Goal: Task Accomplishment & Management: Manage account settings

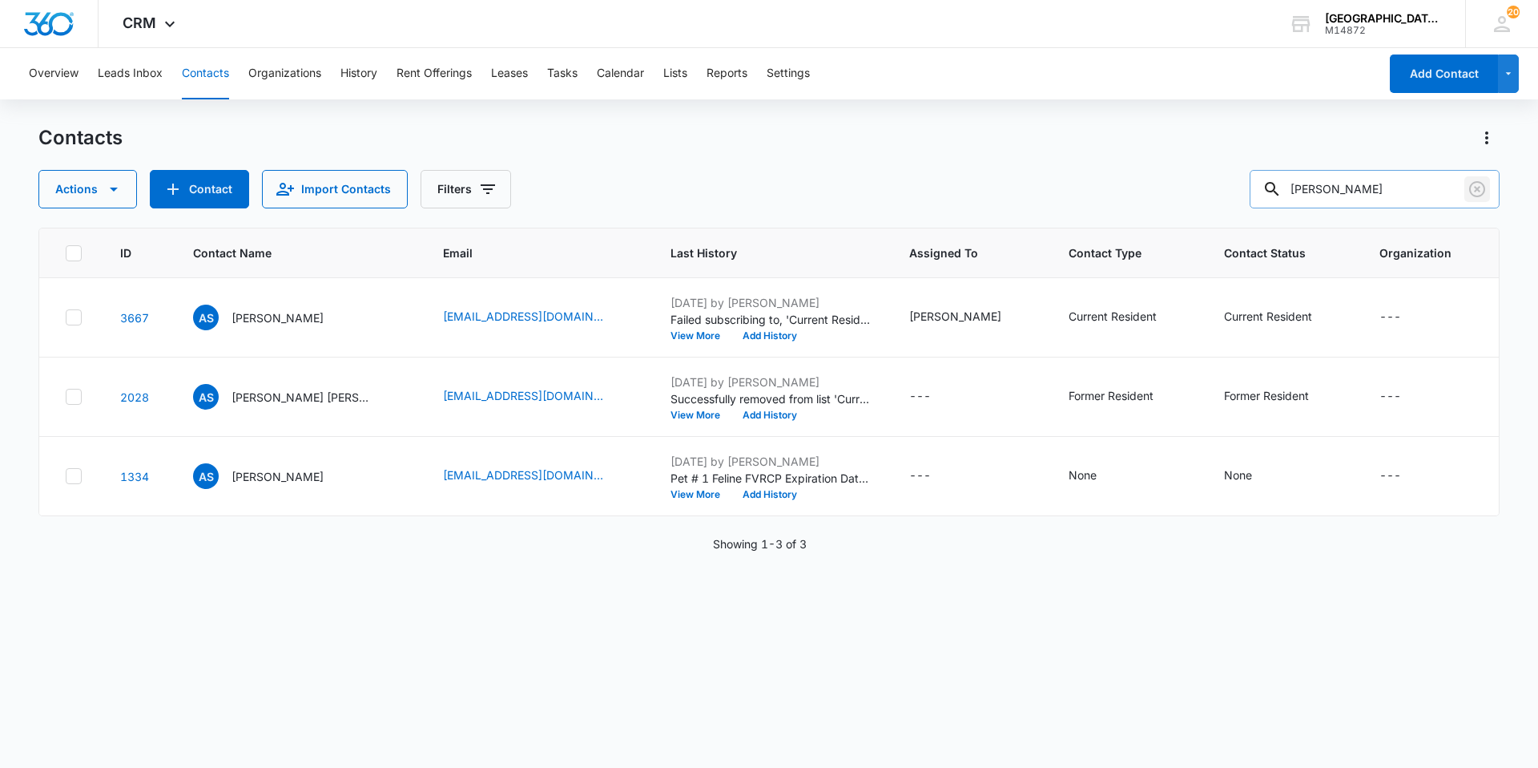
drag, startPoint x: 1482, startPoint y: 192, endPoint x: 1483, endPoint y: 201, distance: 8.9
click at [1482, 192] on icon "Clear" at bounding box center [1477, 188] width 19 height 19
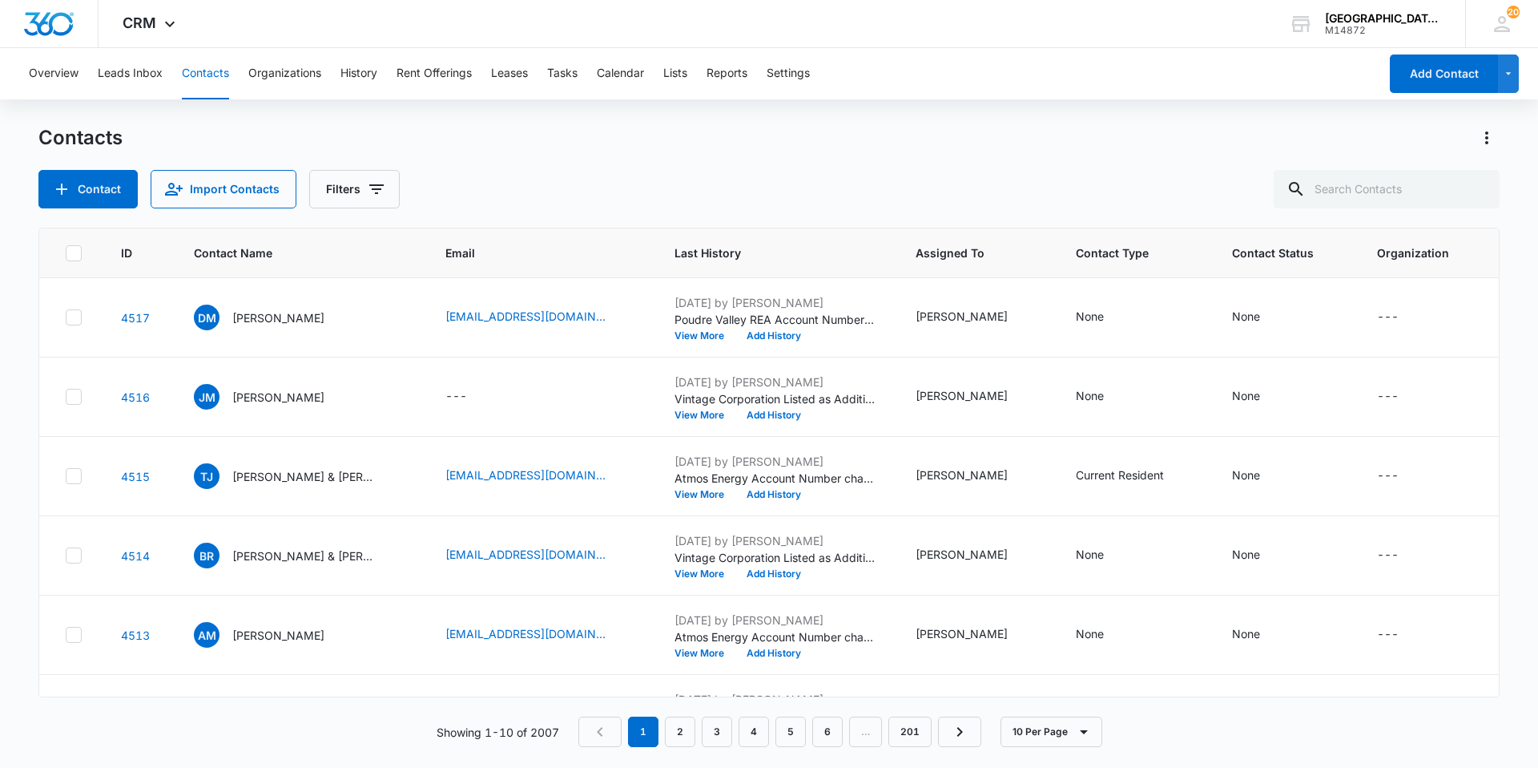
click at [1286, 160] on div "Contacts Contact Import Contacts Filters" at bounding box center [768, 166] width 1461 height 83
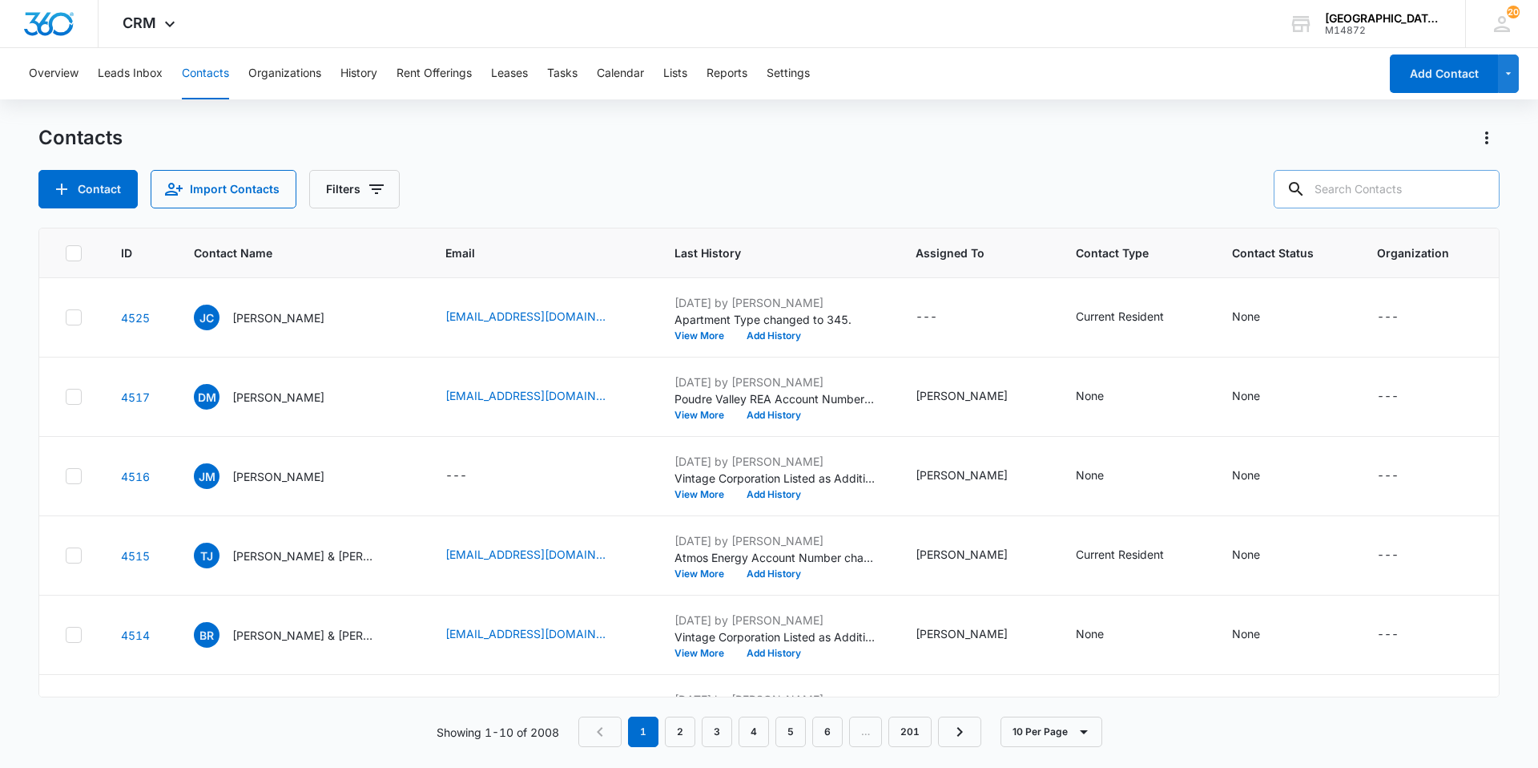
click at [1351, 204] on input "text" at bounding box center [1387, 189] width 226 height 38
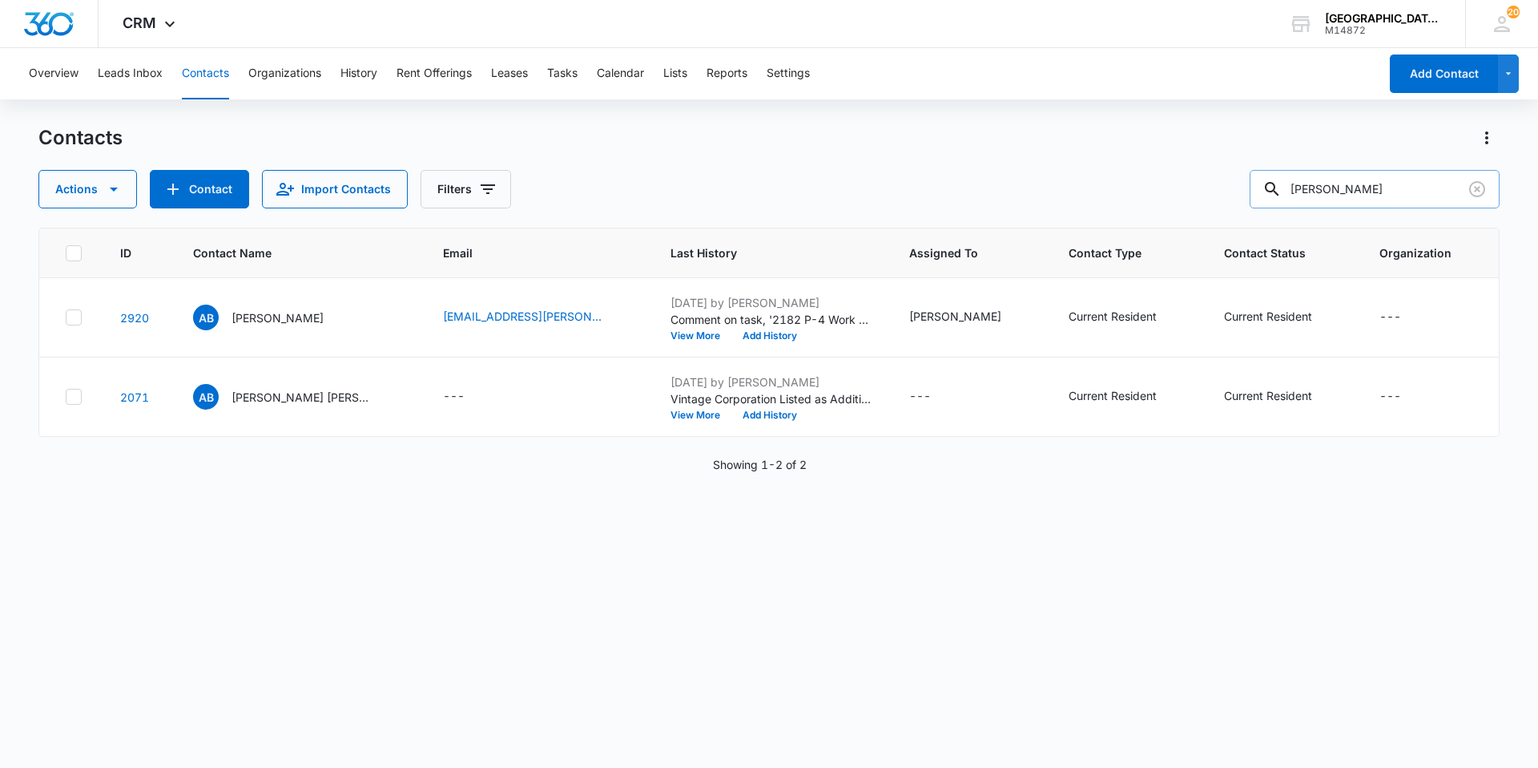
click at [1389, 189] on input "[PERSON_NAME]" at bounding box center [1375, 189] width 250 height 38
type input "[PERSON_NAME]"
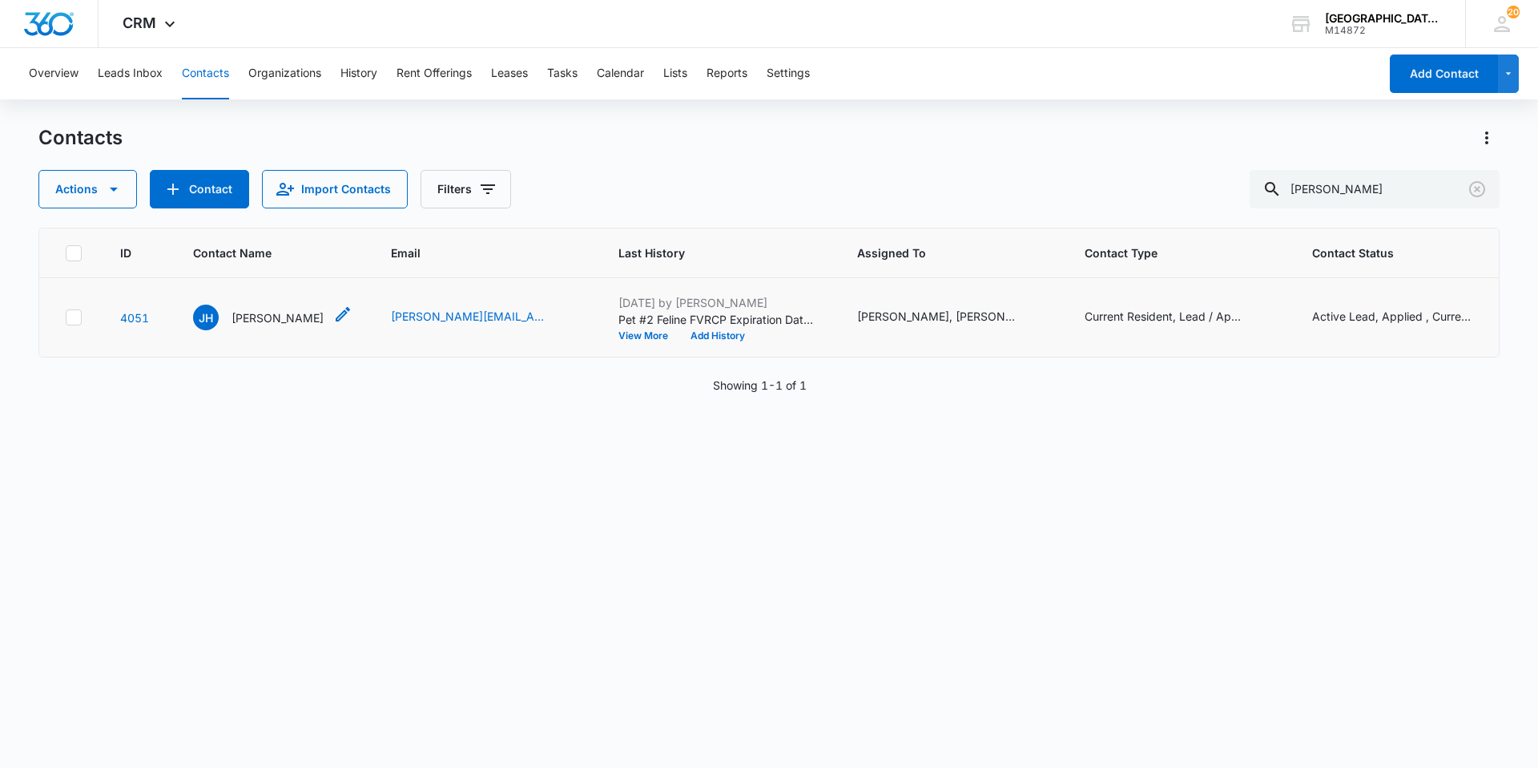
click at [291, 306] on div "[PERSON_NAME] [PERSON_NAME]" at bounding box center [258, 317] width 131 height 26
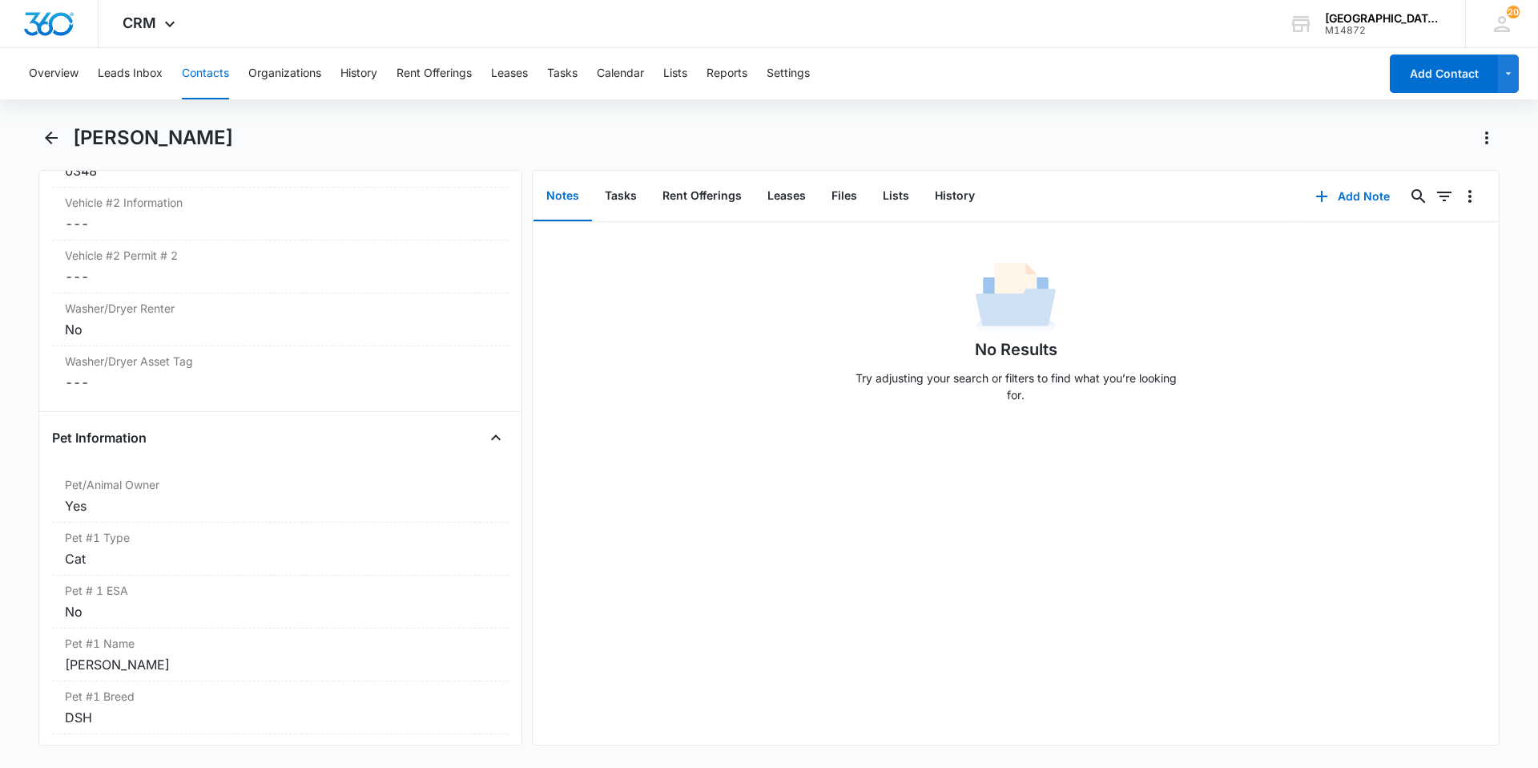
scroll to position [1843, 0]
click at [50, 130] on icon "Back" at bounding box center [51, 137] width 19 height 19
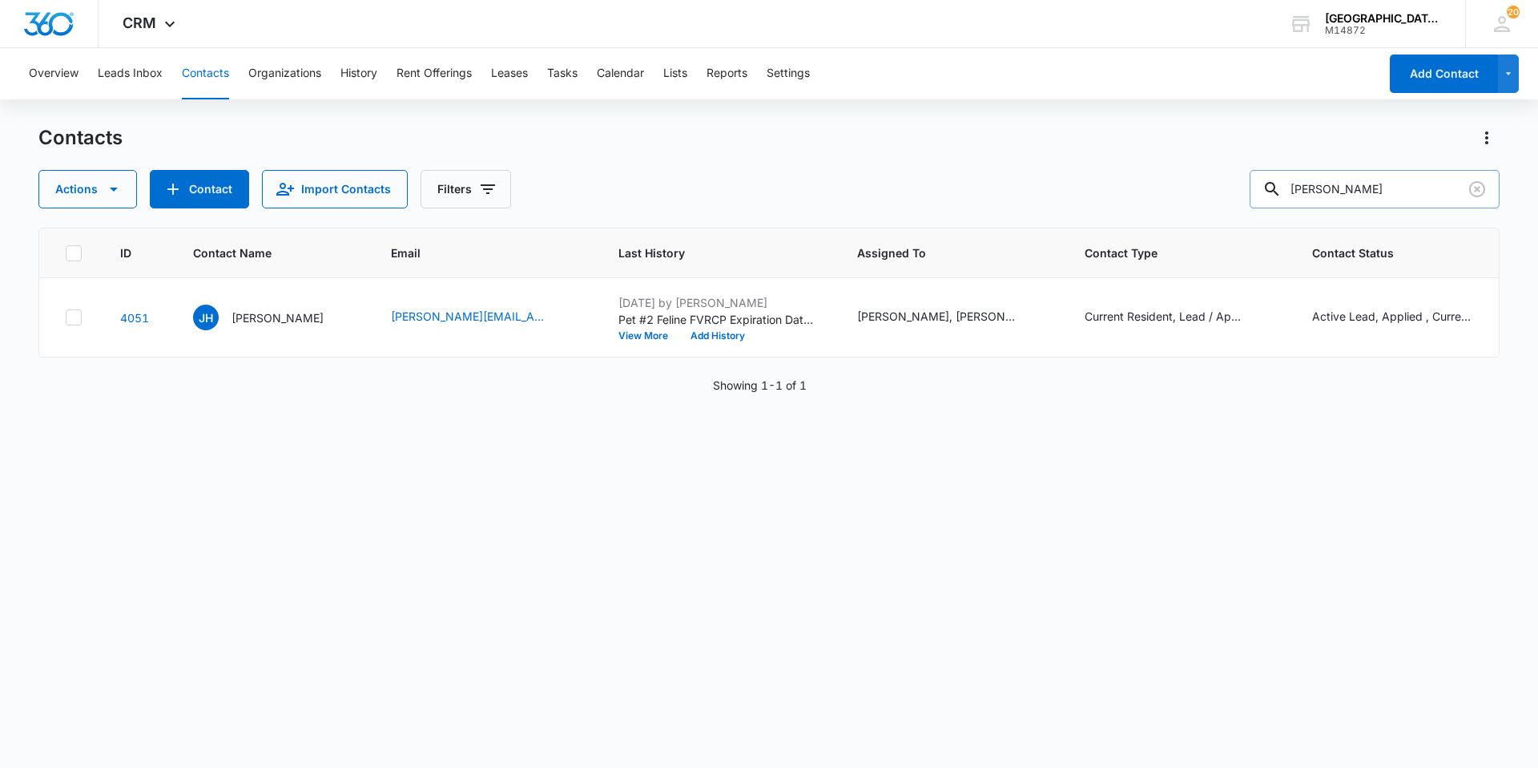
click at [1409, 204] on input "[PERSON_NAME]" at bounding box center [1375, 189] width 250 height 38
type input "[PERSON_NAME]"
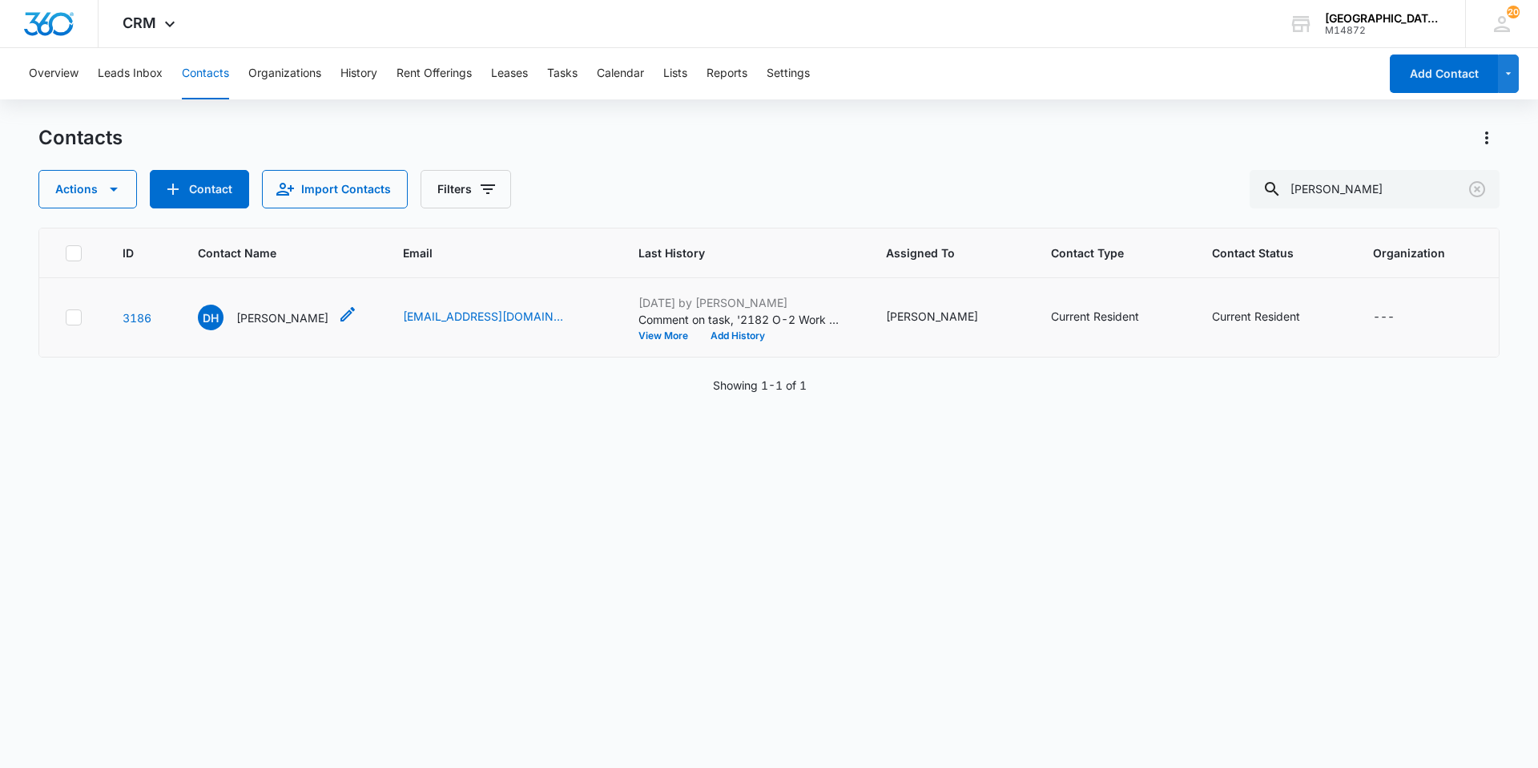
click at [285, 312] on p "[PERSON_NAME]" at bounding box center [282, 317] width 92 height 17
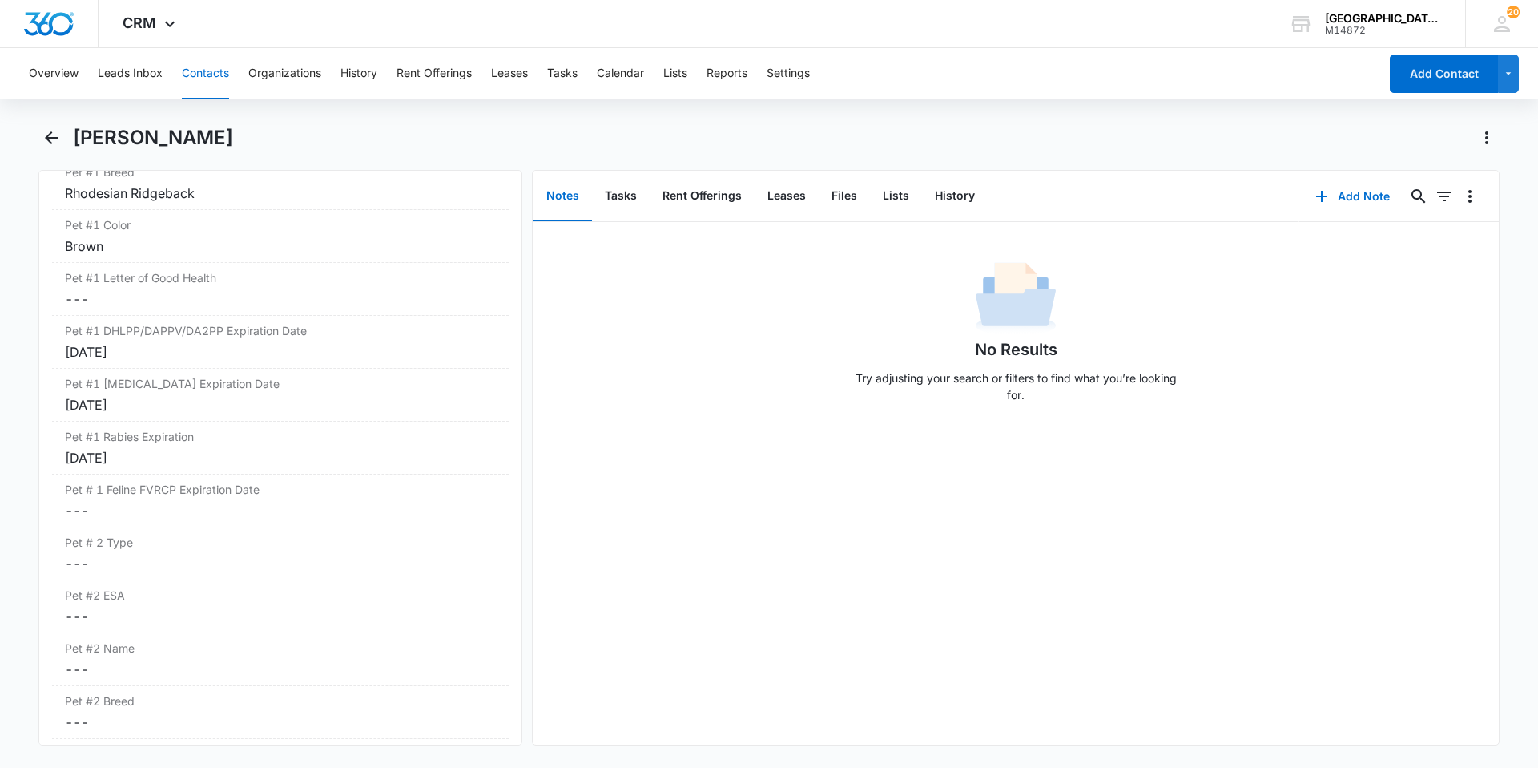
scroll to position [2324, 0]
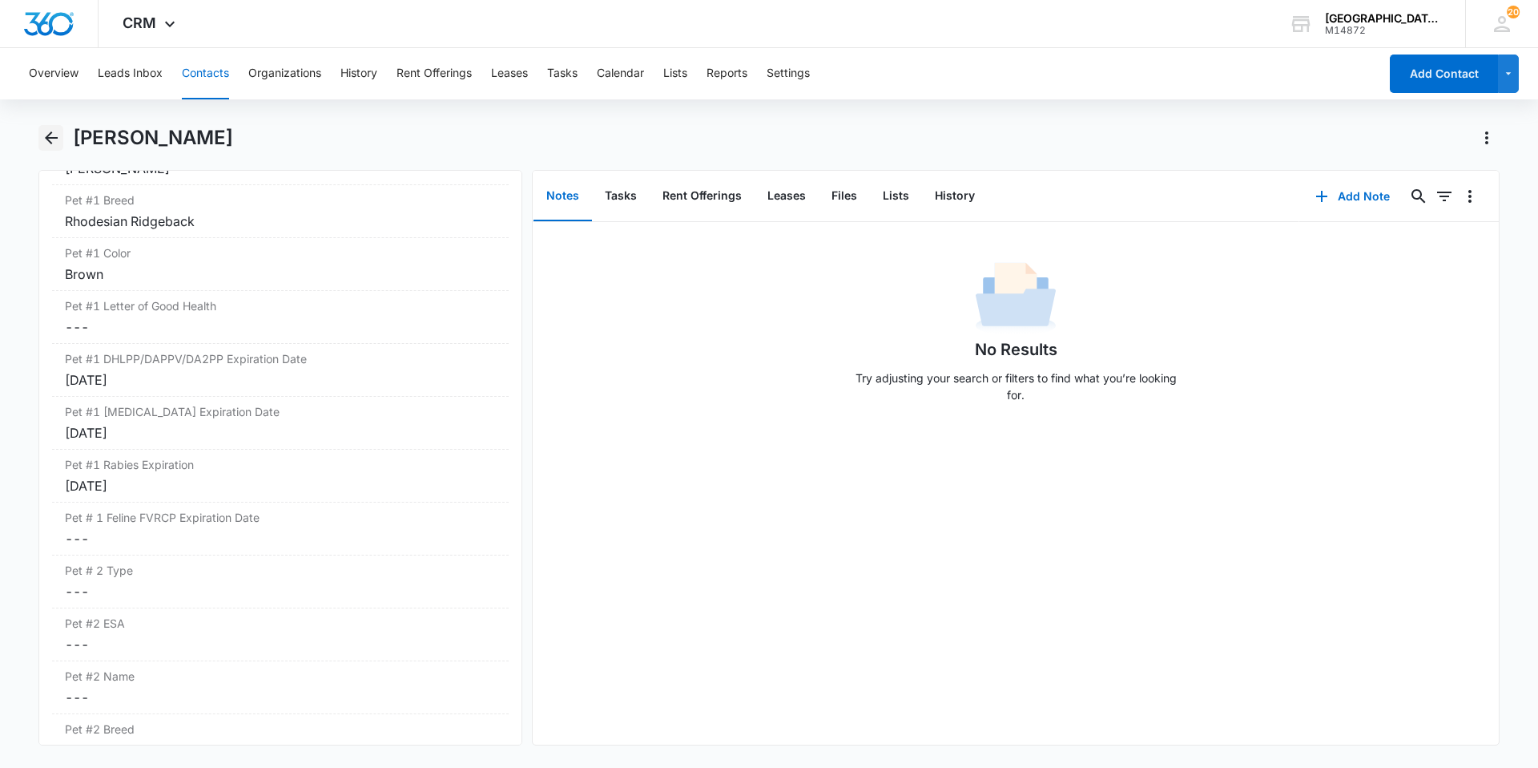
click at [62, 131] on button "Back" at bounding box center [50, 138] width 25 height 26
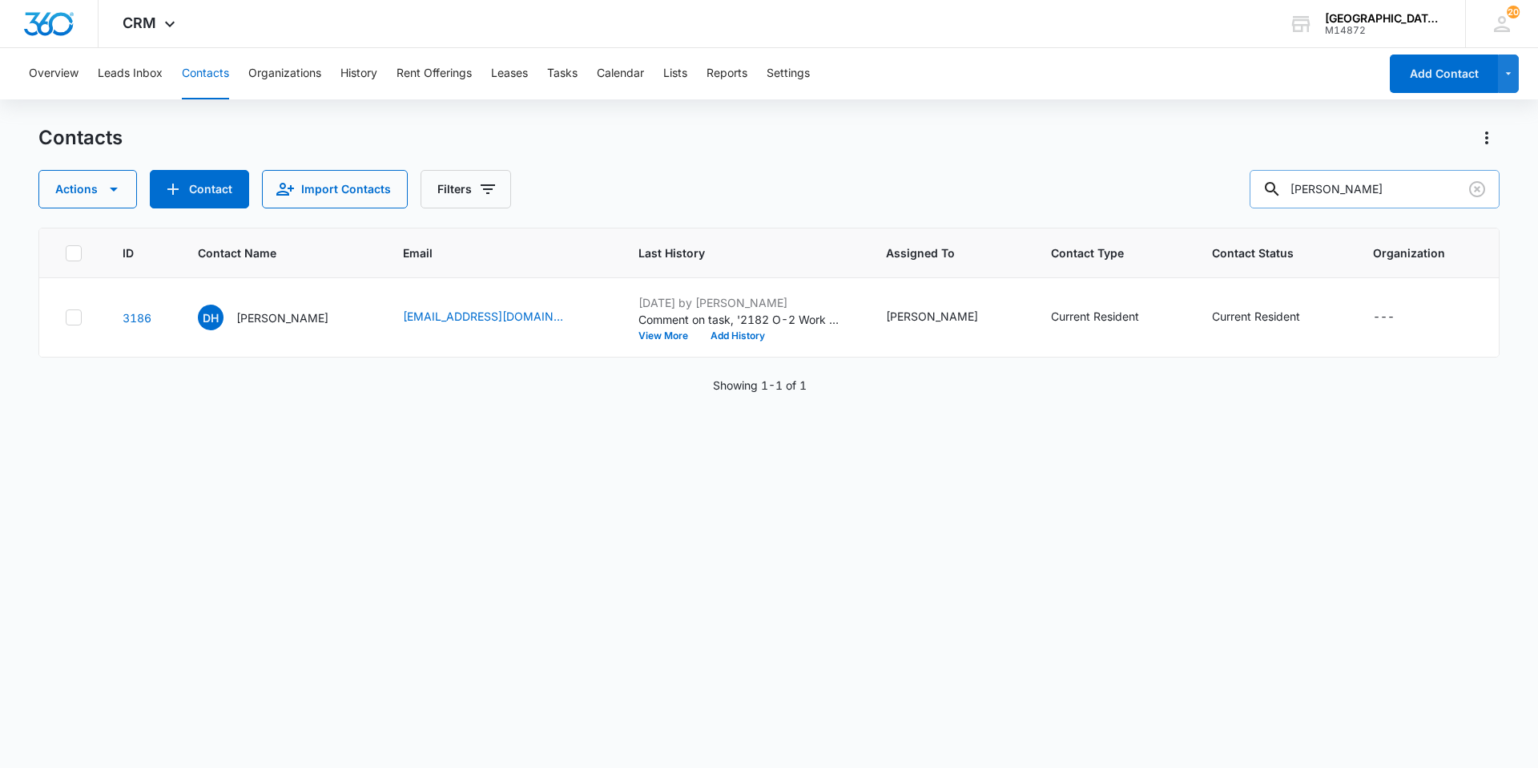
click at [1327, 179] on input "[PERSON_NAME]" at bounding box center [1375, 189] width 250 height 38
type input "[PERSON_NAME]"
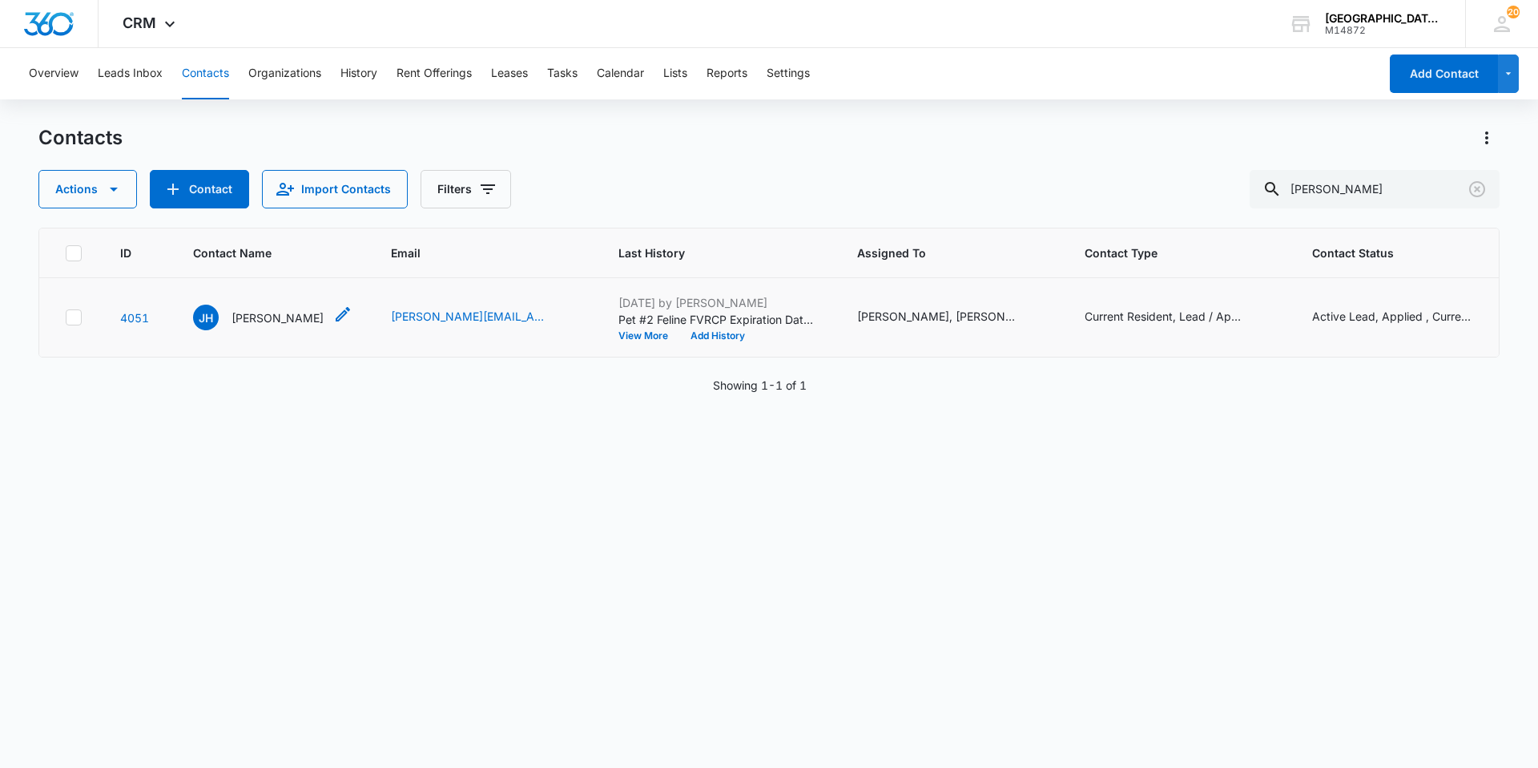
click at [231, 323] on div "[PERSON_NAME] [PERSON_NAME]" at bounding box center [258, 317] width 131 height 26
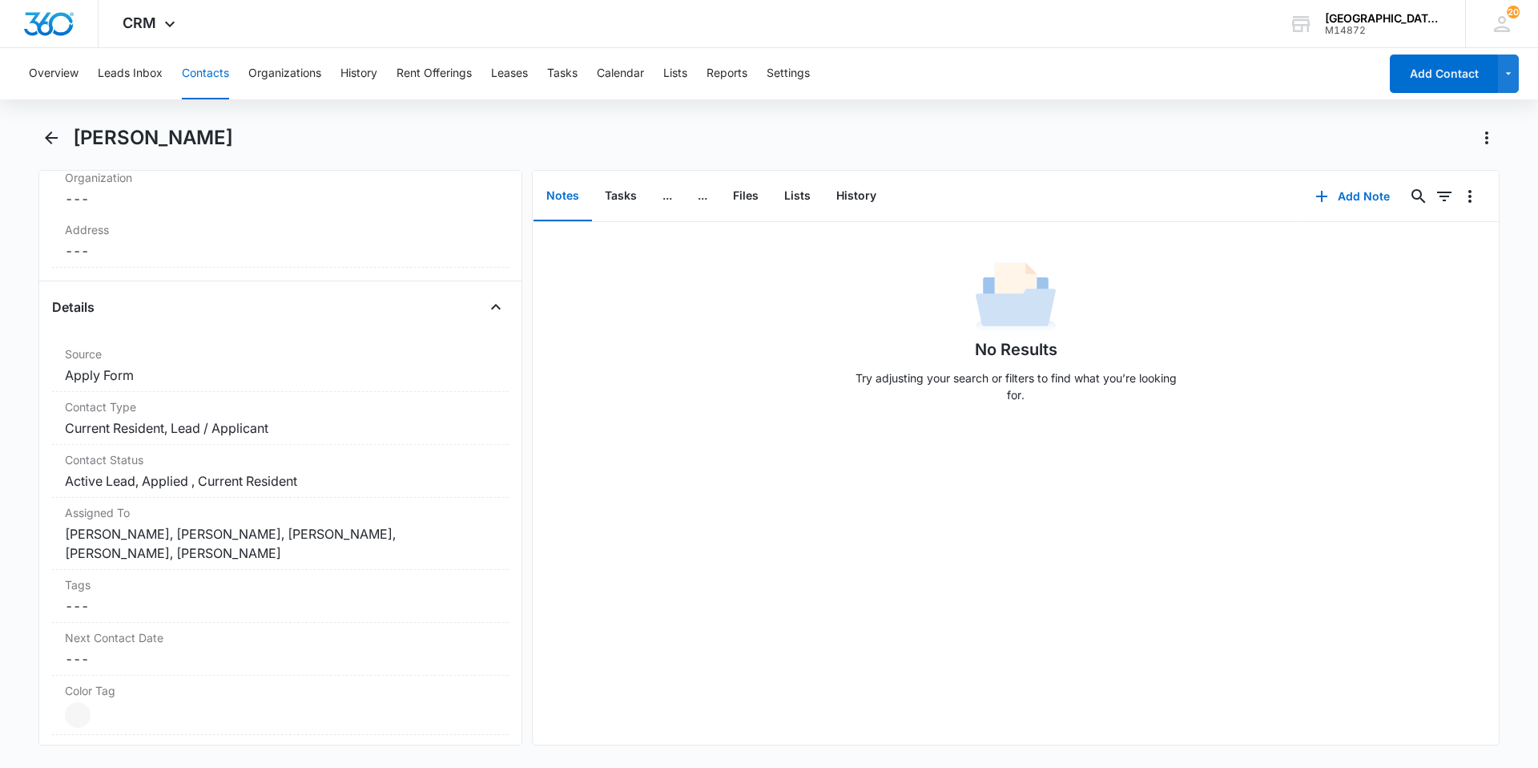
scroll to position [481, 0]
click at [52, 132] on icon "Back" at bounding box center [51, 137] width 19 height 19
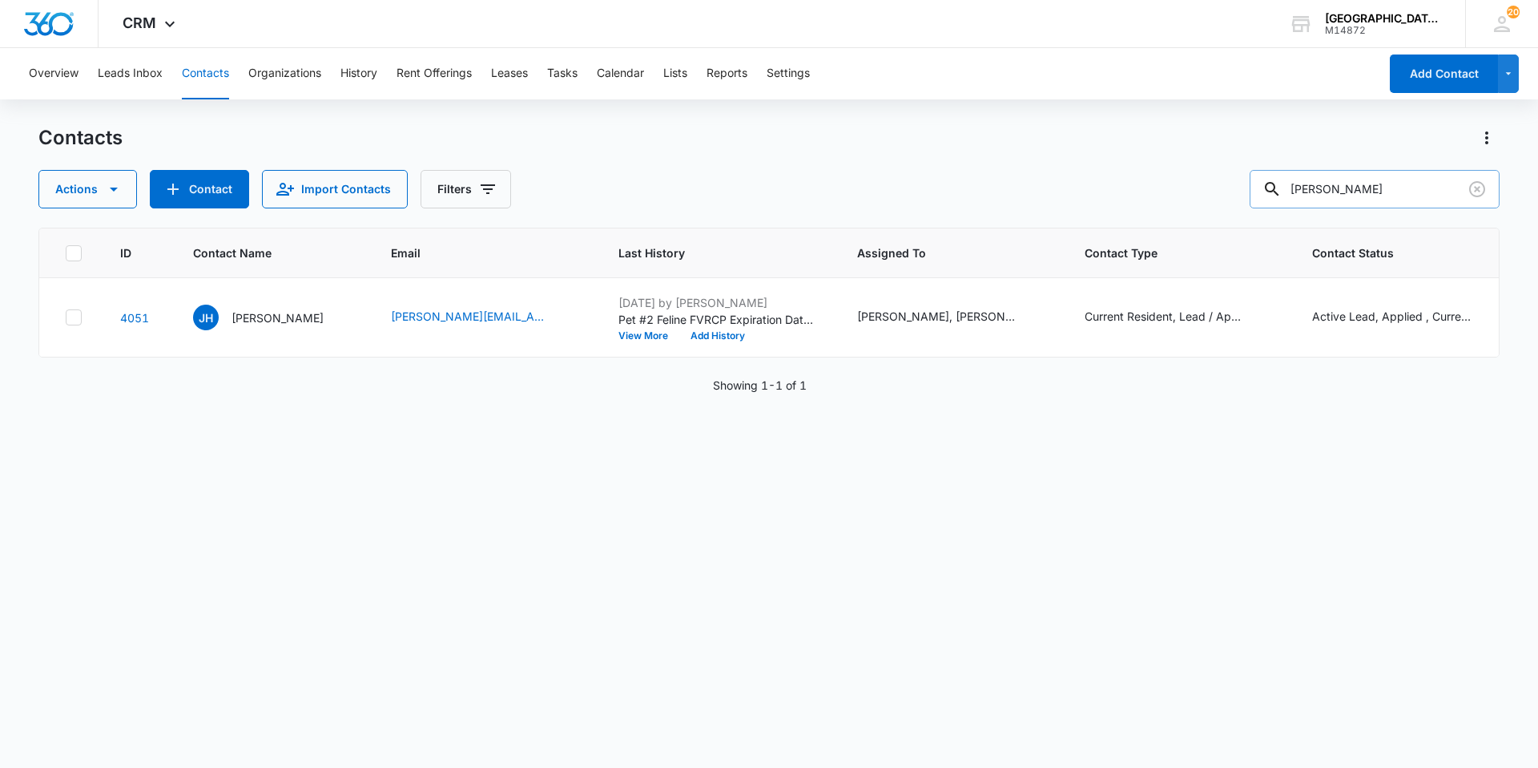
click at [1412, 197] on input "[PERSON_NAME]" at bounding box center [1375, 189] width 250 height 38
type input "[PERSON_NAME]"
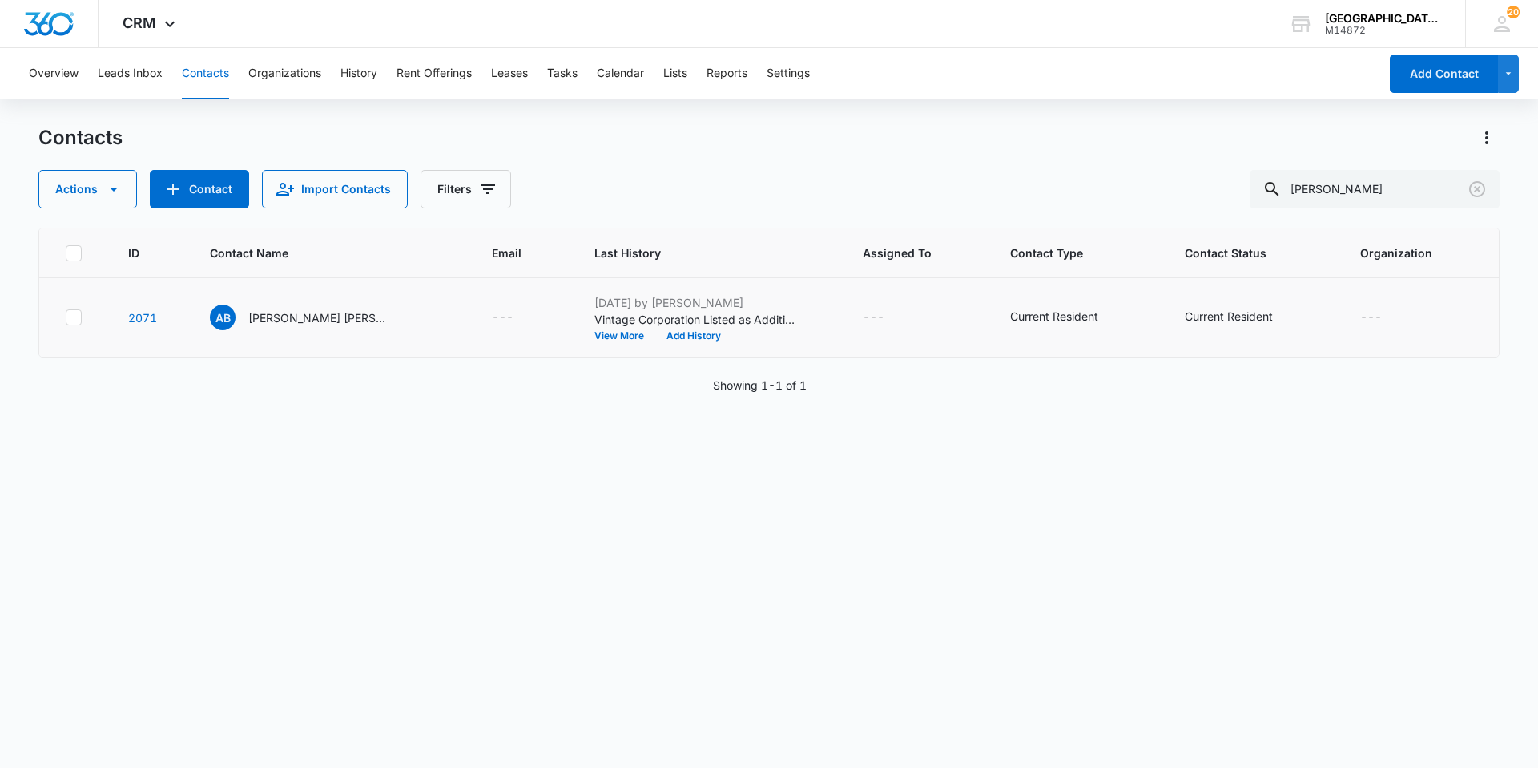
click at [324, 334] on td "AB [PERSON_NAME] [PERSON_NAME]" at bounding box center [331, 317] width 281 height 79
click at [320, 321] on p "[PERSON_NAME] [PERSON_NAME]" at bounding box center [320, 317] width 144 height 17
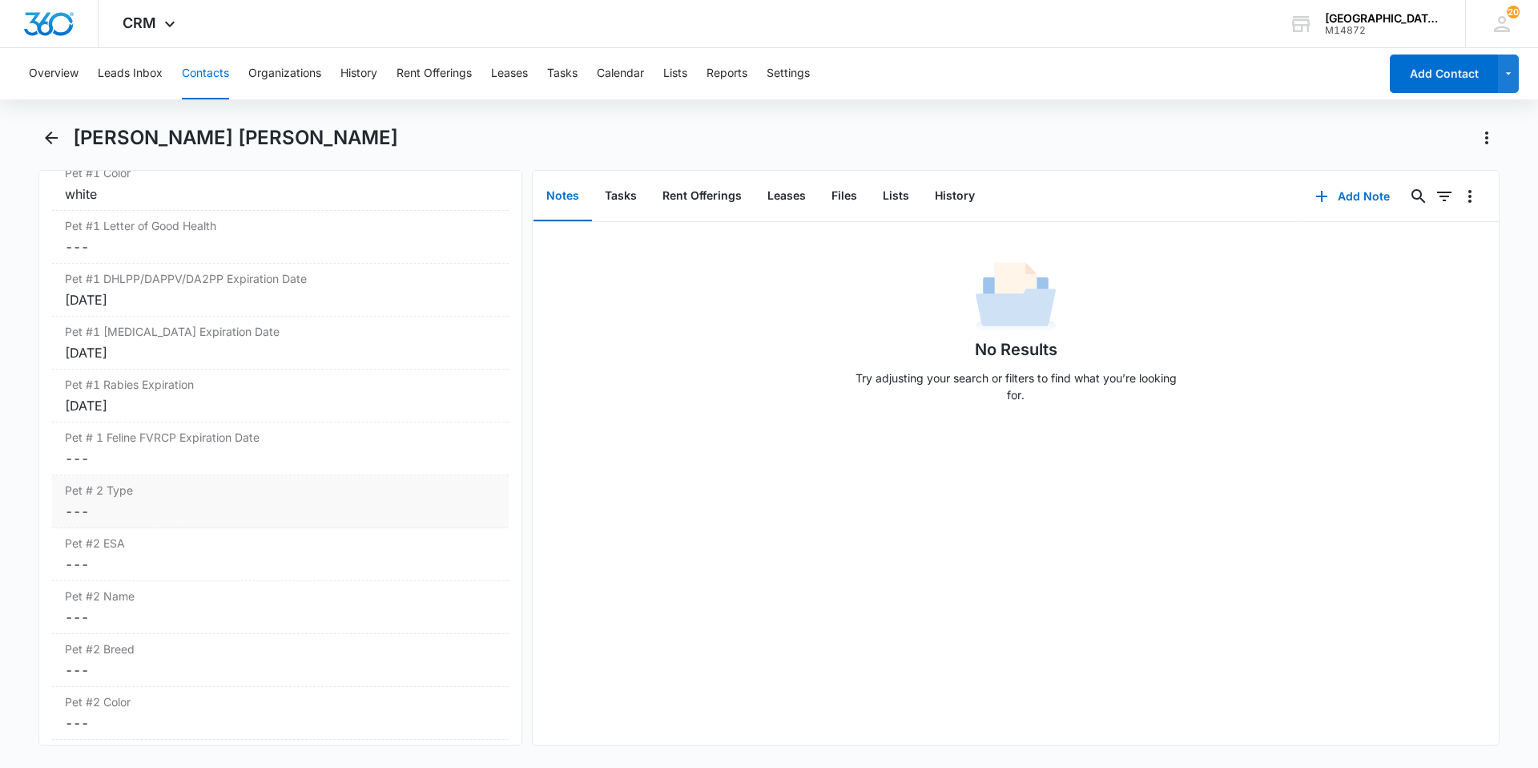
scroll to position [2484, 0]
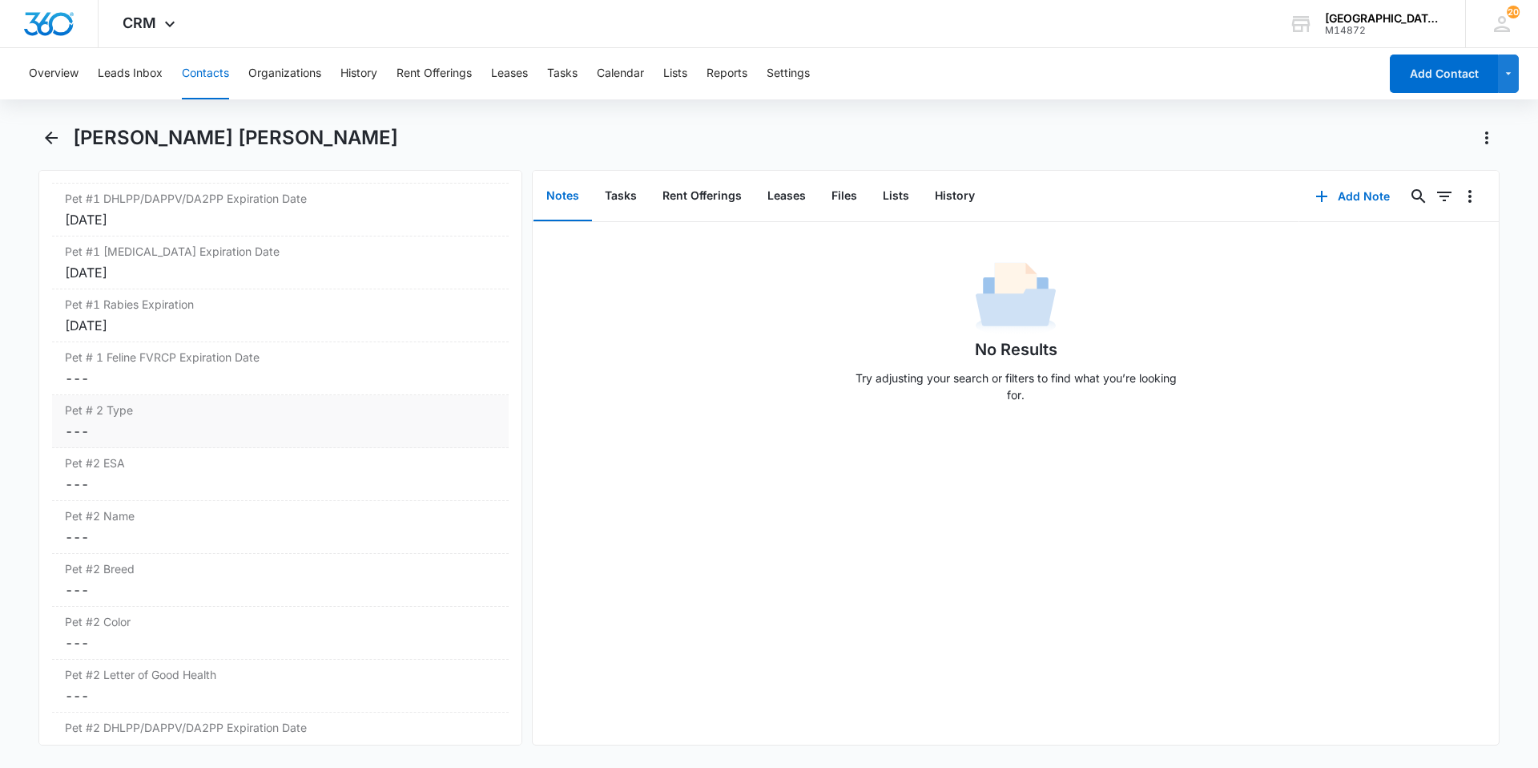
click at [234, 433] on dd "Cancel Save Changes ---" at bounding box center [280, 430] width 431 height 19
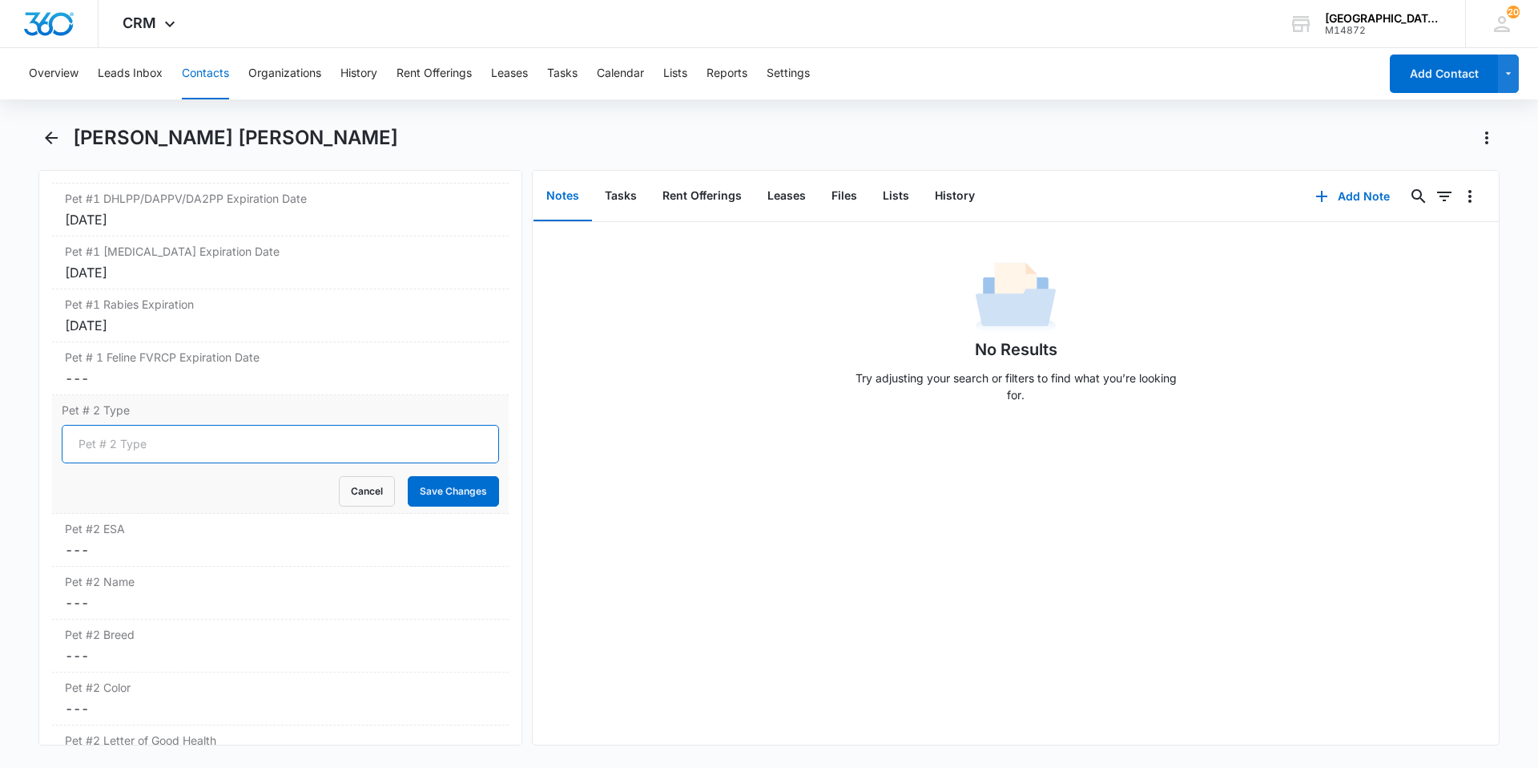
click at [215, 445] on input "Pet # 2 Type" at bounding box center [280, 444] width 437 height 38
type input "Dog"
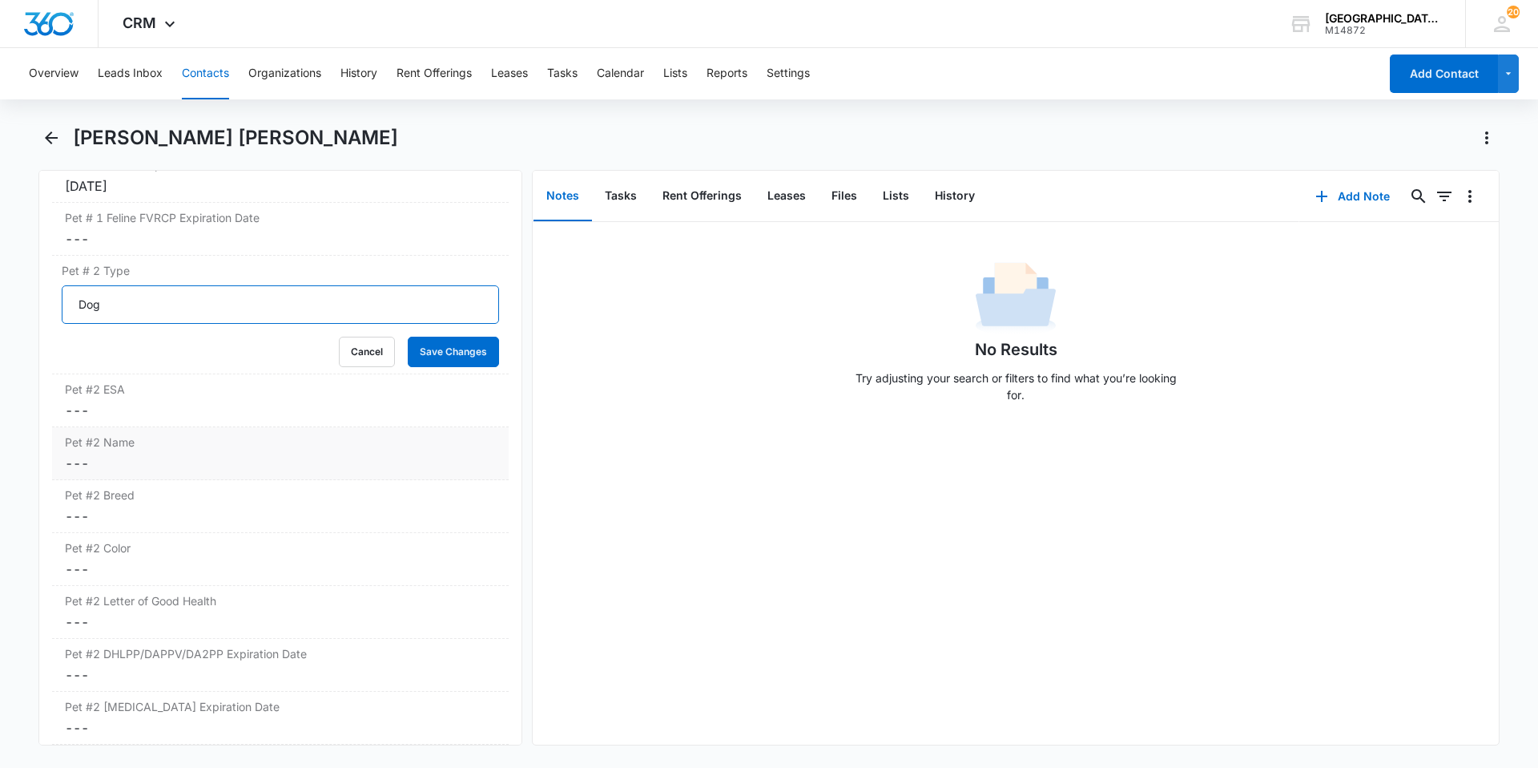
scroll to position [2644, 0]
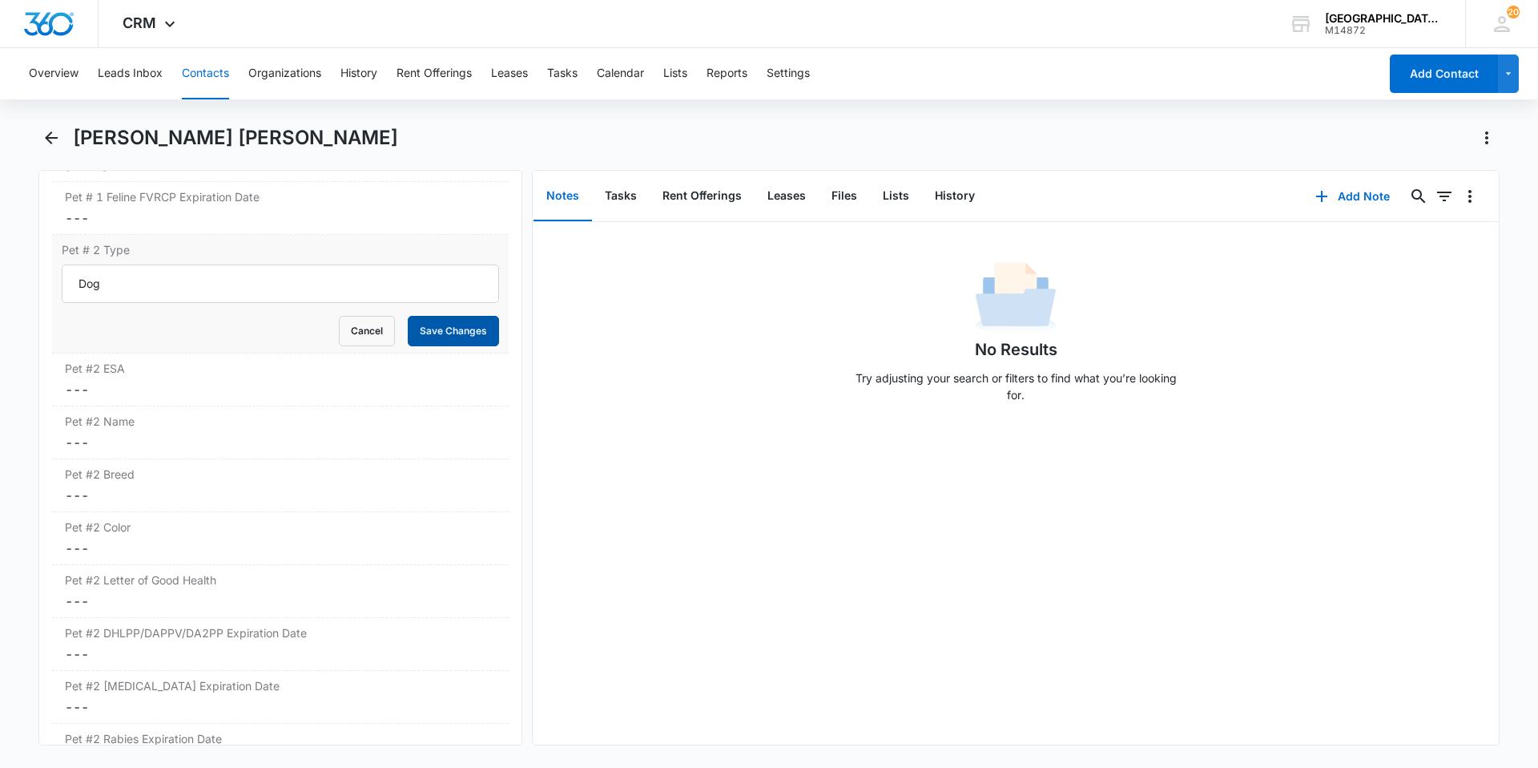
click at [430, 324] on button "Save Changes" at bounding box center [453, 331] width 91 height 30
click at [256, 388] on dd "Cancel Save Changes ---" at bounding box center [280, 389] width 431 height 19
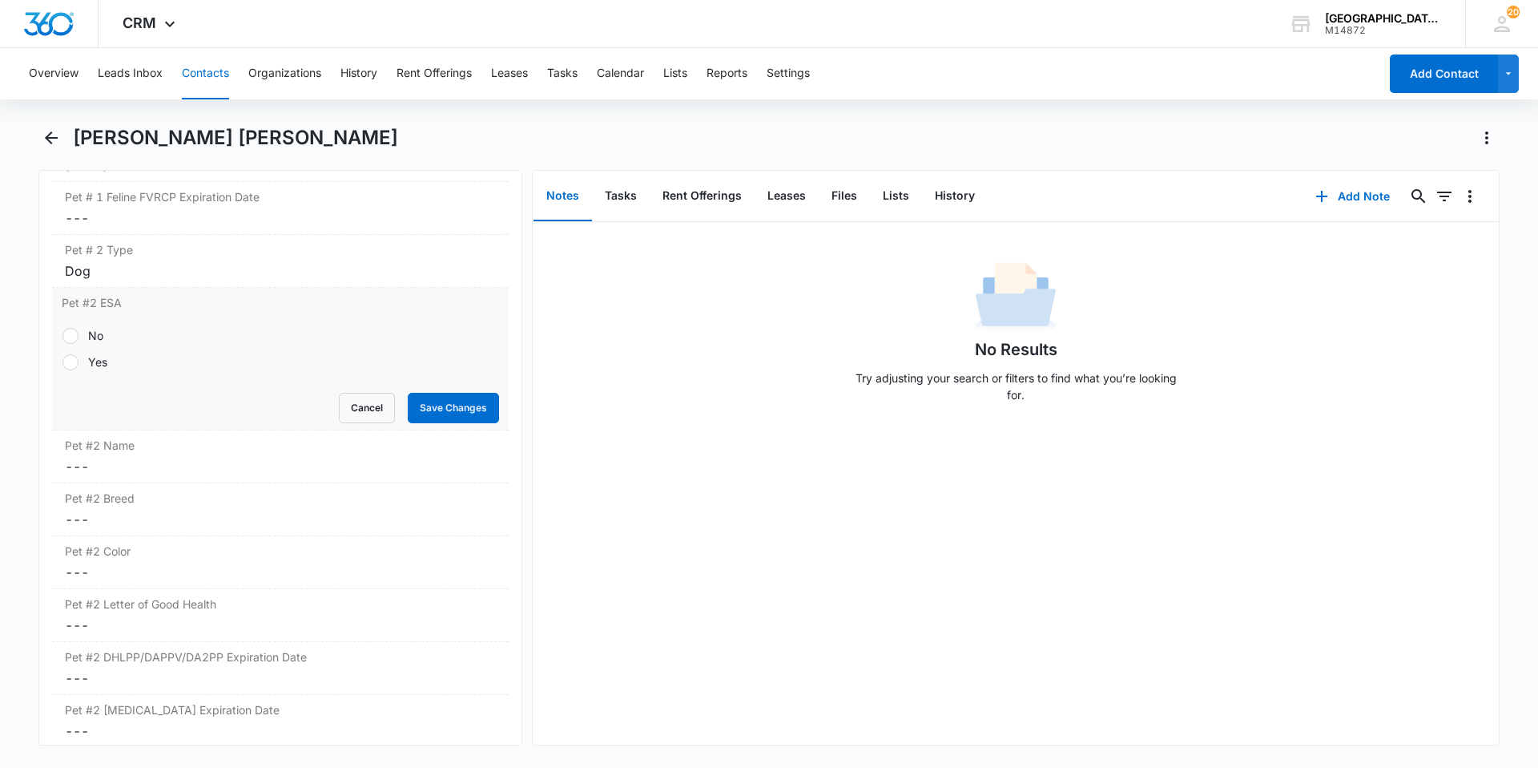
click at [92, 334] on div "No" at bounding box center [95, 335] width 15 height 17
click at [62, 335] on input "No" at bounding box center [62, 335] width 1 height 1
radio input "true"
click at [425, 396] on button "Save Changes" at bounding box center [453, 408] width 91 height 30
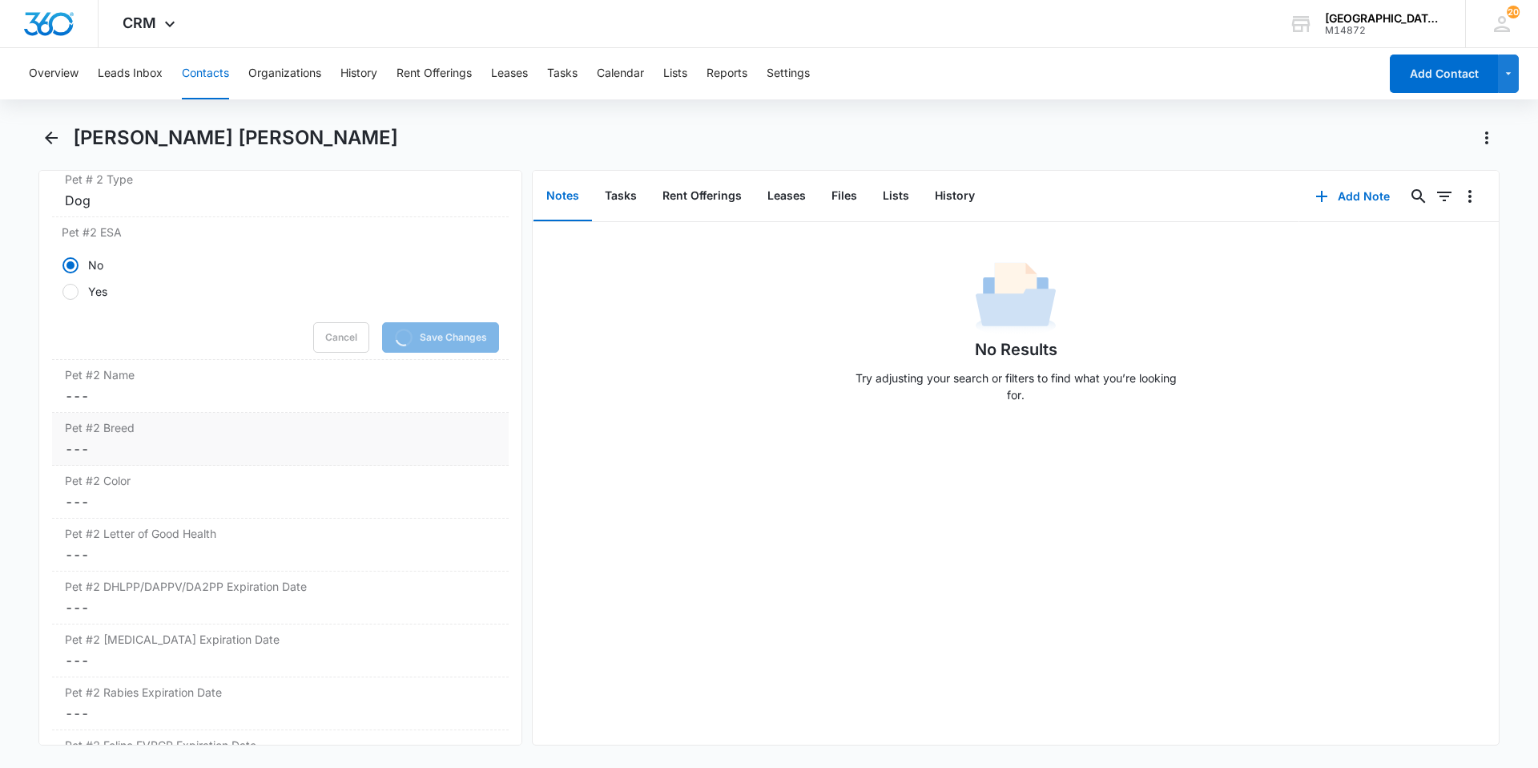
scroll to position [2804, 0]
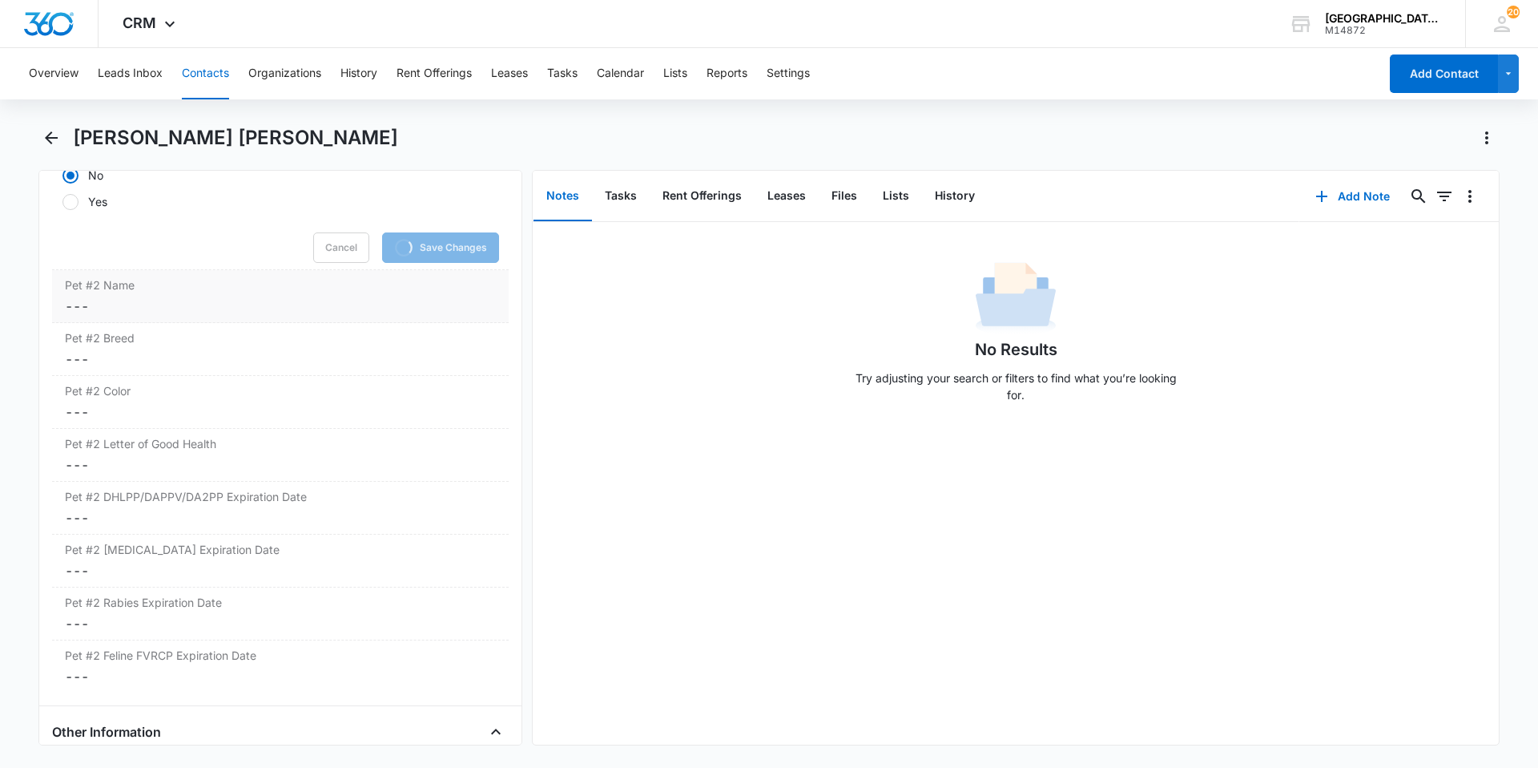
click at [229, 321] on div "Pet #2 Name Cancel Save Changes ---" at bounding box center [280, 296] width 457 height 53
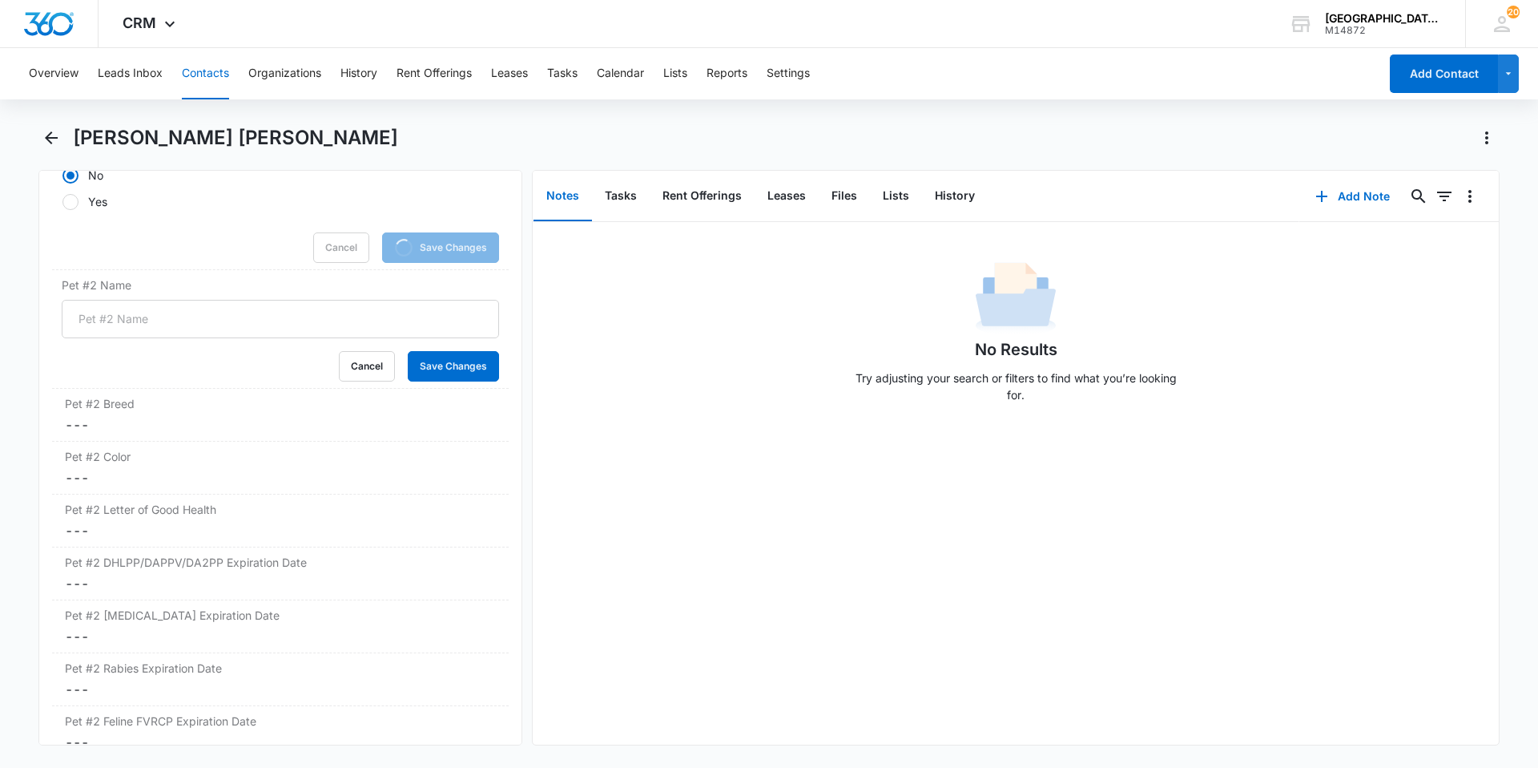
click at [225, 320] on input "Pet #2 Name" at bounding box center [280, 319] width 437 height 38
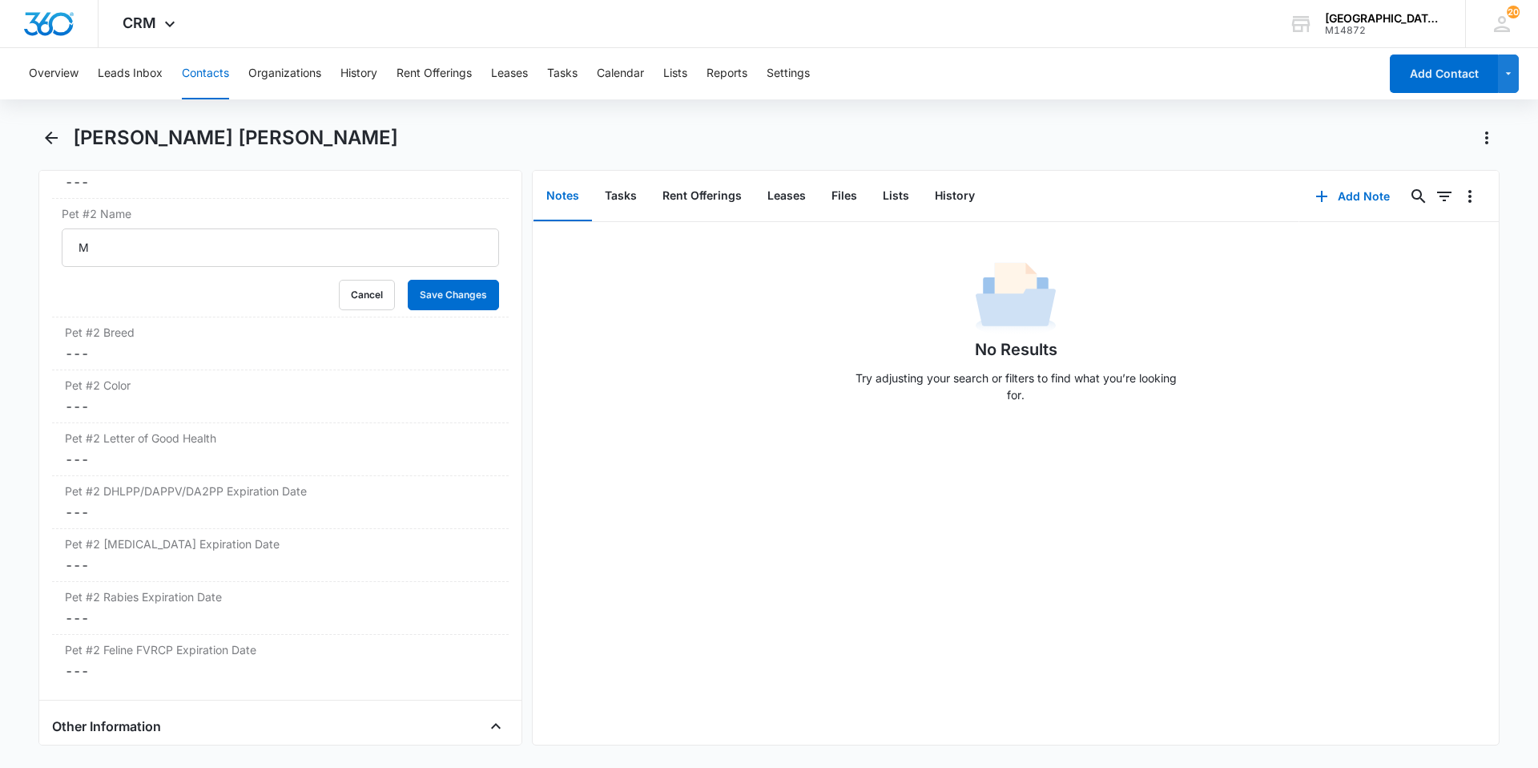
scroll to position [2786, 0]
type input "Mano"
click at [408, 280] on button "Save Changes" at bounding box center [453, 295] width 91 height 30
click at [224, 360] on dd "Cancel Save Changes ---" at bounding box center [280, 353] width 431 height 19
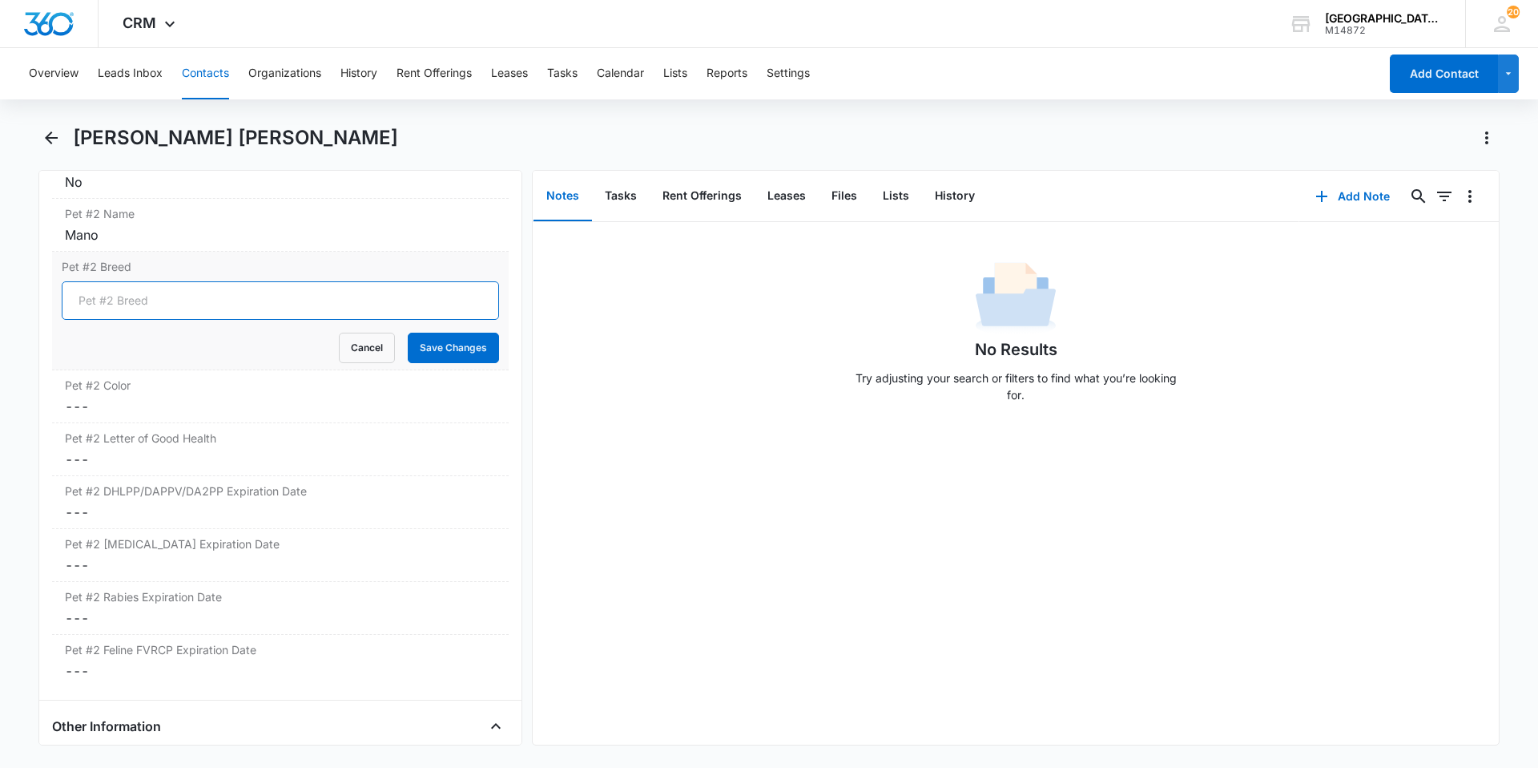
click at [232, 306] on input "Pet #2 Breed" at bounding box center [280, 300] width 437 height 38
type input "[GEOGRAPHIC_DATA]"
click at [408, 333] on button "Save Changes" at bounding box center [453, 348] width 91 height 30
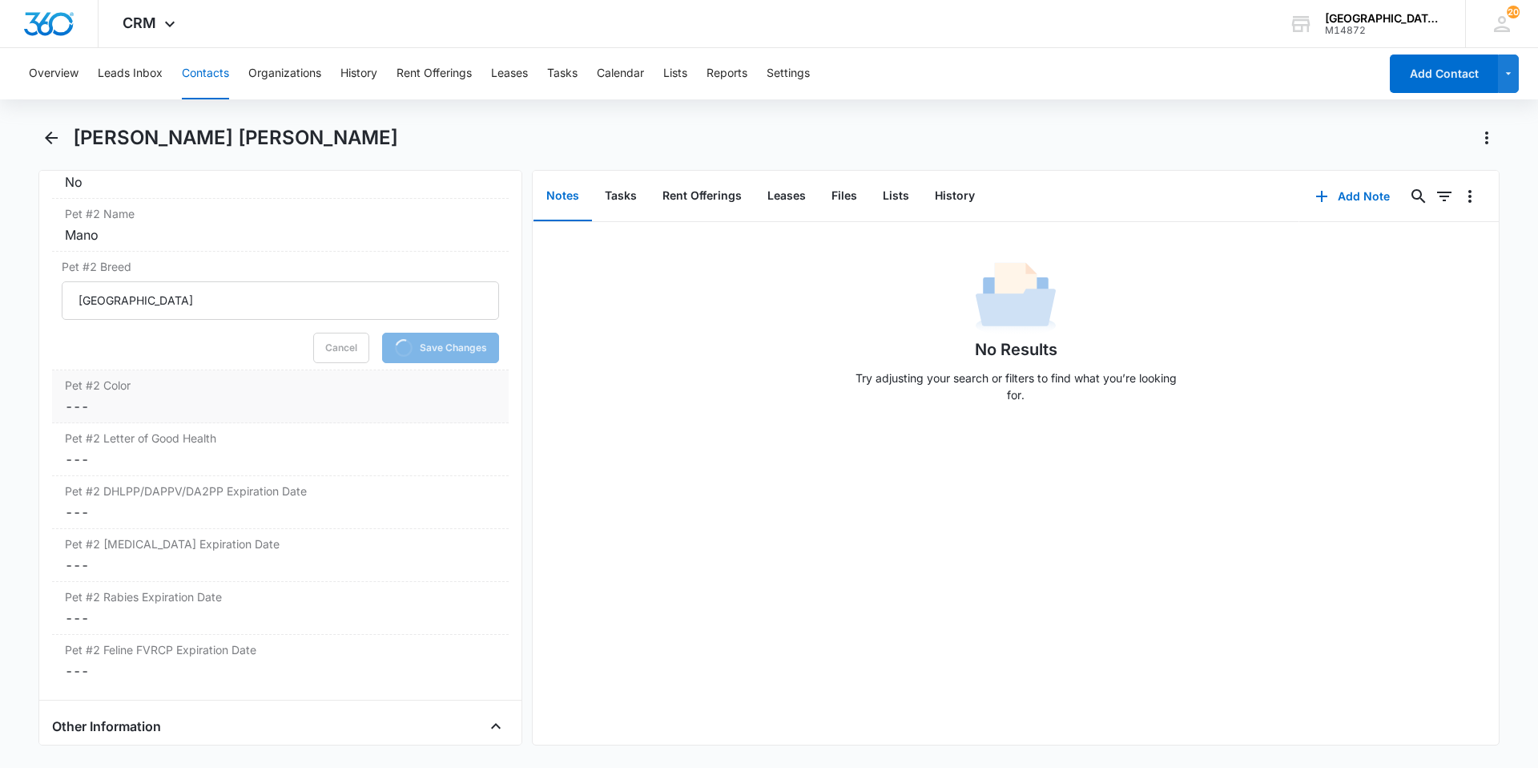
click at [253, 386] on label "Pet #2 Color" at bounding box center [280, 385] width 431 height 17
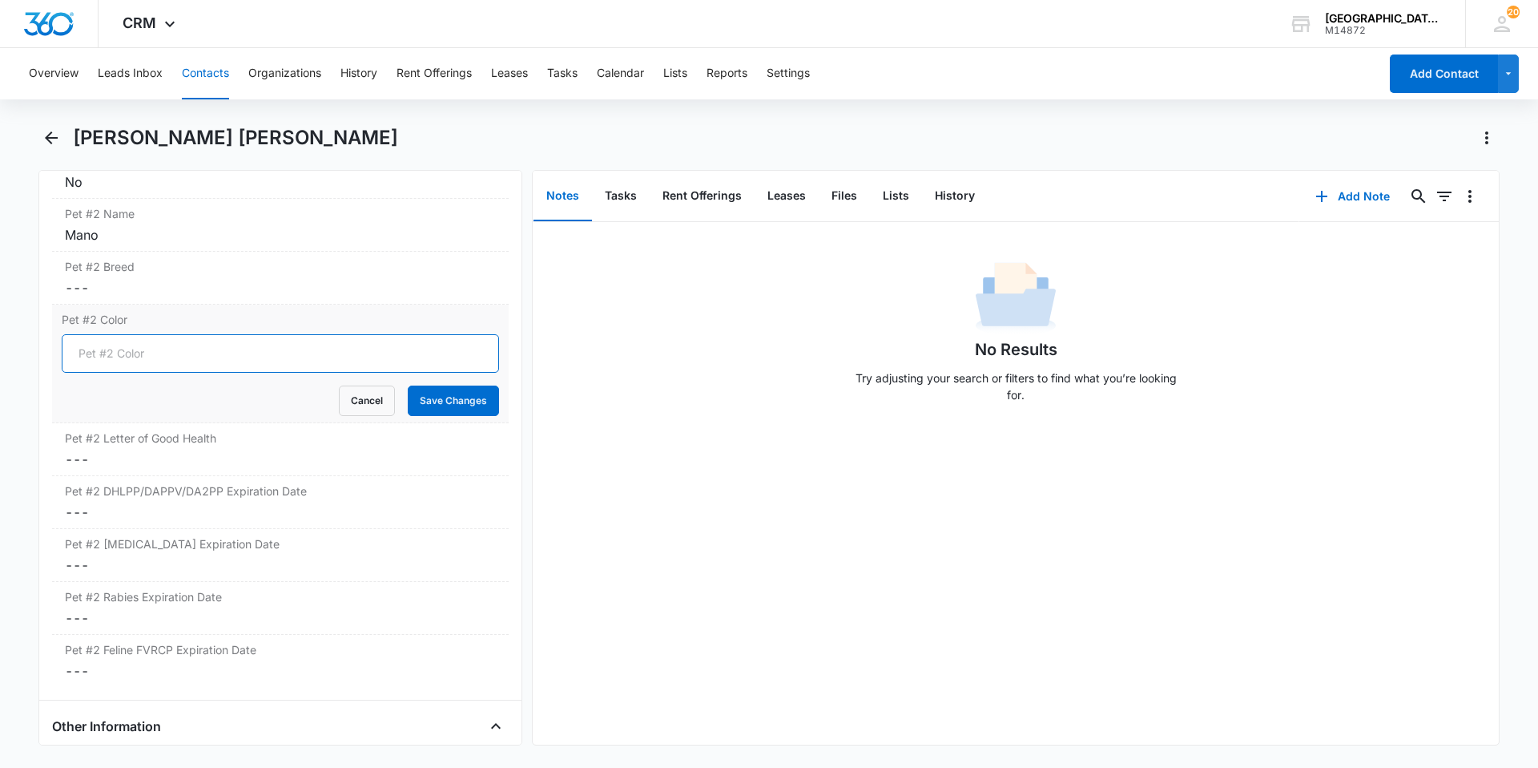
click at [216, 353] on input "Pet #2 Color" at bounding box center [280, 353] width 437 height 38
type input "White/Brown"
click at [408, 385] on button "Save Changes" at bounding box center [453, 400] width 91 height 30
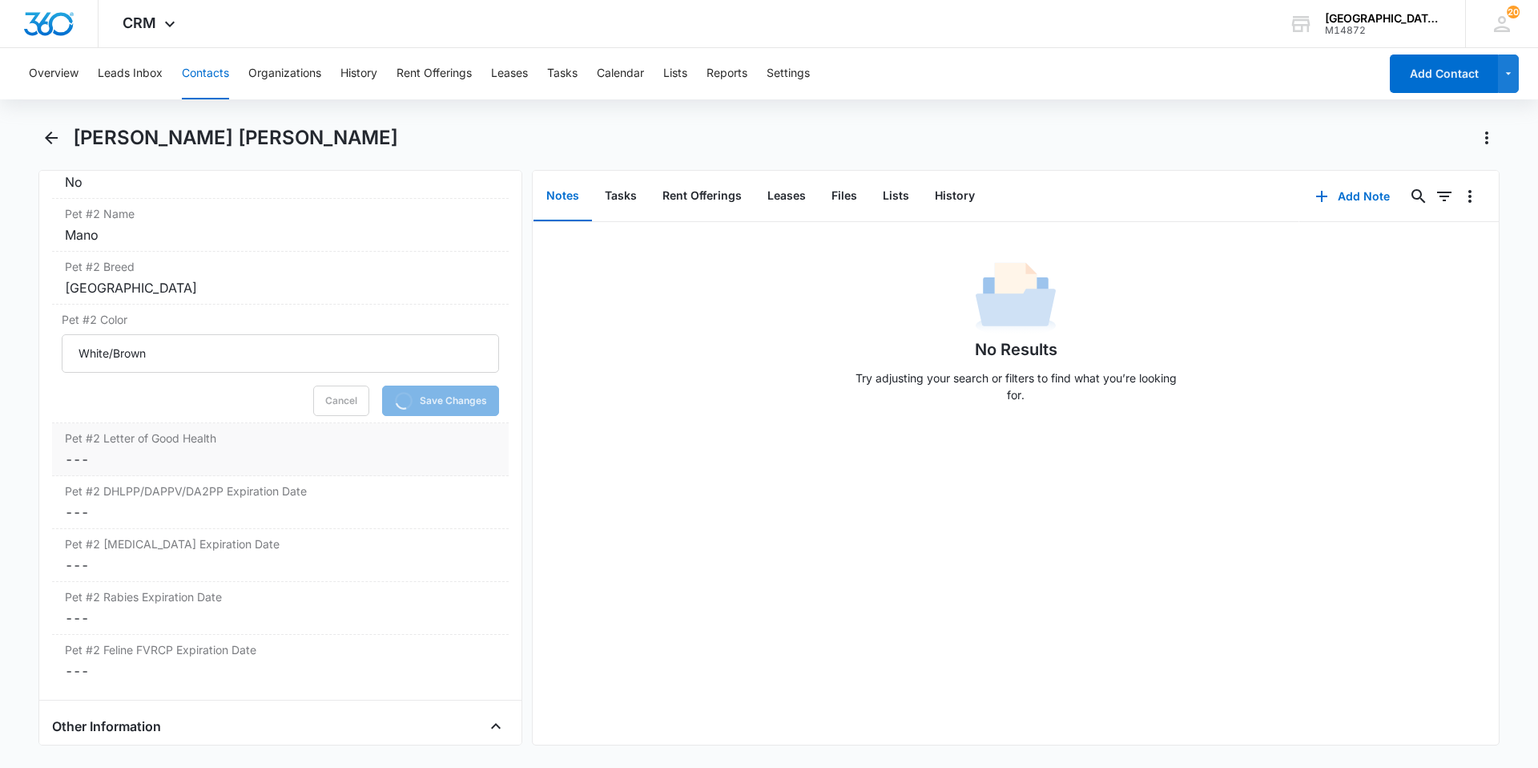
click at [249, 441] on label "Pet #2 Letter of Good Health" at bounding box center [280, 437] width 431 height 17
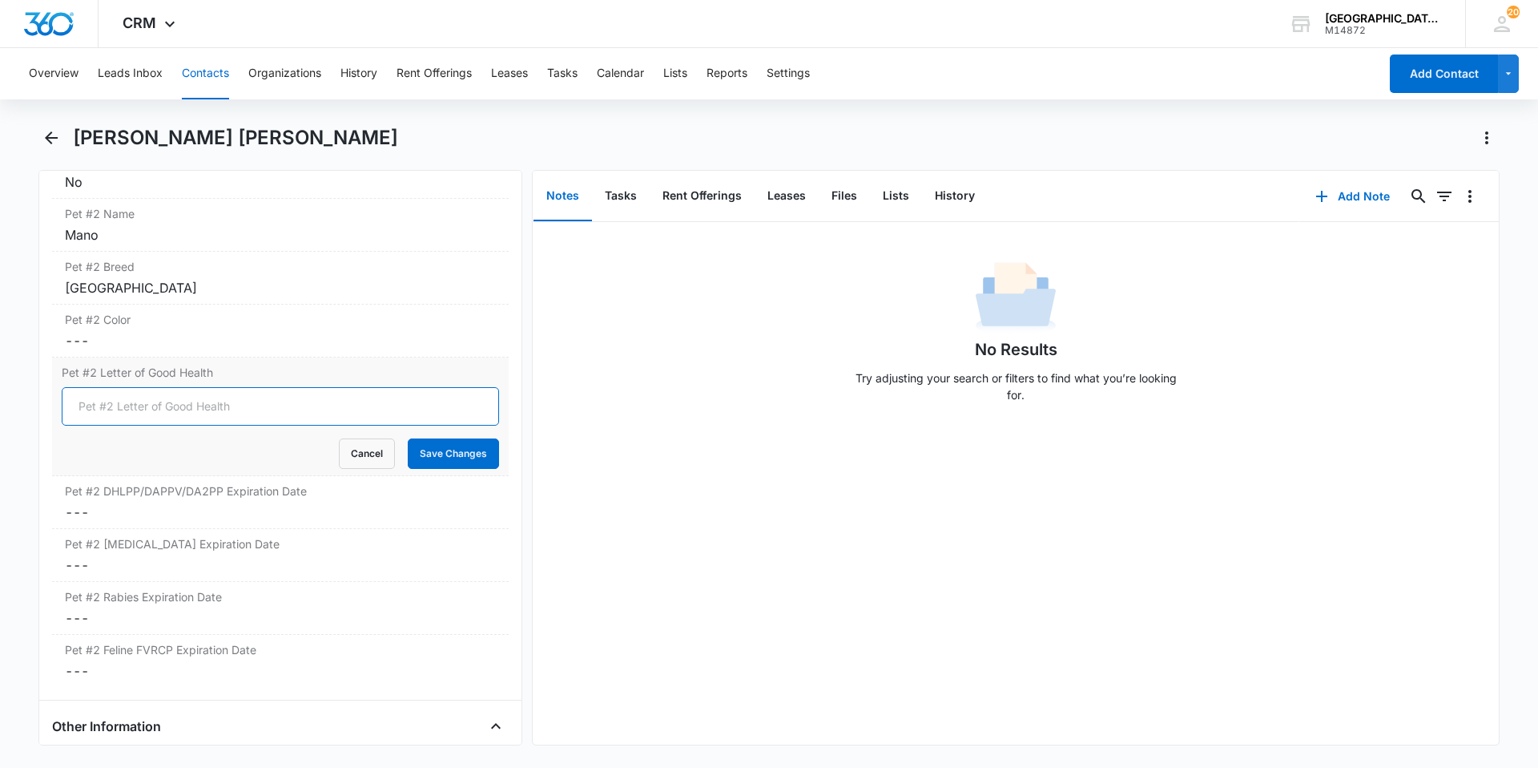
click at [238, 412] on input "Pet #2 Letter of Good Health" at bounding box center [280, 406] width 437 height 38
type input "yes"
click at [445, 469] on div "Pet #2 Letter of Good Health yes Cancel Save Changes" at bounding box center [280, 416] width 457 height 119
click at [445, 461] on button "Save Changes" at bounding box center [453, 453] width 91 height 30
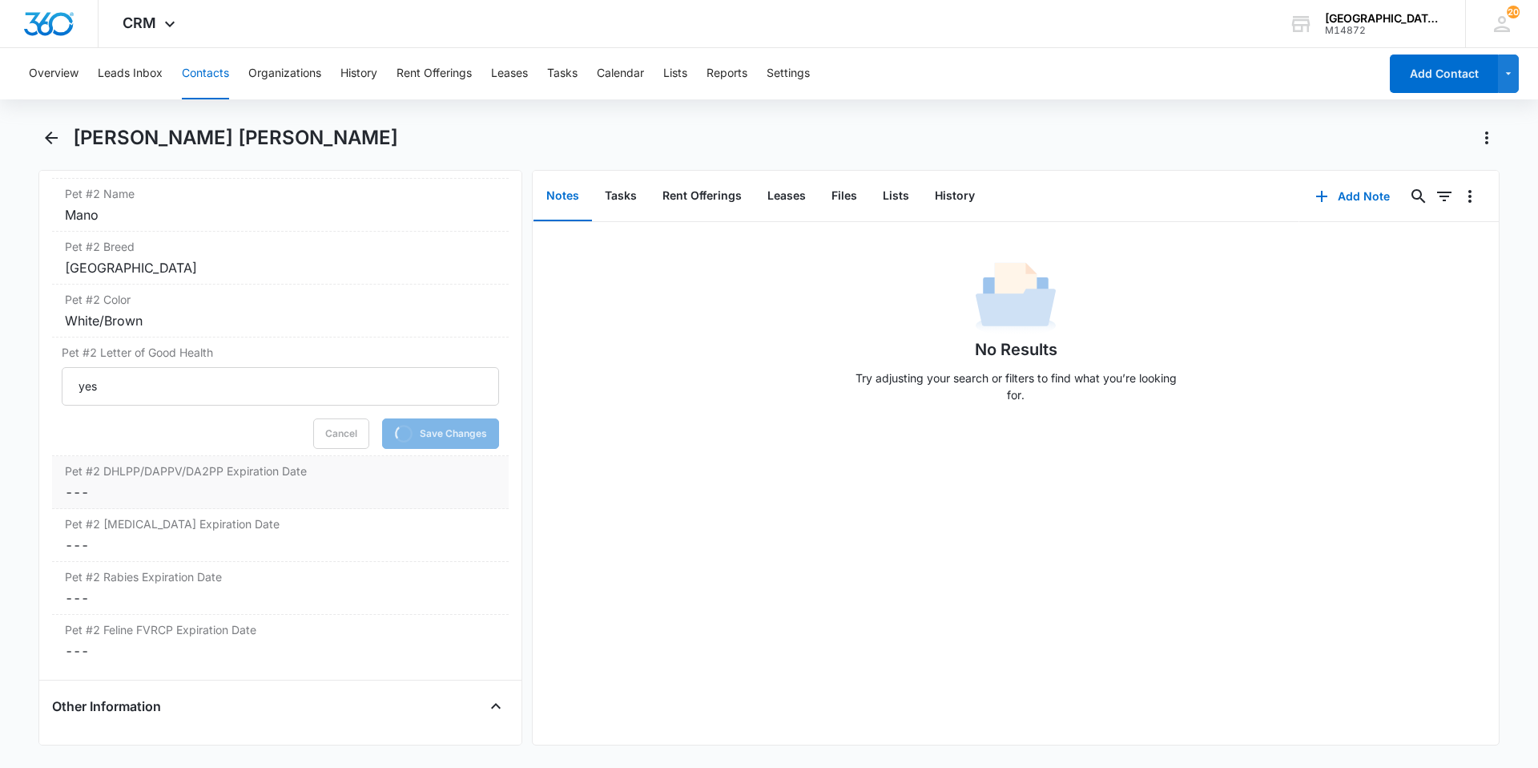
scroll to position [2866, 0]
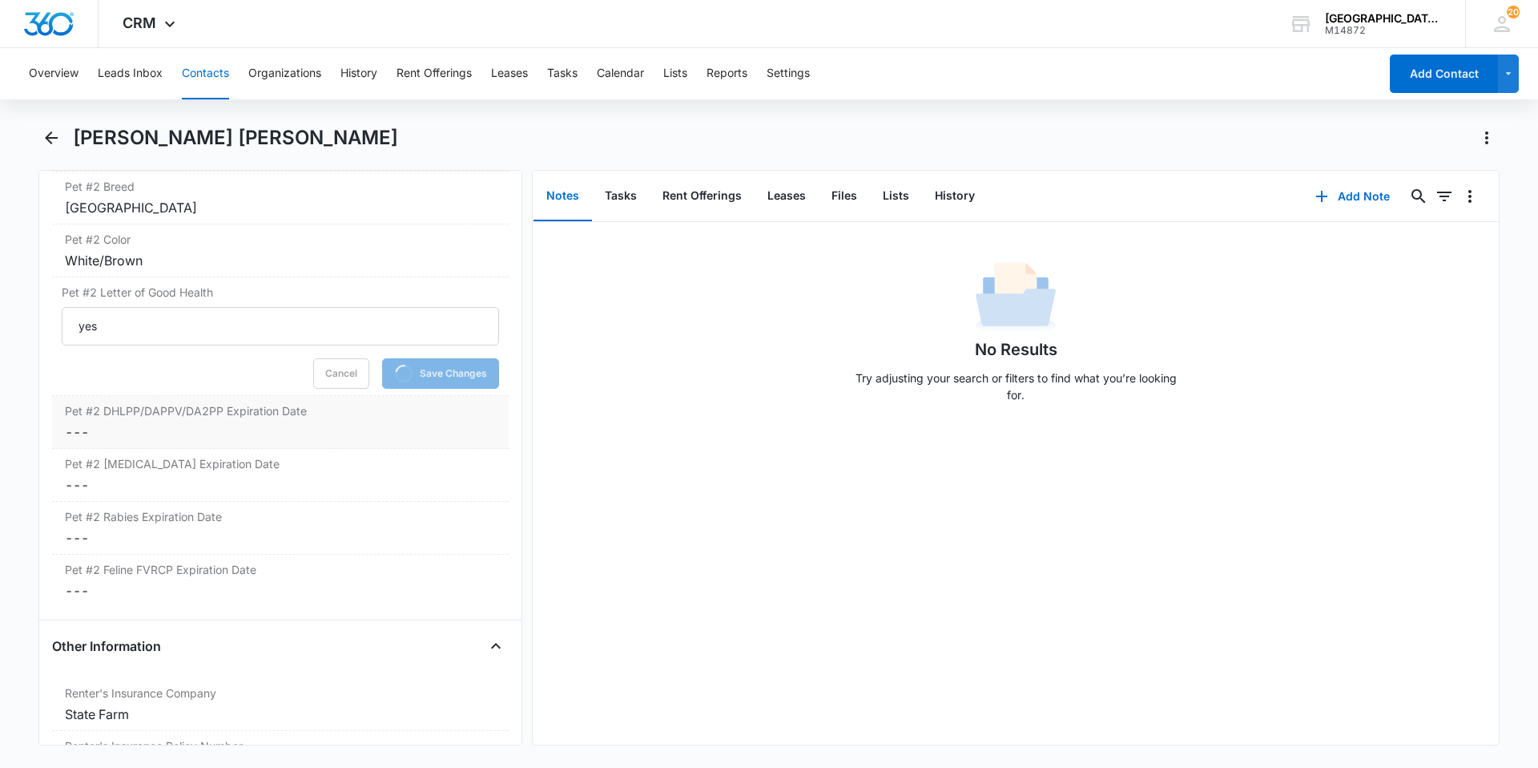
click at [223, 422] on dd "Cancel Save Changes ---" at bounding box center [280, 431] width 431 height 19
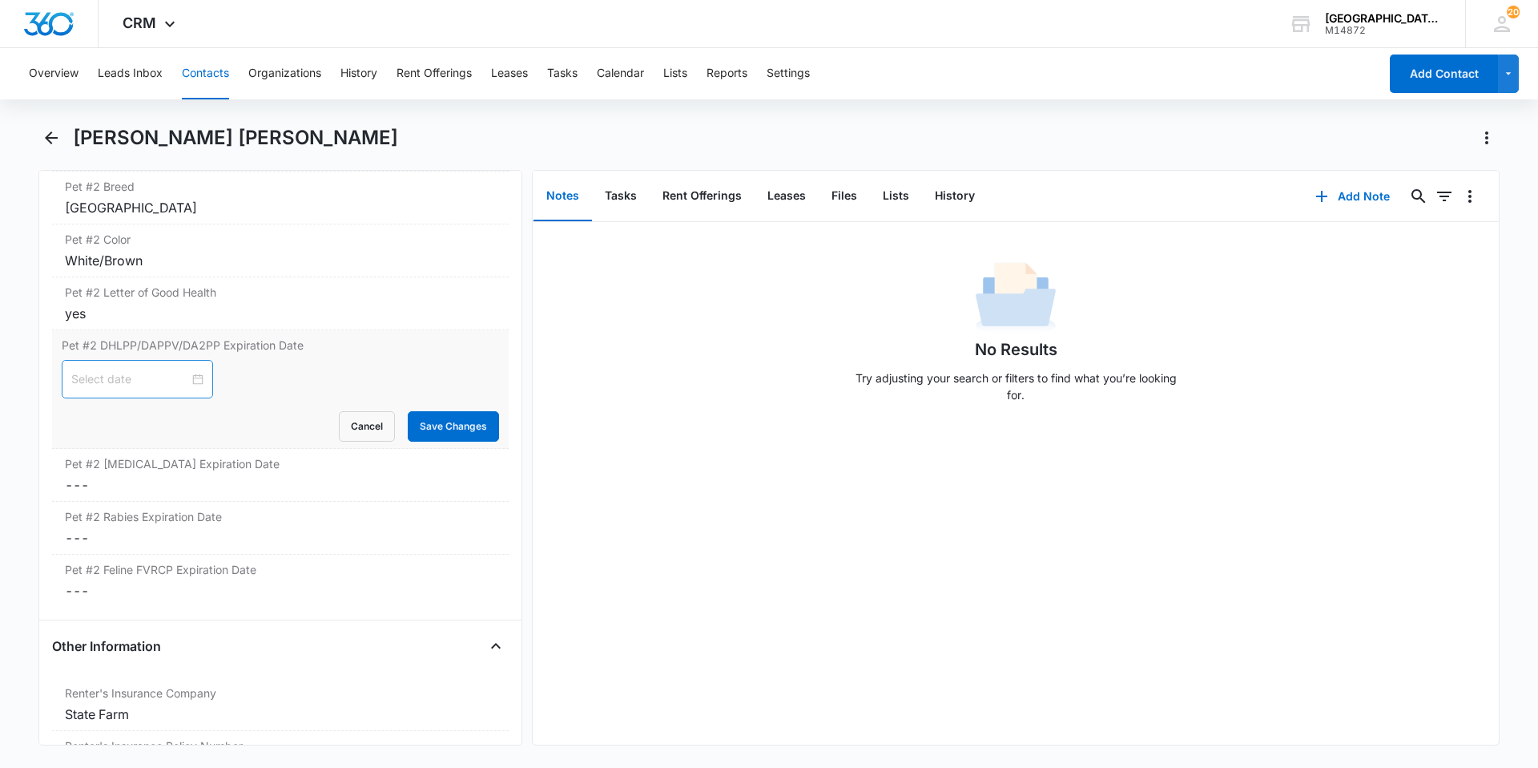
click at [193, 383] on div at bounding box center [137, 379] width 132 height 18
click at [163, 414] on button "Oct" at bounding box center [156, 417] width 19 height 32
type input "[DATE]"
click at [236, 462] on div "Mar" at bounding box center [244, 460] width 48 height 19
type input "[DATE]"
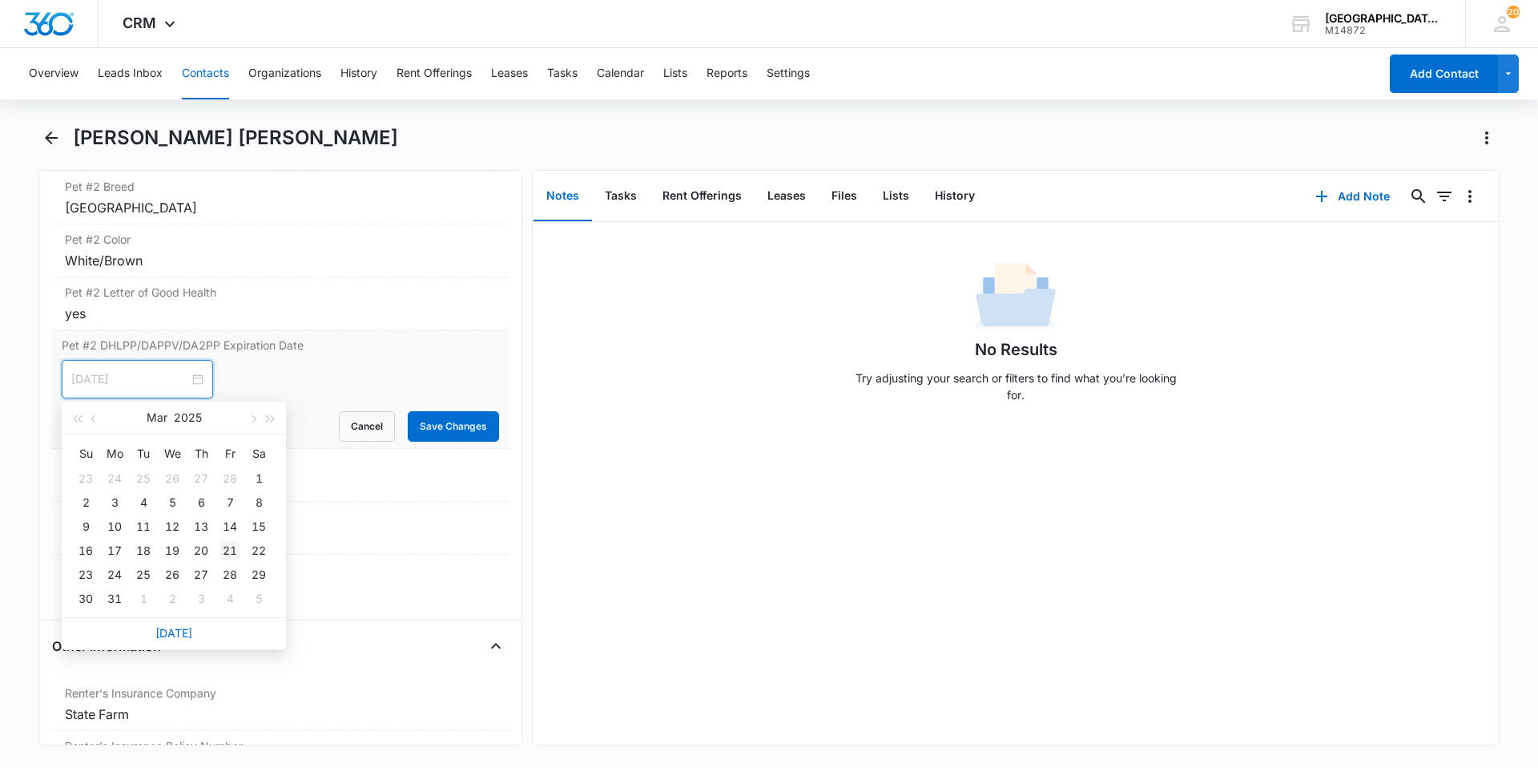
click at [232, 551] on div "21" at bounding box center [229, 550] width 19 height 19
click at [421, 430] on button "Save Changes" at bounding box center [453, 426] width 91 height 30
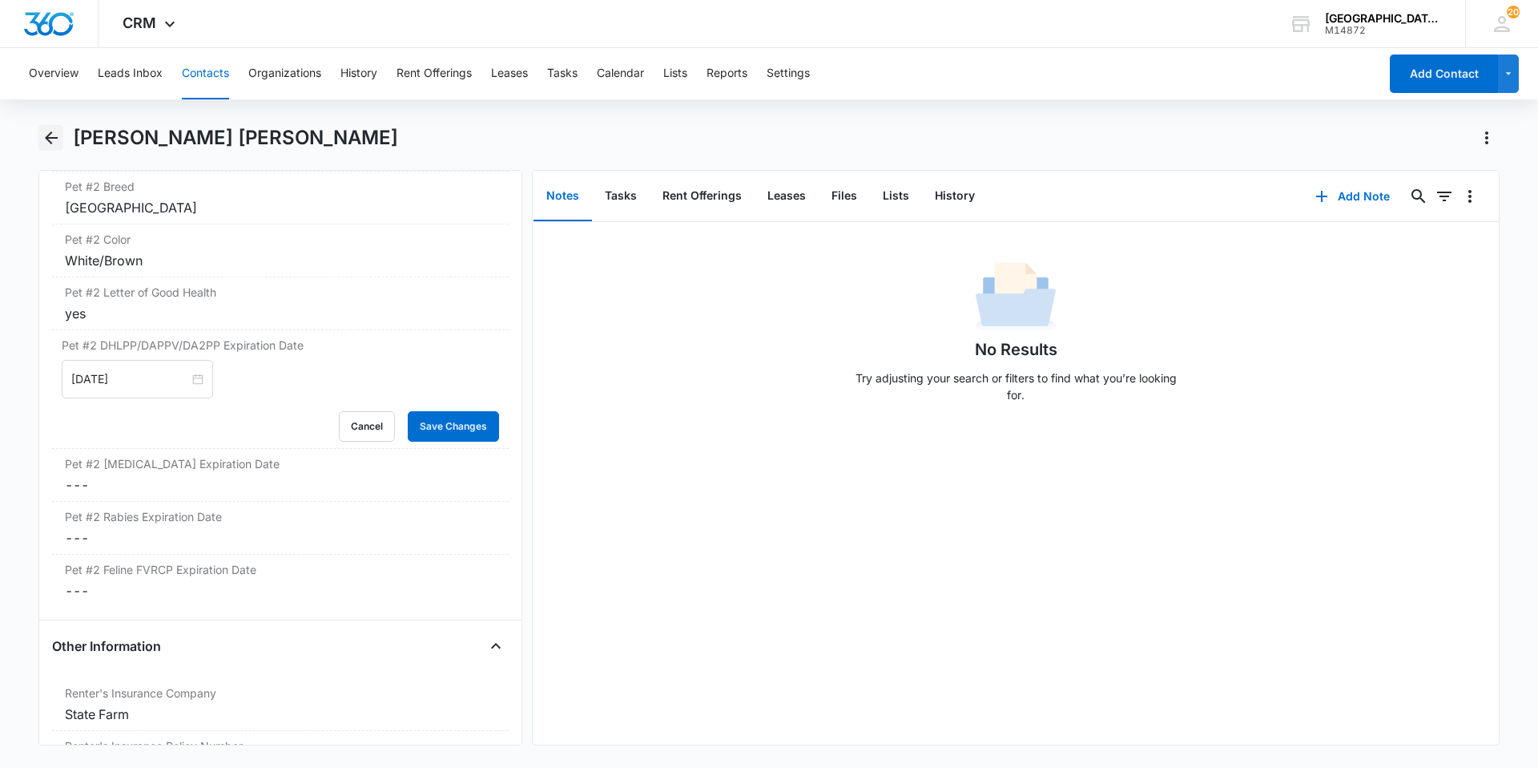
click at [58, 143] on icon "Back" at bounding box center [51, 137] width 19 height 19
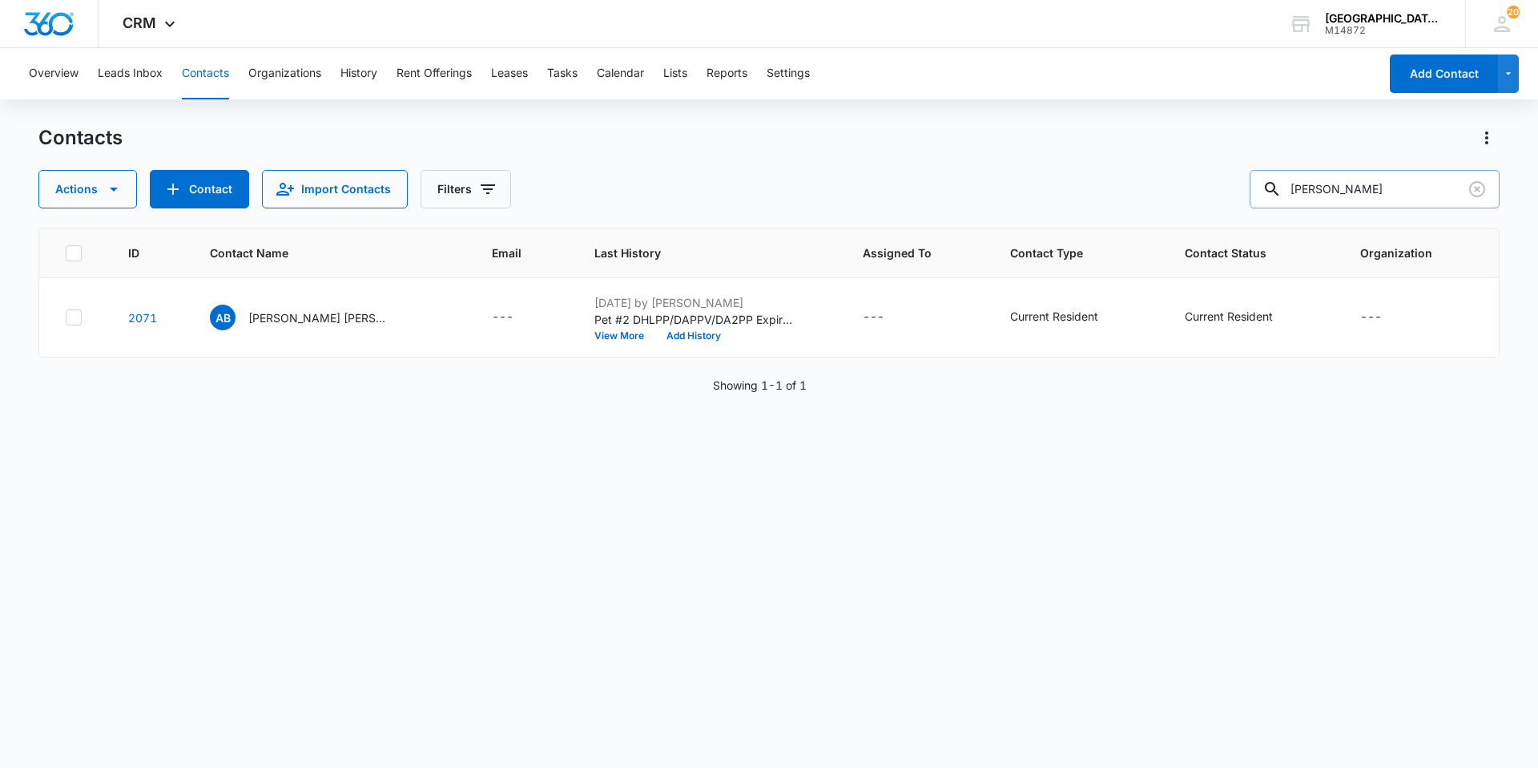
click at [1355, 191] on input "[PERSON_NAME]" at bounding box center [1375, 189] width 250 height 38
type input "[PERSON_NAME]"
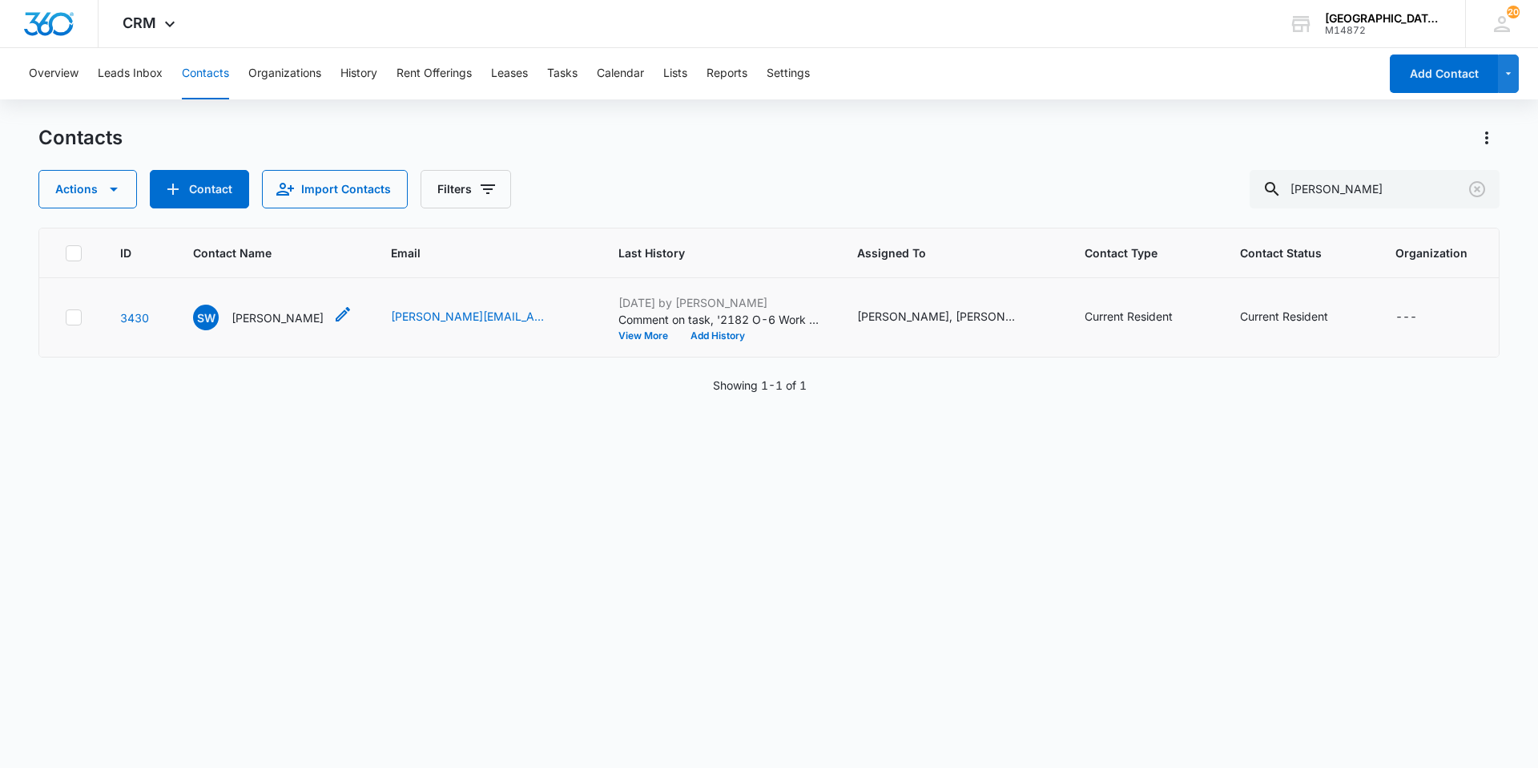
click at [300, 311] on p "[PERSON_NAME]" at bounding box center [278, 317] width 92 height 17
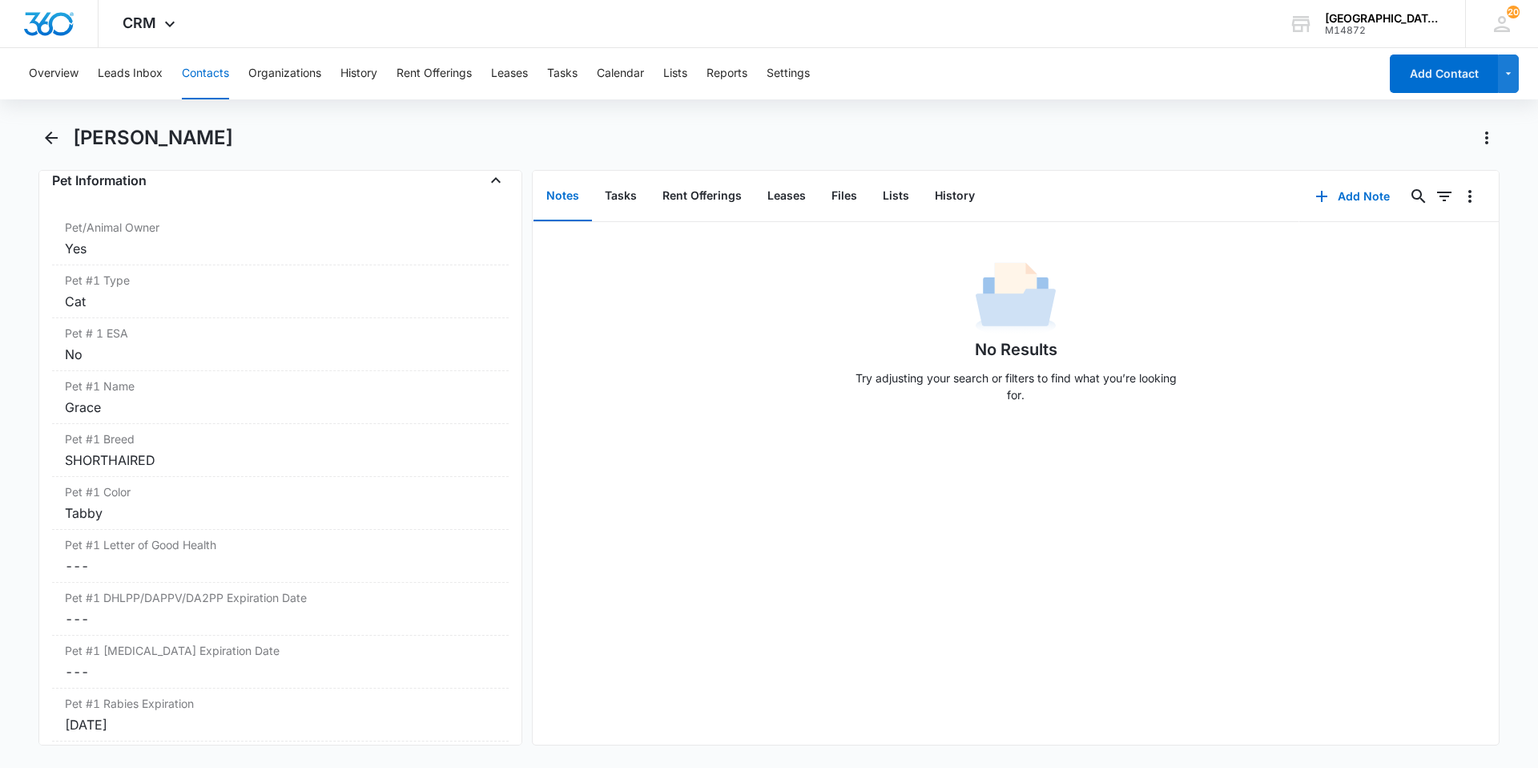
scroll to position [2083, 0]
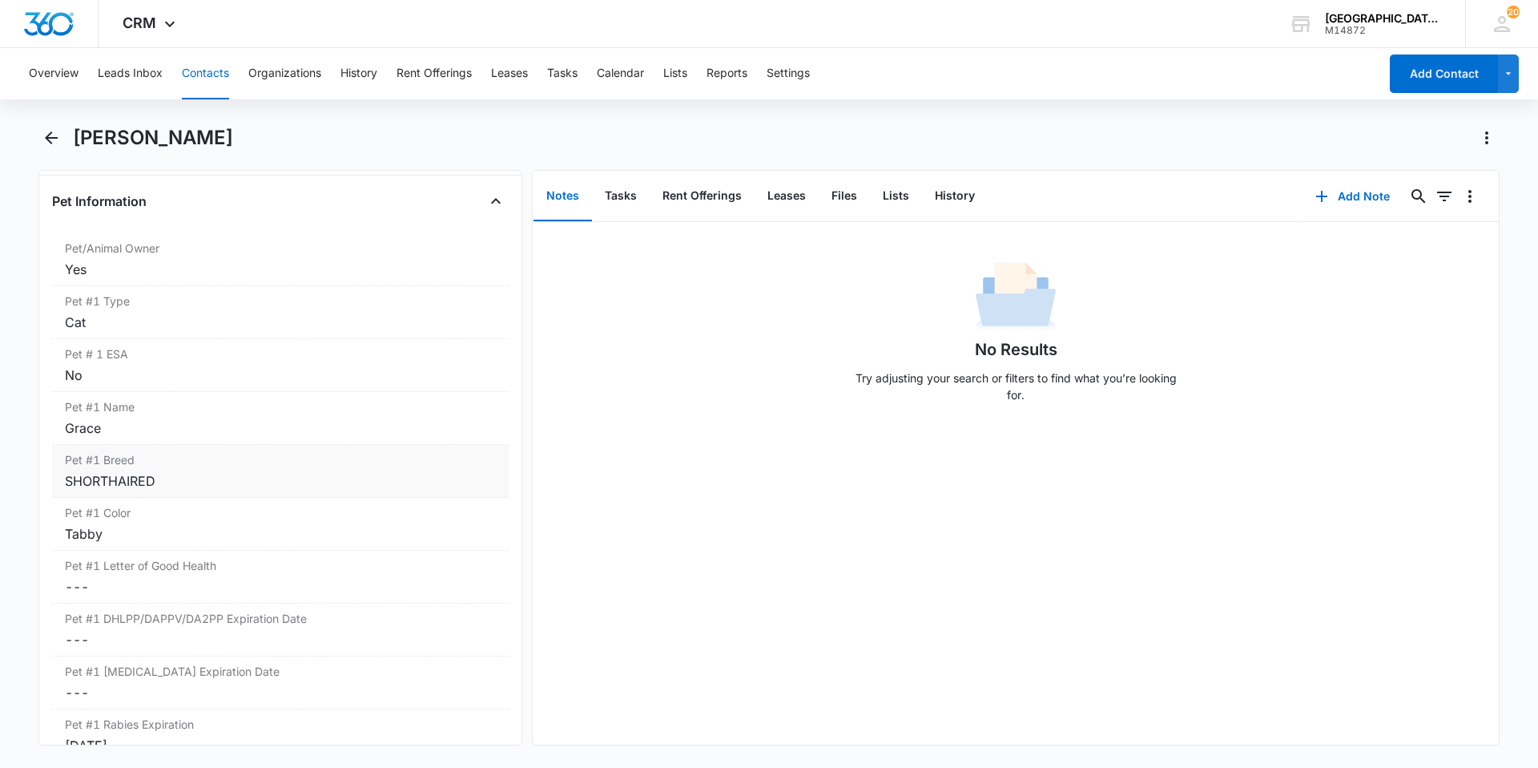
click at [240, 471] on div "SHORTHAIRED" at bounding box center [280, 480] width 431 height 19
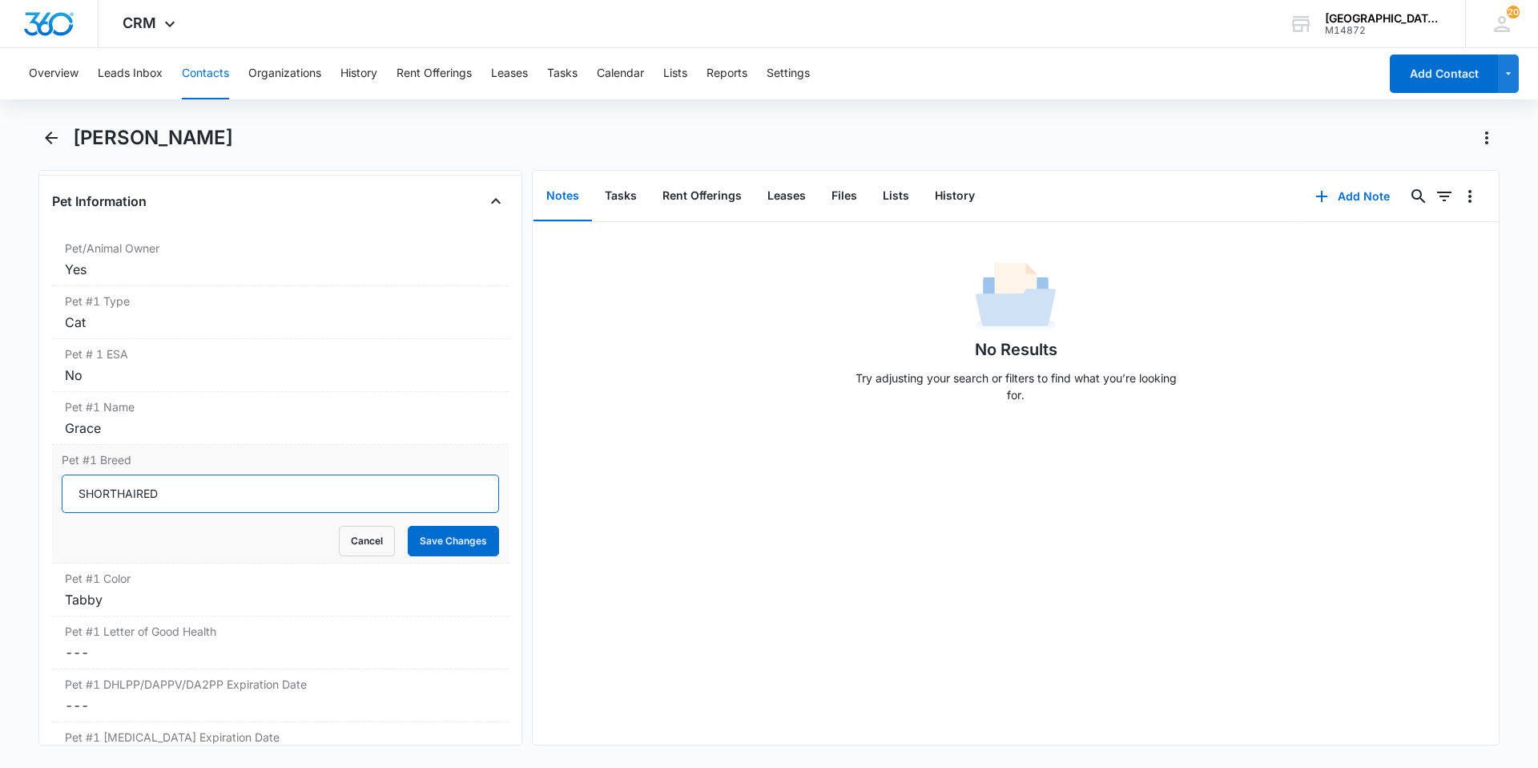
click at [233, 474] on input "SHORTHAIRED" at bounding box center [280, 493] width 437 height 38
type input "C"
type input "DSH"
click at [408, 526] on button "Save Changes" at bounding box center [453, 541] width 91 height 30
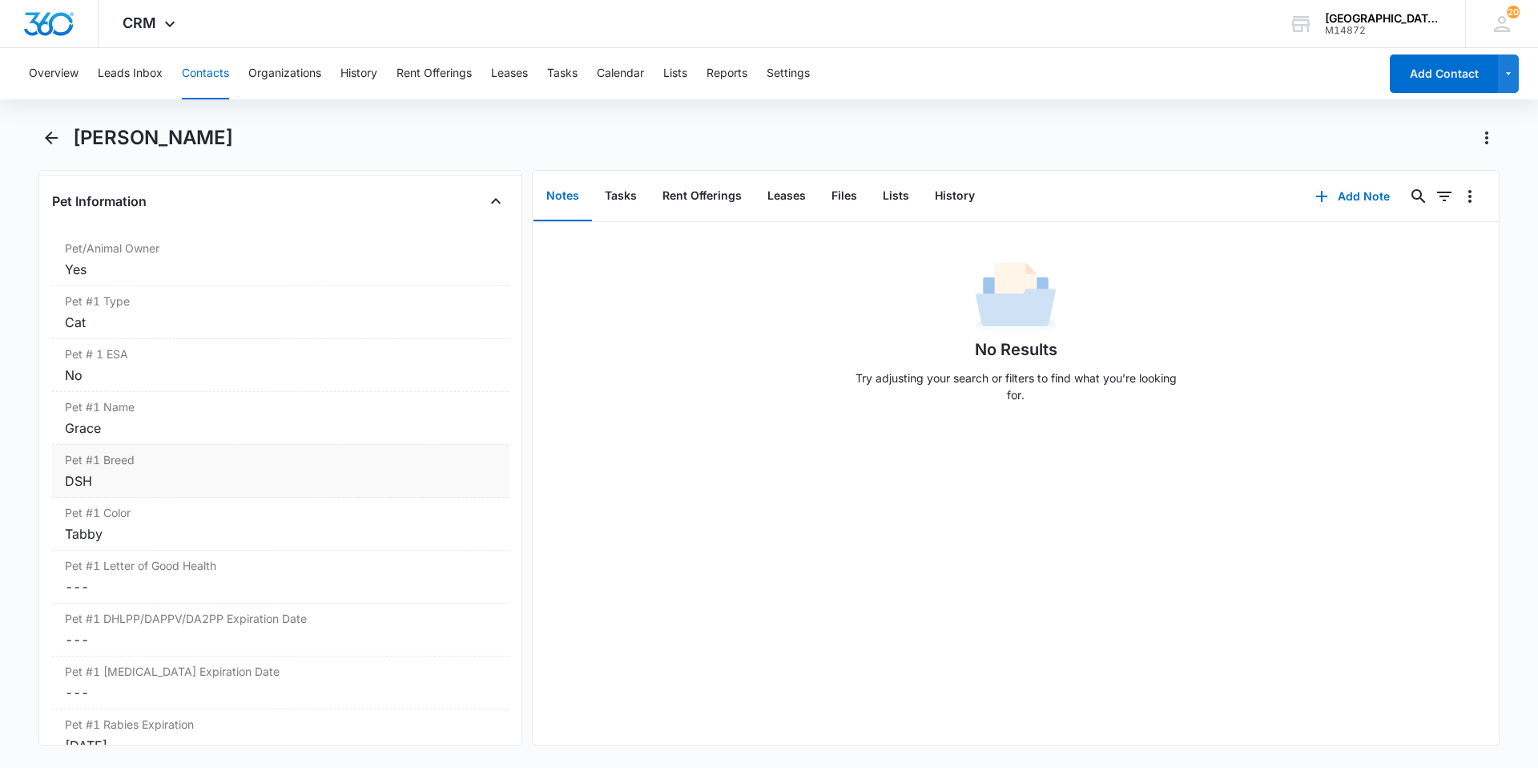
scroll to position [2163, 0]
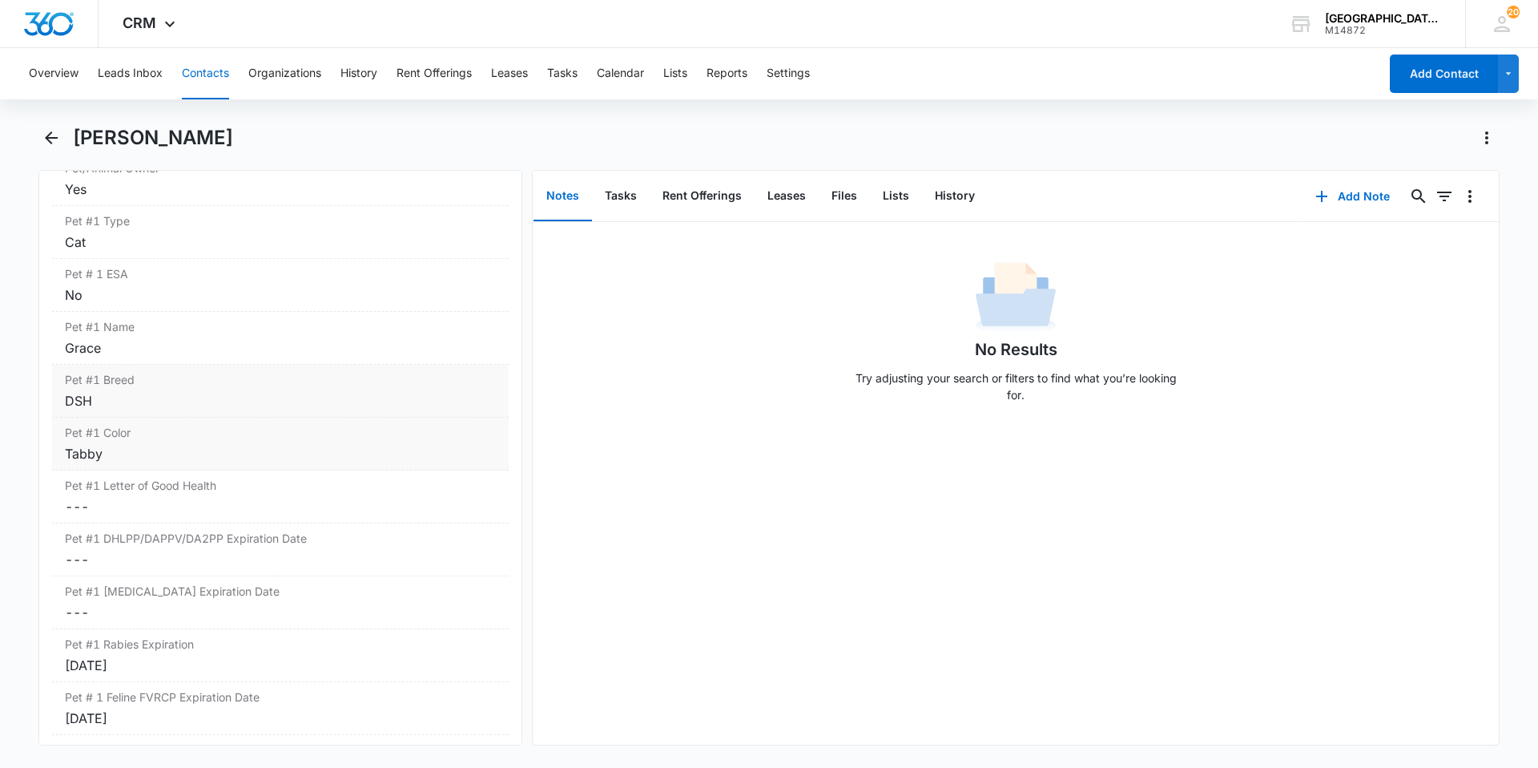
click at [234, 444] on div "Tabby" at bounding box center [280, 453] width 431 height 19
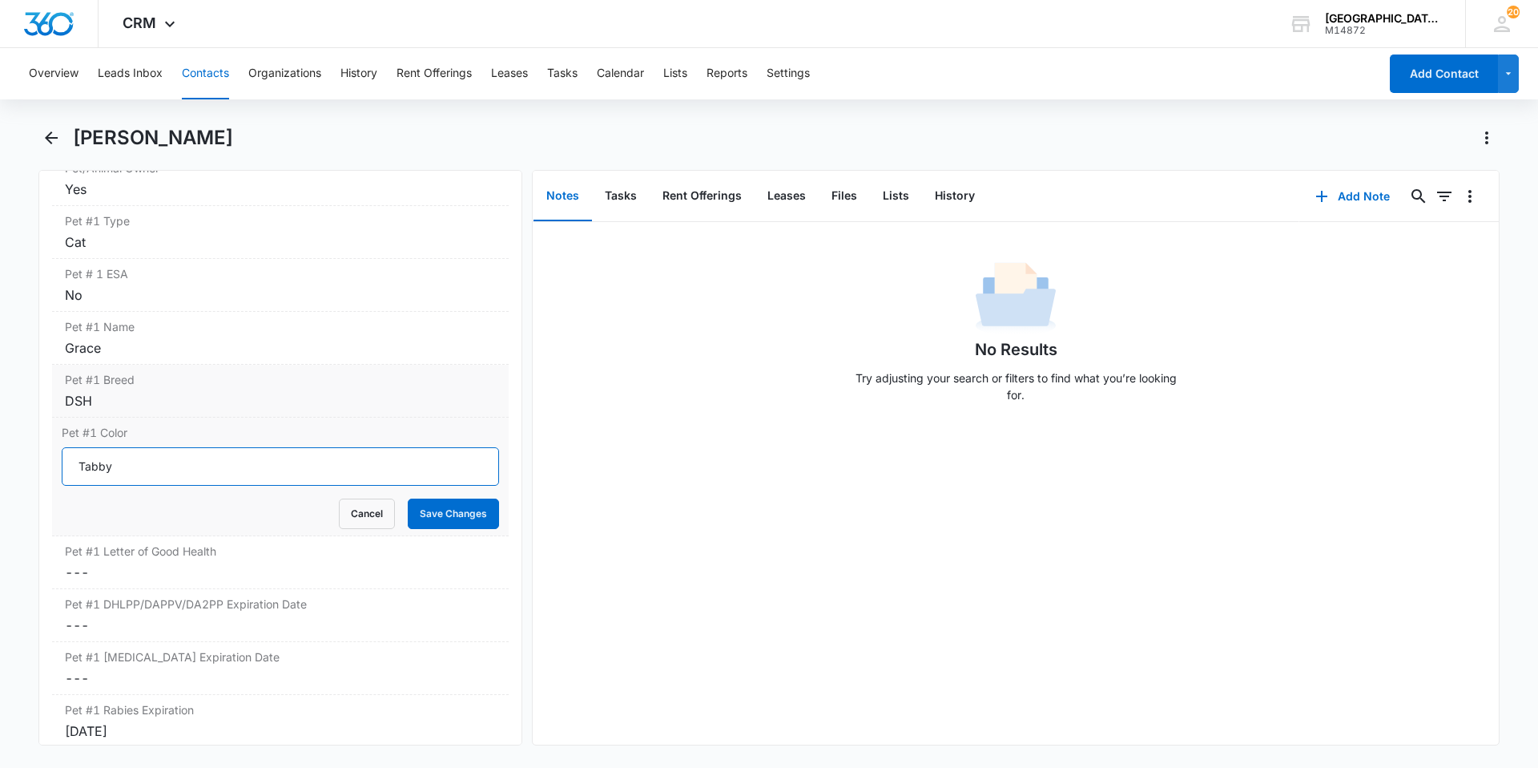
click at [233, 449] on input "Tabby" at bounding box center [280, 466] width 437 height 38
type input "Grey"
click at [408, 498] on button "Save Changes" at bounding box center [453, 513] width 91 height 30
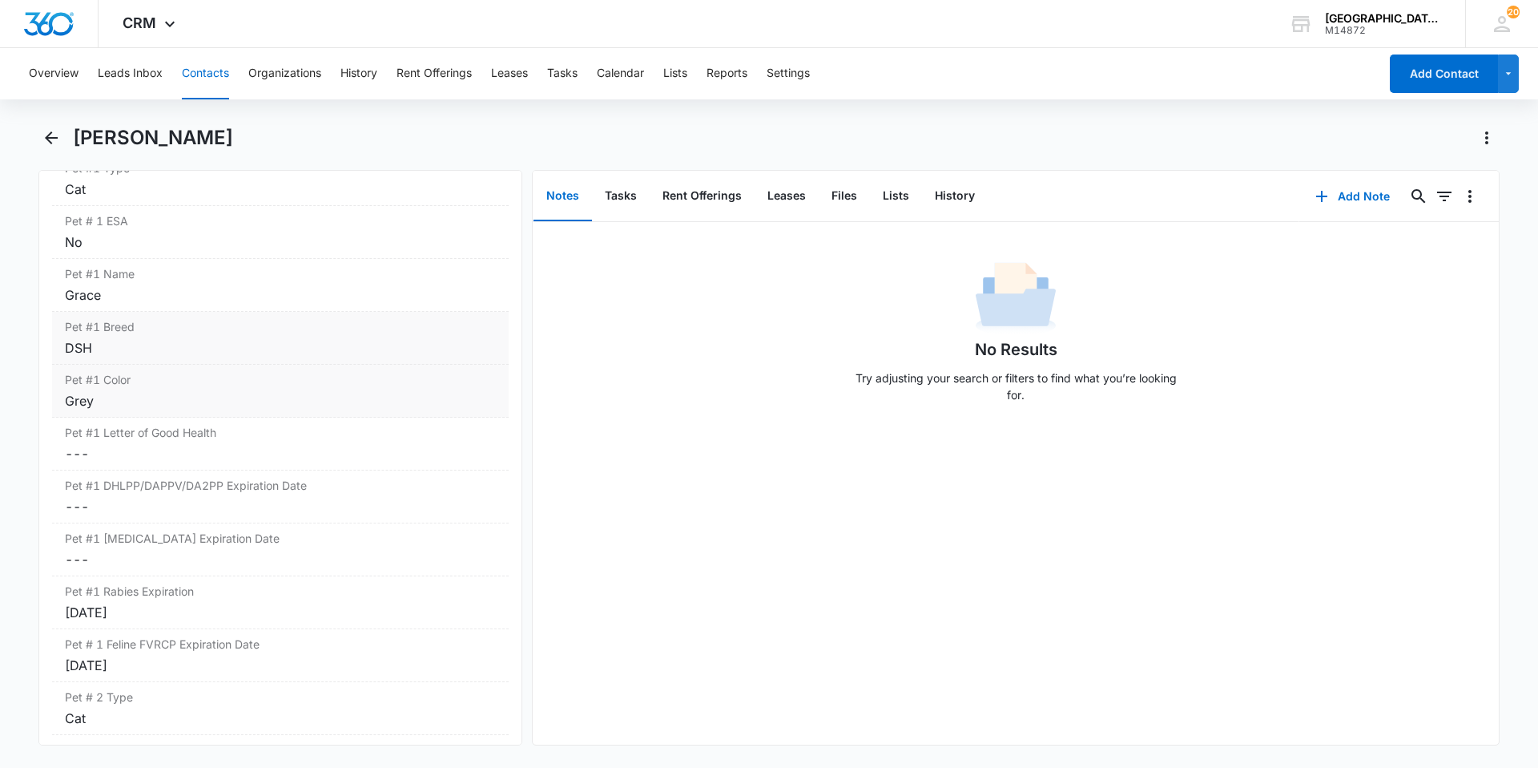
scroll to position [2243, 0]
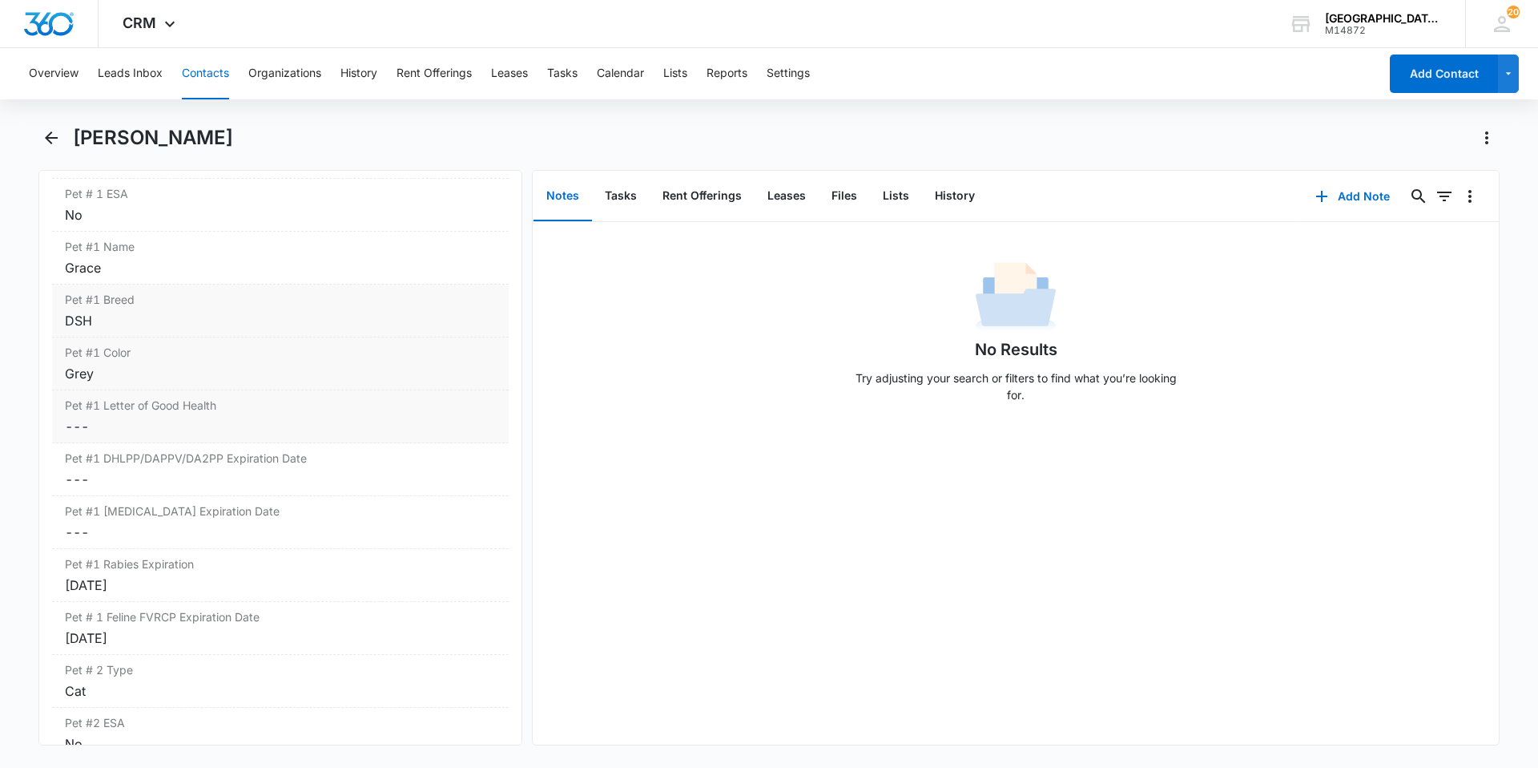
click at [246, 417] on dd "Cancel Save Changes ---" at bounding box center [280, 426] width 431 height 19
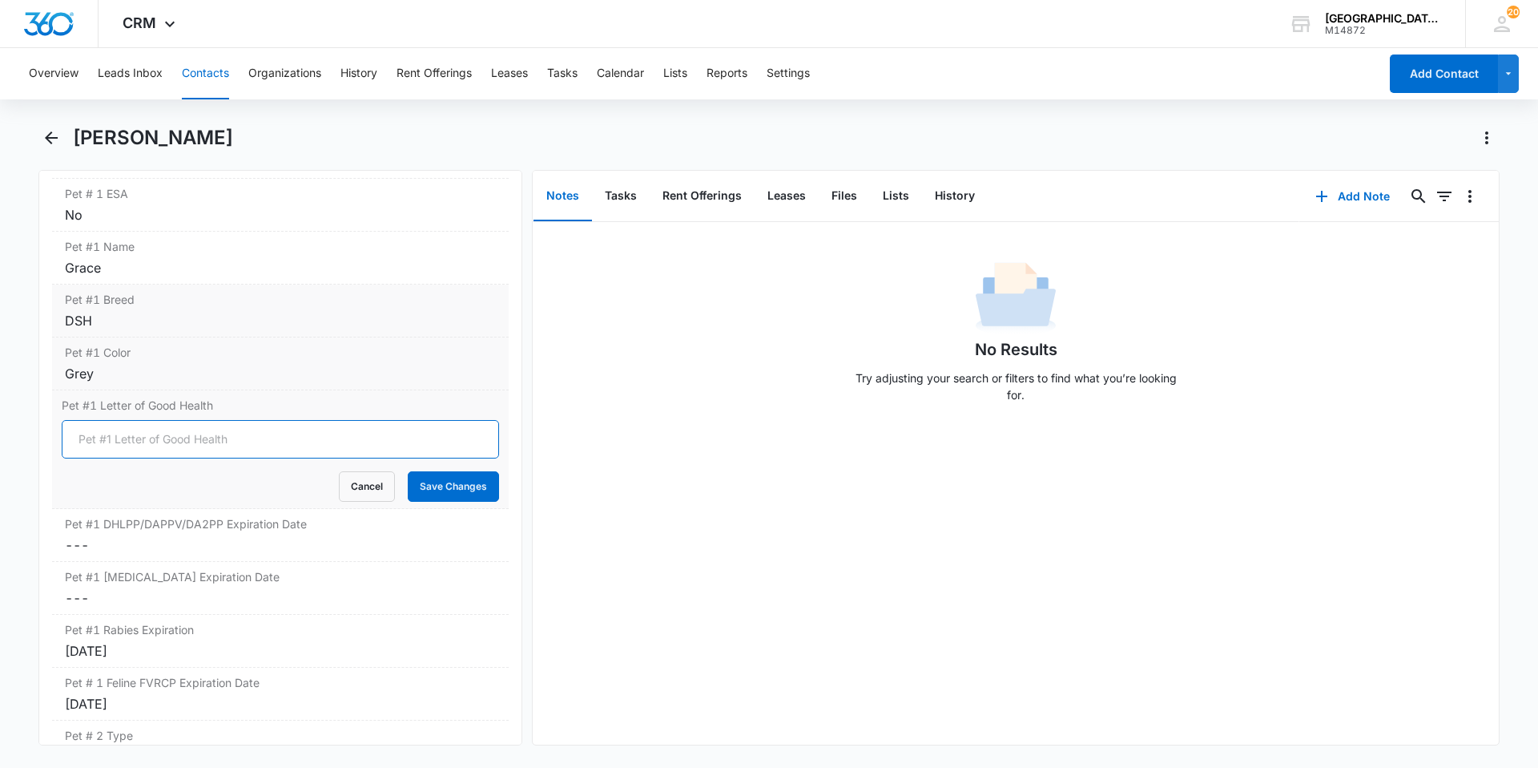
click at [200, 427] on input "Pet #1 Letter of Good Health" at bounding box center [280, 439] width 437 height 38
type input "YES"
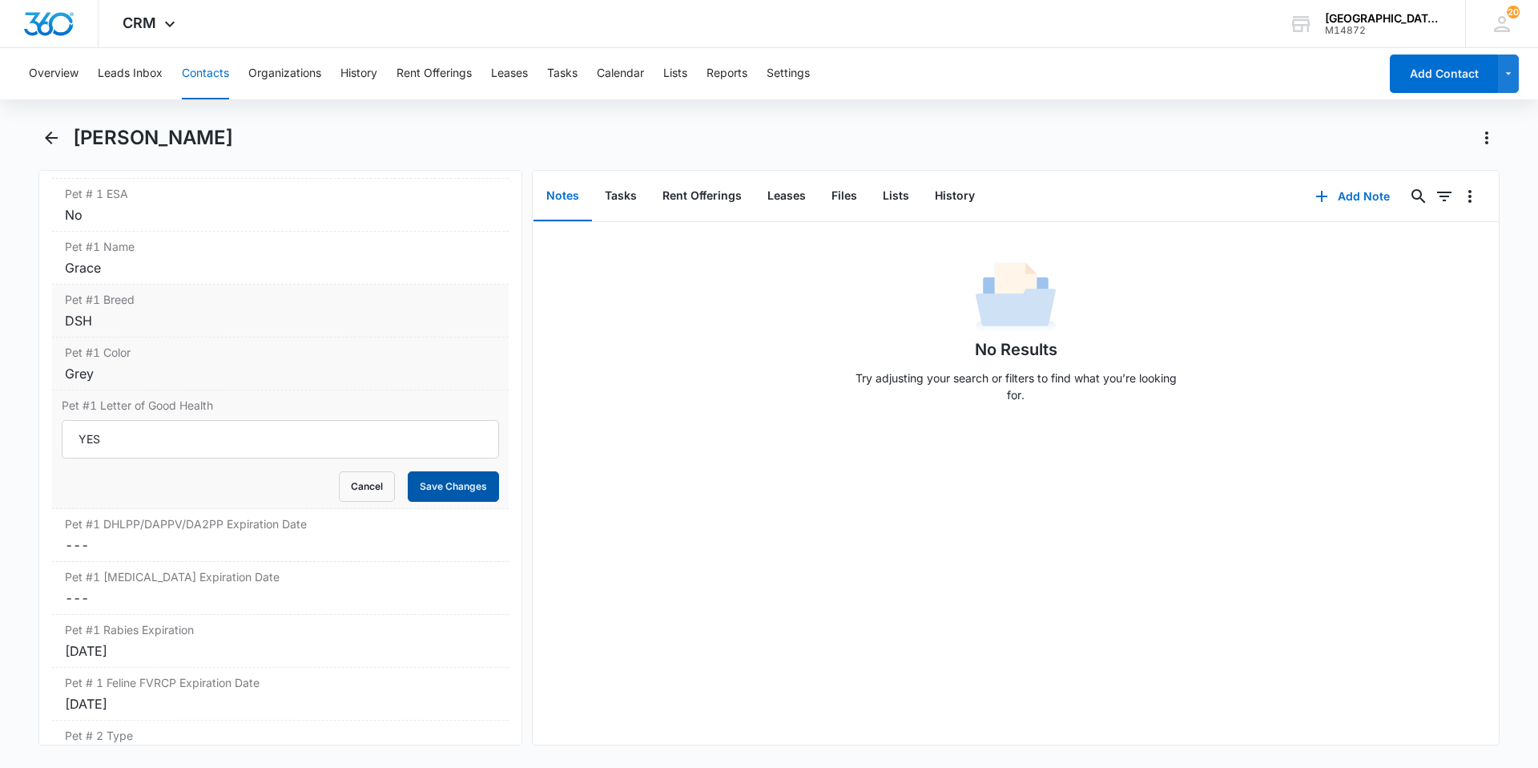
click at [439, 471] on button "Save Changes" at bounding box center [453, 486] width 91 height 30
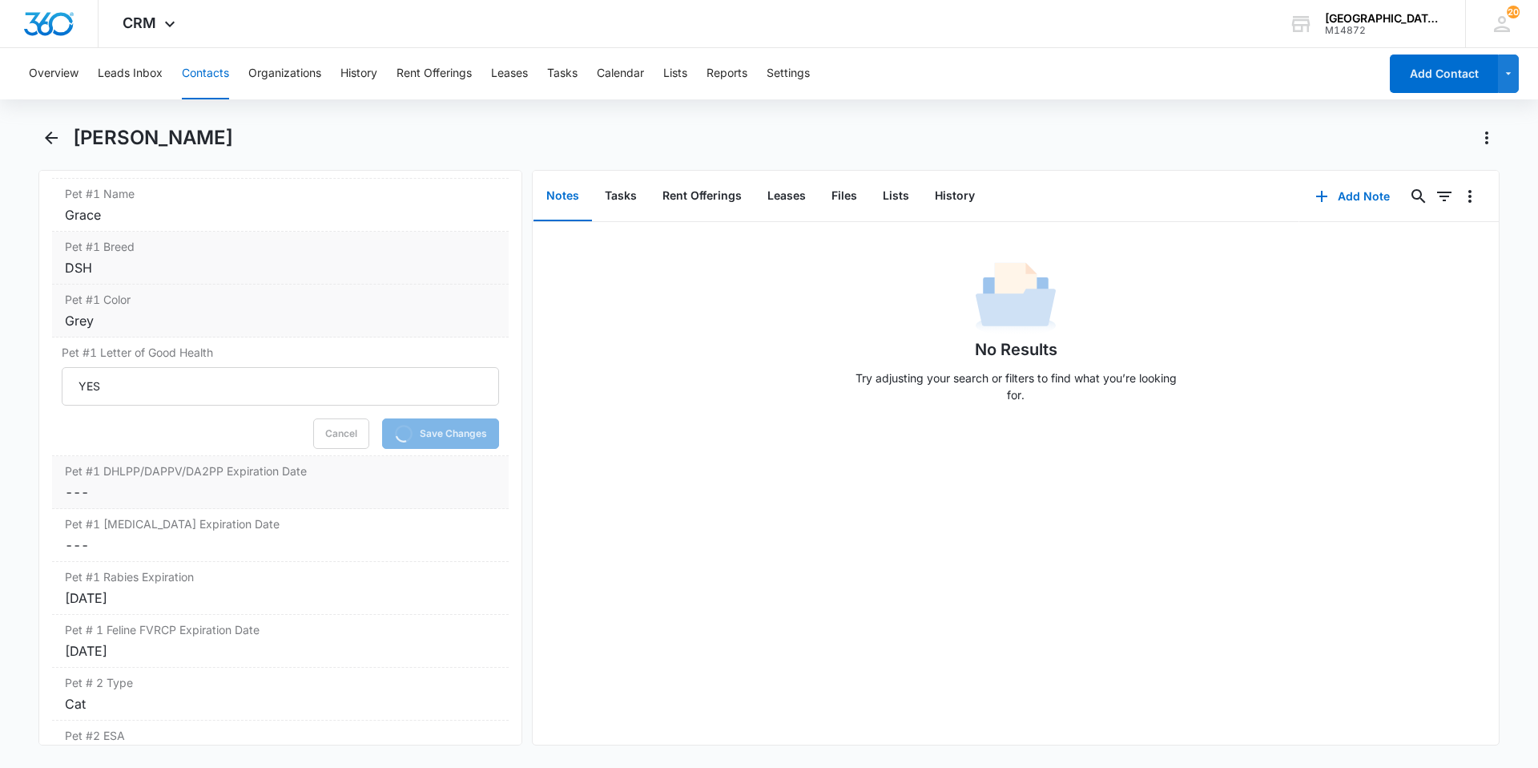
scroll to position [2404, 0]
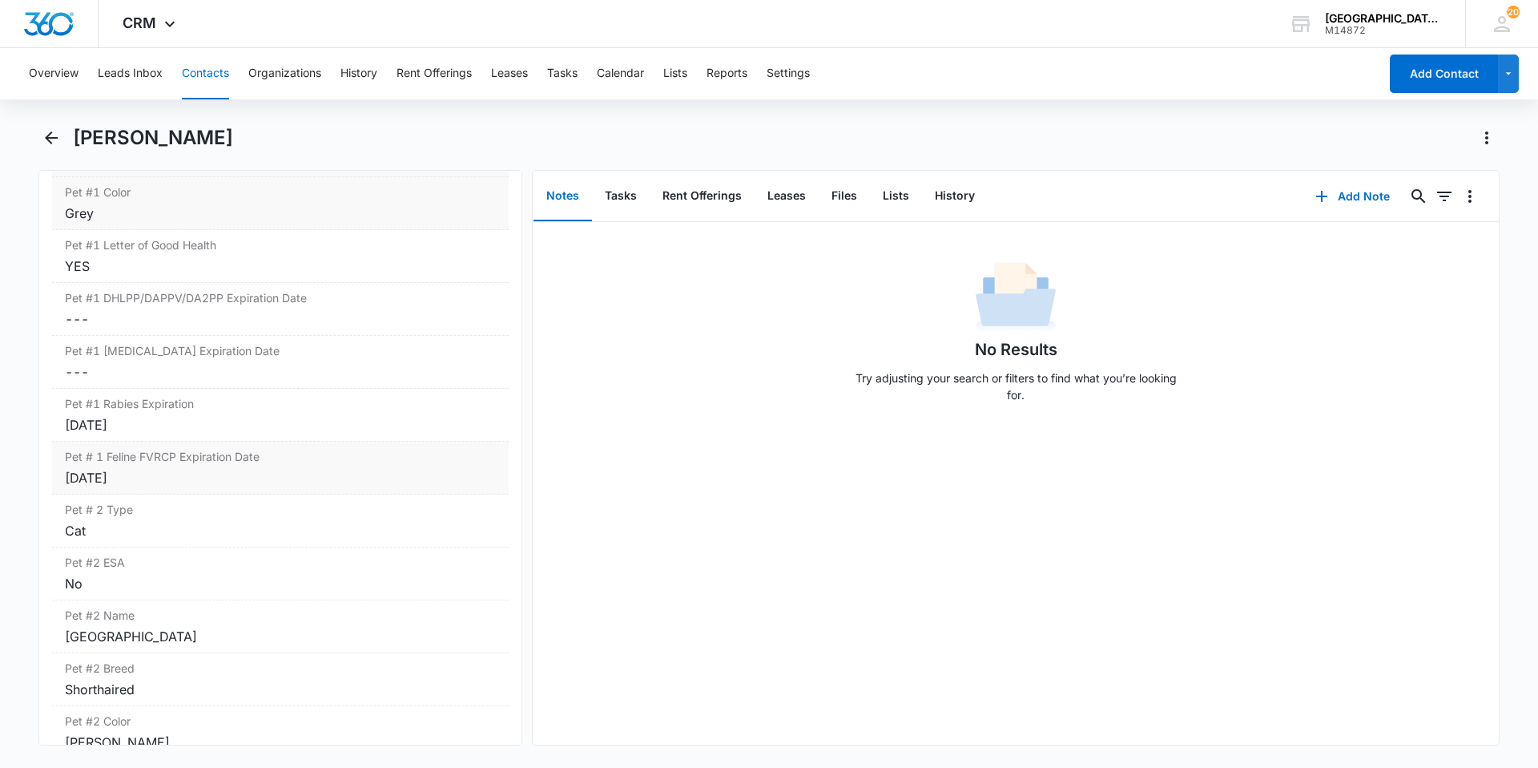
click at [220, 468] on div "[DATE]" at bounding box center [280, 477] width 431 height 19
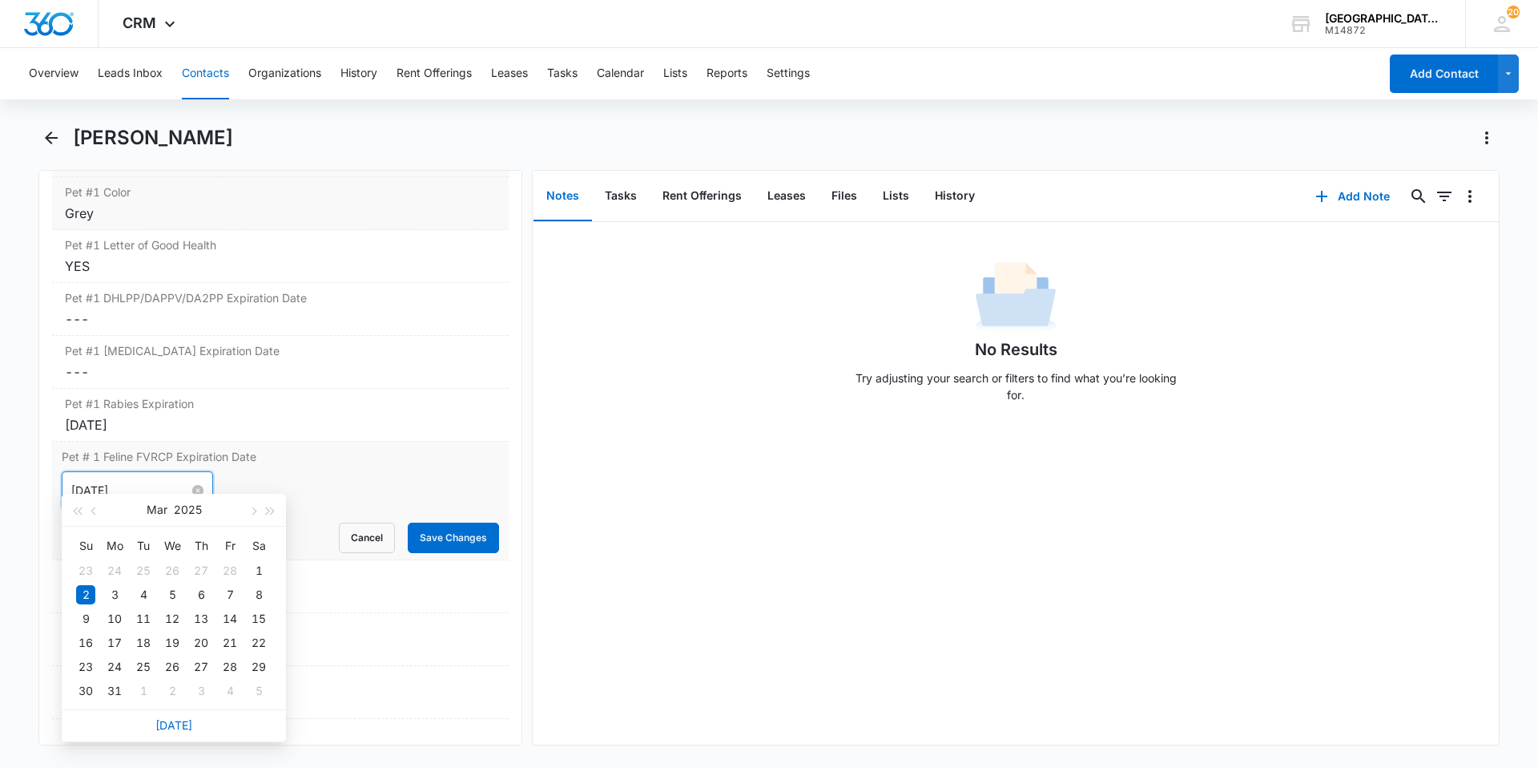
click at [160, 482] on input "[DATE]" at bounding box center [130, 491] width 118 height 18
click at [189, 501] on button "2025" at bounding box center [188, 510] width 28 height 32
click at [233, 650] on div "2027" at bounding box center [244, 658] width 48 height 19
type input "[DATE]"
click at [137, 568] on div "2" at bounding box center [143, 570] width 19 height 19
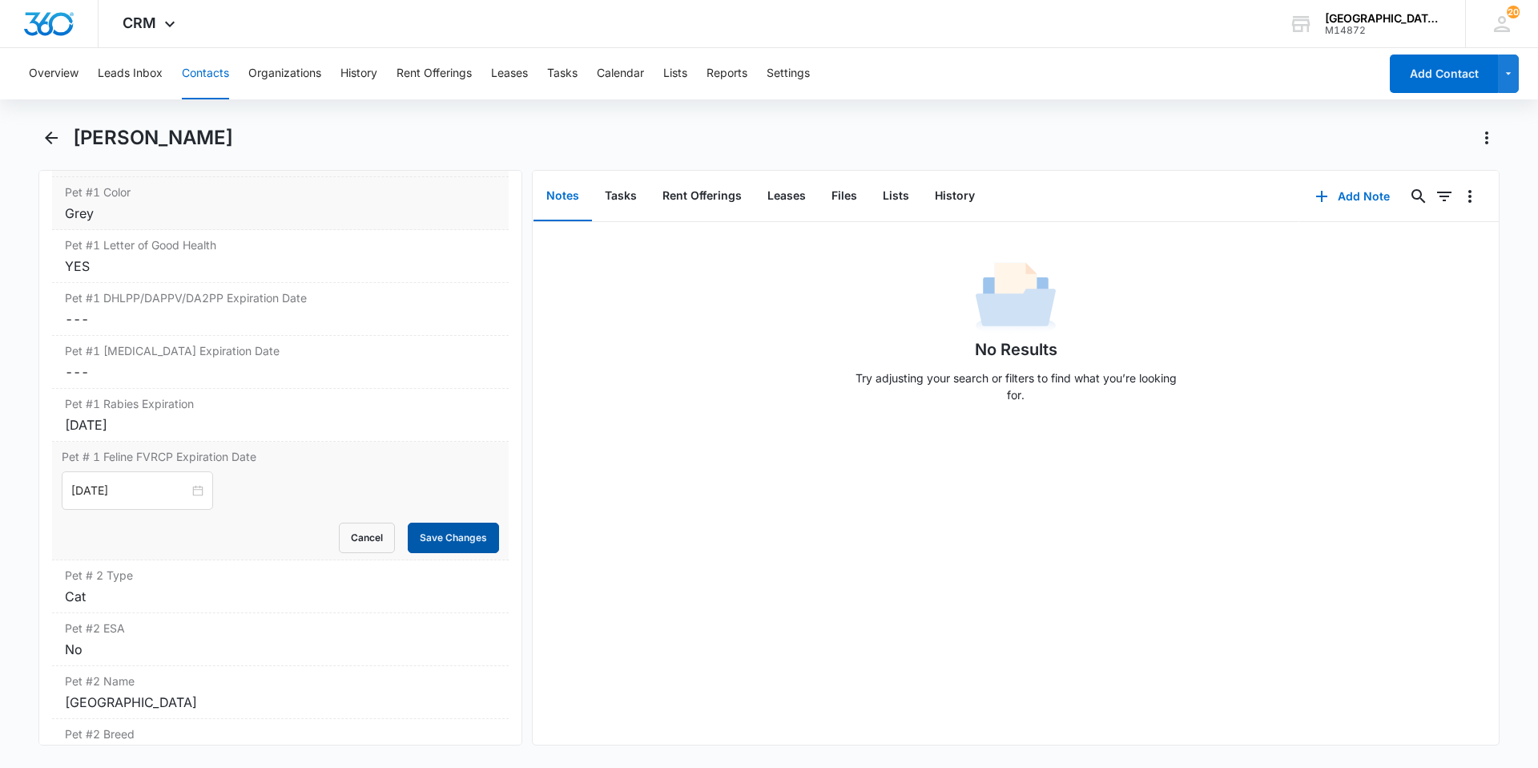
click at [445, 522] on button "Save Changes" at bounding box center [453, 537] width 91 height 30
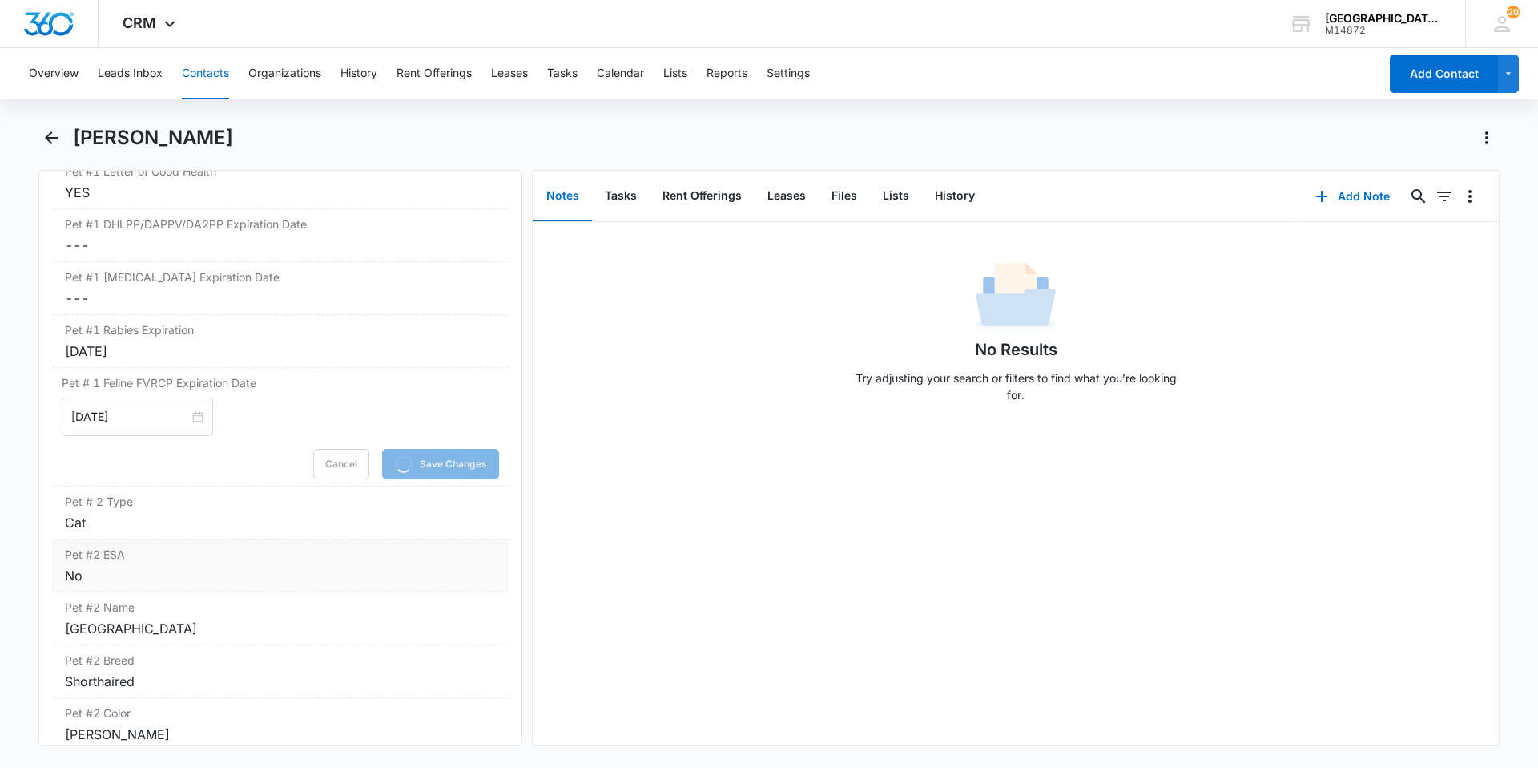
scroll to position [2644, 0]
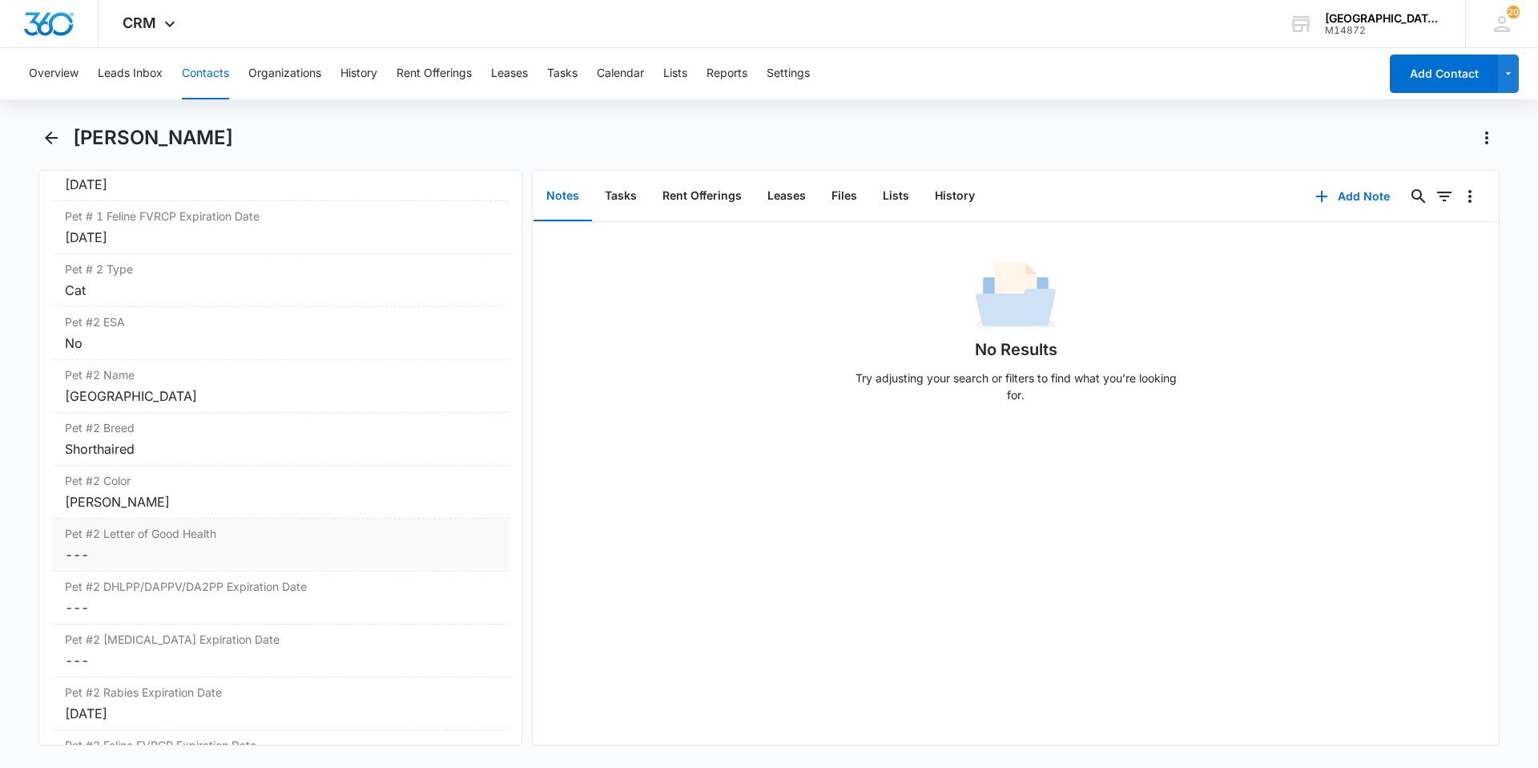
click at [207, 545] on dd "Cancel Save Changes ---" at bounding box center [280, 554] width 431 height 19
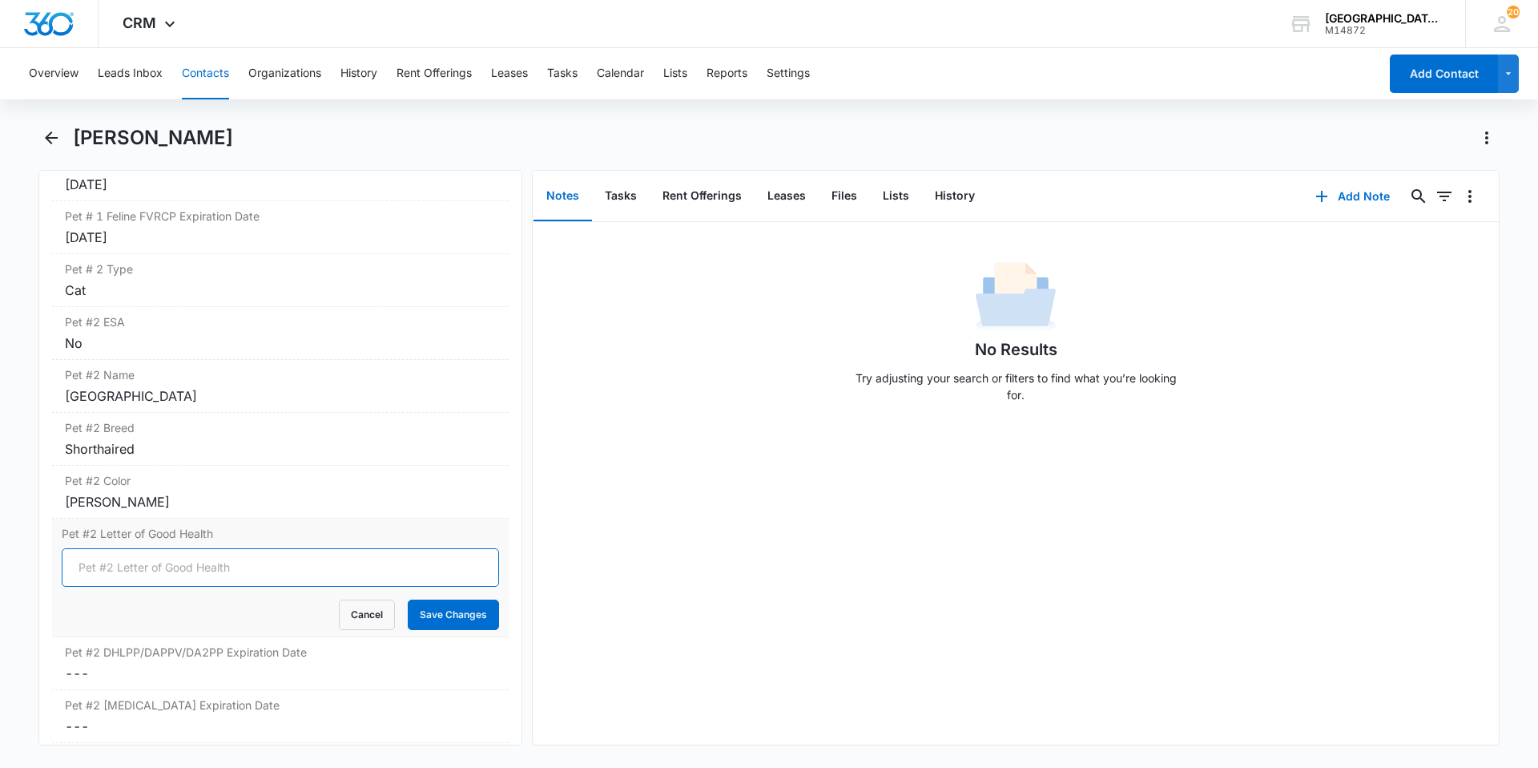
click at [129, 550] on input "Pet #2 Letter of Good Health" at bounding box center [280, 567] width 437 height 38
type input "yes"
click at [449, 602] on button "Save Changes" at bounding box center [453, 614] width 91 height 30
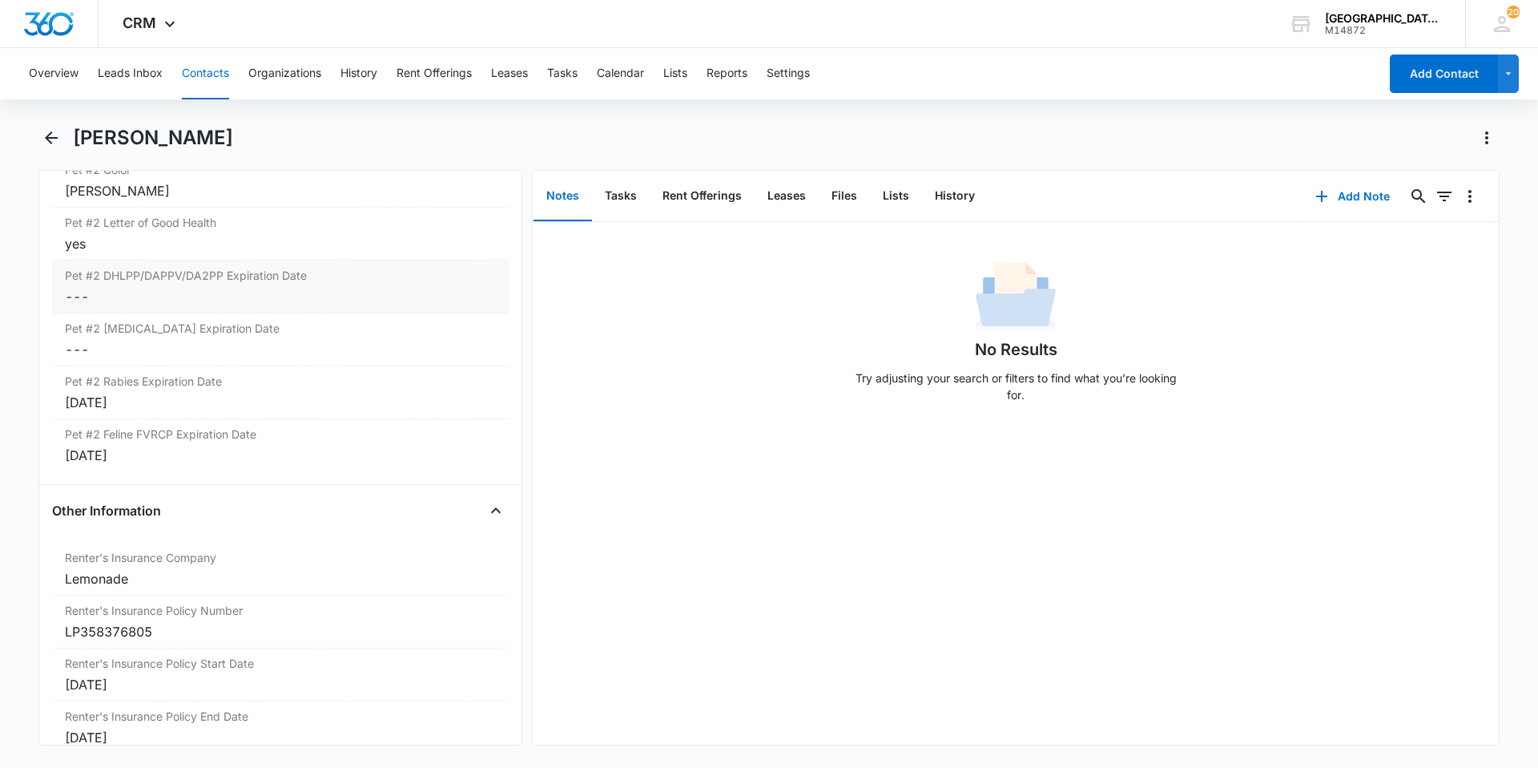
scroll to position [2965, 0]
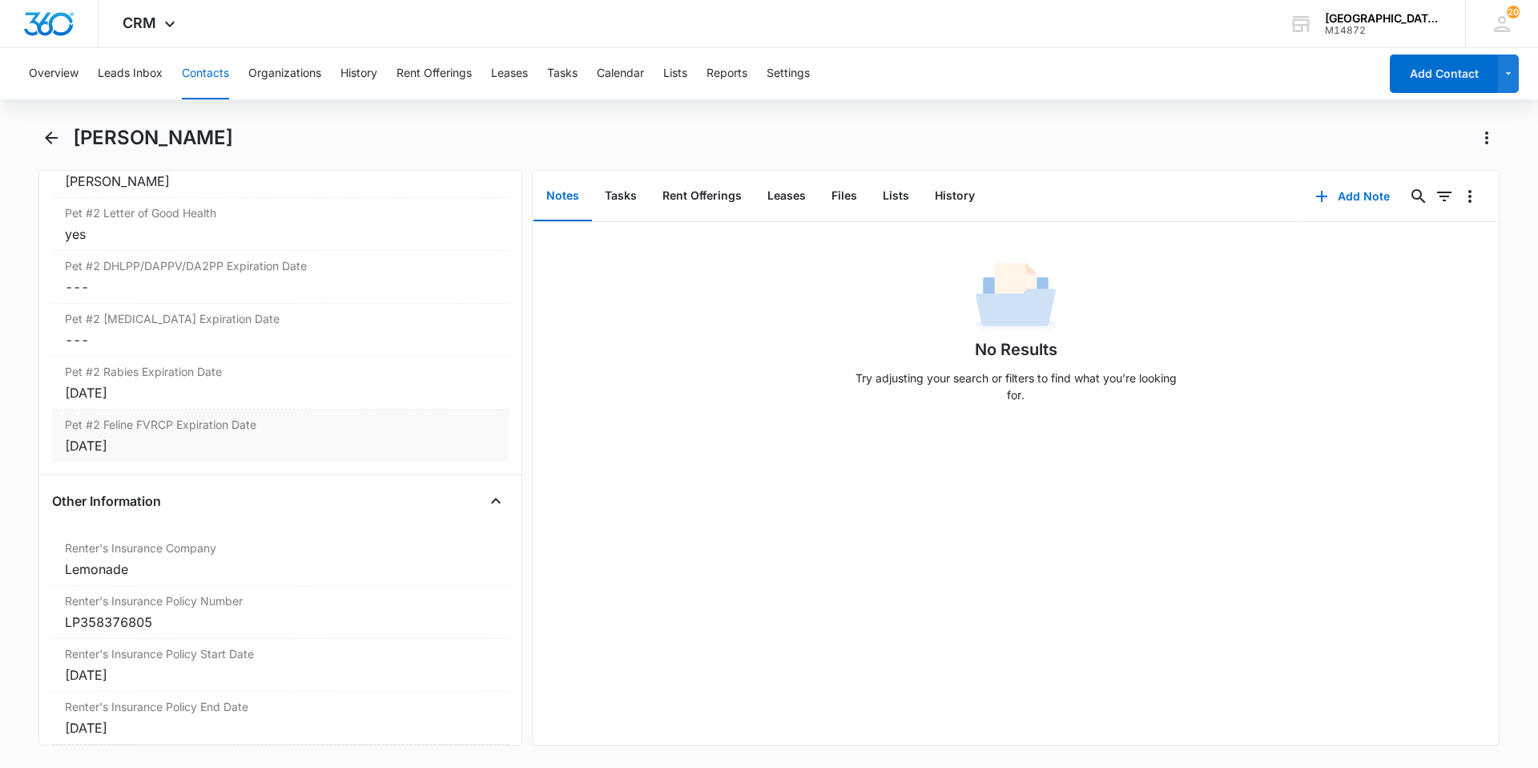
click at [187, 436] on div "[DATE]" at bounding box center [280, 445] width 431 height 19
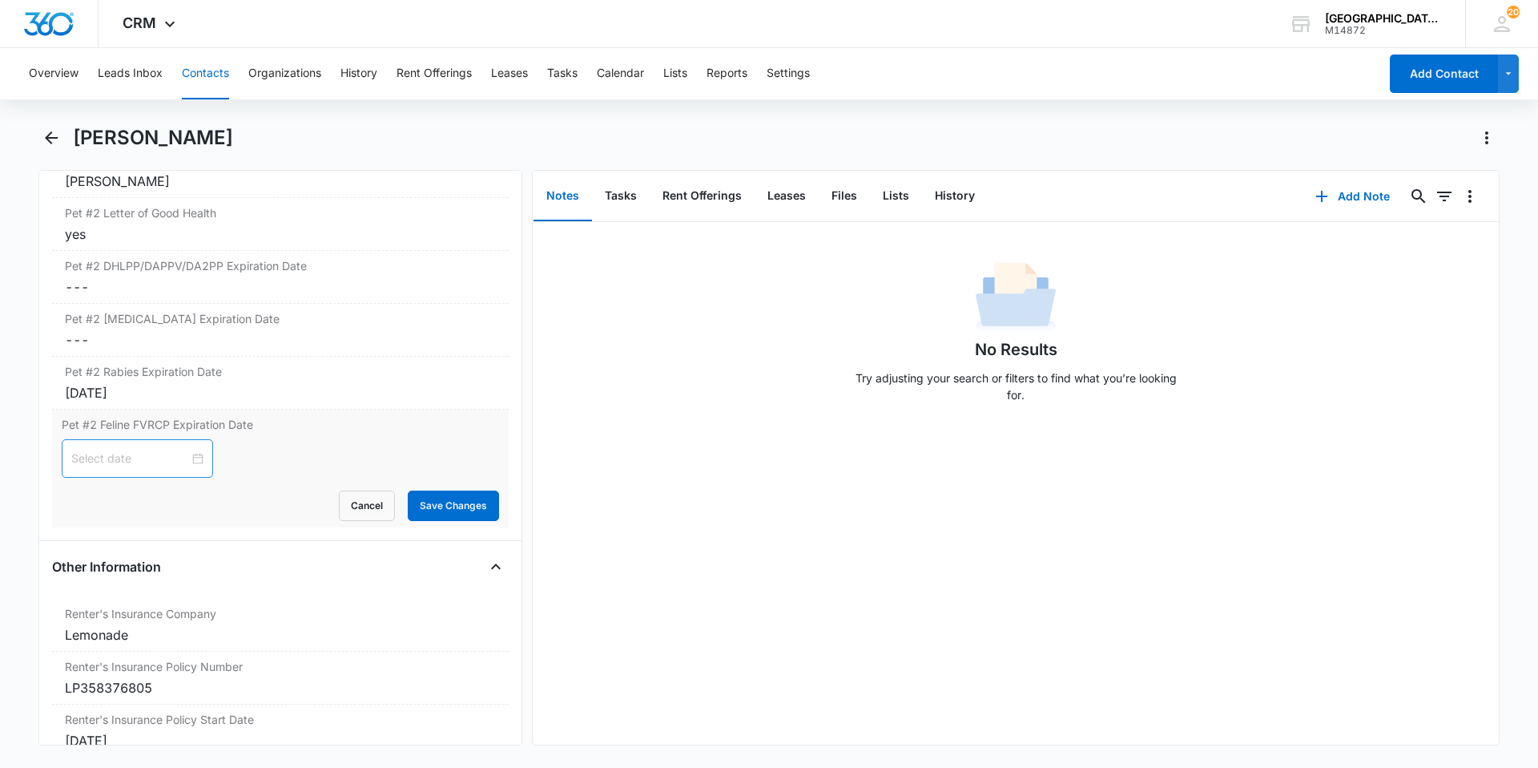
click at [185, 449] on div at bounding box center [137, 458] width 132 height 18
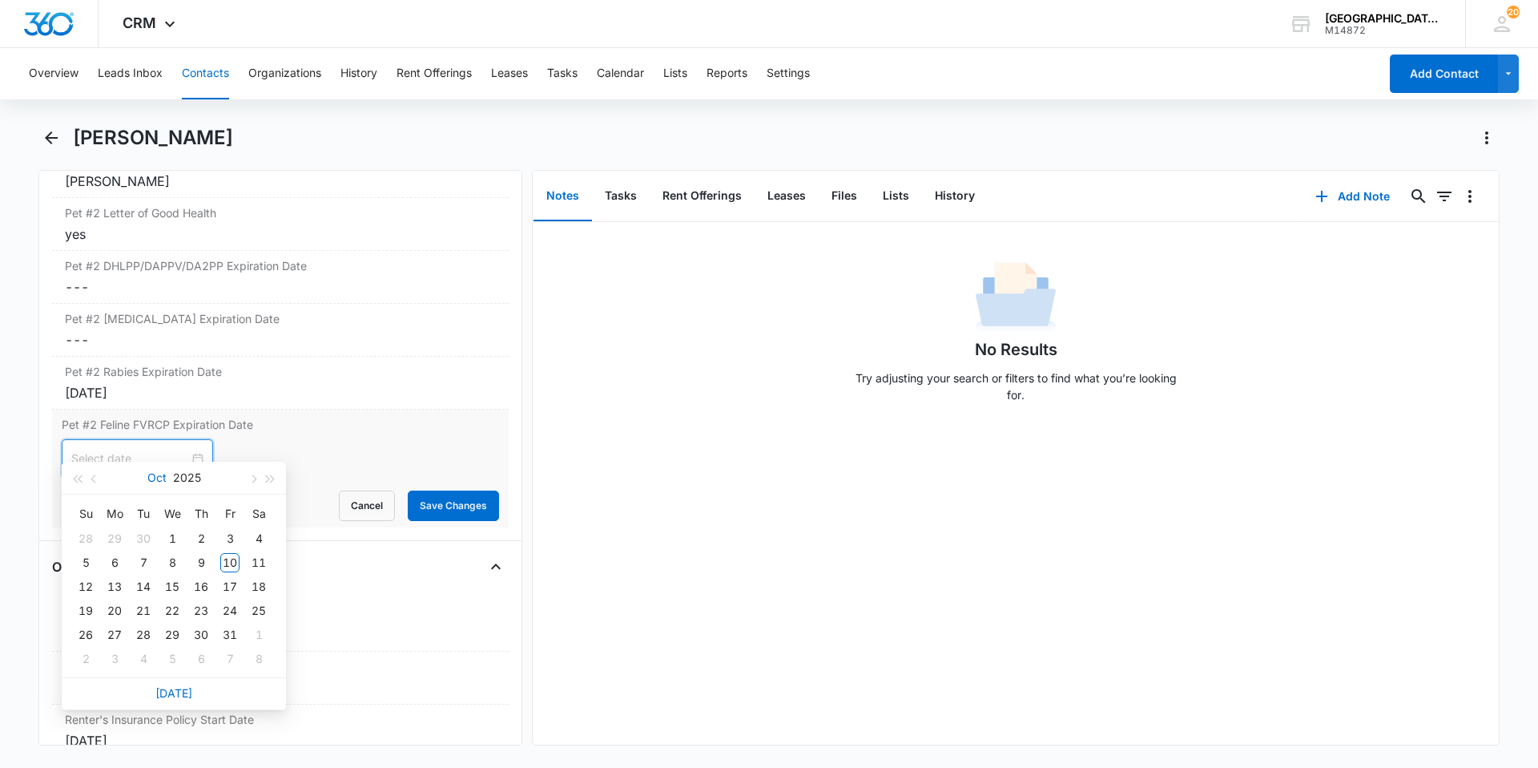
click at [165, 483] on button "Oct" at bounding box center [156, 478] width 19 height 32
type input "[DATE]"
click at [167, 489] on button "2025" at bounding box center [174, 478] width 28 height 32
click at [227, 628] on div "2027" at bounding box center [244, 626] width 48 height 19
click at [247, 530] on div "Mar" at bounding box center [244, 520] width 48 height 19
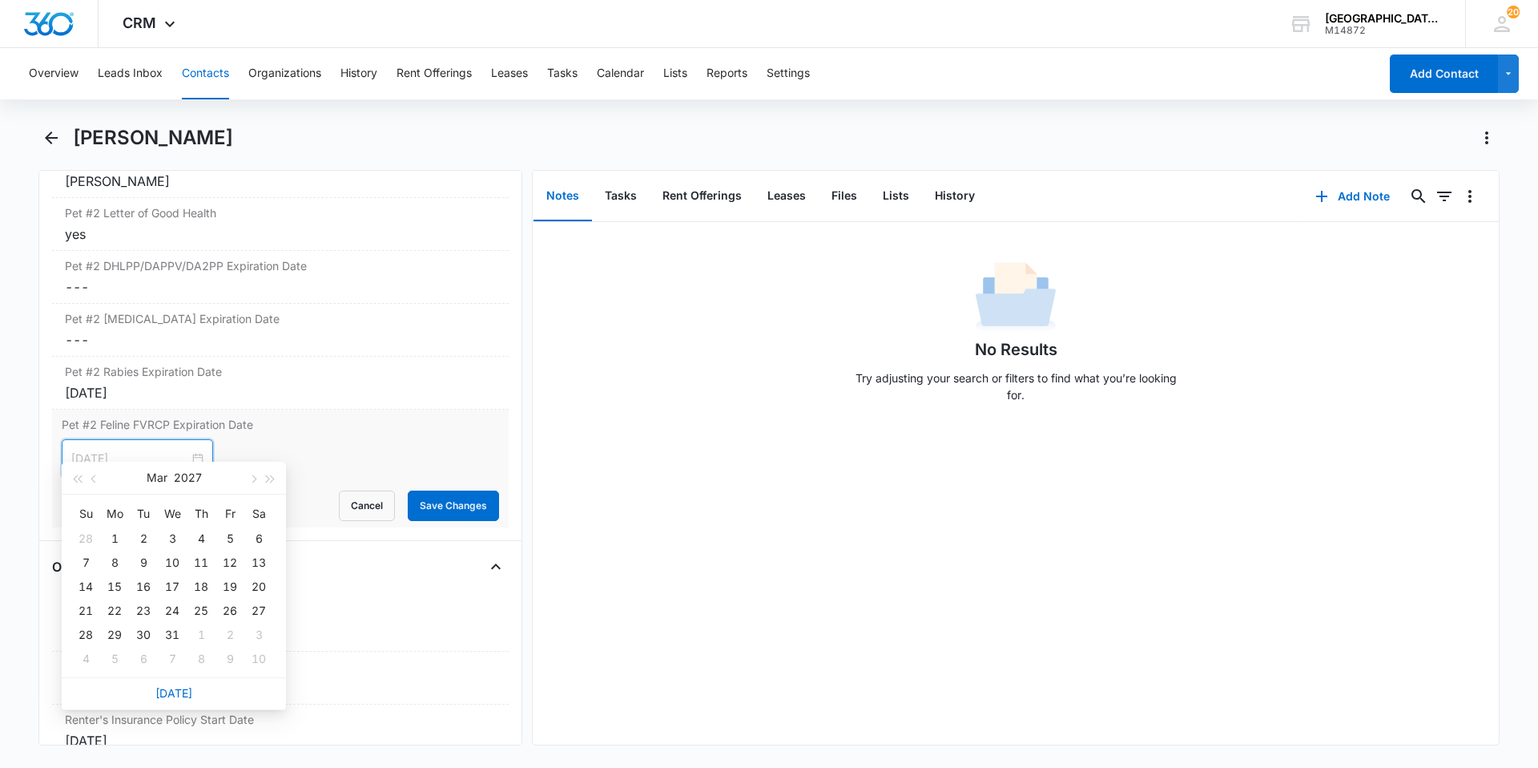
type input "[DATE]"
click at [143, 539] on div "2" at bounding box center [143, 538] width 19 height 19
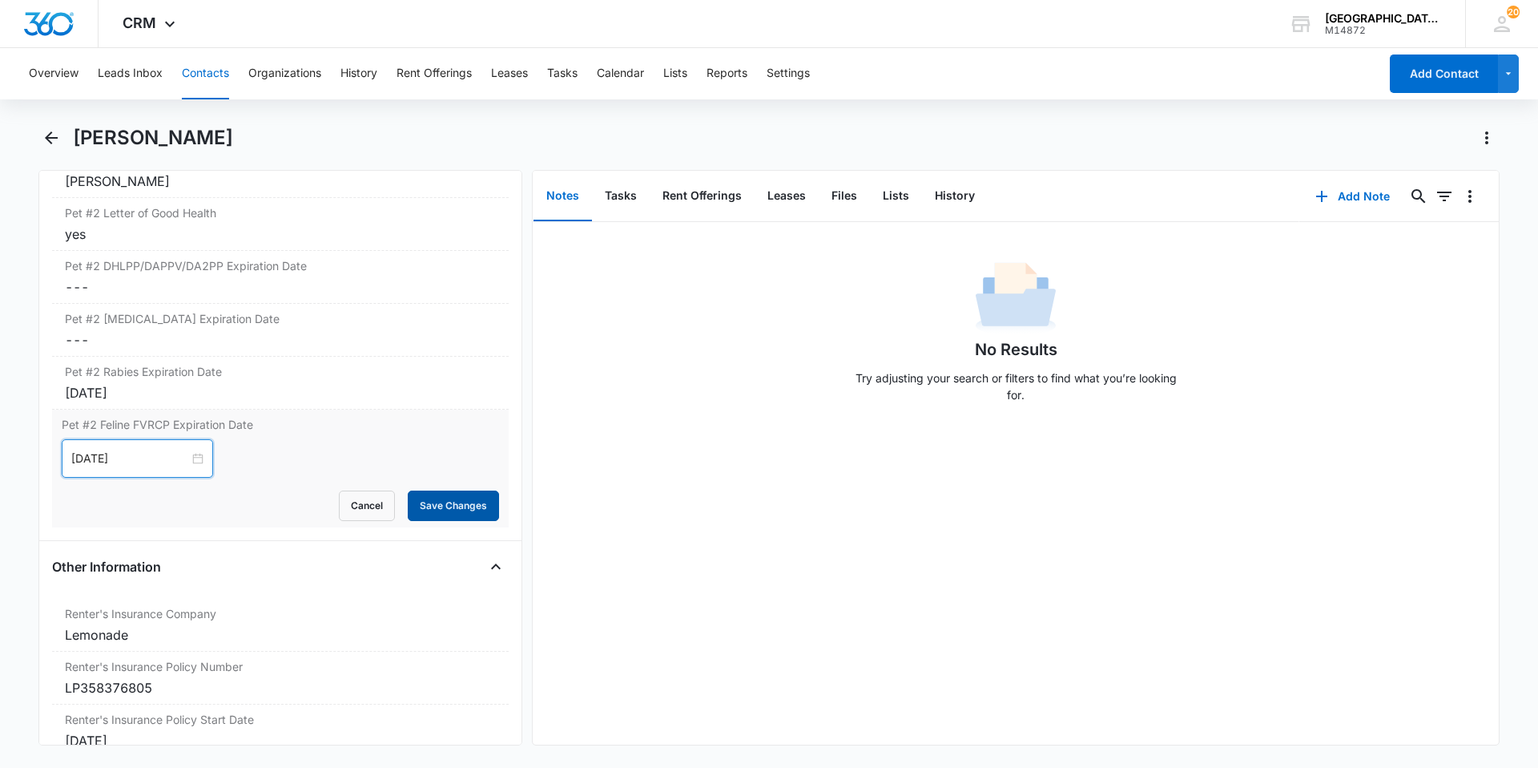
click at [461, 490] on button "Save Changes" at bounding box center [453, 505] width 91 height 30
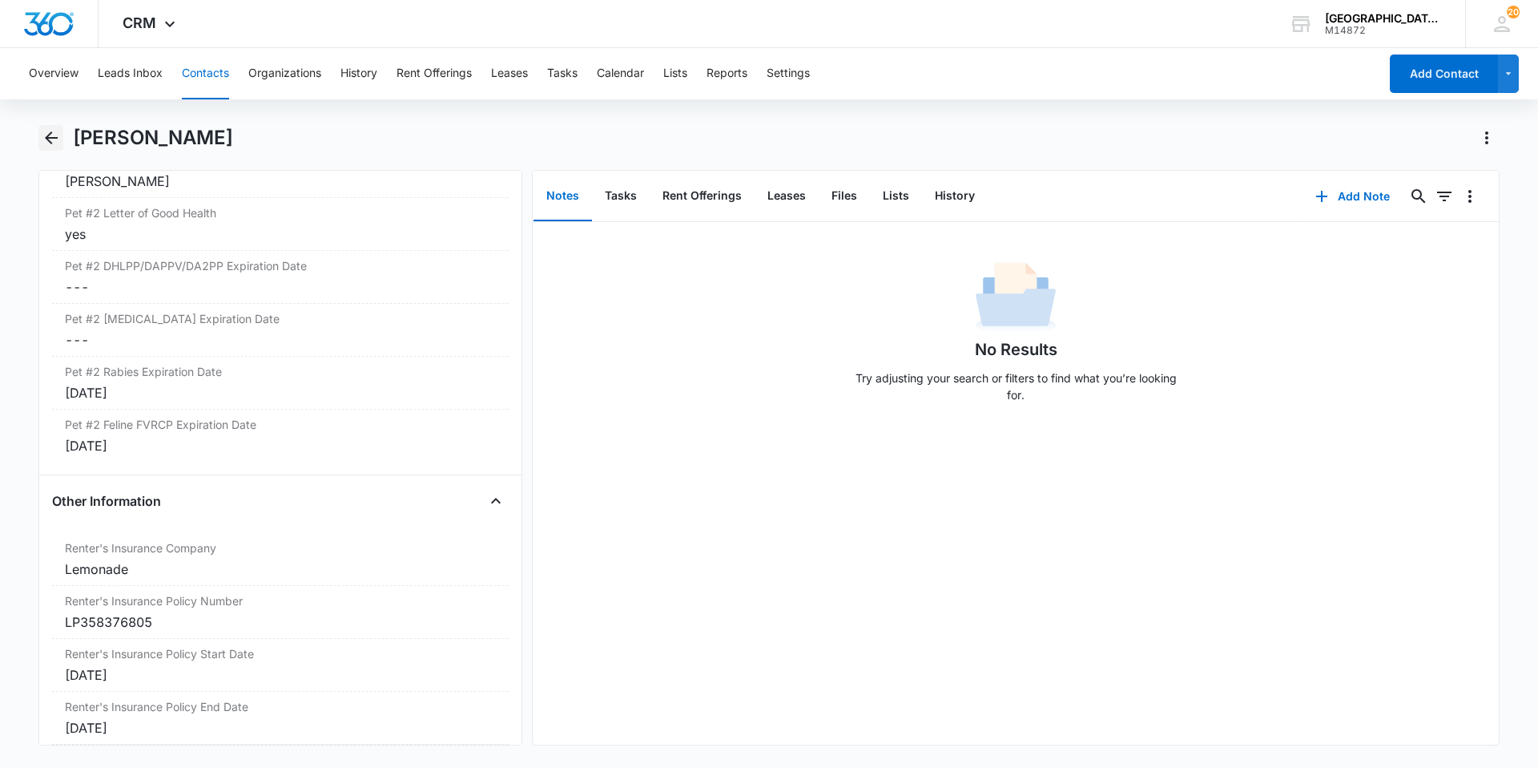
click at [58, 147] on icon "Back" at bounding box center [51, 137] width 19 height 19
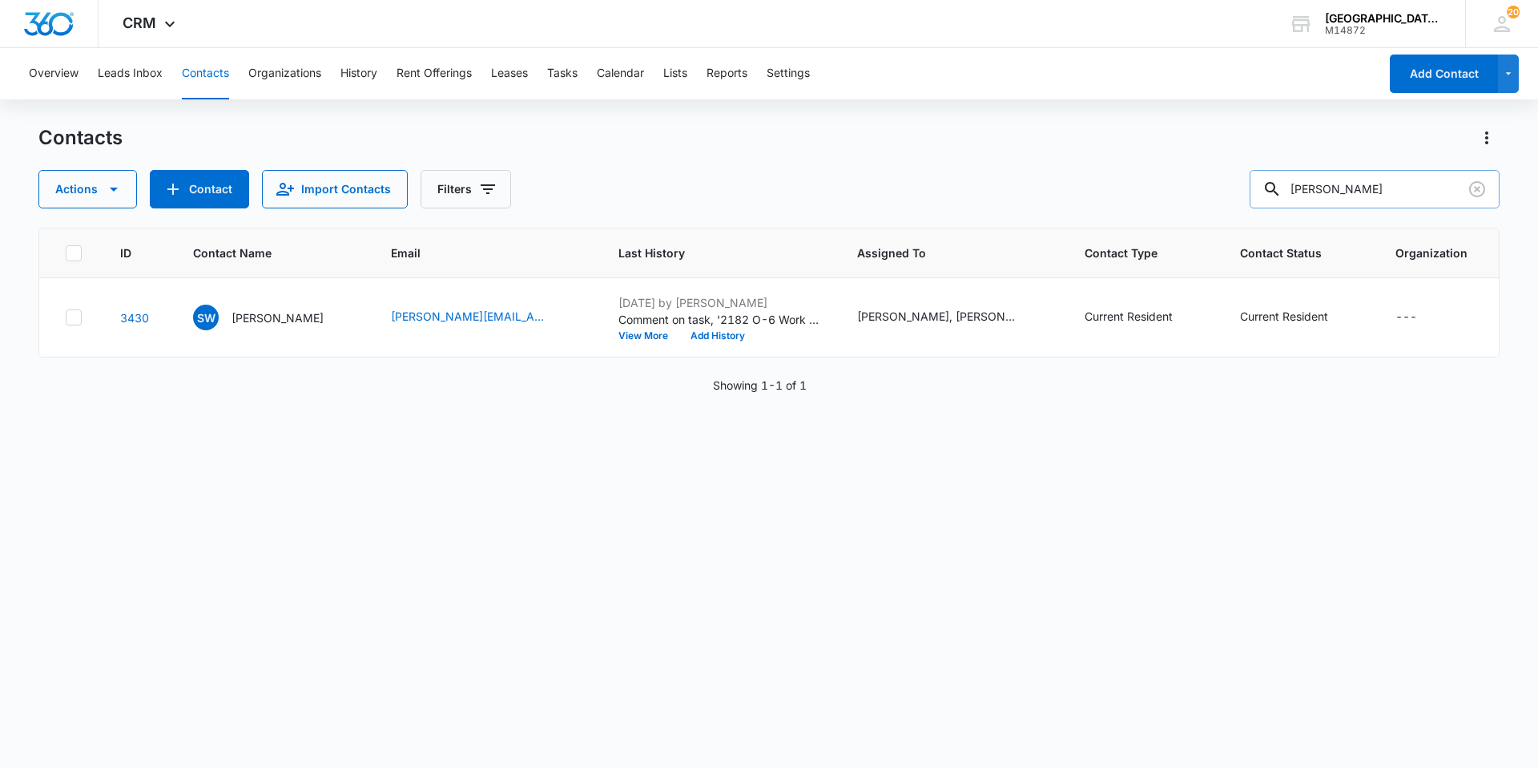
click at [1354, 196] on input "[PERSON_NAME]" at bounding box center [1375, 189] width 250 height 38
drag, startPoint x: 1468, startPoint y: 273, endPoint x: 1138, endPoint y: 459, distance: 378.9
click at [1138, 460] on div "ID Contact Name Email Last History Assigned To Contact Type Contact Status Orga…" at bounding box center [768, 487] width 1461 height 519
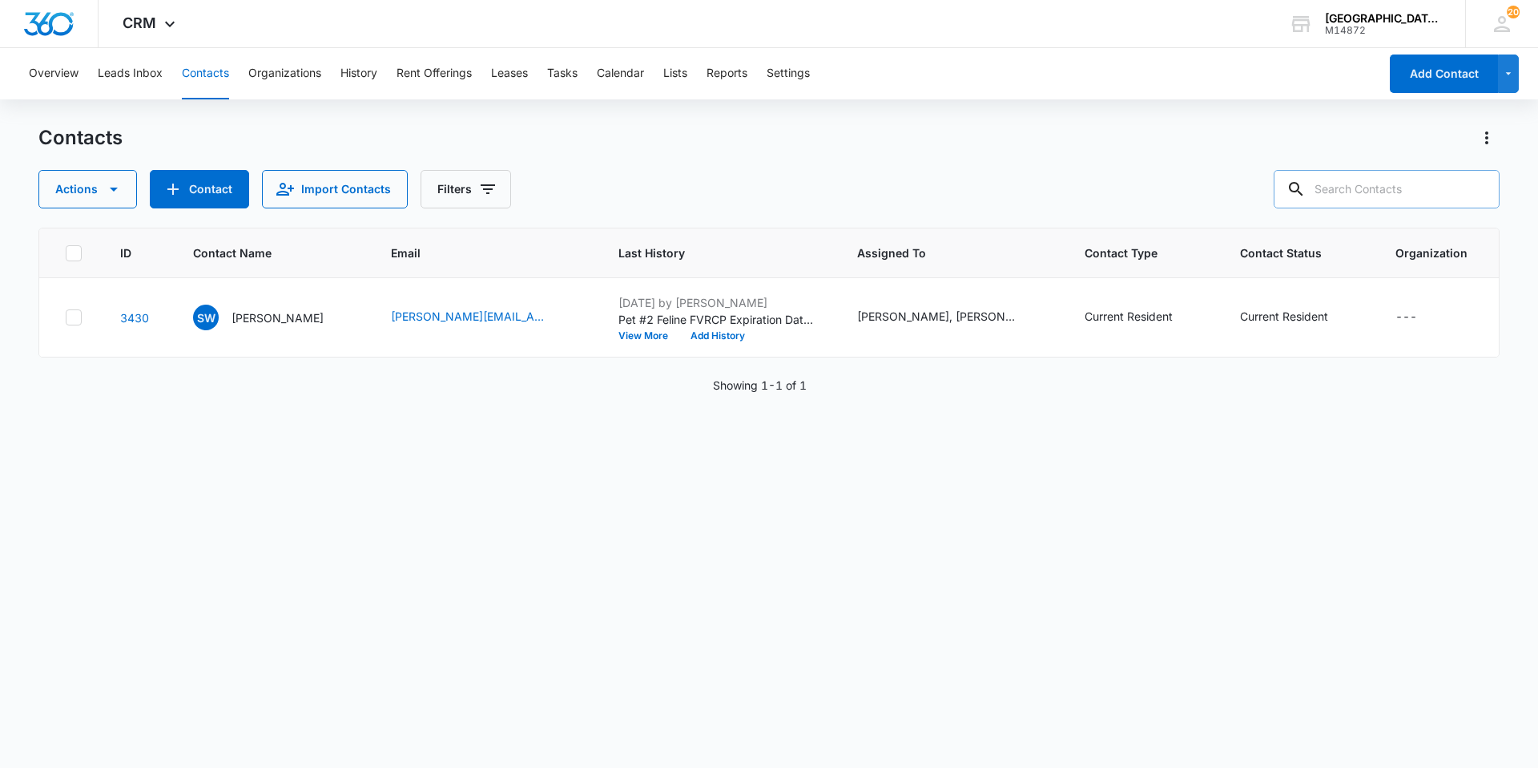
click at [1389, 192] on input "text" at bounding box center [1387, 189] width 226 height 38
click at [1352, 197] on input "text" at bounding box center [1387, 189] width 226 height 38
type input "[PERSON_NAME]"
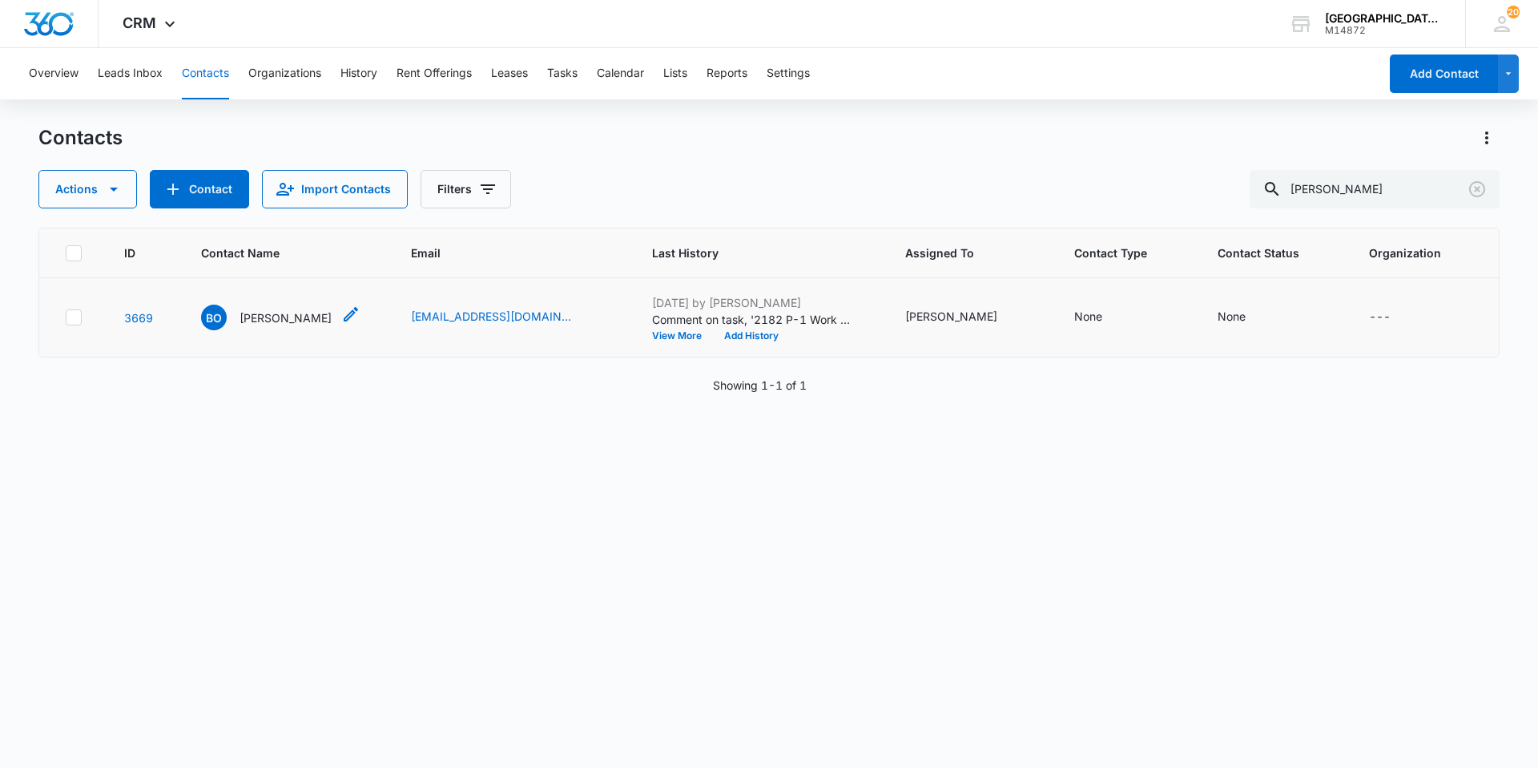
click at [232, 318] on div "[PERSON_NAME]" at bounding box center [266, 317] width 131 height 26
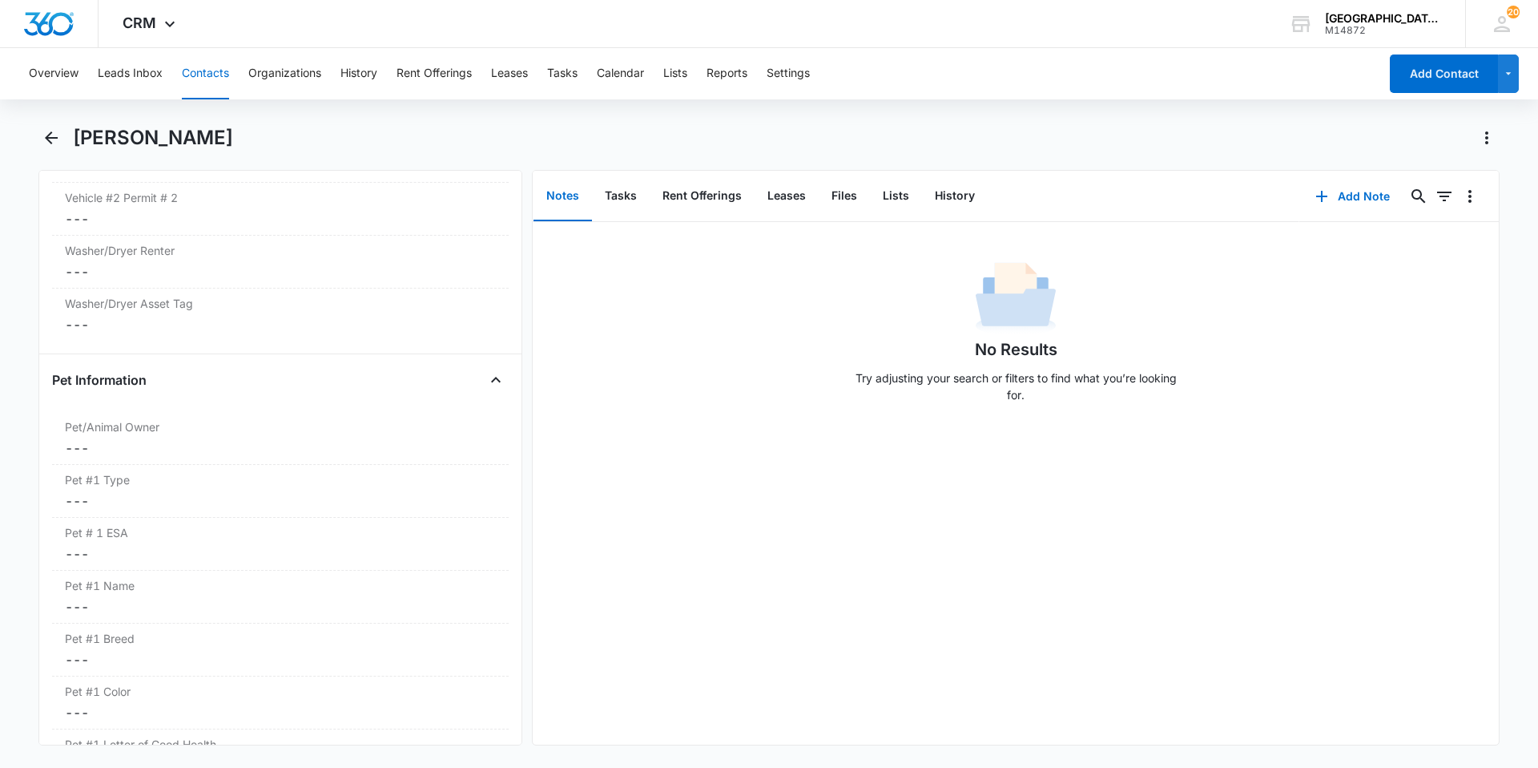
scroll to position [1923, 0]
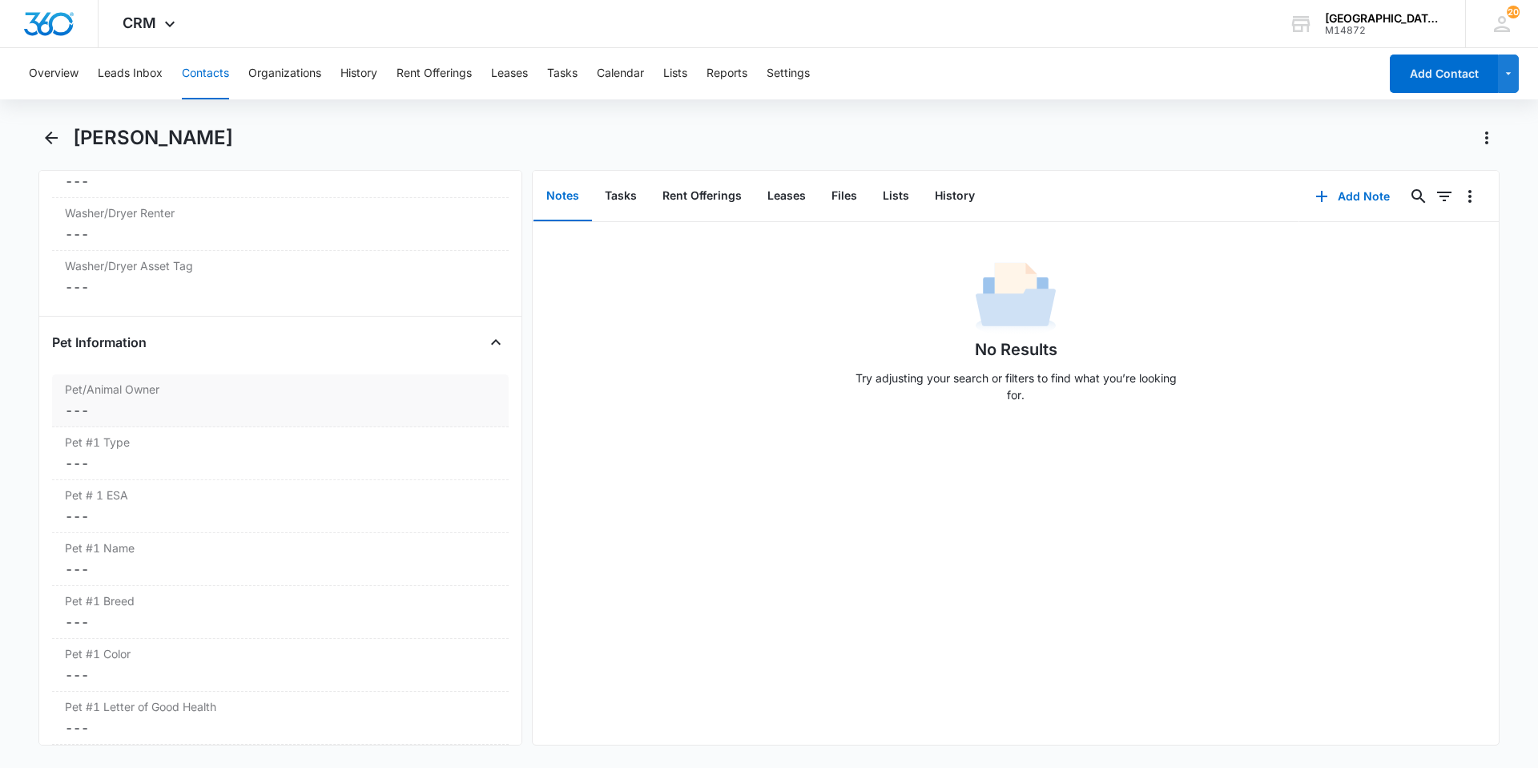
click at [225, 404] on dd "Cancel Save Changes ---" at bounding box center [280, 410] width 431 height 19
click at [102, 418] on div "Yes" at bounding box center [97, 421] width 19 height 17
click at [62, 421] on input "Yes" at bounding box center [62, 421] width 1 height 1
radio input "true"
click at [474, 486] on button "Save Changes" at bounding box center [453, 494] width 91 height 30
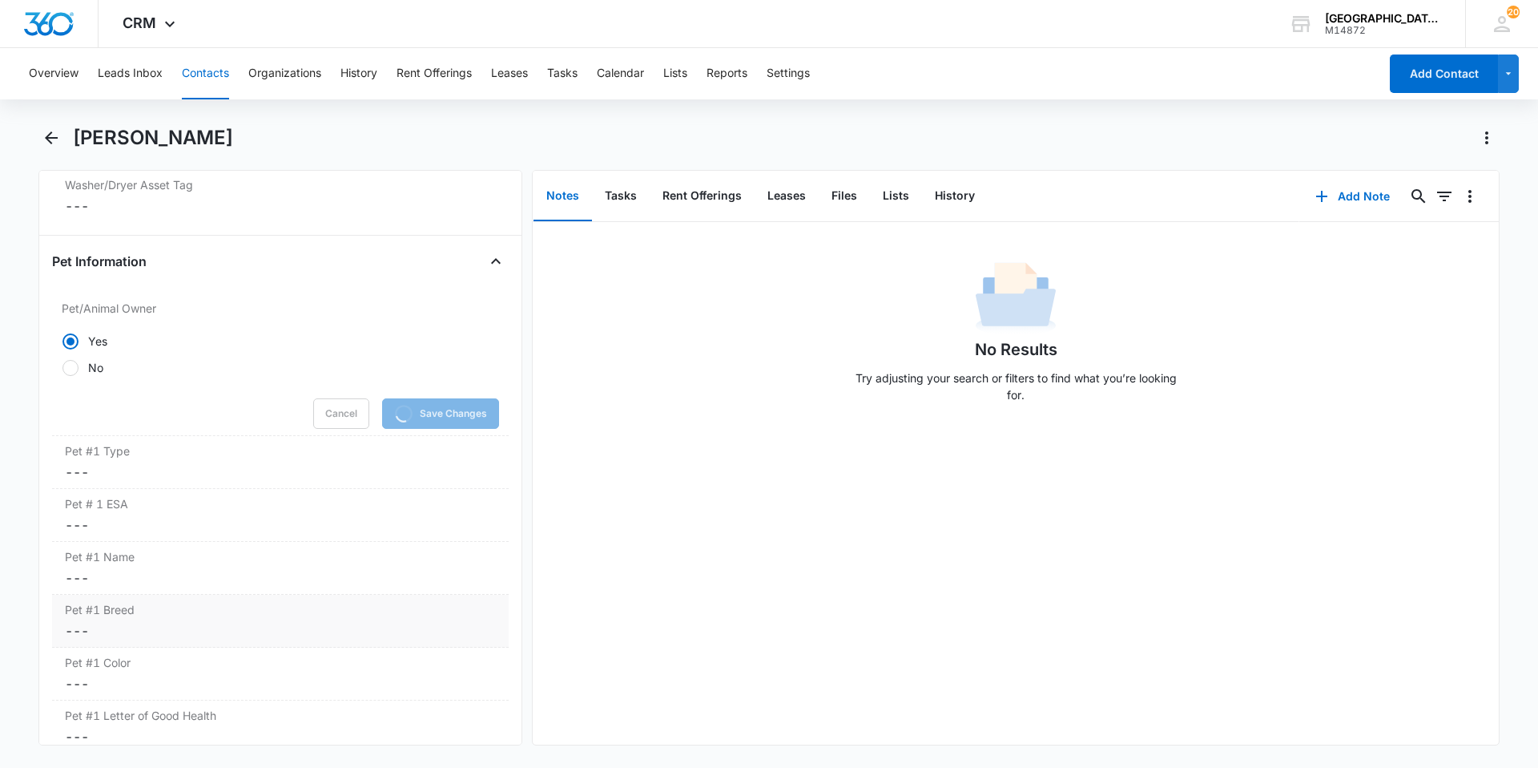
scroll to position [2243, 0]
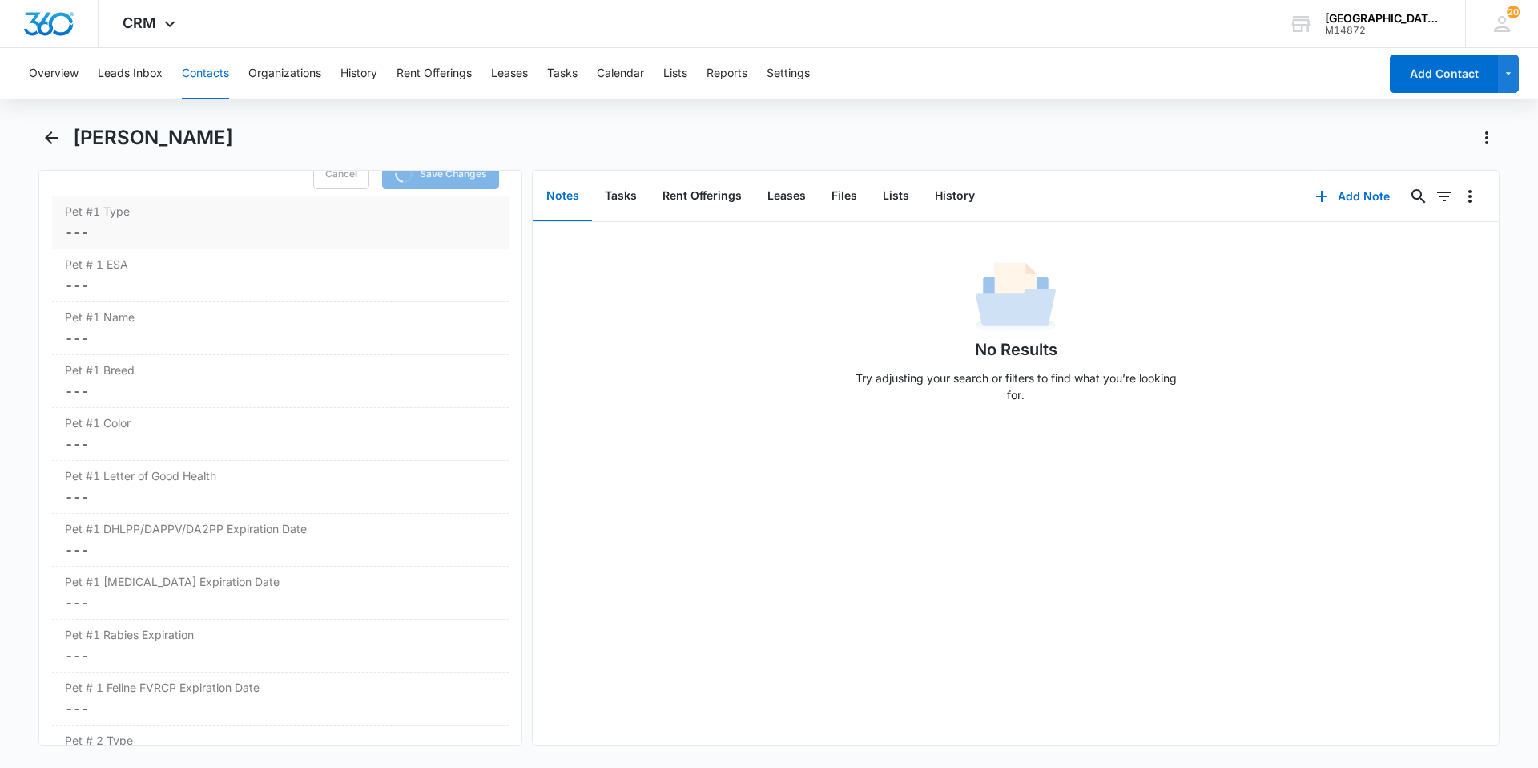
click at [189, 244] on div "Pet #1 Type Cancel Save Changes ---" at bounding box center [280, 222] width 457 height 53
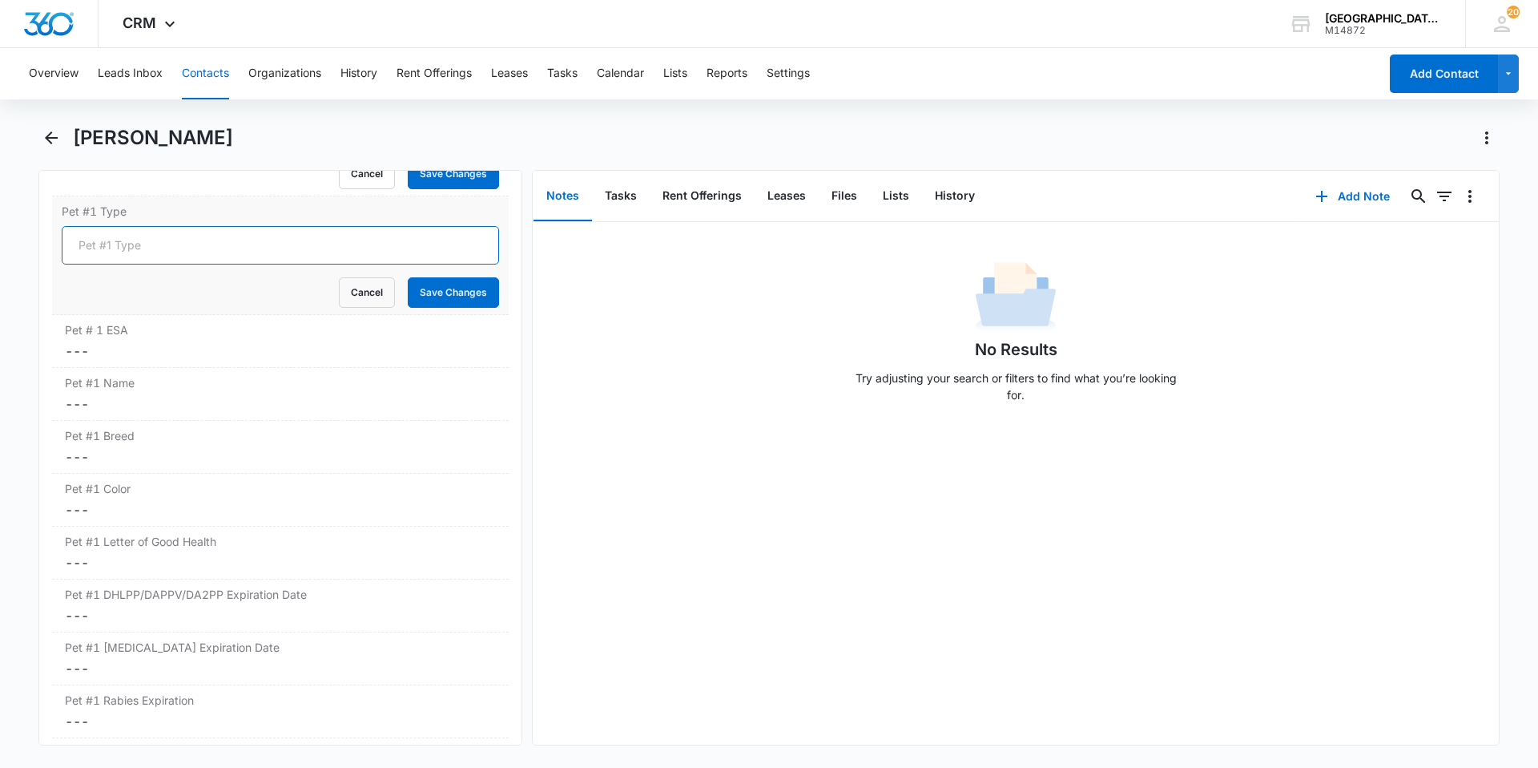
click at [186, 253] on input "Pet #1 Type" at bounding box center [280, 245] width 437 height 38
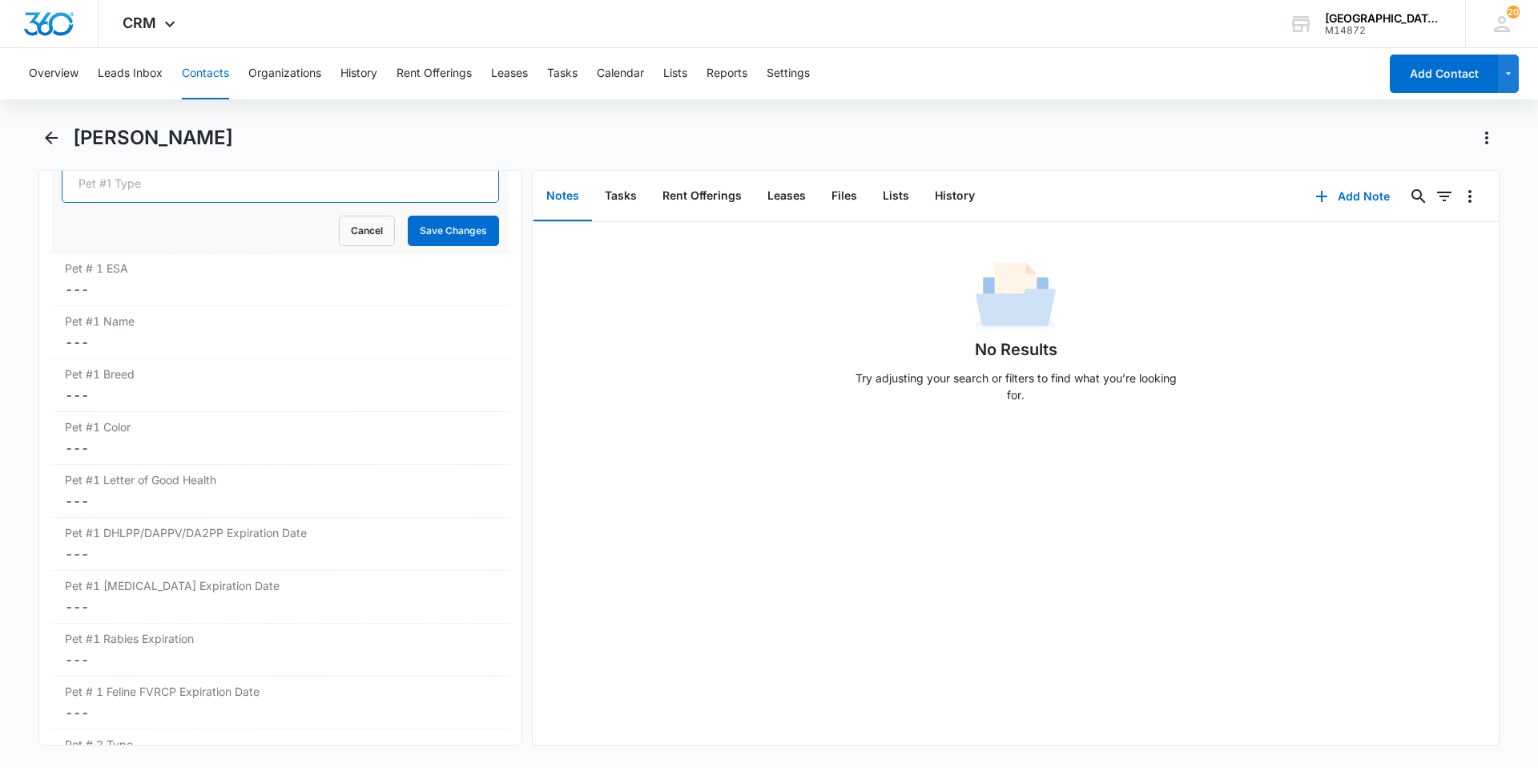
scroll to position [2213, 0]
type input "Dog"
click at [408, 218] on button "Save Changes" at bounding box center [453, 233] width 91 height 30
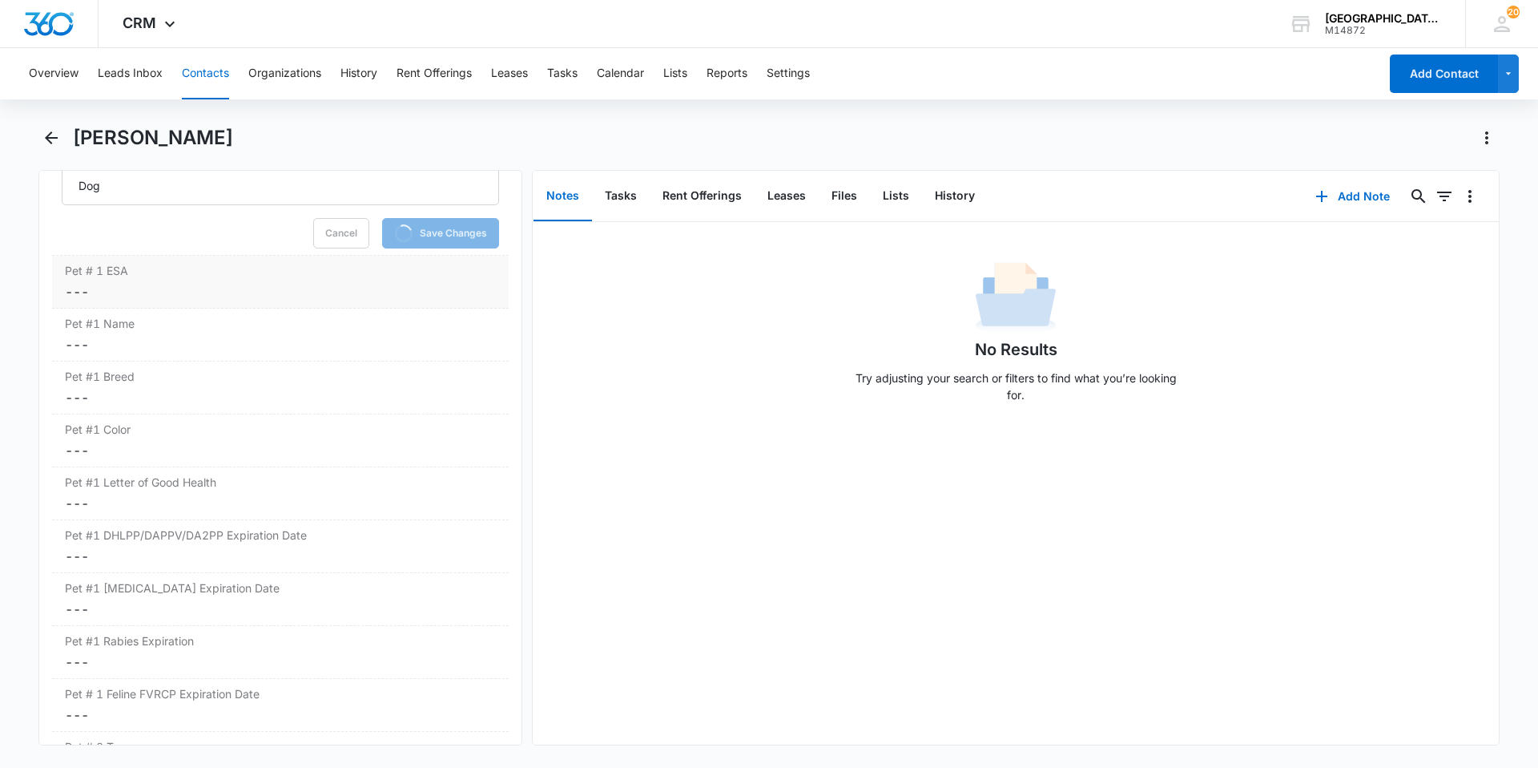
click at [393, 272] on label "Pet # 1 ESA" at bounding box center [280, 270] width 431 height 17
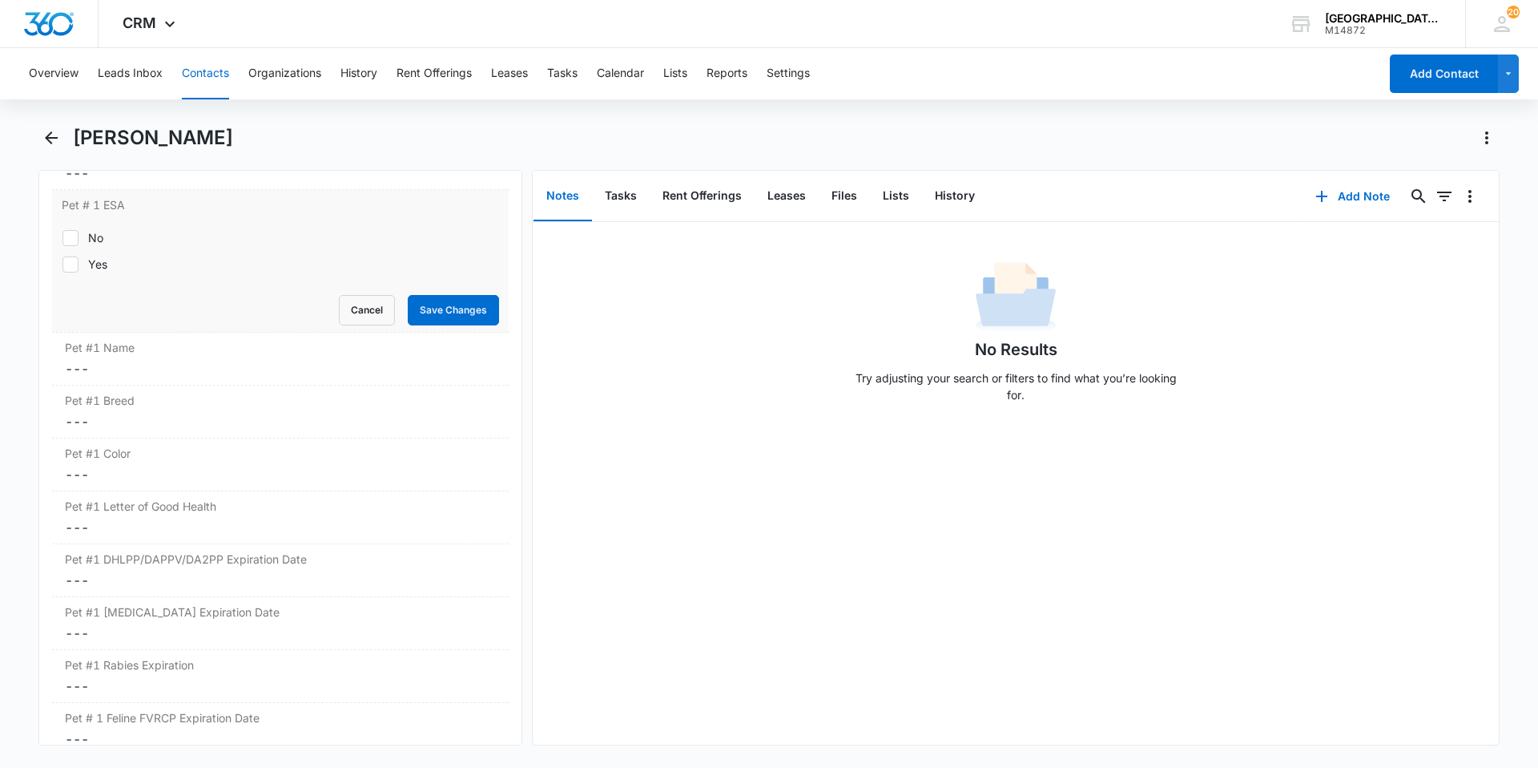
scroll to position [2207, 0]
click at [98, 249] on div "No" at bounding box center [95, 244] width 15 height 17
click at [62, 244] on input "No" at bounding box center [62, 244] width 1 height 1
checkbox input "true"
click at [437, 324] on button "Save Changes" at bounding box center [453, 316] width 91 height 30
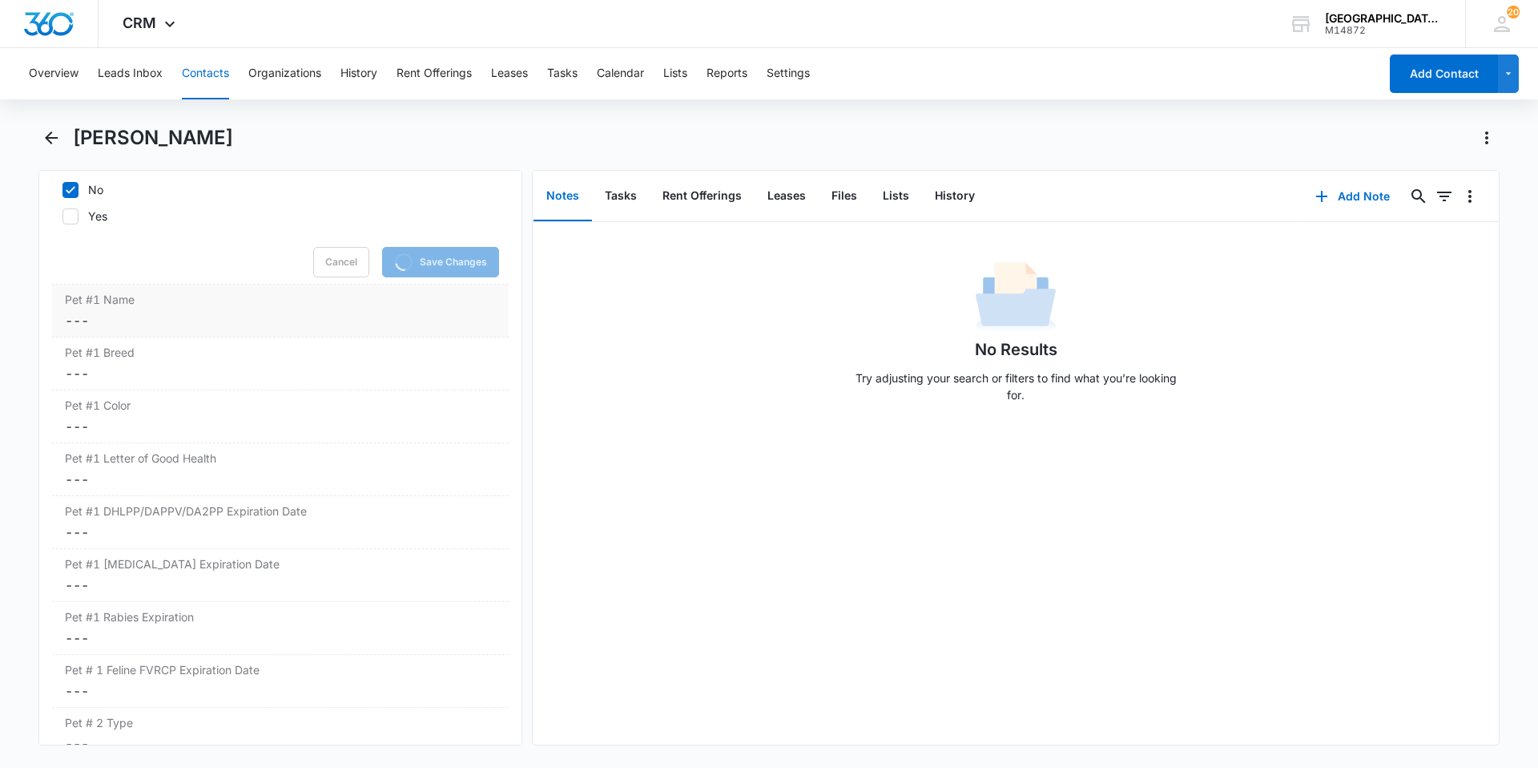
scroll to position [2287, 0]
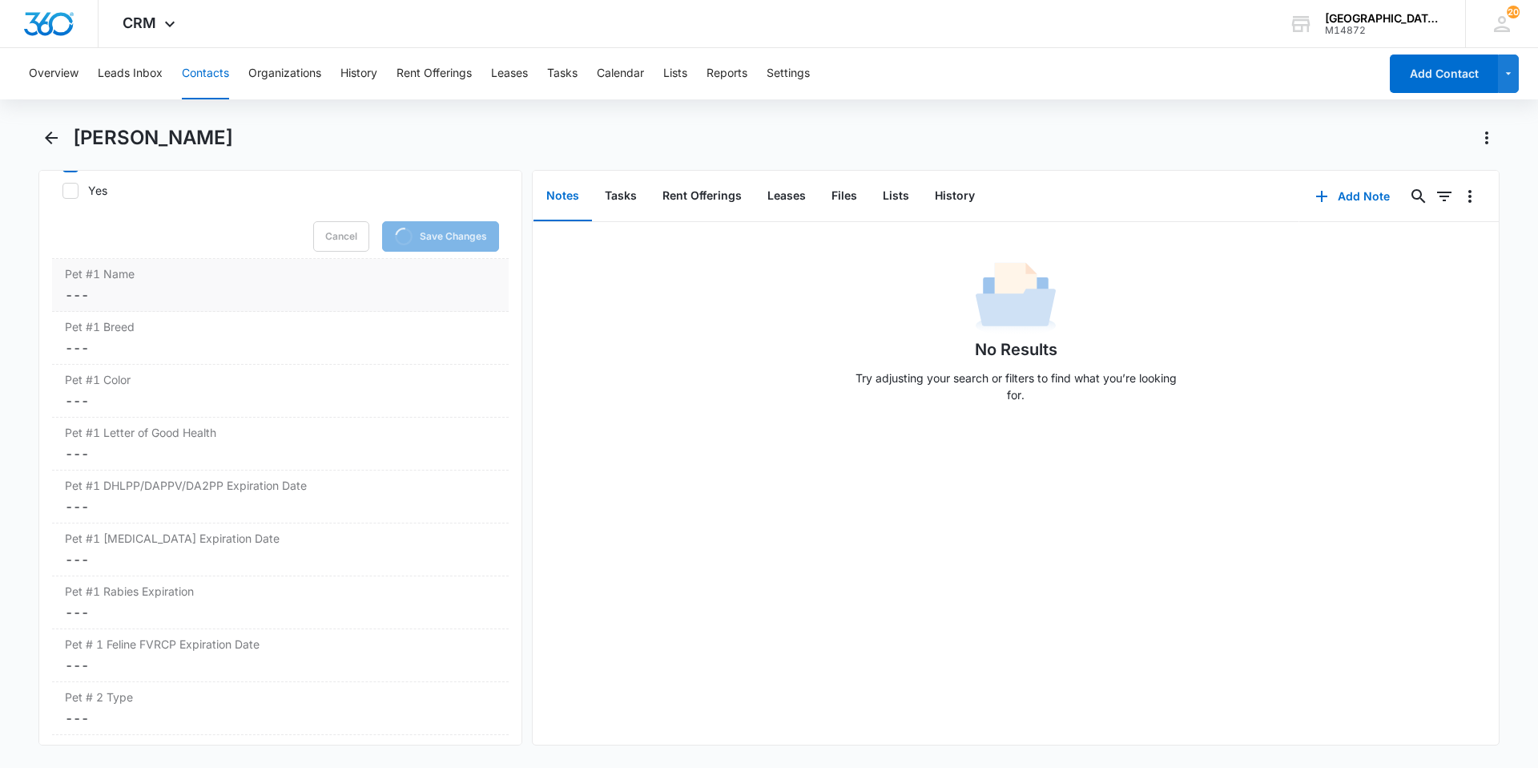
click at [151, 286] on dd "Cancel Save Changes ---" at bounding box center [280, 294] width 431 height 19
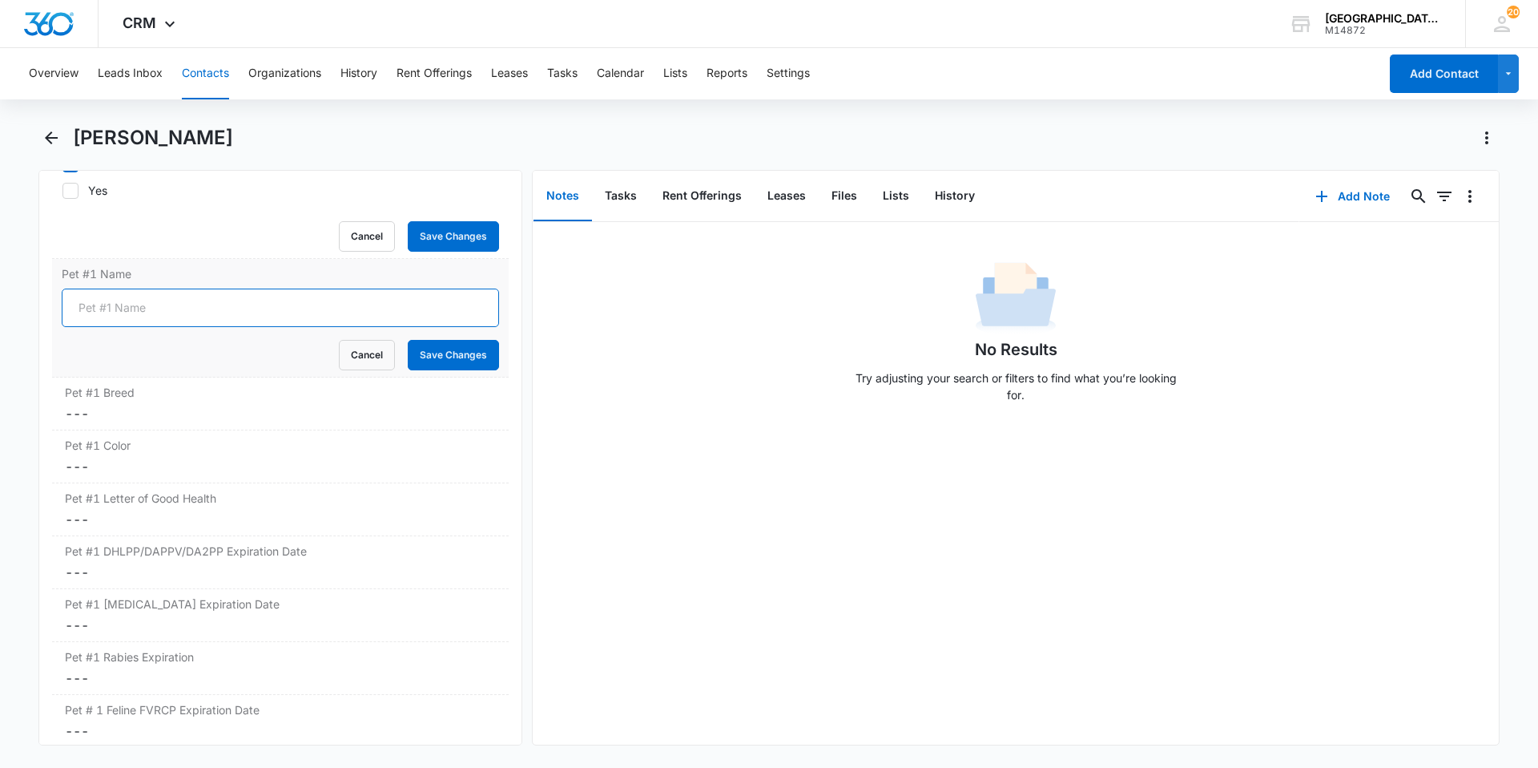
click at [153, 300] on input "Pet #1 Name" at bounding box center [280, 307] width 437 height 38
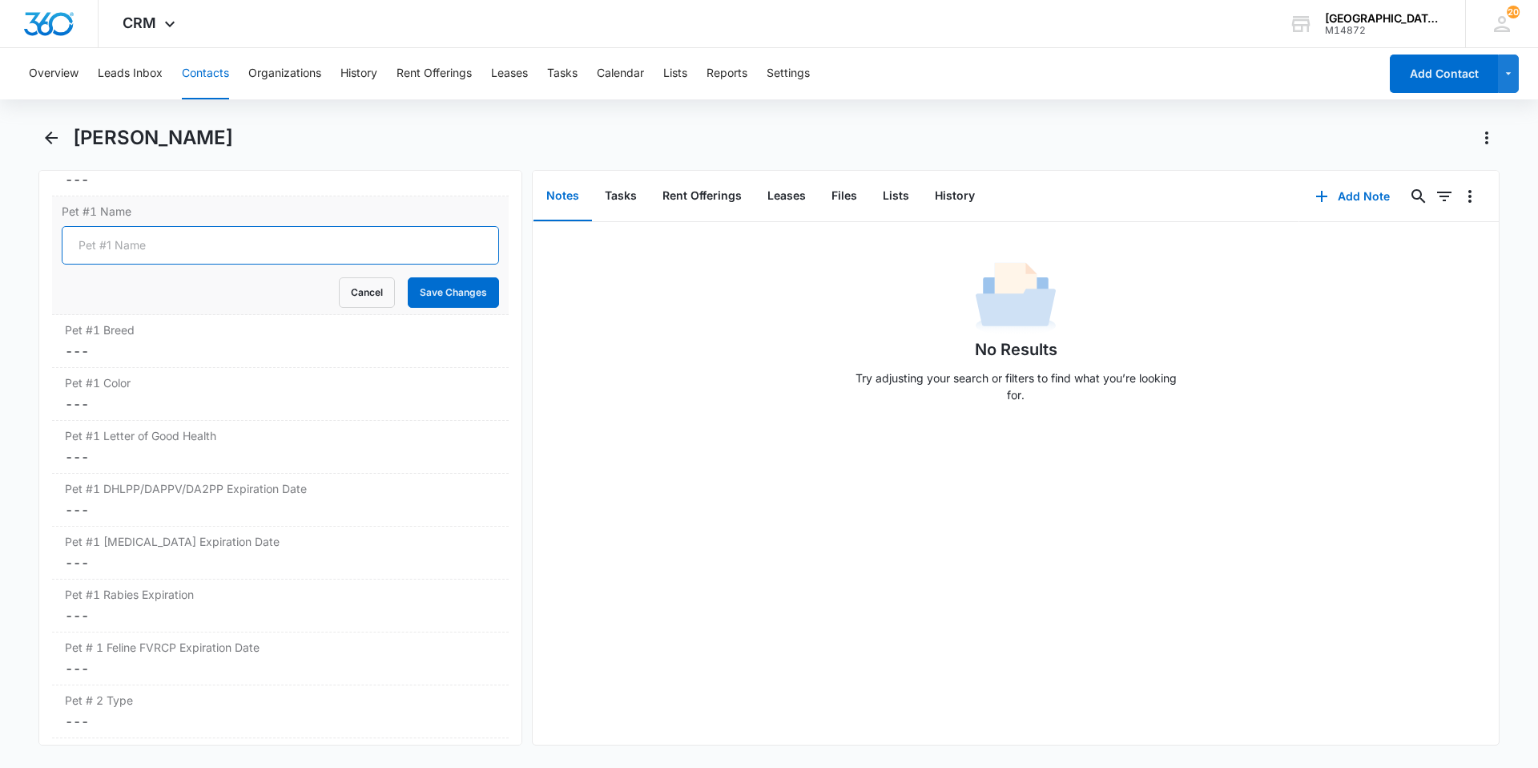
scroll to position [2259, 0]
type input "[PERSON_NAME]"
click at [408, 278] on button "Save Changes" at bounding box center [453, 293] width 91 height 30
click at [151, 338] on label "Pet #1 Breed" at bounding box center [280, 330] width 431 height 17
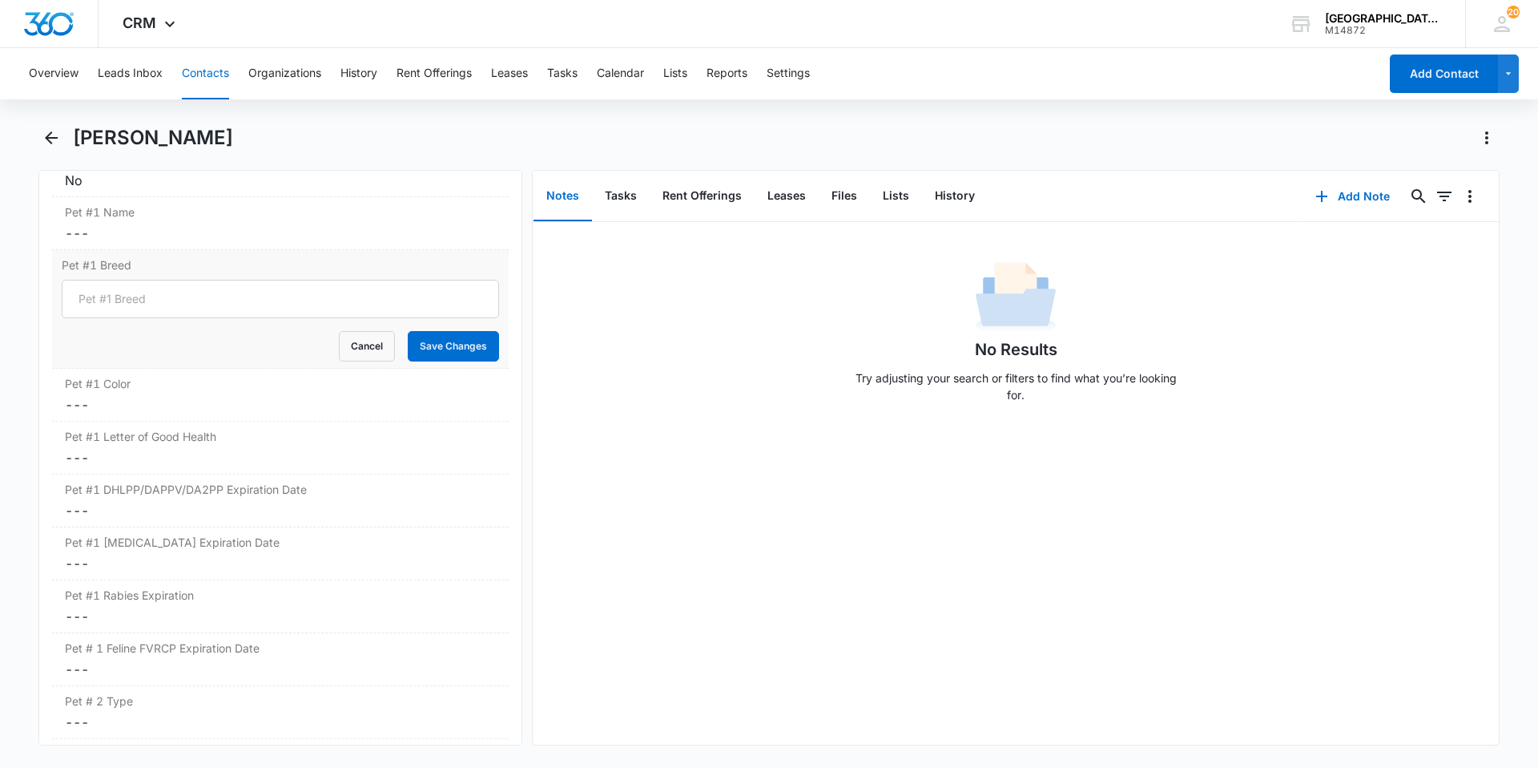
click at [140, 276] on div "Pet #1 Breed Cancel Save Changes" at bounding box center [280, 309] width 457 height 119
click at [137, 289] on input "Pet #1 Breed" at bounding box center [280, 299] width 437 height 38
type input "[GEOGRAPHIC_DATA]"
click at [481, 342] on button "Save Changes" at bounding box center [453, 346] width 91 height 30
click at [216, 405] on dd "Cancel Save Changes ---" at bounding box center [280, 404] width 431 height 19
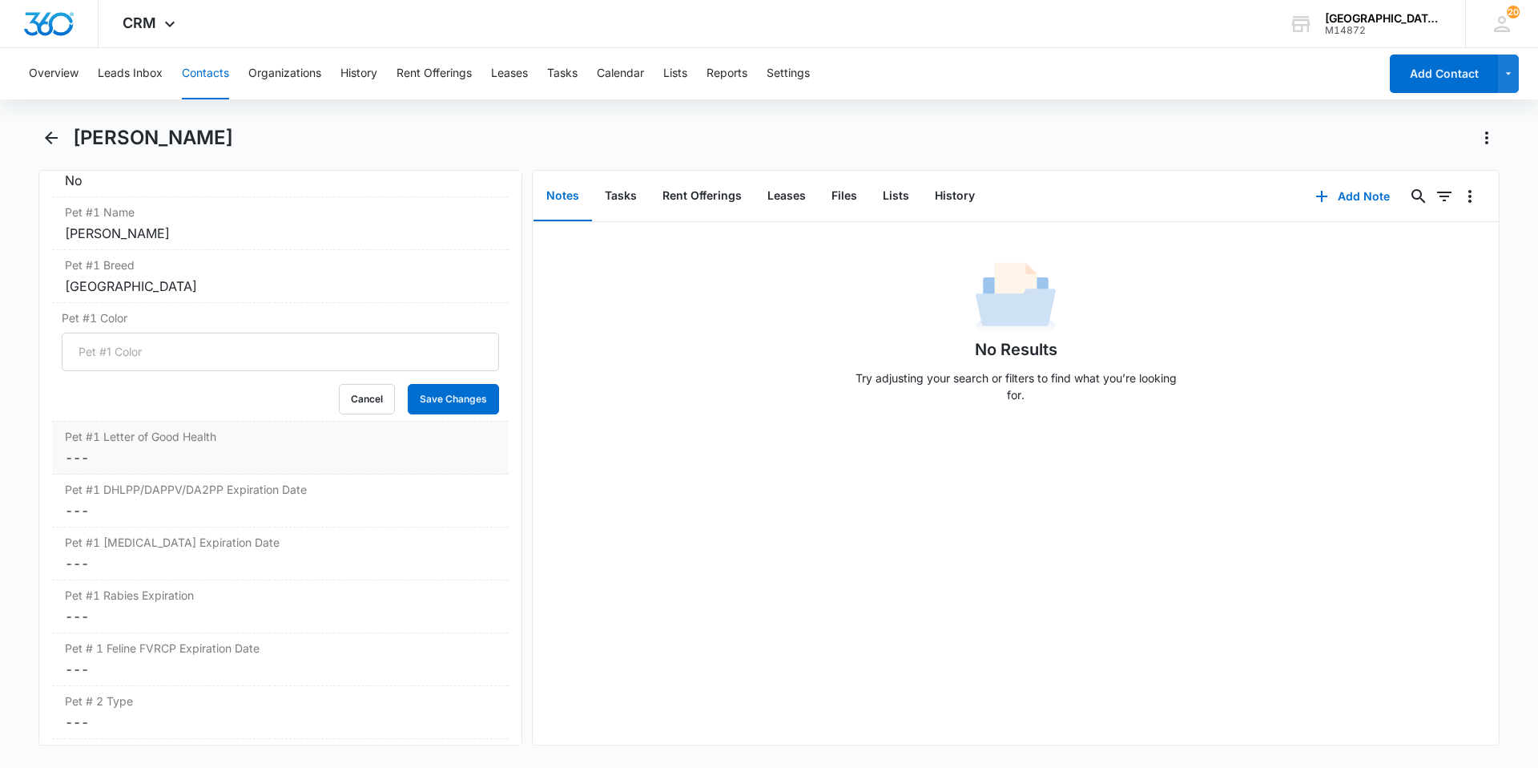
type input "TAN"
click at [408, 415] on div "Pet #1 Color TAN Cancel Save Changes" at bounding box center [280, 362] width 457 height 119
click at [412, 409] on button "Save Changes" at bounding box center [453, 399] width 91 height 30
click at [236, 464] on dd "Cancel Save Changes ---" at bounding box center [280, 457] width 431 height 19
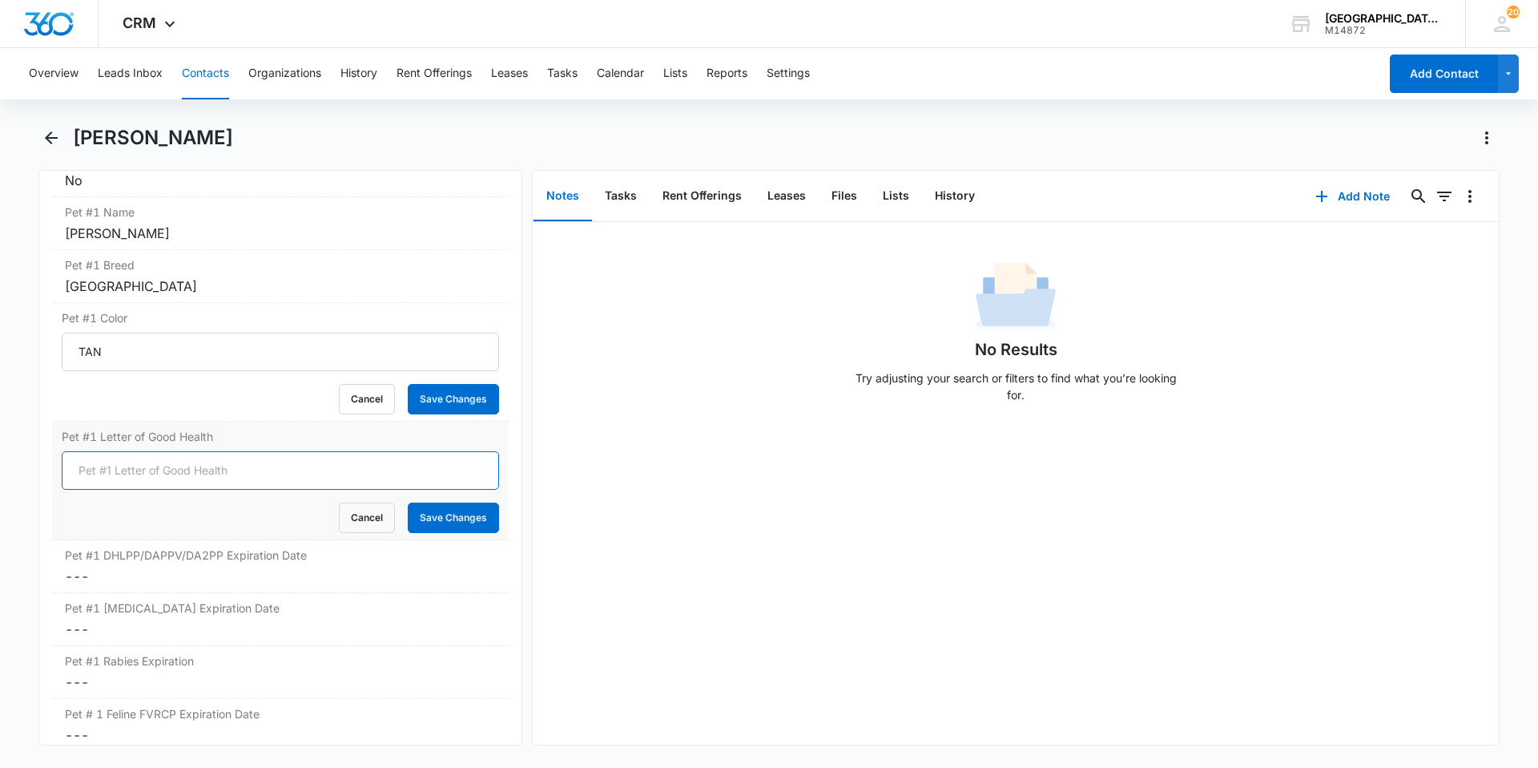
click at [223, 474] on input "Pet #1 Letter of Good Health" at bounding box center [280, 470] width 437 height 38
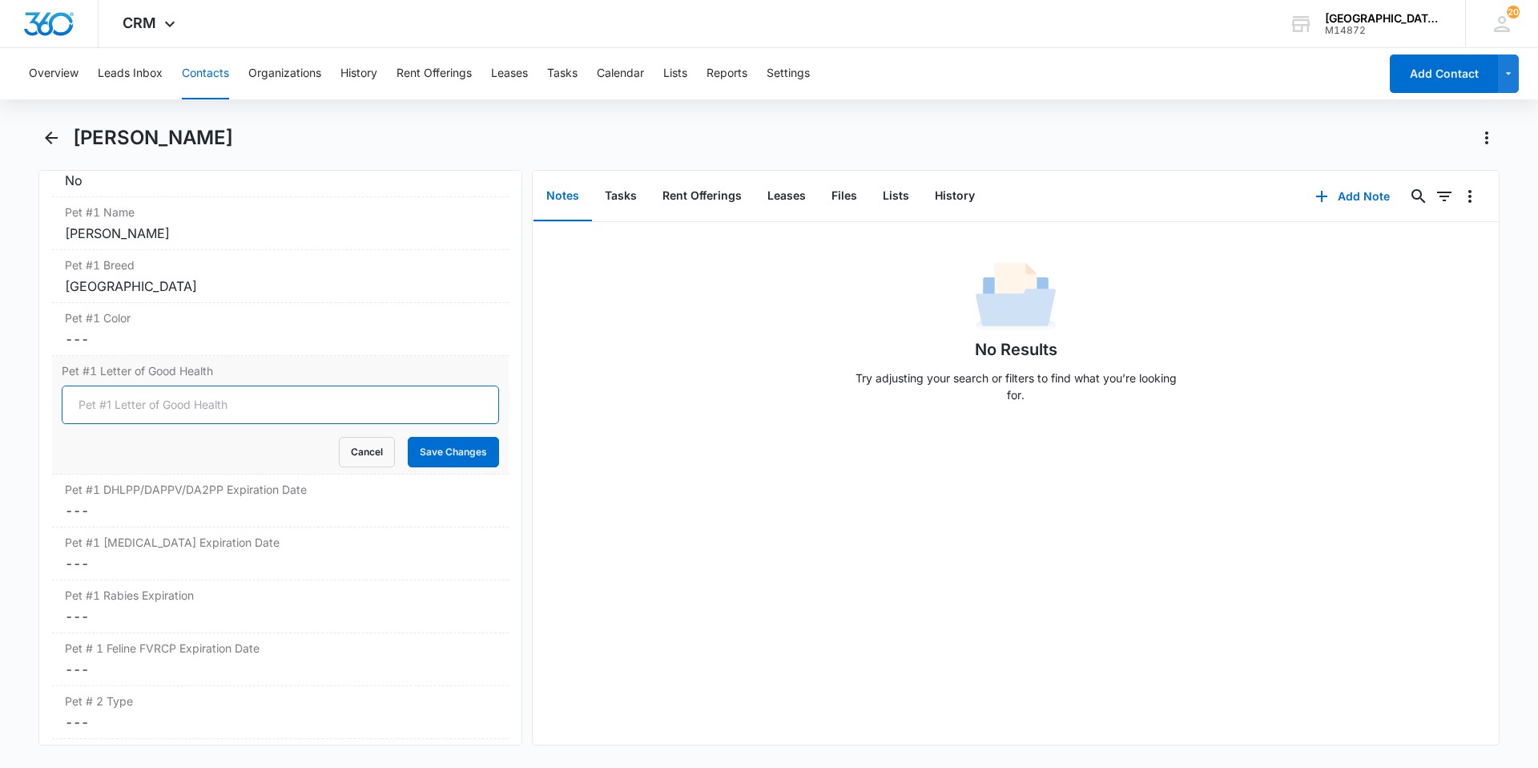
type input "YES"
click at [432, 458] on button "Save Changes" at bounding box center [453, 452] width 91 height 30
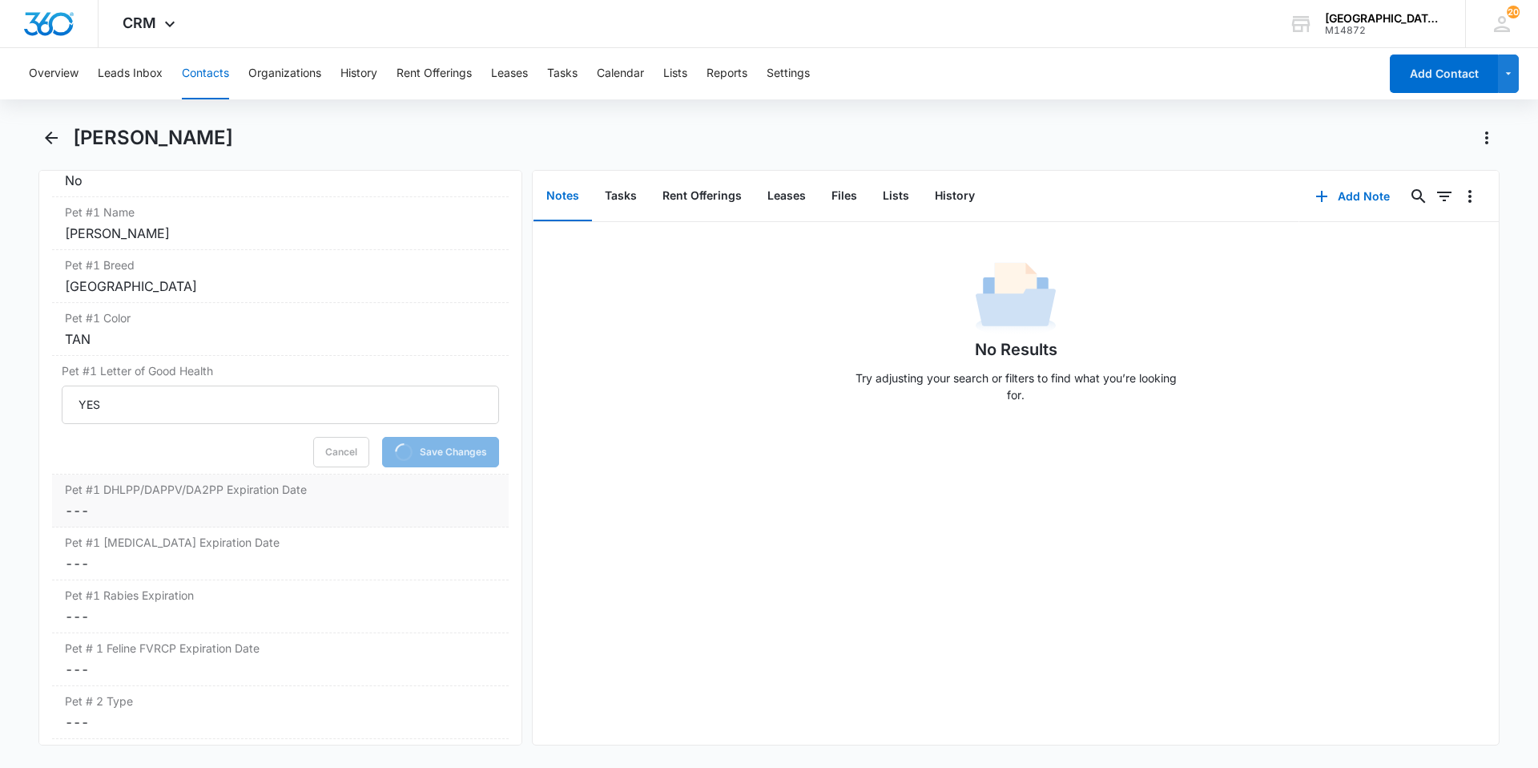
click at [232, 507] on dd "Cancel Save Changes ---" at bounding box center [280, 510] width 431 height 19
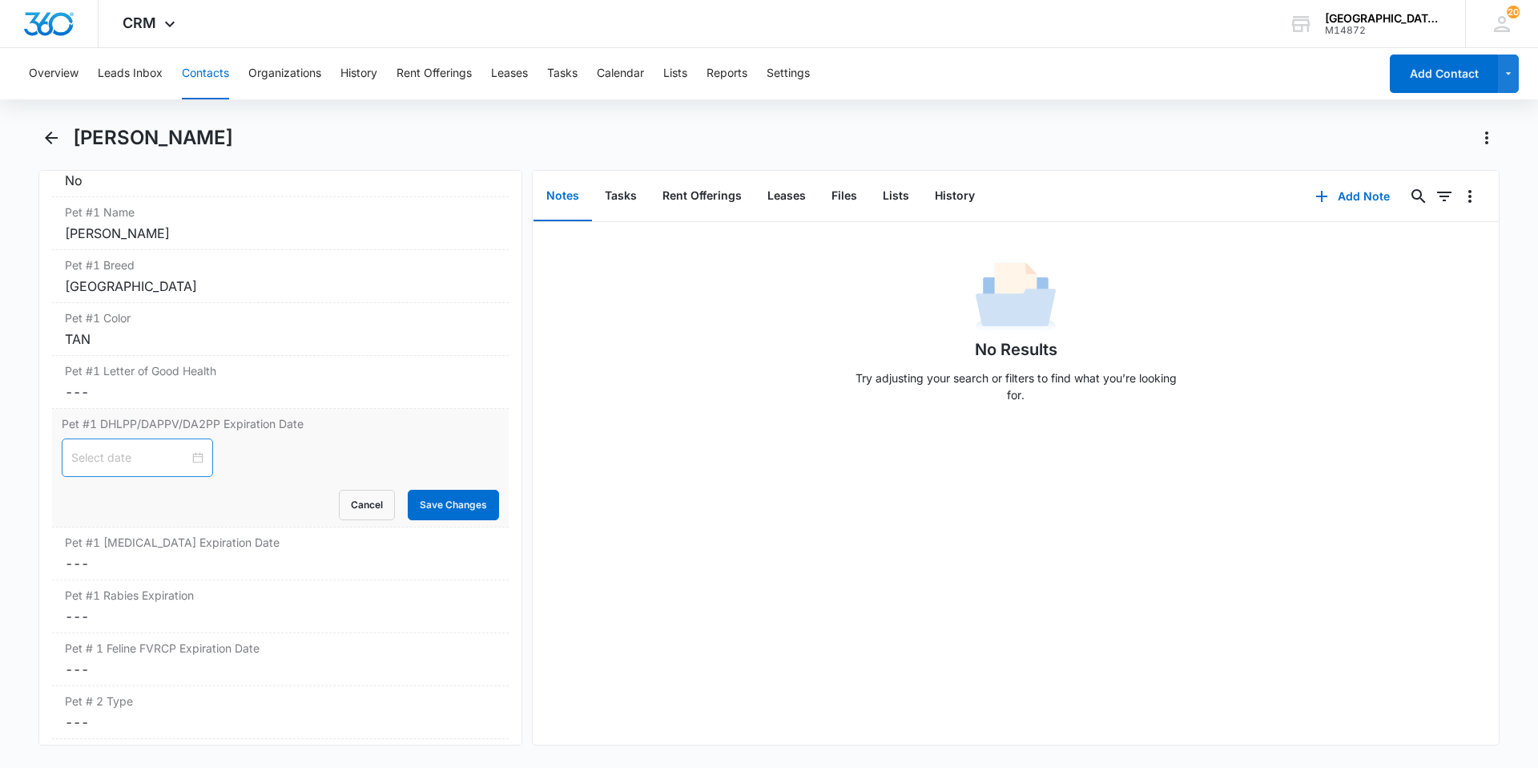
click at [191, 463] on div at bounding box center [137, 458] width 132 height 18
click at [157, 504] on button "Oct" at bounding box center [156, 496] width 19 height 32
type input "[DATE]"
click at [238, 699] on div "Dec" at bounding box center [244, 697] width 48 height 19
type input "[DATE]"
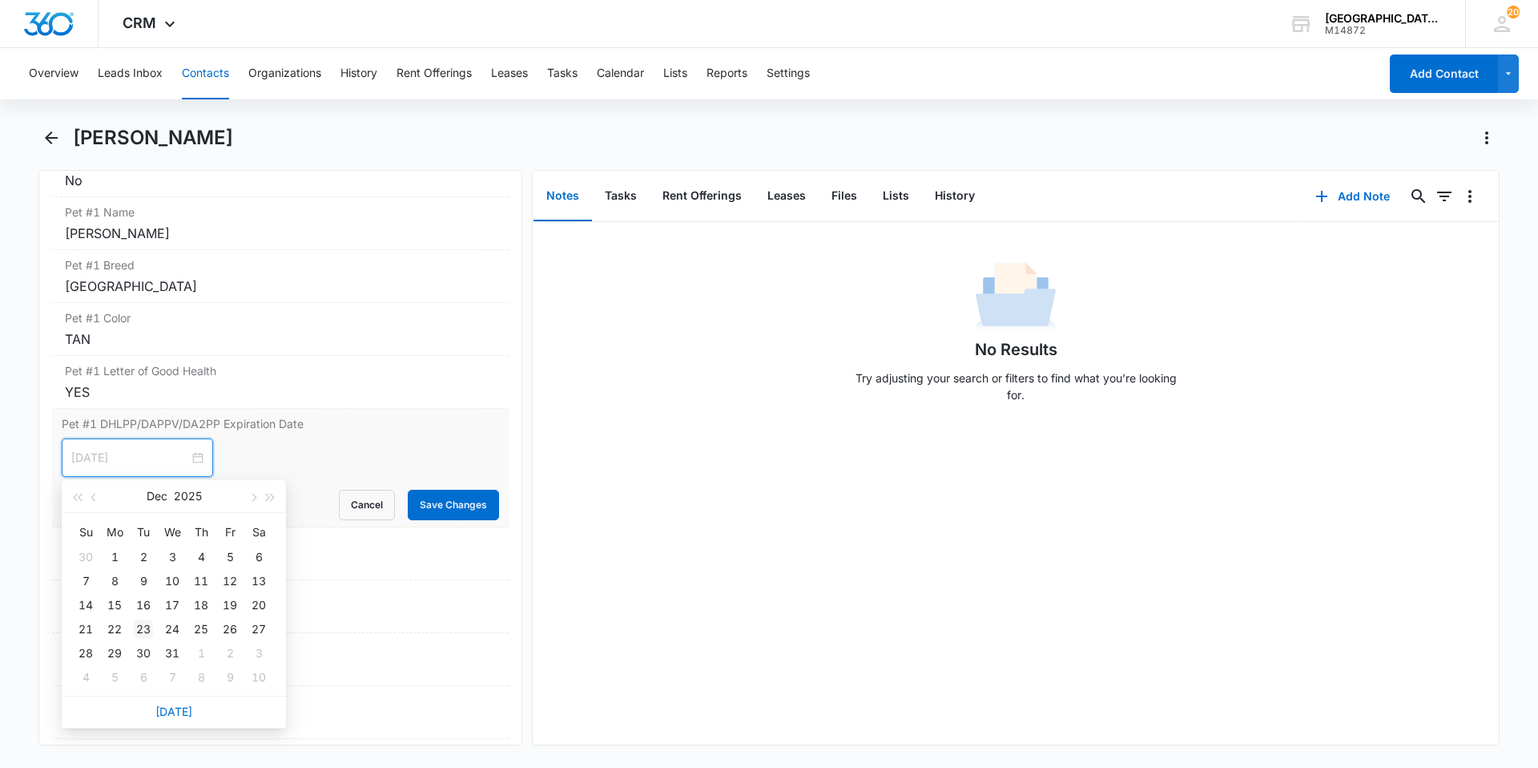
click at [139, 631] on div "23" at bounding box center [143, 628] width 19 height 19
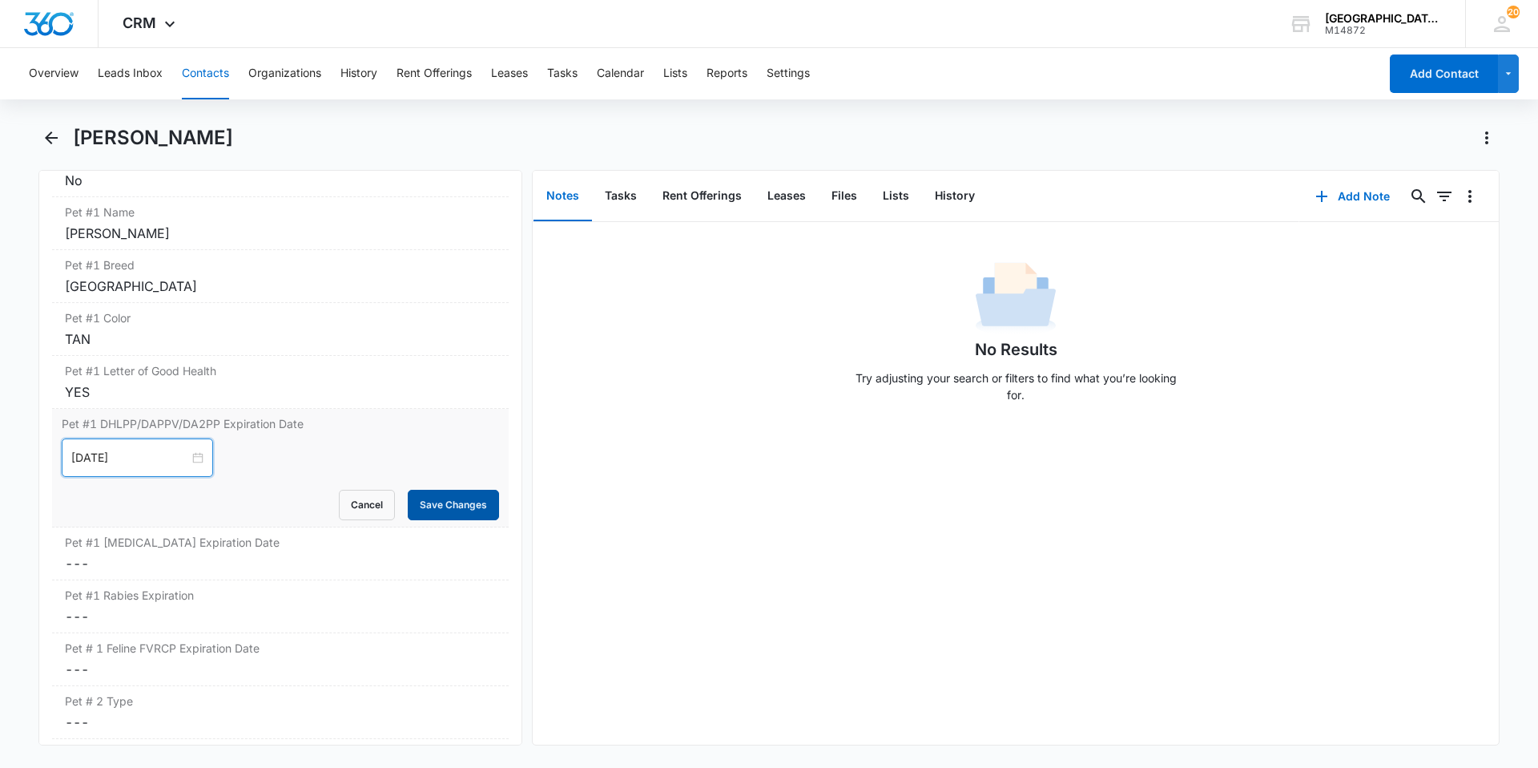
click at [434, 500] on button "Save Changes" at bounding box center [453, 505] width 91 height 30
click at [325, 530] on div "Pet #1 [MEDICAL_DATA] Expiration Date Cancel Save Changes ---" at bounding box center [280, 553] width 457 height 53
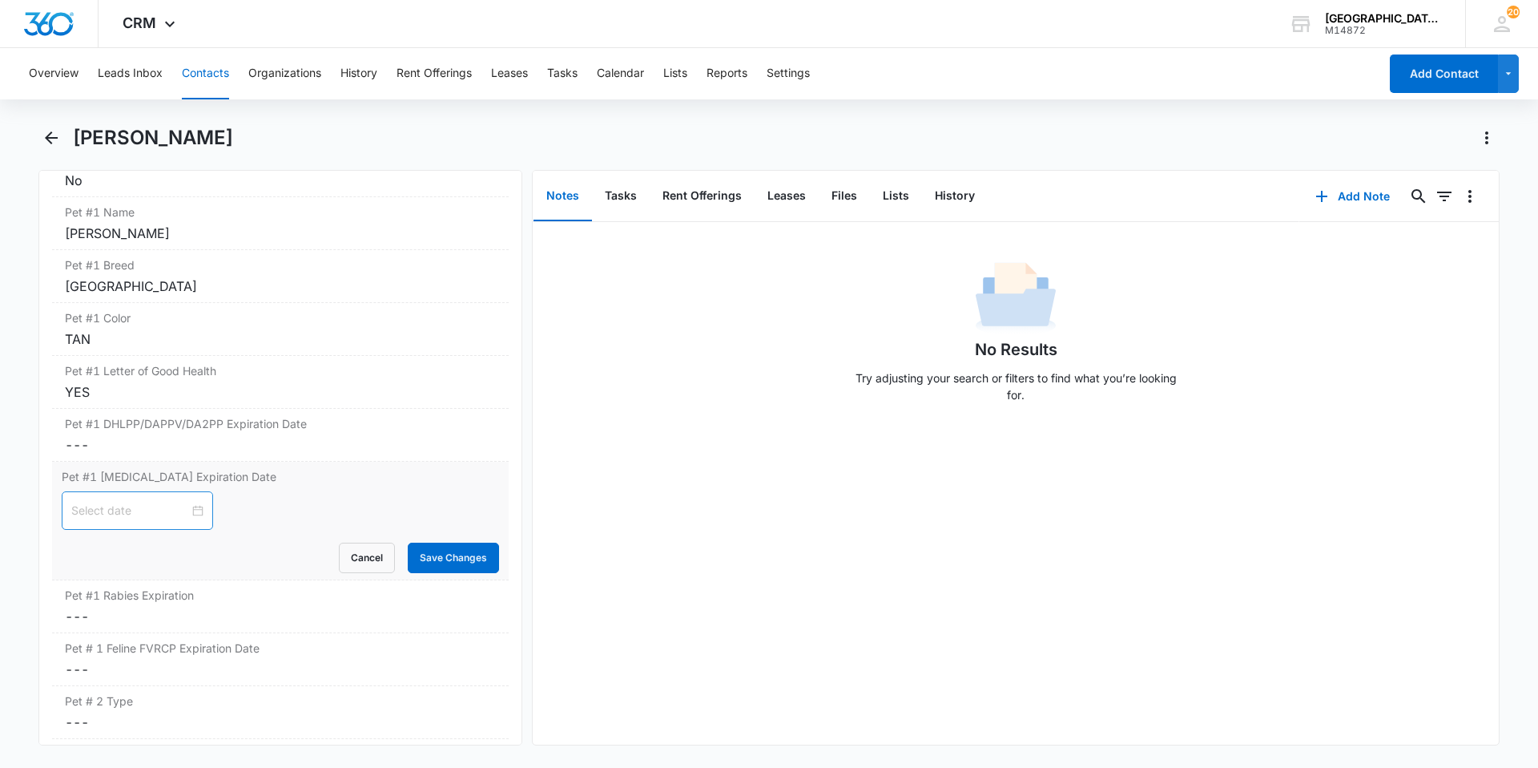
click at [192, 517] on div at bounding box center [137, 510] width 151 height 38
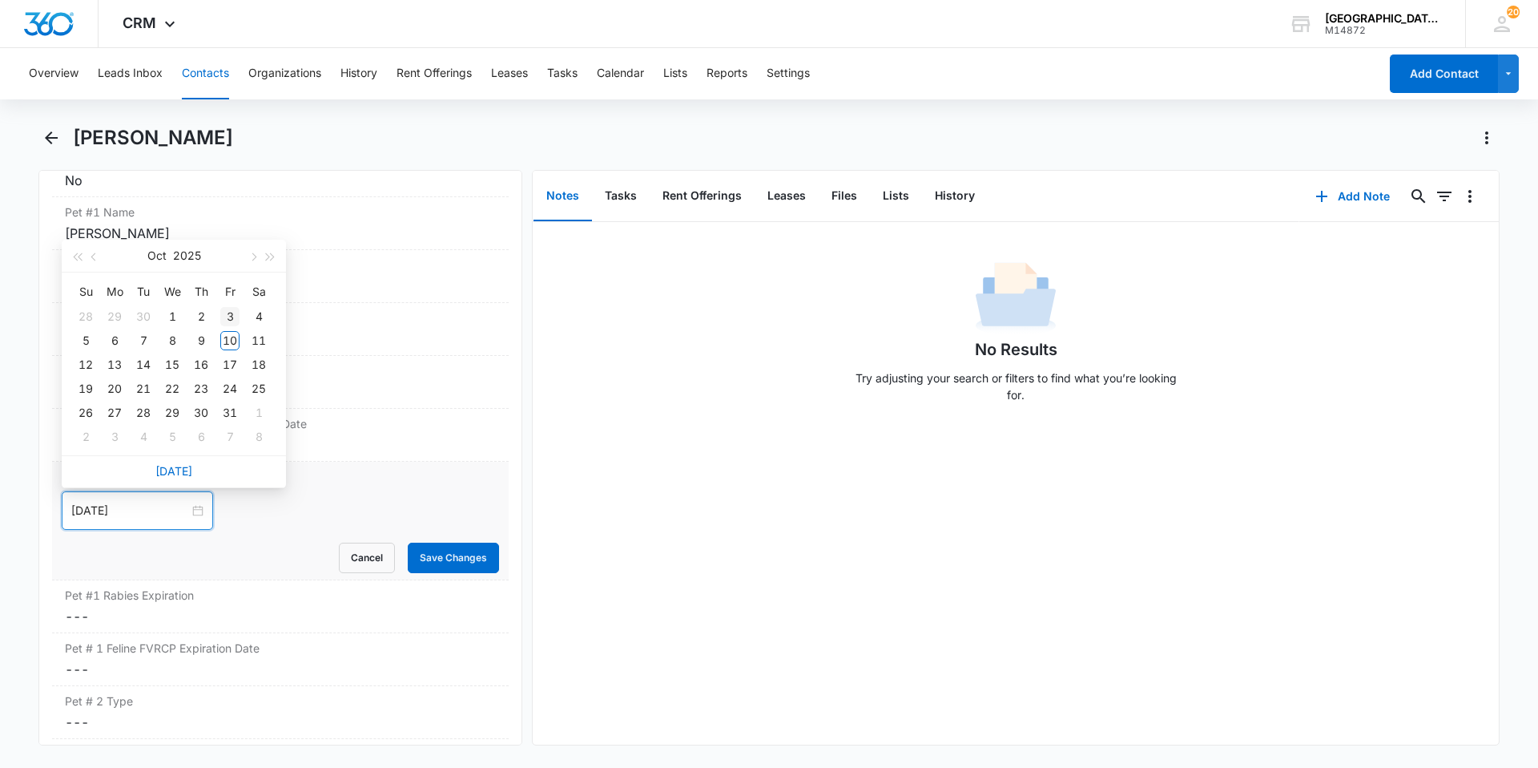
type input "[DATE]"
click at [187, 258] on button "2025" at bounding box center [187, 256] width 28 height 32
click at [182, 414] on div "2026" at bounding box center [174, 407] width 48 height 19
type input "[DATE]"
click at [150, 265] on button "Oct" at bounding box center [156, 256] width 19 height 32
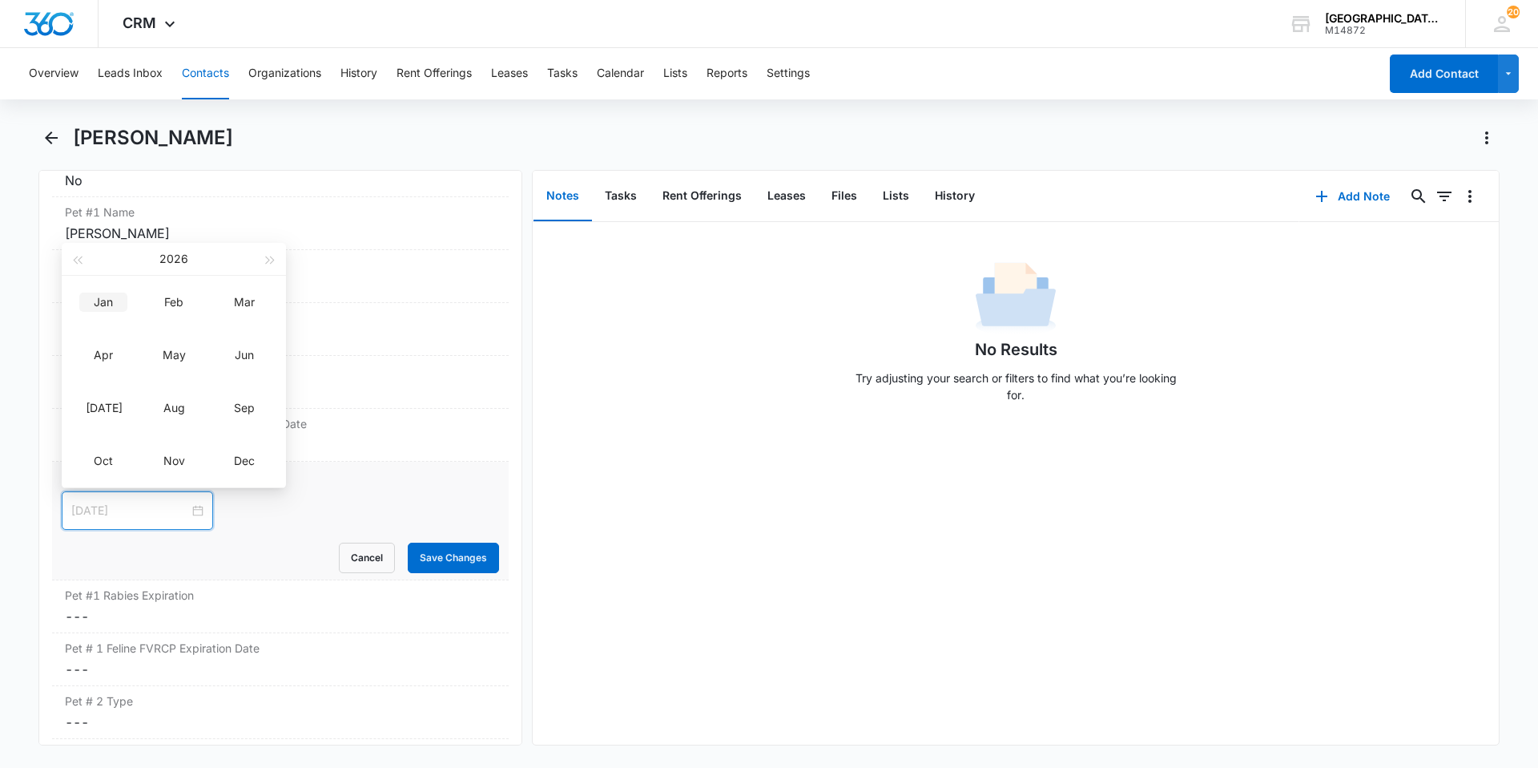
type input "[DATE]"
click at [106, 304] on div "Jan" at bounding box center [103, 301] width 48 height 19
type input "[DATE]"
click at [144, 345] on div "6" at bounding box center [143, 340] width 19 height 19
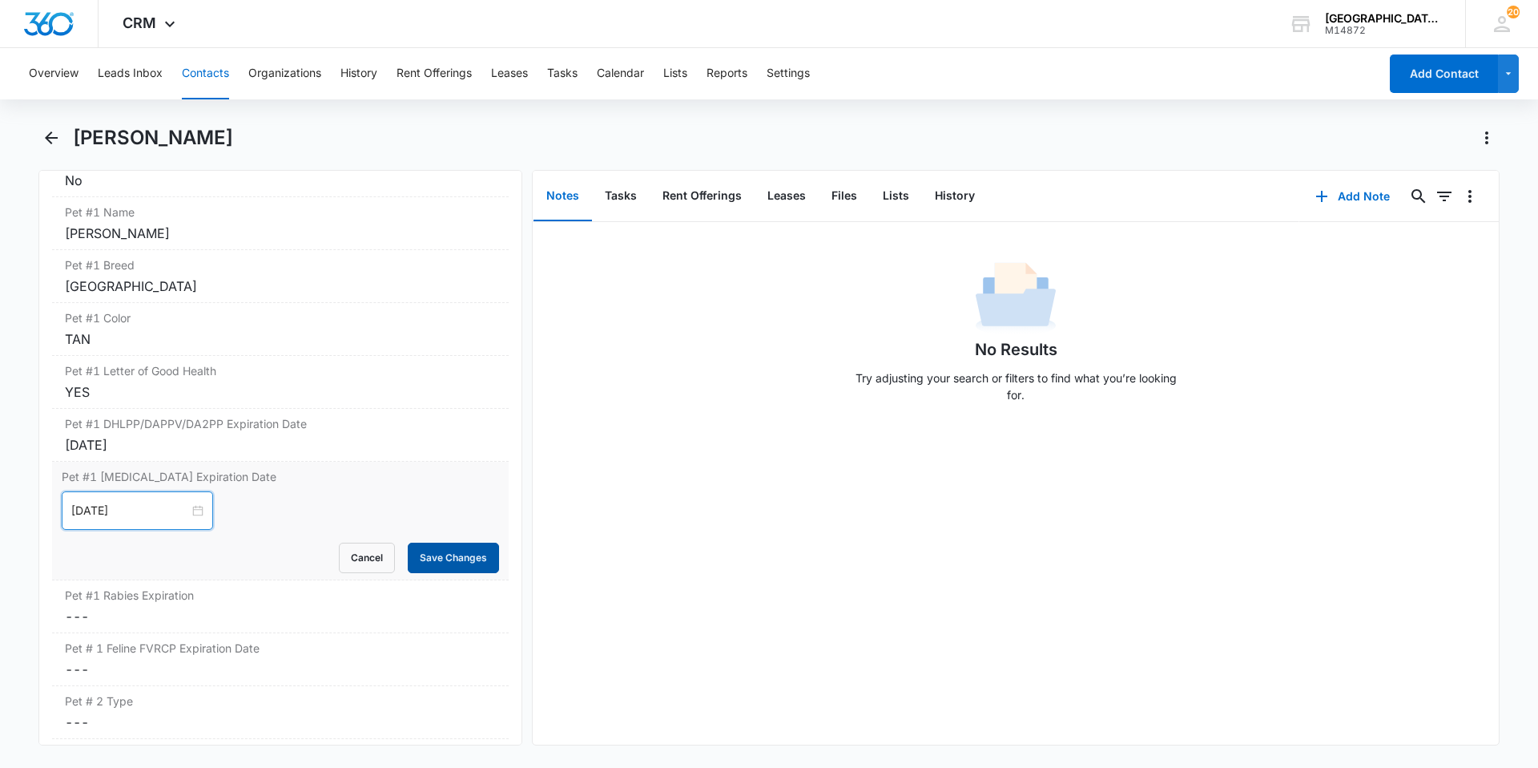
click at [413, 548] on button "Save Changes" at bounding box center [453, 557] width 91 height 30
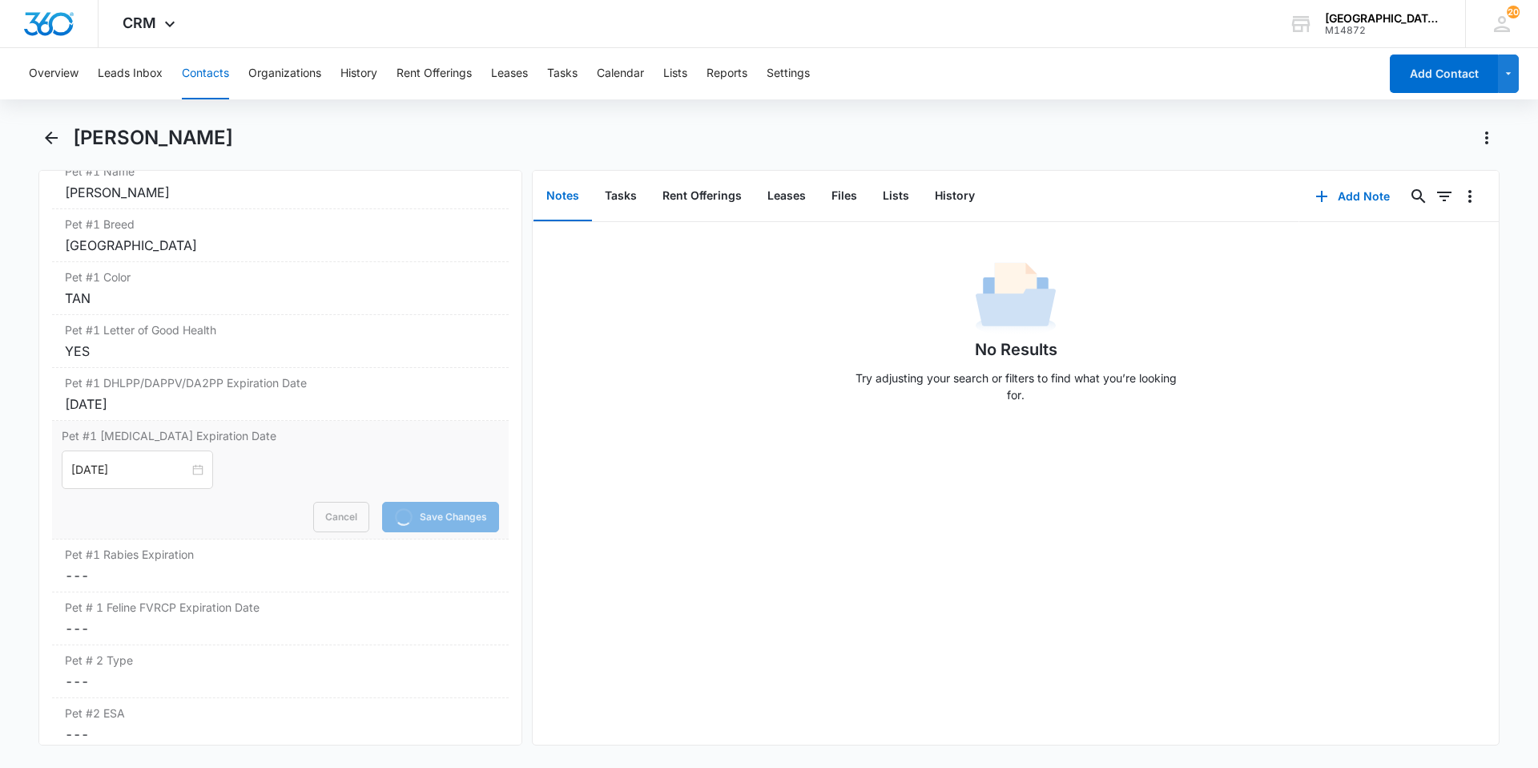
scroll to position [2339, 0]
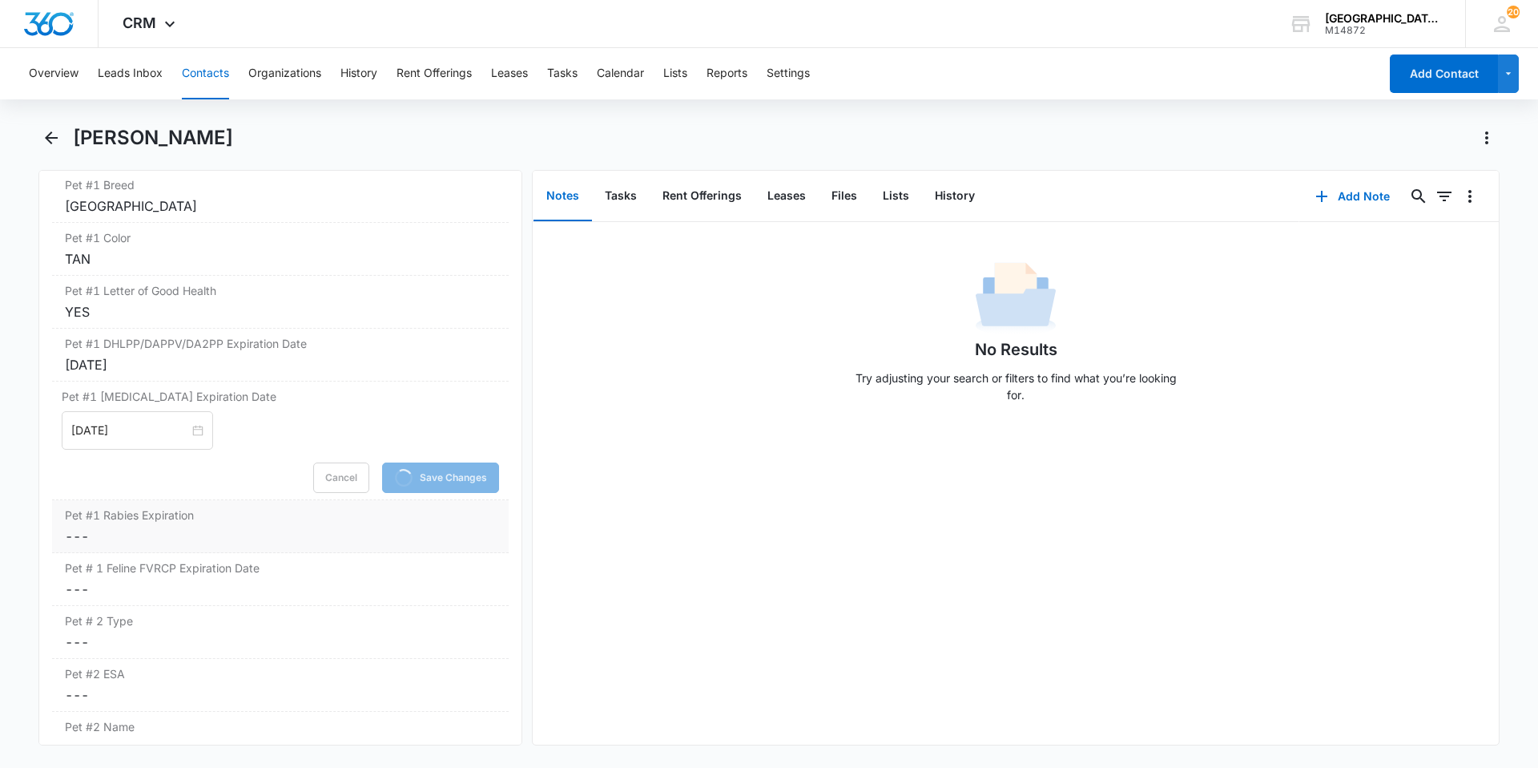
click at [239, 522] on label "Pet #1 Rabies Expiration" at bounding box center [280, 514] width 431 height 17
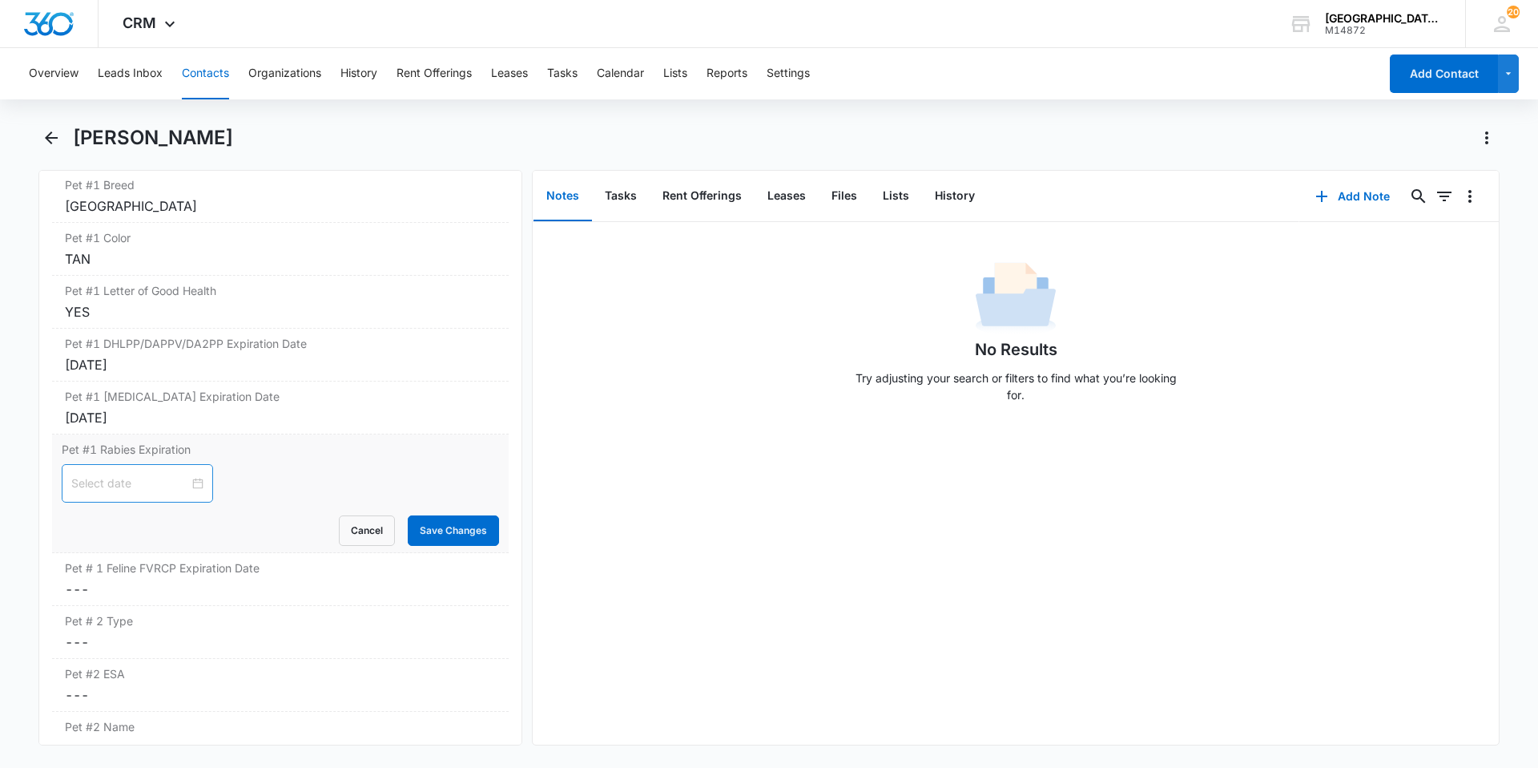
click at [187, 492] on div at bounding box center [137, 483] width 151 height 38
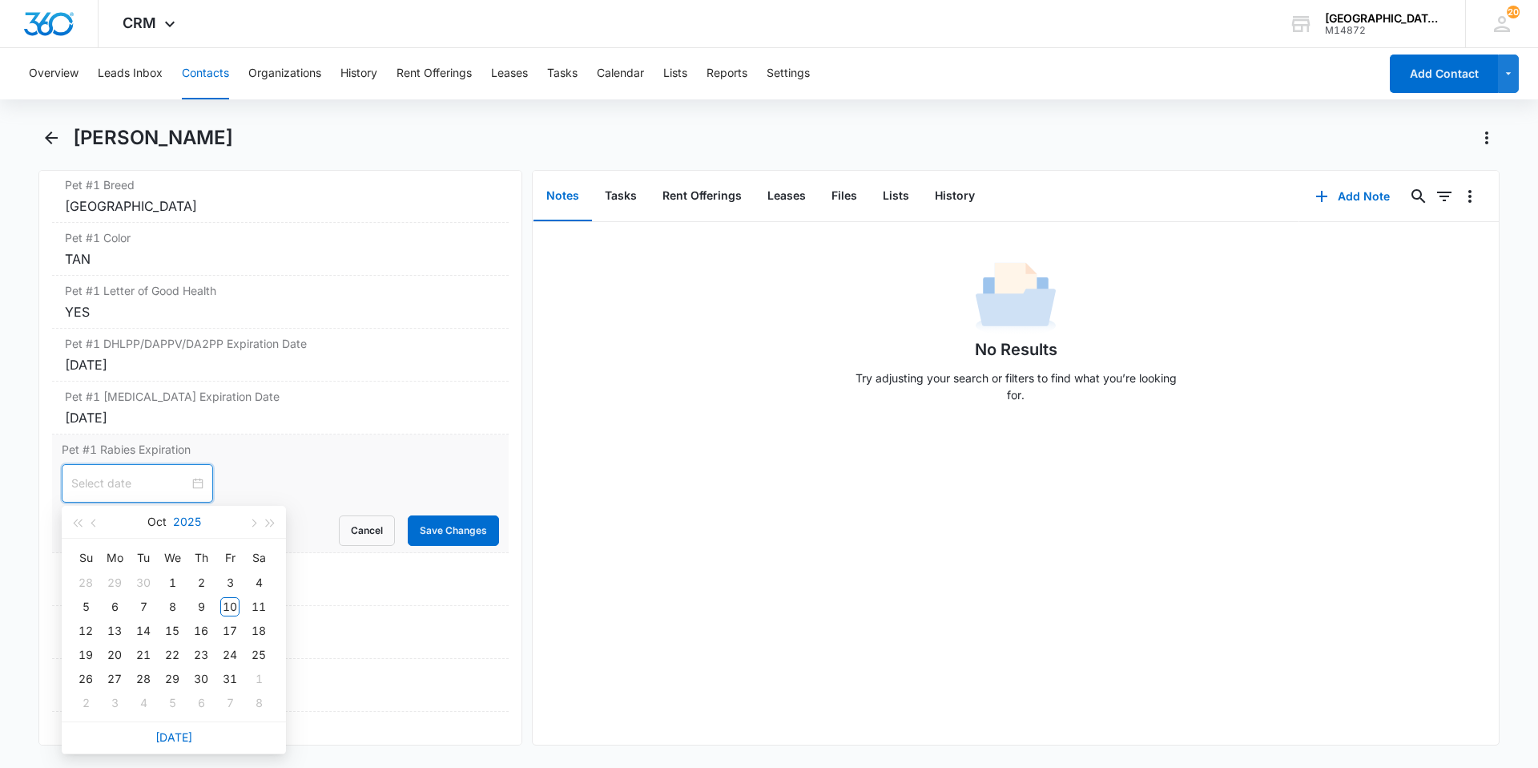
click at [194, 525] on button "2025" at bounding box center [187, 522] width 28 height 32
click at [149, 522] on button "[DATE] - [DATE]" at bounding box center [174, 522] width 62 height 32
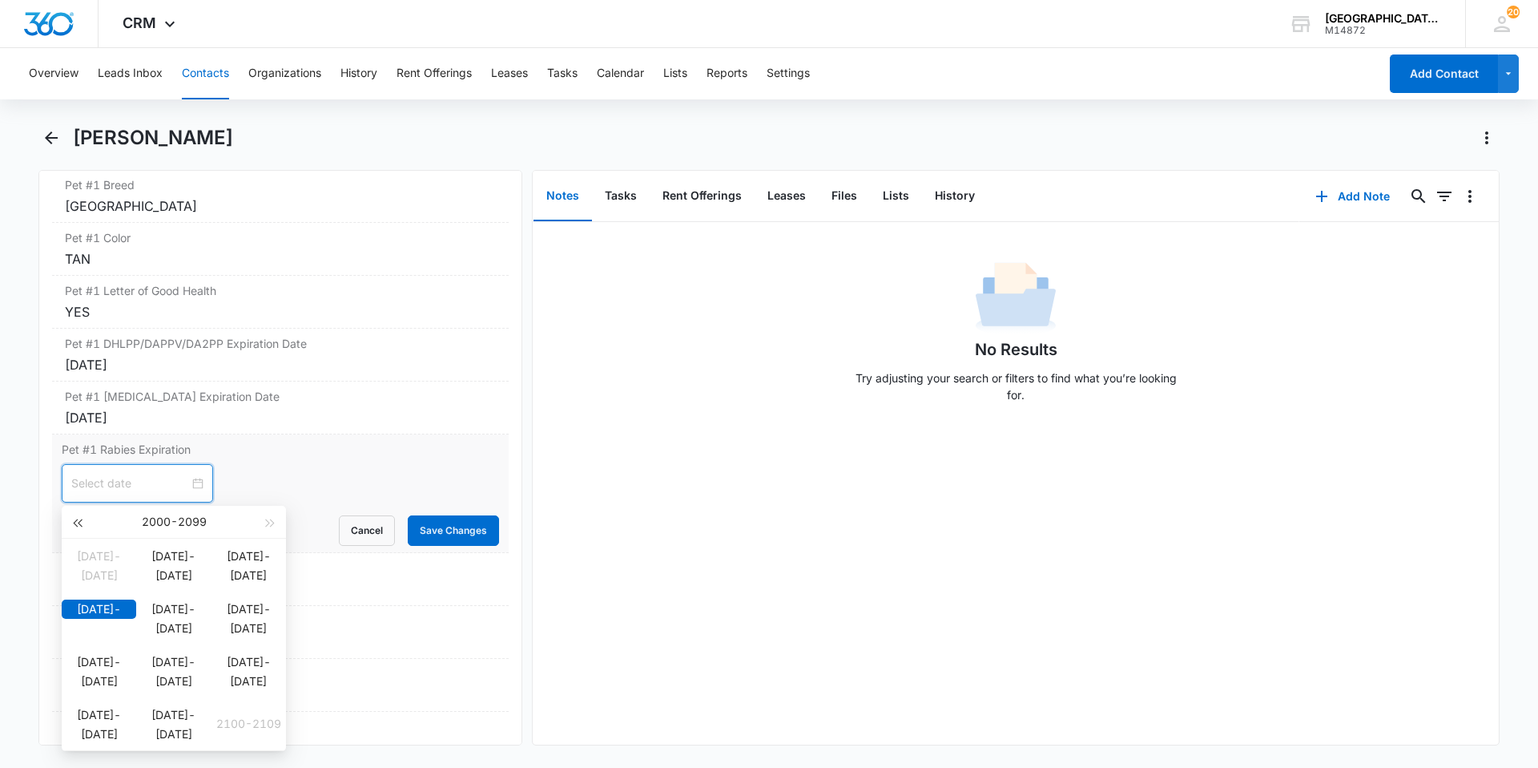
click at [71, 518] on button "button" at bounding box center [77, 522] width 18 height 32
click at [76, 518] on button "button" at bounding box center [77, 522] width 18 height 32
click at [200, 514] on div "[DATE] - [DATE]" at bounding box center [173, 522] width 175 height 32
click at [282, 518] on div "[DATE] - [DATE]" at bounding box center [174, 522] width 224 height 33
click at [270, 521] on span "button" at bounding box center [271, 523] width 8 height 8
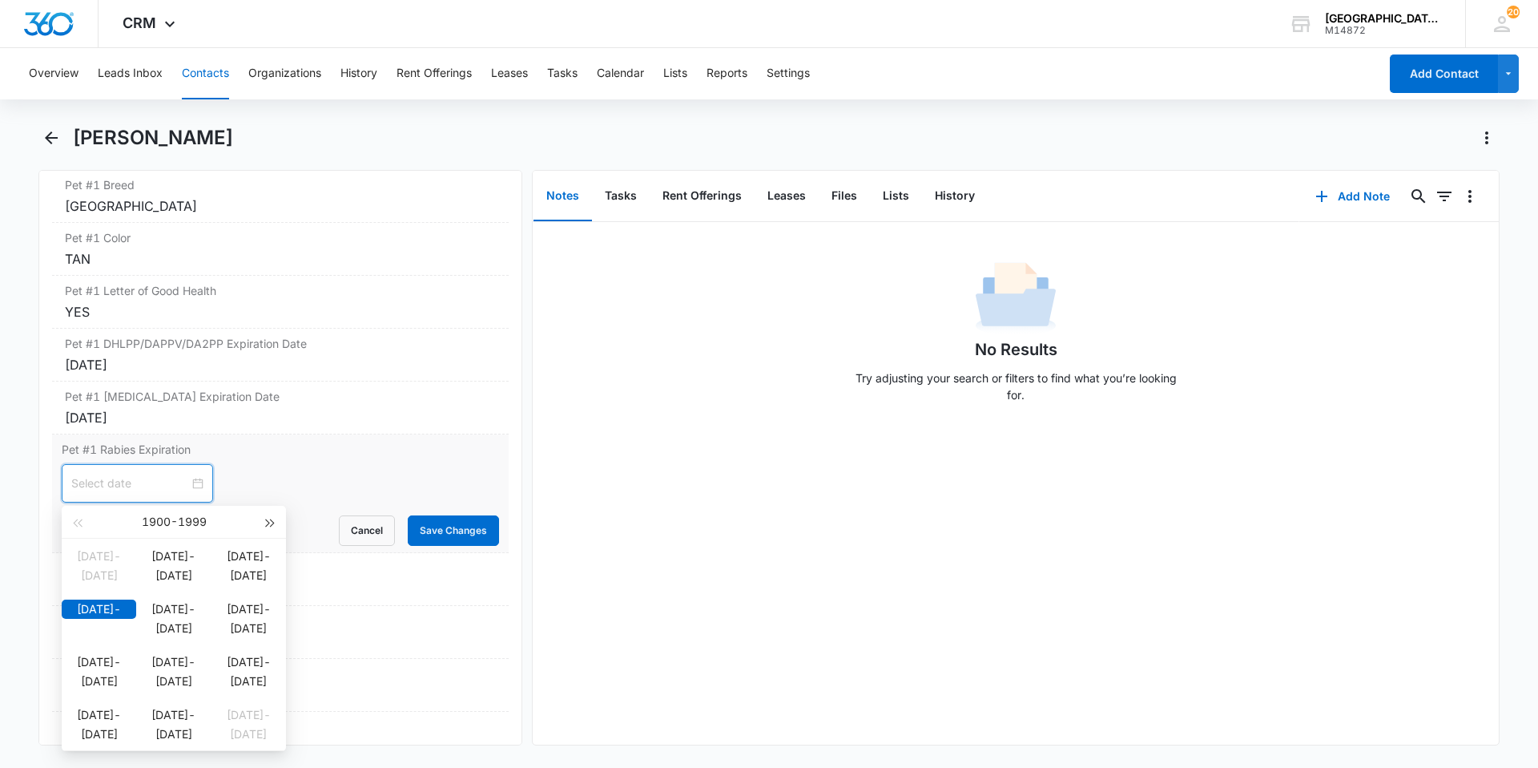
click at [270, 521] on span "button" at bounding box center [271, 523] width 8 height 8
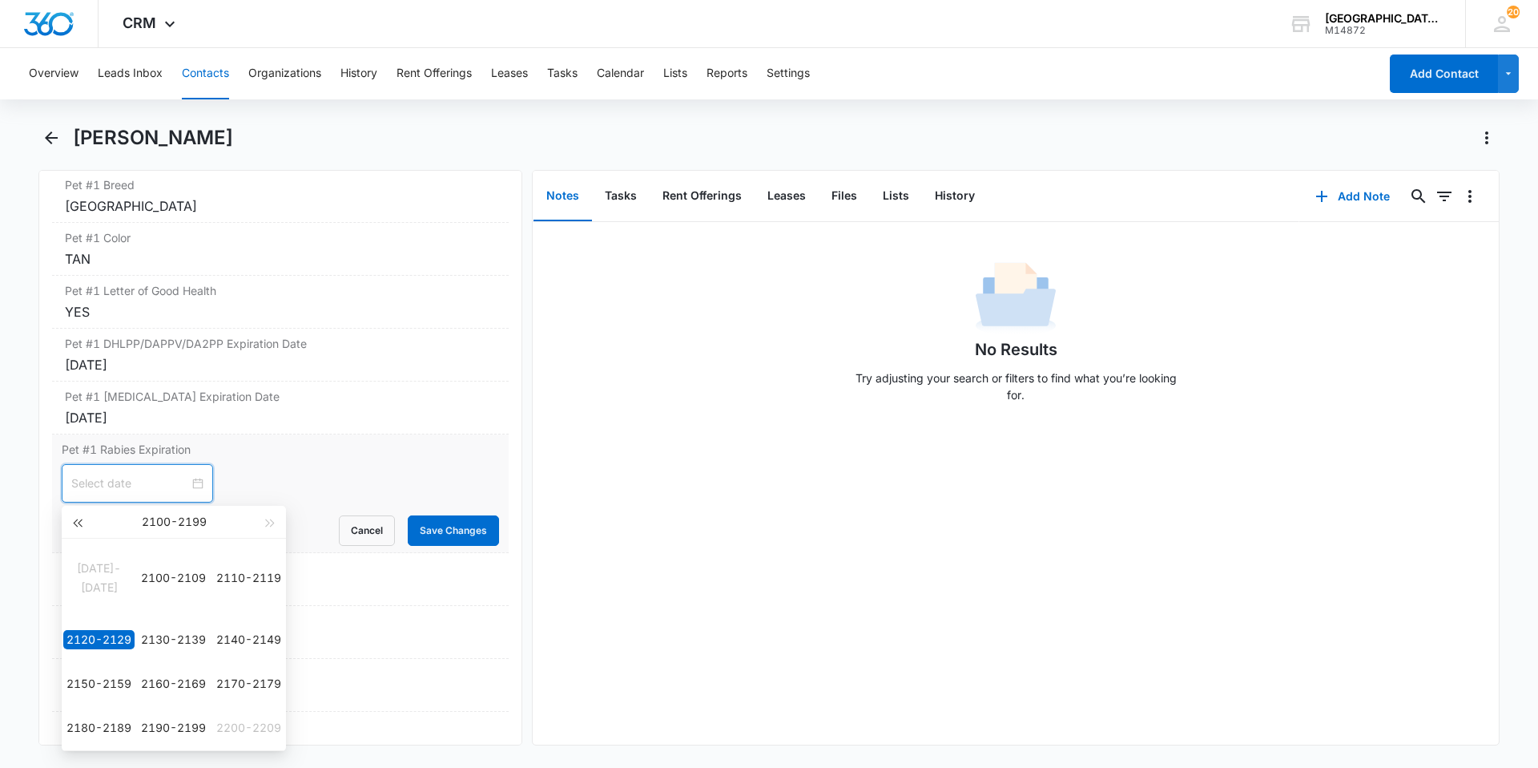
click at [72, 520] on button "button" at bounding box center [77, 522] width 18 height 32
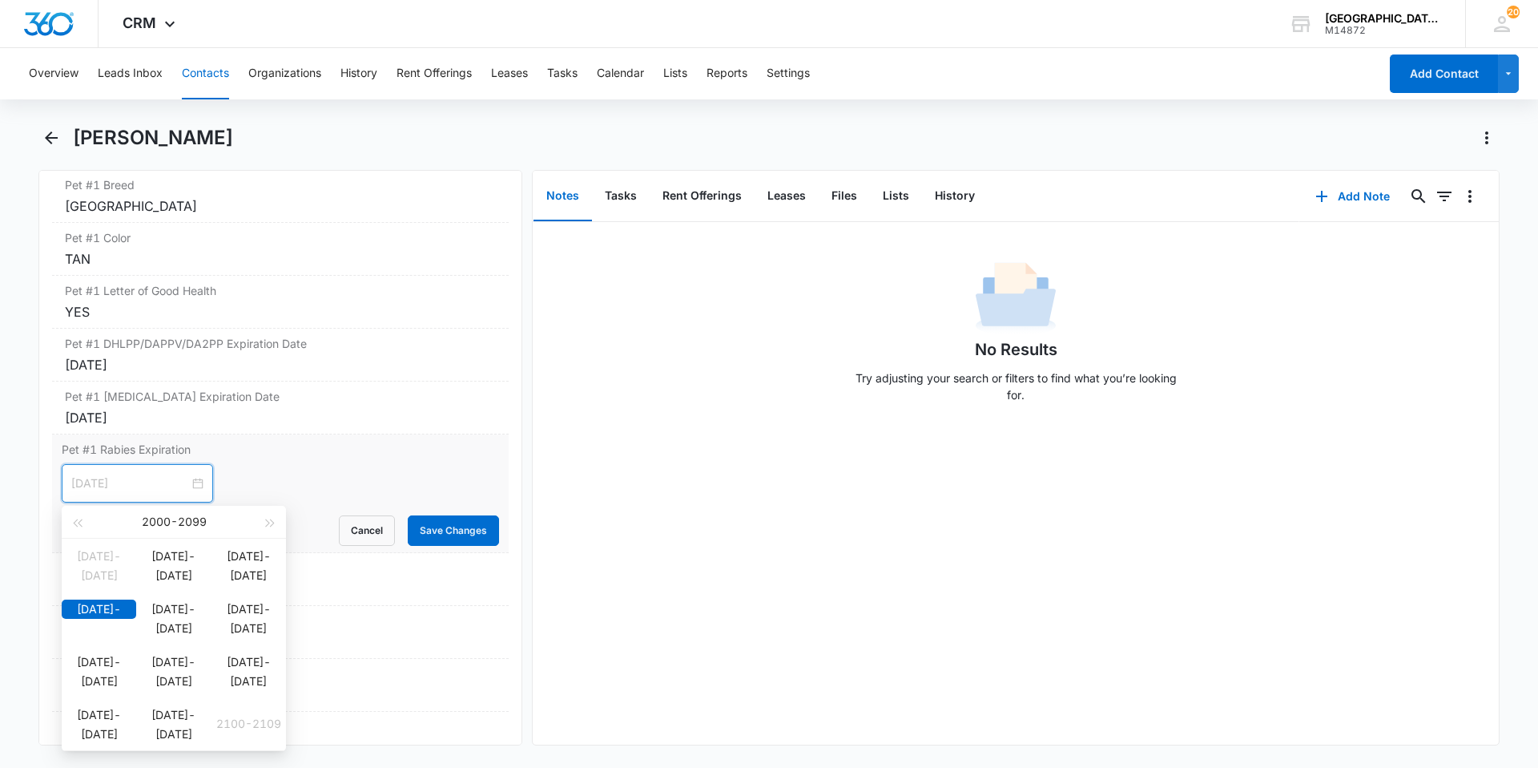
click at [88, 619] on div "[DATE]-[DATE]" at bounding box center [99, 608] width 75 height 19
click at [120, 663] on div "2025" at bounding box center [103, 670] width 48 height 19
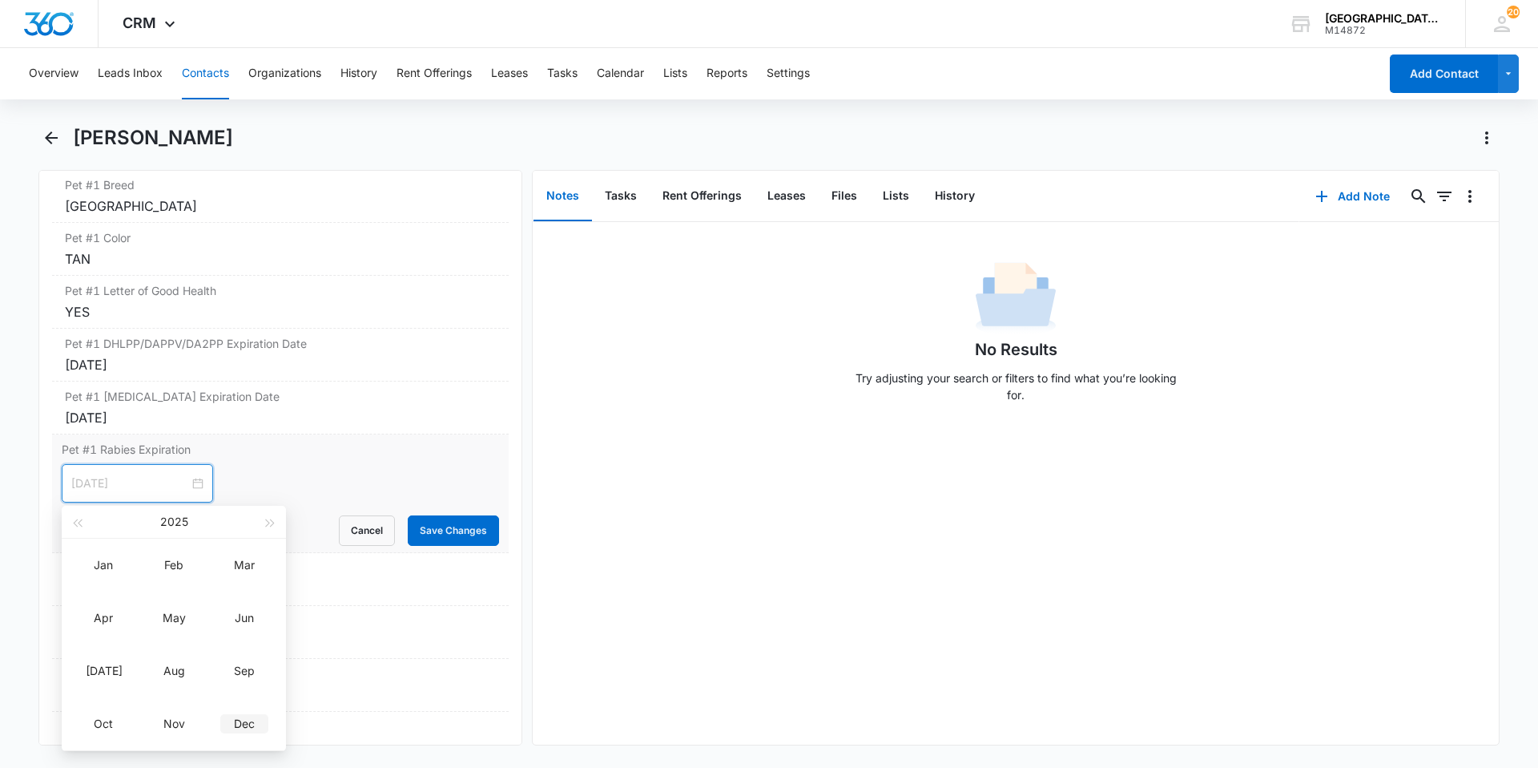
type input "[DATE]"
click at [249, 724] on div "Dec" at bounding box center [244, 723] width 48 height 19
type input "[DATE]"
click at [143, 655] on div "23" at bounding box center [143, 654] width 19 height 19
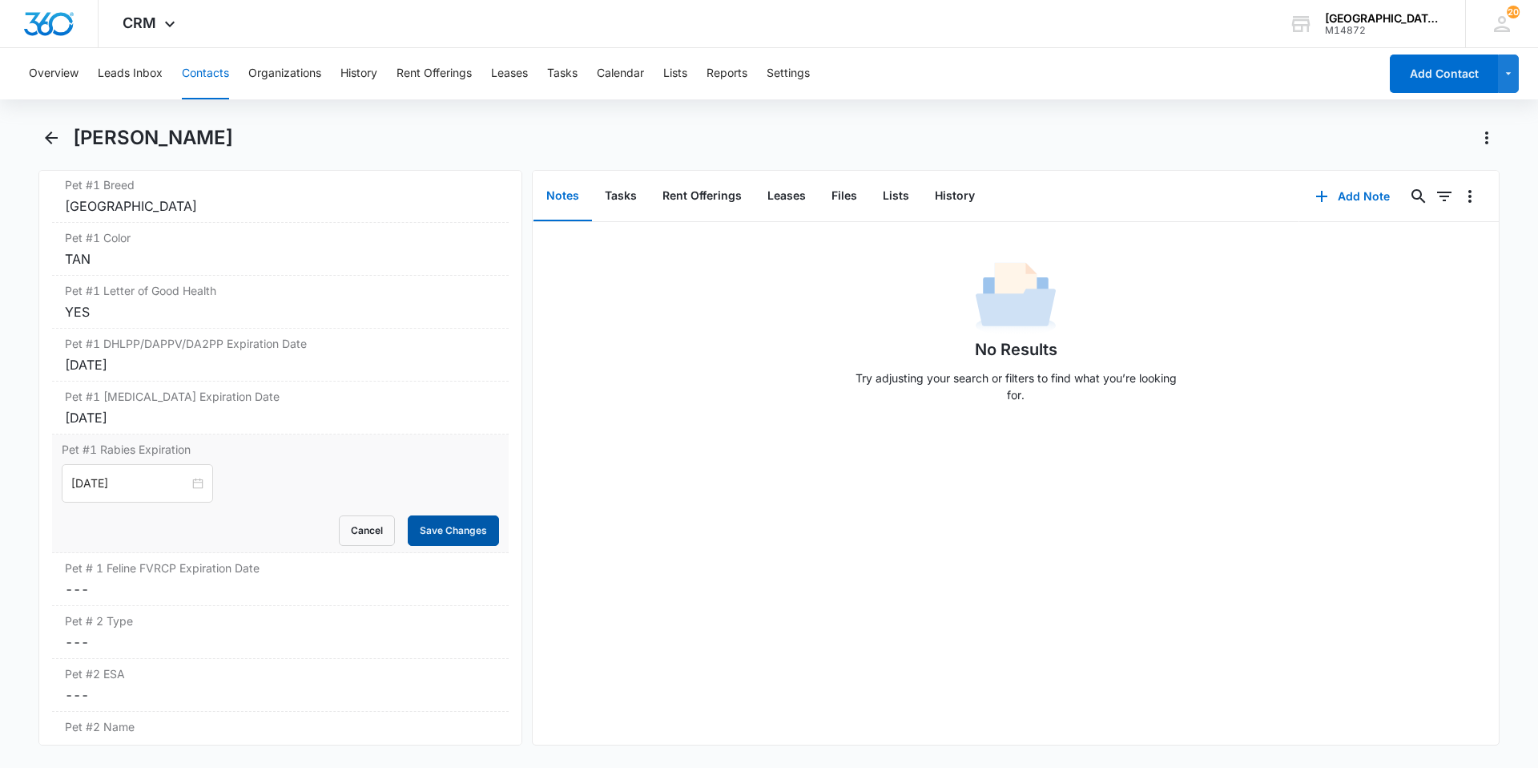
click at [421, 521] on button "Save Changes" at bounding box center [453, 530] width 91 height 30
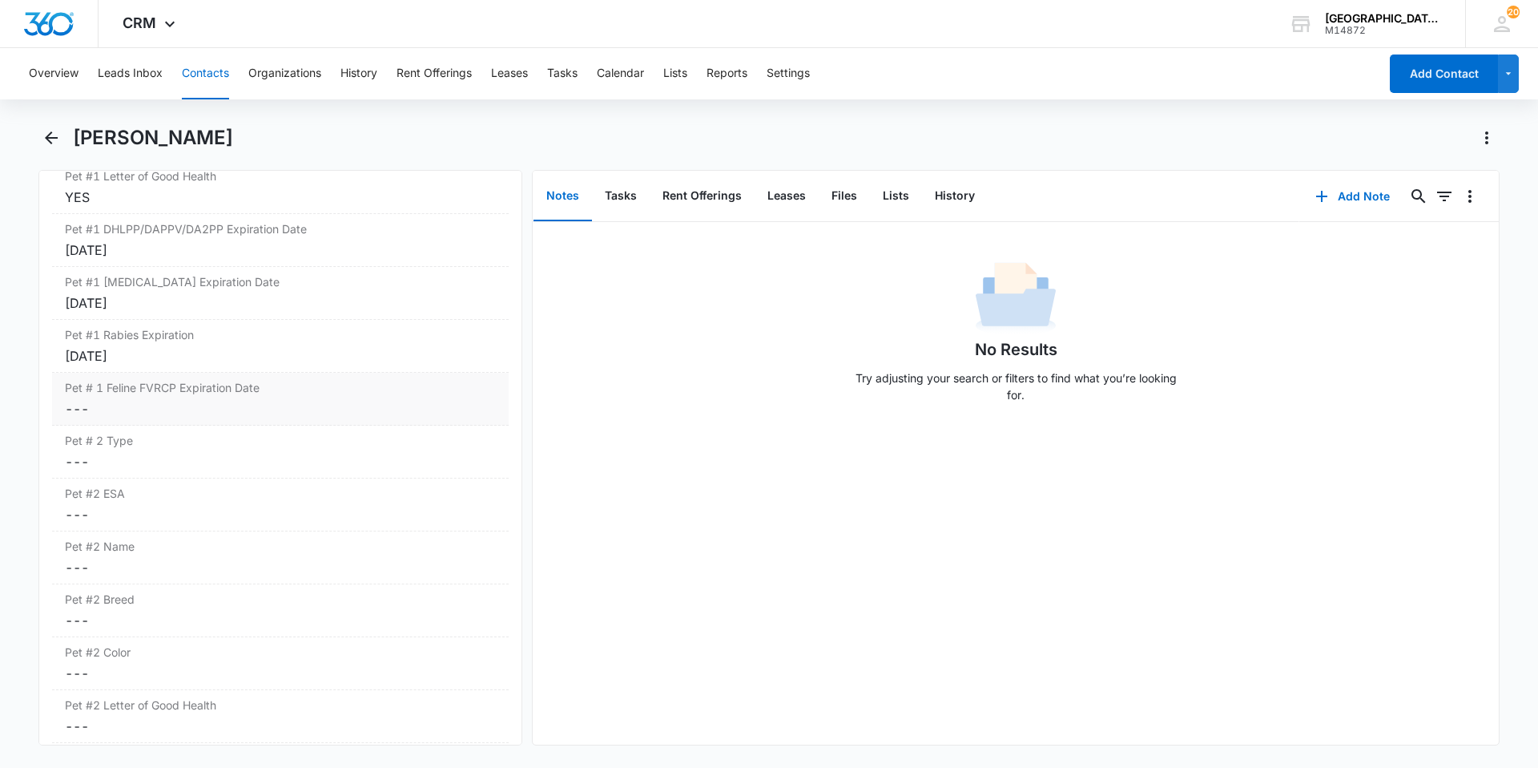
scroll to position [2499, 0]
click at [144, 401] on label "Pet # 2 Type" at bounding box center [280, 394] width 431 height 17
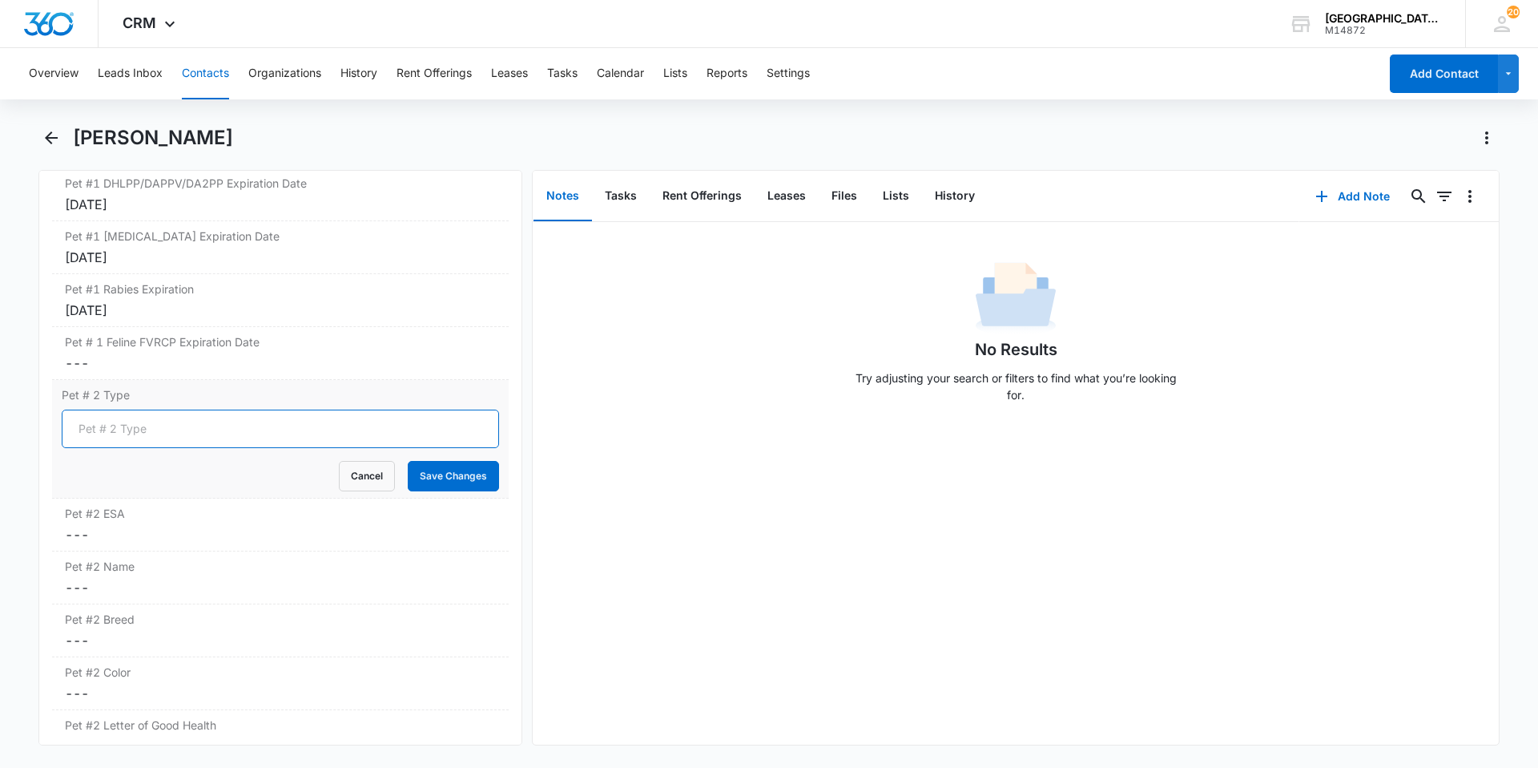
drag, startPoint x: 146, startPoint y: 408, endPoint x: 149, endPoint y: 430, distance: 22.7
click at [149, 430] on input "Pet # 2 Type" at bounding box center [280, 428] width 437 height 38
type input "Dog"
click at [423, 483] on button "Save Changes" at bounding box center [453, 476] width 91 height 30
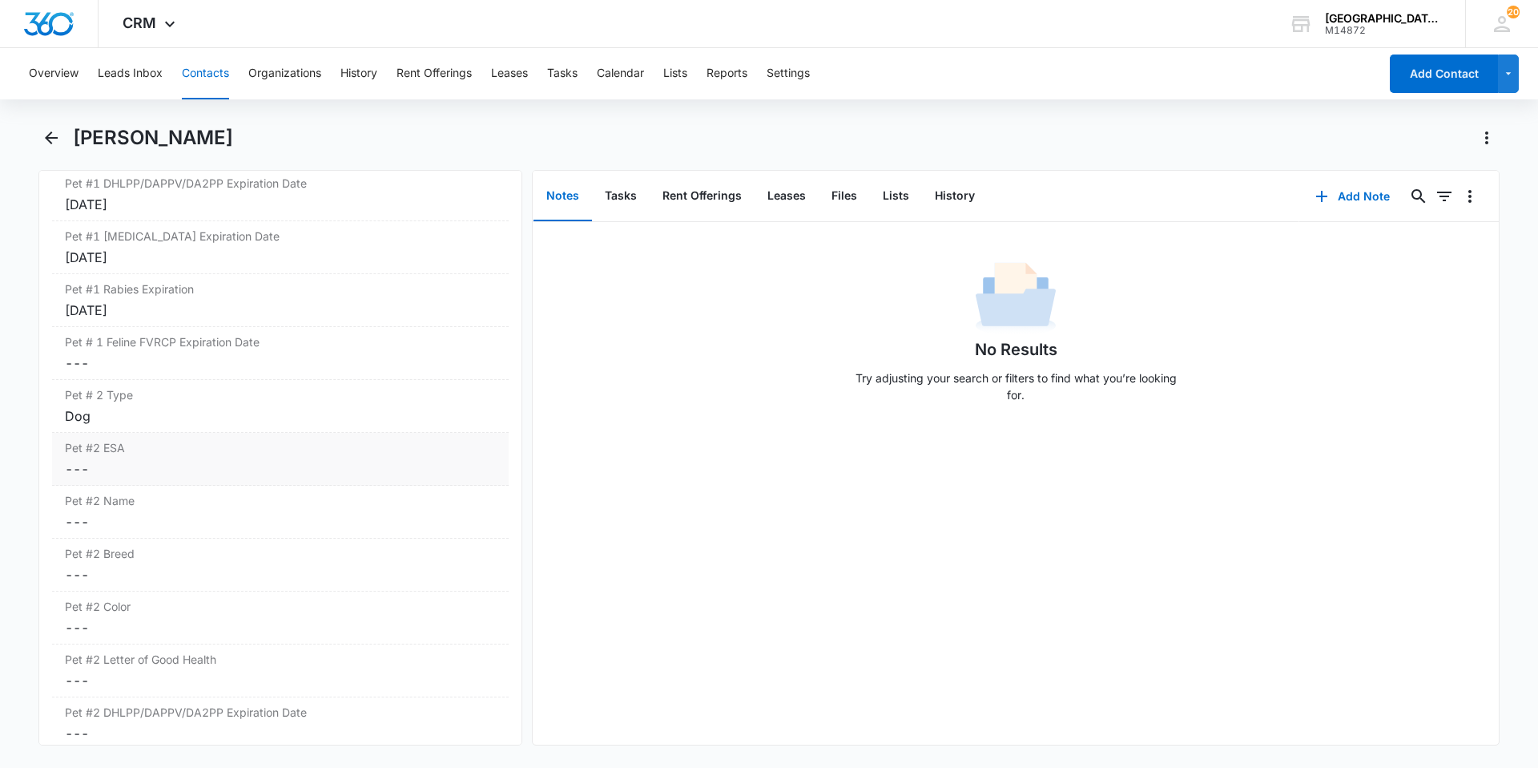
click at [204, 479] on div "Pet #2 ESA Cancel Save Changes ---" at bounding box center [280, 459] width 457 height 53
click at [98, 487] on div "No" at bounding box center [95, 480] width 15 height 17
click at [62, 481] on input "No" at bounding box center [62, 480] width 1 height 1
radio input "true"
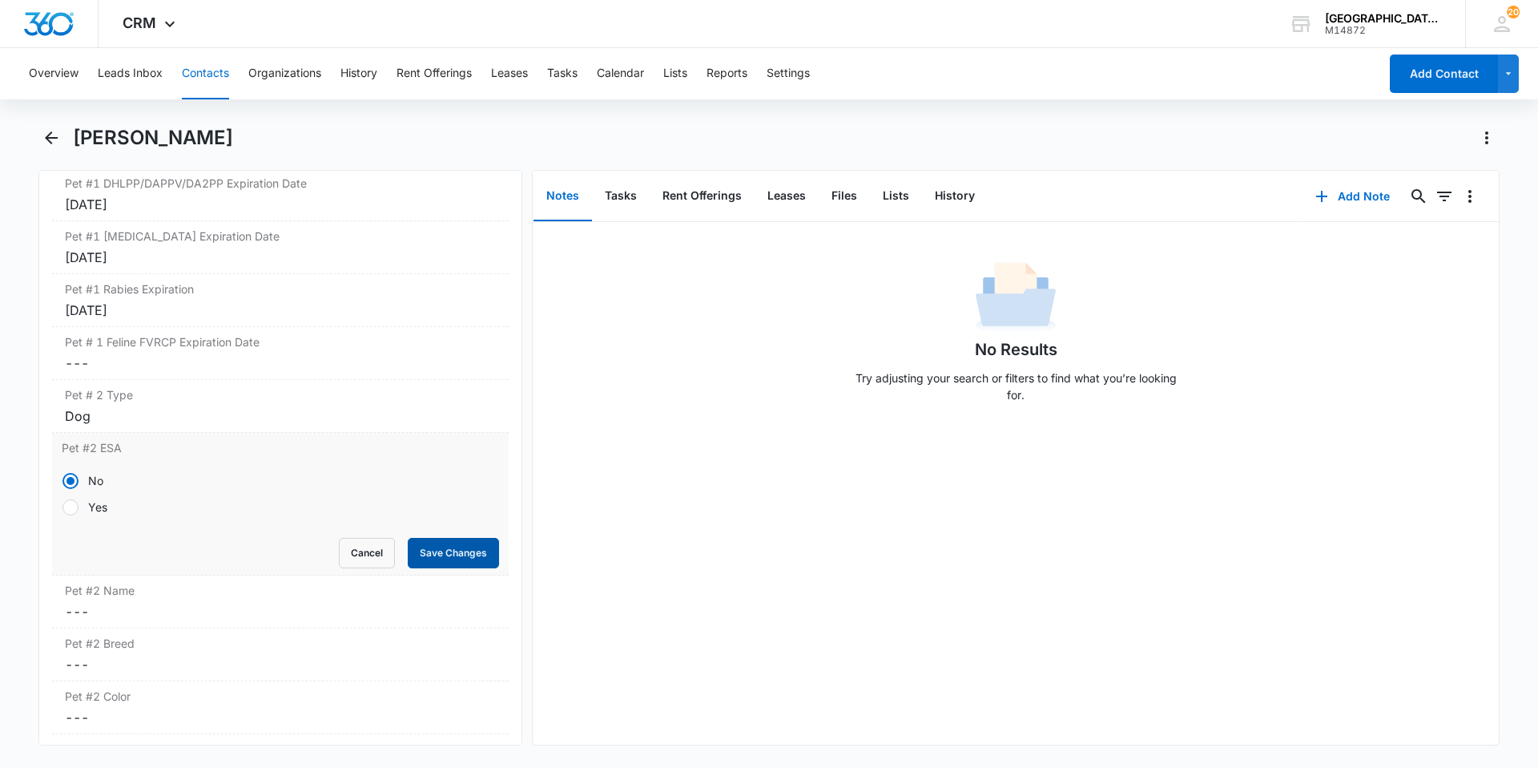
click at [440, 542] on button "Save Changes" at bounding box center [453, 553] width 91 height 30
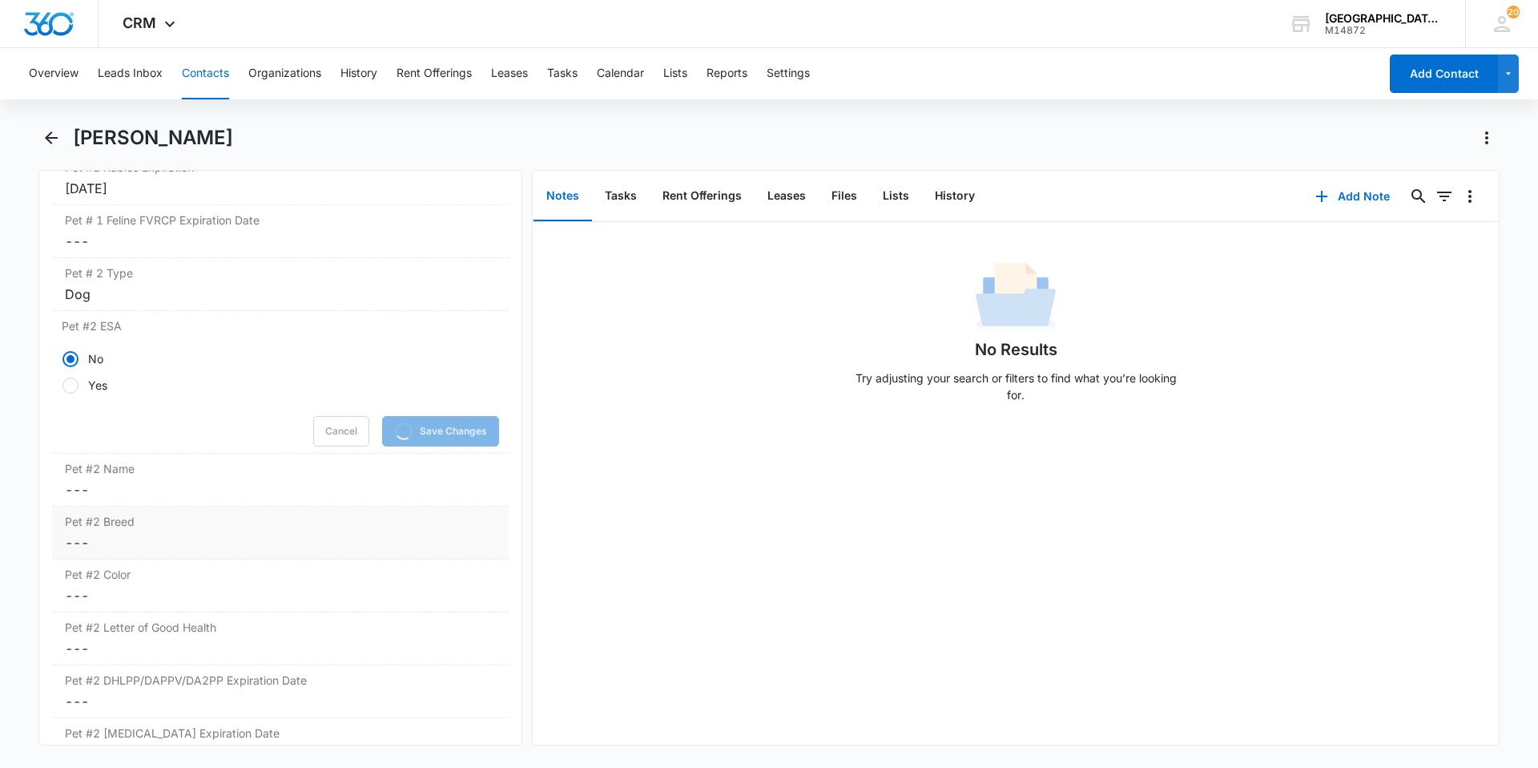
scroll to position [2659, 0]
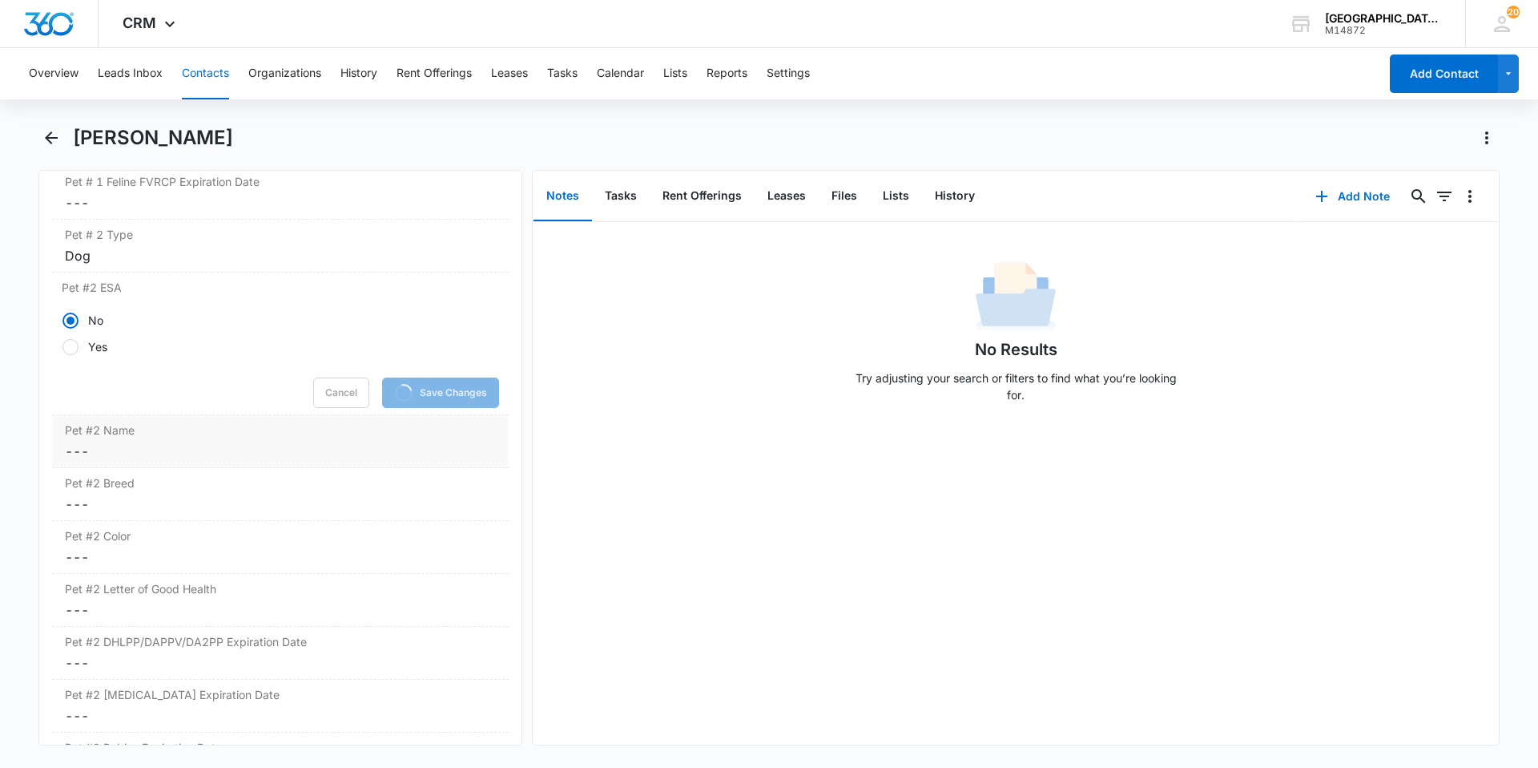
click at [124, 461] on div "Pet #2 Name Cancel Save Changes ---" at bounding box center [280, 441] width 457 height 53
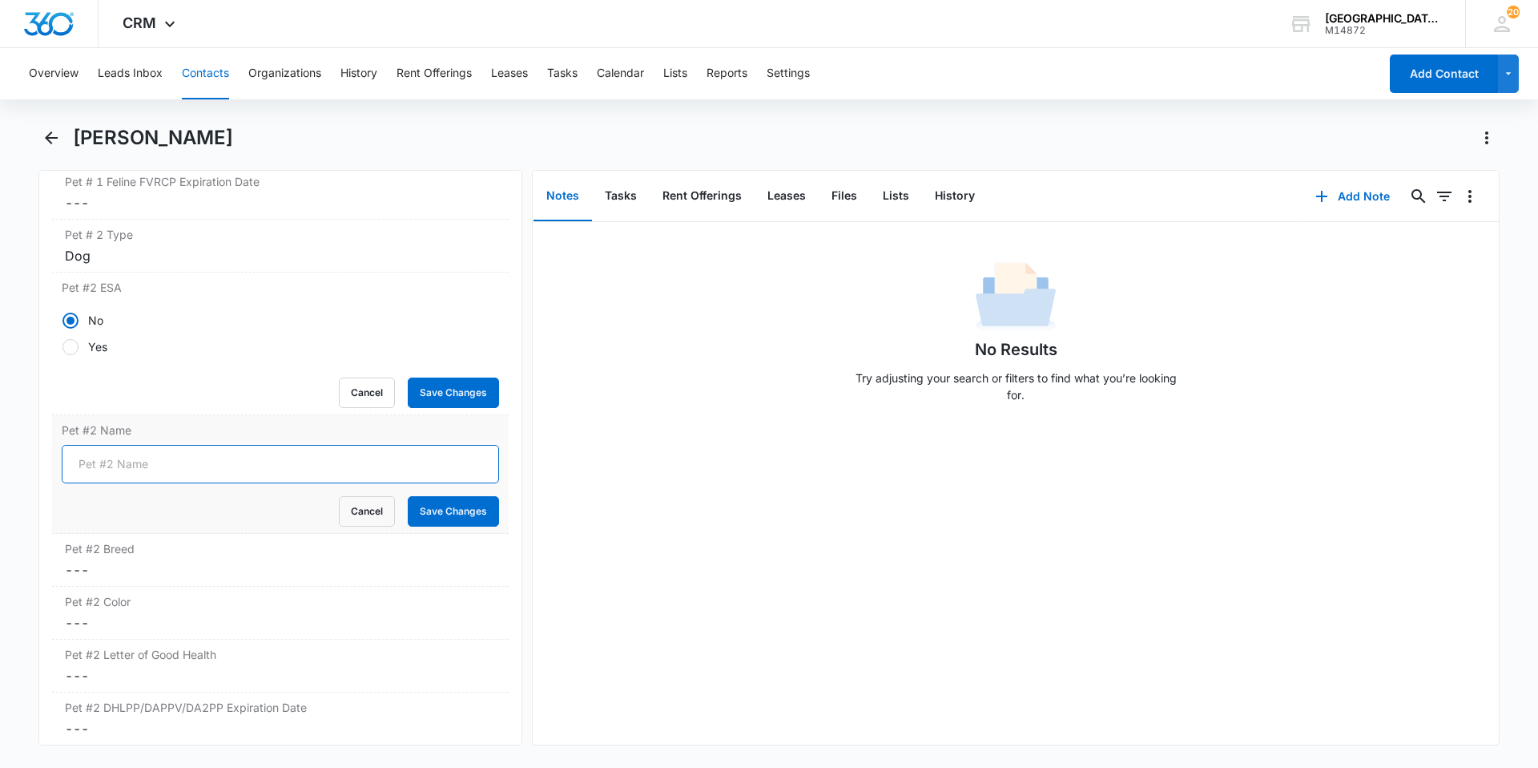
click at [124, 461] on input "Pet #2 Name" at bounding box center [280, 464] width 437 height 38
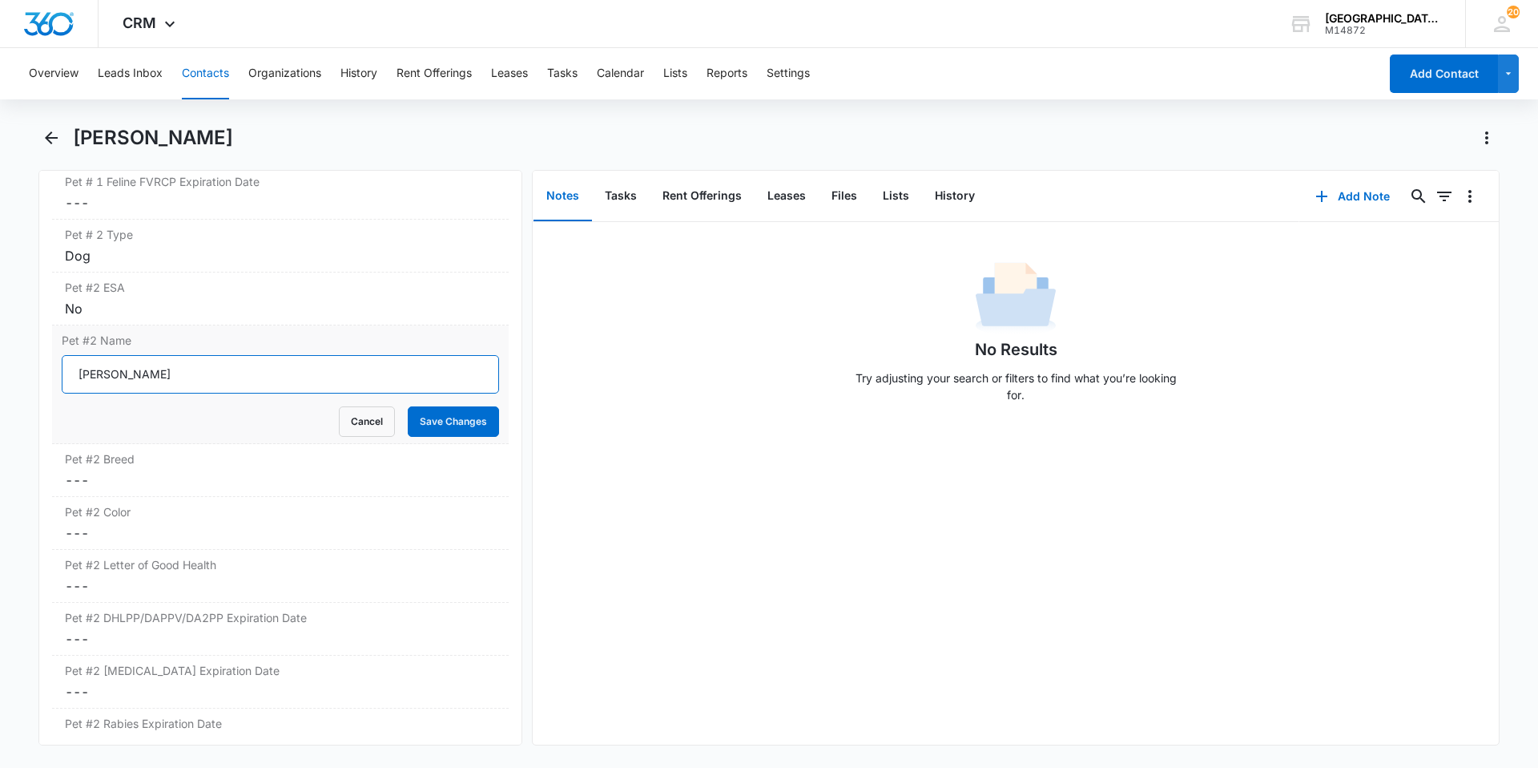
type input "[PERSON_NAME]"
click at [408, 406] on button "Save Changes" at bounding box center [453, 421] width 91 height 30
click at [124, 461] on label "Pet #2 Breed" at bounding box center [280, 458] width 431 height 17
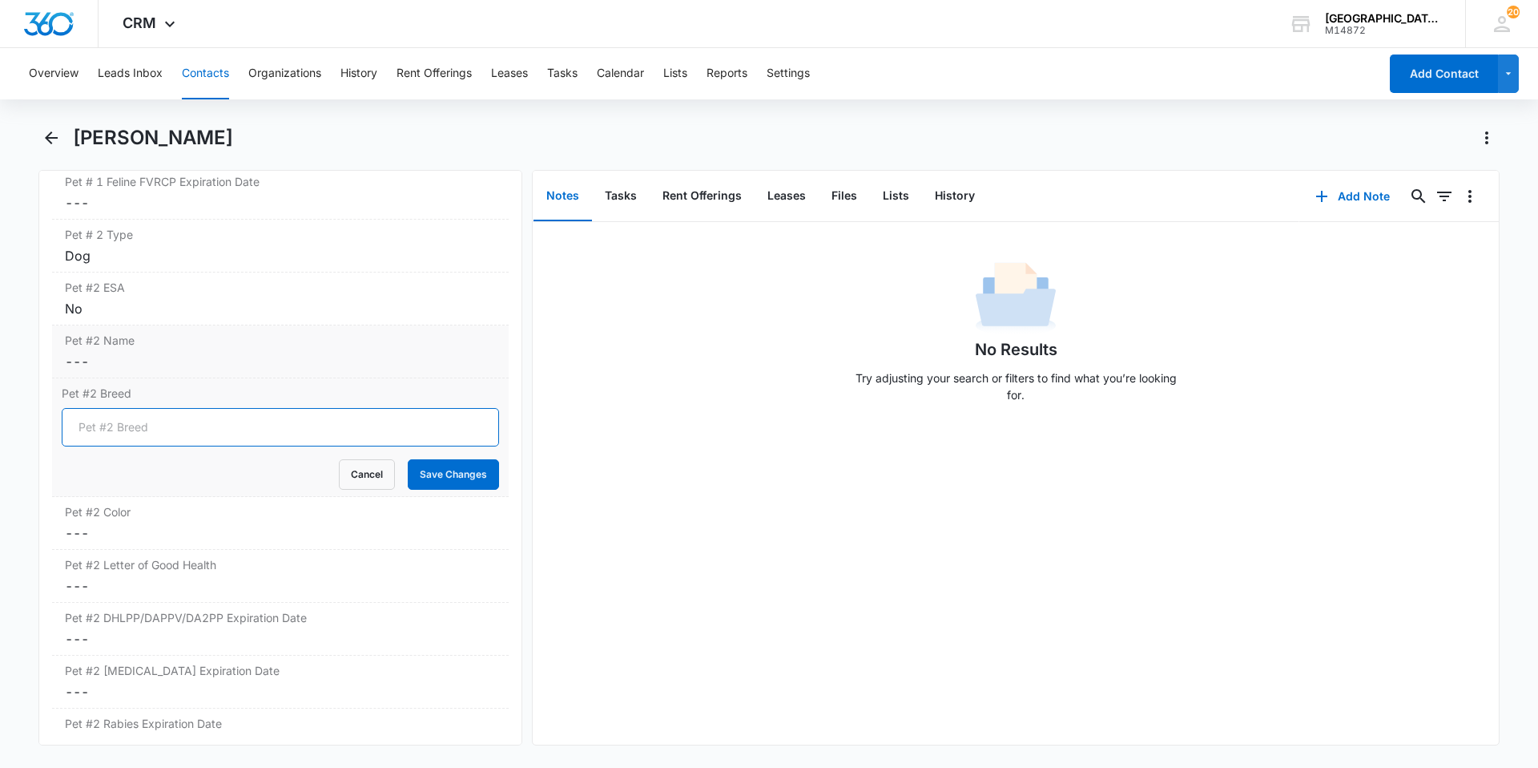
click at [121, 433] on input "Pet #2 Breed" at bounding box center [280, 427] width 437 height 38
type input "G"
type input "A"
type input "S"
type input "Dachshund"
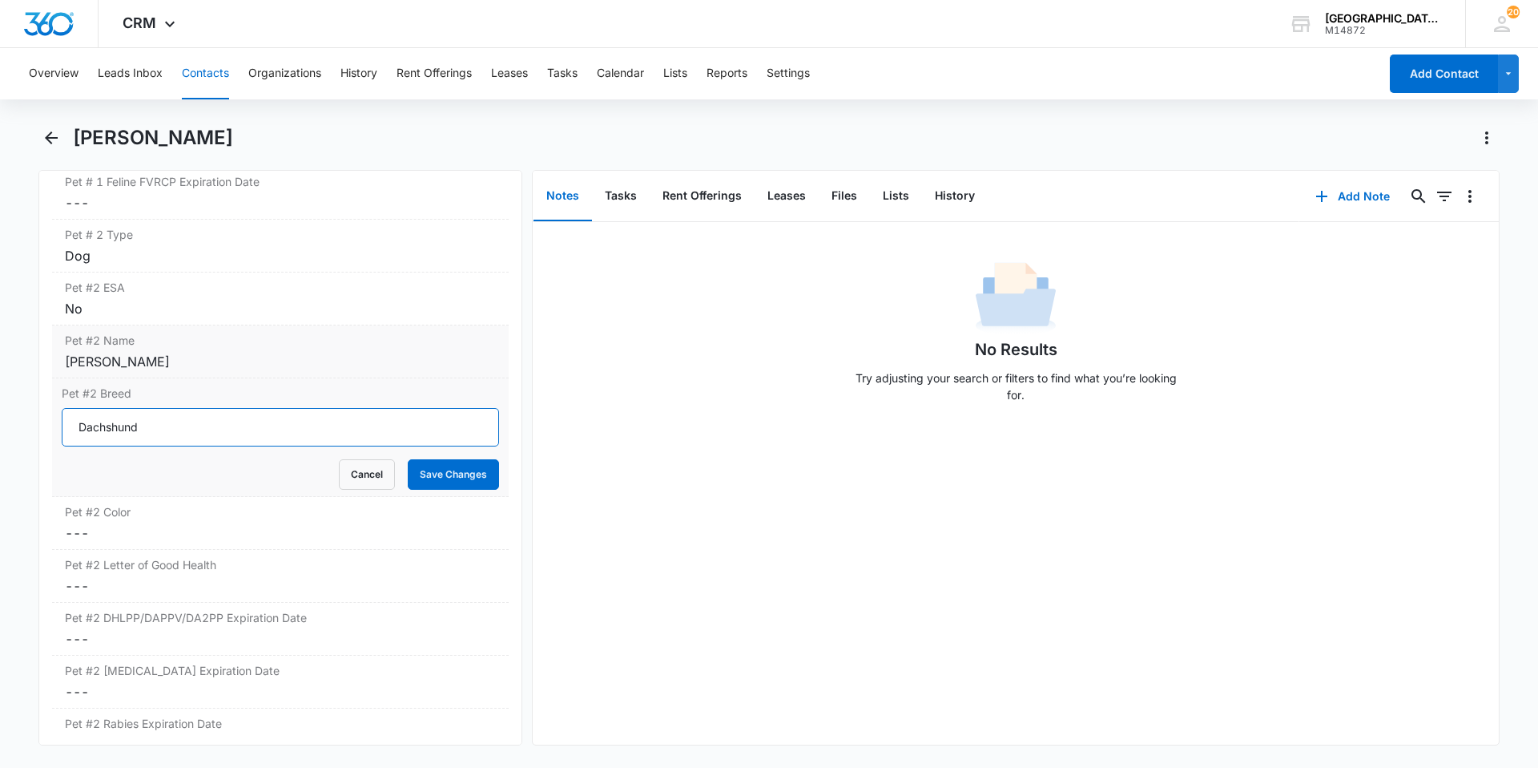
click at [408, 459] on button "Save Changes" at bounding box center [453, 474] width 91 height 30
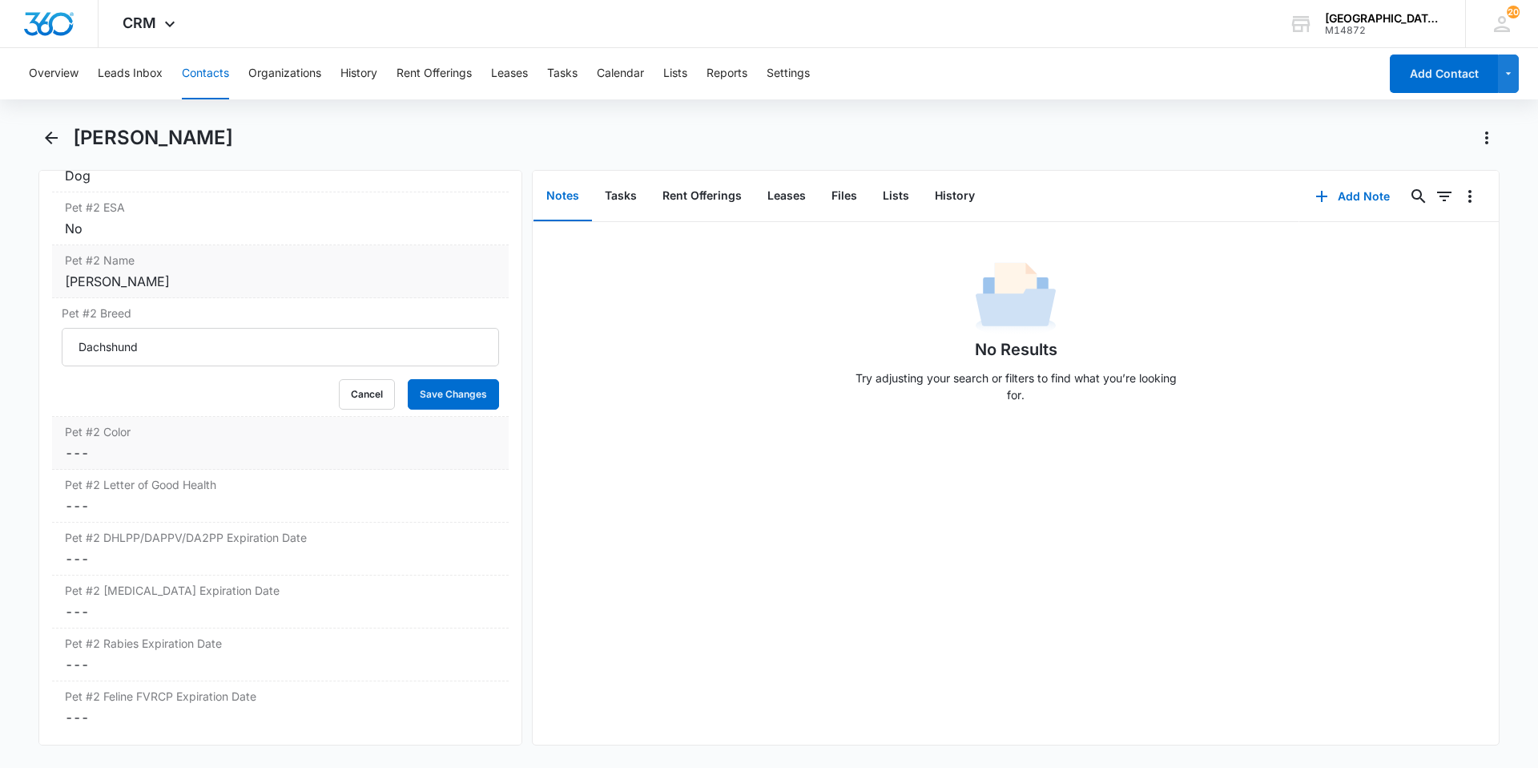
click at [131, 458] on dl "Pet/Animal Owner Cancel Save Changes Yes Pet #1 Type Cancel Save Changes Dog Pe…" at bounding box center [280, 145] width 457 height 1175
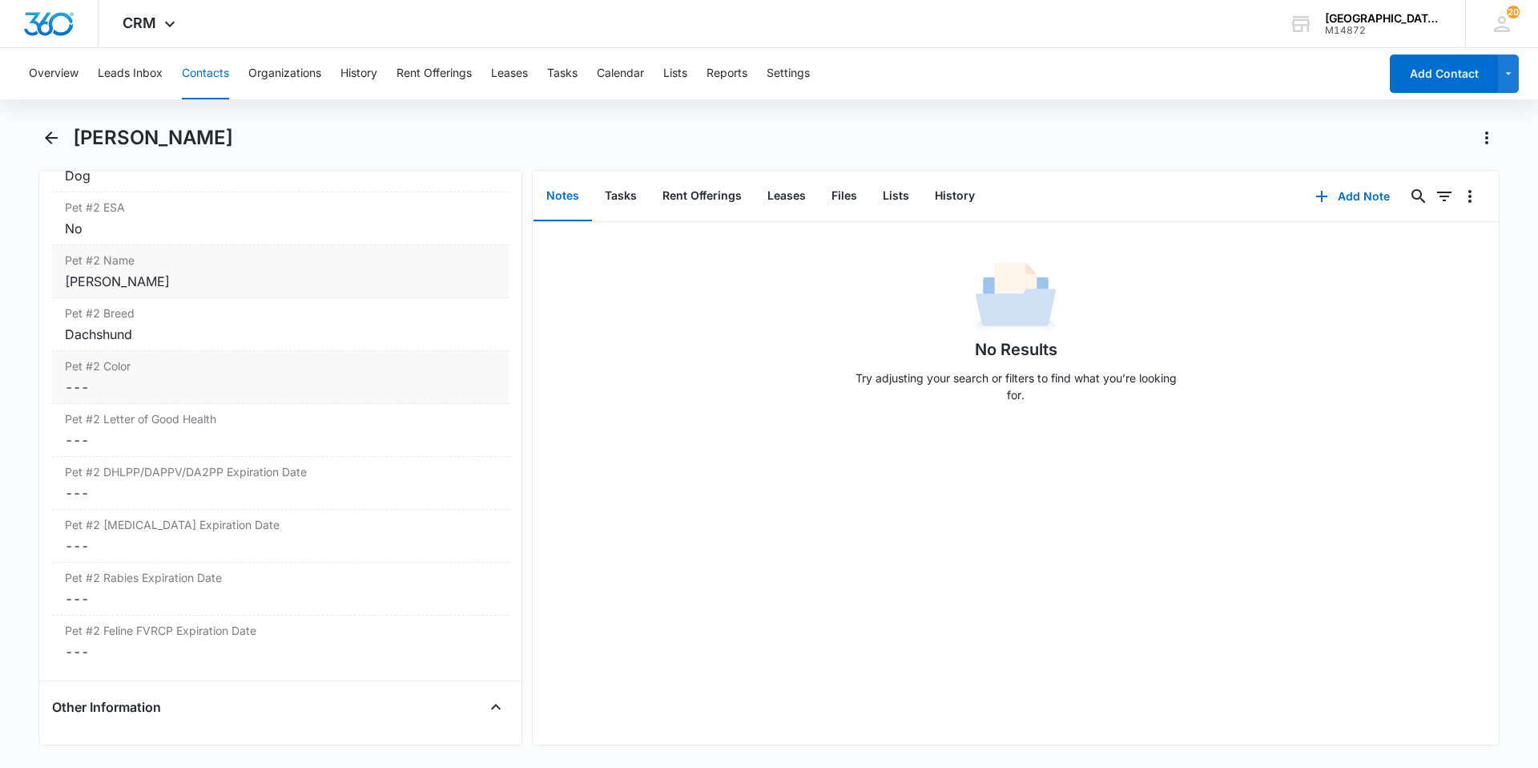
click at [140, 393] on dd "Cancel Save Changes ---" at bounding box center [280, 386] width 431 height 19
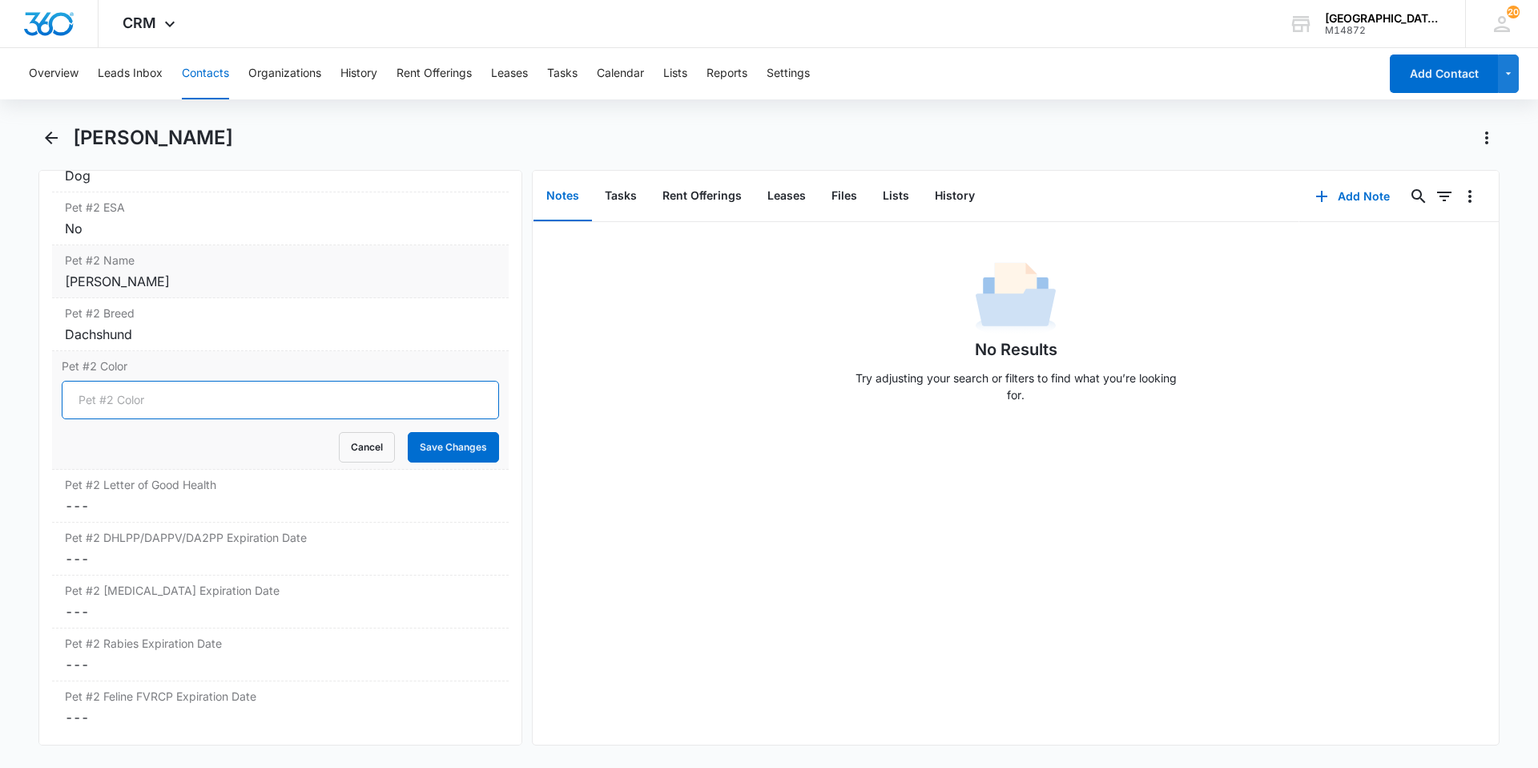
click at [144, 395] on input "Pet #2 Color" at bounding box center [280, 400] width 437 height 38
type input "Red"
click at [408, 432] on button "Save Changes" at bounding box center [453, 447] width 91 height 30
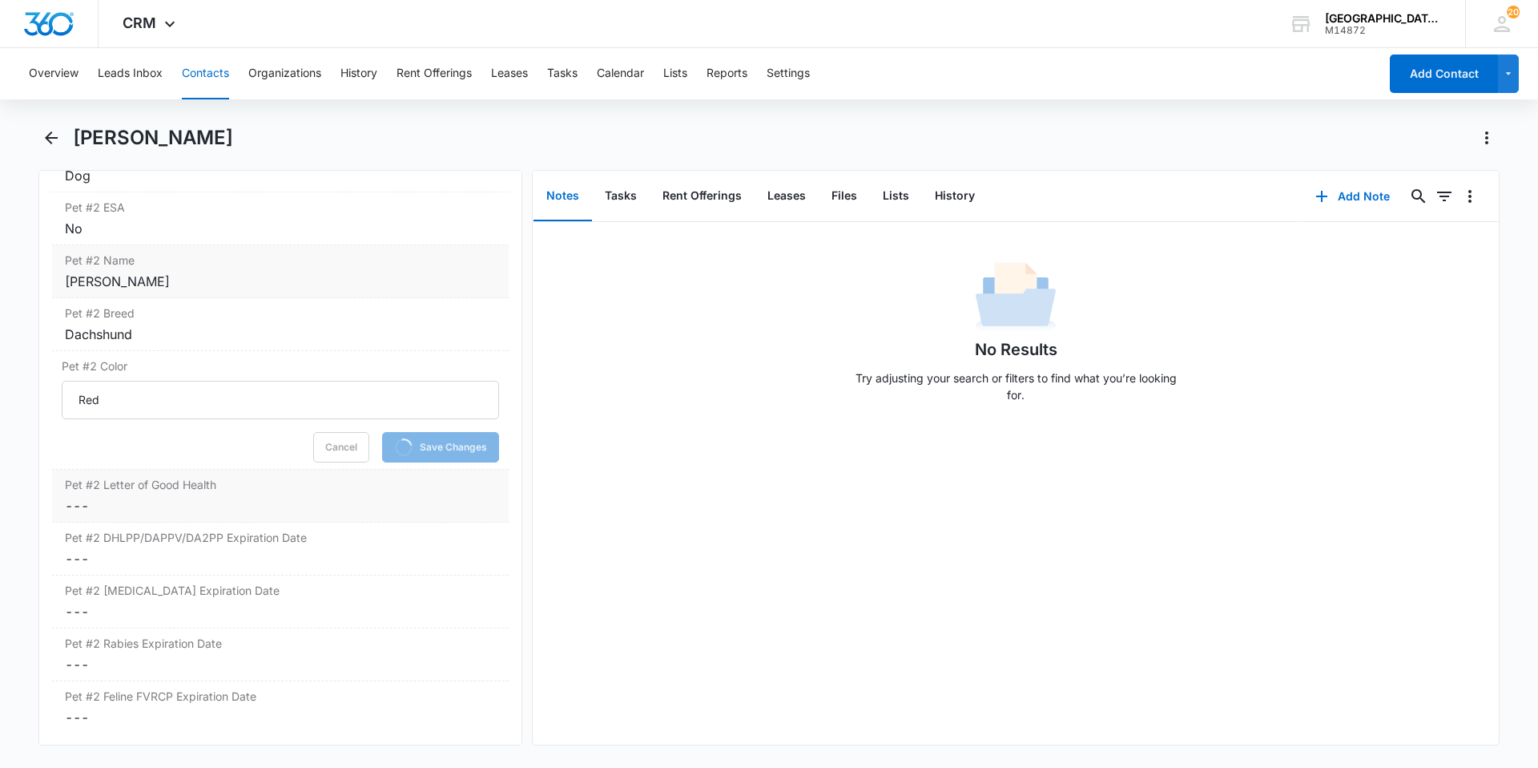
click at [194, 478] on label "Pet #2 Letter of Good Health" at bounding box center [280, 484] width 431 height 17
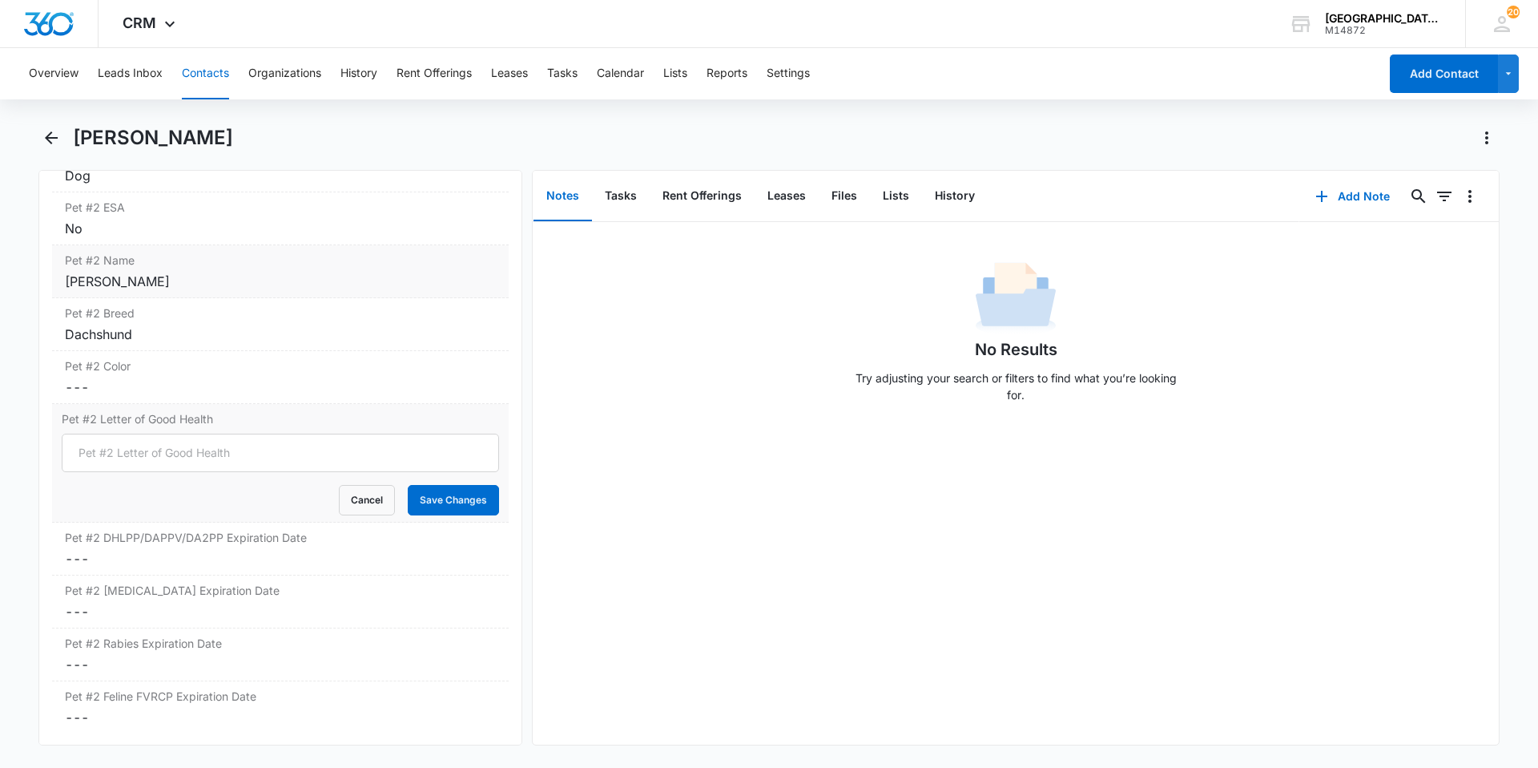
click at [130, 509] on div "Cancel Save Changes" at bounding box center [280, 500] width 437 height 30
click at [112, 445] on input "Pet #2 Letter of Good Health" at bounding box center [280, 452] width 437 height 38
type input "yes"
click at [478, 512] on button "Save Changes" at bounding box center [453, 500] width 91 height 30
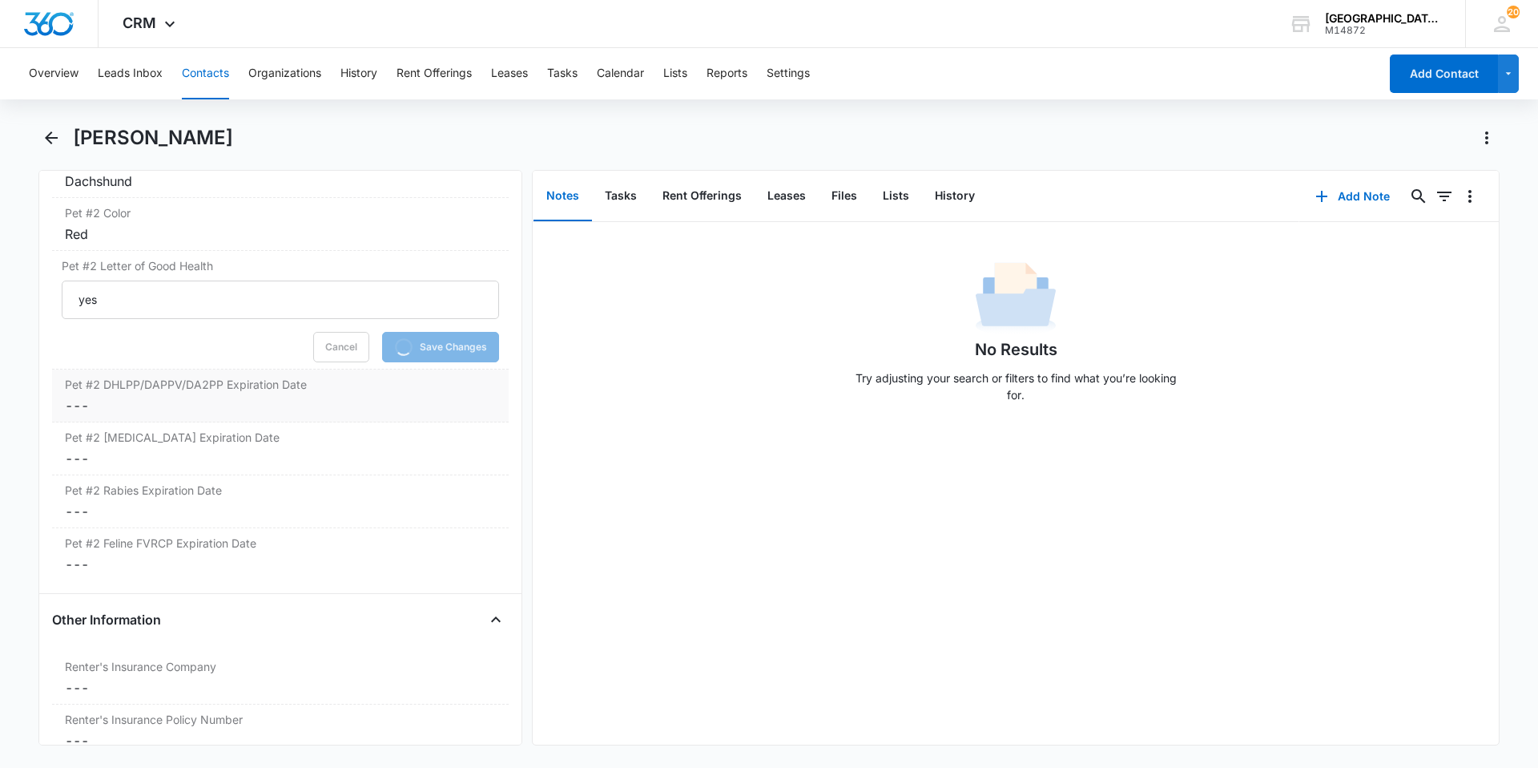
scroll to position [2900, 0]
click at [179, 385] on div "Pet #2 DHLPP/DAPPV/DA2PP Expiration Date Cancel Save Changes ---" at bounding box center [280, 388] width 457 height 53
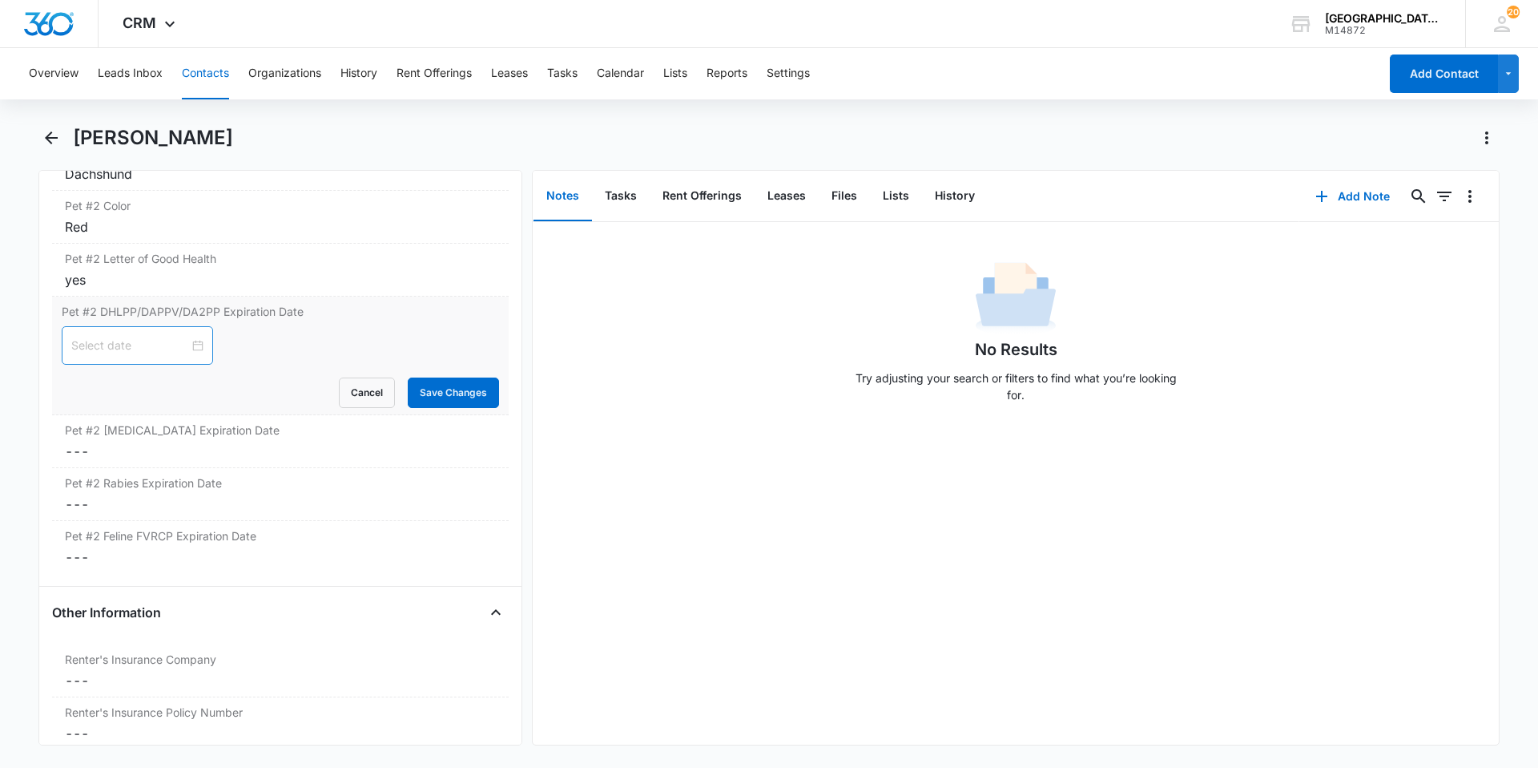
click at [187, 339] on div at bounding box center [137, 346] width 132 height 18
click at [151, 377] on button "Oct" at bounding box center [156, 384] width 19 height 32
click at [242, 477] on div "Jun" at bounding box center [244, 479] width 48 height 19
type input "[DATE]"
click at [260, 447] on div "7" at bounding box center [258, 444] width 19 height 19
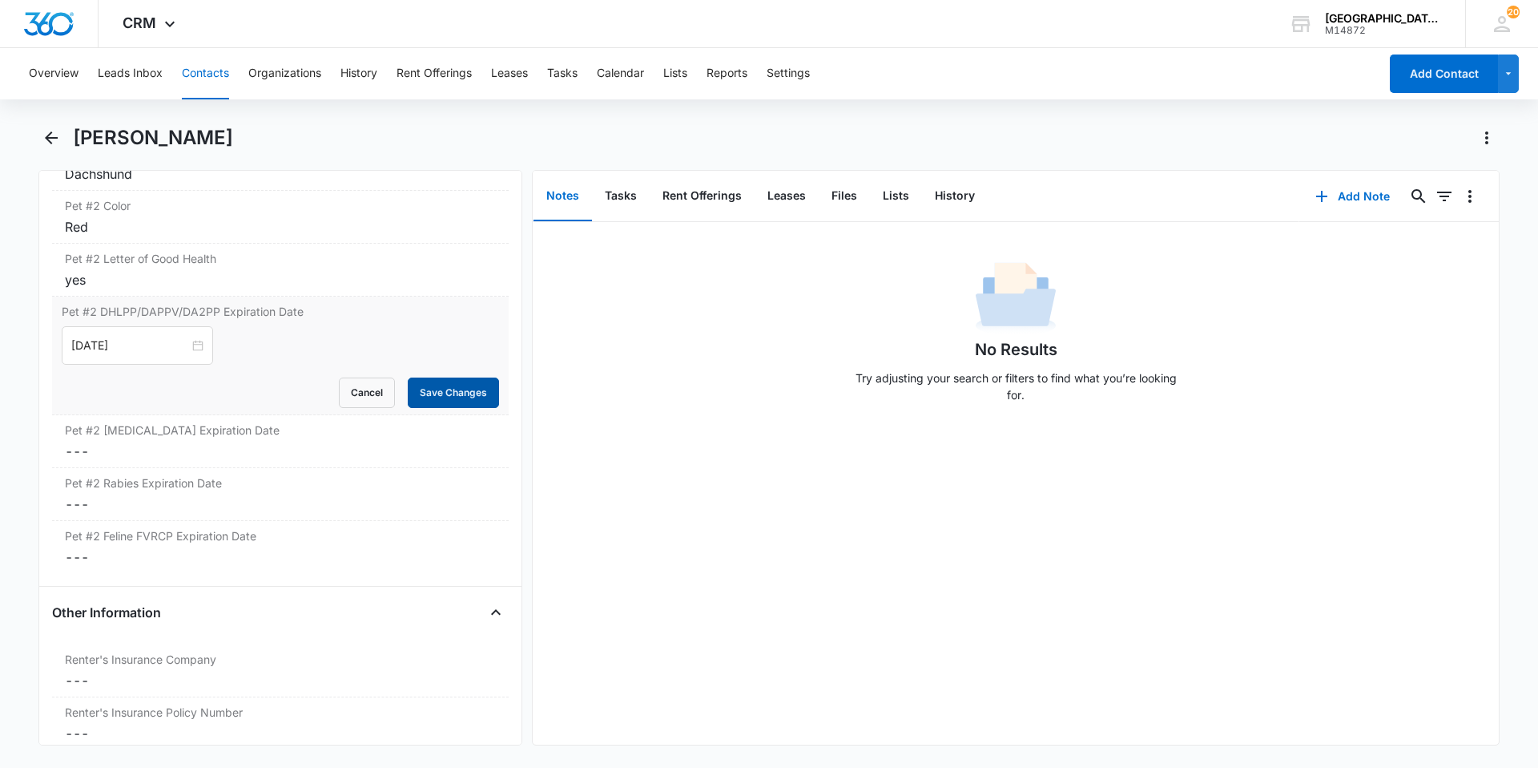
click at [430, 399] on button "Save Changes" at bounding box center [453, 392] width 91 height 30
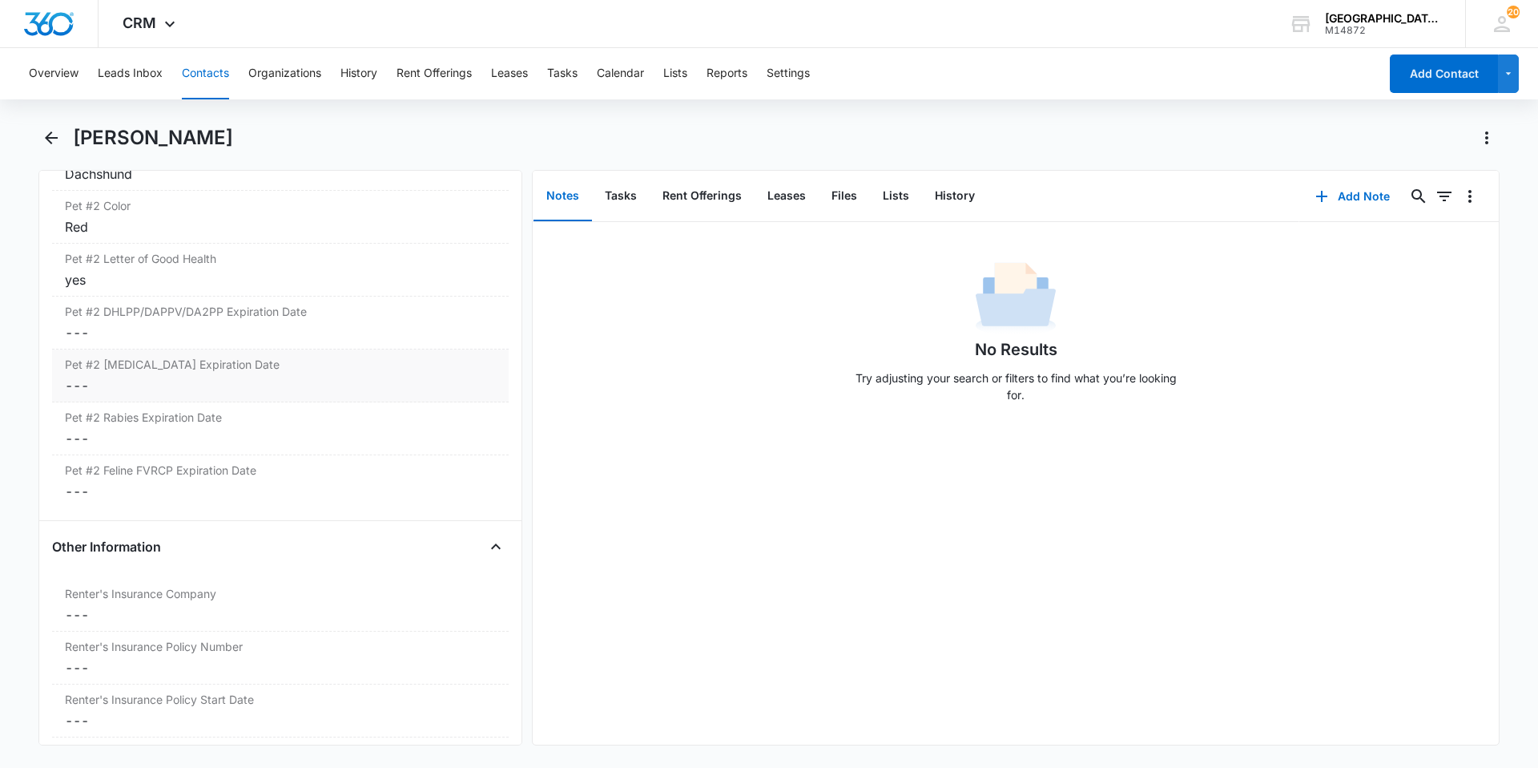
click at [297, 376] on dd "Cancel Save Changes ---" at bounding box center [280, 385] width 431 height 19
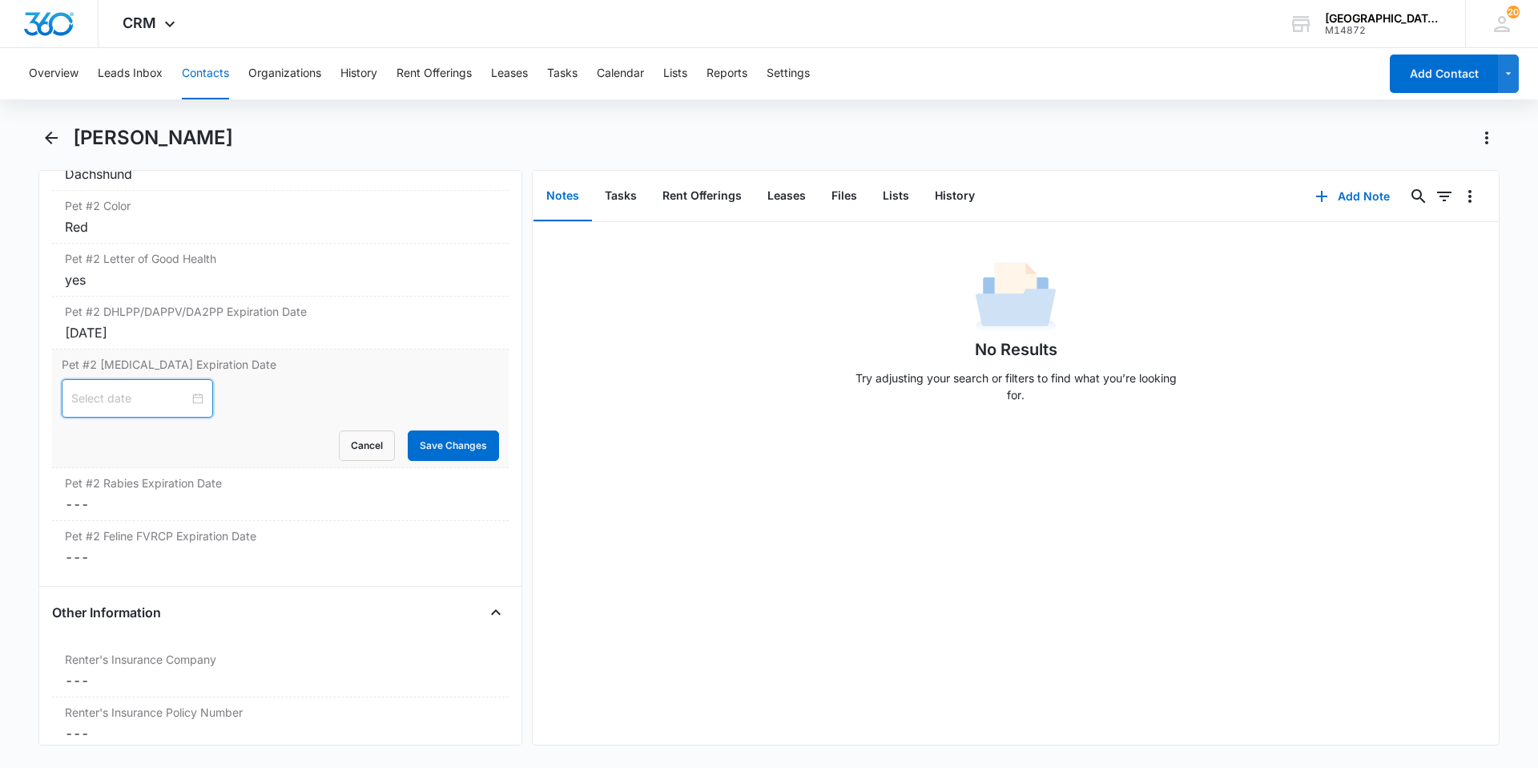
click at [136, 404] on input at bounding box center [130, 398] width 118 height 18
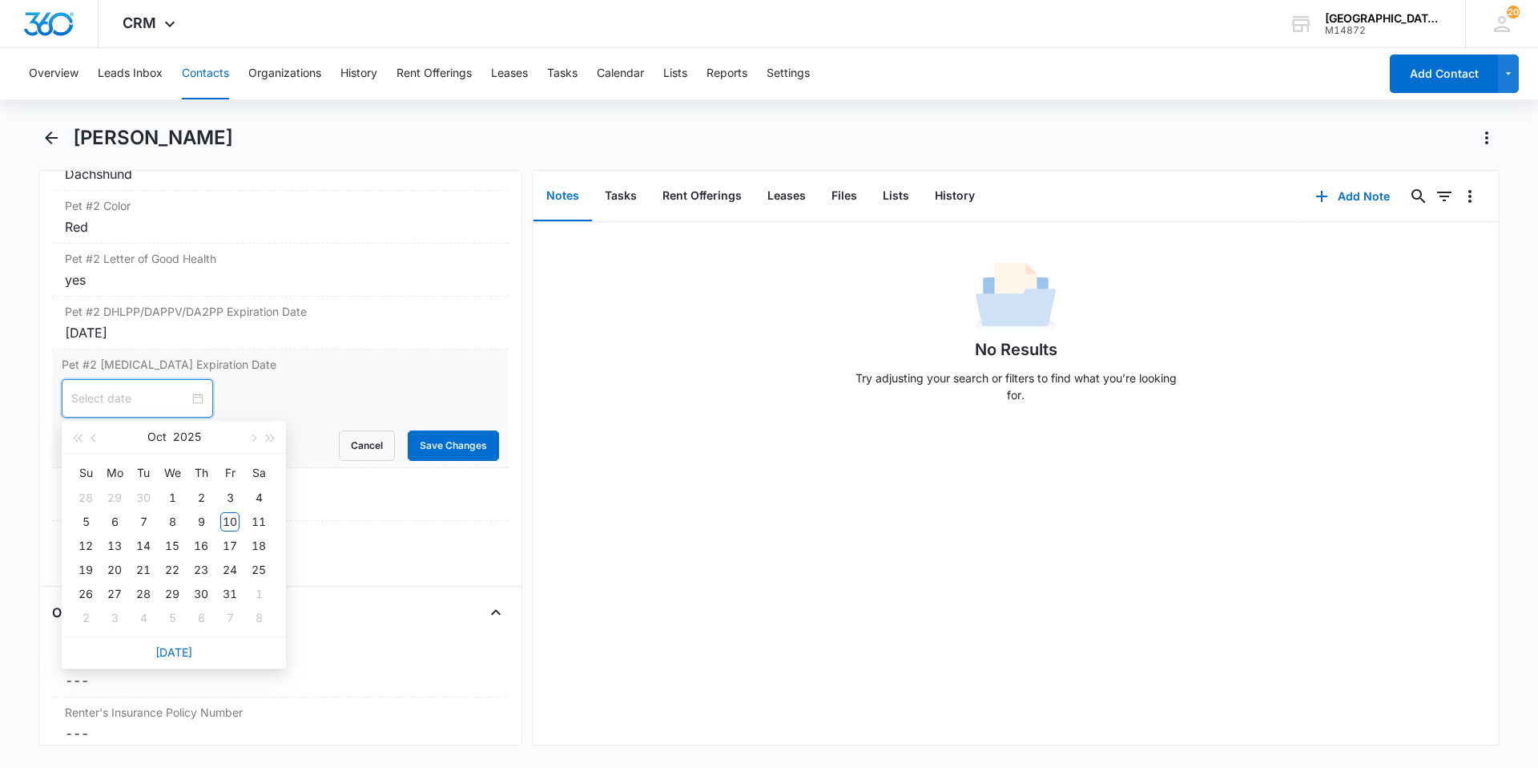
click at [198, 404] on div at bounding box center [137, 398] width 151 height 38
click at [155, 445] on button "Oct" at bounding box center [156, 437] width 19 height 32
click at [103, 523] on div "Apr" at bounding box center [103, 532] width 48 height 19
type input "[DATE]"
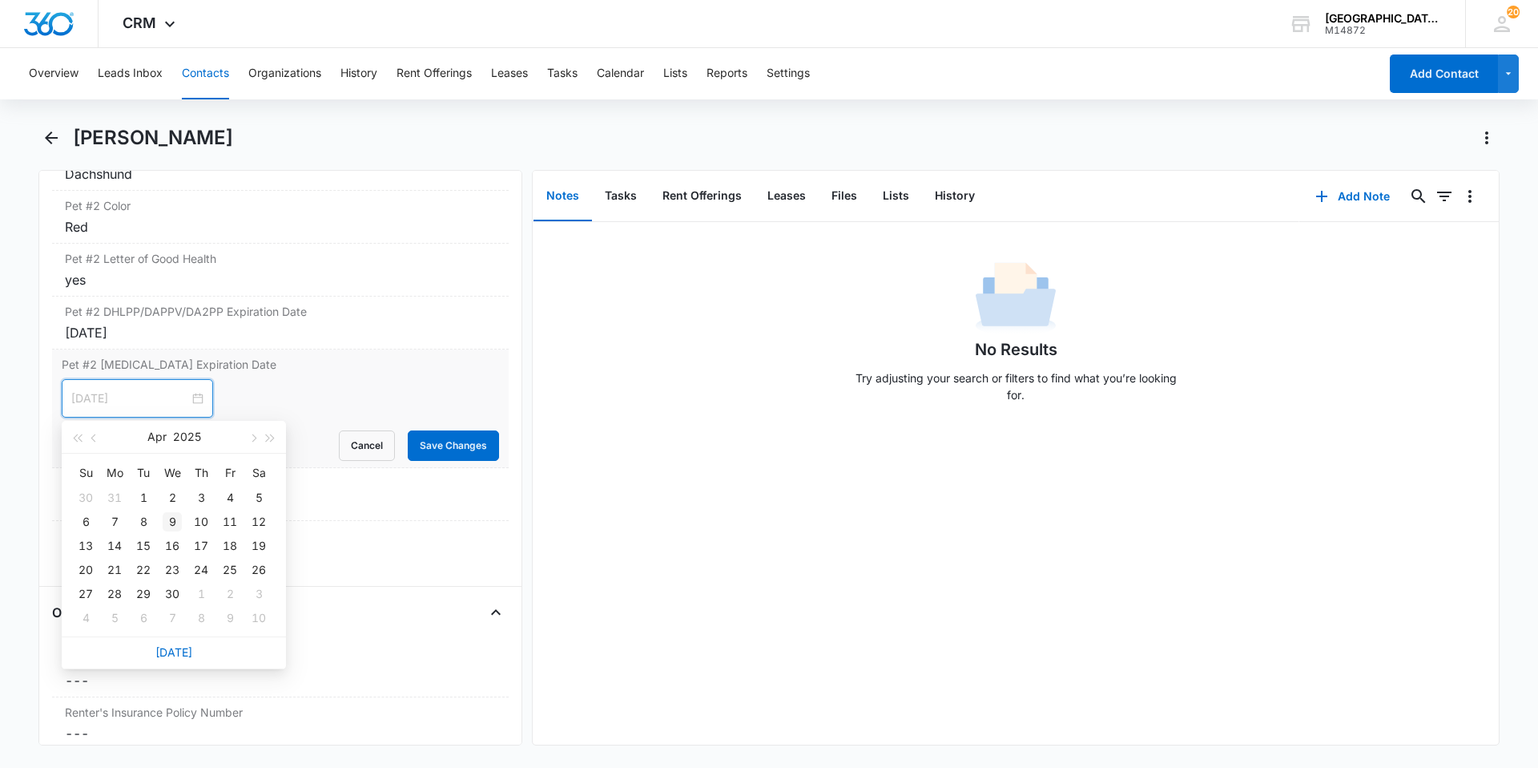
click at [172, 522] on div "9" at bounding box center [172, 521] width 19 height 19
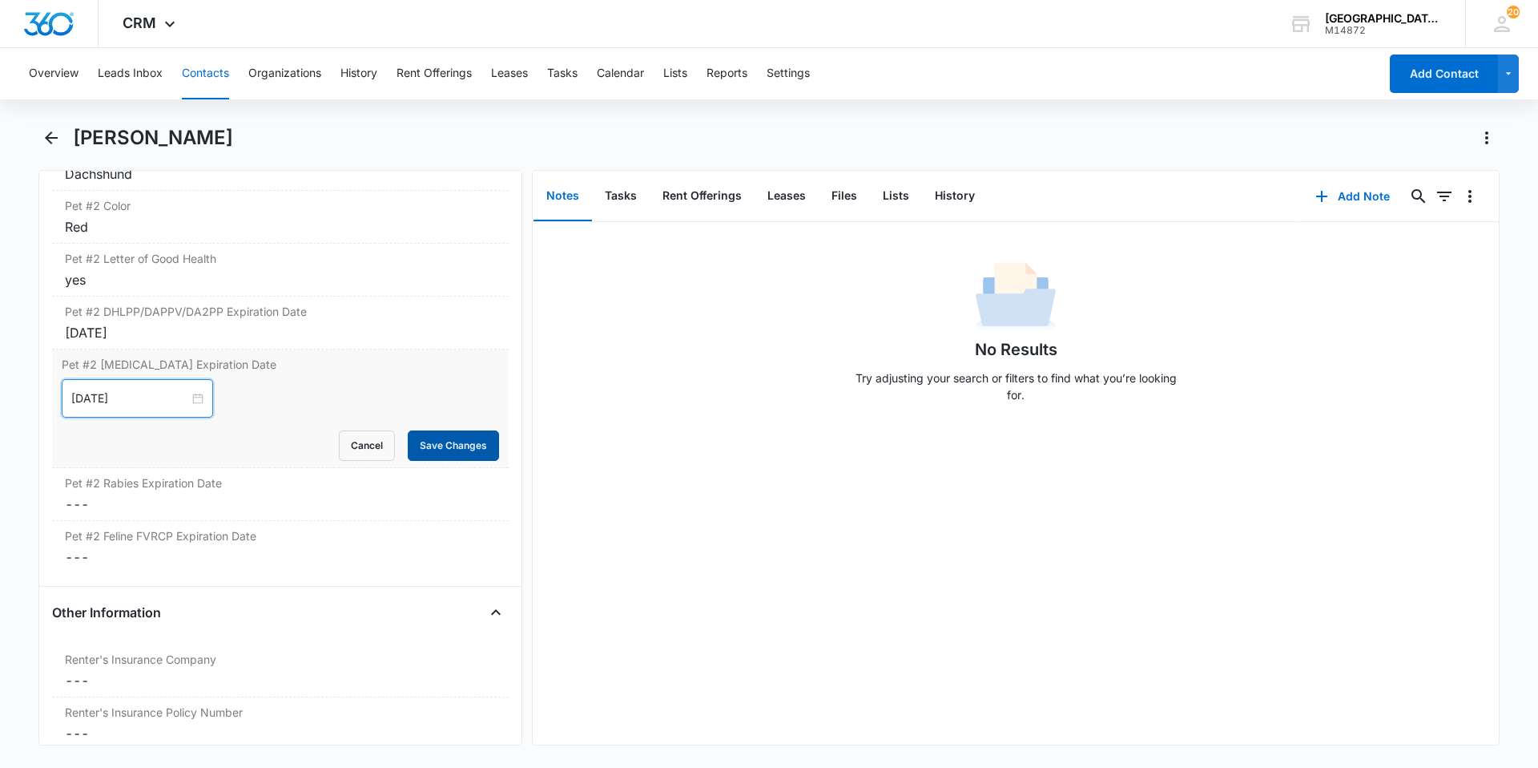
click at [421, 442] on button "Save Changes" at bounding box center [453, 445] width 91 height 30
click at [191, 485] on label "Pet #2 Rabies Expiration Date" at bounding box center [280, 482] width 431 height 17
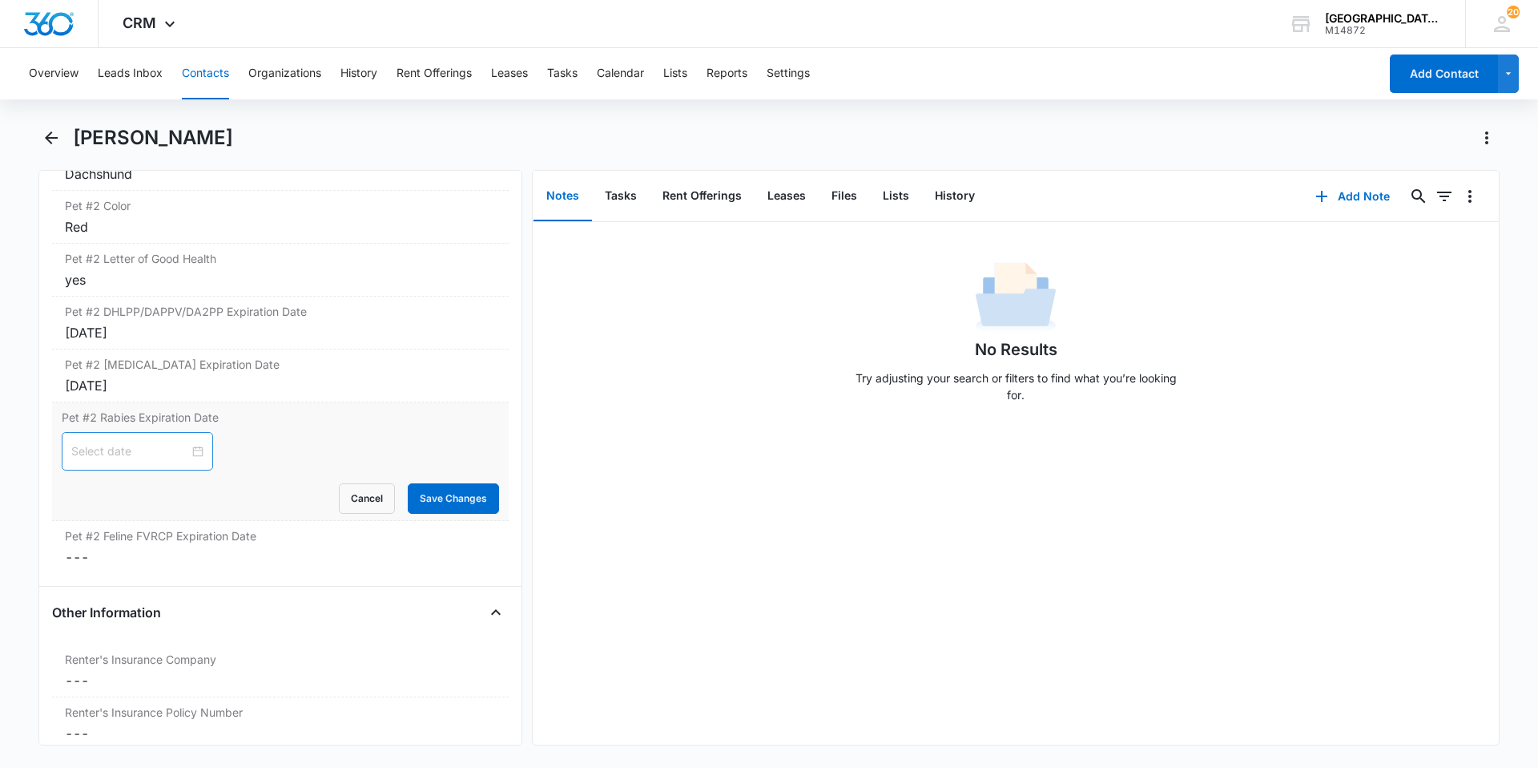
click at [184, 447] on div at bounding box center [137, 451] width 132 height 18
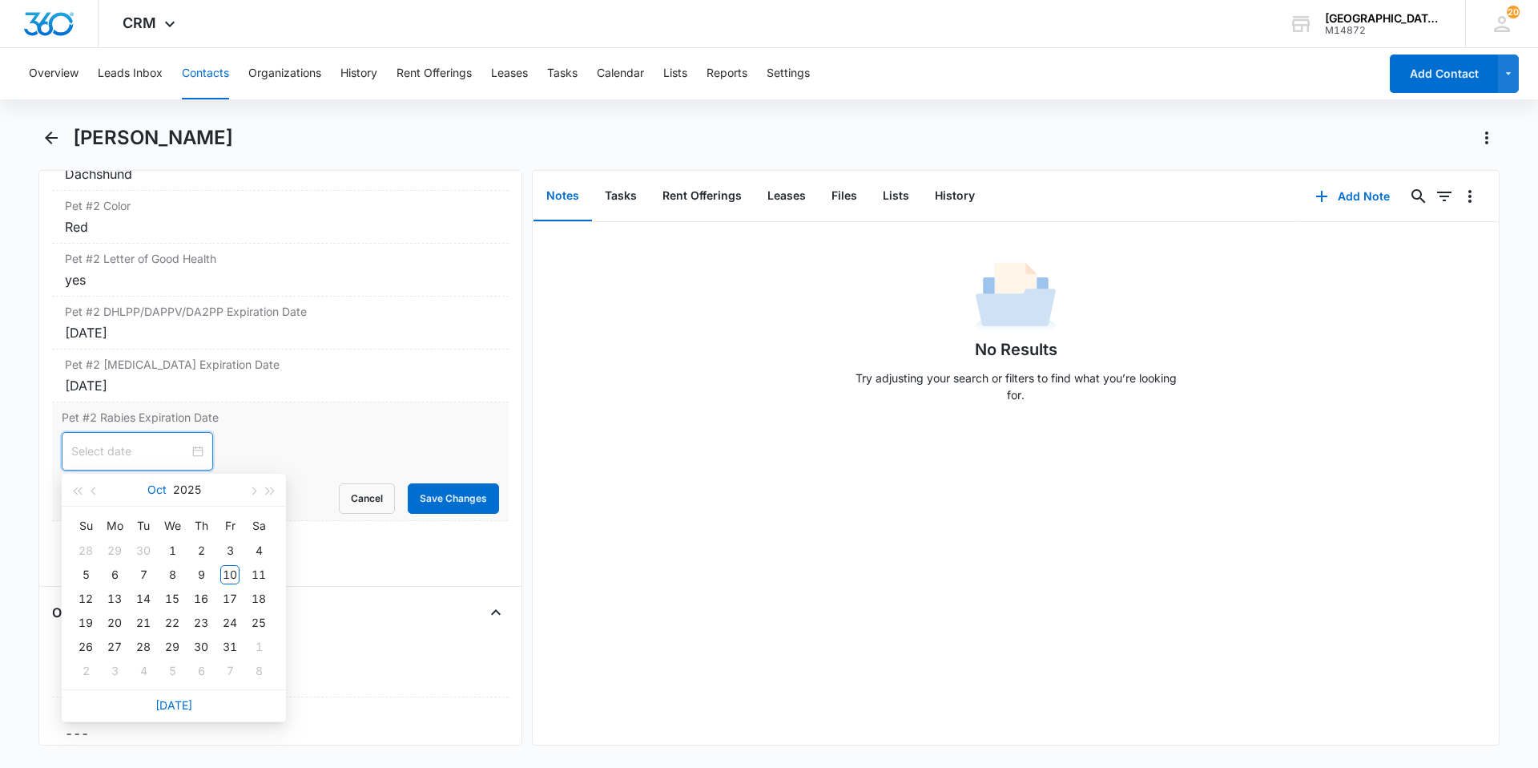
click at [151, 488] on button "Oct" at bounding box center [156, 490] width 19 height 32
click at [252, 583] on div "Jun" at bounding box center [244, 585] width 48 height 19
type input "[DATE]"
click at [264, 548] on div "7" at bounding box center [258, 550] width 19 height 19
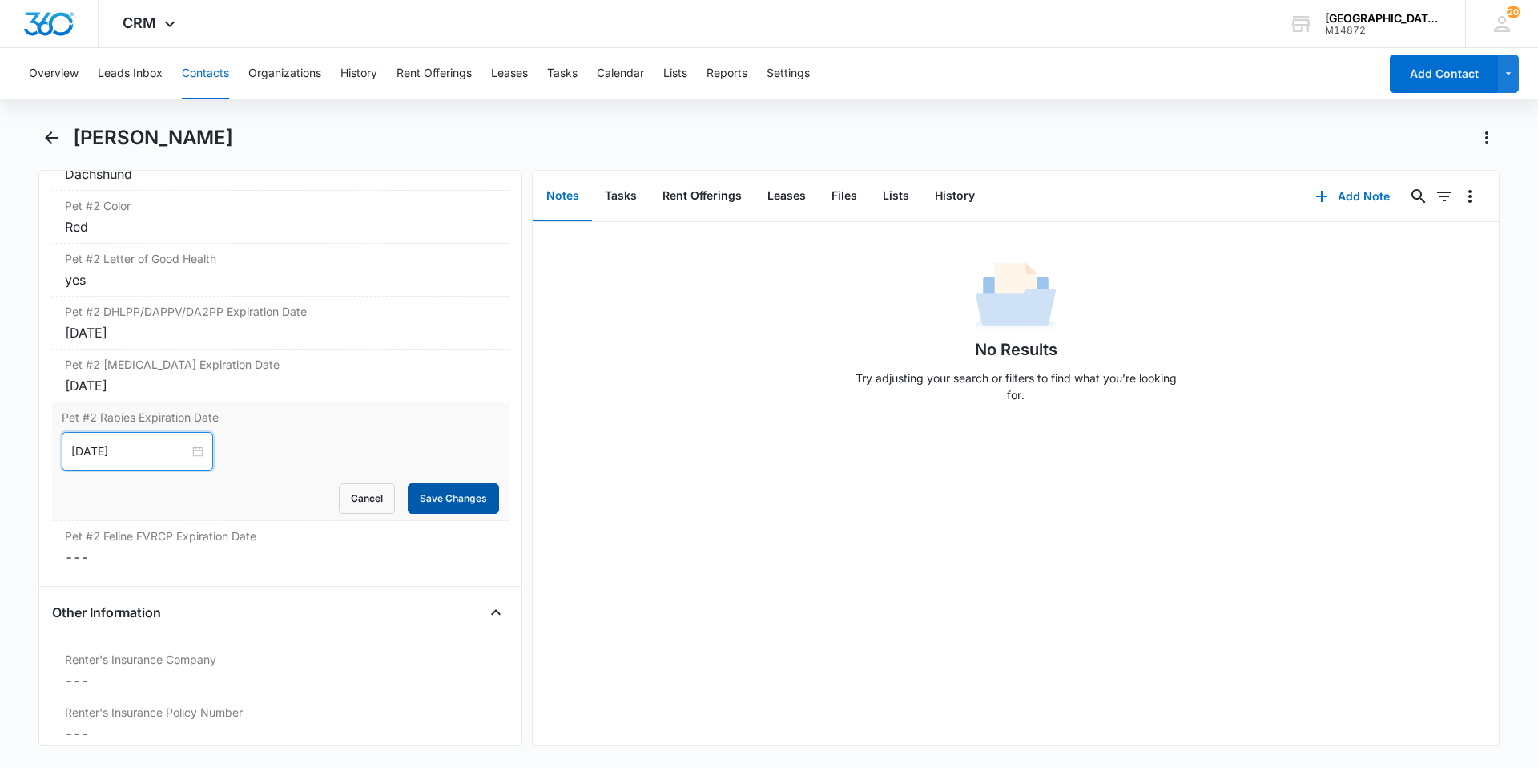
click at [432, 506] on button "Save Changes" at bounding box center [453, 498] width 91 height 30
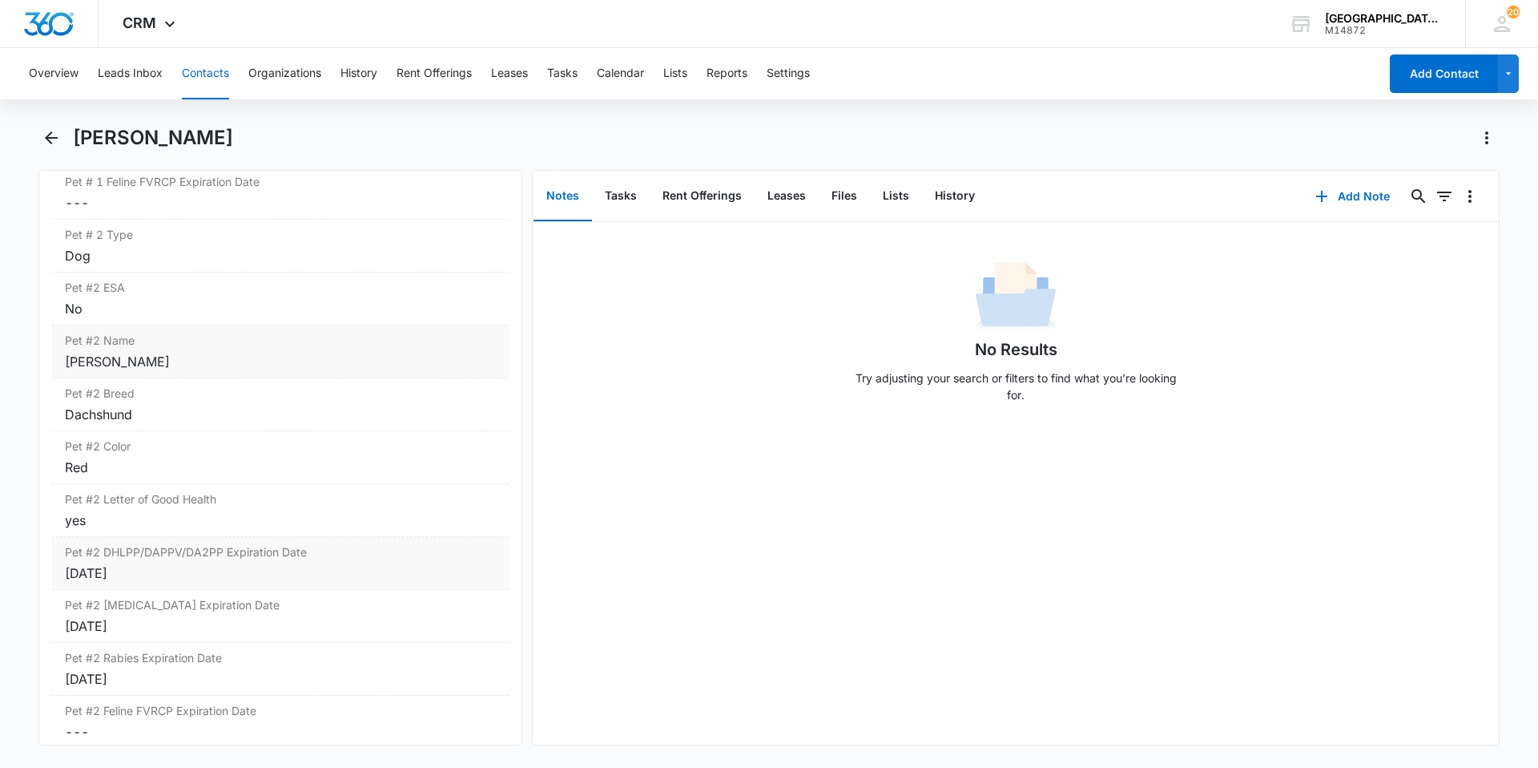
scroll to position [2339, 0]
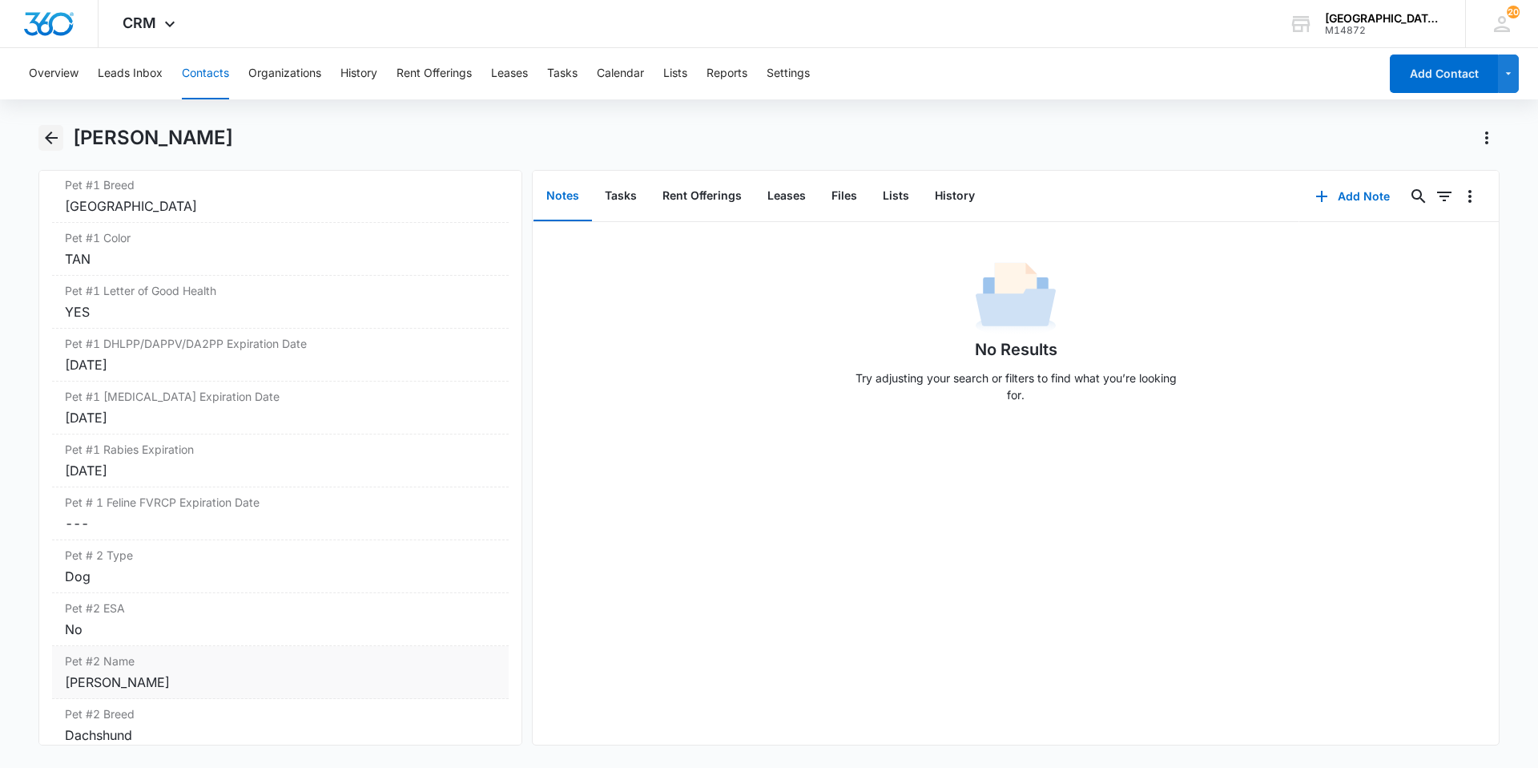
click at [54, 143] on icon "Back" at bounding box center [51, 137] width 19 height 19
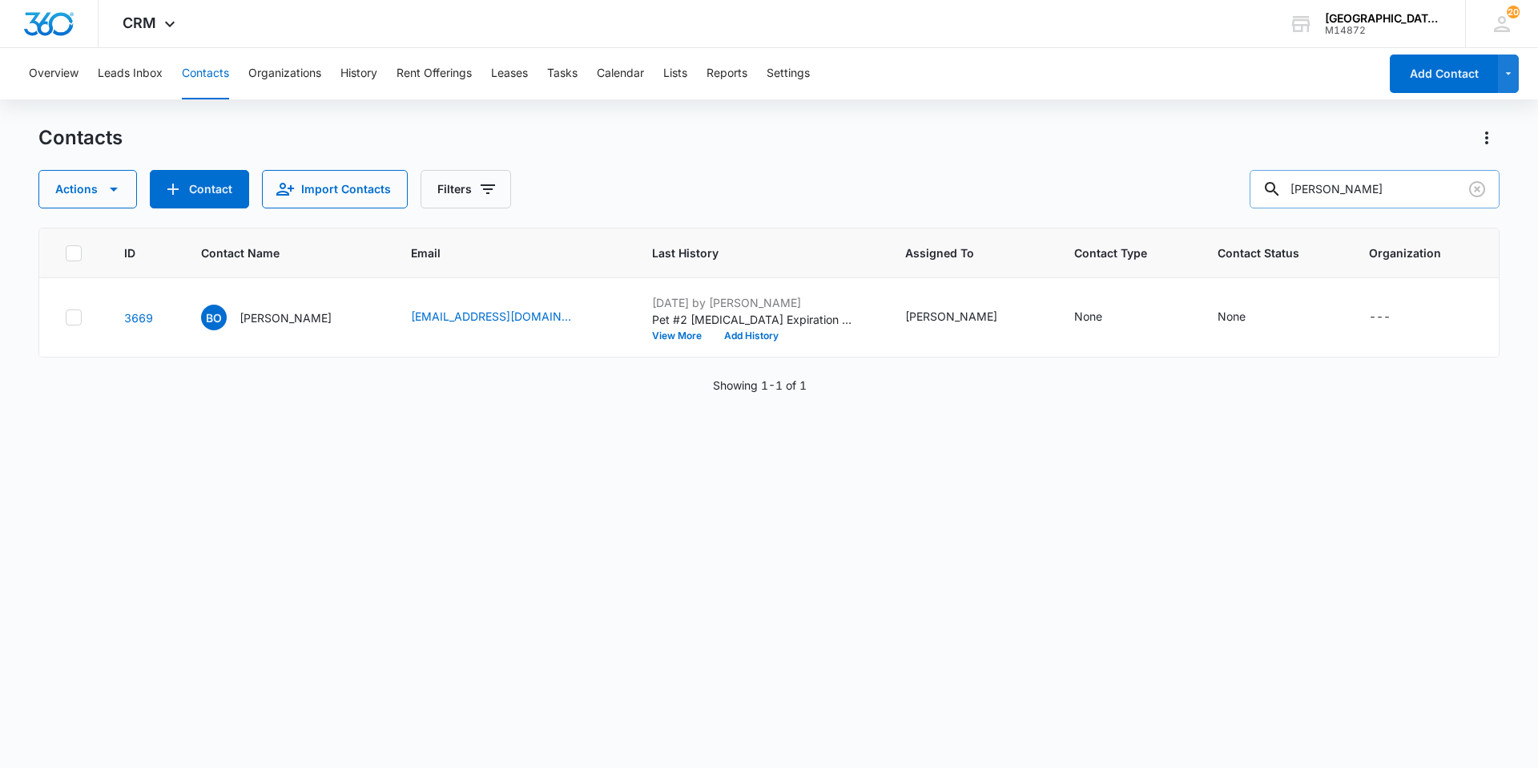
click at [1348, 185] on input "[PERSON_NAME]" at bounding box center [1375, 189] width 250 height 38
type input "[PERSON_NAME]"
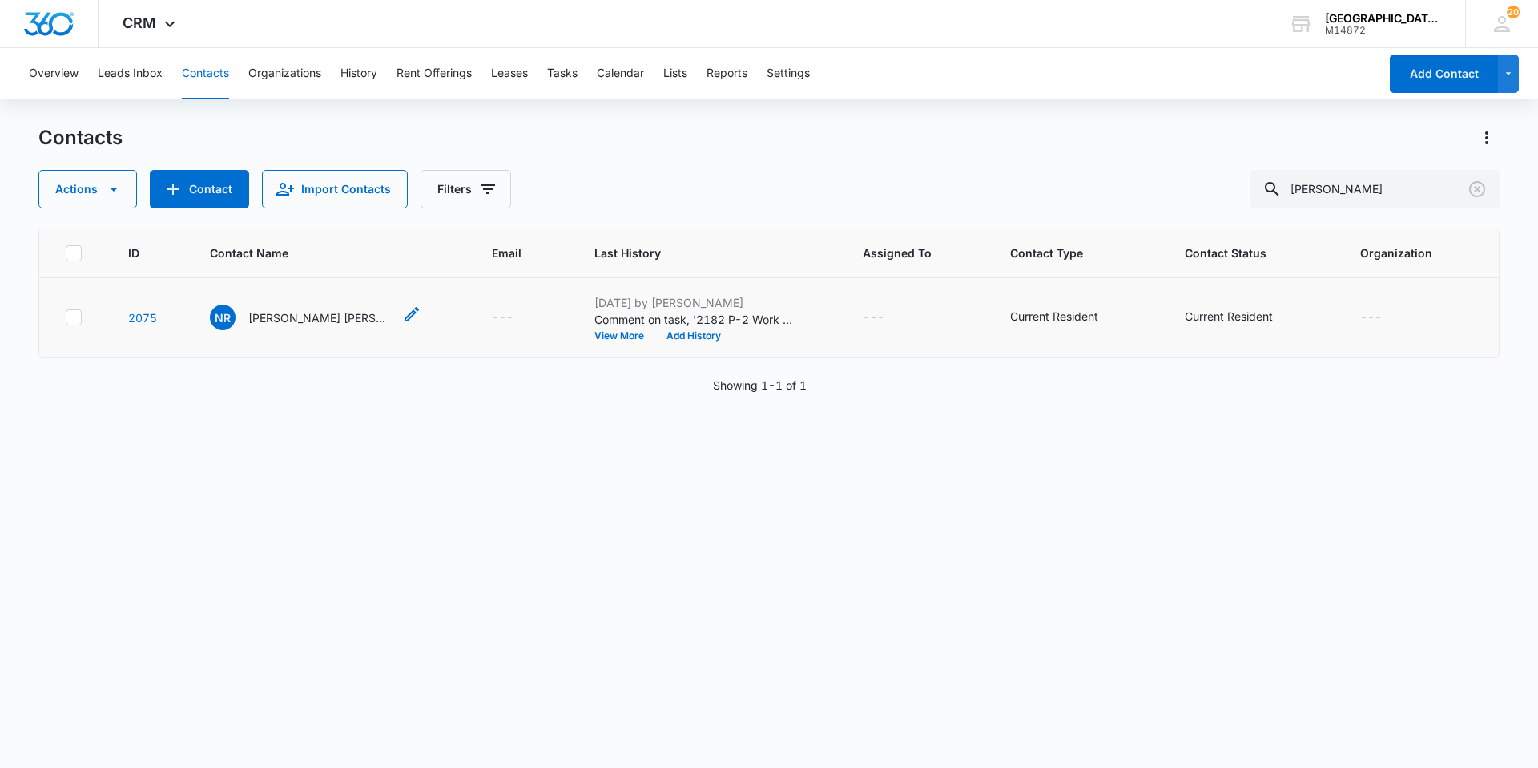
click at [307, 316] on p "[PERSON_NAME] [PERSON_NAME]" at bounding box center [320, 317] width 144 height 17
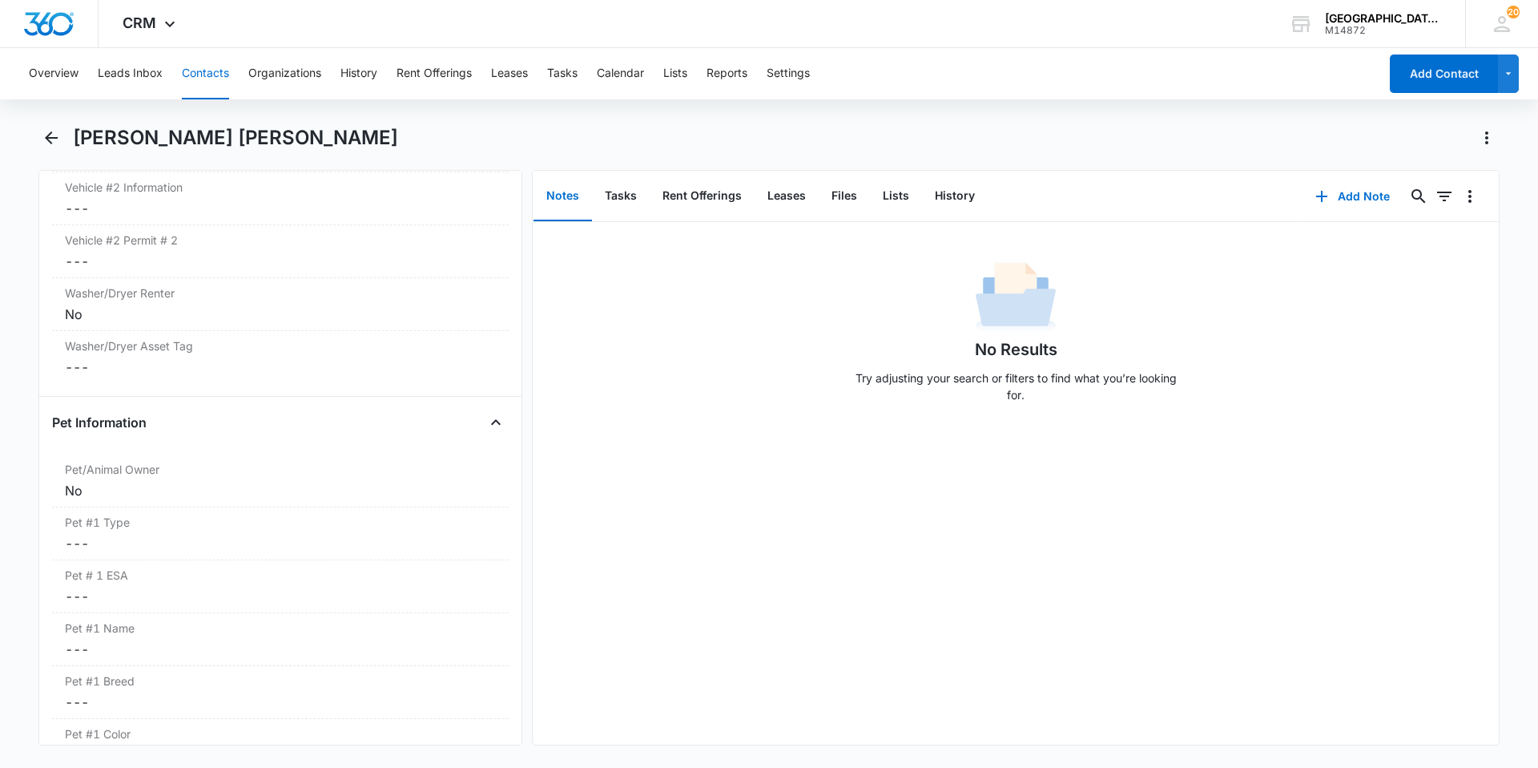
scroll to position [1923, 0]
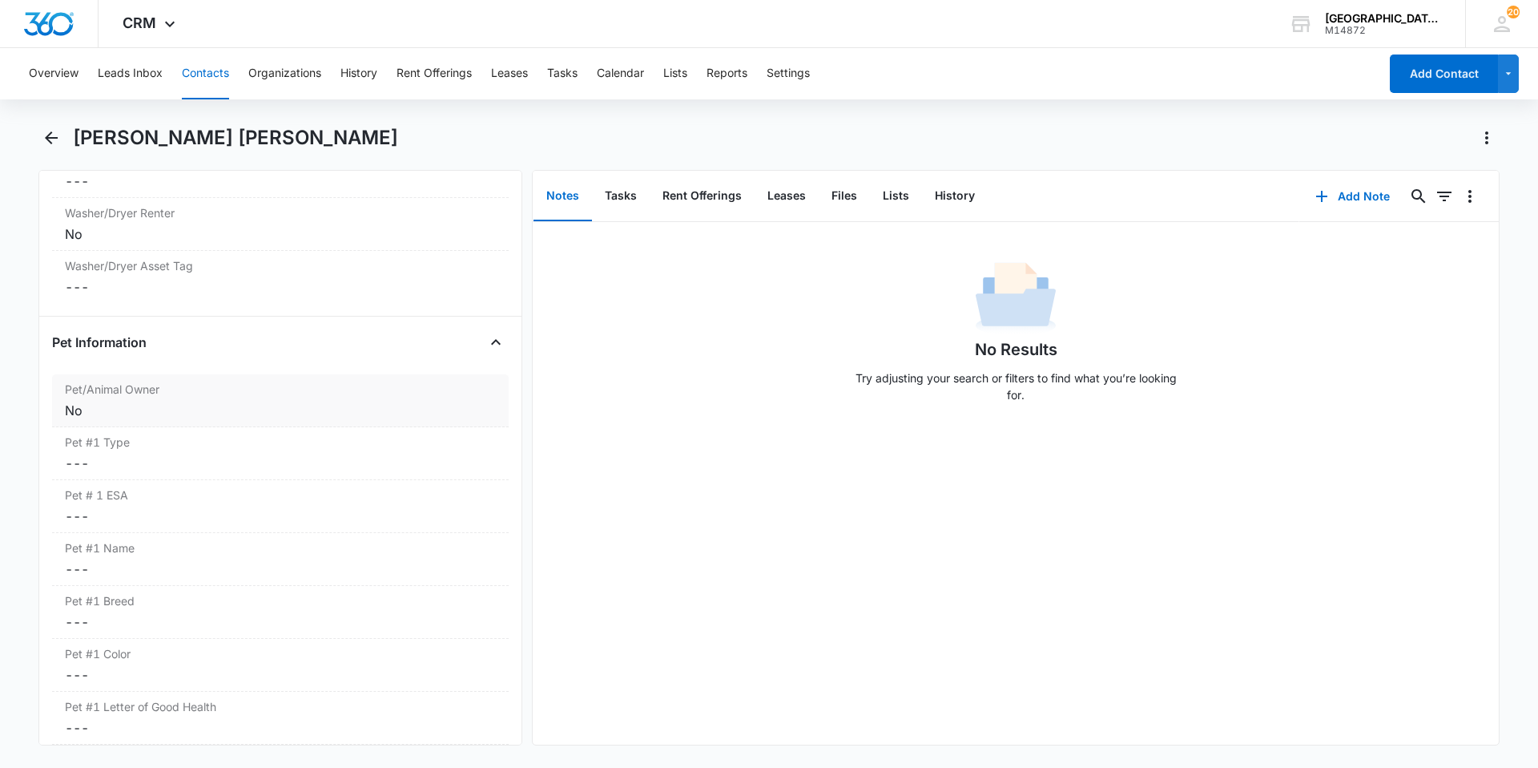
click at [207, 415] on div "No" at bounding box center [280, 410] width 431 height 19
click at [99, 423] on div "Yes" at bounding box center [97, 421] width 19 height 17
click at [62, 422] on input "Yes" at bounding box center [62, 421] width 1 height 1
radio input "true"
click at [466, 490] on button "Save Changes" at bounding box center [453, 494] width 91 height 30
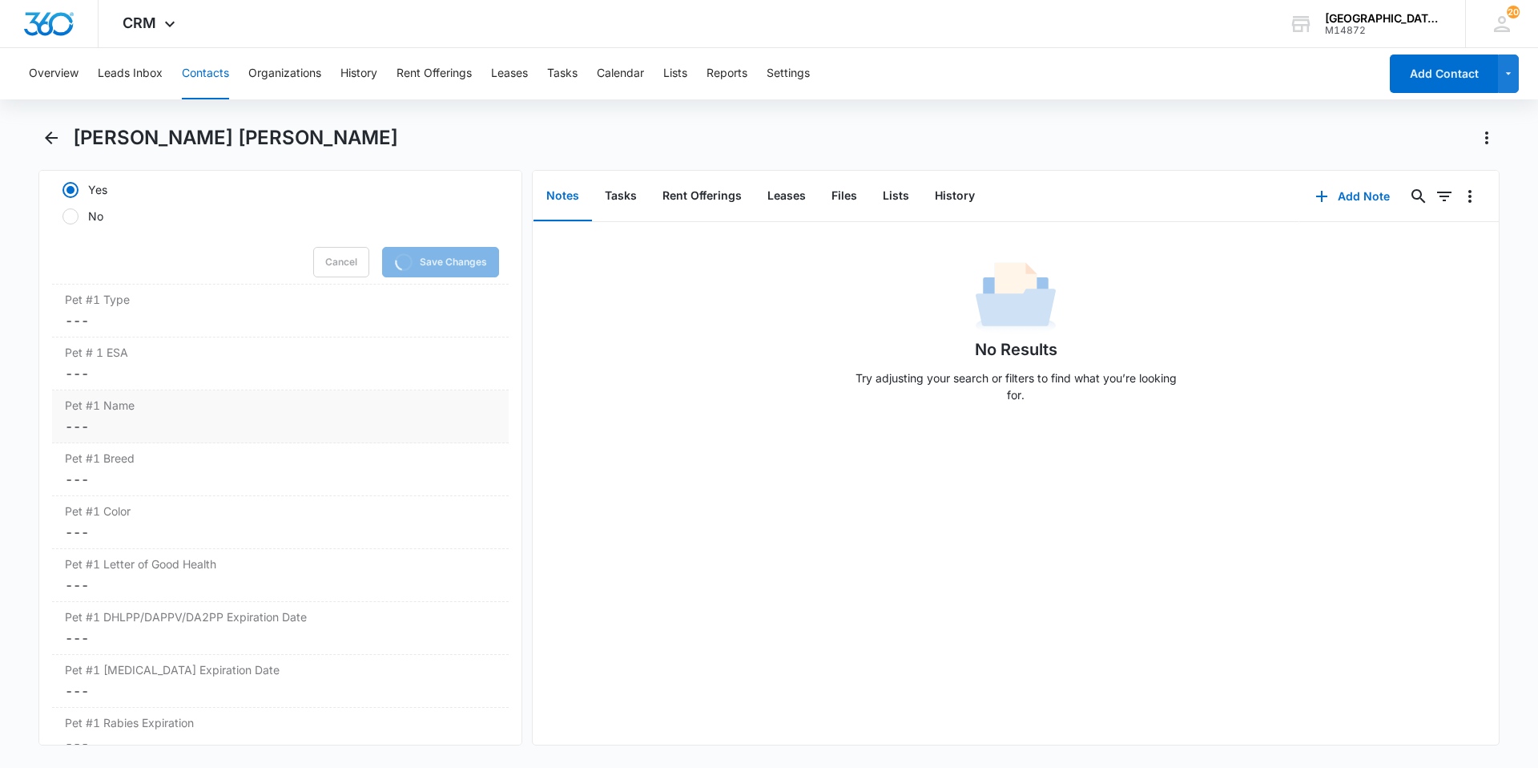
scroll to position [2163, 0]
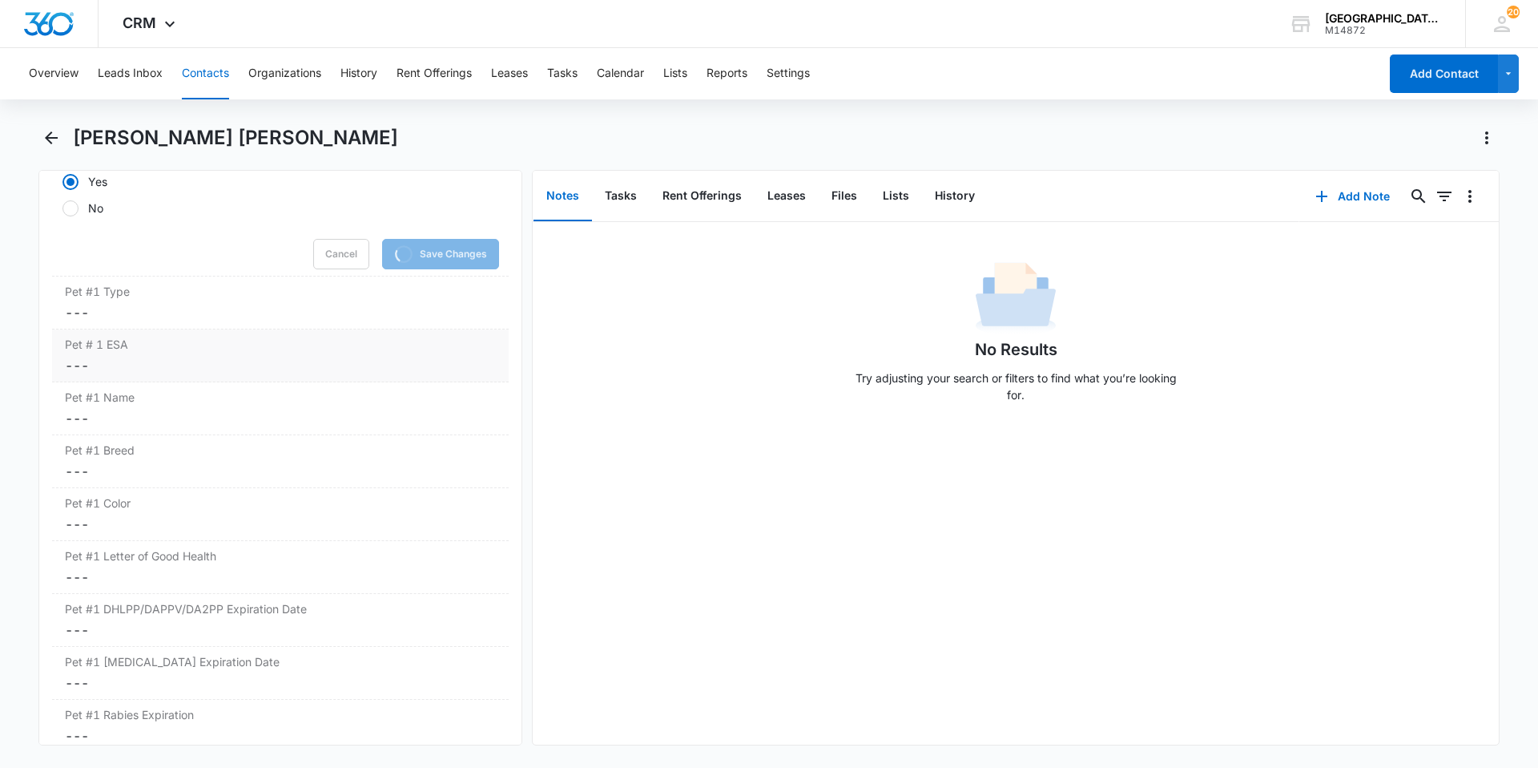
click at [143, 330] on div "Pet # 1 ESA Cancel Save Changes ---" at bounding box center [280, 355] width 457 height 53
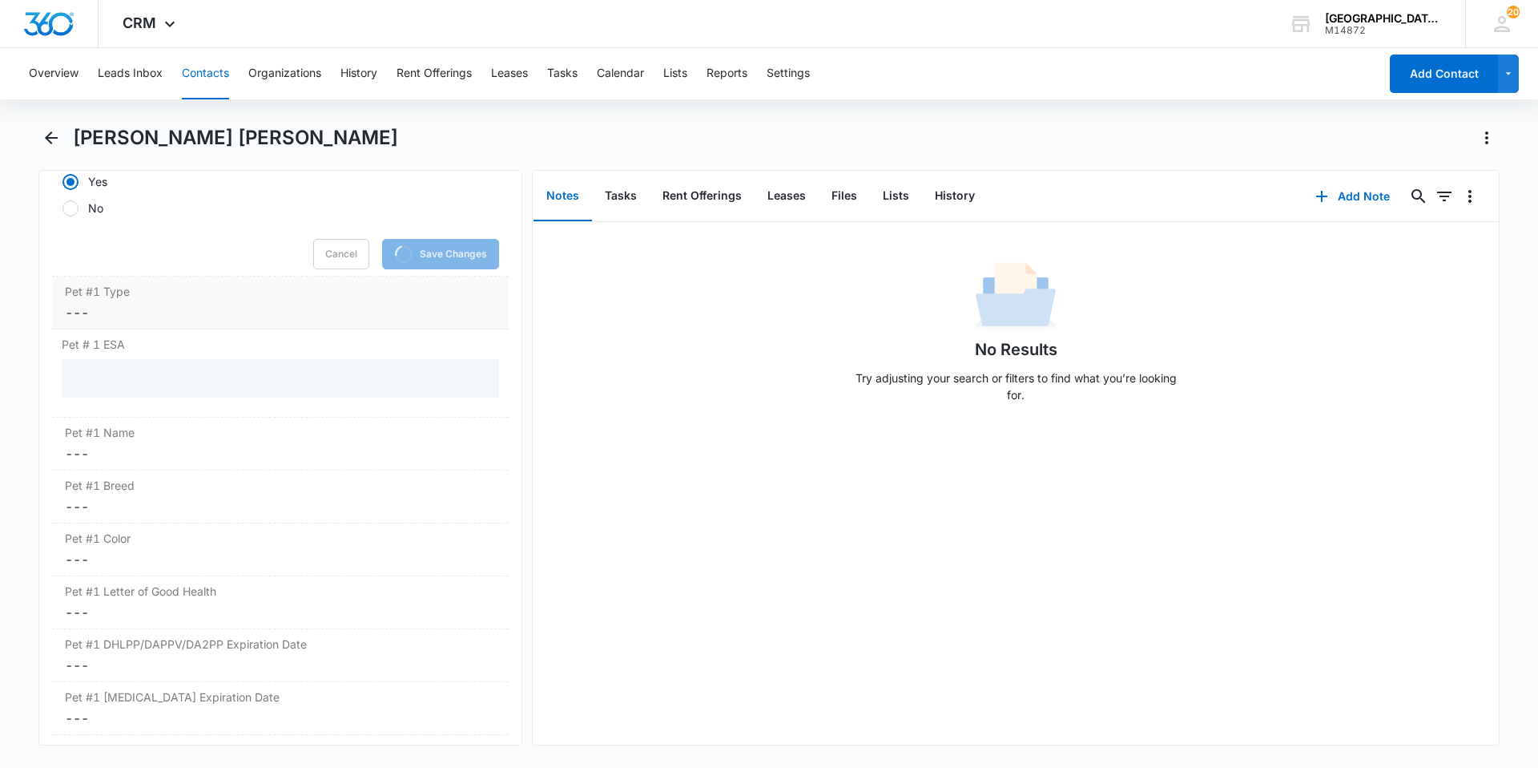
click at [150, 318] on dd "Cancel Save Changes ---" at bounding box center [280, 312] width 431 height 19
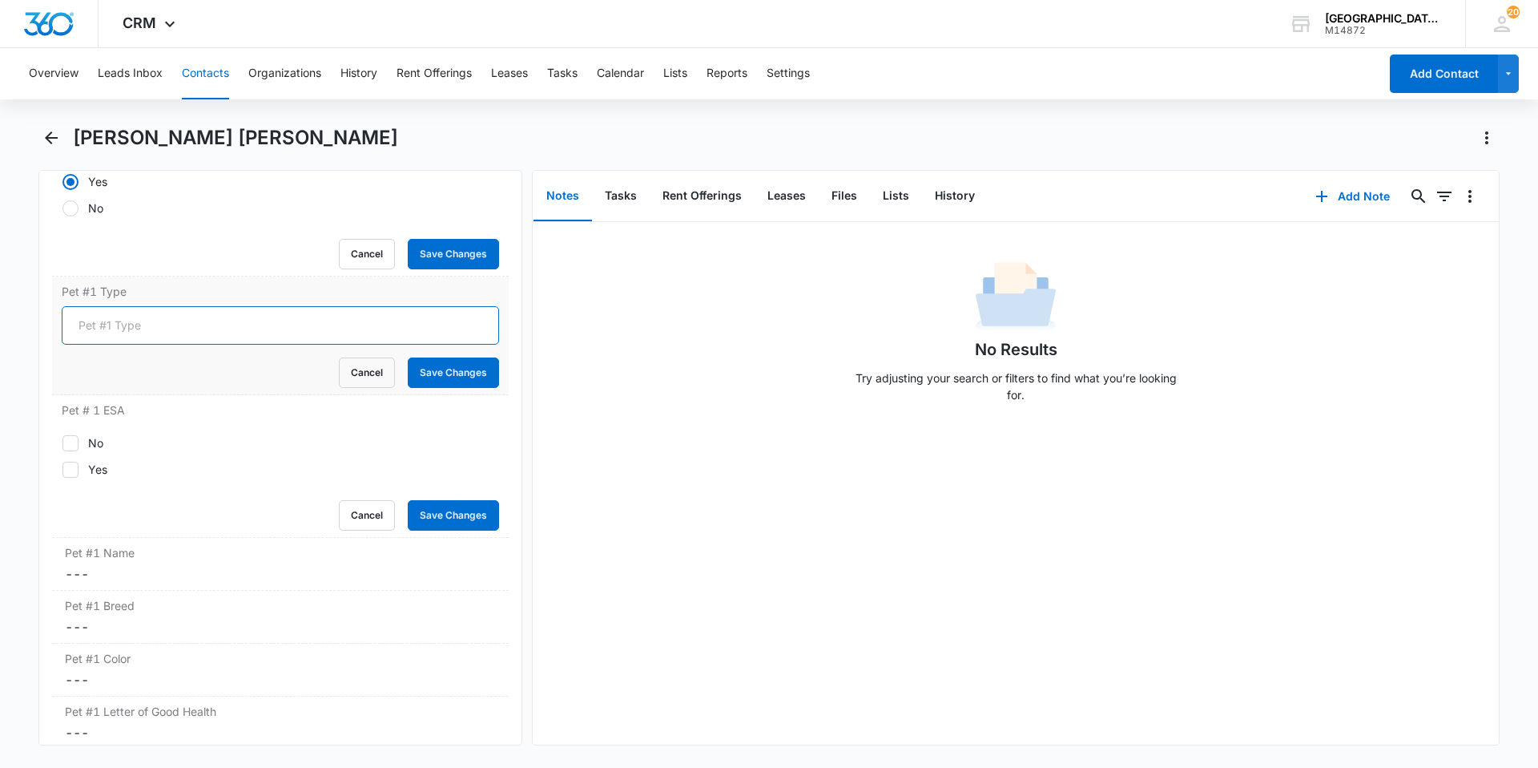
click at [152, 323] on form "Cancel Save Changes" at bounding box center [280, 347] width 437 height 82
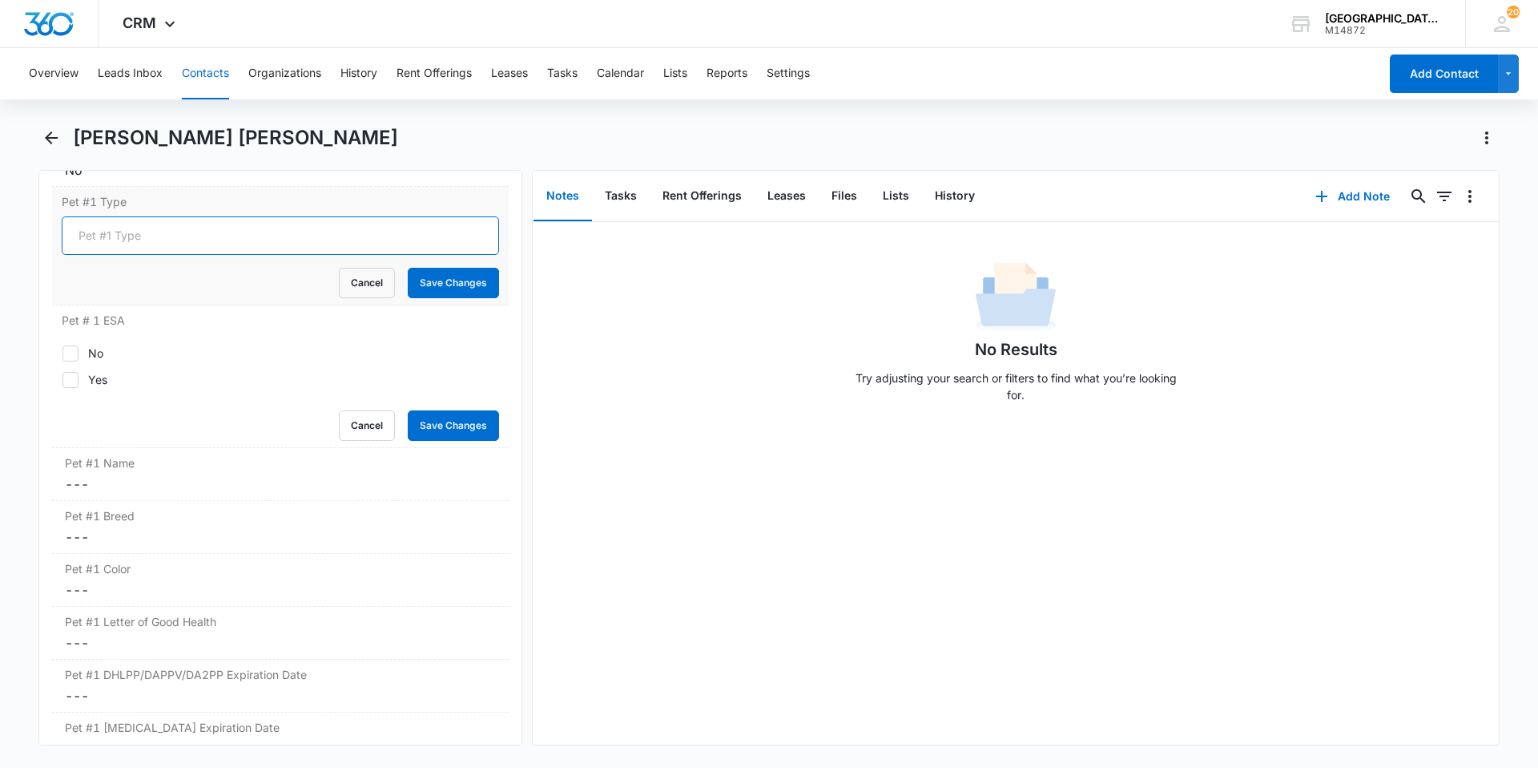
scroll to position [2155, 0]
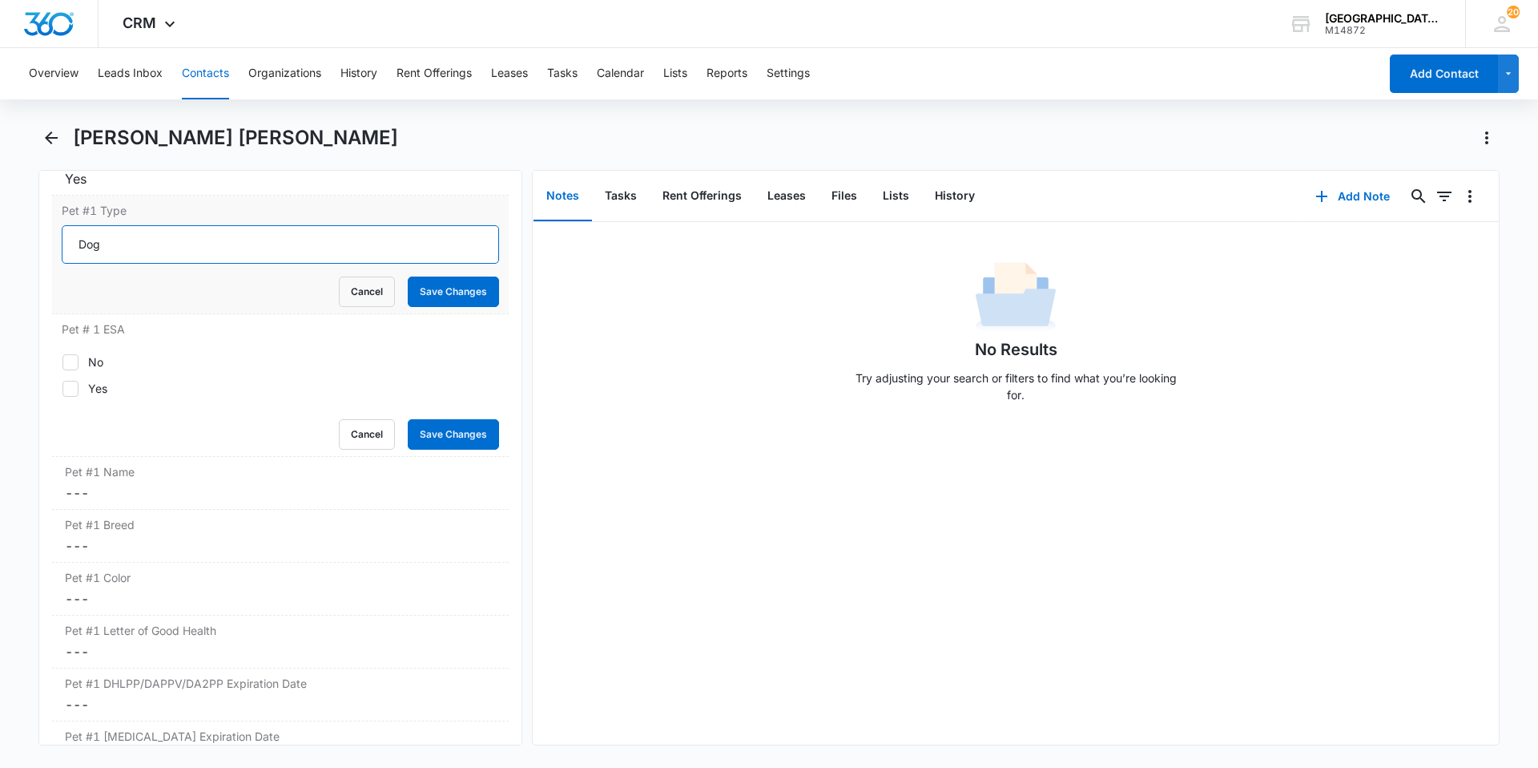
type input "Dog"
click at [408, 276] on button "Save Changes" at bounding box center [453, 291] width 91 height 30
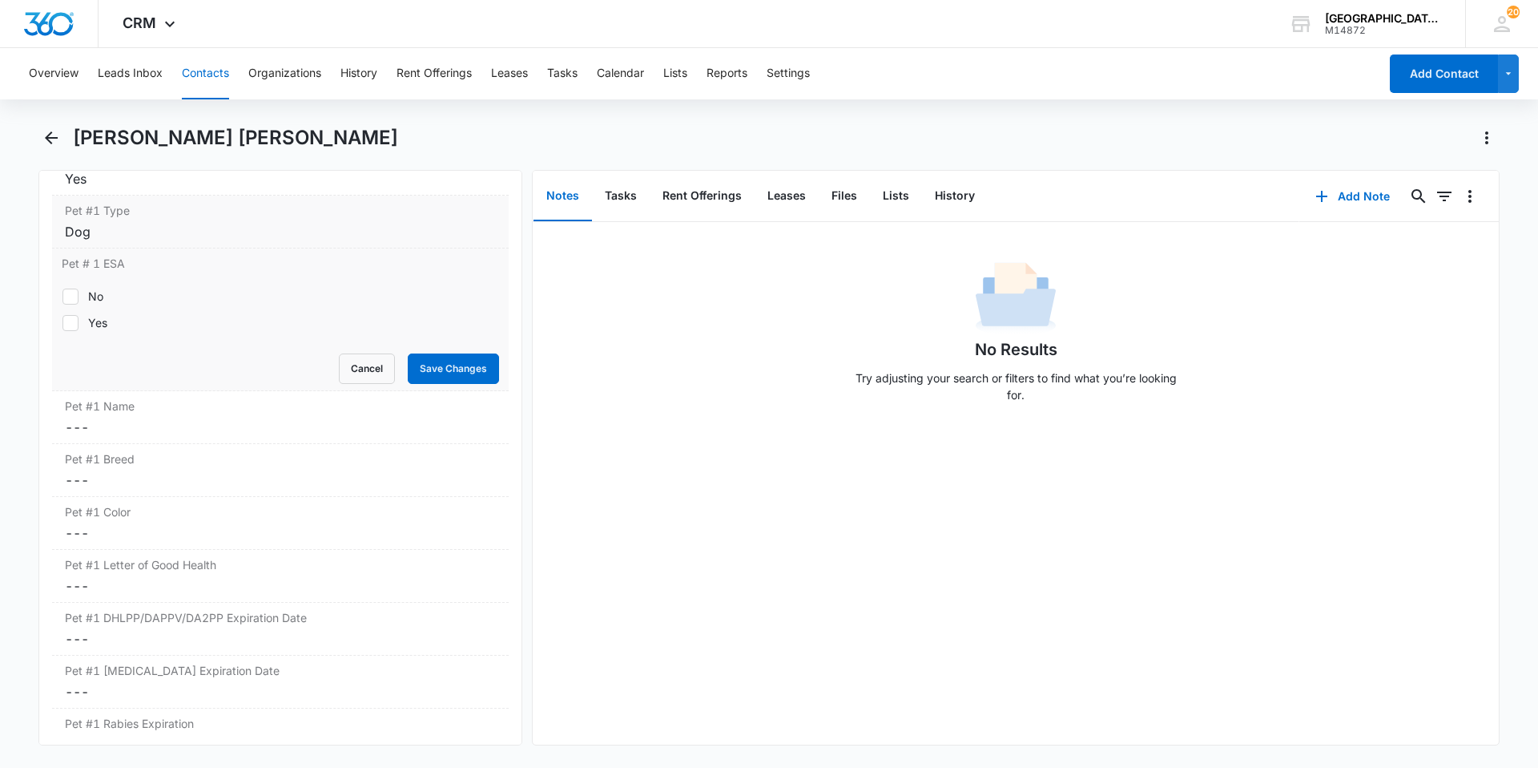
click at [88, 304] on div "No" at bounding box center [95, 296] width 15 height 17
click at [62, 296] on input "No" at bounding box center [62, 296] width 1 height 1
checkbox input "true"
click at [79, 320] on label "Yes" at bounding box center [280, 322] width 437 height 17
click at [62, 322] on input "Yes" at bounding box center [62, 322] width 1 height 1
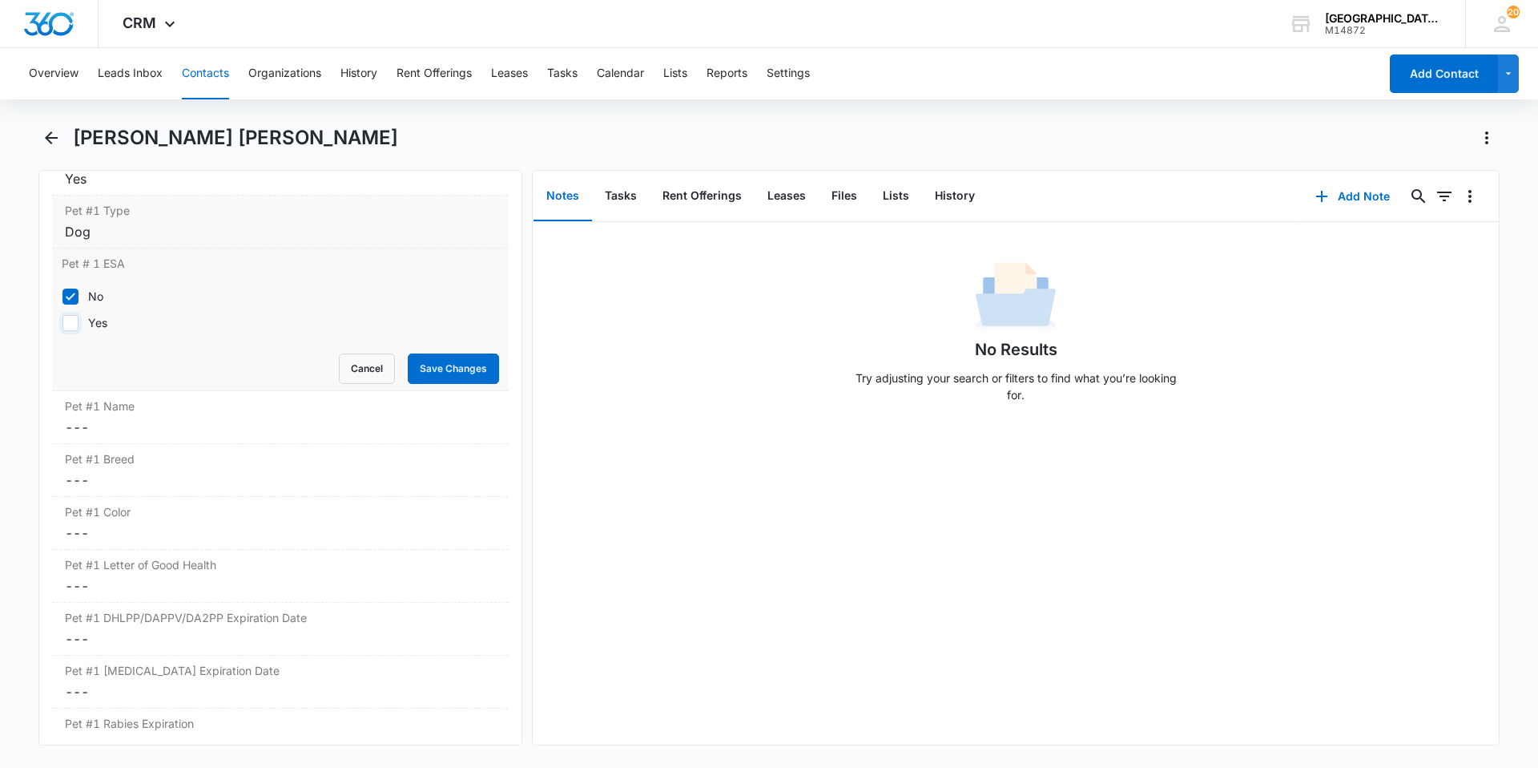
checkbox input "true"
click at [61, 296] on div "Pet # 1 ESA No Yes Cancel Save Changes" at bounding box center [280, 319] width 457 height 143
click at [82, 301] on label "No" at bounding box center [280, 296] width 437 height 17
click at [62, 296] on input "No" at bounding box center [62, 296] width 1 height 1
checkbox input "false"
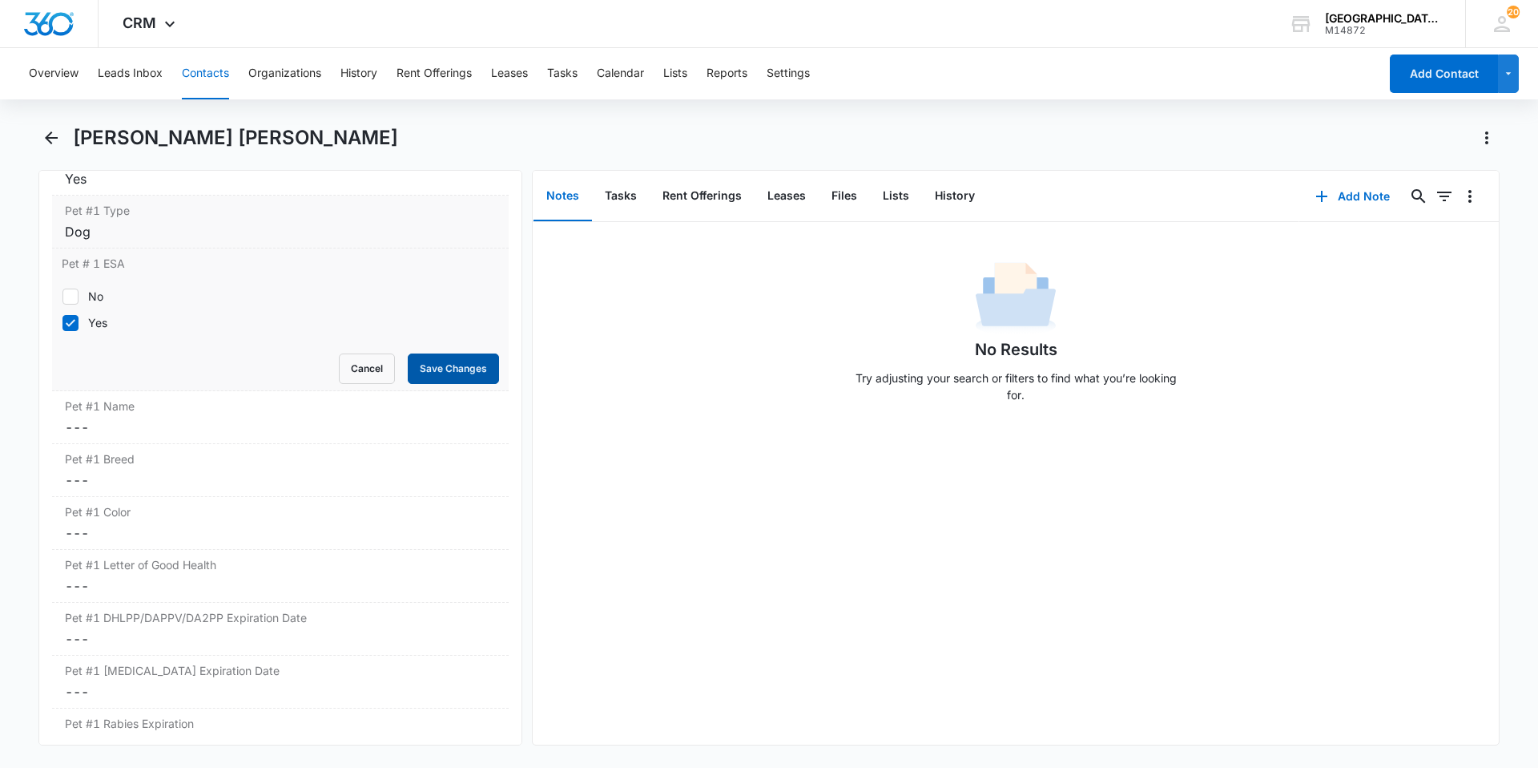
click at [445, 368] on button "Save Changes" at bounding box center [453, 368] width 91 height 30
click at [194, 405] on label "Pet #1 Name" at bounding box center [280, 405] width 431 height 17
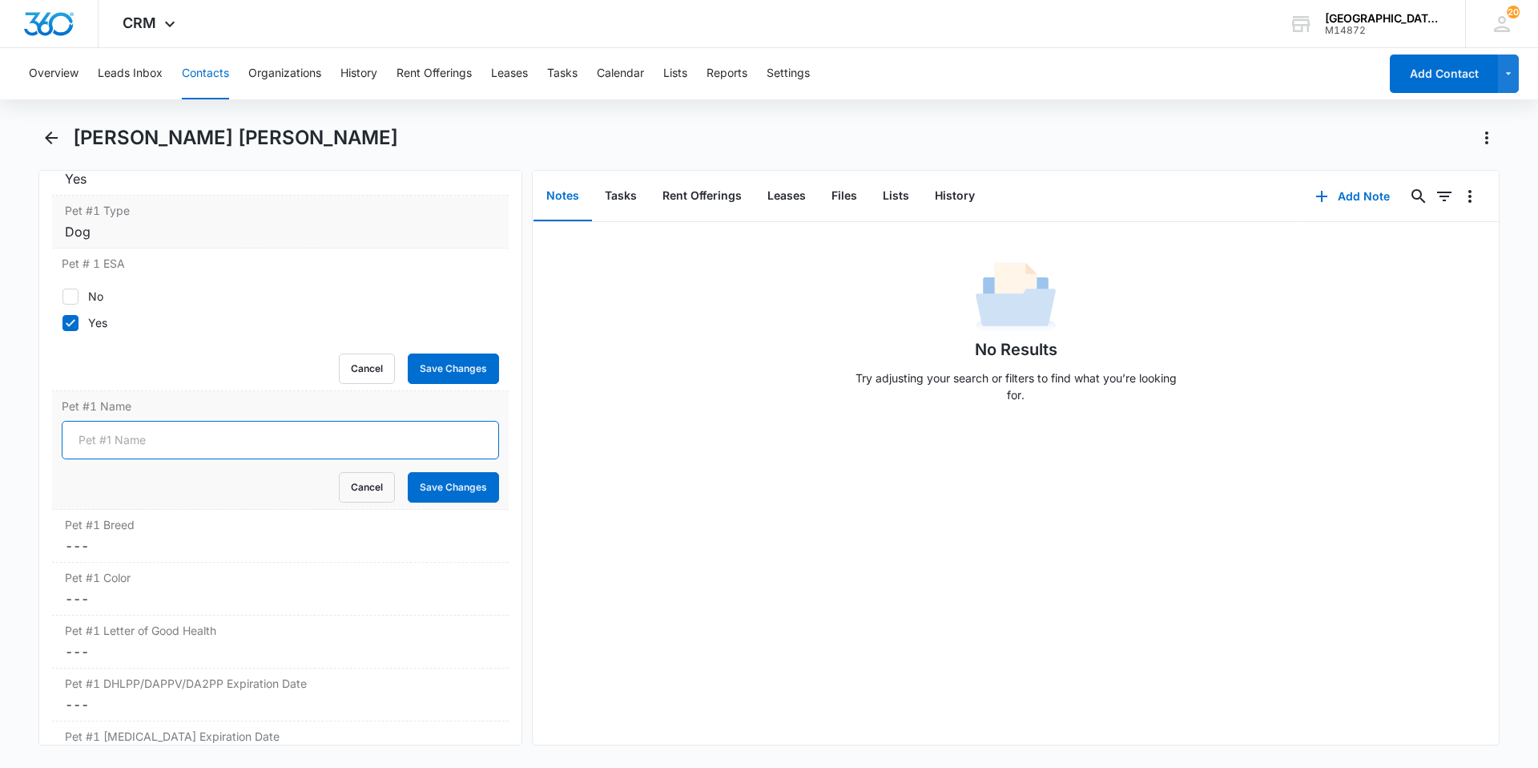
click at [178, 433] on input "Pet #1 Name" at bounding box center [280, 440] width 437 height 38
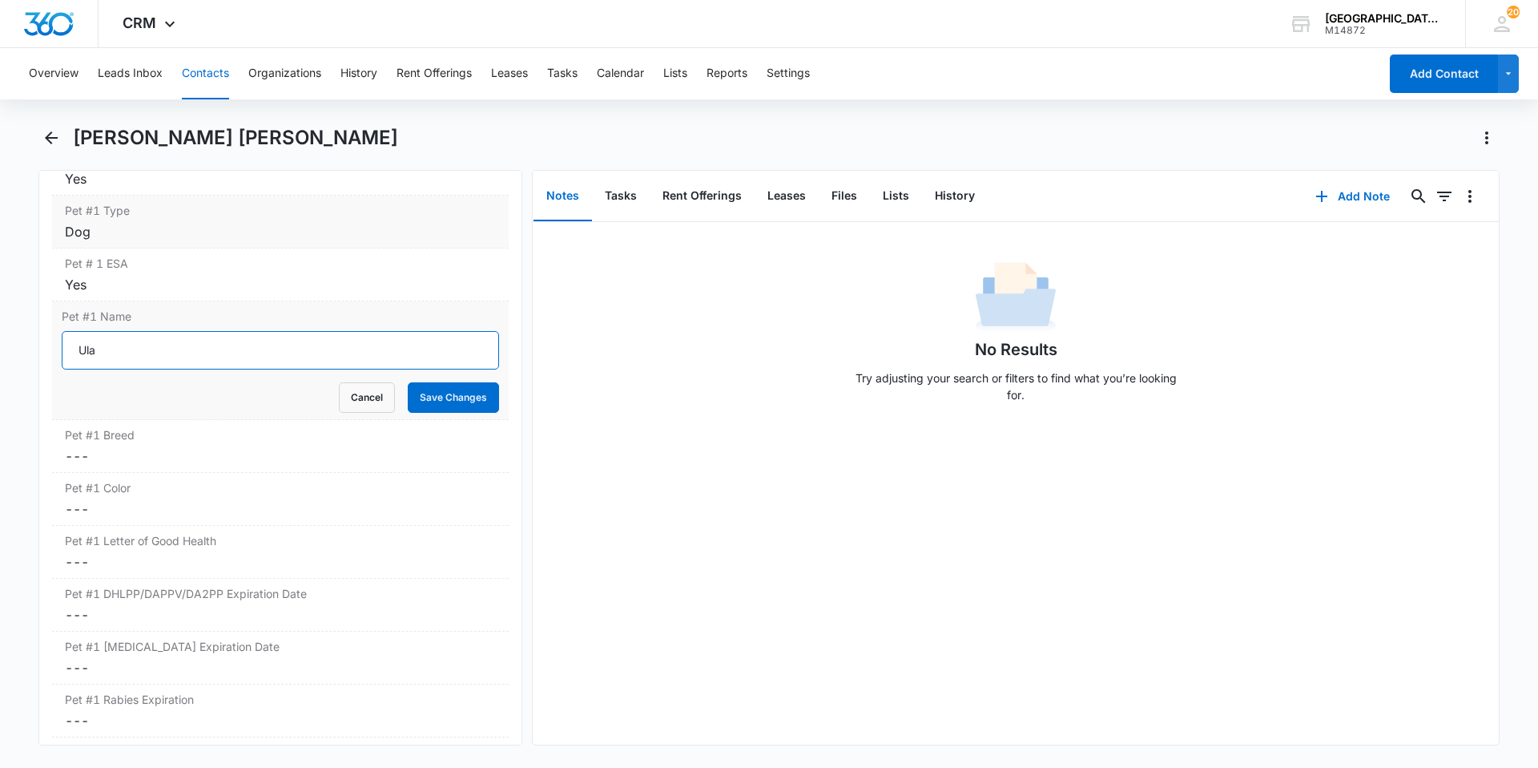
type input "Ula"
click at [408, 382] on button "Save Changes" at bounding box center [453, 397] width 91 height 30
click at [178, 433] on label "Pet #1 Breed" at bounding box center [280, 434] width 431 height 17
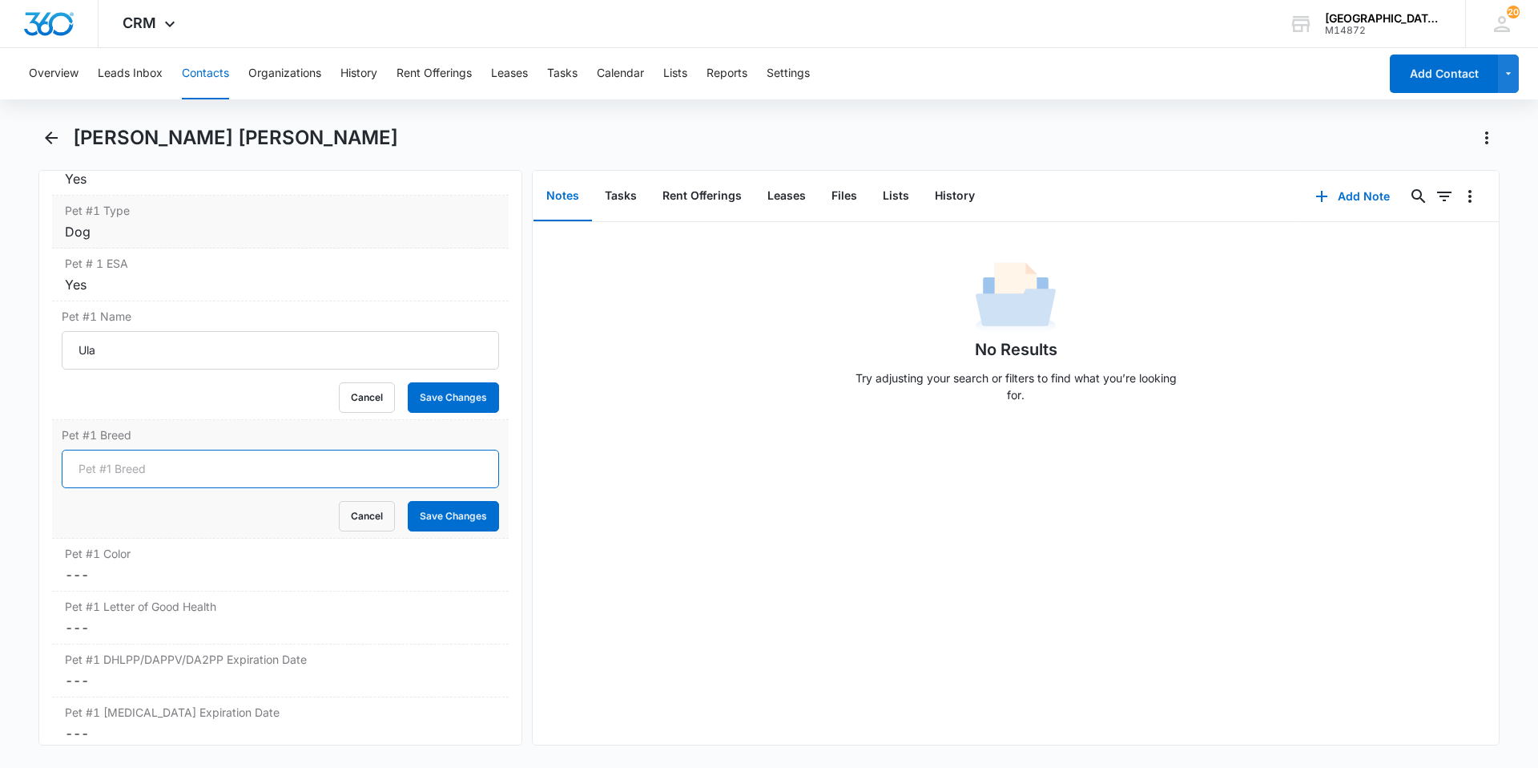
click at [177, 458] on input "Pet #1 Breed" at bounding box center [280, 468] width 437 height 38
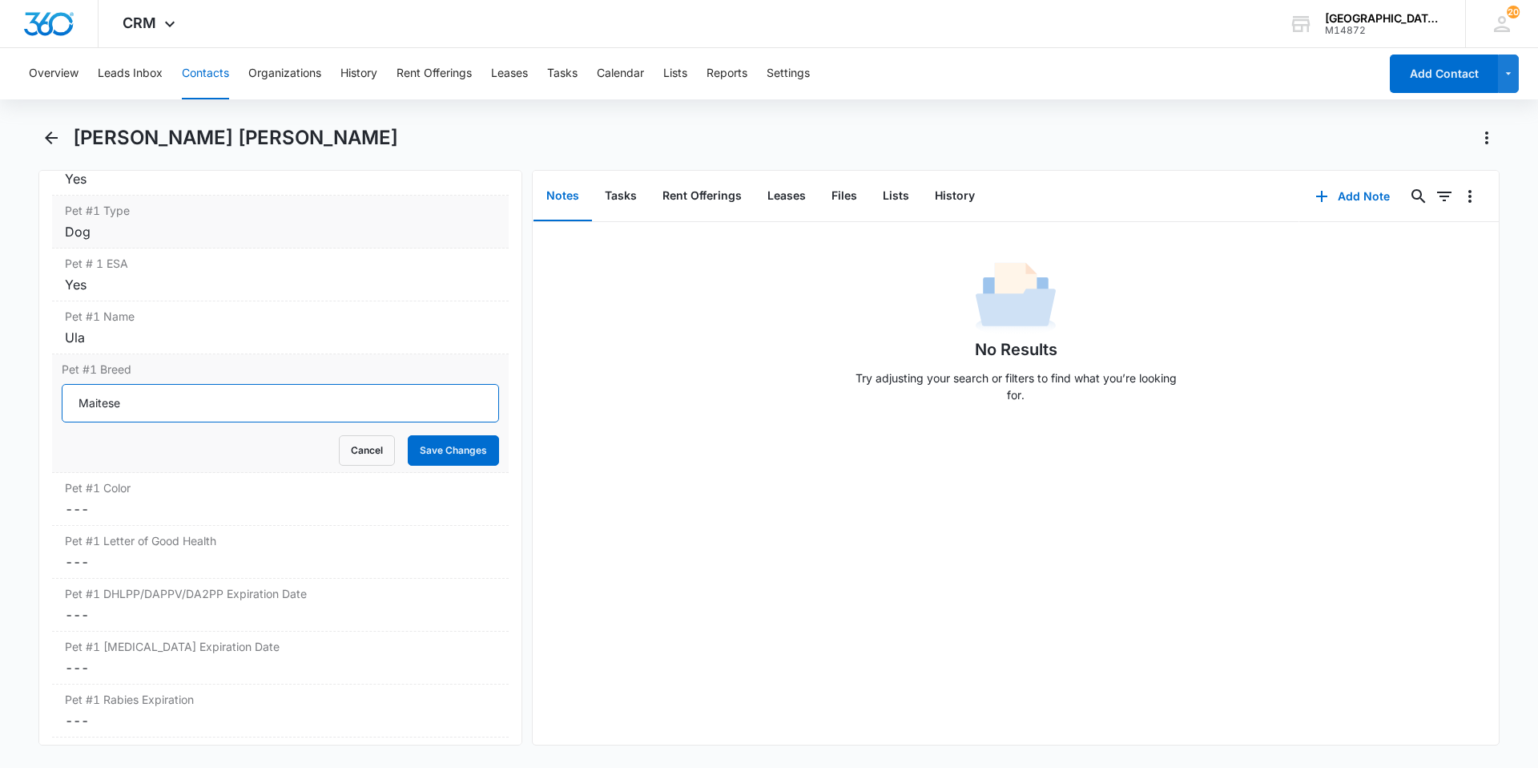
type input "Maitese"
click at [408, 435] on button "Save Changes" at bounding box center [453, 450] width 91 height 30
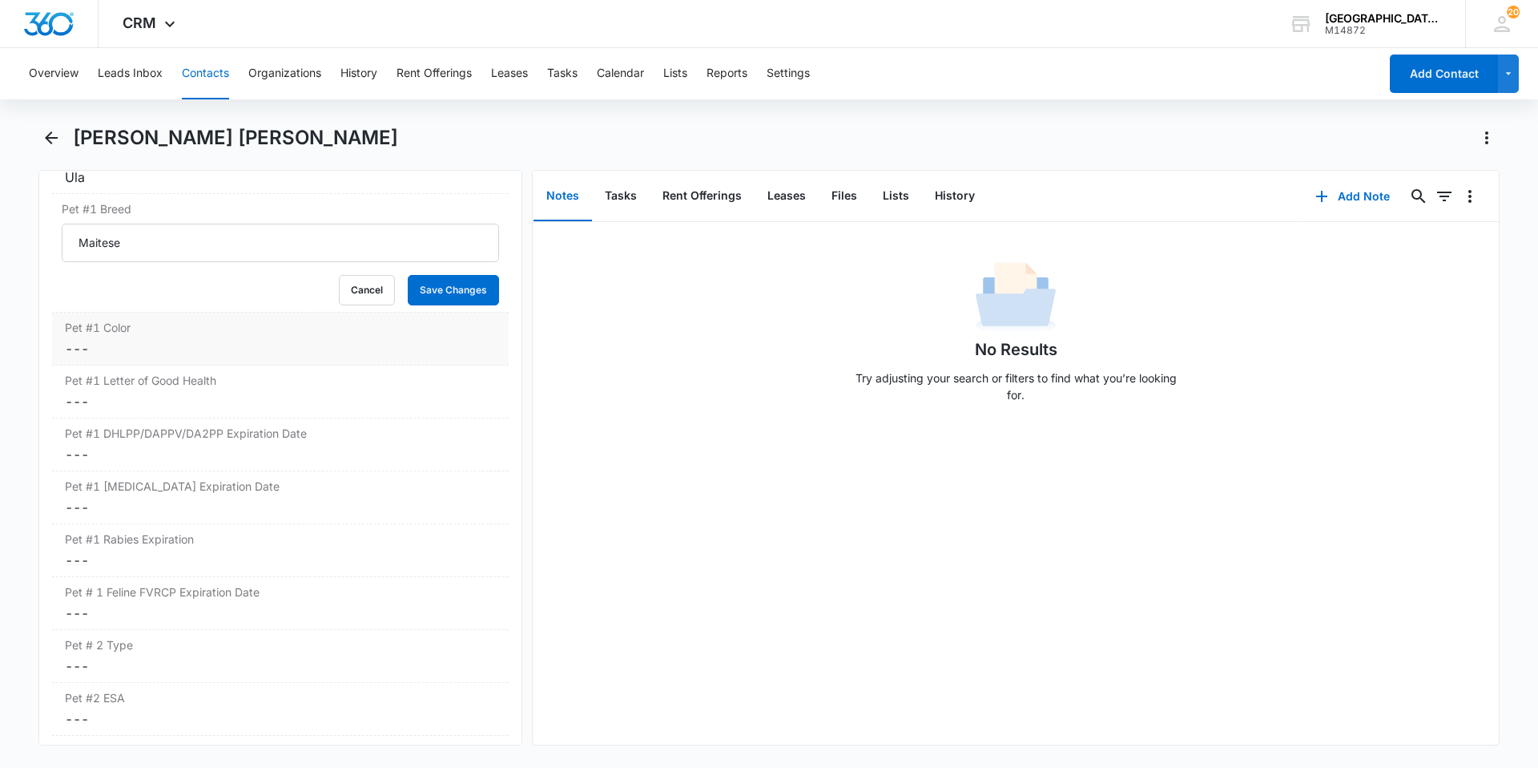
click at [189, 345] on dd "Cancel Save Changes ---" at bounding box center [280, 348] width 431 height 19
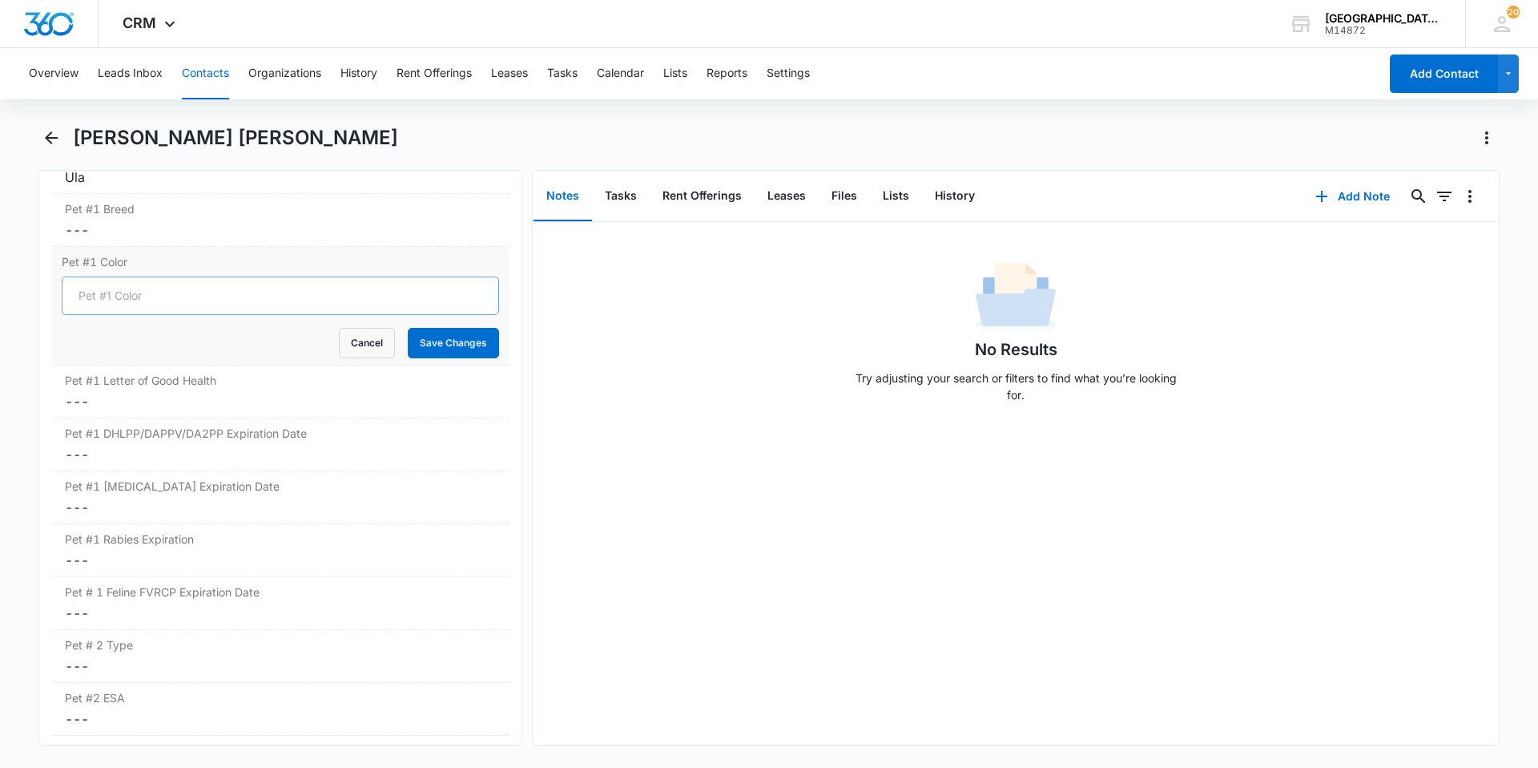
click at [175, 299] on input "Pet #1 Color" at bounding box center [280, 295] width 437 height 38
type input "White"
click at [408, 328] on button "Save Changes" at bounding box center [453, 343] width 91 height 30
click at [186, 401] on dd "Cancel Save Changes ---" at bounding box center [280, 401] width 431 height 19
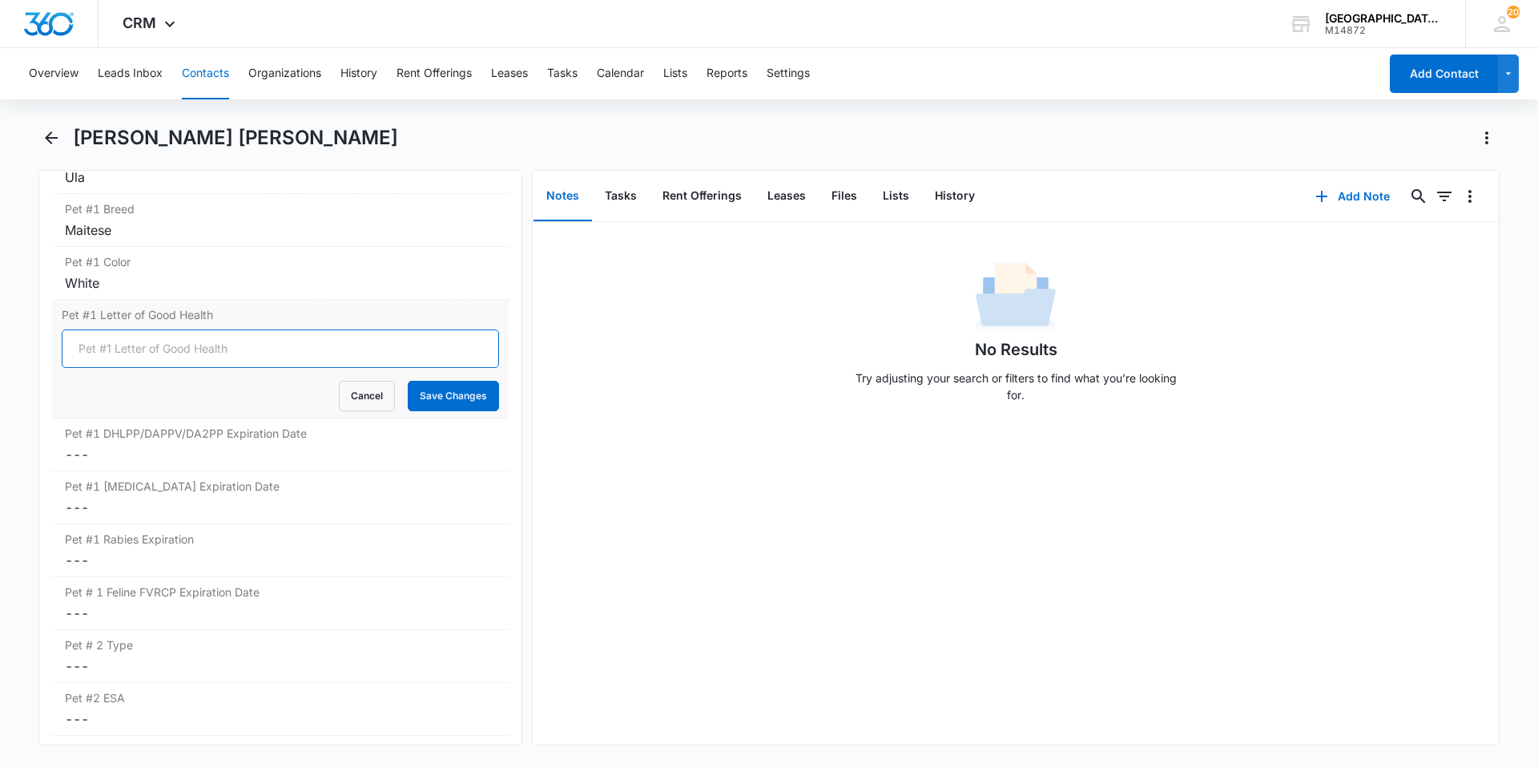
click at [132, 335] on input "Pet #1 Letter of Good Health" at bounding box center [280, 348] width 437 height 38
type input "YES"
click at [457, 397] on button "Save Changes" at bounding box center [453, 396] width 91 height 30
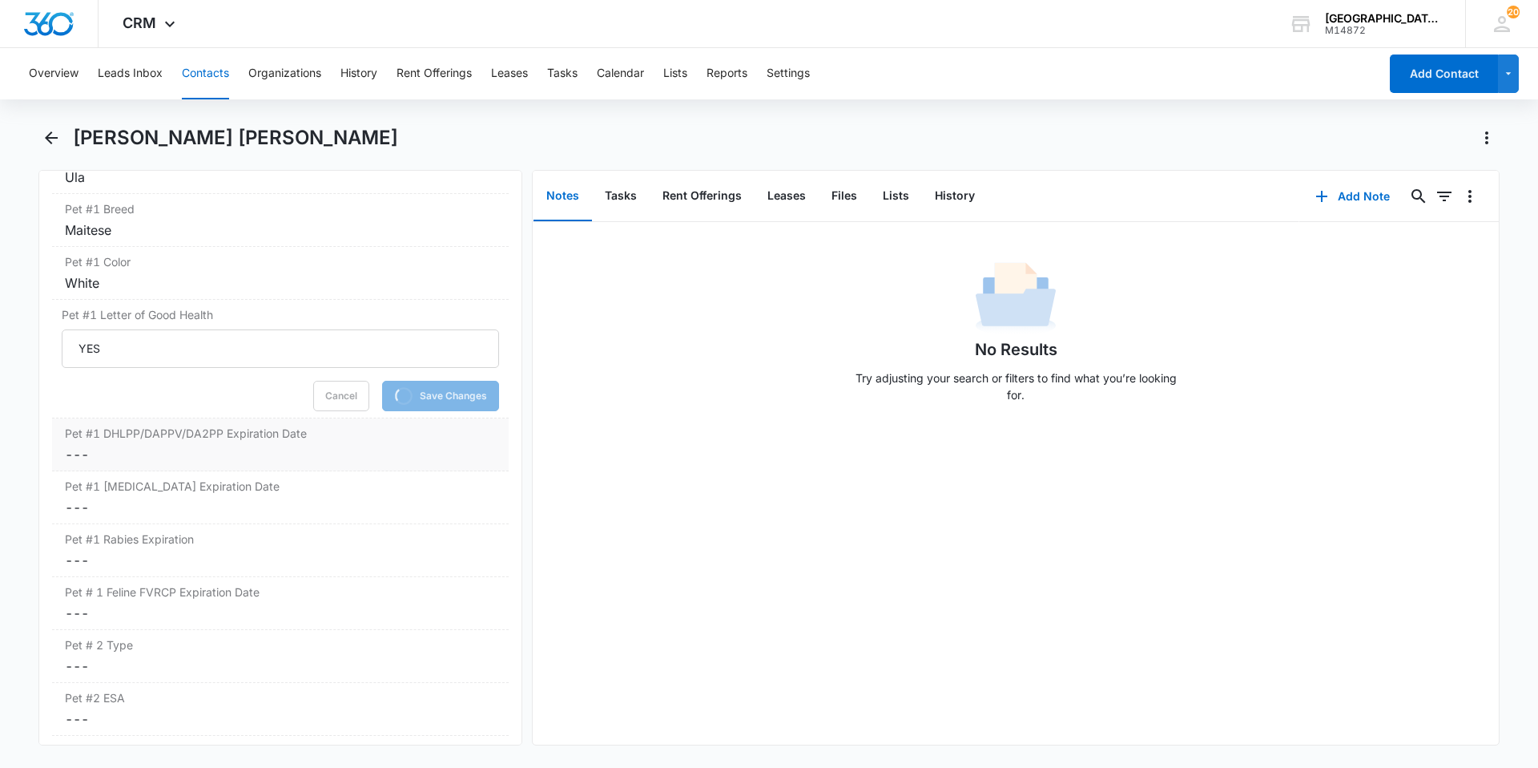
click at [212, 436] on label "Pet #1 DHLPP/DAPPV/DA2PP Expiration Date" at bounding box center [280, 433] width 431 height 17
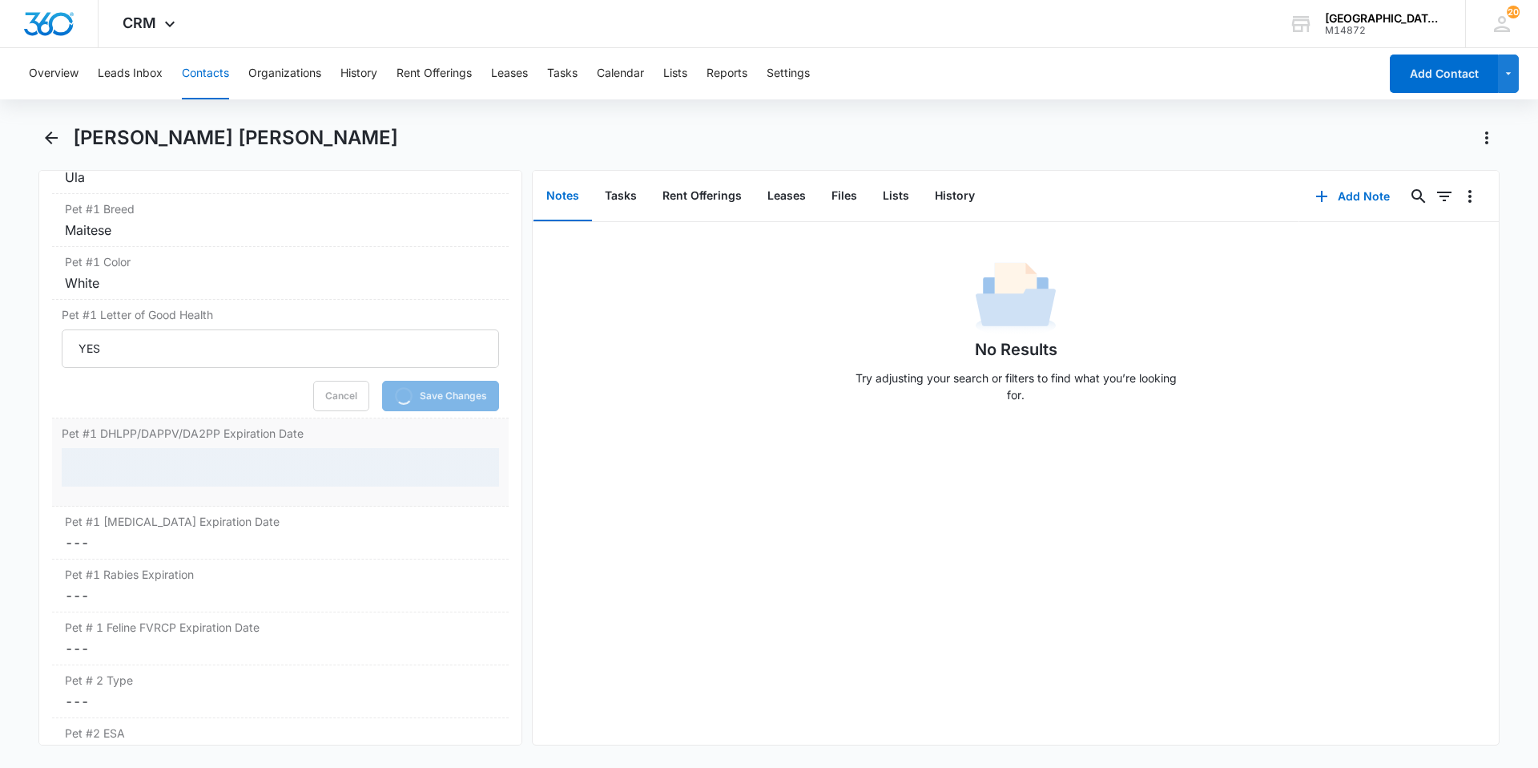
click at [133, 457] on div at bounding box center [280, 467] width 437 height 38
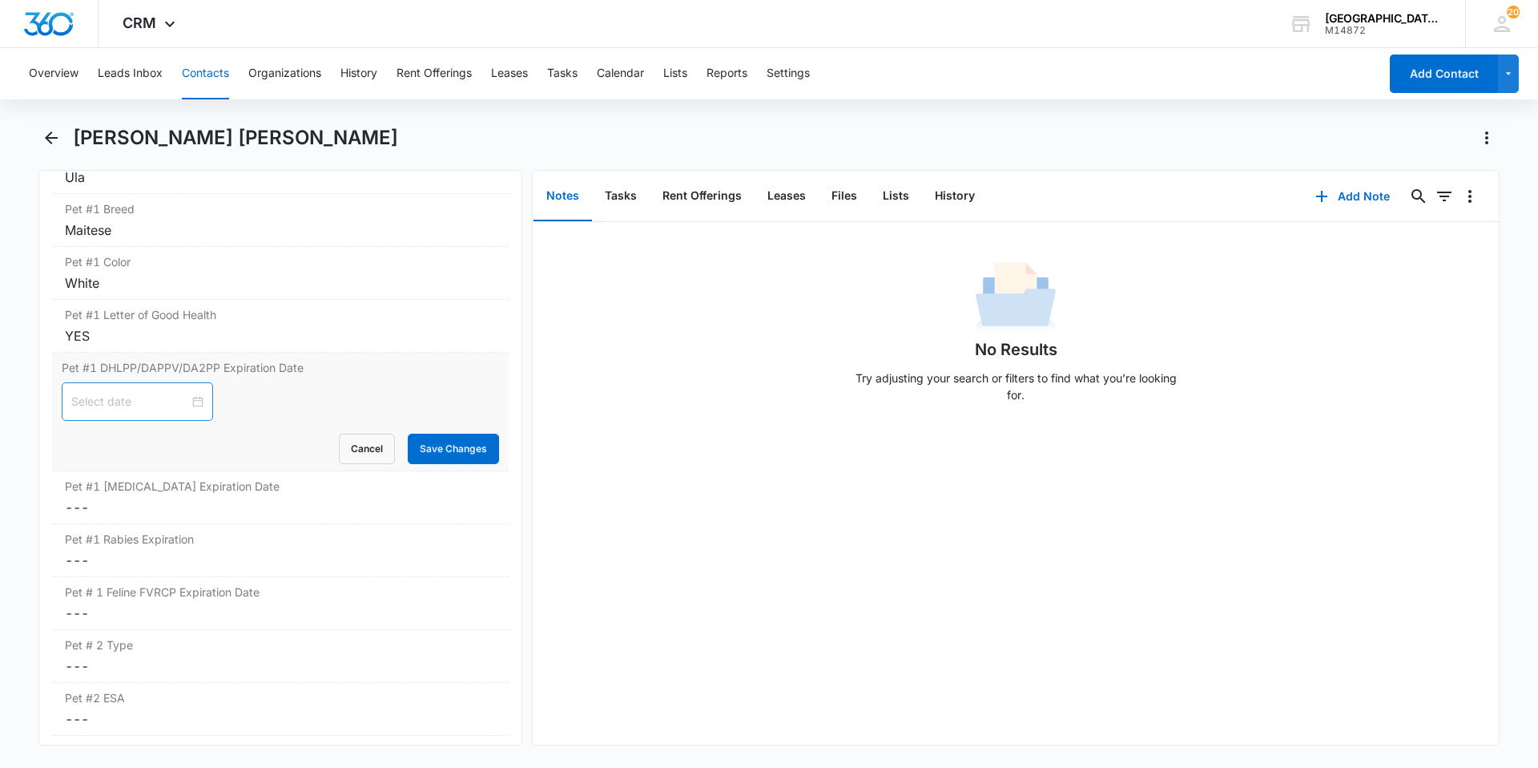
click at [185, 409] on div at bounding box center [137, 402] width 132 height 18
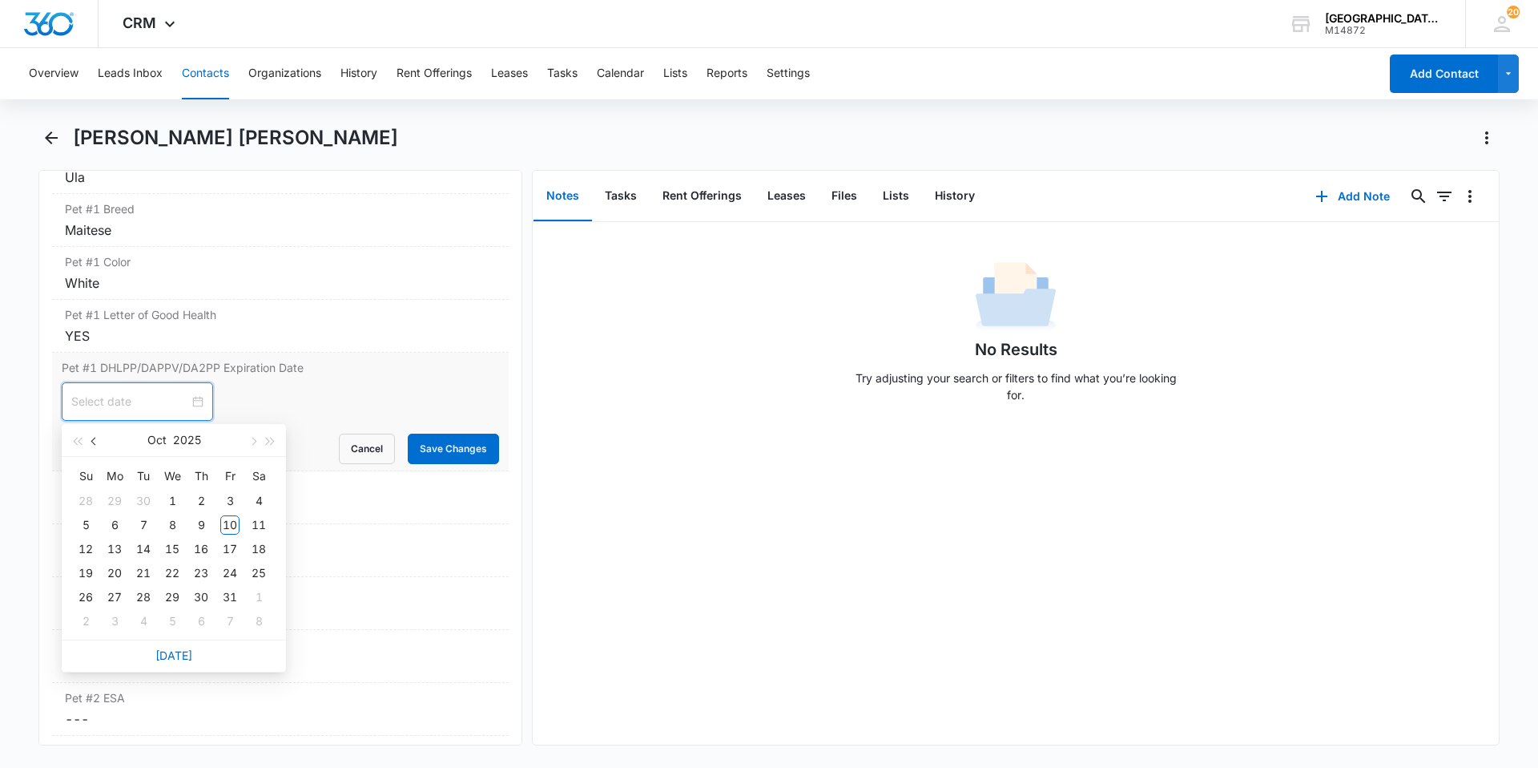
click at [89, 445] on button "button" at bounding box center [95, 440] width 18 height 32
type input "[DATE]"
click at [228, 518] on div "12" at bounding box center [229, 524] width 19 height 19
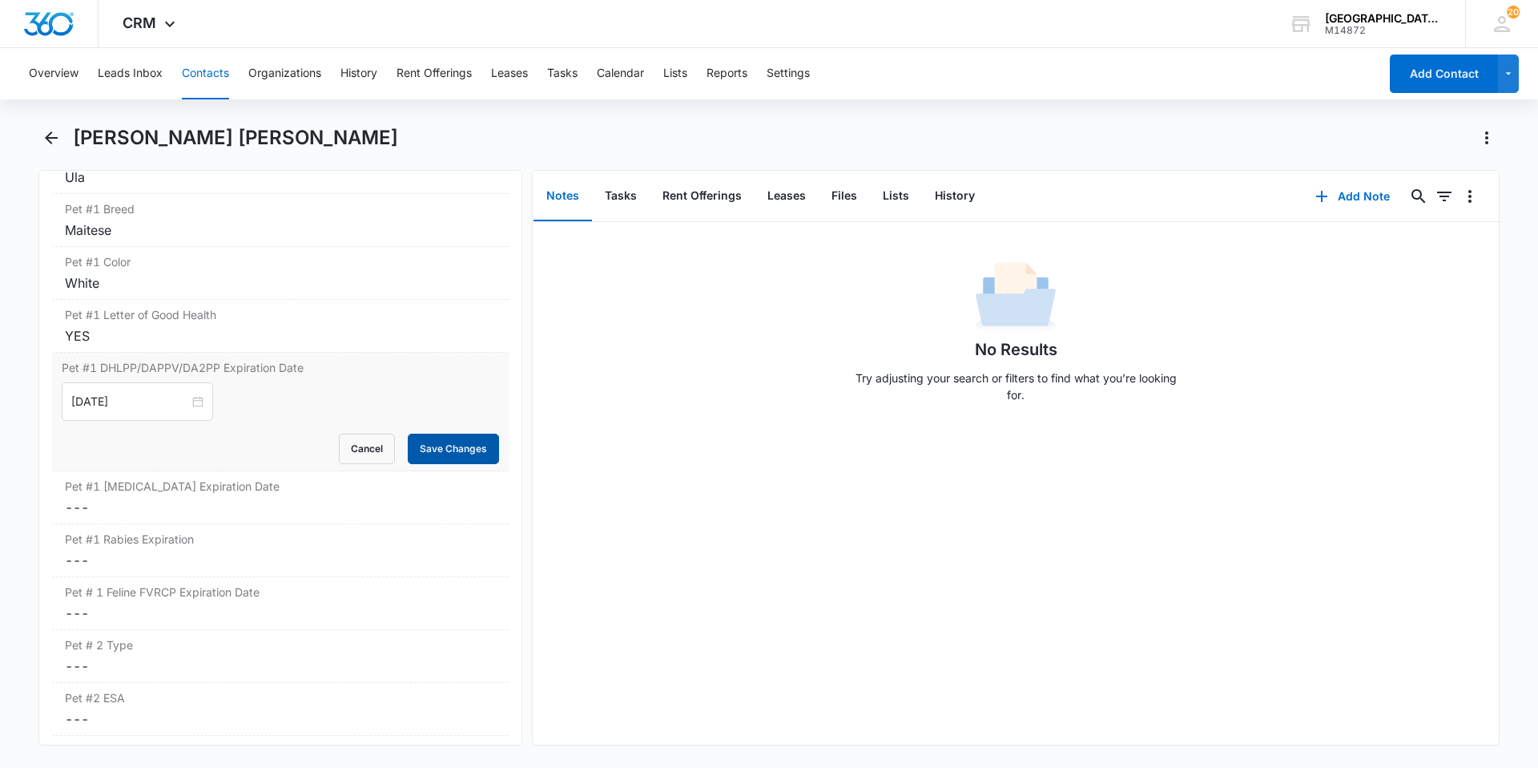
click at [420, 458] on button "Save Changes" at bounding box center [453, 448] width 91 height 30
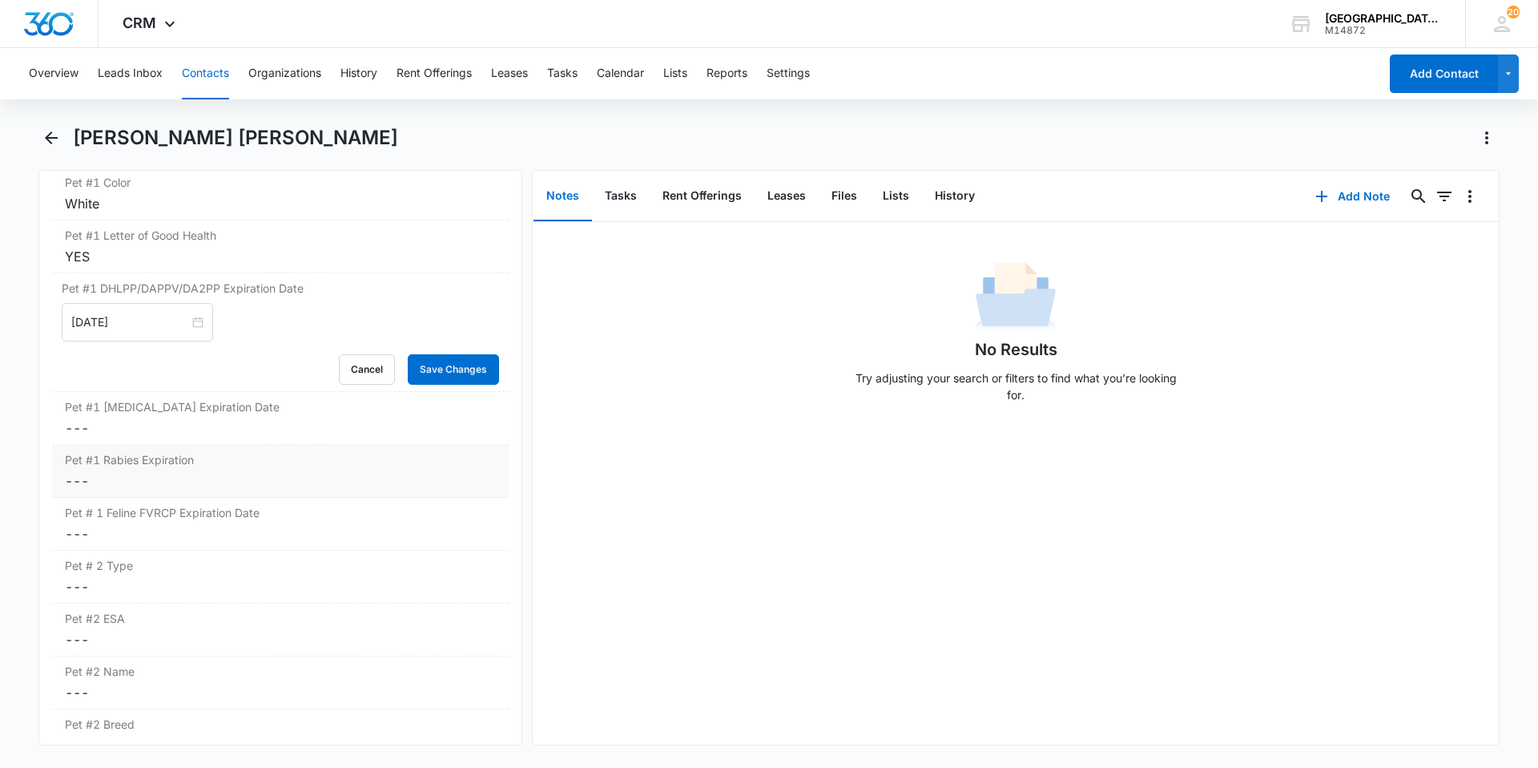
scroll to position [2395, 0]
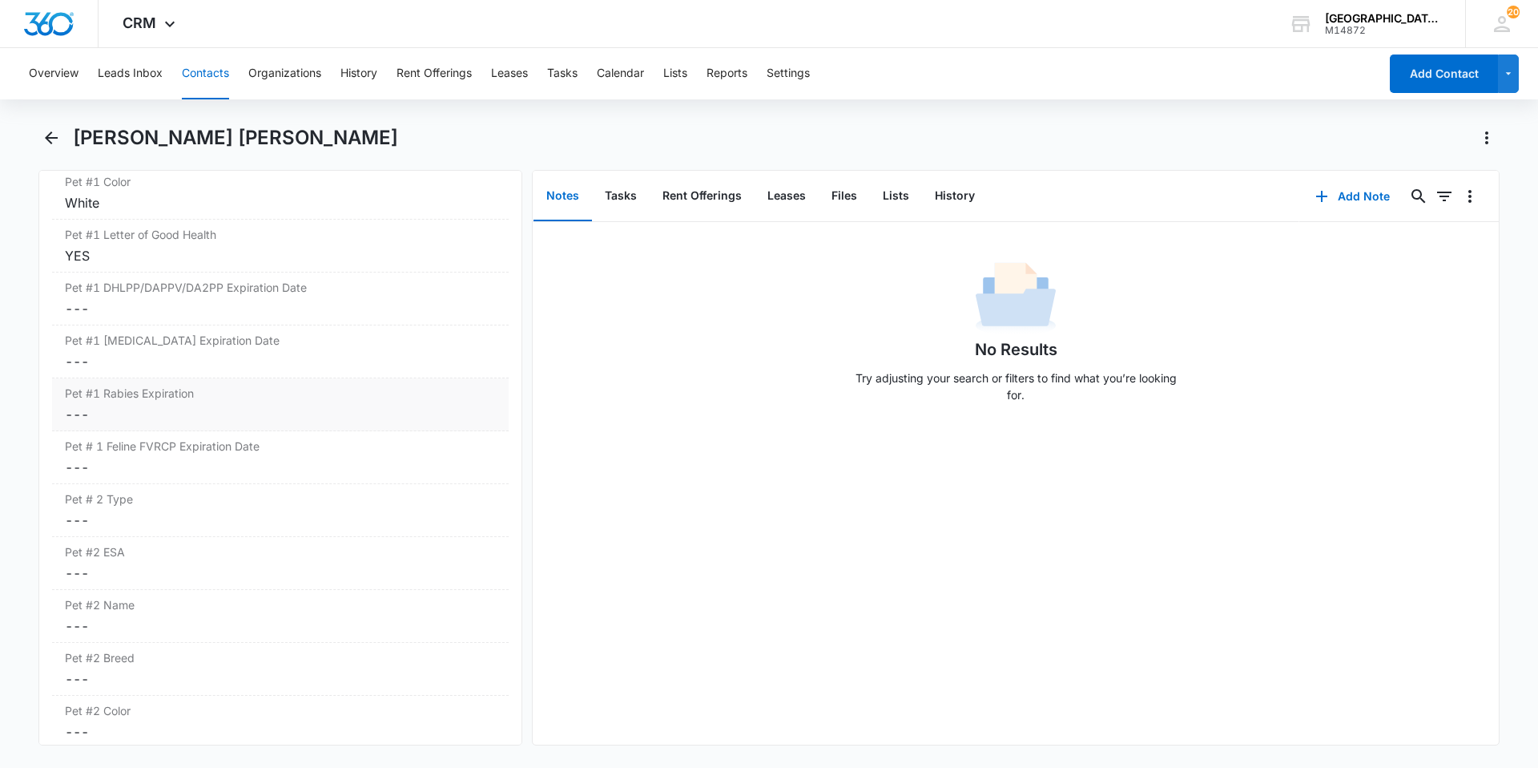
click at [177, 409] on dd "Cancel Save Changes ---" at bounding box center [280, 414] width 431 height 19
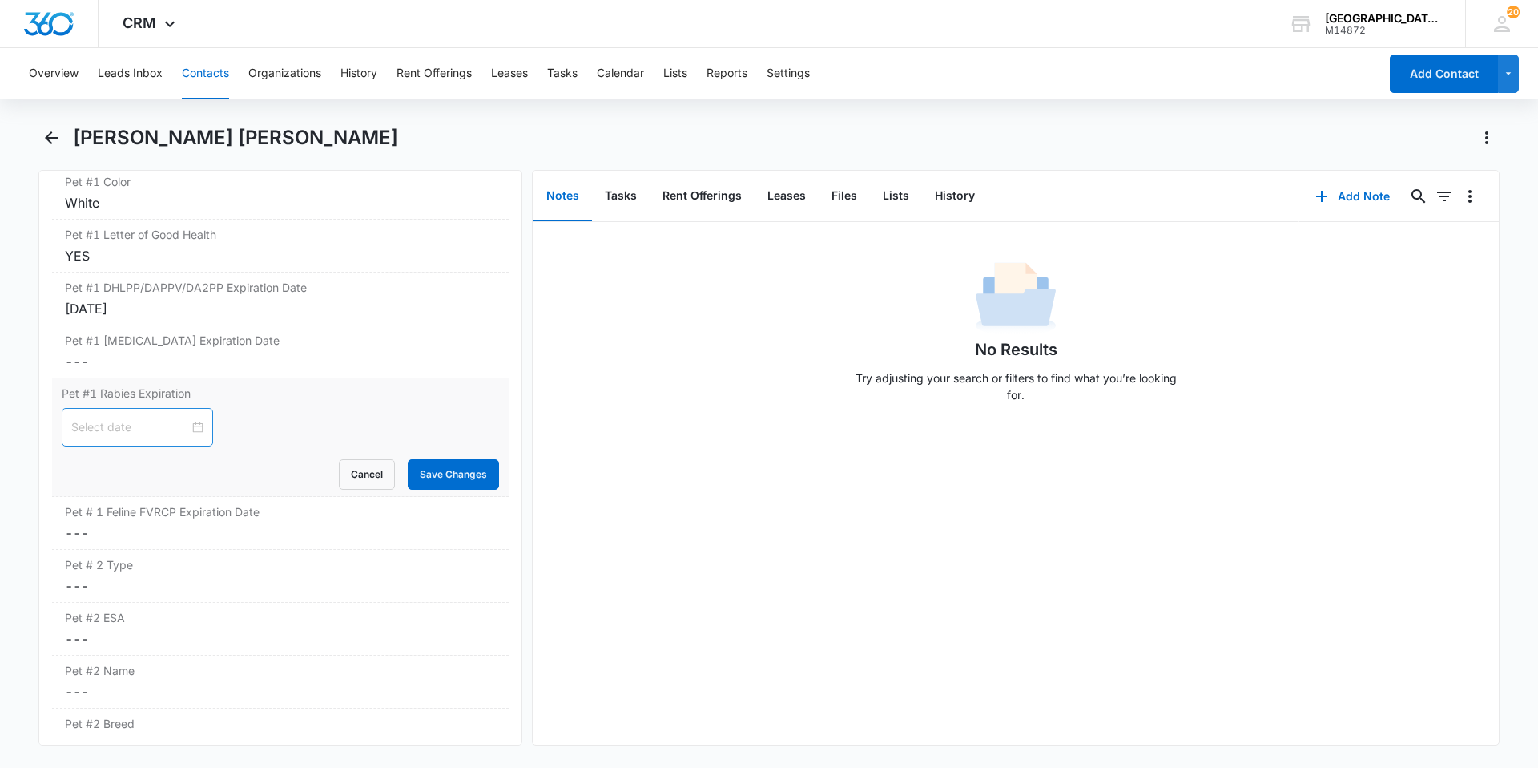
click at [186, 425] on div at bounding box center [137, 427] width 132 height 18
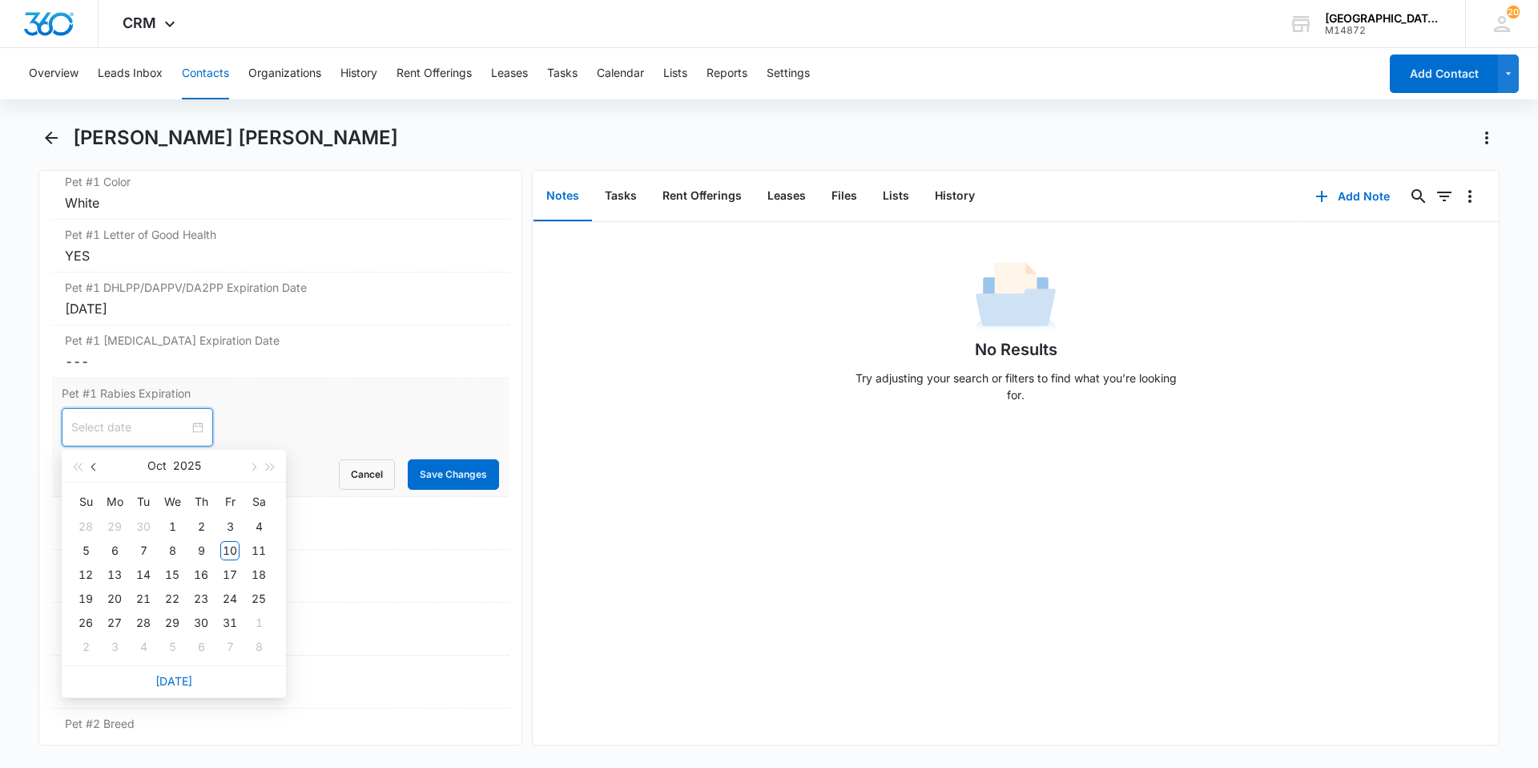
click at [101, 470] on button "button" at bounding box center [95, 465] width 18 height 32
type input "[DATE]"
click at [236, 552] on div "12" at bounding box center [229, 550] width 19 height 19
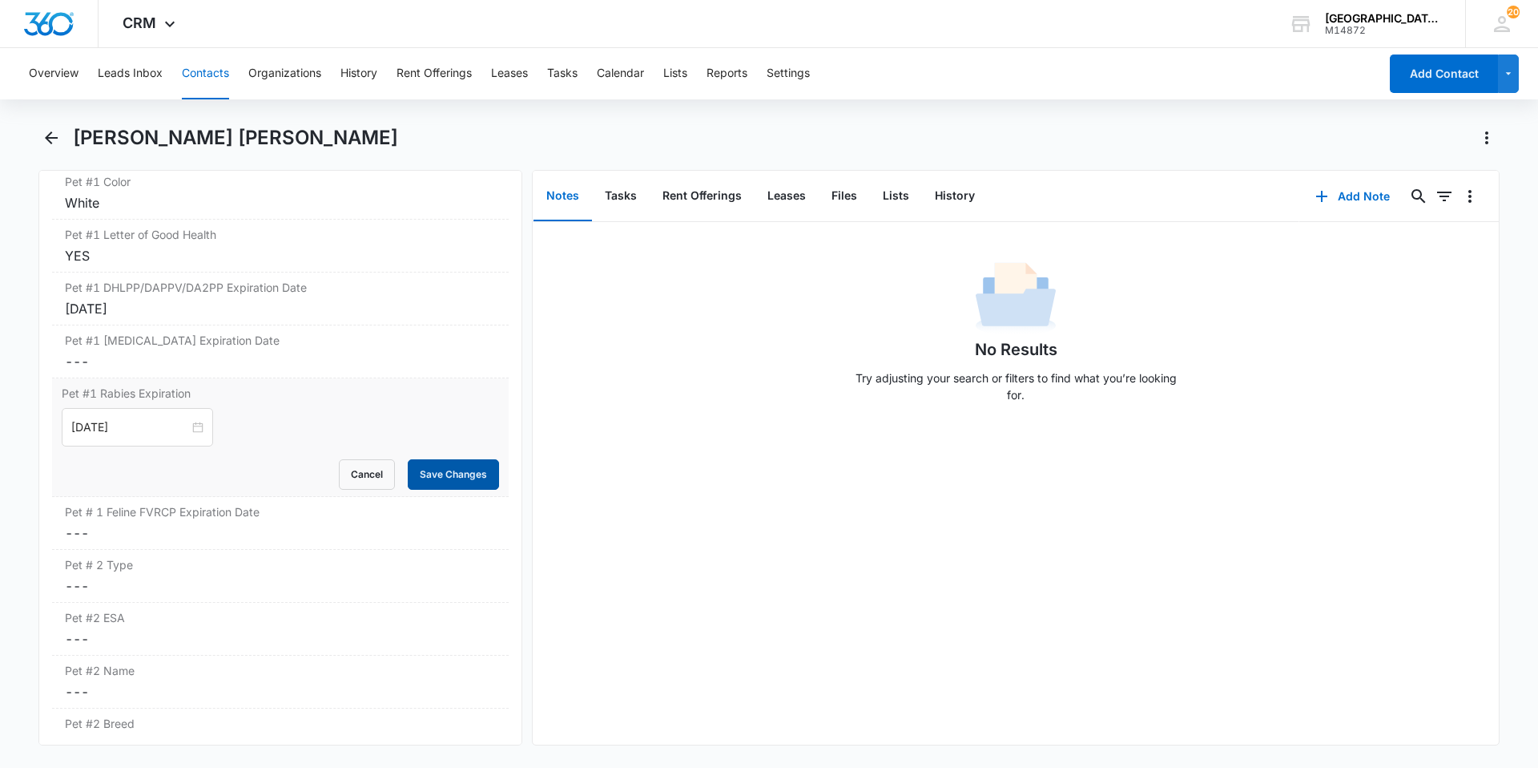
click at [484, 462] on button "Save Changes" at bounding box center [453, 474] width 91 height 30
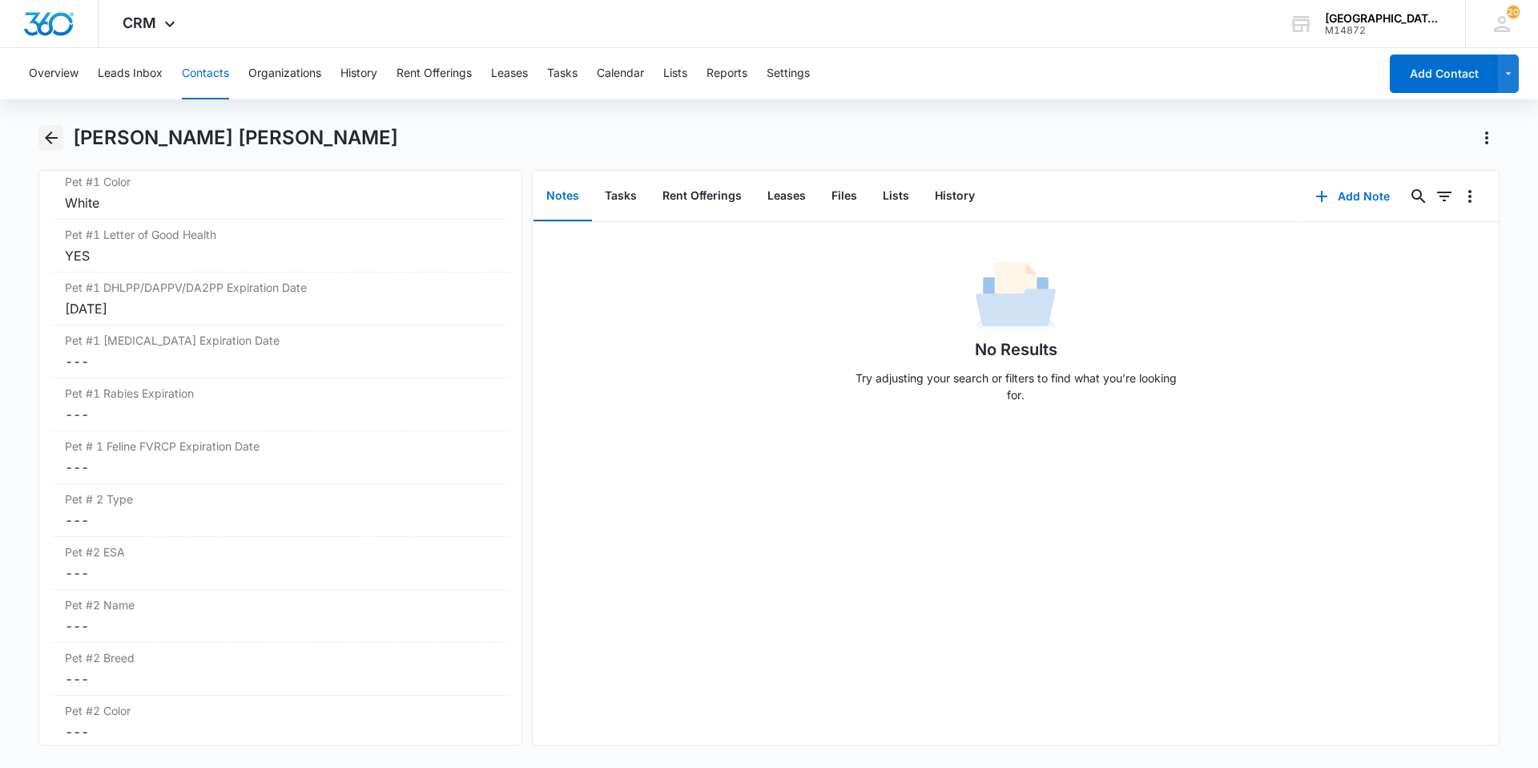
click at [44, 143] on icon "Back" at bounding box center [51, 137] width 19 height 19
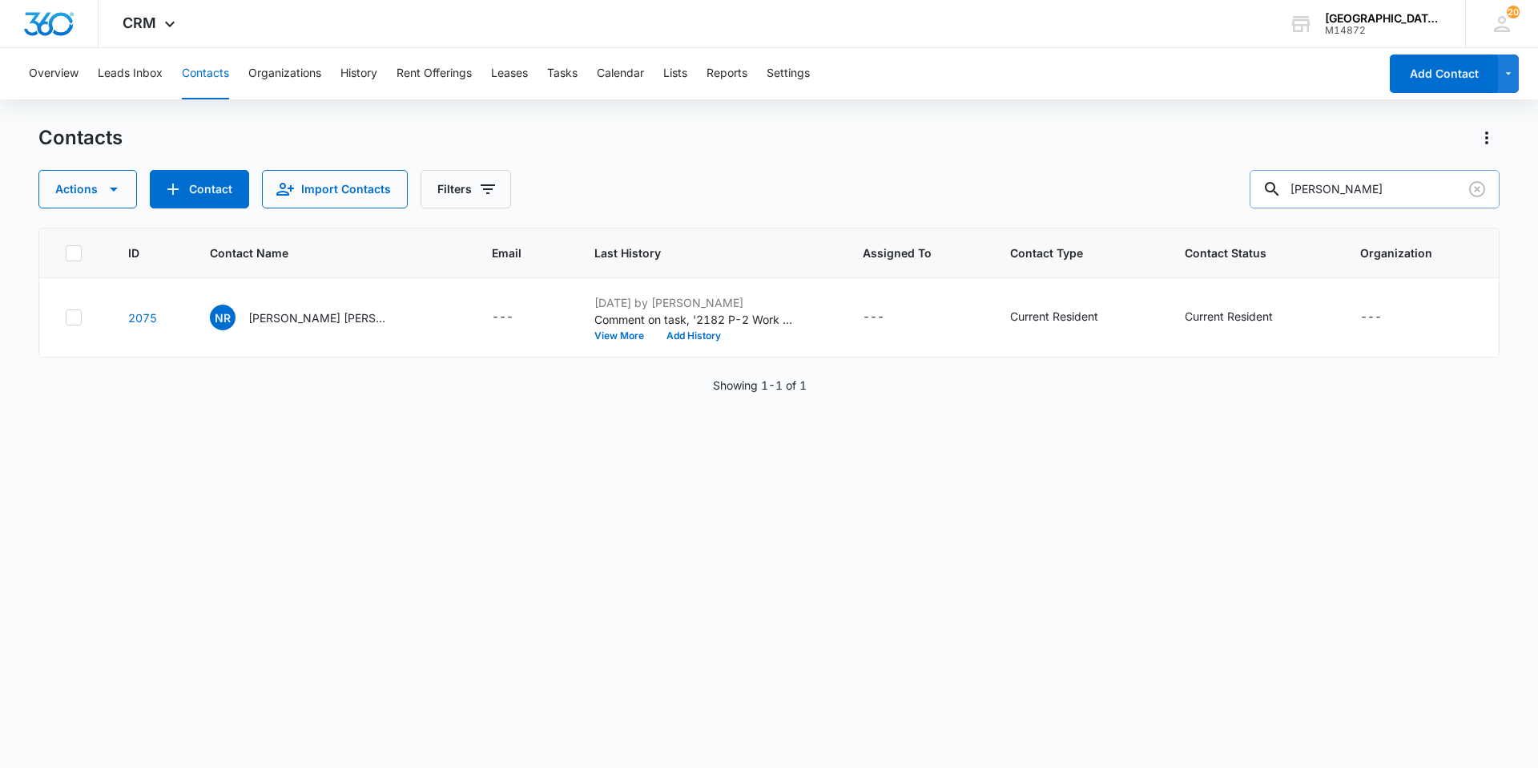
click at [1419, 204] on input "[PERSON_NAME]" at bounding box center [1375, 189] width 250 height 38
type input "[PERSON_NAME]"
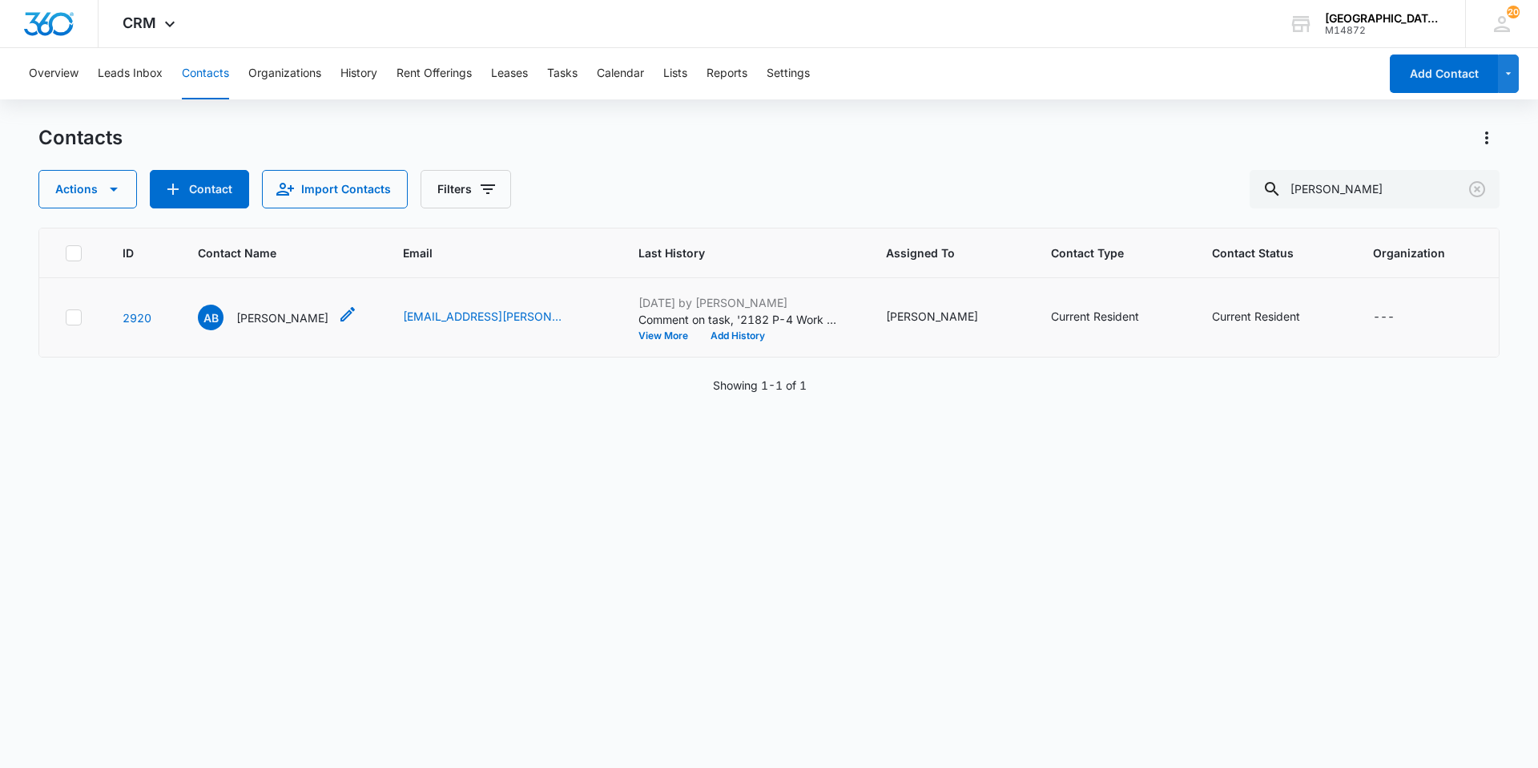
click at [304, 312] on p "[PERSON_NAME]" at bounding box center [282, 317] width 92 height 17
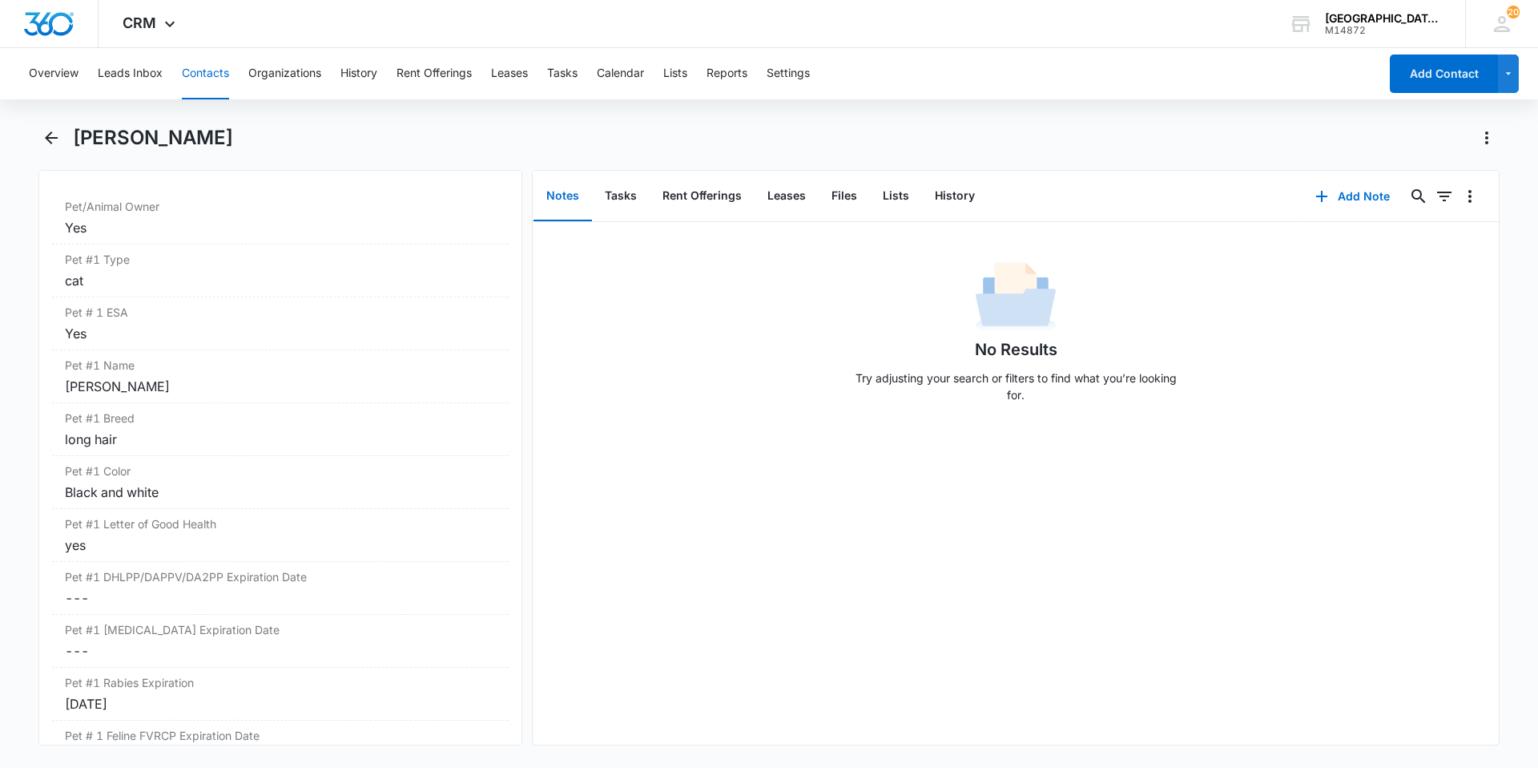
scroll to position [2083, 0]
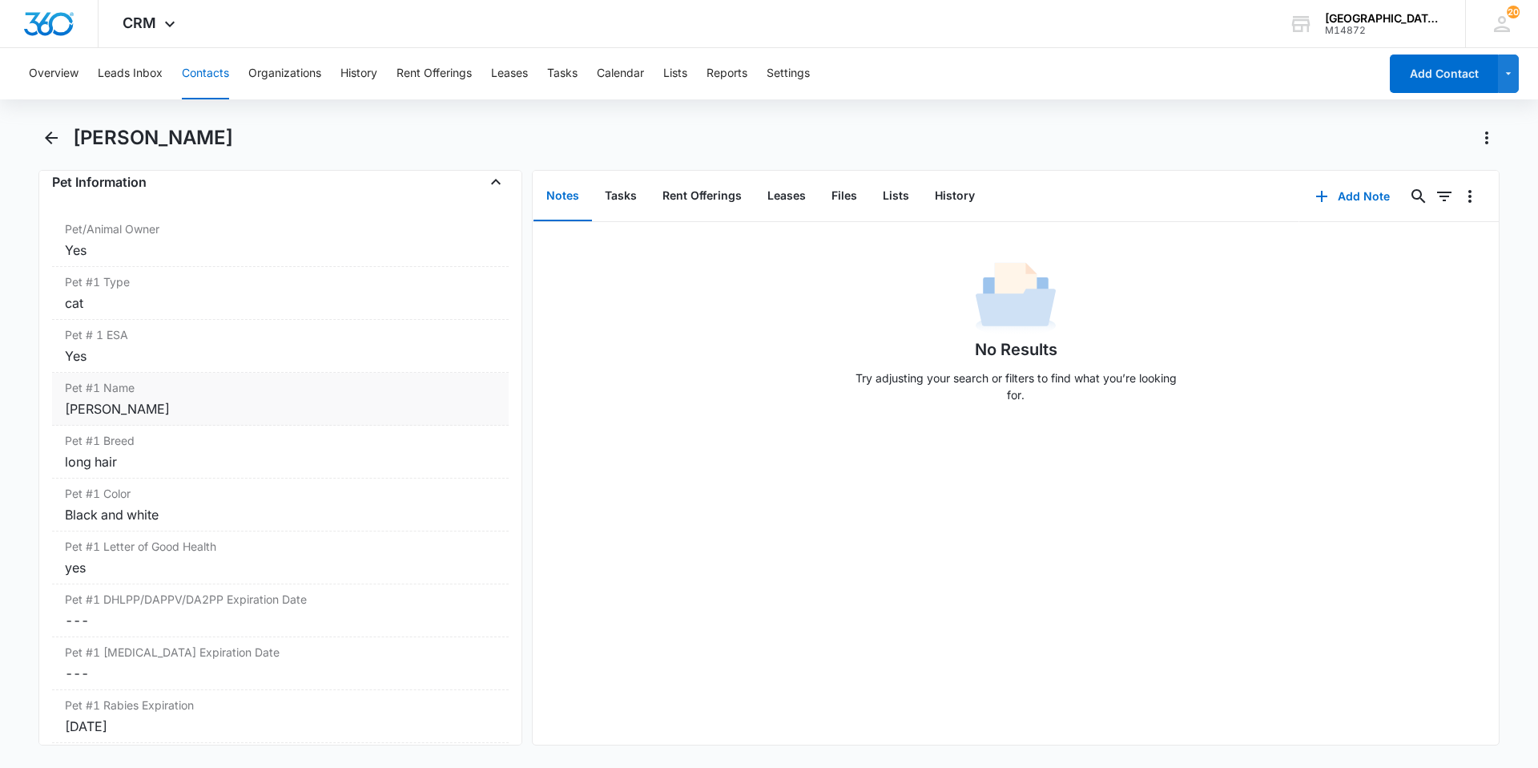
click at [265, 373] on div "Pet #1 Name Cancel Save Changes [PERSON_NAME]" at bounding box center [280, 399] width 457 height 53
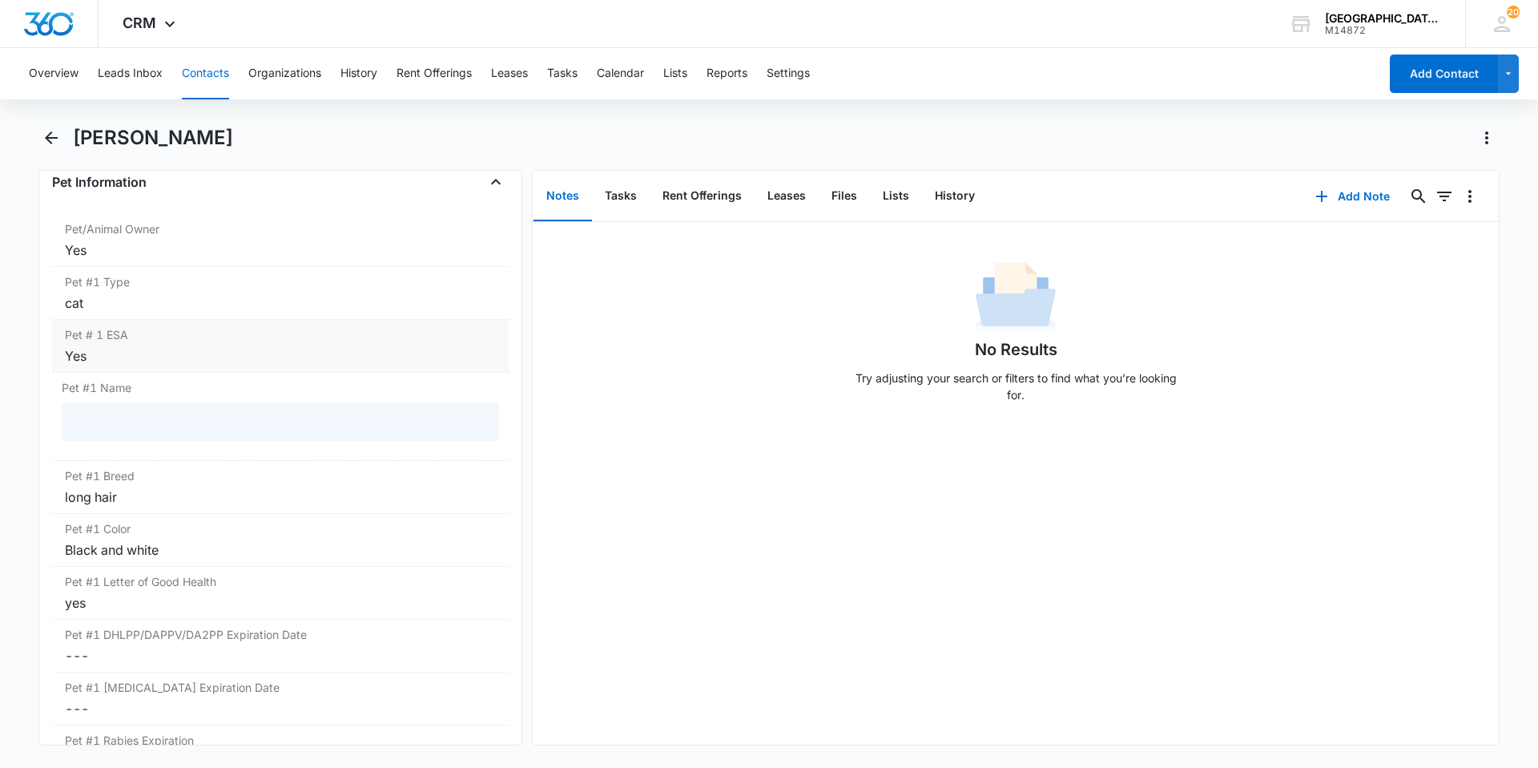
click at [249, 353] on div "Yes" at bounding box center [280, 355] width 431 height 19
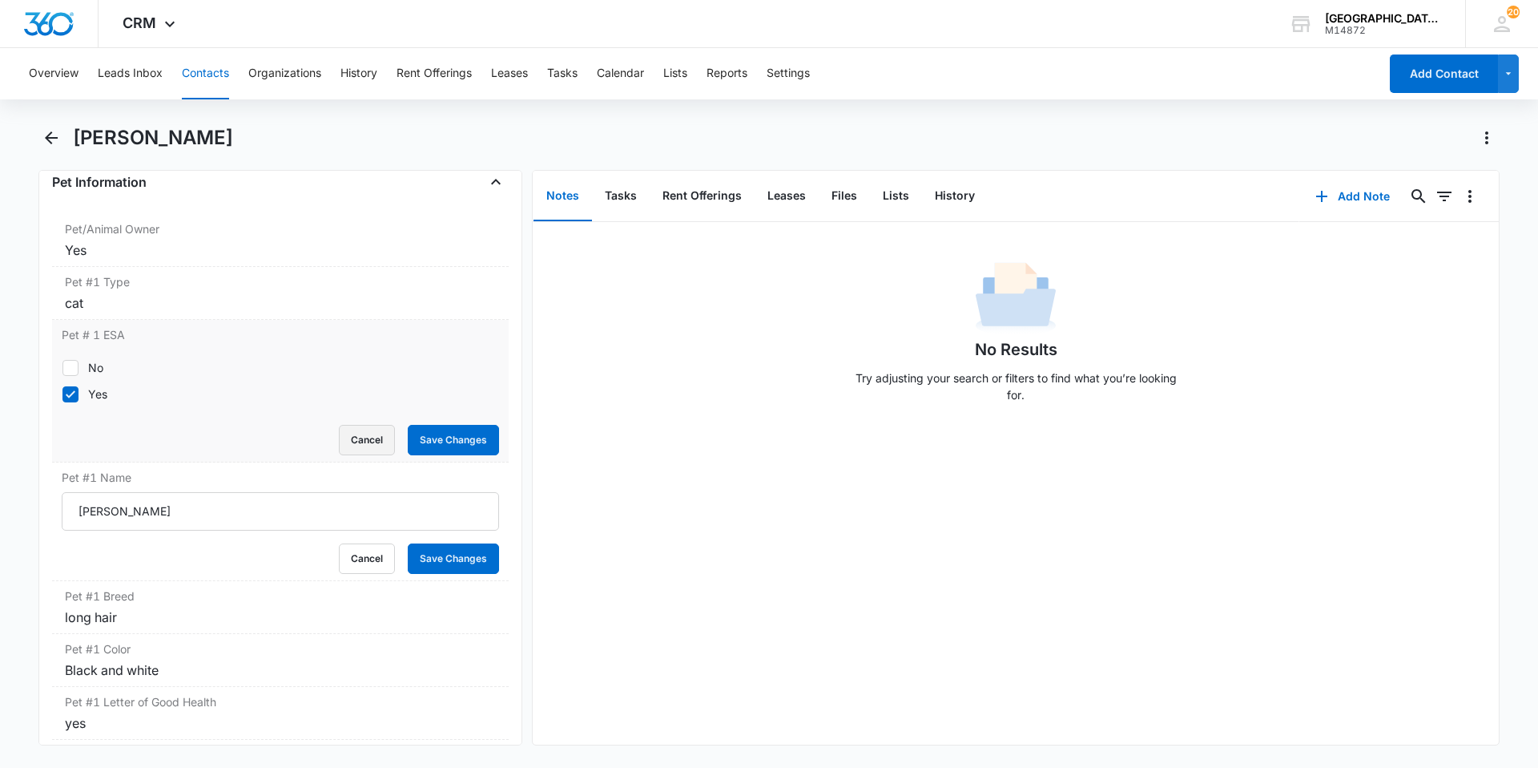
click at [374, 439] on button "Cancel" at bounding box center [367, 440] width 56 height 30
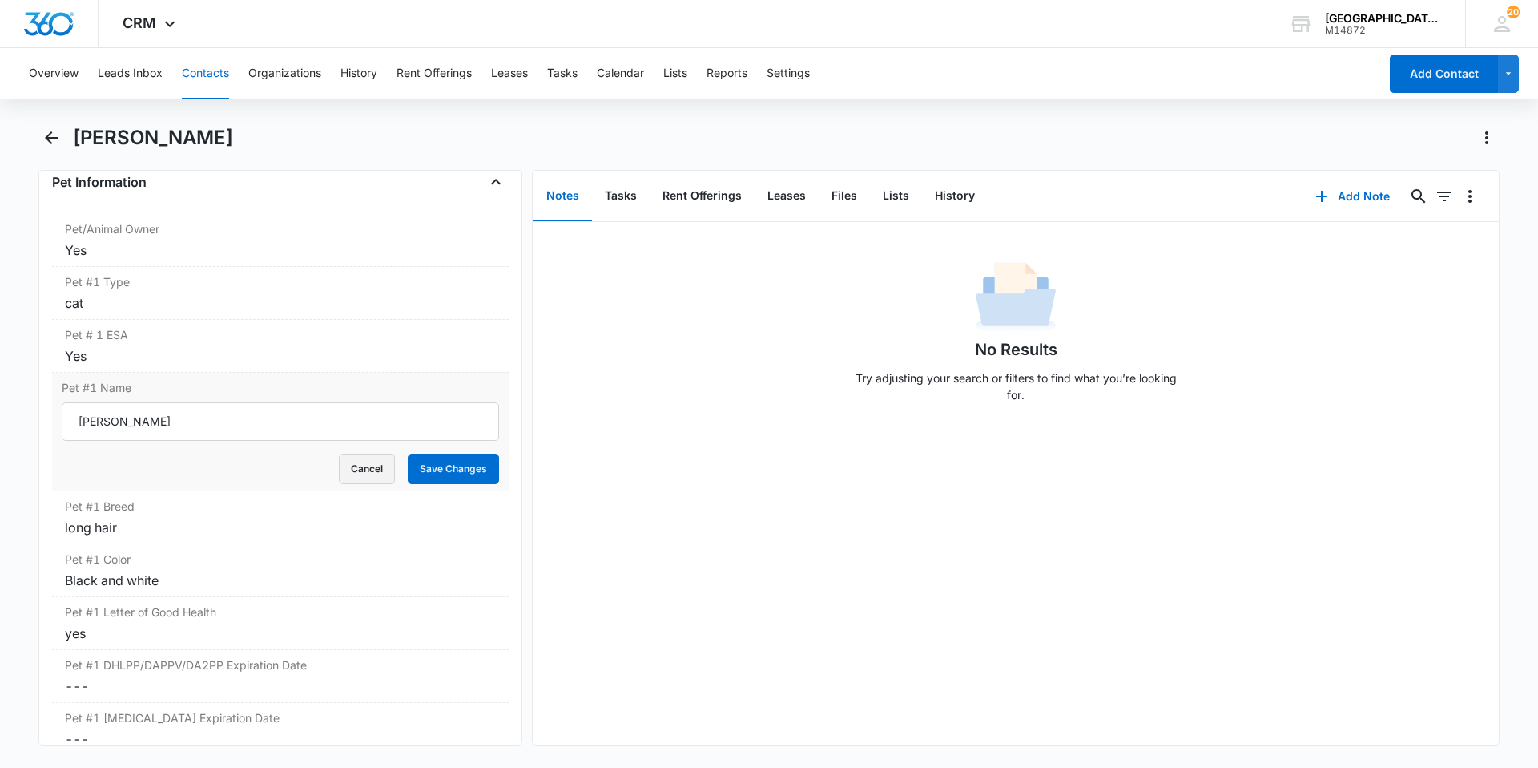
click at [350, 458] on button "Cancel" at bounding box center [367, 469] width 56 height 30
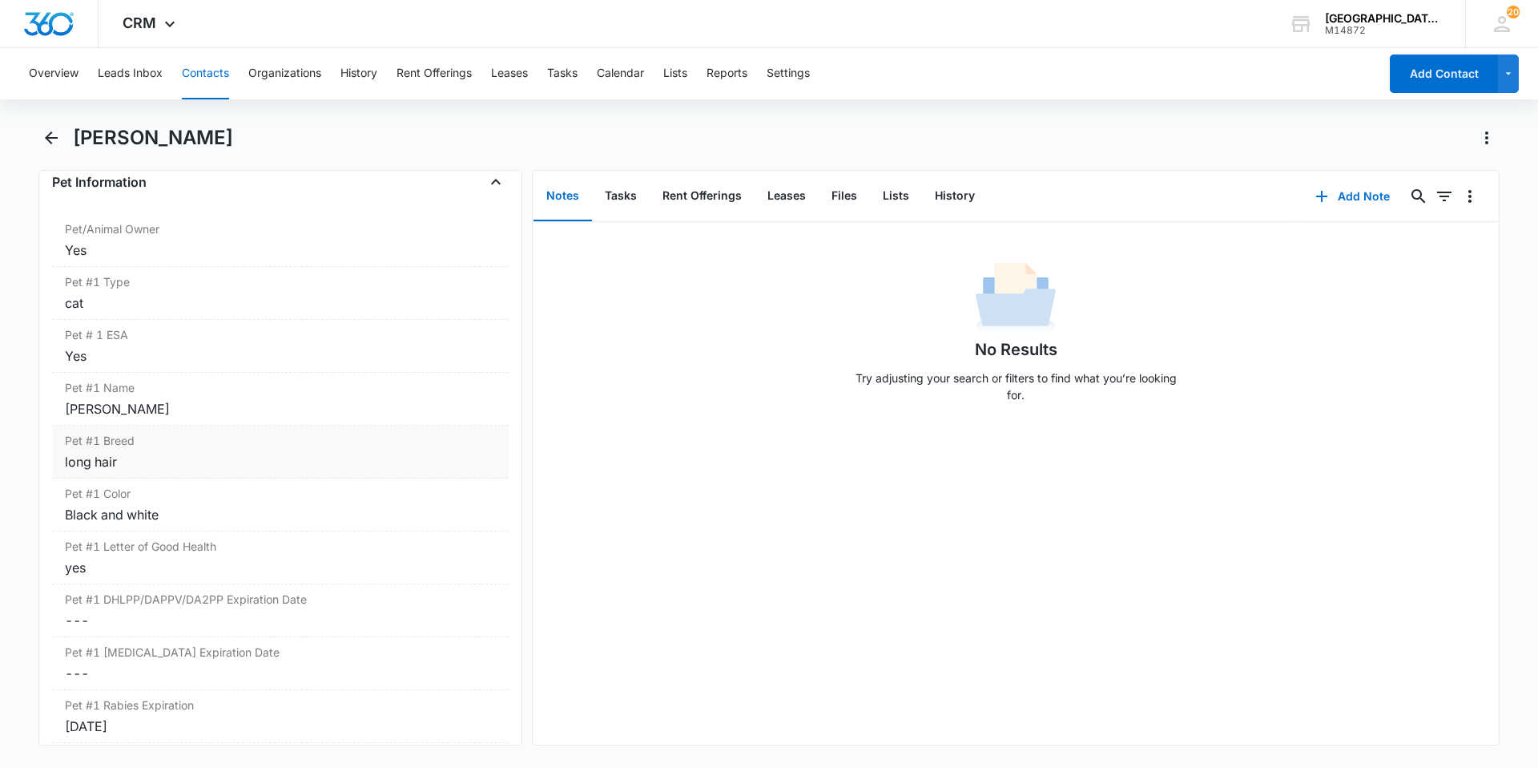
click at [227, 466] on div "long hair" at bounding box center [280, 461] width 431 height 19
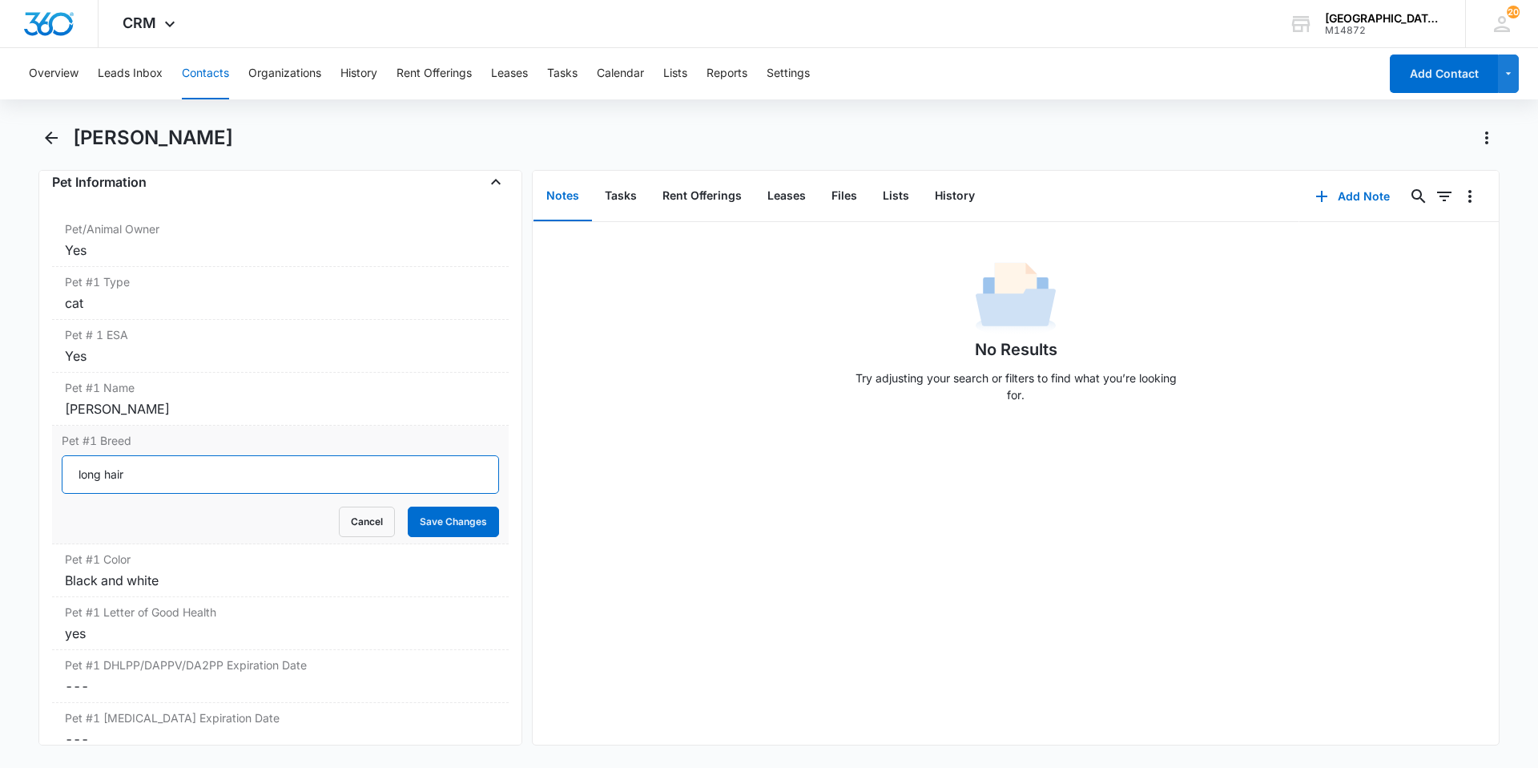
click at [220, 470] on input "long hair" at bounding box center [280, 474] width 437 height 38
type input "DSH"
click at [408, 506] on button "Save Changes" at bounding box center [453, 521] width 91 height 30
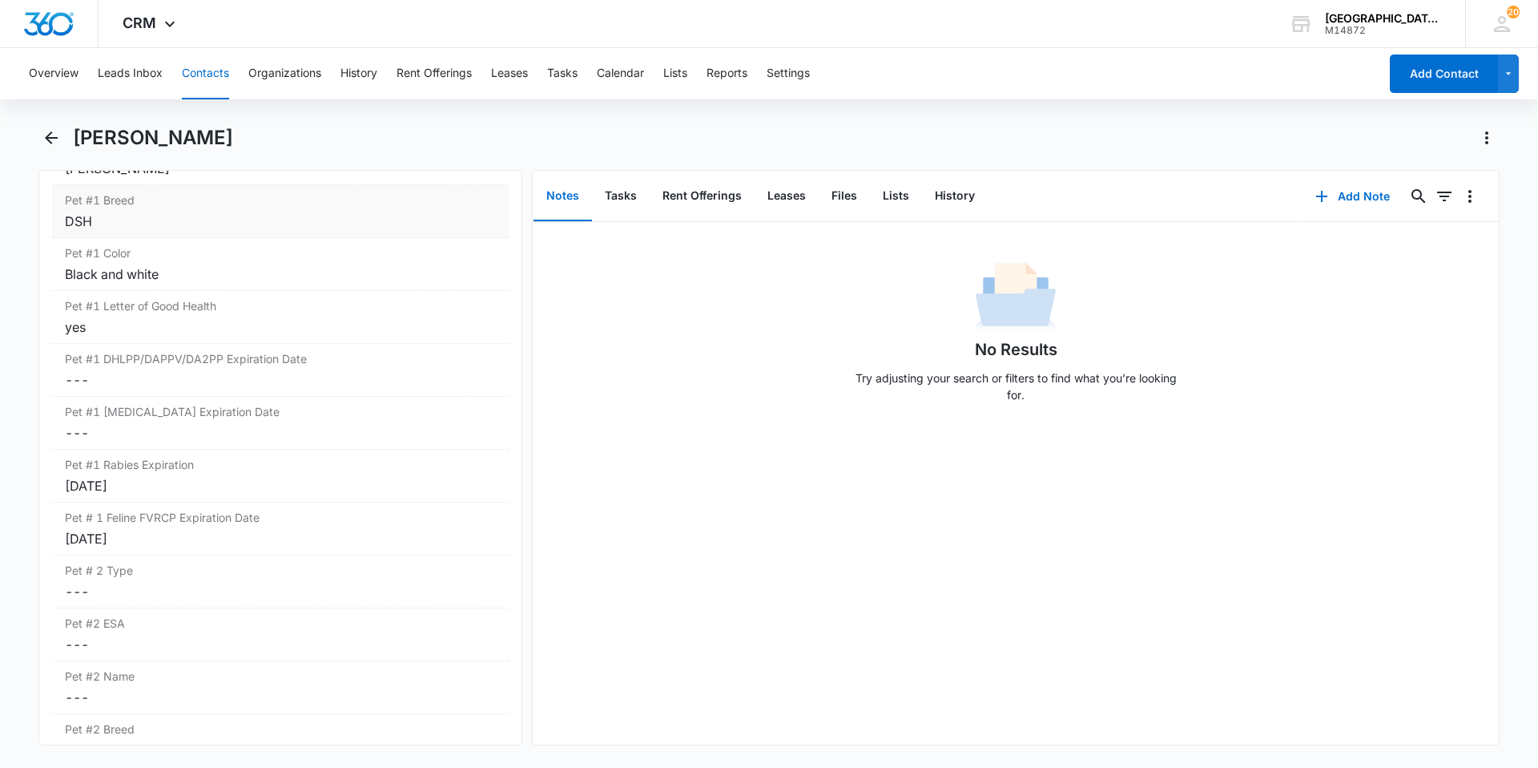
scroll to position [2484, 0]
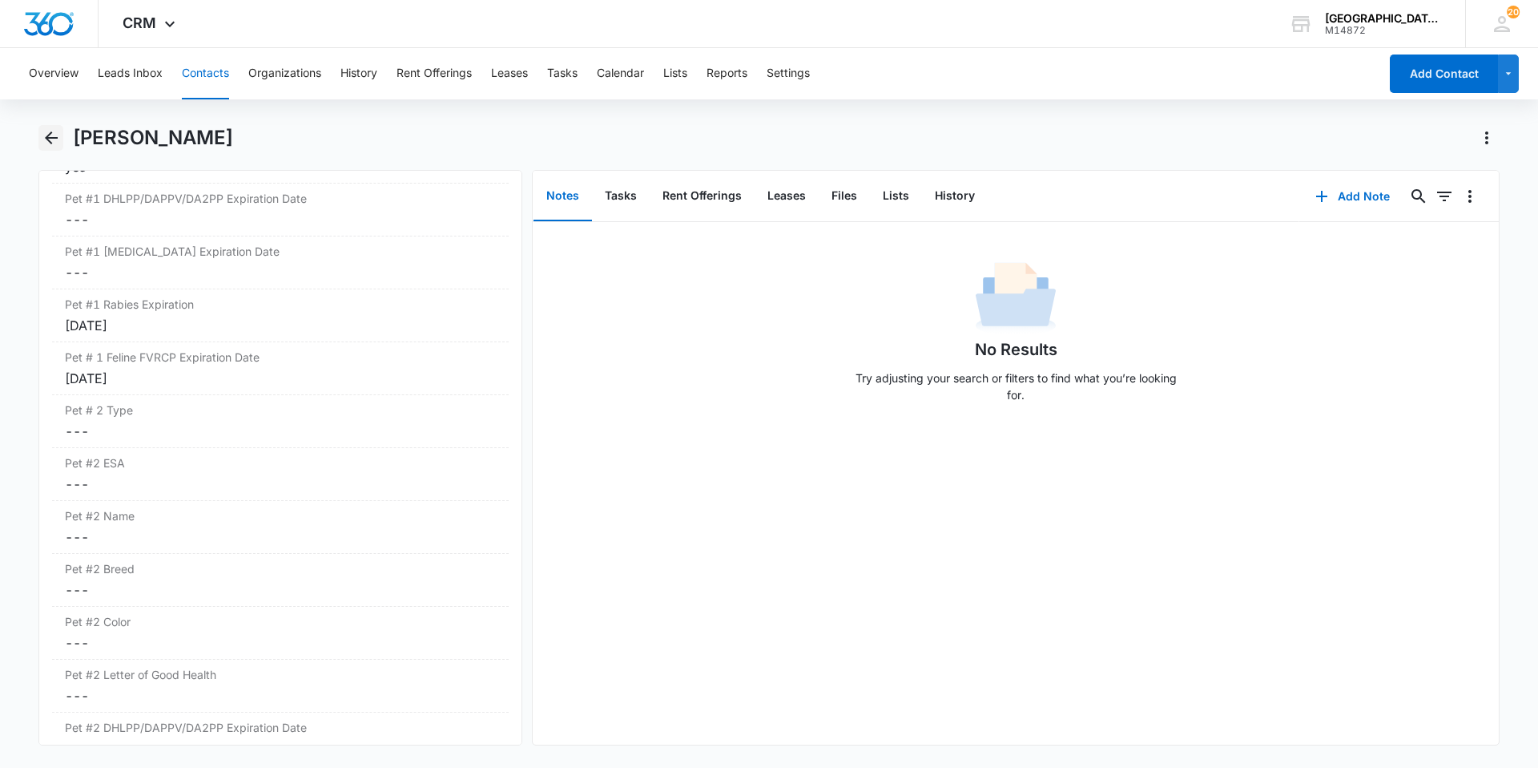
click at [54, 135] on icon "Back" at bounding box center [51, 137] width 19 height 19
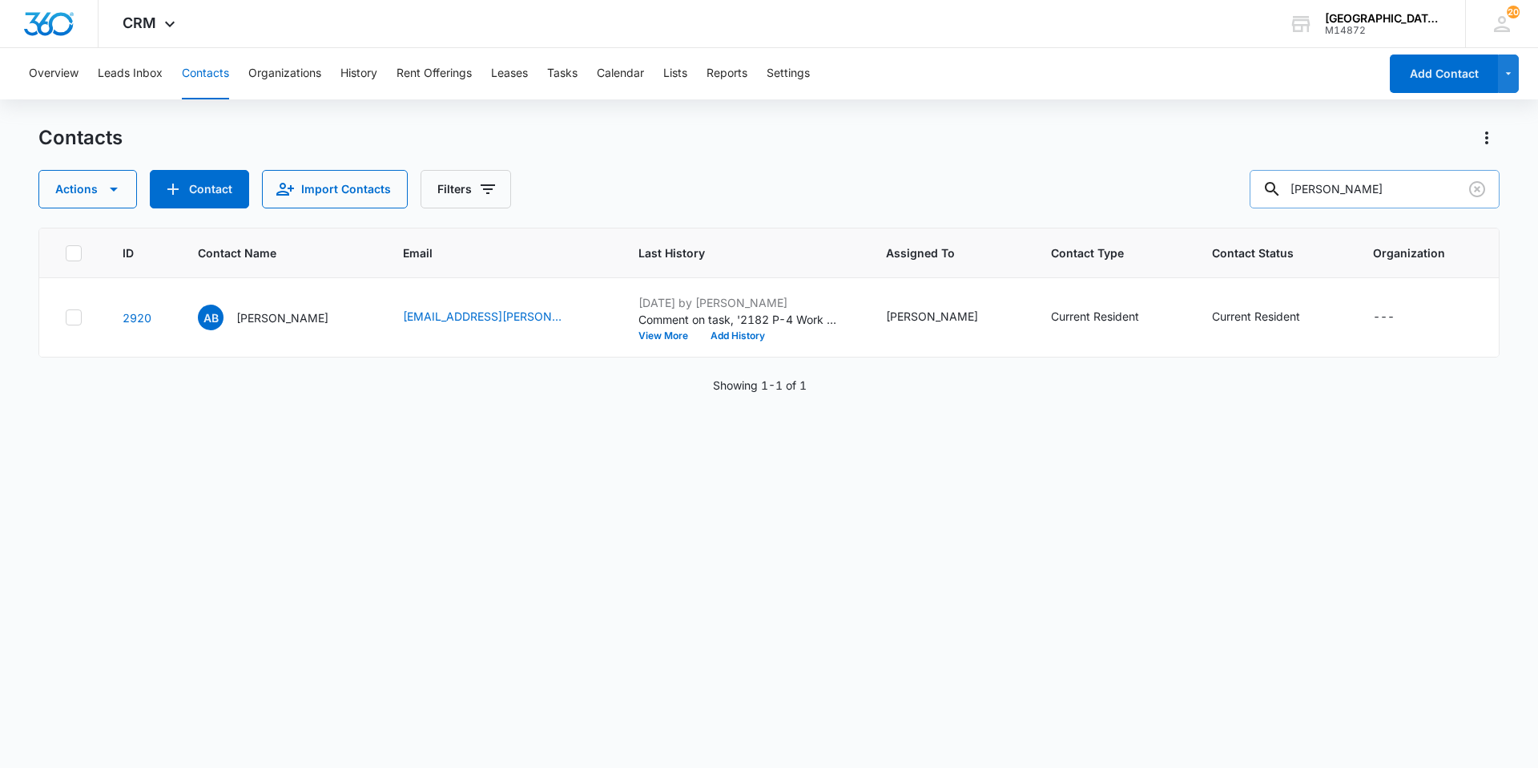
click at [1374, 193] on input "[PERSON_NAME]" at bounding box center [1375, 189] width 250 height 38
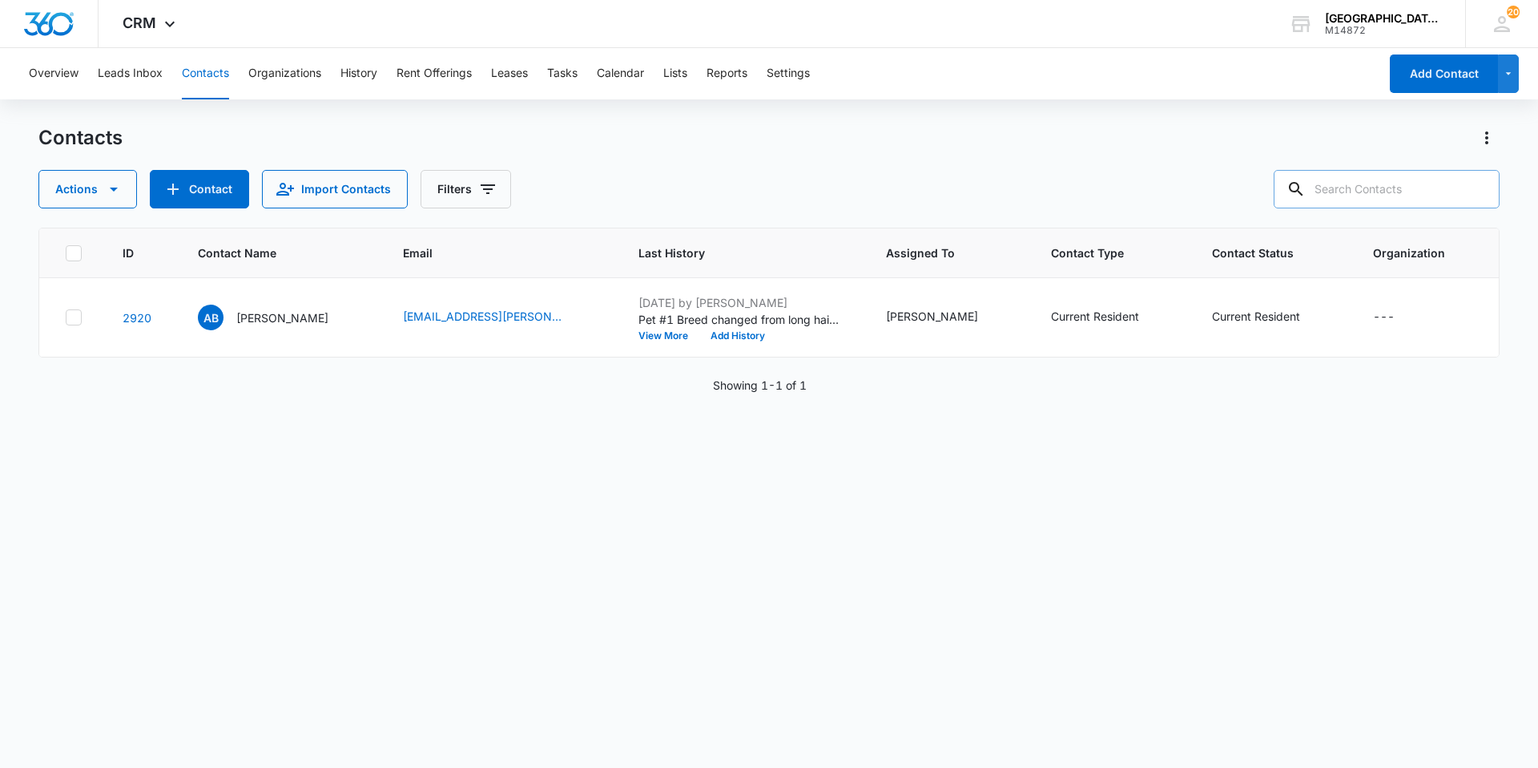
click at [1373, 205] on input "text" at bounding box center [1387, 189] width 226 height 38
type input "[PERSON_NAME]"
click at [275, 320] on p "[PERSON_NAME]" at bounding box center [282, 317] width 92 height 17
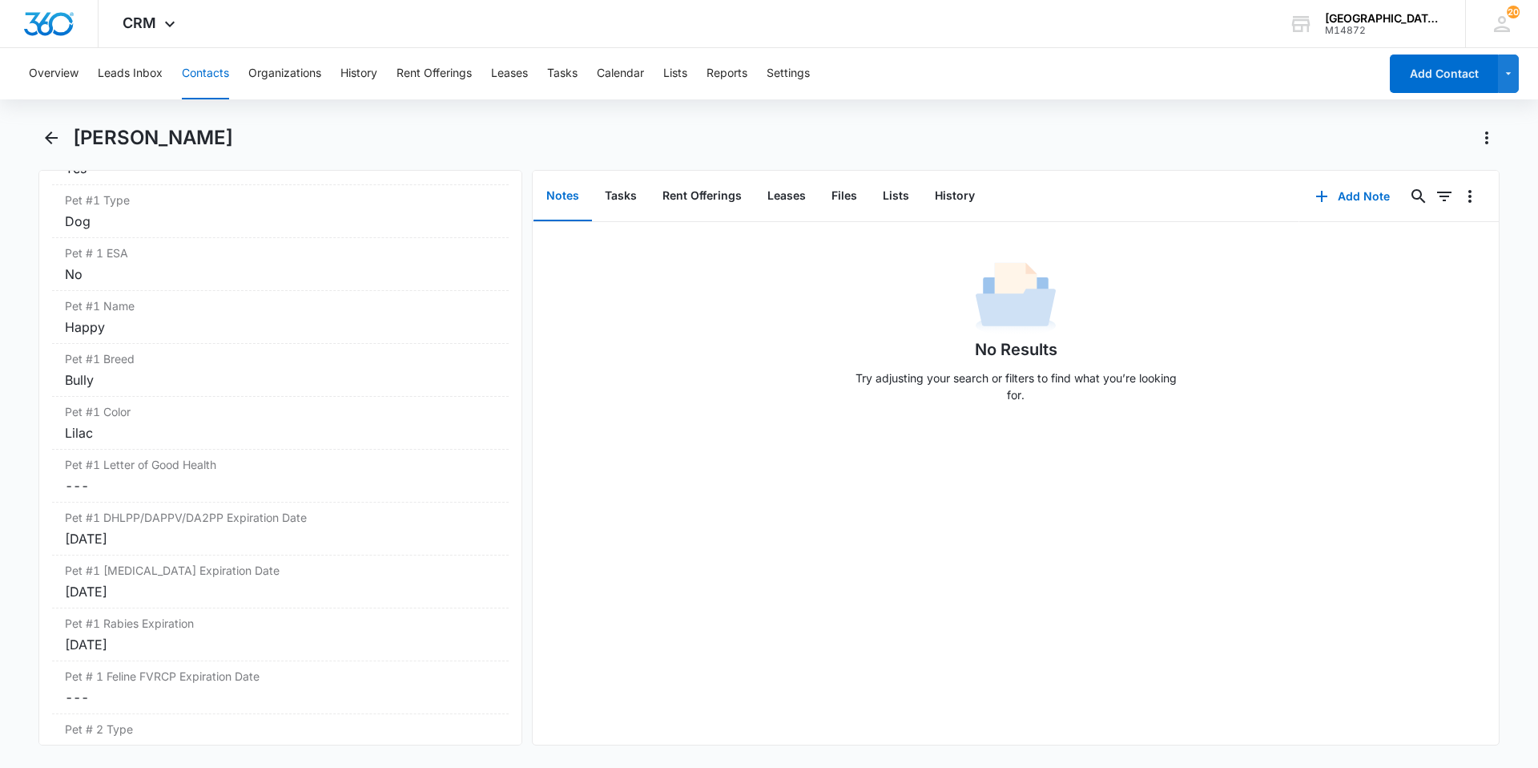
scroll to position [2243, 0]
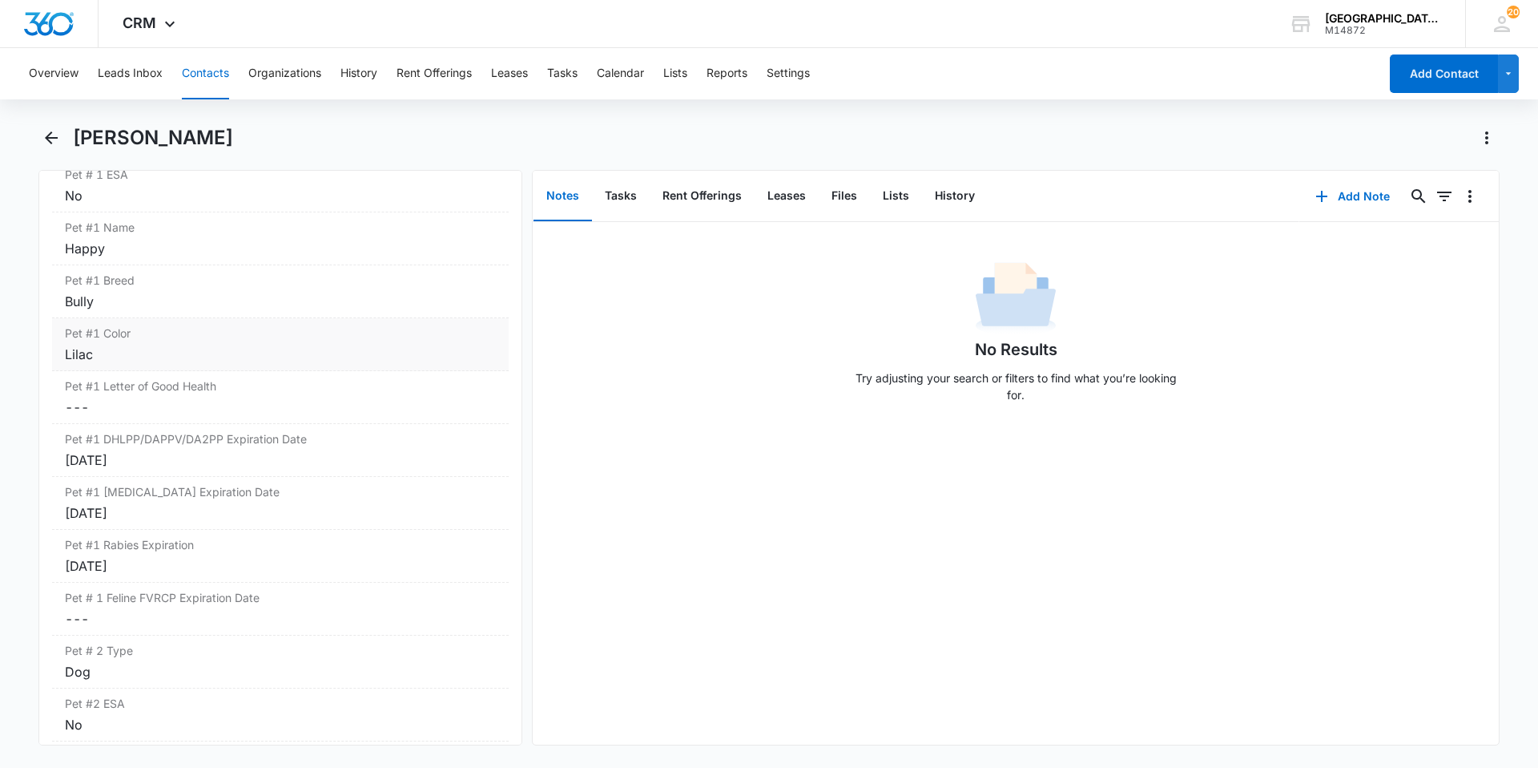
click at [225, 349] on div "Lilac" at bounding box center [280, 354] width 431 height 19
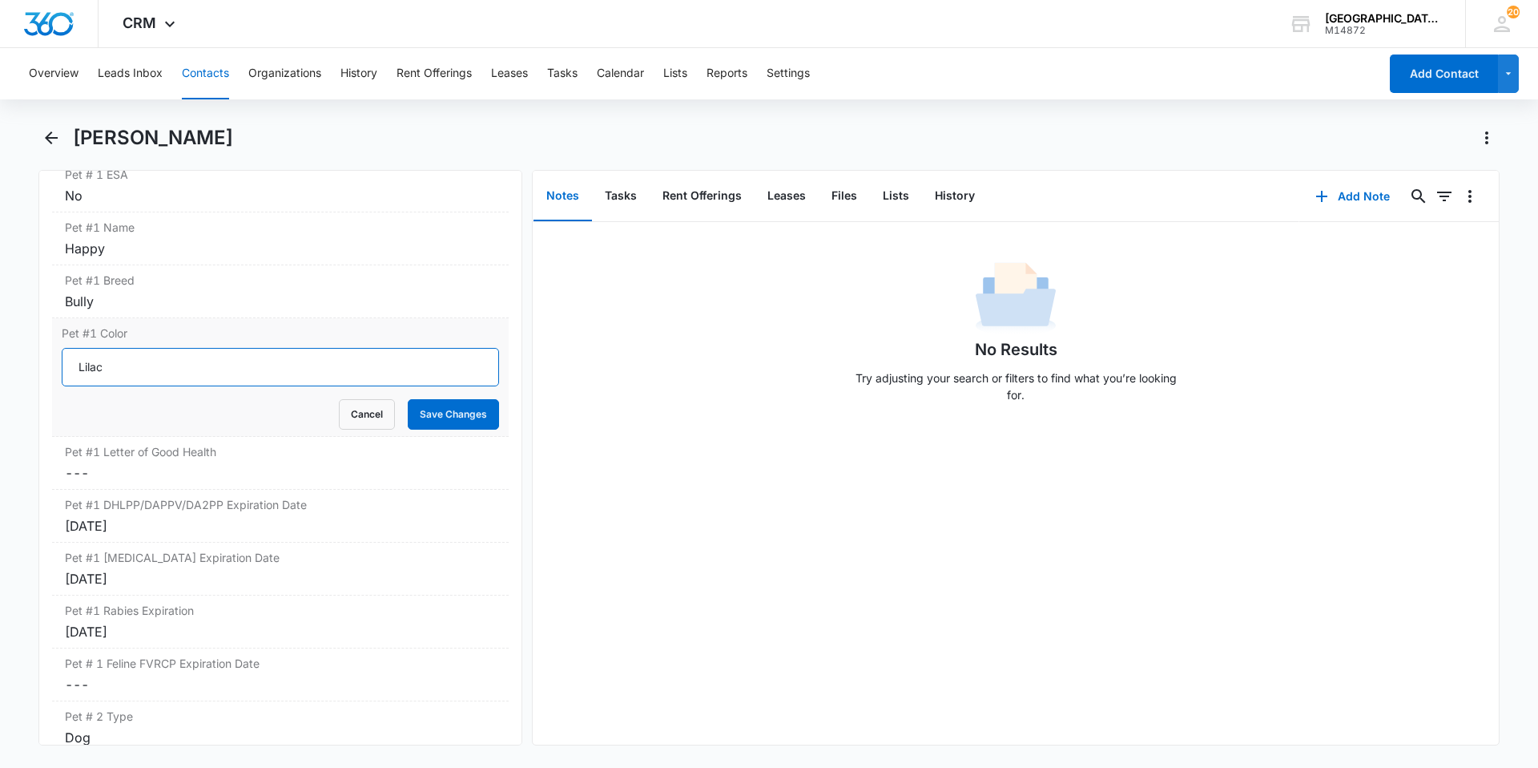
click at [221, 364] on input "Lilac" at bounding box center [280, 367] width 437 height 38
type input "Brown"
click at [408, 399] on button "Save Changes" at bounding box center [453, 414] width 91 height 30
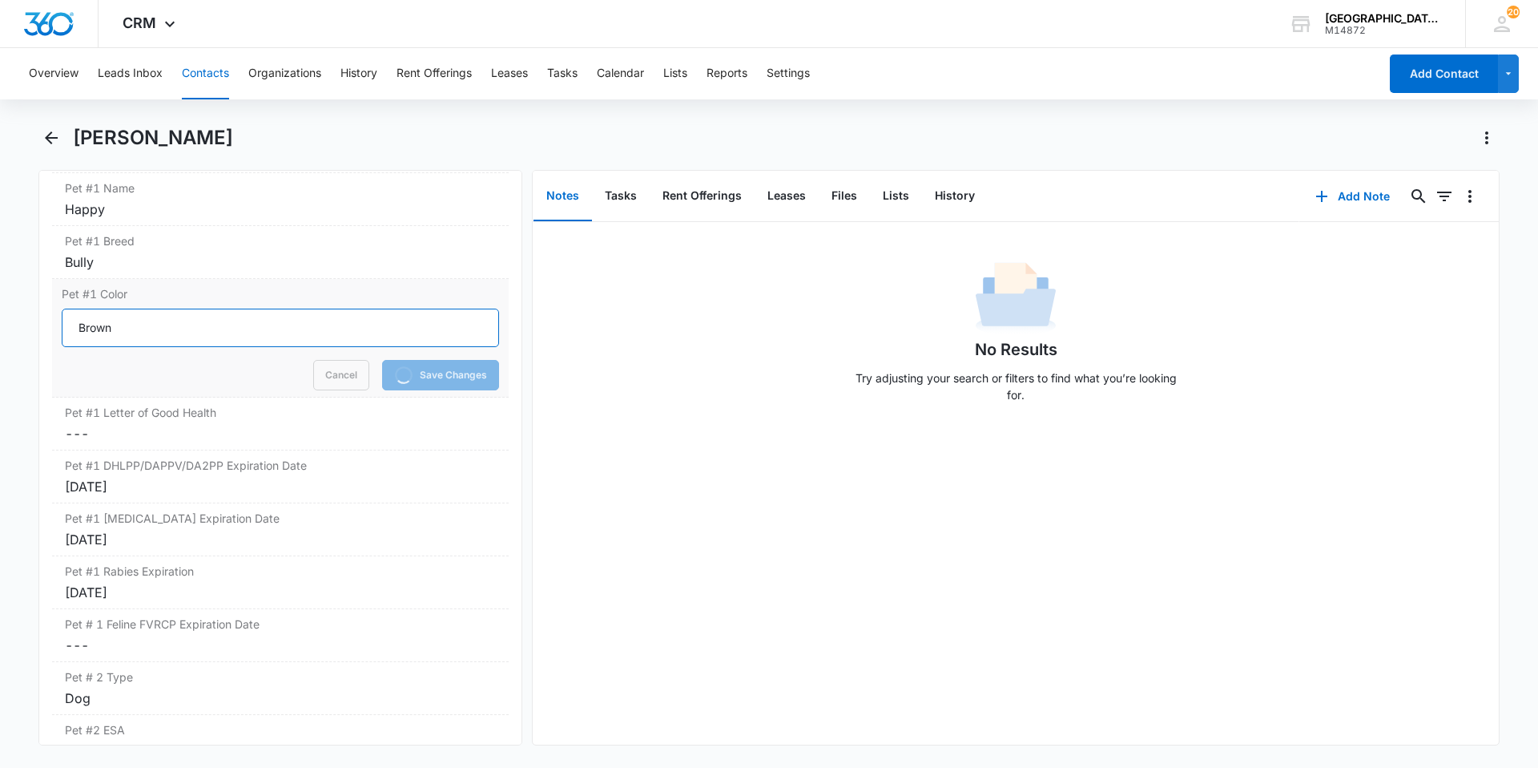
scroll to position [2404, 0]
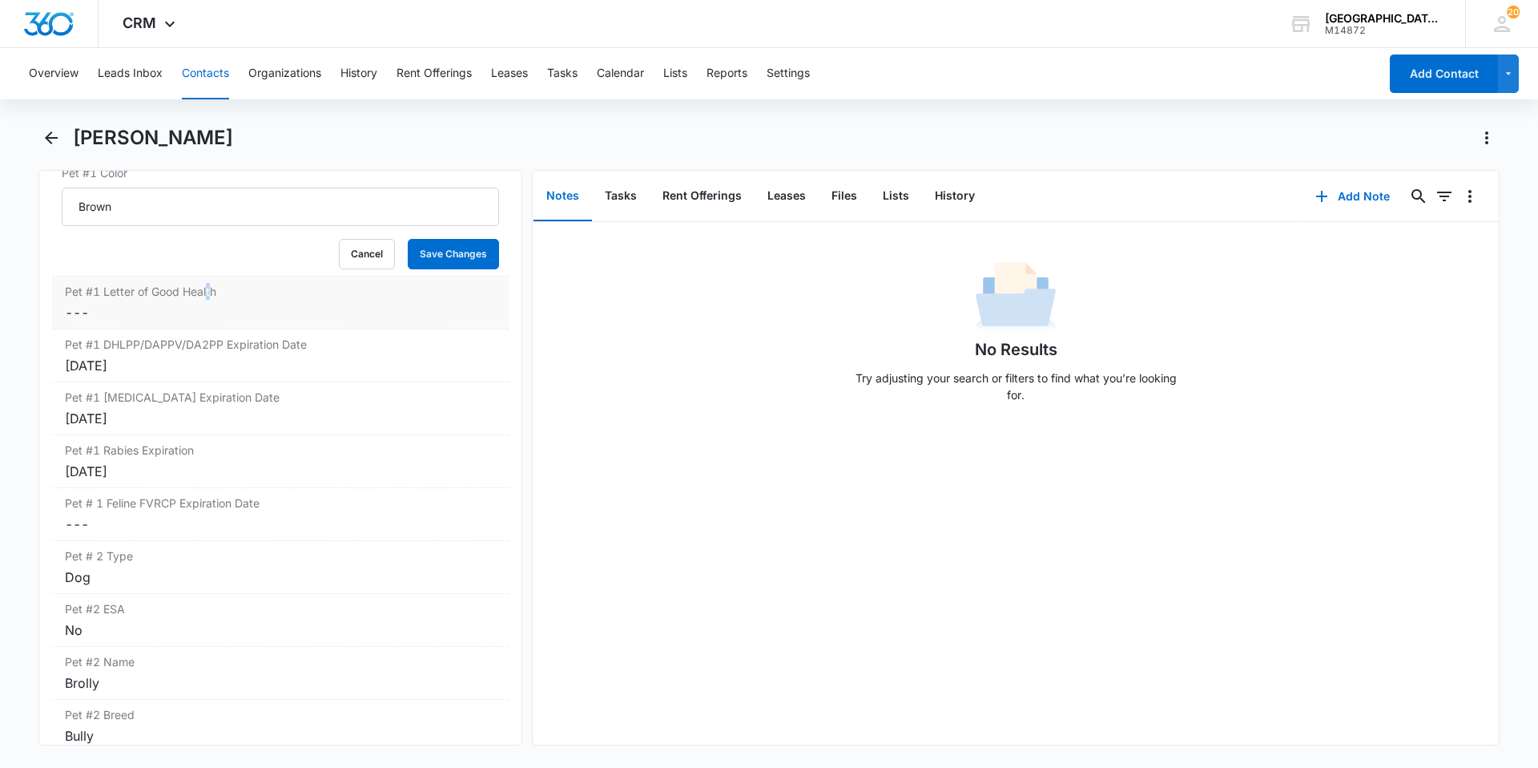
click at [207, 284] on div "Pet #1 Letter of Good Health Cancel Save Changes ---" at bounding box center [280, 302] width 457 height 53
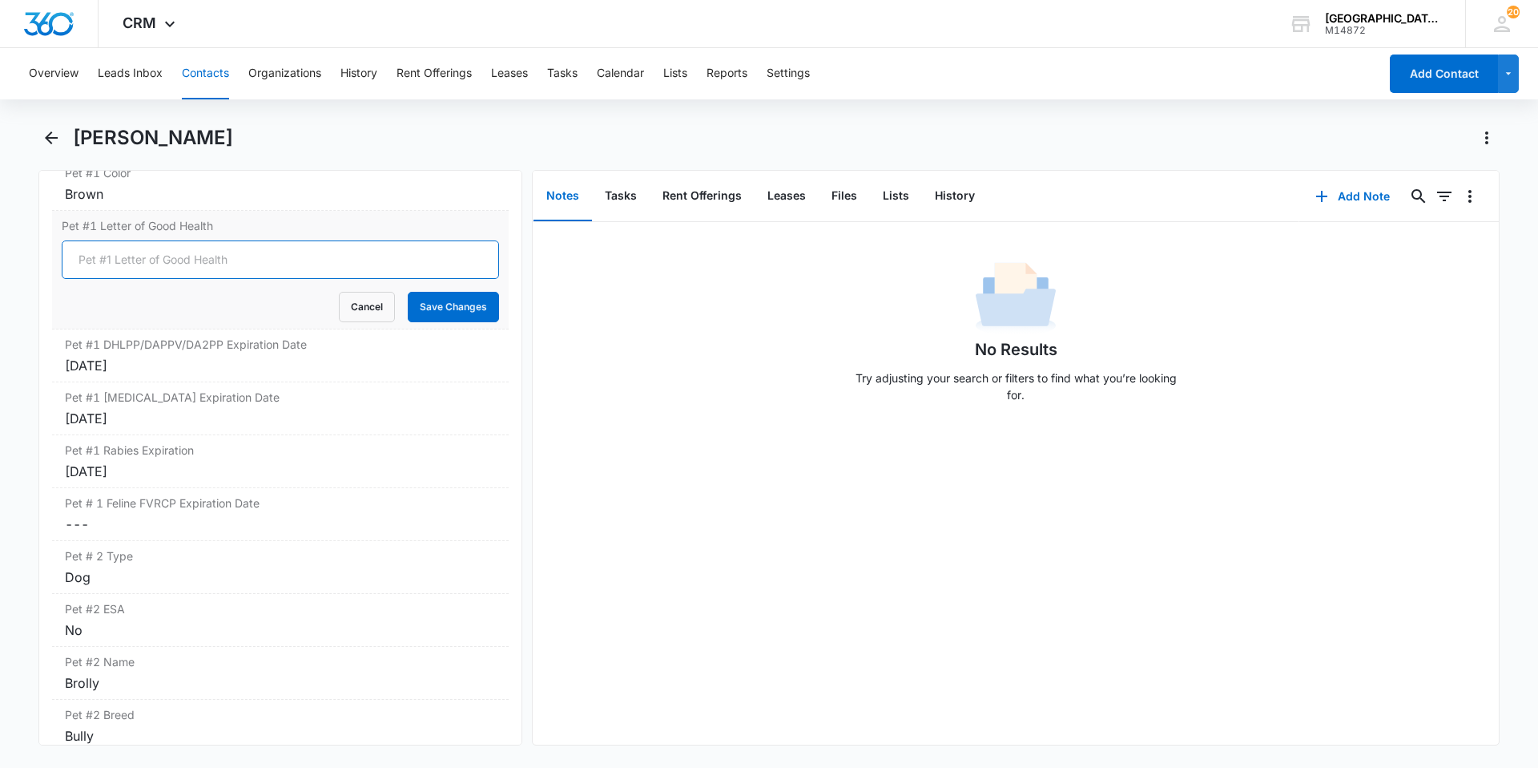
click at [119, 258] on input "Pet #1 Letter of Good Health" at bounding box center [280, 259] width 437 height 38
type input "YES"
click at [423, 312] on button "Save Changes" at bounding box center [453, 307] width 91 height 30
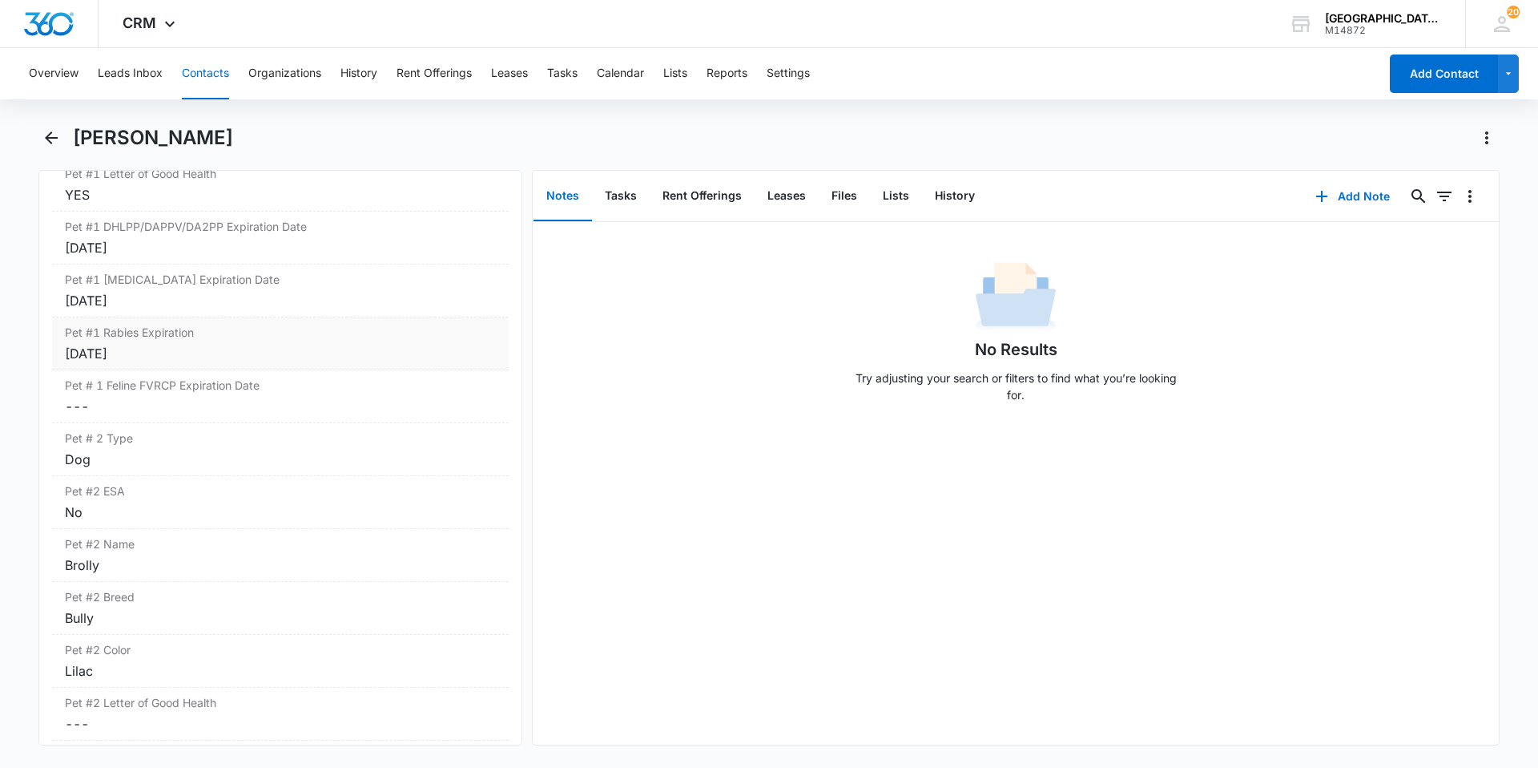
scroll to position [2484, 0]
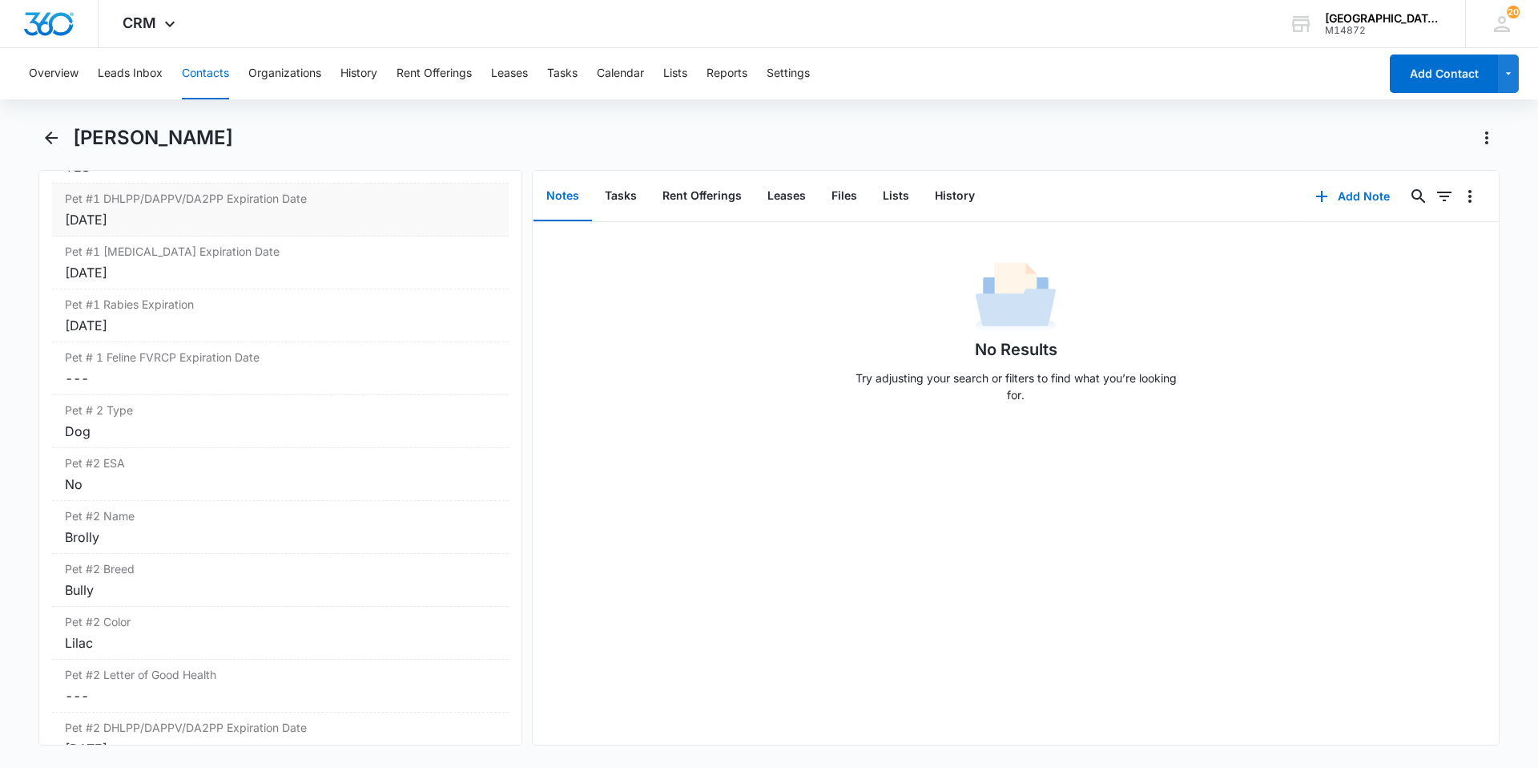
click at [164, 220] on div "[DATE]" at bounding box center [280, 219] width 431 height 19
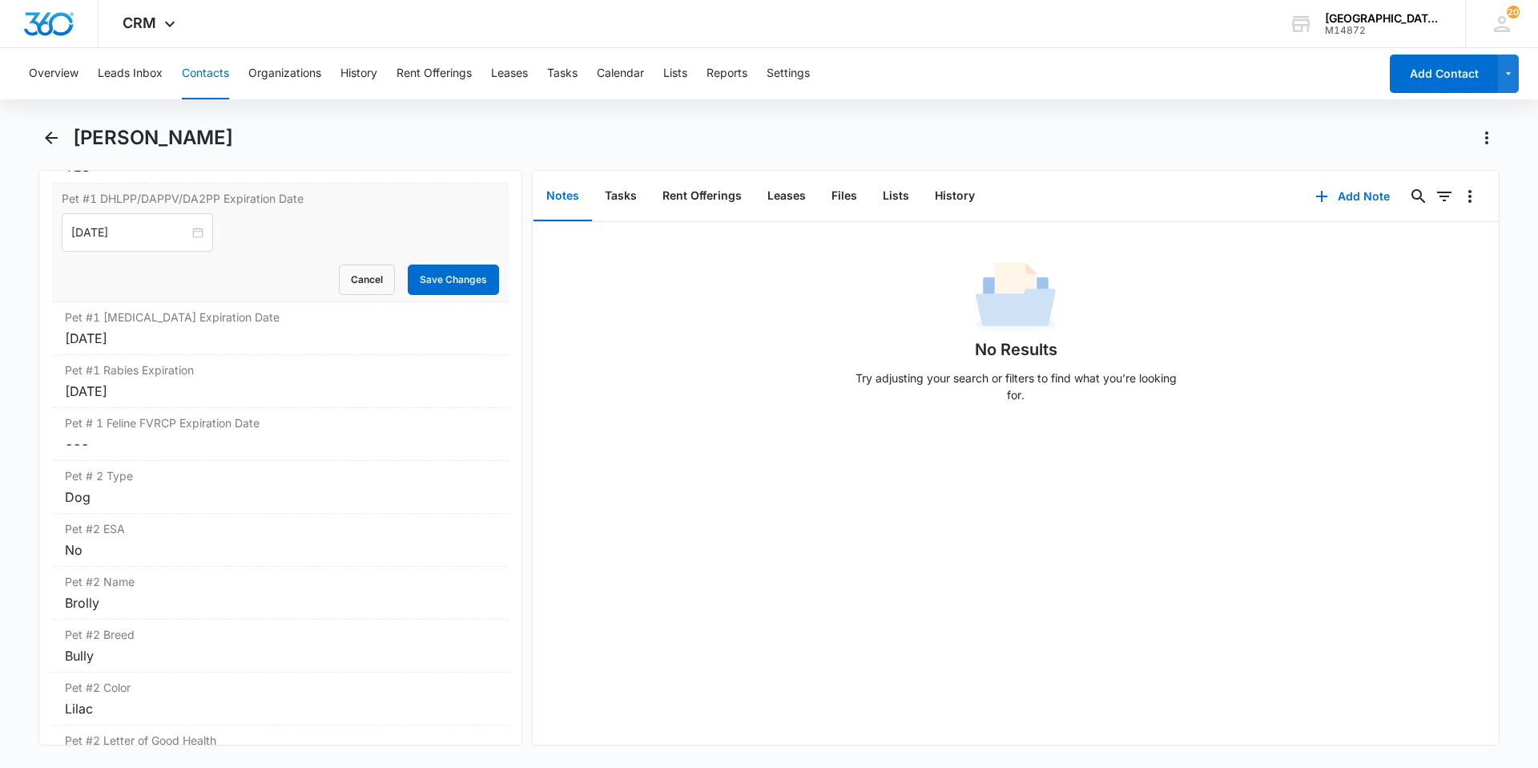
click at [161, 220] on div "[DATE]" at bounding box center [137, 232] width 151 height 38
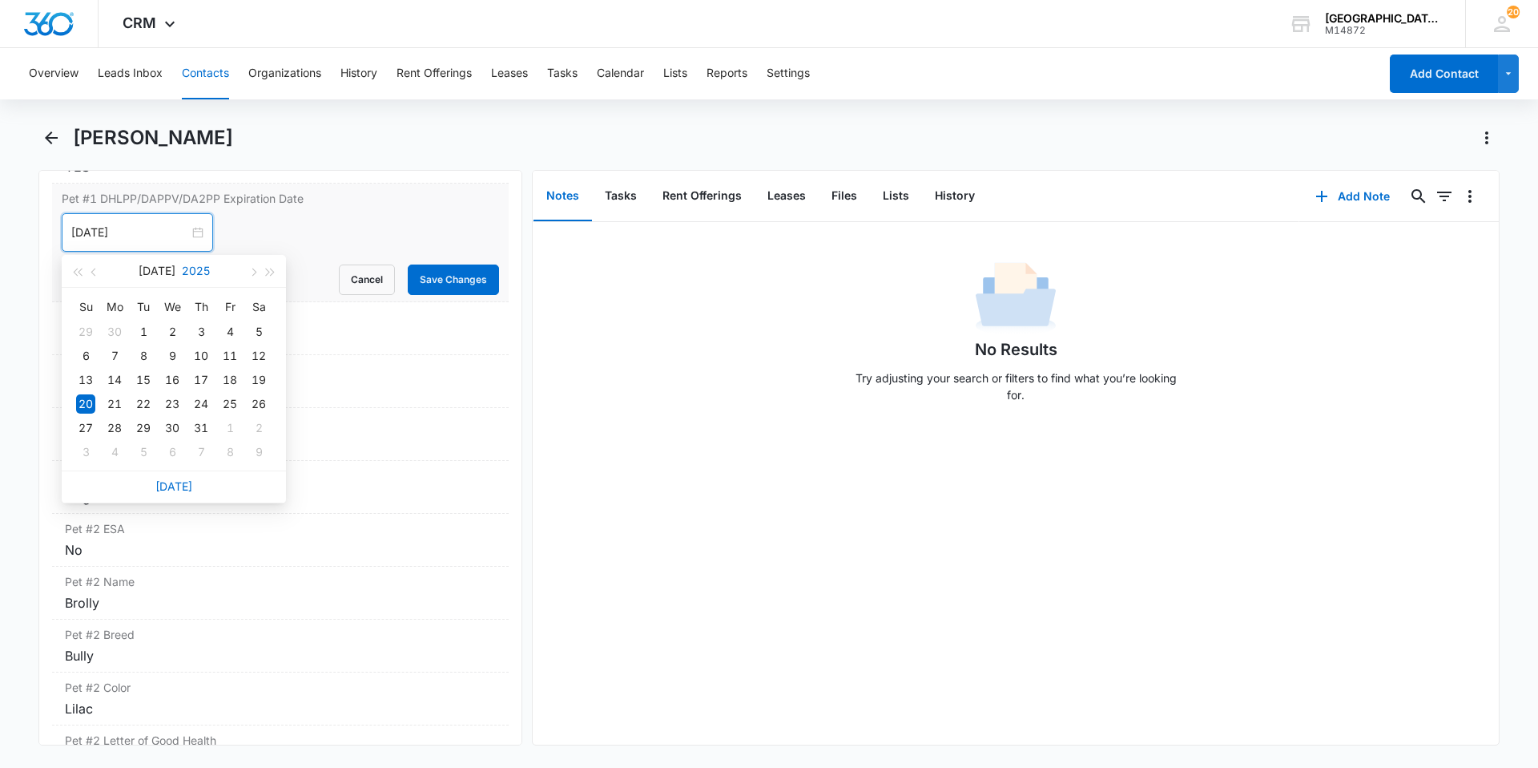
click at [187, 261] on button "2025" at bounding box center [196, 271] width 28 height 32
click at [228, 365] on div "2024" at bounding box center [244, 366] width 48 height 19
click at [160, 275] on button "[DATE]" at bounding box center [156, 271] width 37 height 32
click at [175, 426] on div "Aug" at bounding box center [174, 419] width 48 height 19
type input "[DATE]"
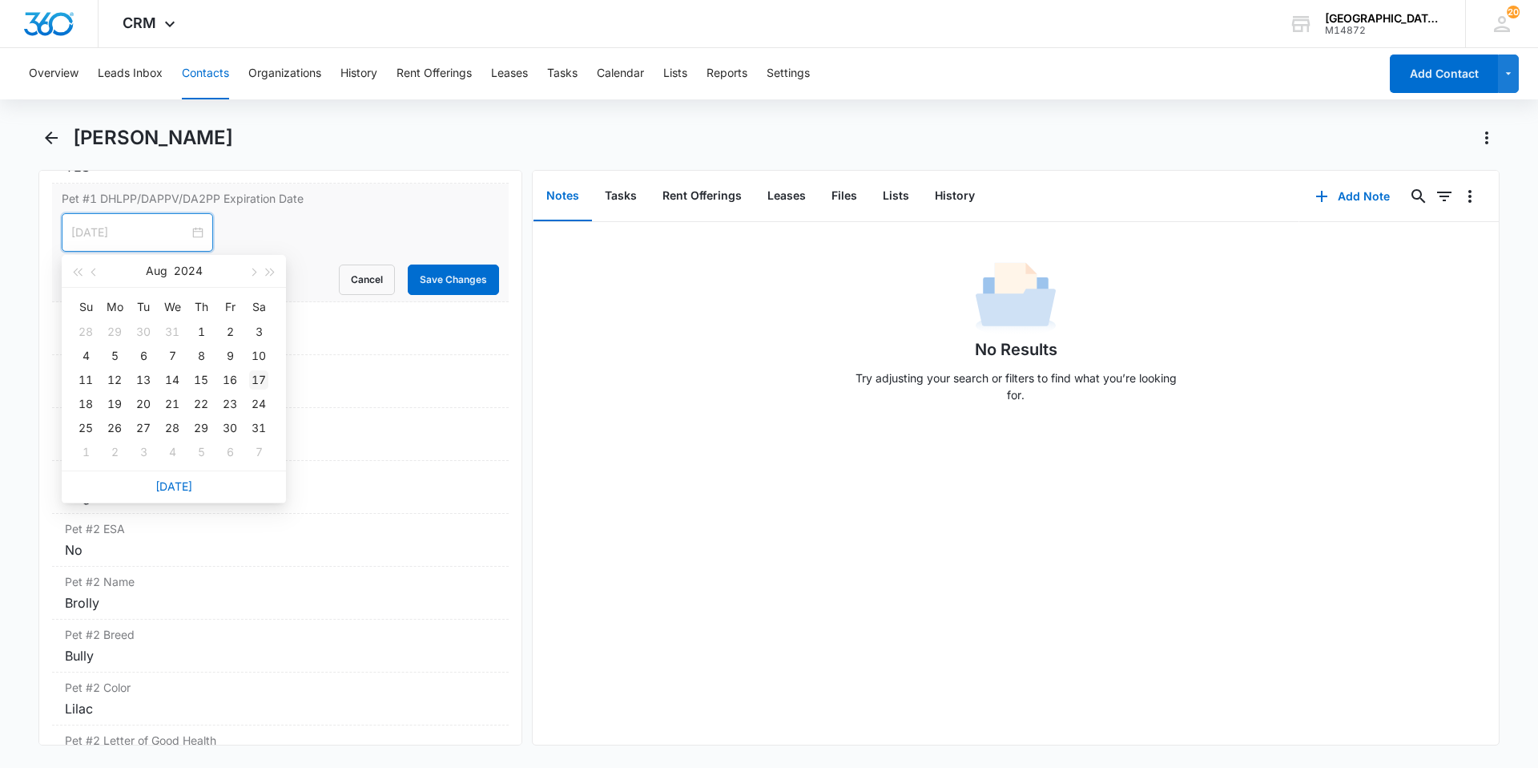
click at [252, 383] on div "17" at bounding box center [258, 379] width 19 height 19
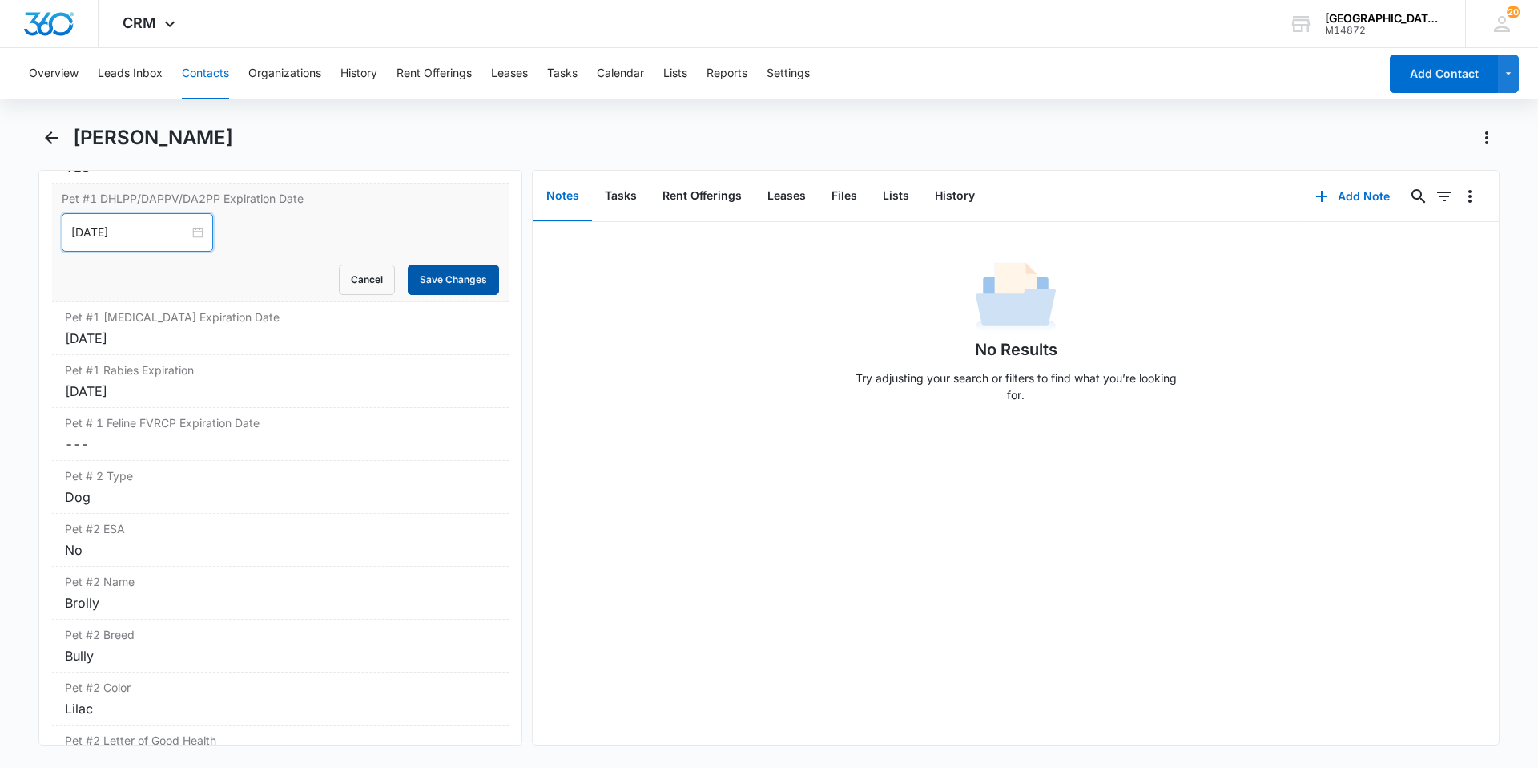
click at [447, 288] on button "Save Changes" at bounding box center [453, 279] width 91 height 30
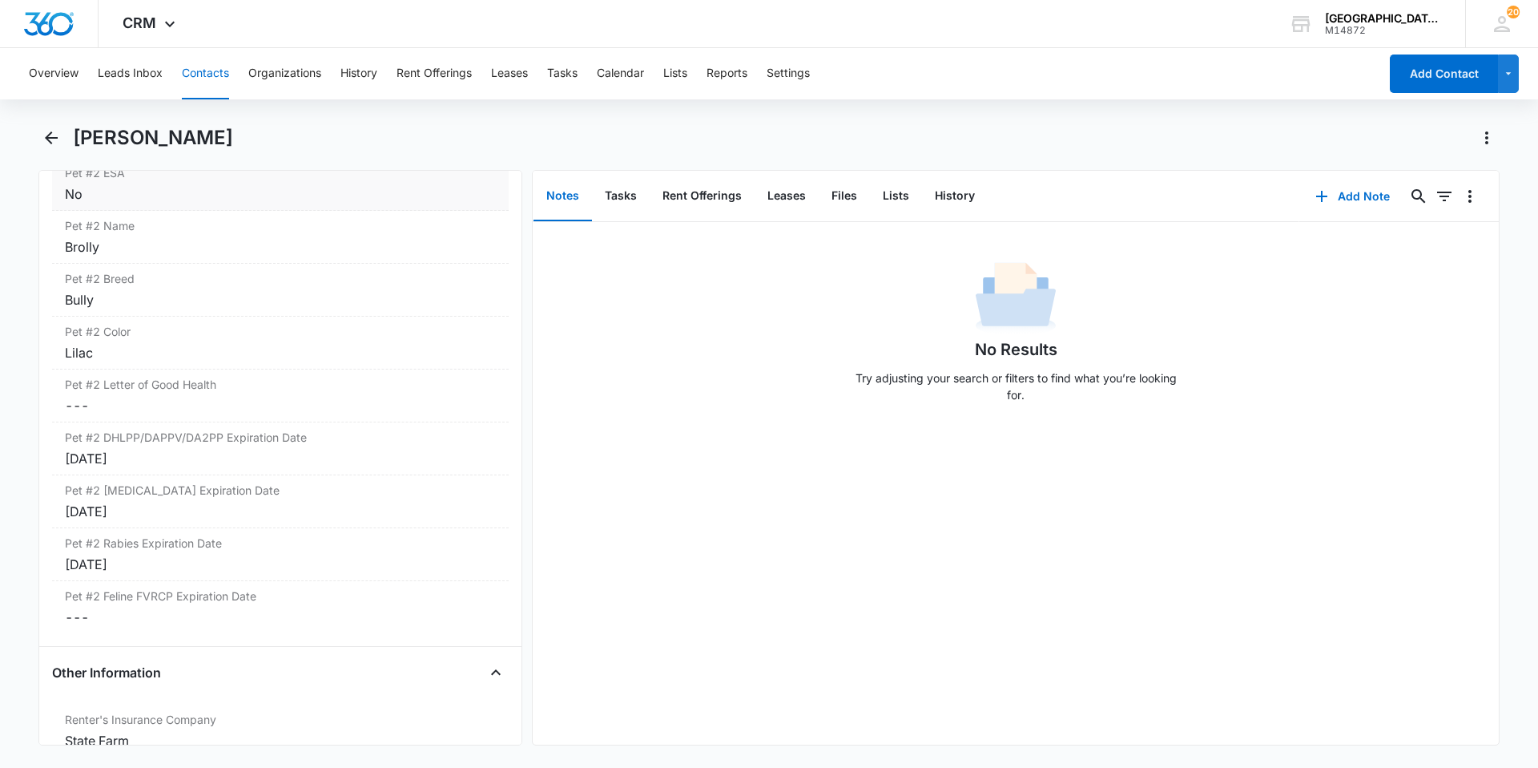
scroll to position [2854, 0]
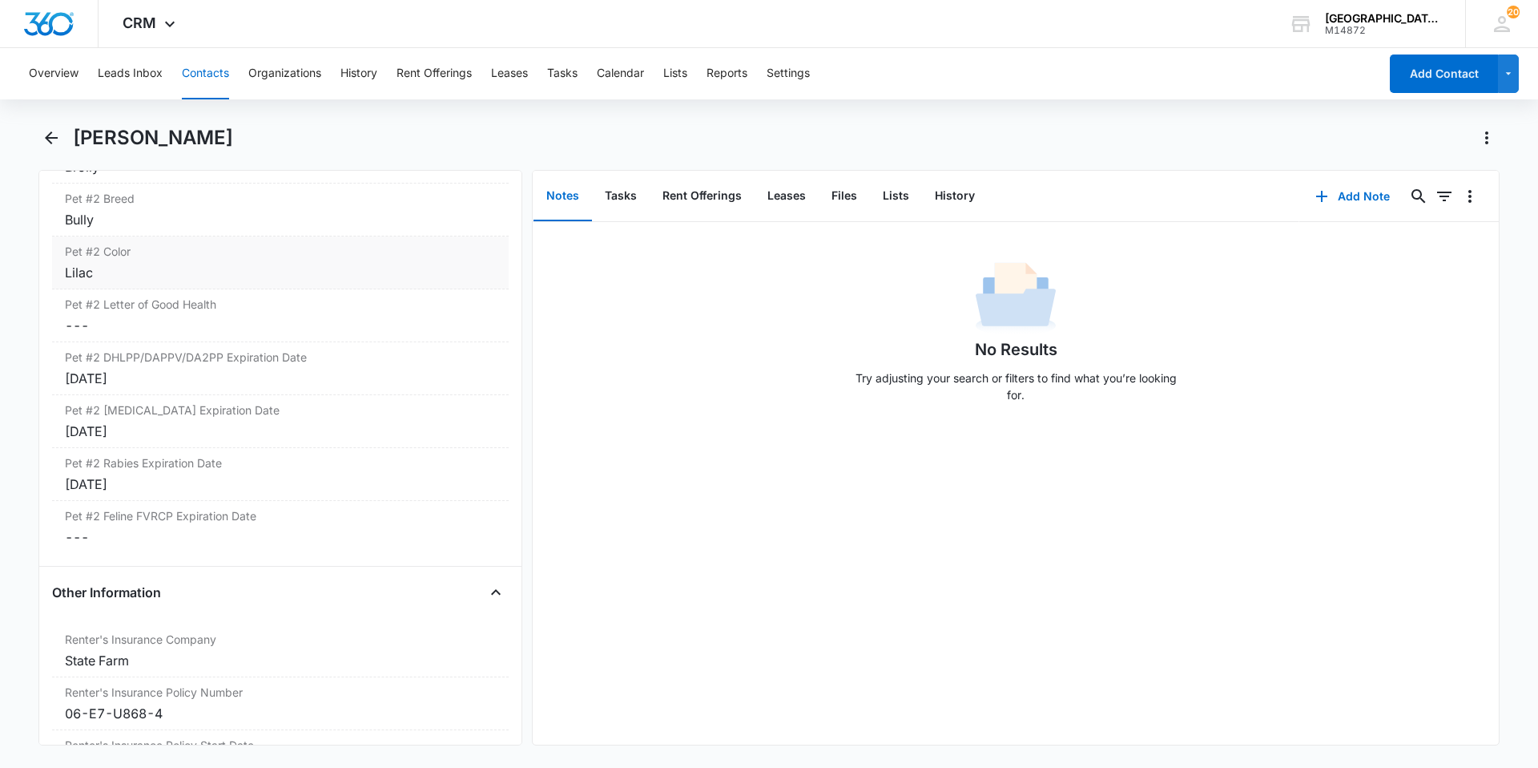
click at [207, 267] on div "Lilac" at bounding box center [280, 272] width 431 height 19
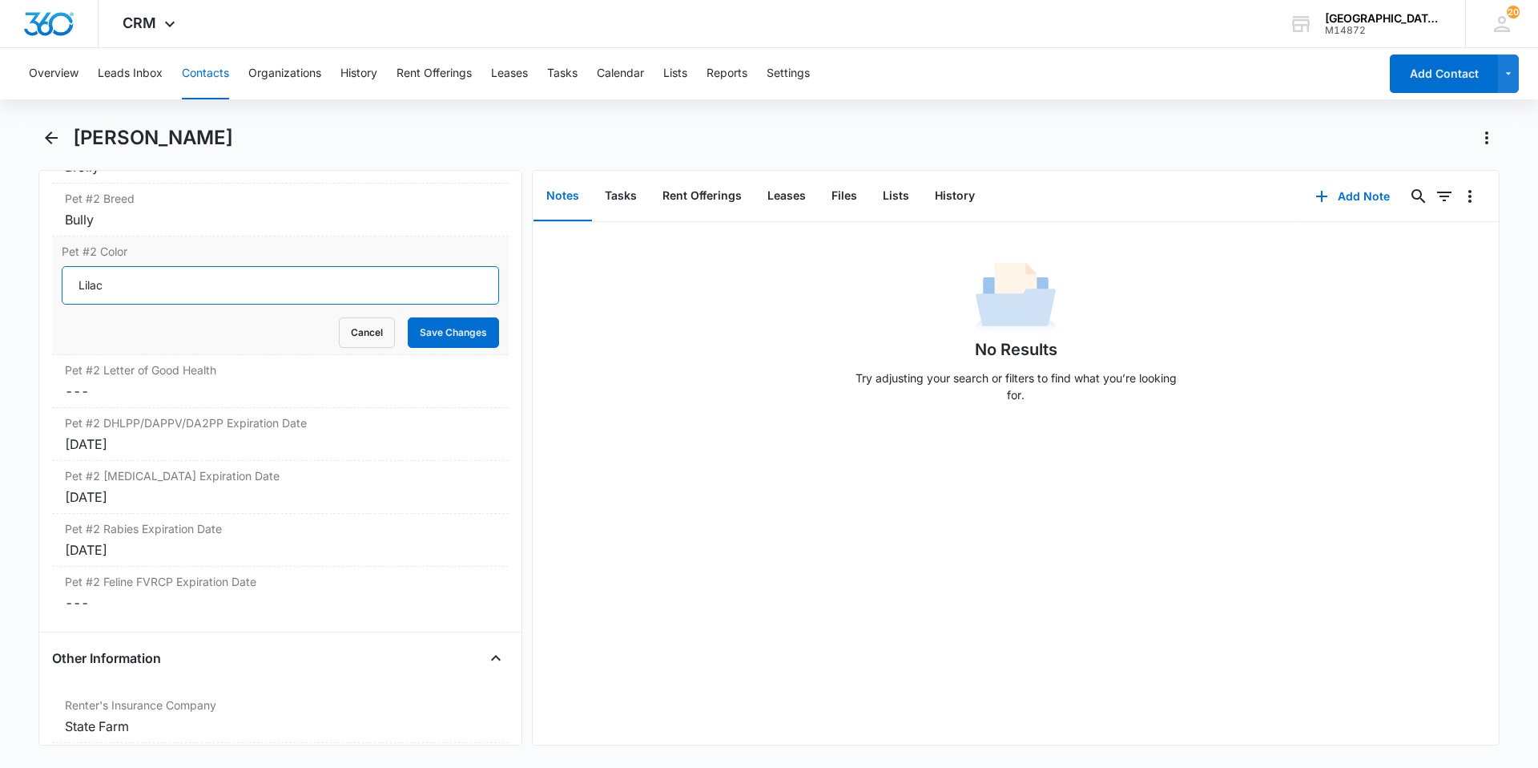
click at [208, 281] on input "Lilac" at bounding box center [280, 285] width 437 height 38
type input "White/Grey"
click at [408, 317] on button "Save Changes" at bounding box center [453, 332] width 91 height 30
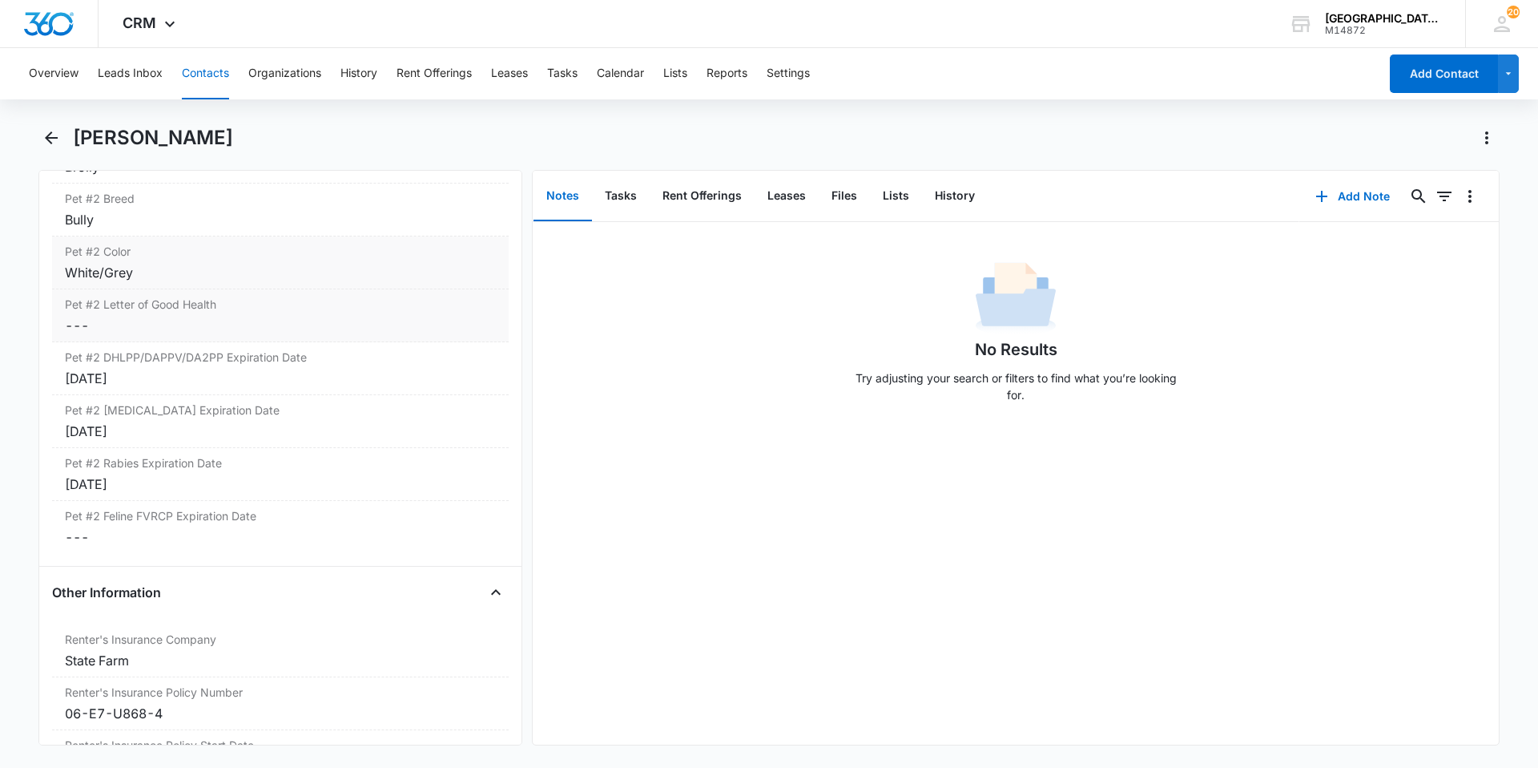
click at [200, 316] on dd "Cancel Save Changes ---" at bounding box center [280, 325] width 431 height 19
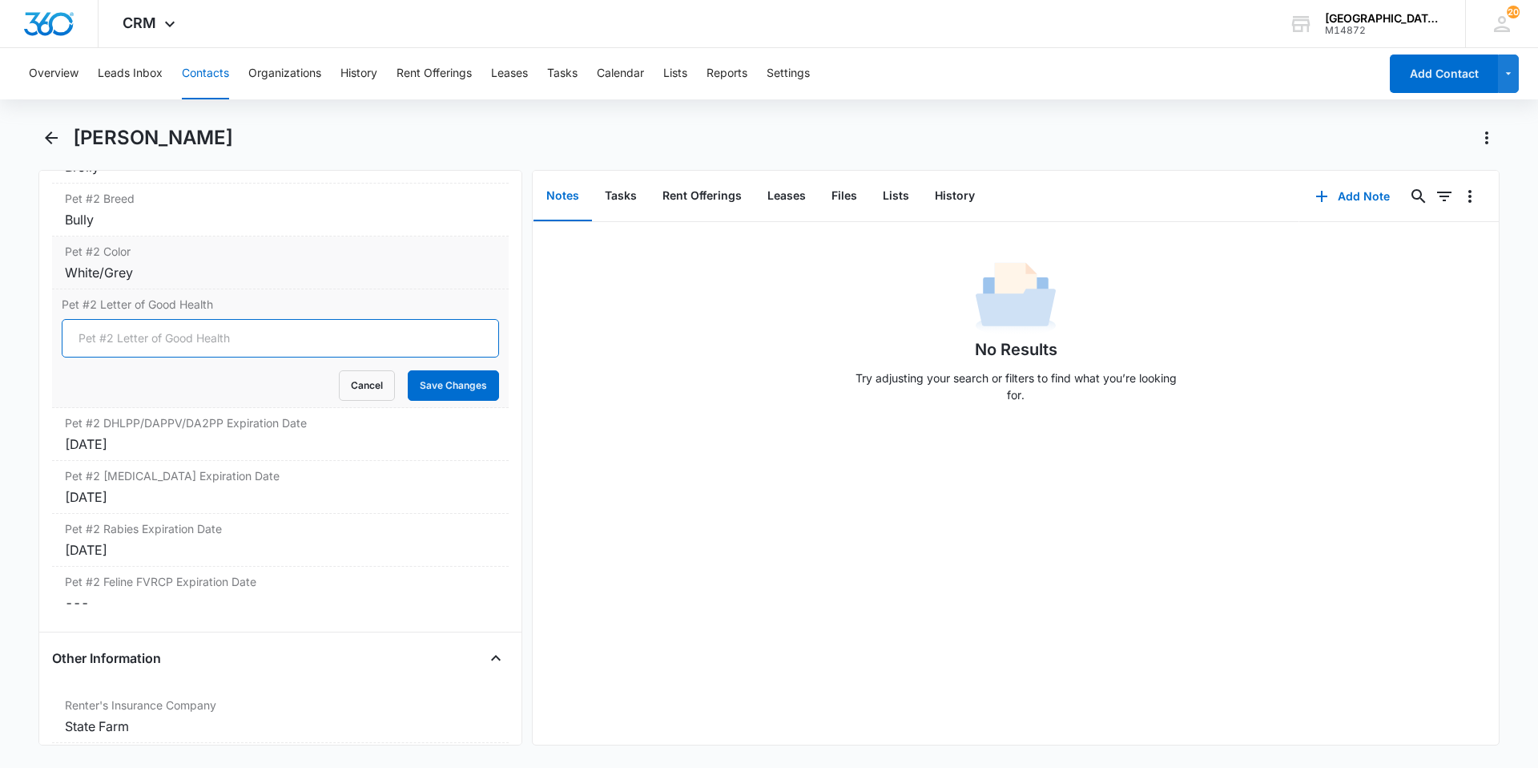
click at [197, 333] on input "Pet #2 Letter of Good Health" at bounding box center [280, 338] width 437 height 38
type input "yes"
click at [427, 399] on button "Save Changes" at bounding box center [453, 385] width 91 height 30
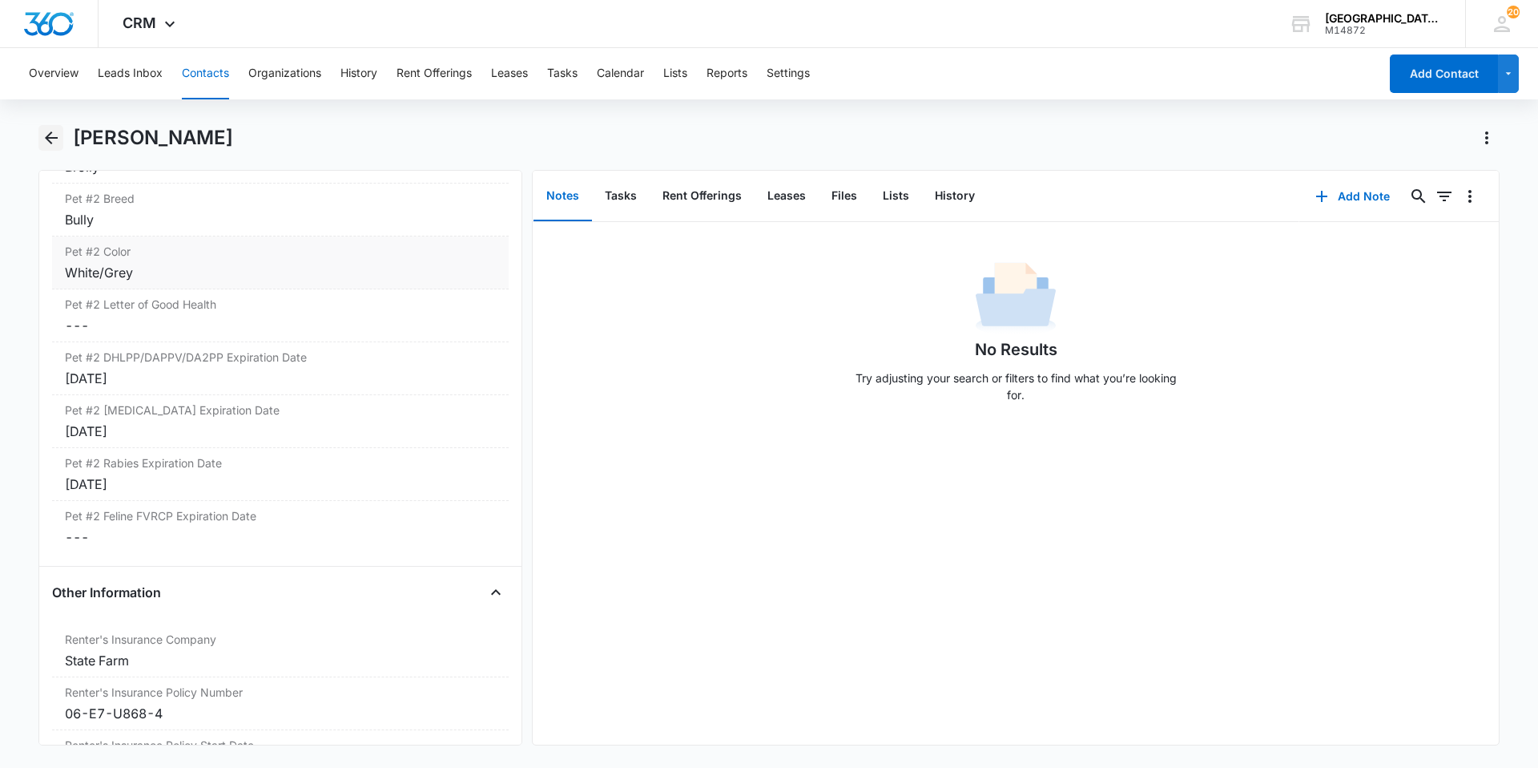
click at [47, 146] on icon "Back" at bounding box center [51, 137] width 19 height 19
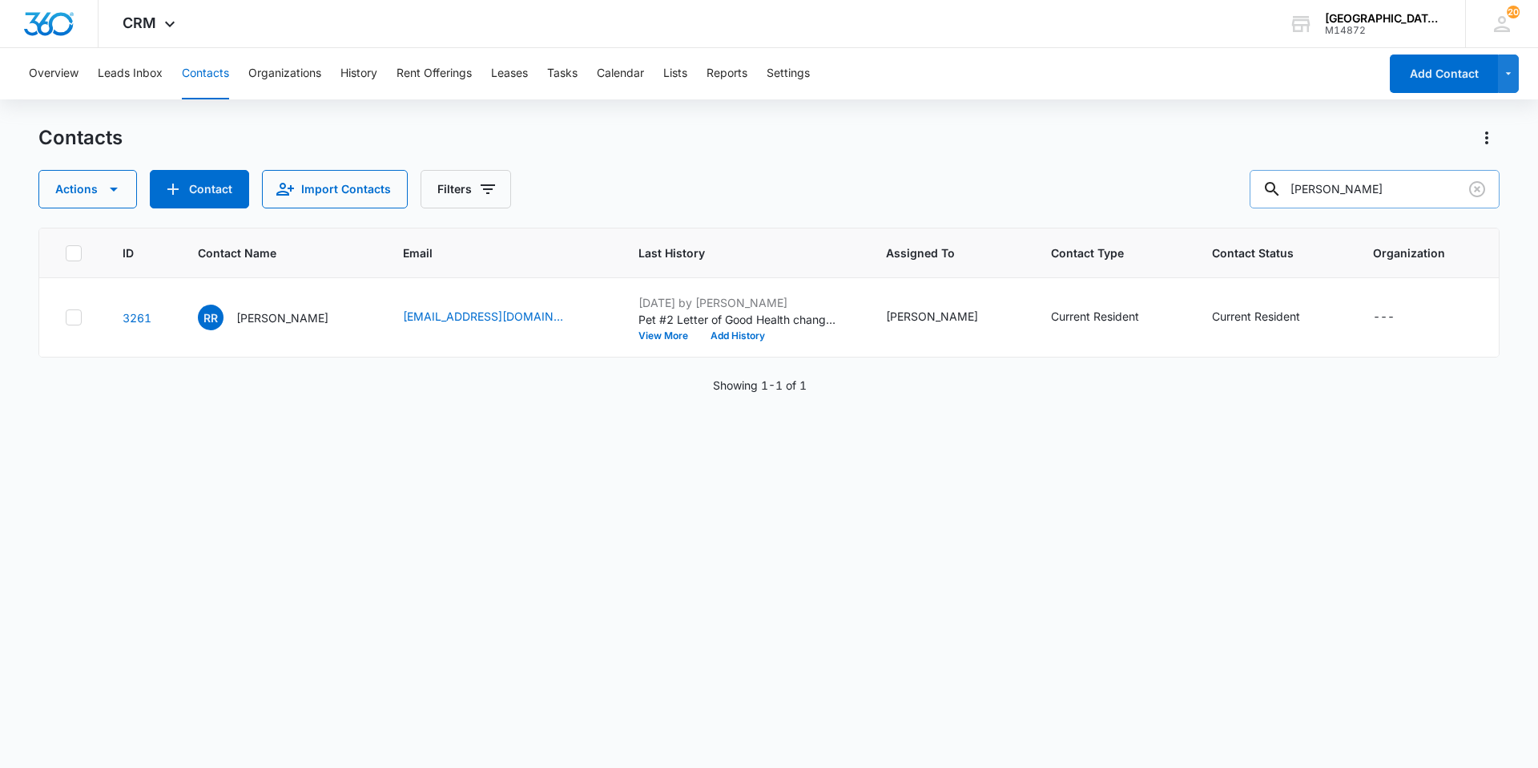
click at [1356, 193] on input "[PERSON_NAME]" at bounding box center [1375, 189] width 250 height 38
type input "[PERSON_NAME]"
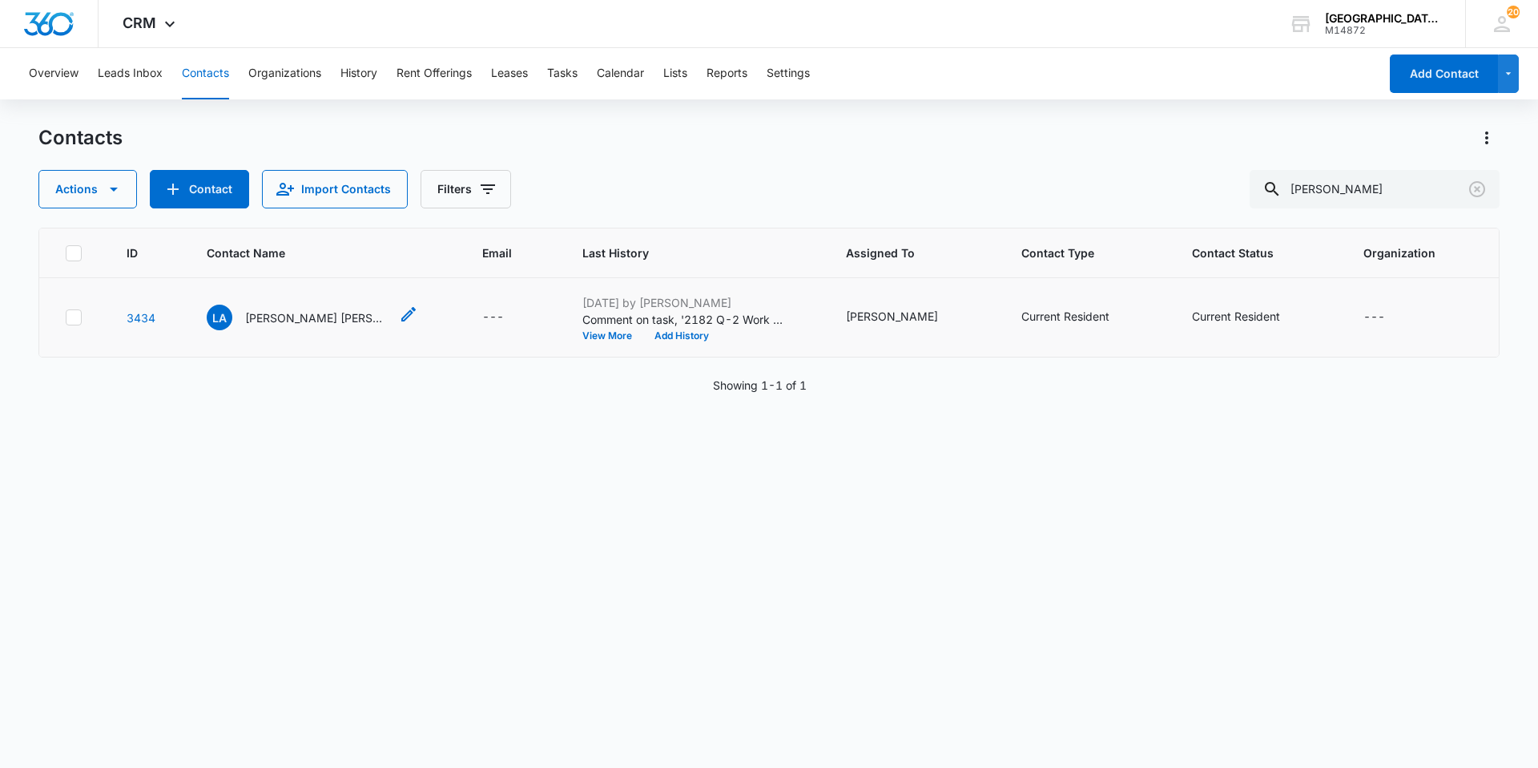
click at [287, 309] on p "[PERSON_NAME] [PERSON_NAME] [PERSON_NAME]" at bounding box center [317, 317] width 144 height 17
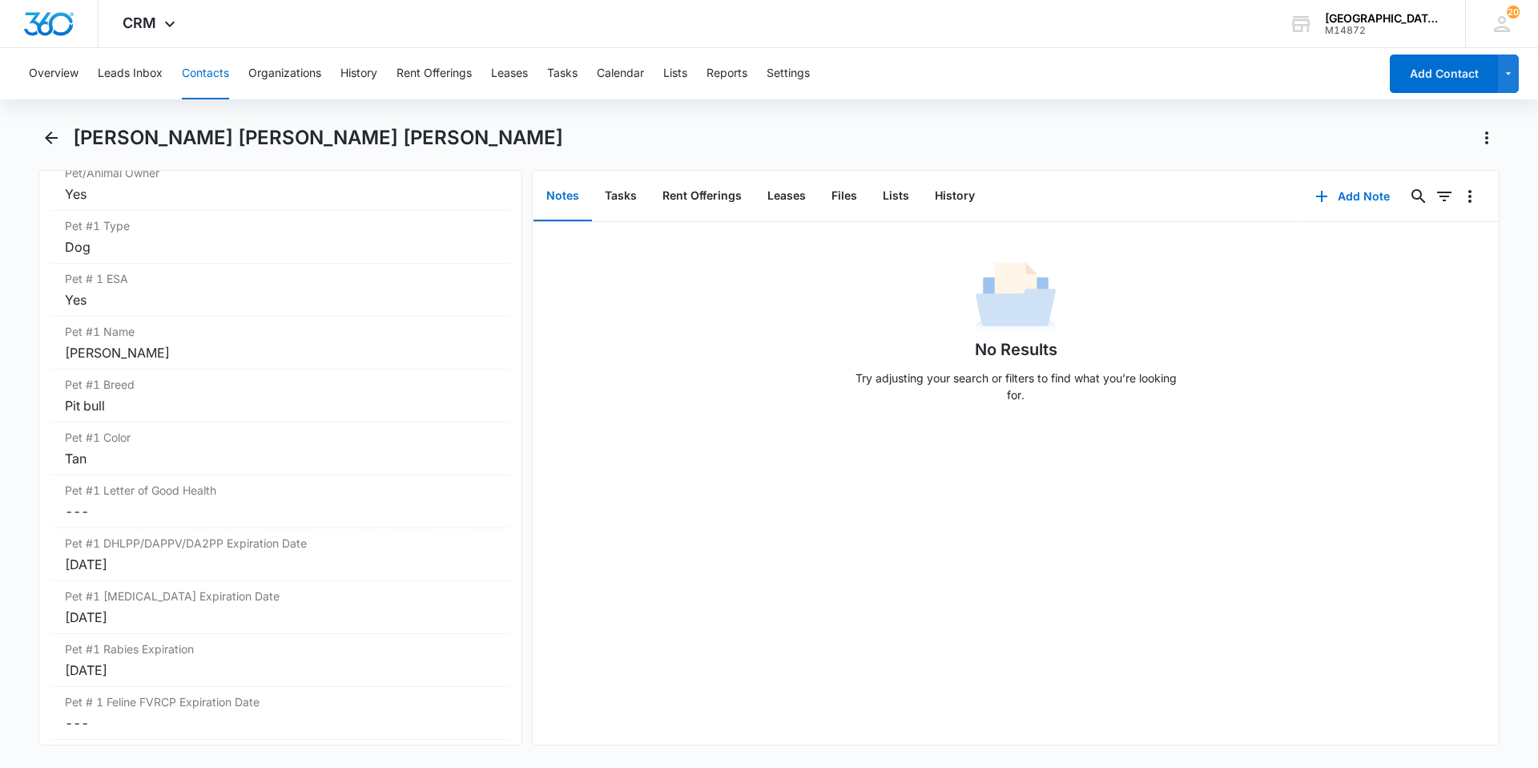
scroll to position [2083, 0]
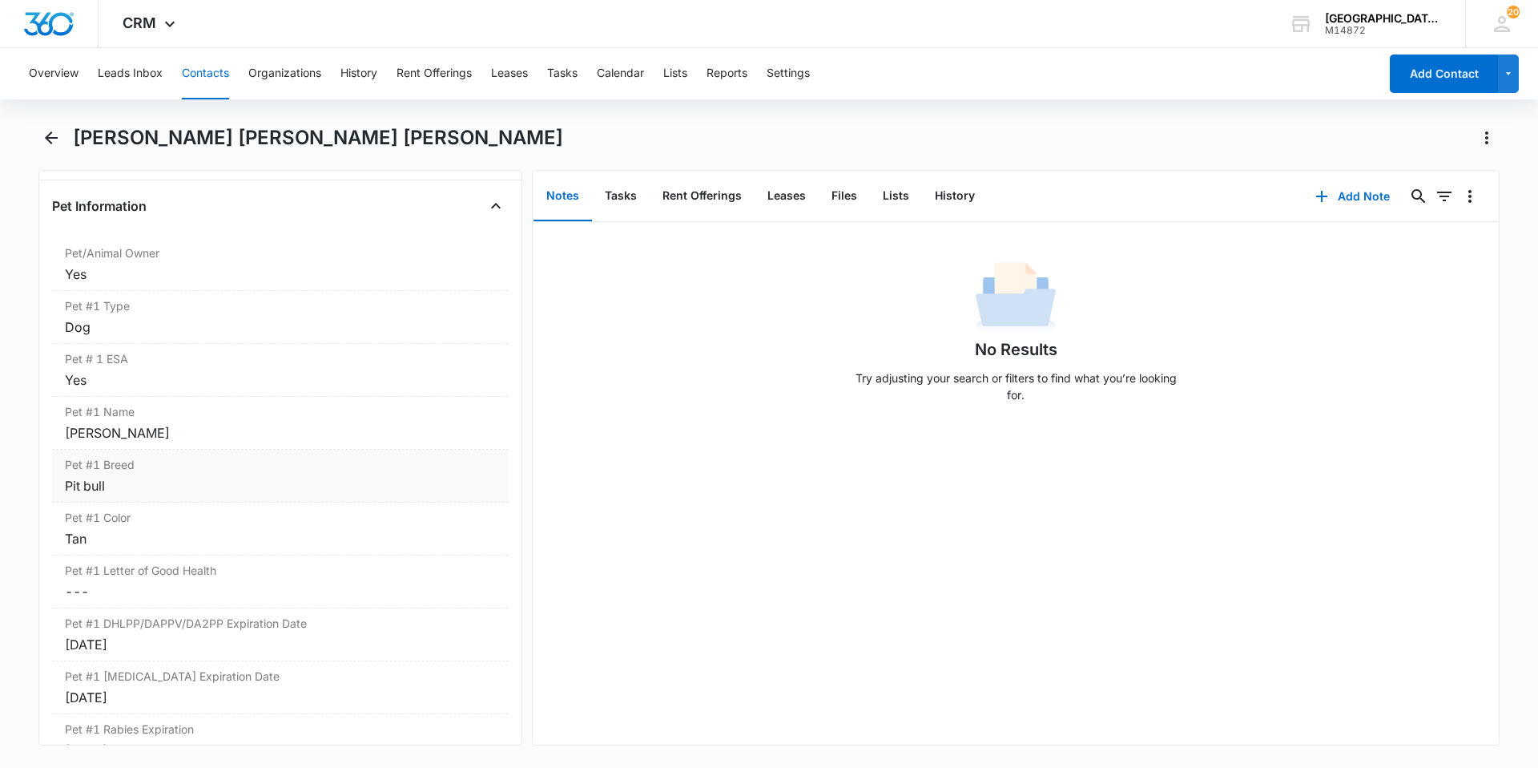
click at [188, 449] on div "Pet #1 Breed Cancel Save Changes Pit bull" at bounding box center [280, 475] width 457 height 53
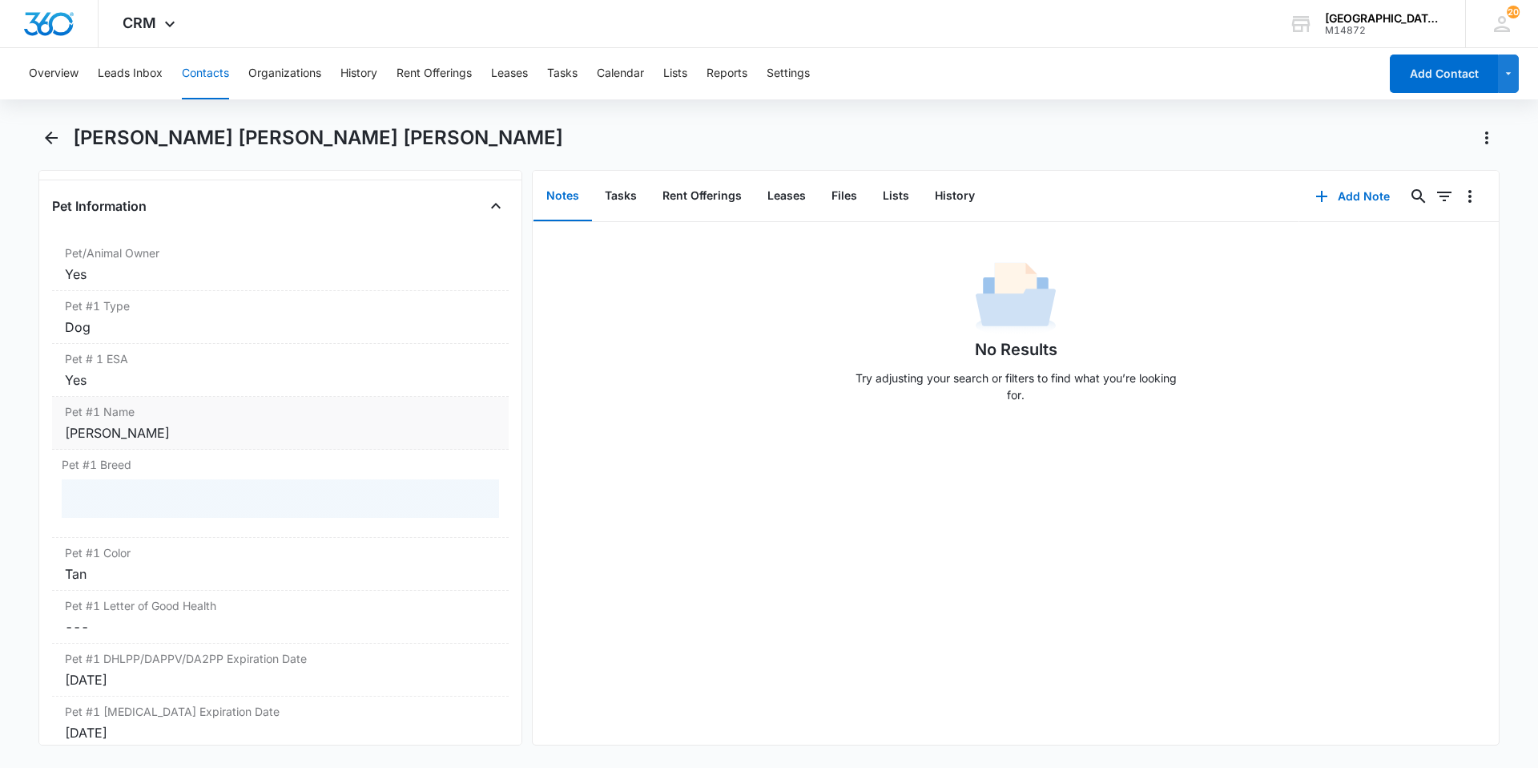
click at [182, 423] on div "[PERSON_NAME]" at bounding box center [280, 432] width 431 height 19
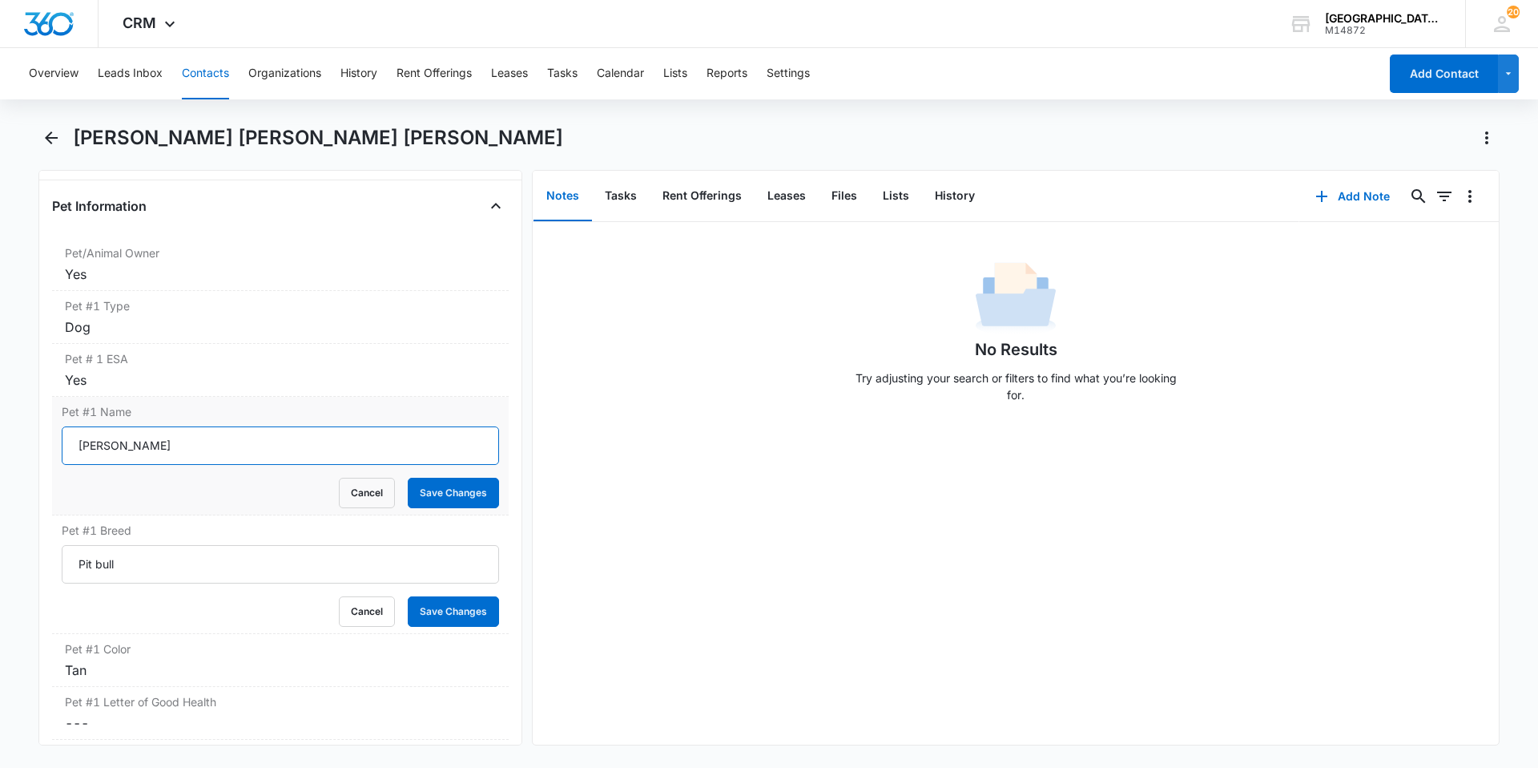
click at [182, 426] on input "[PERSON_NAME]" at bounding box center [280, 445] width 437 height 38
type input "Chopper"
click at [408, 478] on button "Save Changes" at bounding box center [453, 493] width 91 height 30
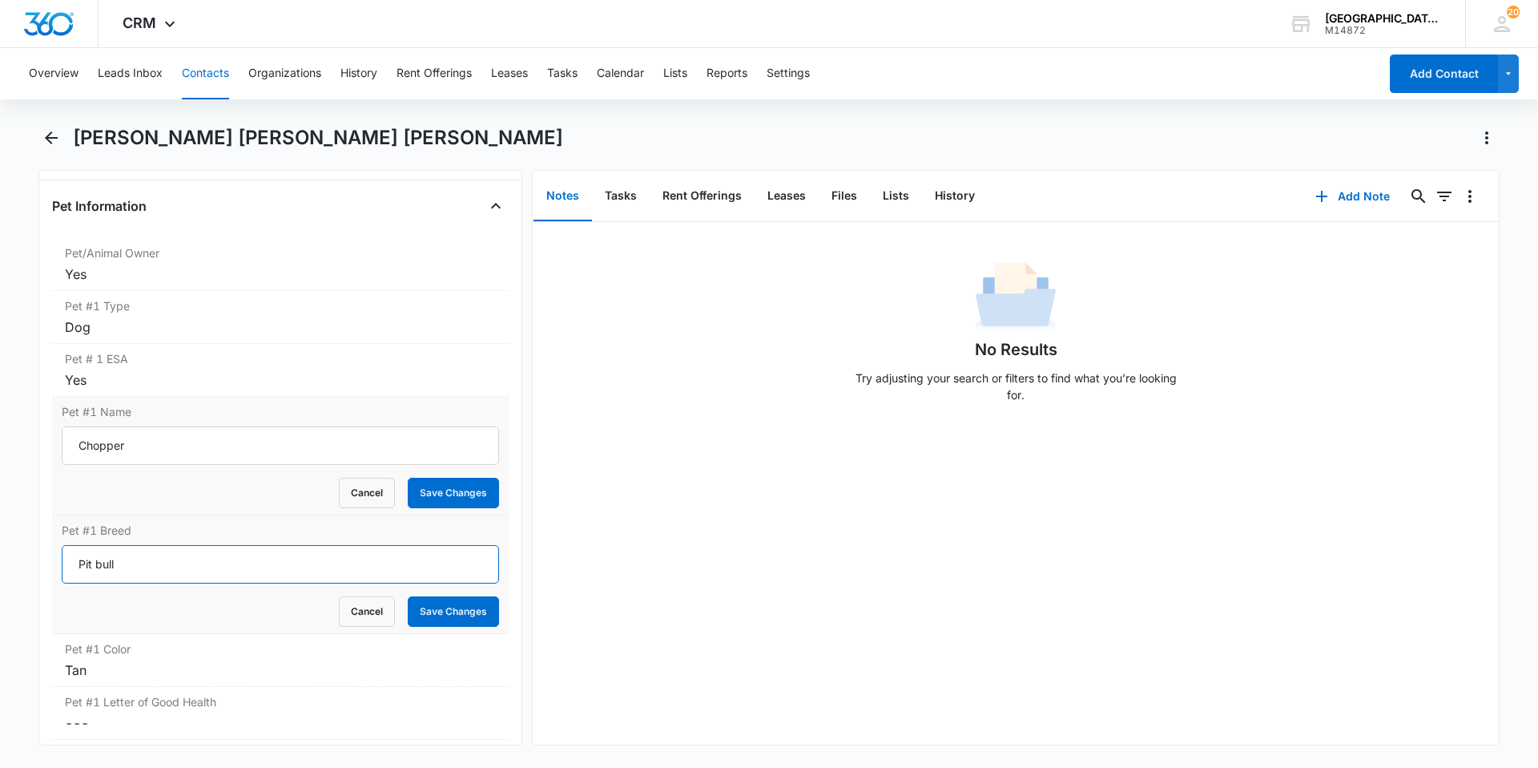
click at [241, 546] on input "Pit bull" at bounding box center [280, 564] width 437 height 38
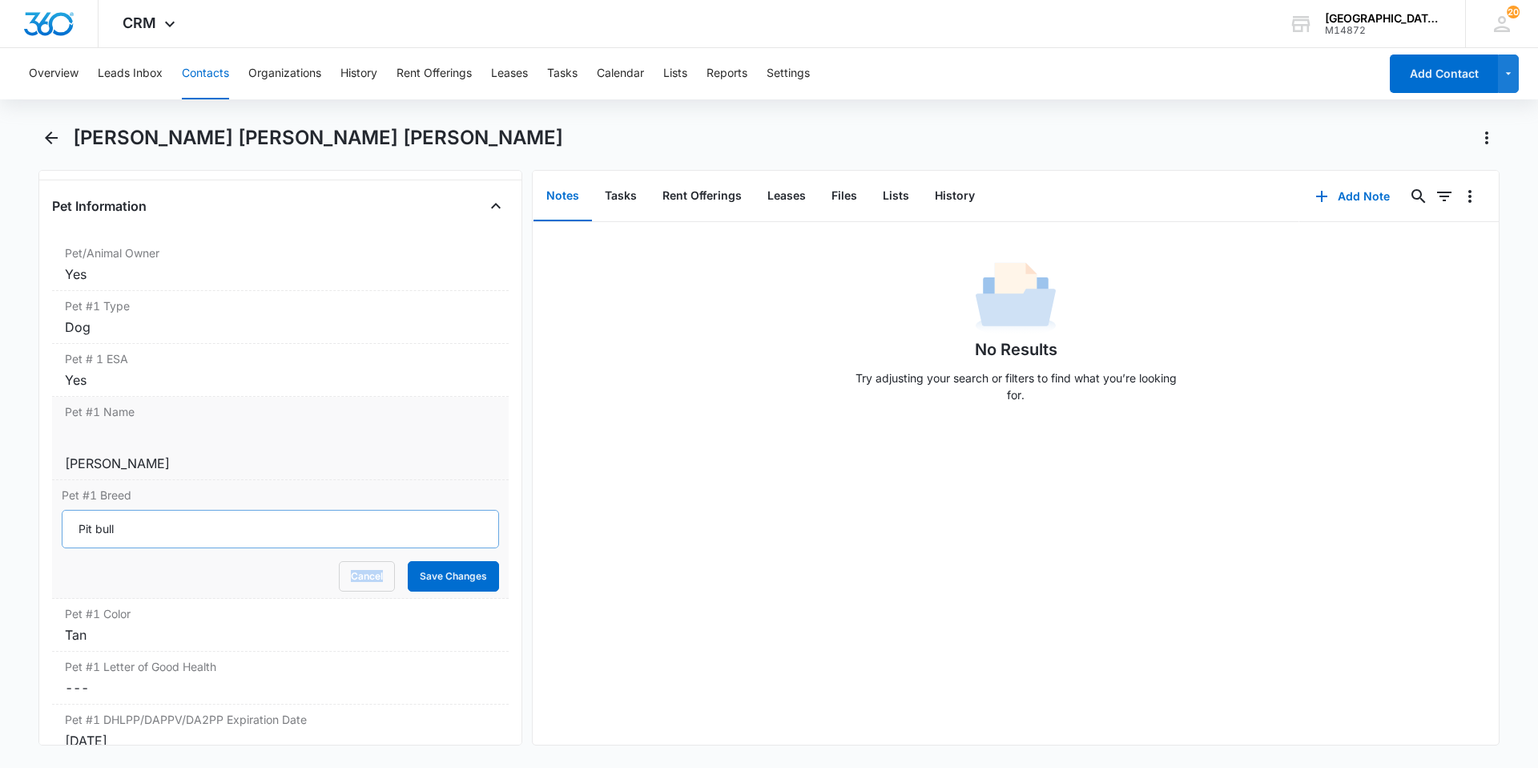
click at [241, 561] on div "Cancel Save Changes" at bounding box center [280, 576] width 437 height 30
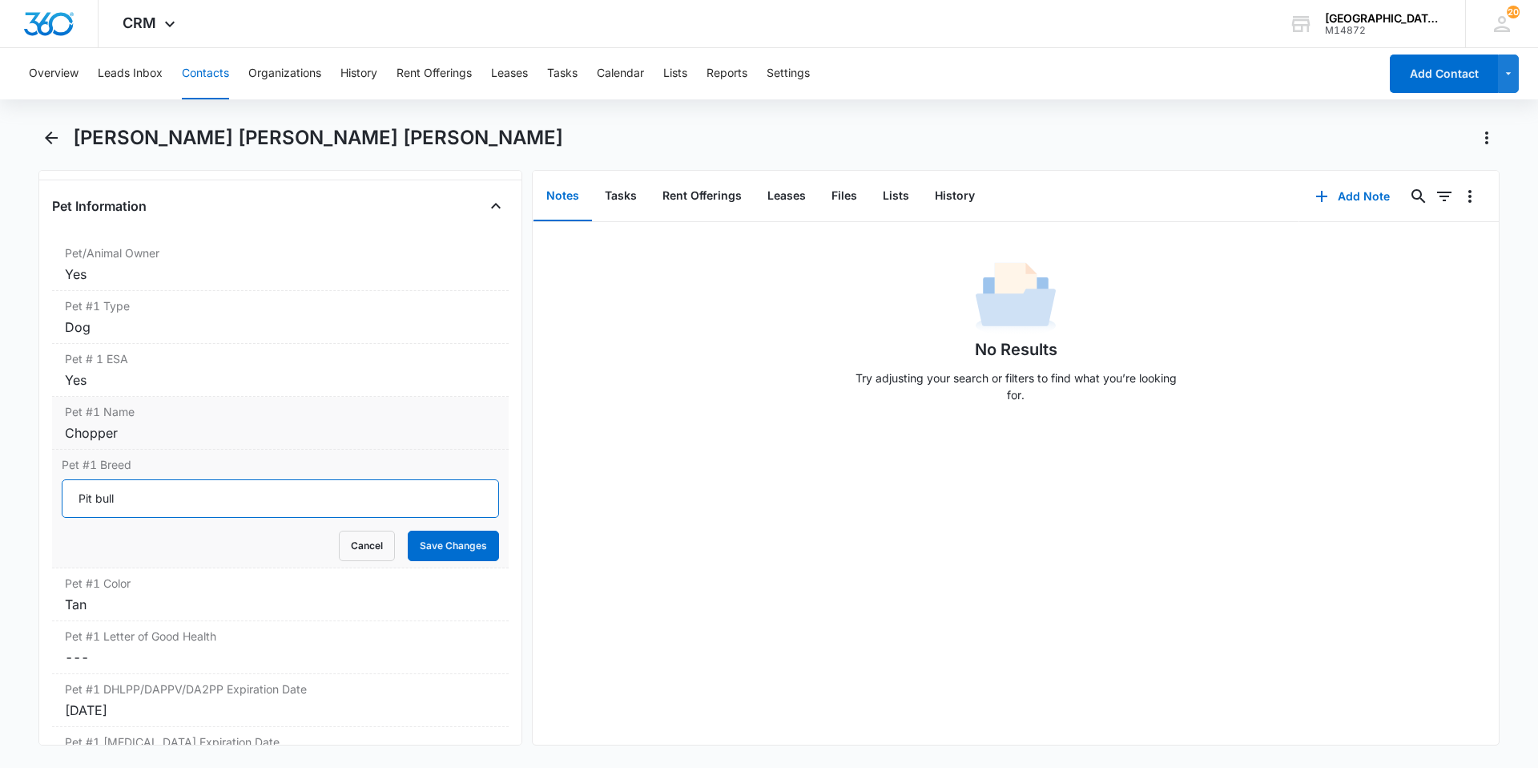
drag, startPoint x: 241, startPoint y: 546, endPoint x: 188, endPoint y: 476, distance: 87.5
click at [188, 479] on input "Pit bull" at bounding box center [280, 498] width 437 height 38
type input "Pitbull Mix"
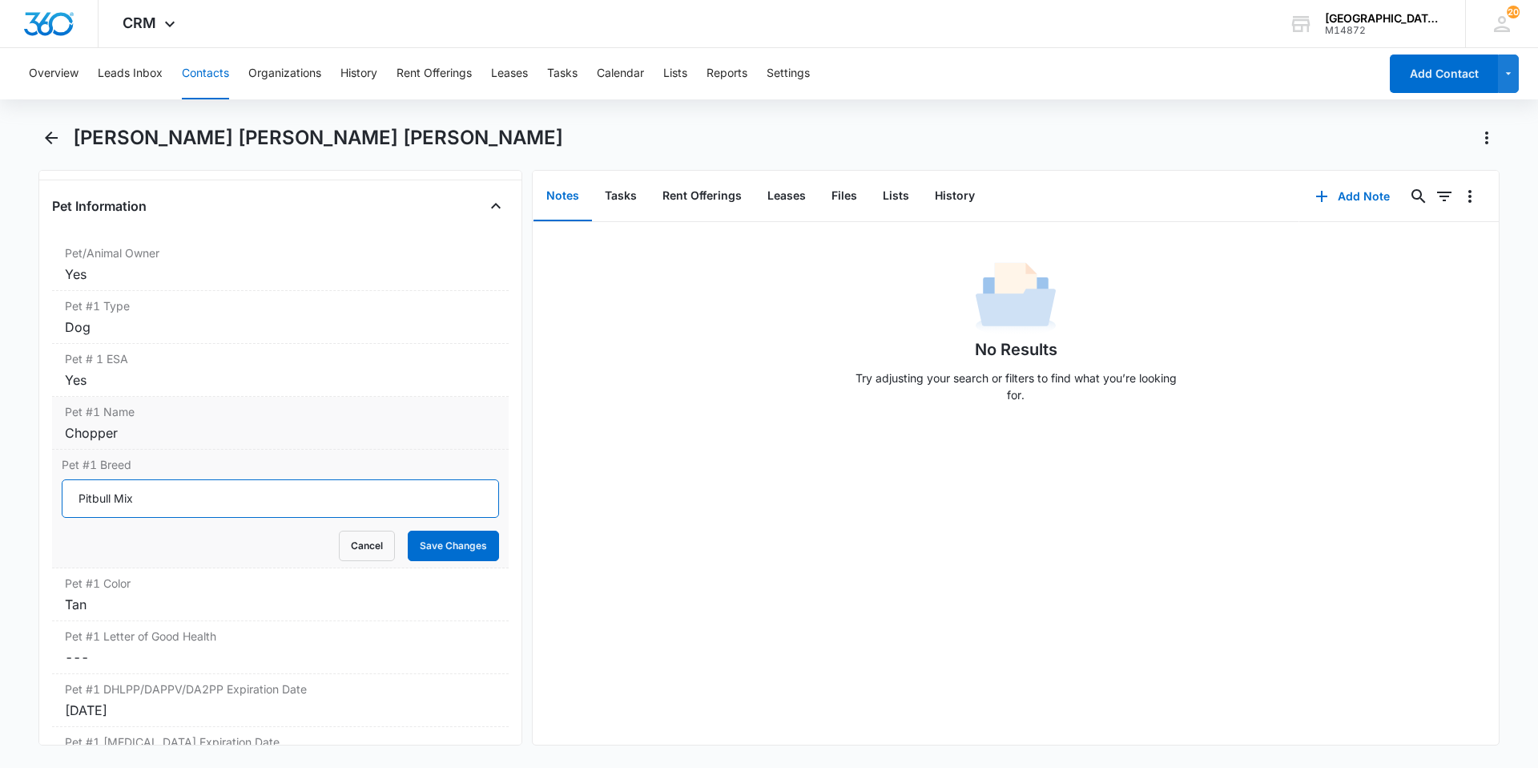
click at [408, 530] on button "Save Changes" at bounding box center [453, 545] width 91 height 30
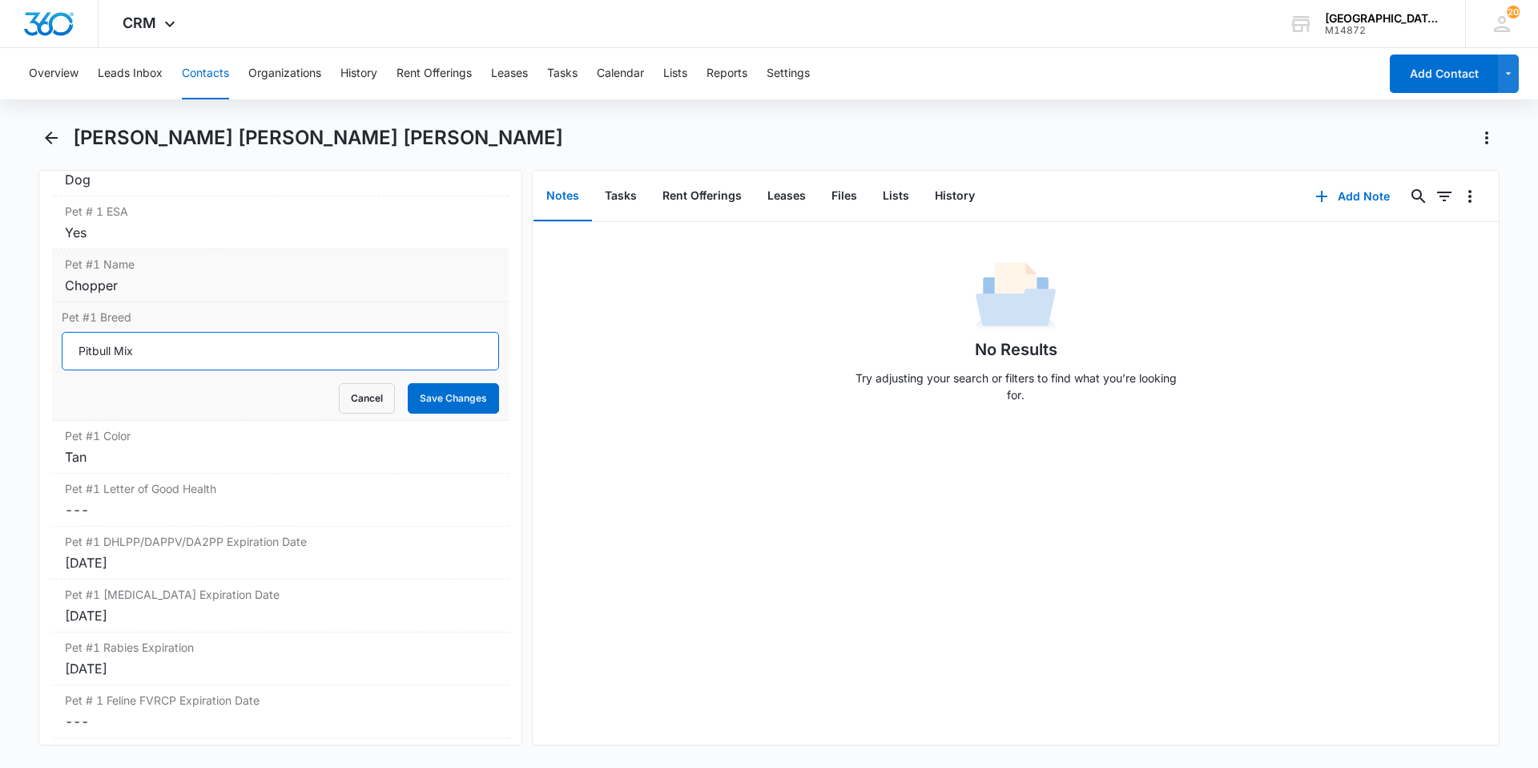
scroll to position [2243, 0]
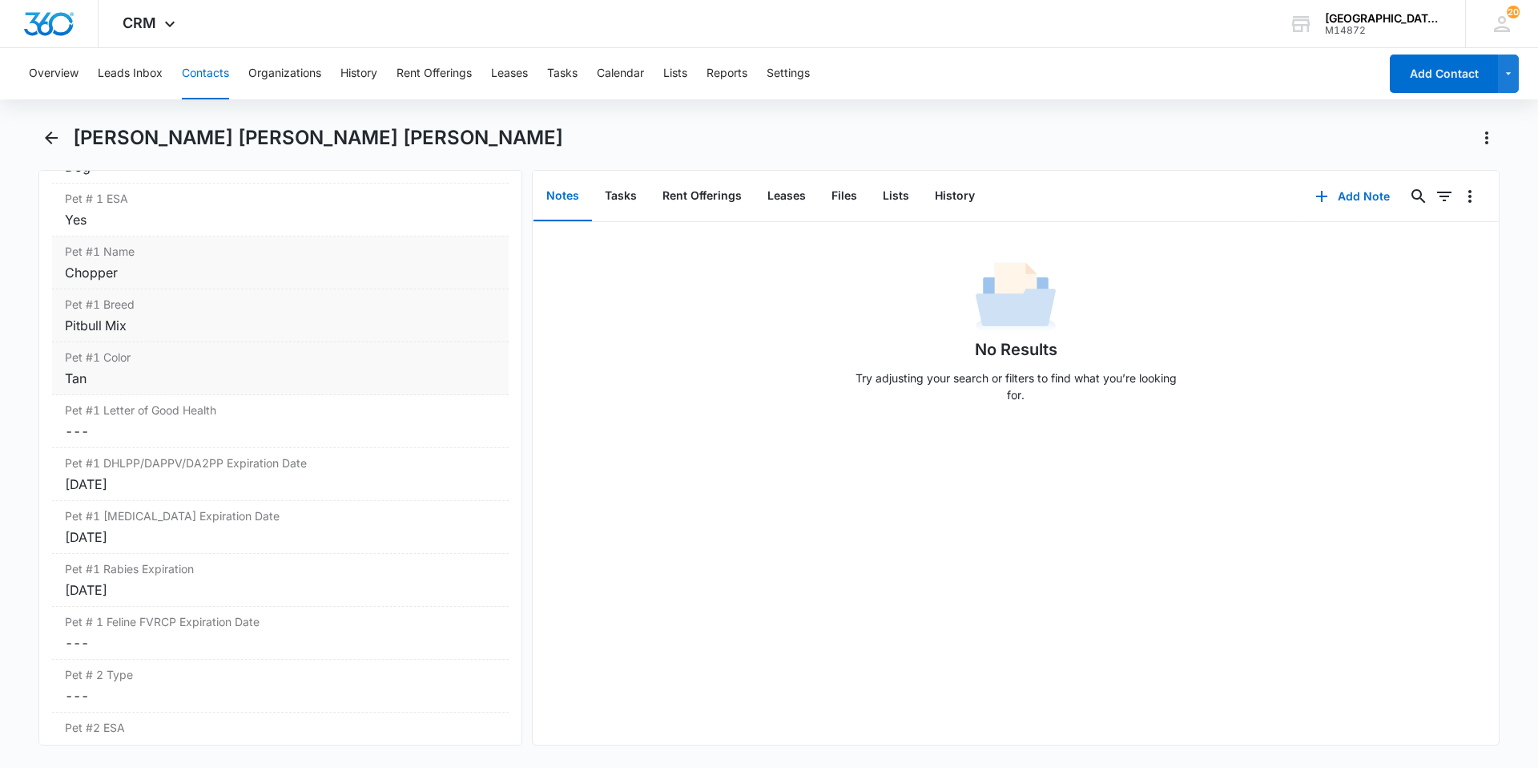
click at [192, 369] on div "Tan" at bounding box center [280, 378] width 431 height 19
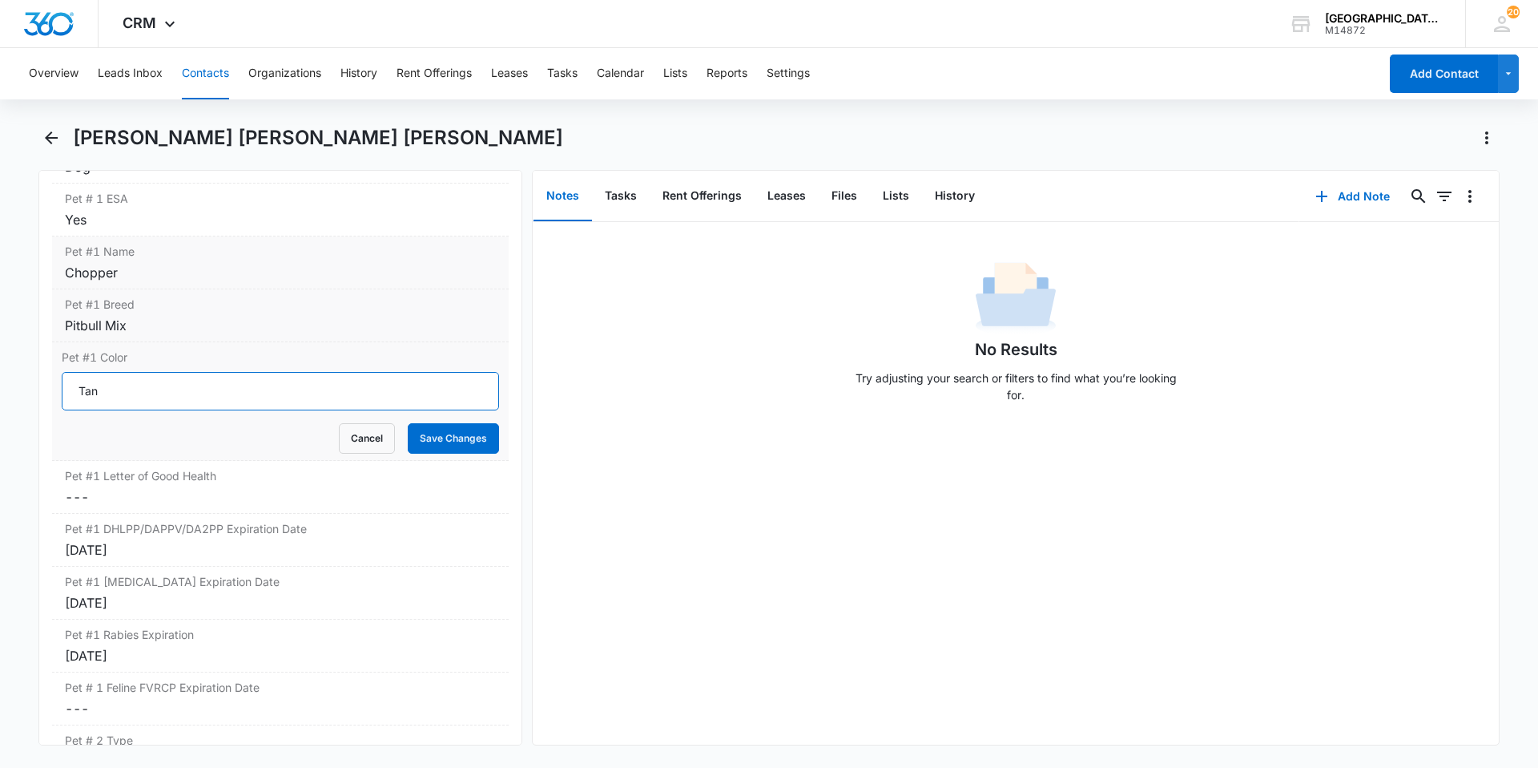
click at [192, 372] on input "Tan" at bounding box center [280, 391] width 437 height 38
type input "Brown"
click at [408, 423] on button "Save Changes" at bounding box center [453, 438] width 91 height 30
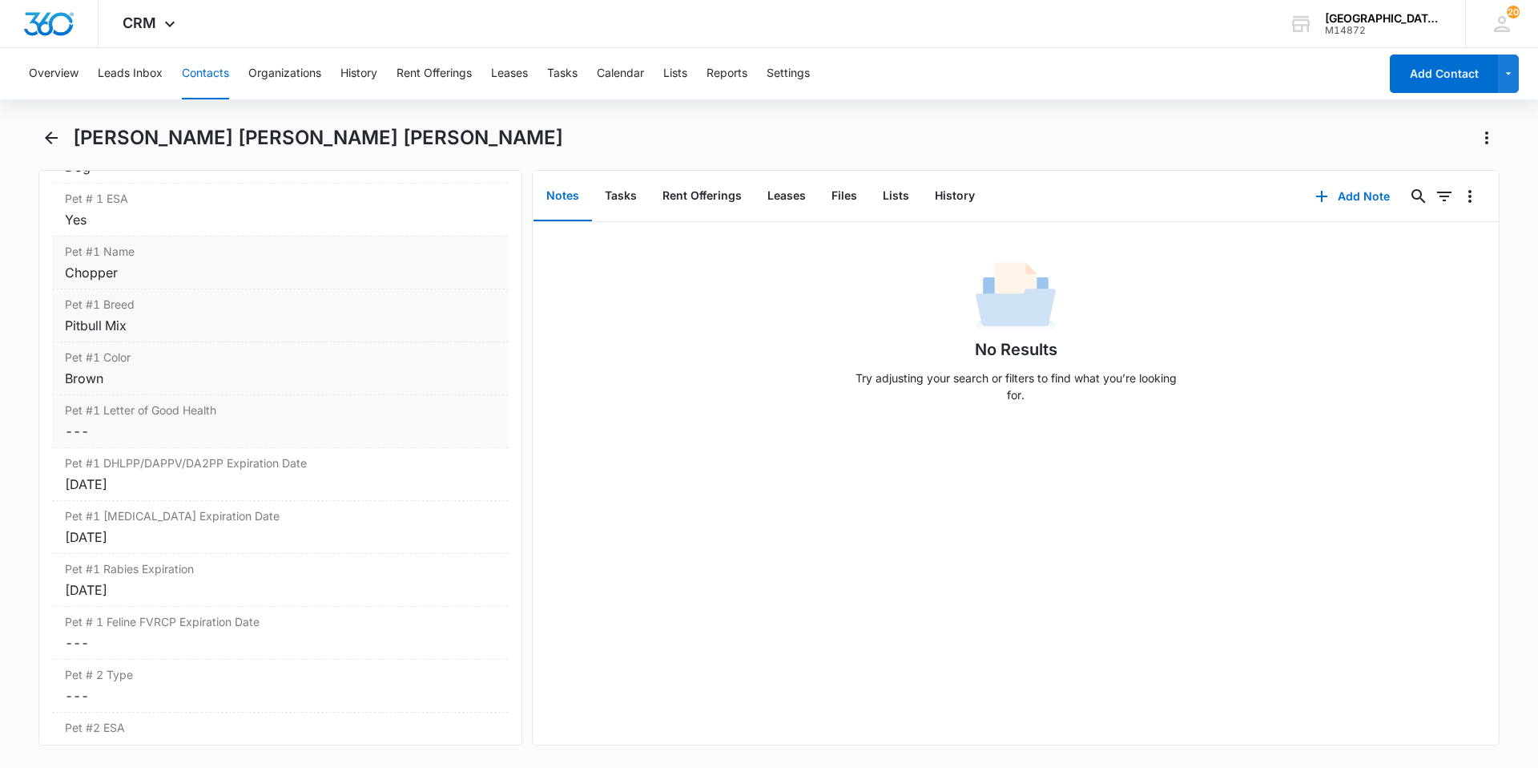
click at [241, 421] on dd "Cancel Save Changes ---" at bounding box center [280, 430] width 431 height 19
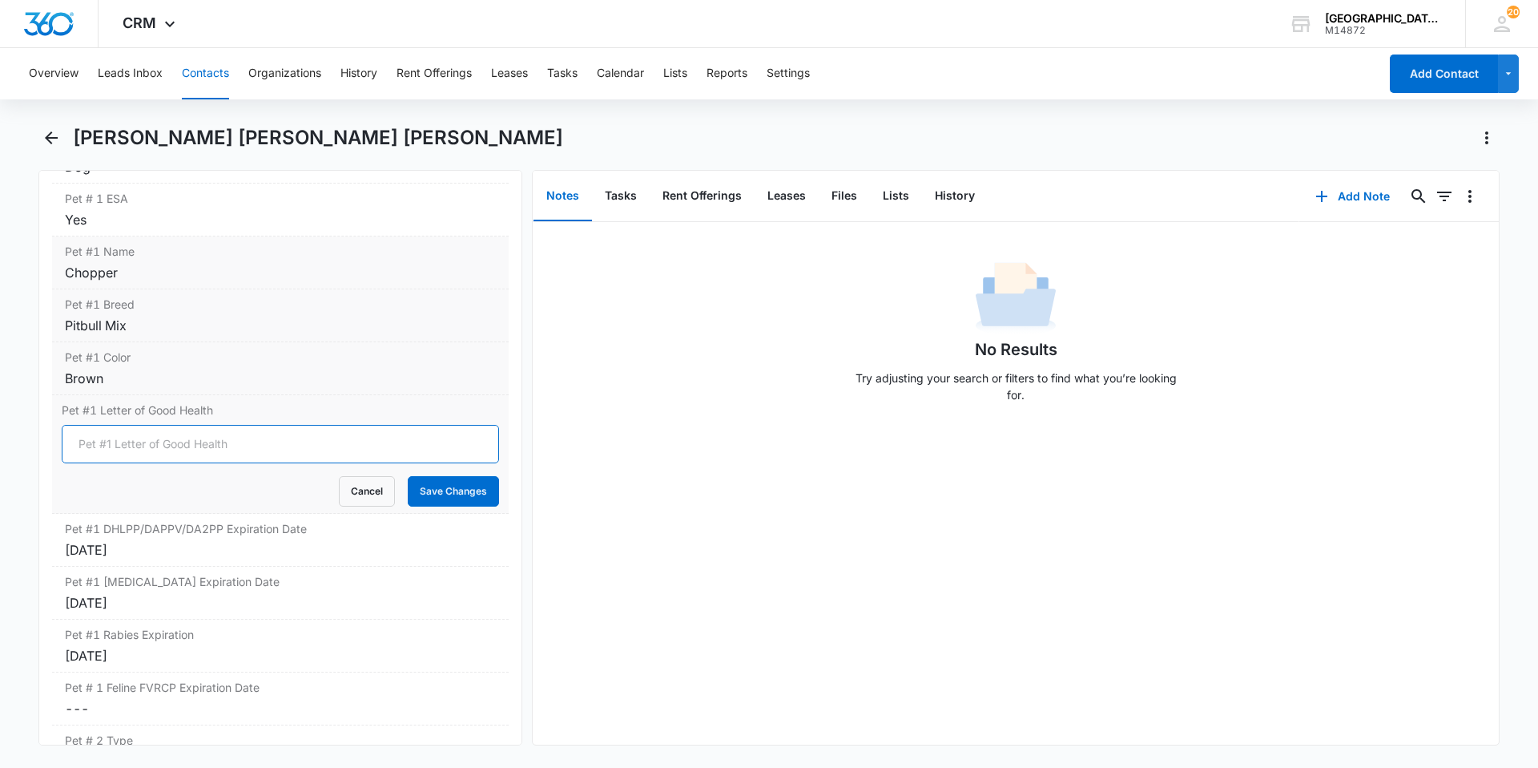
click at [183, 425] on input "Pet #1 Letter of Good Health" at bounding box center [280, 444] width 437 height 38
type input "YES"
click at [462, 476] on button "Save Changes" at bounding box center [453, 491] width 91 height 30
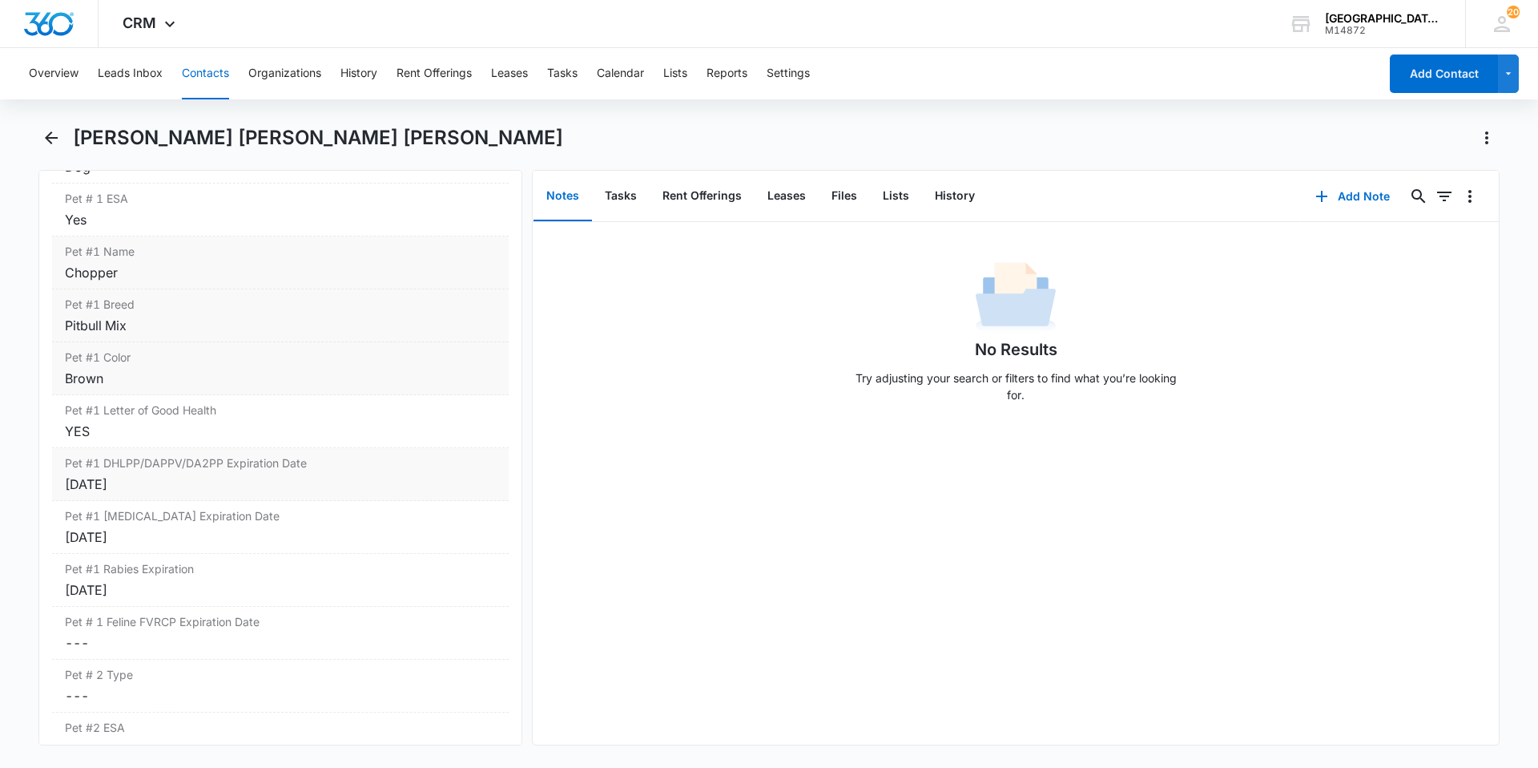
click at [184, 474] on div "[DATE]" at bounding box center [280, 483] width 431 height 19
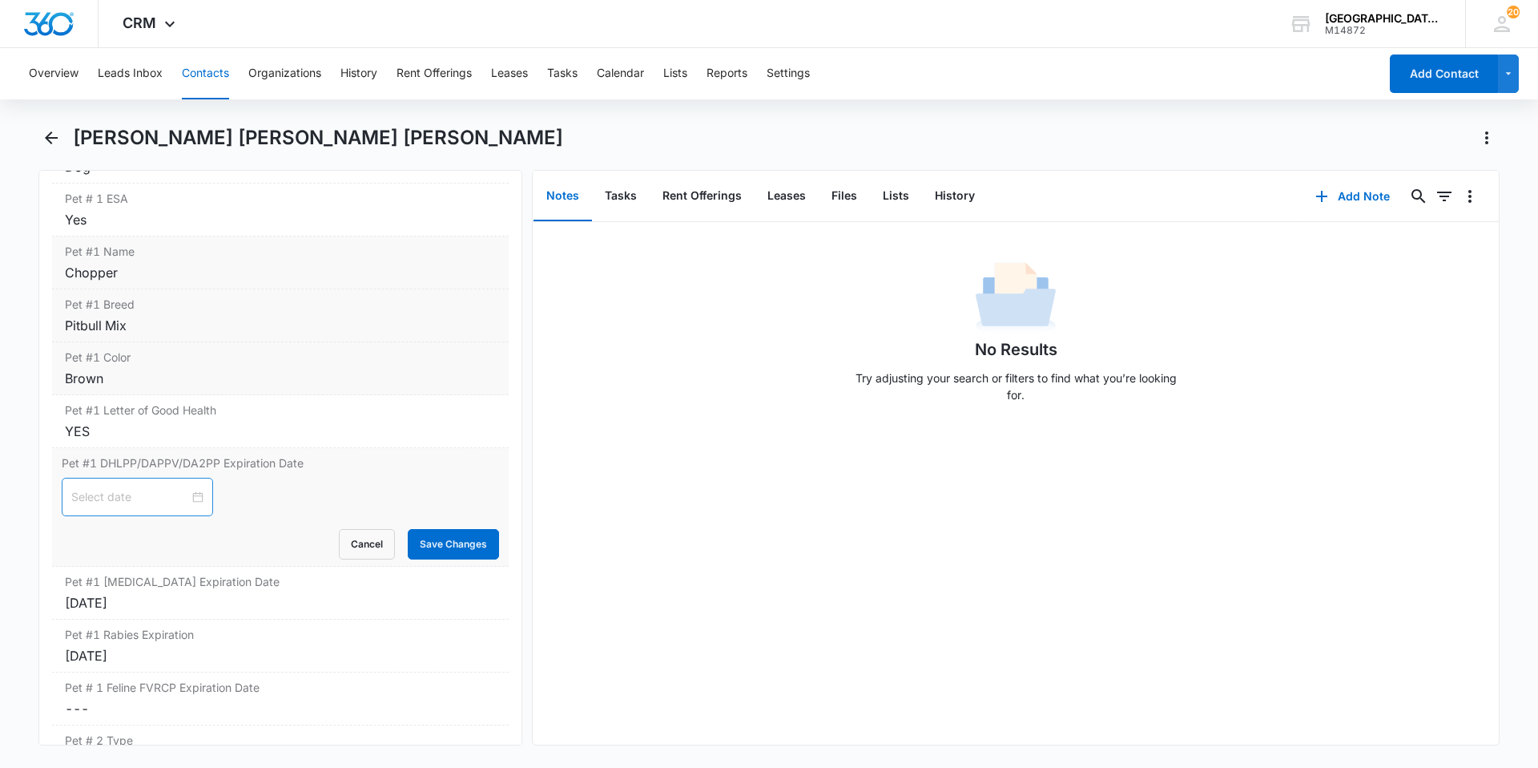
click at [179, 488] on div at bounding box center [137, 497] width 132 height 18
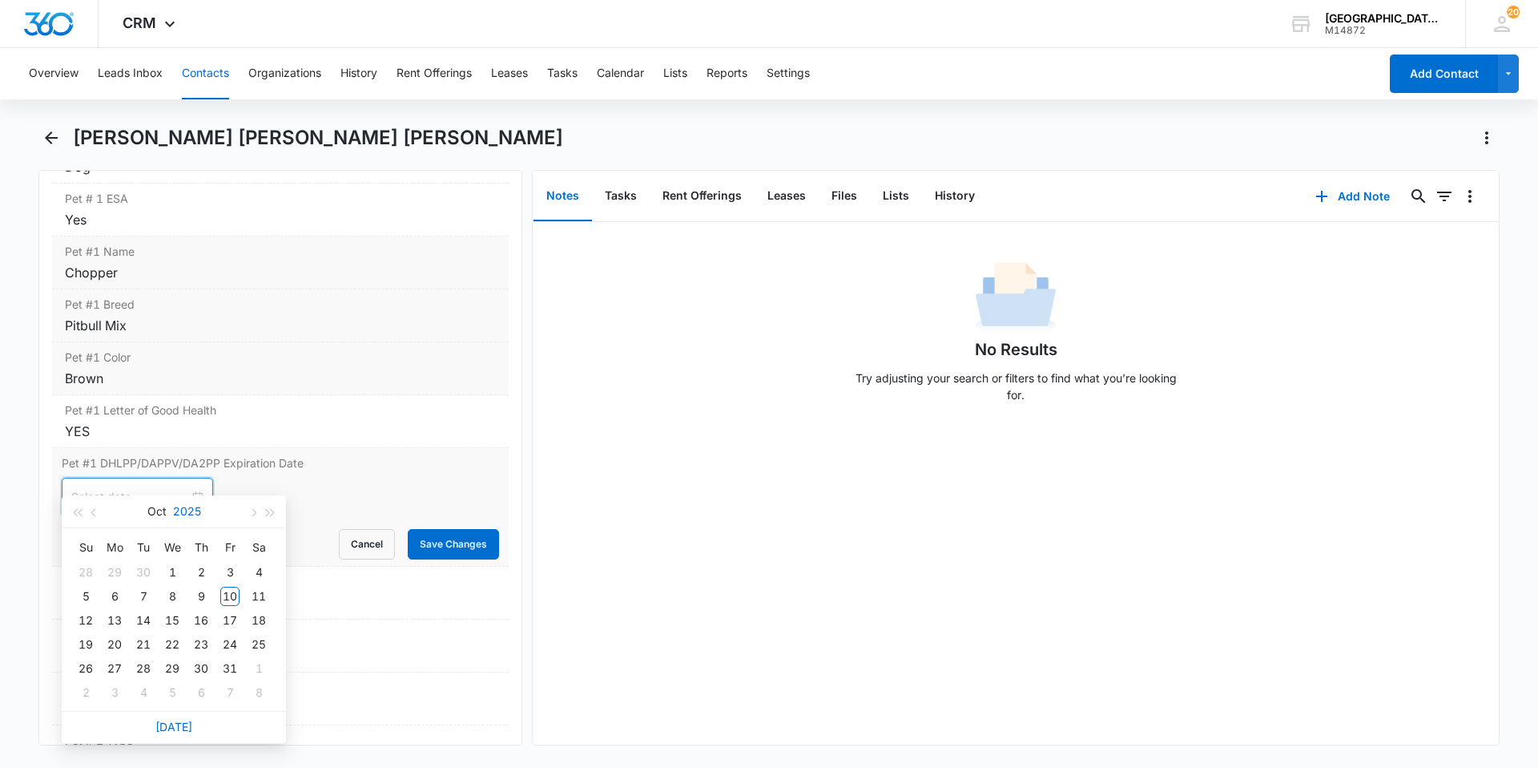
click at [187, 513] on button "2025" at bounding box center [187, 511] width 28 height 32
type input "[DATE]"
click at [101, 709] on div "2028" at bounding box center [103, 712] width 48 height 19
type input "[DATE]"
click at [149, 509] on button "Oct" at bounding box center [156, 511] width 19 height 32
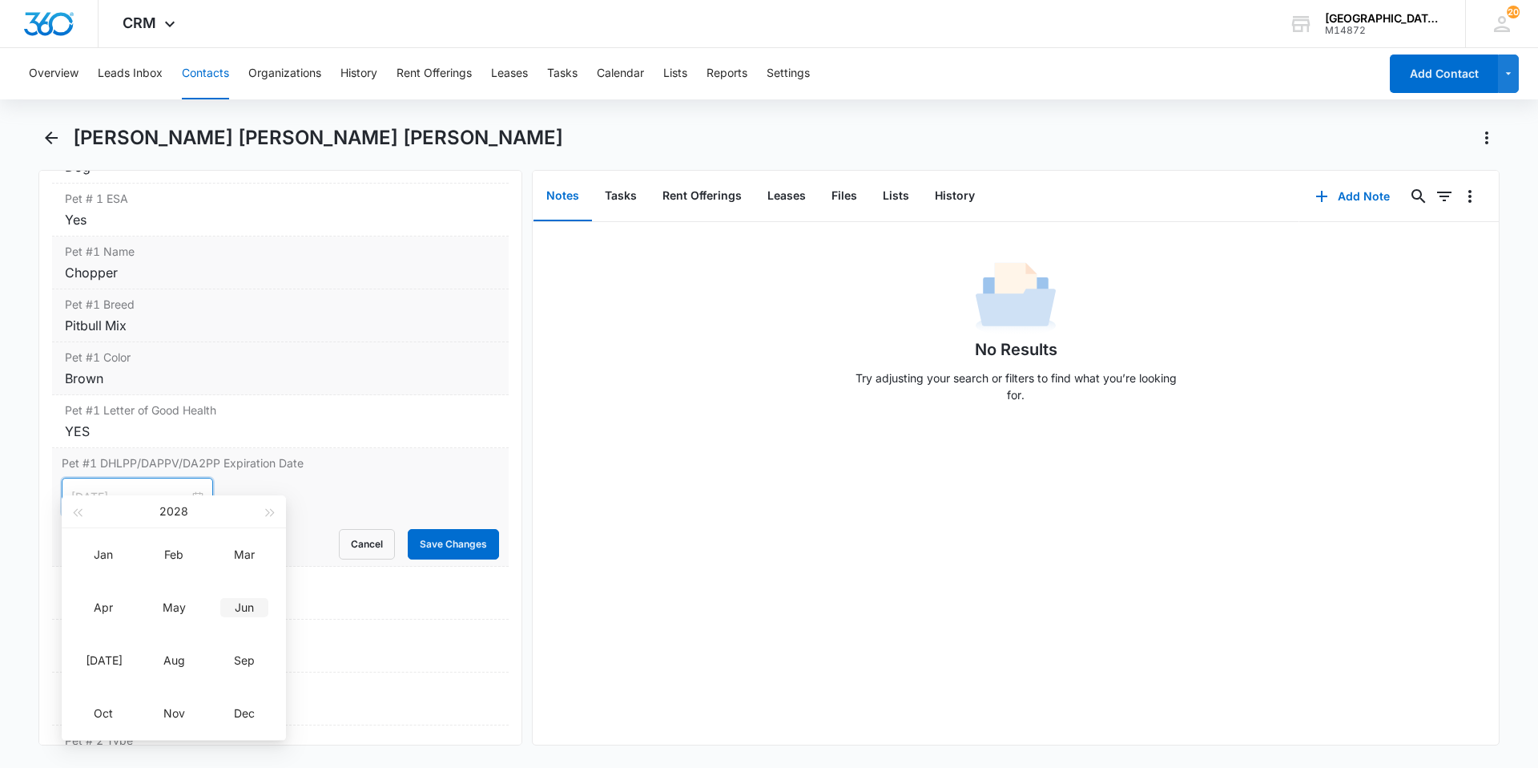
click at [255, 612] on div "Jun" at bounding box center [244, 607] width 48 height 19
type input "[DATE]"
click at [87, 617] on div "11" at bounding box center [85, 620] width 19 height 19
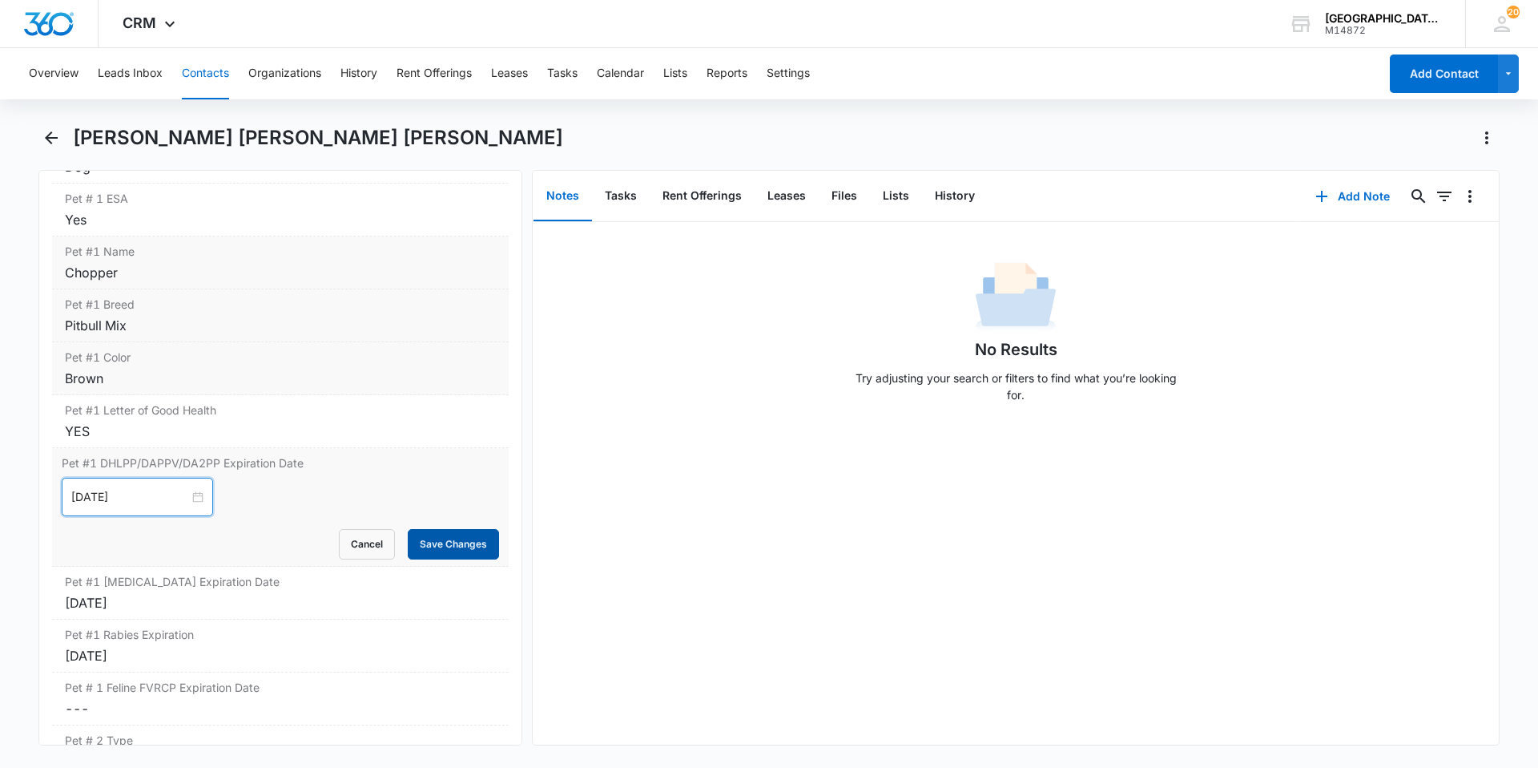
click at [417, 530] on button "Save Changes" at bounding box center [453, 544] width 91 height 30
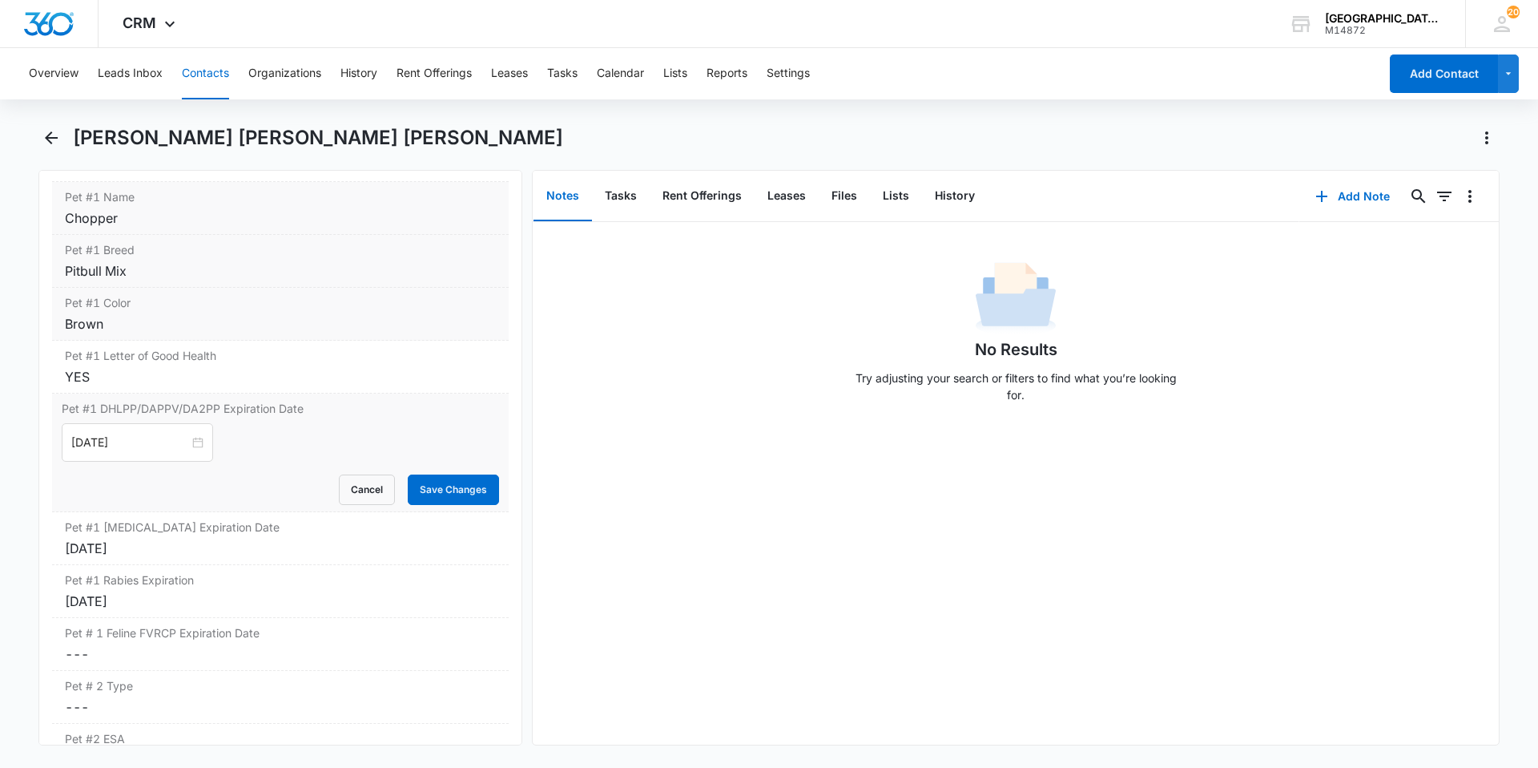
scroll to position [2404, 0]
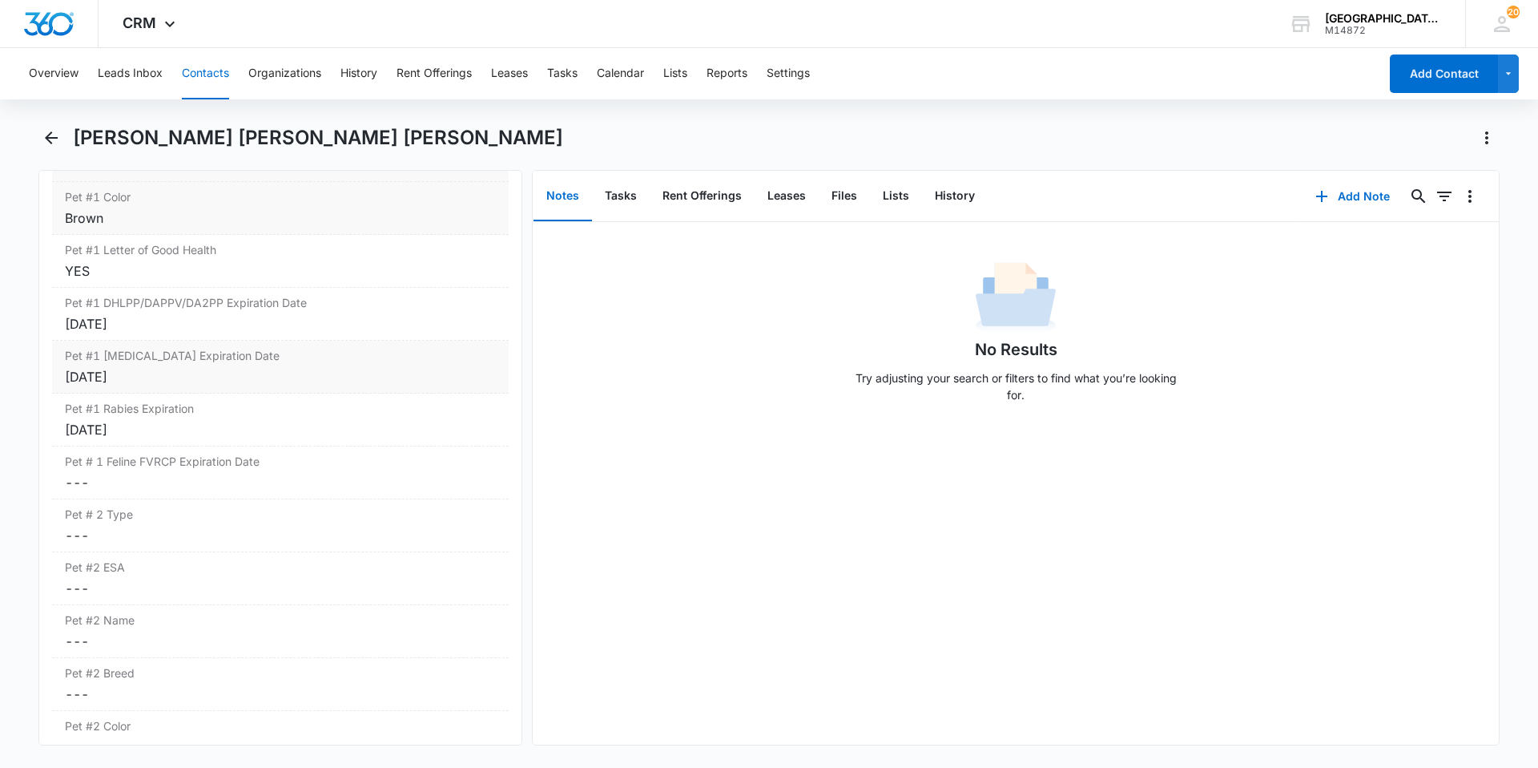
click at [179, 367] on div "[DATE]" at bounding box center [280, 376] width 431 height 19
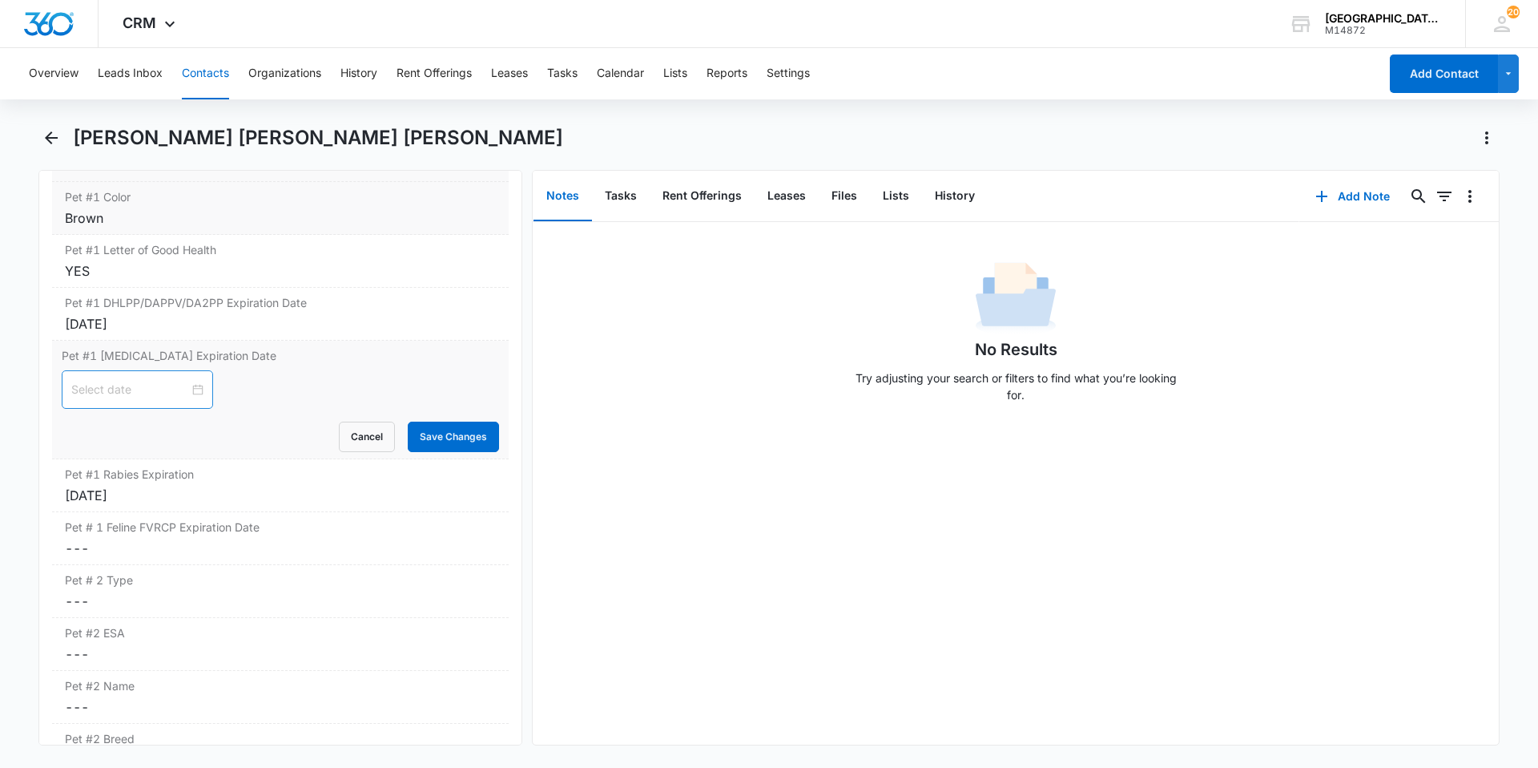
click at [186, 381] on div at bounding box center [137, 390] width 132 height 18
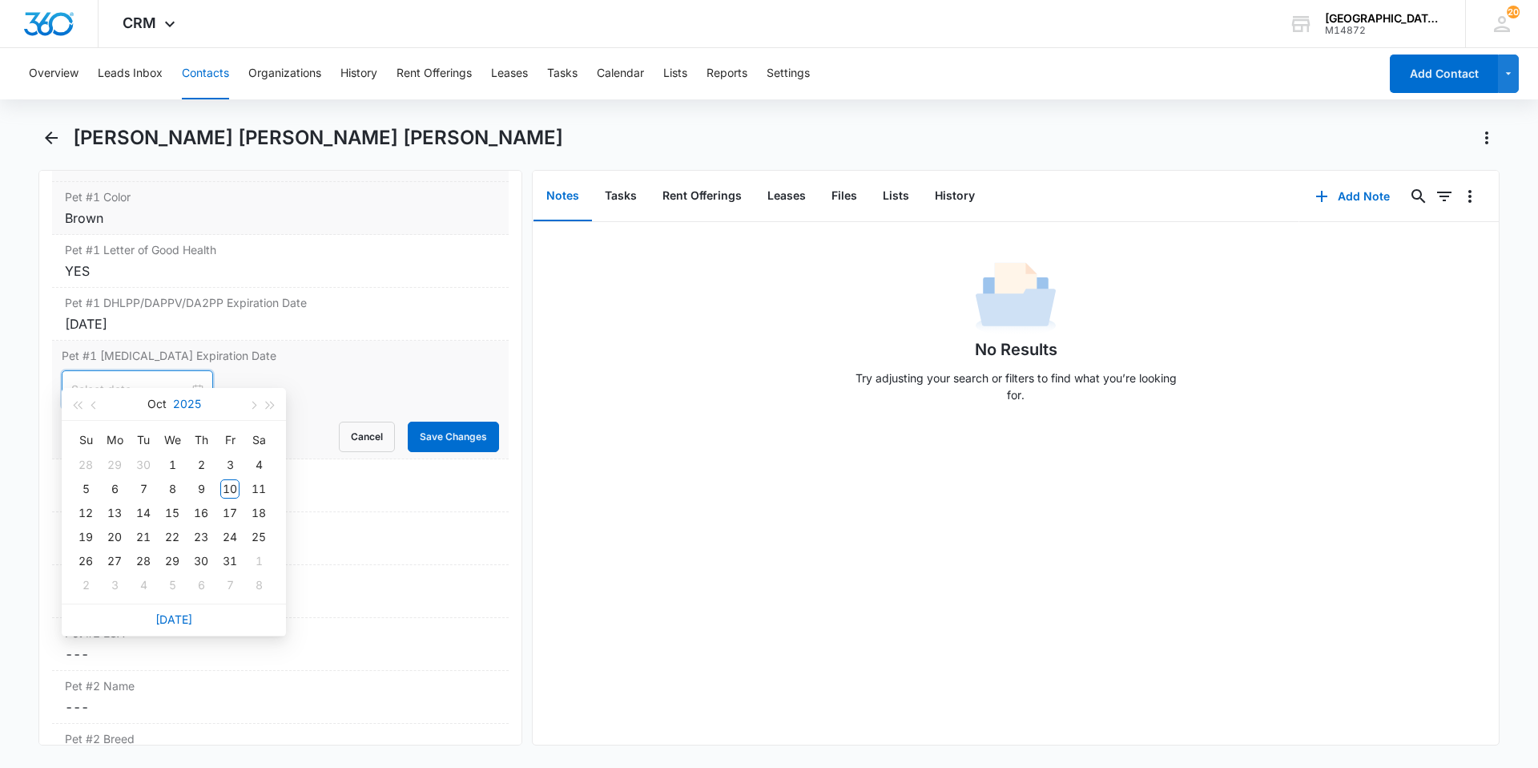
click at [187, 400] on button "2025" at bounding box center [187, 404] width 28 height 32
click at [111, 596] on div "2028" at bounding box center [103, 605] width 48 height 19
type input "[DATE]"
click at [149, 407] on button "Oct" at bounding box center [156, 404] width 19 height 32
click at [226, 490] on td "Jun" at bounding box center [244, 500] width 71 height 53
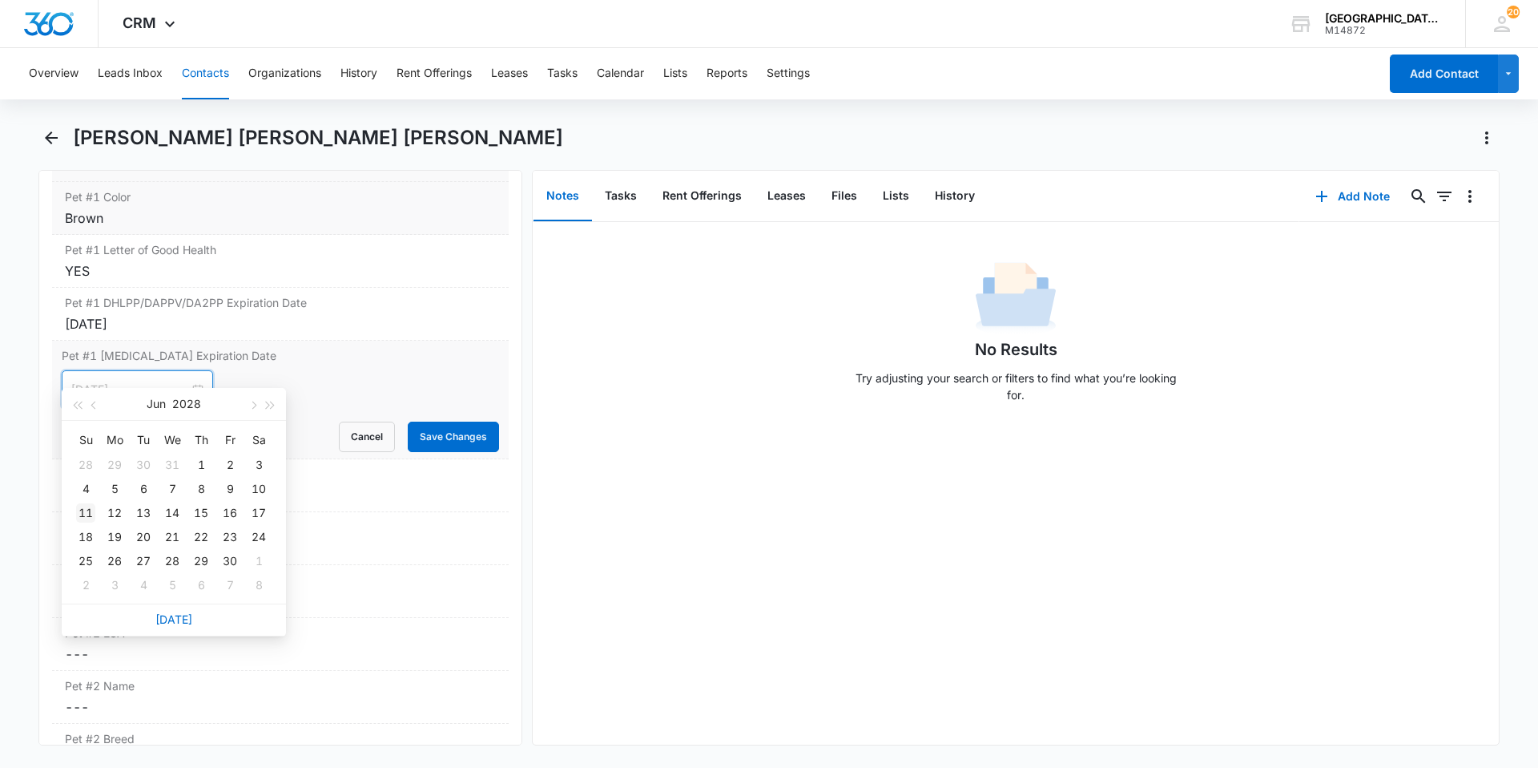
type input "[DATE]"
click at [80, 518] on div "11" at bounding box center [85, 512] width 19 height 19
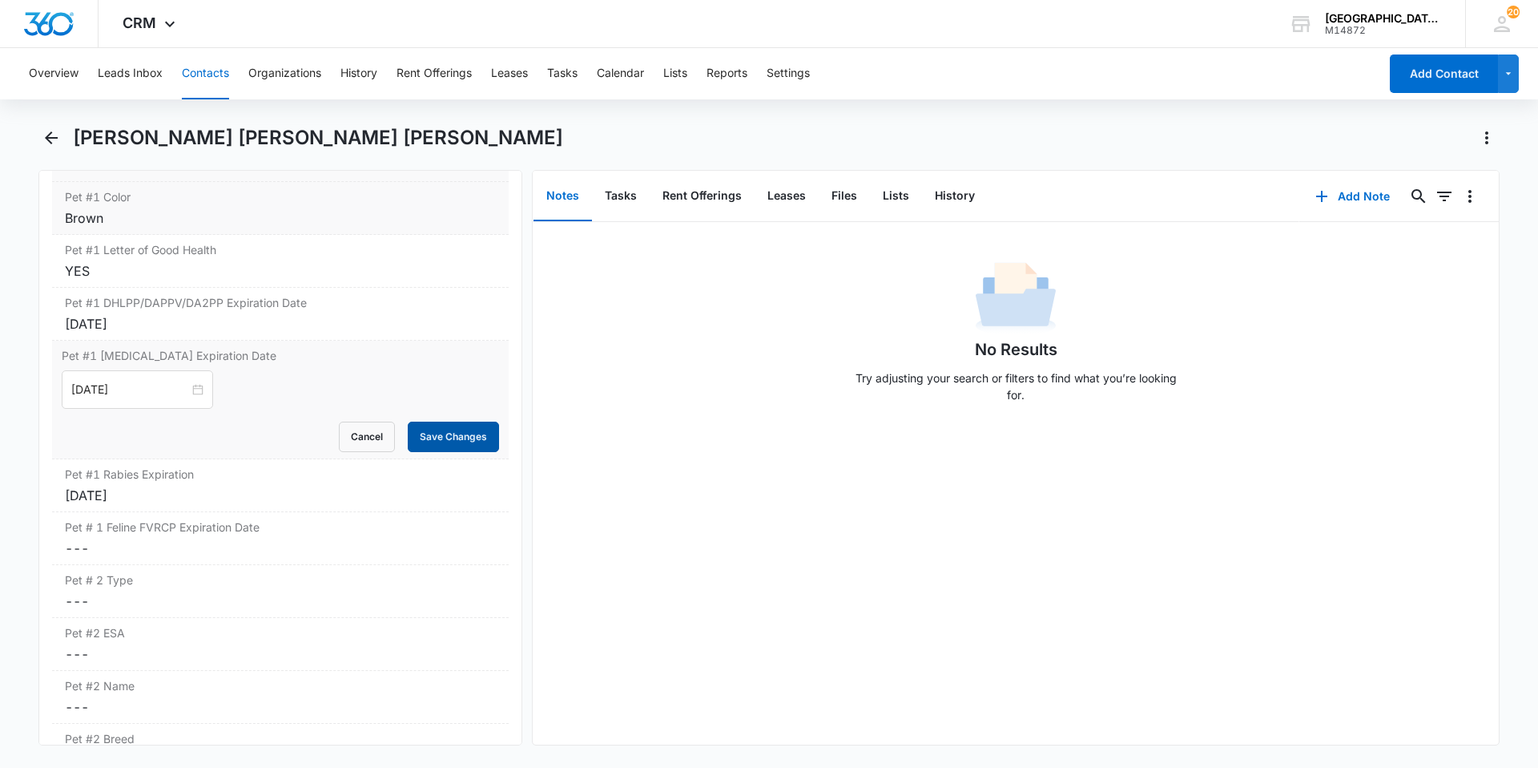
click at [437, 421] on button "Save Changes" at bounding box center [453, 436] width 91 height 30
click at [226, 486] on div "[DATE]" at bounding box center [280, 495] width 431 height 19
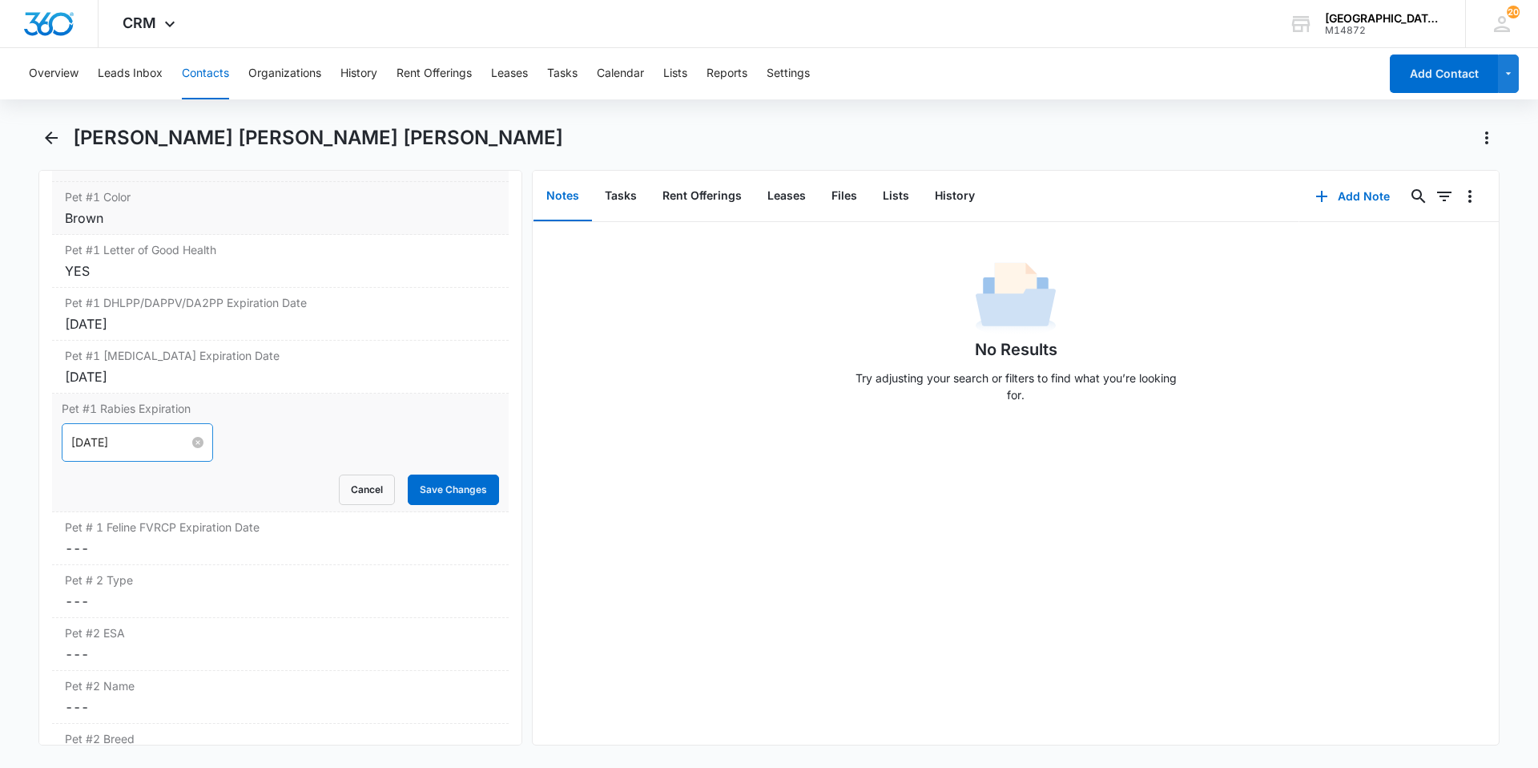
click at [179, 433] on input "[DATE]" at bounding box center [130, 442] width 118 height 18
click at [185, 433] on div at bounding box center [137, 442] width 132 height 18
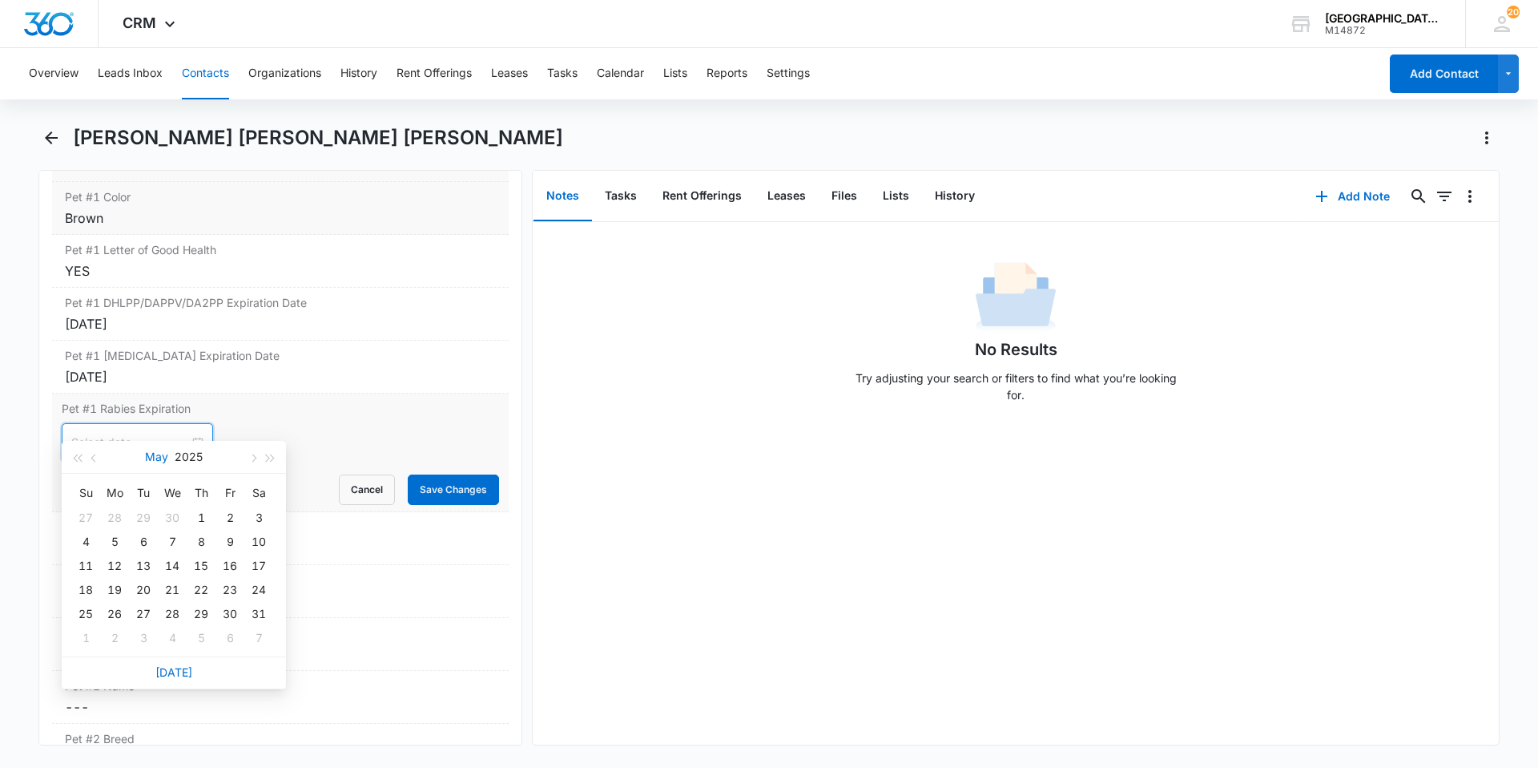
click at [160, 458] on button "May" at bounding box center [156, 457] width 23 height 32
click at [163, 551] on div "May" at bounding box center [174, 552] width 48 height 19
type input "[DATE]"
click at [173, 587] on div "21" at bounding box center [172, 589] width 19 height 19
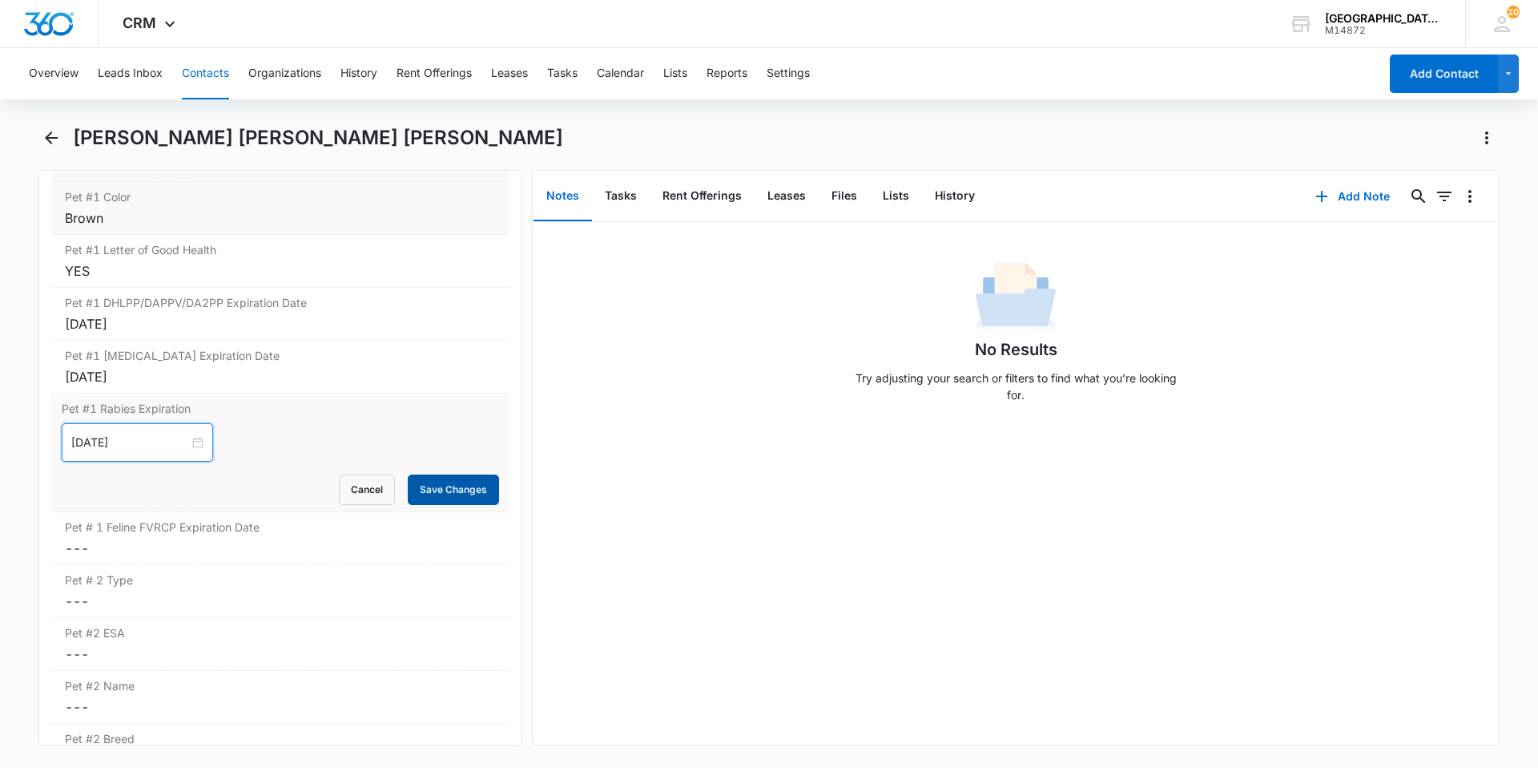
click at [426, 474] on button "Save Changes" at bounding box center [453, 489] width 91 height 30
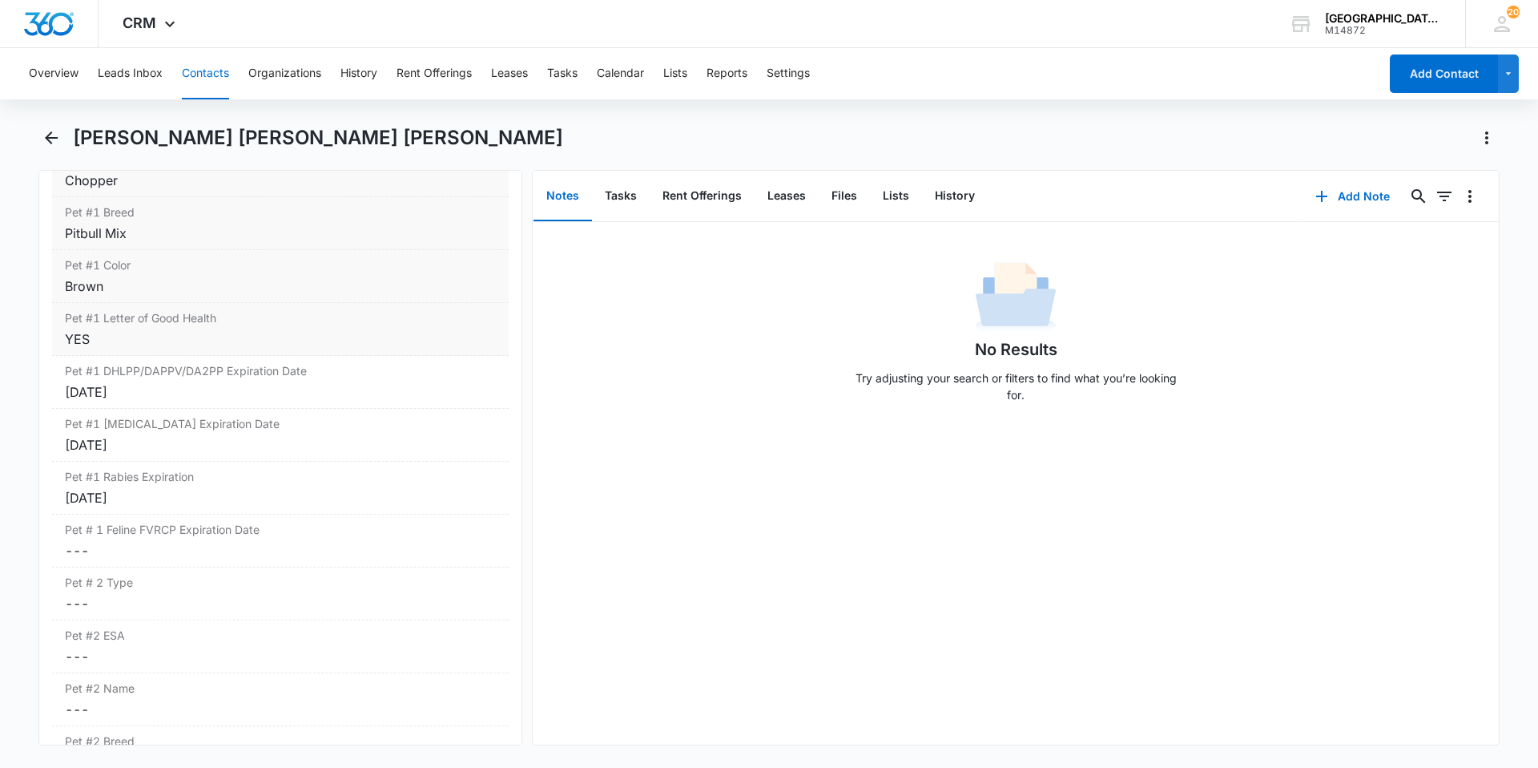
scroll to position [2324, 0]
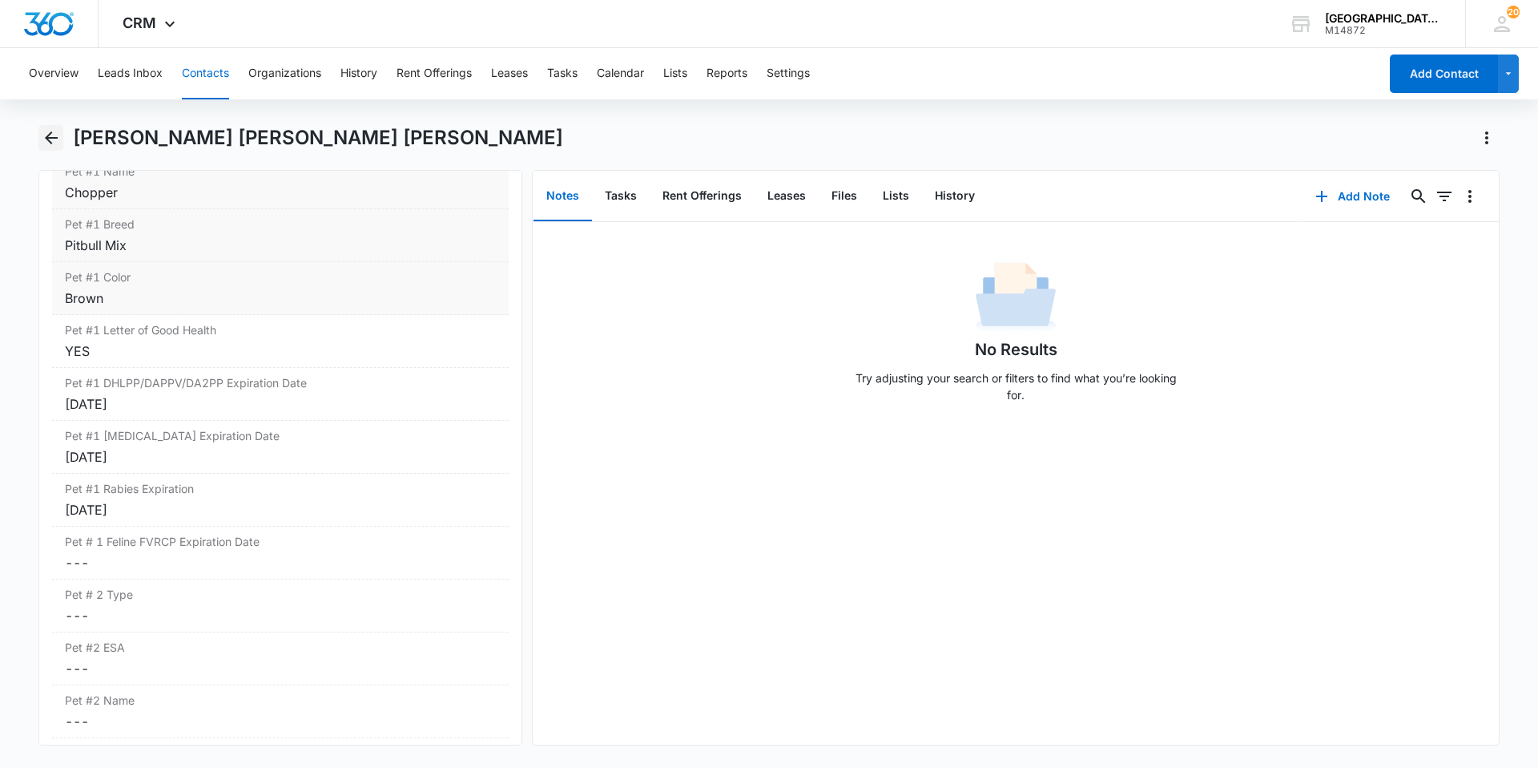
click at [62, 141] on button "Back" at bounding box center [50, 138] width 25 height 26
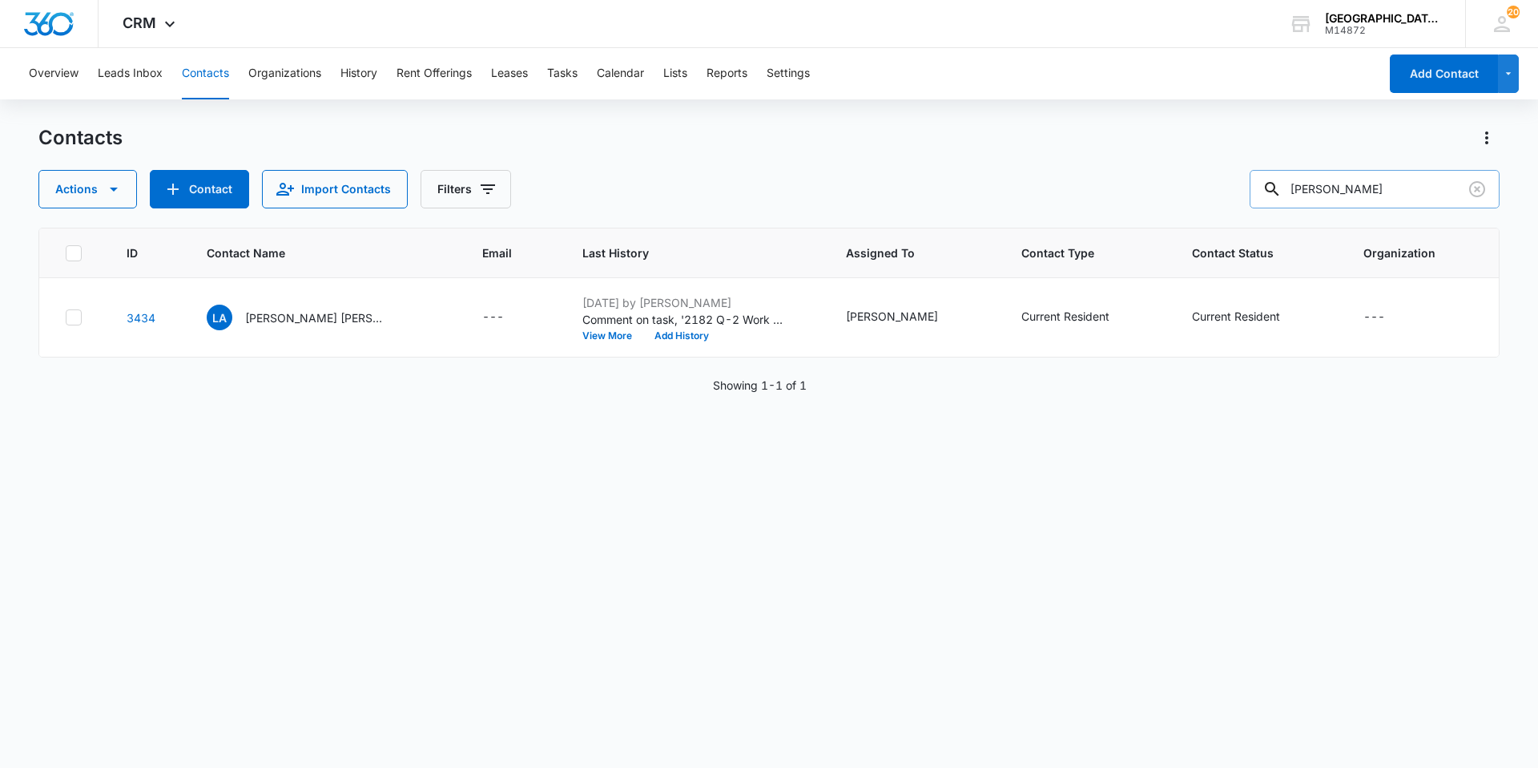
click at [1367, 188] on input "[PERSON_NAME]" at bounding box center [1375, 189] width 250 height 38
type input "Chikea"
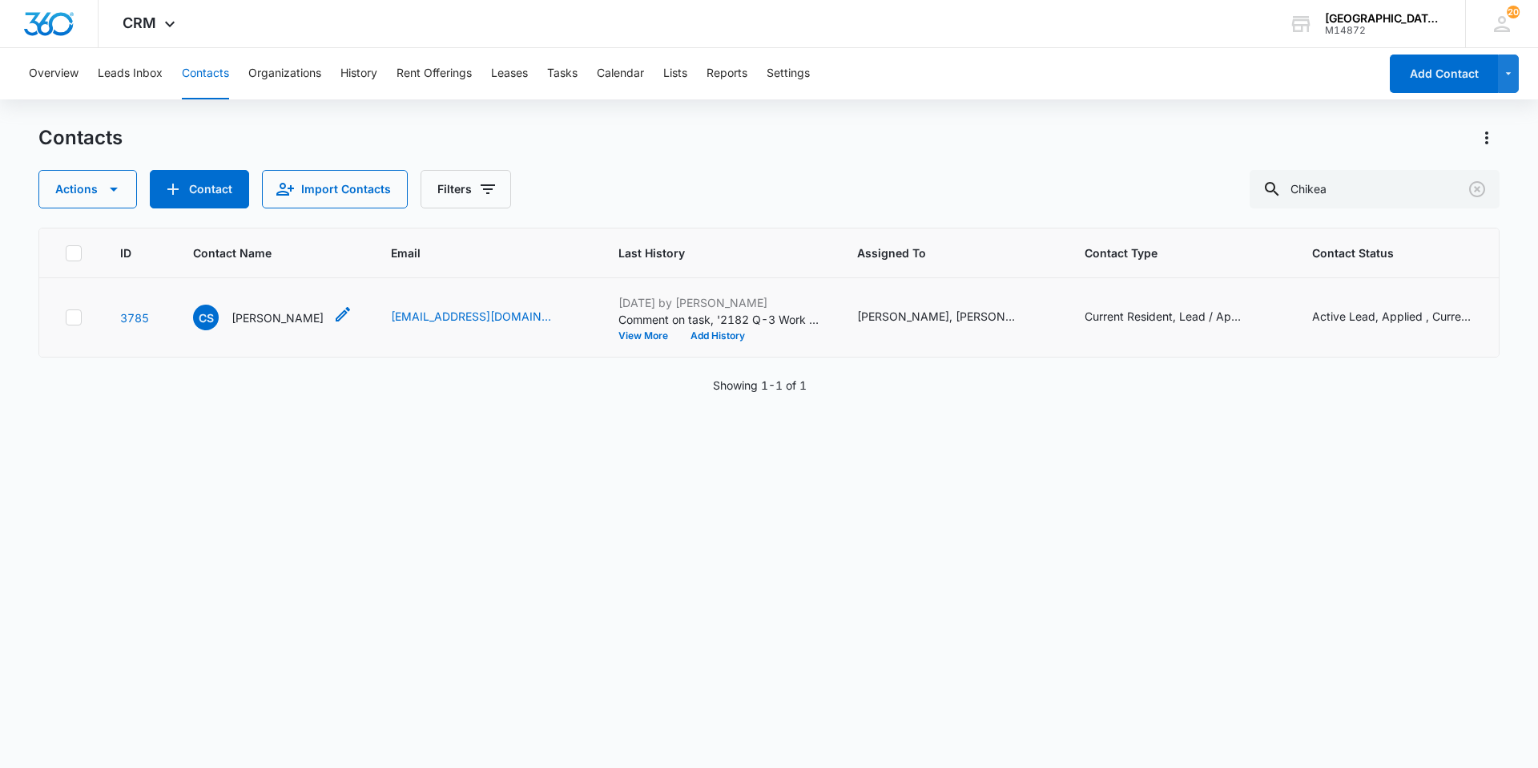
click at [248, 318] on p "[PERSON_NAME]" at bounding box center [278, 317] width 92 height 17
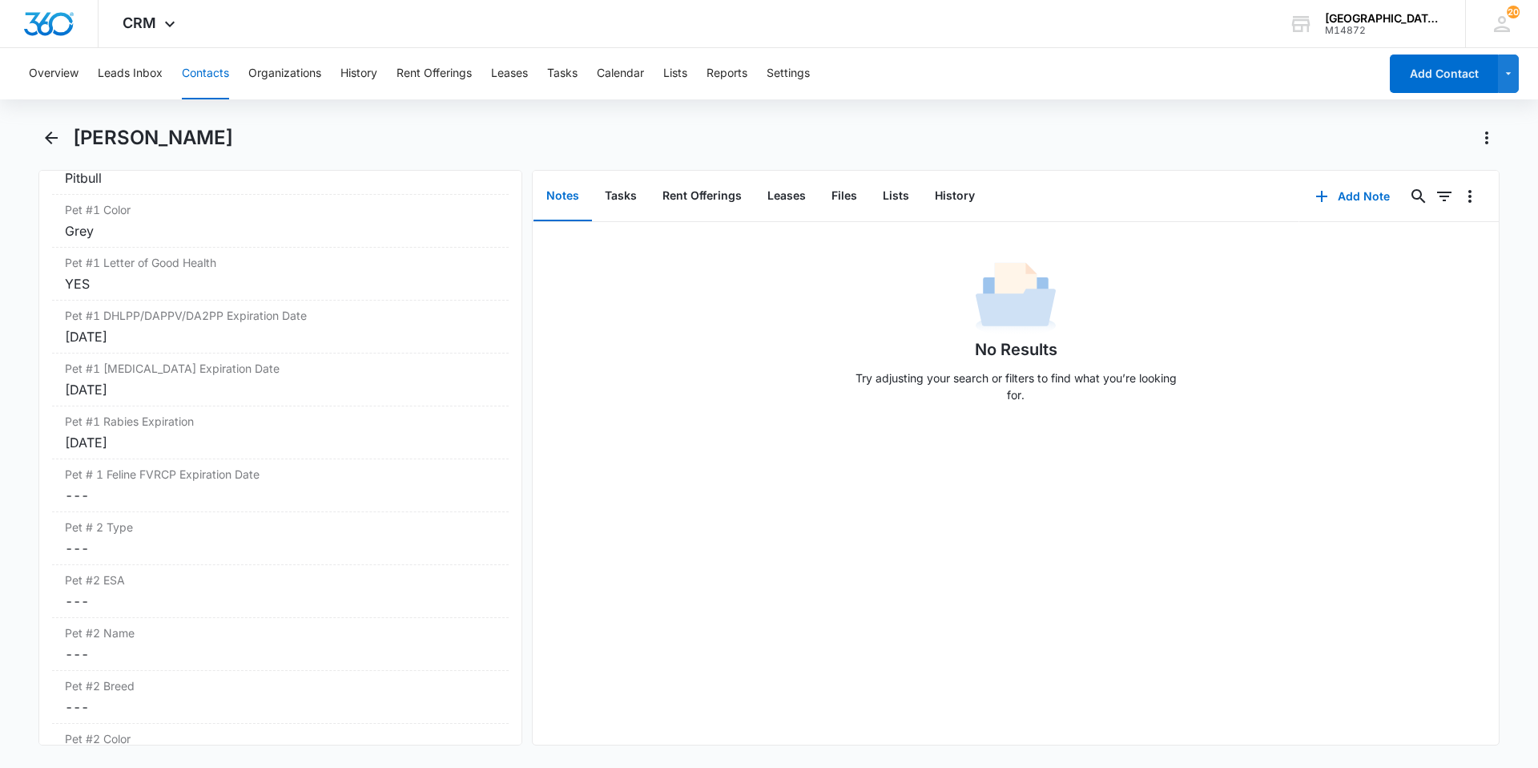
scroll to position [2404, 0]
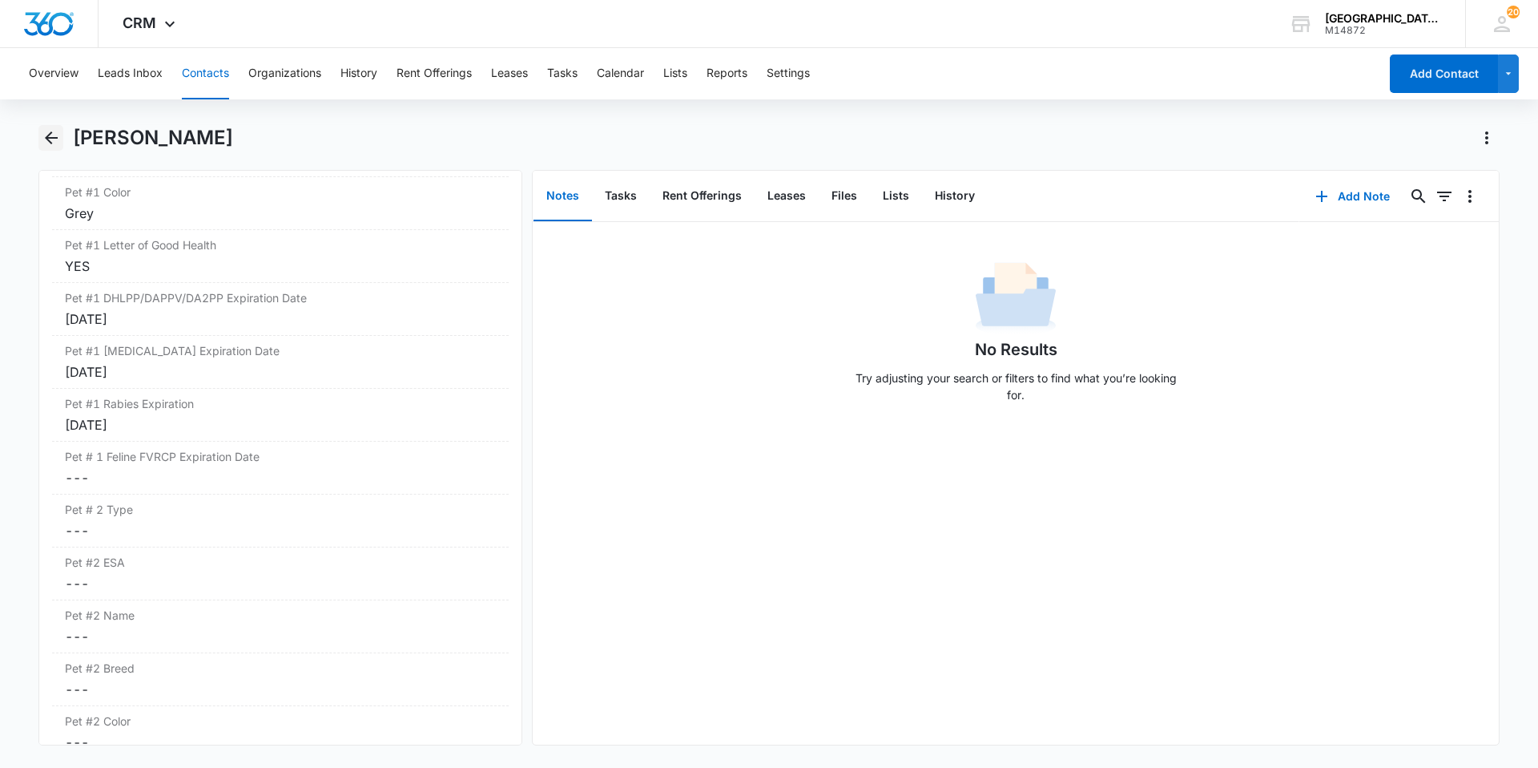
click at [58, 142] on icon "Back" at bounding box center [51, 137] width 19 height 19
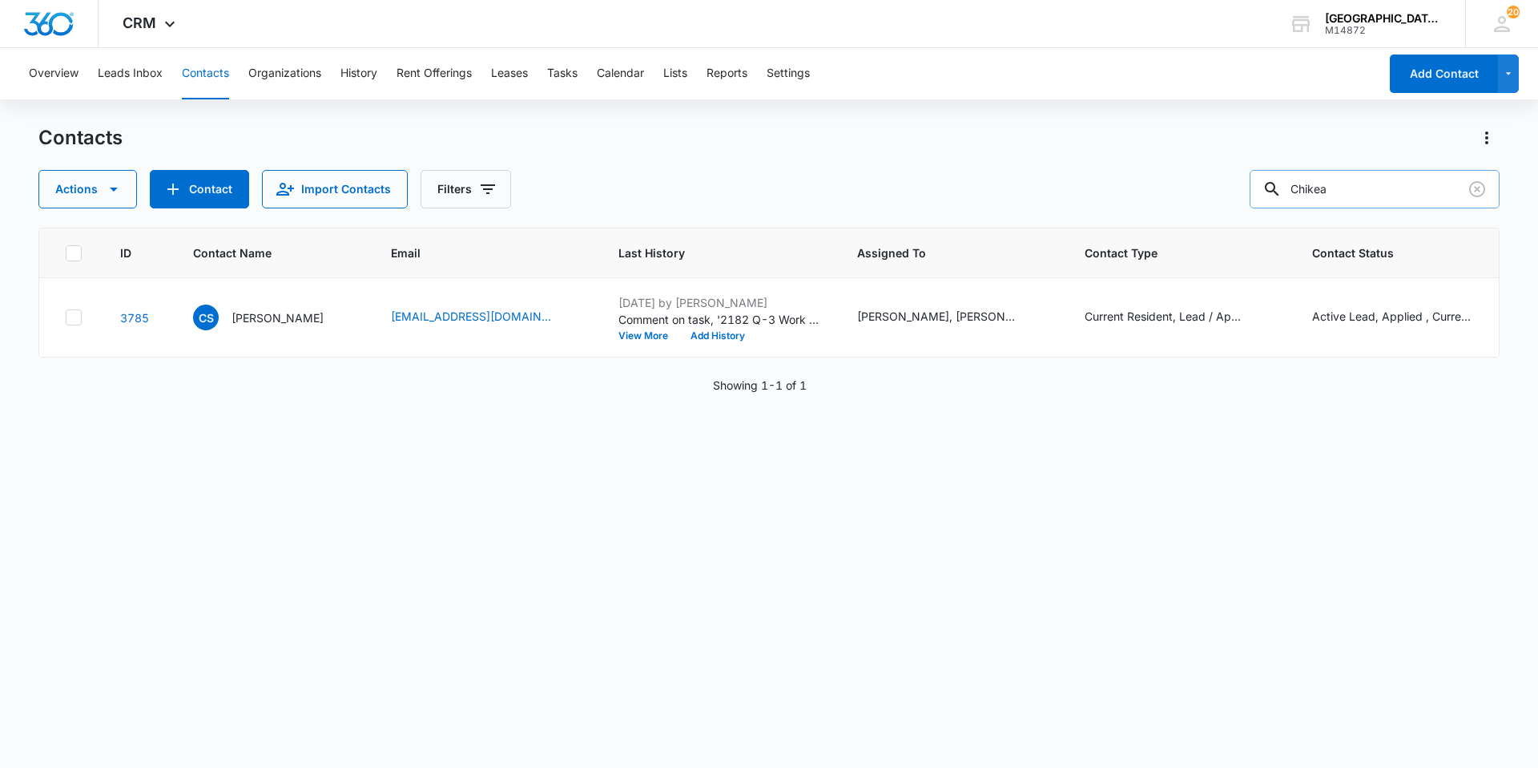
click at [1373, 192] on input "Chikea" at bounding box center [1375, 189] width 250 height 38
click at [1376, 183] on input "text" at bounding box center [1387, 189] width 226 height 38
type input "[PERSON_NAME]"
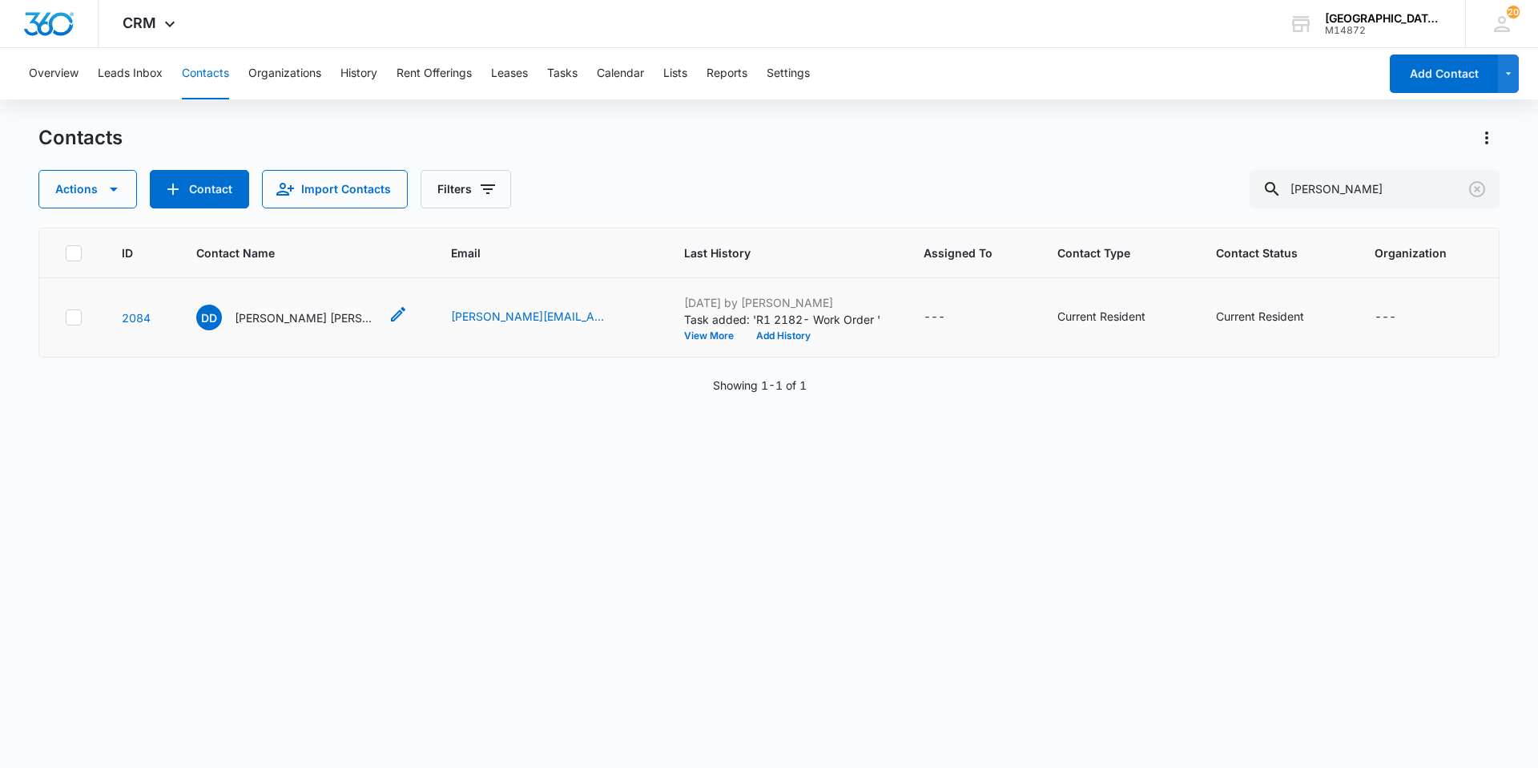
click at [317, 317] on p "[PERSON_NAME] [PERSON_NAME]" at bounding box center [307, 317] width 144 height 17
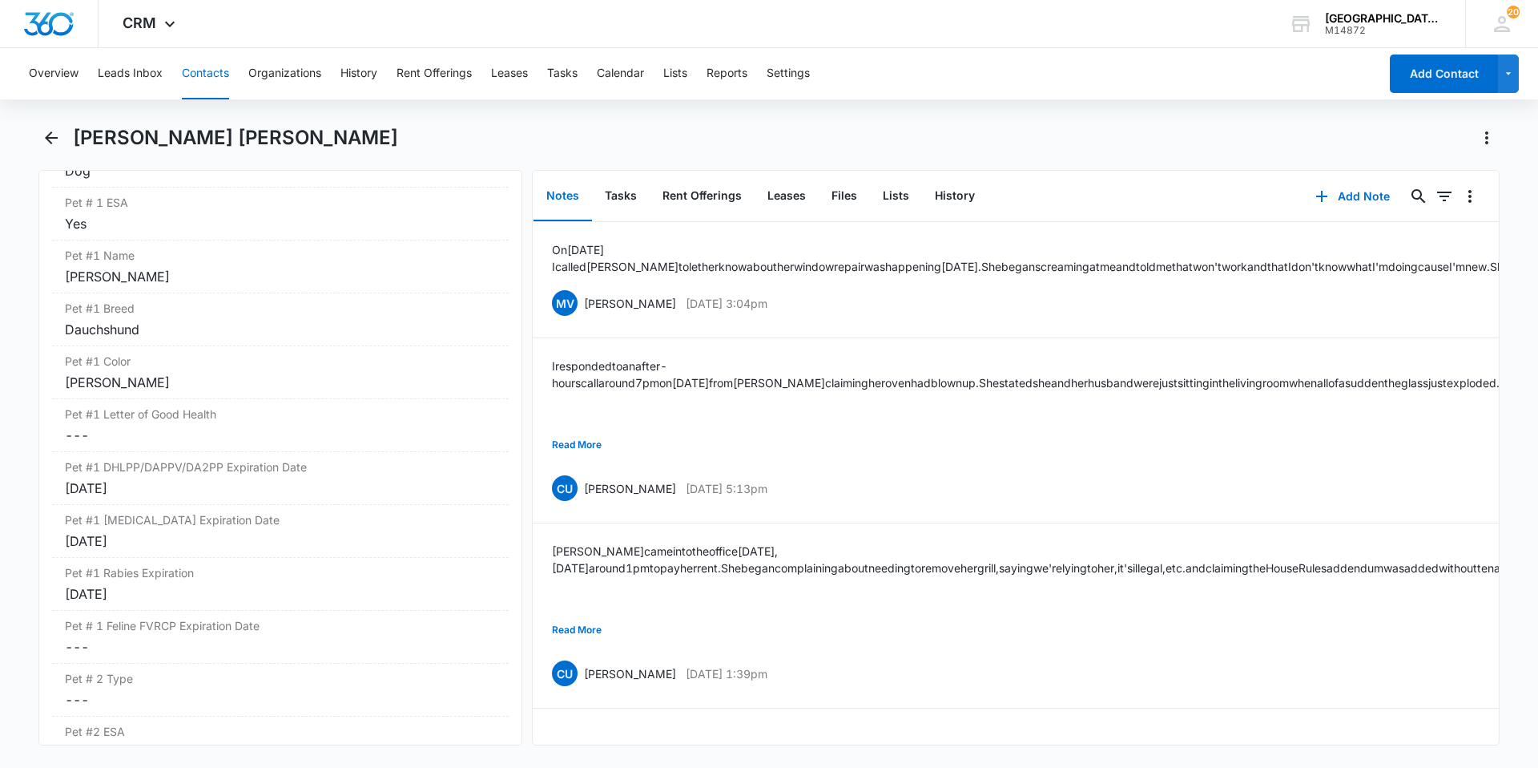
scroll to position [2243, 0]
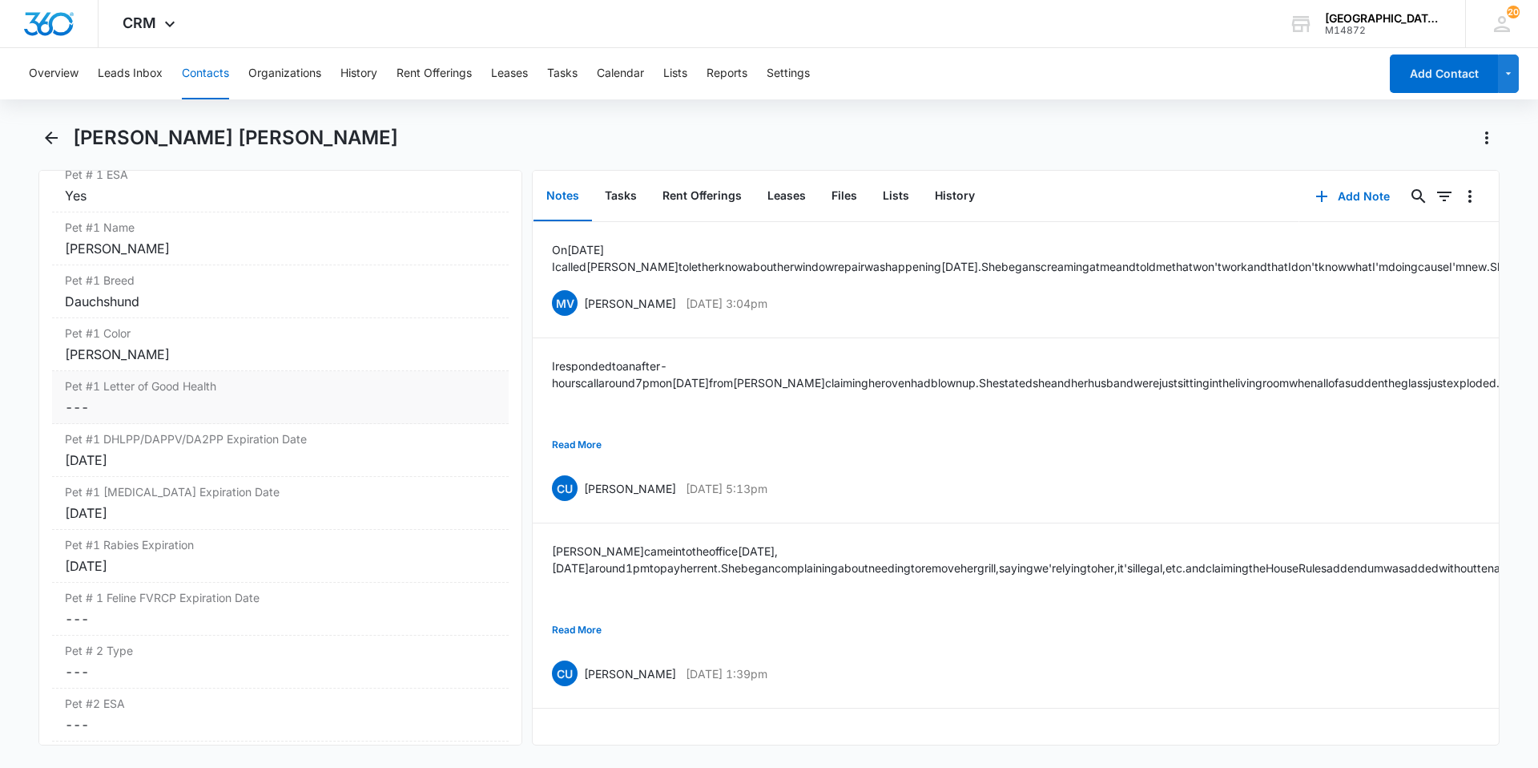
click at [317, 400] on dd "Cancel Save Changes ---" at bounding box center [280, 406] width 431 height 19
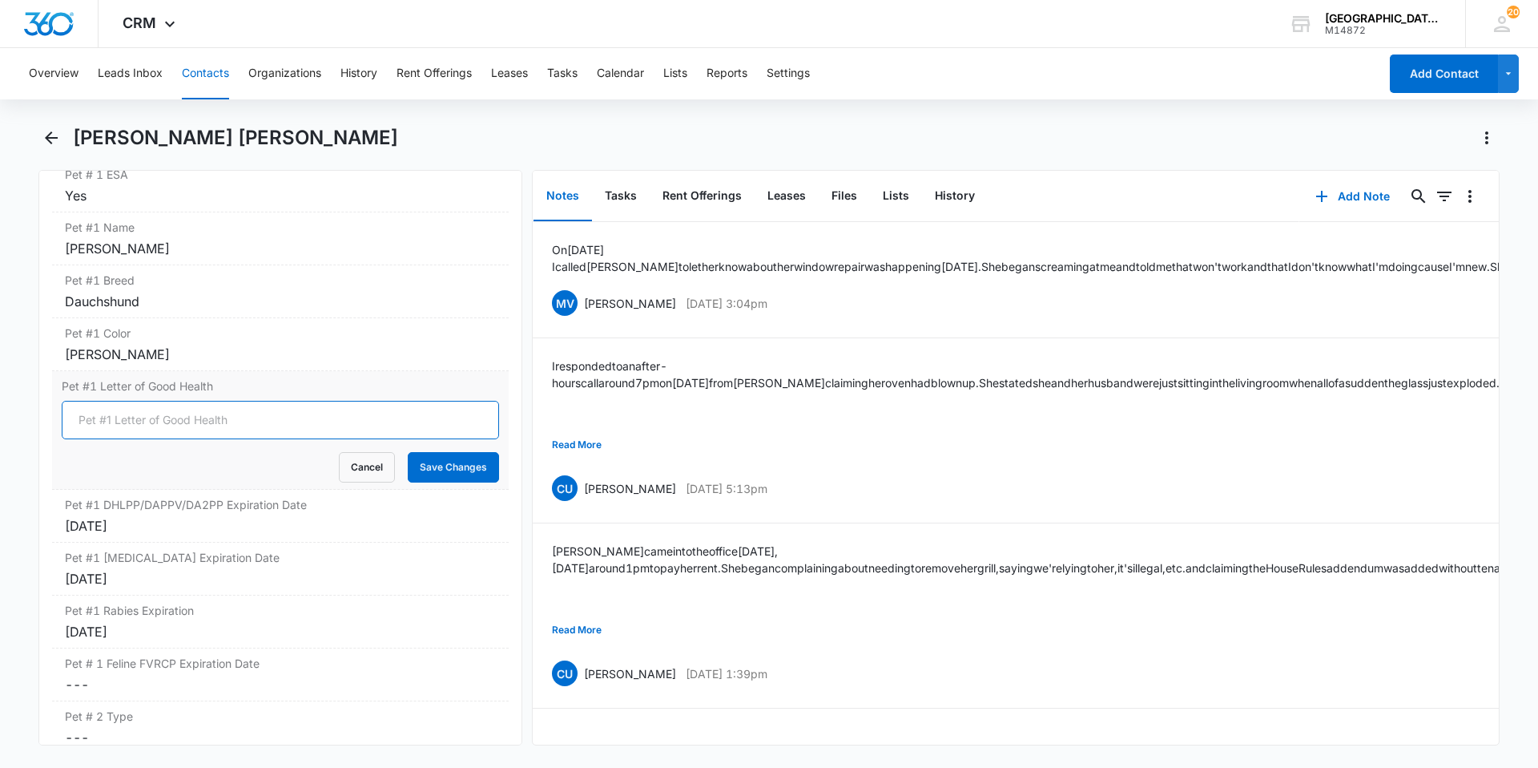
click at [191, 422] on input "Pet #1 Letter of Good Health" at bounding box center [280, 420] width 437 height 38
type input "YES"
click at [429, 483] on div "Pet #1 Letter of Good Health YES Cancel Save Changes" at bounding box center [280, 430] width 457 height 119
click at [429, 482] on button "Save Changes" at bounding box center [453, 467] width 91 height 30
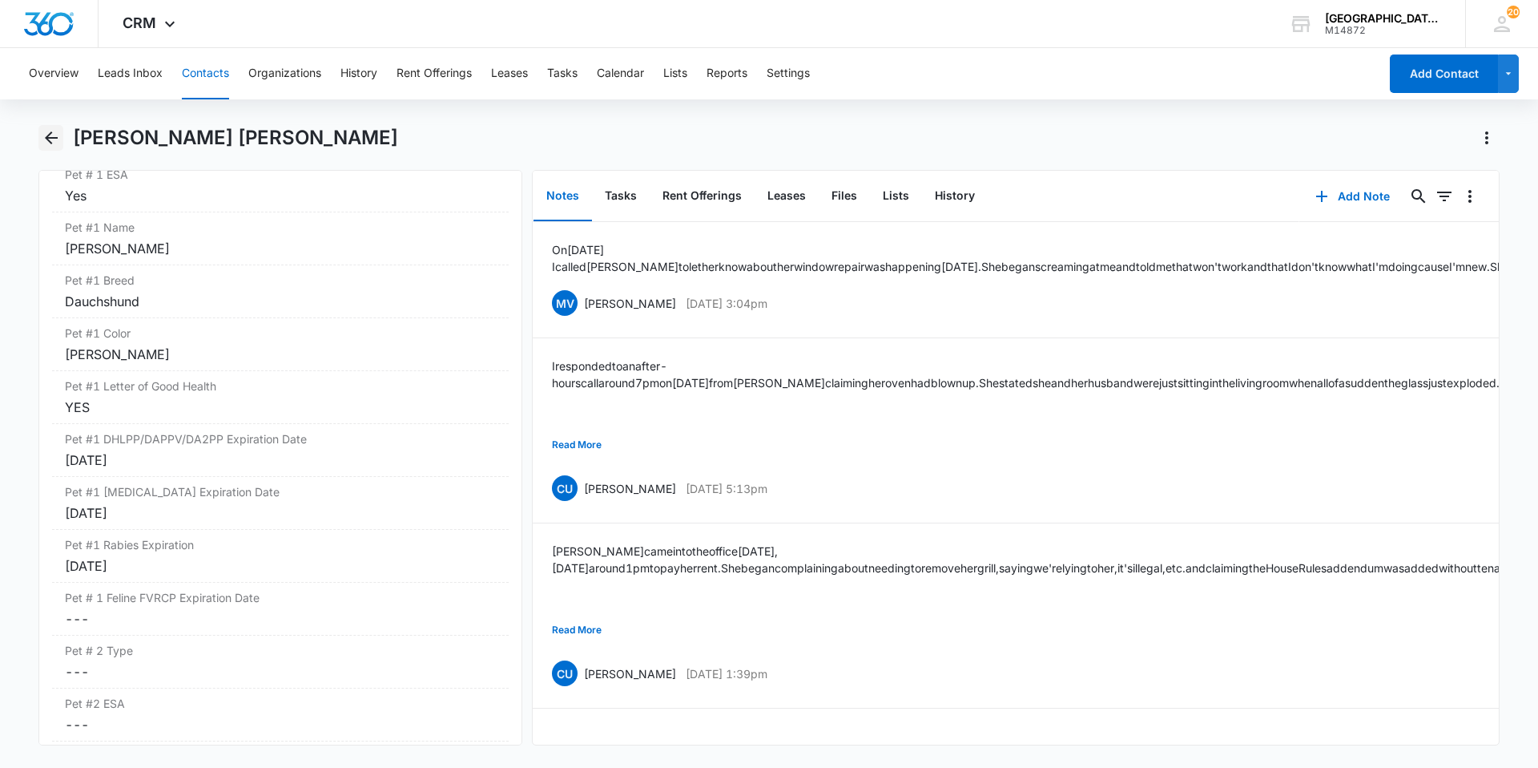
click at [57, 141] on icon "Back" at bounding box center [51, 137] width 19 height 19
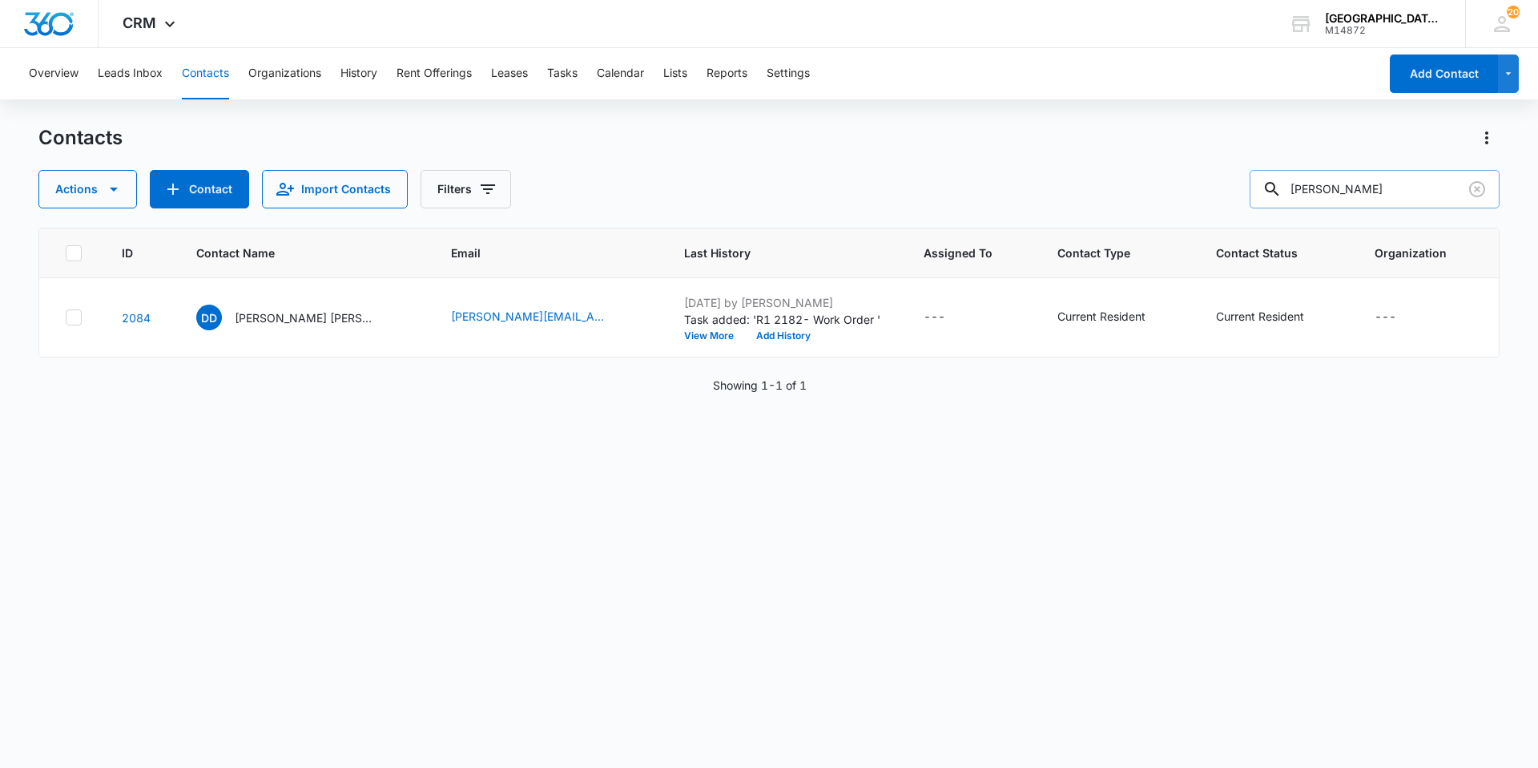
click at [1340, 191] on input "[PERSON_NAME]" at bounding box center [1375, 189] width 250 height 38
type input "Bryanna"
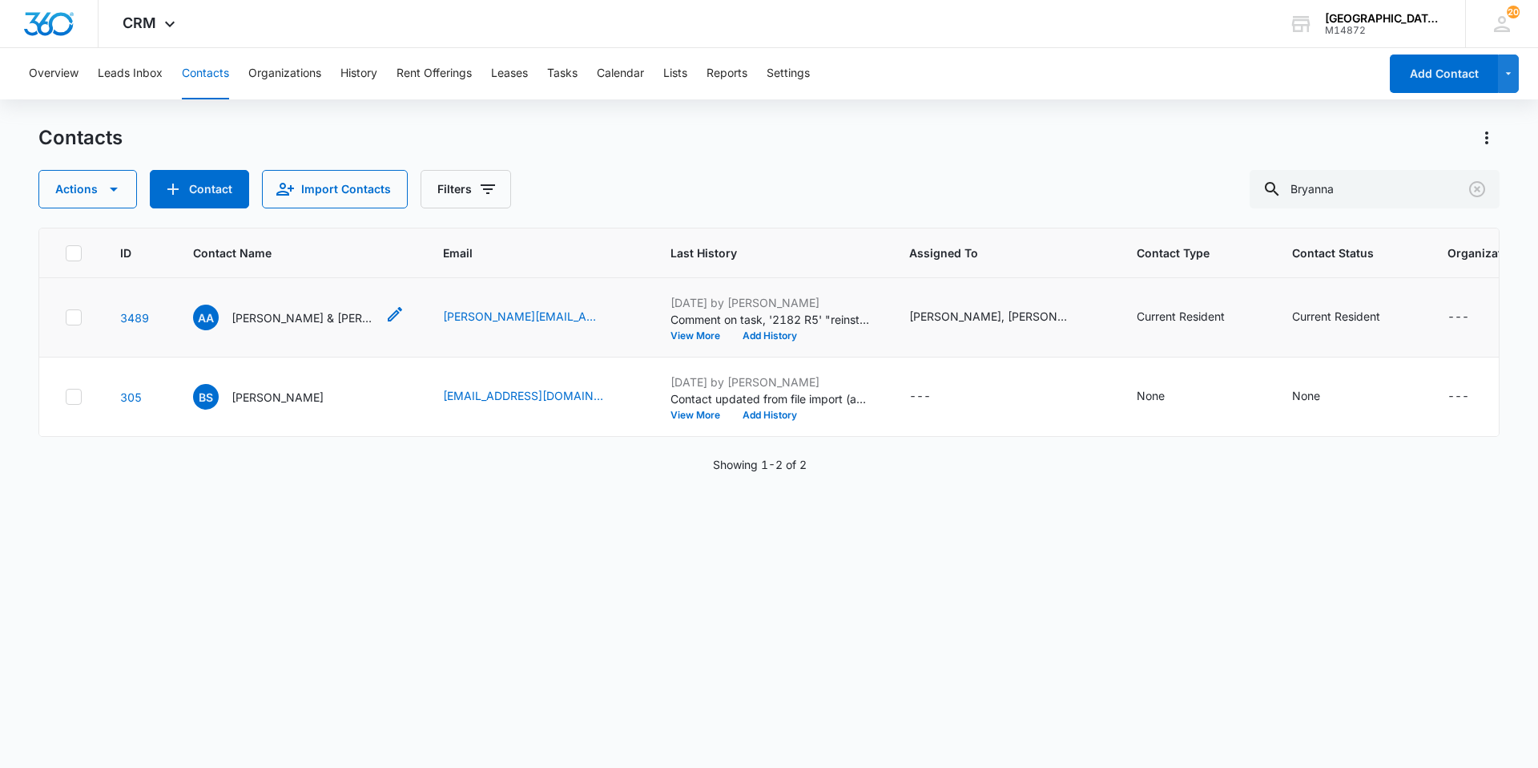
click at [284, 314] on p "[PERSON_NAME] & [PERSON_NAME]" at bounding box center [304, 317] width 144 height 17
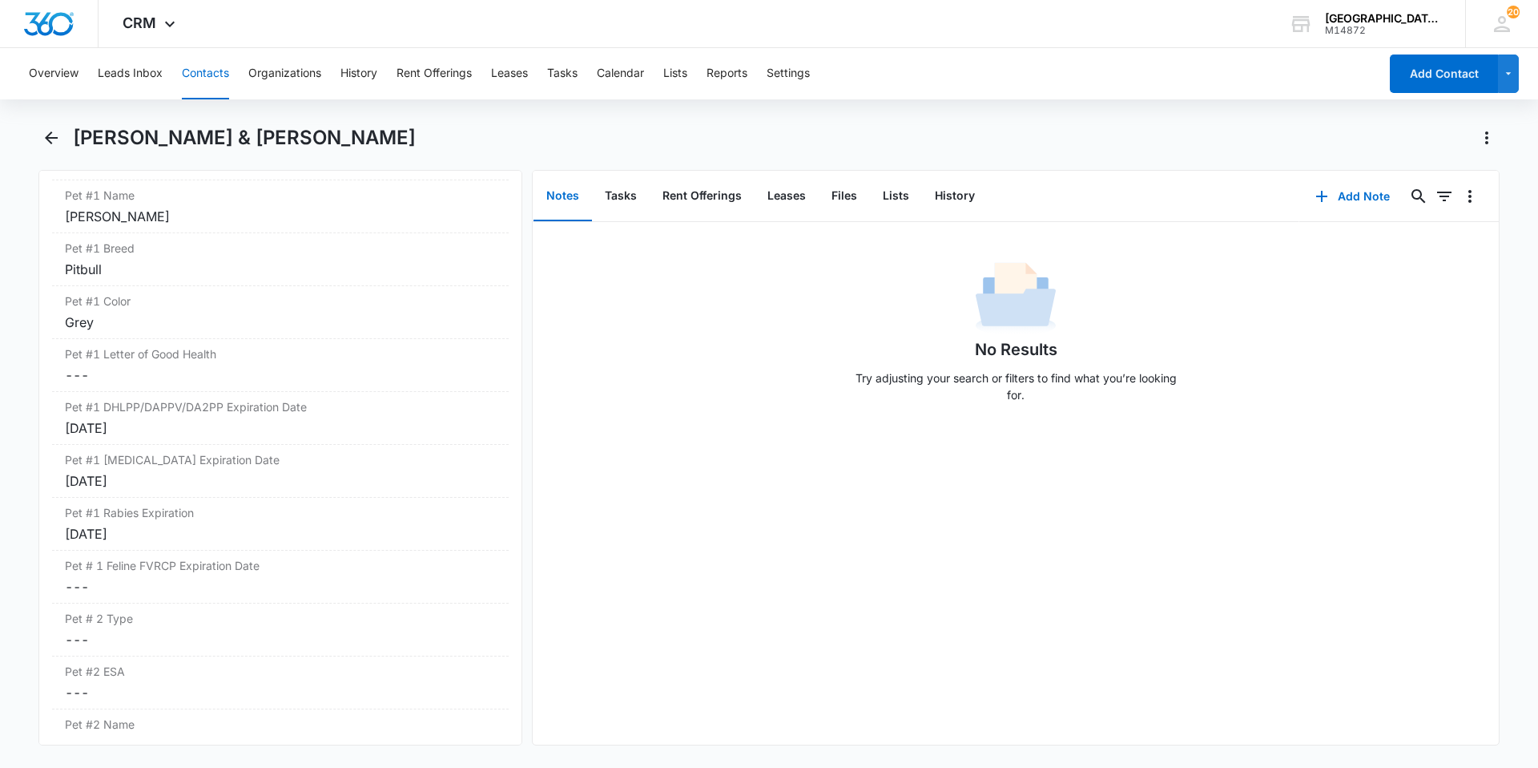
scroll to position [2324, 0]
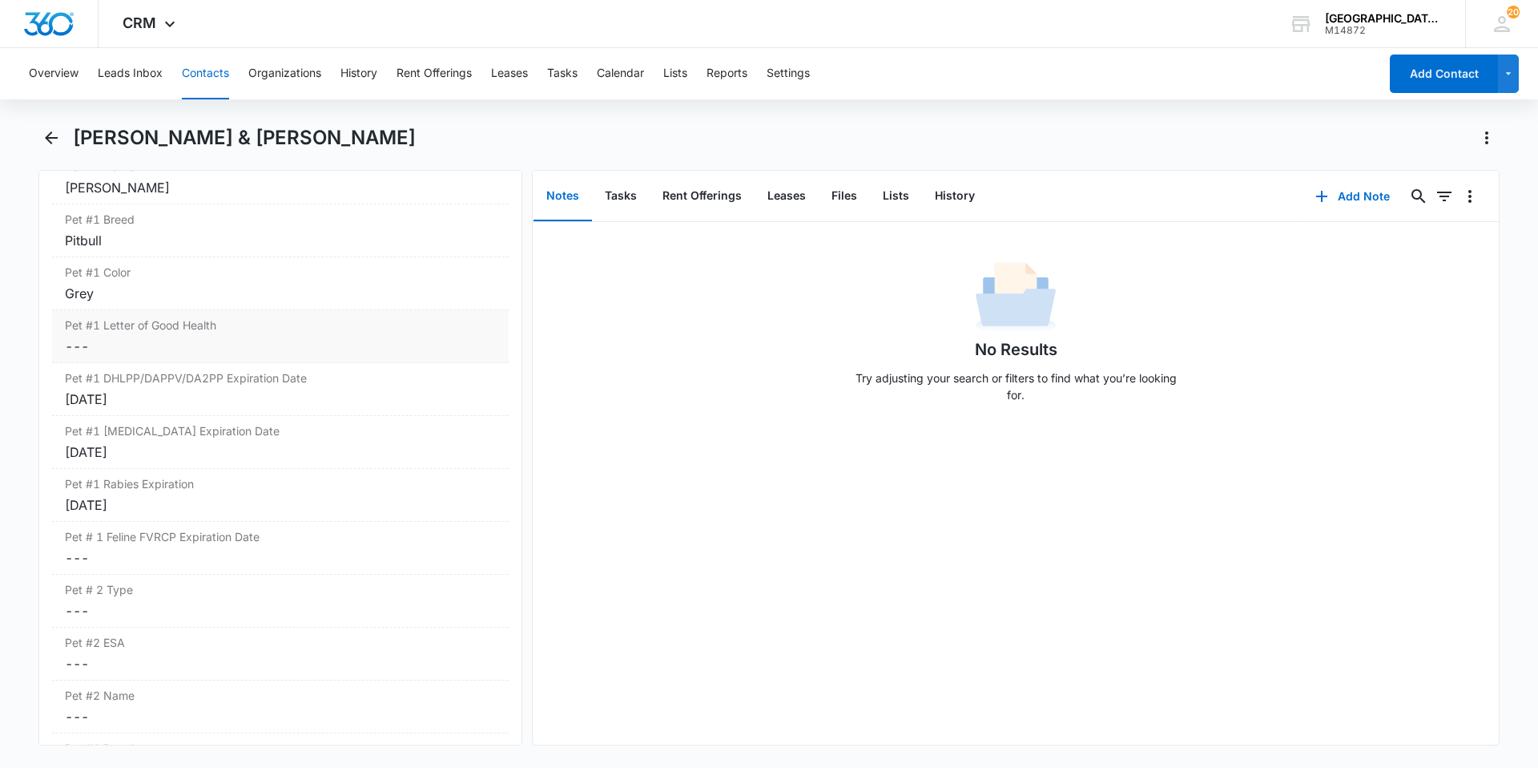
click at [112, 337] on dd "Cancel Save Changes ---" at bounding box center [280, 346] width 431 height 19
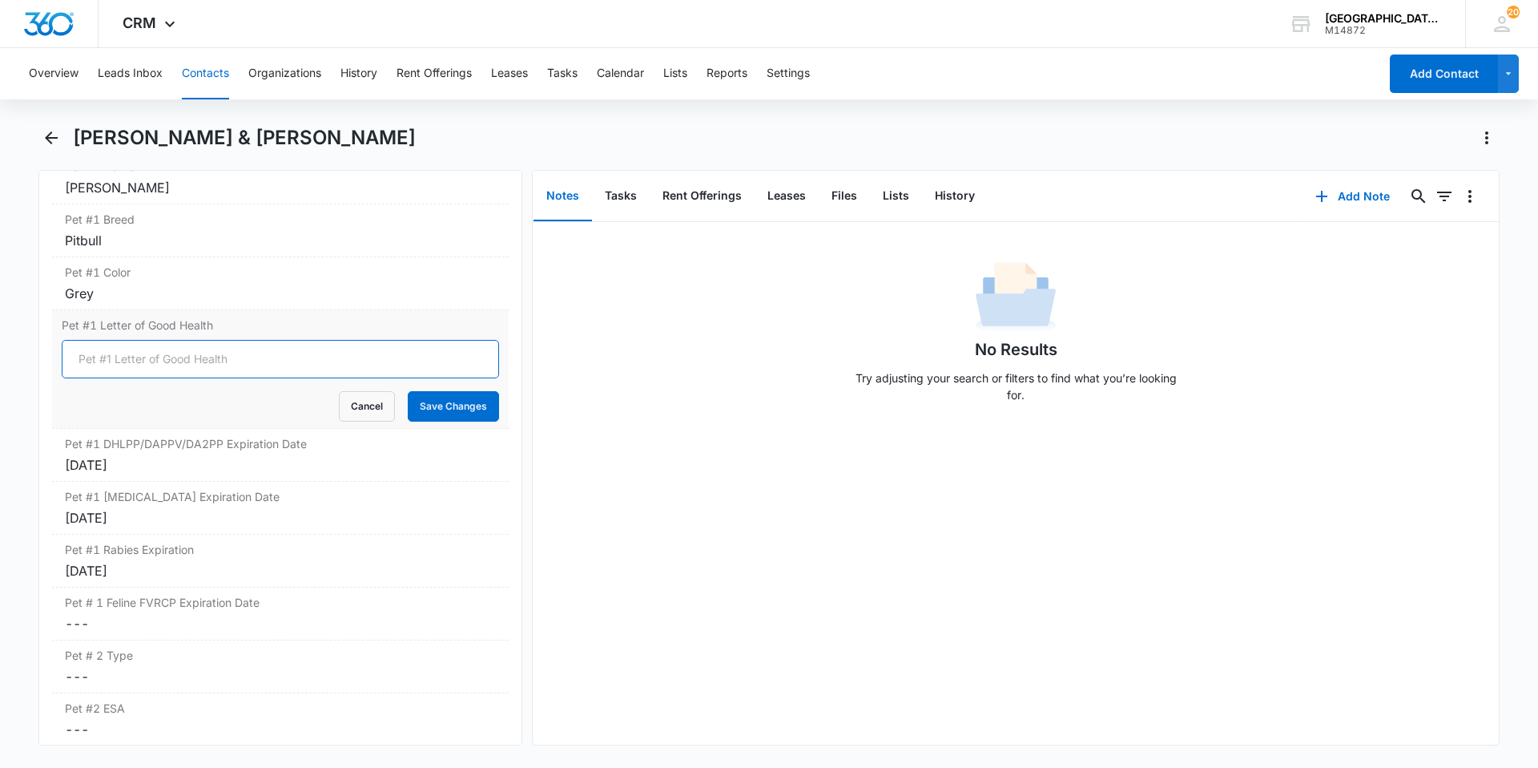
click at [111, 346] on input "Pet #1 Letter of Good Health" at bounding box center [280, 359] width 437 height 38
type input "YES"
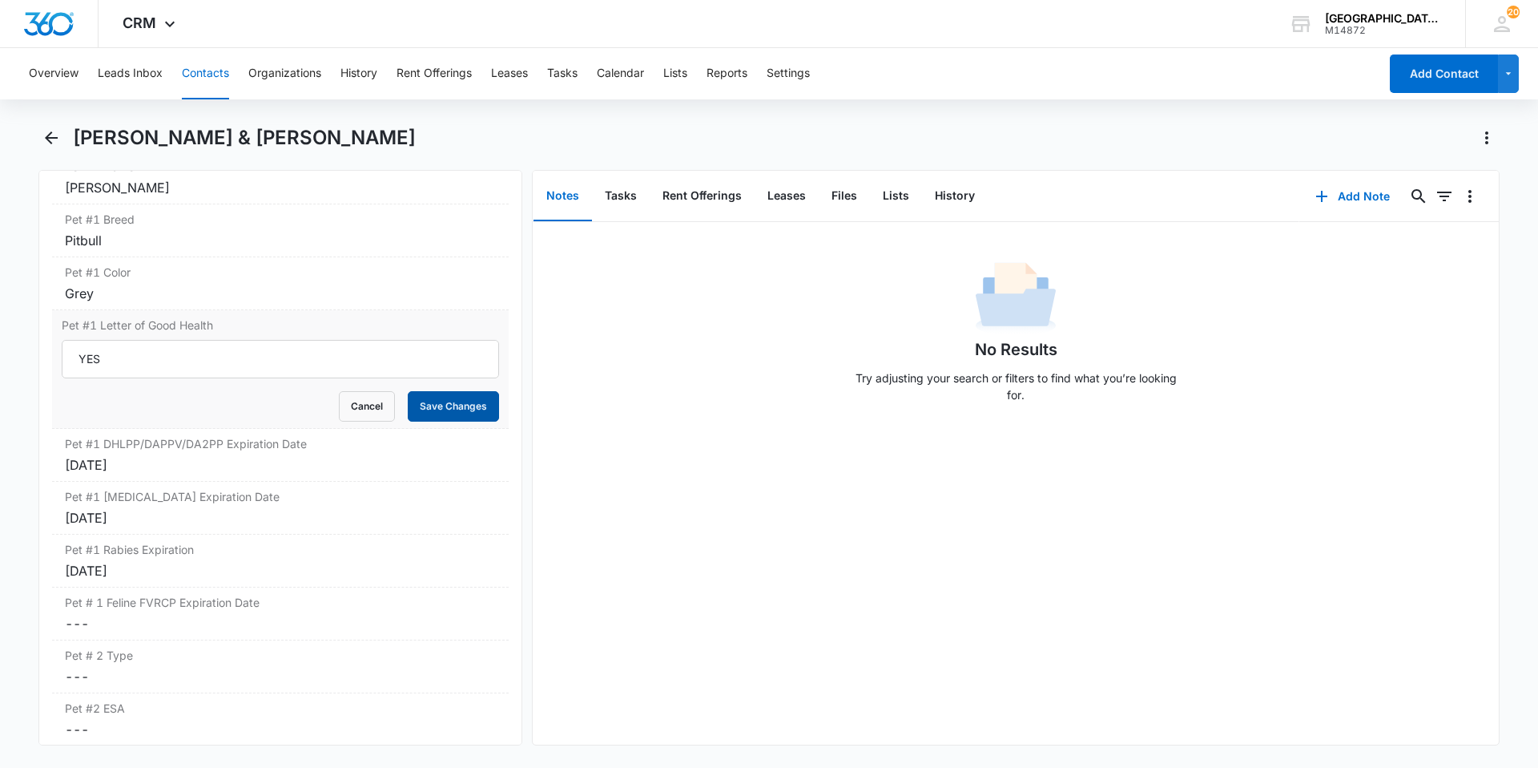
click at [408, 391] on button "Save Changes" at bounding box center [453, 406] width 91 height 30
click at [57, 138] on icon "Back" at bounding box center [51, 137] width 13 height 13
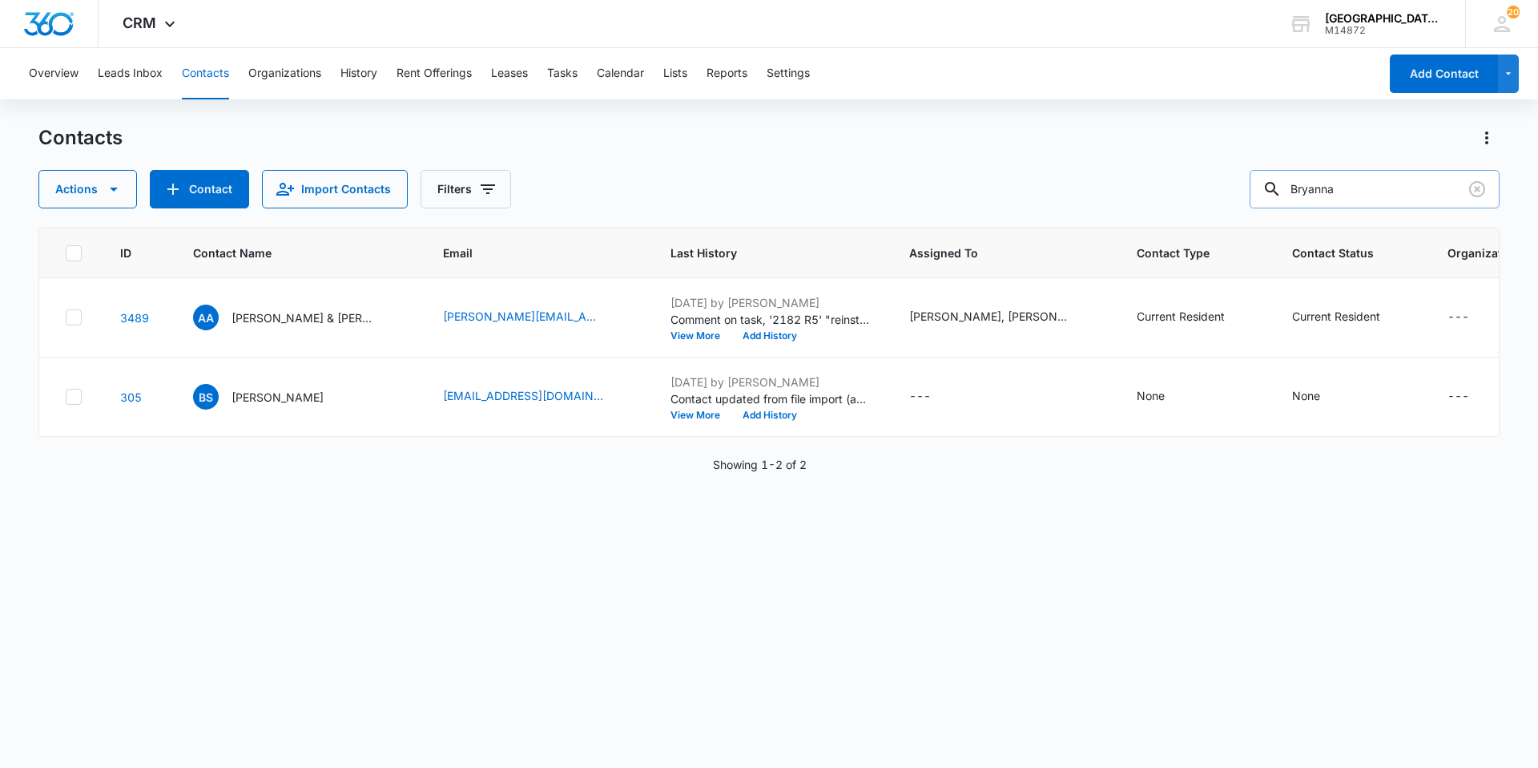
click at [1321, 184] on input "Bryanna" at bounding box center [1375, 189] width 250 height 38
type input "[PERSON_NAME]"
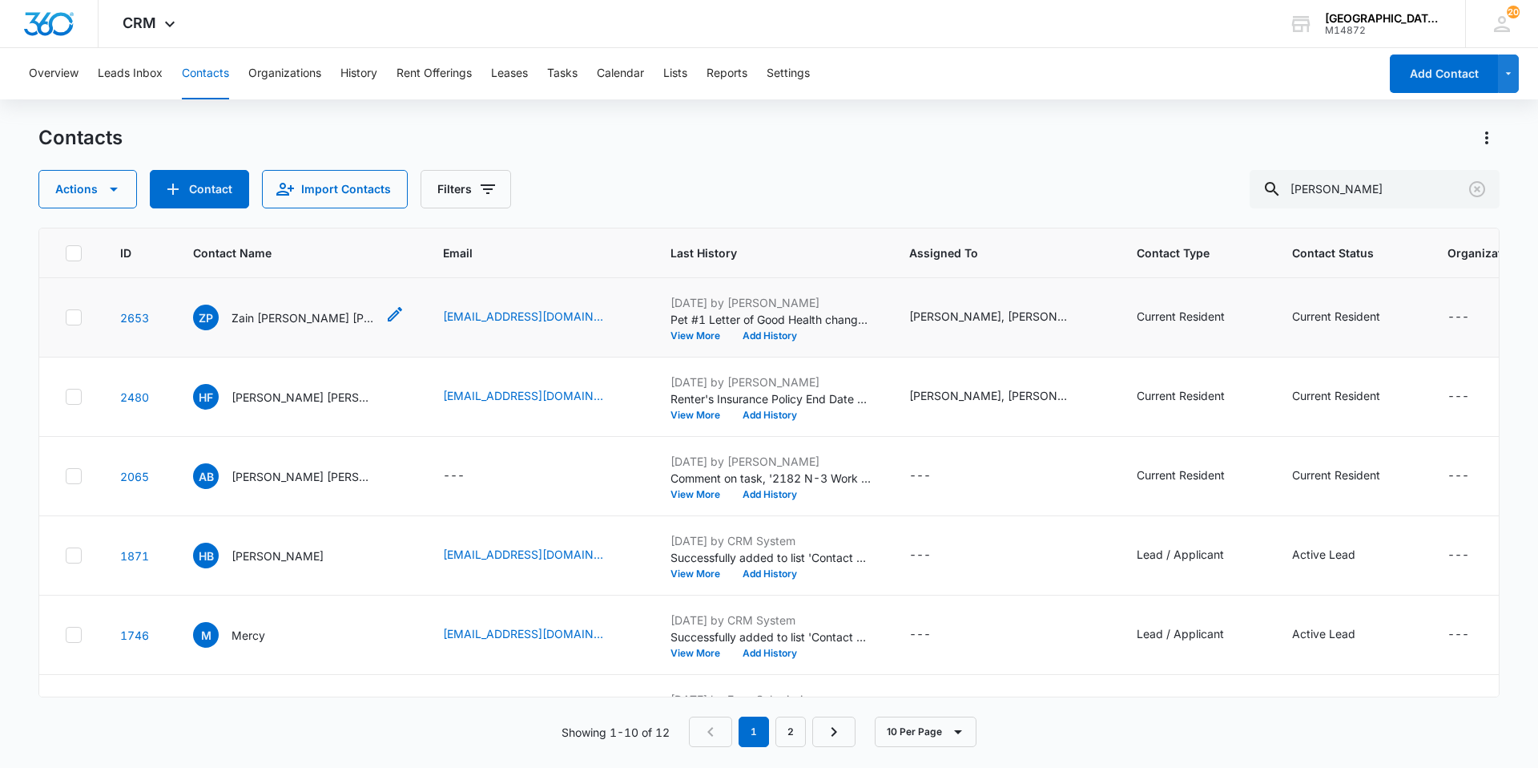
click at [303, 314] on p "Zain [PERSON_NAME] [PERSON_NAME]" at bounding box center [304, 317] width 144 height 17
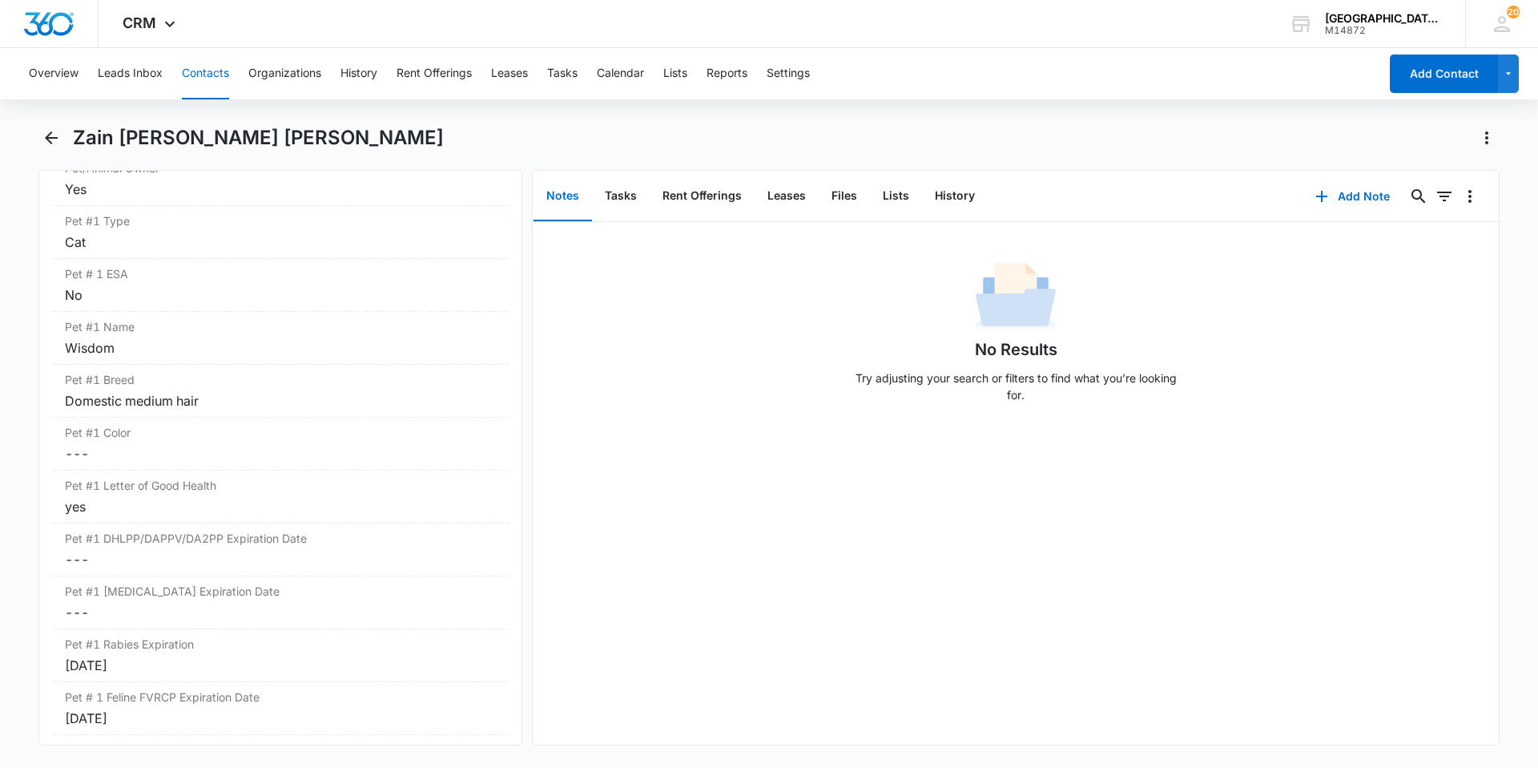
scroll to position [2083, 0]
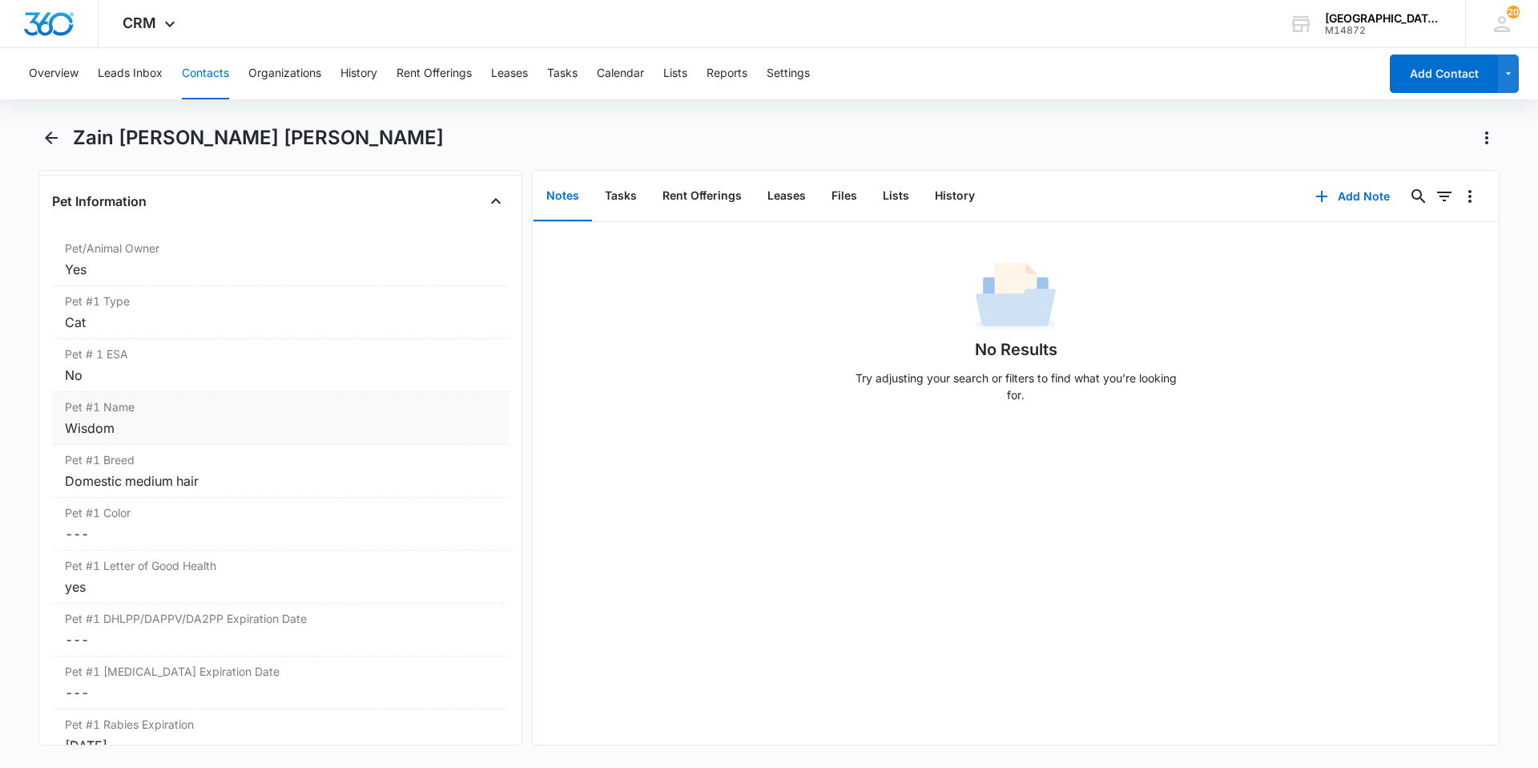
click at [255, 418] on div "Wisdom" at bounding box center [280, 427] width 431 height 19
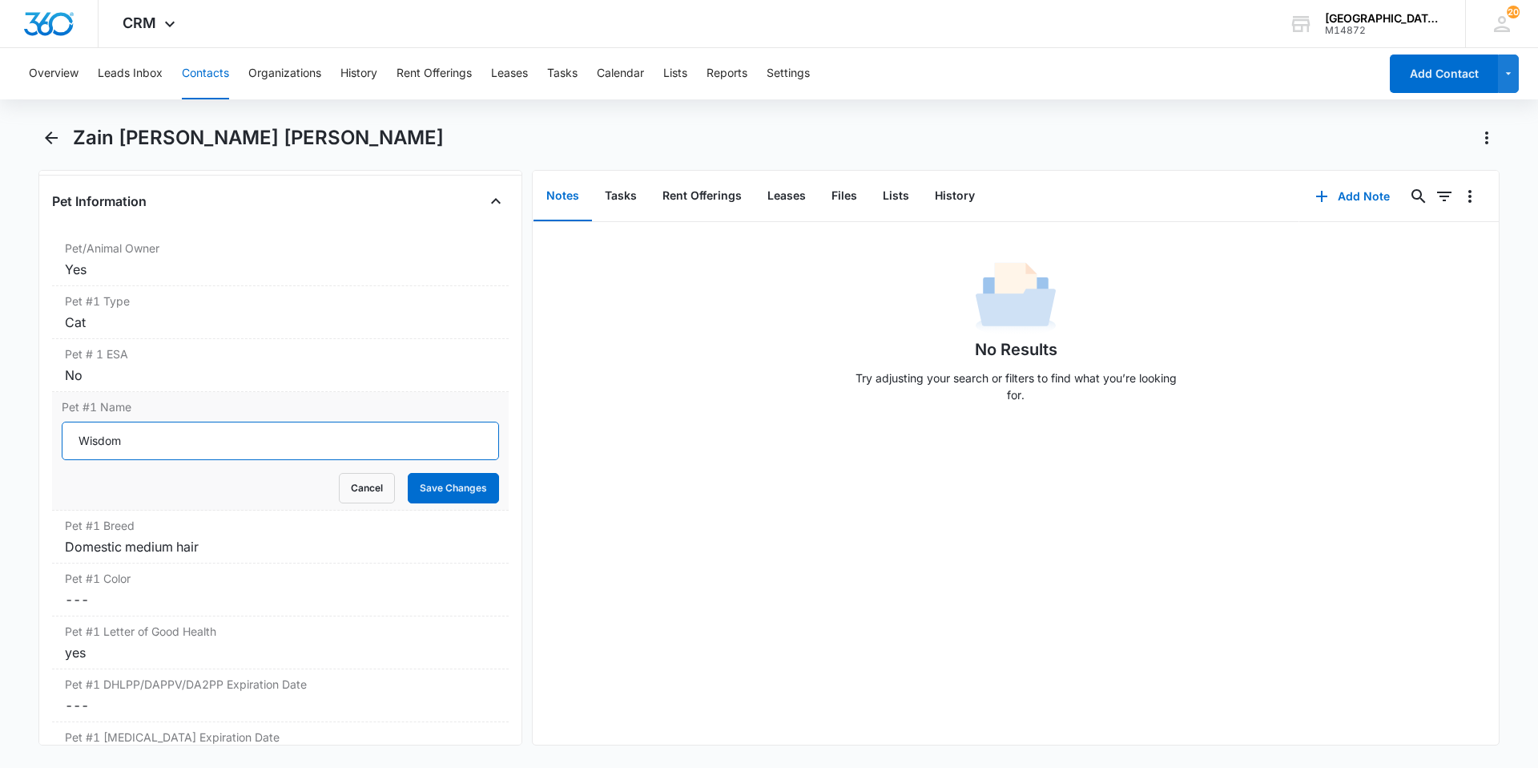
click at [244, 421] on input "Wisdom" at bounding box center [280, 440] width 437 height 38
type input "Tubleweed"
click at [408, 473] on button "Save Changes" at bounding box center [453, 488] width 91 height 30
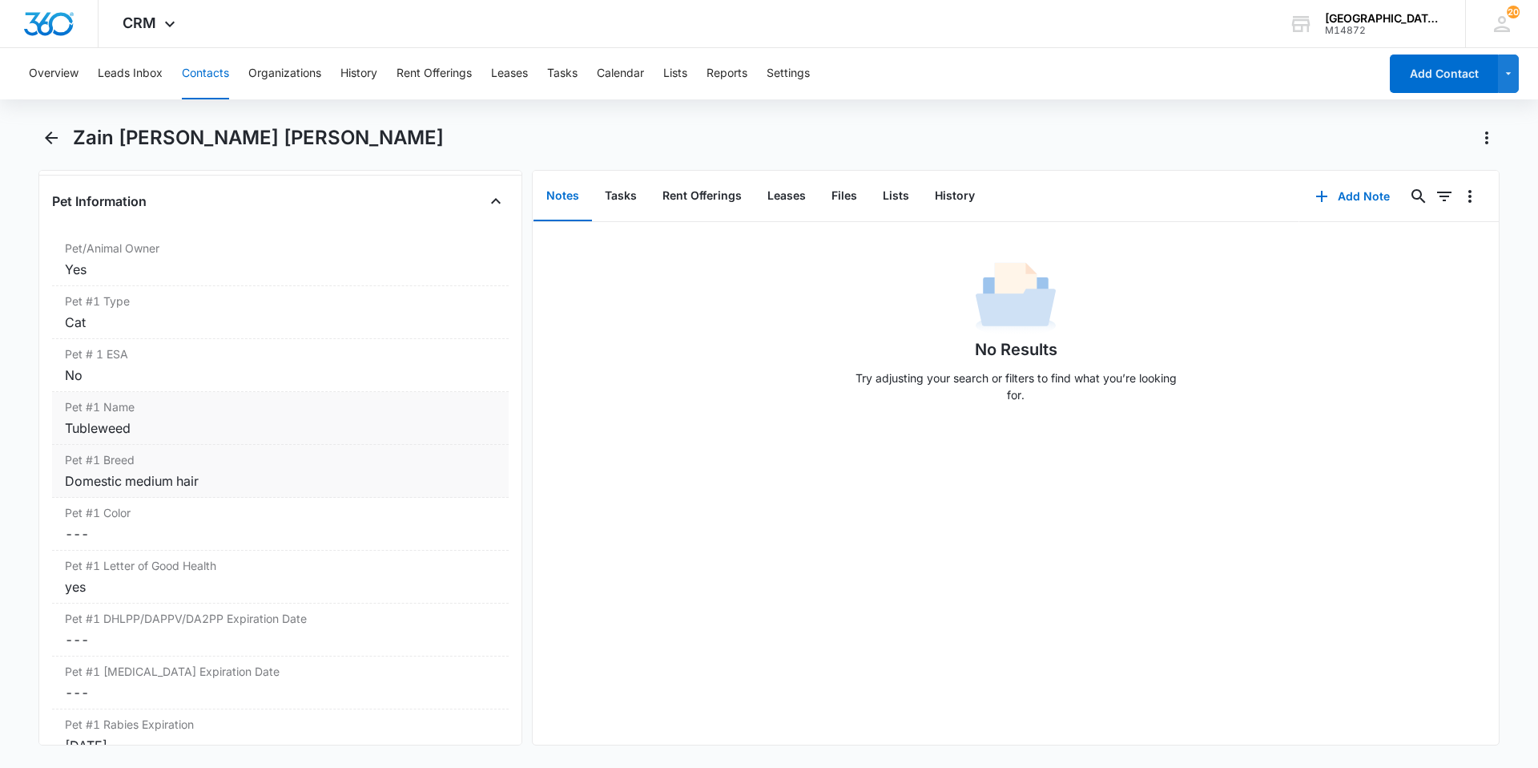
click at [260, 475] on div "Pet #1 Breed Cancel Save Changes Domestic medium hair" at bounding box center [280, 471] width 457 height 53
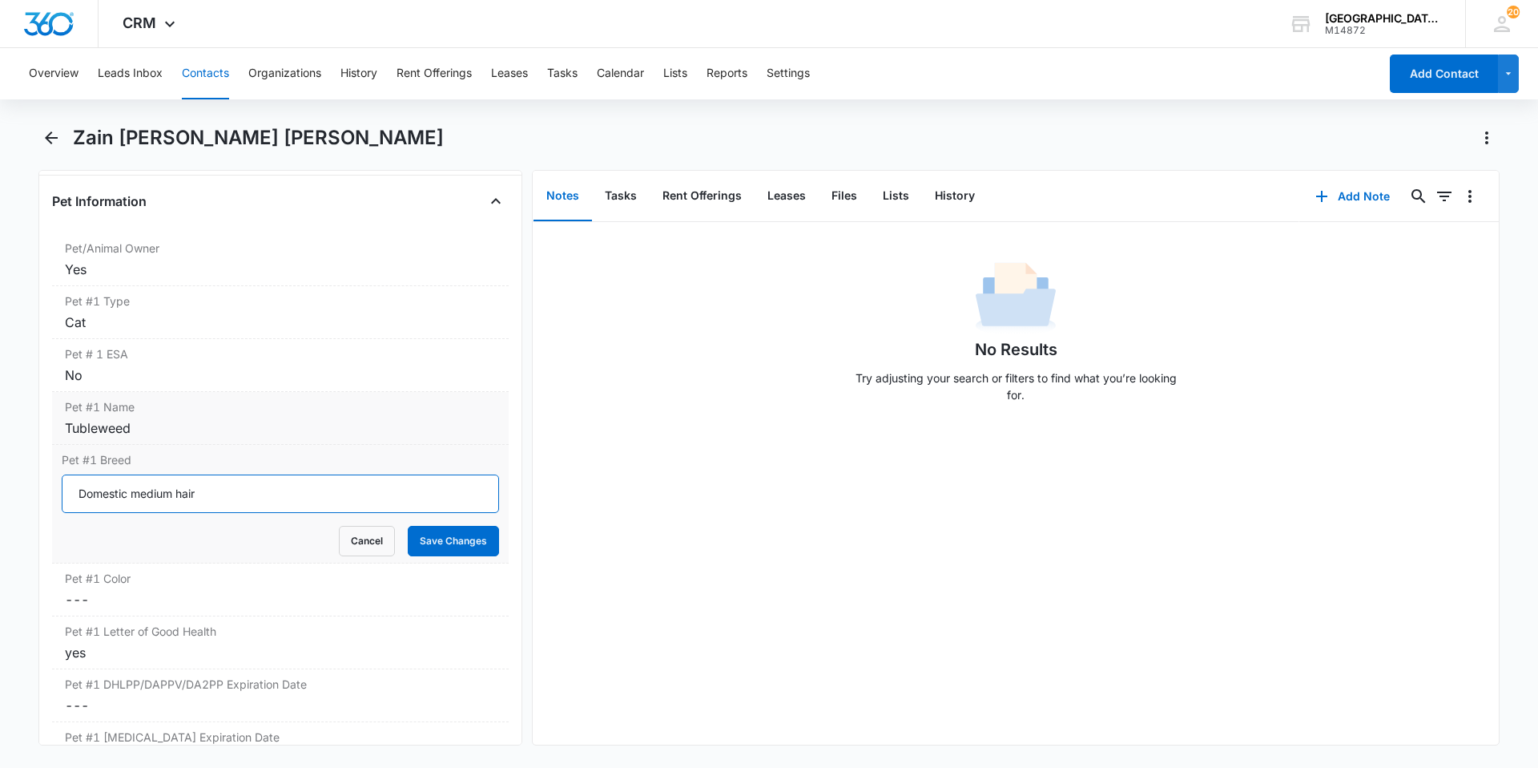
click at [260, 475] on input "Domestic medium hair" at bounding box center [280, 493] width 437 height 38
type input "Calico"
click at [408, 526] on button "Save Changes" at bounding box center [453, 541] width 91 height 30
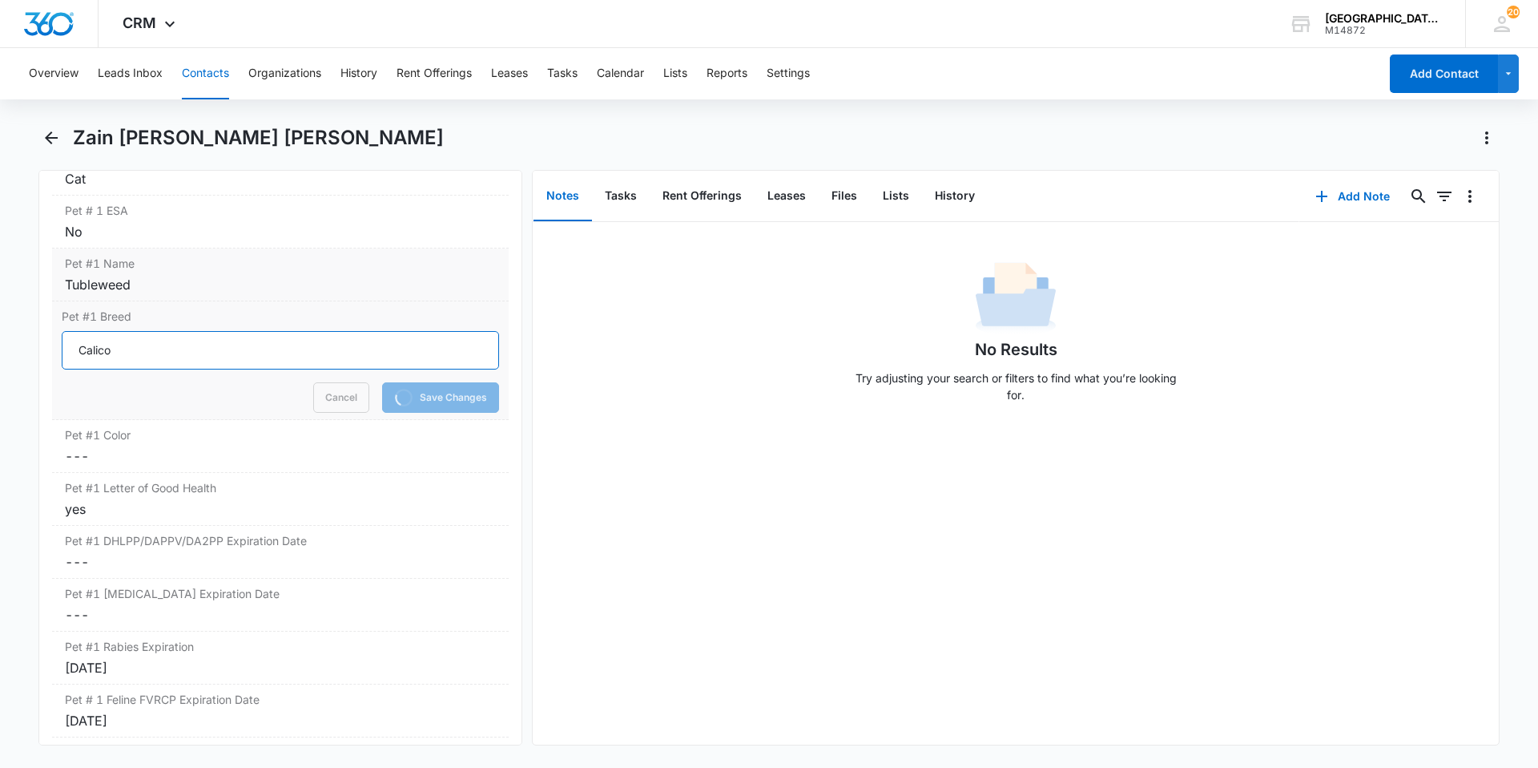
scroll to position [2243, 0]
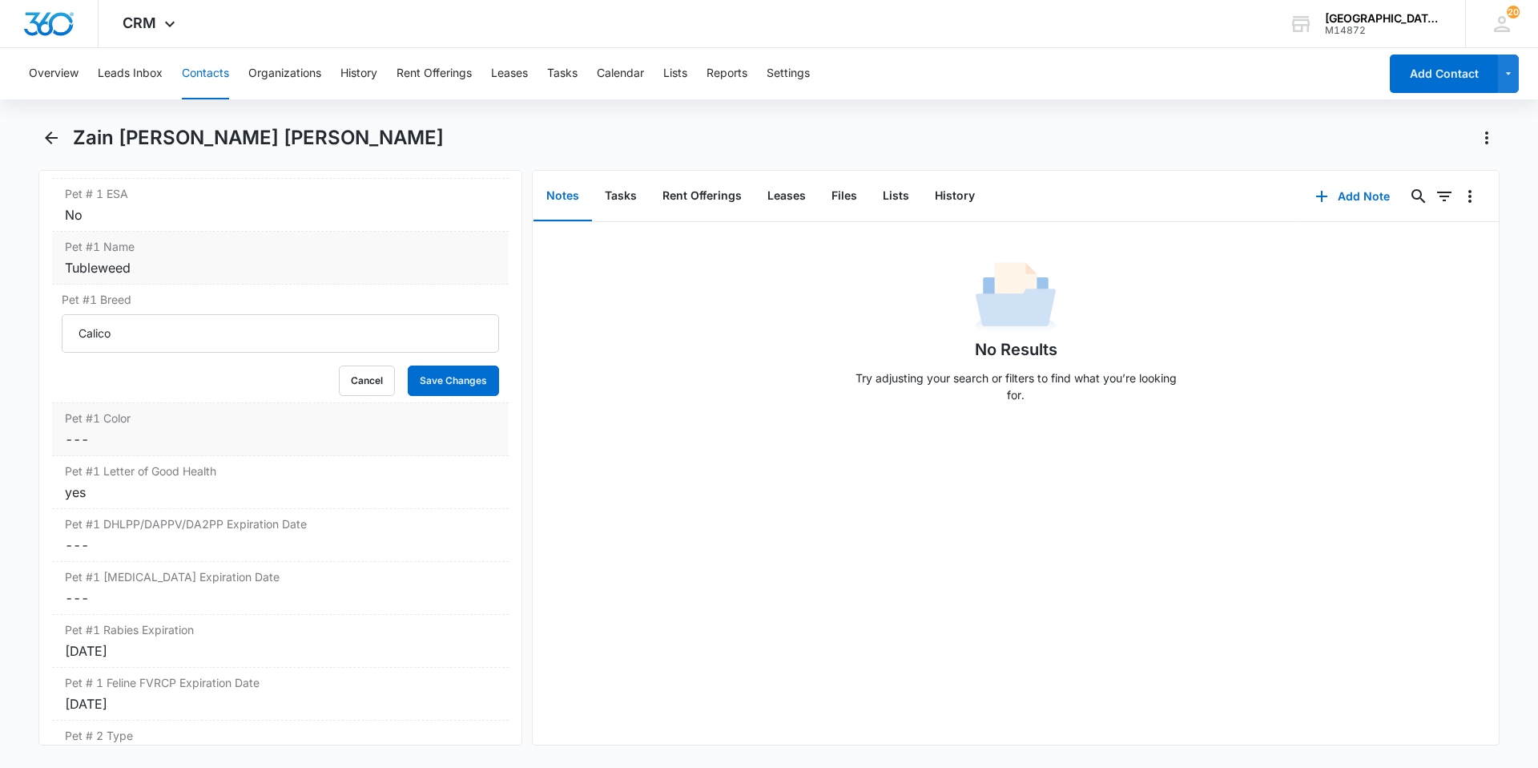
click at [236, 429] on dd "Cancel Save Changes ---" at bounding box center [280, 438] width 431 height 19
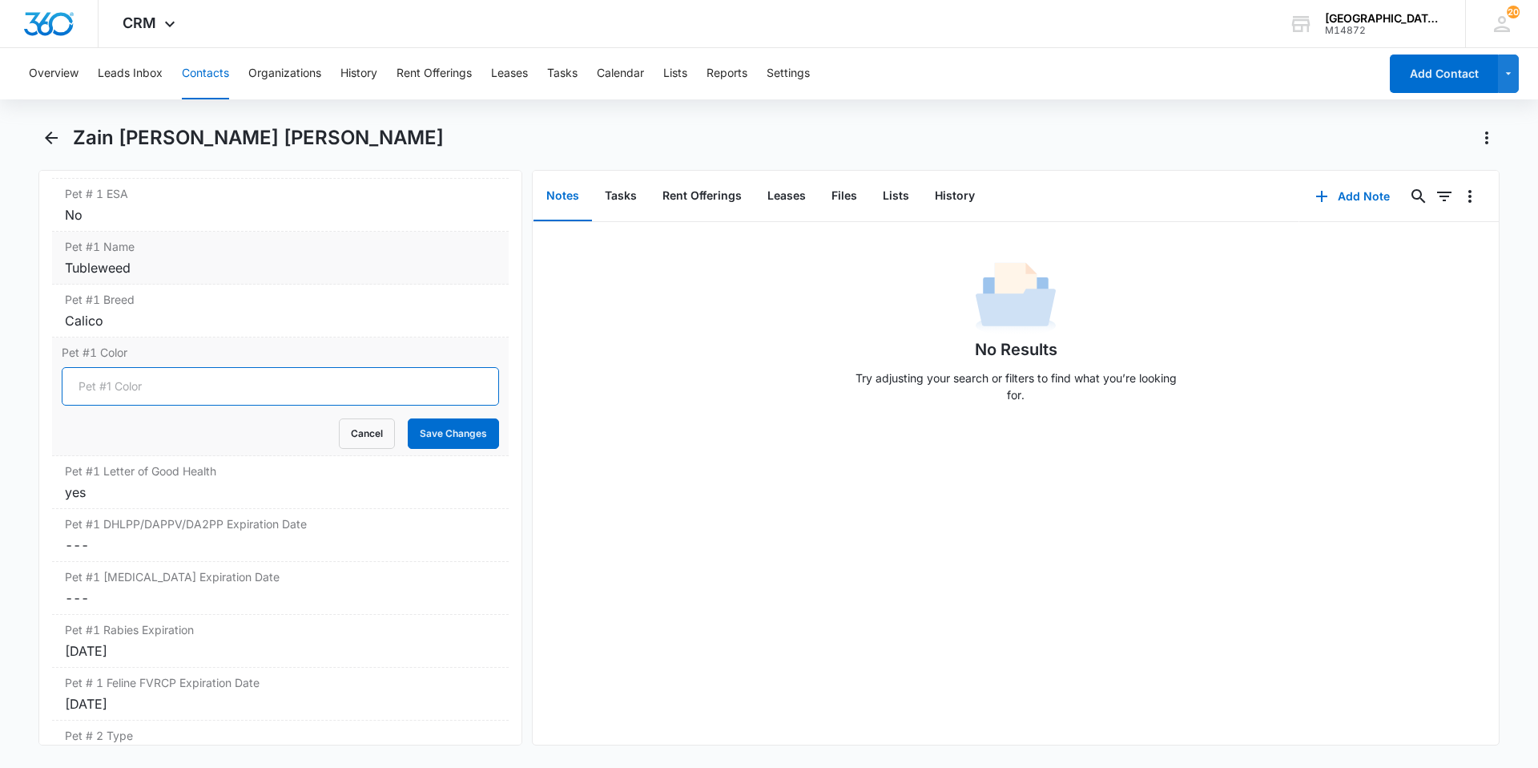
click at [224, 369] on input "Pet #1 Color" at bounding box center [280, 386] width 437 height 38
type input "Multi"
click at [408, 418] on button "Save Changes" at bounding box center [453, 433] width 91 height 30
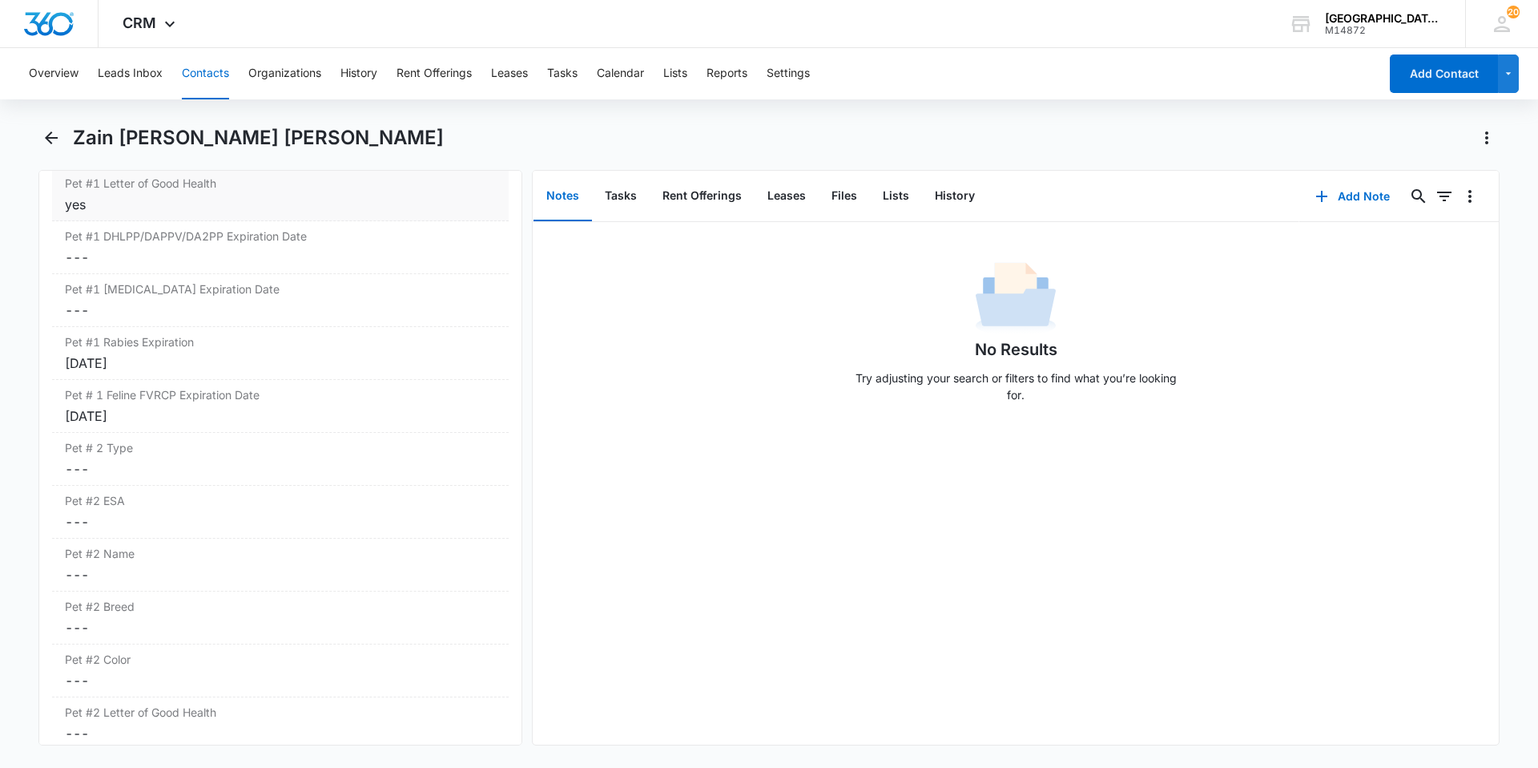
scroll to position [2460, 0]
click at [204, 339] on label "Pet #1 Rabies Expiration" at bounding box center [280, 347] width 431 height 17
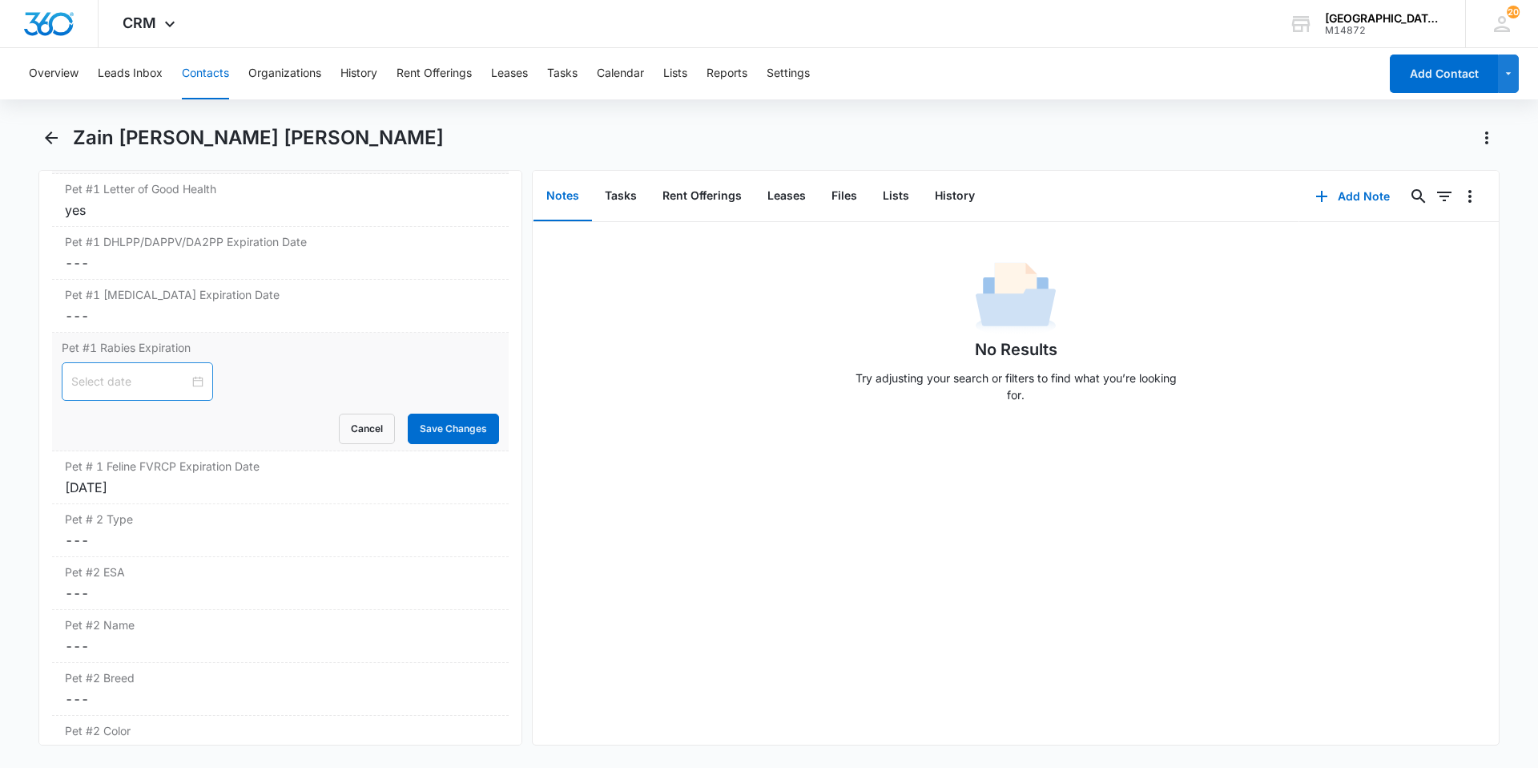
click at [190, 373] on div at bounding box center [137, 382] width 132 height 18
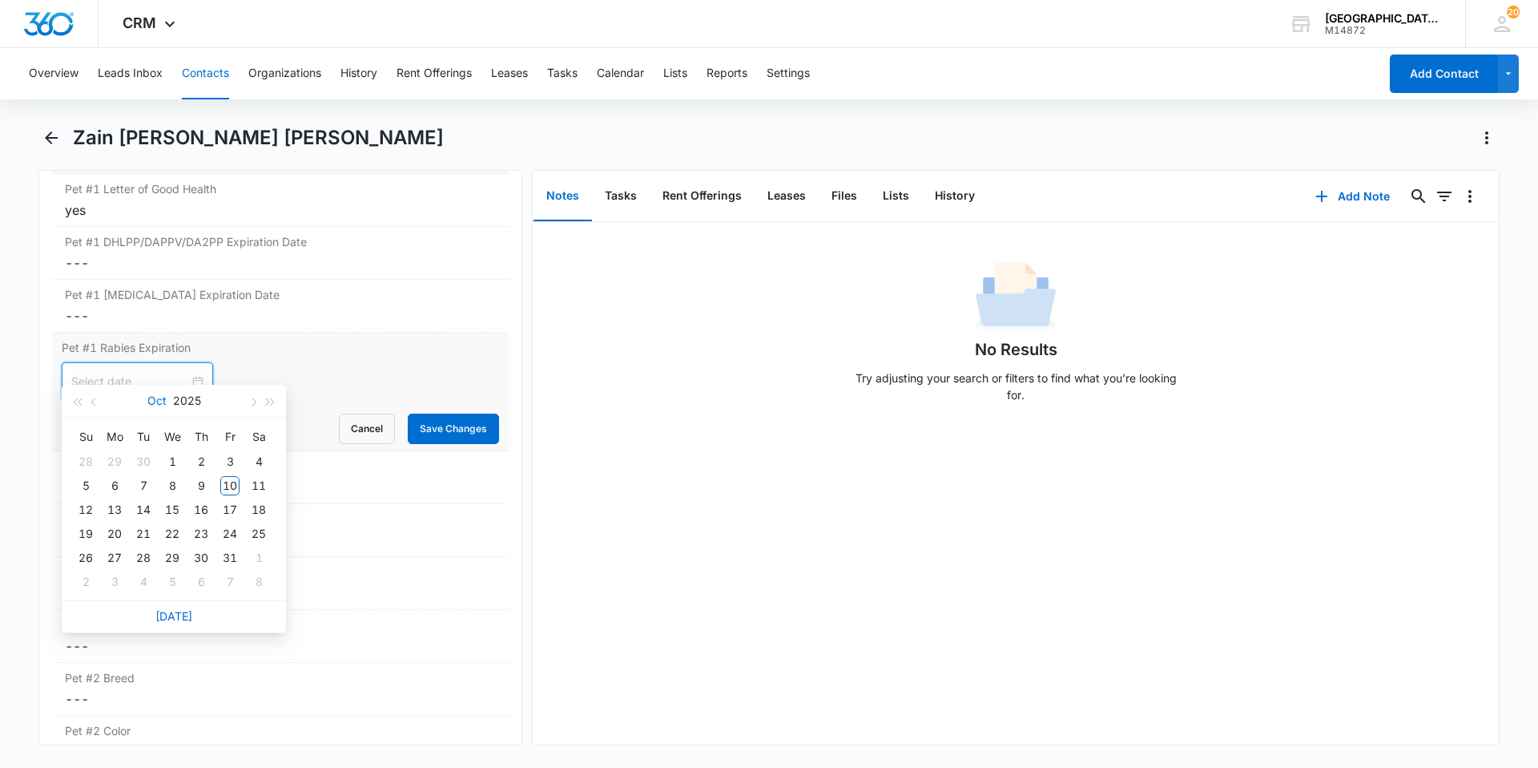
click at [159, 401] on button "Oct" at bounding box center [156, 401] width 19 height 32
type input "[DATE]"
click at [246, 603] on div "Dec" at bounding box center [244, 602] width 48 height 19
type input "[DATE]"
click at [120, 509] on div "15" at bounding box center [114, 509] width 19 height 19
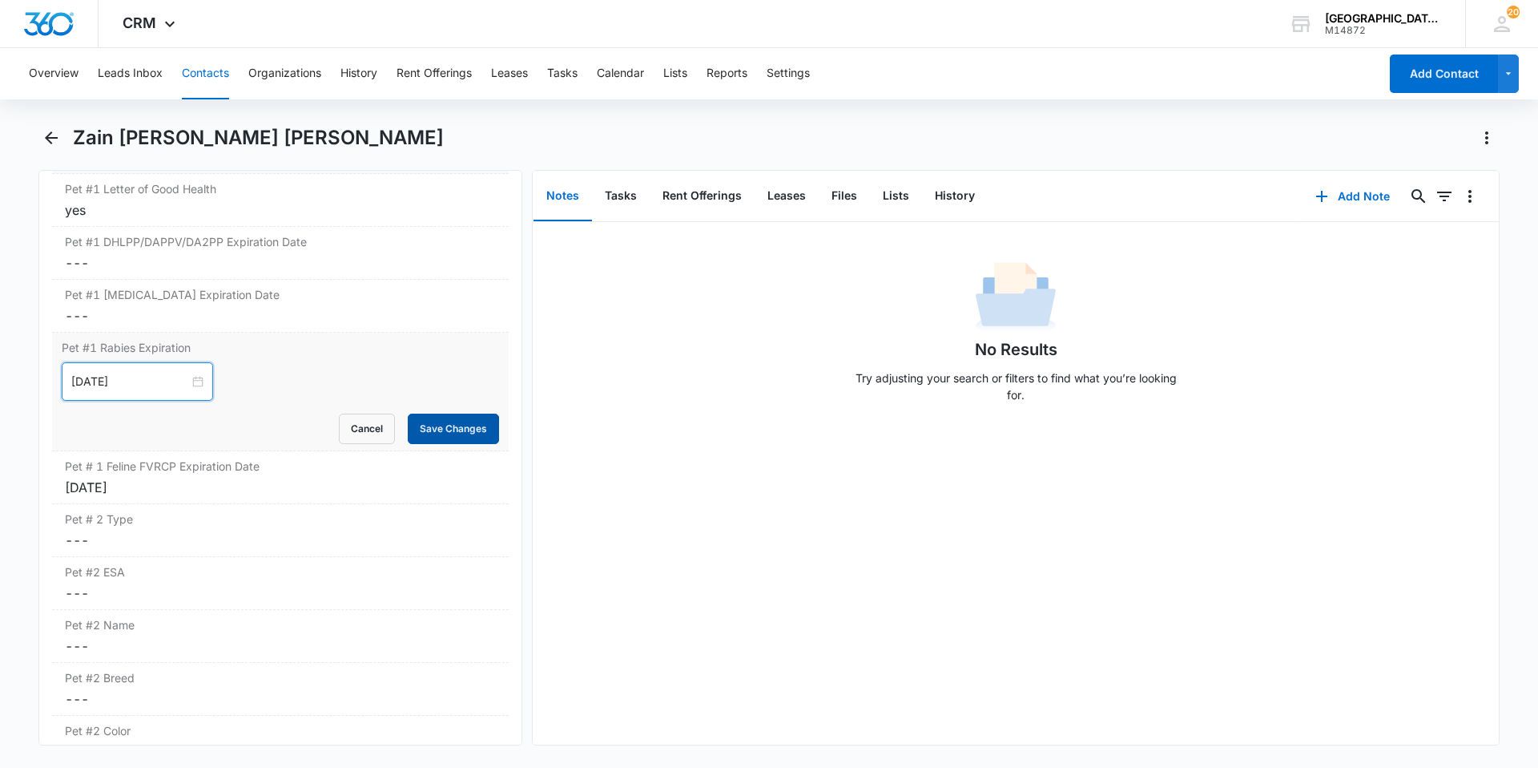
click at [444, 413] on button "Save Changes" at bounding box center [453, 428] width 91 height 30
click at [289, 478] on div "[DATE]" at bounding box center [280, 487] width 431 height 19
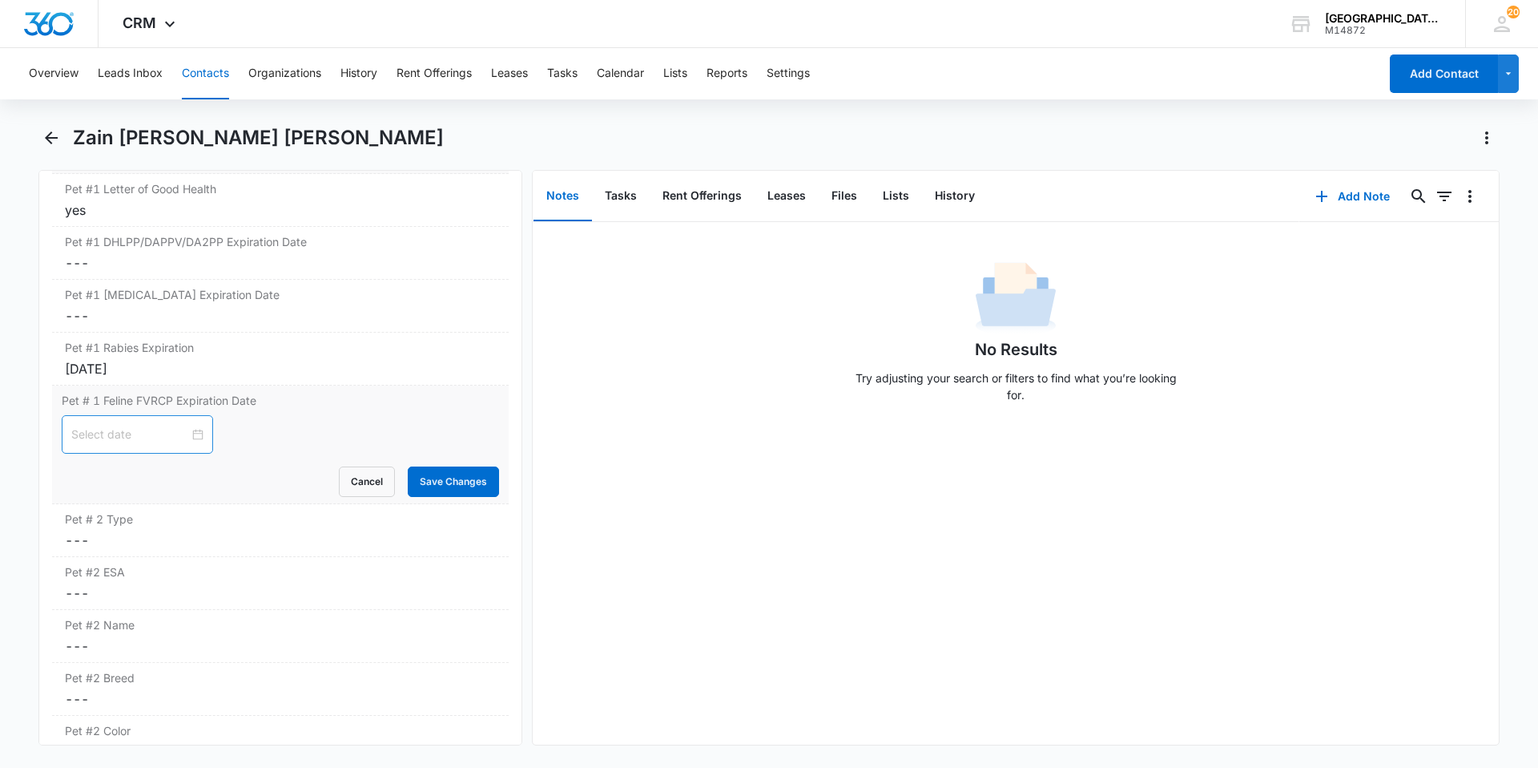
click at [191, 415] on div at bounding box center [137, 434] width 151 height 38
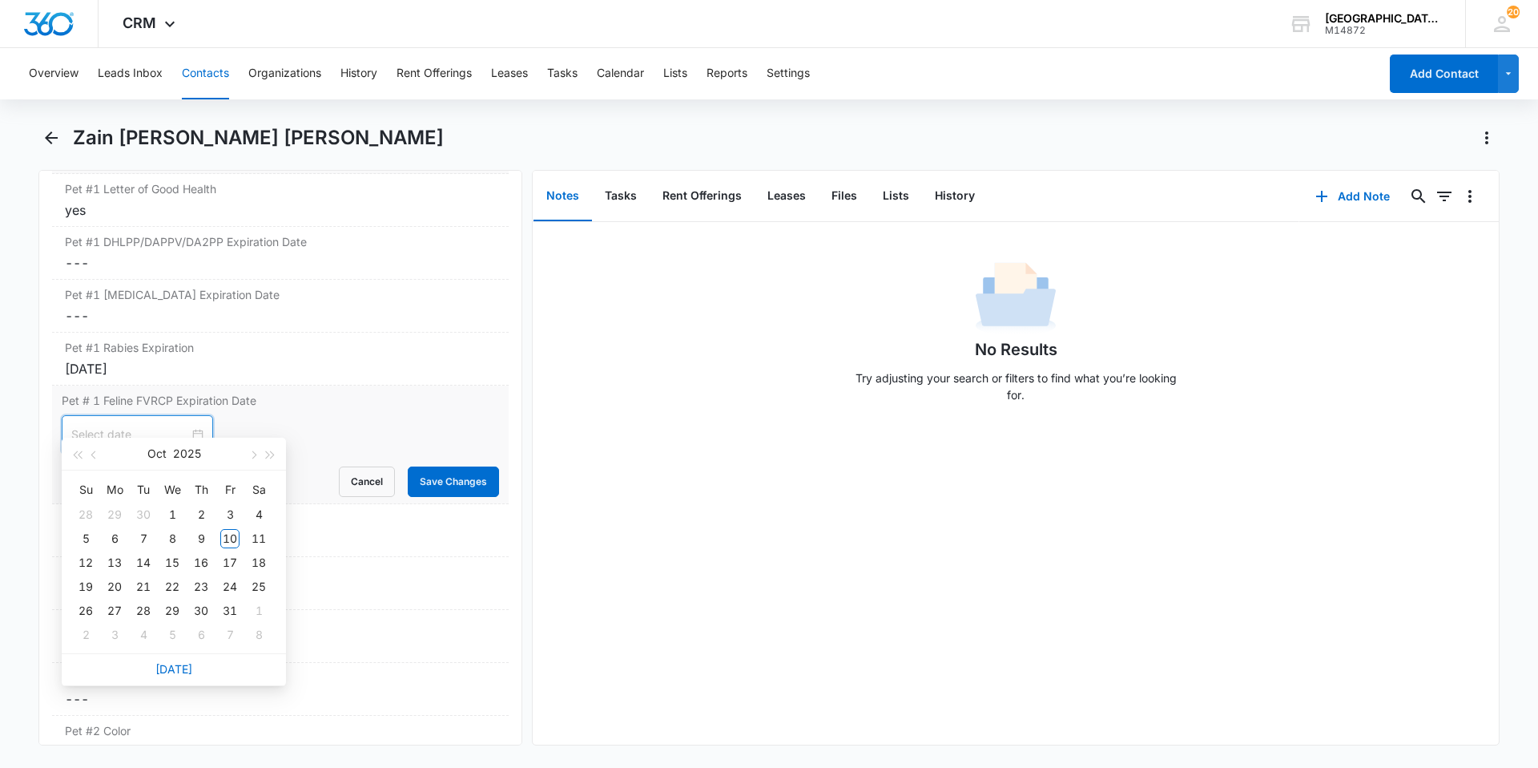
click at [184, 425] on div at bounding box center [137, 434] width 132 height 18
click at [162, 457] on button "Oct" at bounding box center [156, 453] width 19 height 32
click at [248, 644] on td "Dec" at bounding box center [244, 655] width 71 height 53
type input "[DATE]"
click at [109, 558] on div "15" at bounding box center [114, 562] width 19 height 19
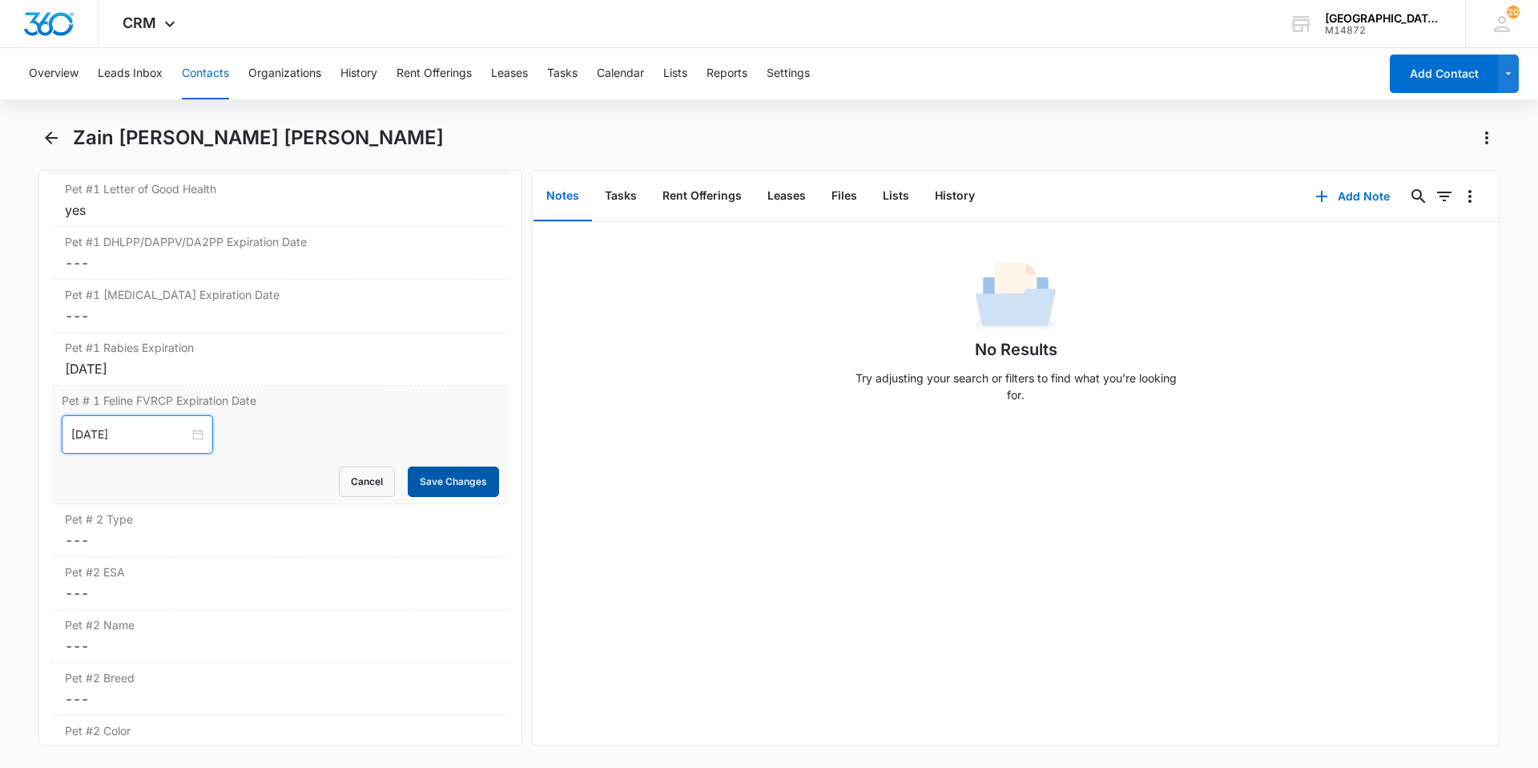
click at [451, 468] on button "Save Changes" at bounding box center [453, 481] width 91 height 30
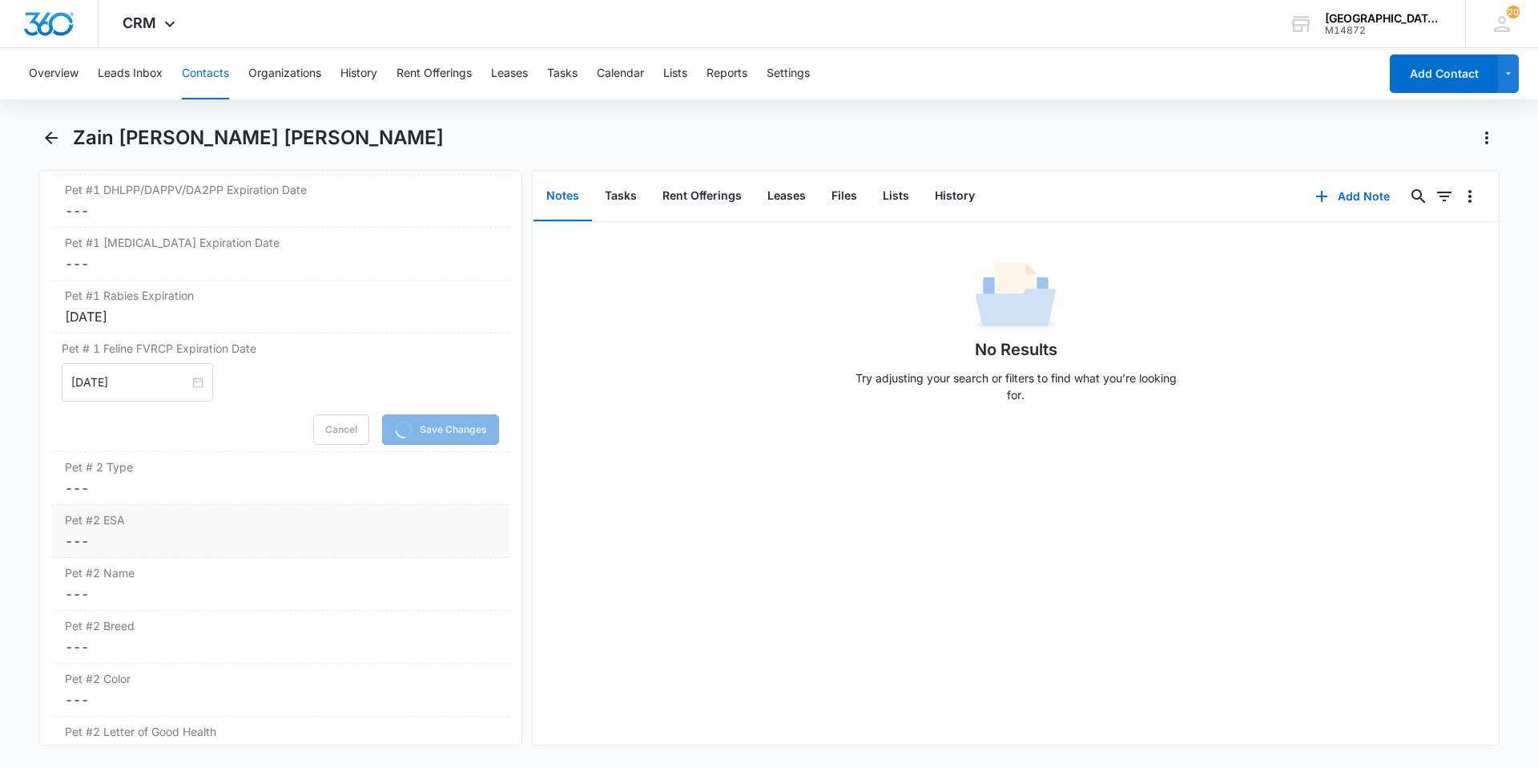
scroll to position [2540, 0]
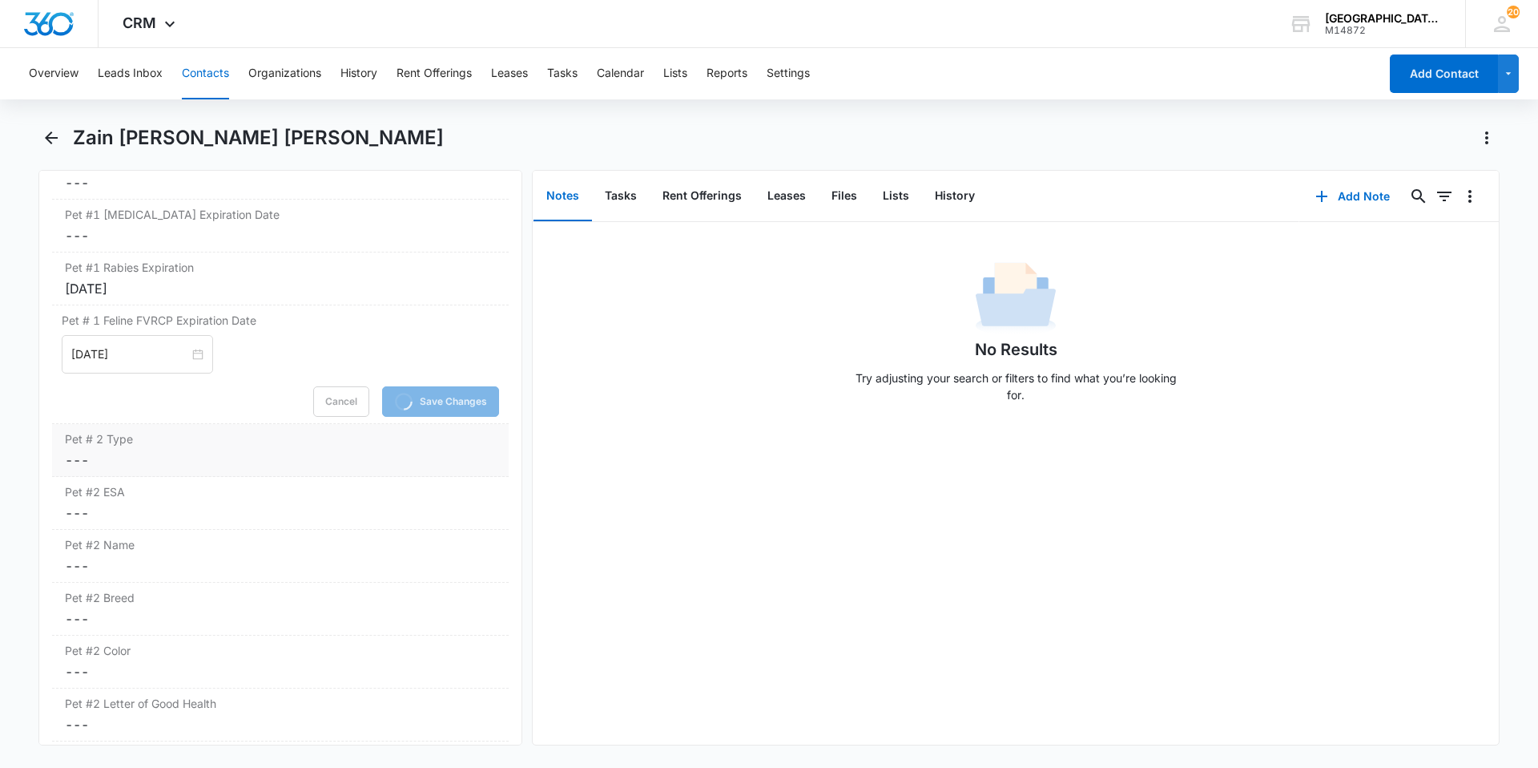
click at [191, 429] on div "Pet # 2 Type Cancel Save Changes ---" at bounding box center [280, 450] width 457 height 53
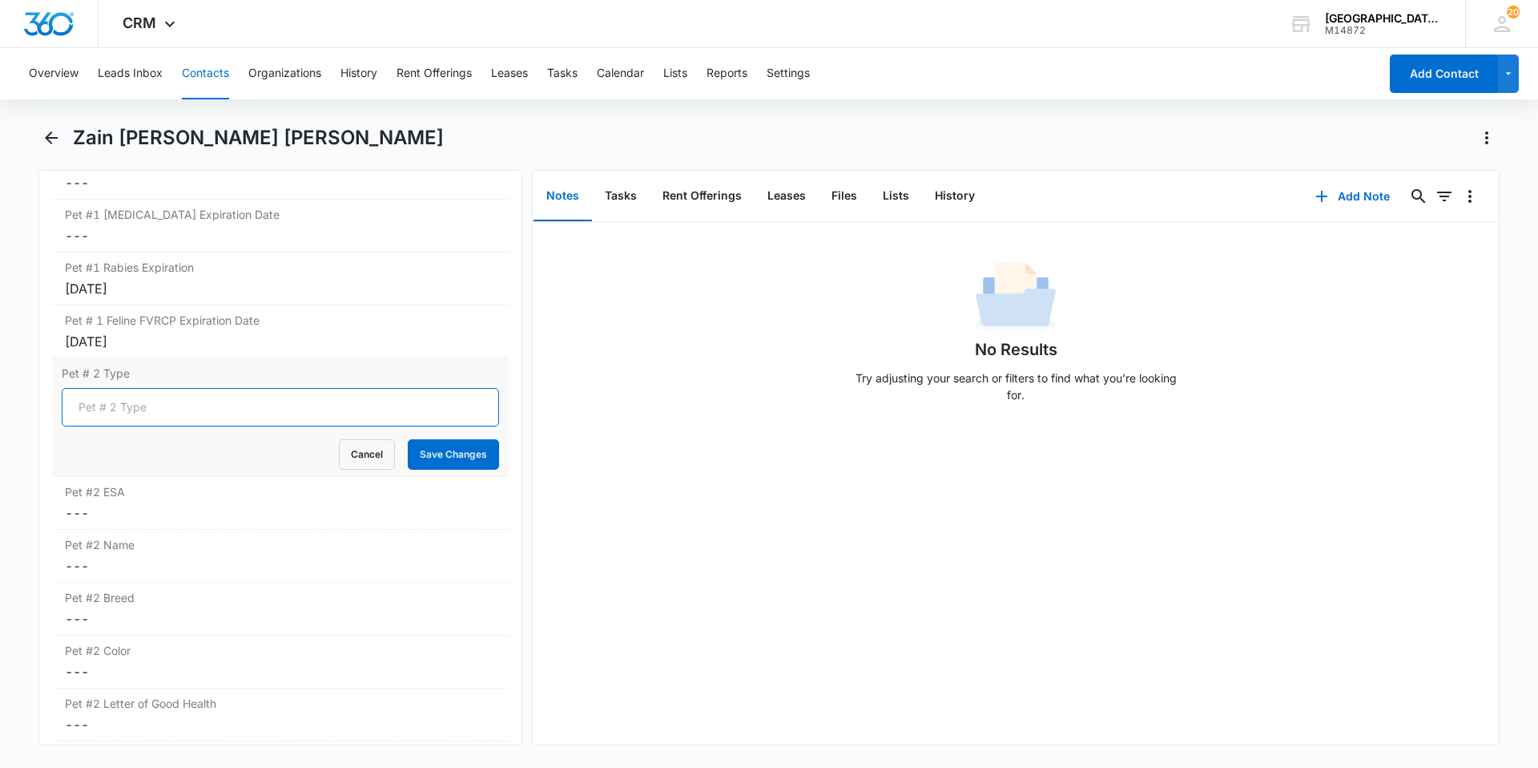
click at [181, 388] on input "Pet # 2 Type" at bounding box center [280, 407] width 437 height 38
type input "Cat"
click at [408, 439] on button "Save Changes" at bounding box center [453, 454] width 91 height 30
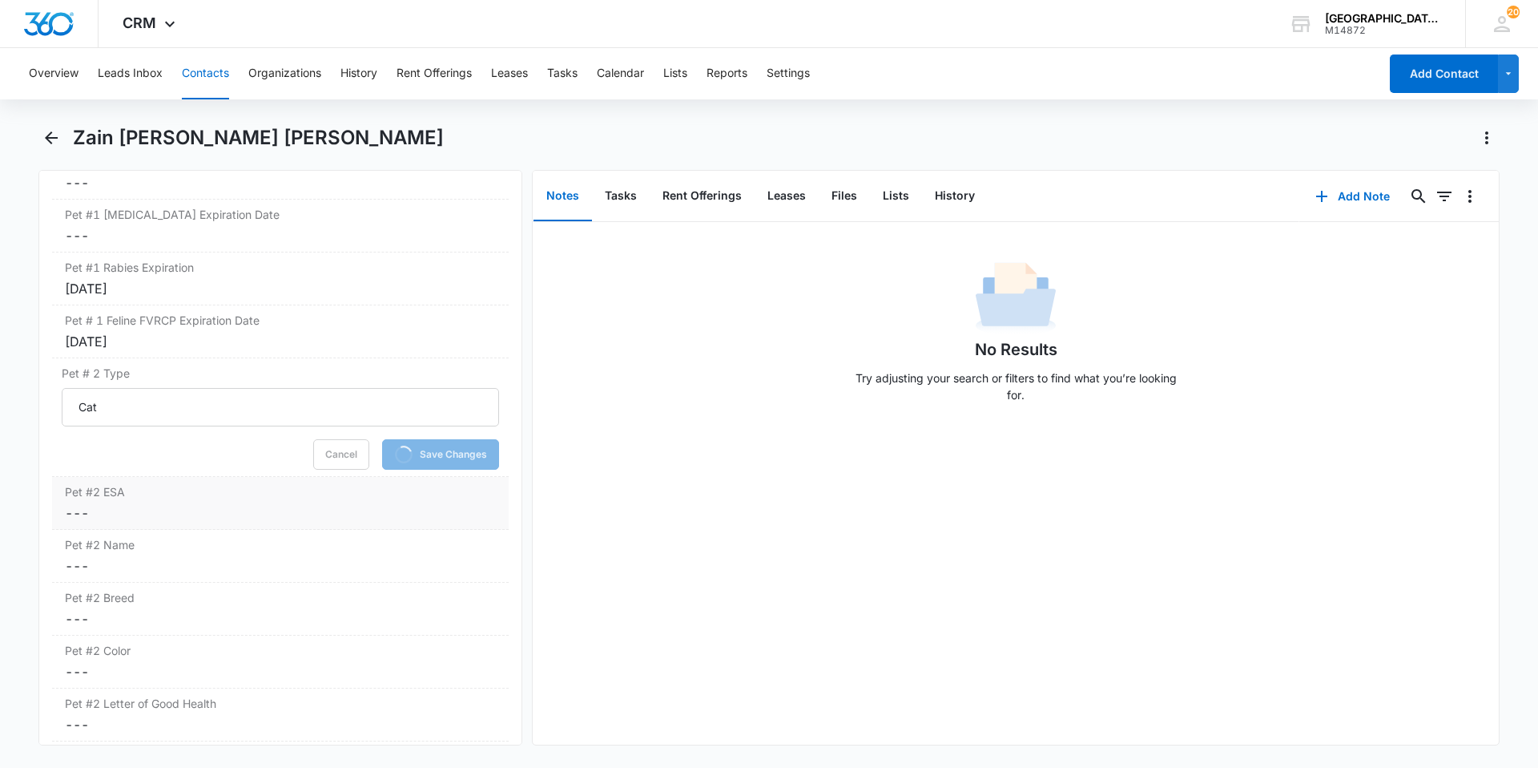
click at [179, 503] on dd "Cancel Save Changes ---" at bounding box center [280, 512] width 431 height 19
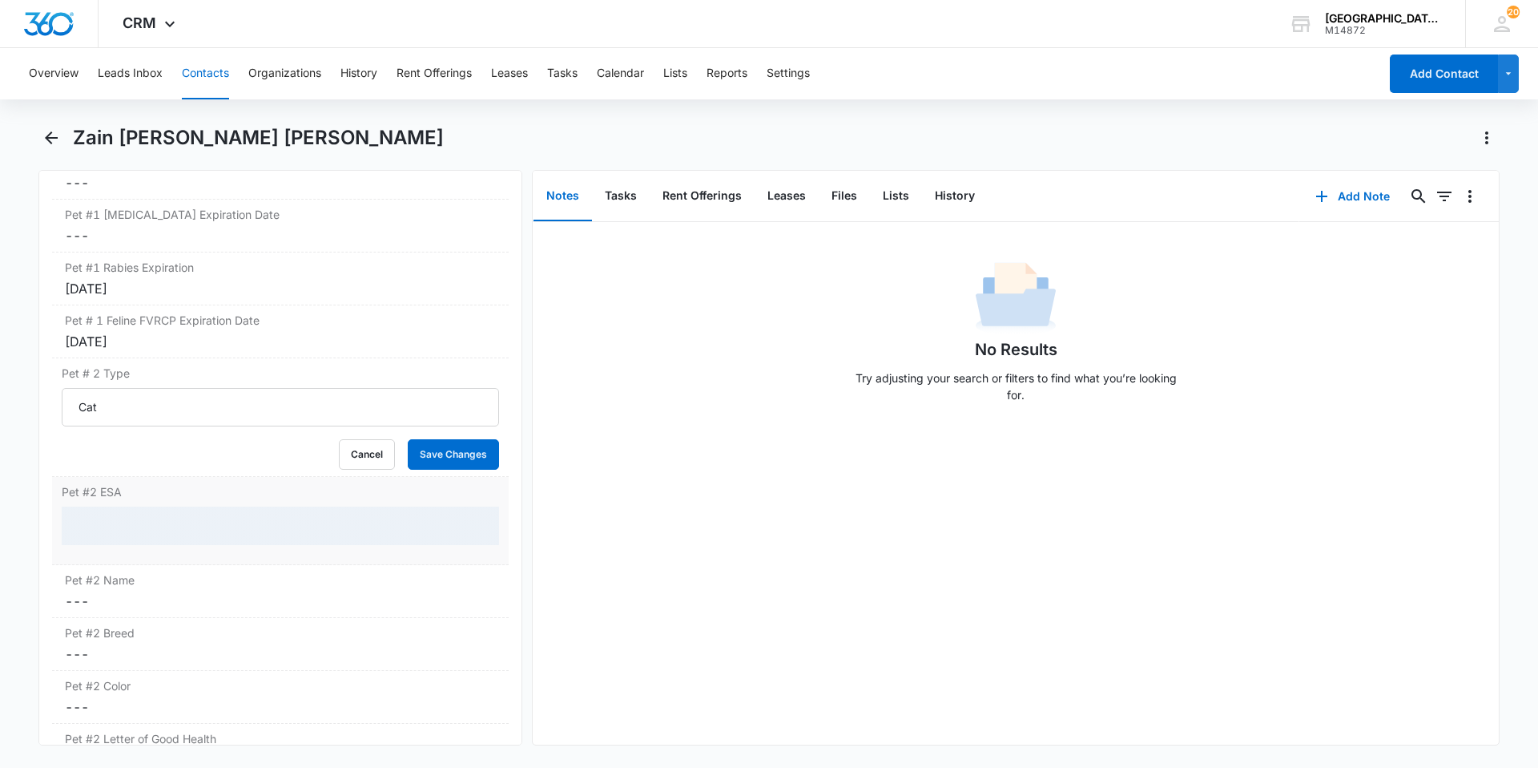
click at [179, 506] on div at bounding box center [280, 525] width 437 height 38
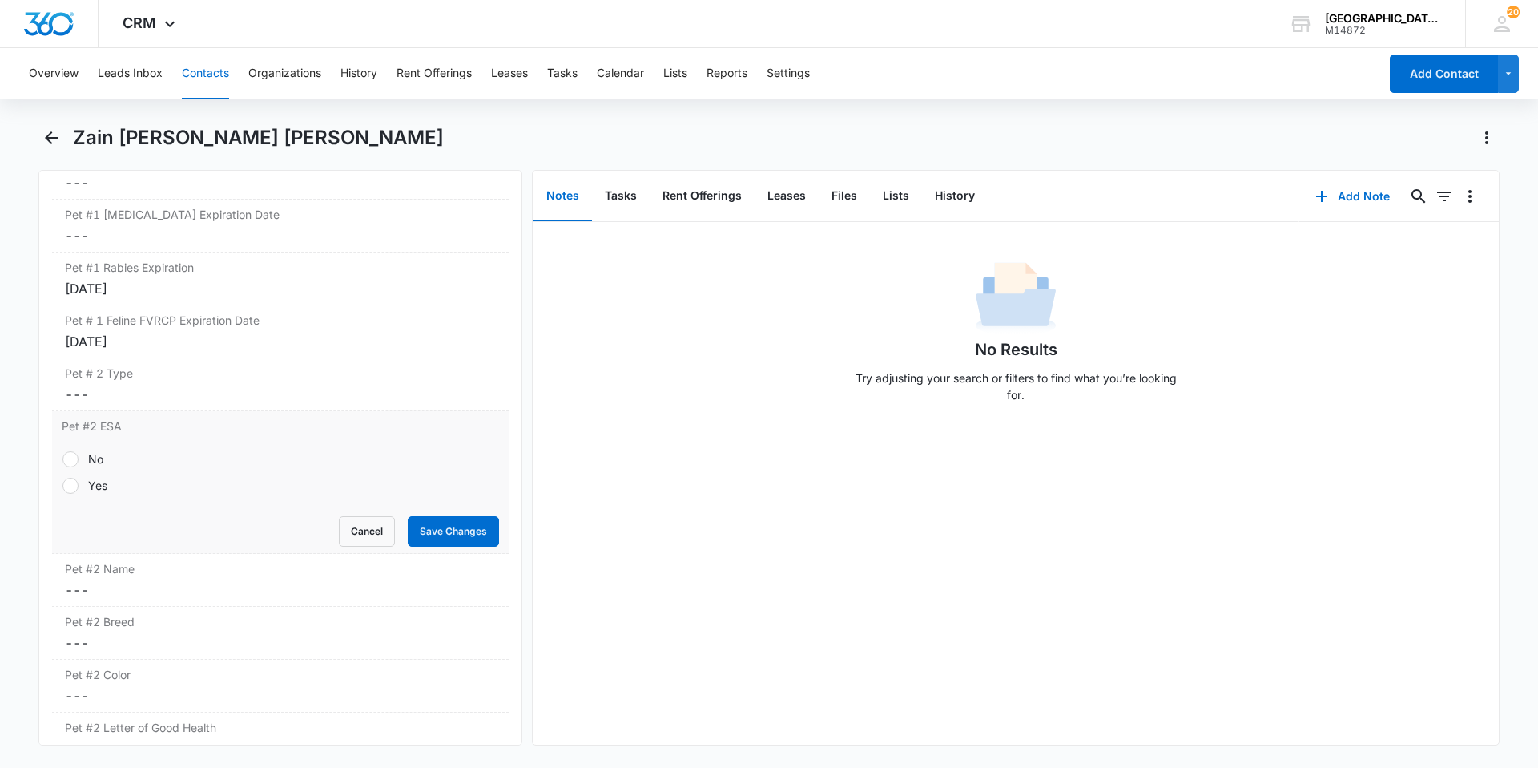
click at [98, 450] on div "No" at bounding box center [95, 458] width 15 height 17
click at [62, 458] on input "No" at bounding box center [62, 458] width 1 height 1
radio input "true"
click at [437, 516] on button "Save Changes" at bounding box center [453, 531] width 91 height 30
click at [190, 527] on div "Pet #2 ESA No Yes Cancel Loading Save Changes" at bounding box center [280, 482] width 457 height 143
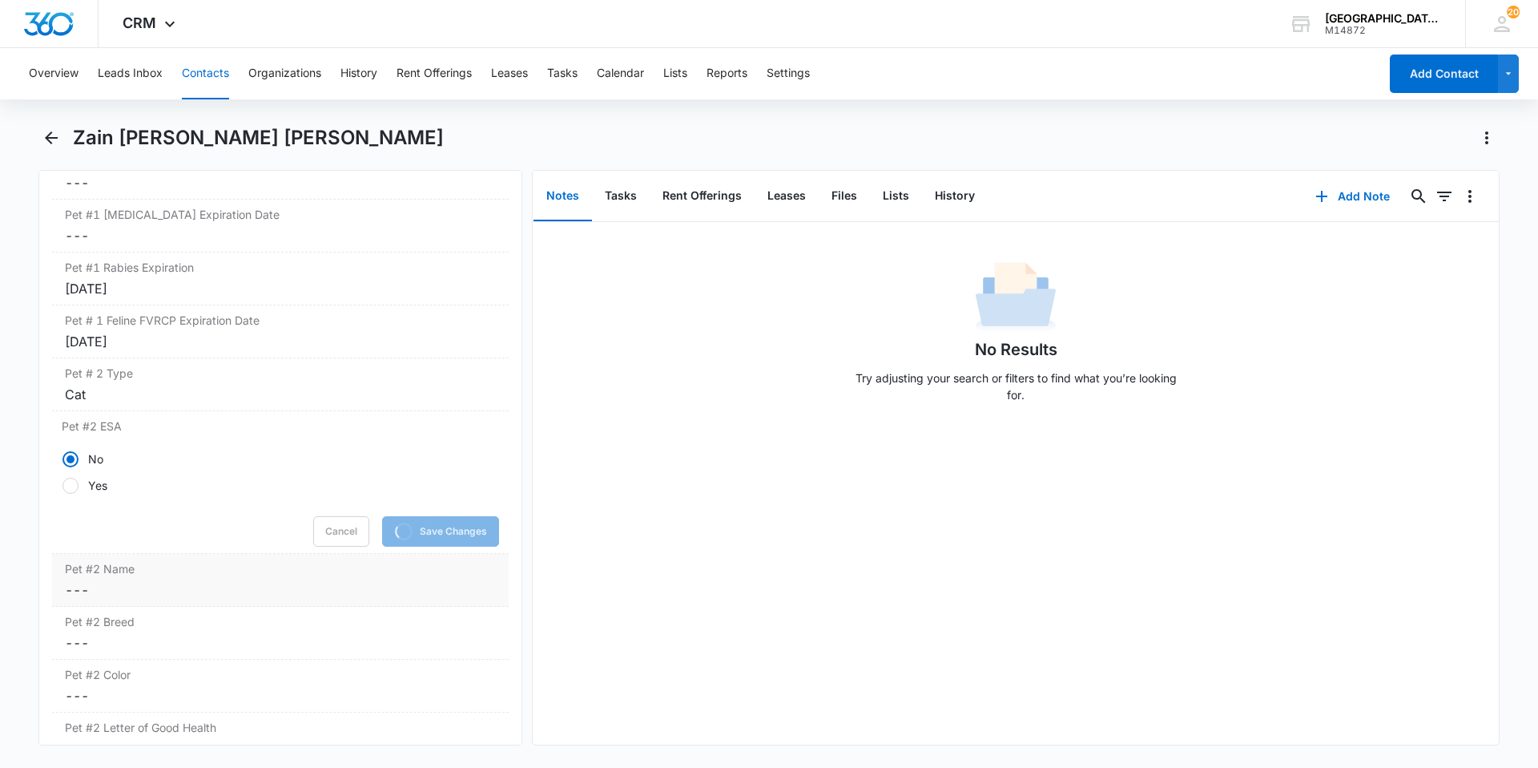
click at [183, 554] on div "Pet #2 Name Cancel Save Changes ---" at bounding box center [280, 580] width 457 height 53
click at [178, 583] on input "Pet #2 Name" at bounding box center [280, 602] width 437 height 38
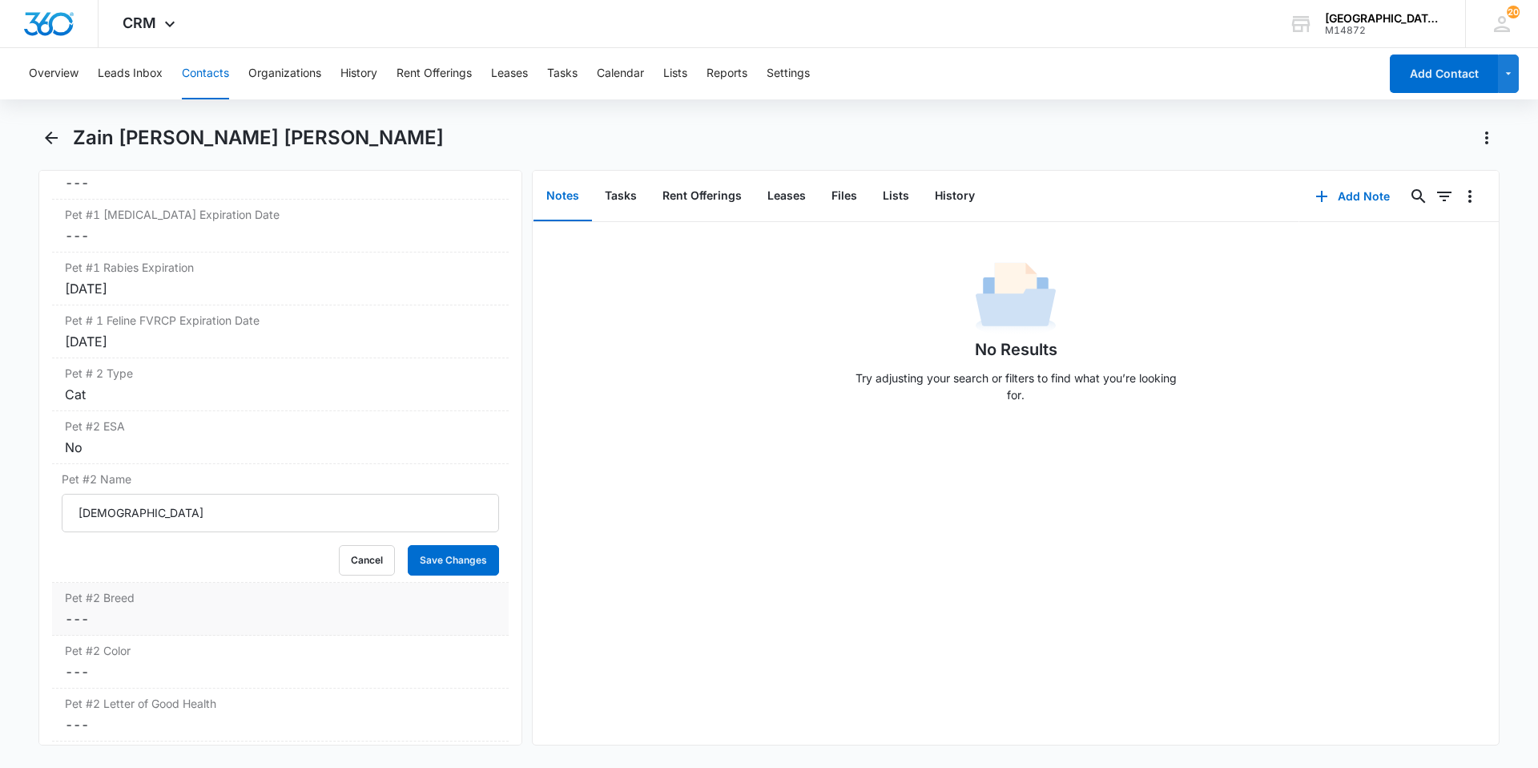
type input "[DEMOGRAPHIC_DATA]"
click at [408, 545] on button "Save Changes" at bounding box center [453, 560] width 91 height 30
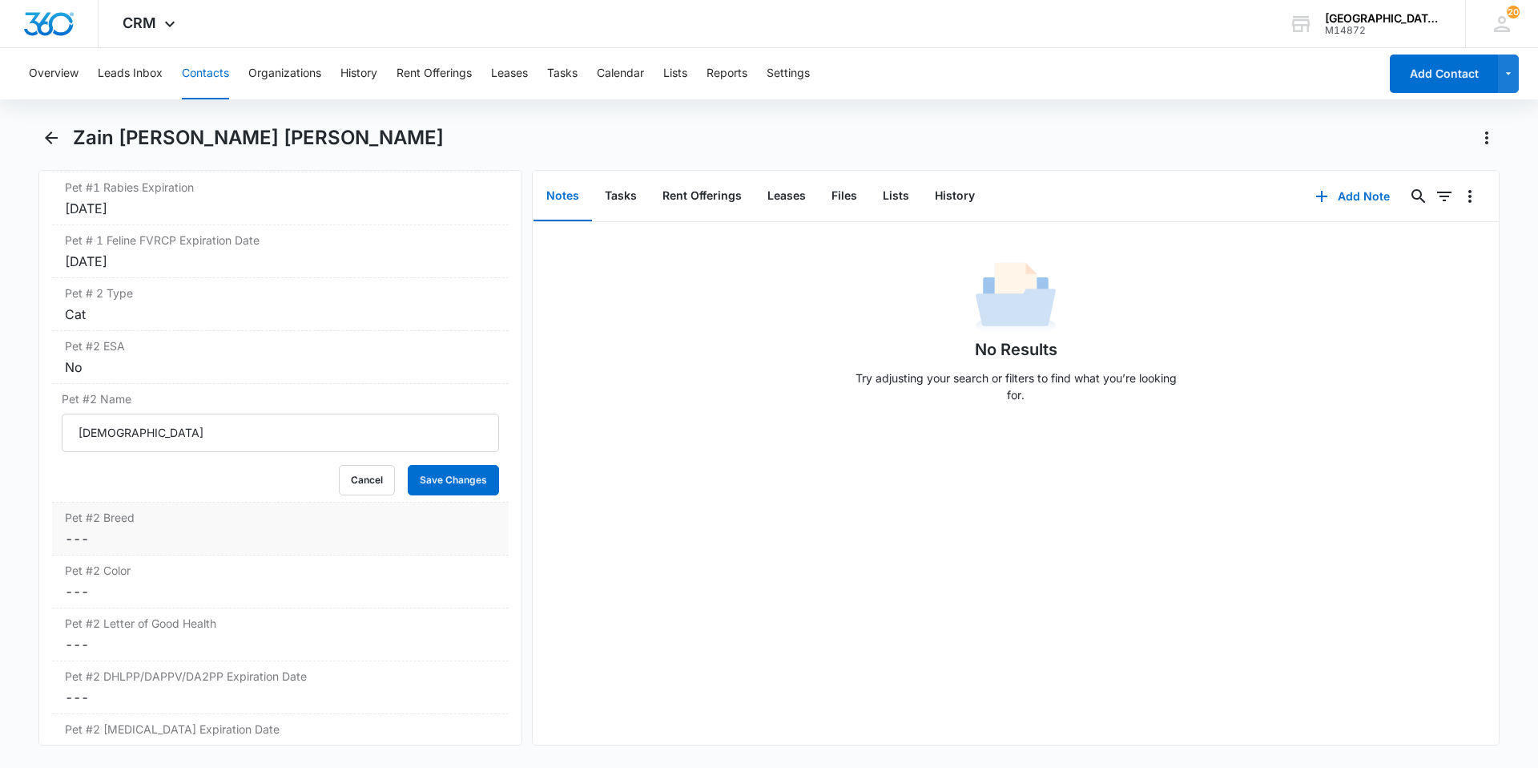
click at [176, 529] on dd "Cancel Save Changes ---" at bounding box center [280, 538] width 431 height 19
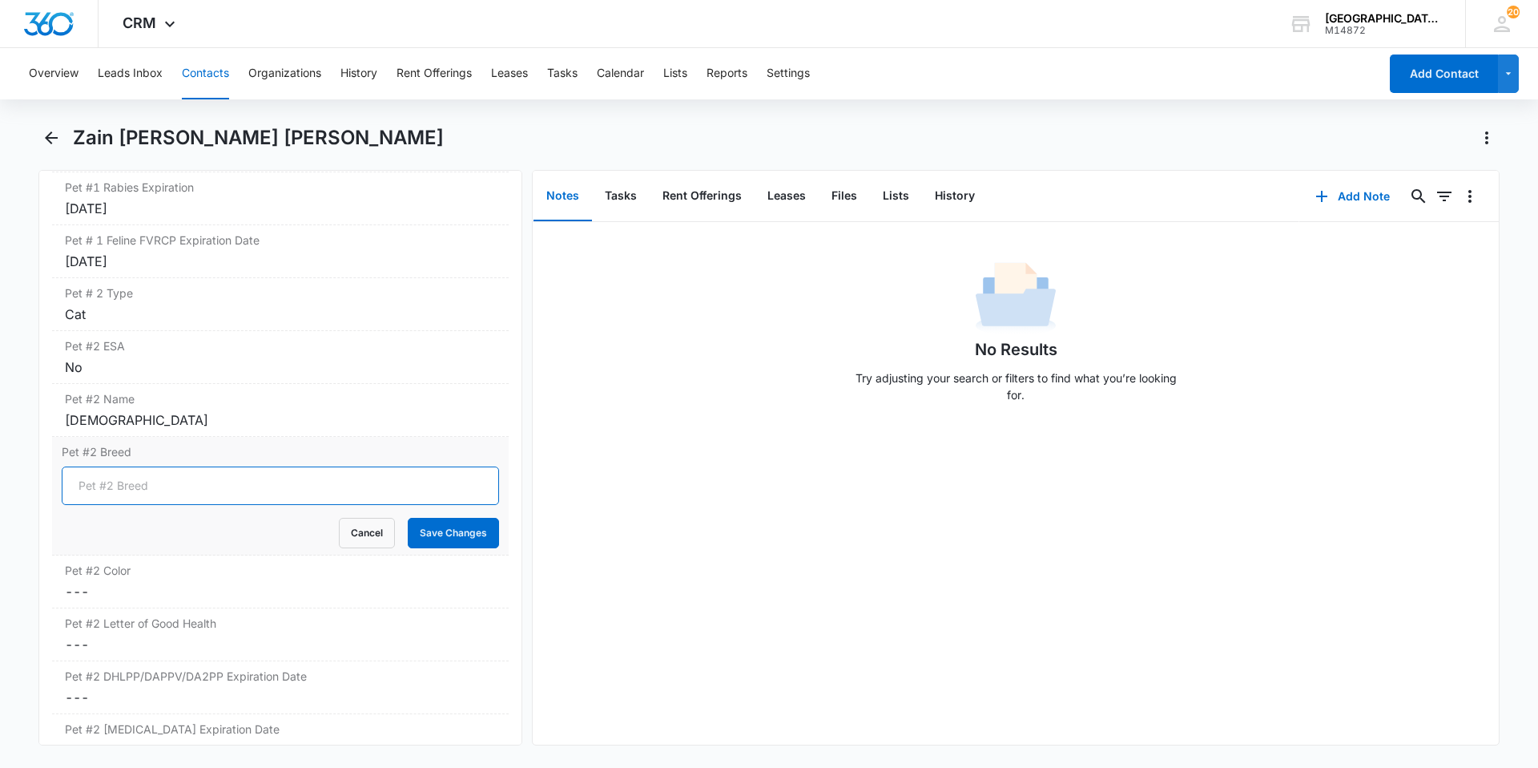
click at [175, 480] on input "Pet #2 Breed" at bounding box center [280, 485] width 437 height 38
type input "Nebelung"
click at [408, 518] on button "Save Changes" at bounding box center [453, 533] width 91 height 30
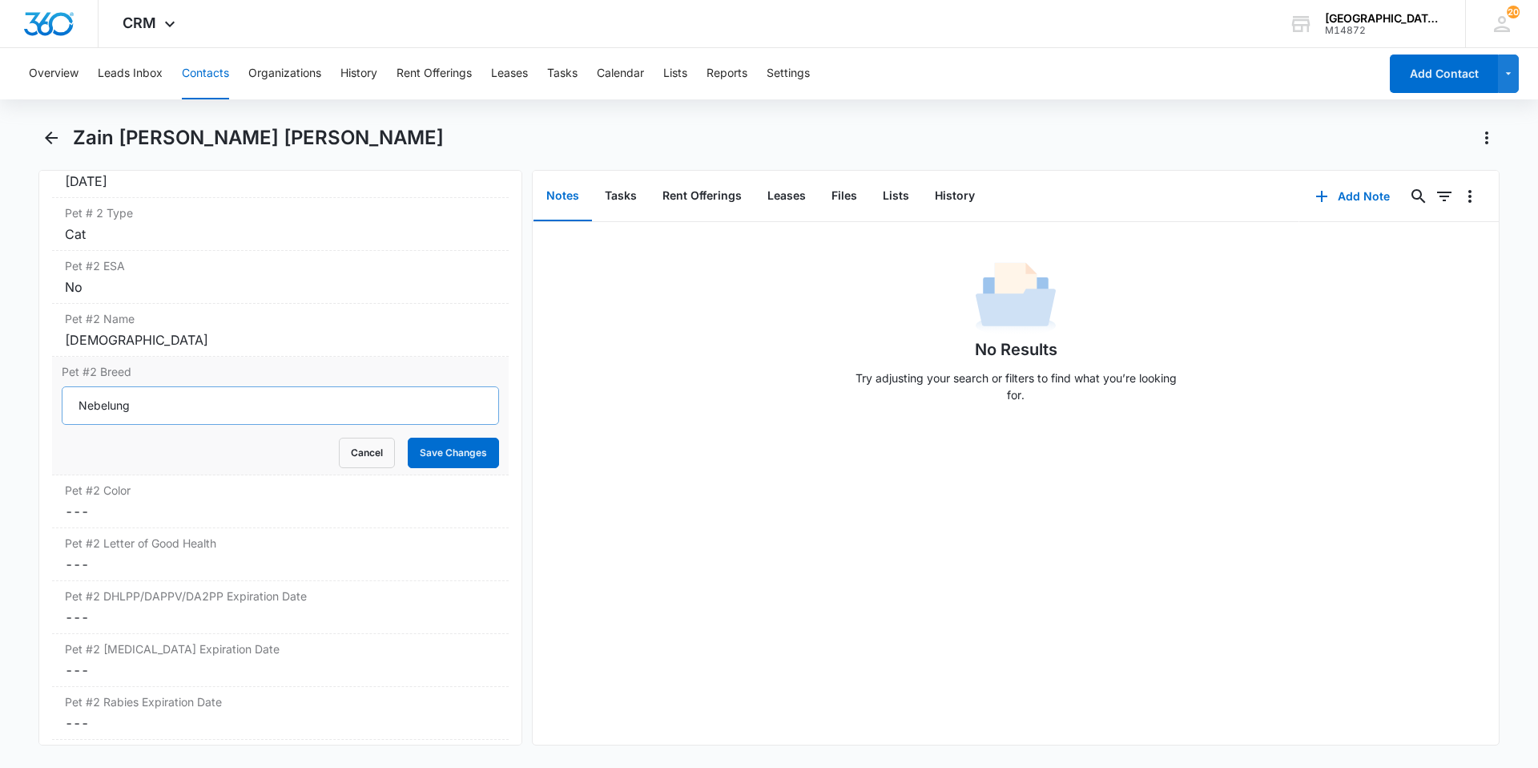
click at [175, 480] on div "Pet #2 Color Cancel Save Changes ---" at bounding box center [280, 501] width 457 height 53
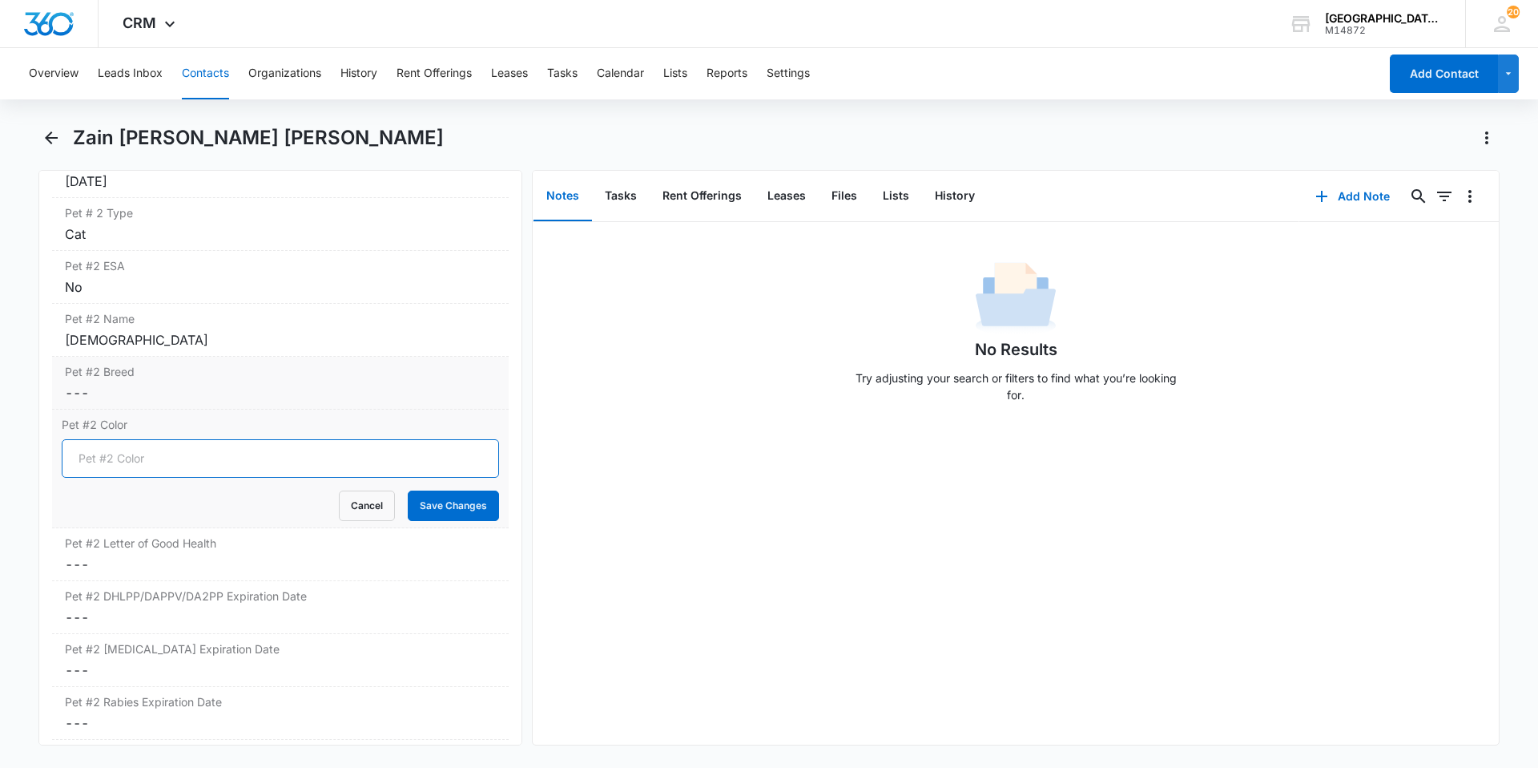
click at [178, 445] on input "Pet #2 Color" at bounding box center [280, 458] width 437 height 38
type input "Grey"
click at [408, 490] on button "Save Changes" at bounding box center [453, 505] width 91 height 30
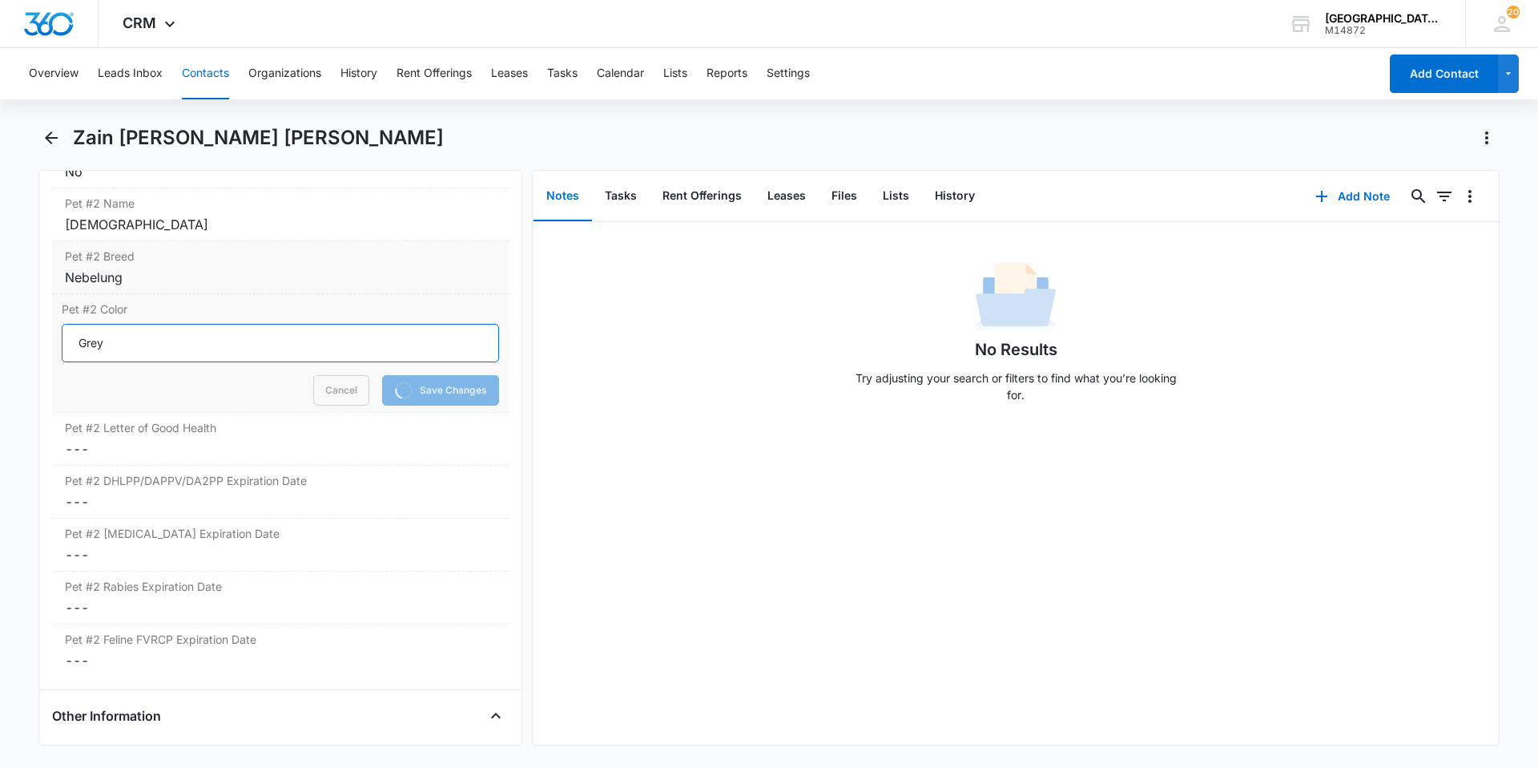
scroll to position [2860, 0]
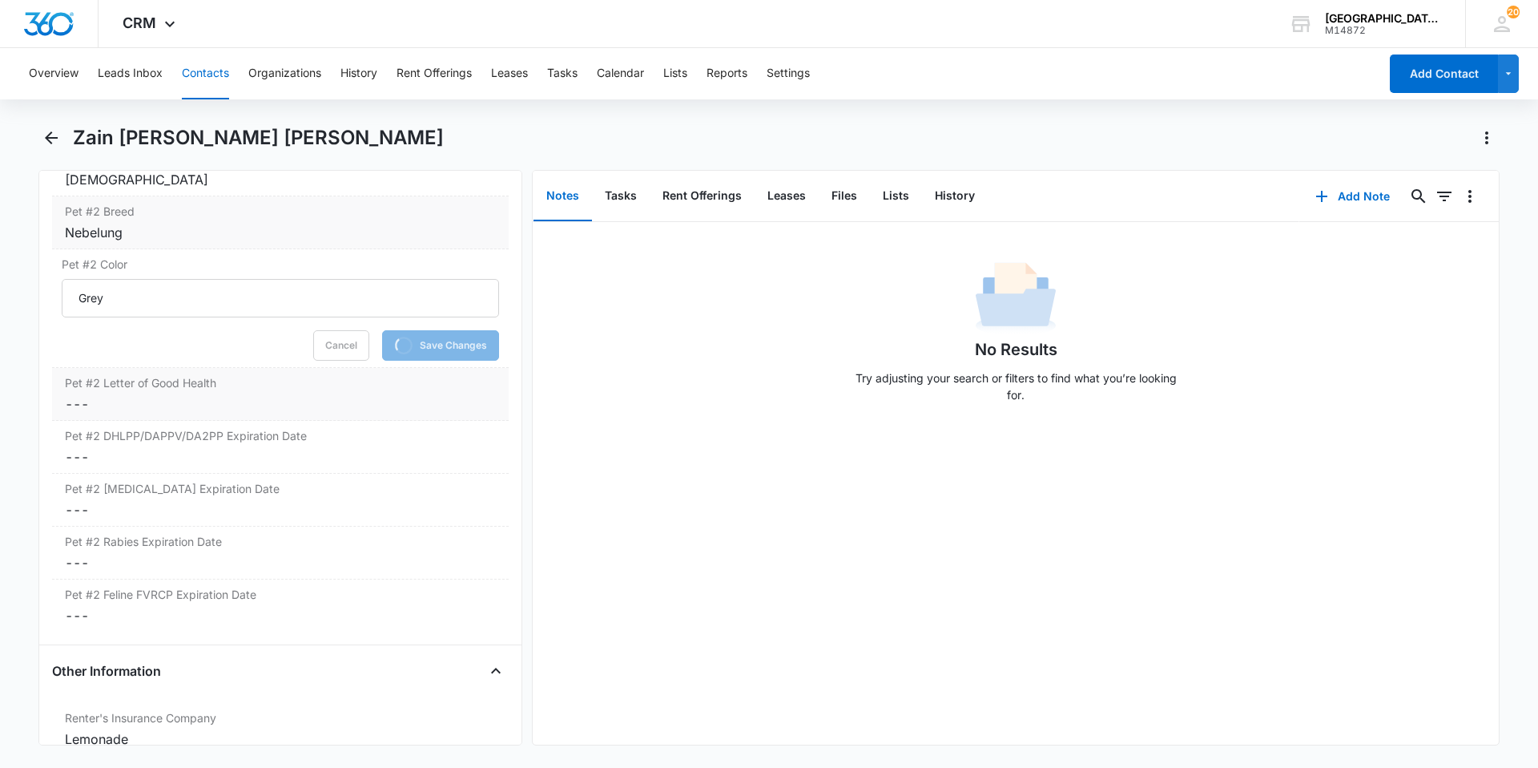
click at [164, 368] on div "Pet #2 Letter of Good Health Cancel Save Changes ---" at bounding box center [280, 394] width 457 height 53
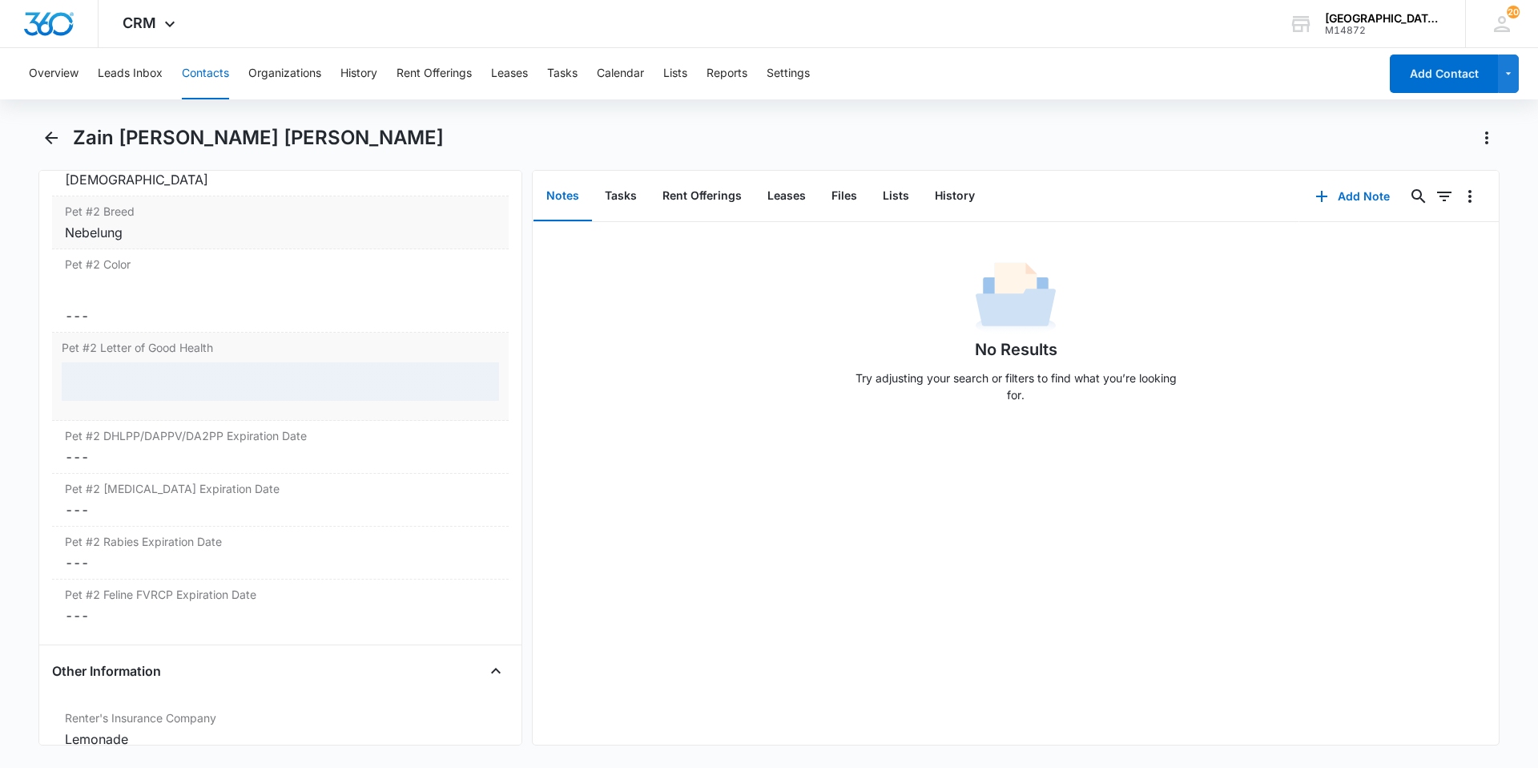
click at [173, 427] on label "Pet #2 DHLPP/DAPPV/DA2PP Expiration Date" at bounding box center [280, 435] width 431 height 17
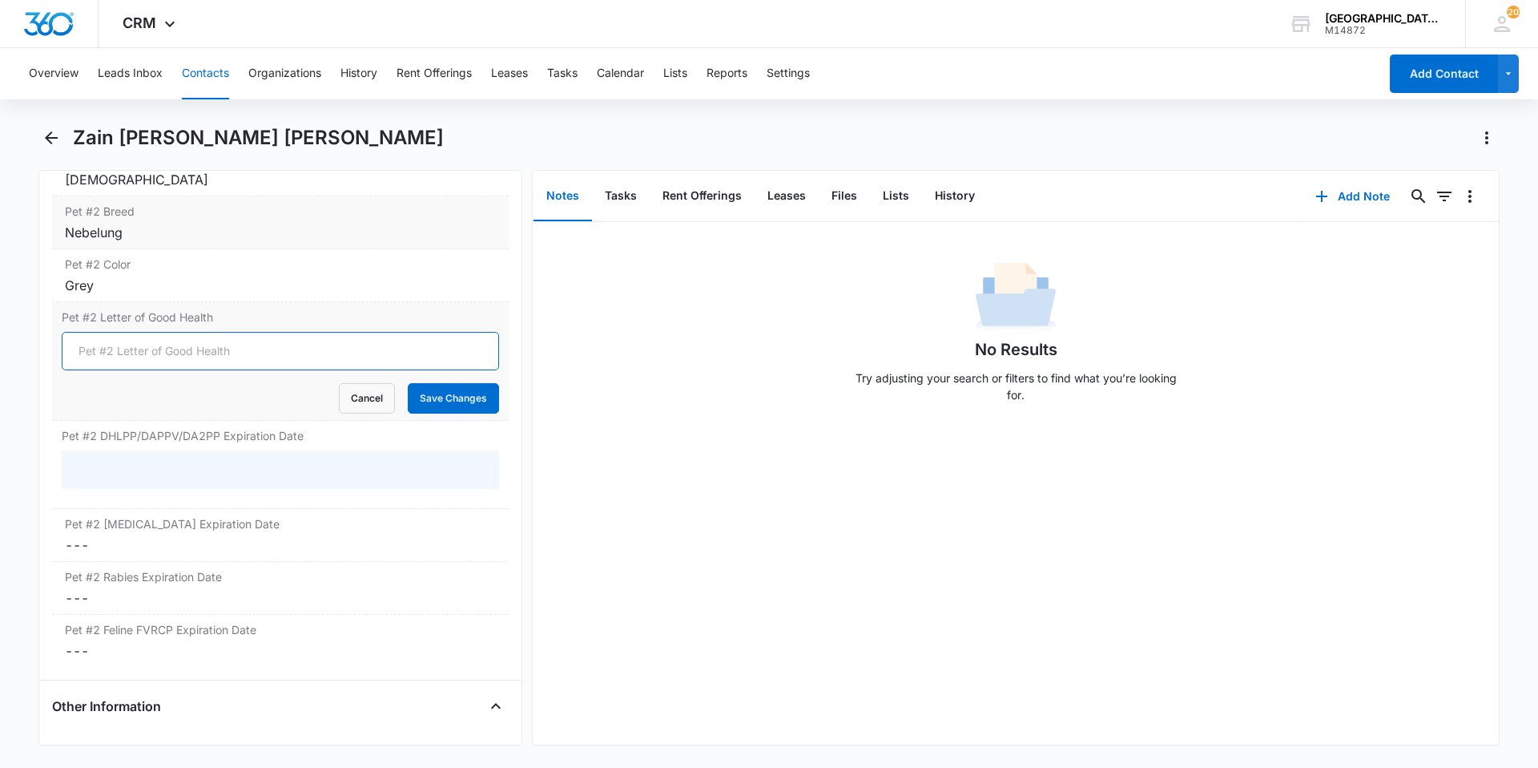
click at [155, 333] on input "Pet #2 Letter of Good Health" at bounding box center [280, 351] width 437 height 38
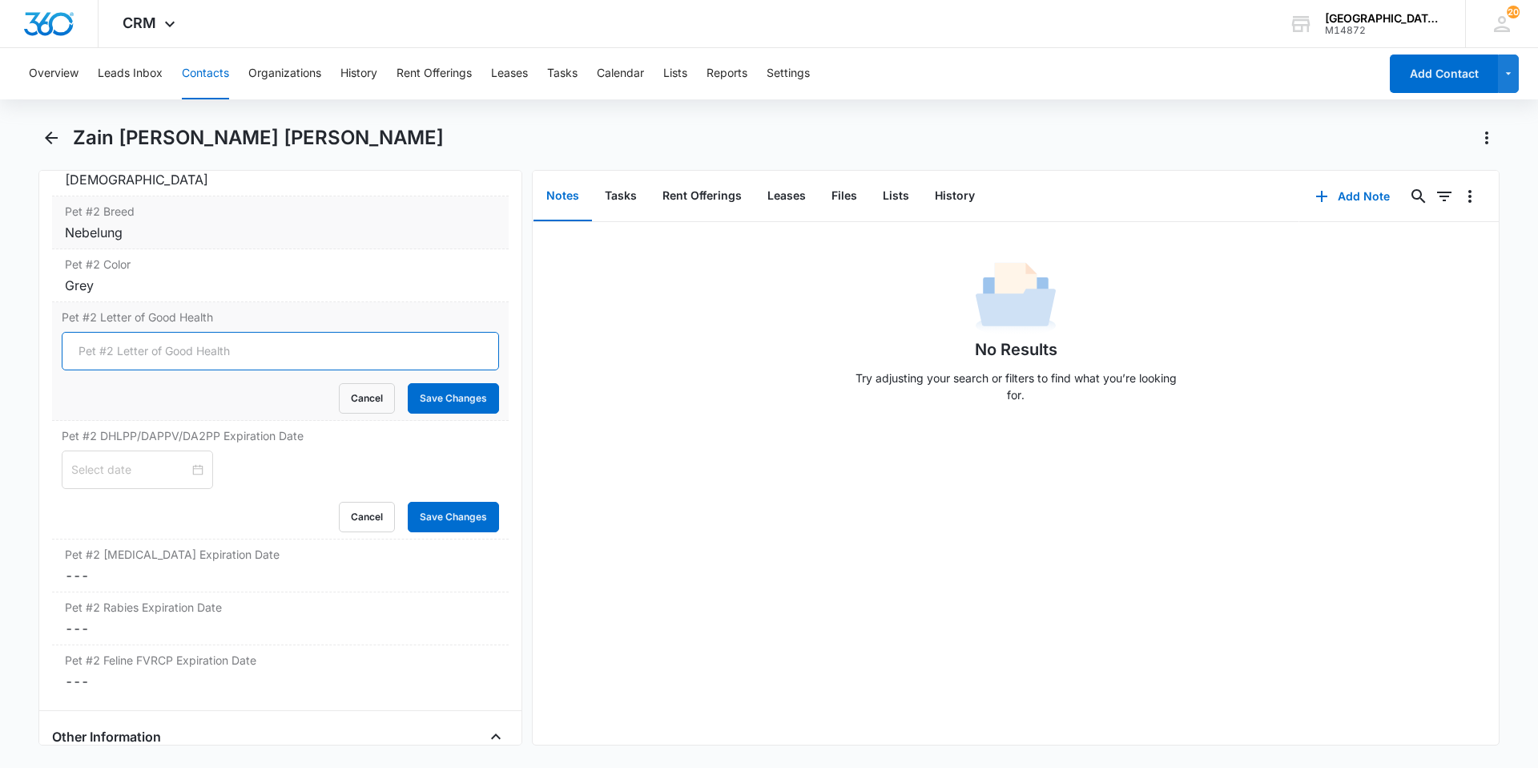
type input "yes"
click at [420, 383] on button "Save Changes" at bounding box center [453, 398] width 91 height 30
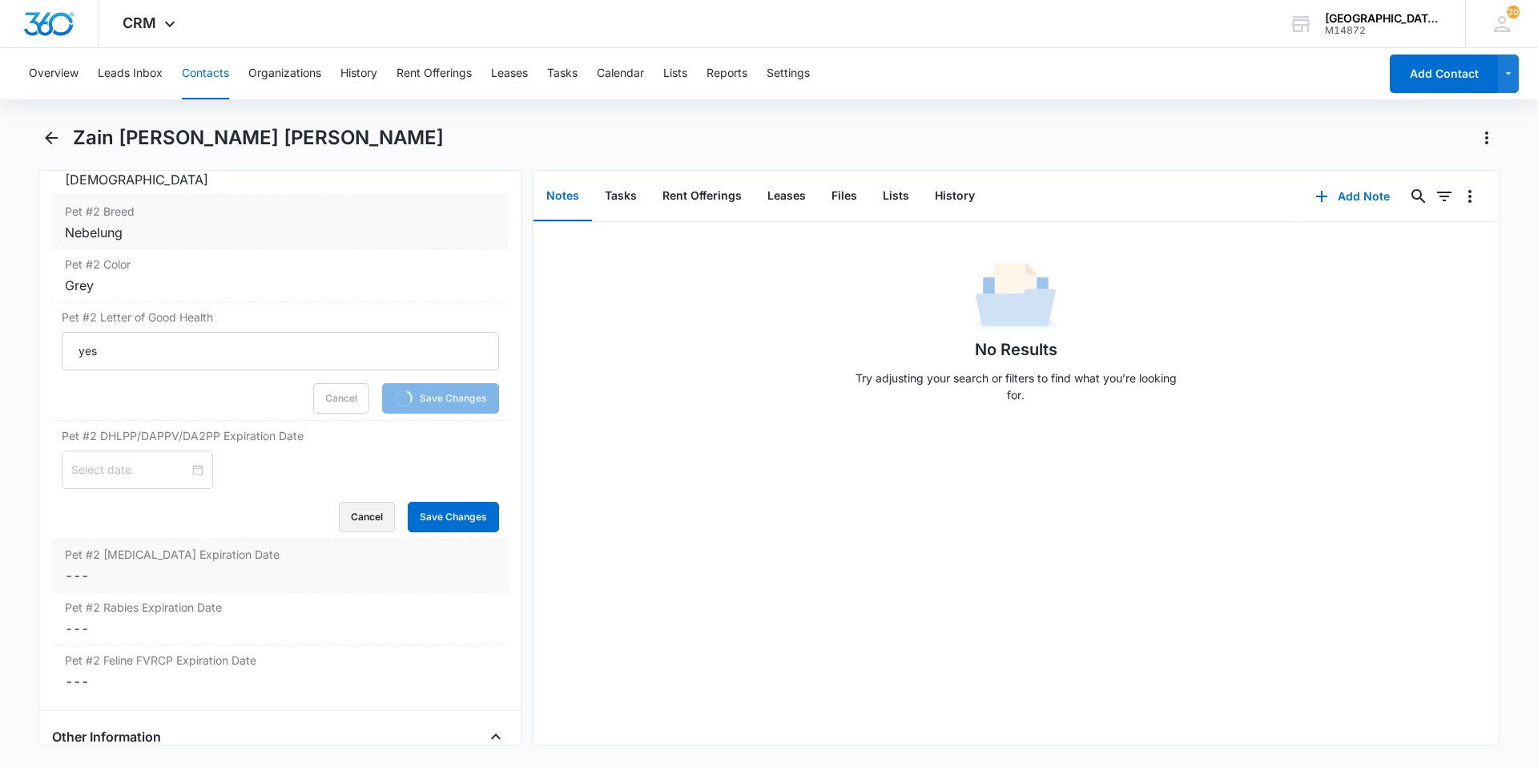
click at [370, 502] on button "Cancel" at bounding box center [367, 517] width 56 height 30
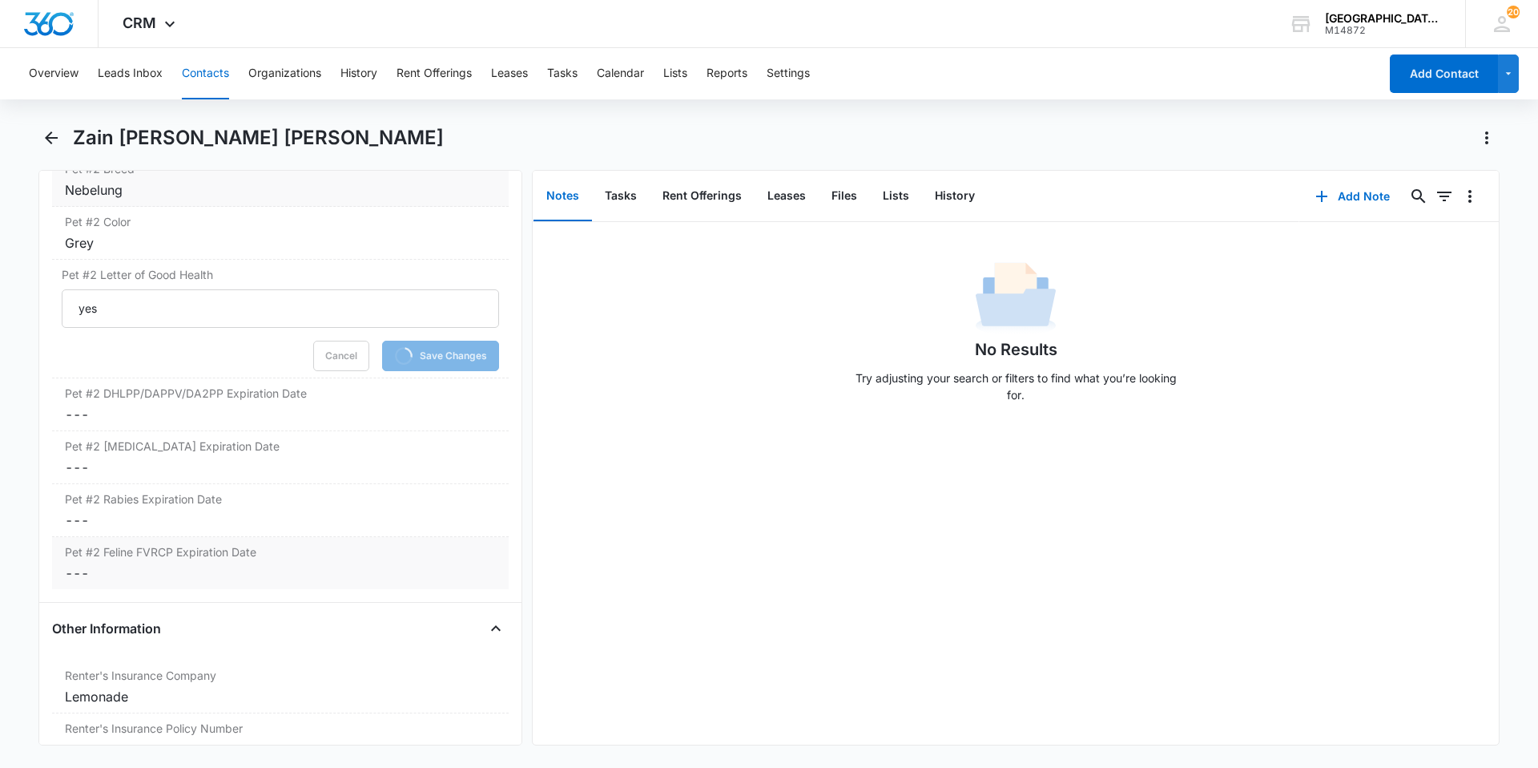
scroll to position [2941, 0]
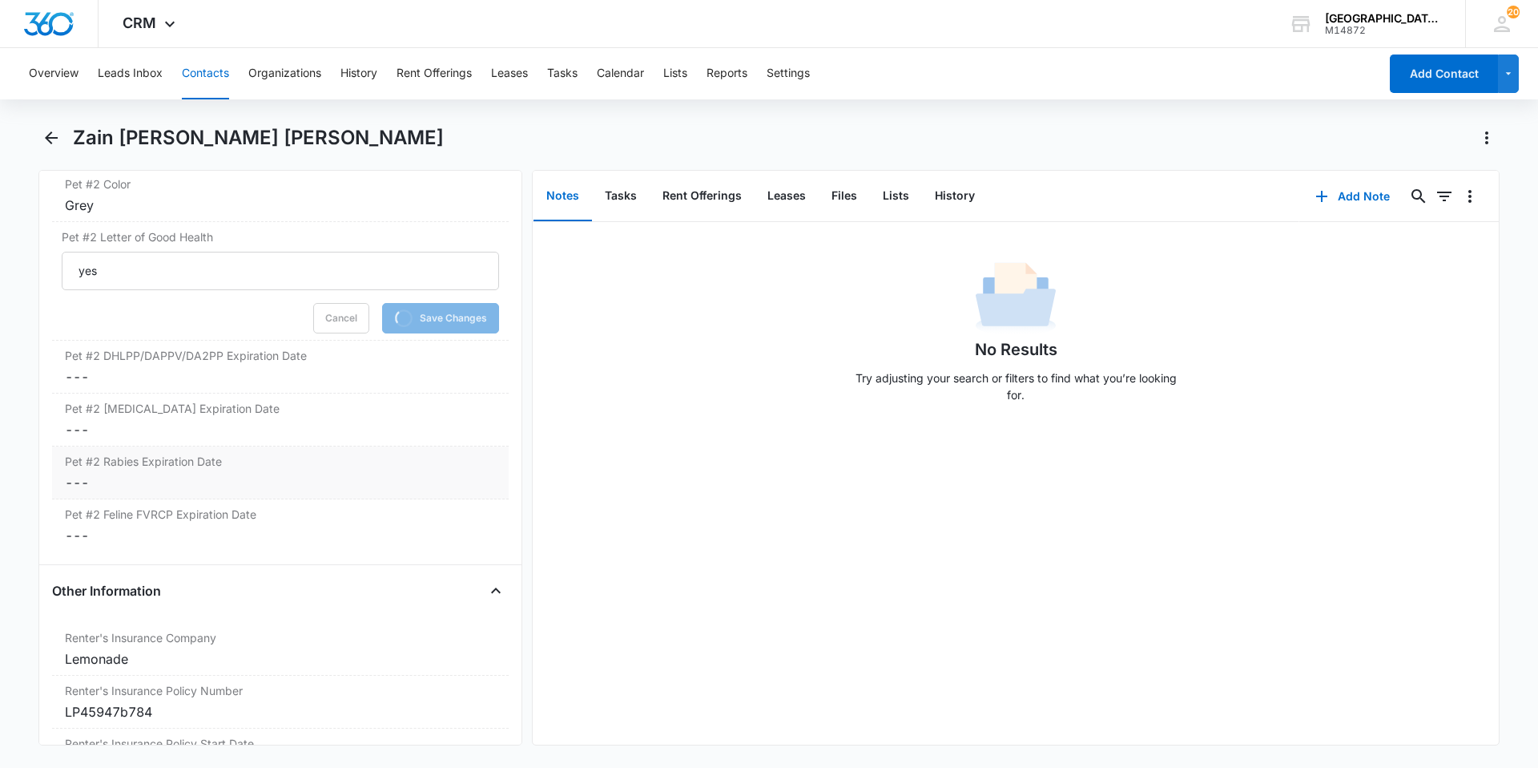
click at [210, 451] on div "Pet #2 [MEDICAL_DATA] Expiration Date Cancel Save Changes ---" at bounding box center [280, 472] width 457 height 53
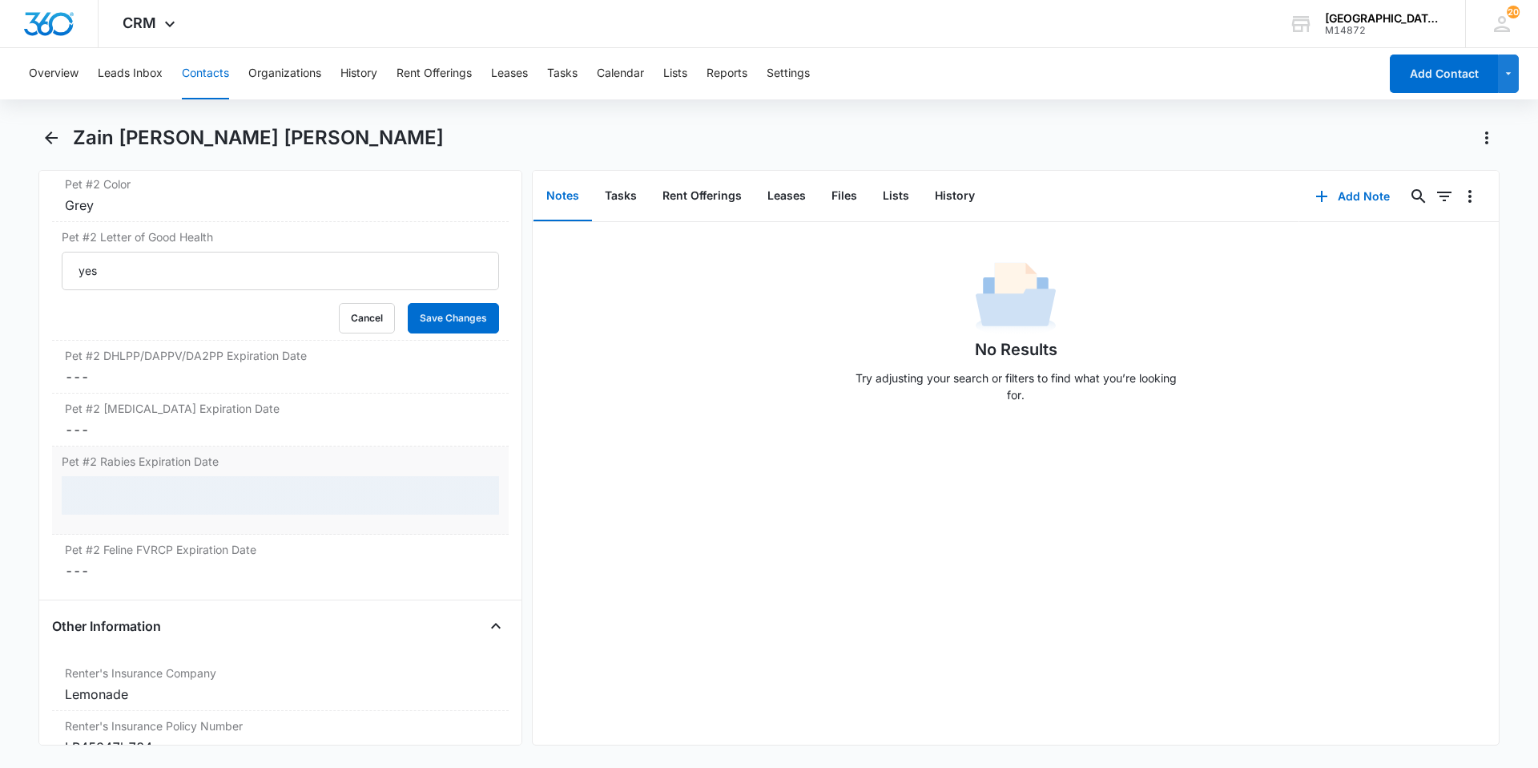
click at [191, 476] on div at bounding box center [280, 495] width 437 height 38
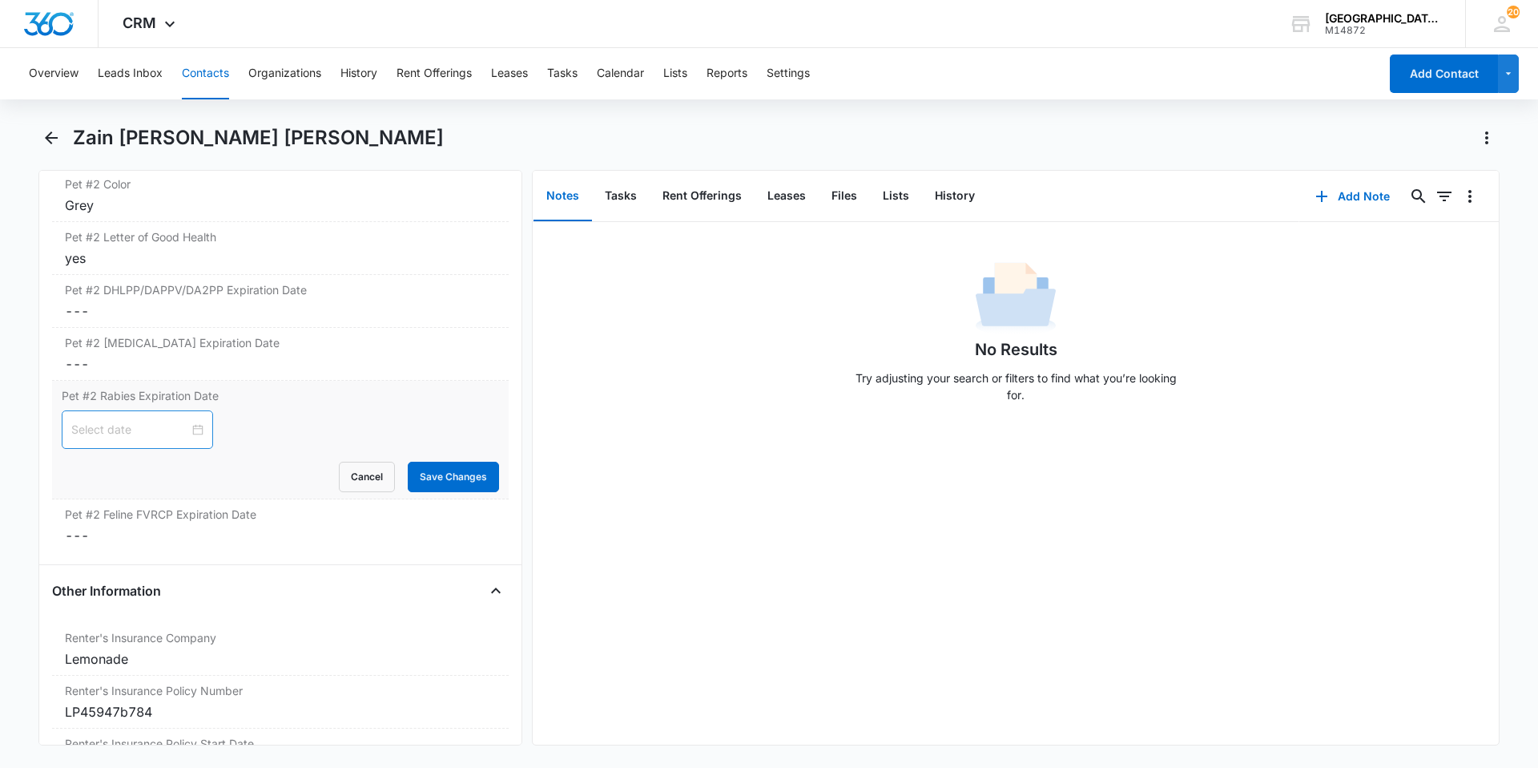
click at [188, 421] on div at bounding box center [137, 430] width 132 height 18
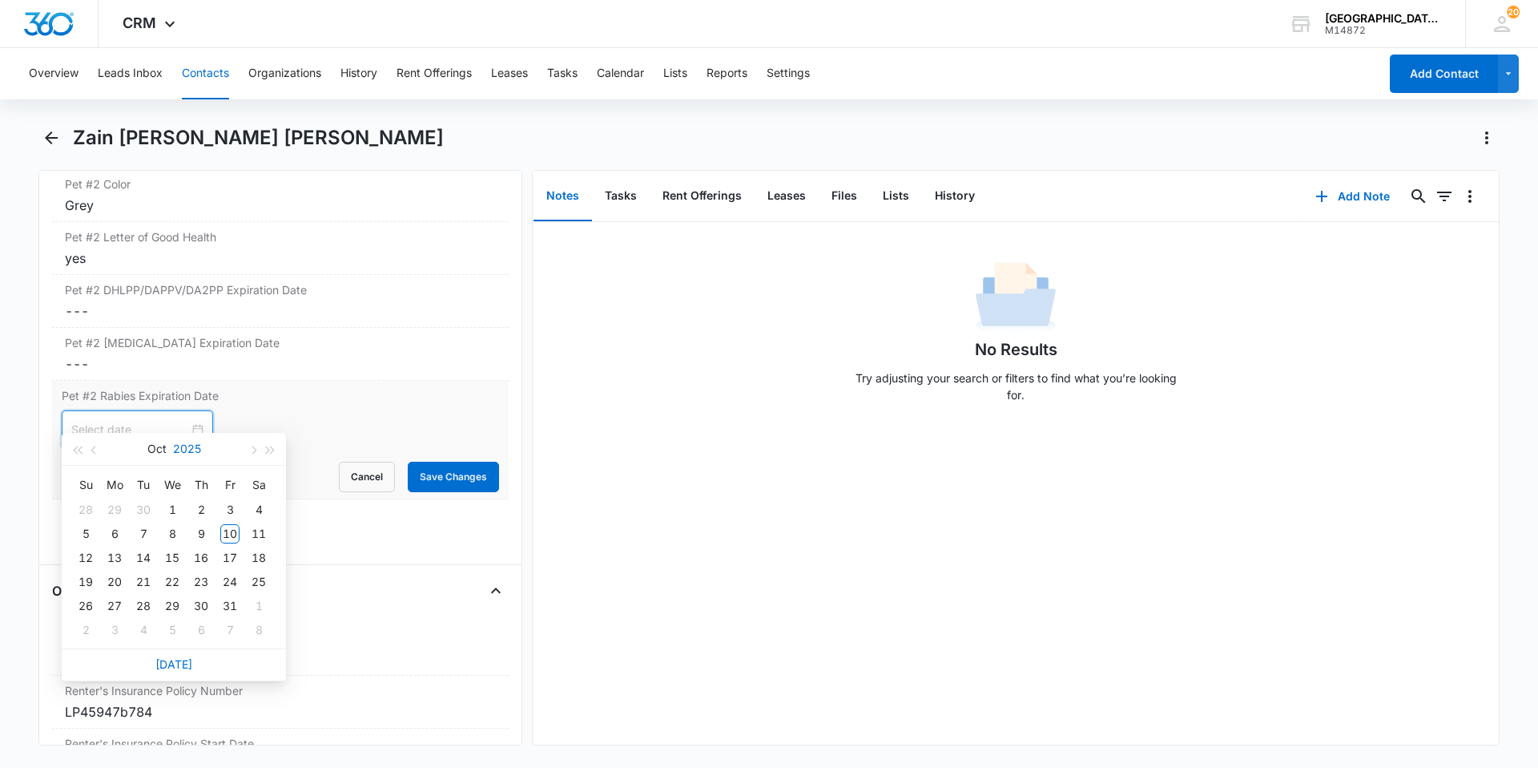
click at [179, 447] on button "2025" at bounding box center [187, 449] width 28 height 32
click at [160, 589] on div "2026" at bounding box center [174, 597] width 48 height 19
type input "[DATE]"
click at [150, 449] on button "Oct" at bounding box center [156, 449] width 19 height 32
click at [162, 499] on div "Feb" at bounding box center [174, 491] width 48 height 19
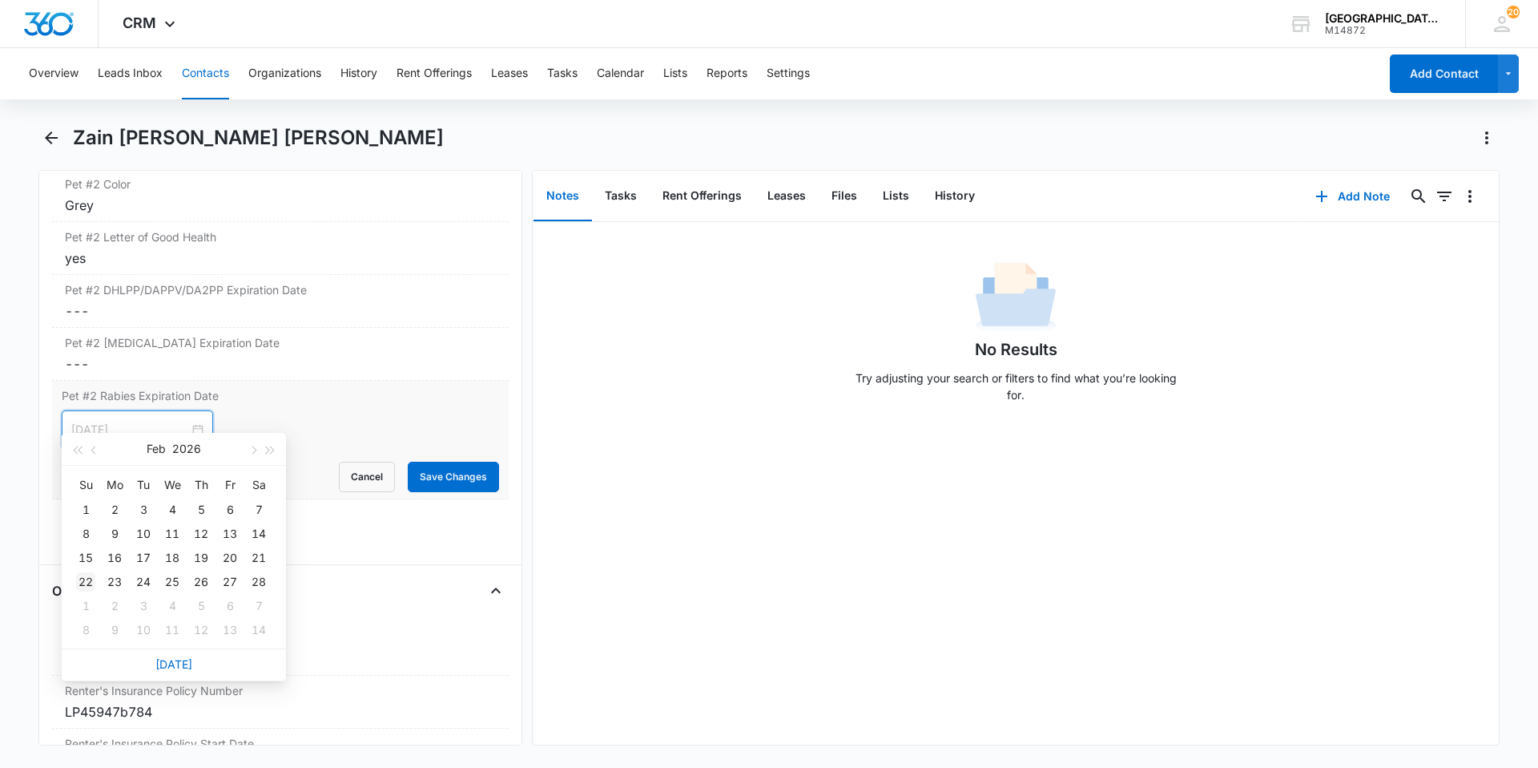
type input "[DATE]"
click at [90, 583] on div "22" at bounding box center [85, 581] width 19 height 19
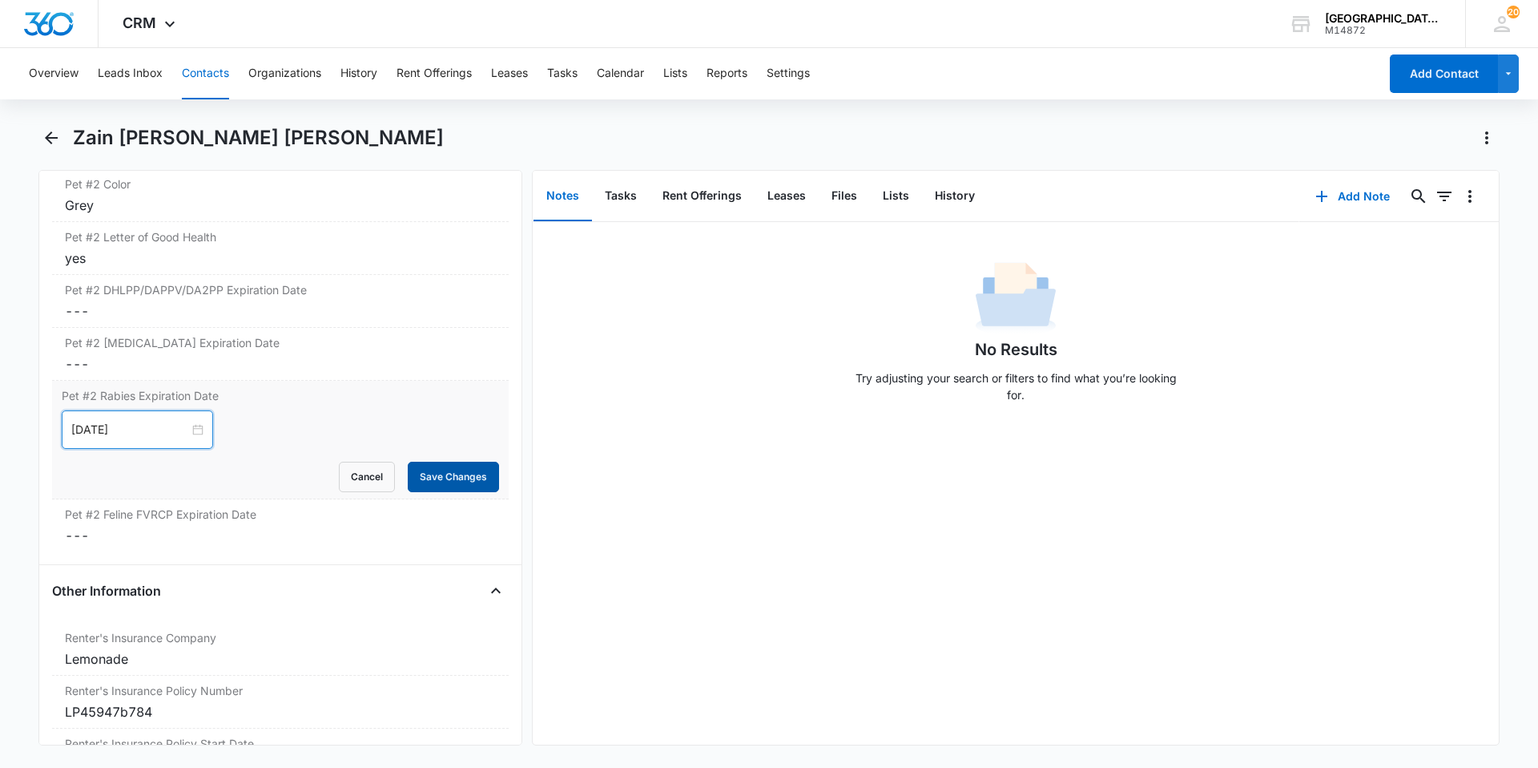
click at [417, 465] on button "Save Changes" at bounding box center [453, 477] width 91 height 30
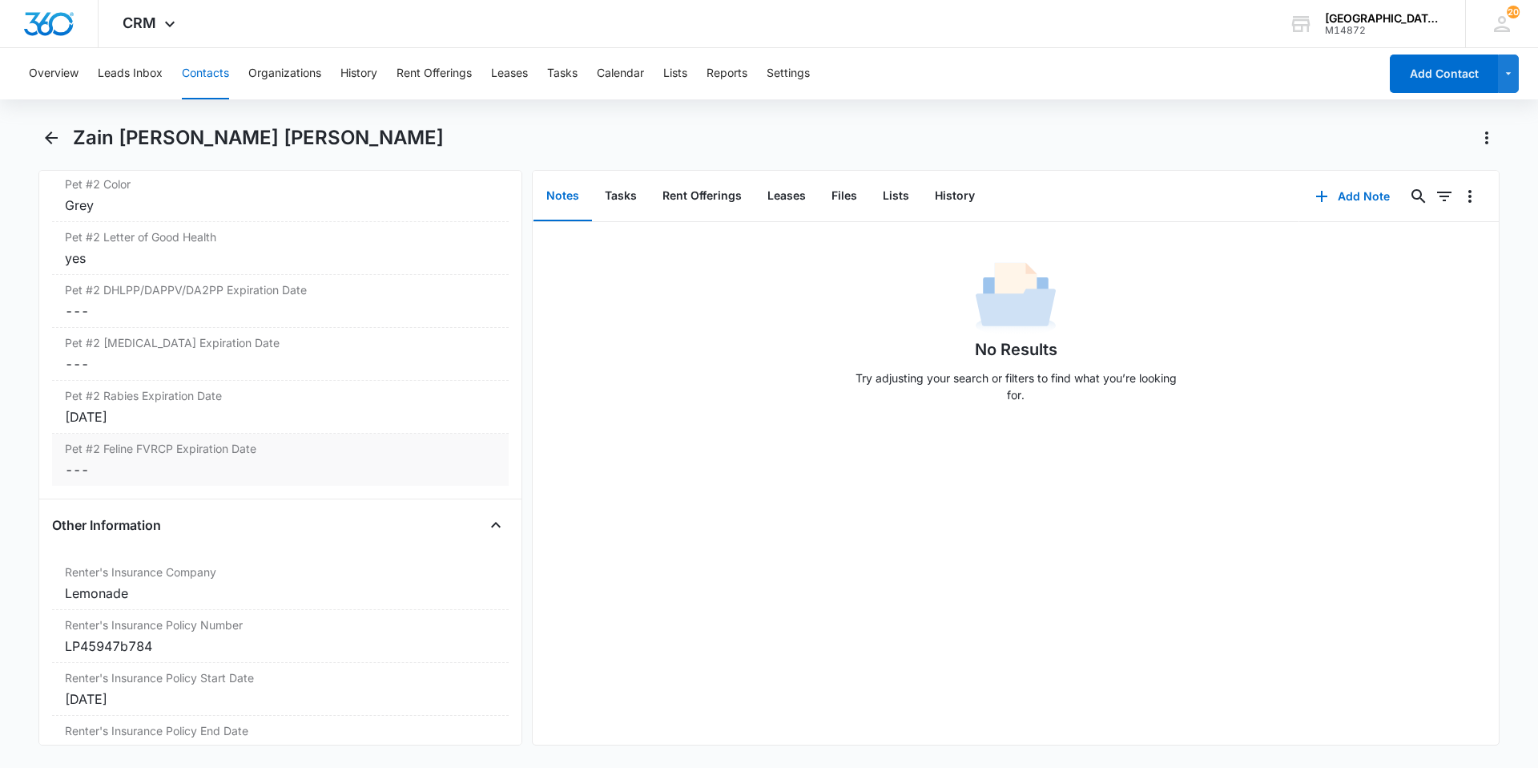
click at [189, 460] on dd "Cancel Save Changes ---" at bounding box center [280, 469] width 431 height 19
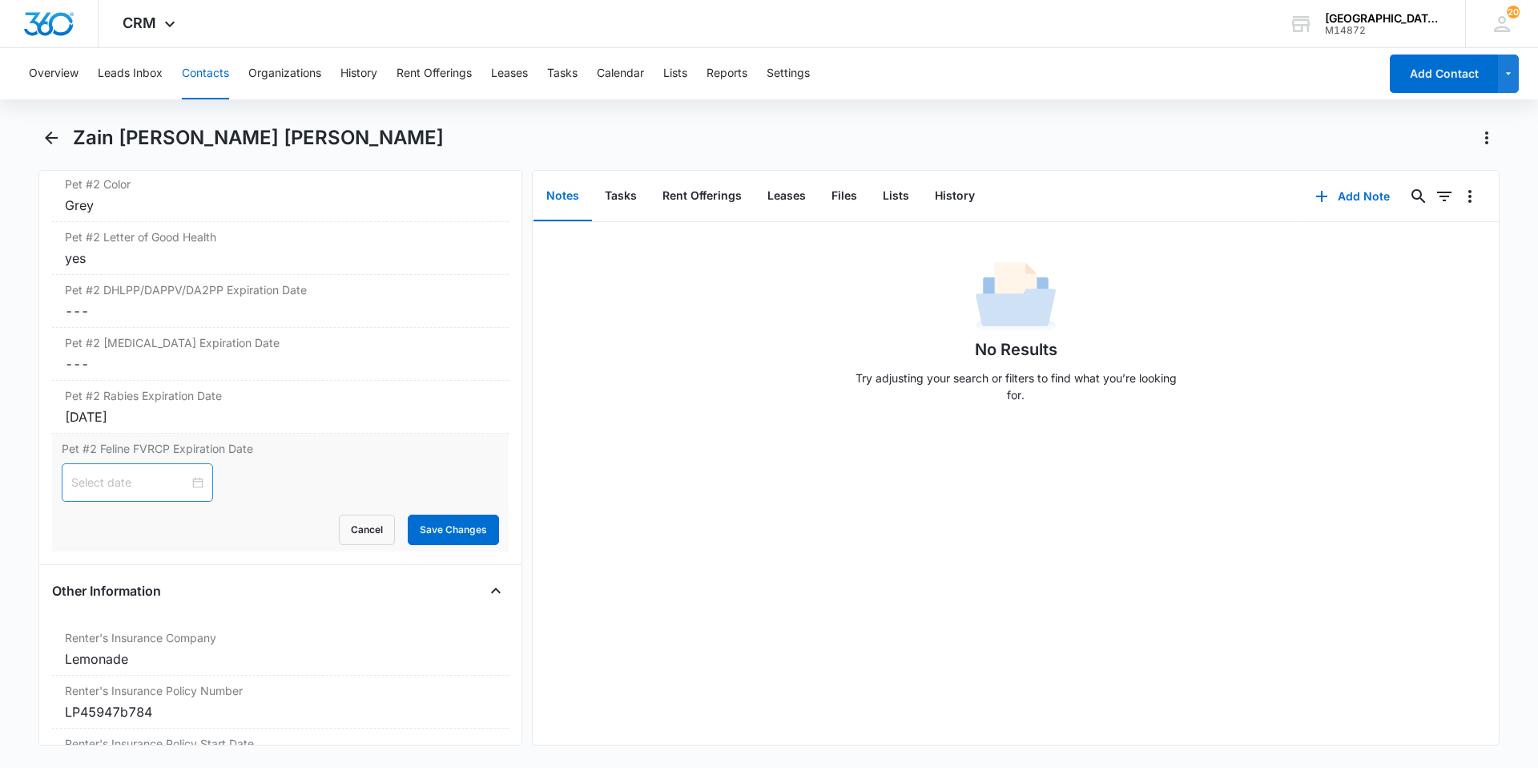
click at [182, 474] on div at bounding box center [137, 483] width 132 height 18
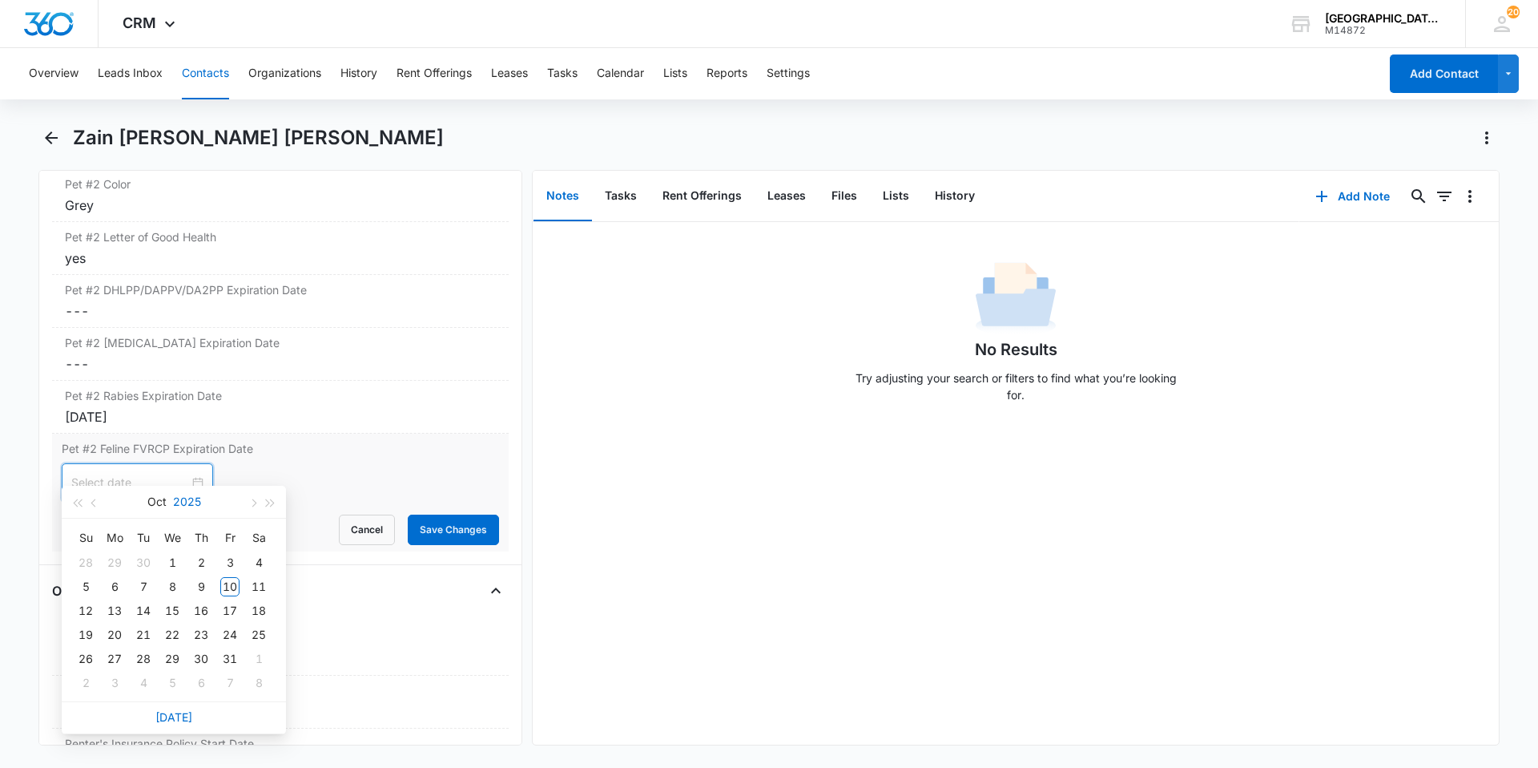
click at [179, 500] on button "2025" at bounding box center [187, 502] width 28 height 32
click at [155, 646] on div "2026" at bounding box center [174, 650] width 48 height 19
type input "[DATE]"
click at [156, 508] on button "Oct" at bounding box center [156, 502] width 19 height 32
type input "[DATE]"
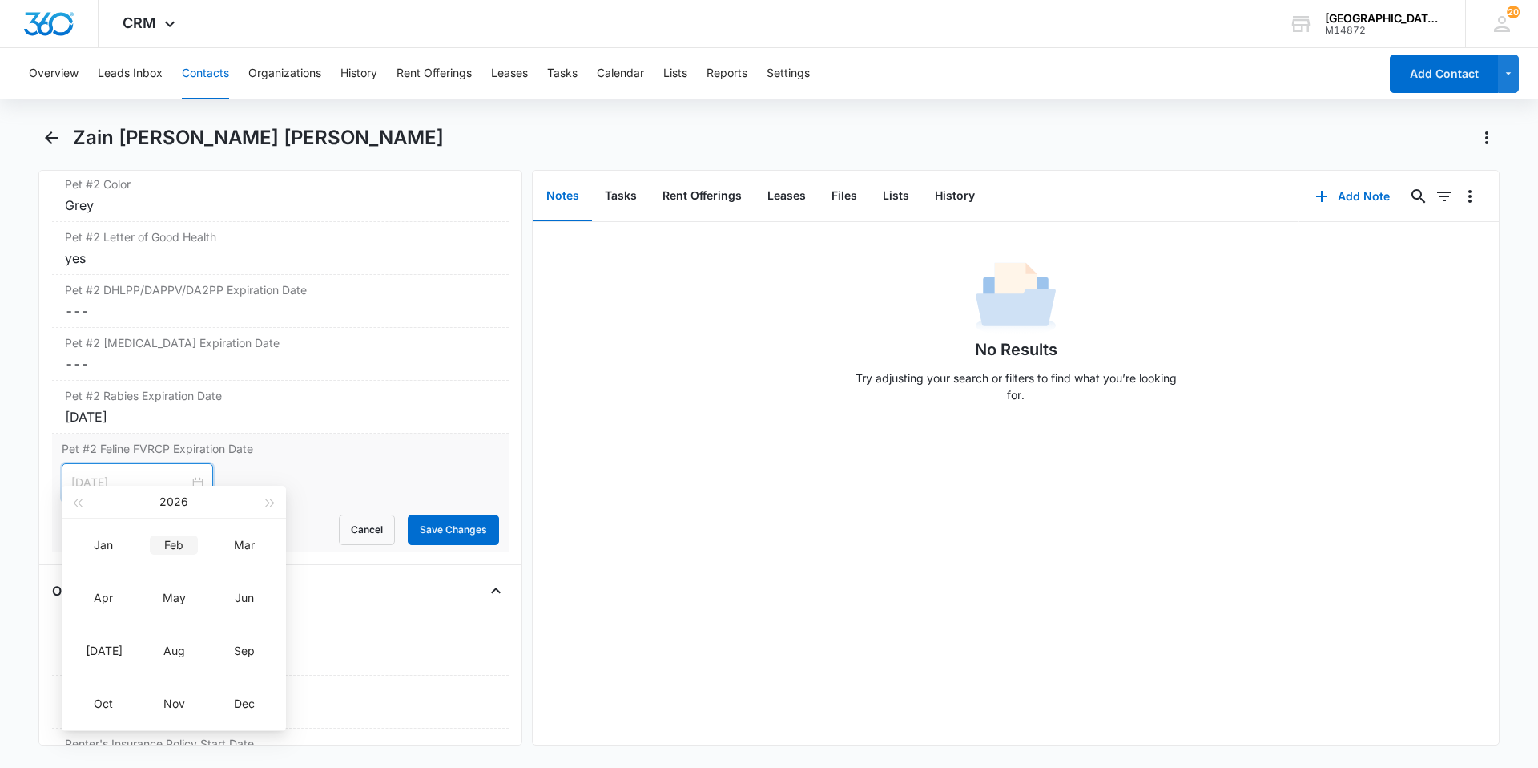
click at [176, 548] on div "Feb" at bounding box center [174, 544] width 48 height 19
type input "[DATE]"
click at [94, 635] on div "22" at bounding box center [85, 634] width 19 height 19
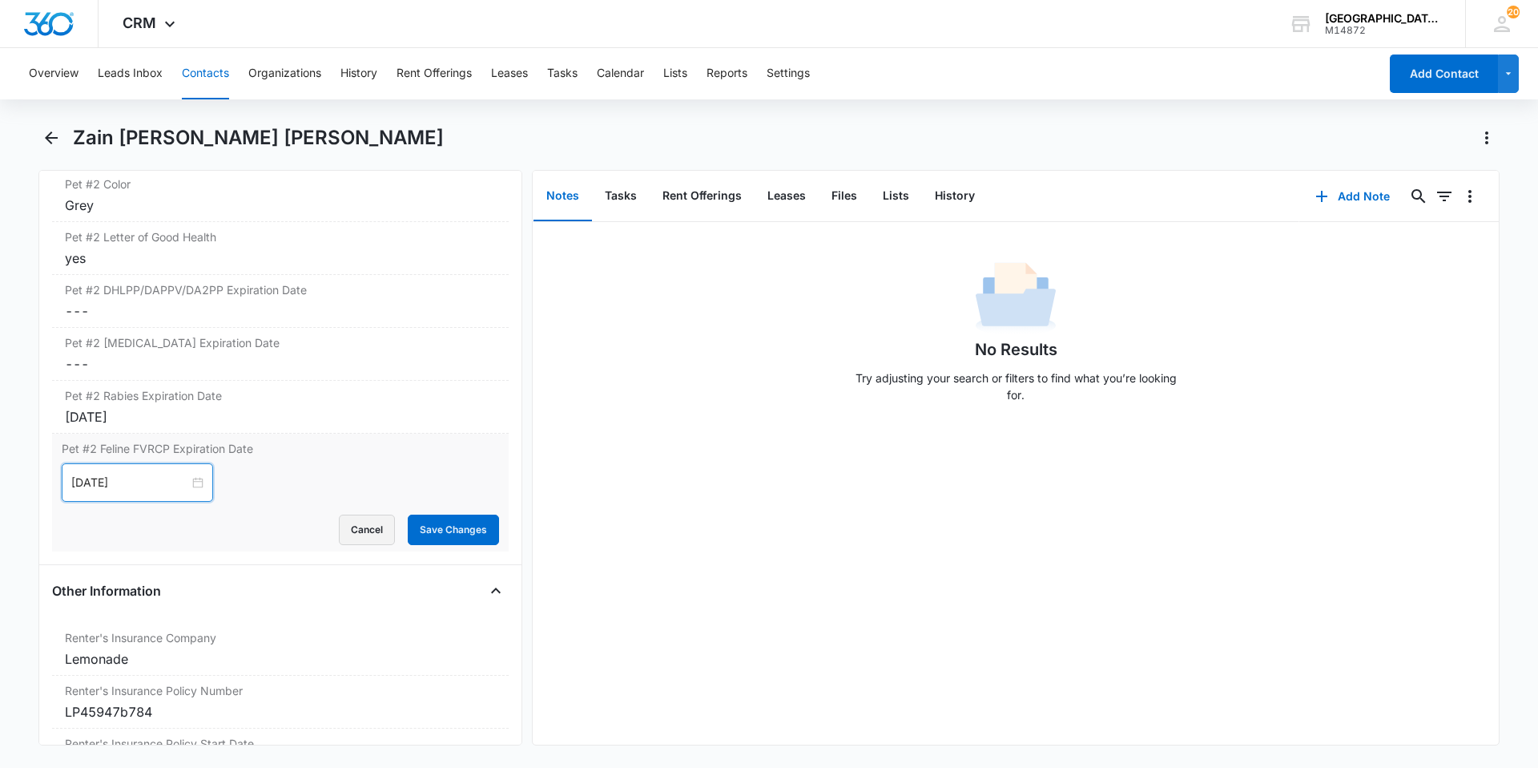
click at [378, 524] on button "Cancel" at bounding box center [367, 529] width 56 height 30
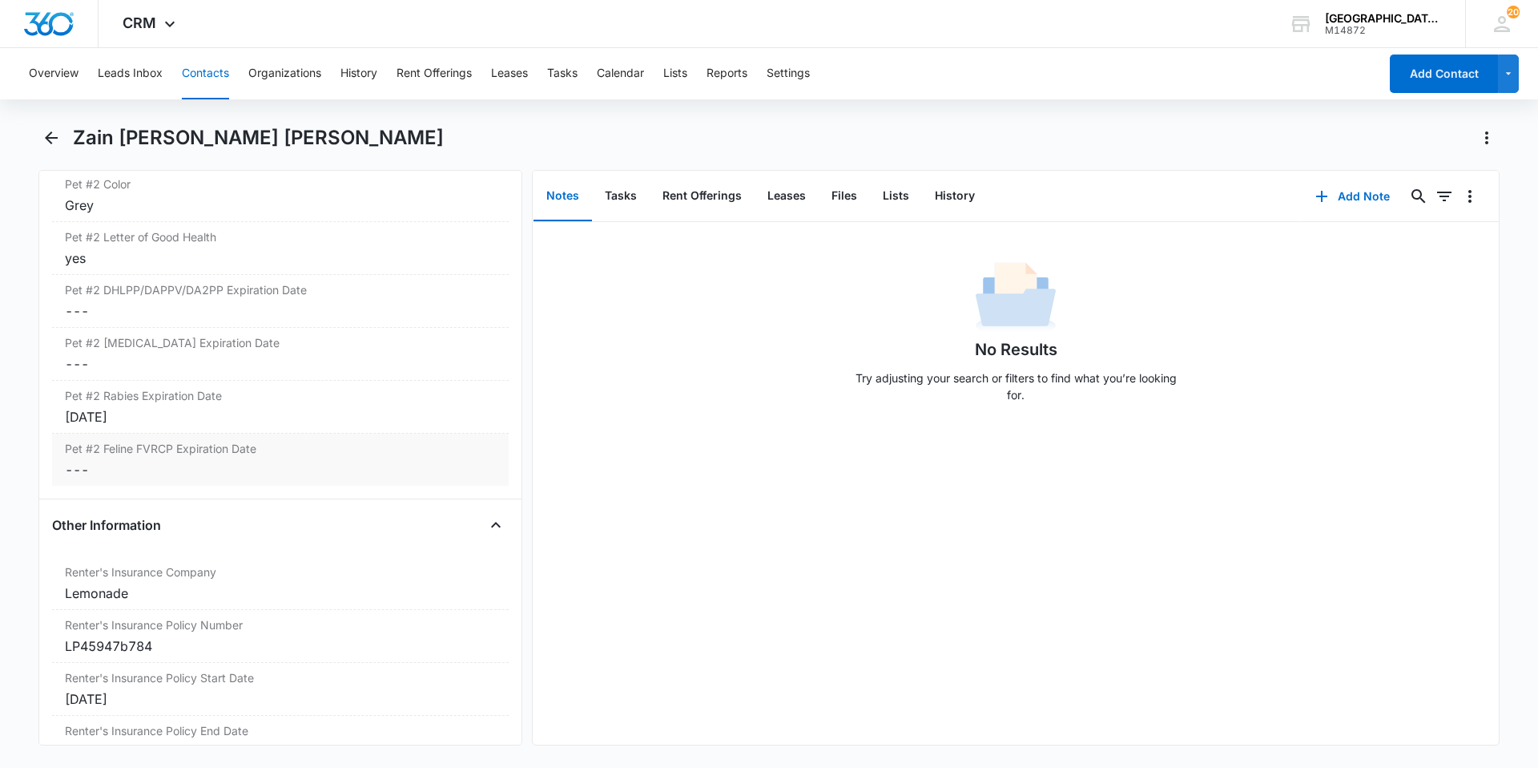
click at [304, 460] on dd "Cancel Save Changes ---" at bounding box center [280, 469] width 431 height 19
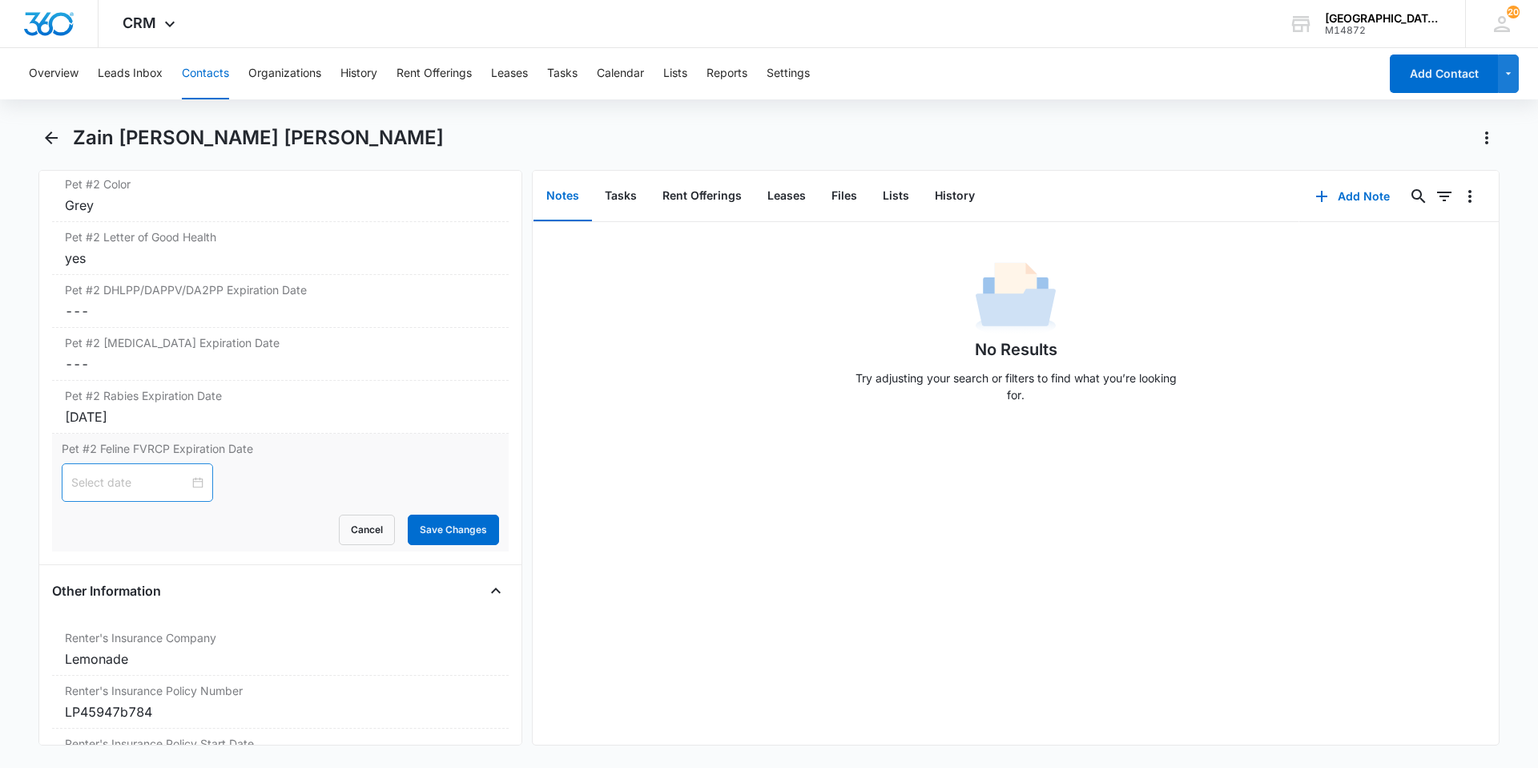
click at [191, 474] on div at bounding box center [137, 483] width 132 height 18
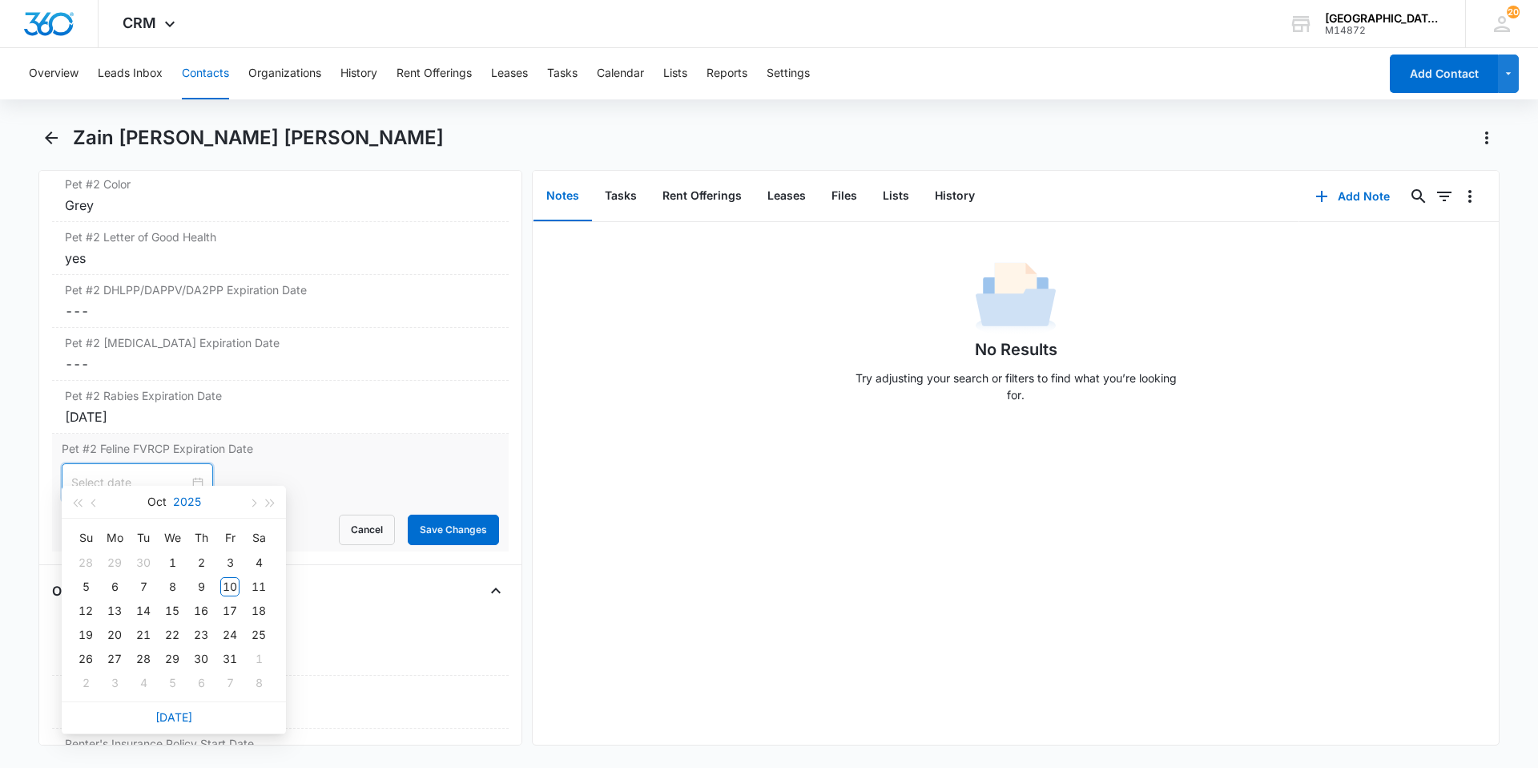
click at [198, 505] on button "2025" at bounding box center [187, 502] width 28 height 32
click at [111, 694] on div "2028" at bounding box center [103, 703] width 48 height 19
type input "[DATE]"
click at [192, 507] on button "2028" at bounding box center [186, 502] width 29 height 32
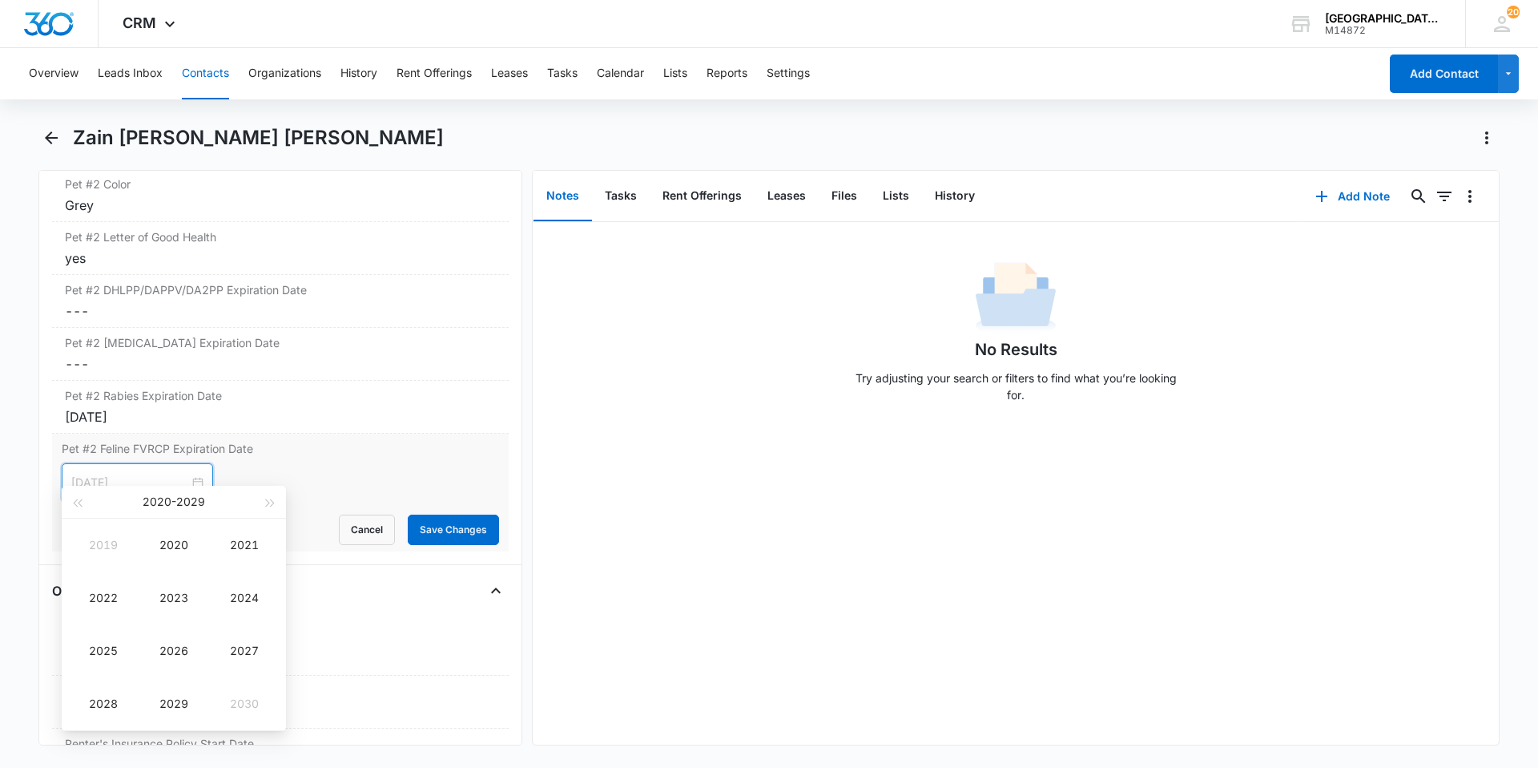
type input "[DATE]"
click at [174, 631] on td "2026" at bounding box center [174, 650] width 71 height 53
type input "[DATE]"
click at [159, 510] on button "Oct" at bounding box center [156, 502] width 19 height 32
click at [159, 555] on td "Feb" at bounding box center [174, 544] width 71 height 53
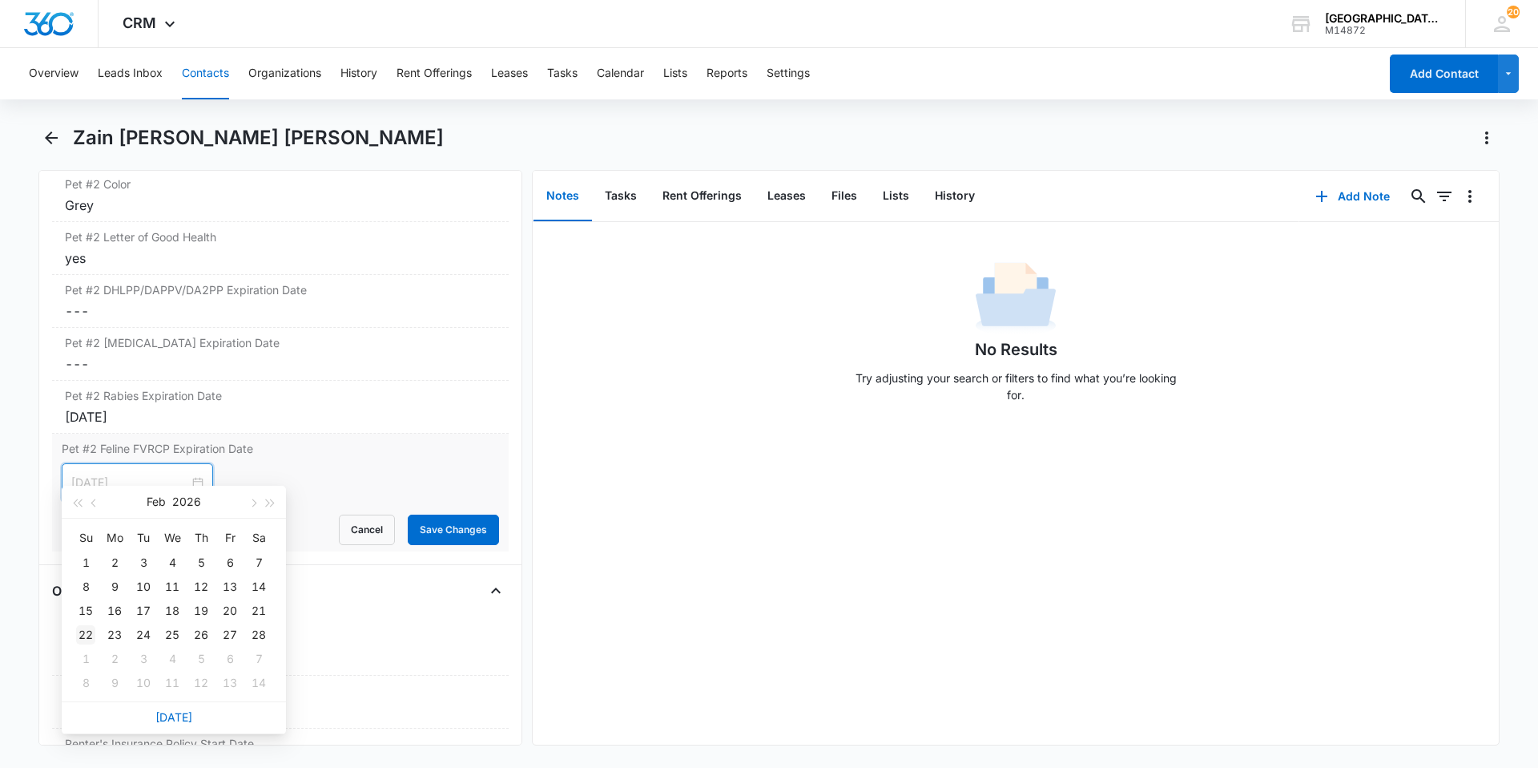
type input "[DATE]"
click at [89, 637] on div "22" at bounding box center [85, 634] width 19 height 19
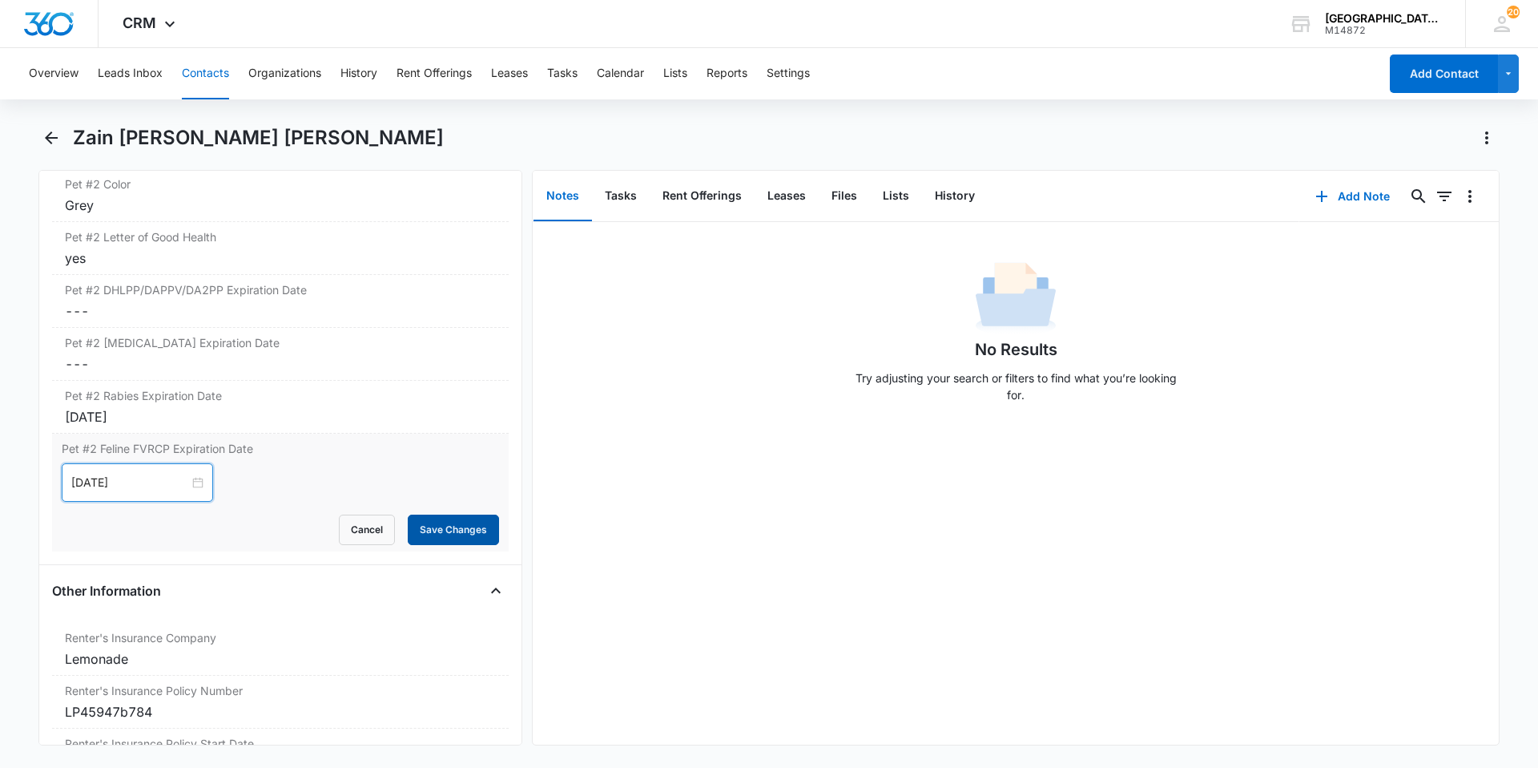
click at [429, 516] on button "Save Changes" at bounding box center [453, 529] width 91 height 30
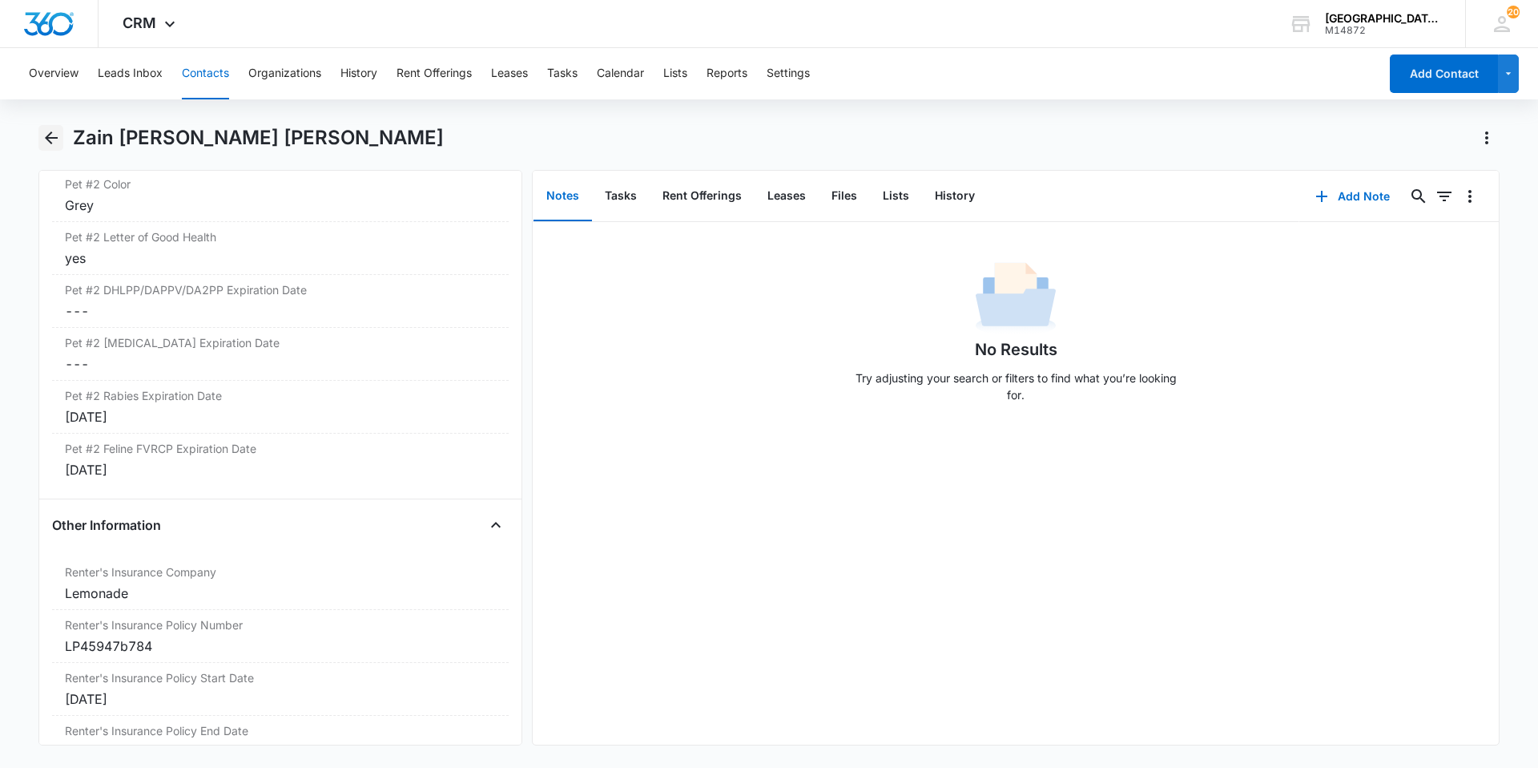
click at [53, 144] on icon "Back" at bounding box center [51, 137] width 19 height 19
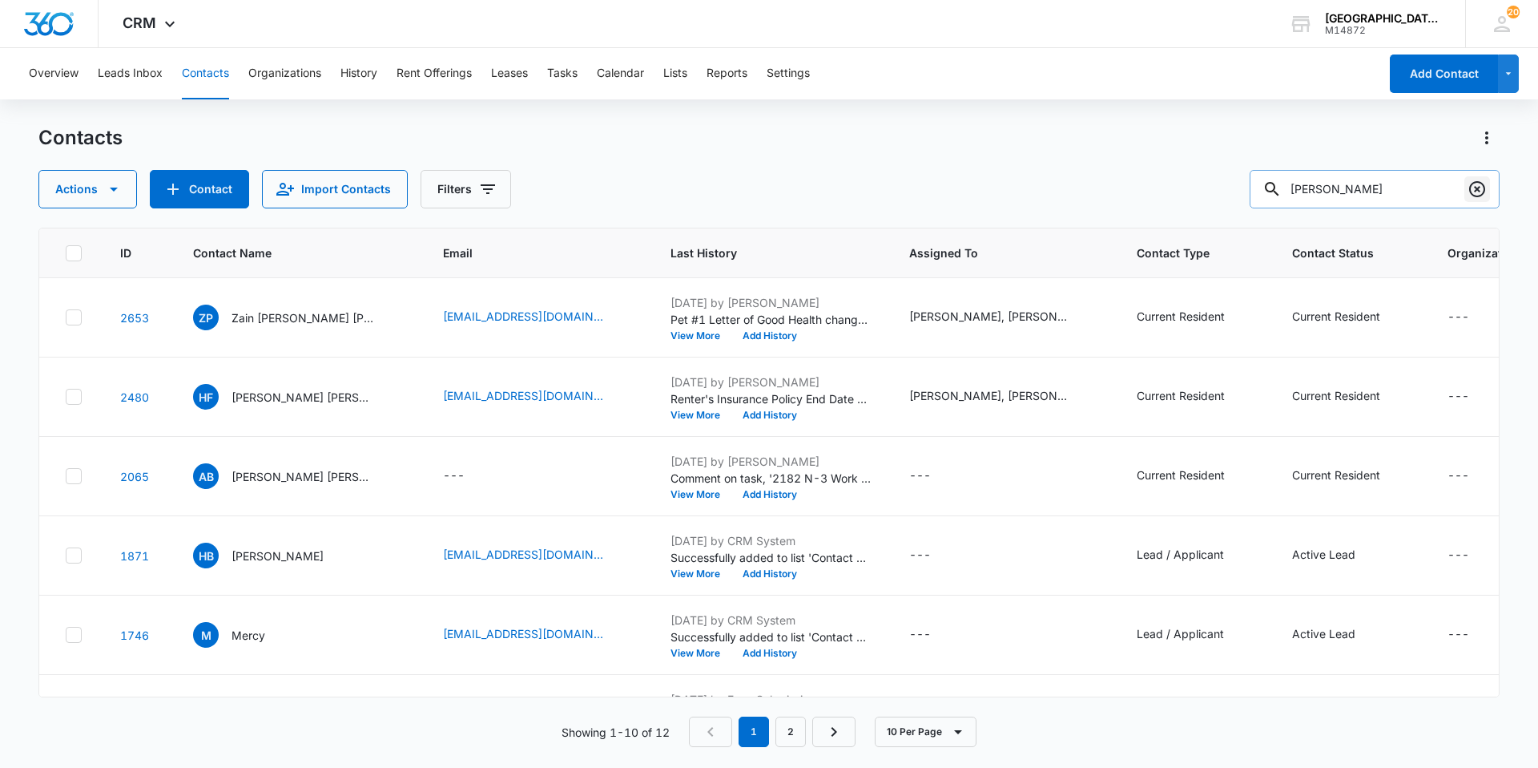
click at [1471, 183] on icon "Clear" at bounding box center [1477, 188] width 19 height 19
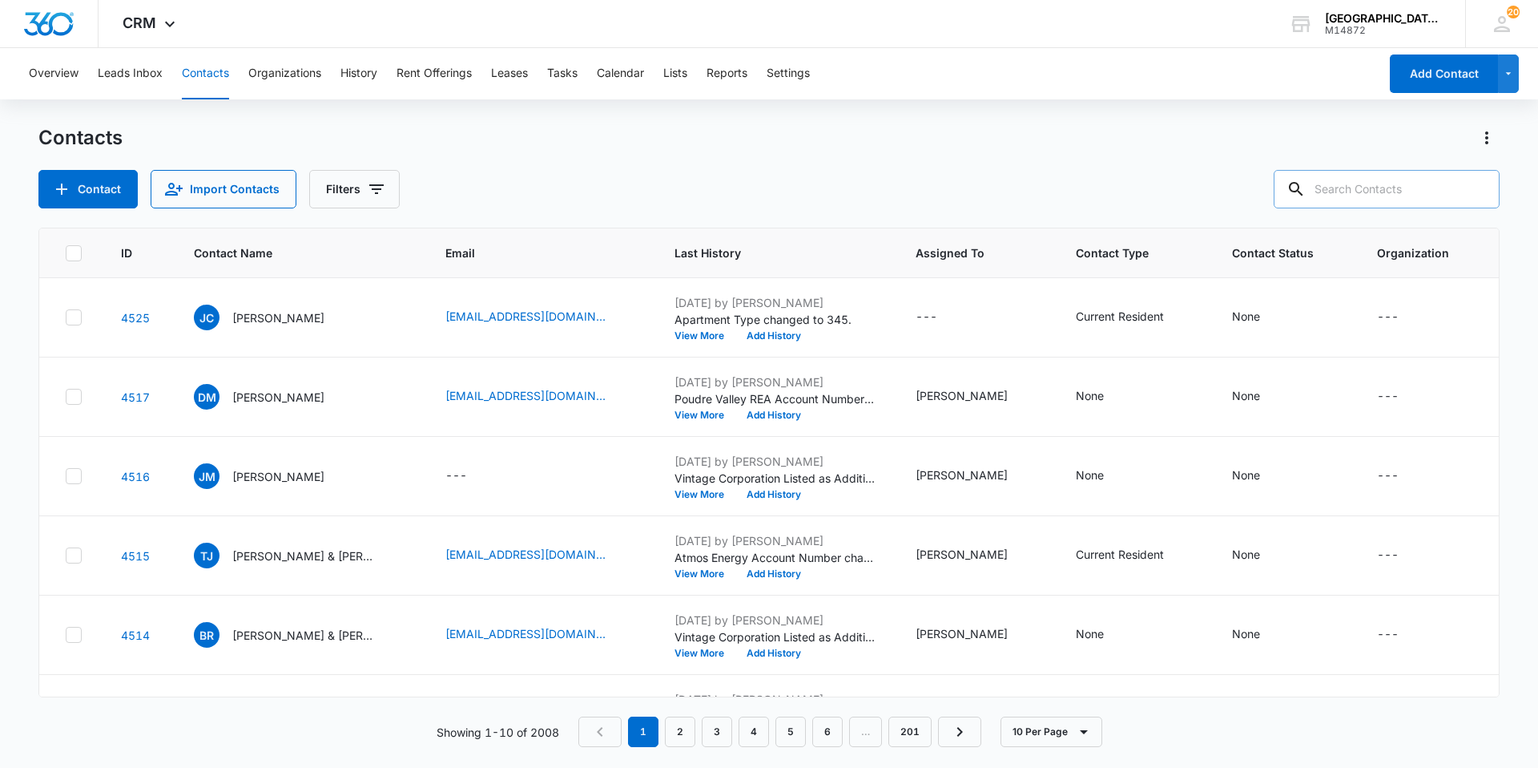
click at [1090, 114] on div "Overview Leads Inbox Contacts Organizations History Rent Offerings Leases Tasks…" at bounding box center [769, 407] width 1538 height 718
click at [1405, 196] on input "text" at bounding box center [1387, 189] width 226 height 38
type input "[PERSON_NAME]"
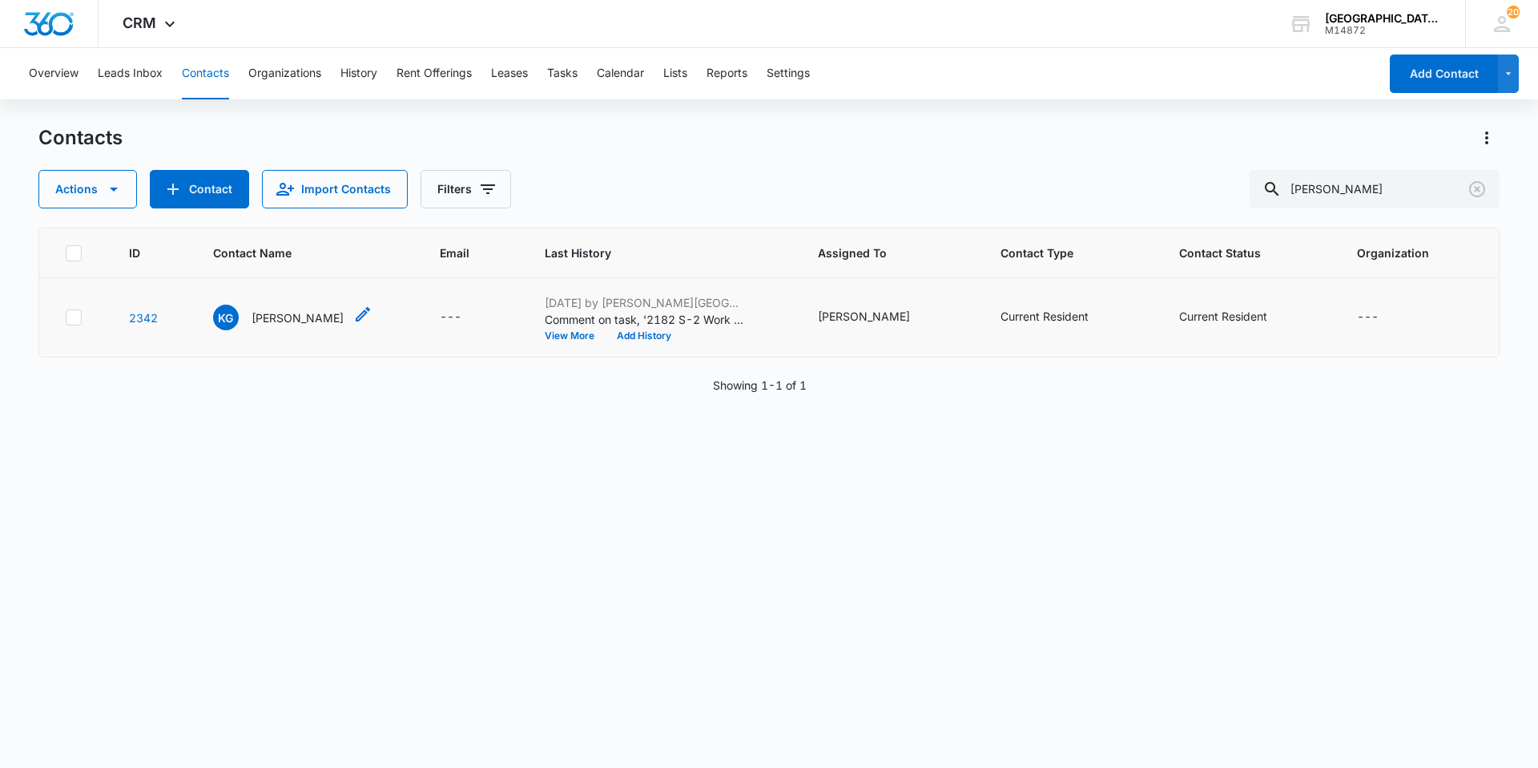
click at [276, 320] on p "[PERSON_NAME]" at bounding box center [298, 317] width 92 height 17
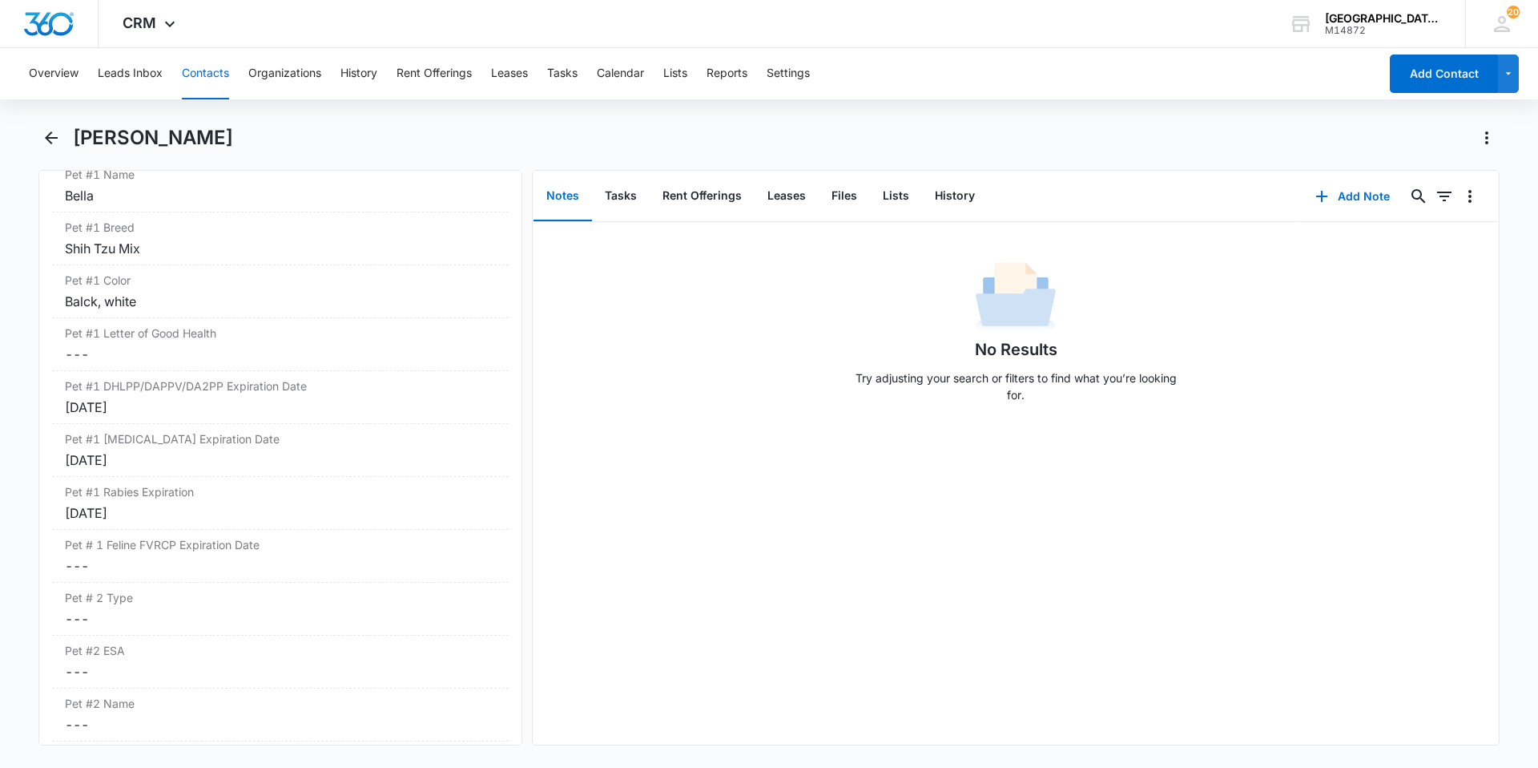
scroll to position [2324, 0]
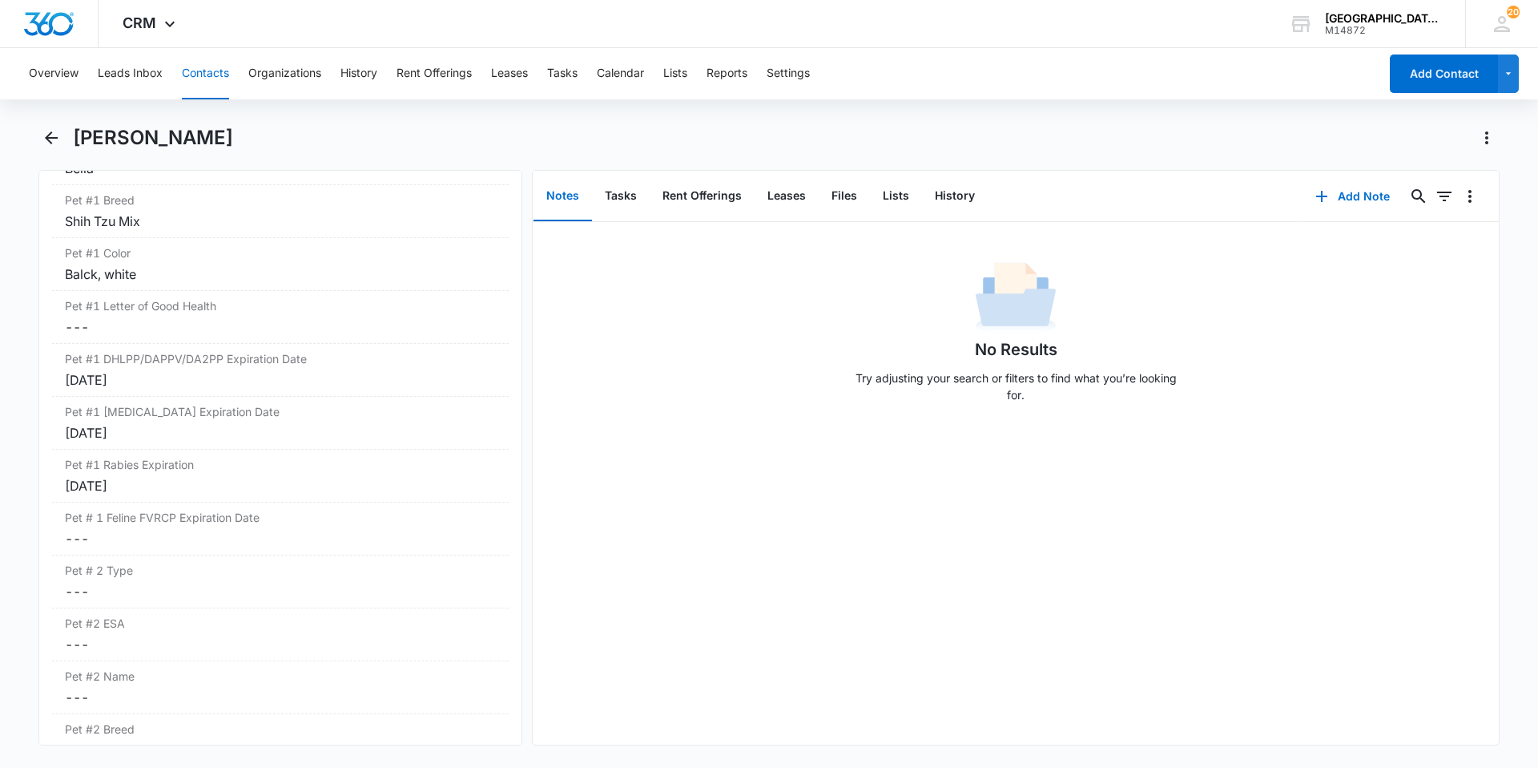
click at [448, 328] on dd "Cancel Save Changes ---" at bounding box center [280, 326] width 431 height 19
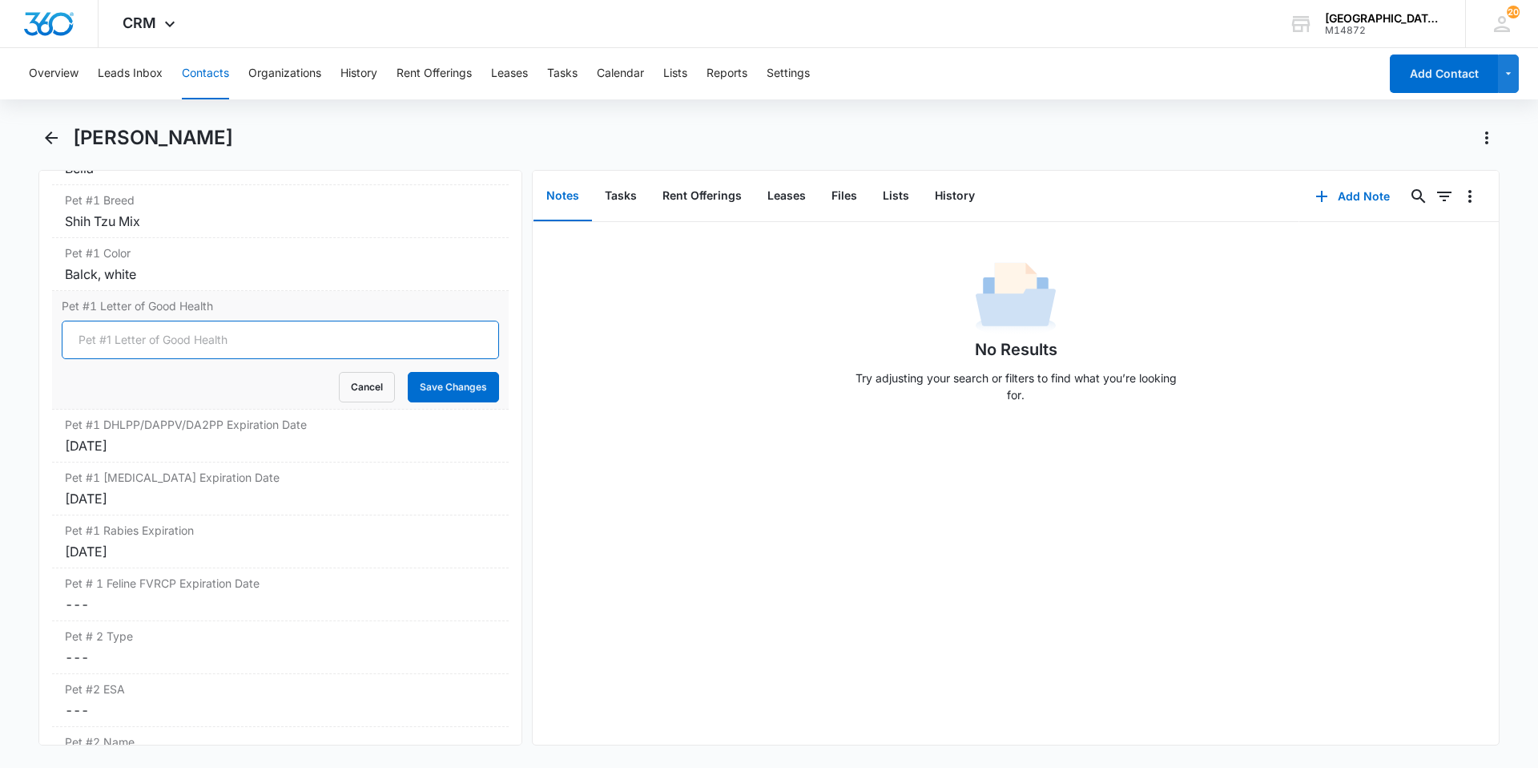
click at [214, 329] on input "Pet #1 Letter of Good Health" at bounding box center [280, 339] width 437 height 38
type input "YES"
click at [426, 387] on button "Save Changes" at bounding box center [453, 387] width 91 height 30
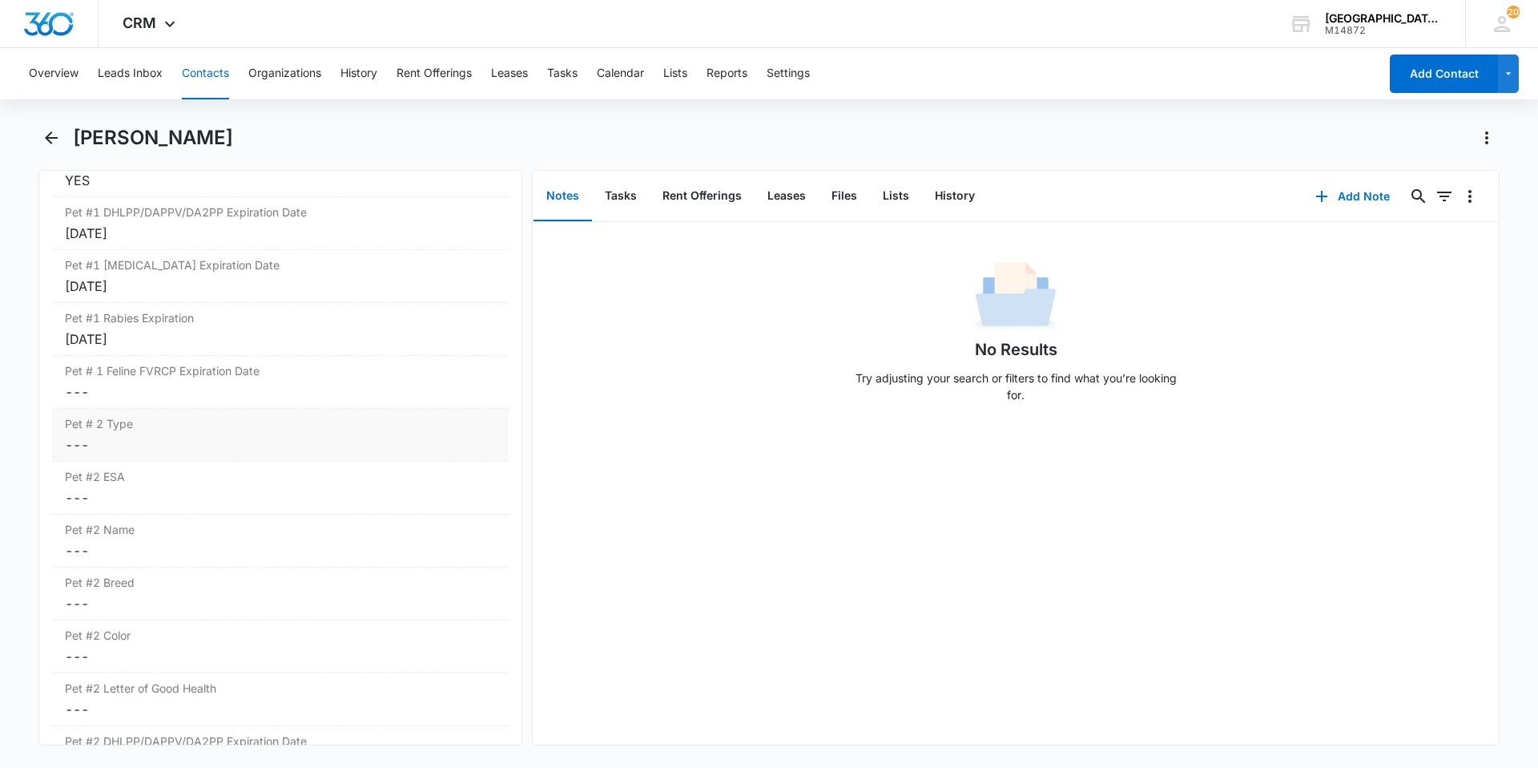
scroll to position [2484, 0]
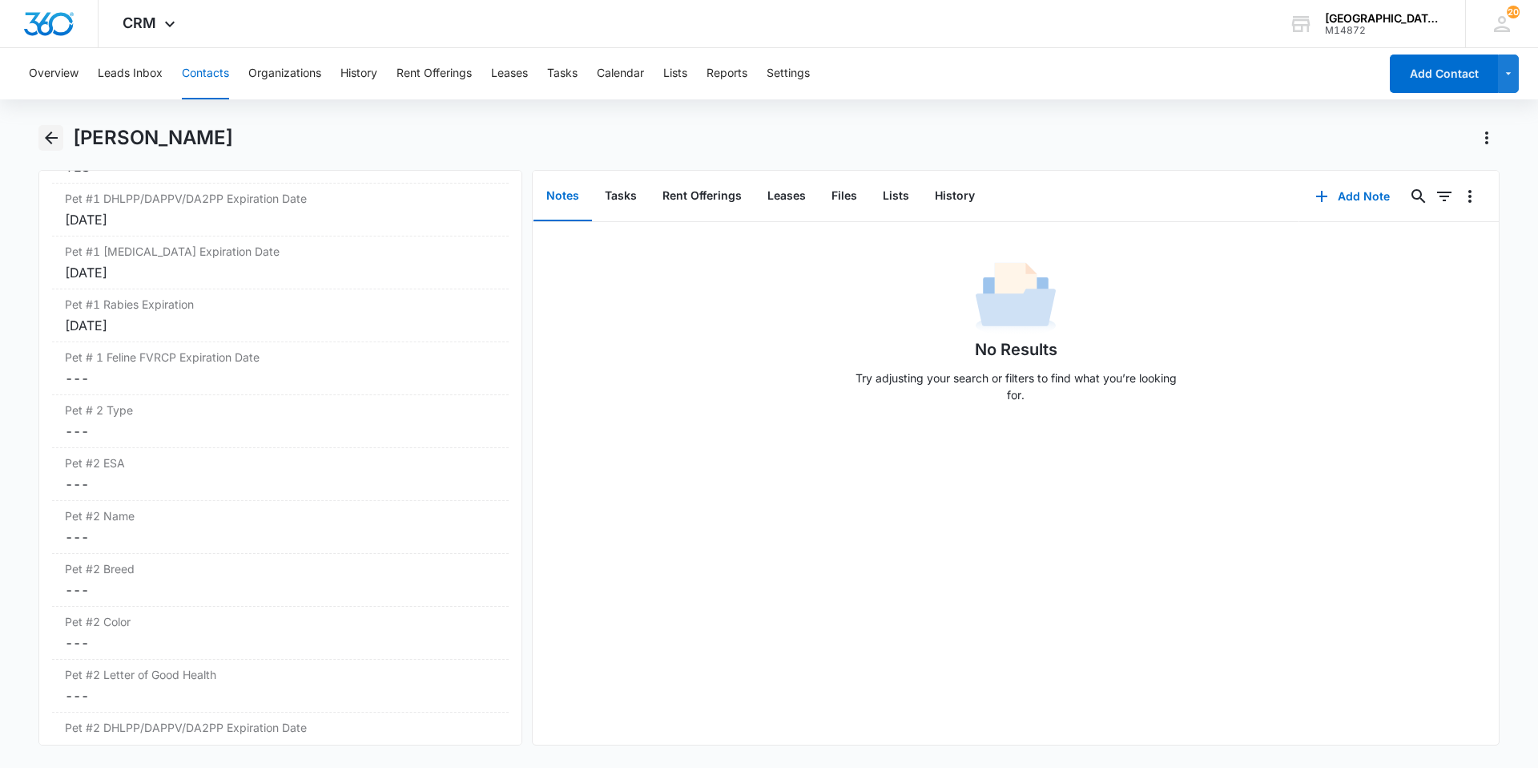
click at [58, 143] on icon "Back" at bounding box center [51, 137] width 19 height 19
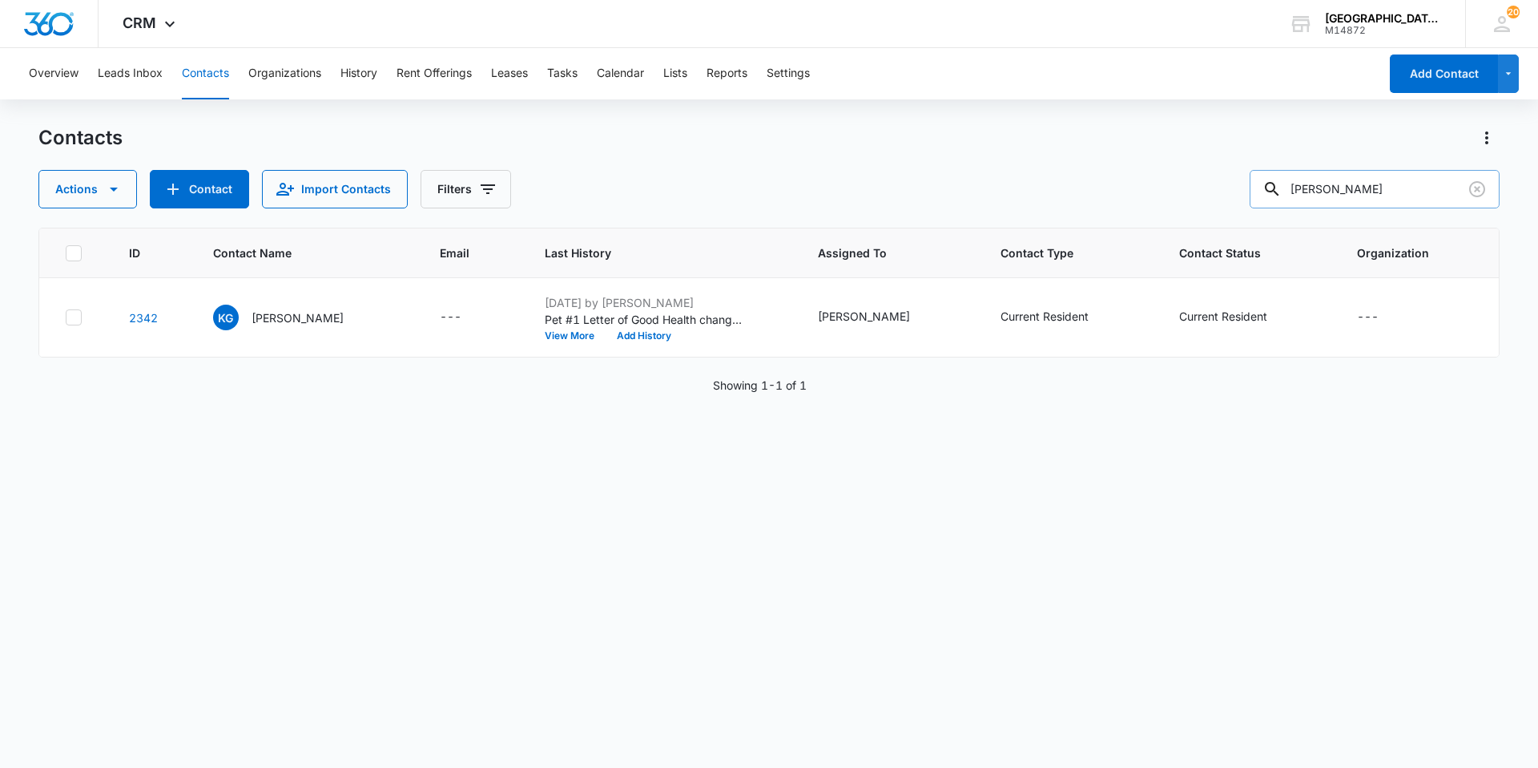
click at [1316, 197] on input "[PERSON_NAME]" at bounding box center [1375, 189] width 250 height 38
type input "[PERSON_NAME] Bridge"
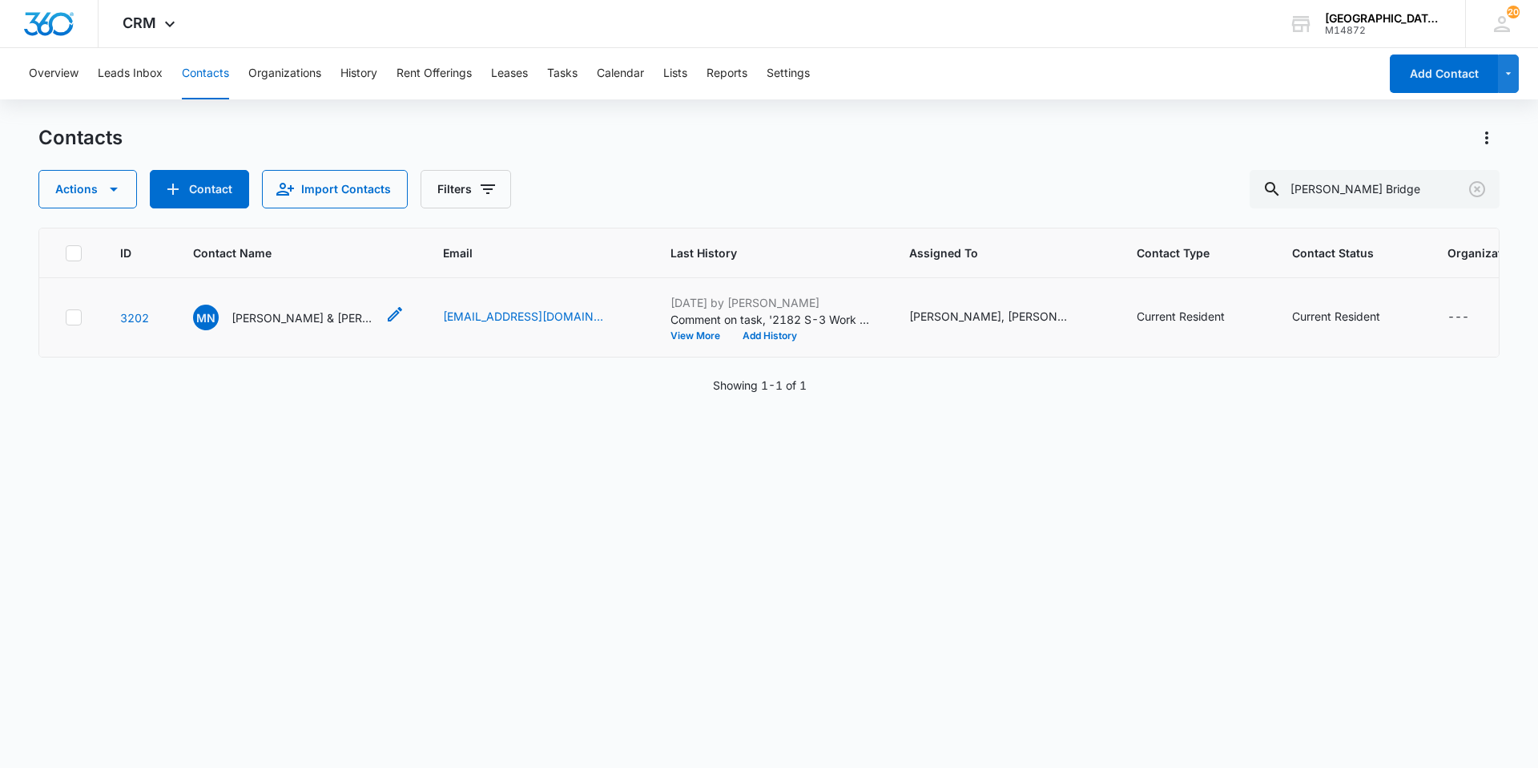
click at [252, 318] on p "[PERSON_NAME] & [PERSON_NAME] [PERSON_NAME]" at bounding box center [304, 317] width 144 height 17
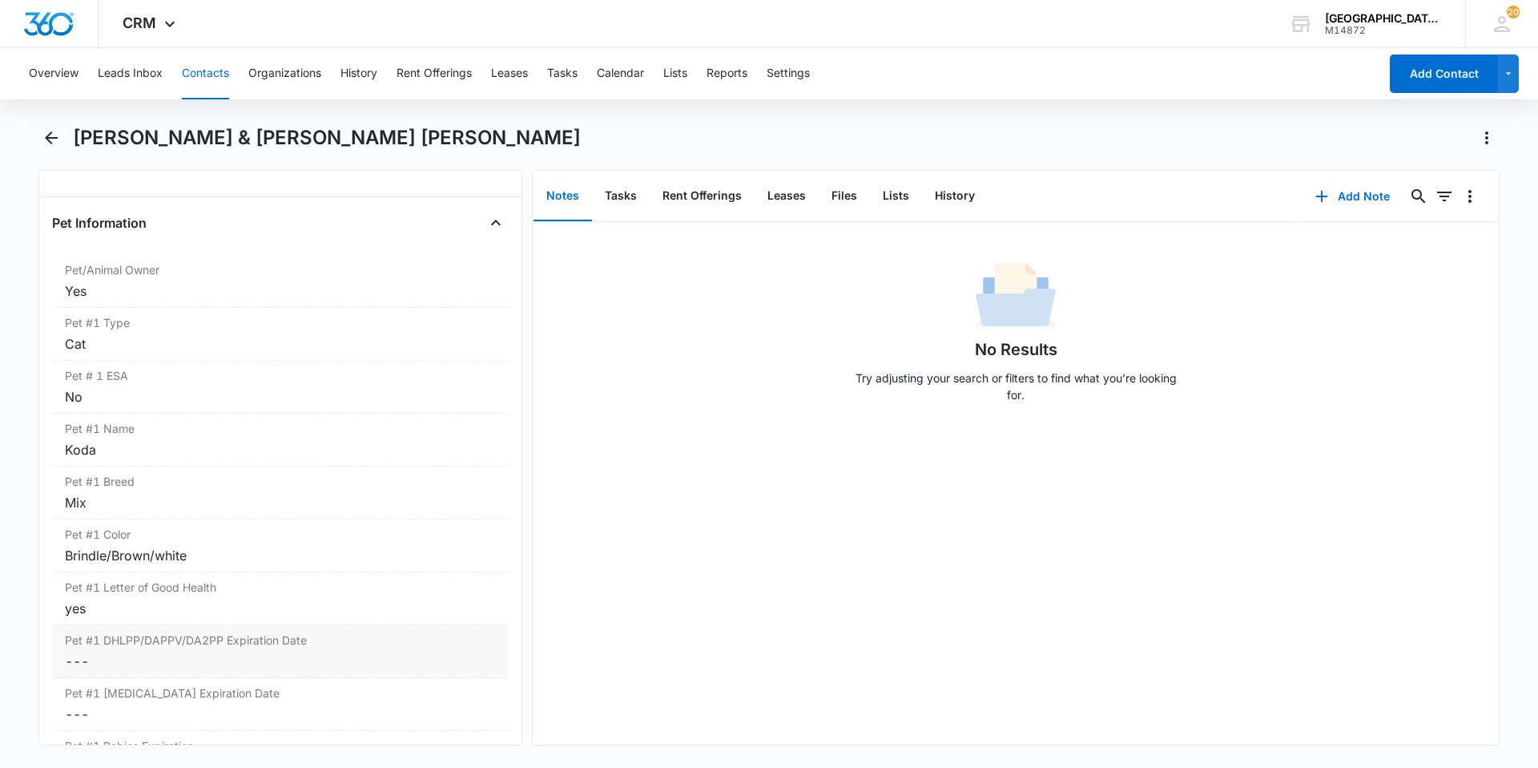
scroll to position [2083, 0]
click at [61, 139] on button "Back" at bounding box center [50, 138] width 25 height 26
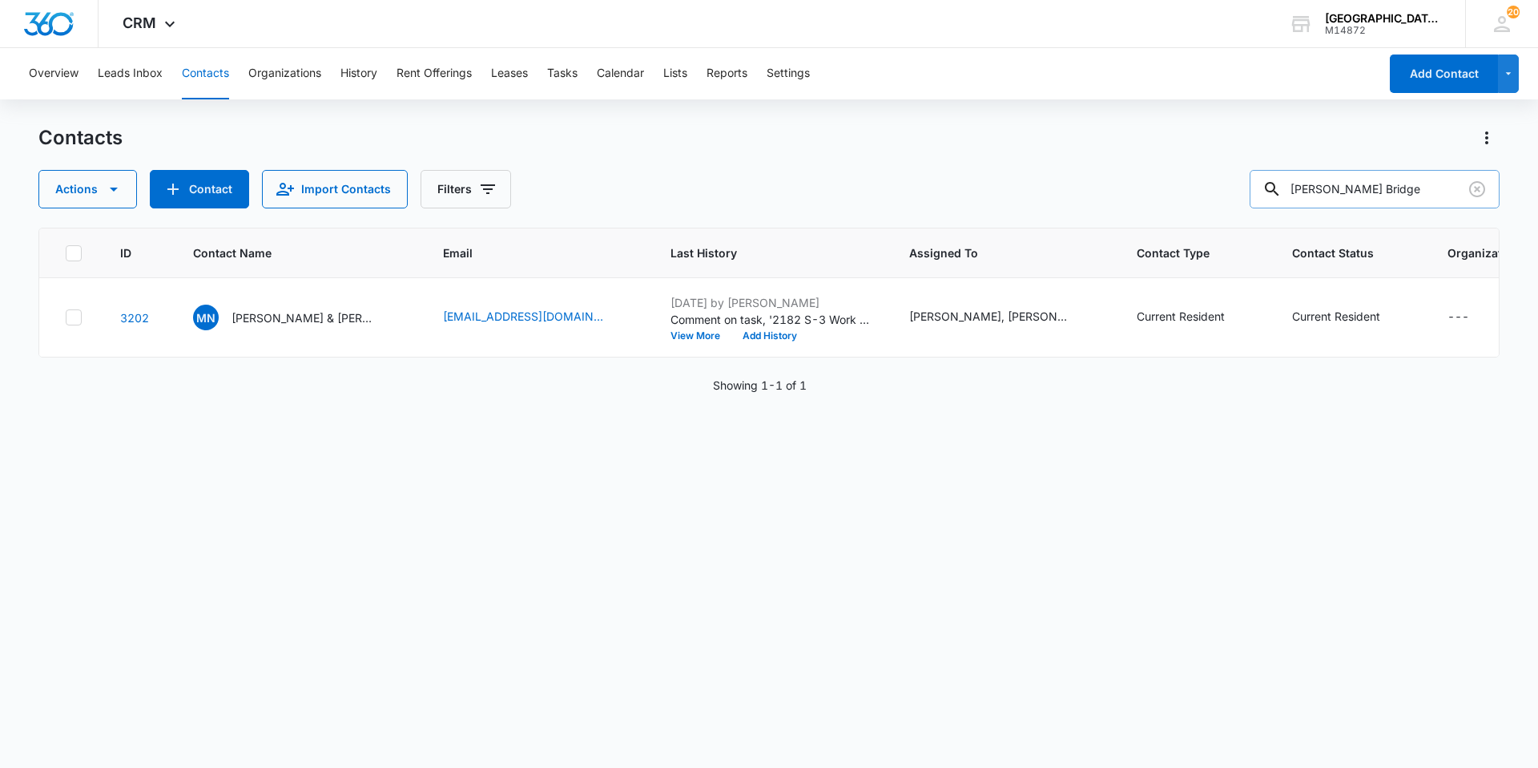
click at [1323, 190] on input "[PERSON_NAME] Bridge" at bounding box center [1375, 189] width 250 height 38
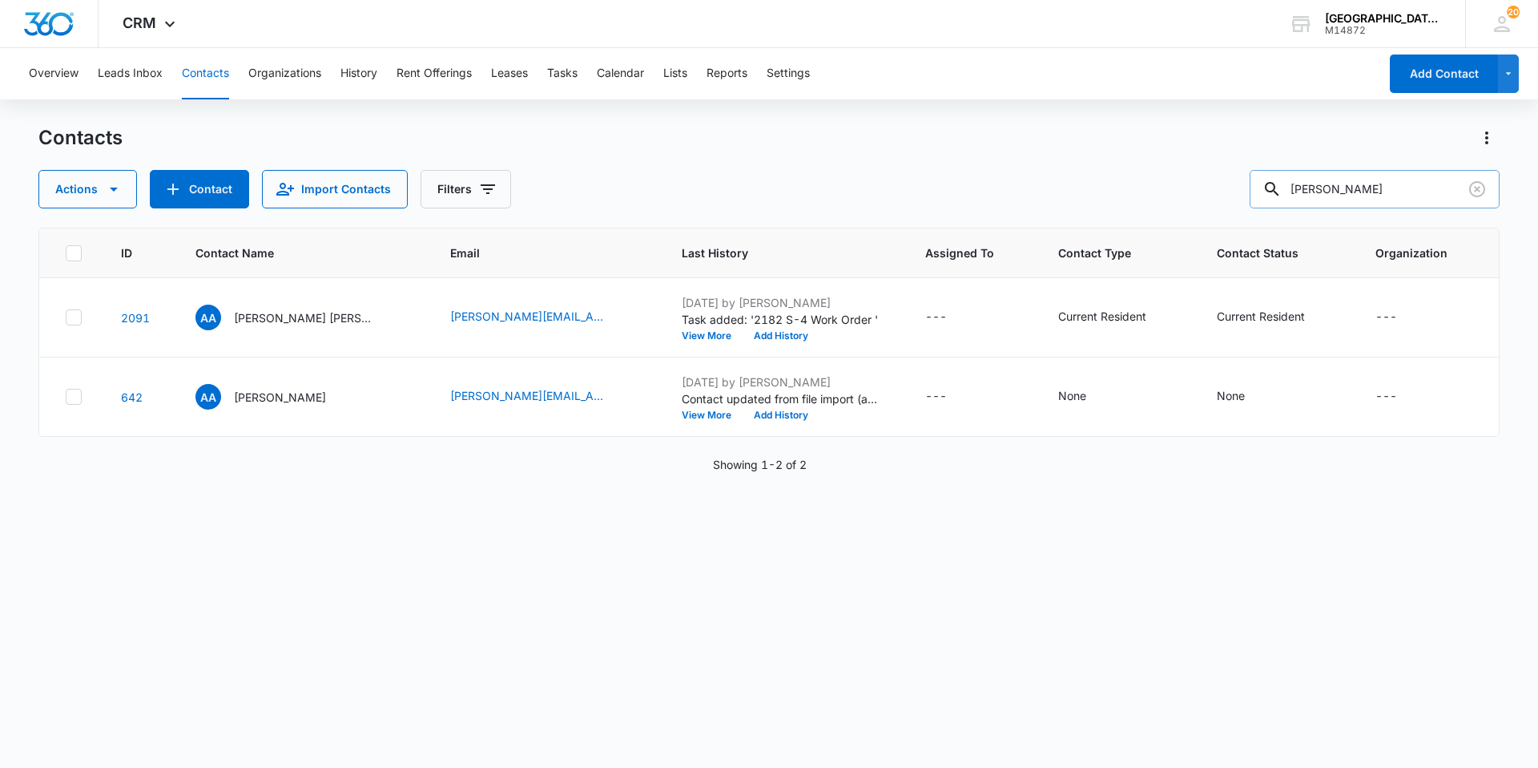
type input "[PERSON_NAME]"
click at [322, 325] on p "[PERSON_NAME] [PERSON_NAME]" at bounding box center [306, 317] width 144 height 17
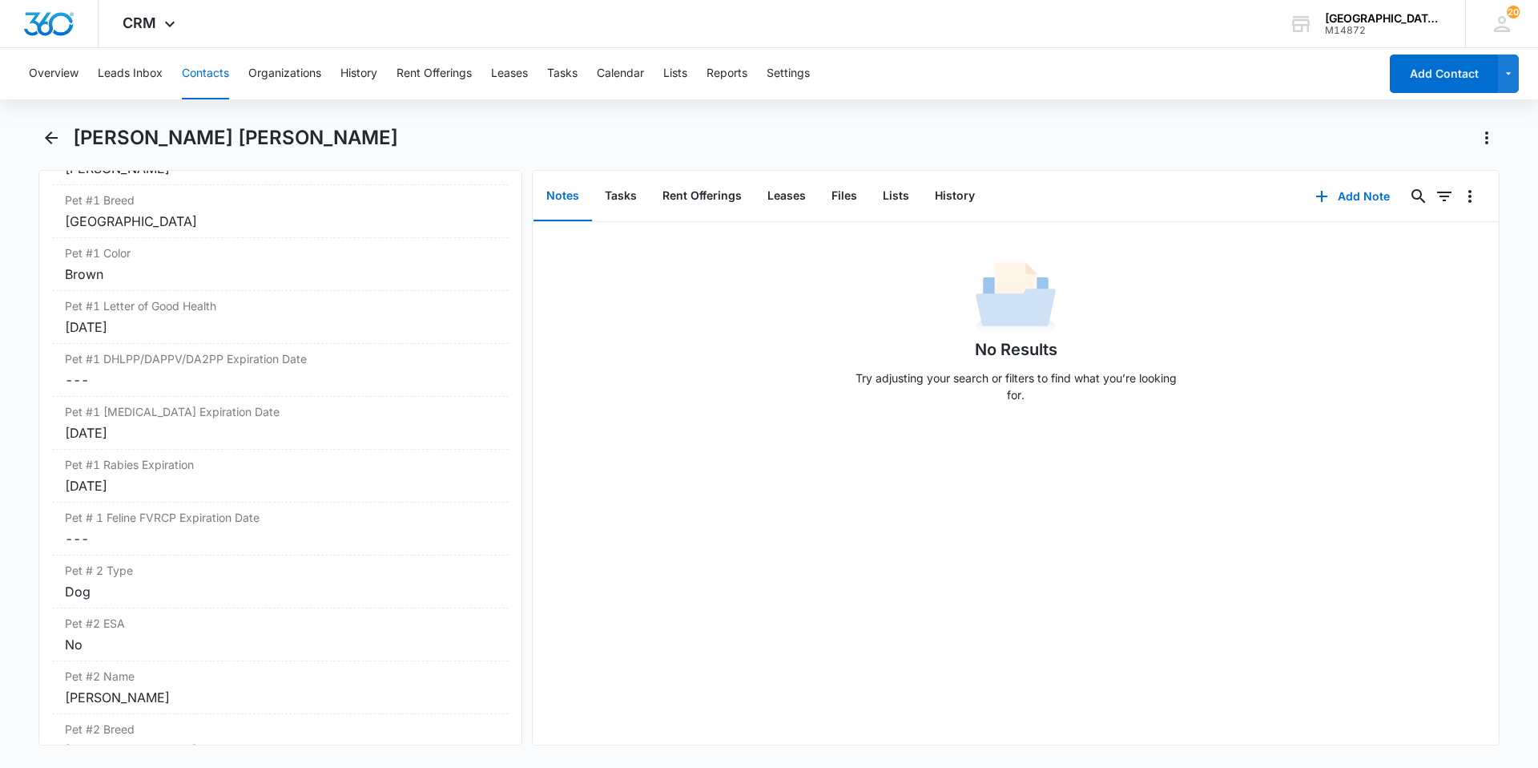
scroll to position [2404, 0]
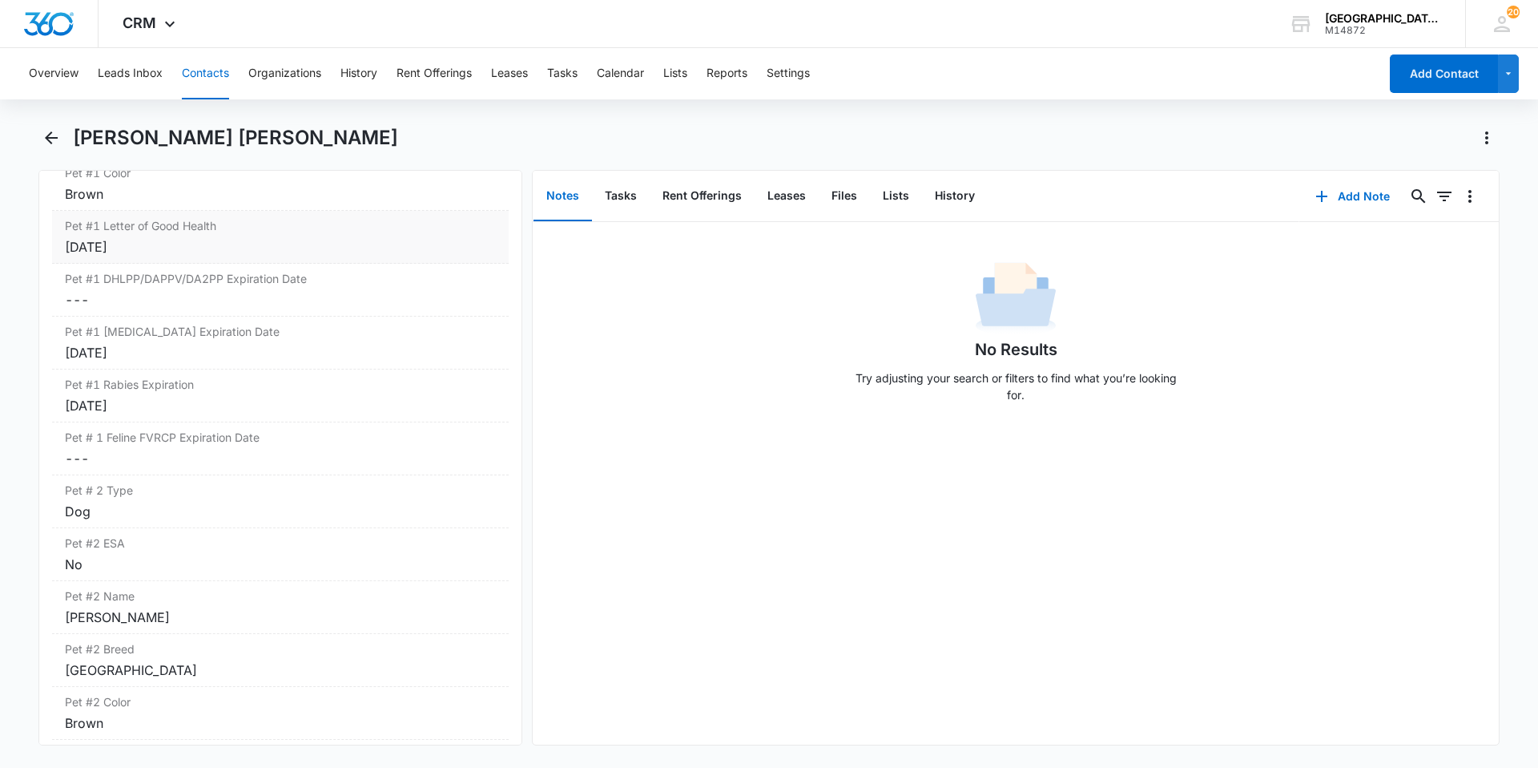
click at [288, 252] on div "[DATE]" at bounding box center [280, 246] width 431 height 19
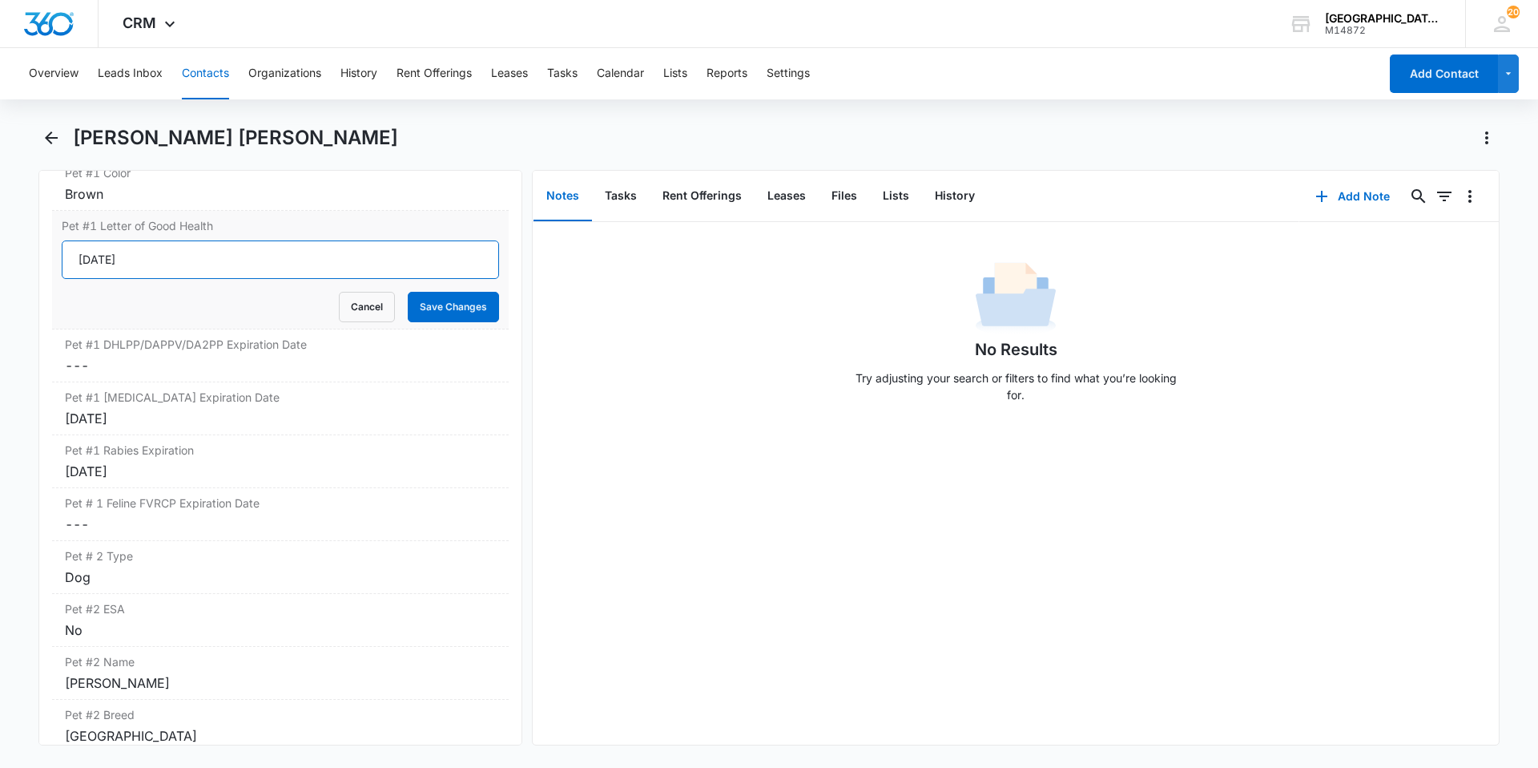
click at [279, 260] on input "[DATE]" at bounding box center [280, 259] width 437 height 38
click at [279, 260] on input "Pet #1 Letter of Good Health" at bounding box center [280, 259] width 437 height 38
type input "YES"
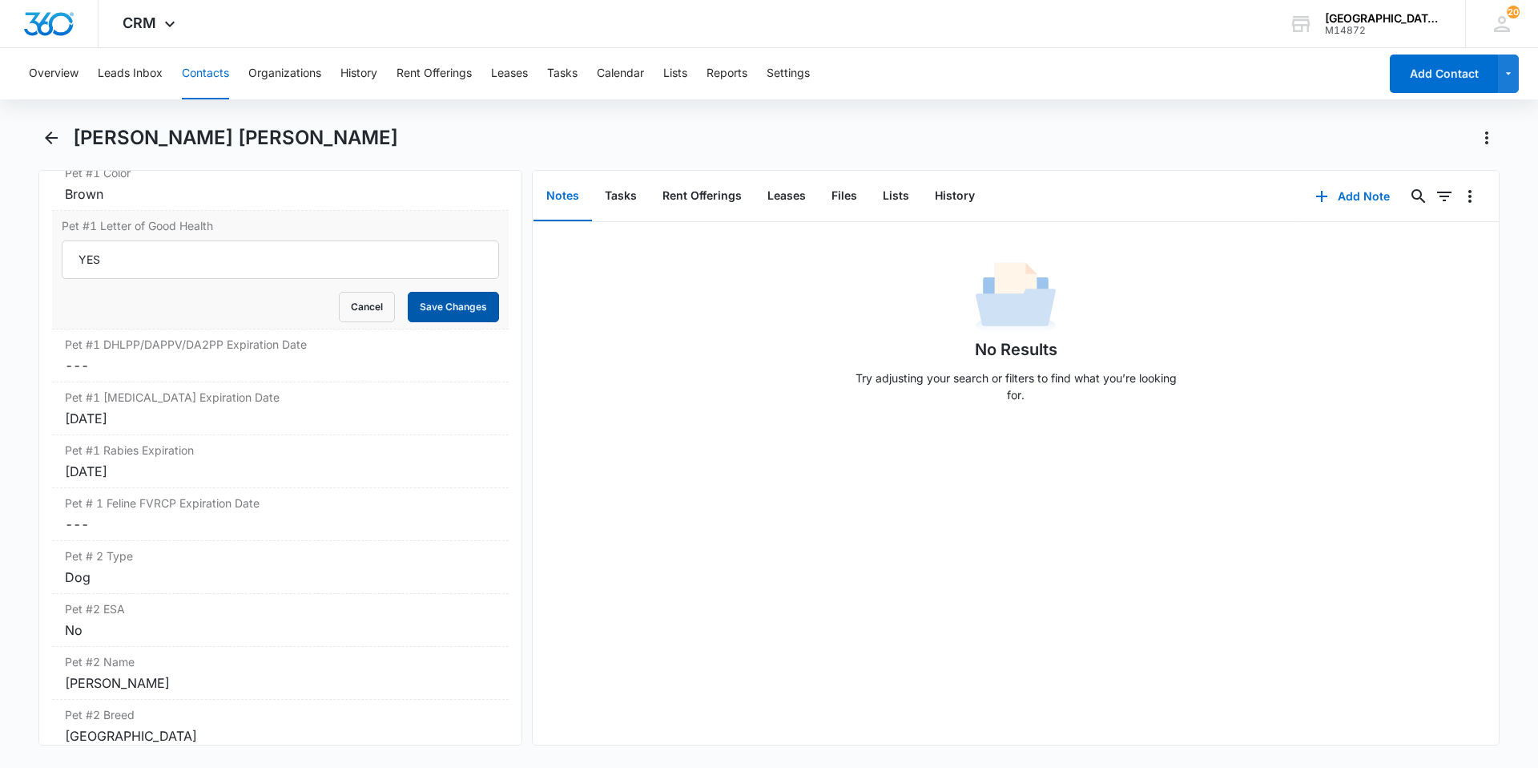
click at [454, 294] on button "Save Changes" at bounding box center [453, 307] width 91 height 30
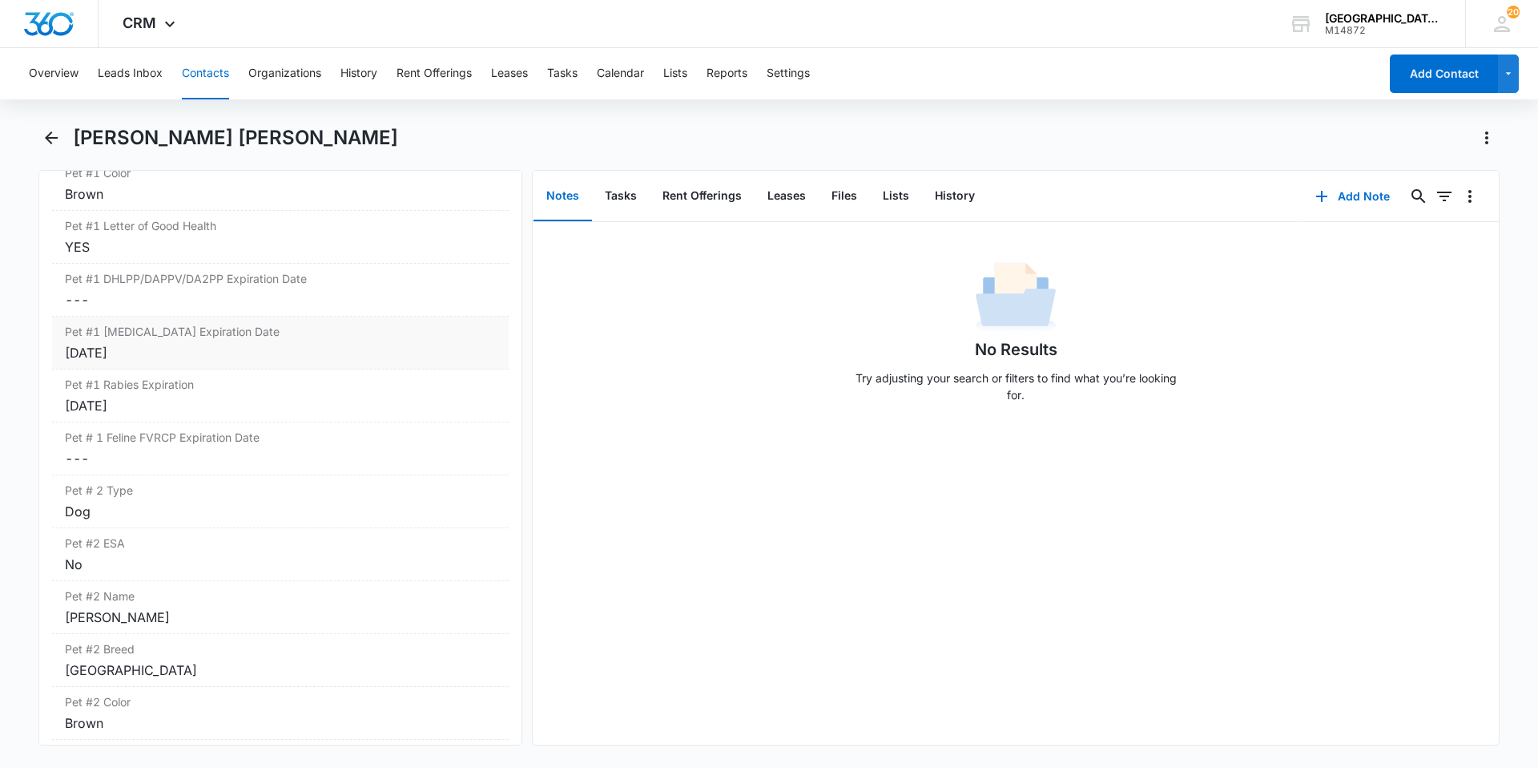
click at [292, 349] on div "[DATE]" at bounding box center [280, 352] width 431 height 19
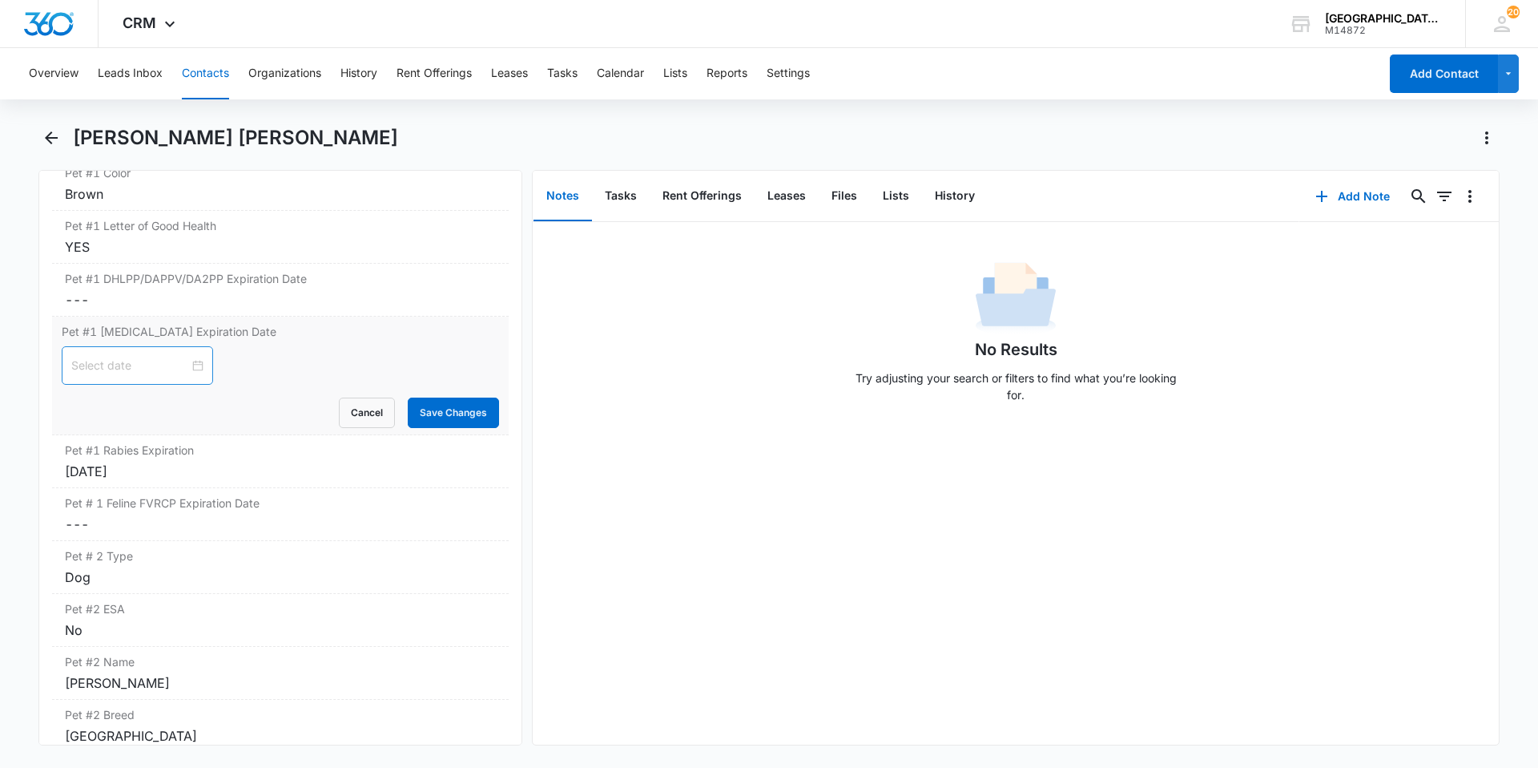
click at [190, 366] on div at bounding box center [137, 366] width 132 height 18
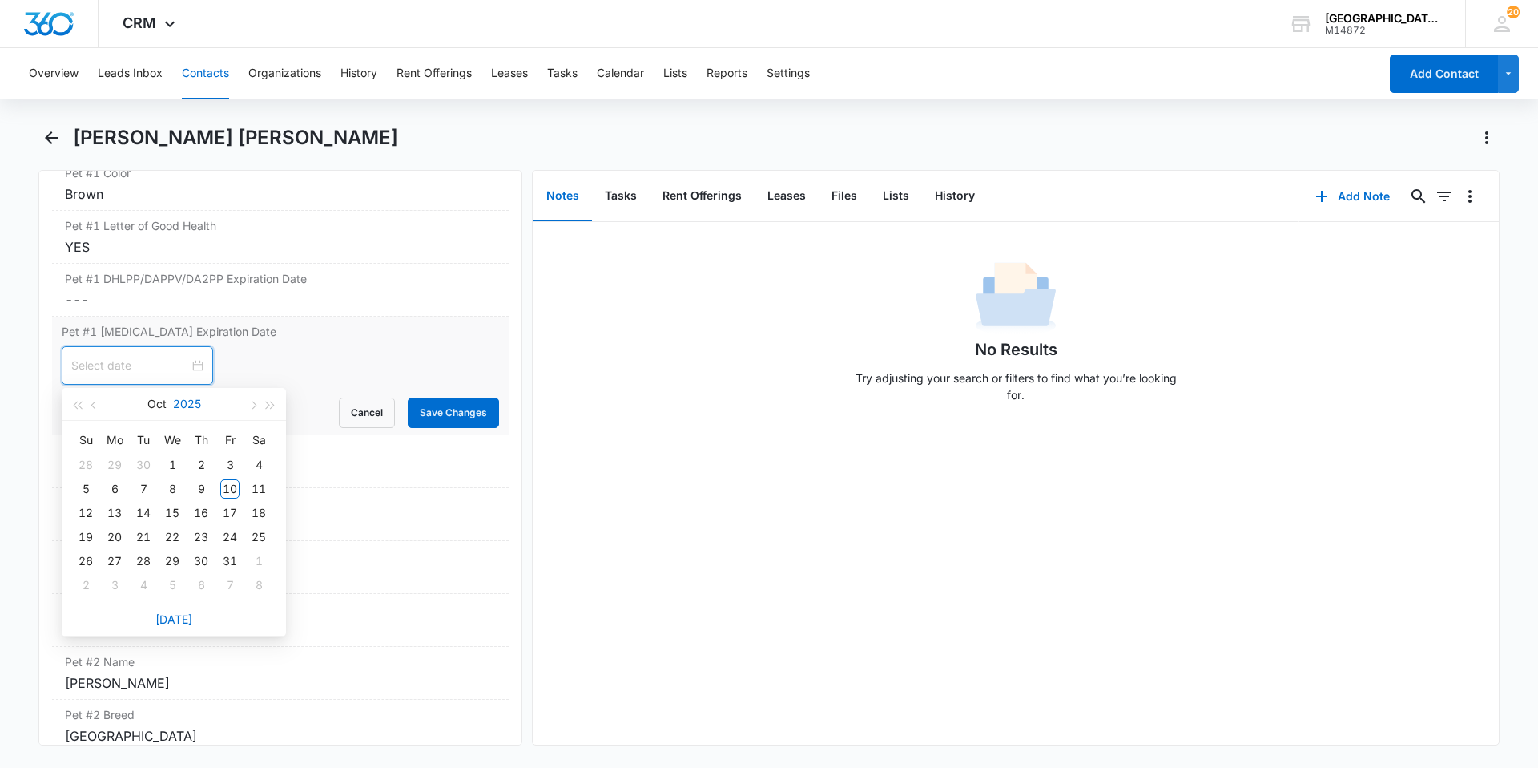
click at [181, 401] on button "2025" at bounding box center [187, 404] width 28 height 32
click at [244, 559] on div "2027" at bounding box center [244, 552] width 48 height 19
type input "[DATE]"
click at [160, 411] on button "Oct" at bounding box center [156, 404] width 19 height 32
click at [235, 546] on div "Sep" at bounding box center [244, 552] width 48 height 19
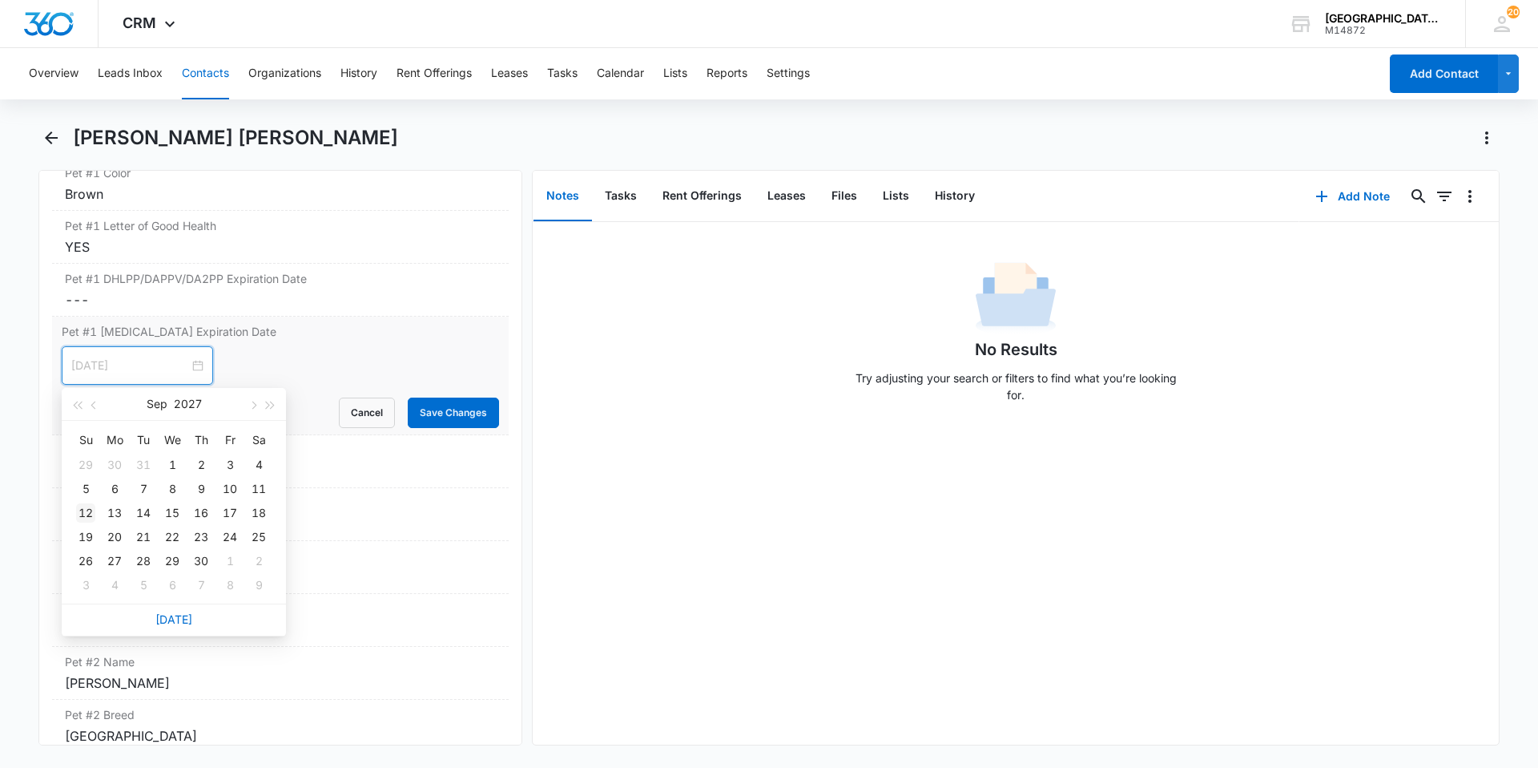
type input "[DATE]"
click at [81, 517] on div "12" at bounding box center [85, 512] width 19 height 19
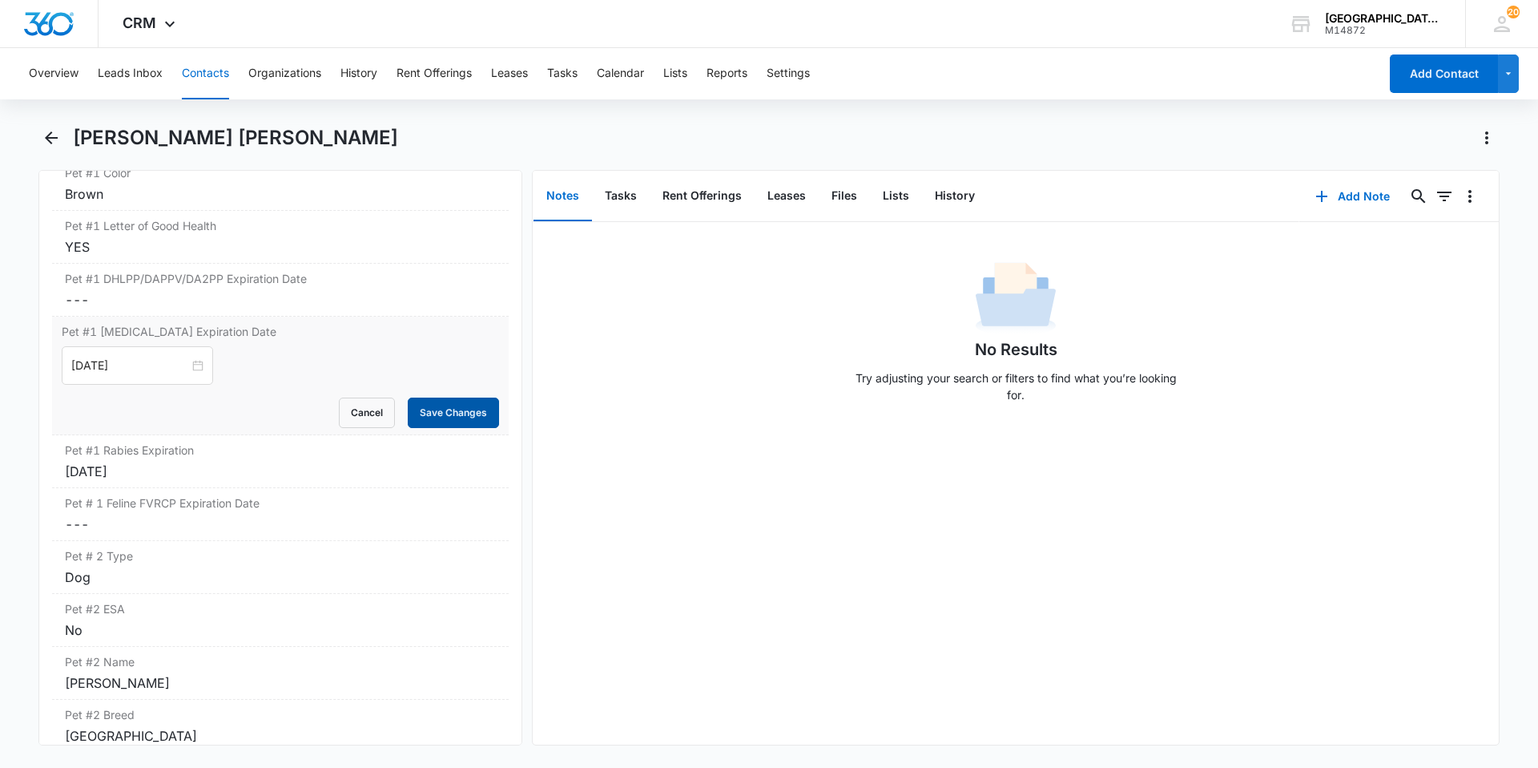
click at [456, 426] on button "Save Changes" at bounding box center [453, 412] width 91 height 30
click at [228, 468] on div "[DATE]" at bounding box center [280, 471] width 431 height 19
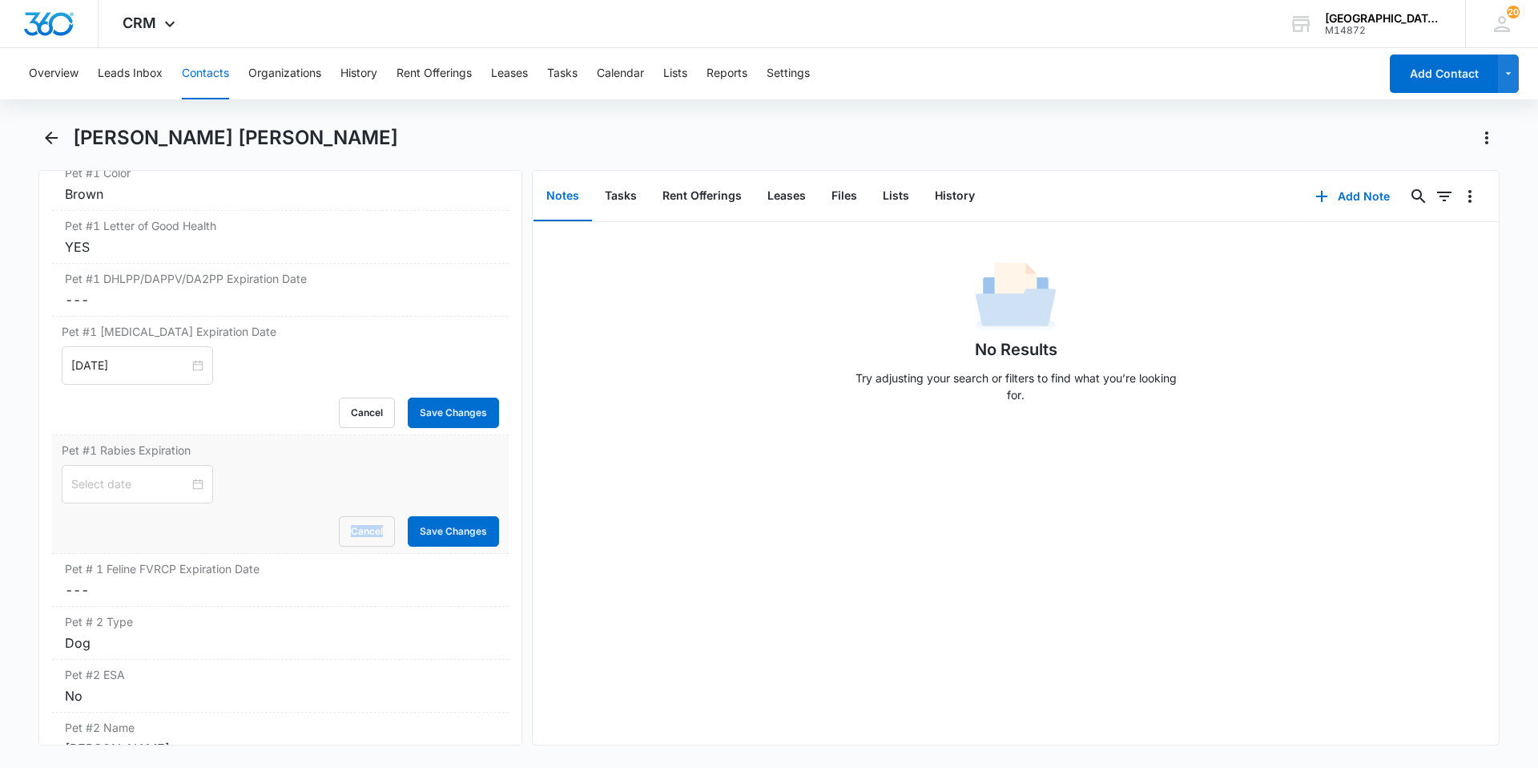
click at [186, 516] on div "Cancel Save Changes" at bounding box center [280, 531] width 437 height 30
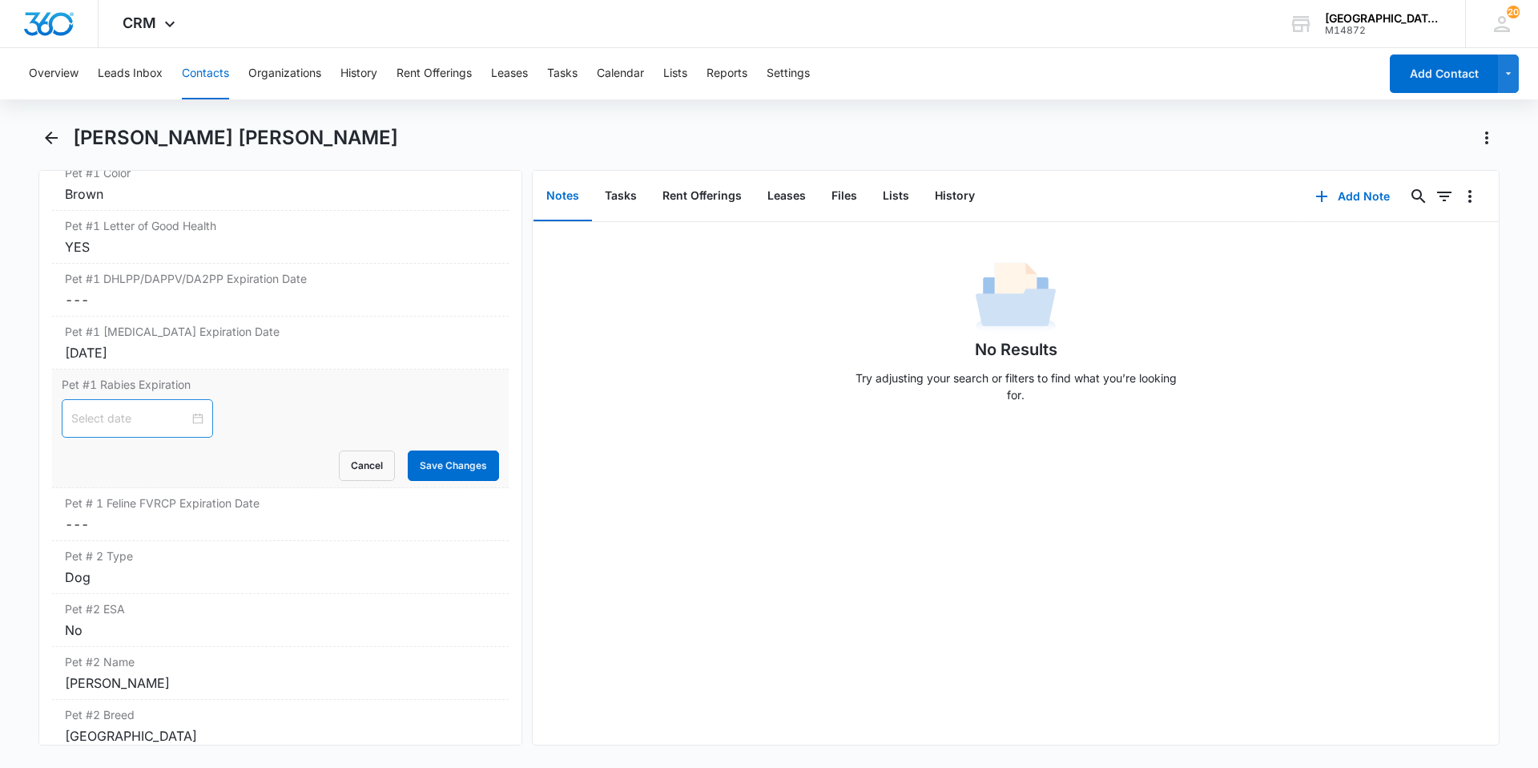
drag, startPoint x: 186, startPoint y: 483, endPoint x: 179, endPoint y: 435, distance: 48.5
click at [179, 435] on div at bounding box center [137, 418] width 151 height 38
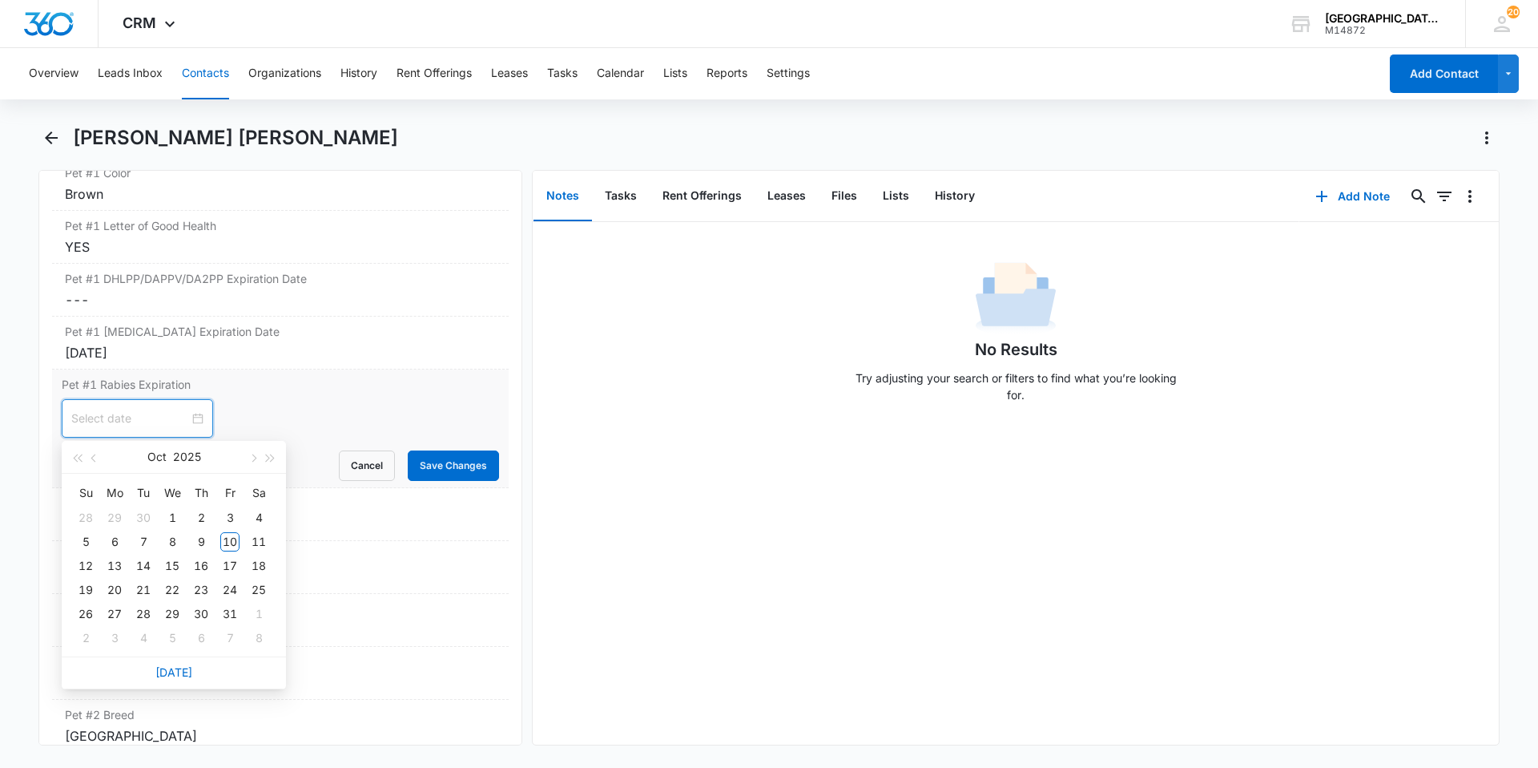
click at [191, 422] on div at bounding box center [137, 418] width 132 height 18
type input "[DATE]"
click at [231, 615] on div "31" at bounding box center [229, 613] width 19 height 19
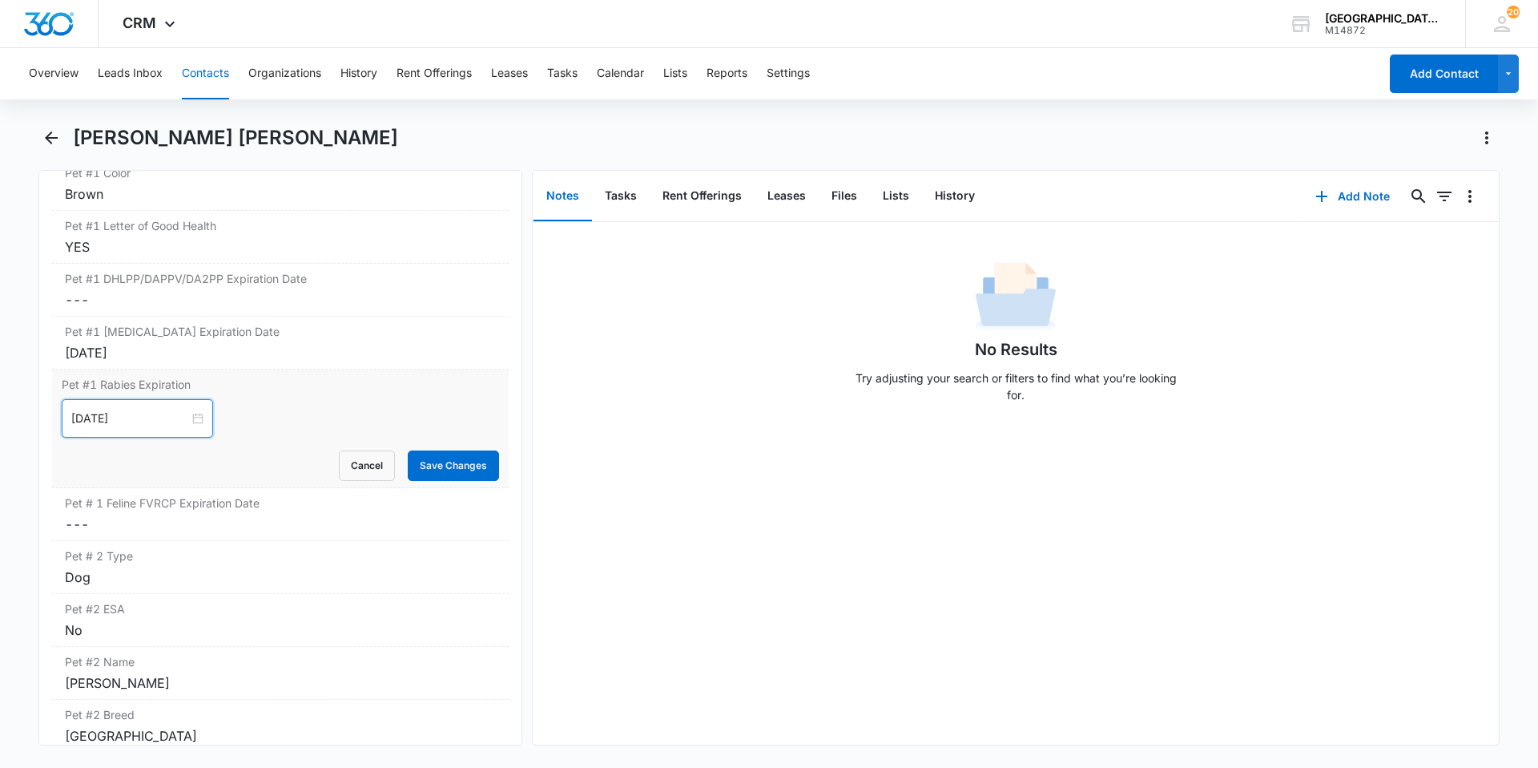
click at [393, 470] on div "Cancel Save Changes" at bounding box center [280, 465] width 437 height 30
click at [408, 470] on button "Save Changes" at bounding box center [453, 465] width 91 height 30
click at [244, 525] on dd "Cancel Save Changes ---" at bounding box center [280, 523] width 431 height 19
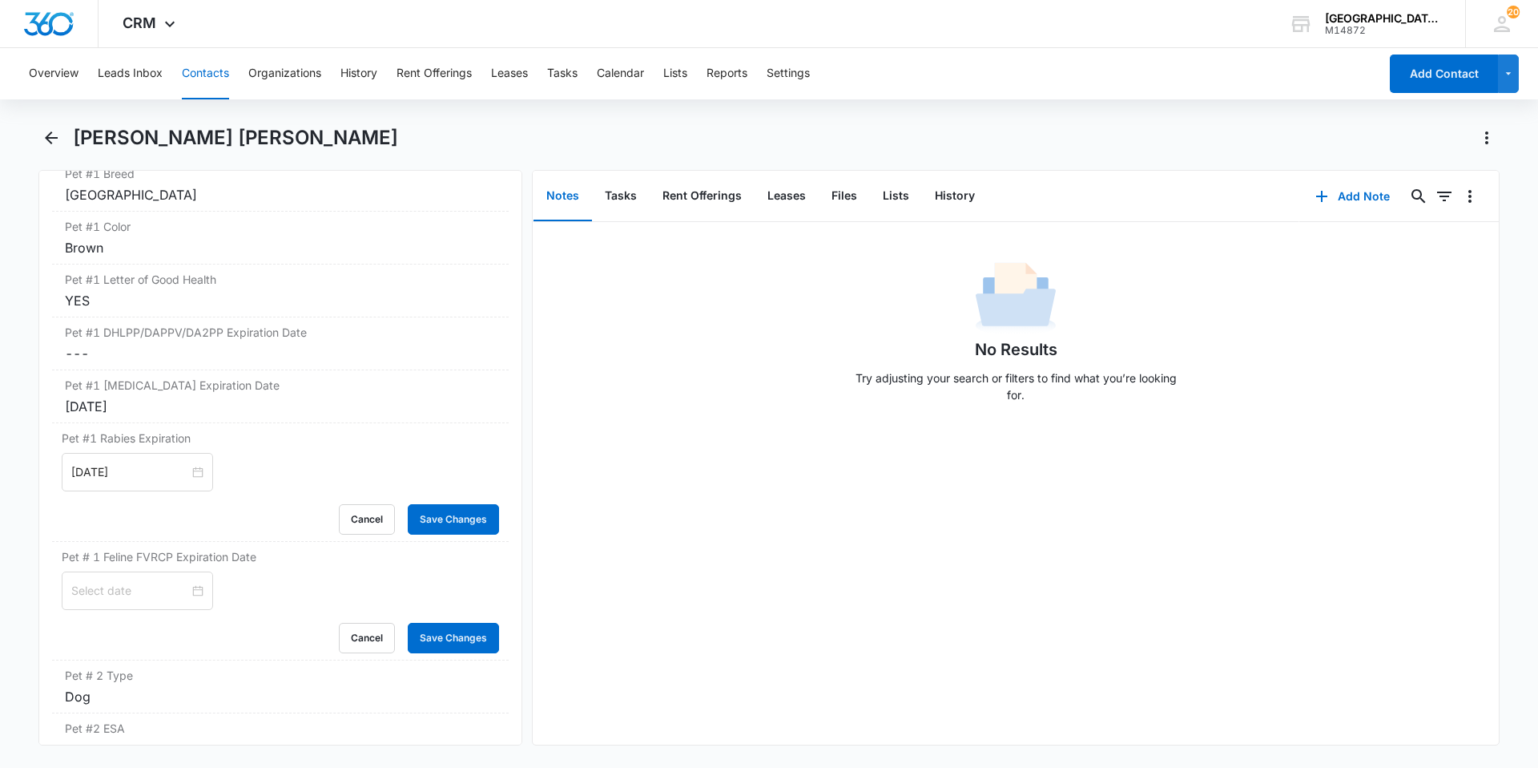
scroll to position [2324, 0]
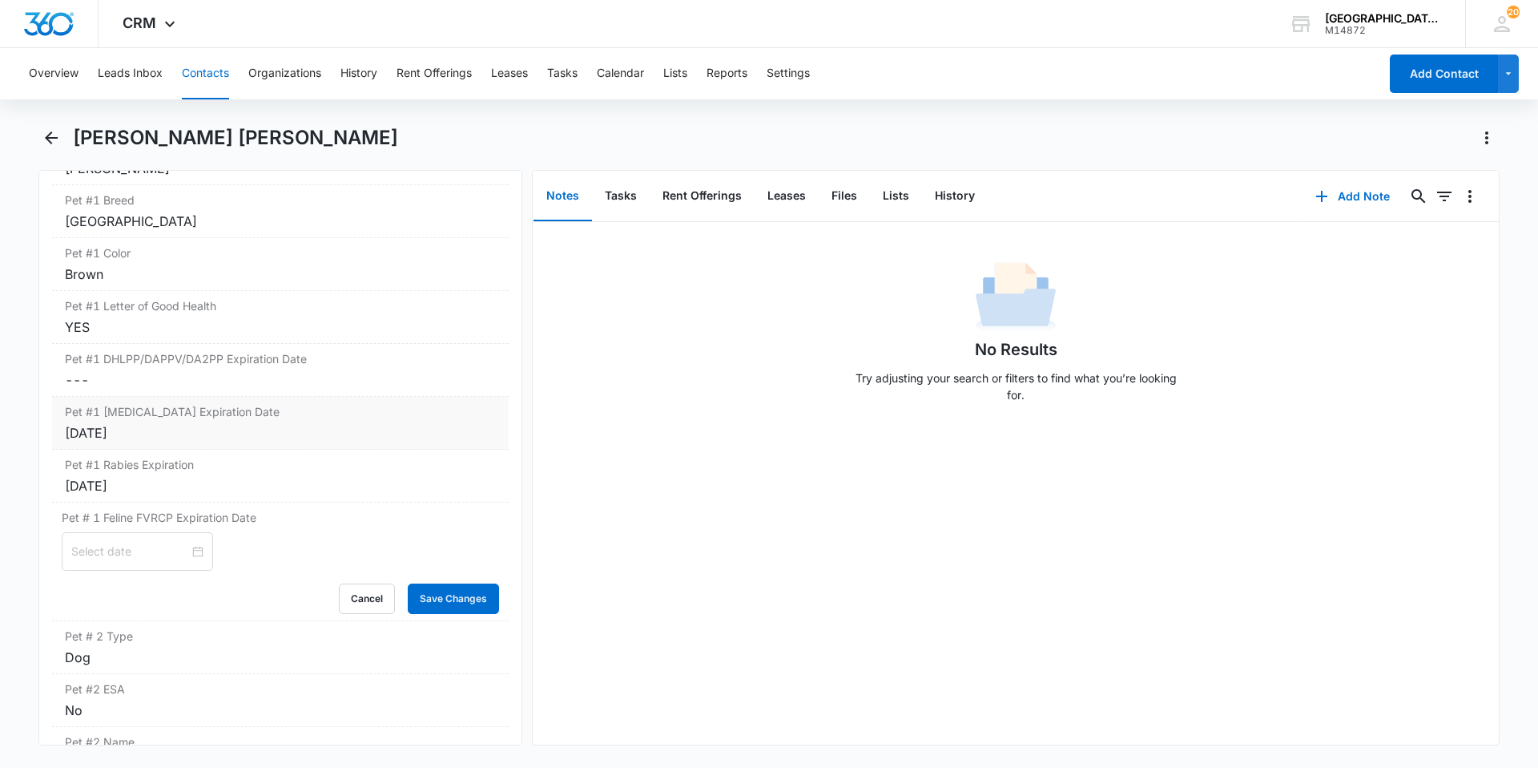
click at [211, 443] on div "Pet #1 [MEDICAL_DATA] Expiration Date Cancel Save Changes [DATE]" at bounding box center [280, 423] width 457 height 53
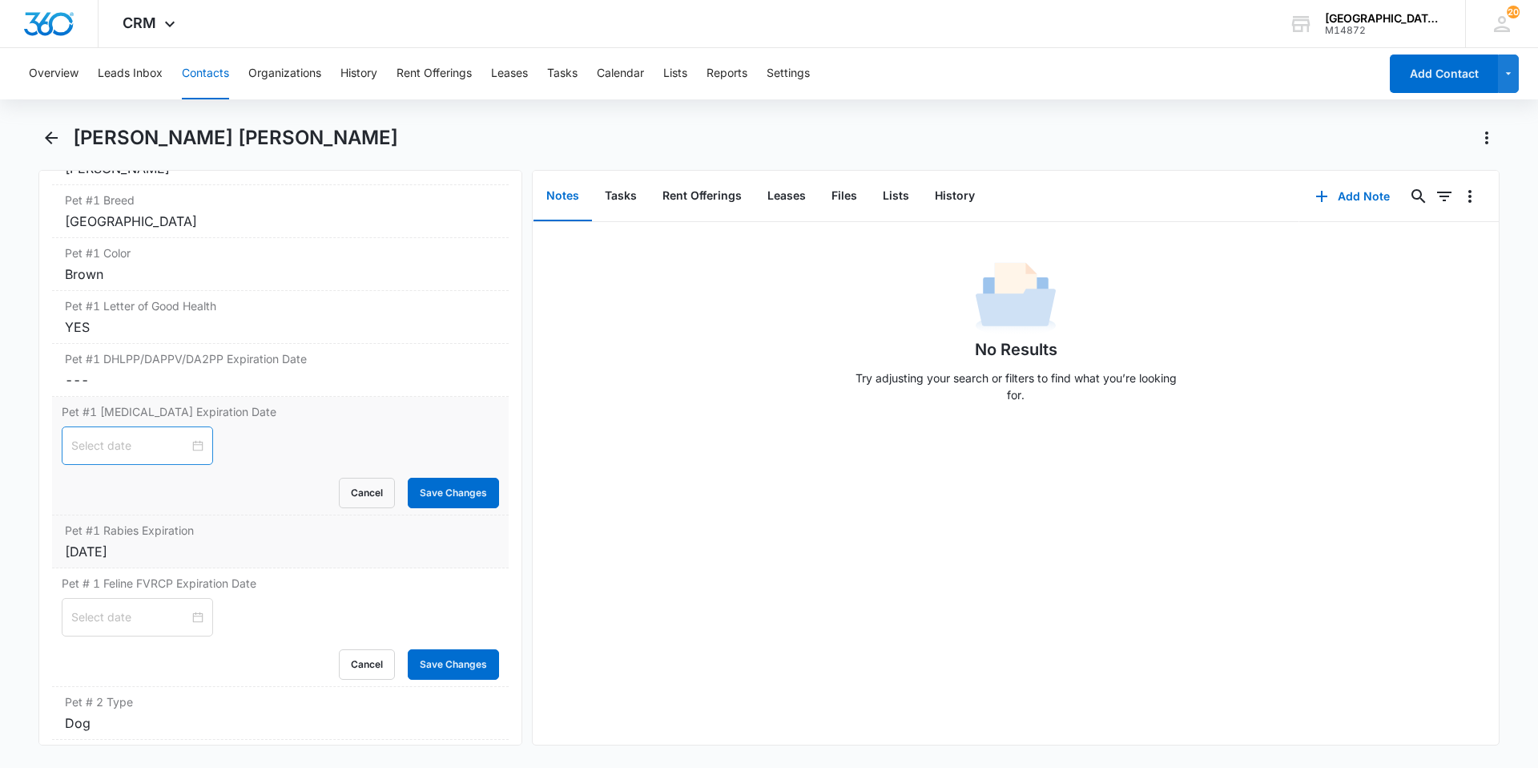
click at [175, 542] on div "[DATE]" at bounding box center [280, 551] width 431 height 19
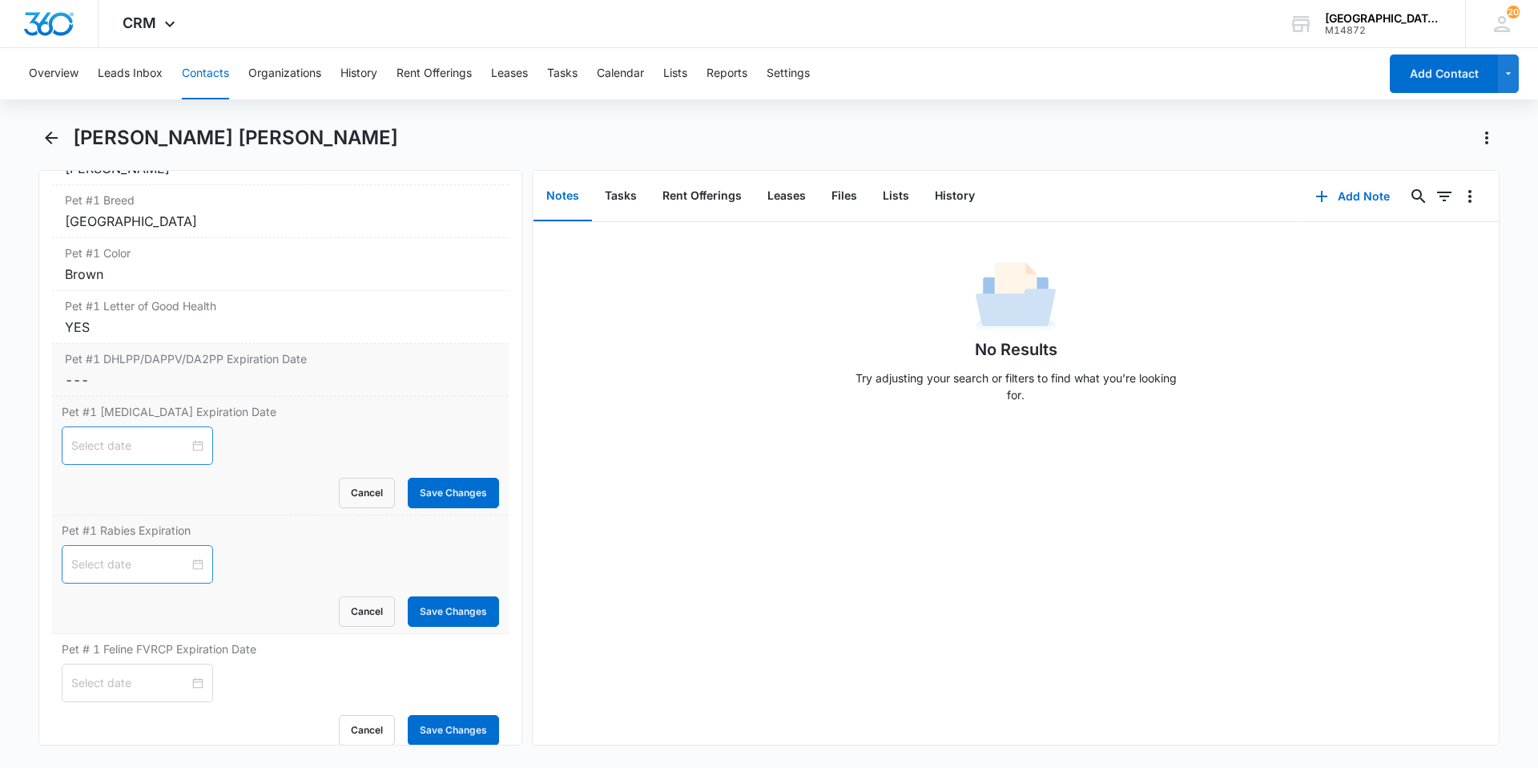
click at [193, 369] on div "Pet #1 DHLPP/DAPPV/DA2PP Expiration Date Cancel Save Changes ---" at bounding box center [280, 370] width 457 height 53
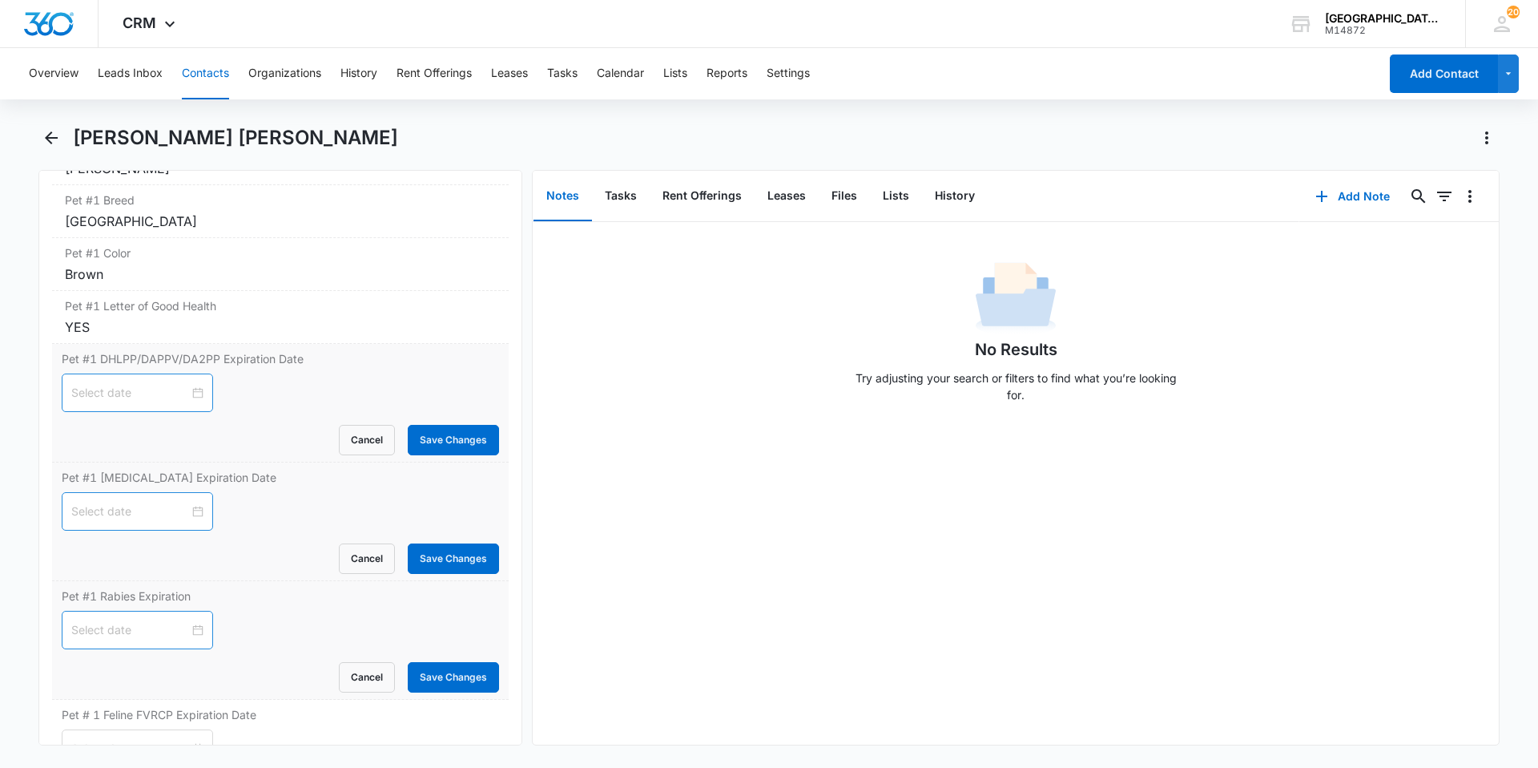
click at [189, 398] on div at bounding box center [137, 393] width 132 height 18
click at [190, 437] on button "2025" at bounding box center [187, 431] width 28 height 32
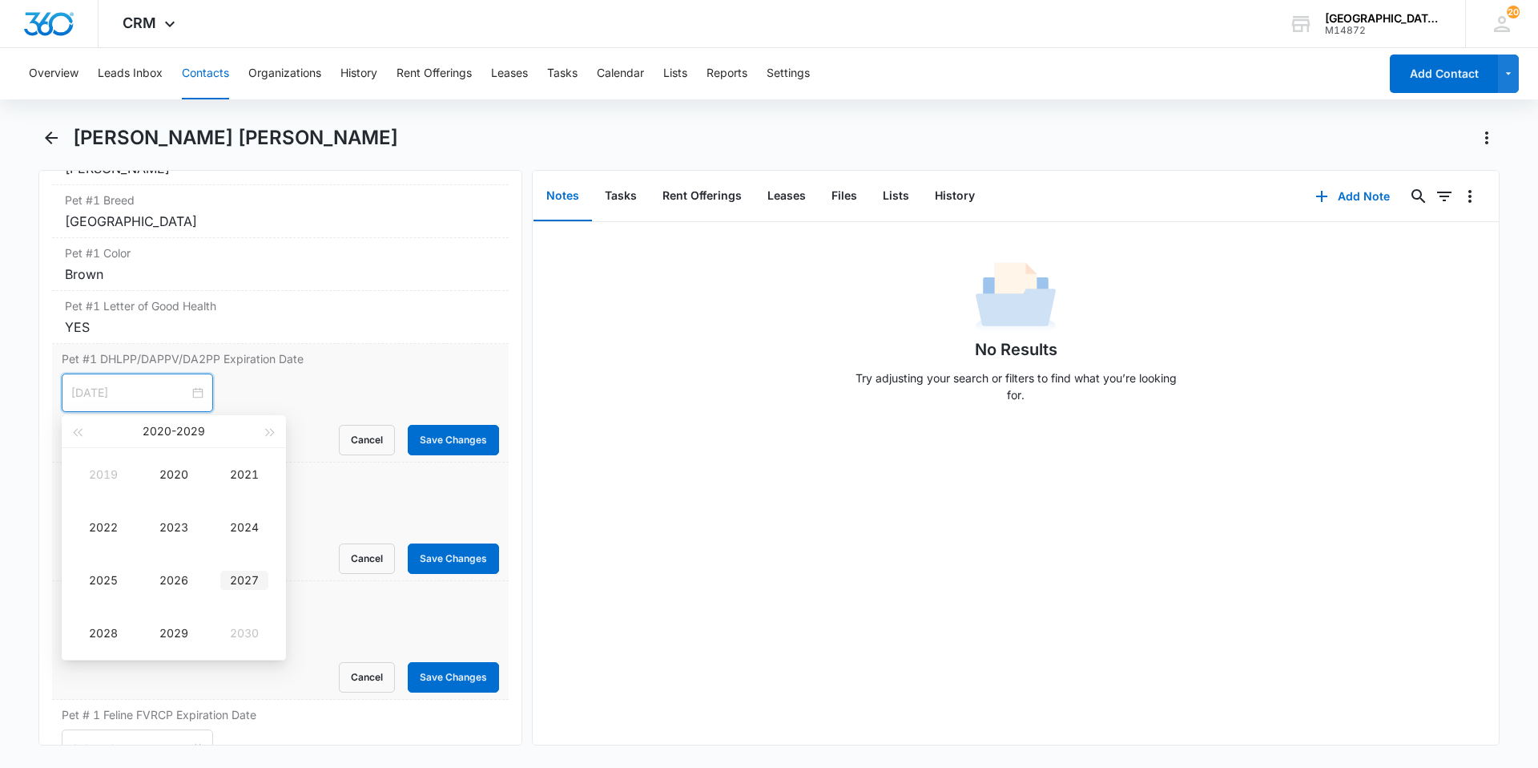
click at [244, 579] on div "2027" at bounding box center [244, 579] width 48 height 19
type input "[DATE]"
click at [136, 425] on div "[DATE]" at bounding box center [173, 431] width 139 height 32
click at [149, 429] on button "Oct" at bounding box center [156, 431] width 19 height 32
click at [244, 572] on div "Sep" at bounding box center [244, 579] width 48 height 19
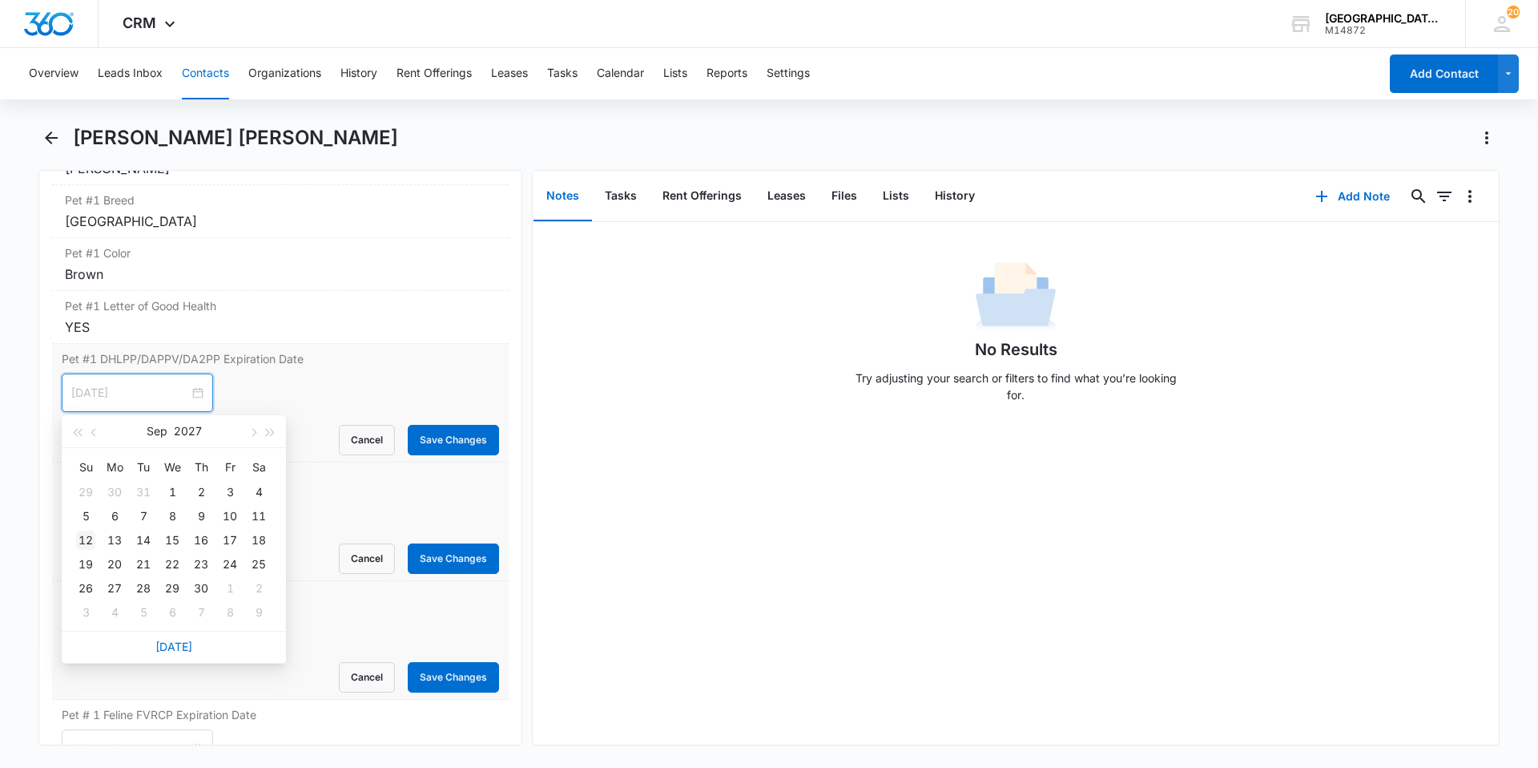
type input "[DATE]"
click at [84, 542] on div "12" at bounding box center [85, 539] width 19 height 19
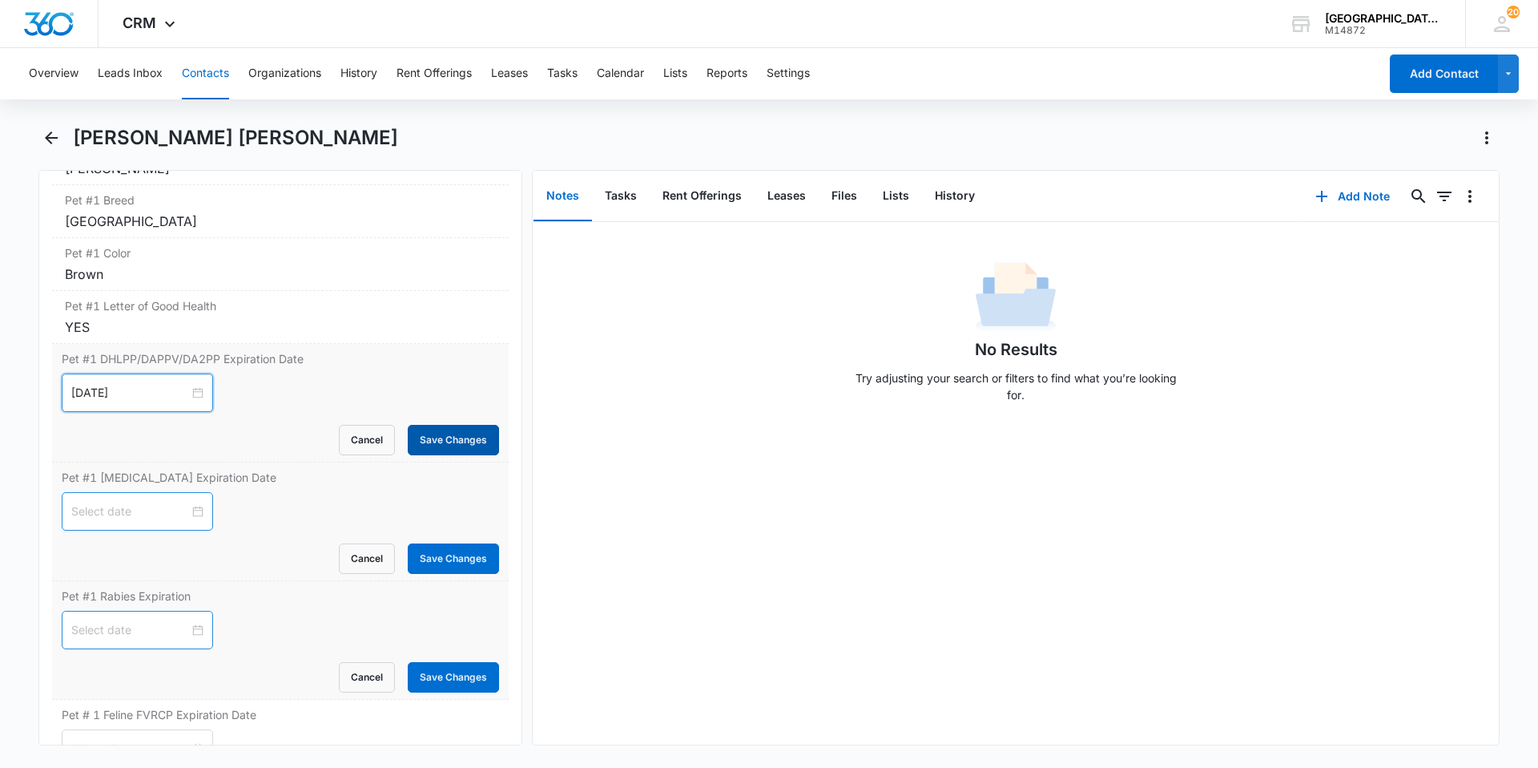
click at [408, 449] on button "Save Changes" at bounding box center [453, 440] width 91 height 30
click at [189, 505] on div at bounding box center [137, 511] width 132 height 18
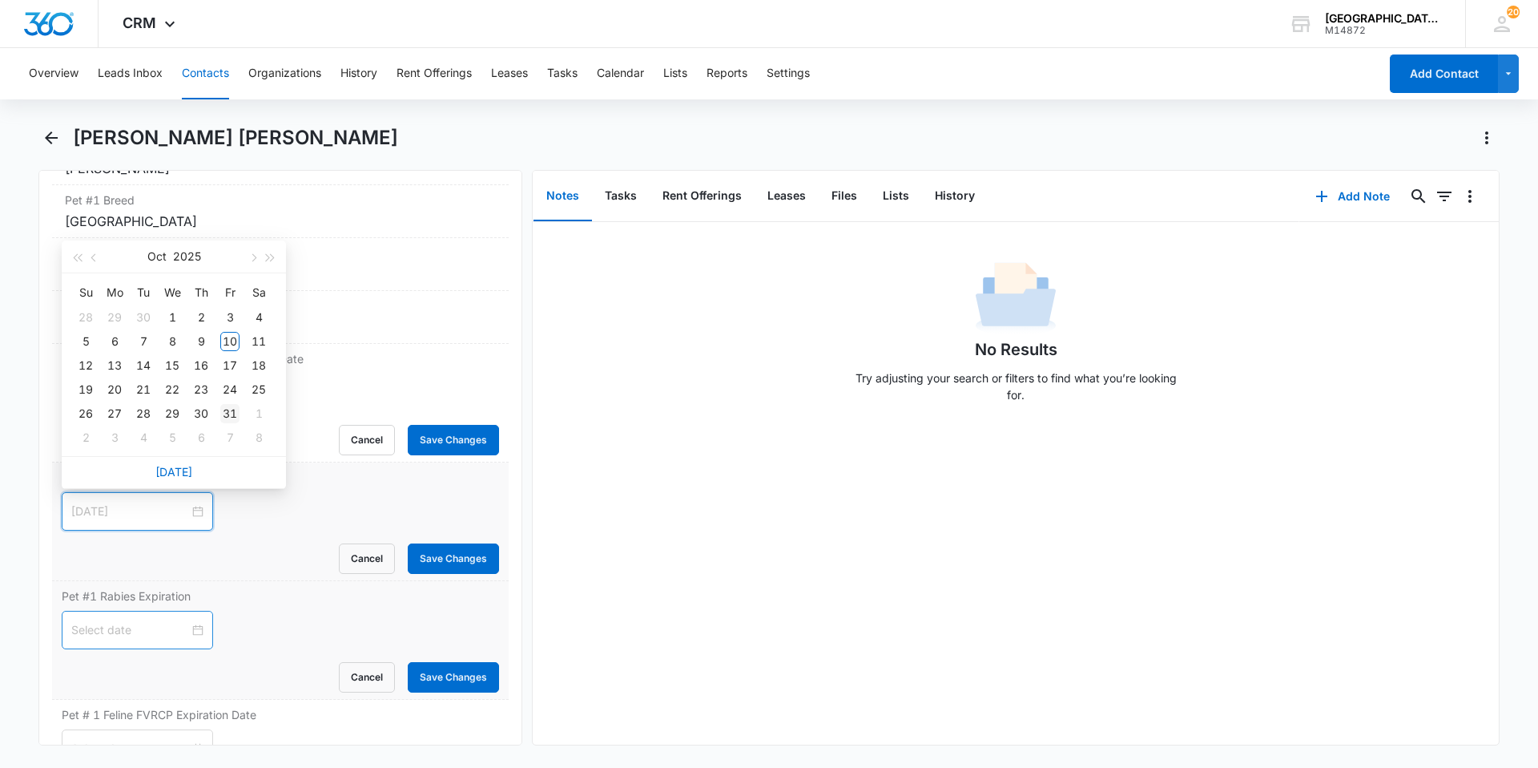
type input "[DATE]"
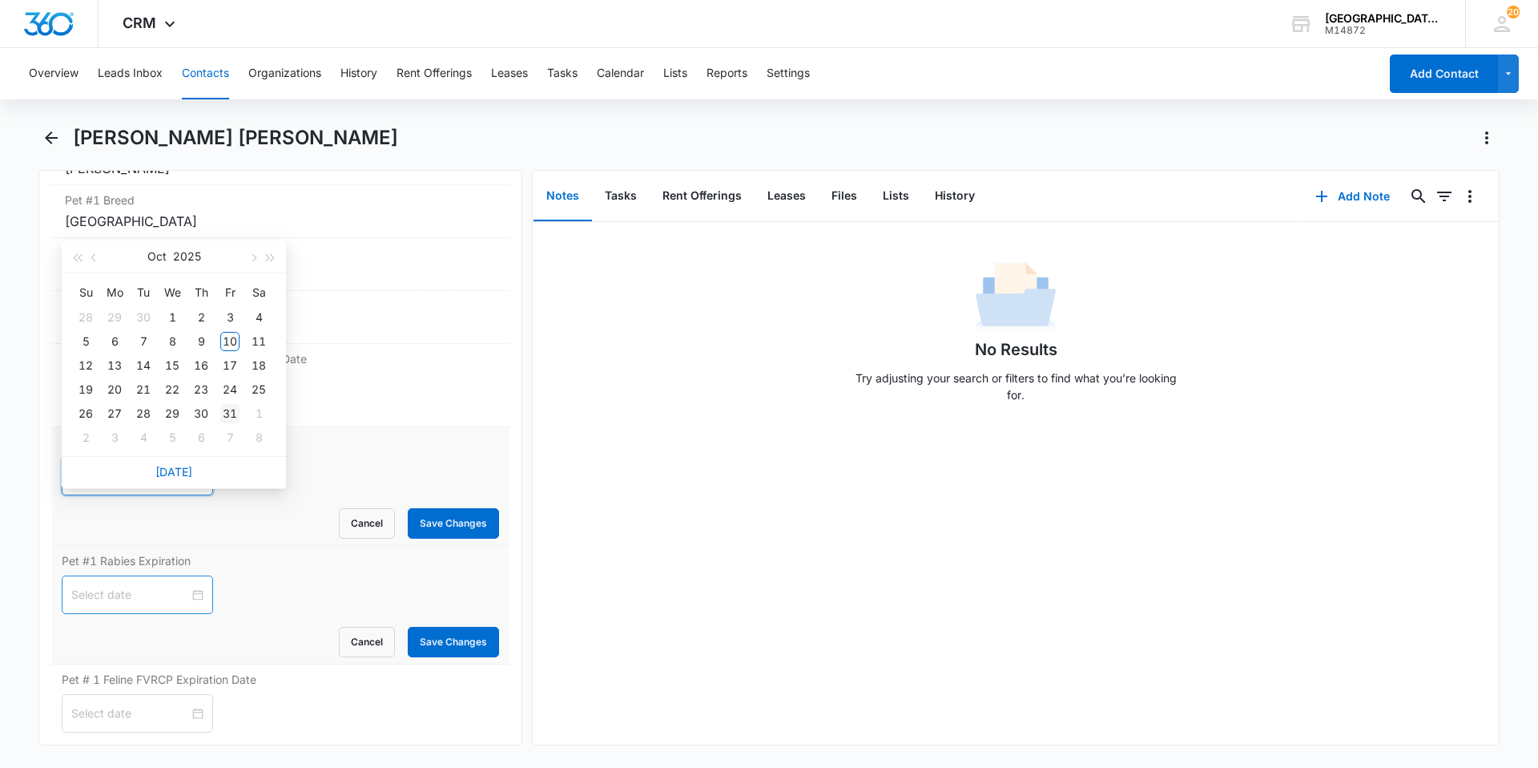
click at [222, 411] on div "31" at bounding box center [229, 413] width 19 height 19
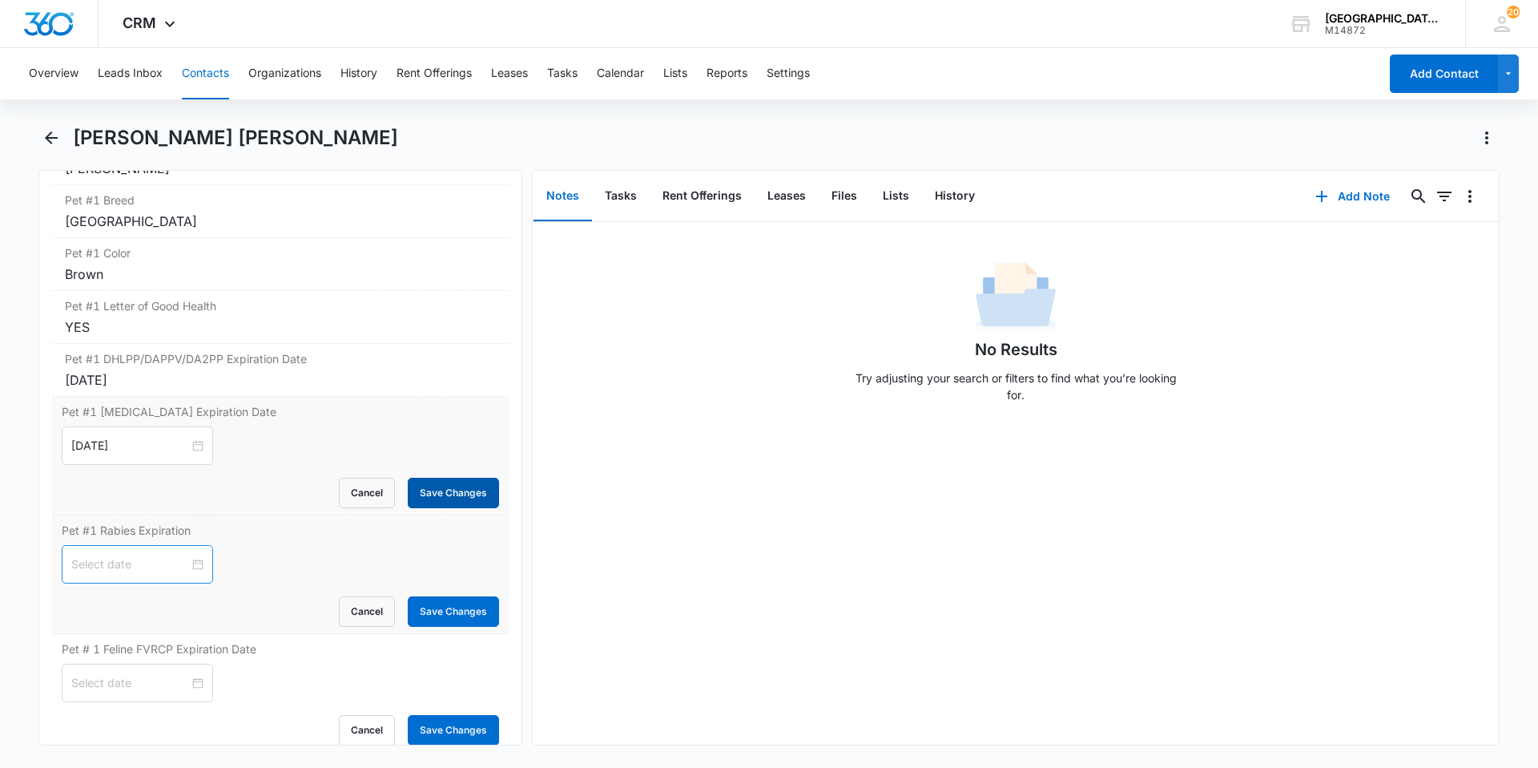
click at [430, 482] on button "Save Changes" at bounding box center [453, 493] width 91 height 30
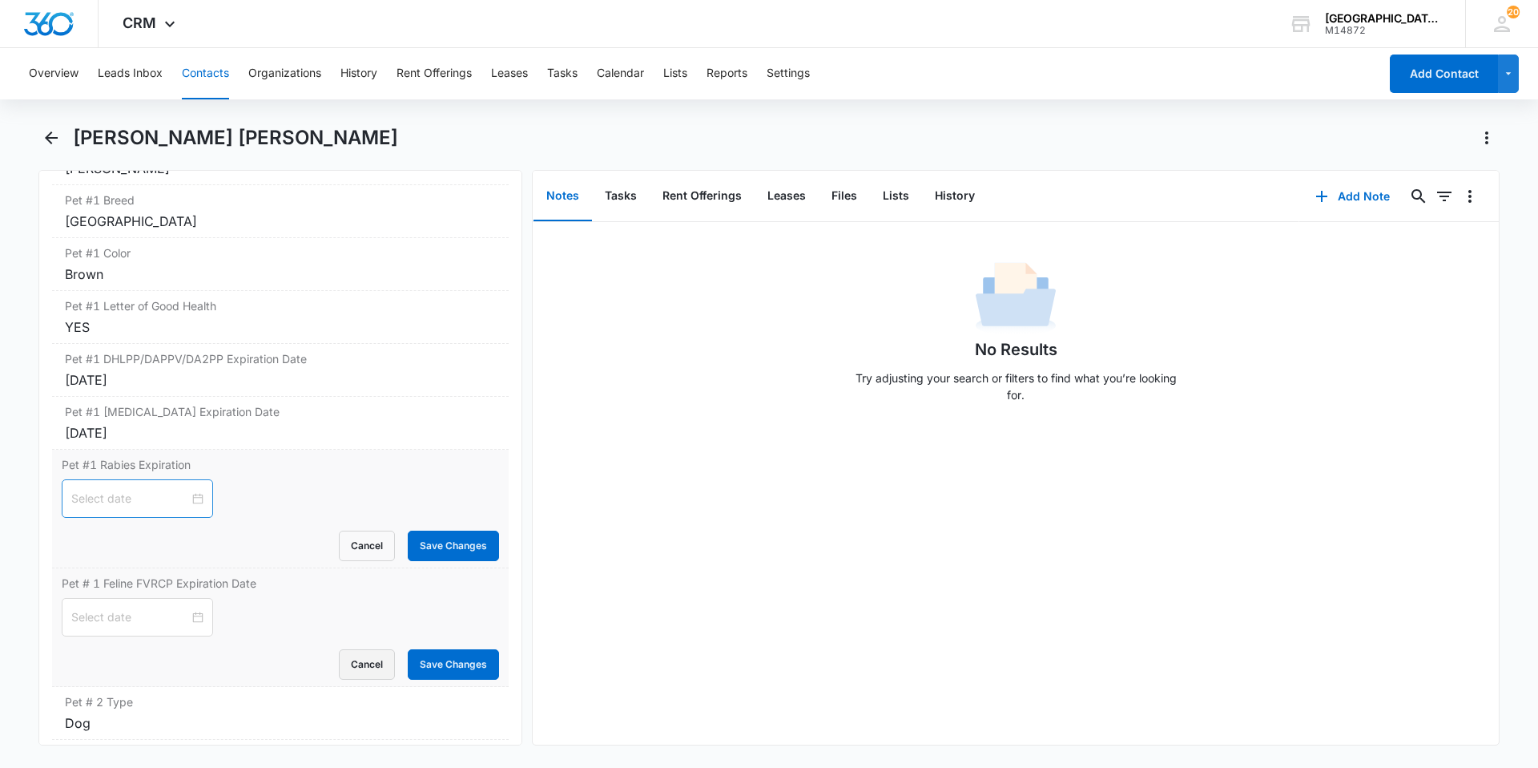
click at [352, 659] on button "Cancel" at bounding box center [367, 664] width 56 height 30
click at [188, 494] on div at bounding box center [137, 499] width 132 height 18
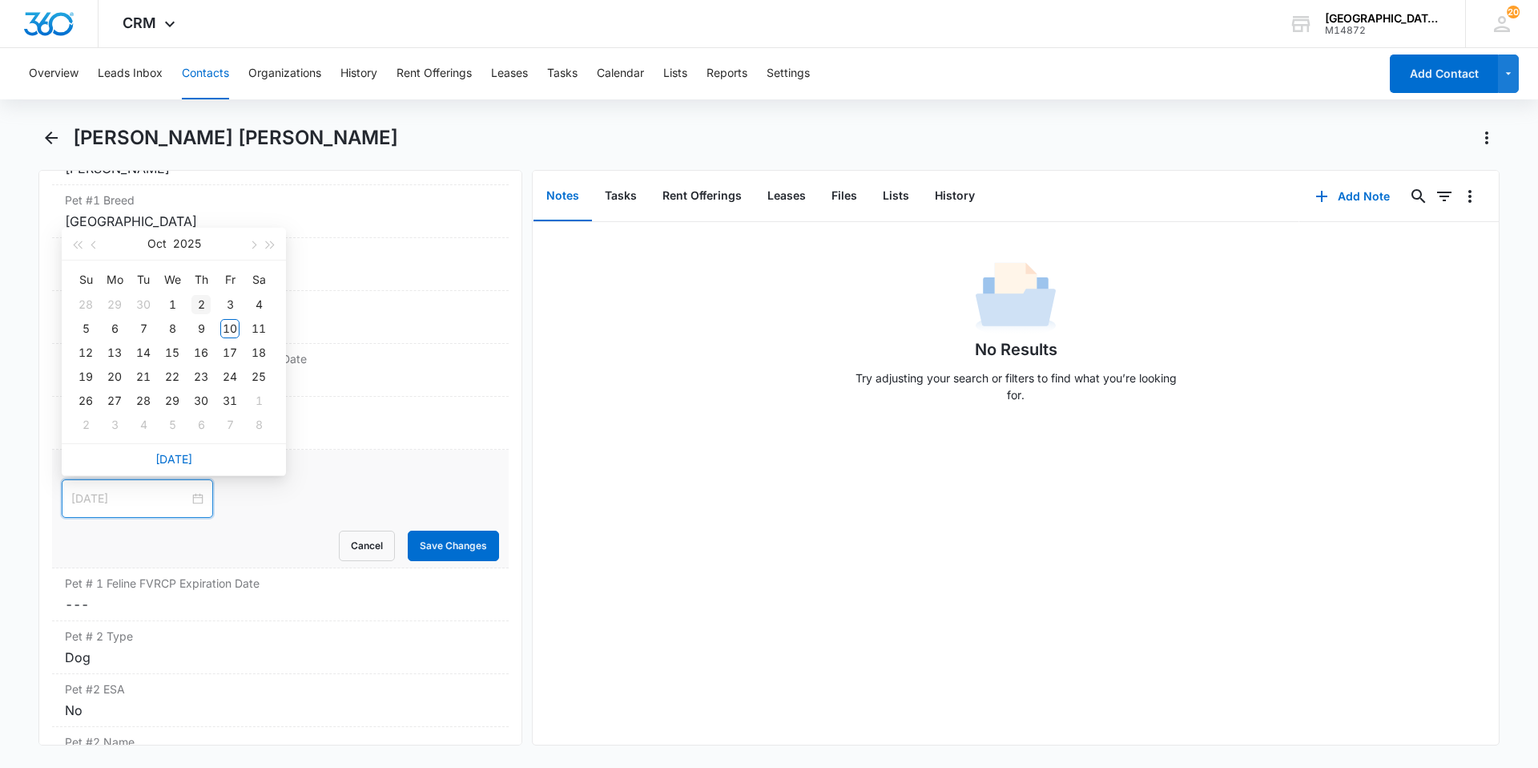
type input "[DATE]"
click at [195, 245] on button "2025" at bounding box center [187, 244] width 28 height 32
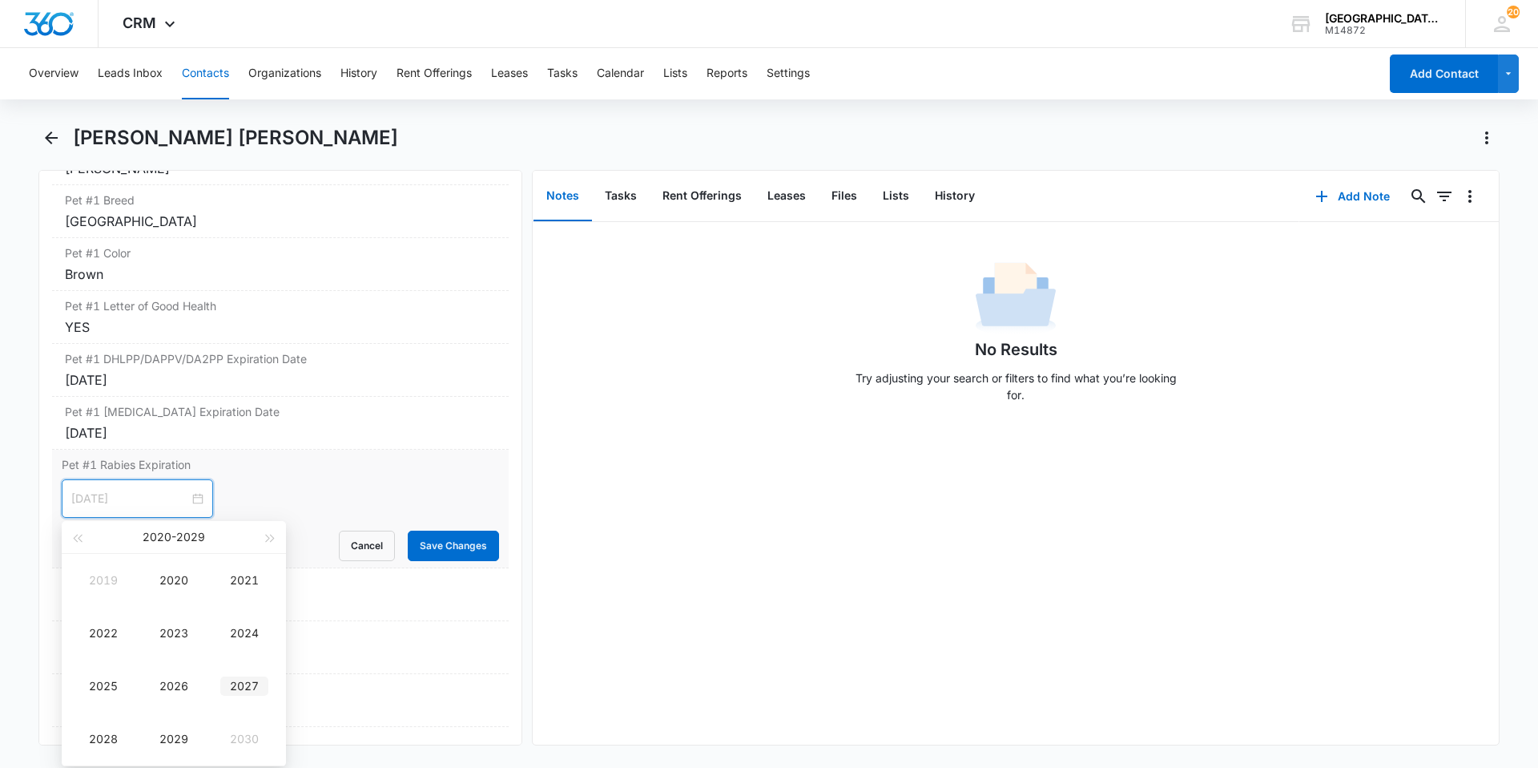
click at [248, 683] on div "2027" at bounding box center [244, 685] width 48 height 19
type input "[DATE]"
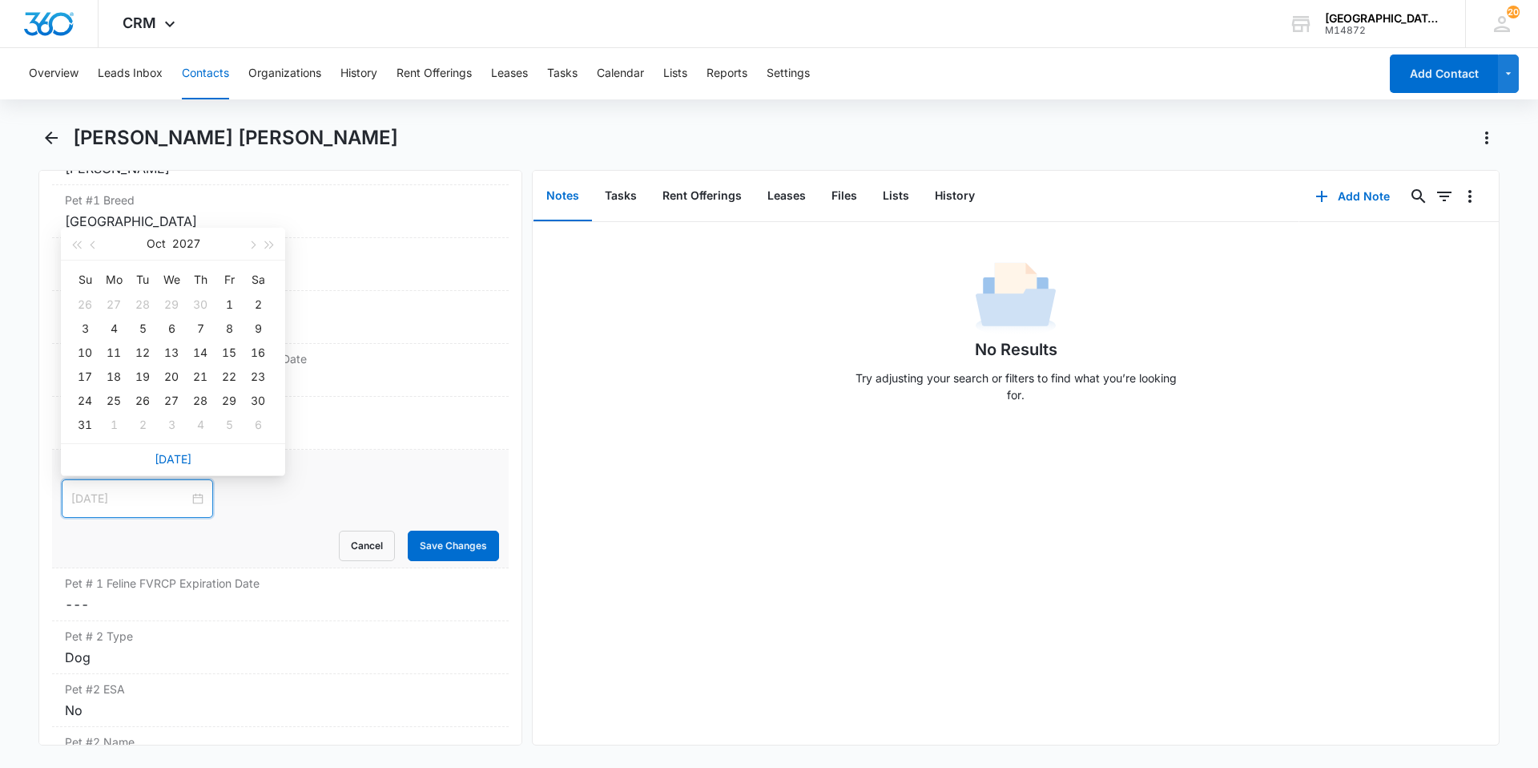
type input "[DATE]"
click at [158, 241] on button "Oct" at bounding box center [156, 244] width 19 height 32
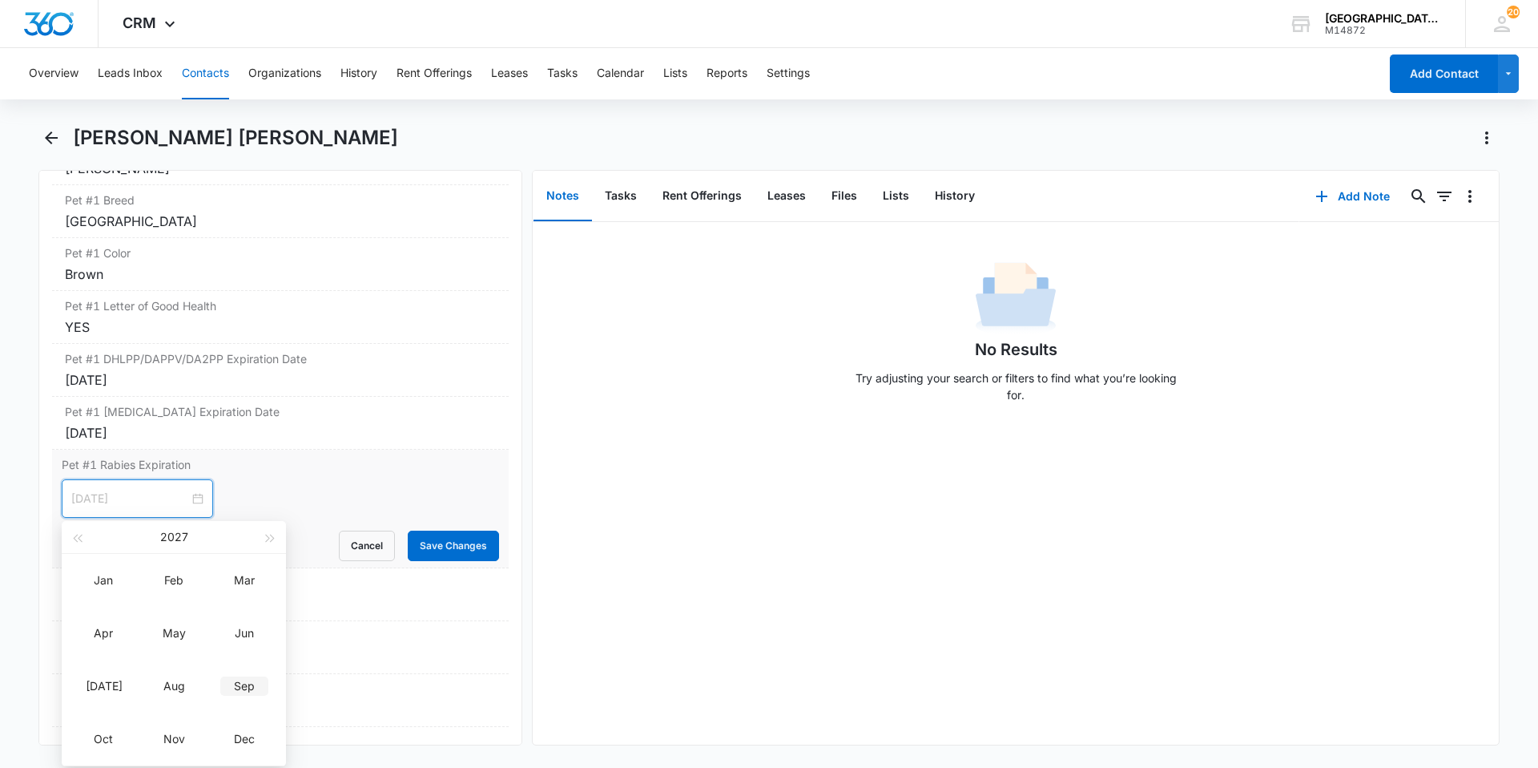
click at [238, 674] on td "Sep" at bounding box center [244, 685] width 71 height 53
type input "[DATE]"
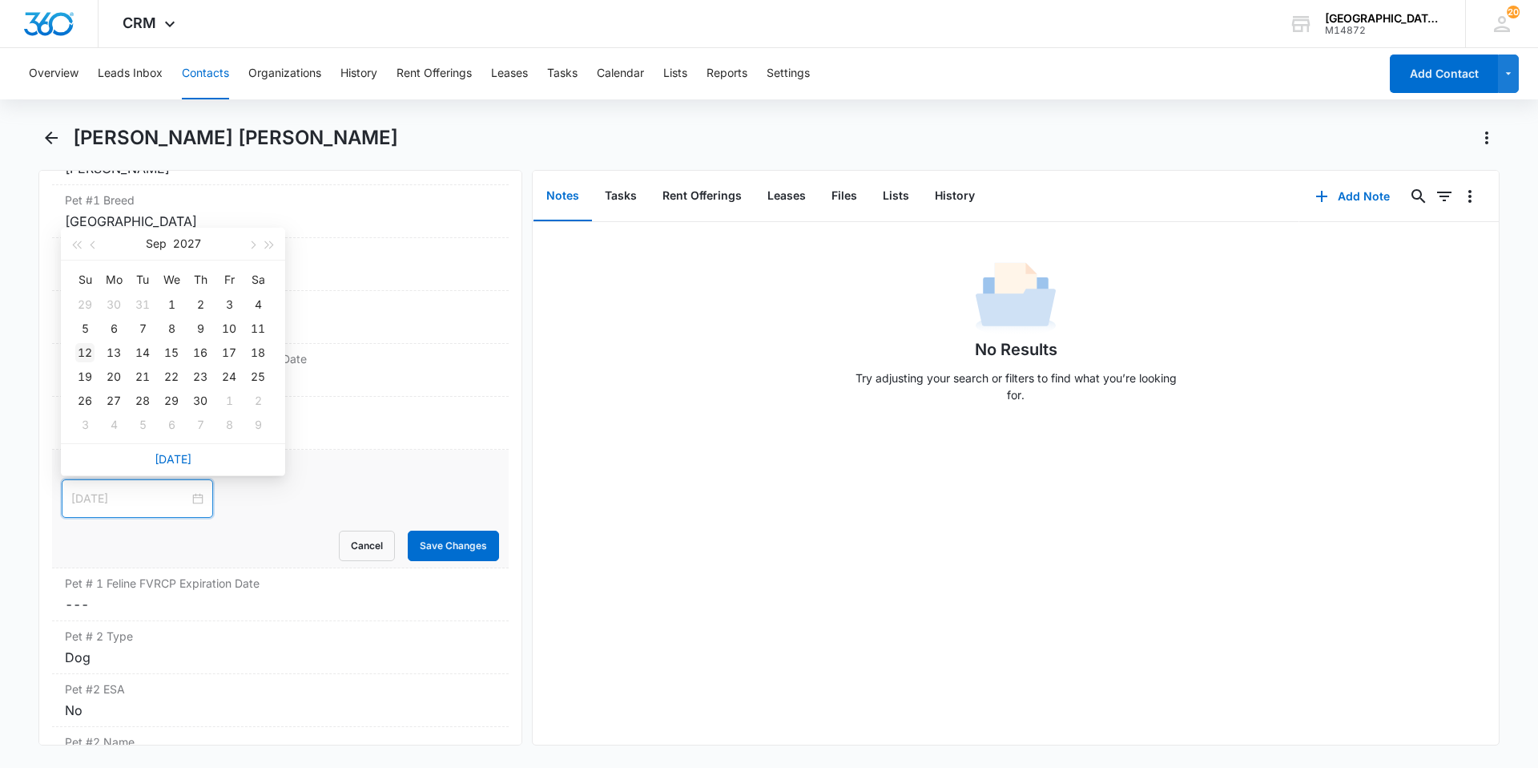
type input "[DATE]"
click at [81, 345] on div "12" at bounding box center [84, 352] width 19 height 19
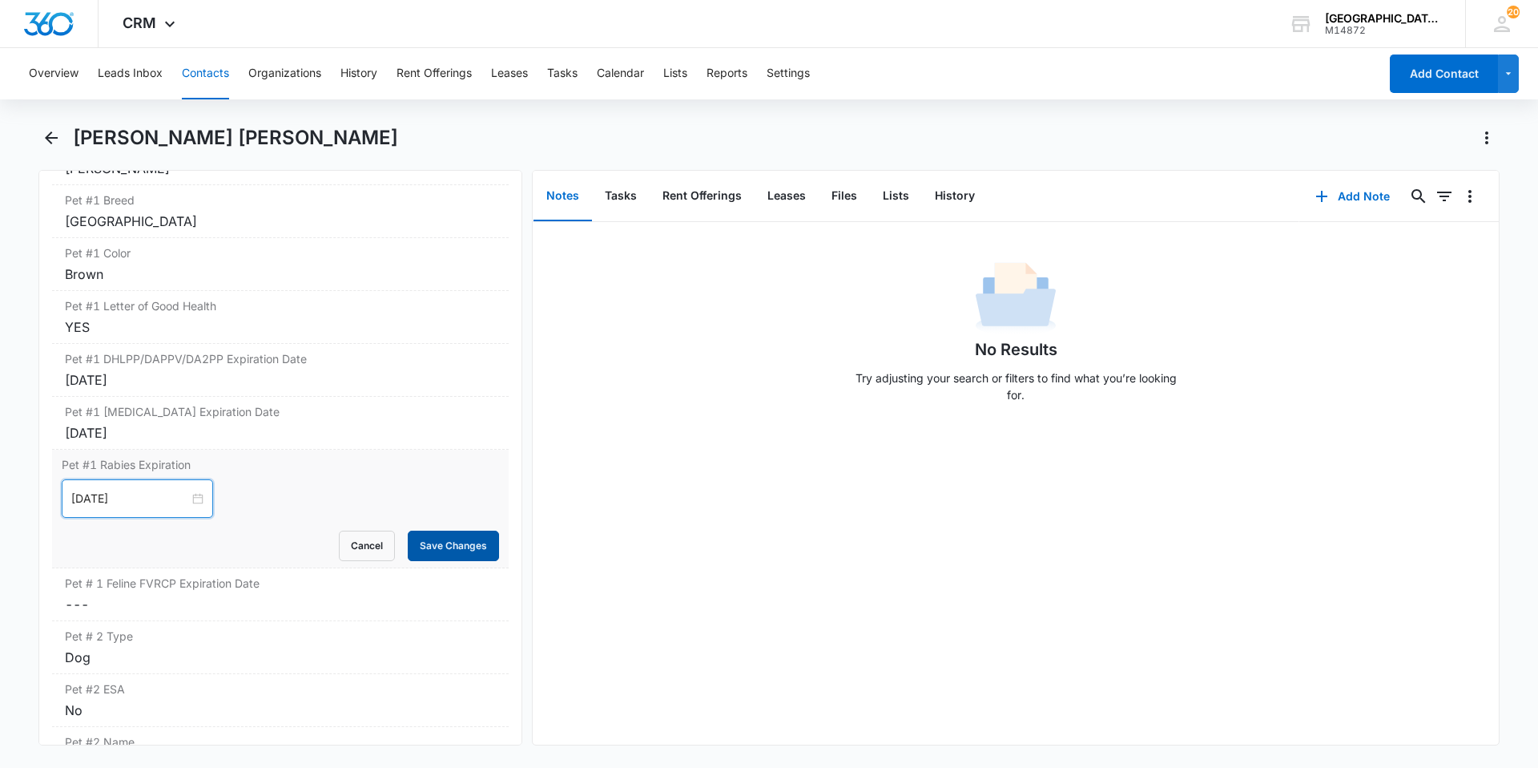
click at [425, 534] on button "Save Changes" at bounding box center [453, 545] width 91 height 30
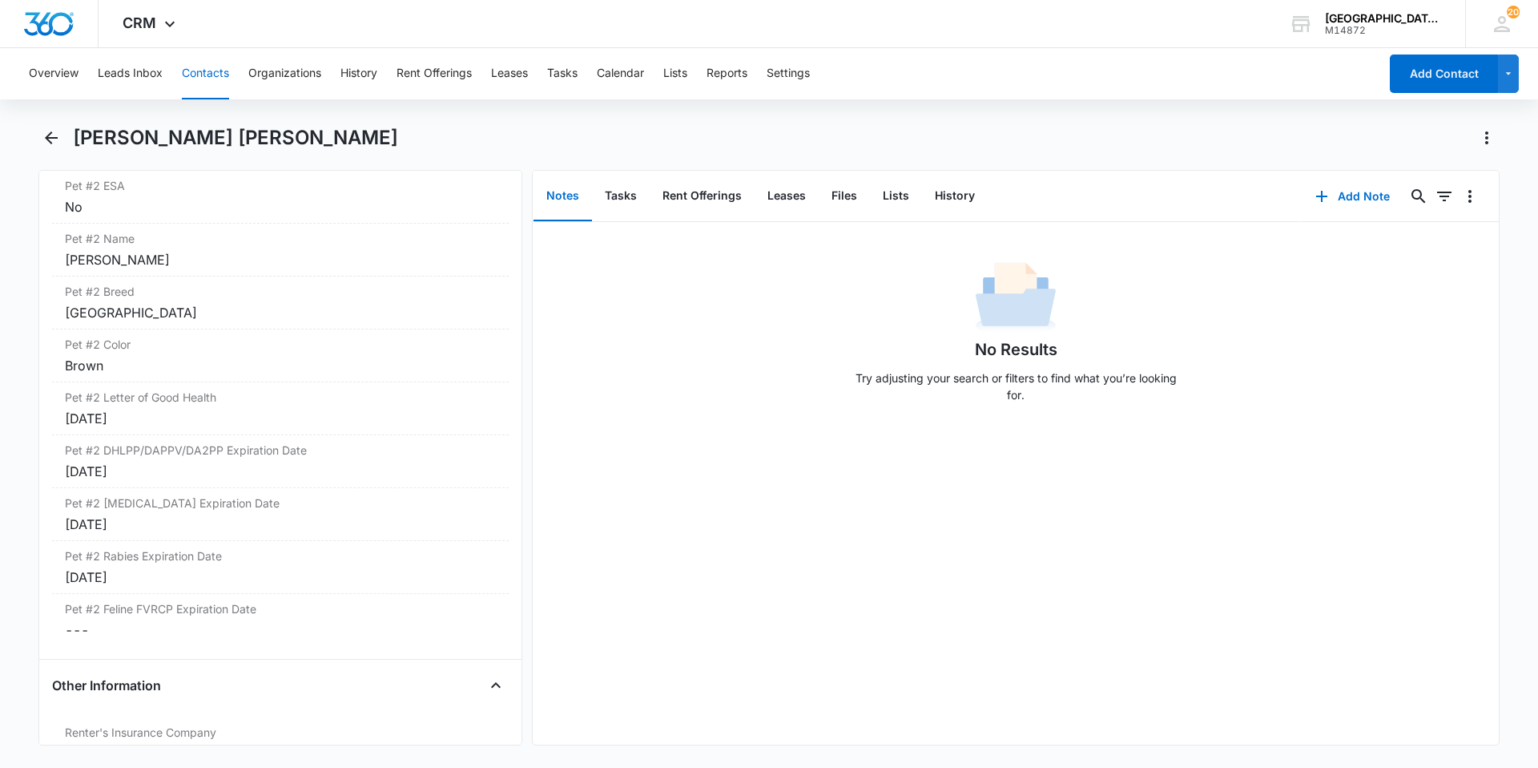
scroll to position [2804, 0]
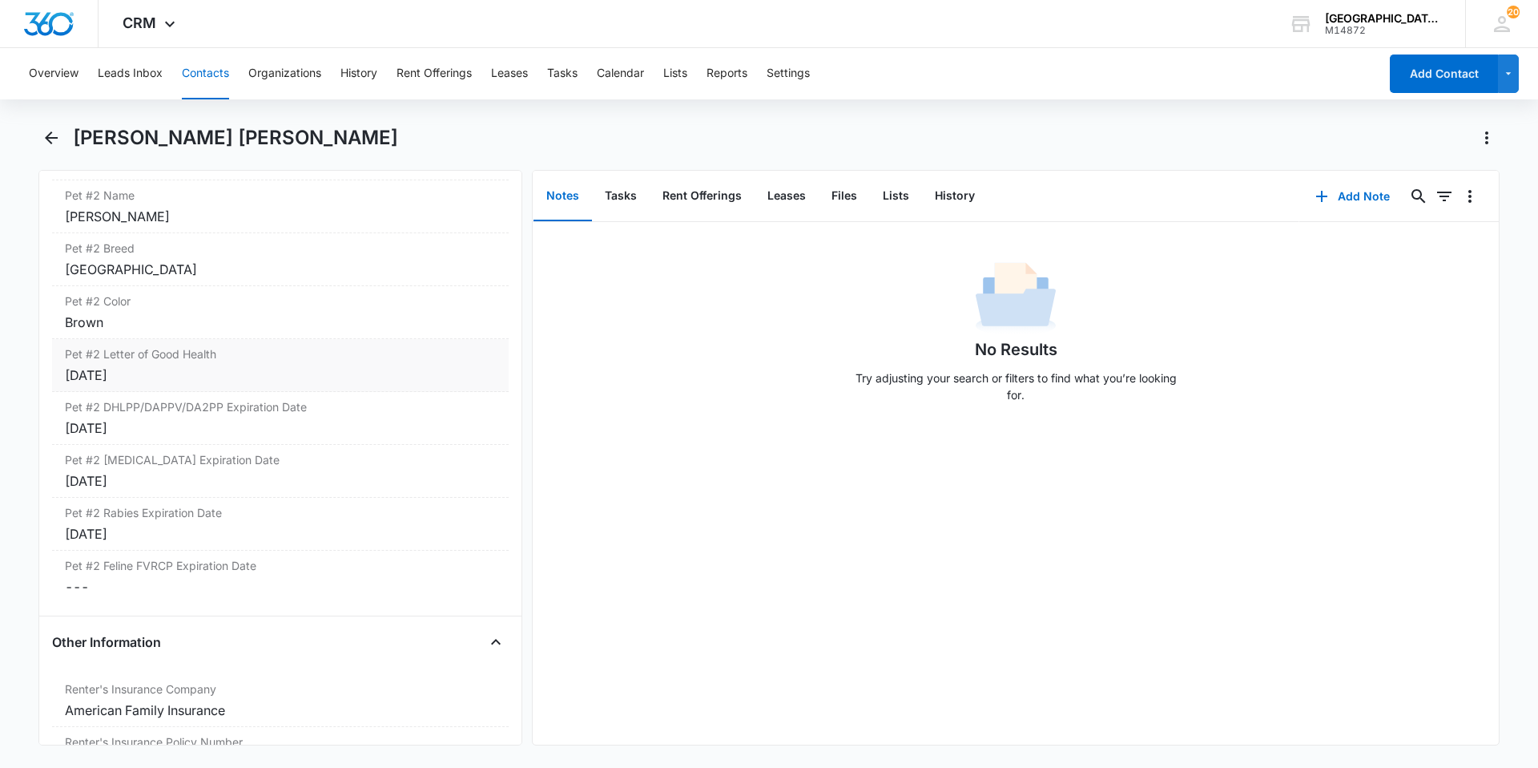
click at [186, 373] on div "[DATE]" at bounding box center [280, 374] width 431 height 19
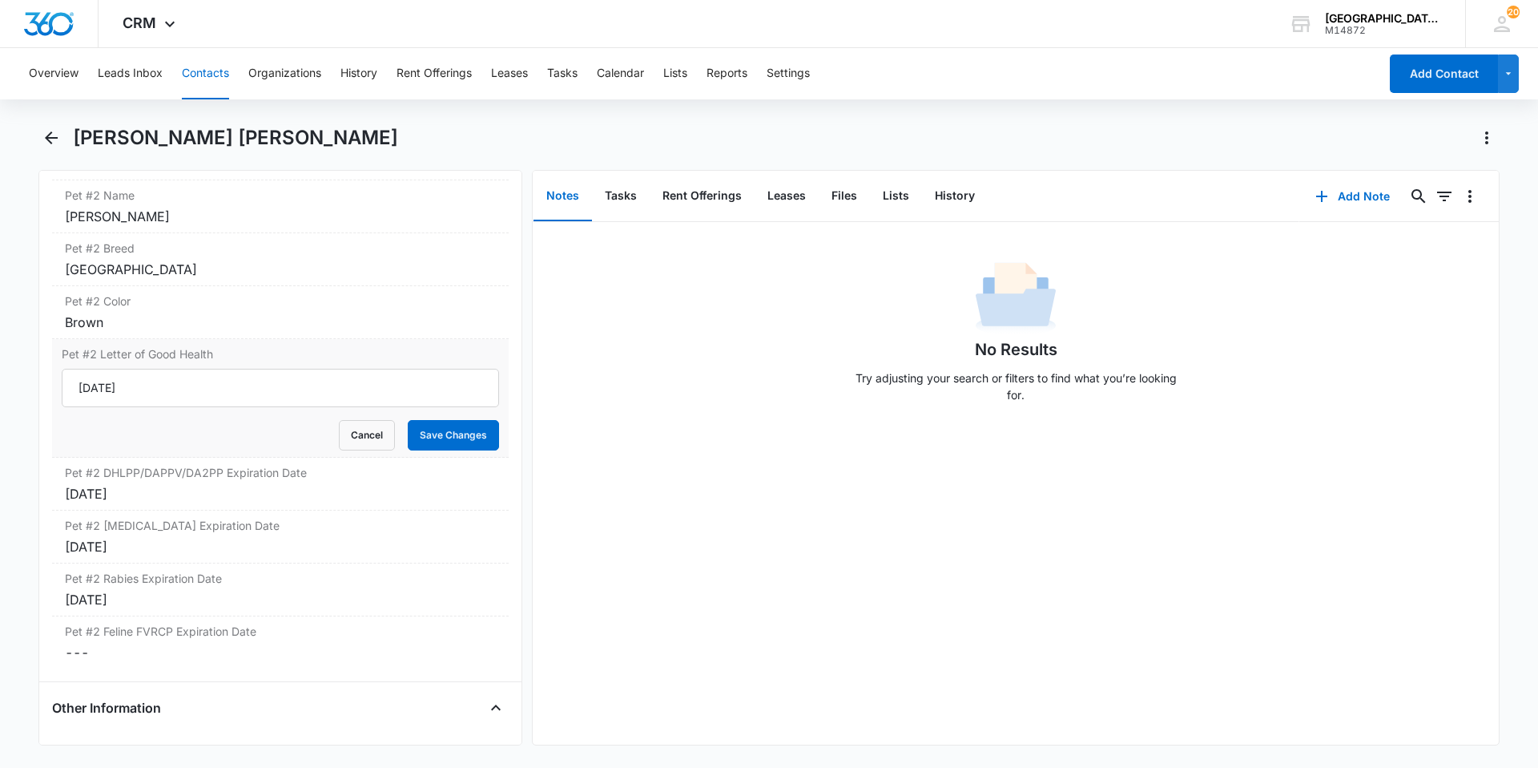
click at [185, 381] on input "[DATE]" at bounding box center [280, 388] width 437 height 38
type input "yes"
click at [411, 447] on button "Save Changes" at bounding box center [453, 435] width 91 height 30
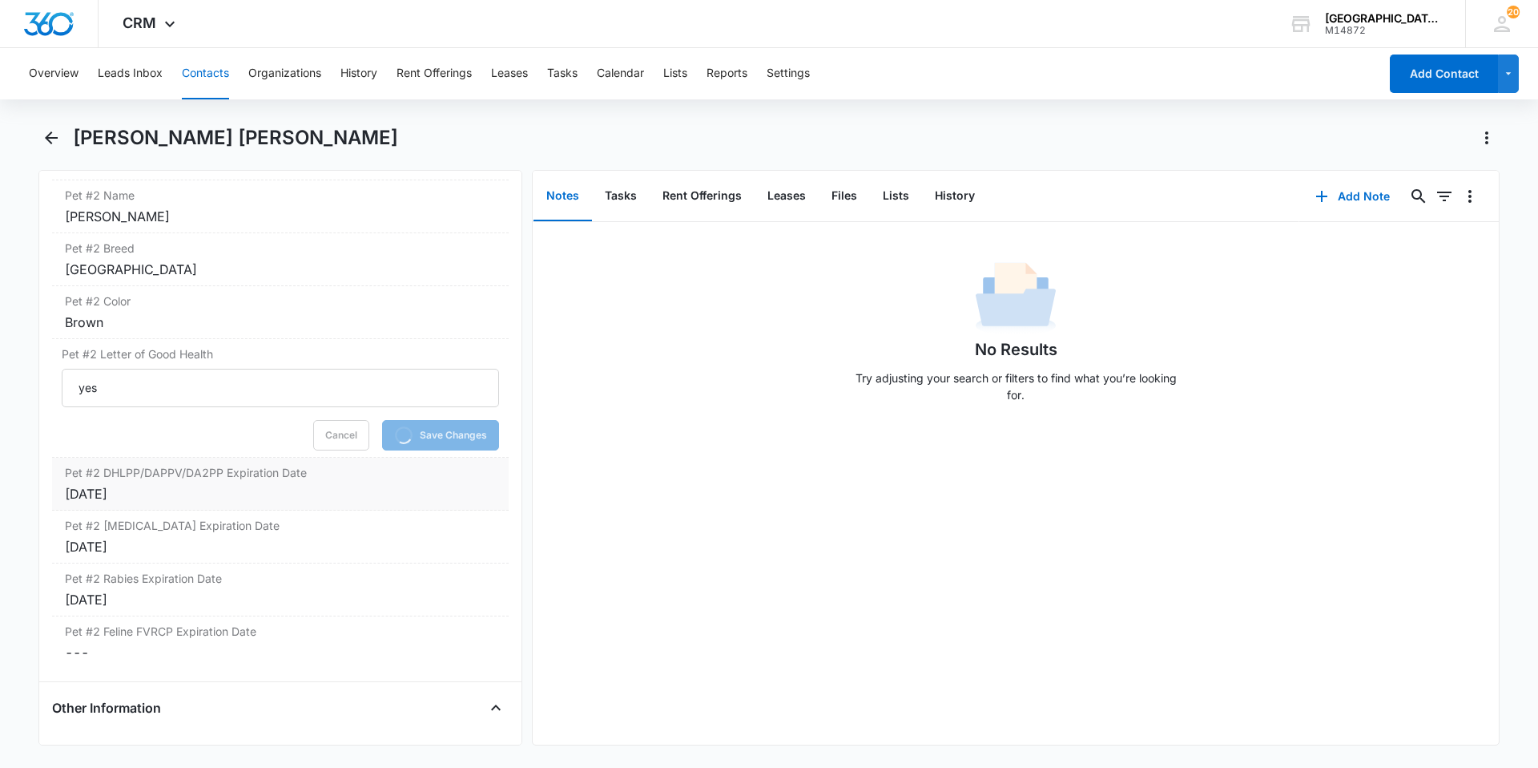
click at [216, 487] on div "[DATE]" at bounding box center [280, 493] width 431 height 19
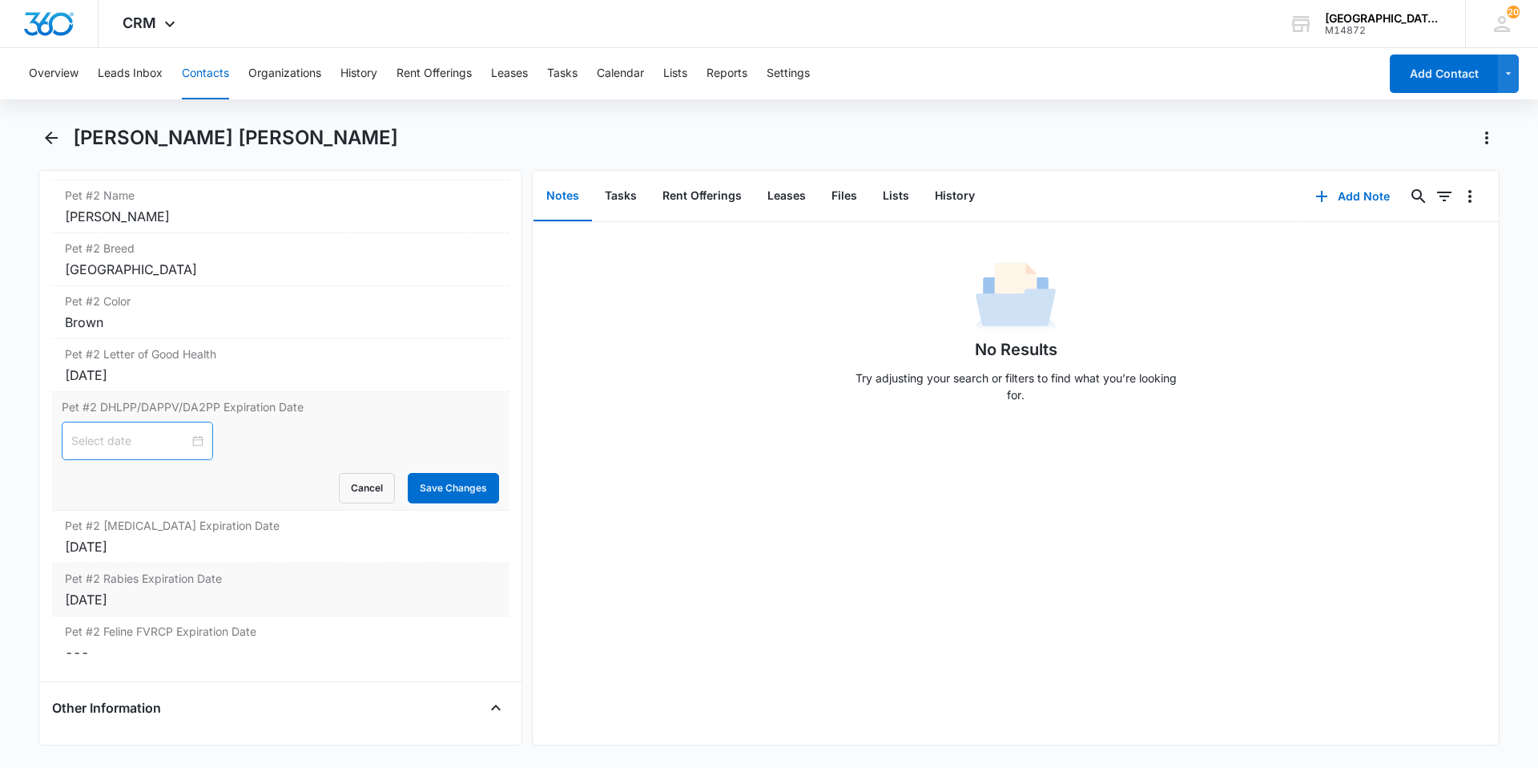
click at [197, 616] on div "Pet #2 [MEDICAL_DATA] Expiration Date Cancel Save Changes [DATE]" at bounding box center [280, 589] width 457 height 53
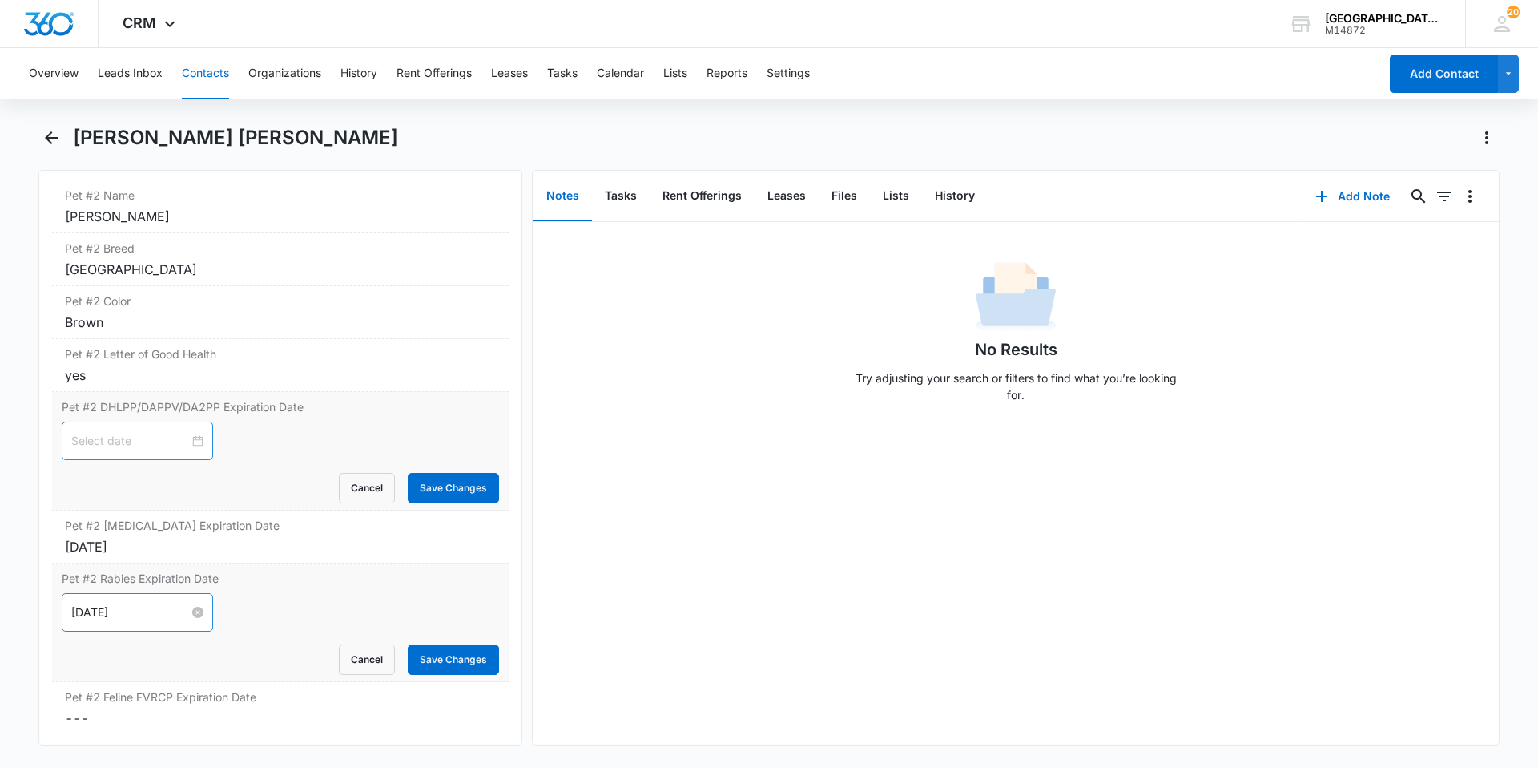
click at [191, 618] on div "[DATE]" at bounding box center [137, 612] width 132 height 18
click at [172, 542] on div "[DATE]" at bounding box center [280, 546] width 431 height 19
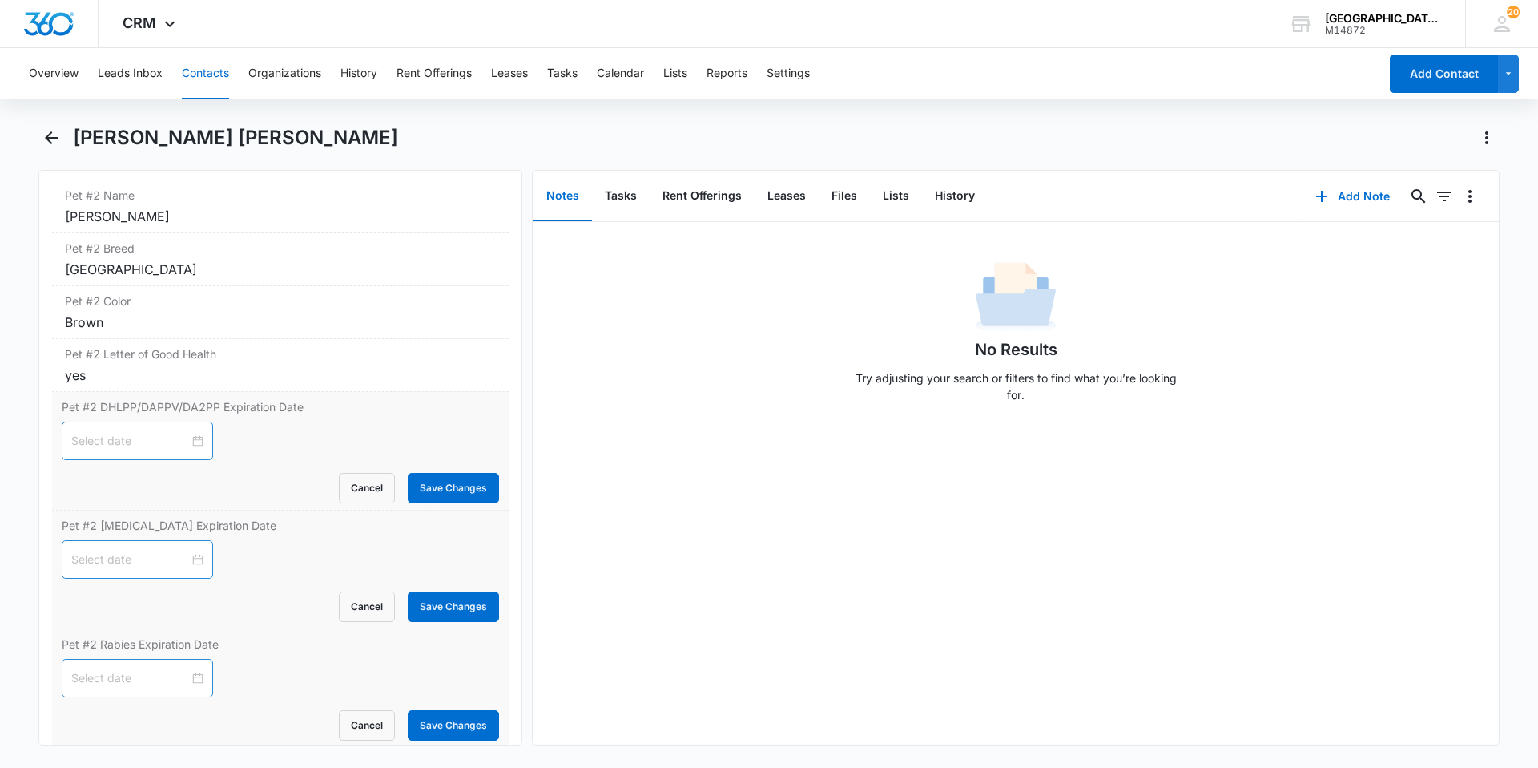
click at [134, 453] on div at bounding box center [137, 440] width 151 height 38
click at [186, 478] on button "2025" at bounding box center [187, 479] width 28 height 32
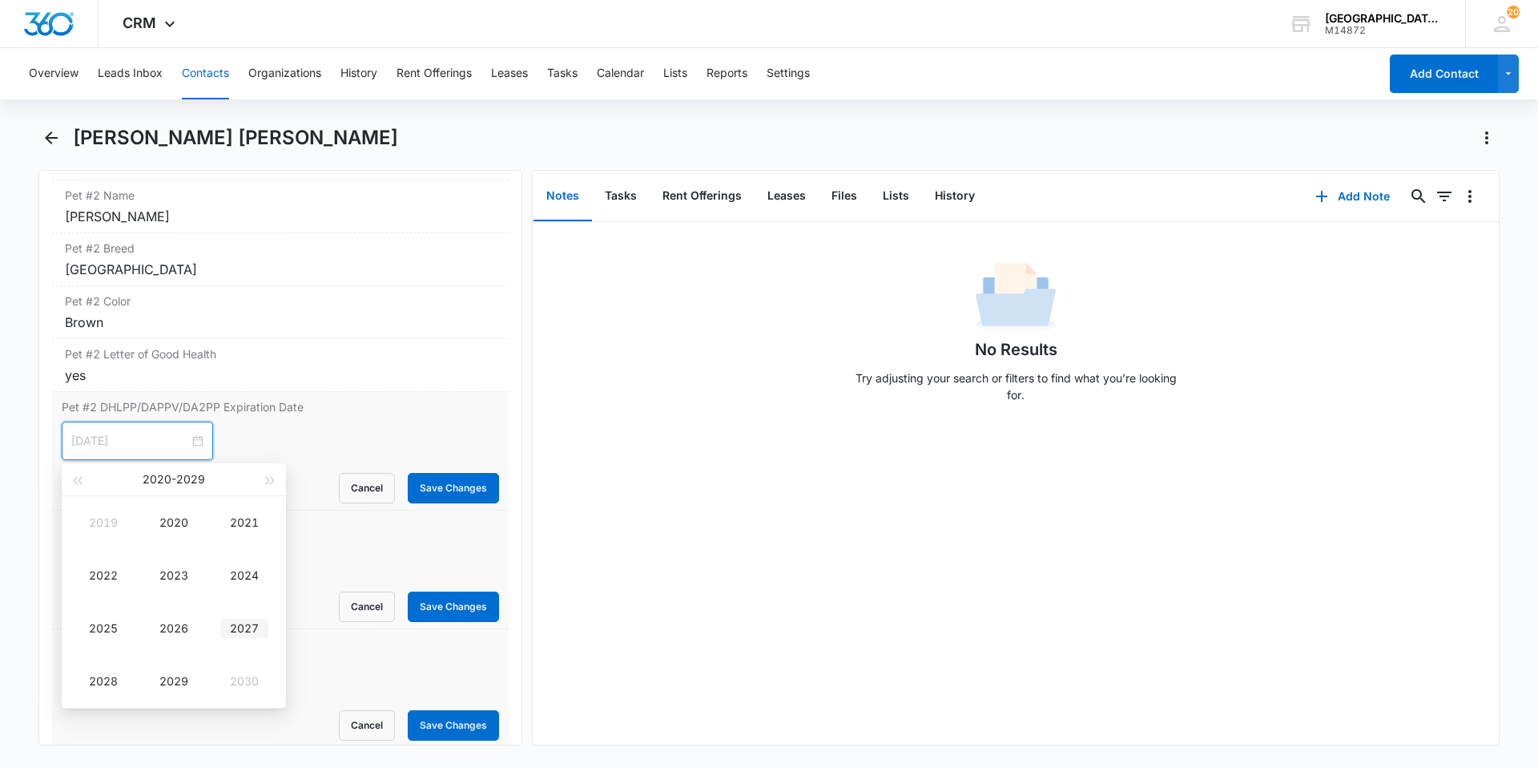
click at [231, 621] on div "2027" at bounding box center [244, 628] width 48 height 19
type input "[DATE]"
click at [97, 475] on button "button" at bounding box center [95, 479] width 18 height 32
type input "[DATE]"
click at [89, 586] on div "12" at bounding box center [85, 588] width 19 height 19
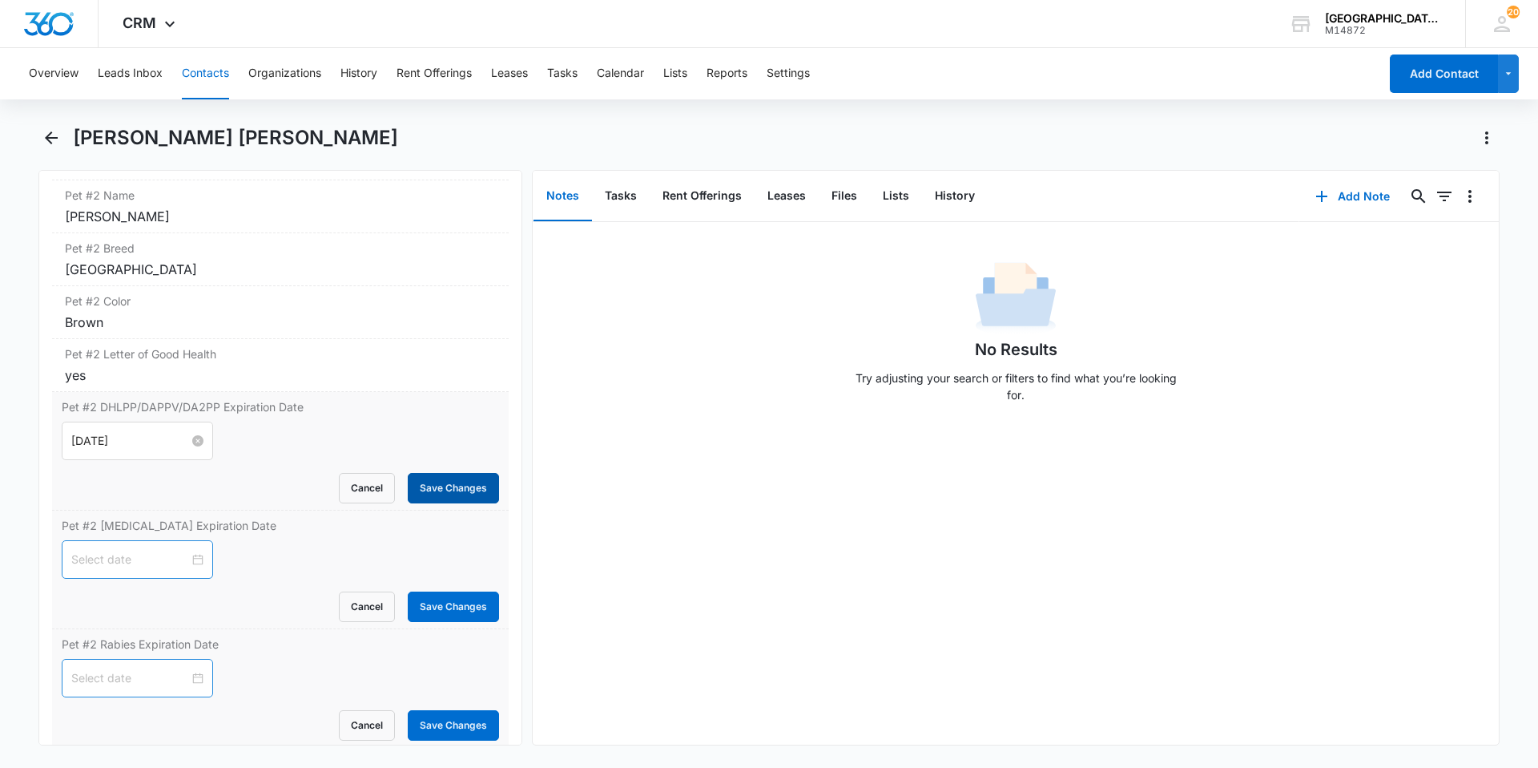
click at [453, 480] on button "Save Changes" at bounding box center [453, 488] width 91 height 30
click at [189, 557] on div at bounding box center [137, 559] width 132 height 18
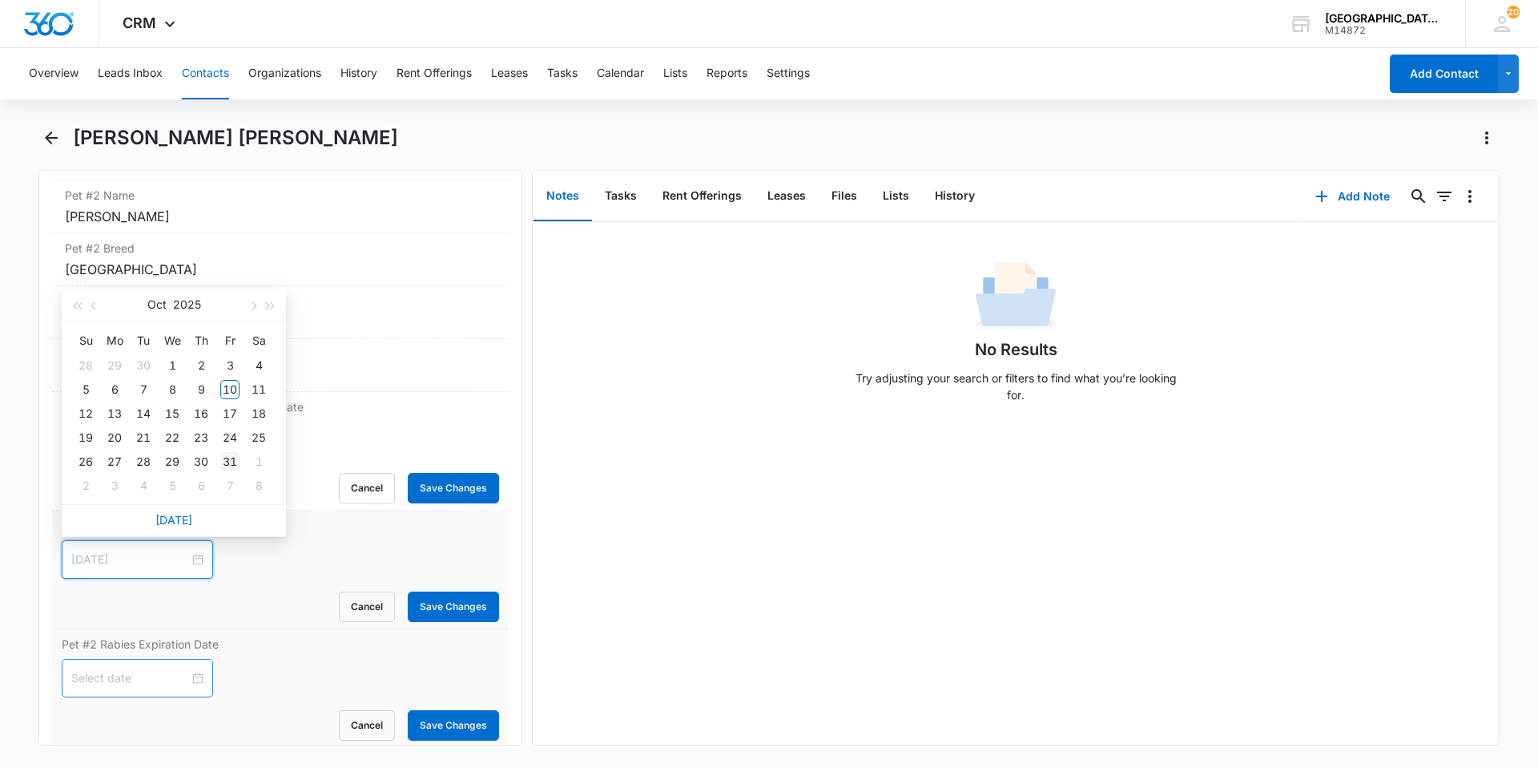
type input "[DATE]"
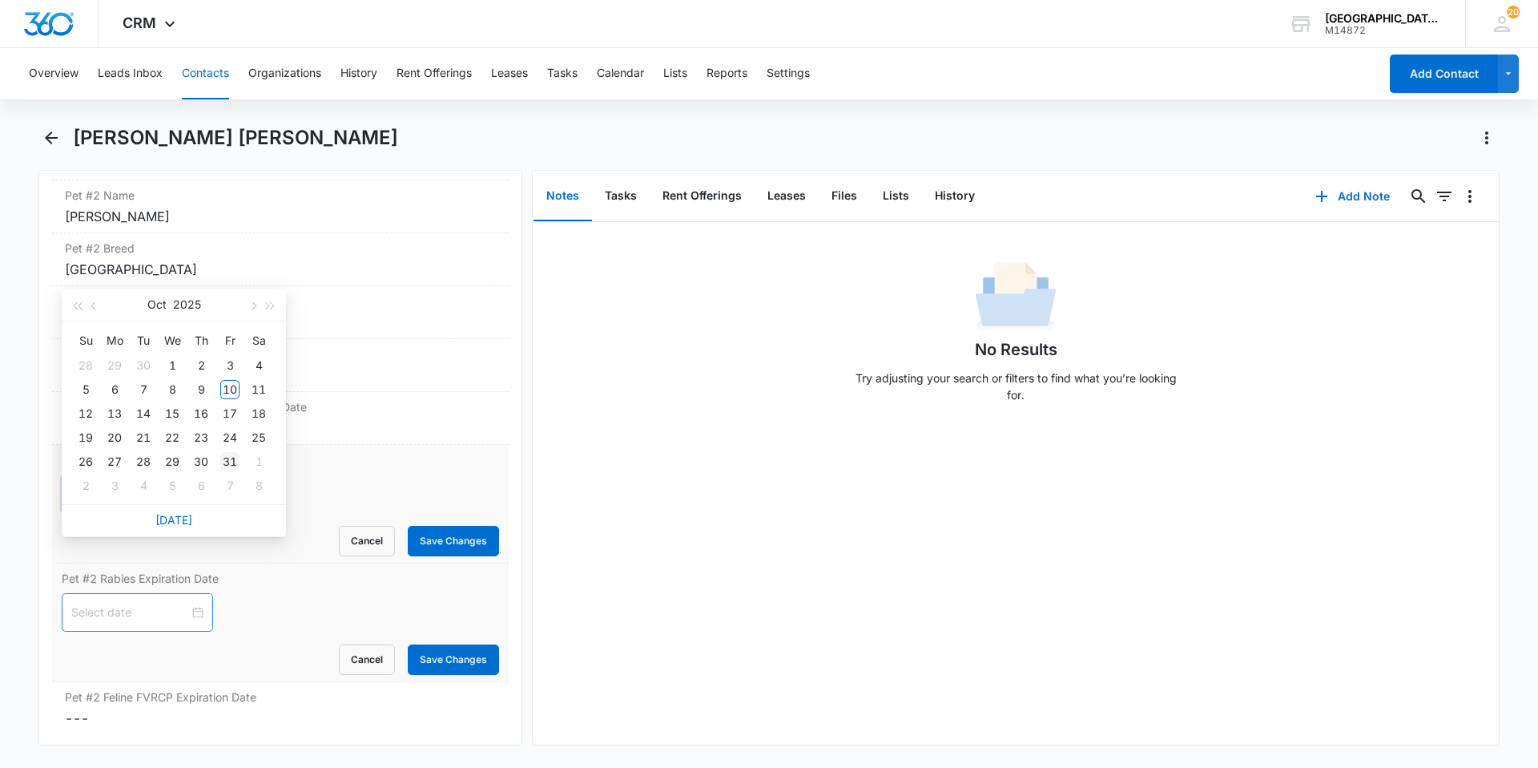
click at [233, 464] on div "31" at bounding box center [229, 461] width 19 height 19
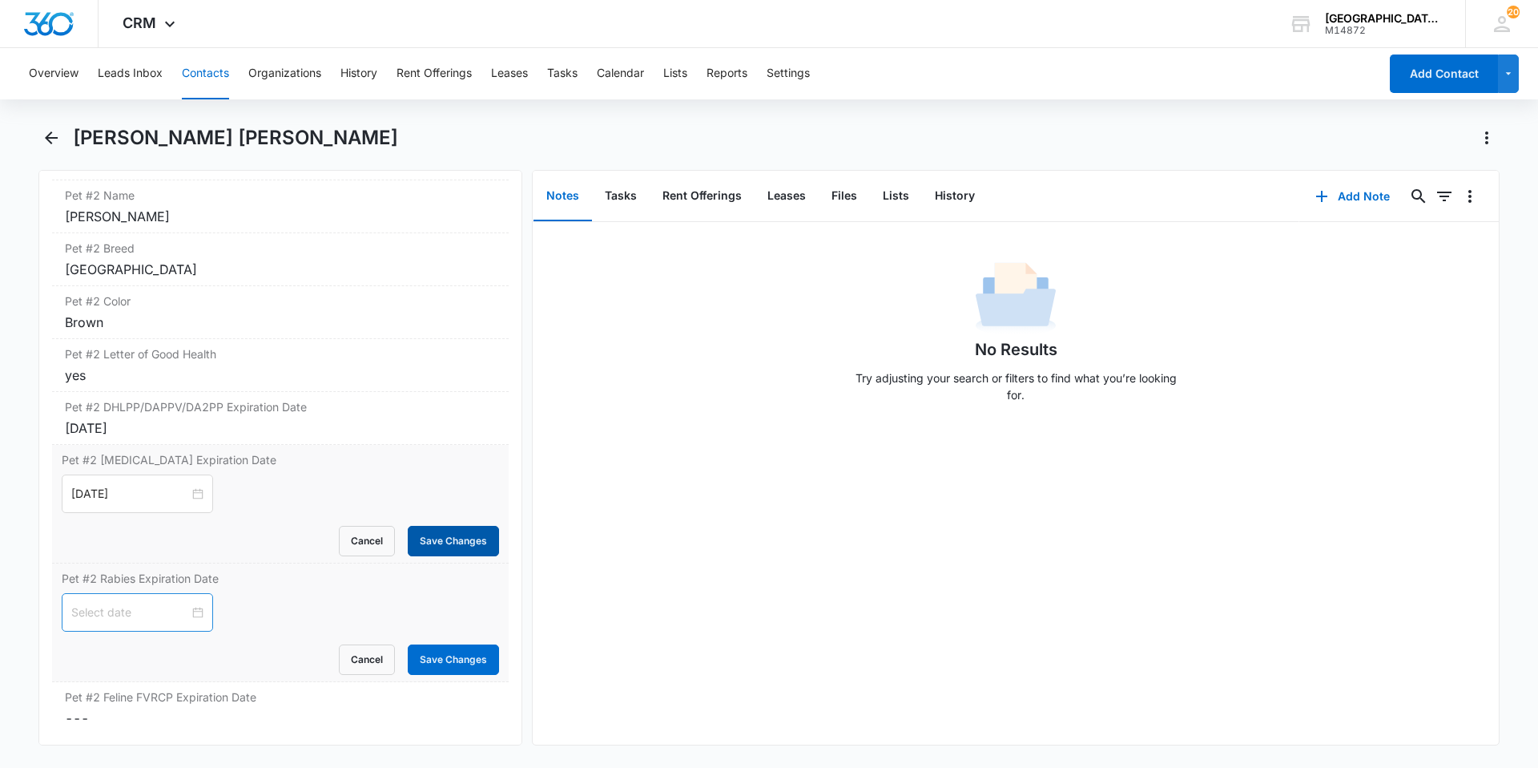
click at [420, 538] on button "Save Changes" at bounding box center [453, 541] width 91 height 30
click at [184, 614] on div at bounding box center [137, 612] width 132 height 18
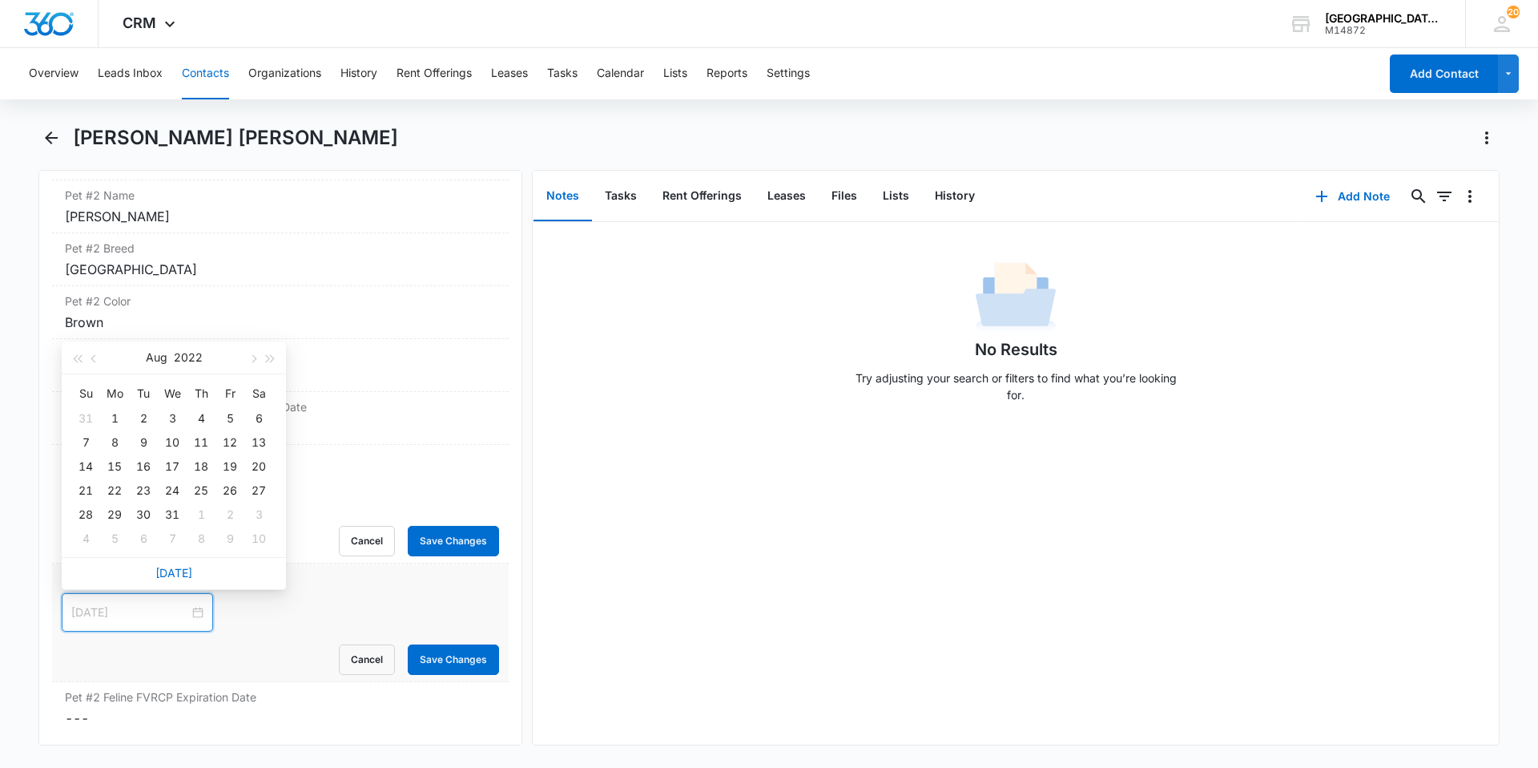
type input "[DATE]"
click at [182, 362] on button "2022" at bounding box center [188, 357] width 29 height 32
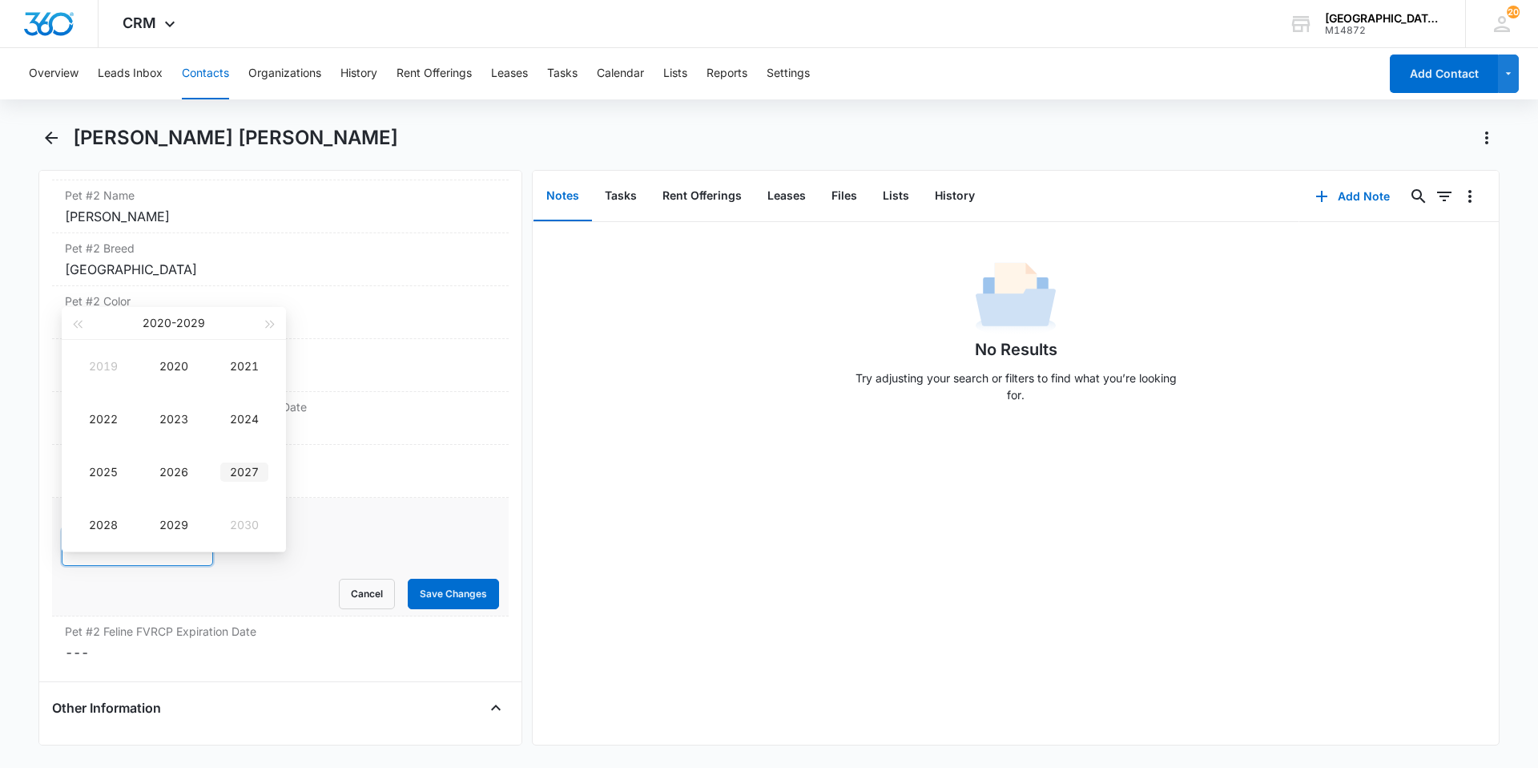
click at [231, 475] on div "2027" at bounding box center [244, 471] width 48 height 19
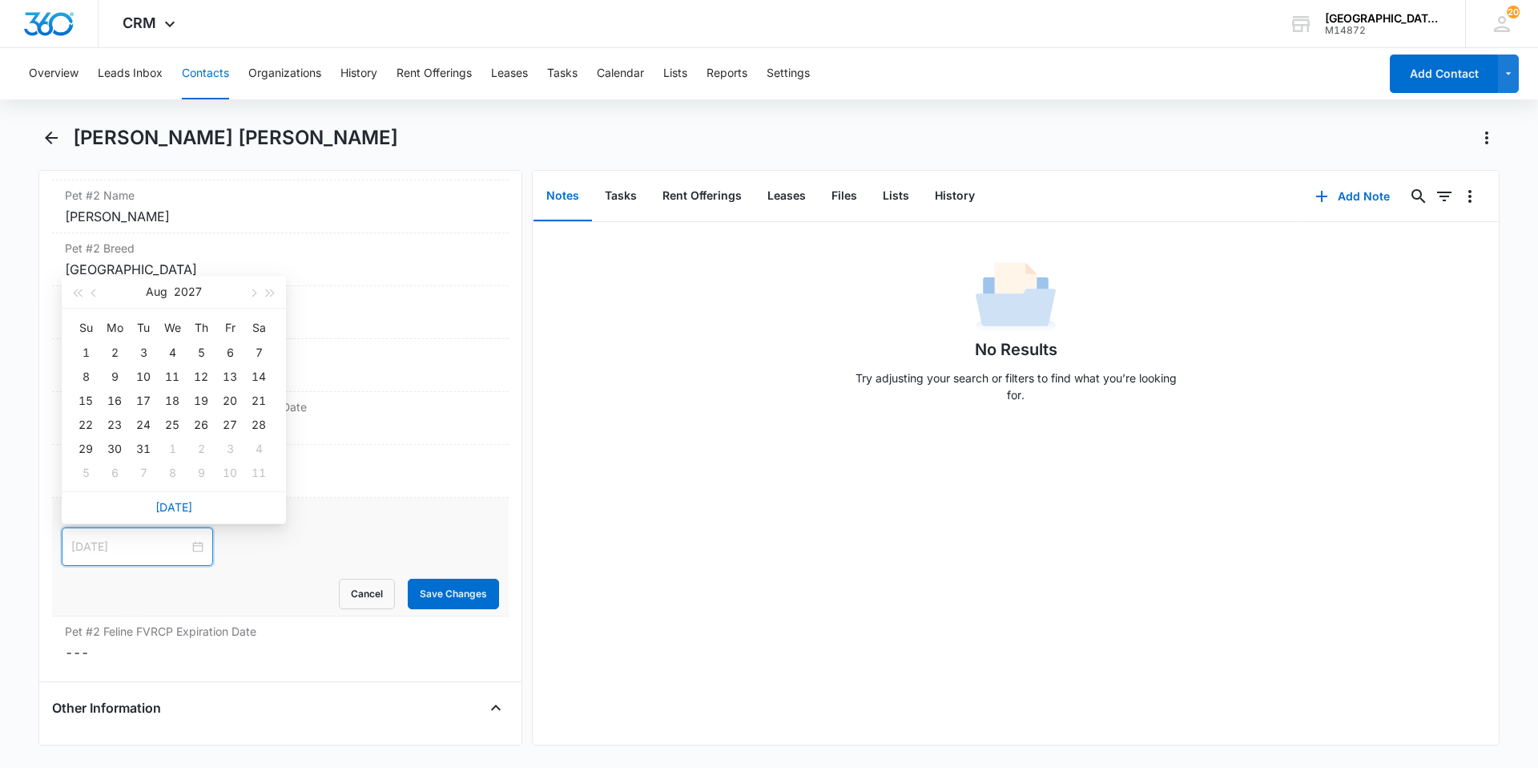
type input "[DATE]"
click at [252, 292] on span "button" at bounding box center [252, 293] width 8 height 8
type input "[DATE]"
click at [79, 393] on div "12" at bounding box center [85, 400] width 19 height 19
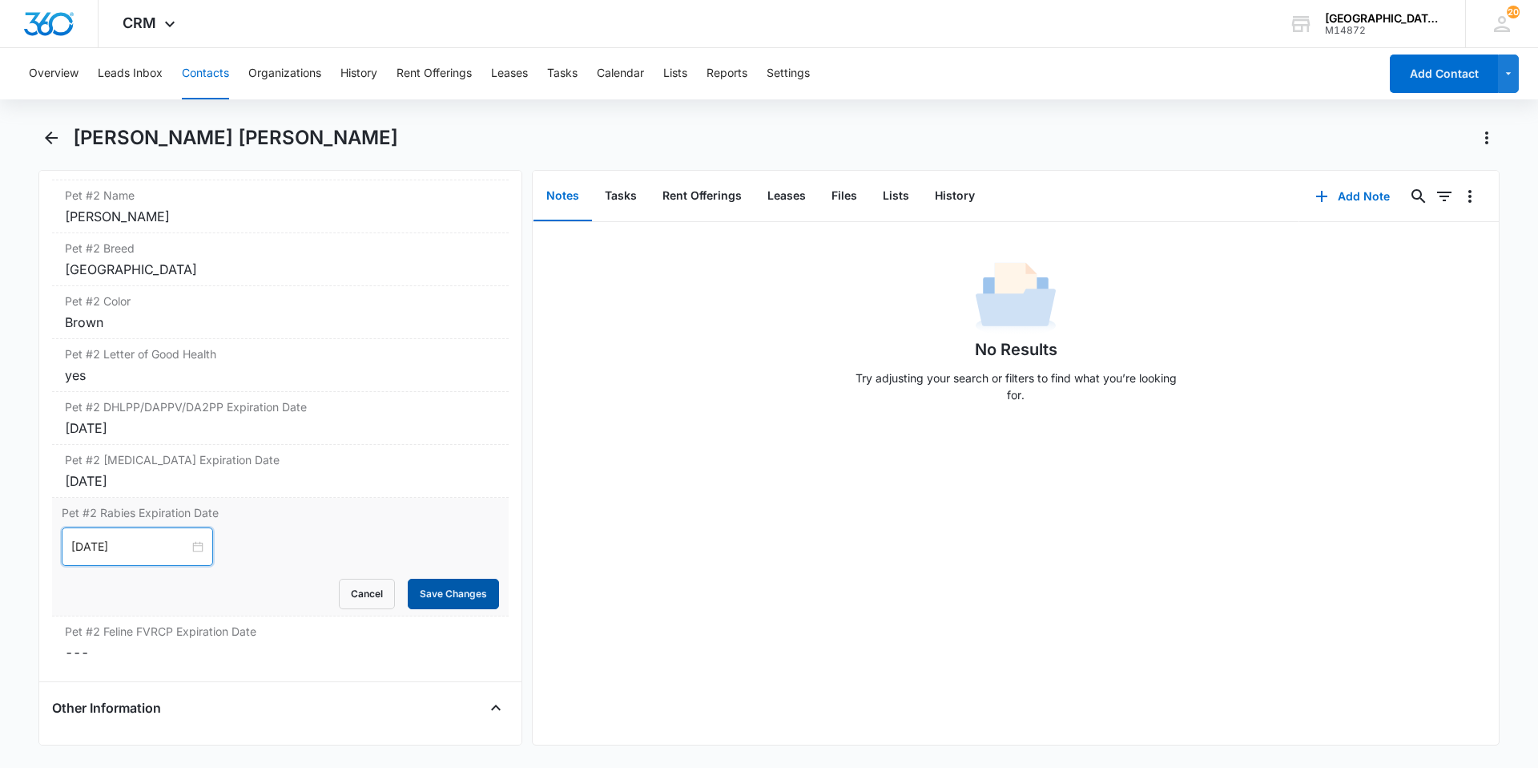
click at [453, 582] on button "Save Changes" at bounding box center [453, 594] width 91 height 30
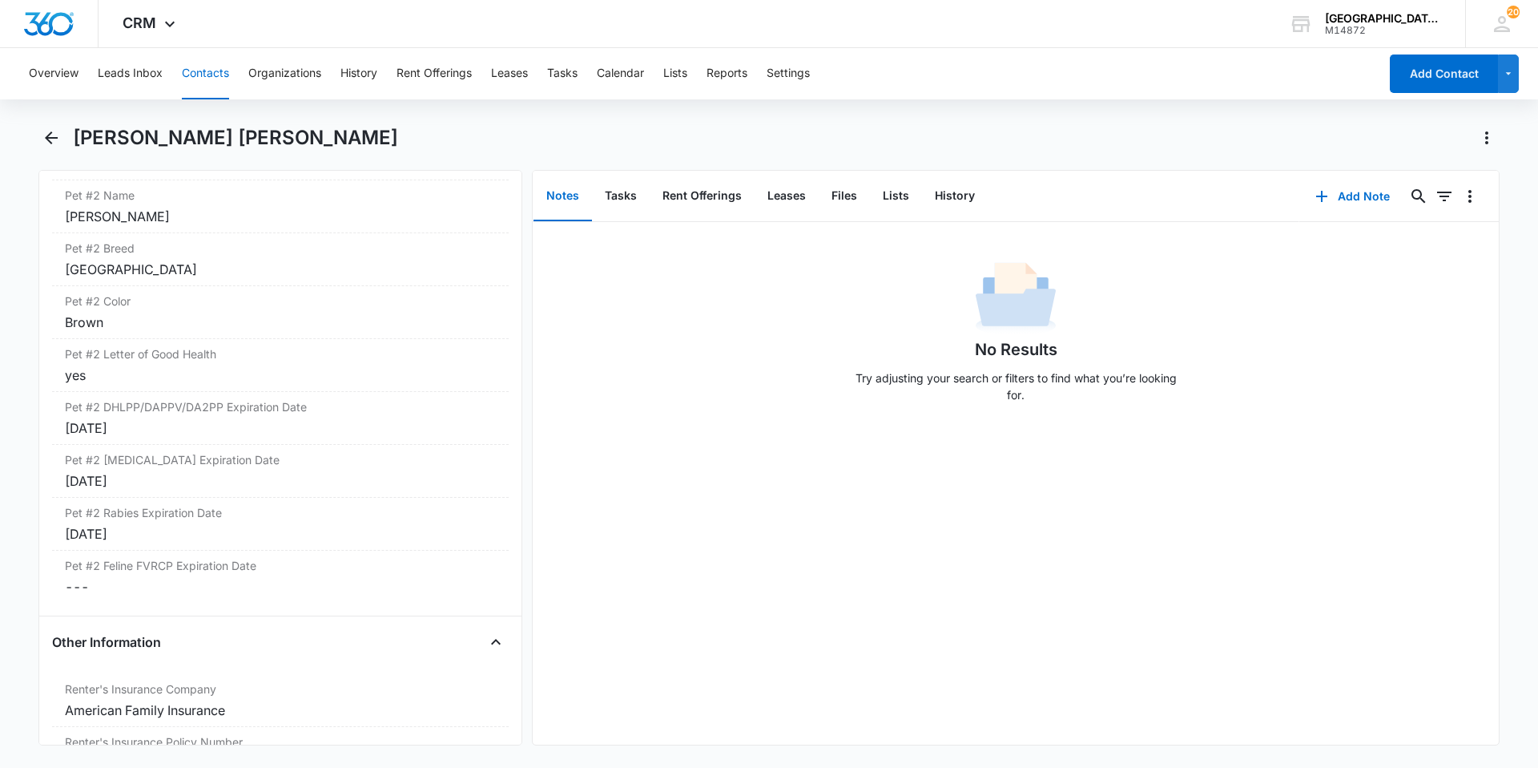
click at [70, 149] on div "[PERSON_NAME] [PERSON_NAME]" at bounding box center [768, 147] width 1461 height 45
click at [54, 129] on icon "Back" at bounding box center [51, 137] width 19 height 19
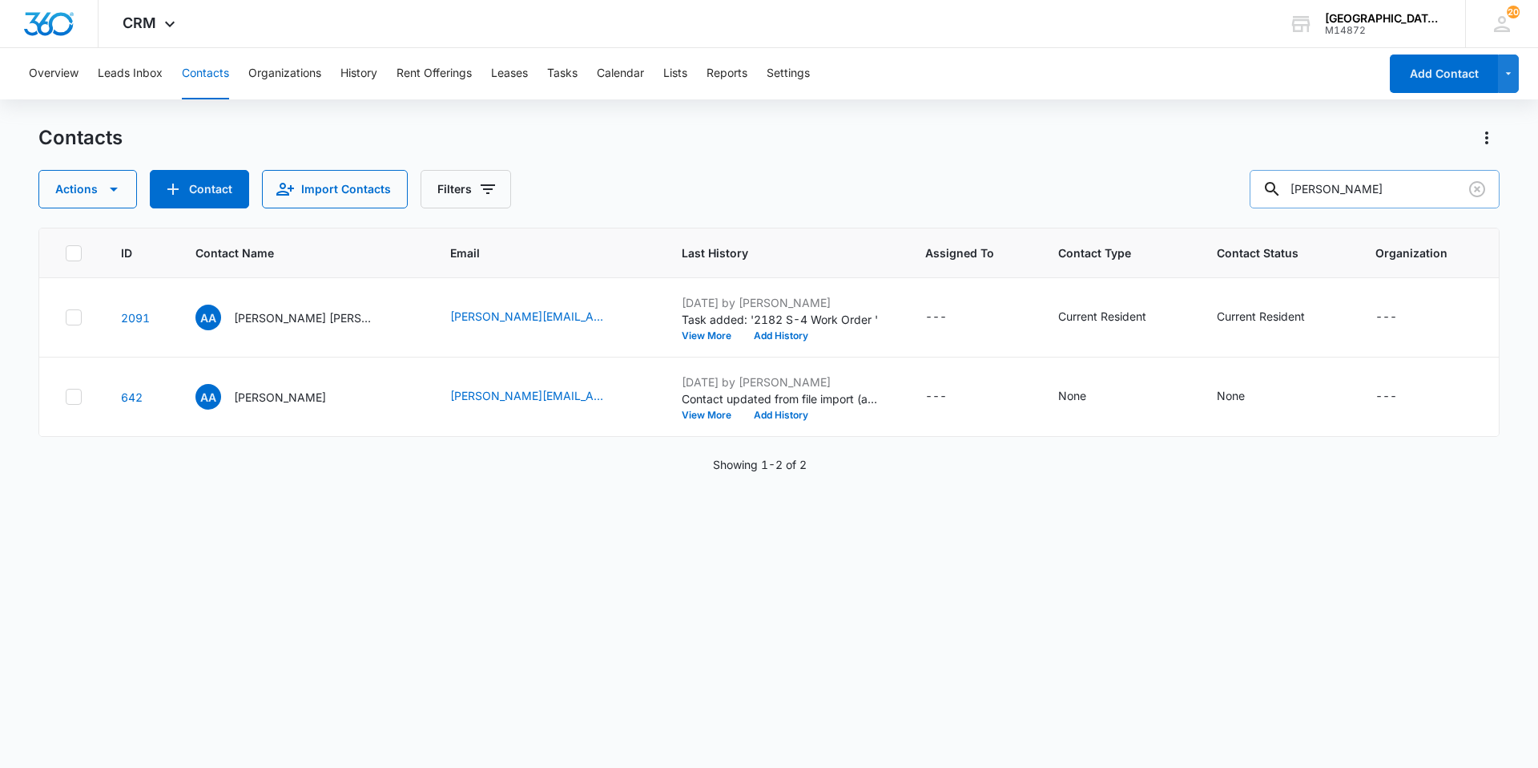
click at [1327, 187] on input "[PERSON_NAME]" at bounding box center [1375, 189] width 250 height 38
type input "[PERSON_NAME]"
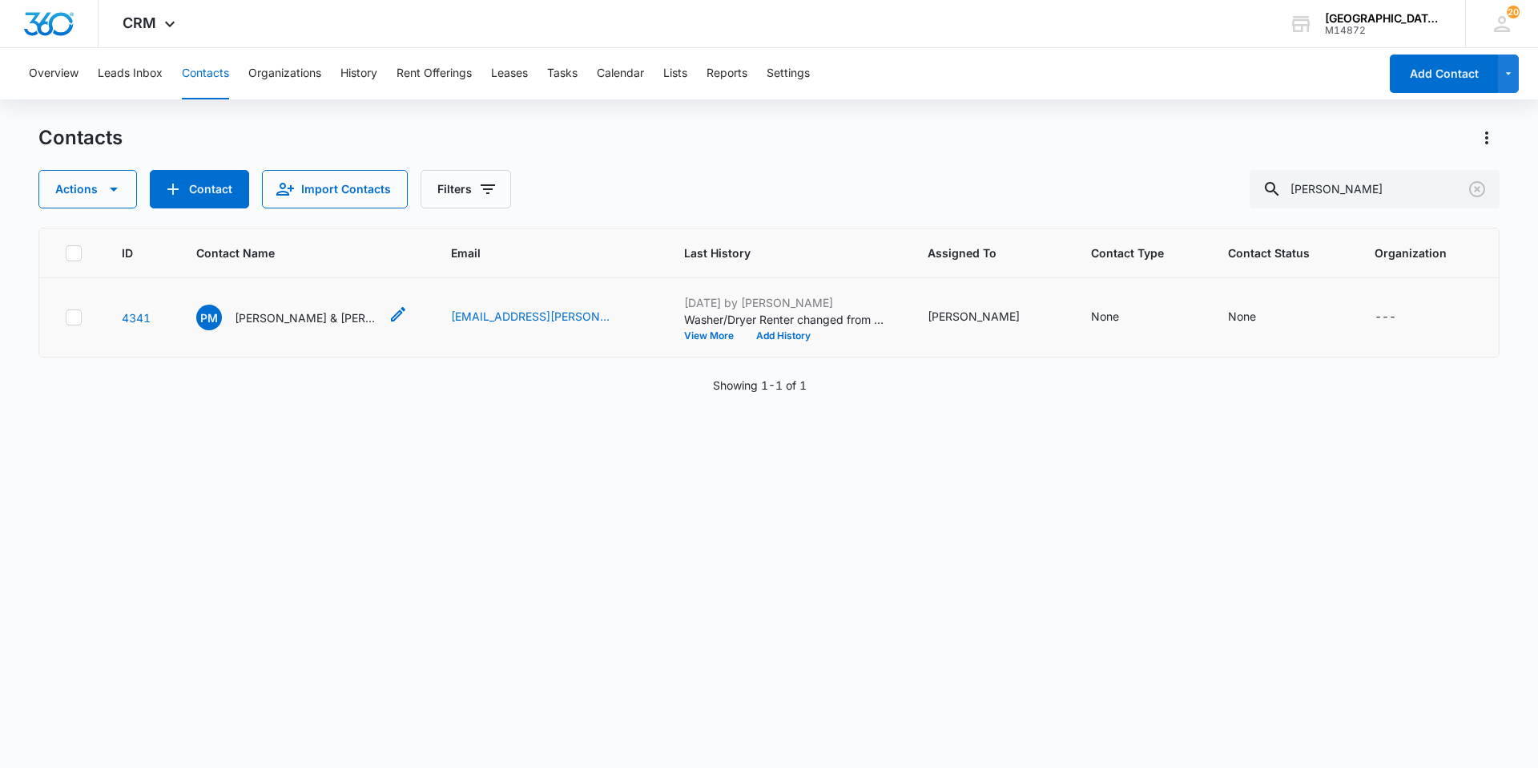
click at [308, 320] on p "[PERSON_NAME] & [PERSON_NAME]" at bounding box center [307, 317] width 144 height 17
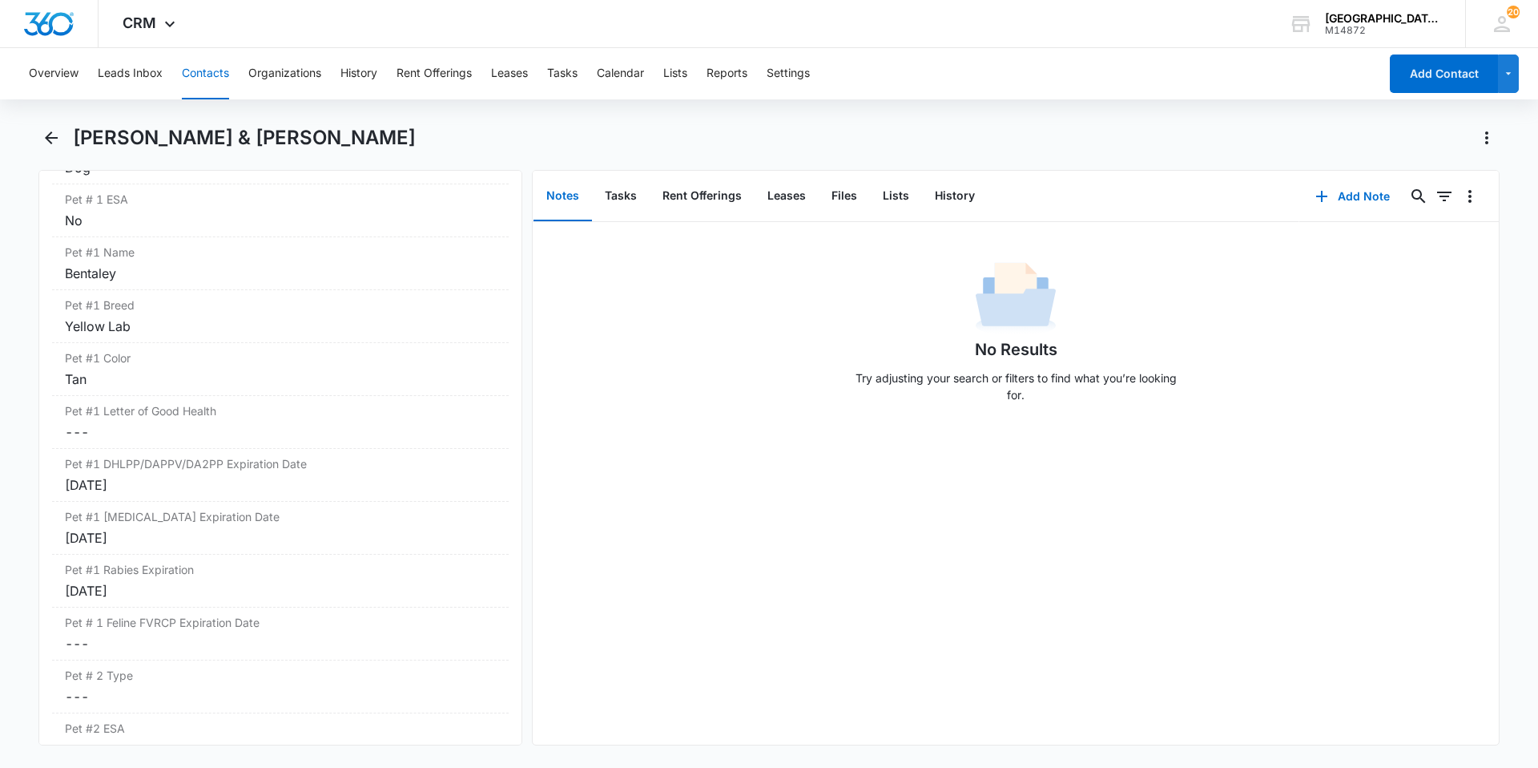
scroll to position [2243, 0]
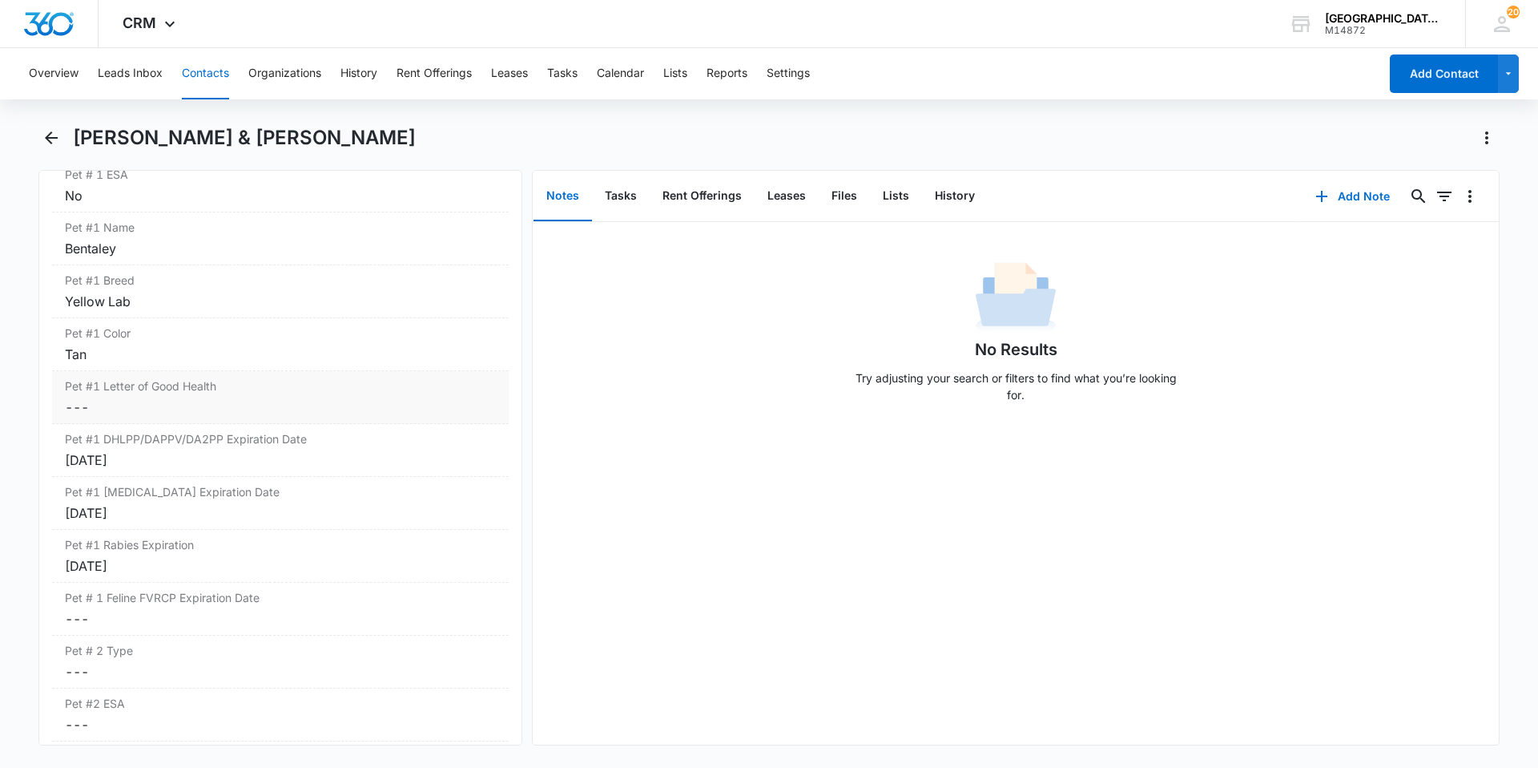
click at [251, 397] on div "Pet #1 Letter of Good Health Cancel Save Changes ---" at bounding box center [280, 397] width 457 height 53
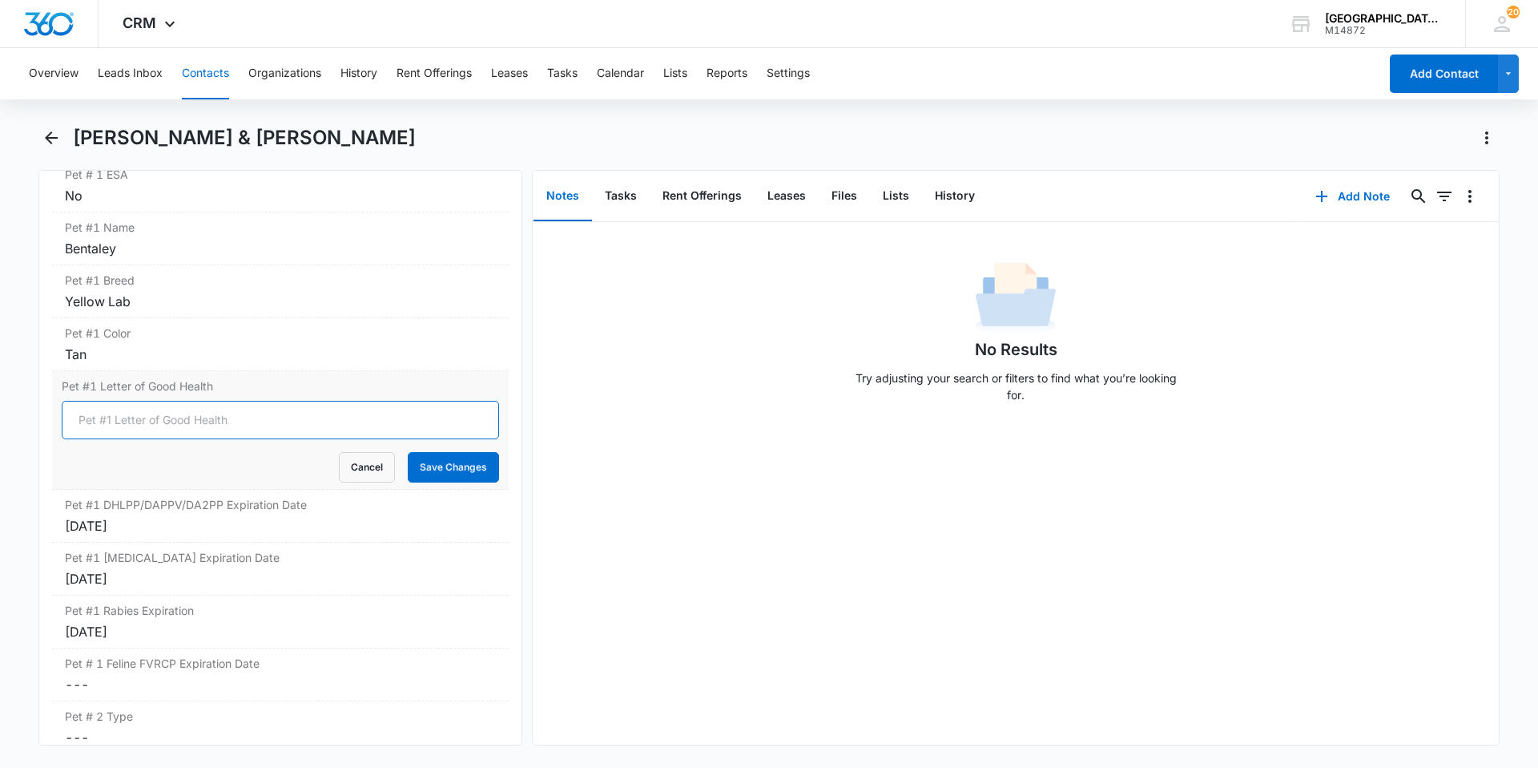
click at [179, 409] on input "Pet #1 Letter of Good Health" at bounding box center [280, 420] width 437 height 38
type input "YES"
click at [417, 472] on button "Save Changes" at bounding box center [453, 467] width 91 height 30
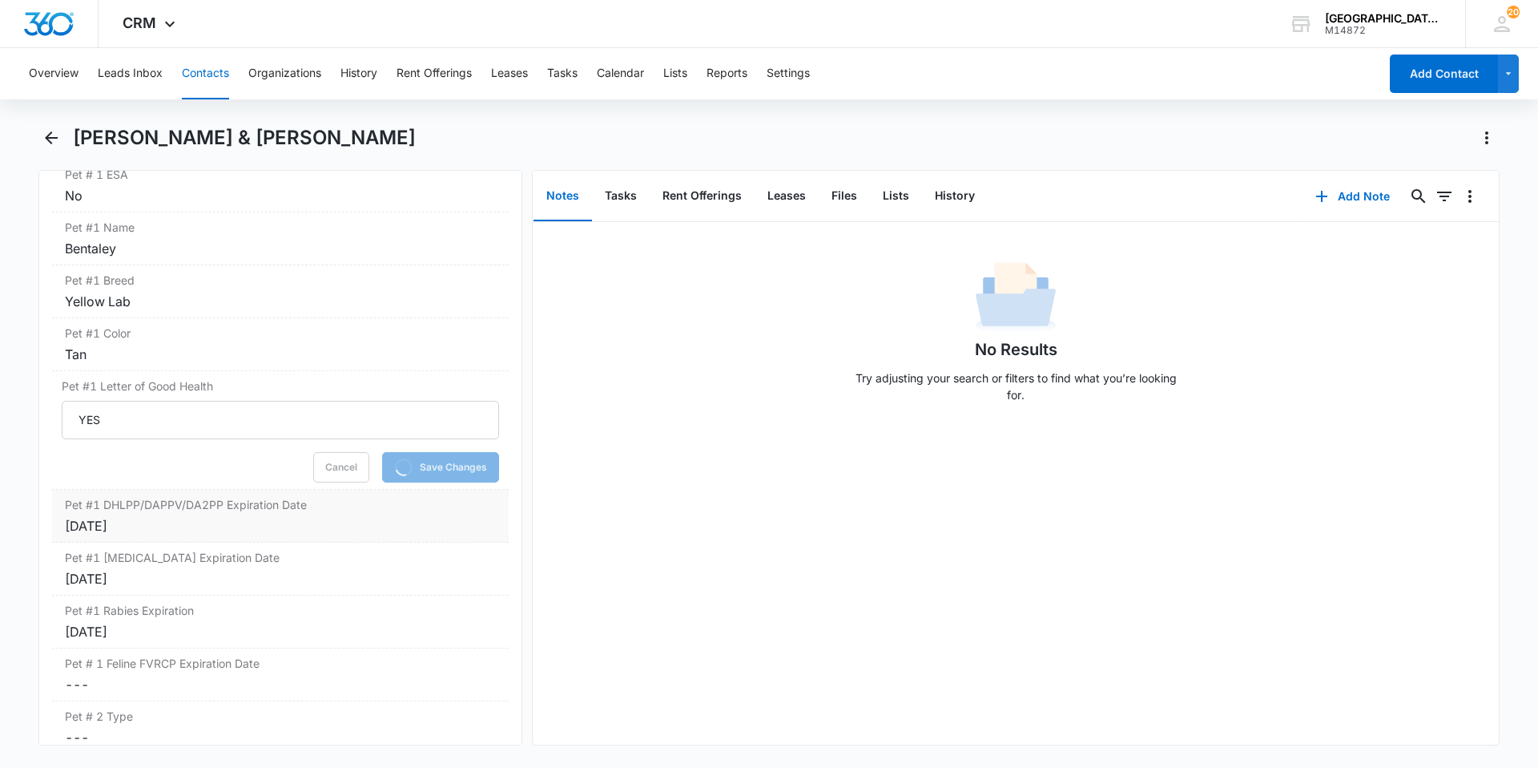
scroll to position [2404, 0]
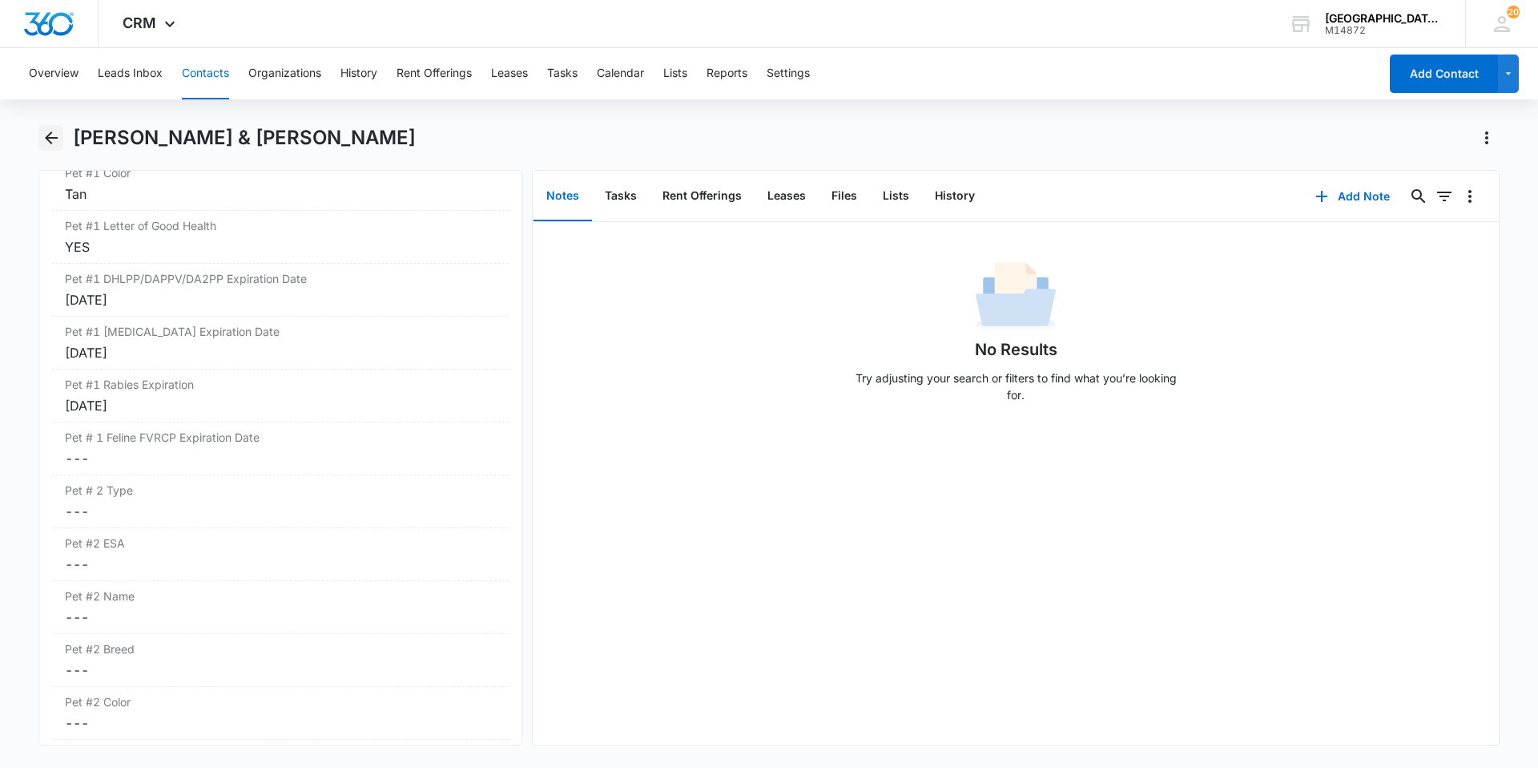
click at [55, 125] on button "Back" at bounding box center [50, 138] width 25 height 26
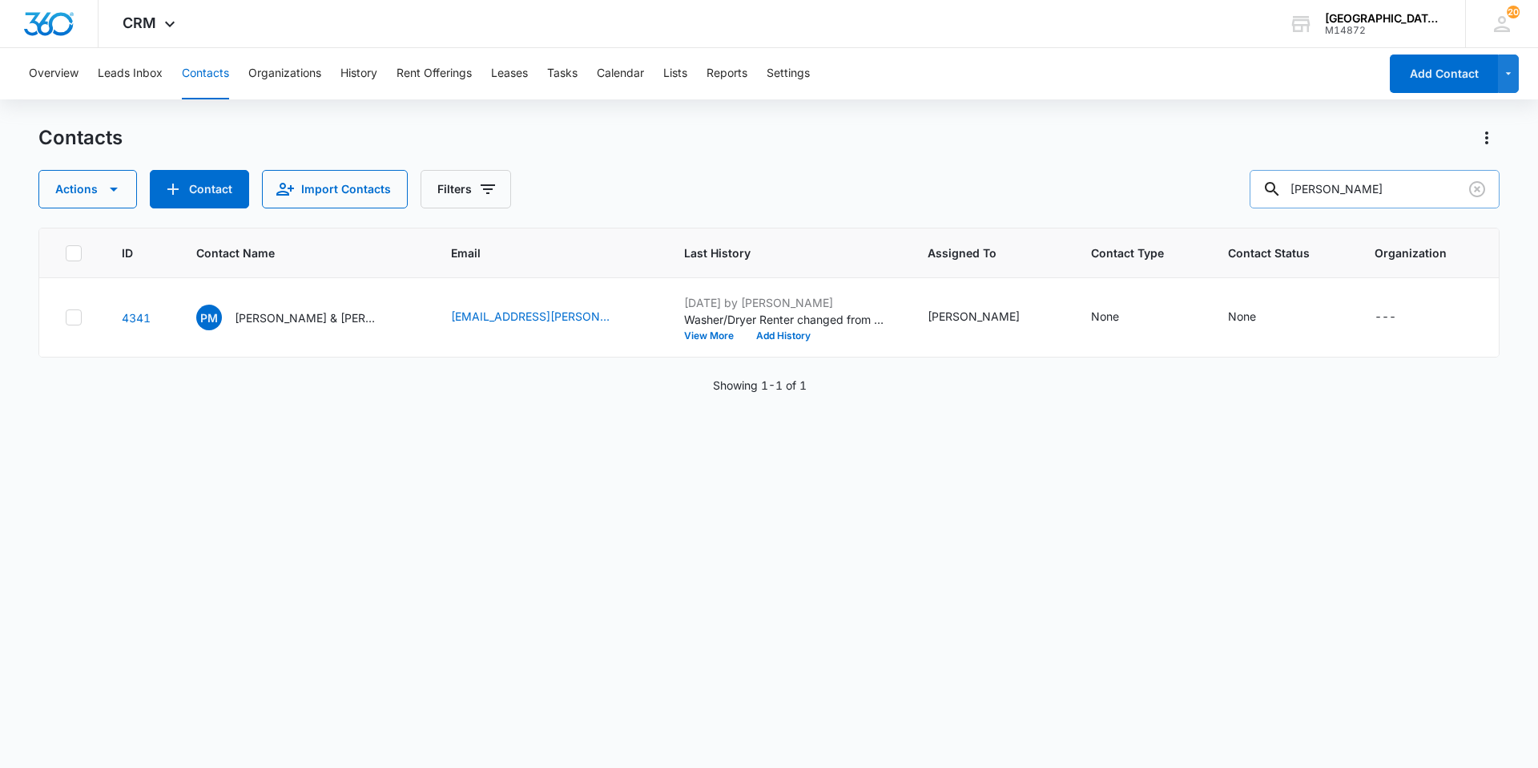
click at [1436, 195] on input "[PERSON_NAME]" at bounding box center [1375, 189] width 250 height 38
type input "[PERSON_NAME]"
click at [219, 305] on span "CB" at bounding box center [209, 317] width 26 height 26
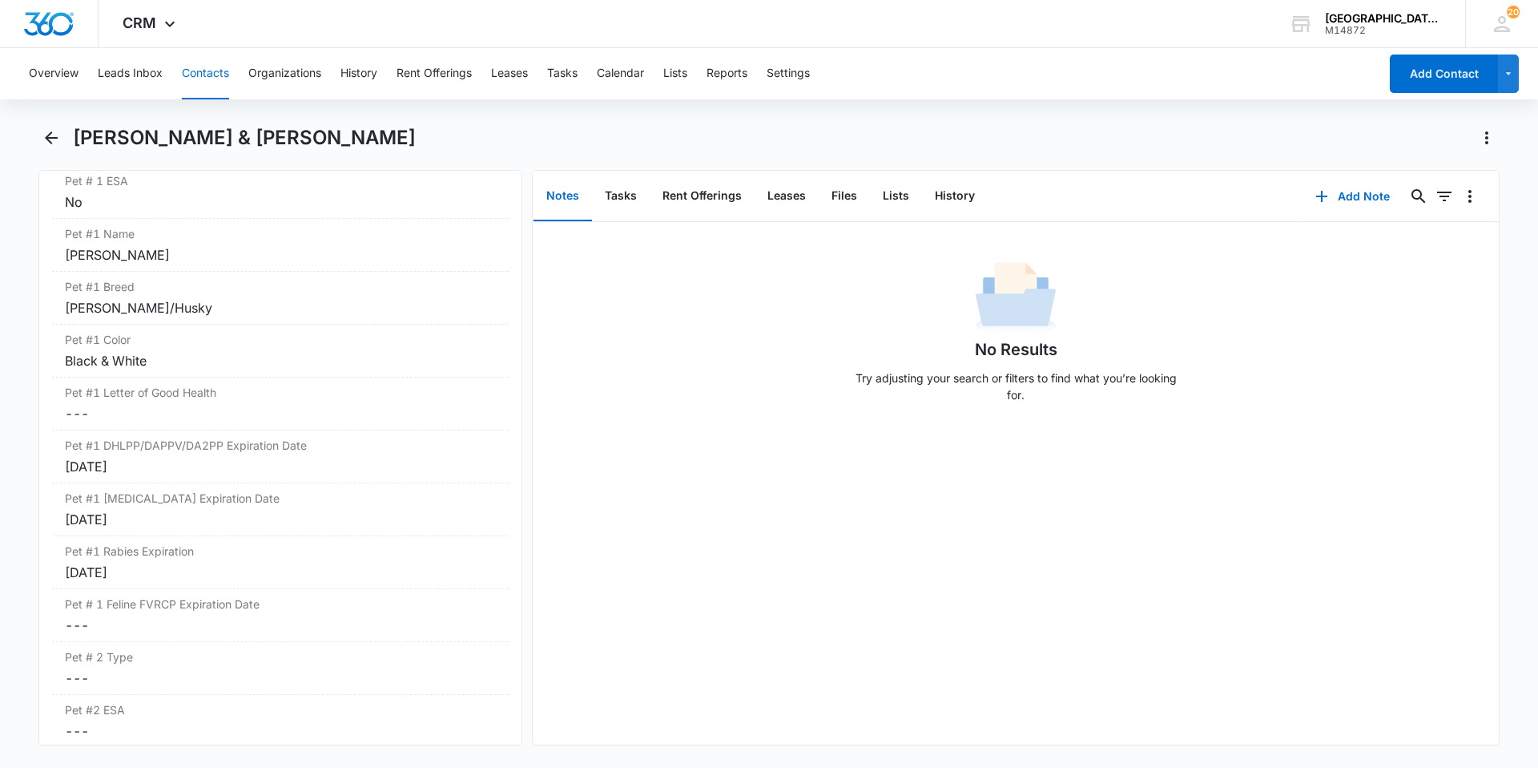
scroll to position [2243, 0]
click at [214, 403] on dd "Cancel Save Changes ---" at bounding box center [280, 406] width 431 height 19
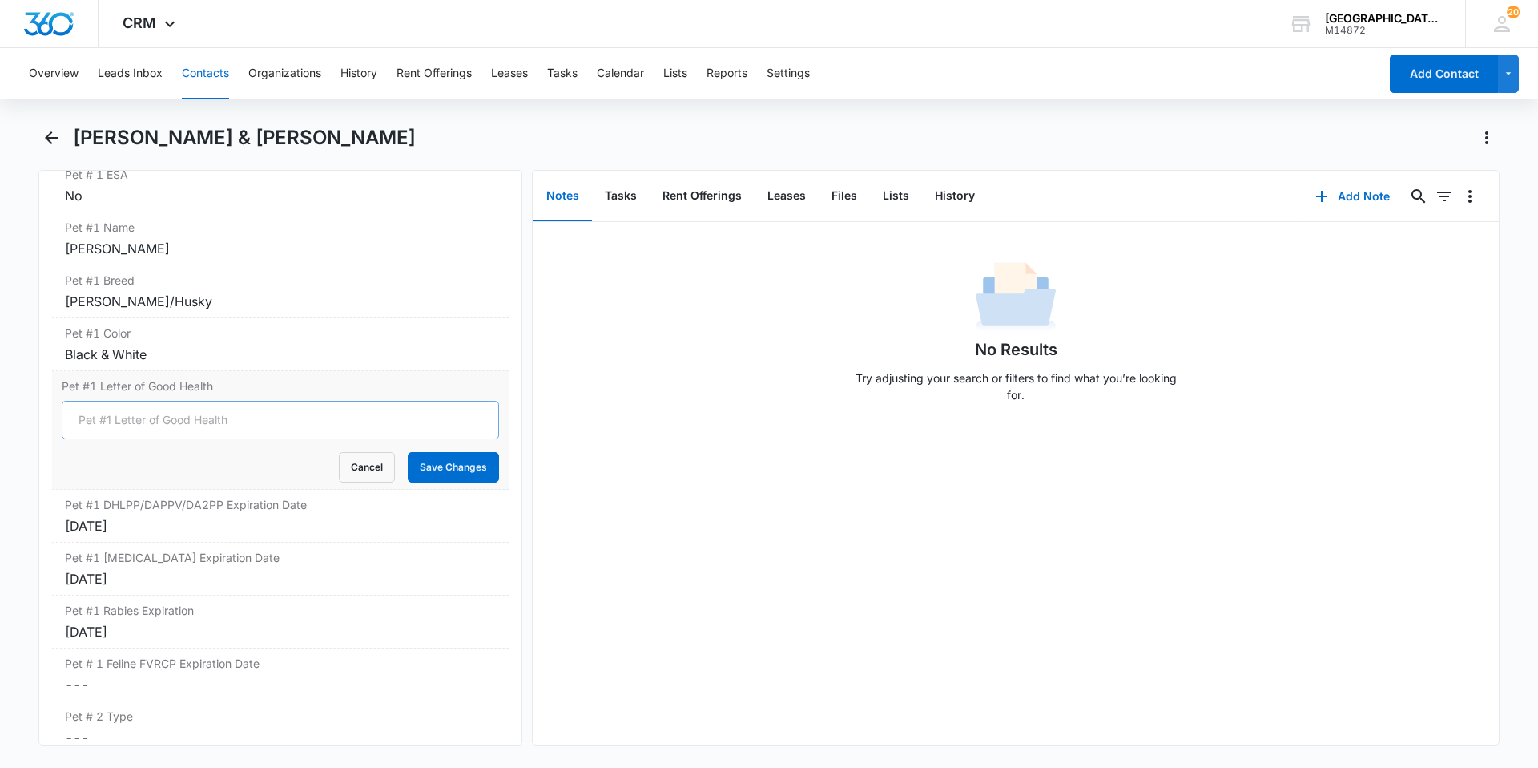
type input "YES"
click at [412, 471] on button "Save Changes" at bounding box center [453, 467] width 91 height 30
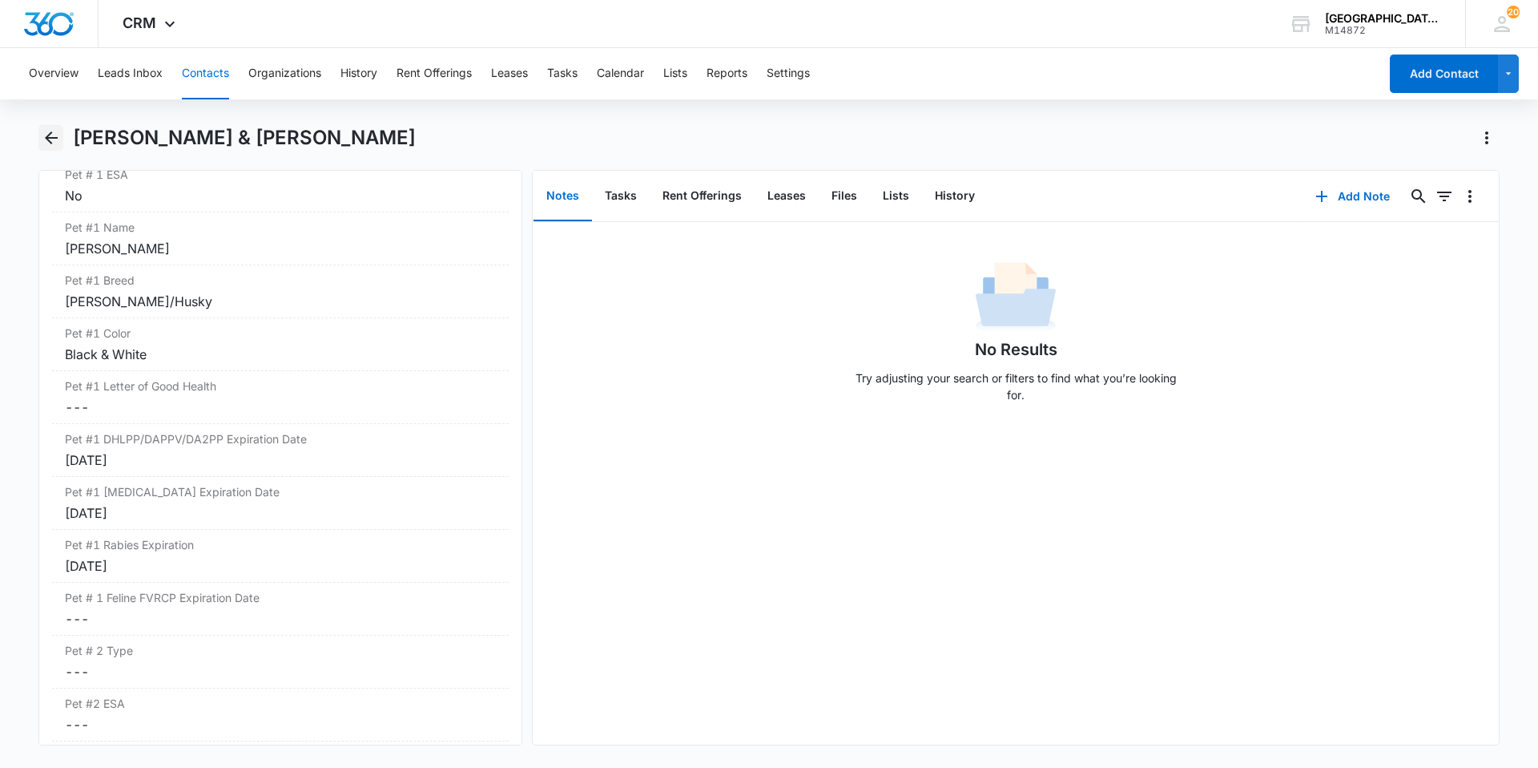
click at [54, 136] on icon "Back" at bounding box center [51, 137] width 19 height 19
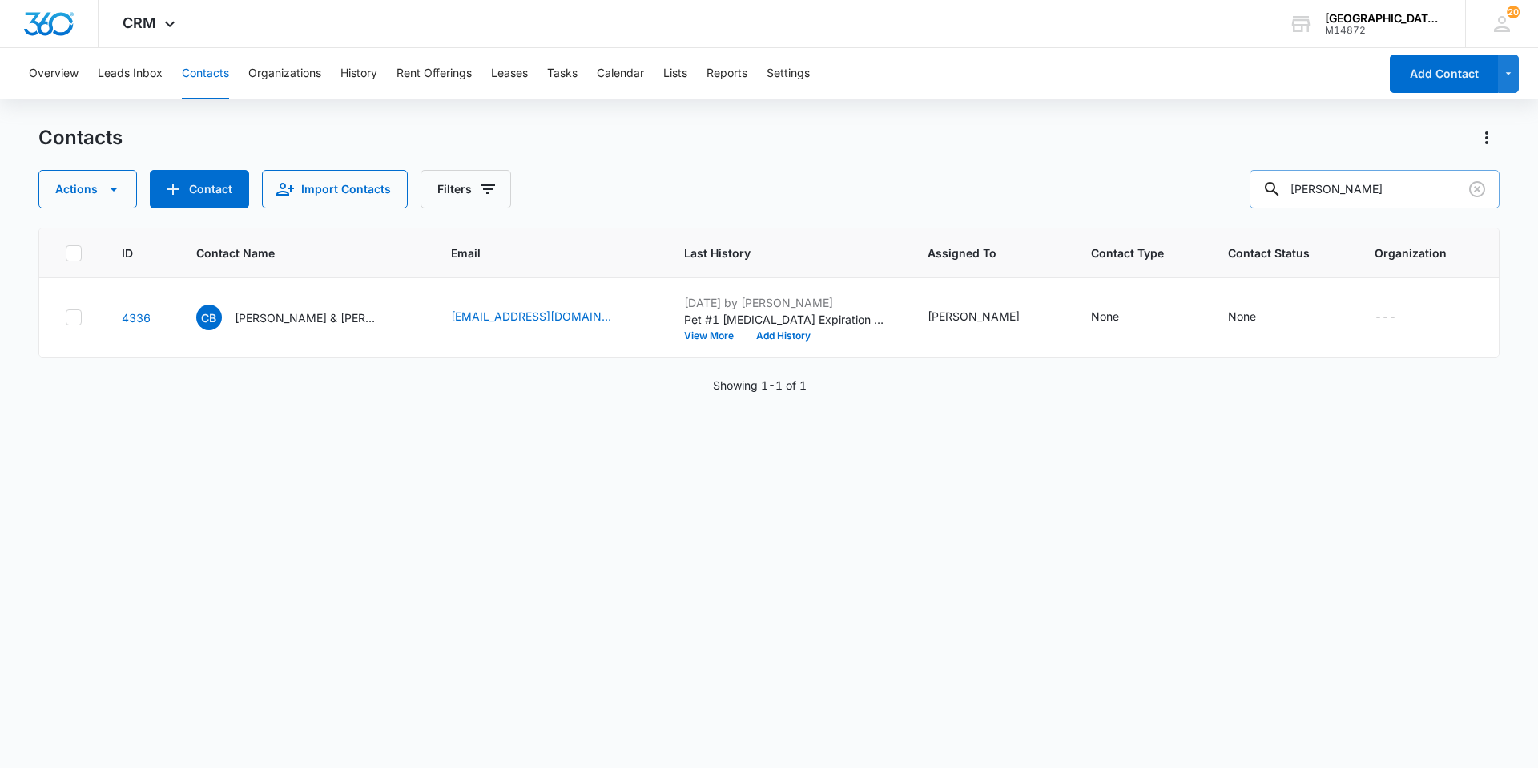
click at [1310, 195] on input "[PERSON_NAME]" at bounding box center [1375, 189] width 250 height 38
type input "[PERSON_NAME]"
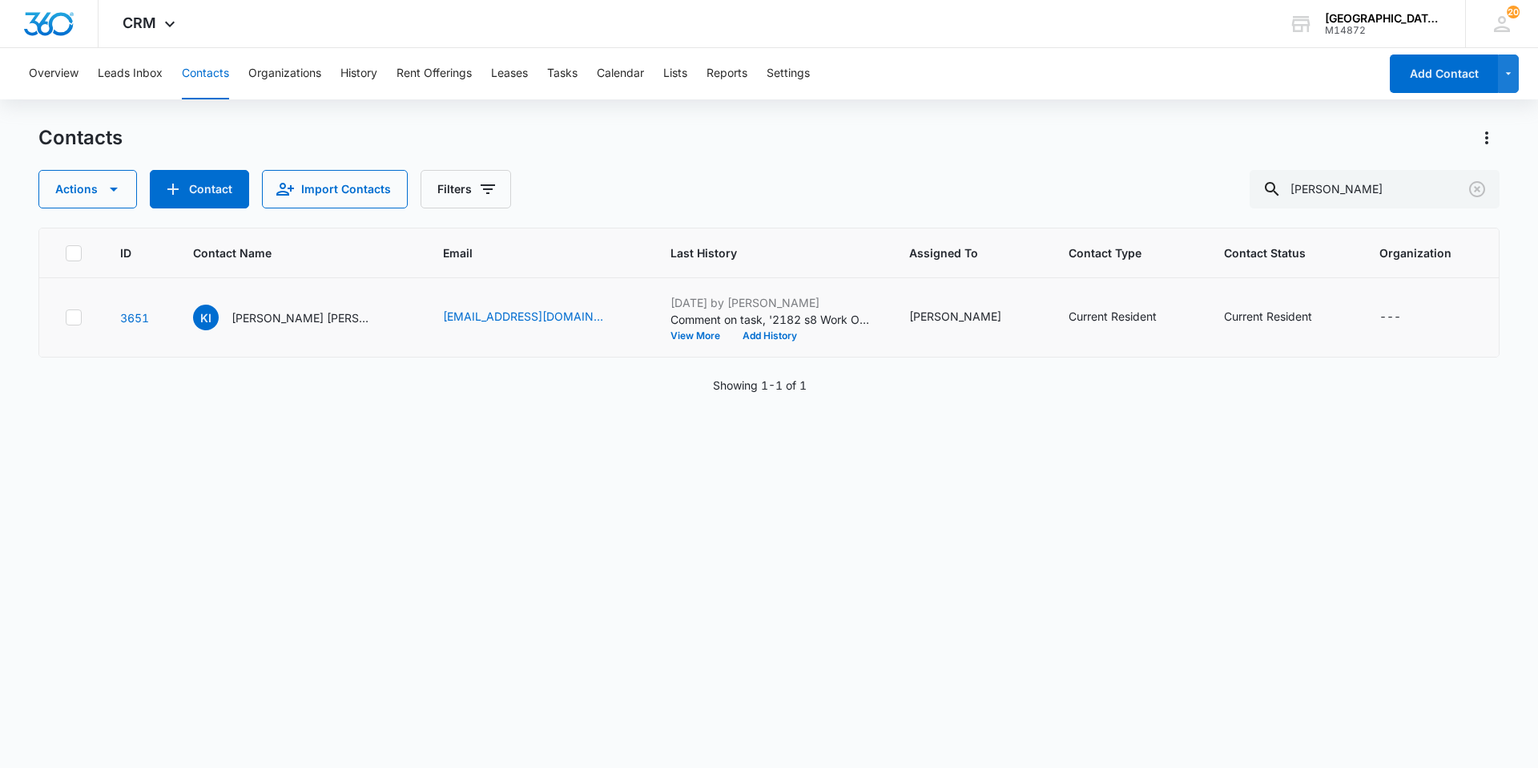
click at [292, 330] on td "KI [PERSON_NAME] [PERSON_NAME]" at bounding box center [299, 317] width 250 height 79
click at [286, 316] on p "[PERSON_NAME] [PERSON_NAME]" at bounding box center [304, 317] width 144 height 17
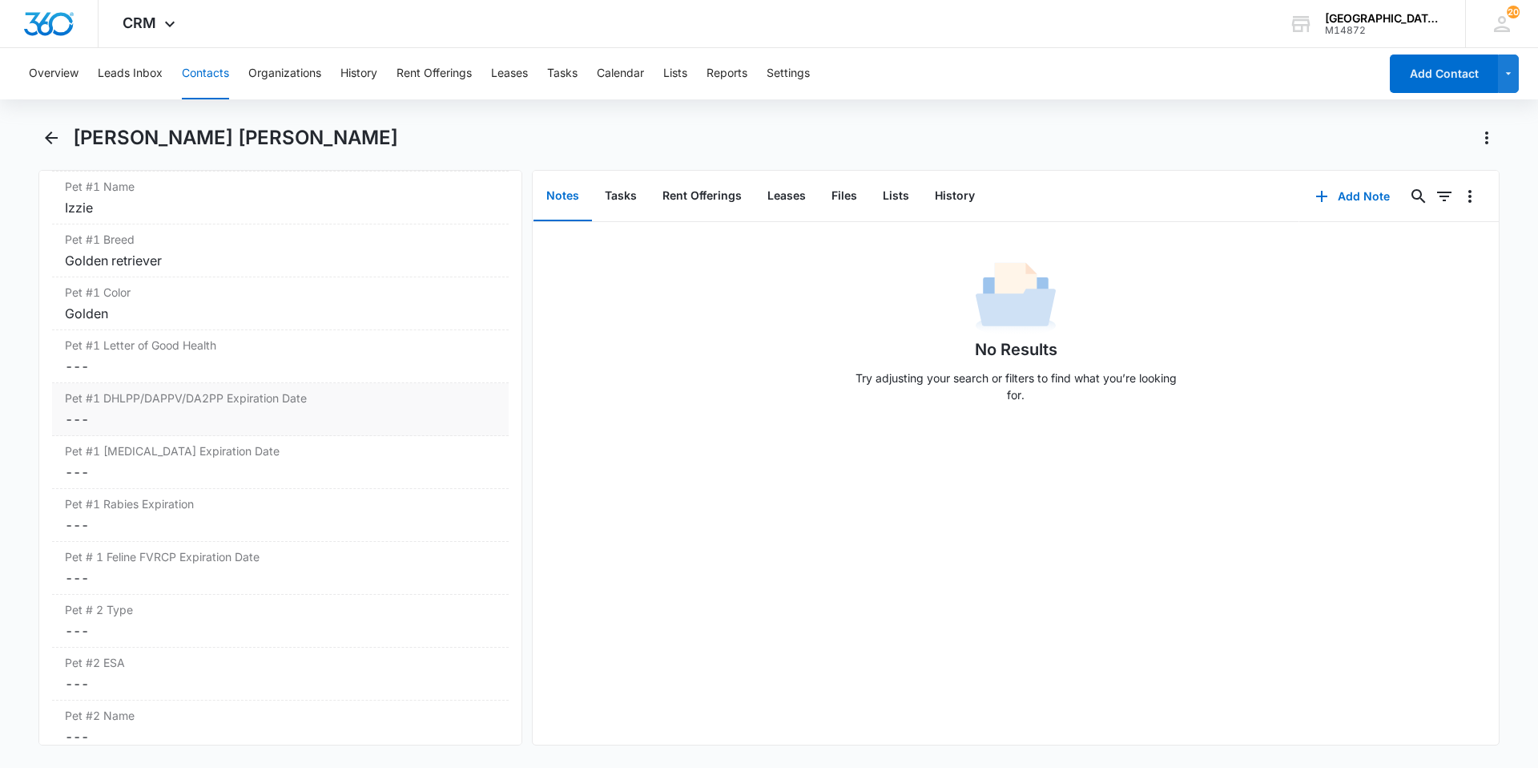
scroll to position [2324, 0]
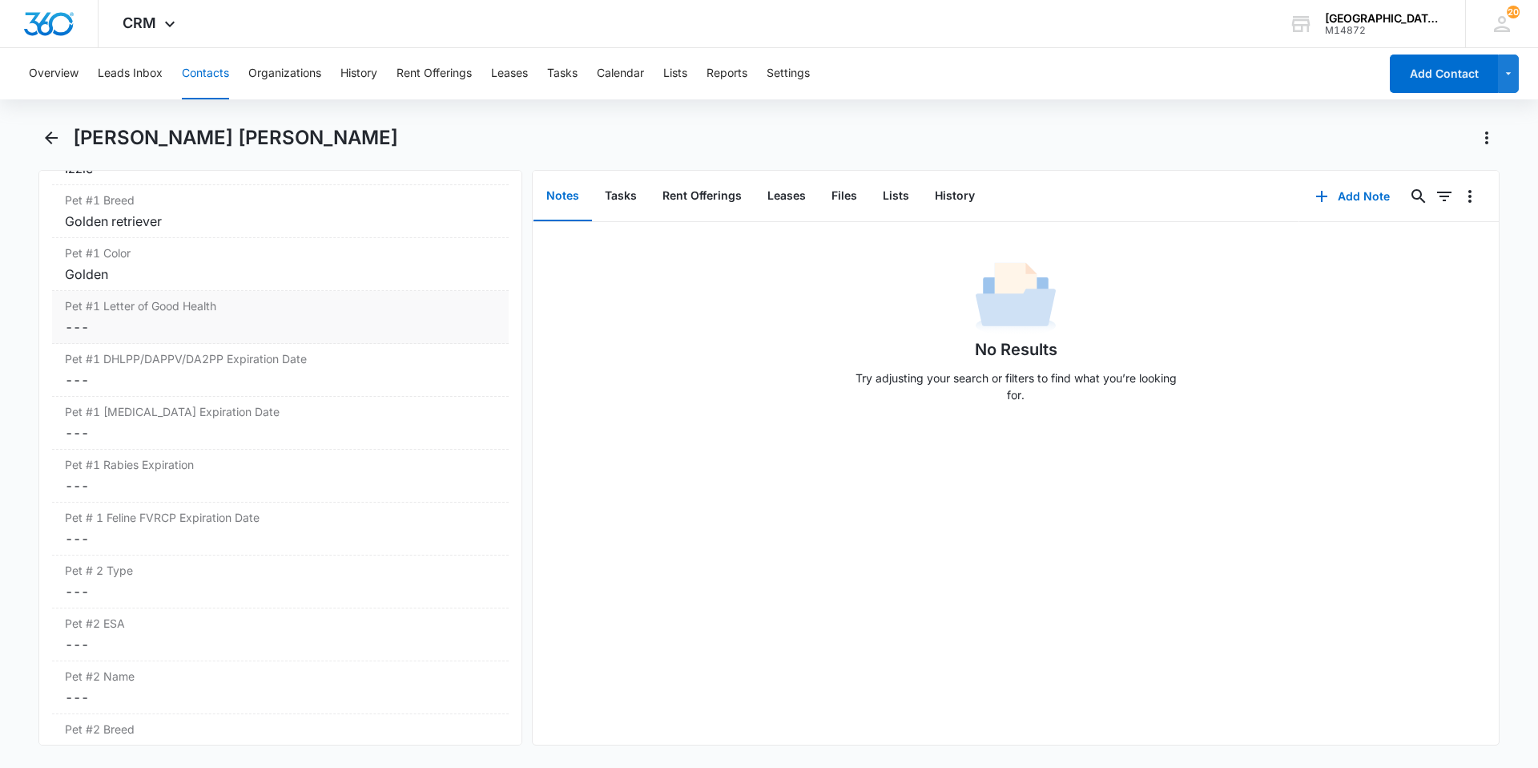
click at [150, 310] on label "Pet #1 Letter of Good Health" at bounding box center [280, 305] width 431 height 17
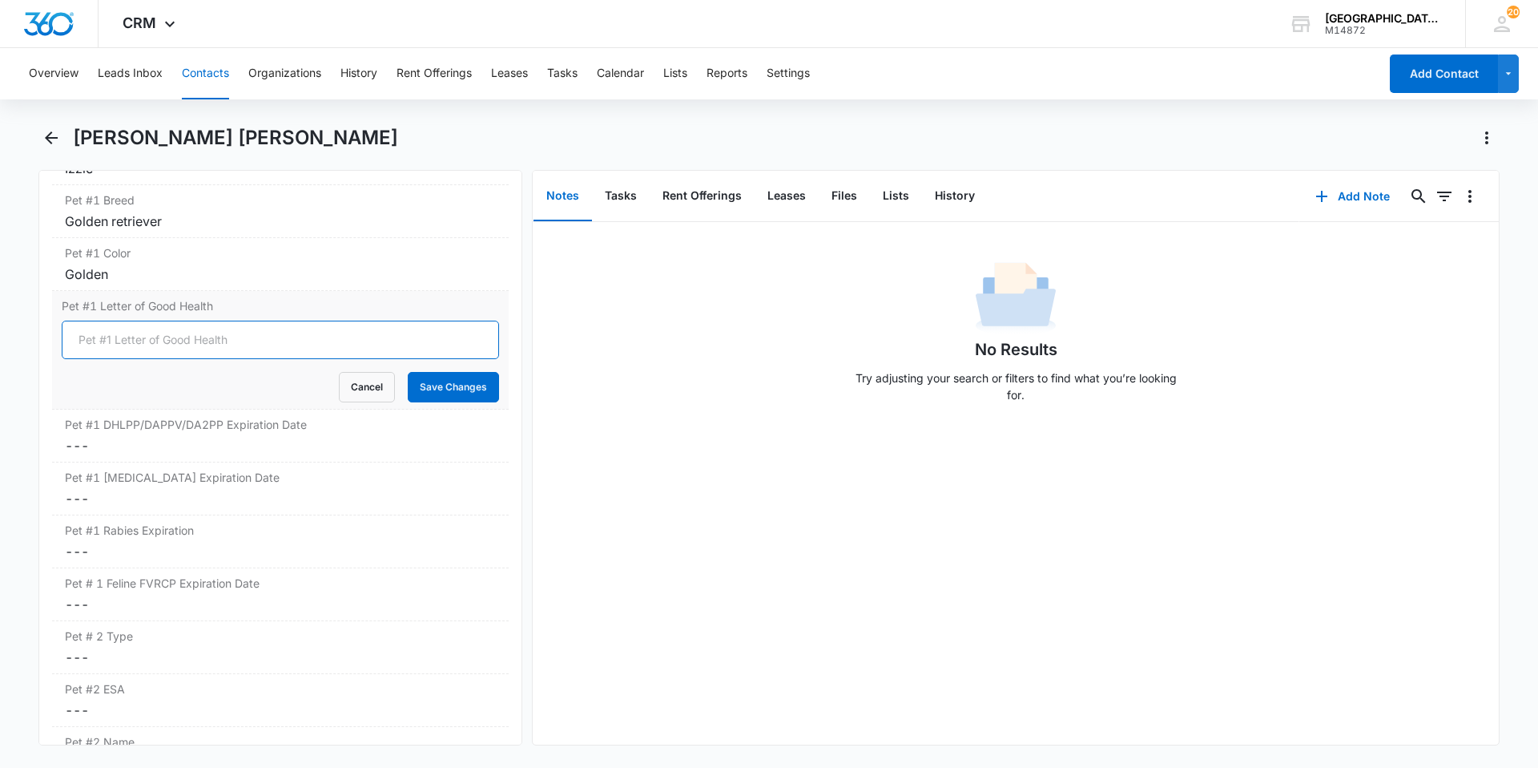
click at [145, 349] on input "Pet #1 Letter of Good Health" at bounding box center [280, 339] width 437 height 38
type input "YES"
click at [449, 382] on button "Save Changes" at bounding box center [453, 387] width 91 height 30
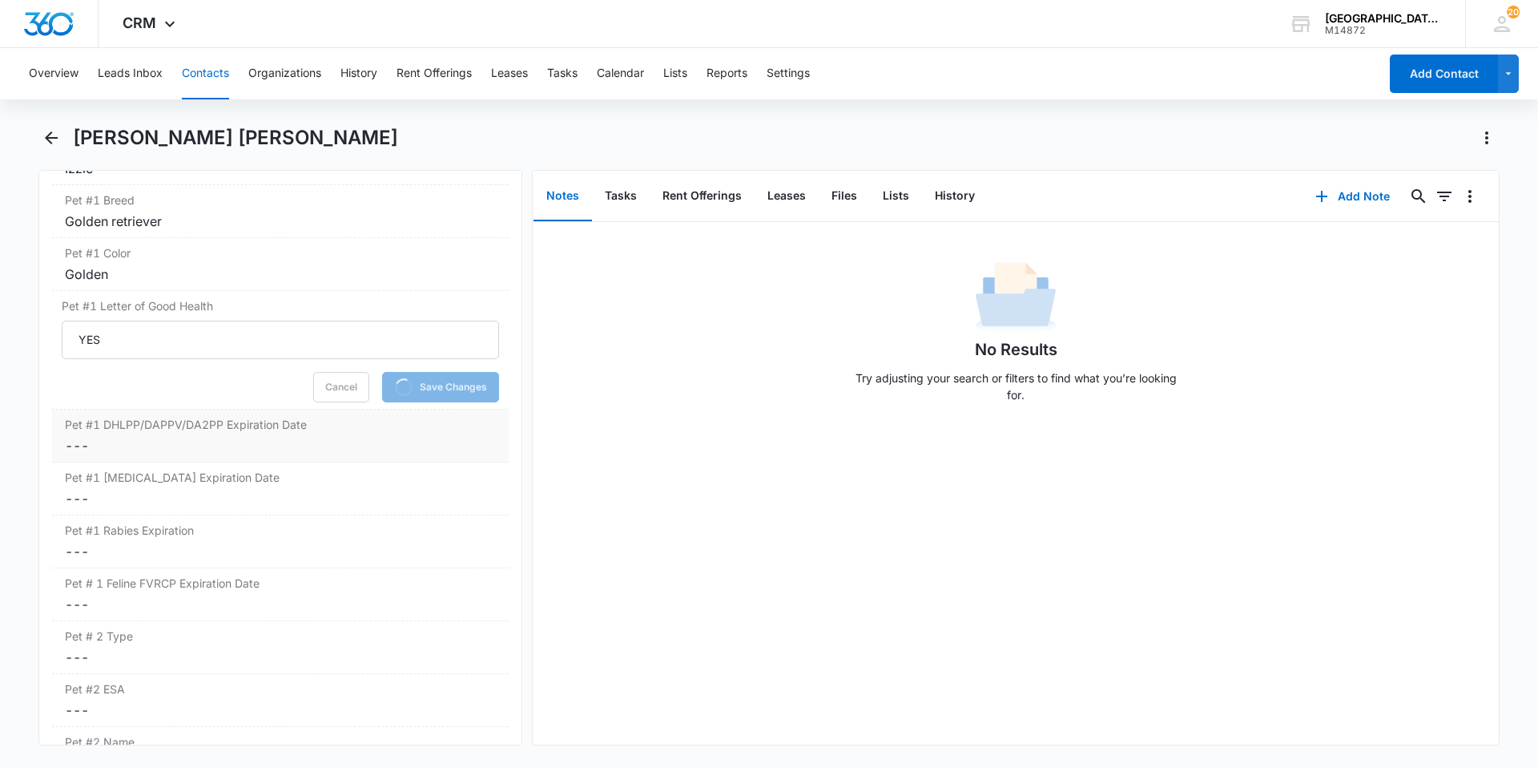
click at [163, 425] on label "Pet #1 DHLPP/DAPPV/DA2PP Expiration Date" at bounding box center [280, 424] width 431 height 17
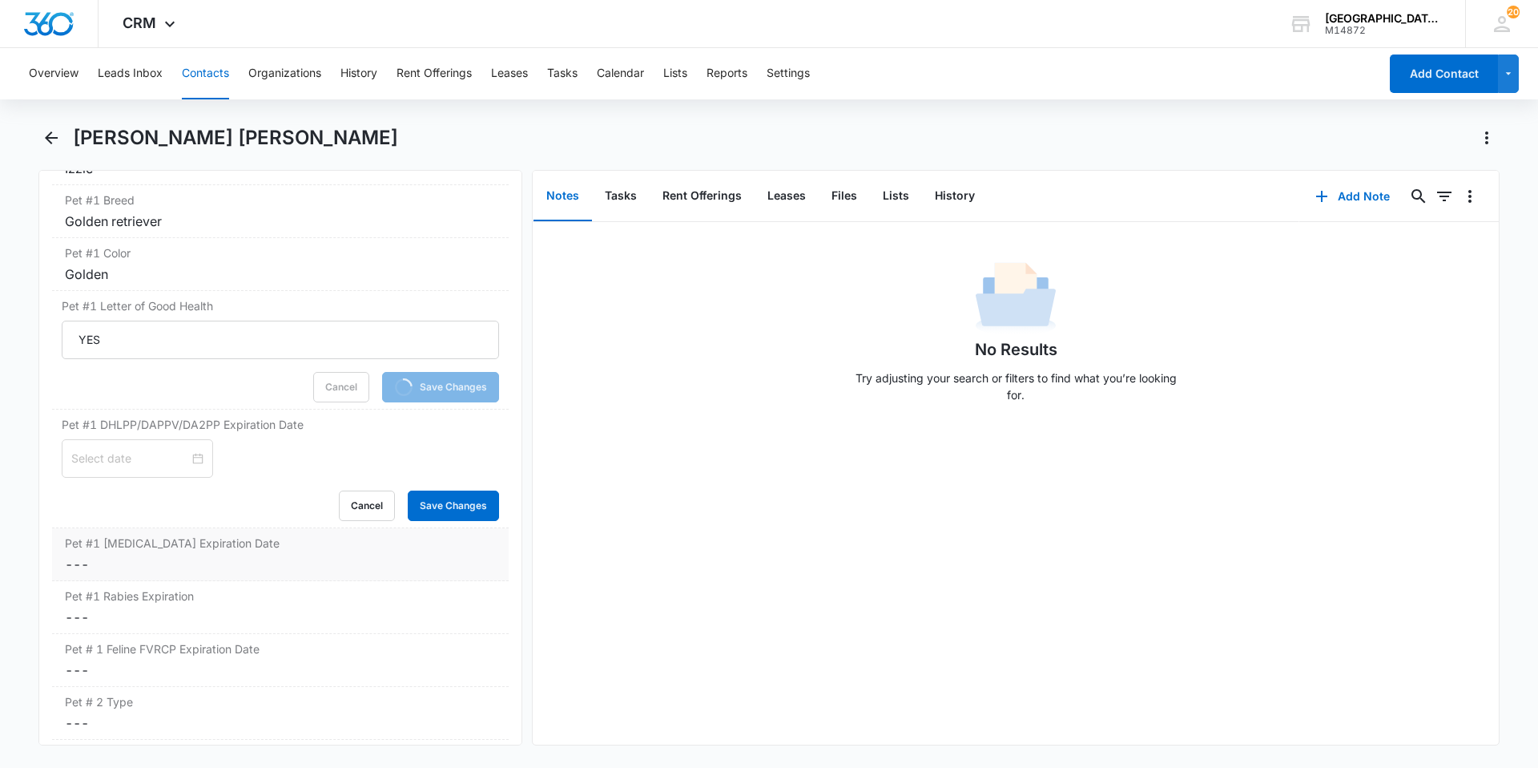
click at [165, 515] on div "Cancel Save Changes" at bounding box center [280, 505] width 437 height 30
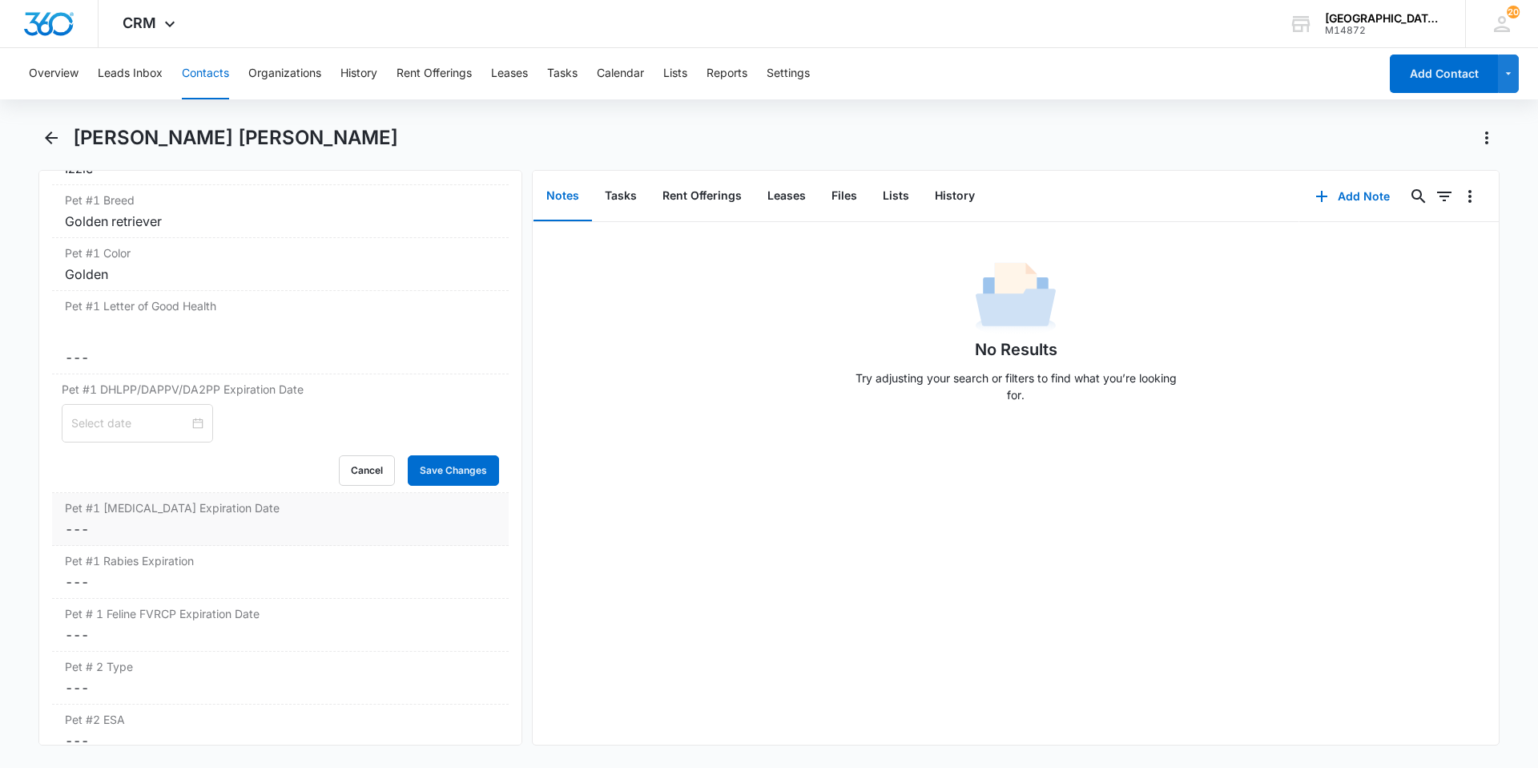
click at [171, 566] on dl "Pet/Animal Owner Cancel Save Changes Yes Pet #1 Type Cancel Save Changes Dog Pe…" at bounding box center [280, 577] width 457 height 1206
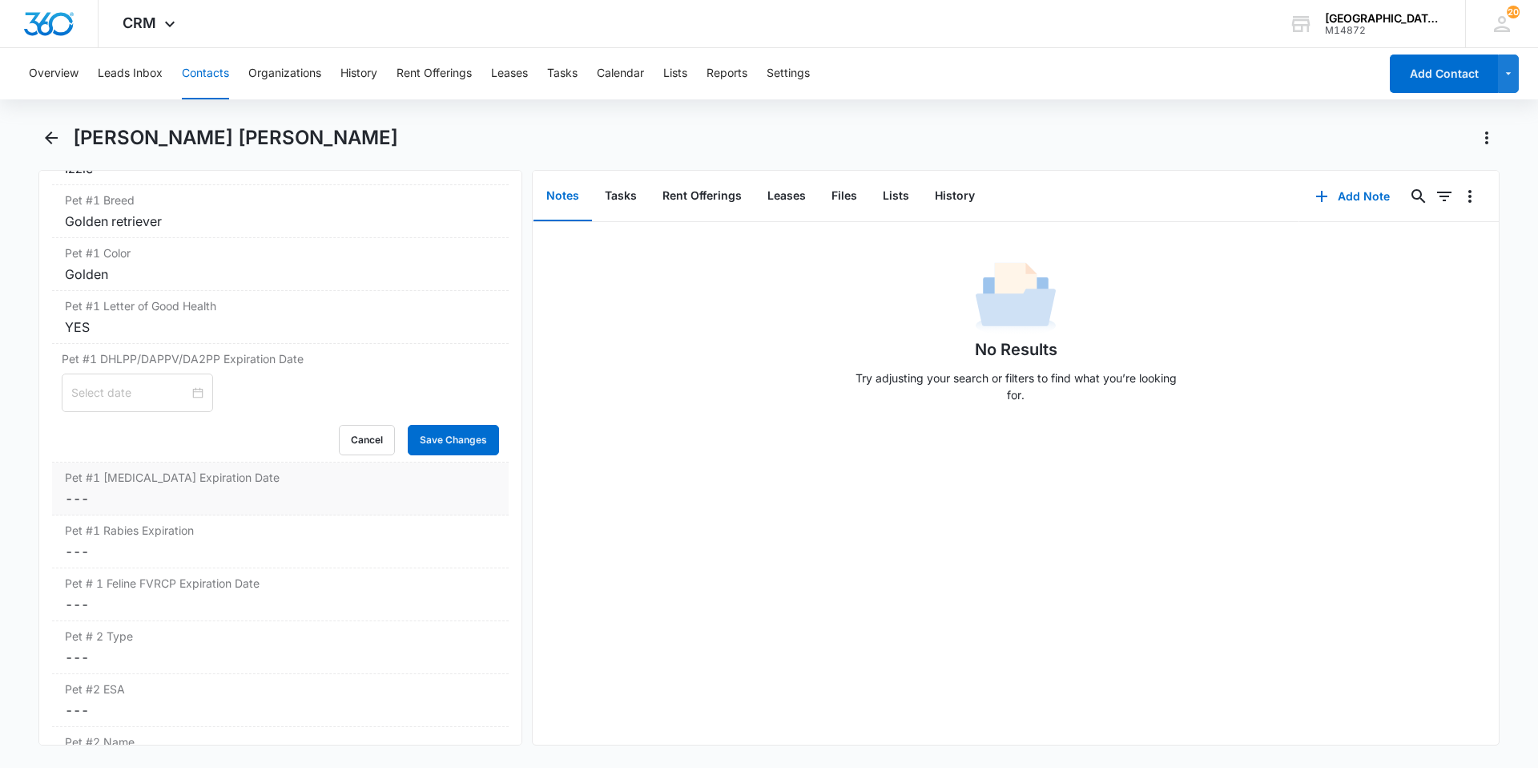
click at [163, 500] on dd "Cancel Save Changes ---" at bounding box center [280, 498] width 431 height 19
click at [179, 607] on div "Pet #1 [MEDICAL_DATA] Expiration Cancel Save Changes ---" at bounding box center [280, 607] width 457 height 53
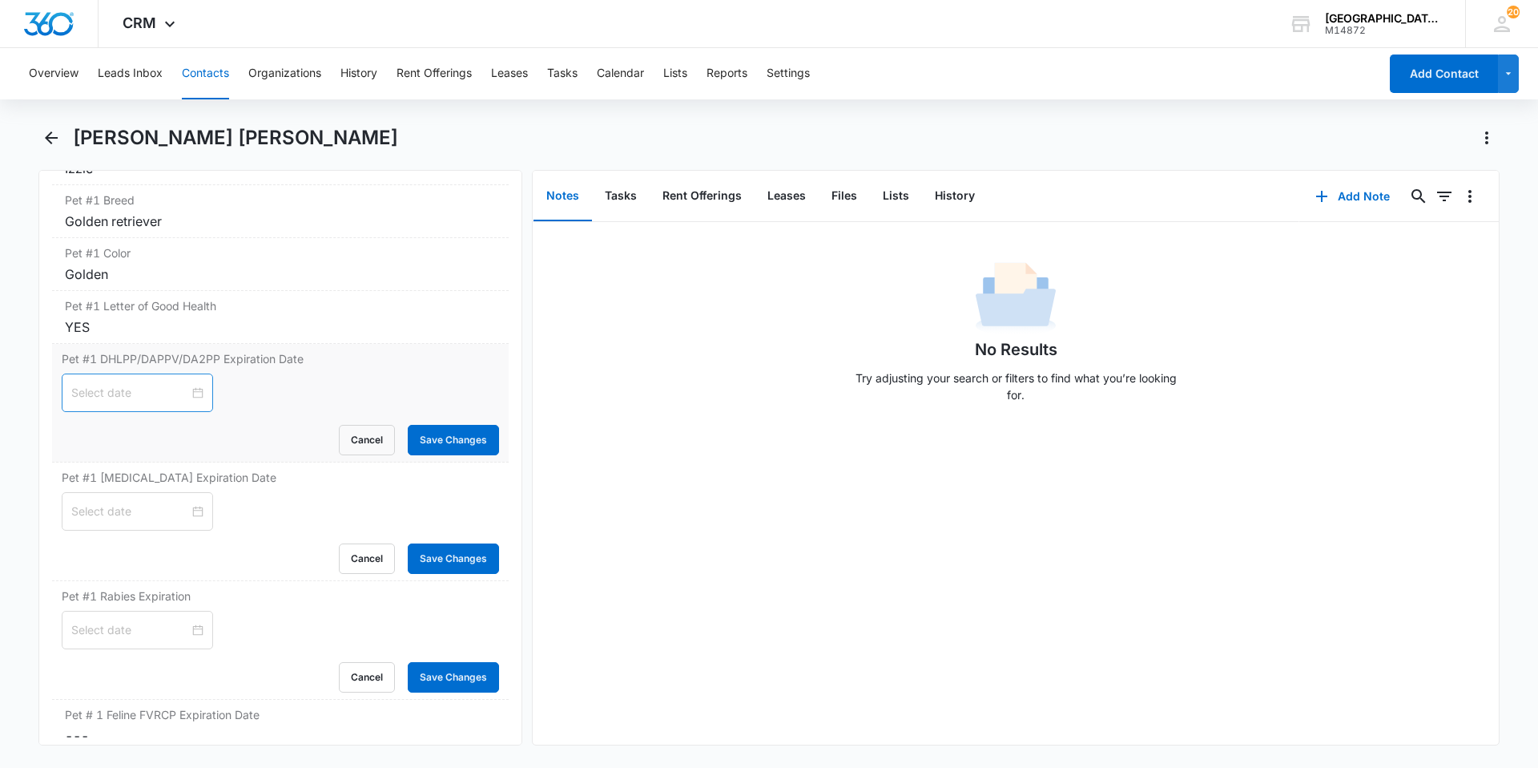
click at [192, 388] on div at bounding box center [137, 393] width 132 height 18
click at [186, 429] on button "2025" at bounding box center [187, 431] width 28 height 32
click at [237, 586] on div "2027" at bounding box center [244, 579] width 48 height 19
type input "[DATE]"
click at [147, 431] on button "Oct" at bounding box center [156, 431] width 19 height 32
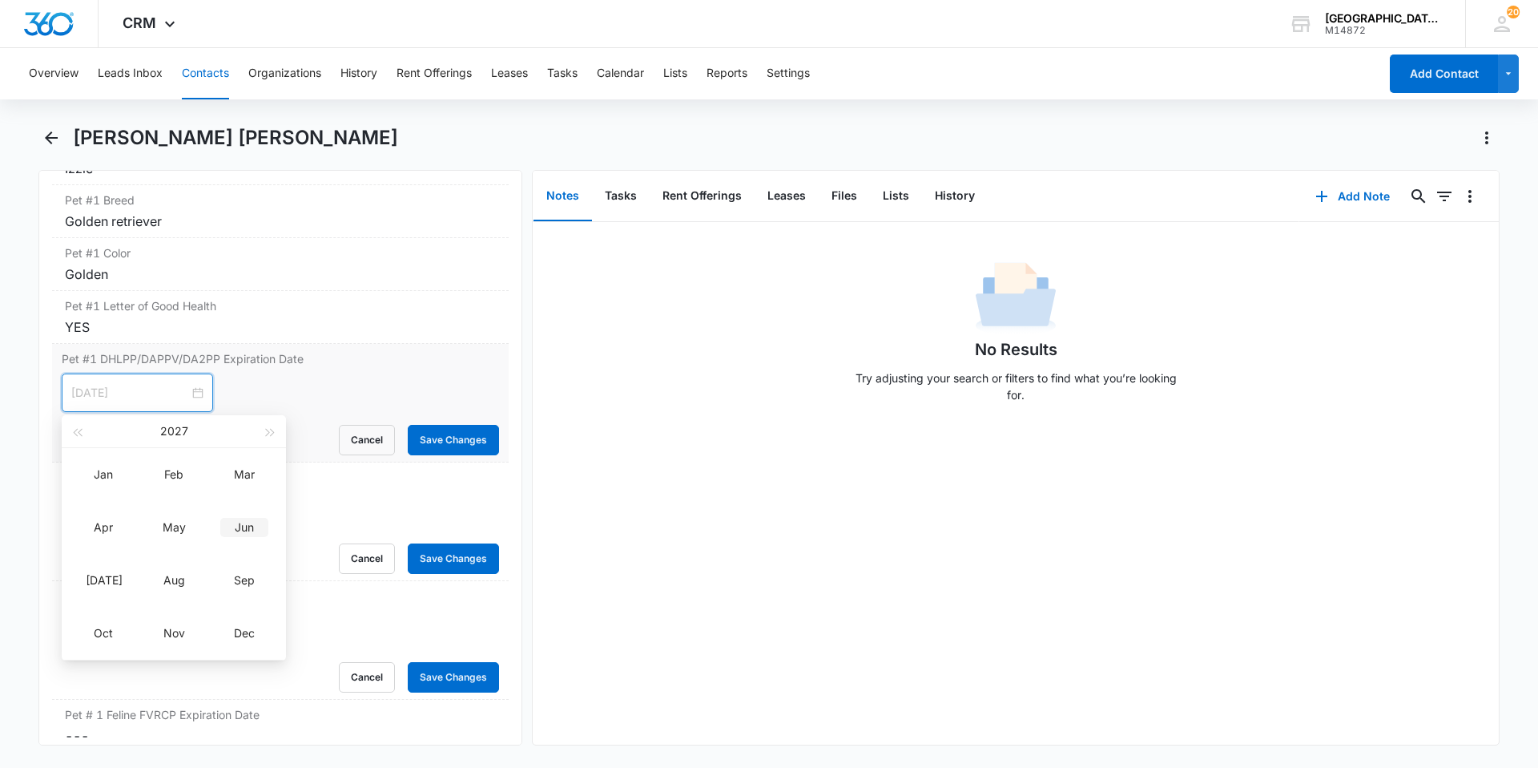
click at [233, 533] on div "Jun" at bounding box center [244, 527] width 48 height 19
type input "[DATE]"
click at [260, 520] on div "12" at bounding box center [258, 515] width 19 height 19
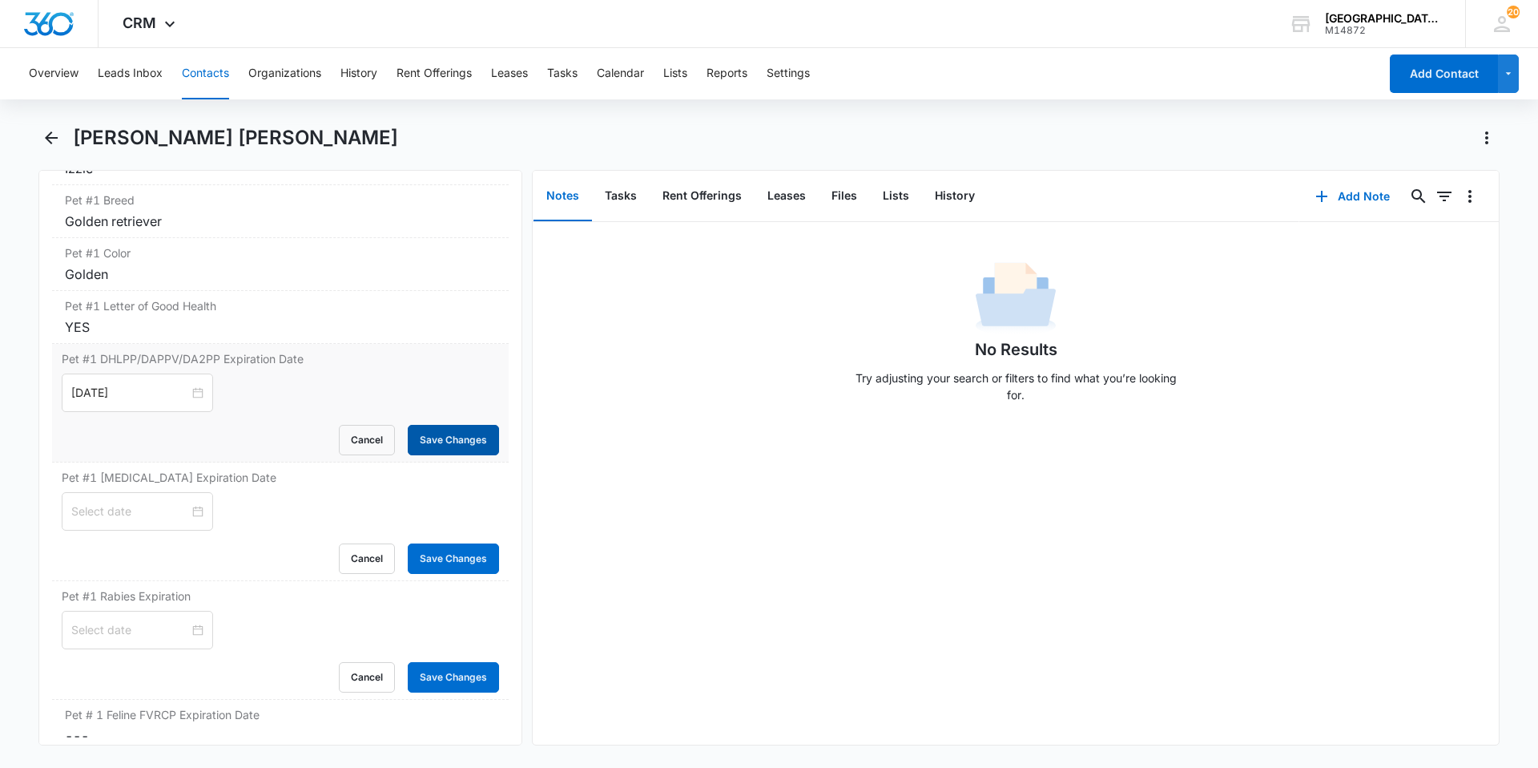
click at [416, 441] on button "Save Changes" at bounding box center [453, 440] width 91 height 30
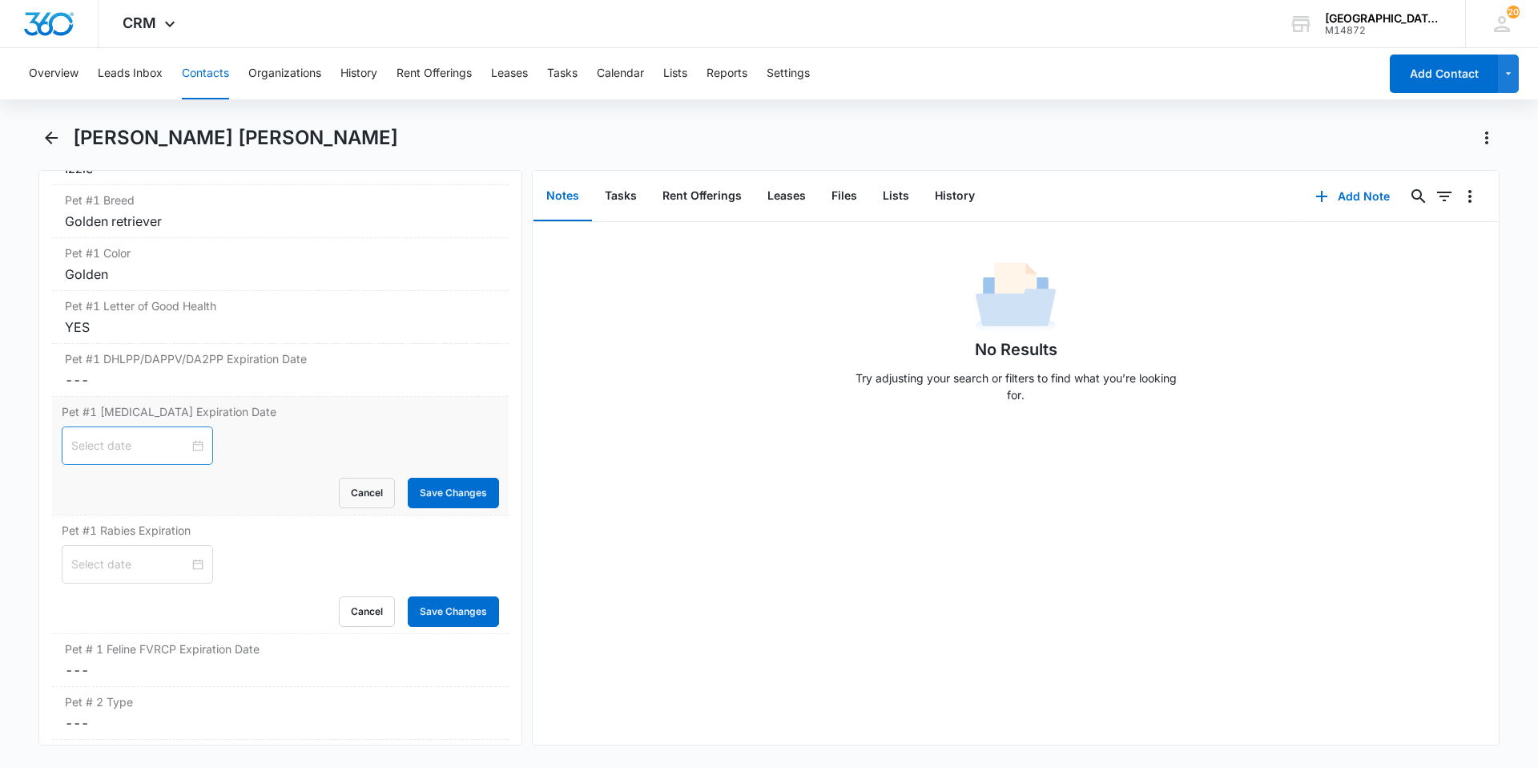
click at [189, 509] on div "Pet #1 [MEDICAL_DATA] Expiration Date Cancel Save Changes" at bounding box center [280, 456] width 457 height 119
click at [187, 445] on div at bounding box center [137, 446] width 132 height 18
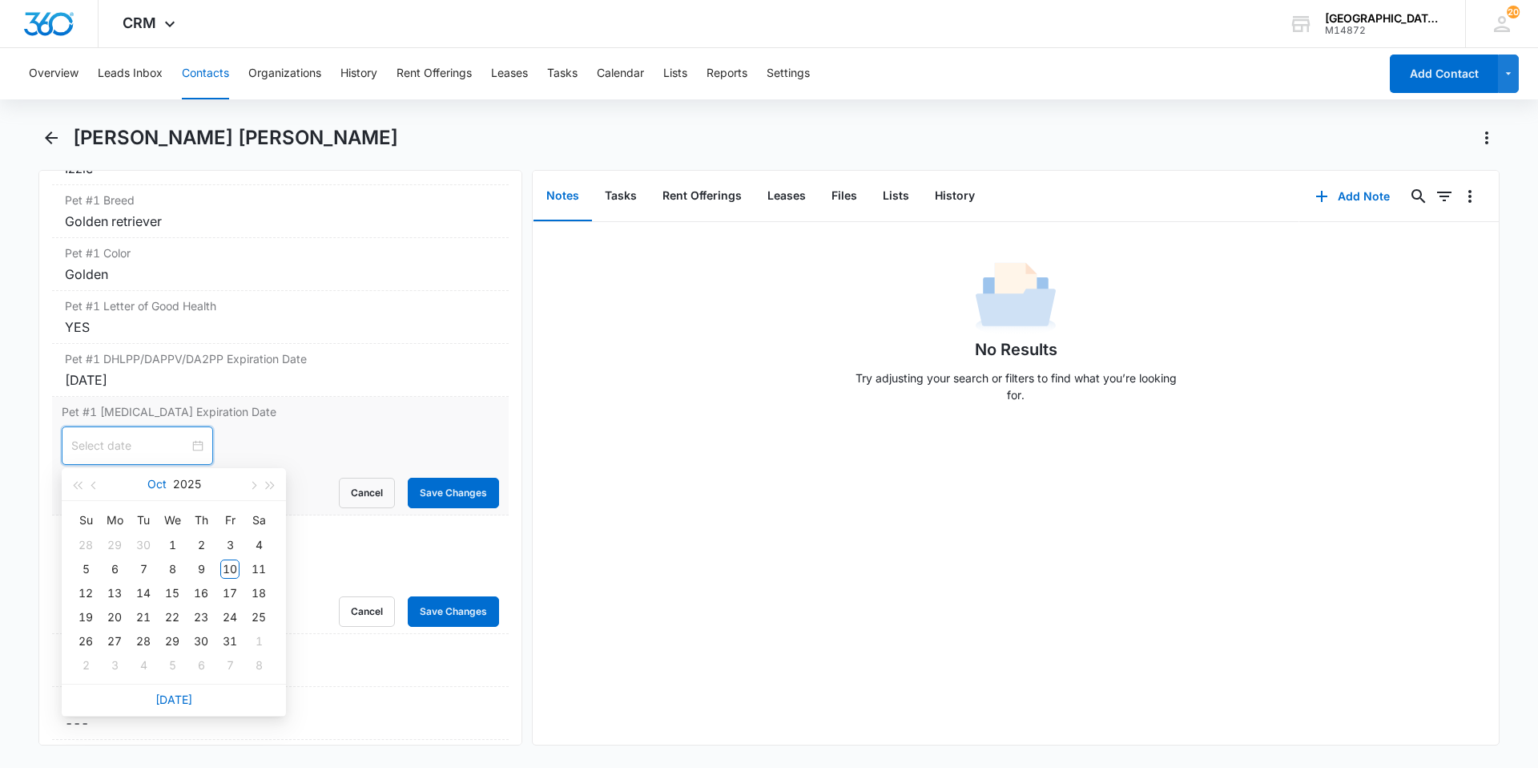
click at [161, 482] on button "Oct" at bounding box center [156, 484] width 19 height 32
click at [250, 583] on div "Jun" at bounding box center [244, 579] width 48 height 19
type input "[DATE]"
click at [204, 570] on div "12" at bounding box center [200, 568] width 19 height 19
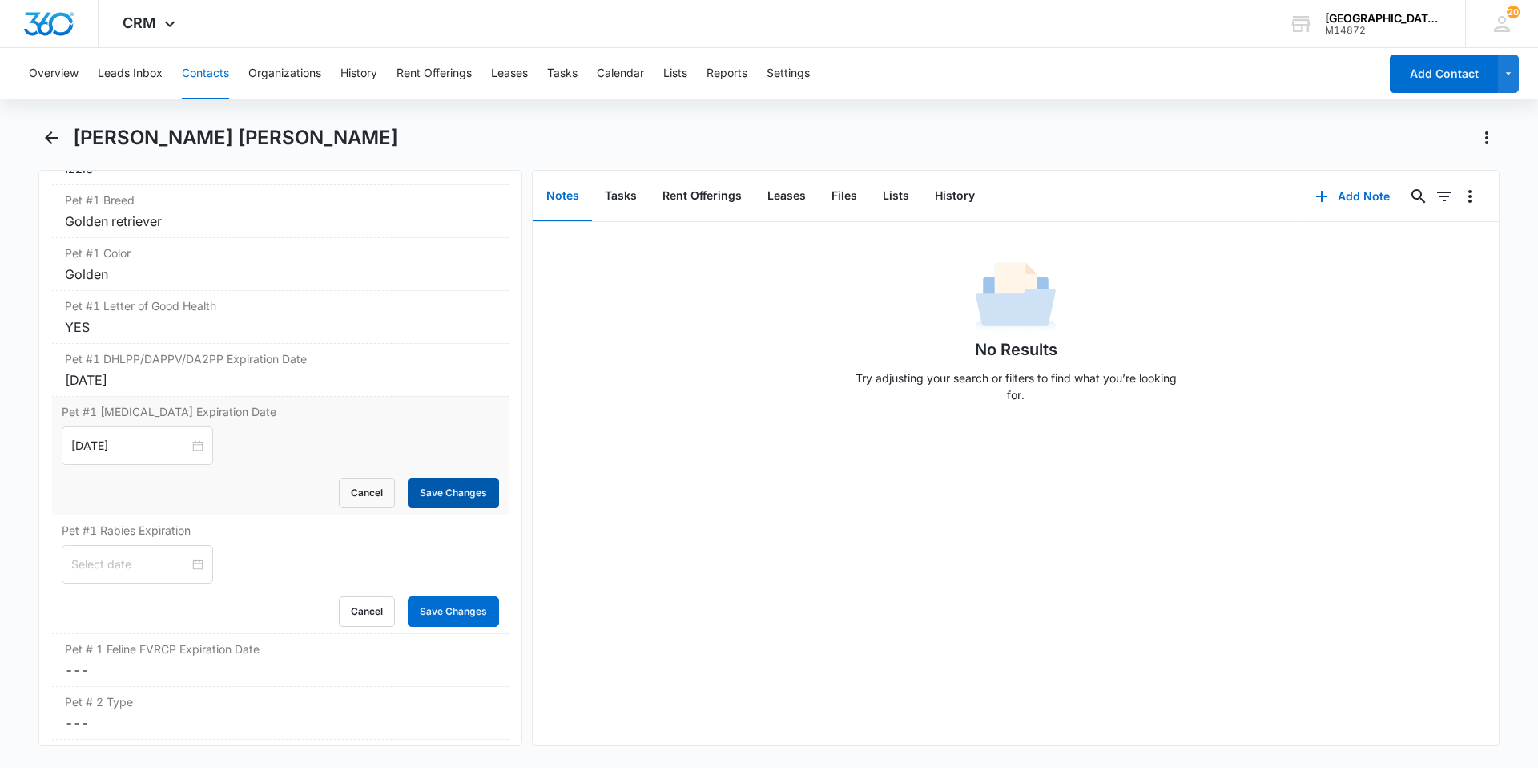
click at [413, 496] on button "Save Changes" at bounding box center [453, 493] width 91 height 30
click at [184, 563] on div at bounding box center [137, 564] width 132 height 18
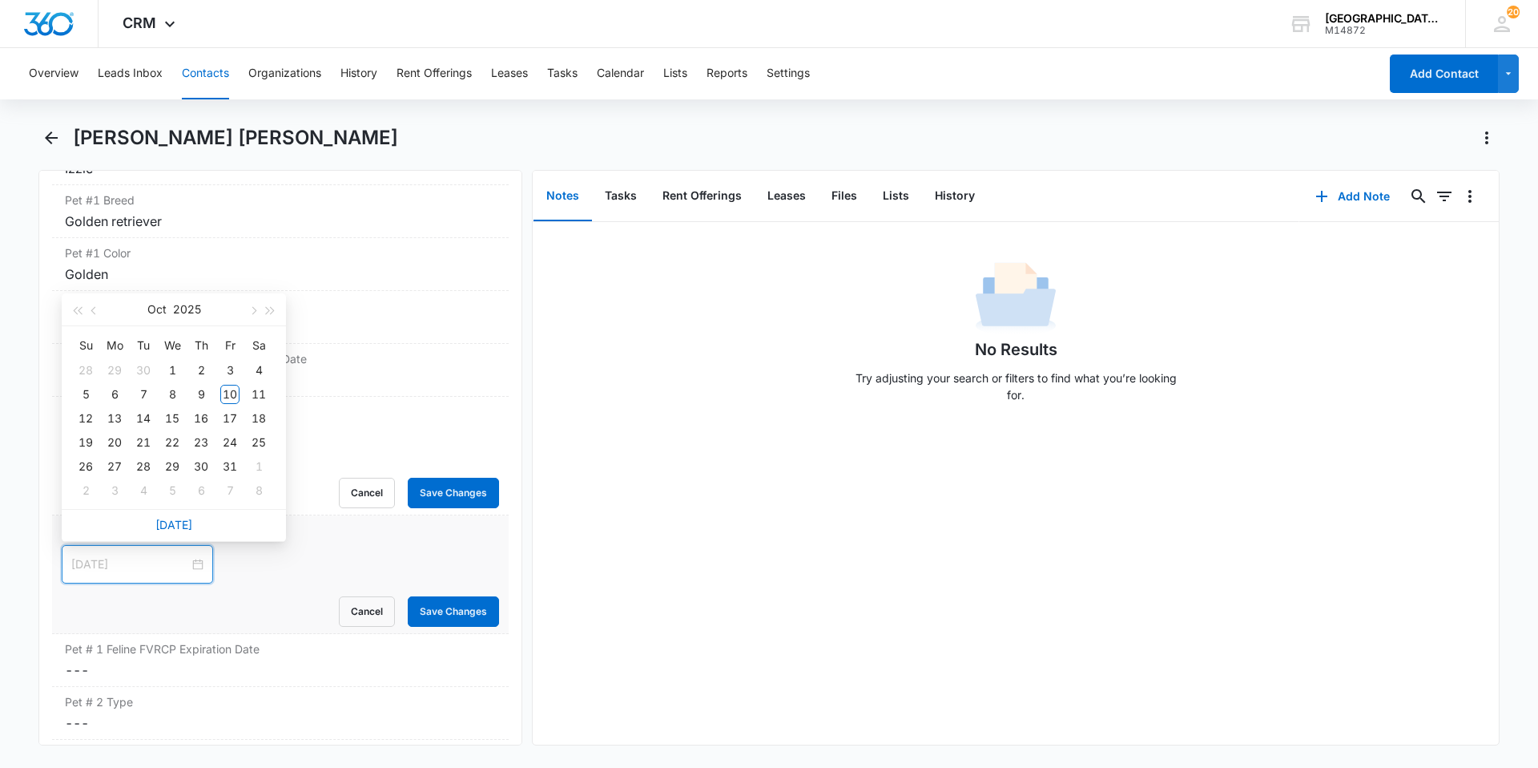
type input "[DATE]"
click at [187, 299] on button "2025" at bounding box center [187, 309] width 28 height 32
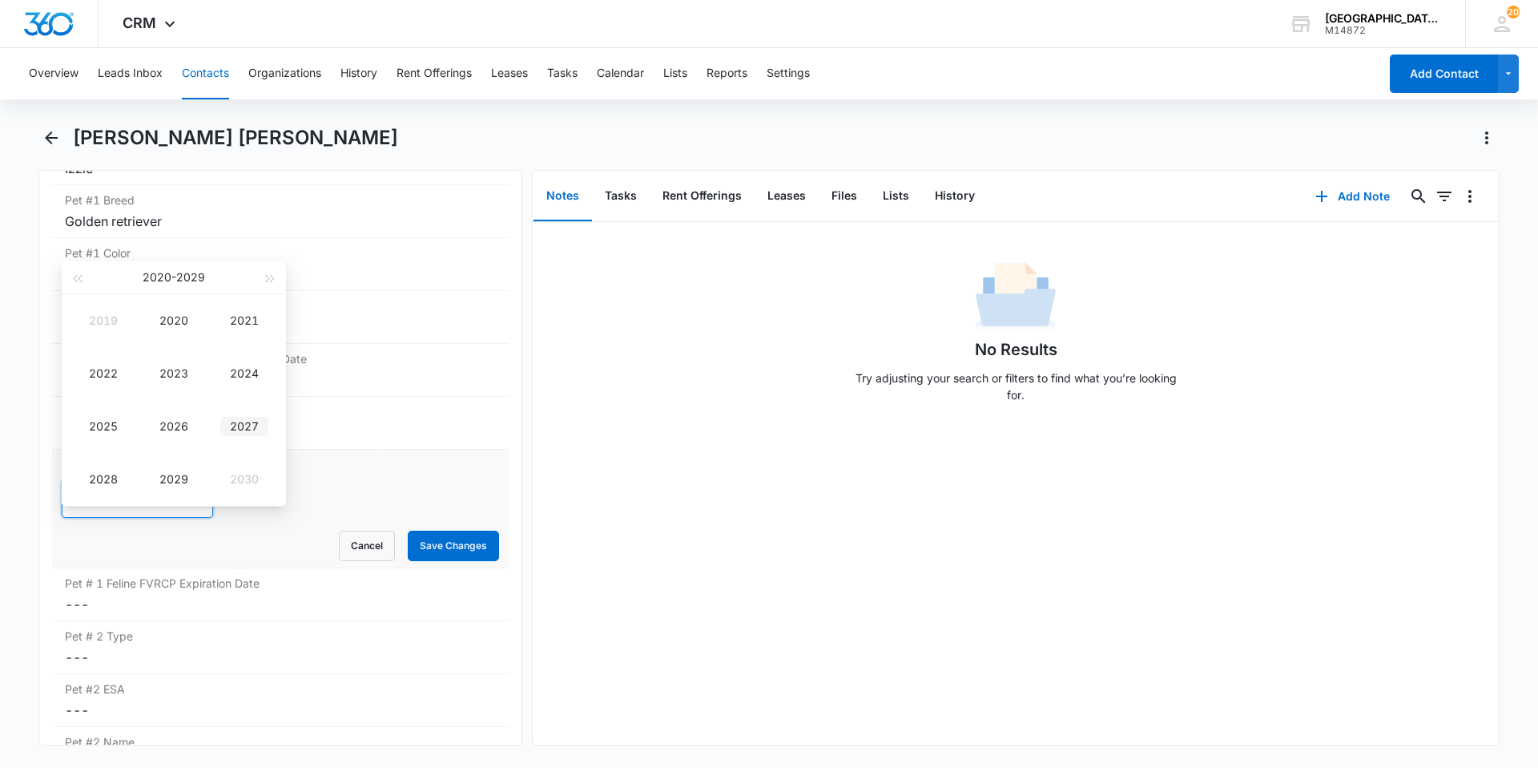
click at [236, 429] on div "2027" at bounding box center [244, 426] width 48 height 19
type input "[DATE]"
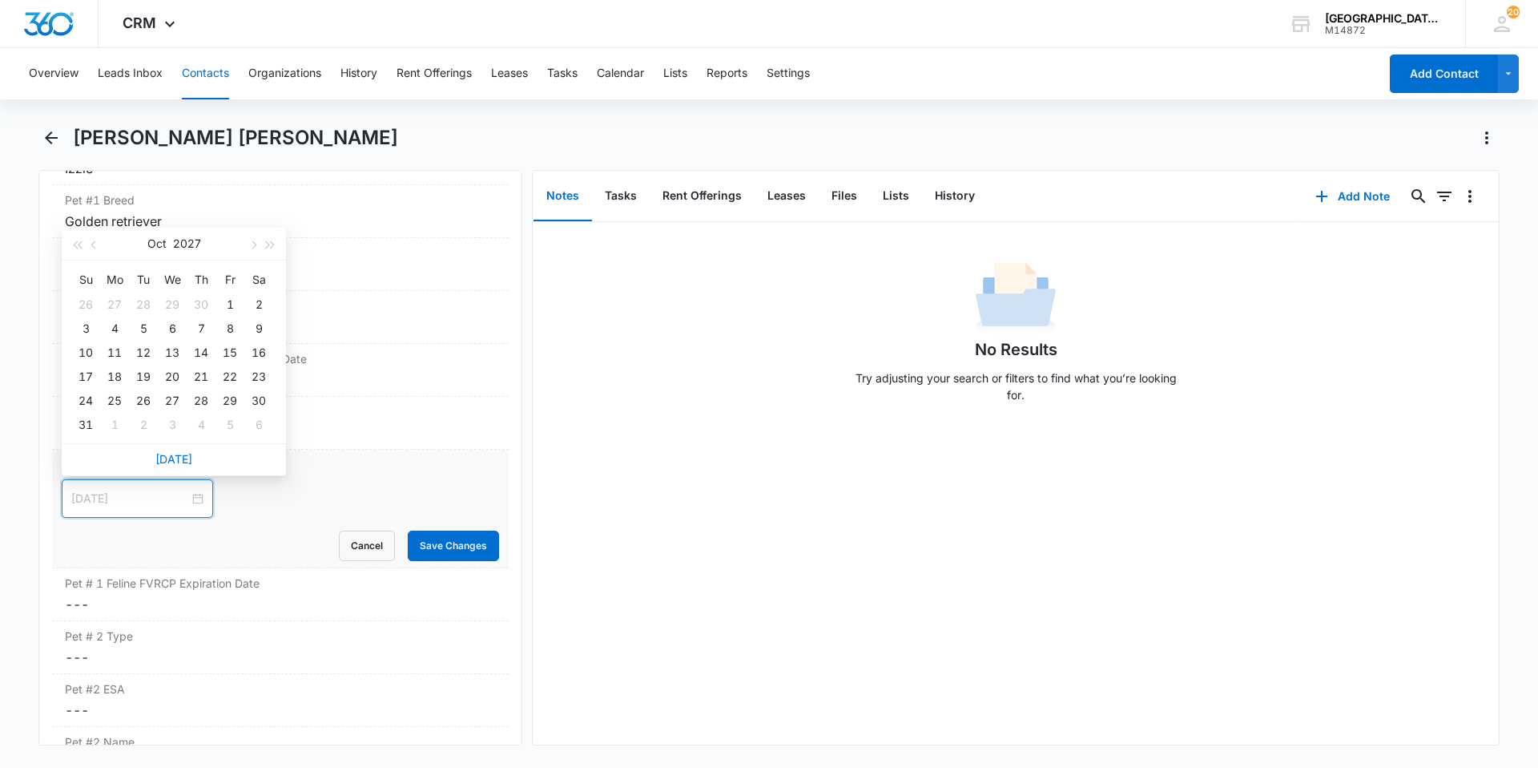
type input "[DATE]"
click at [164, 237] on button "Oct" at bounding box center [156, 244] width 19 height 32
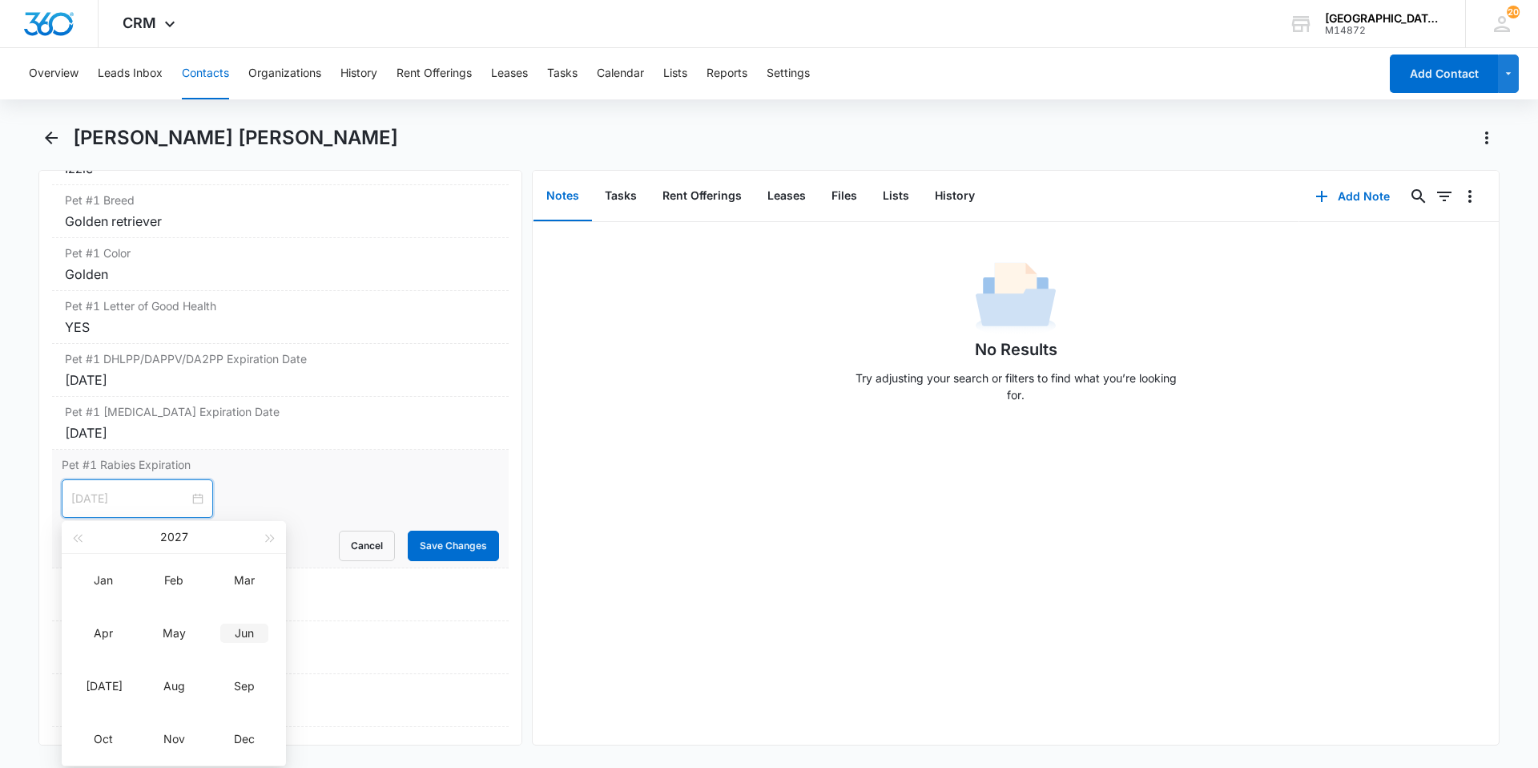
click at [240, 642] on div "Jun" at bounding box center [244, 632] width 48 height 19
type input "[DATE]"
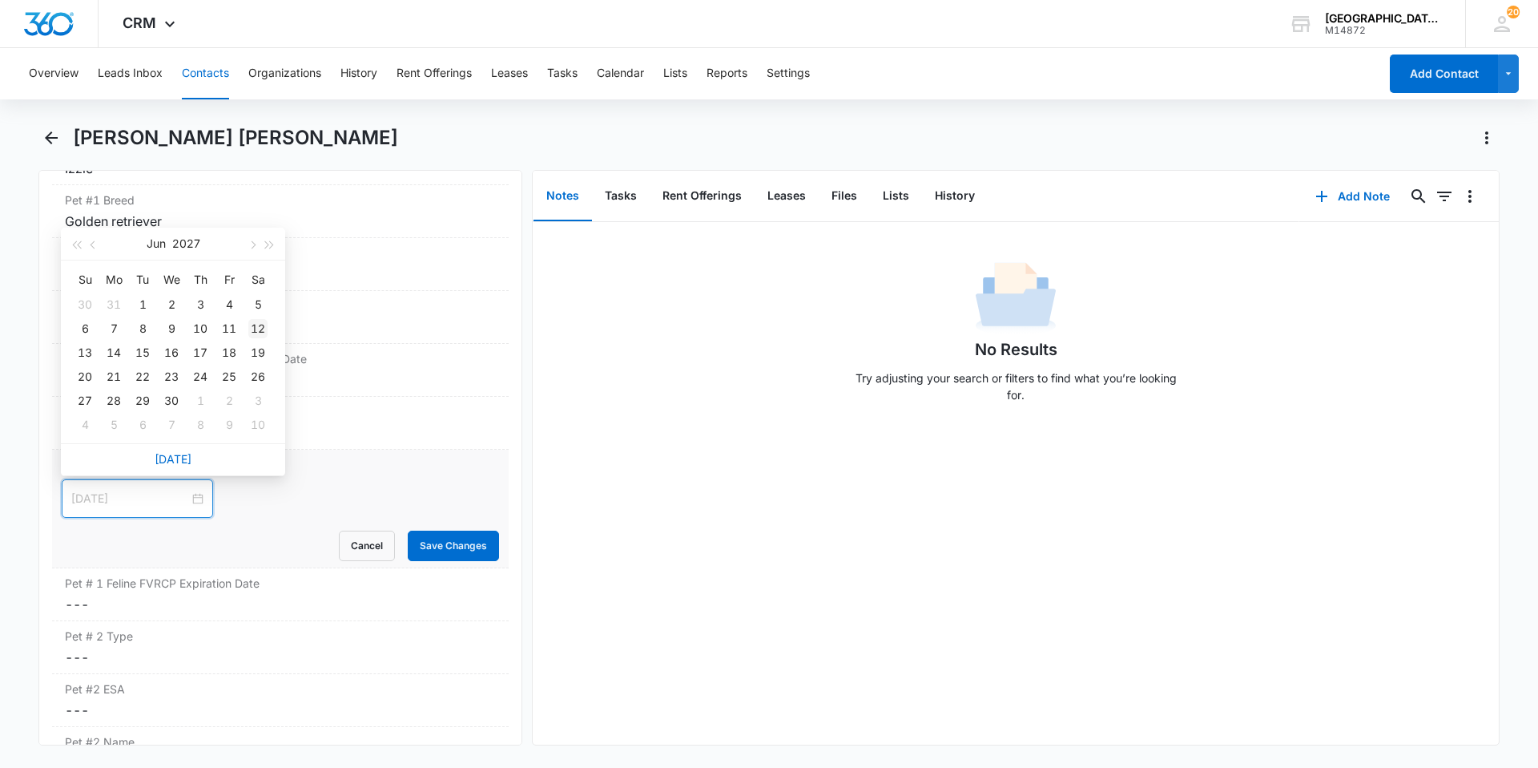
type input "[DATE]"
click at [253, 324] on div "12" at bounding box center [257, 328] width 19 height 19
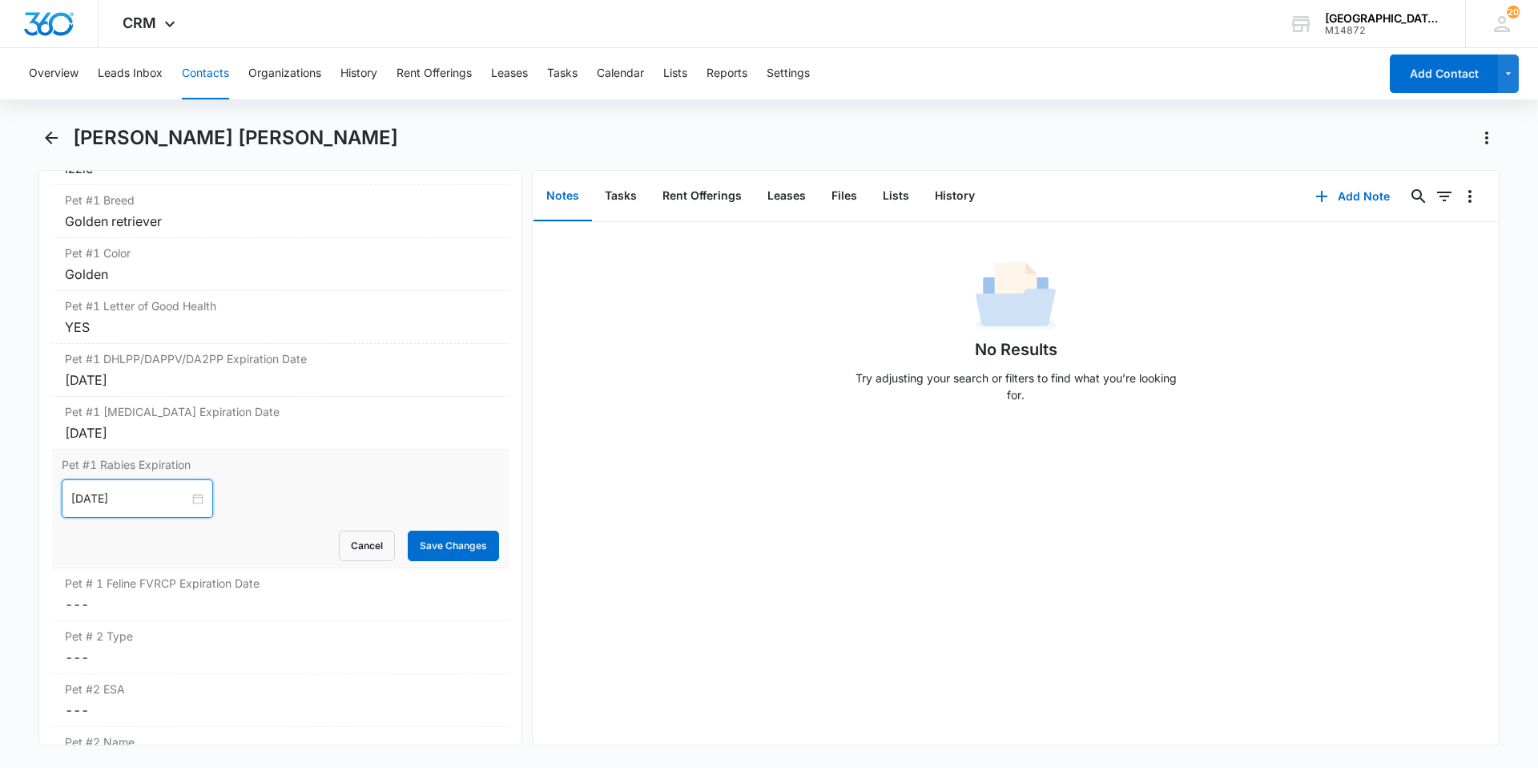
click at [431, 528] on form "[DATE] [DATE] Su Mo Tu We Th Fr Sa 30 31 1 2 3 4 5 6 7 8 9 10 11 12 13 14 15 16…" at bounding box center [280, 520] width 437 height 82
click at [433, 537] on button "Save Changes" at bounding box center [453, 545] width 91 height 30
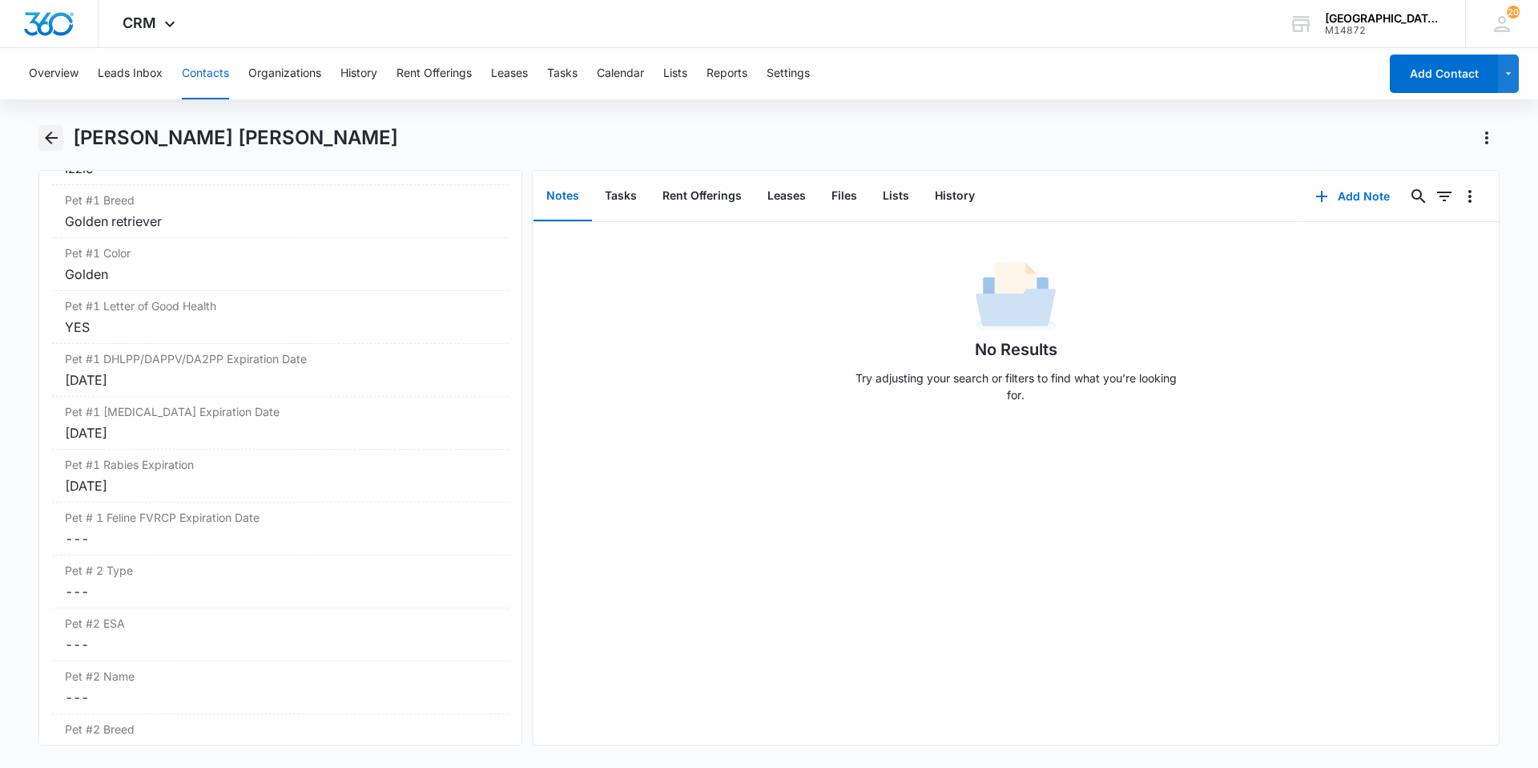
click at [50, 136] on icon "Back" at bounding box center [51, 137] width 19 height 19
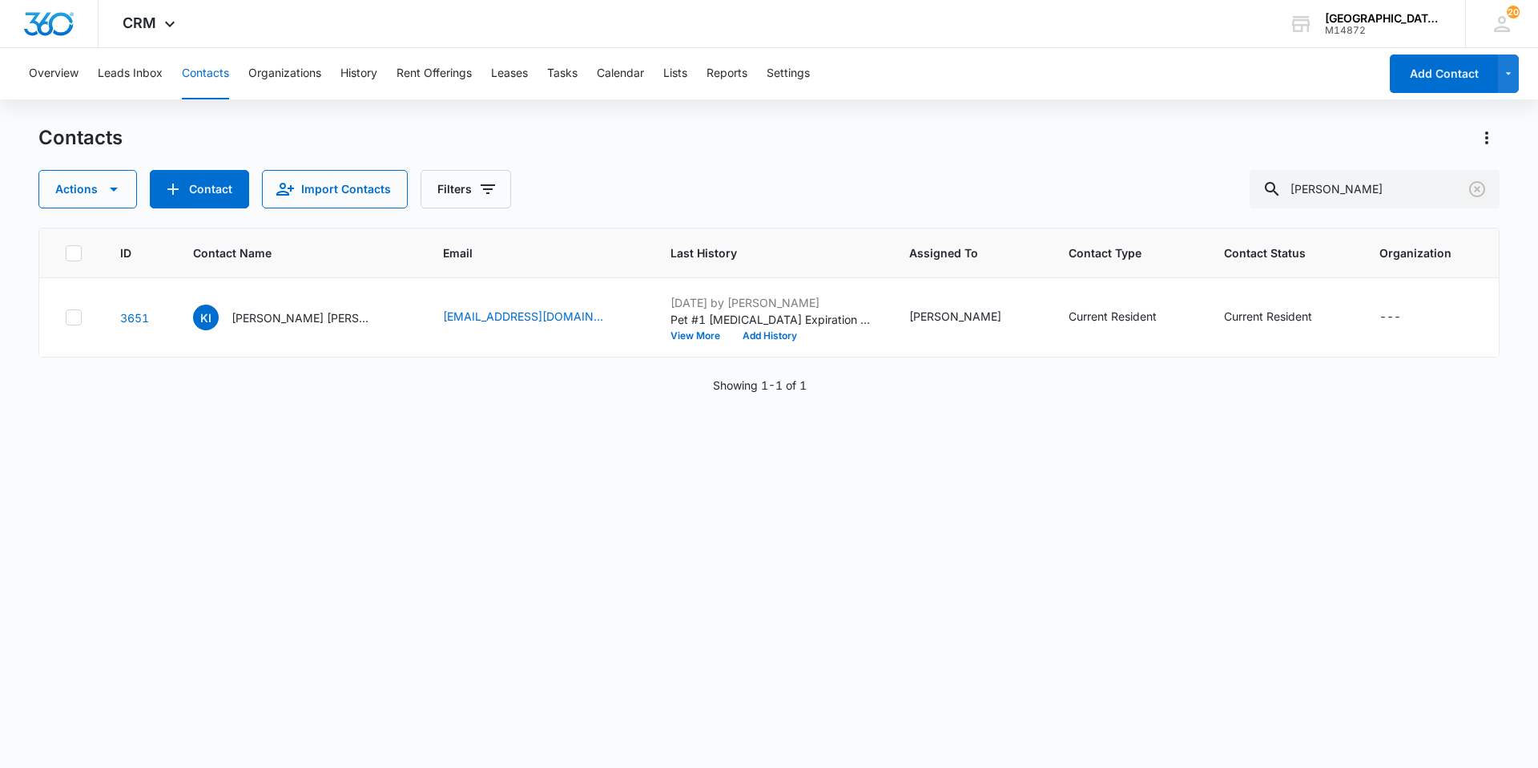
click at [1475, 188] on icon "Clear" at bounding box center [1477, 188] width 19 height 19
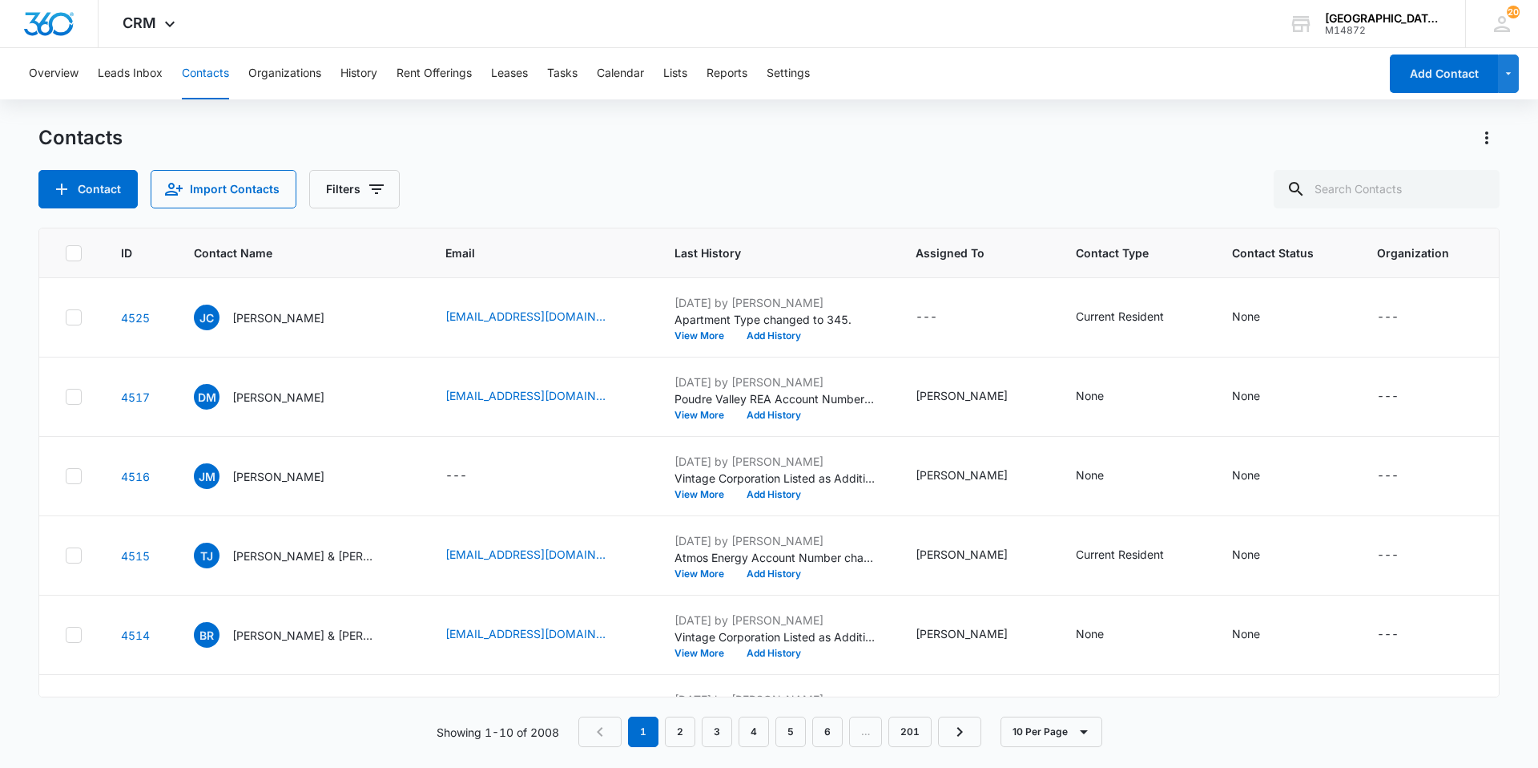
click at [1014, 138] on div "Contacts" at bounding box center [768, 138] width 1461 height 26
click at [1413, 199] on input "text" at bounding box center [1387, 189] width 226 height 38
click at [1417, 198] on input "text" at bounding box center [1387, 189] width 226 height 38
type input "[PERSON_NAME]"
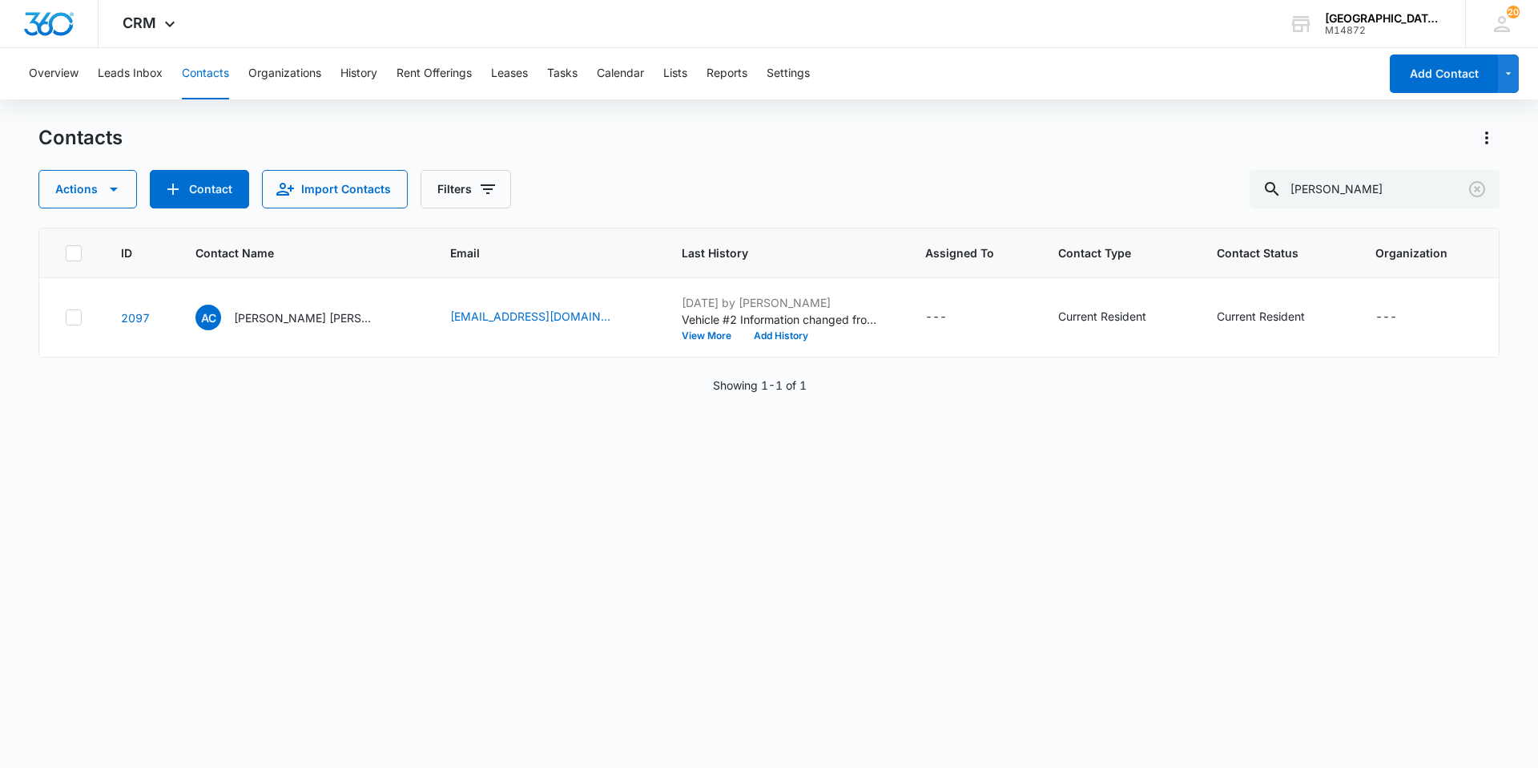
click at [214, 314] on span "AC" at bounding box center [209, 317] width 26 height 26
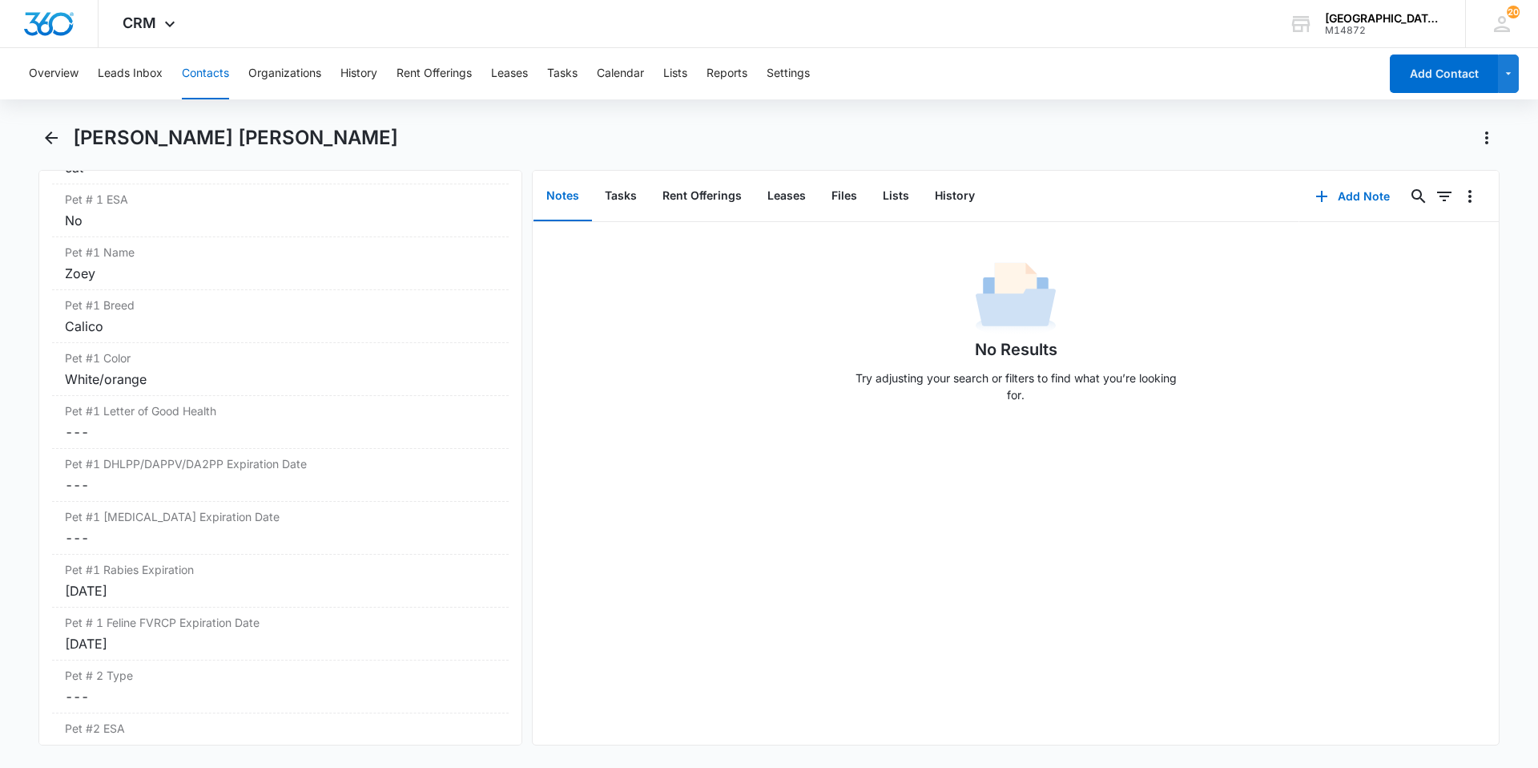
scroll to position [2243, 0]
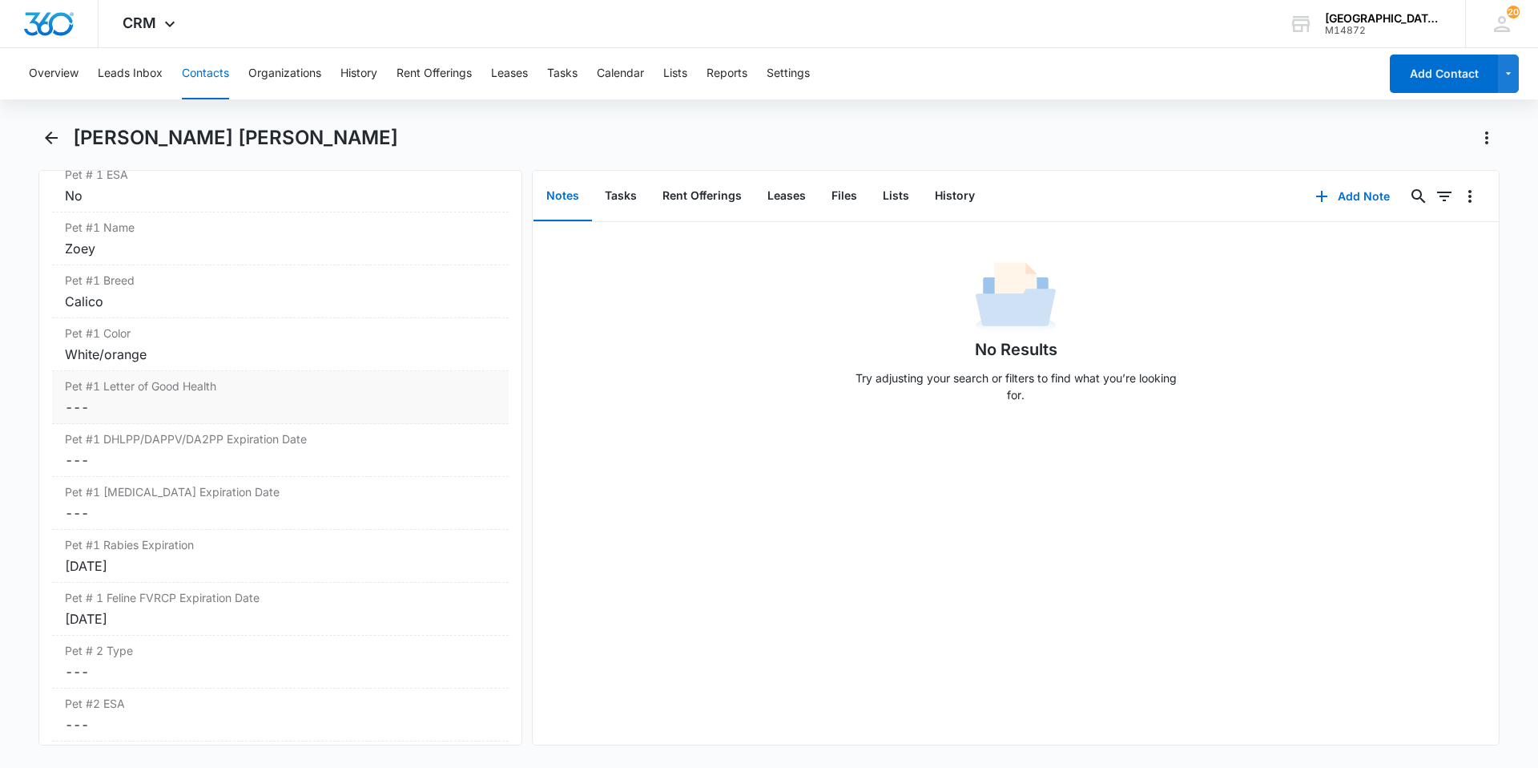
click at [340, 400] on dd "Cancel Save Changes ---" at bounding box center [280, 406] width 431 height 19
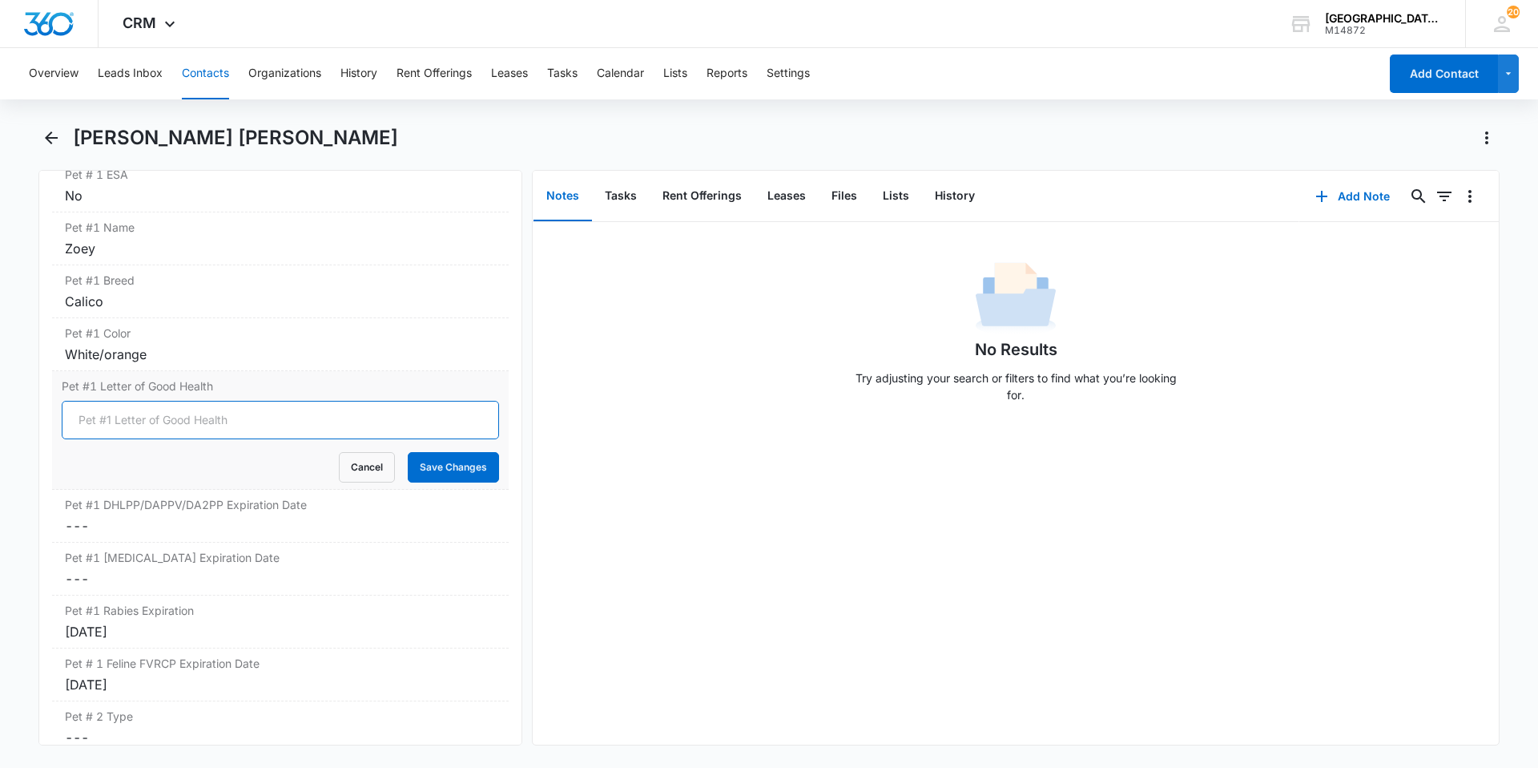
click at [182, 417] on input "Pet #1 Letter of Good Health" at bounding box center [280, 420] width 437 height 38
type input "YES"
click at [439, 462] on button "Save Changes" at bounding box center [453, 467] width 91 height 30
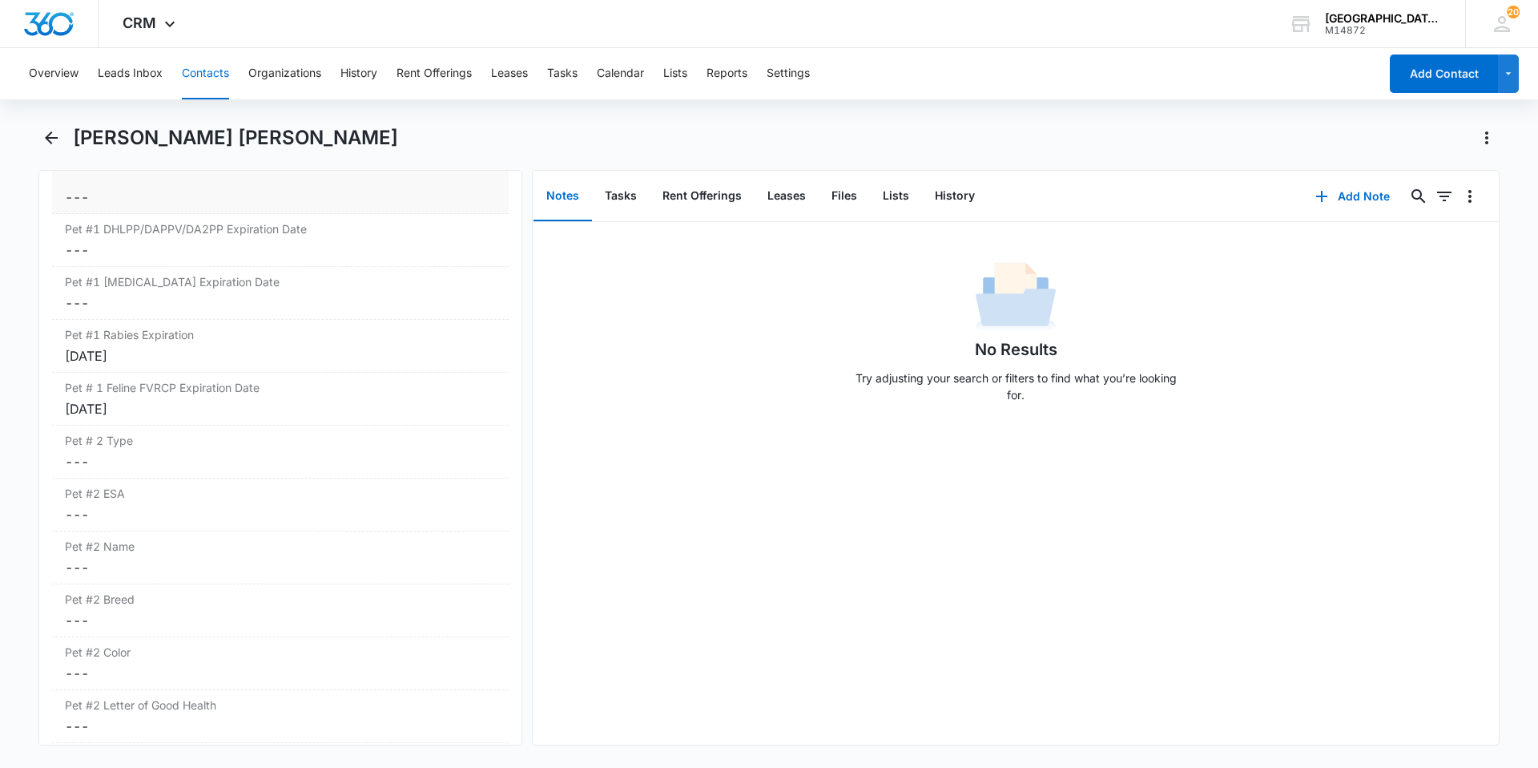
scroll to position [2475, 0]
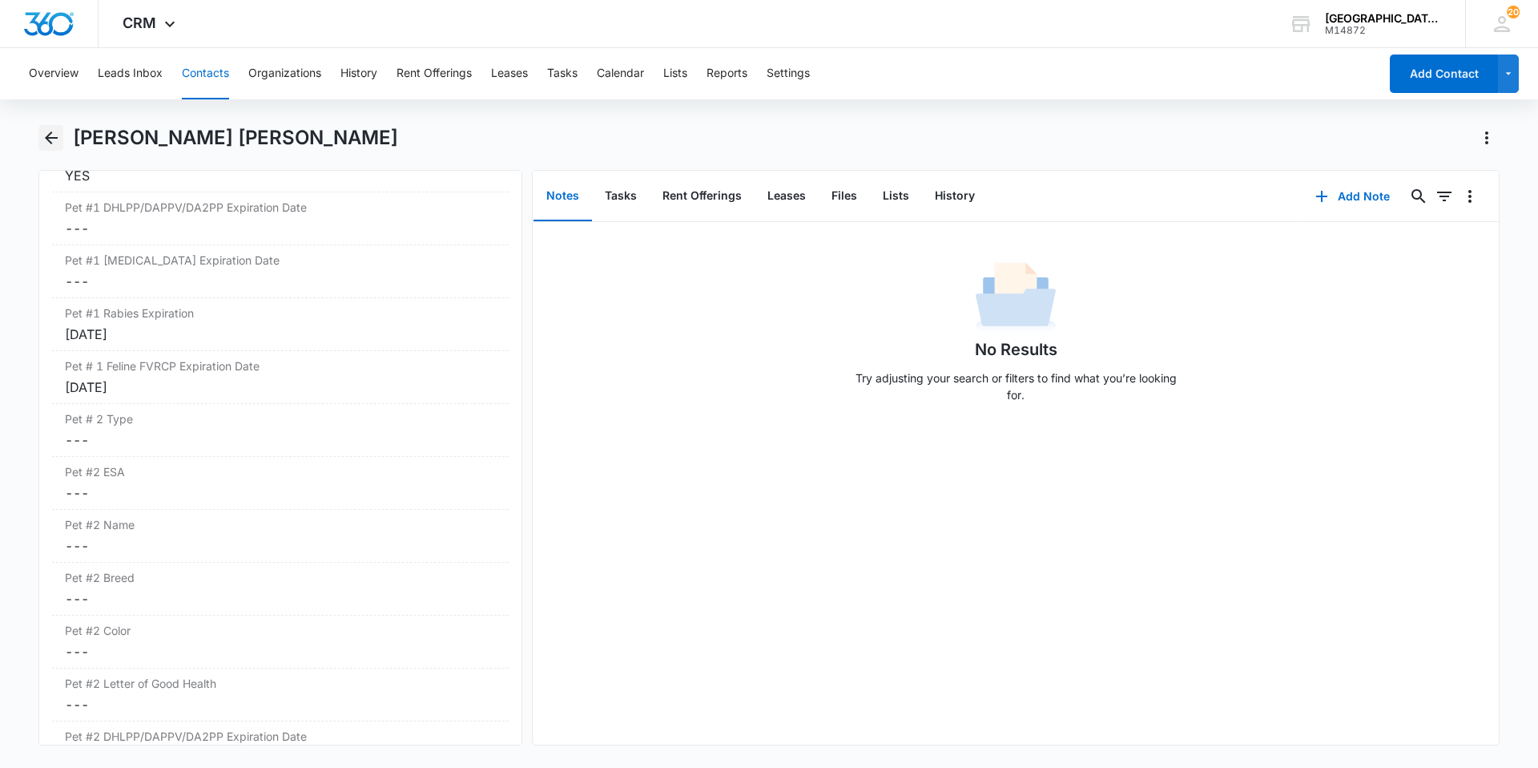
click at [49, 139] on icon "Back" at bounding box center [51, 137] width 13 height 13
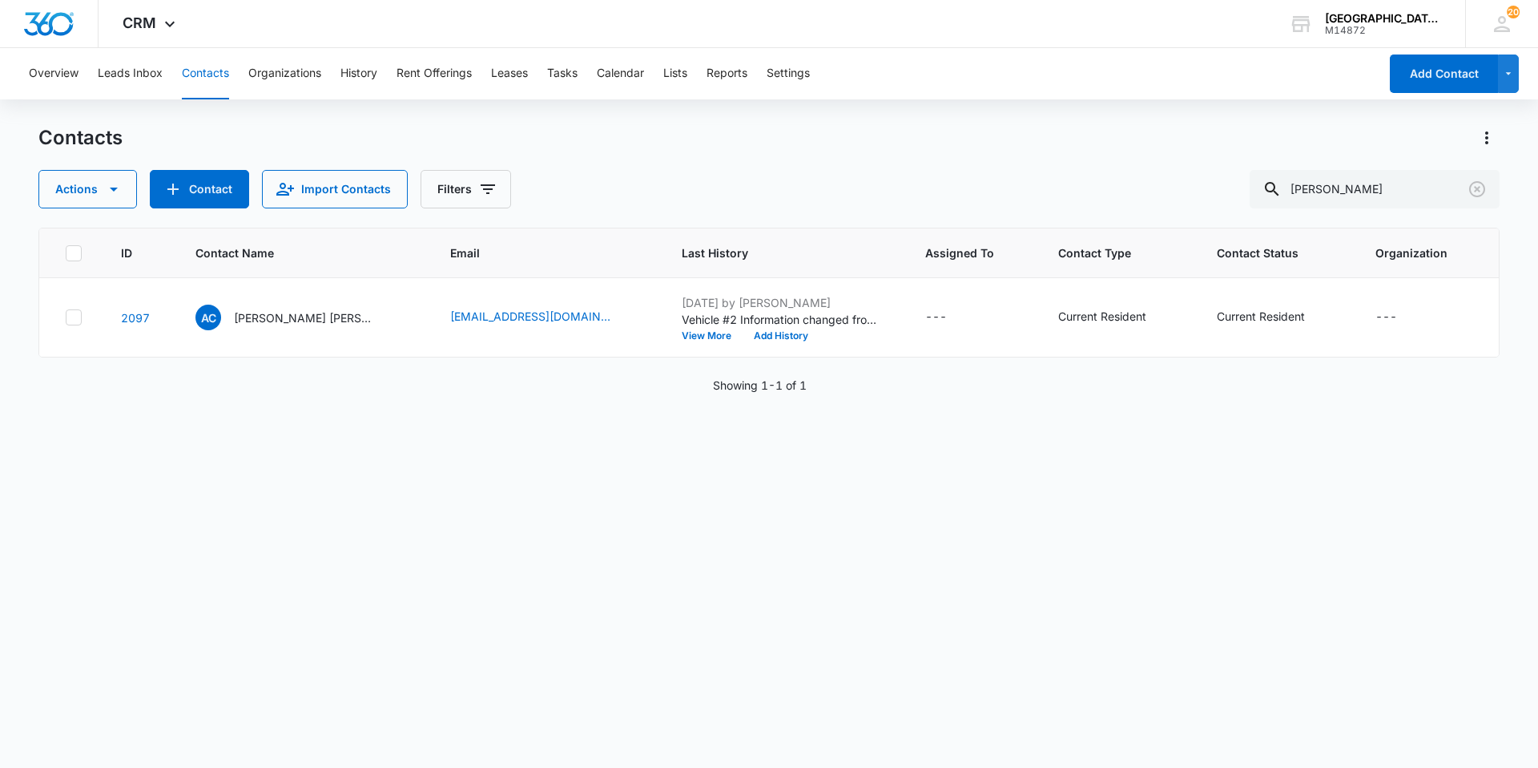
click at [1361, 215] on div "Contacts Actions Contact Import Contacts Filters [GEOGRAPHIC_DATA][PERSON_NAME]…" at bounding box center [768, 445] width 1461 height 641
click at [1365, 191] on input "[PERSON_NAME]" at bounding box center [1375, 189] width 250 height 38
type input "[PERSON_NAME]"
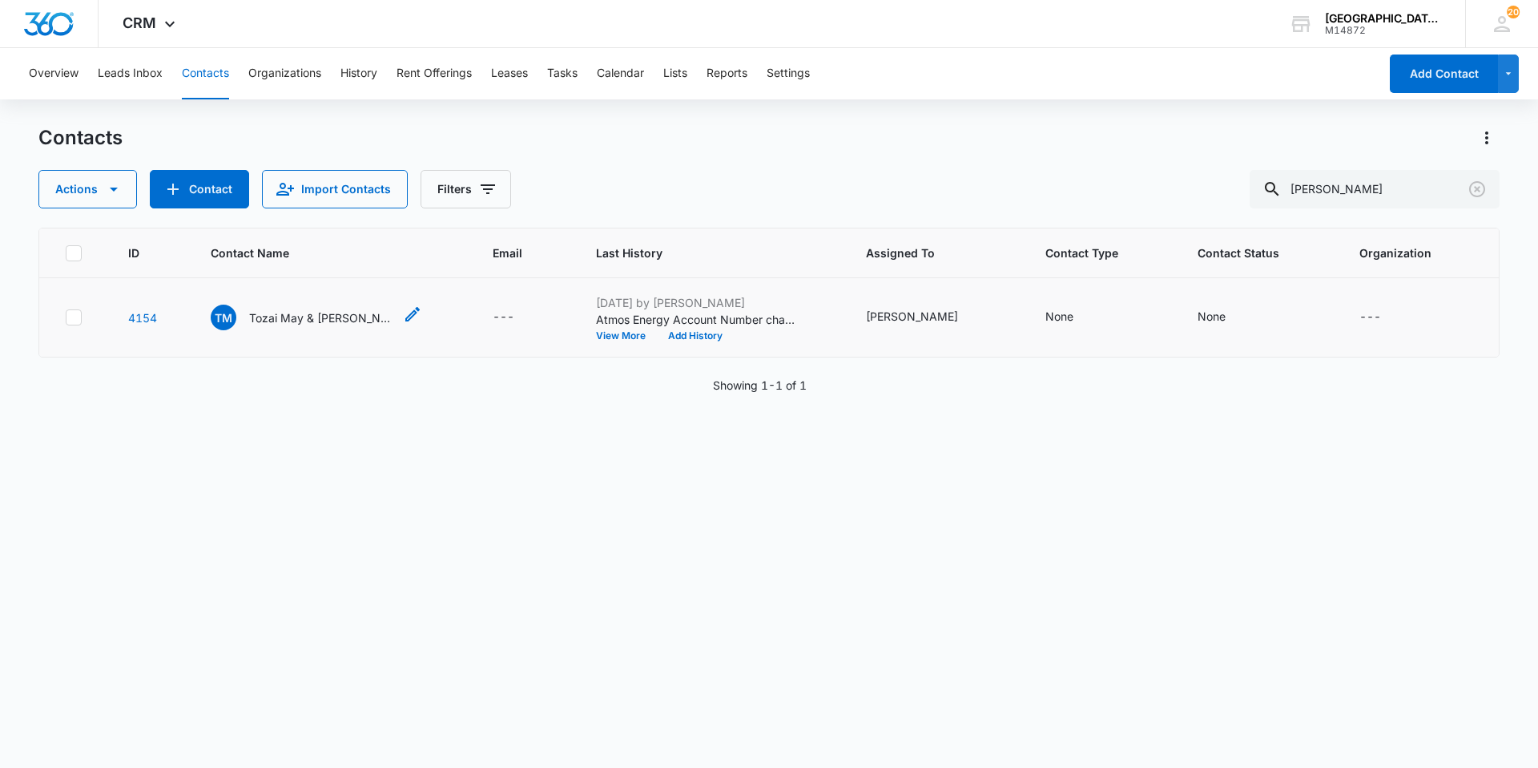
click at [341, 306] on div "TM Tozai May & [PERSON_NAME]" at bounding box center [302, 317] width 183 height 26
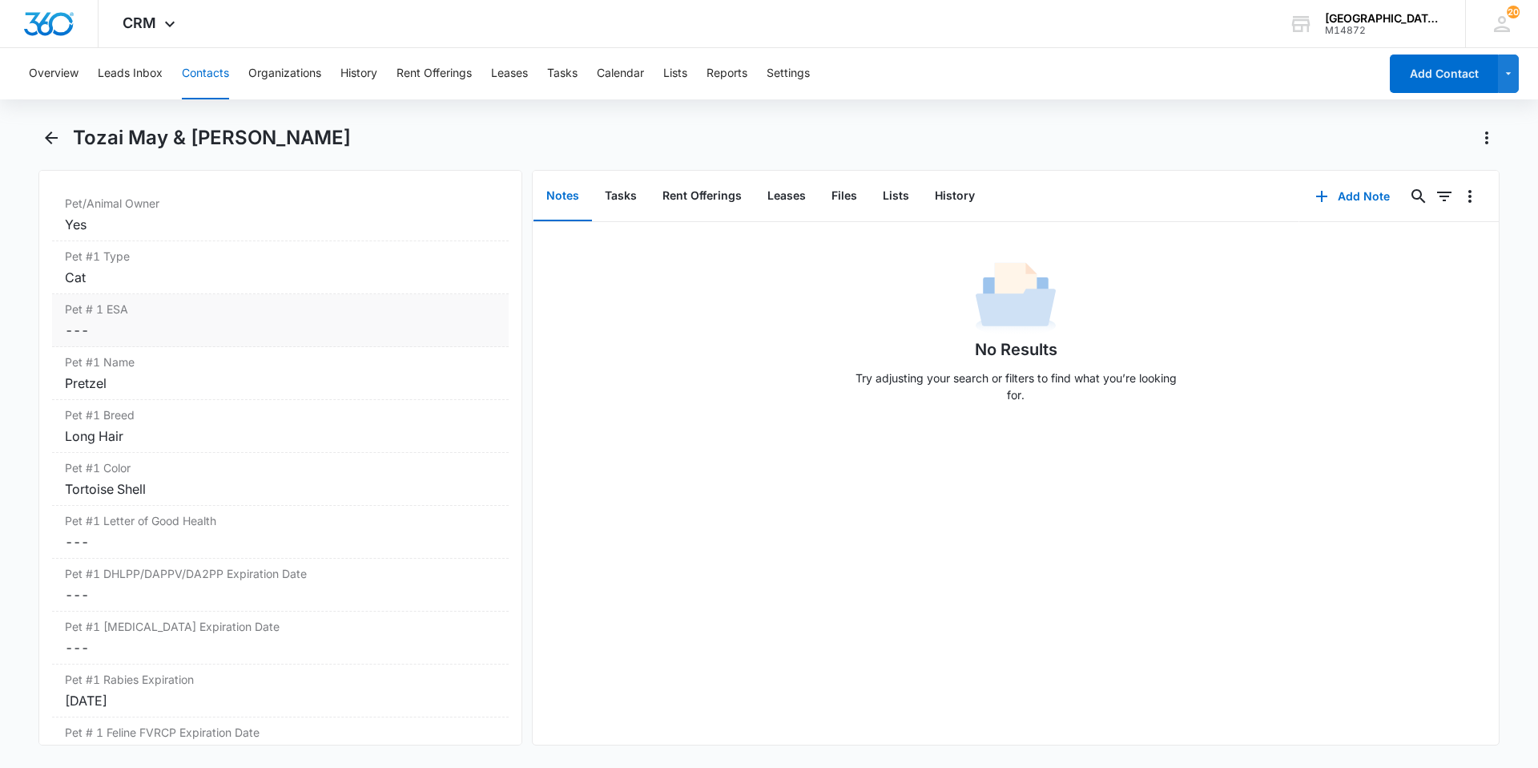
scroll to position [2102, 0]
click at [151, 308] on div "Pet # 1 ESA Cancel Save Changes ---" at bounding box center [280, 326] width 457 height 53
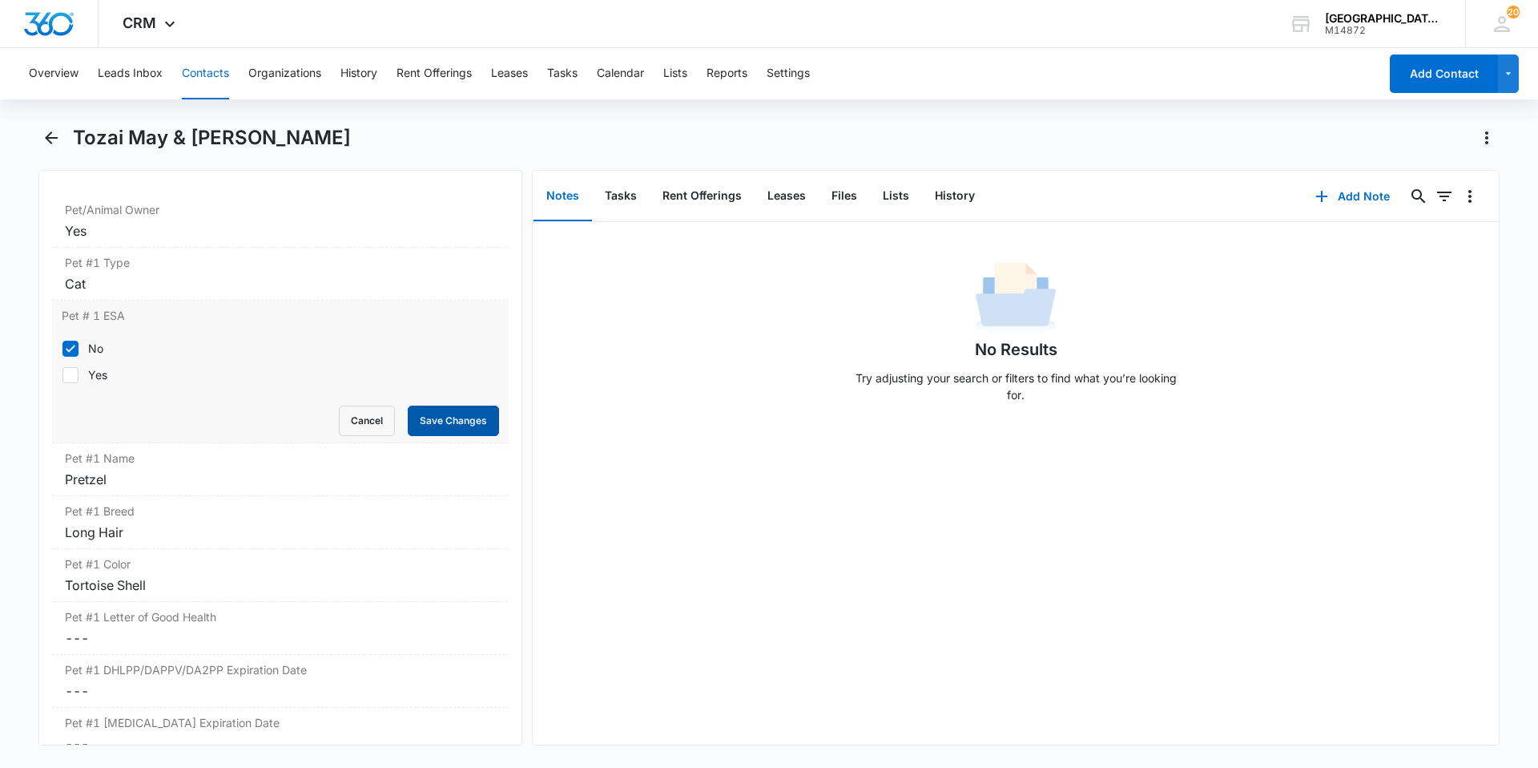
click at [460, 429] on button "Save Changes" at bounding box center [453, 420] width 91 height 30
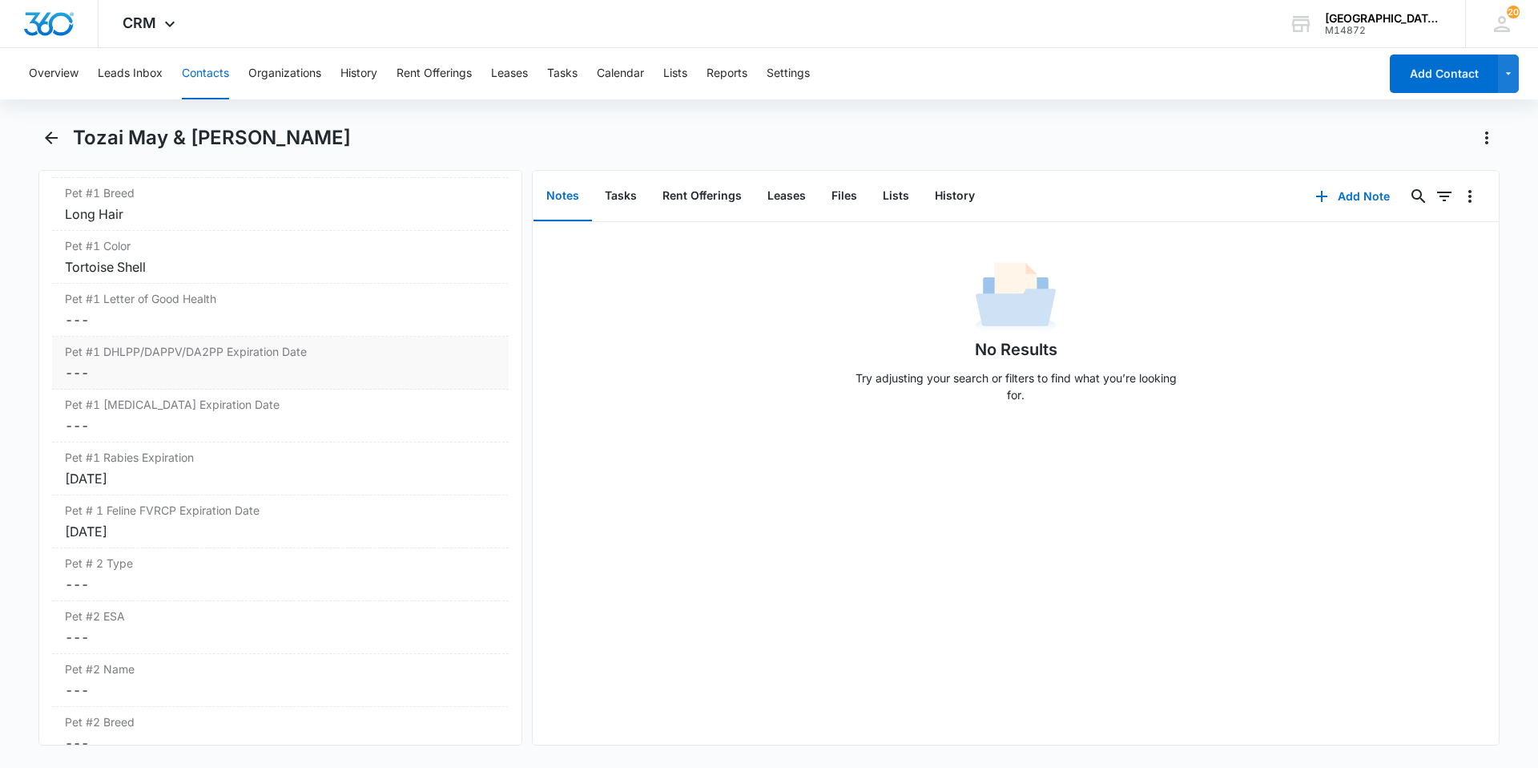
scroll to position [2332, 0]
click at [133, 325] on dd "Cancel Save Changes ---" at bounding box center [280, 318] width 431 height 19
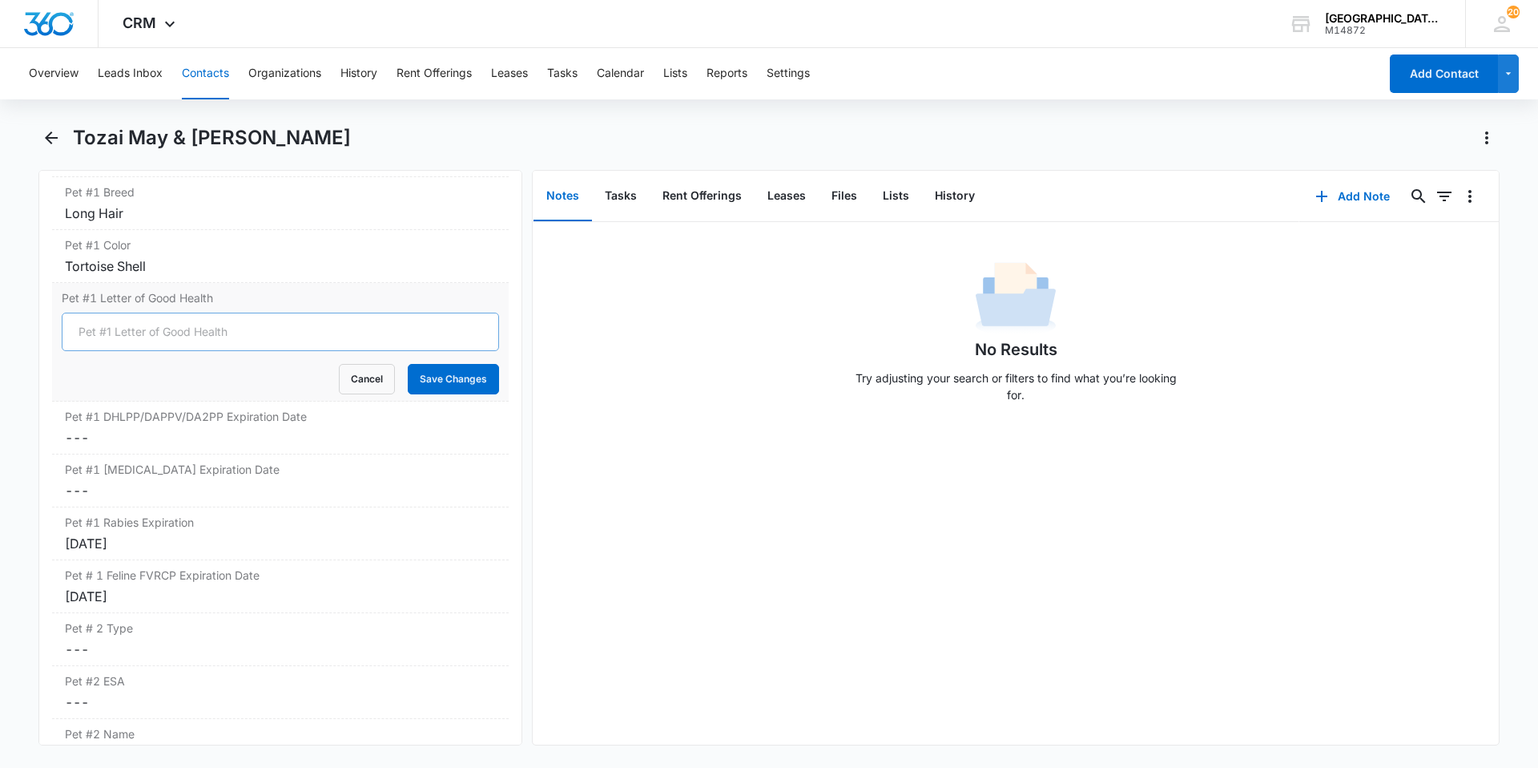
type input "YES"
click at [421, 385] on button "Save Changes" at bounding box center [453, 379] width 91 height 30
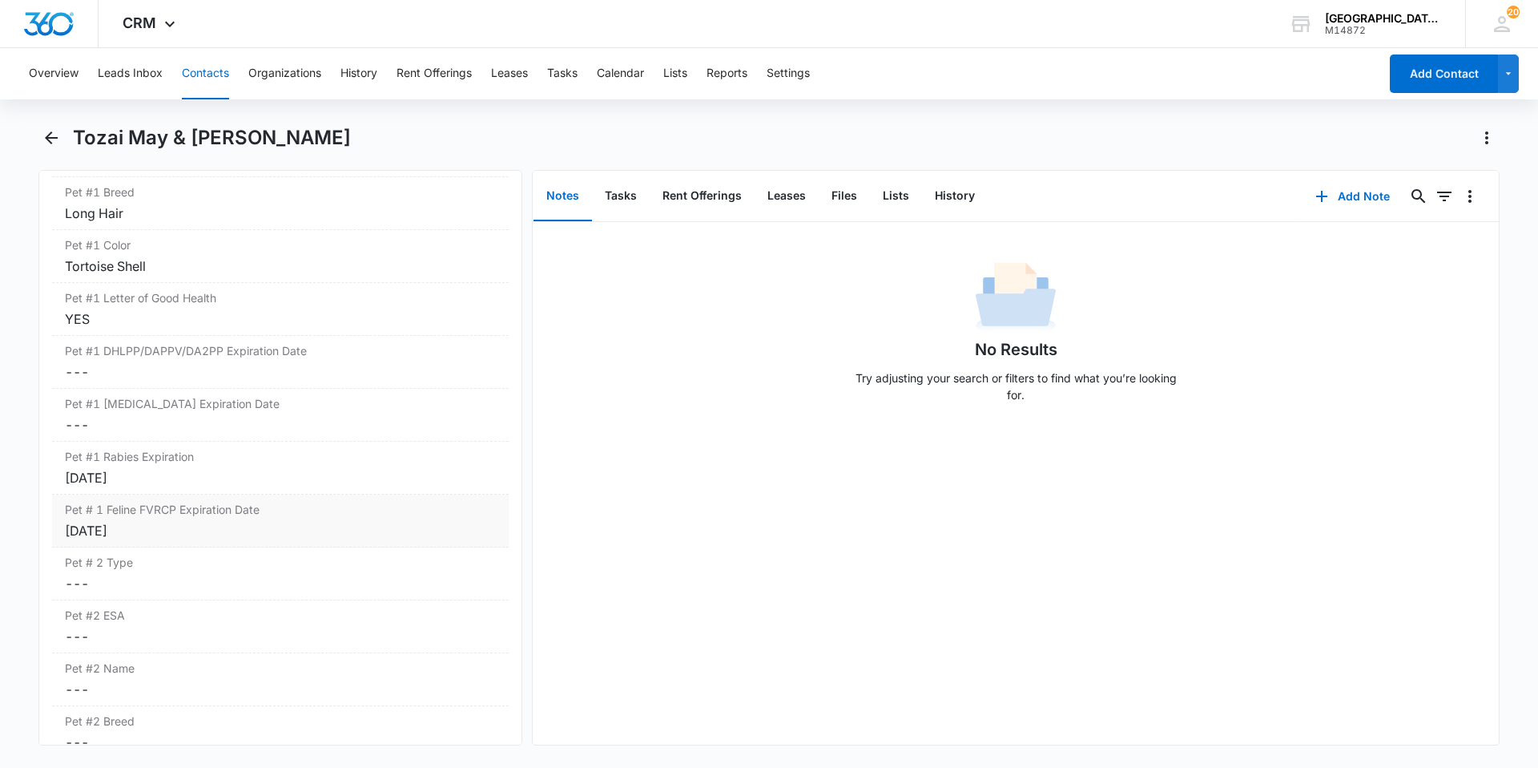
click at [264, 513] on label "Pet # 1 Feline FVRCP Expiration Date" at bounding box center [280, 509] width 431 height 17
click at [159, 542] on input "[DATE]" at bounding box center [130, 543] width 118 height 18
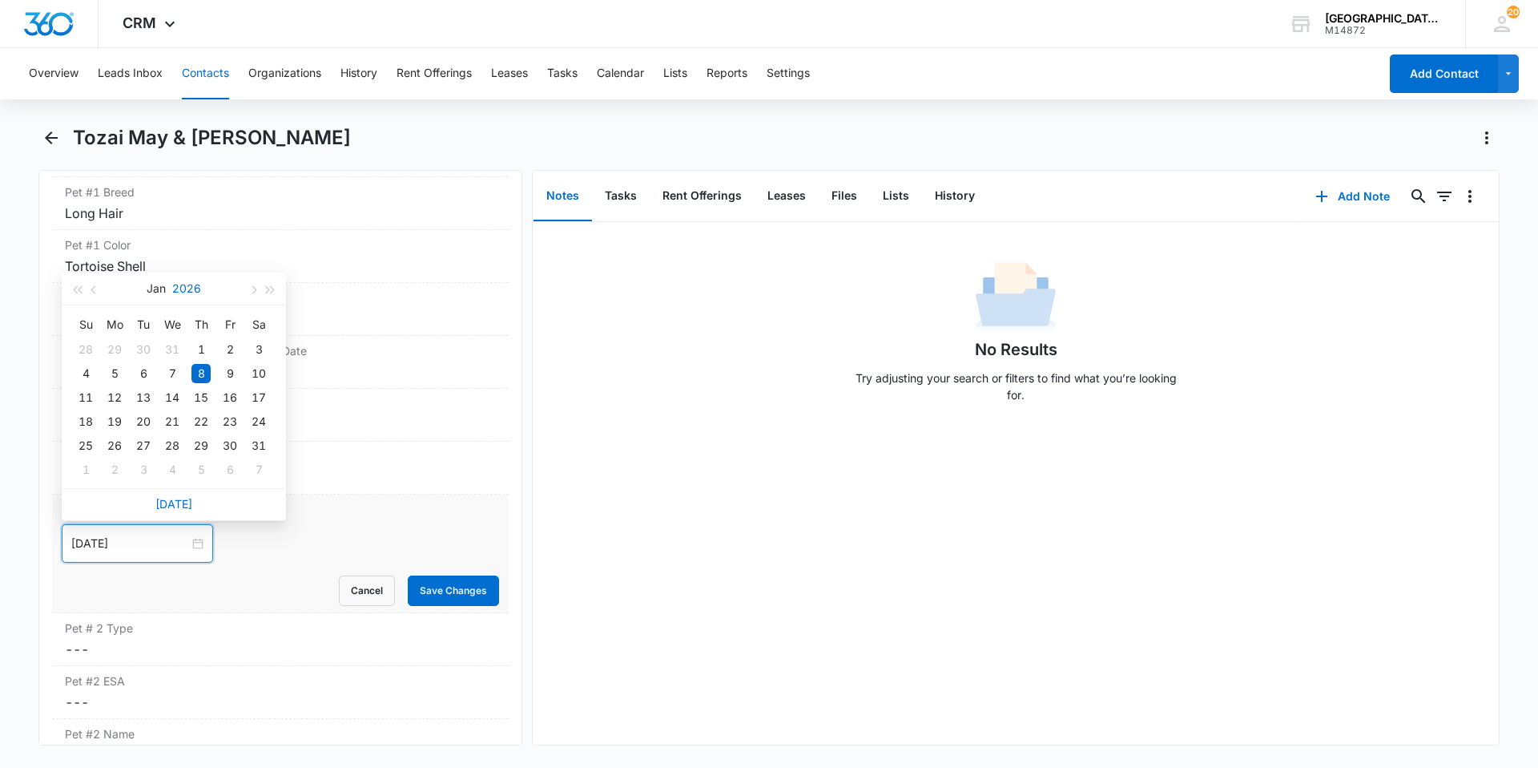
click at [182, 298] on button "2026" at bounding box center [186, 288] width 29 height 32
click at [122, 492] on div "2028" at bounding box center [103, 493] width 48 height 19
type input "[DATE]"
click at [252, 381] on div "8" at bounding box center [258, 373] width 19 height 19
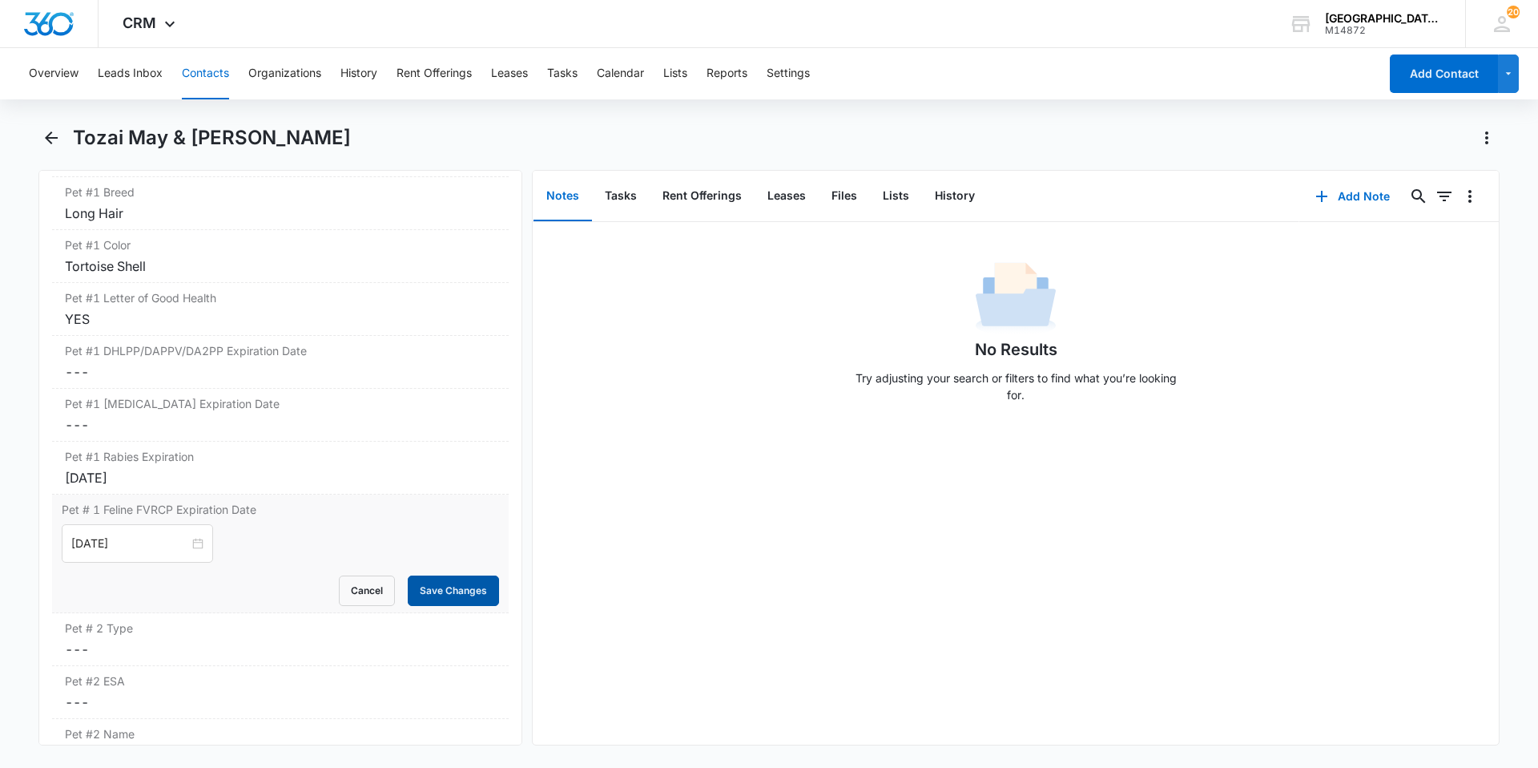
click at [434, 589] on button "Save Changes" at bounding box center [453, 590] width 91 height 30
click at [54, 146] on icon "Back" at bounding box center [51, 137] width 19 height 19
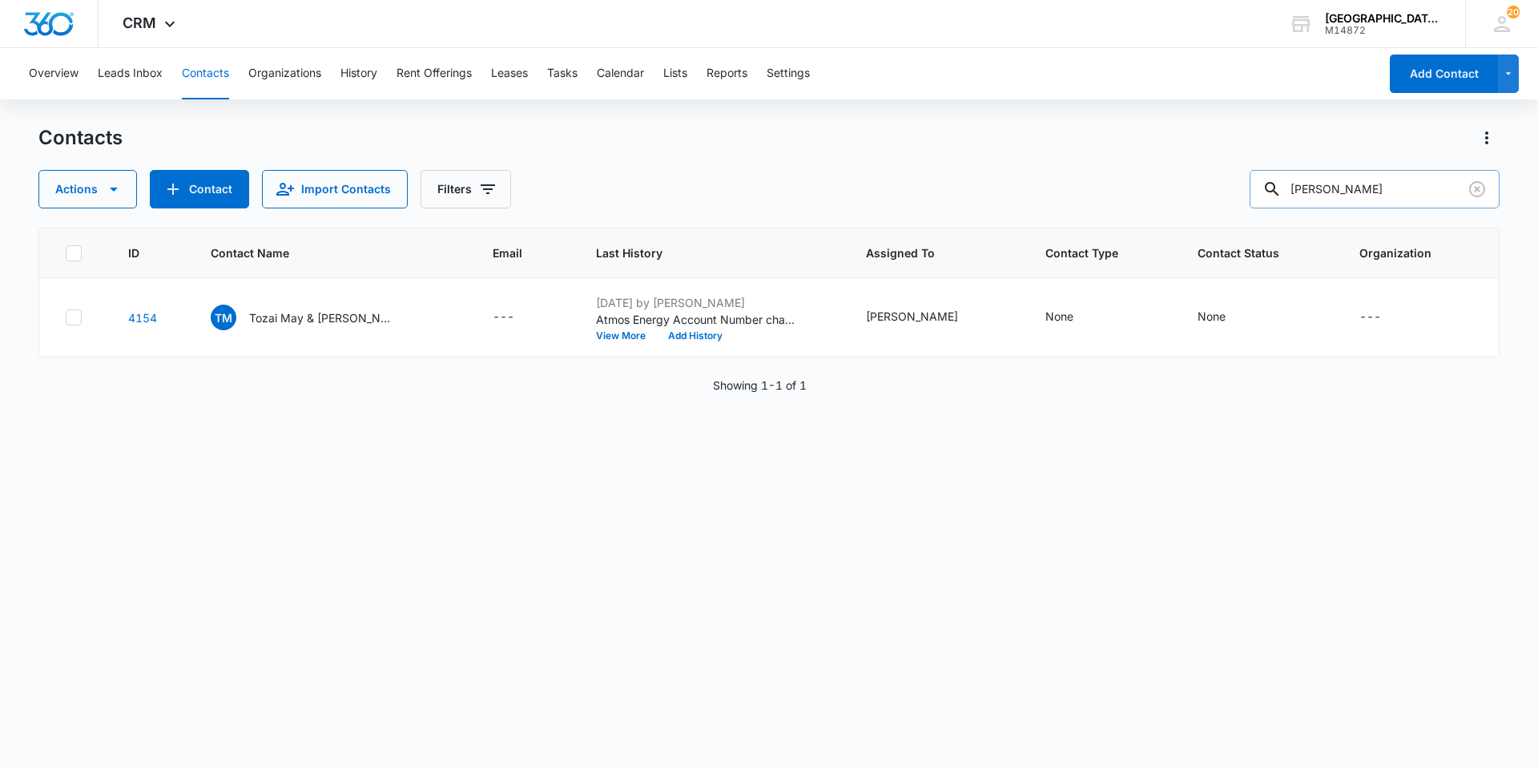
click at [1302, 199] on input "[PERSON_NAME]" at bounding box center [1375, 189] width 250 height 38
type input "[PERSON_NAME]"
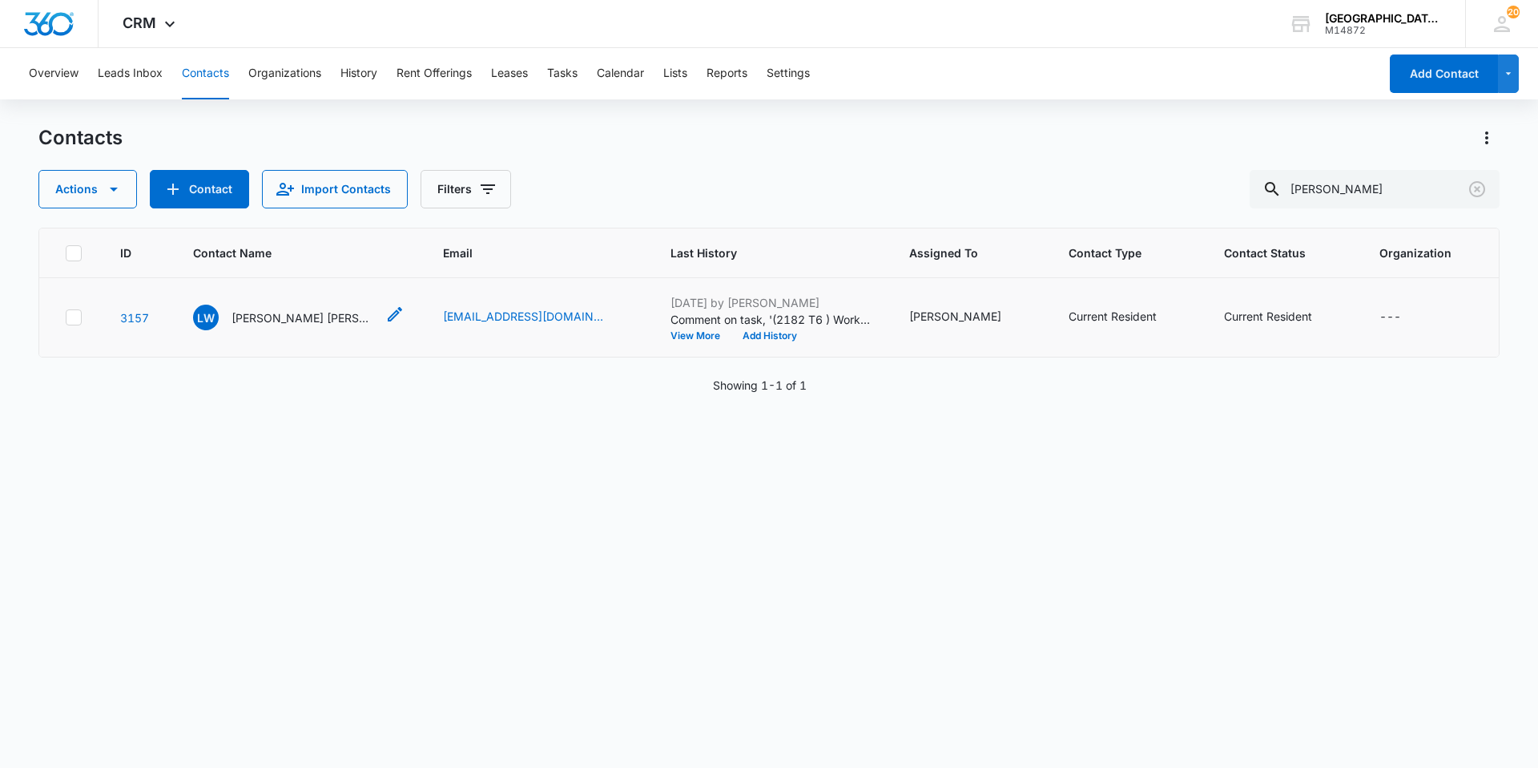
click at [284, 319] on p "[PERSON_NAME] [PERSON_NAME]" at bounding box center [304, 317] width 144 height 17
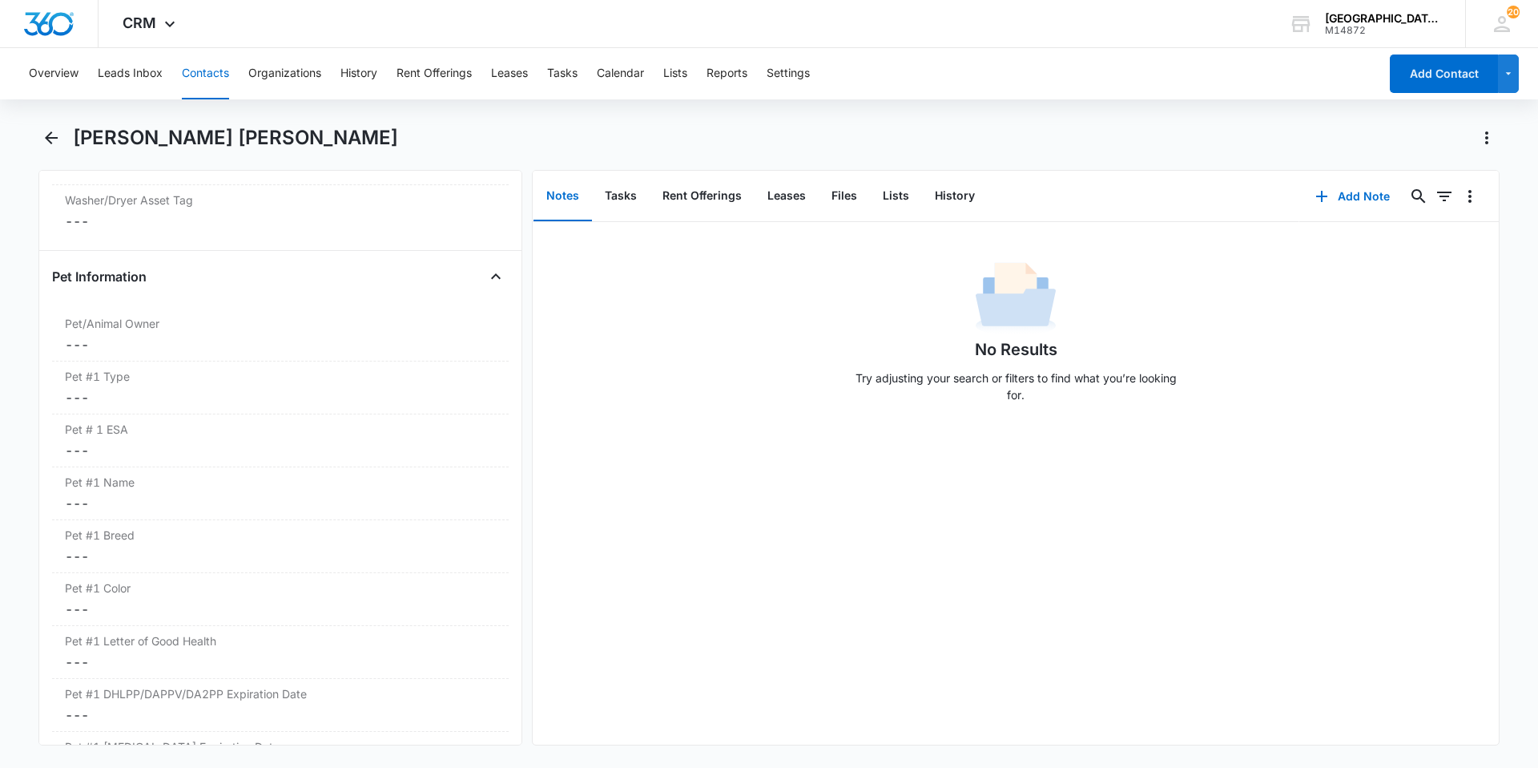
scroll to position [1906, 0]
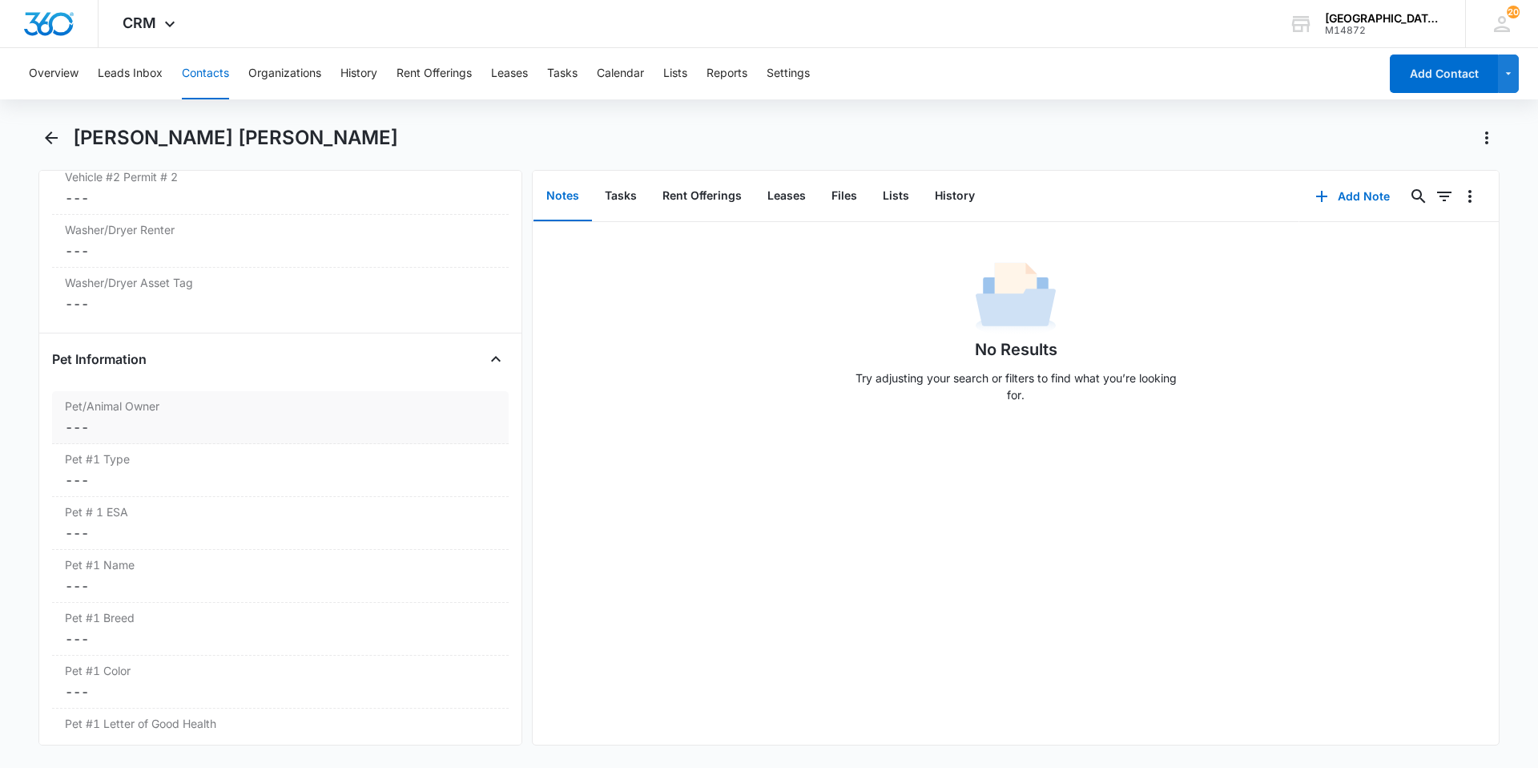
click at [241, 430] on dd "Cancel Save Changes ---" at bounding box center [280, 426] width 431 height 19
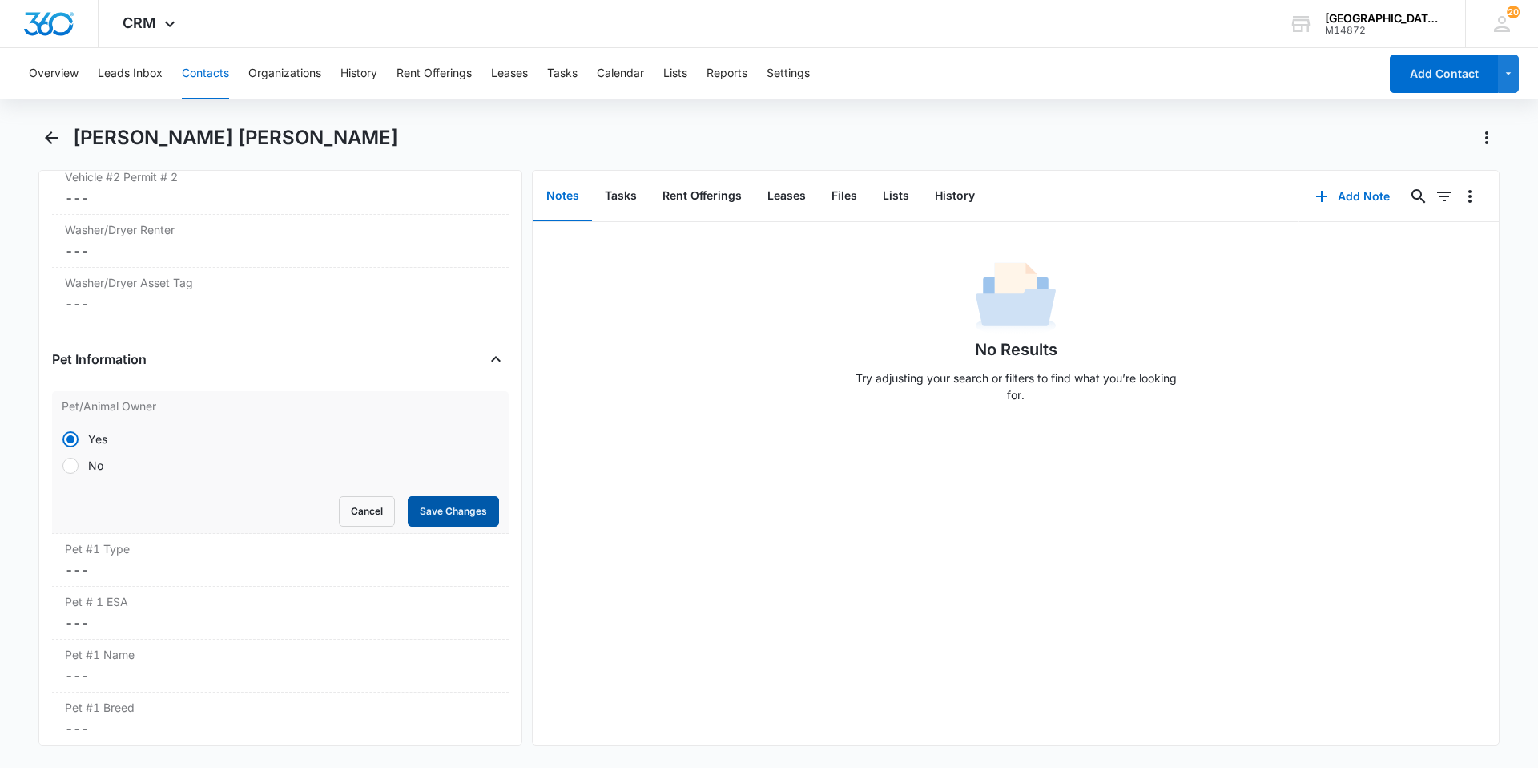
click at [452, 514] on button "Save Changes" at bounding box center [453, 511] width 91 height 30
click at [195, 550] on label "Pet #1 Type" at bounding box center [280, 548] width 431 height 17
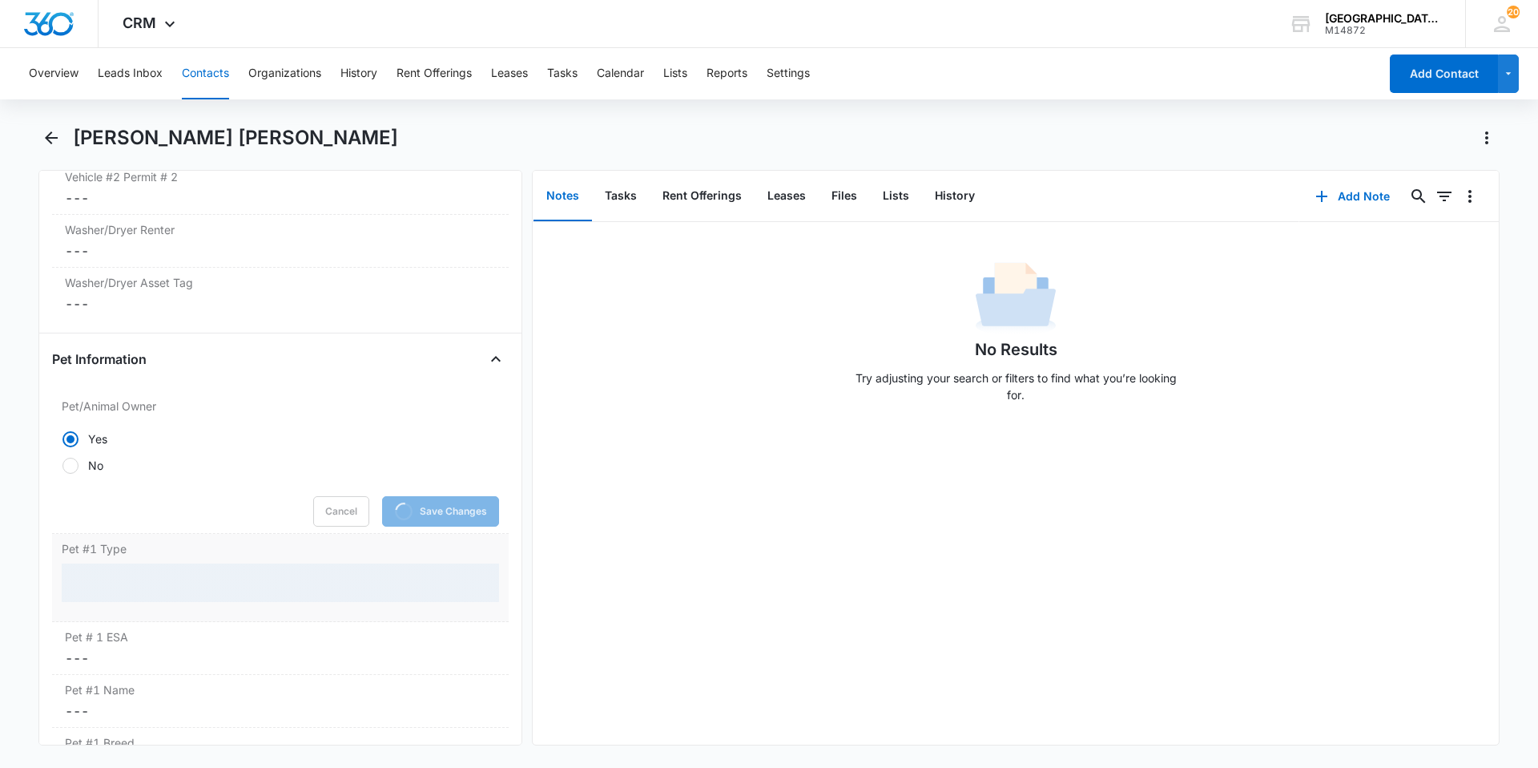
click at [171, 596] on div at bounding box center [280, 582] width 437 height 38
click at [140, 601] on input "Pet #1 Type" at bounding box center [280, 582] width 437 height 38
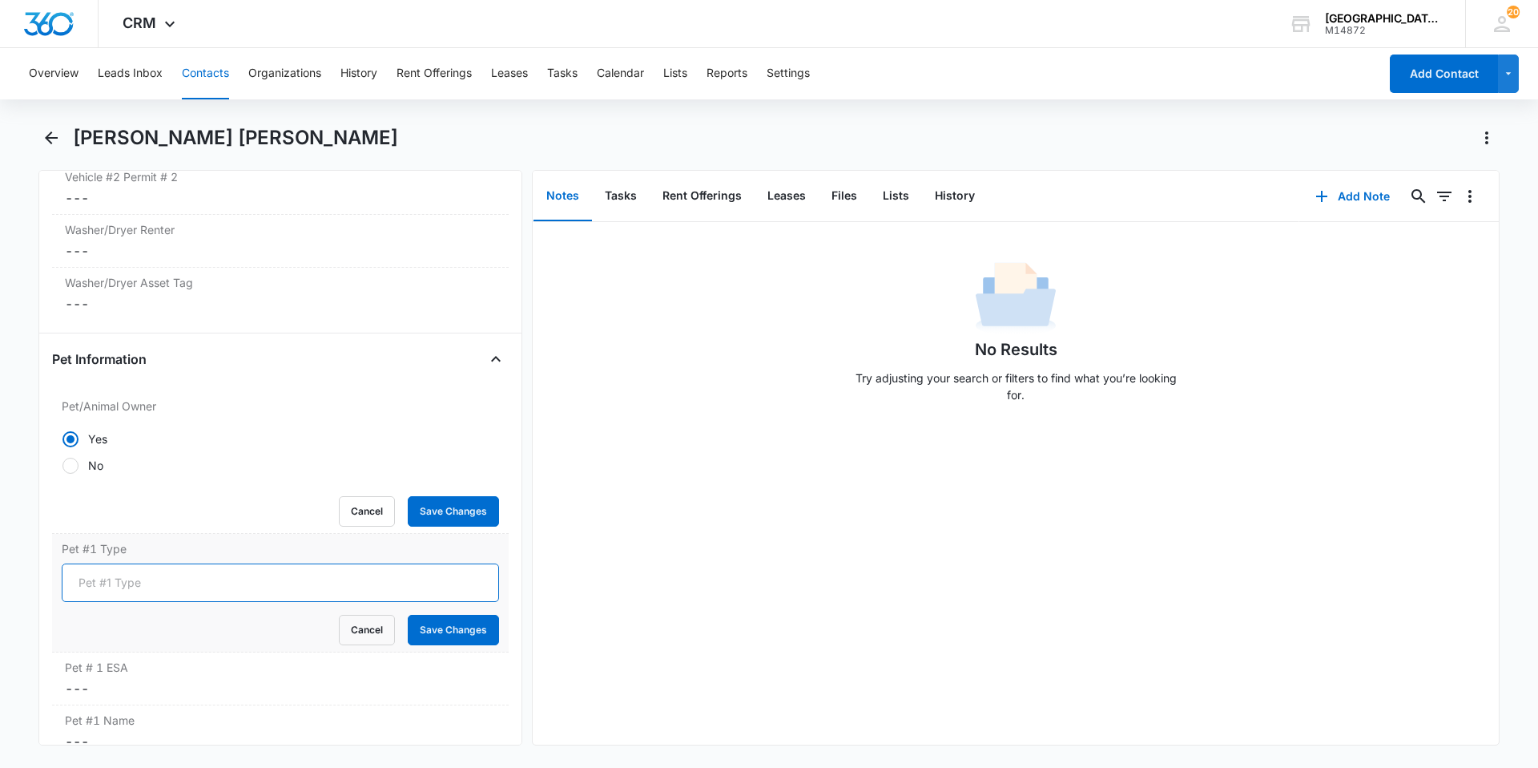
type input "Cat"
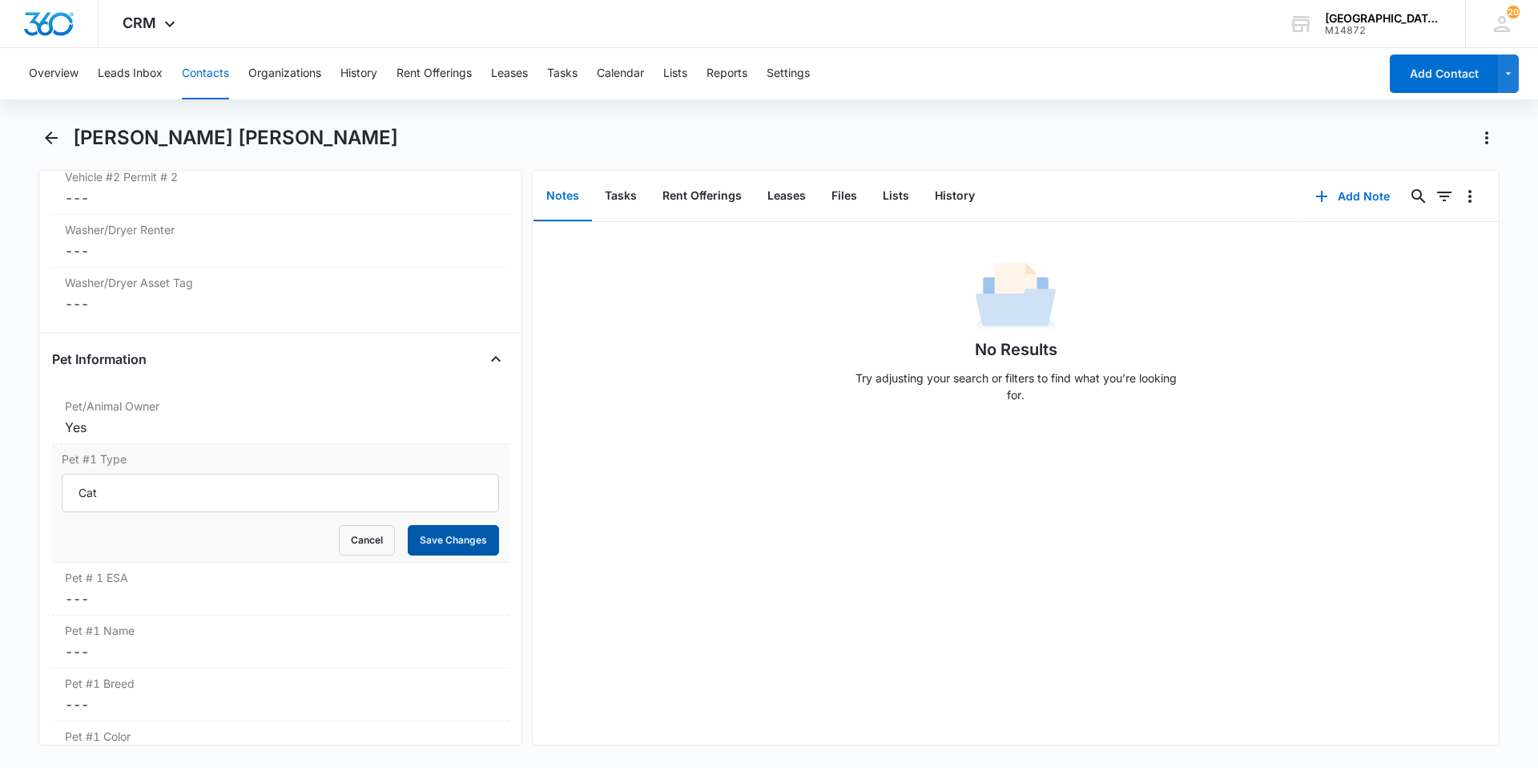
click at [458, 533] on button "Save Changes" at bounding box center [453, 540] width 91 height 30
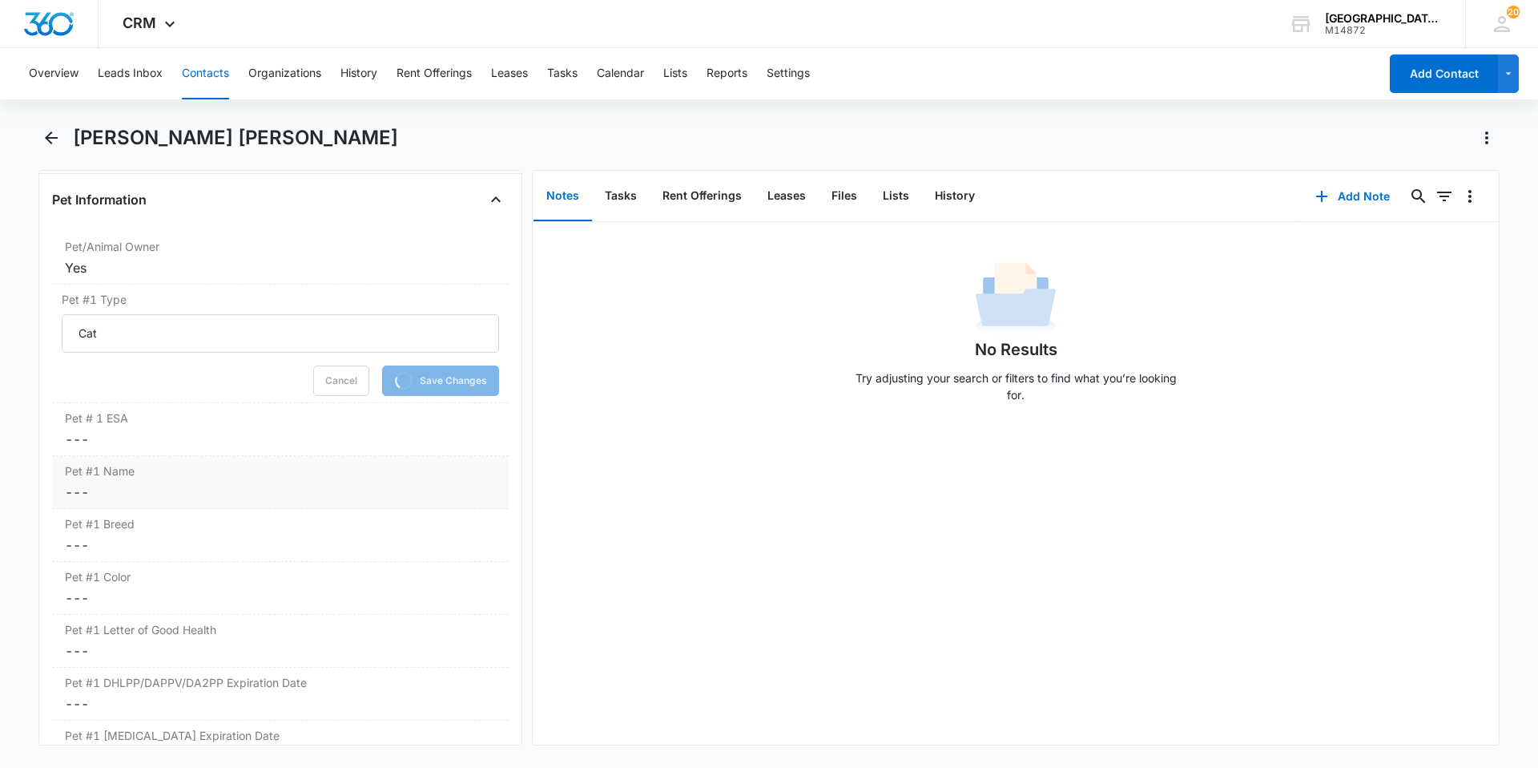
scroll to position [2066, 0]
click at [220, 425] on div "Pet # 1 ESA Cancel Save Changes ---" at bounding box center [280, 428] width 457 height 53
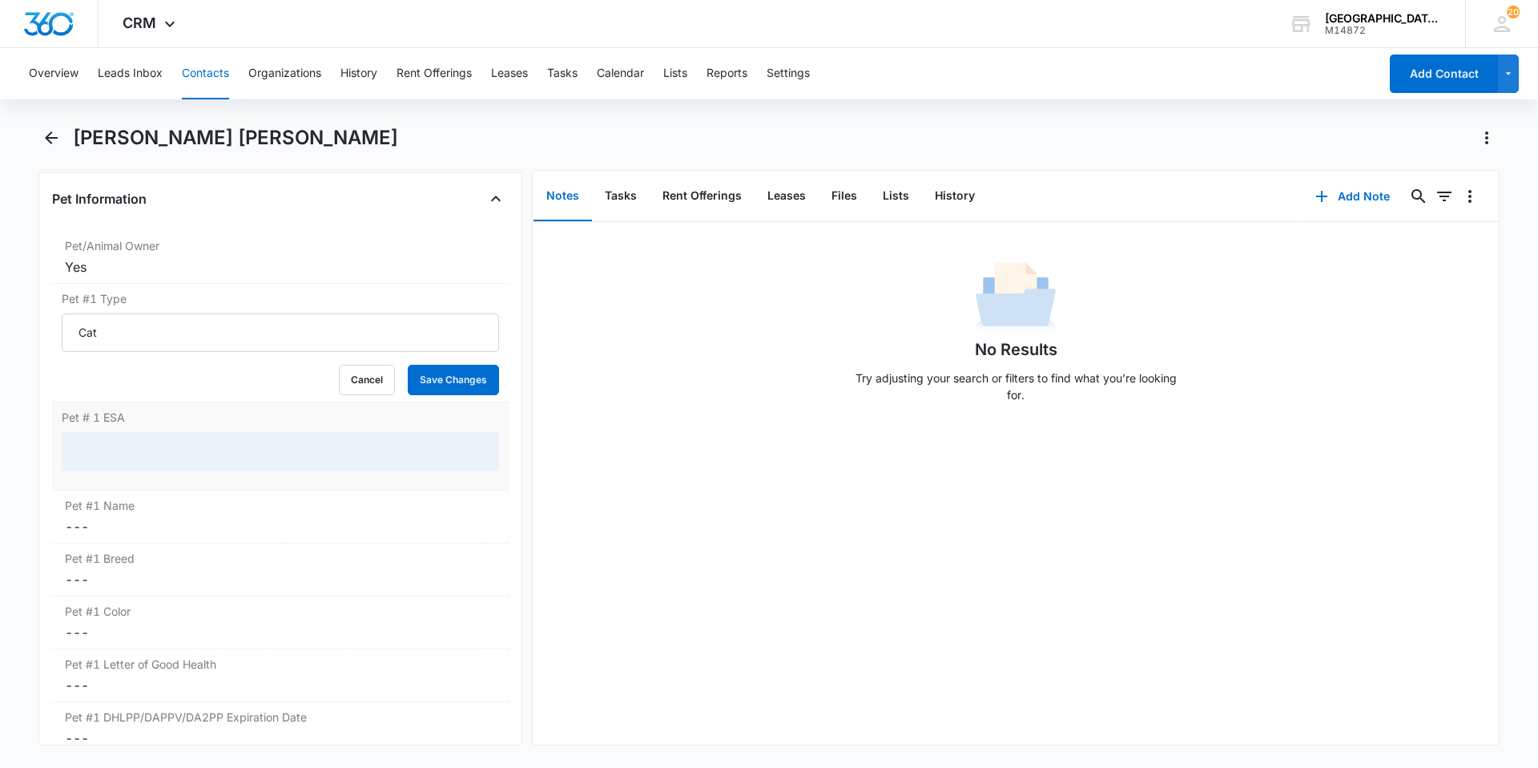
click at [127, 454] on div at bounding box center [280, 451] width 437 height 38
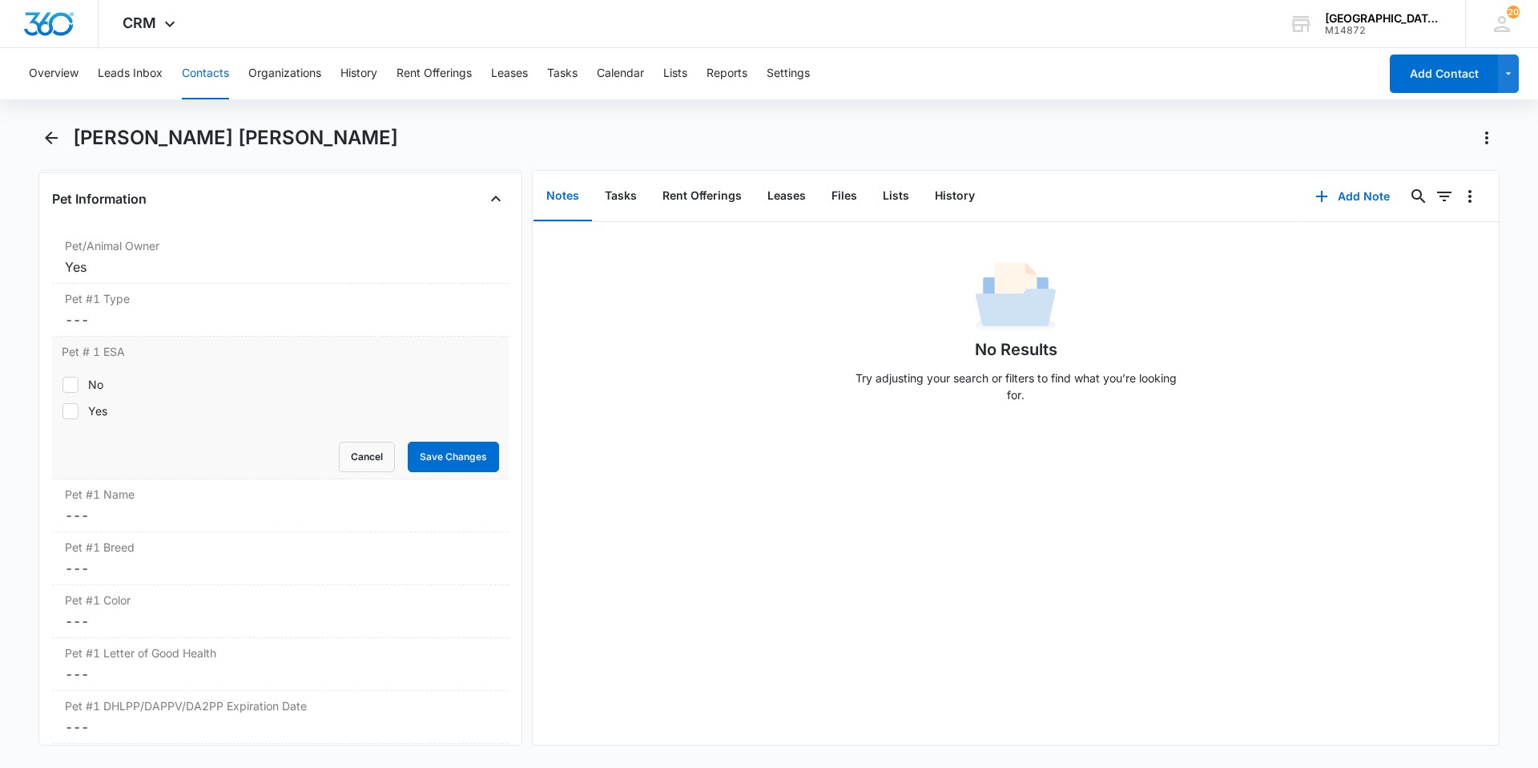
click at [104, 385] on label "No" at bounding box center [280, 384] width 437 height 17
click at [62, 385] on input "No" at bounding box center [62, 384] width 1 height 1
checkbox input "true"
click at [455, 449] on button "Save Changes" at bounding box center [453, 456] width 91 height 30
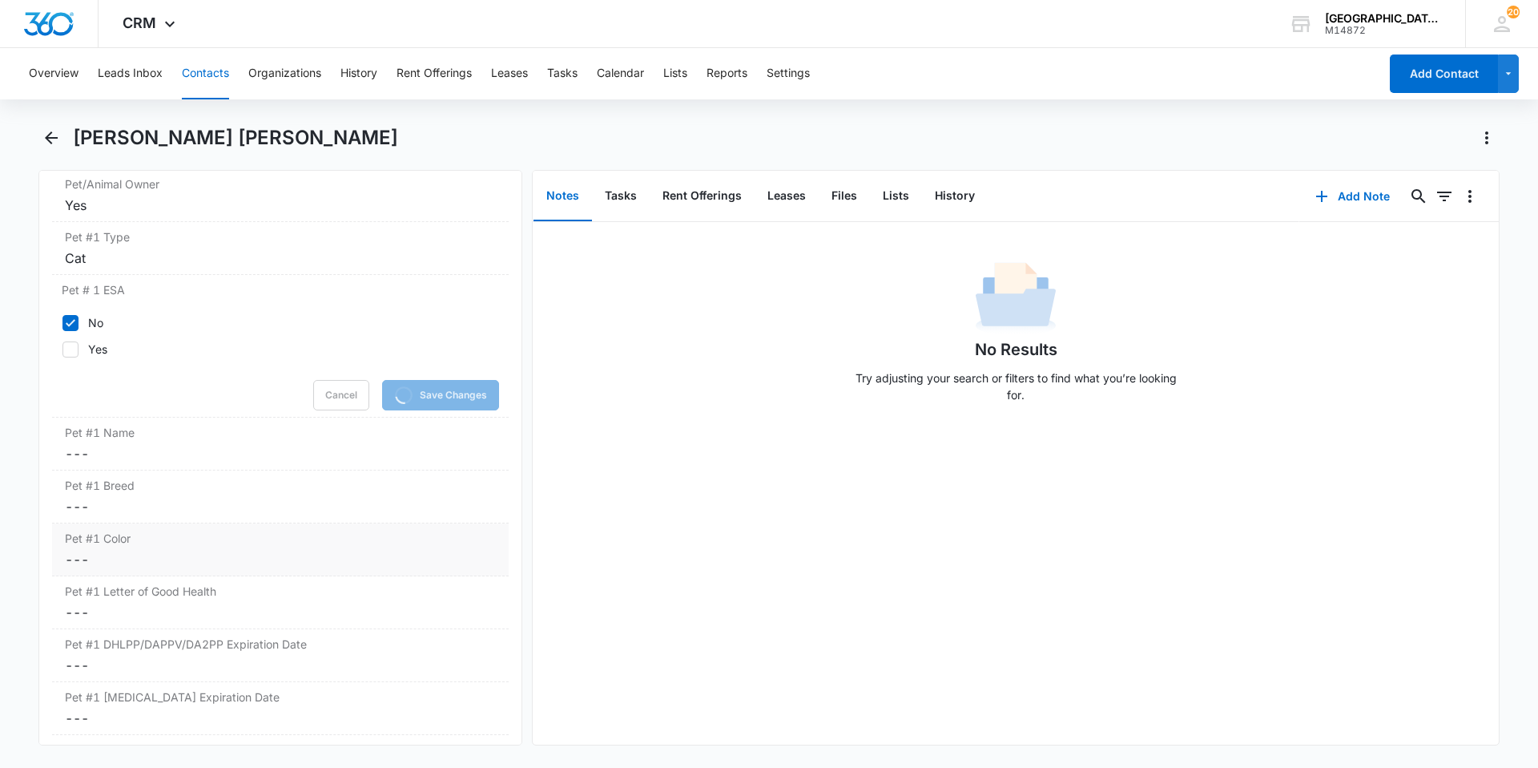
scroll to position [2227, 0]
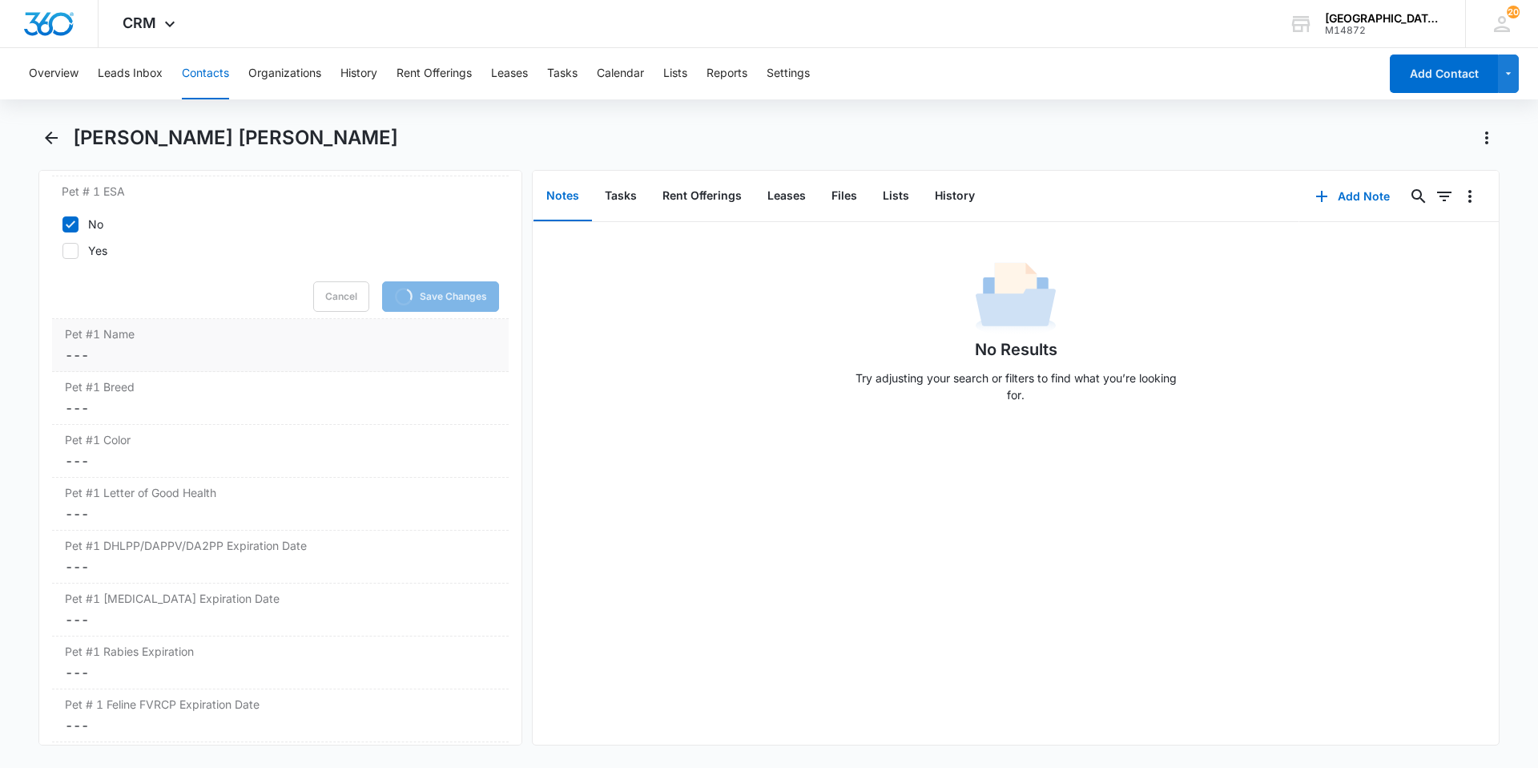
click at [212, 350] on dd "Cancel Save Changes ---" at bounding box center [280, 354] width 431 height 19
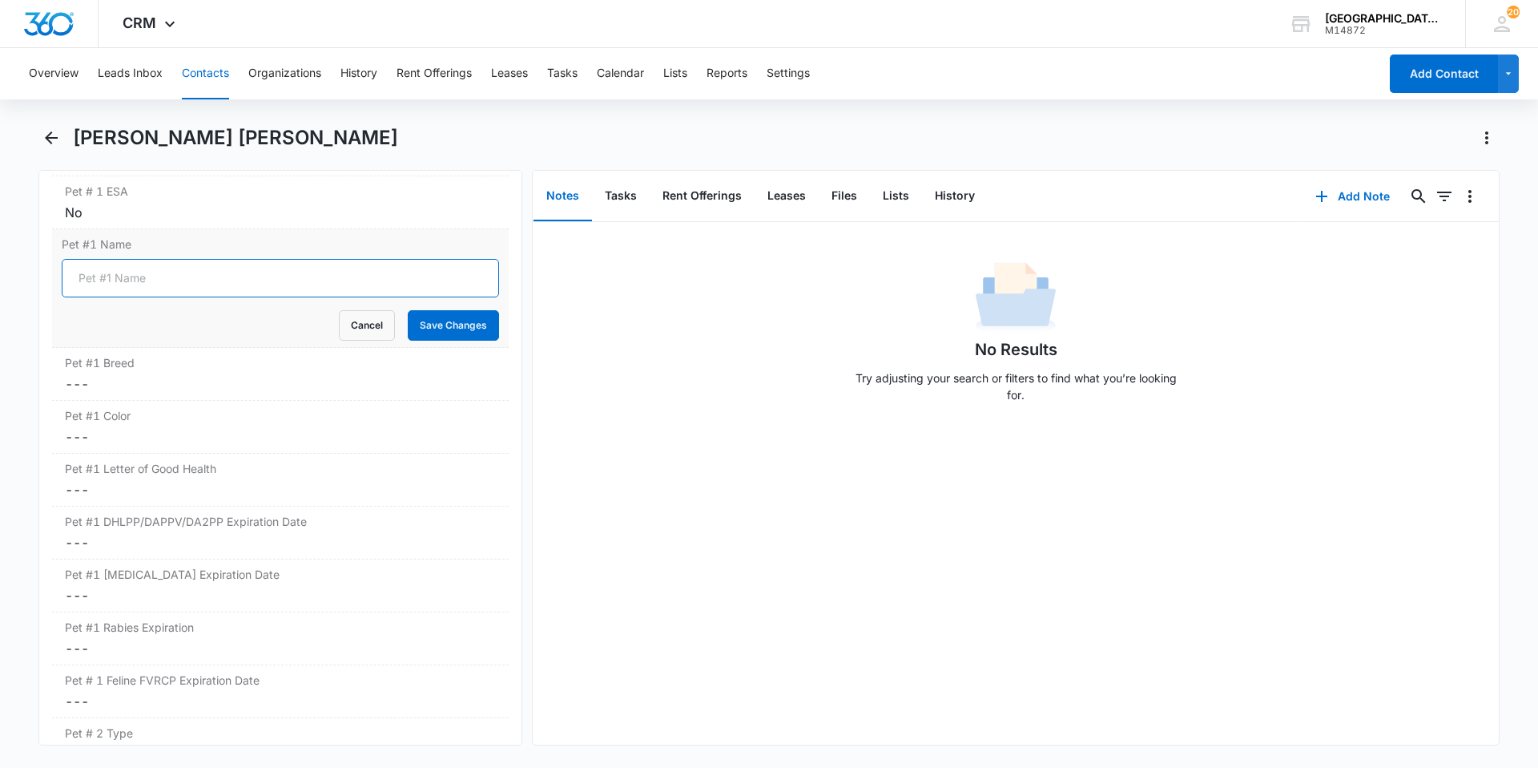
click at [193, 292] on input "Pet #1 Name" at bounding box center [280, 278] width 437 height 38
type input "Ziggy"
click at [408, 310] on button "Save Changes" at bounding box center [453, 325] width 91 height 30
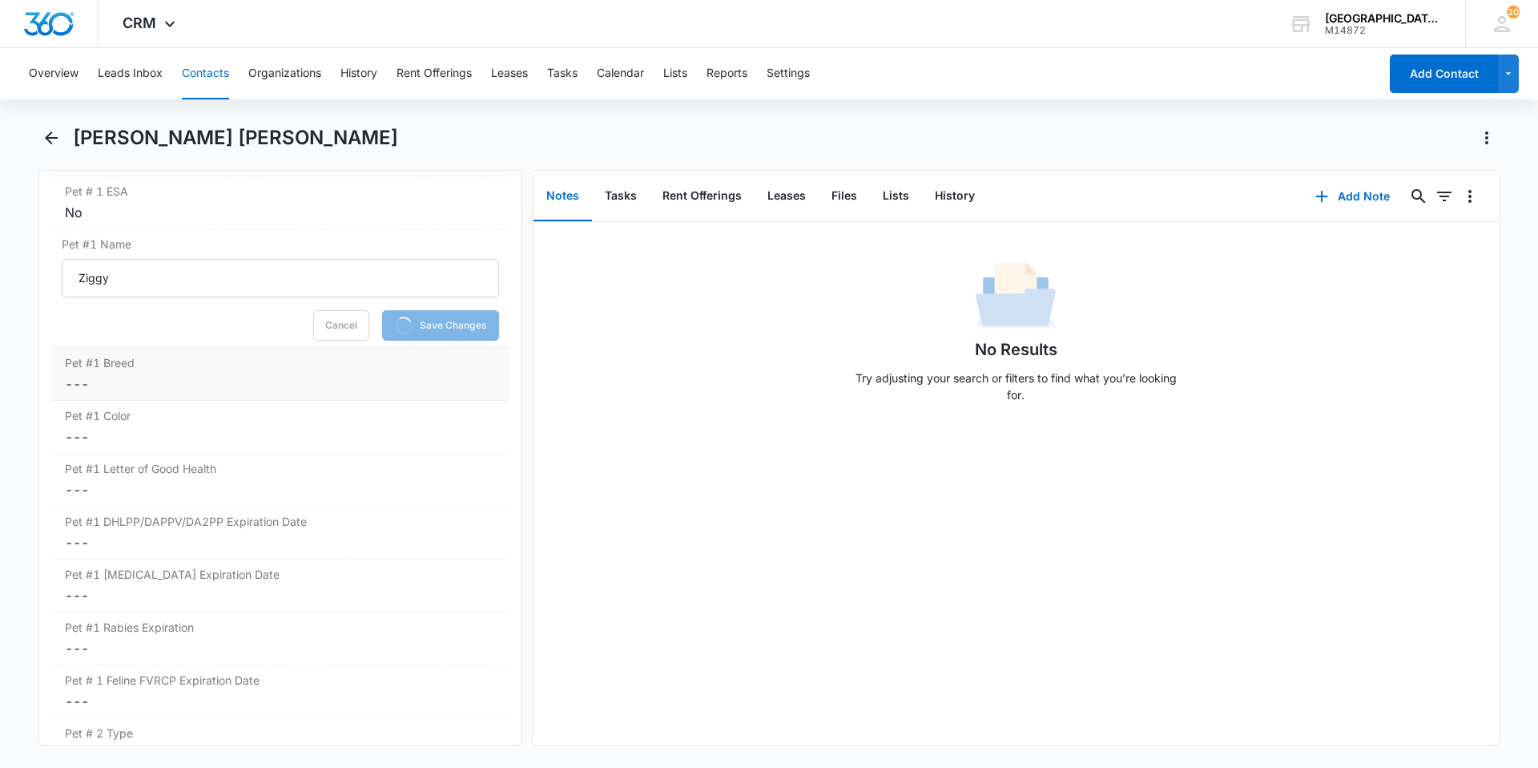
click at [196, 387] on dd "Cancel Save Changes ---" at bounding box center [280, 383] width 431 height 19
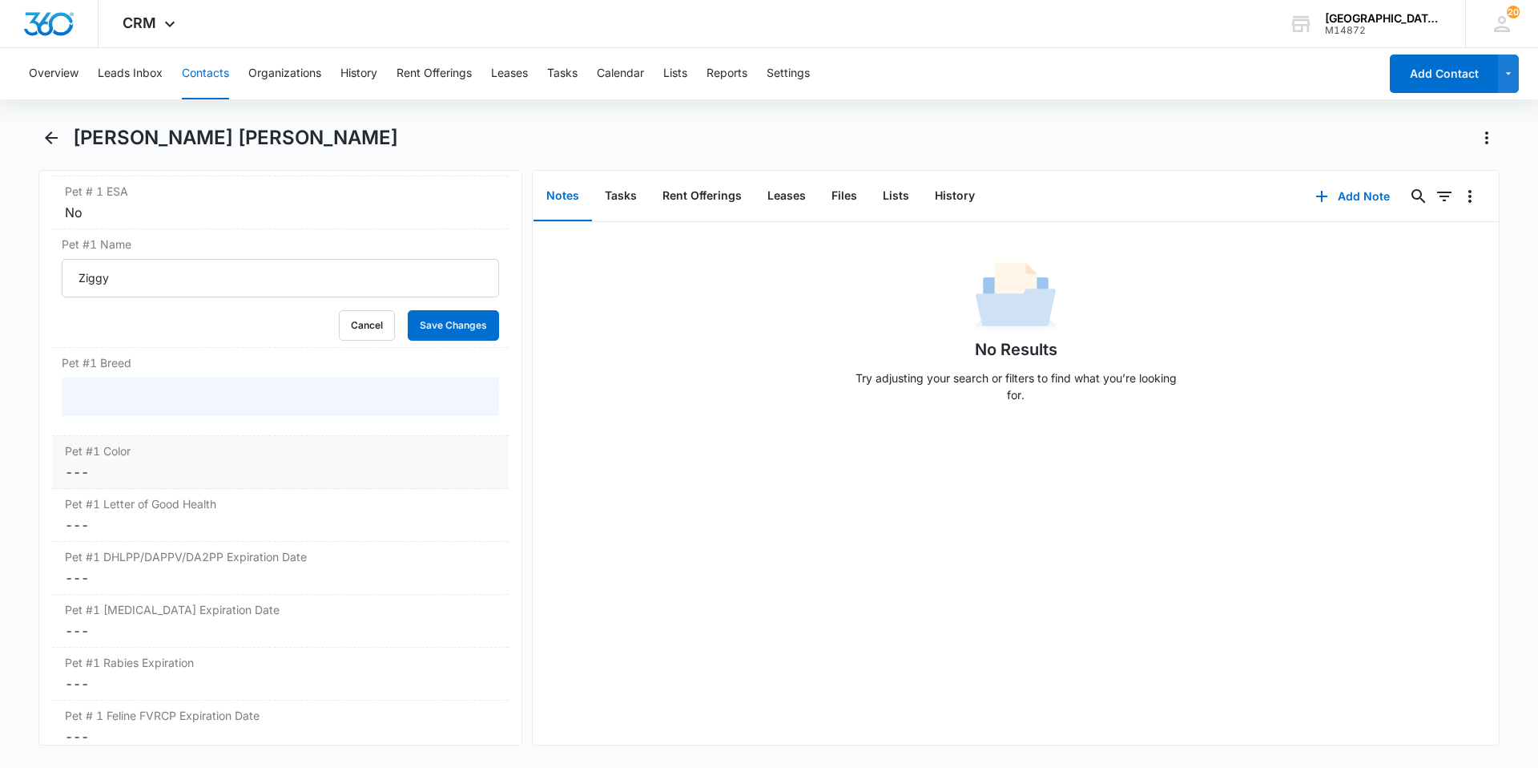
click at [183, 453] on label "Pet #1 Color" at bounding box center [280, 450] width 431 height 17
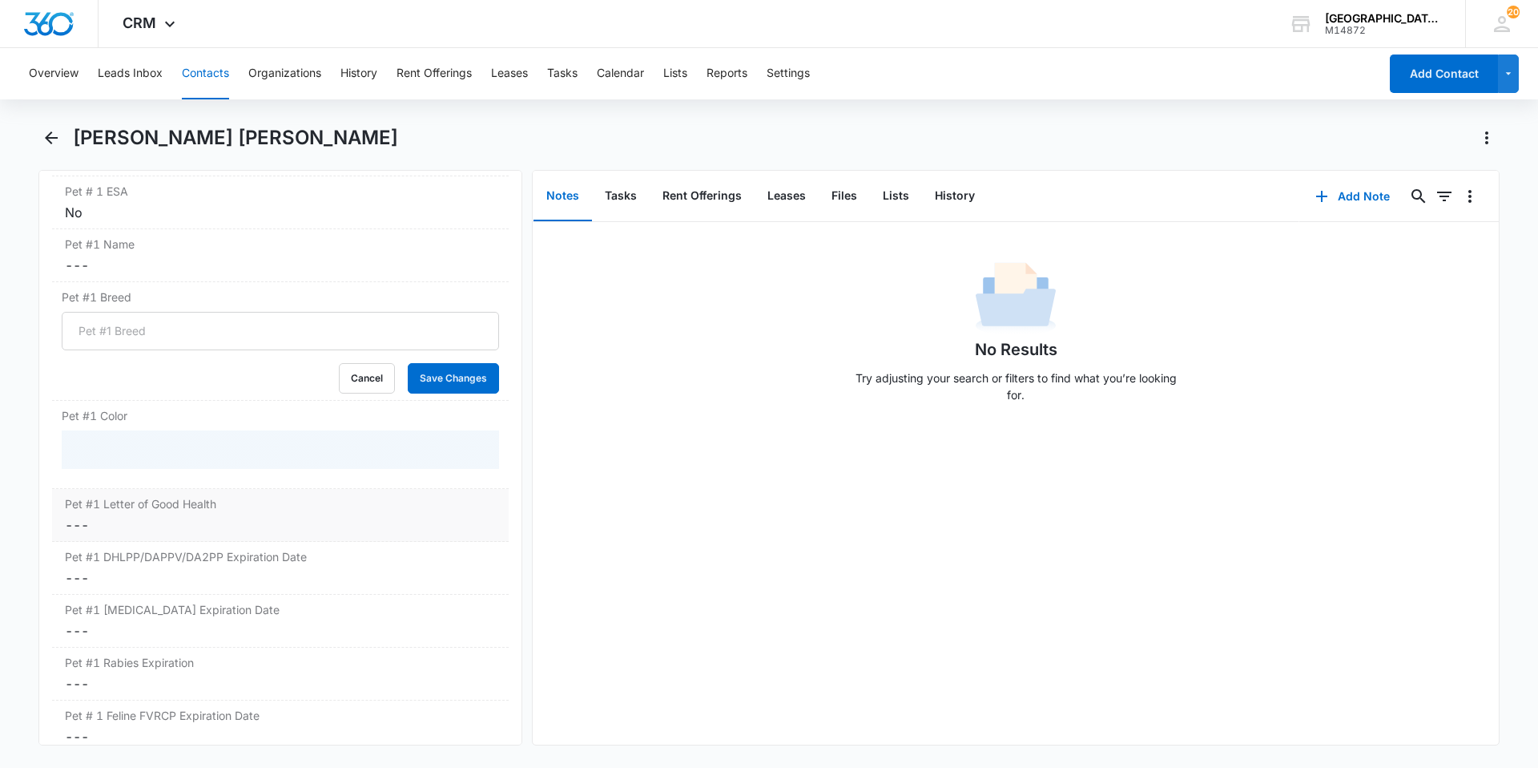
click at [169, 559] on dl "Pet/Animal Owner Cancel Save Changes Yes Pet #1 Type Cancel Save Changes Cat Pe…" at bounding box center [280, 676] width 457 height 1211
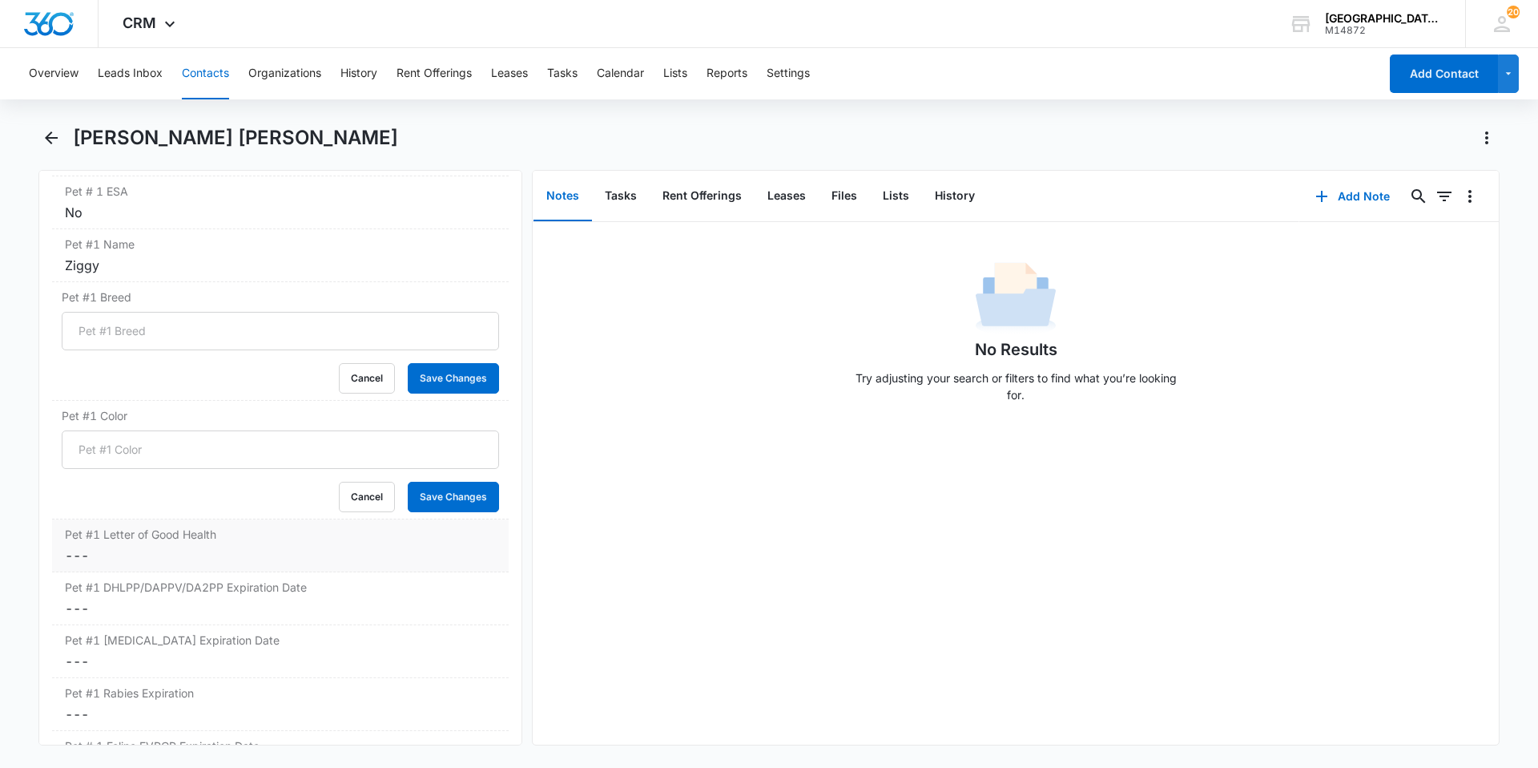
click at [160, 562] on dd "Cancel Save Changes ---" at bounding box center [280, 555] width 431 height 19
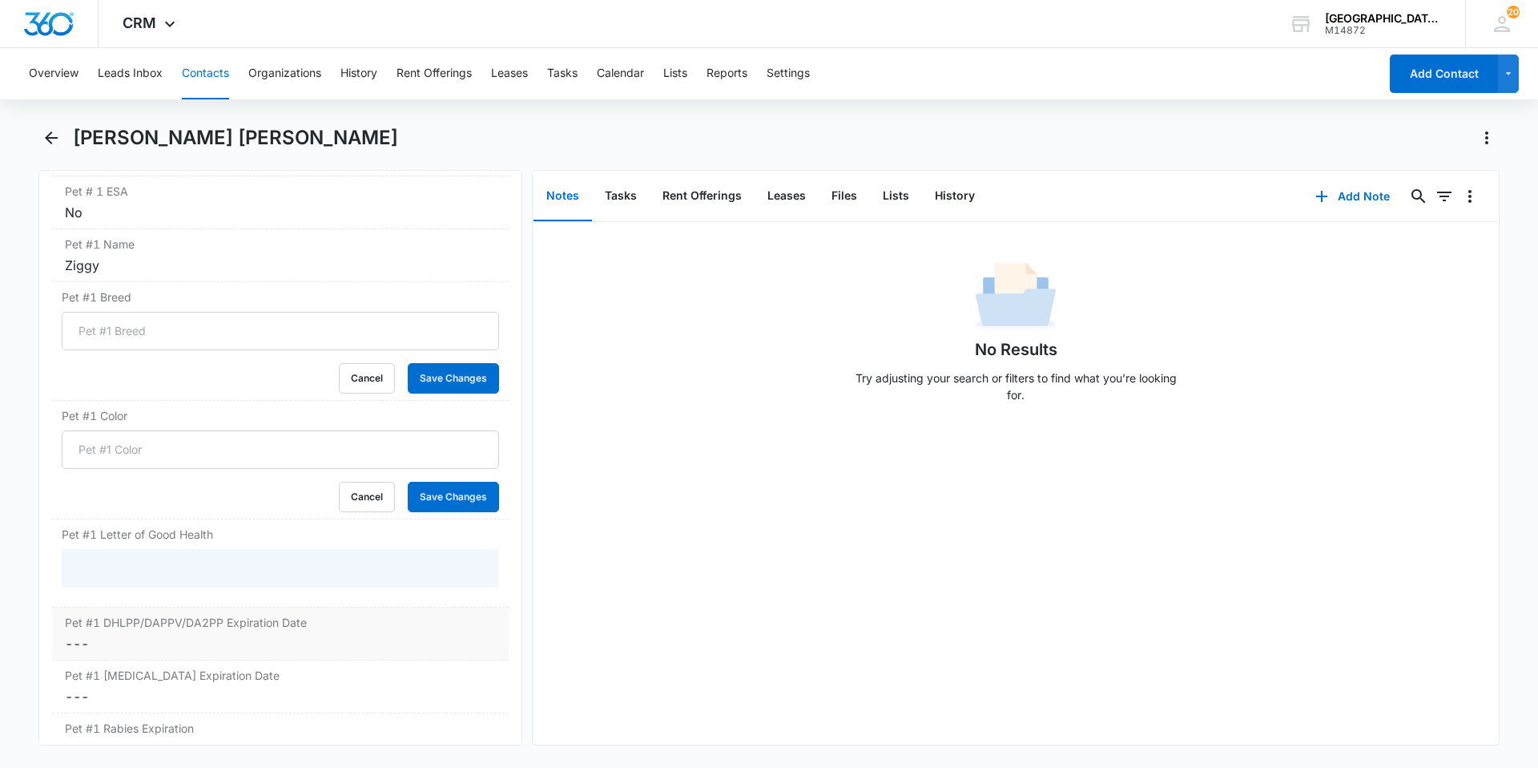
click at [168, 640] on dd "Cancel Save Changes ---" at bounding box center [280, 643] width 431 height 19
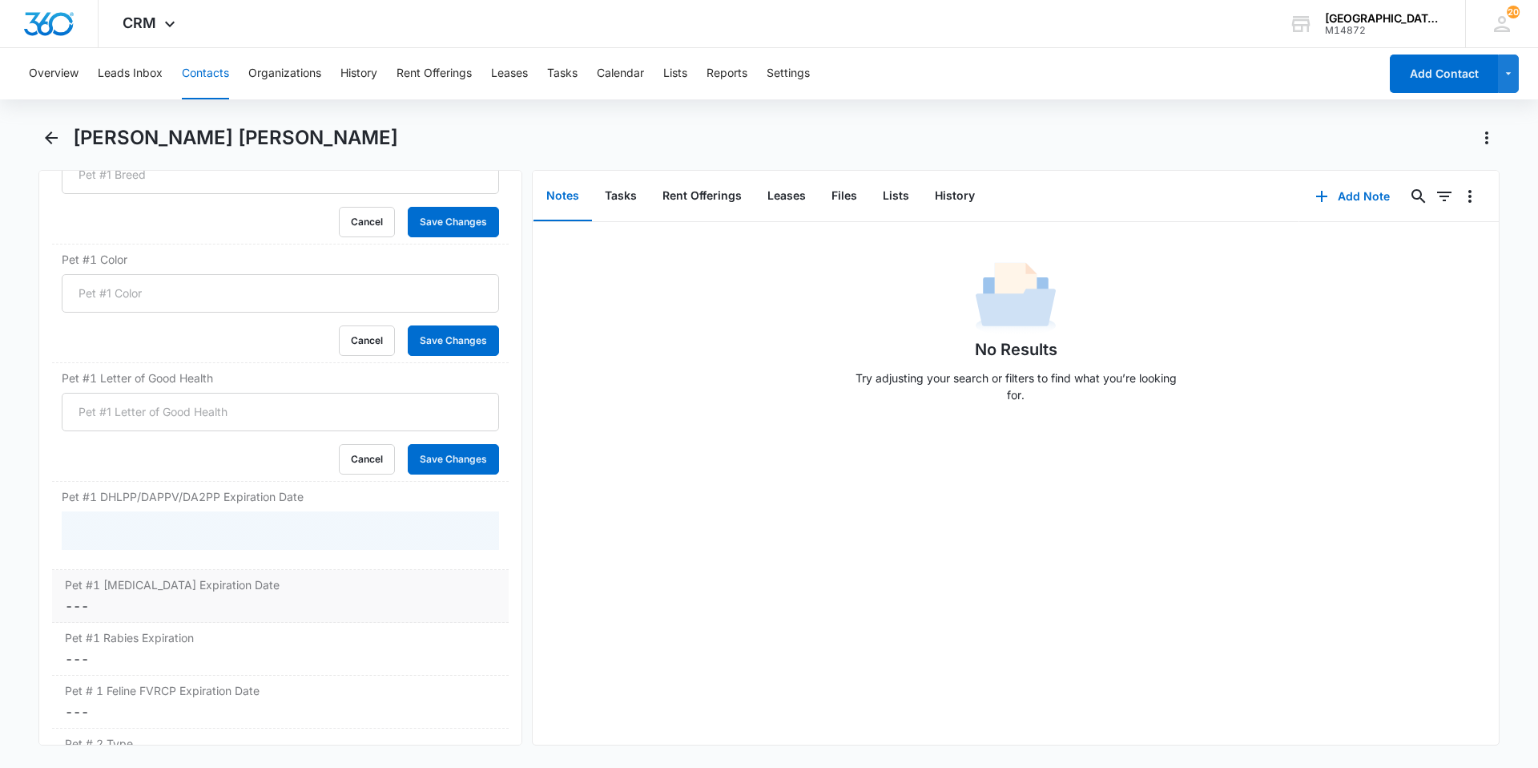
scroll to position [2387, 0]
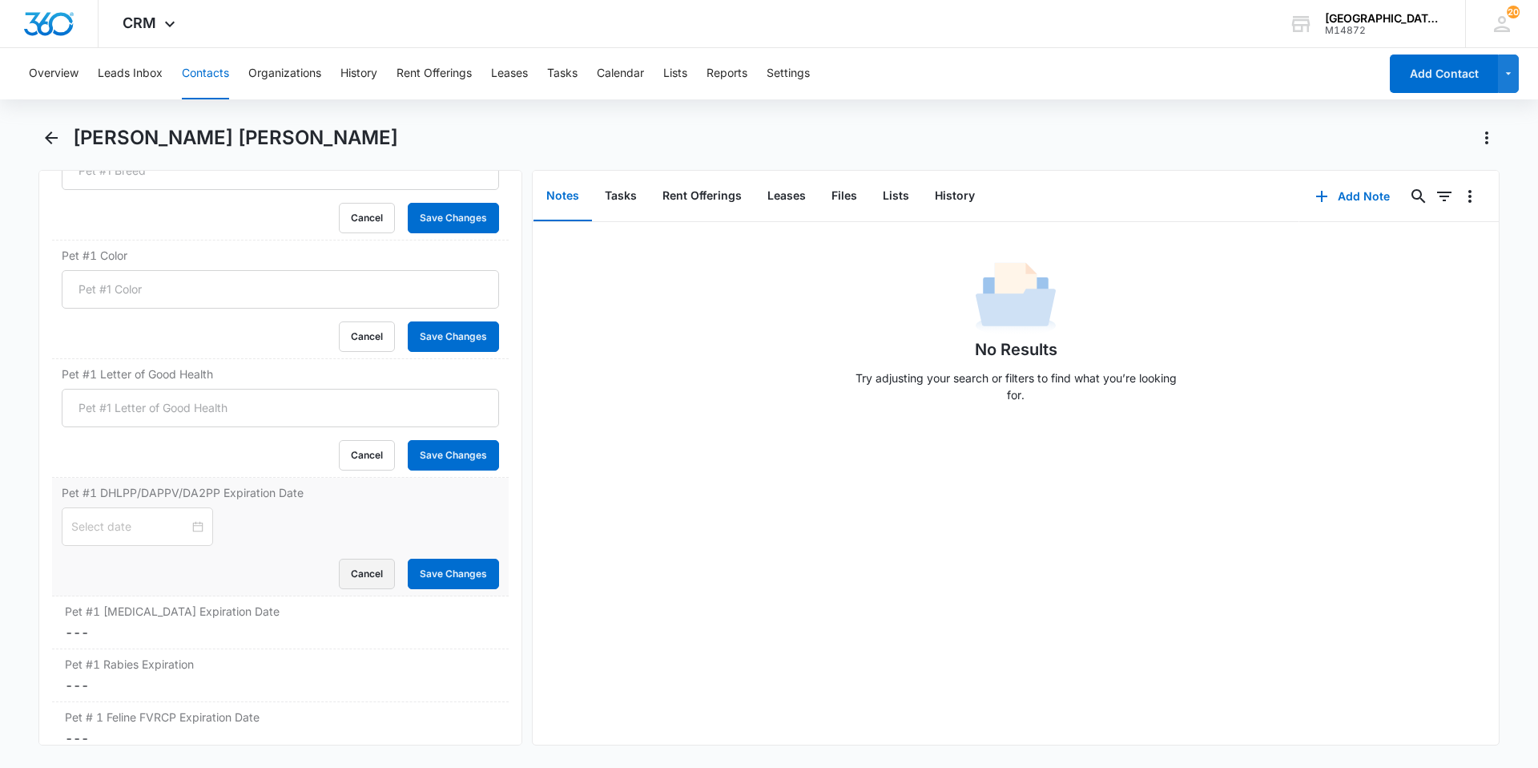
click at [339, 580] on button "Cancel" at bounding box center [367, 573] width 56 height 30
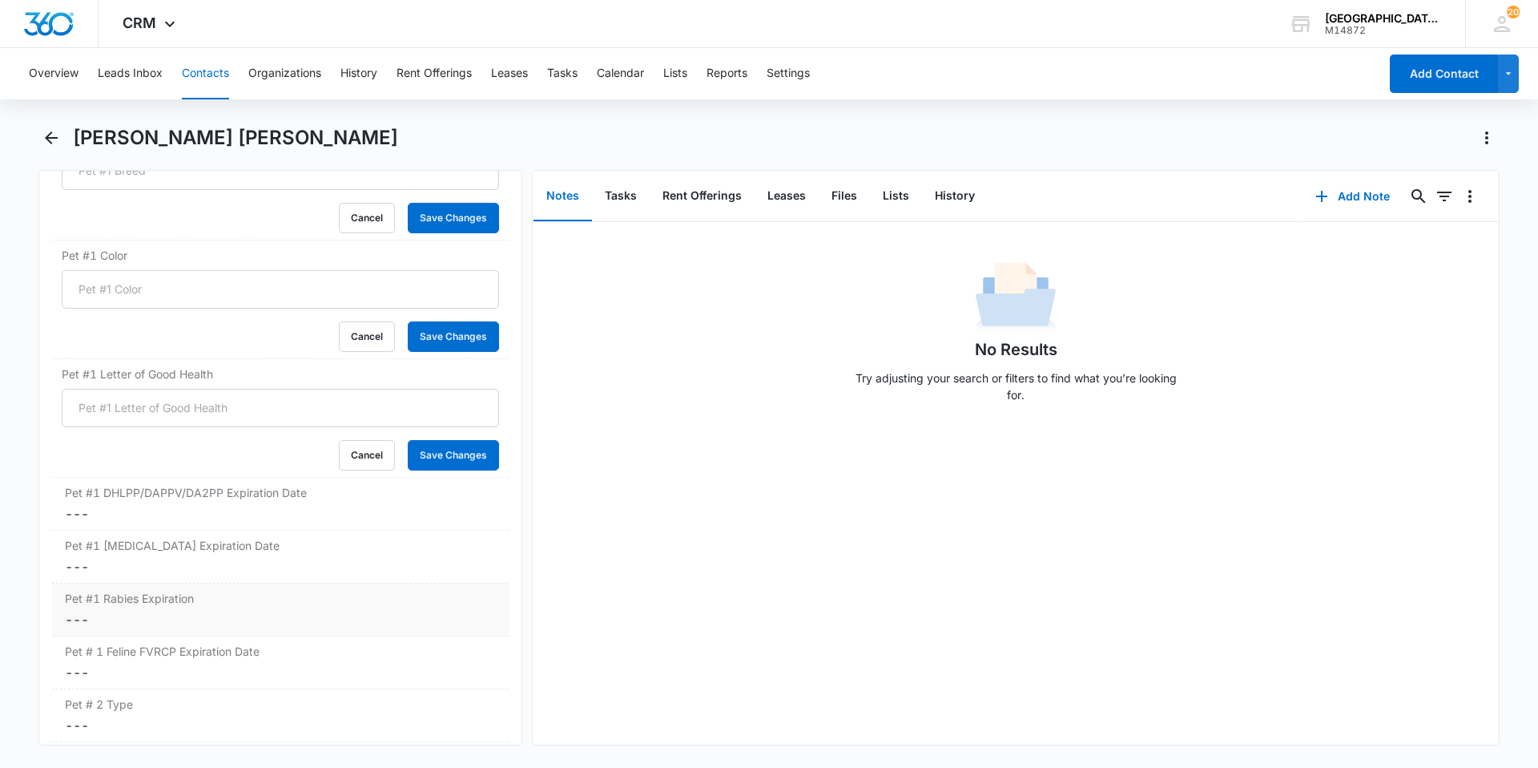
scroll to position [2467, 0]
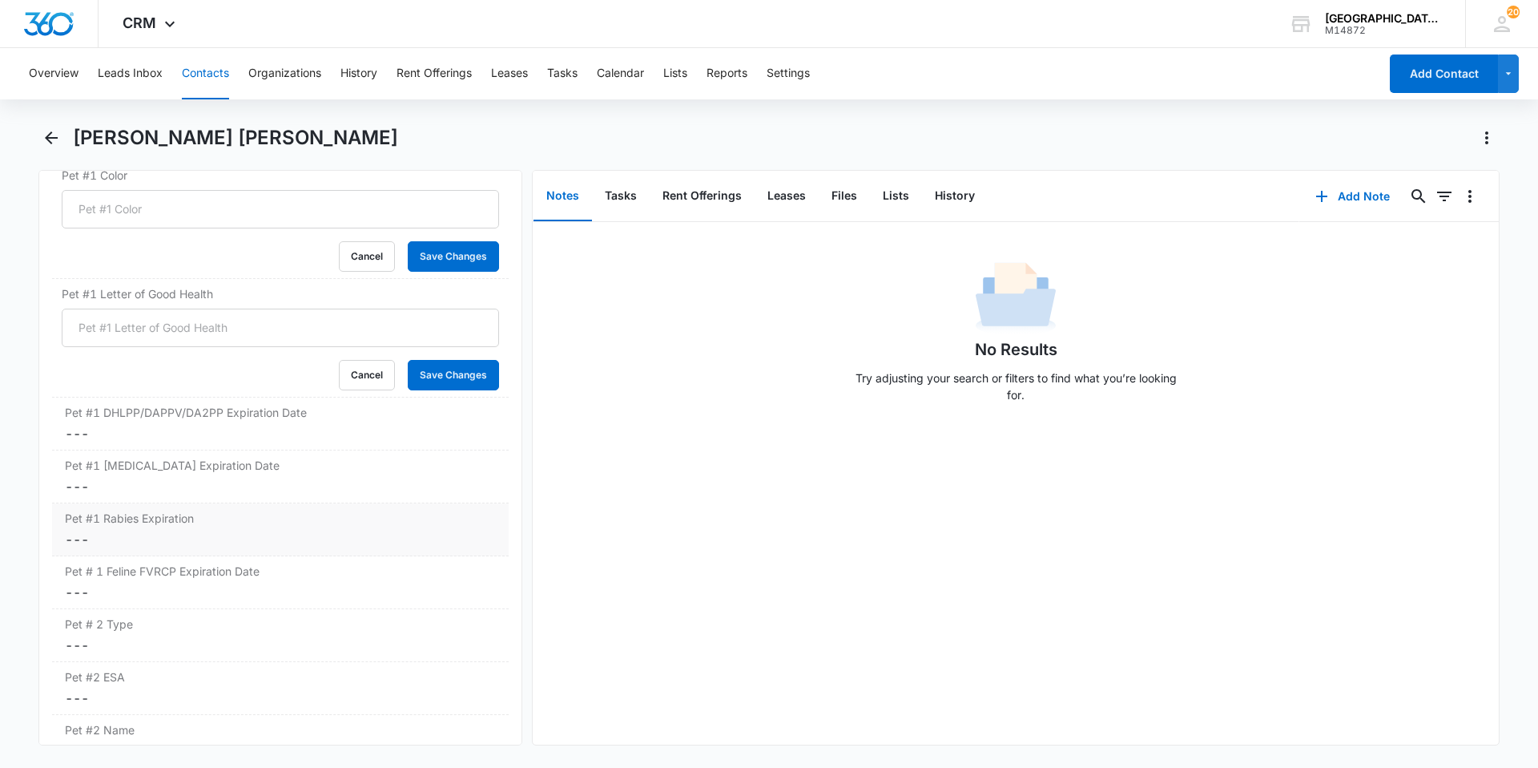
click at [200, 538] on dd "Cancel Save Changes ---" at bounding box center [280, 539] width 431 height 19
click at [196, 610] on label "Pet # 1 Feline FVRCP Expiration Date" at bounding box center [280, 606] width 431 height 17
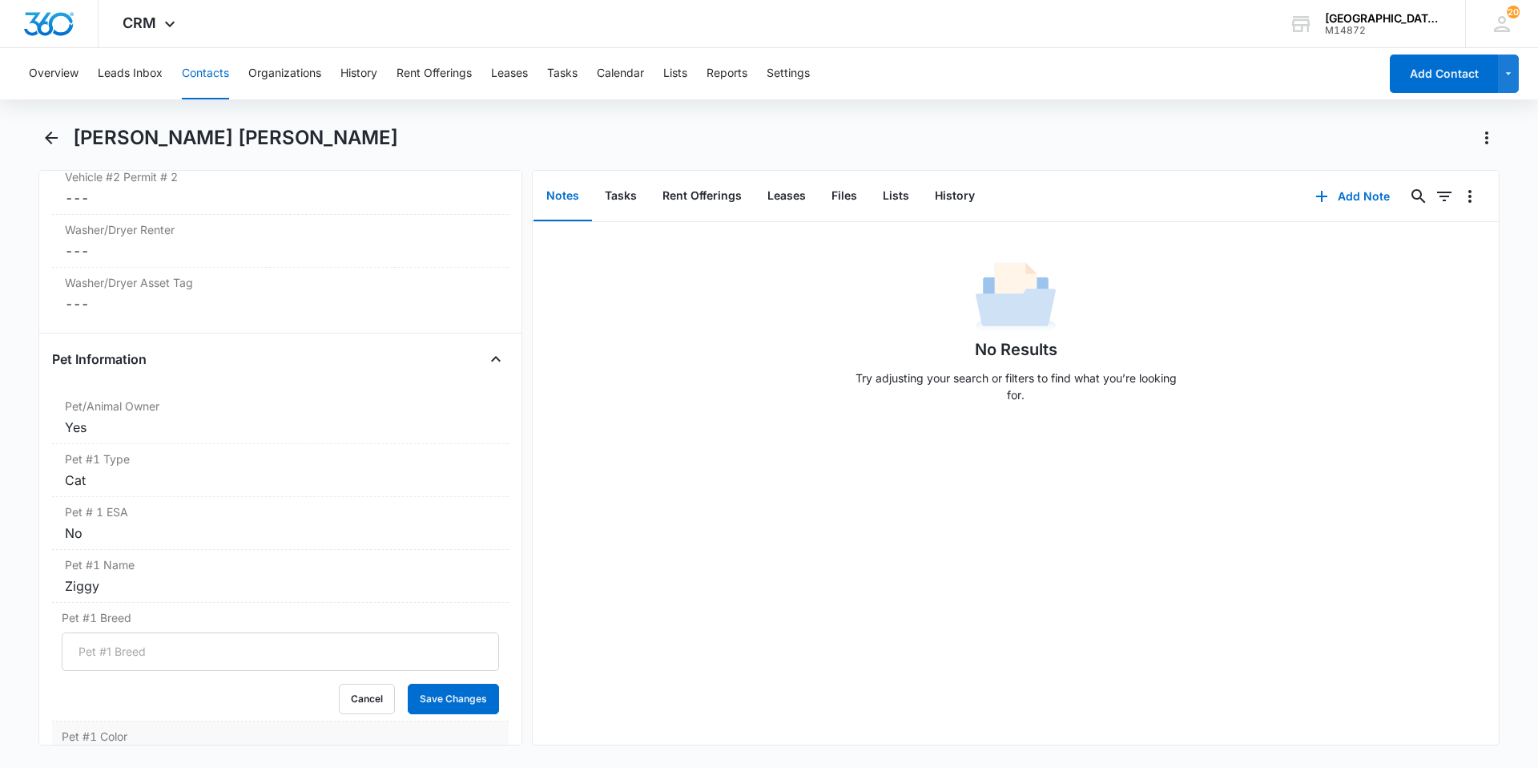
scroll to position [2147, 0]
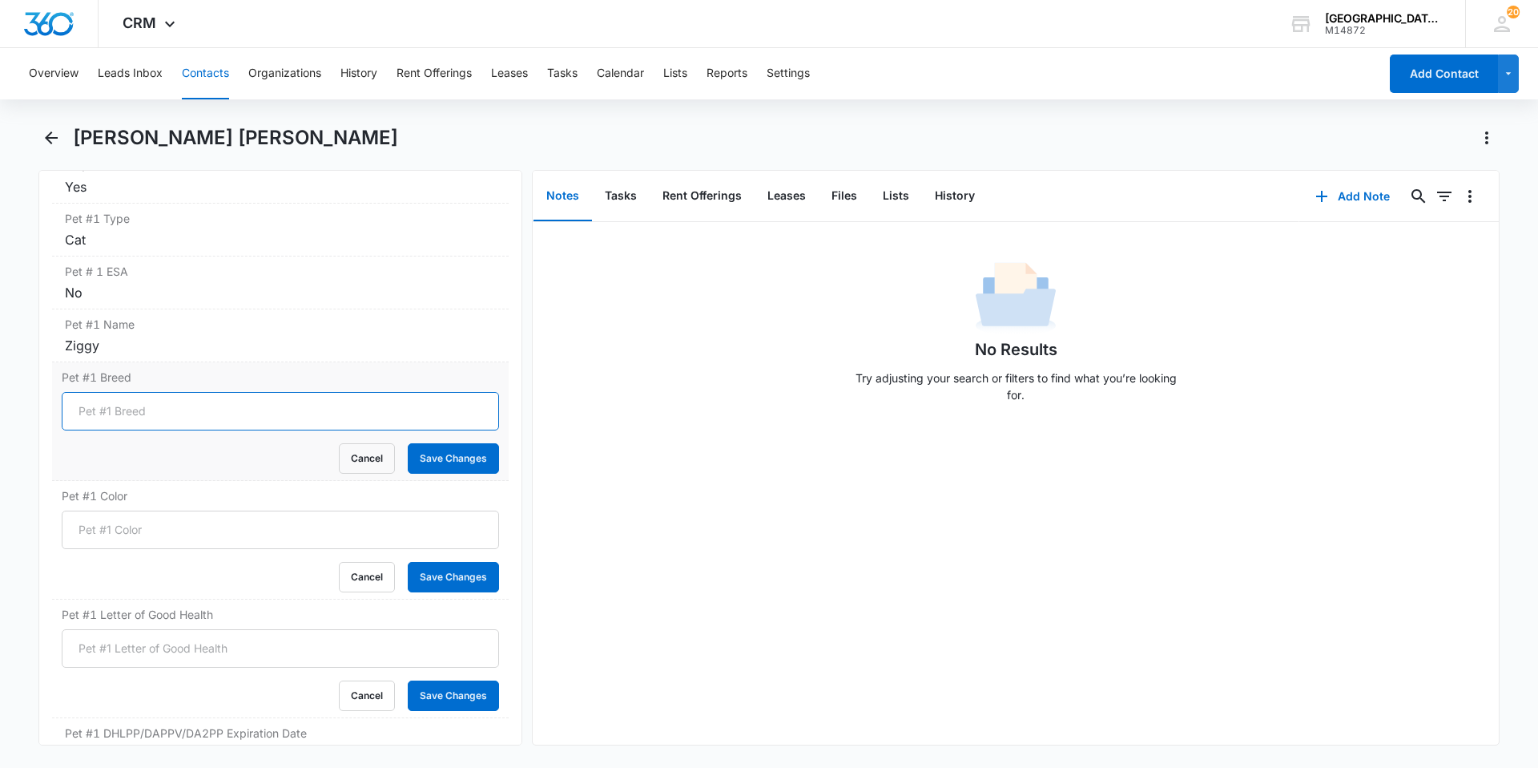
click at [161, 429] on input "Pet #1 Breed" at bounding box center [280, 411] width 437 height 38
type input "DSH"
click at [409, 465] on button "Save Changes" at bounding box center [453, 458] width 91 height 30
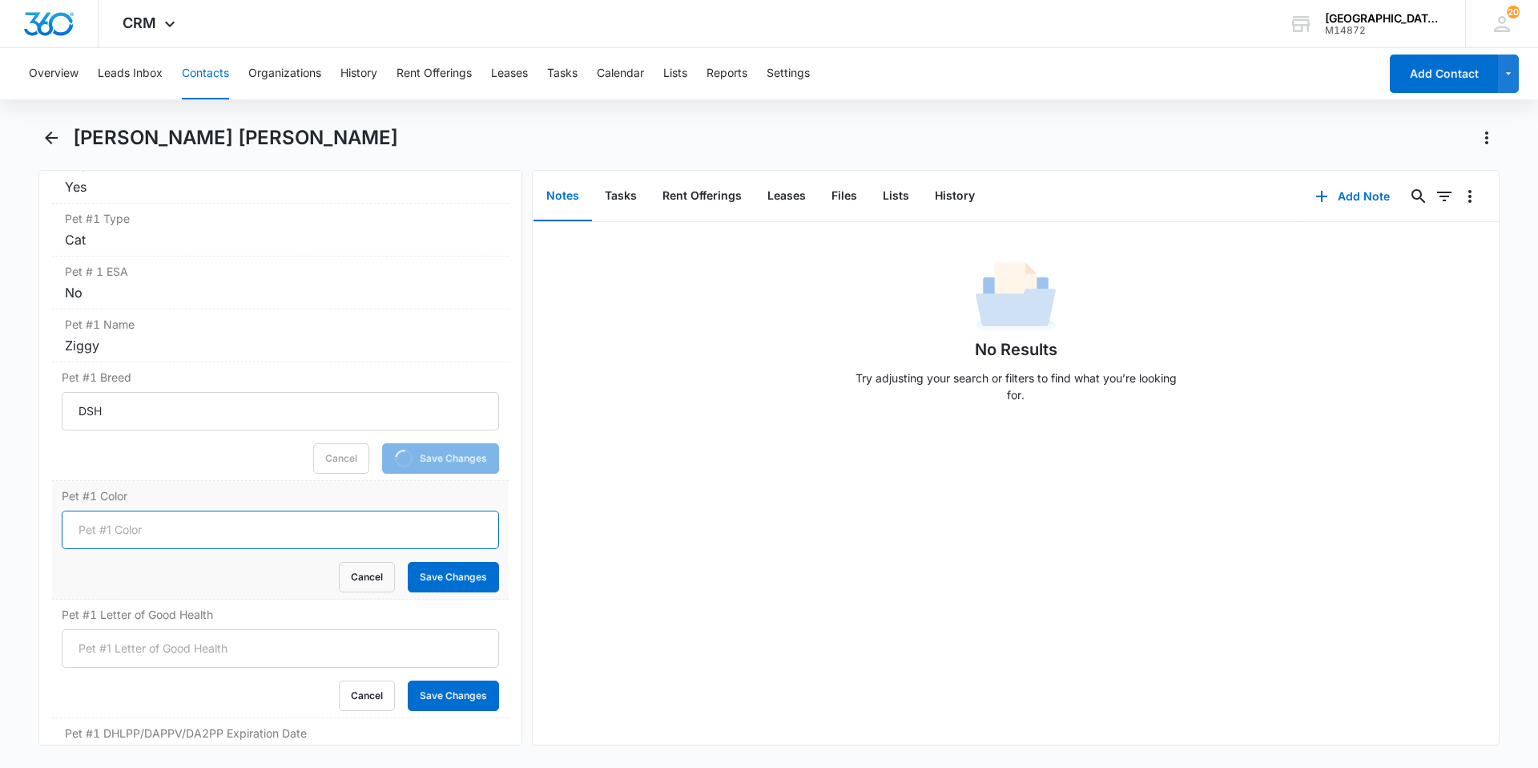
click at [236, 535] on input "Pet #1 Color" at bounding box center [280, 529] width 437 height 38
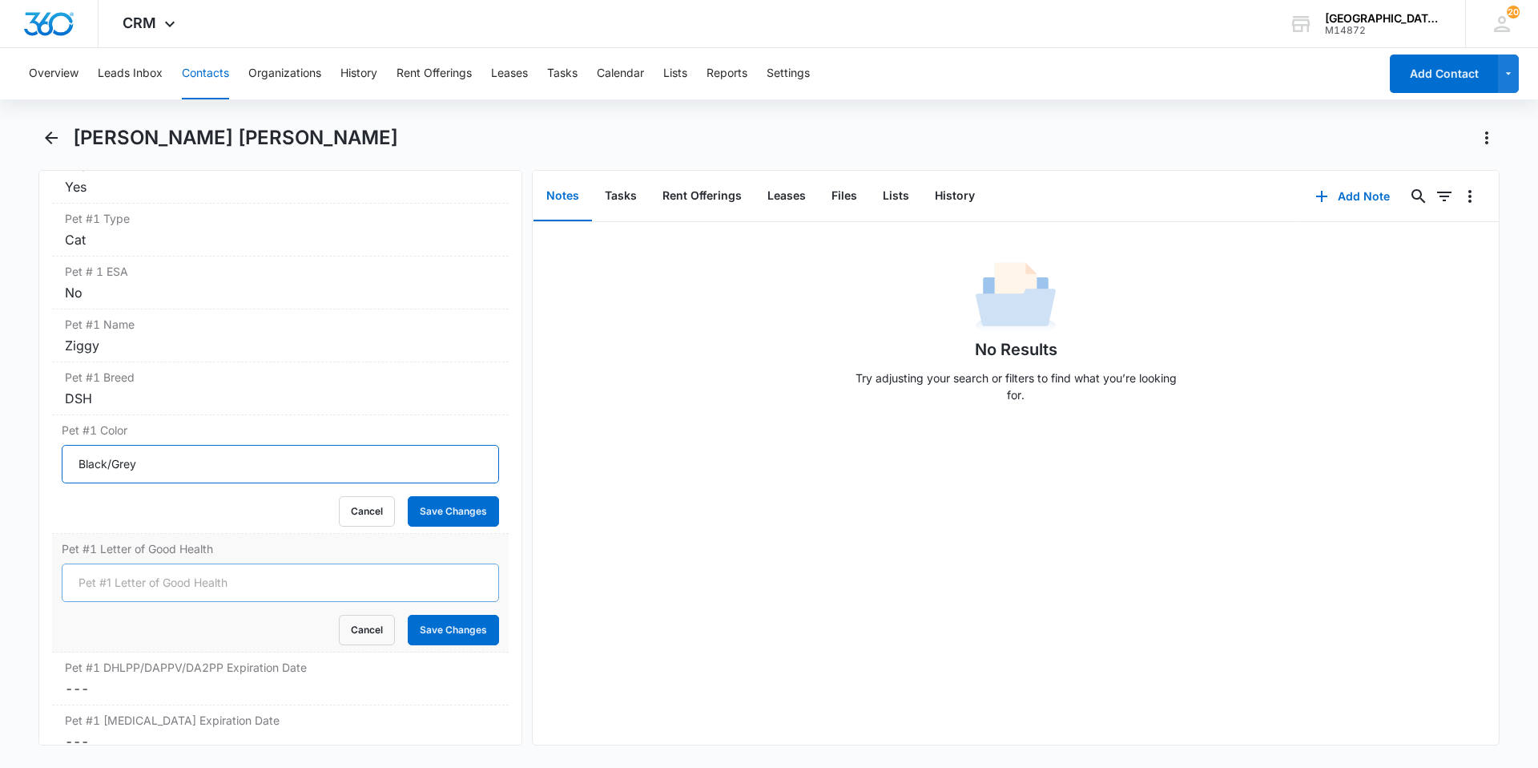
type input "Black/Grey"
click at [408, 496] on button "Save Changes" at bounding box center [453, 511] width 91 height 30
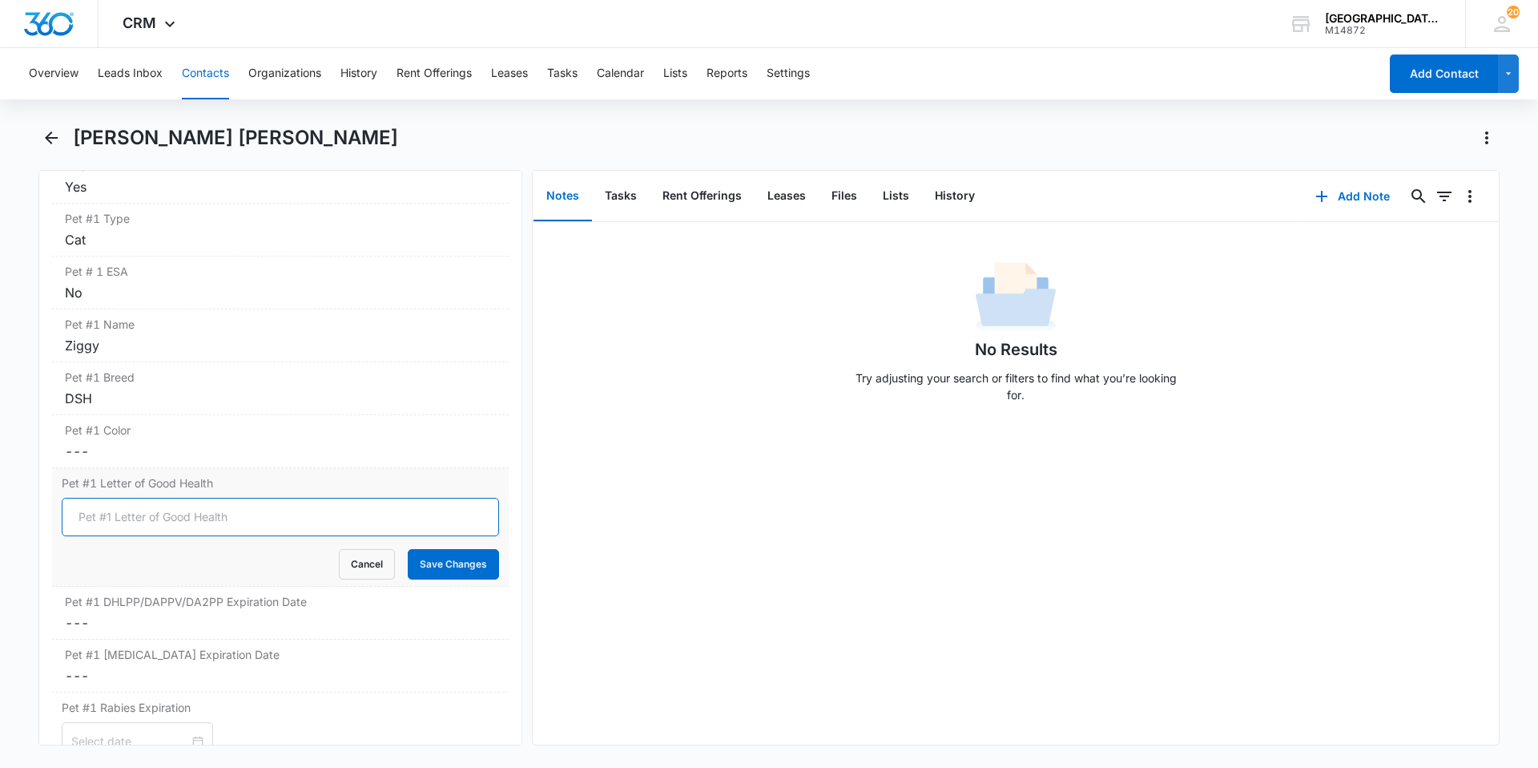
click at [224, 528] on input "Pet #1 Letter of Good Health" at bounding box center [280, 517] width 437 height 38
type input "YES"
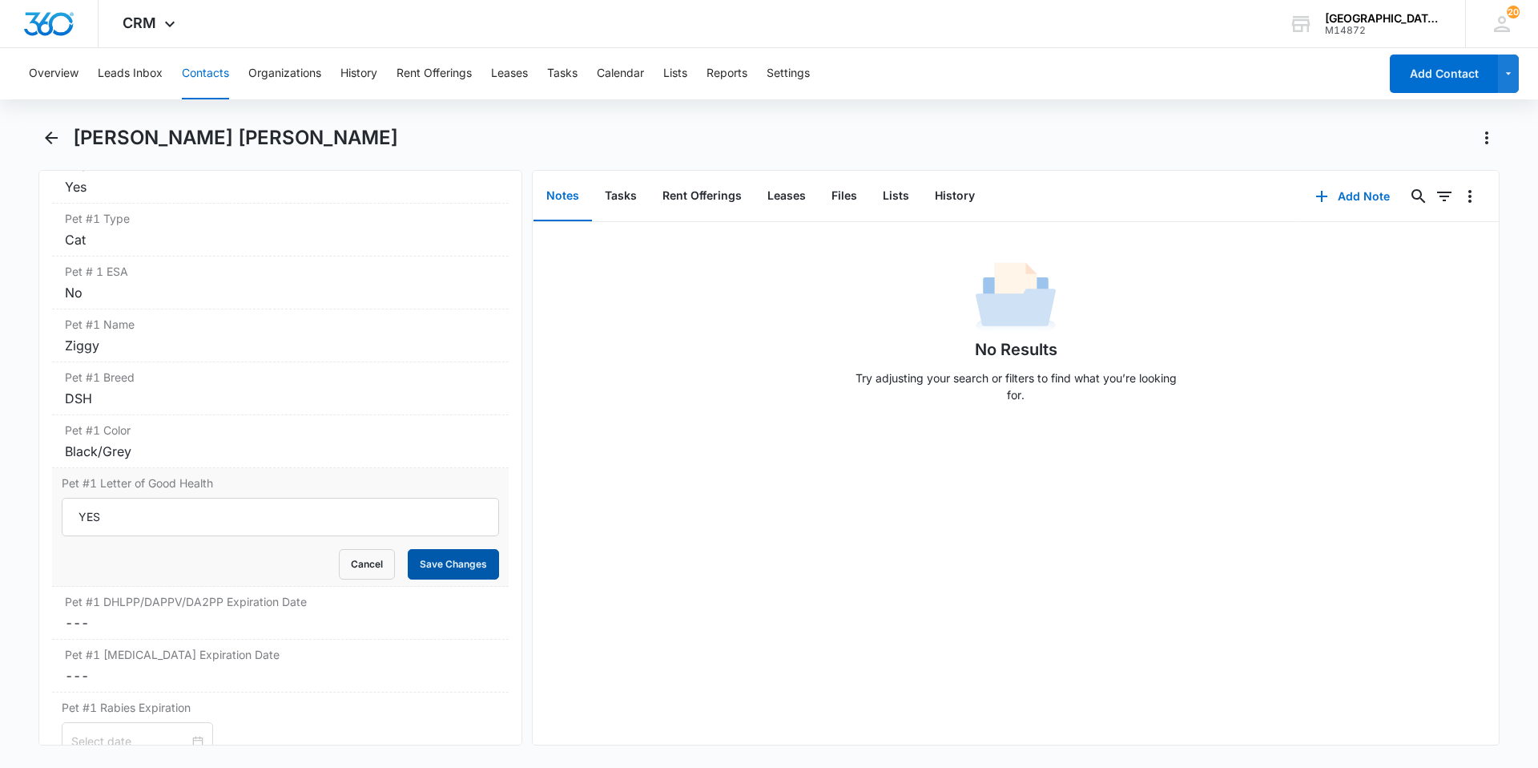
click at [413, 569] on button "Save Changes" at bounding box center [453, 564] width 91 height 30
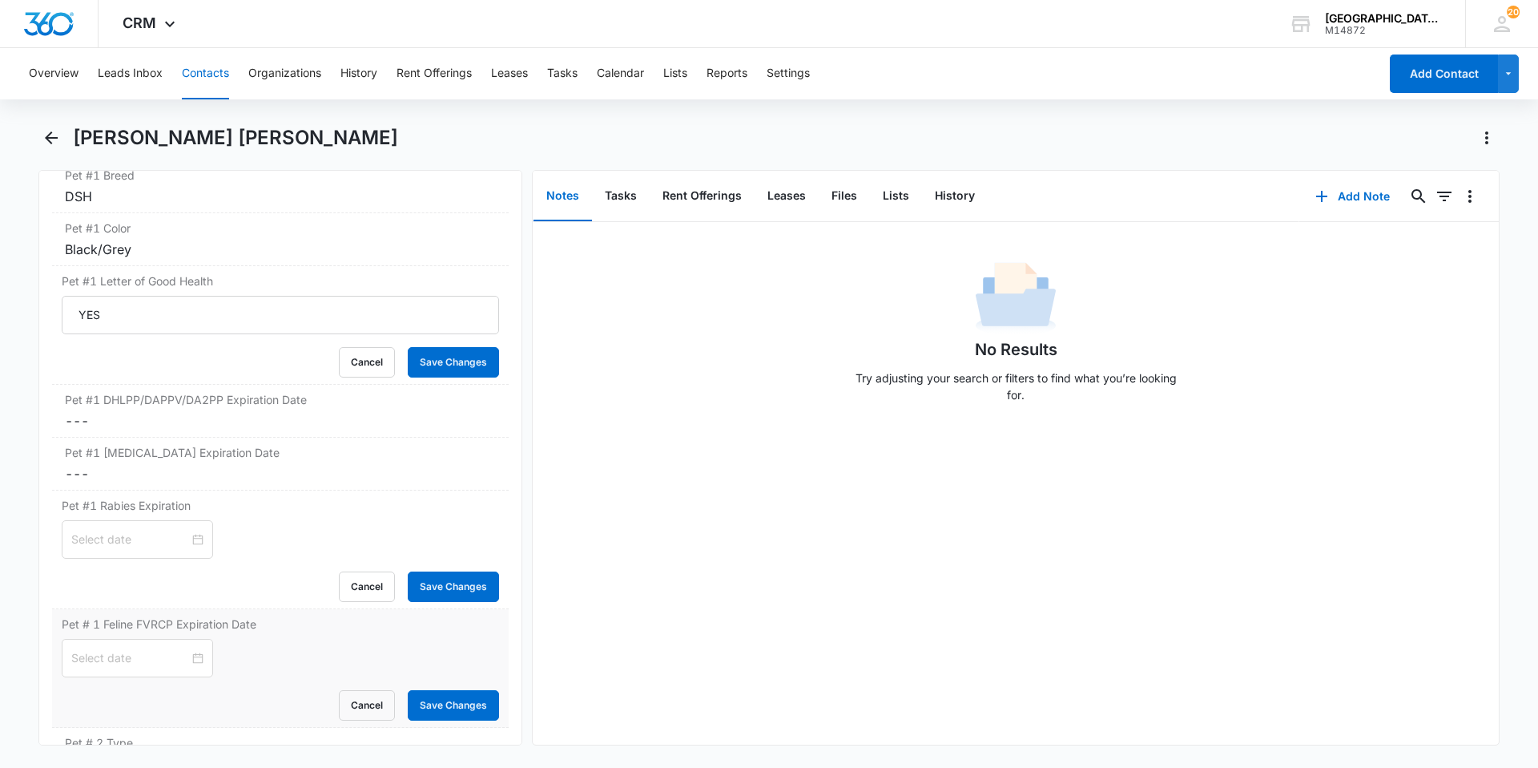
scroll to position [2467, 0]
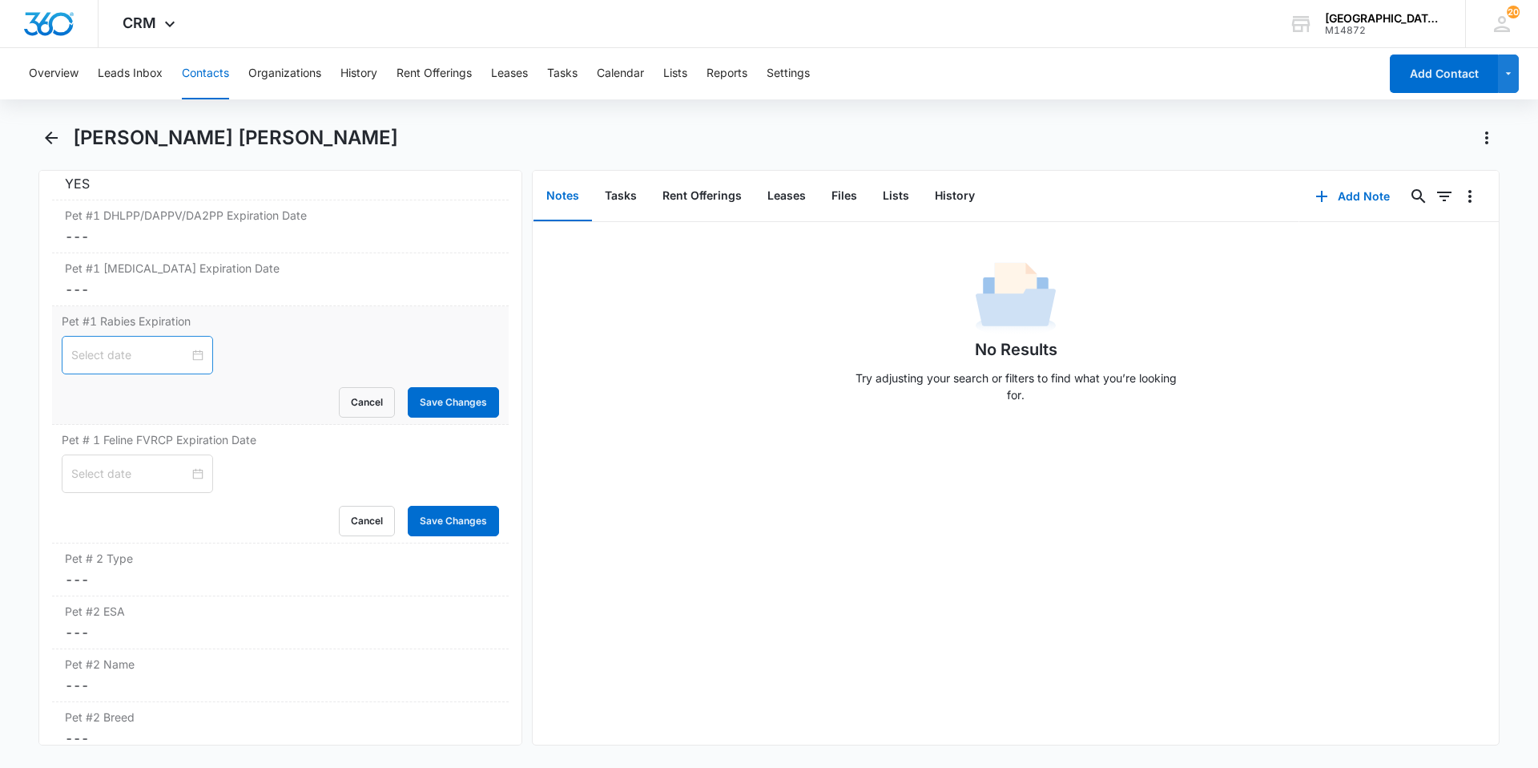
click at [191, 361] on div at bounding box center [137, 355] width 132 height 18
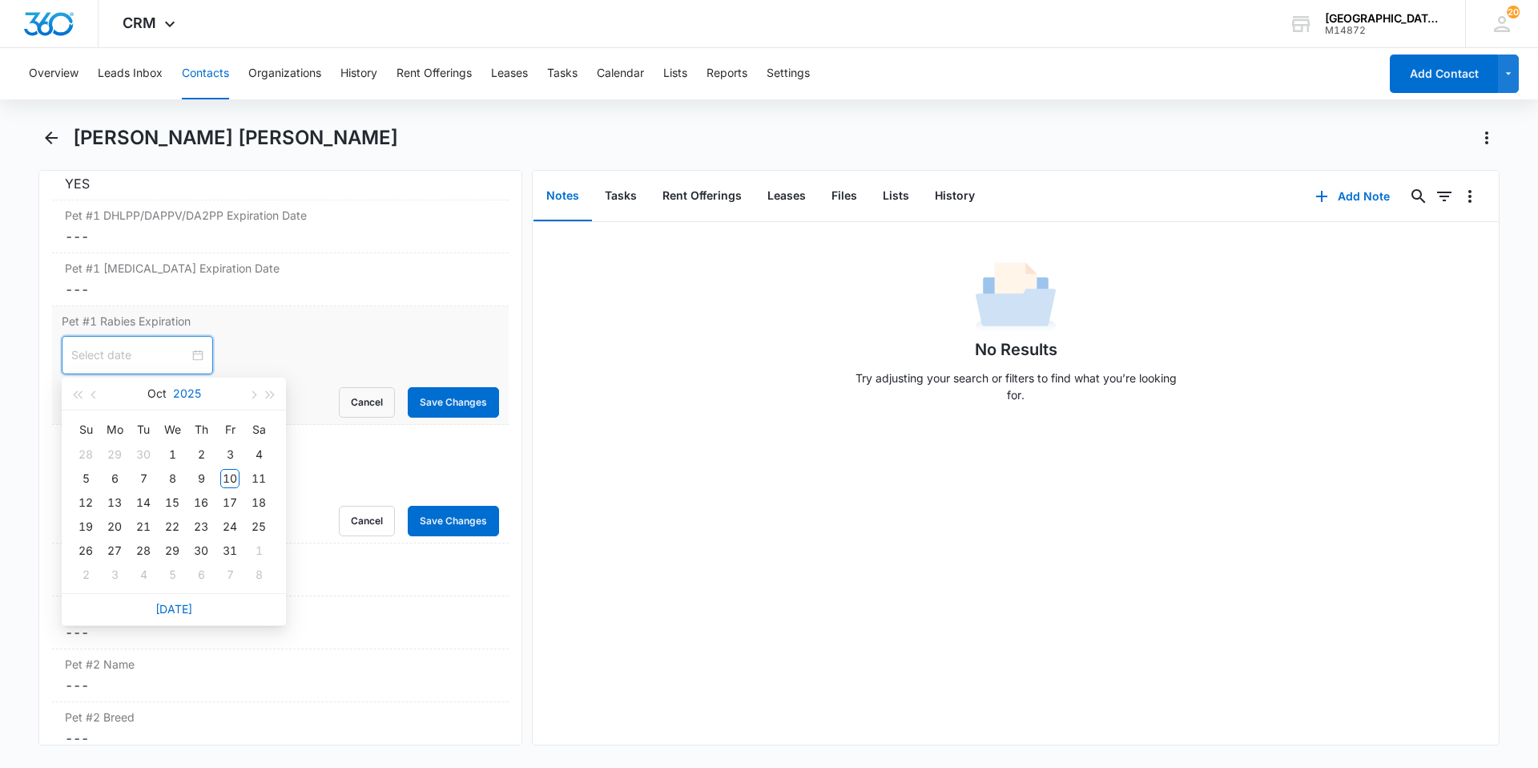
click at [199, 388] on button "2025" at bounding box center [187, 393] width 28 height 32
type input "[DATE]"
click at [282, 540] on div "2019 2020 2021 2022 2023 2024 2025 2026 2027 2028 2029 2030" at bounding box center [174, 516] width 224 height 212
click at [256, 542] on div "2027" at bounding box center [244, 542] width 48 height 19
type input "[DATE]"
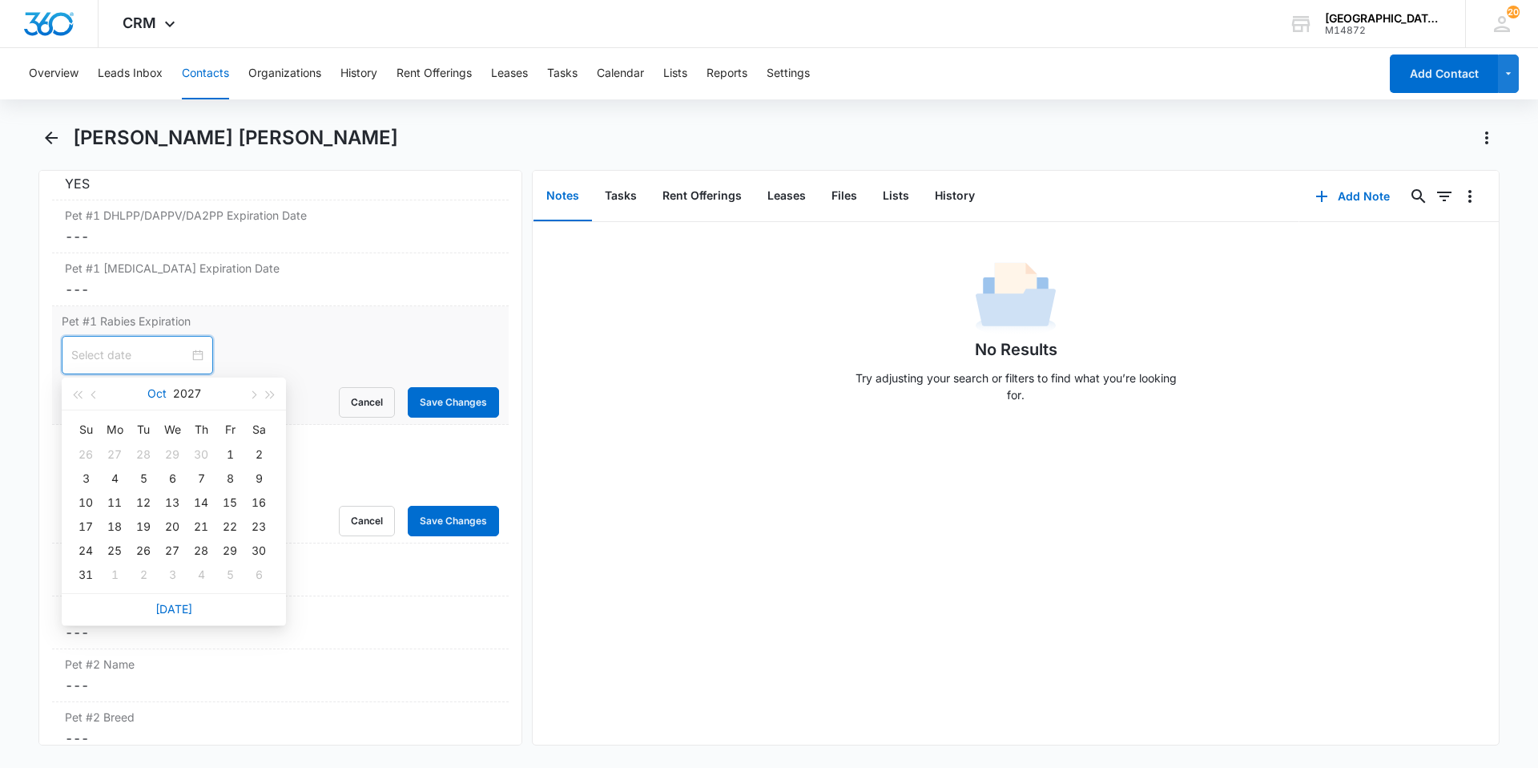
click at [154, 394] on button "Oct" at bounding box center [156, 393] width 19 height 32
click at [237, 484] on div "Jun" at bounding box center [244, 489] width 48 height 19
type input "[DATE]"
click at [203, 484] on div "10" at bounding box center [200, 478] width 19 height 19
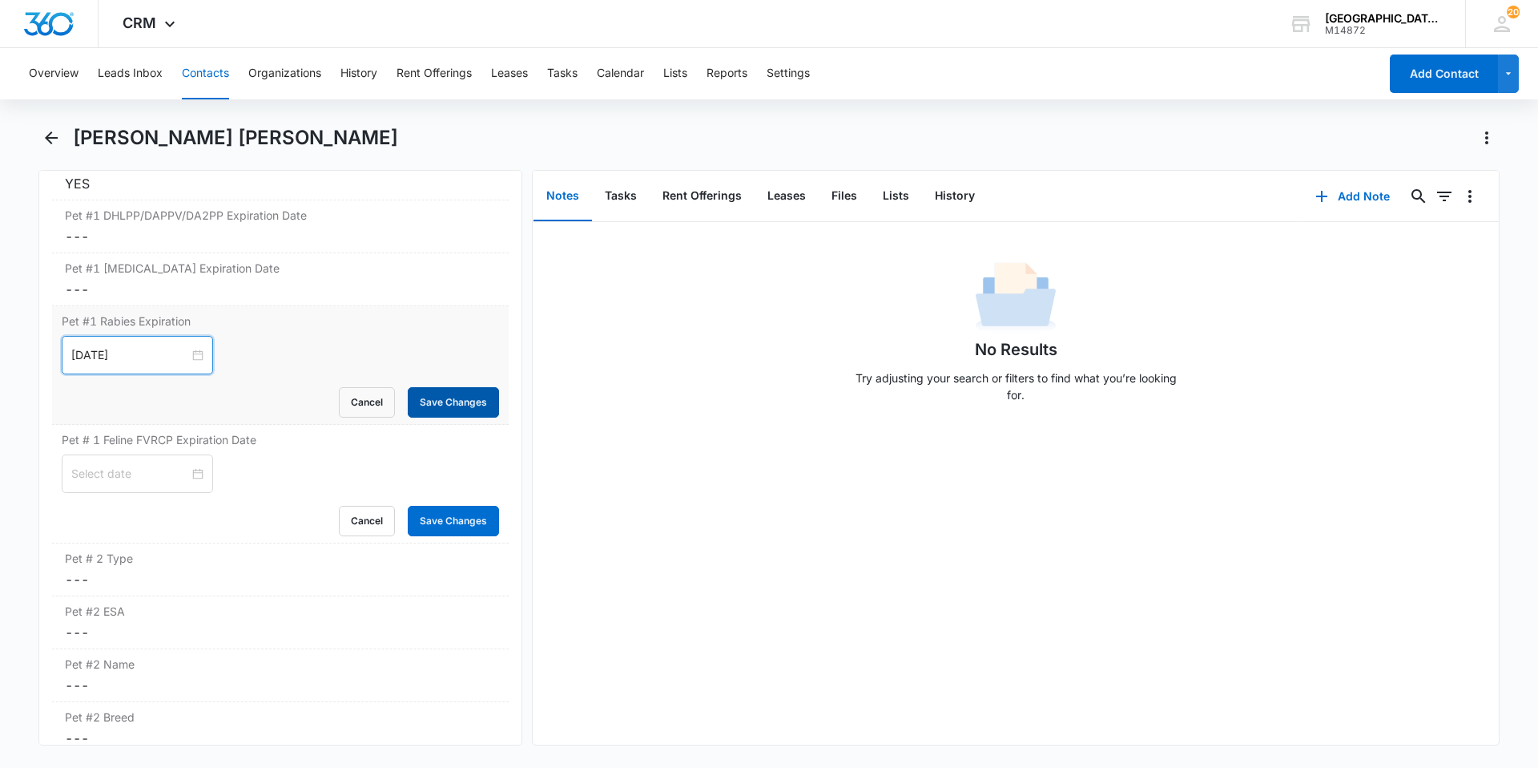
click at [417, 401] on button "Save Changes" at bounding box center [453, 402] width 91 height 30
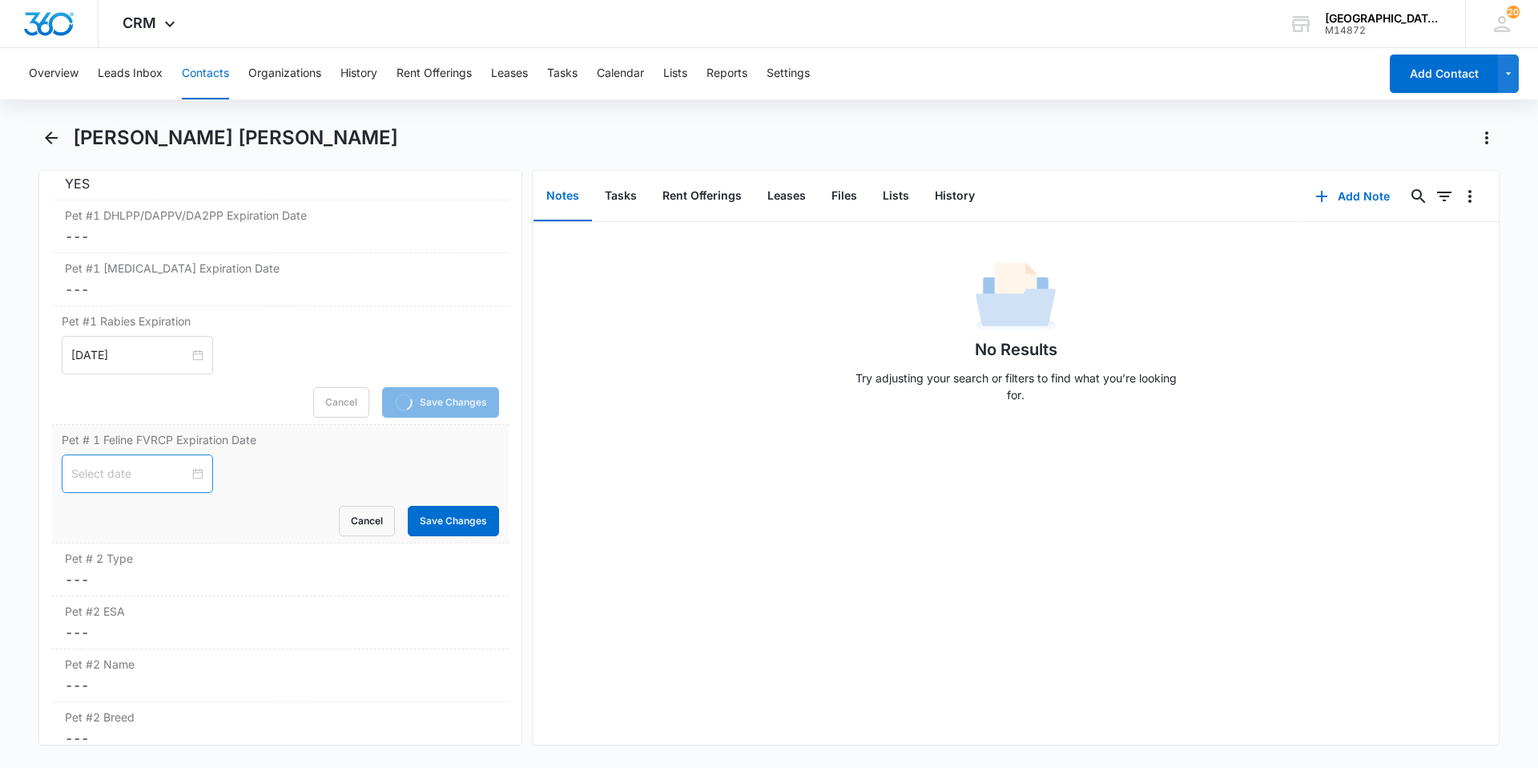
click at [186, 477] on div at bounding box center [137, 474] width 132 height 18
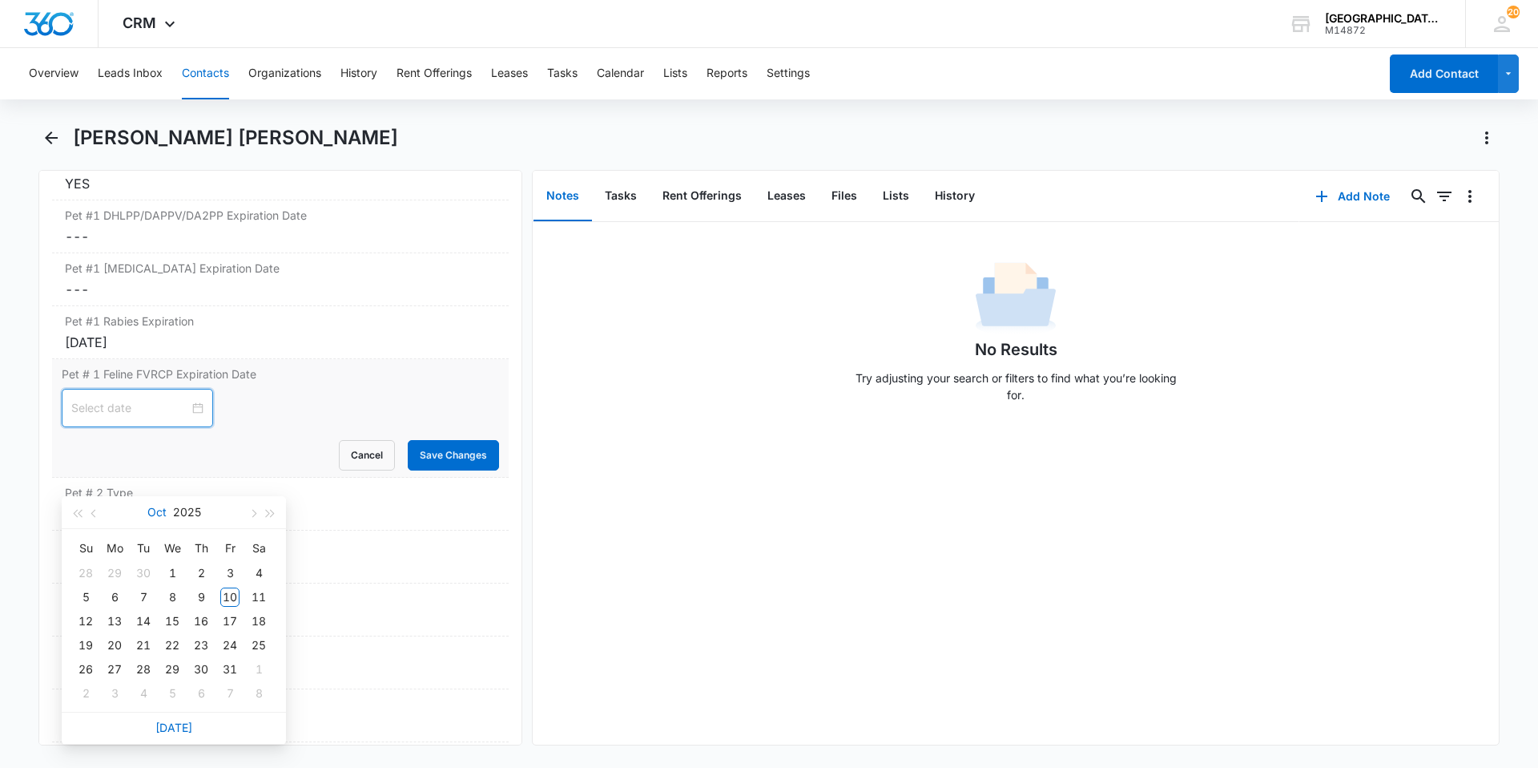
click at [157, 514] on button "Oct" at bounding box center [156, 512] width 19 height 32
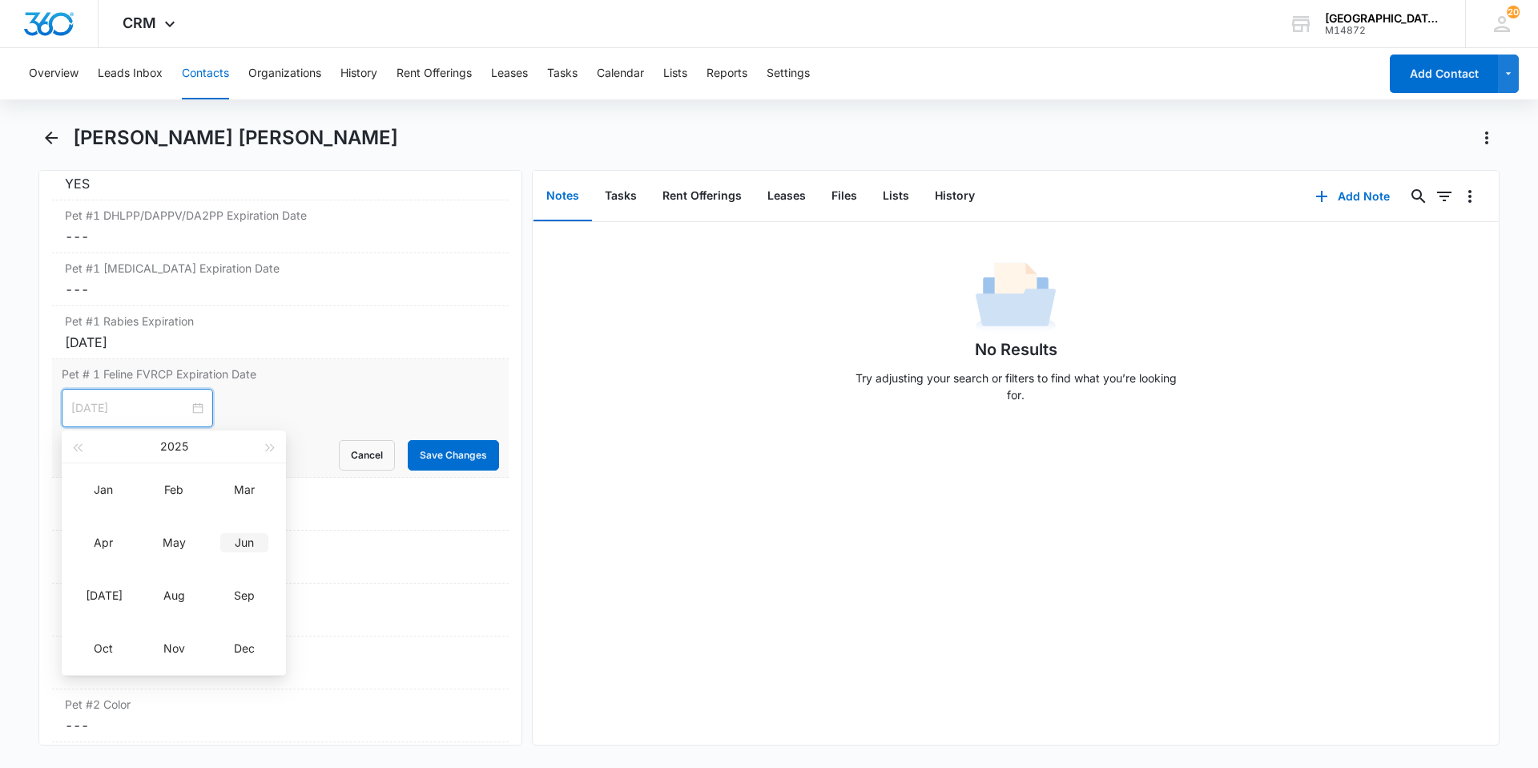
click at [237, 541] on div "Jun" at bounding box center [244, 542] width 48 height 19
type input "[DATE]"
click at [138, 532] on div "10" at bounding box center [143, 531] width 19 height 19
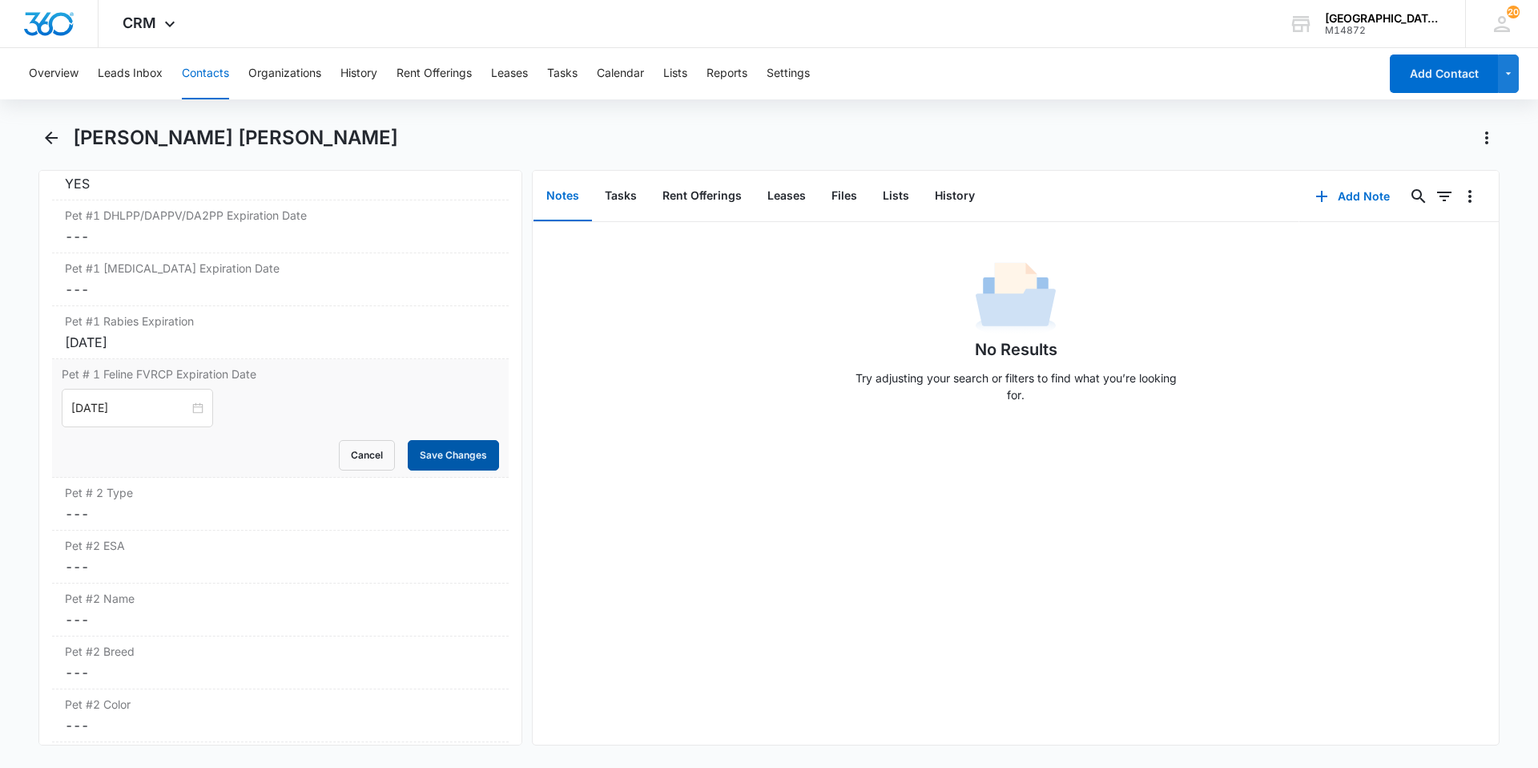
click at [427, 453] on button "Save Changes" at bounding box center [453, 455] width 91 height 30
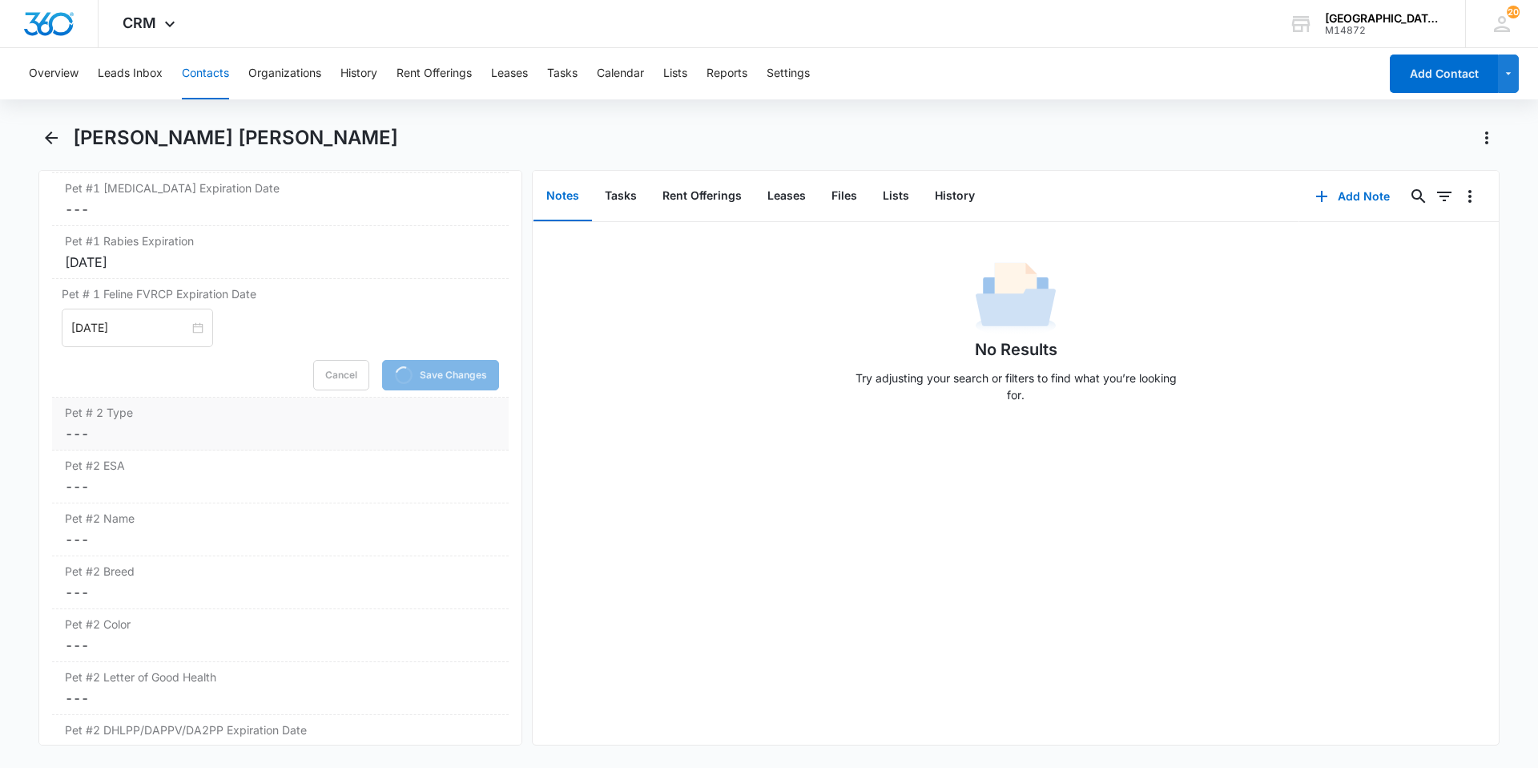
click at [148, 421] on div "Pet # 2 Type Cancel Save Changes ---" at bounding box center [280, 423] width 457 height 53
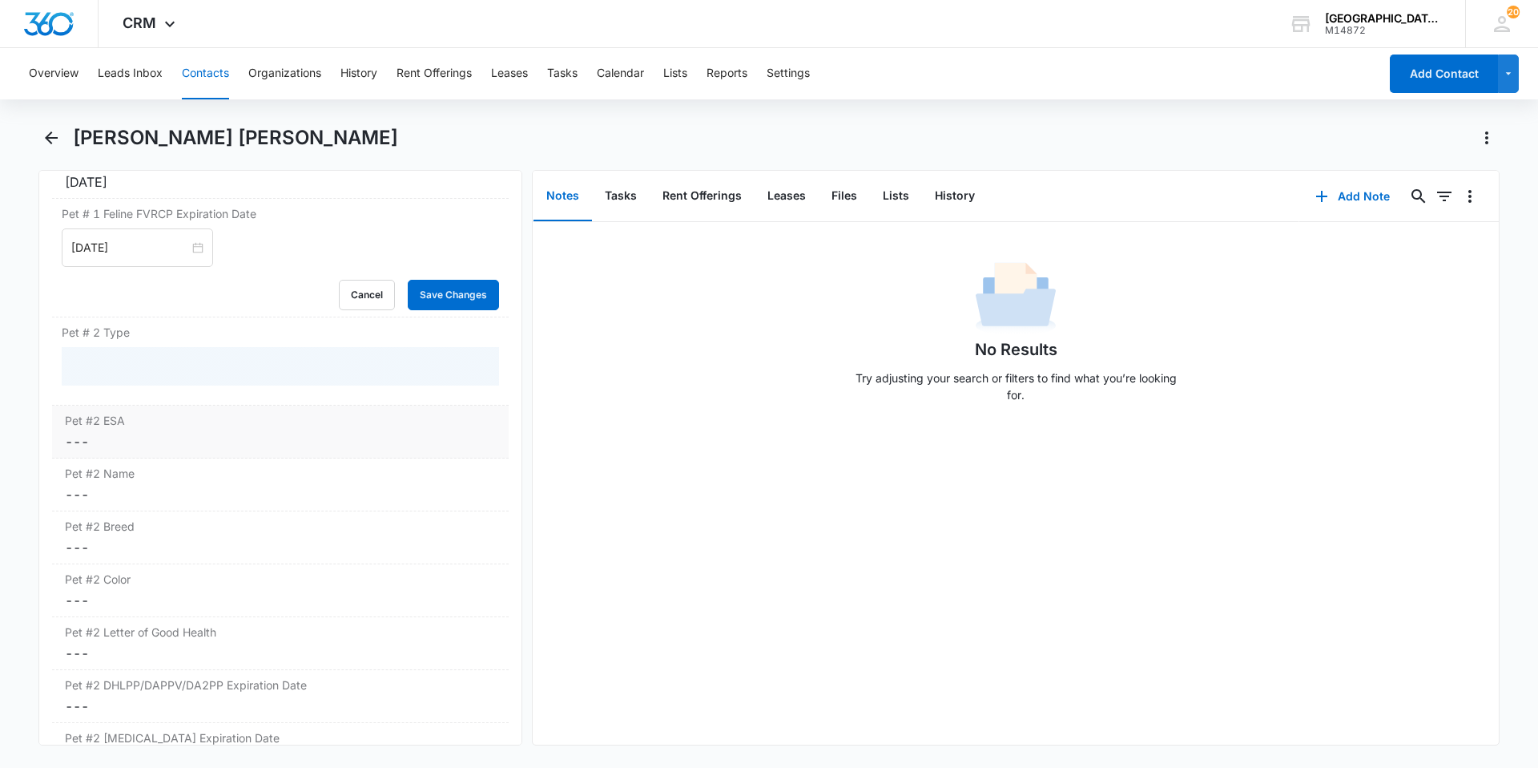
click at [153, 434] on dl "Pet/Animal Owner Cancel Save Changes Yes Pet #1 Type Cancel Save Changes Cat Pe…" at bounding box center [280, 275] width 457 height 1211
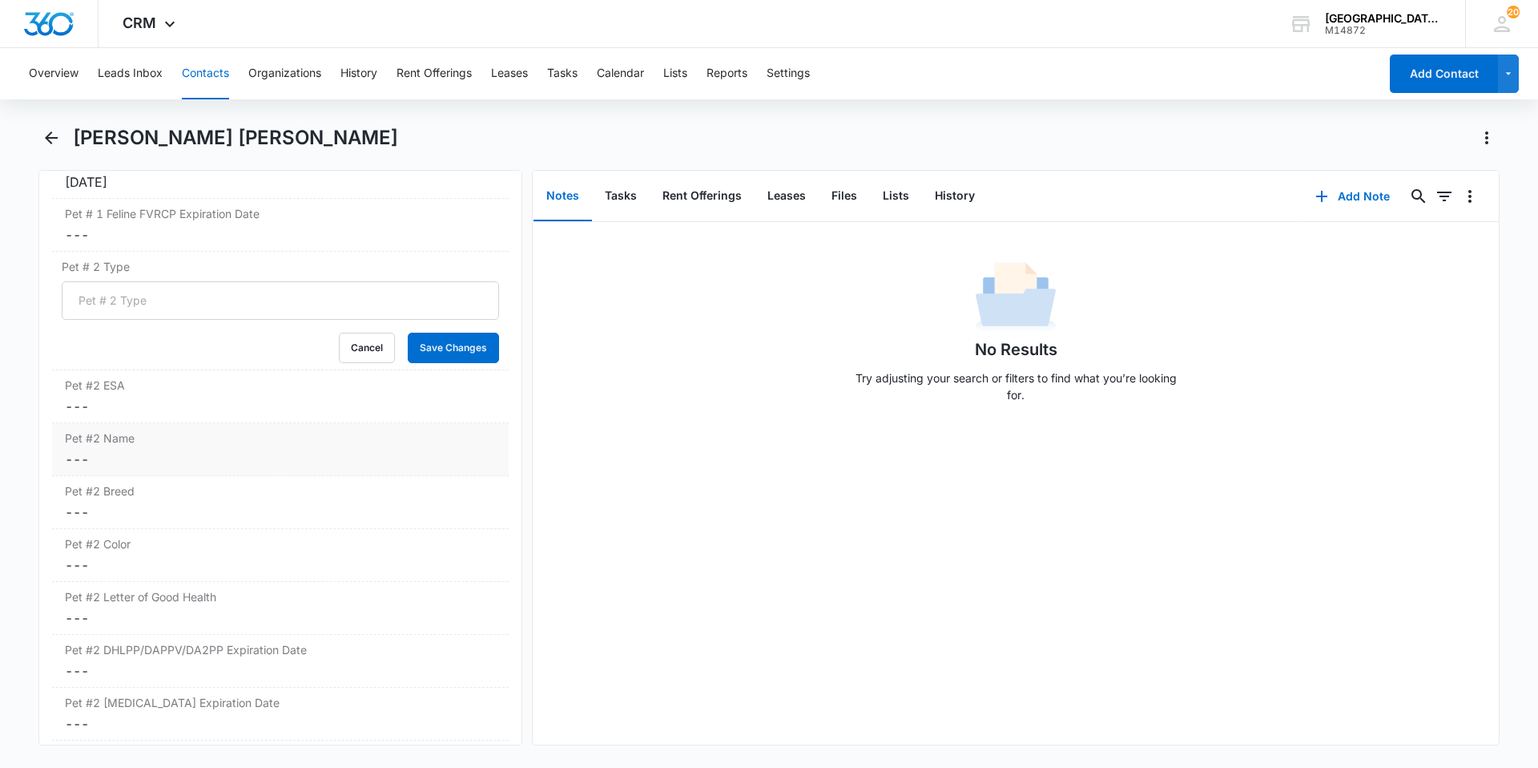
scroll to position [2707, 0]
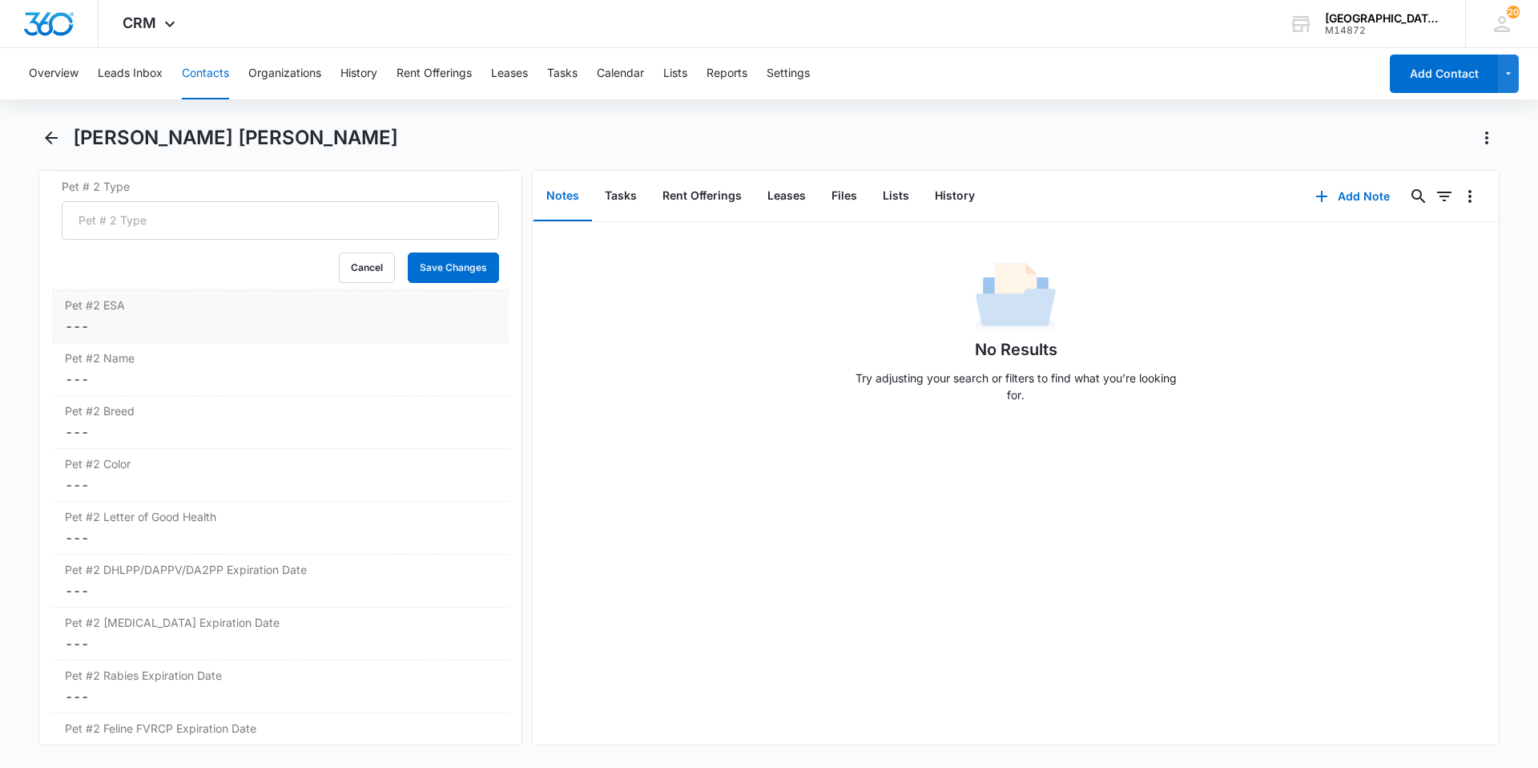
click at [152, 325] on dd "Cancel Save Changes ---" at bounding box center [280, 325] width 431 height 19
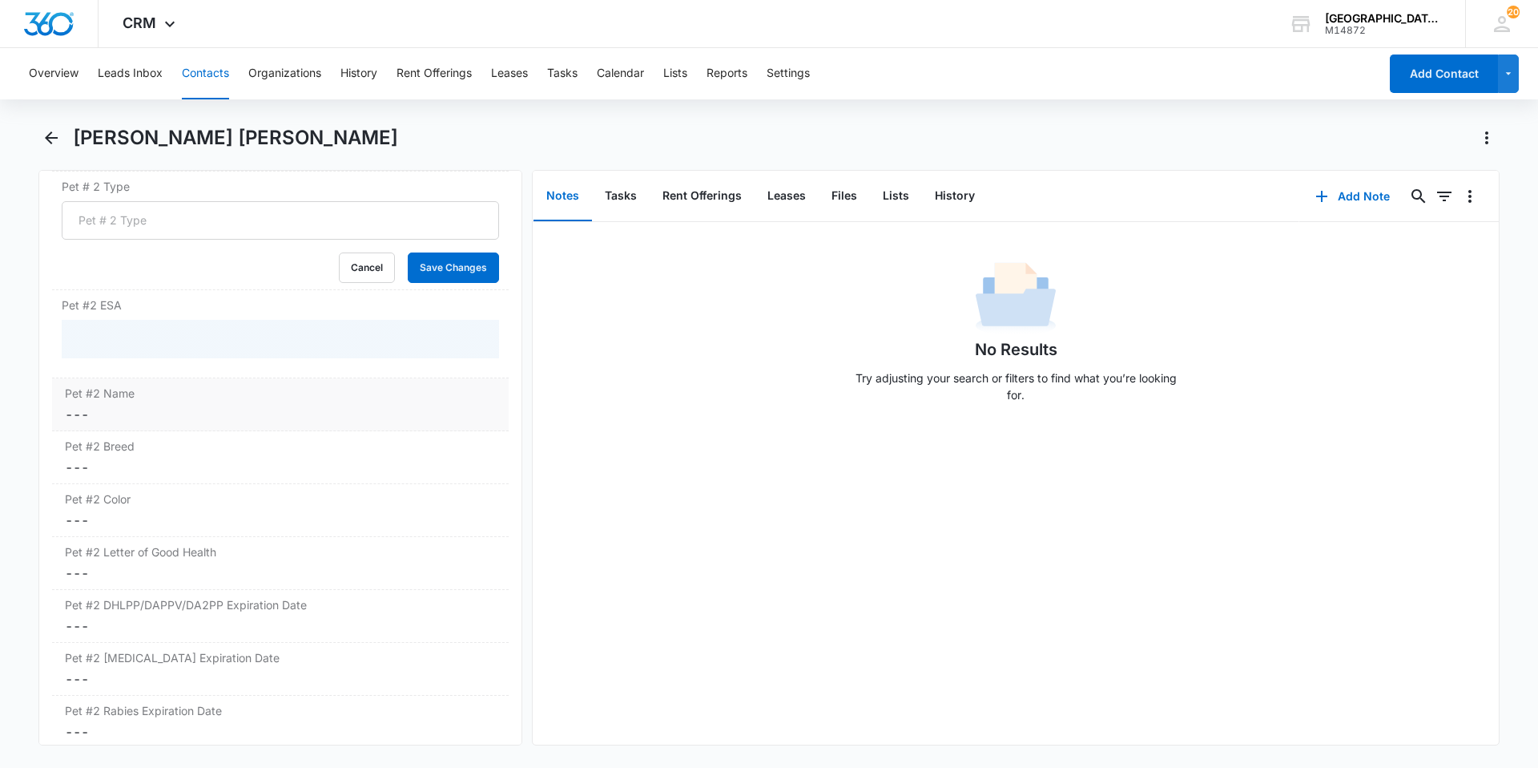
click at [151, 415] on dd "Cancel Save Changes ---" at bounding box center [280, 414] width 431 height 19
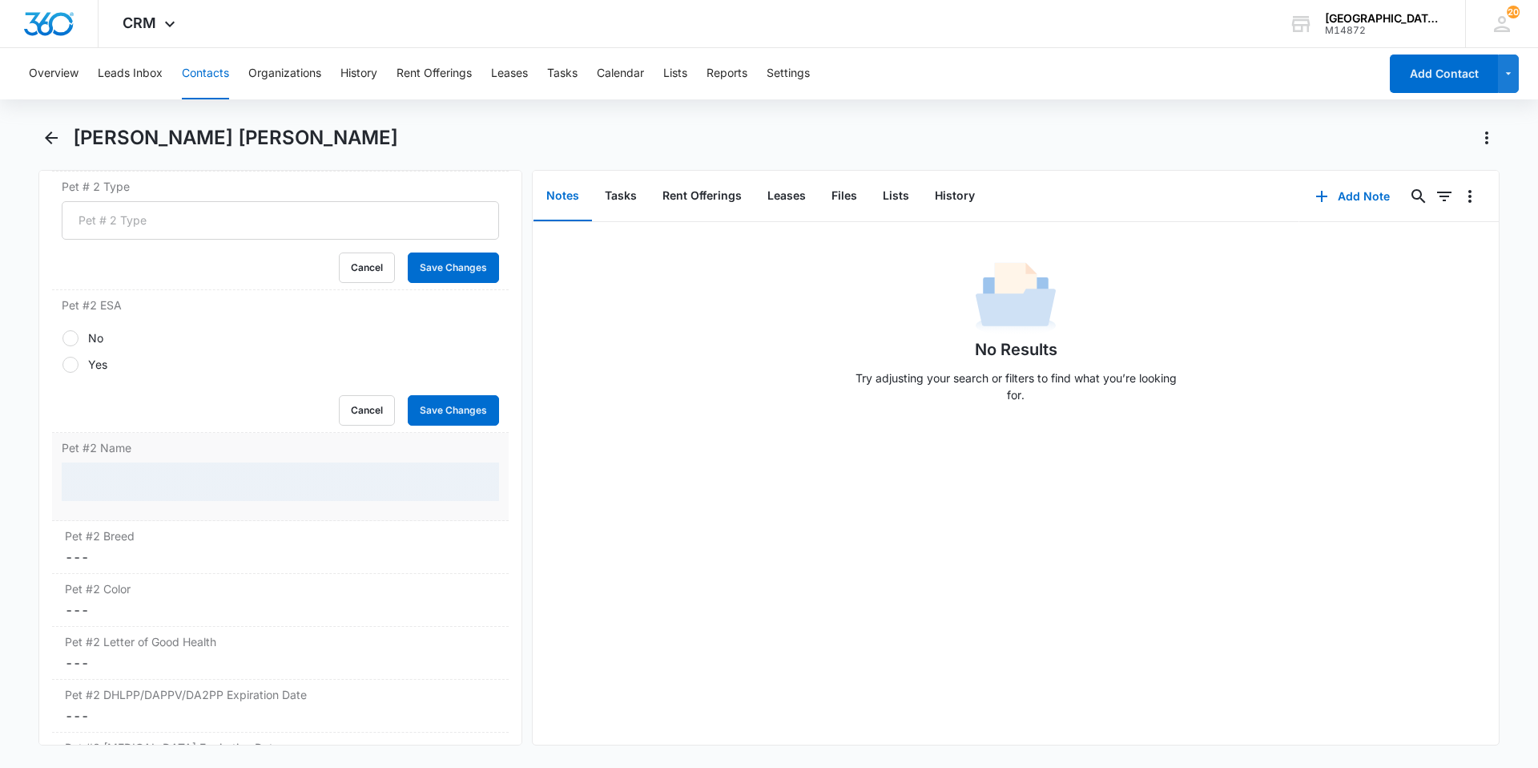
click at [157, 486] on div at bounding box center [280, 481] width 437 height 38
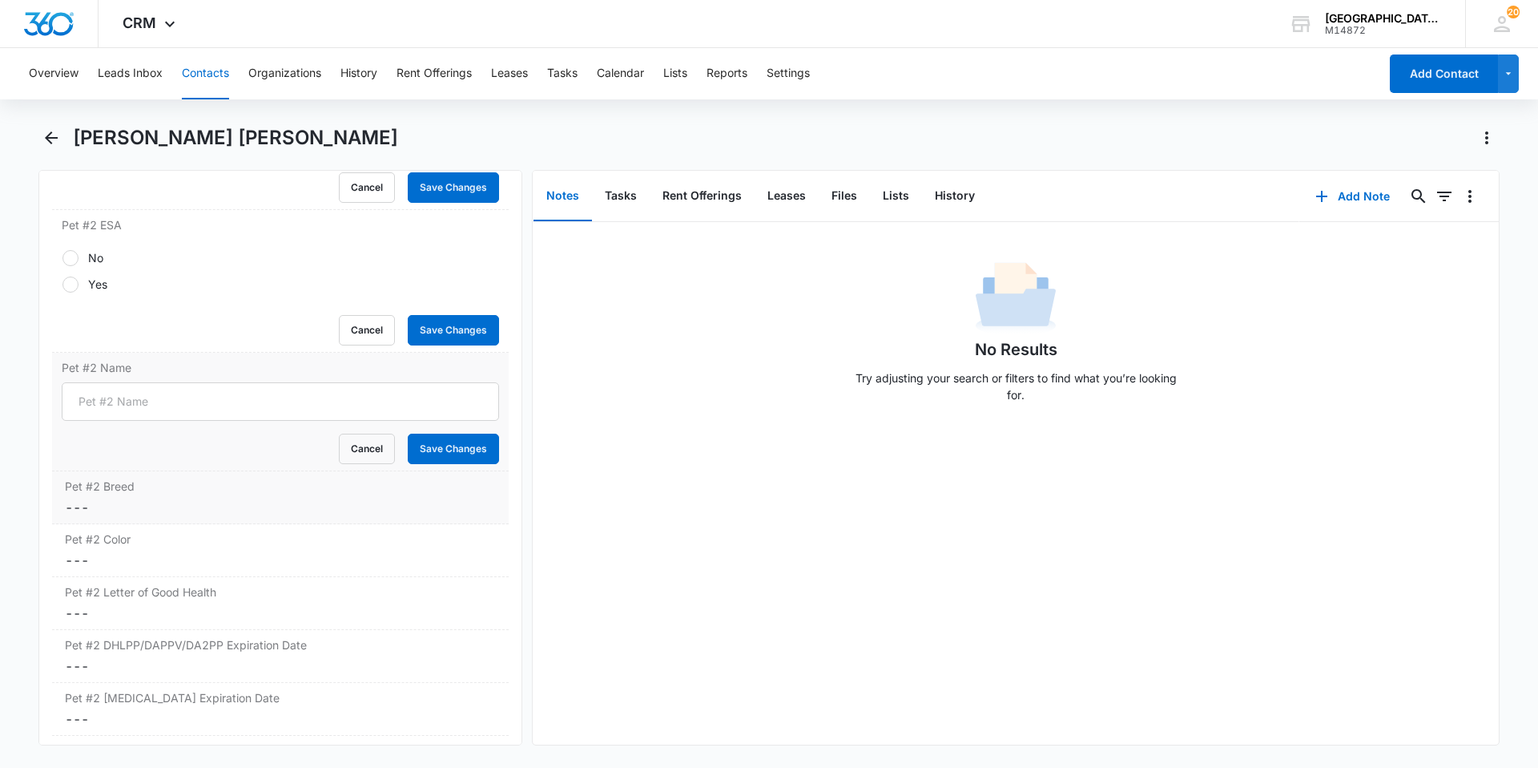
click at [156, 479] on label "Pet #2 Breed" at bounding box center [280, 486] width 431 height 17
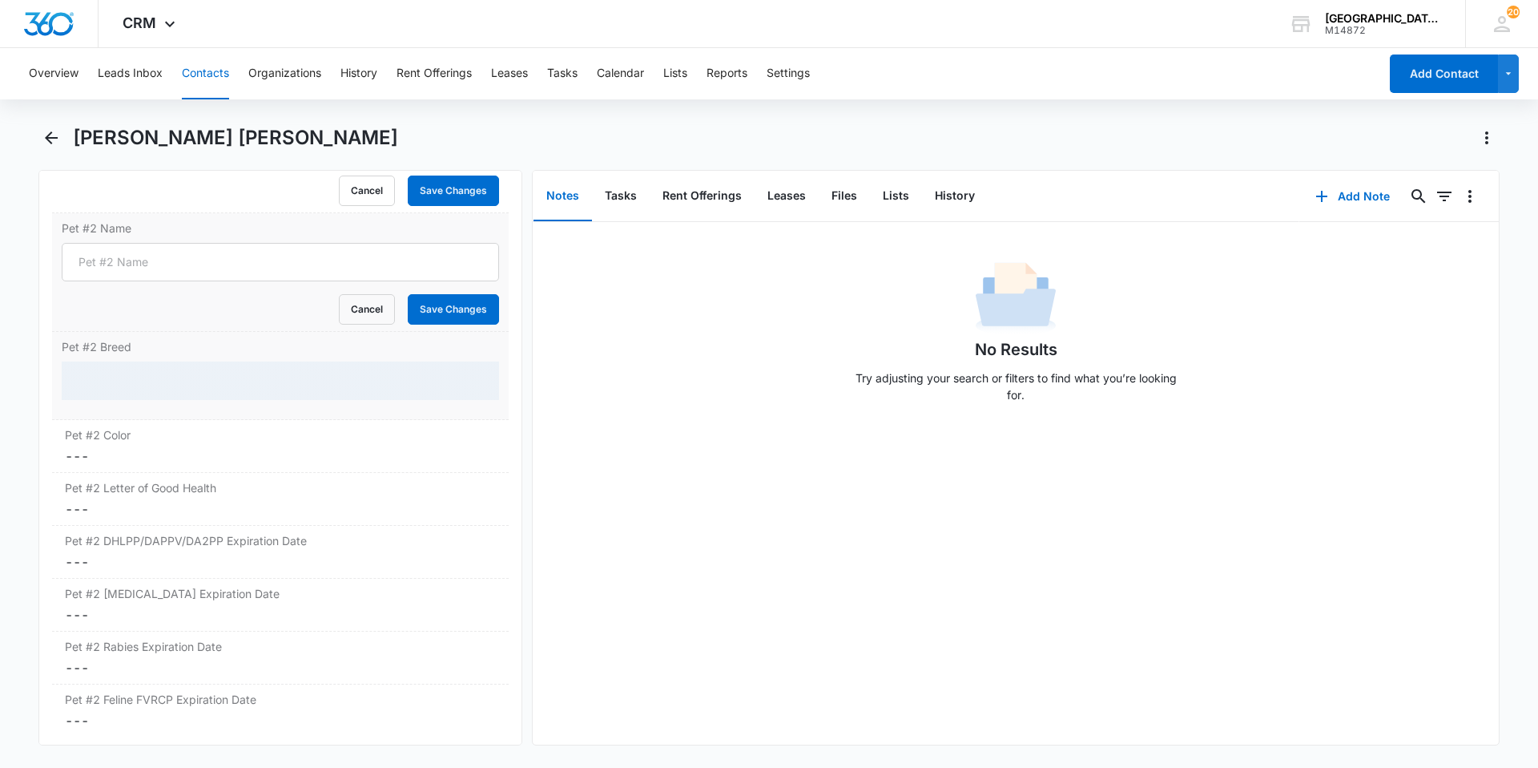
scroll to position [2948, 0]
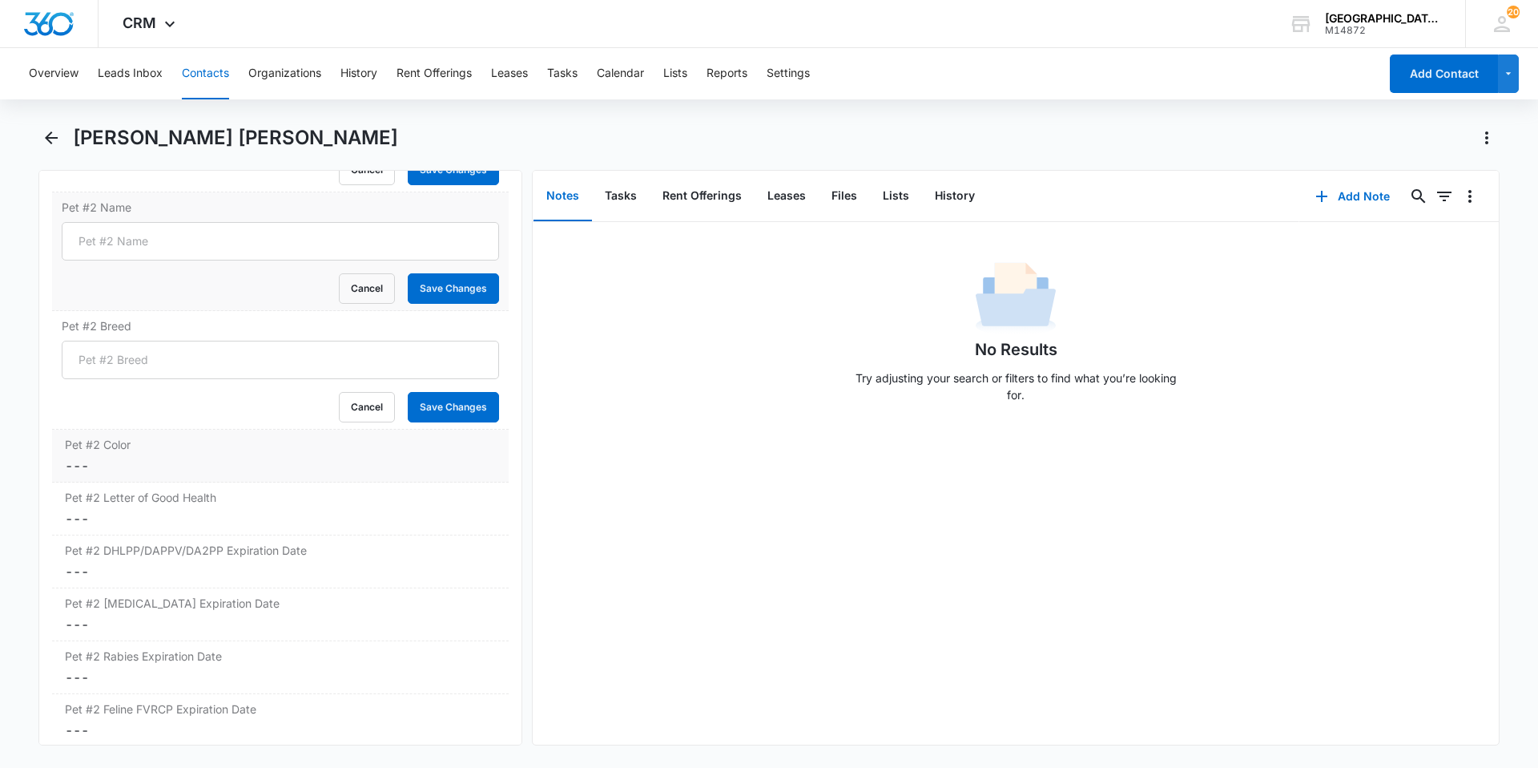
click at [155, 429] on div "Pet #2 Color Cancel Save Changes ---" at bounding box center [280, 455] width 457 height 53
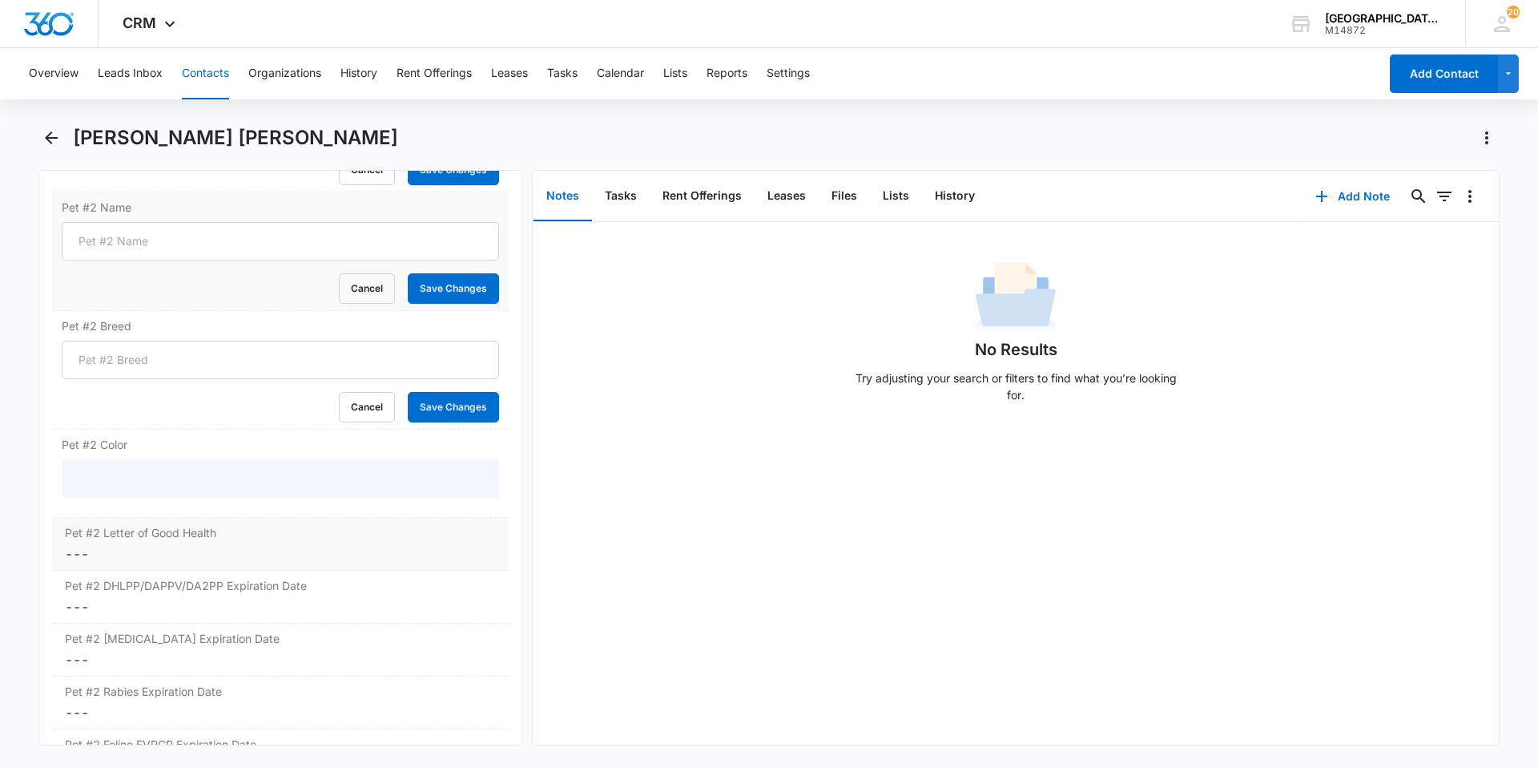
click at [167, 535] on label "Pet #2 Letter of Good Health" at bounding box center [280, 532] width 431 height 17
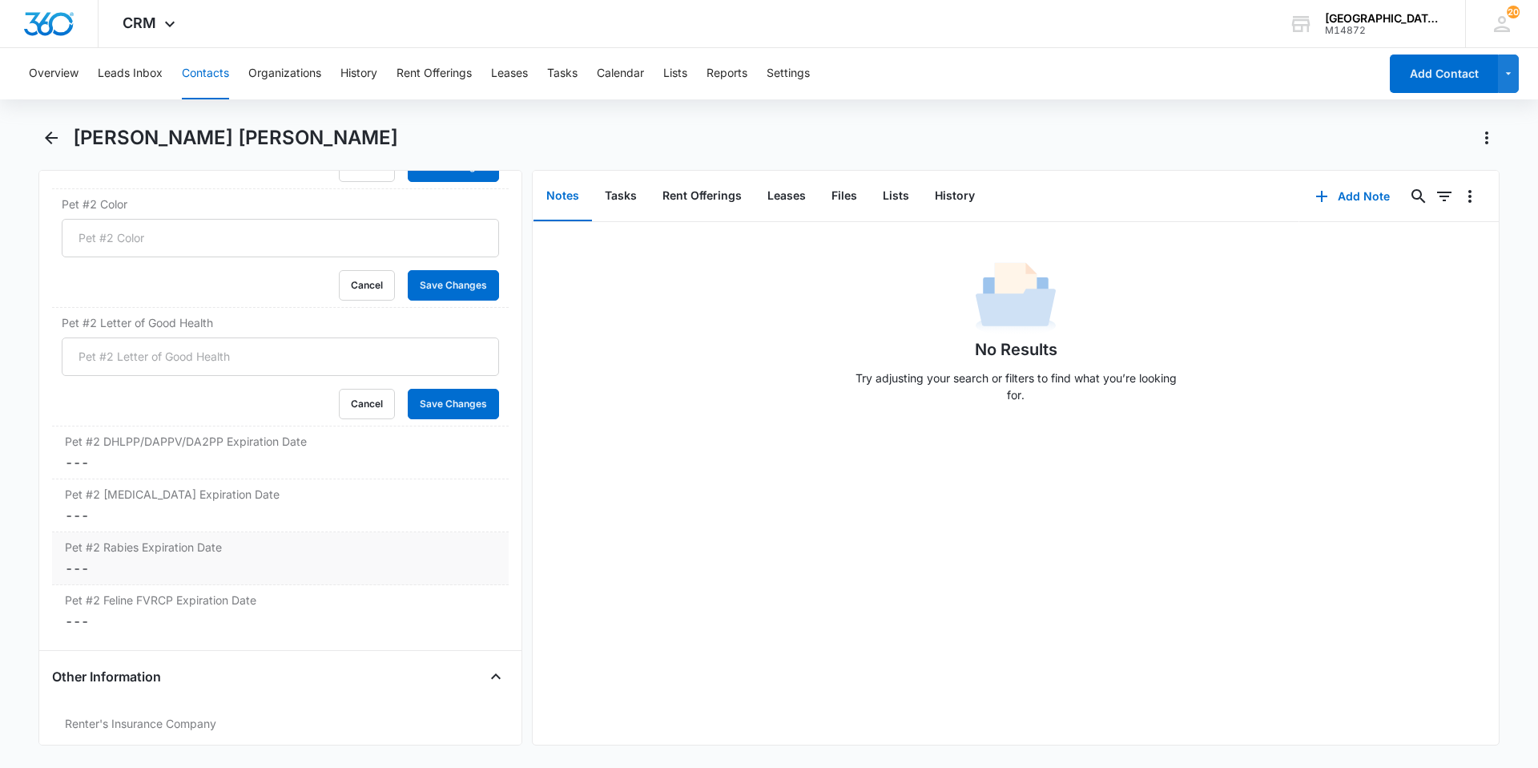
scroll to position [3268, 0]
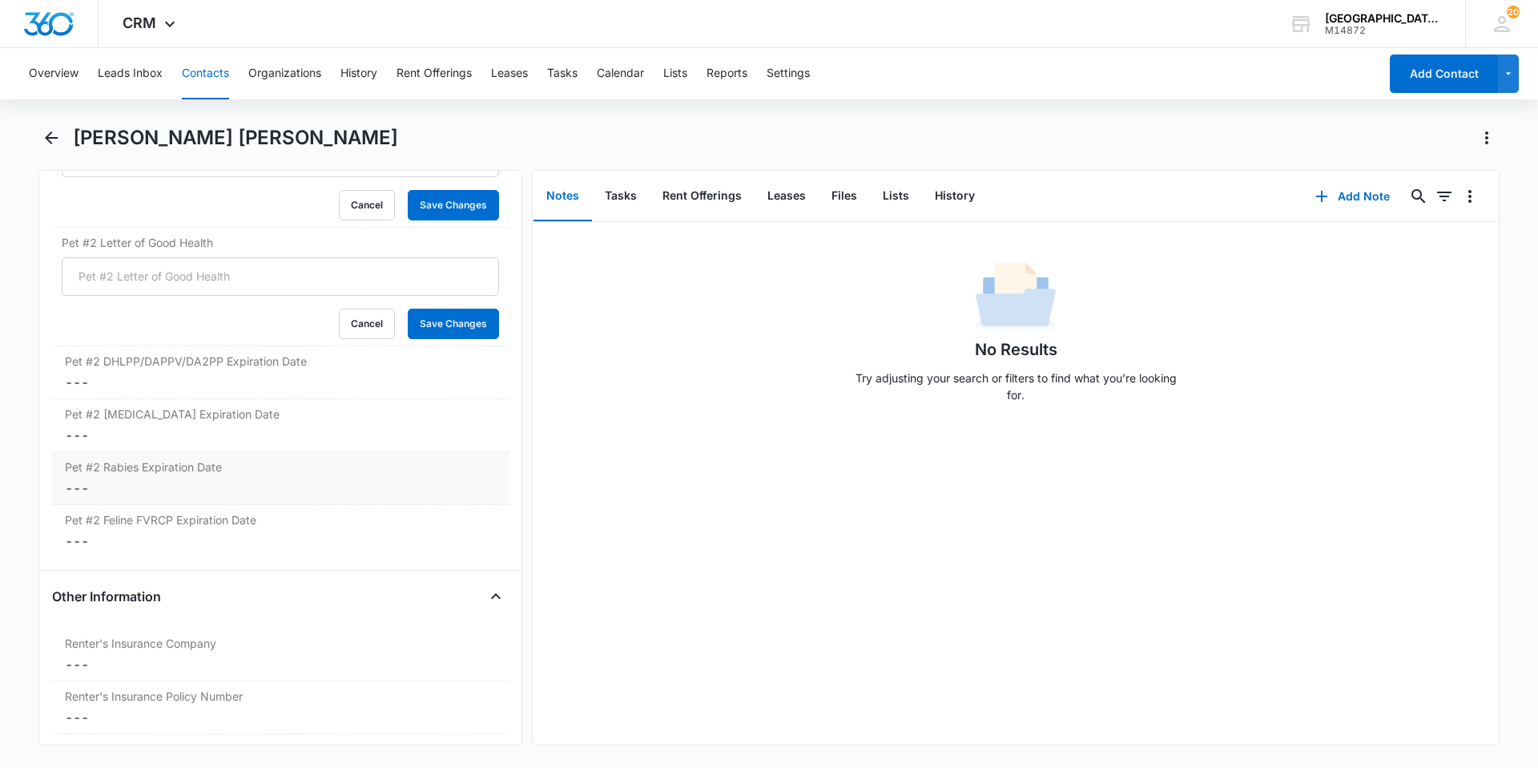
click at [170, 472] on label "Pet #2 Rabies Expiration Date" at bounding box center [280, 466] width 431 height 17
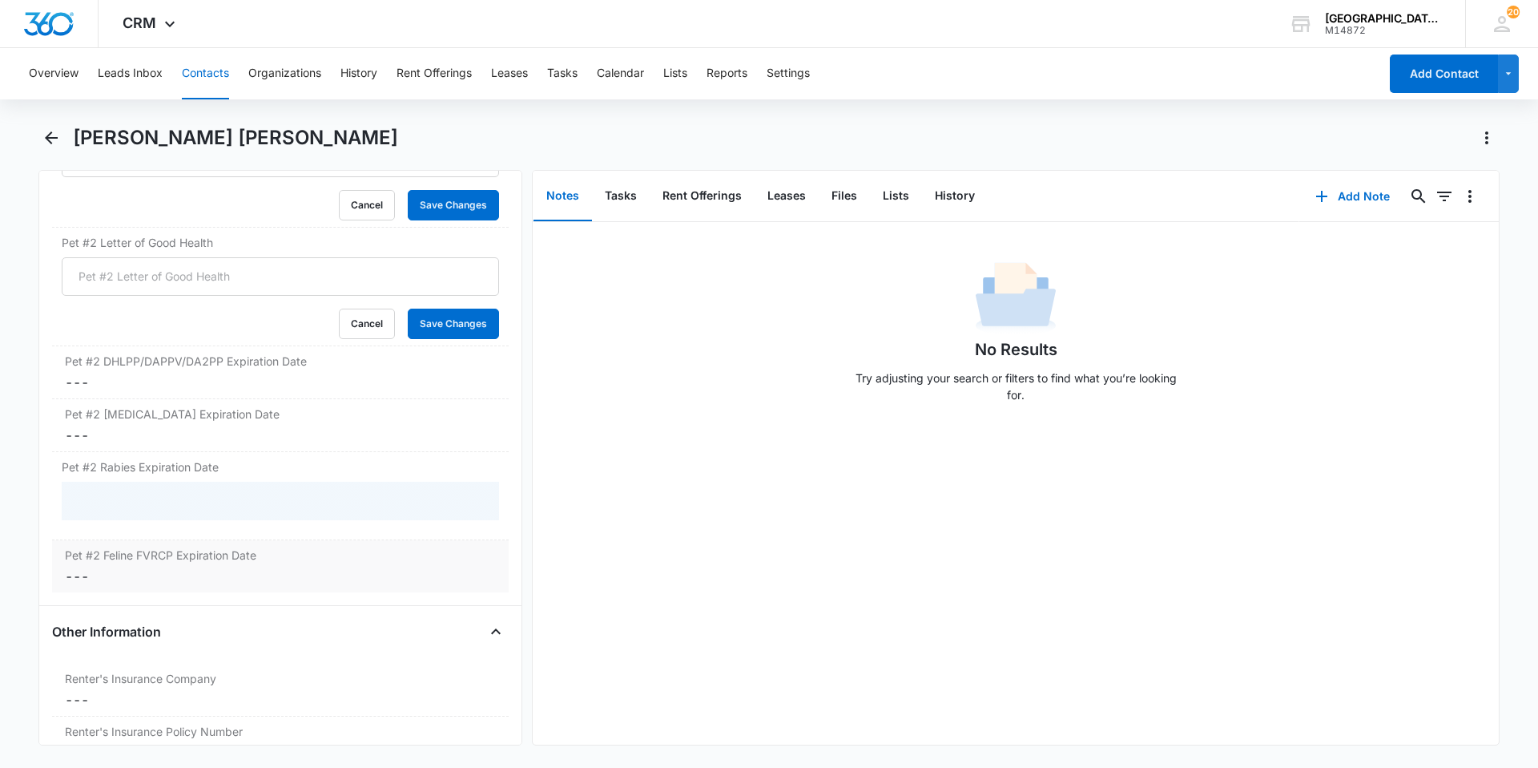
click at [182, 559] on label "Pet #2 Feline FVRCP Expiration Date" at bounding box center [280, 554] width 431 height 17
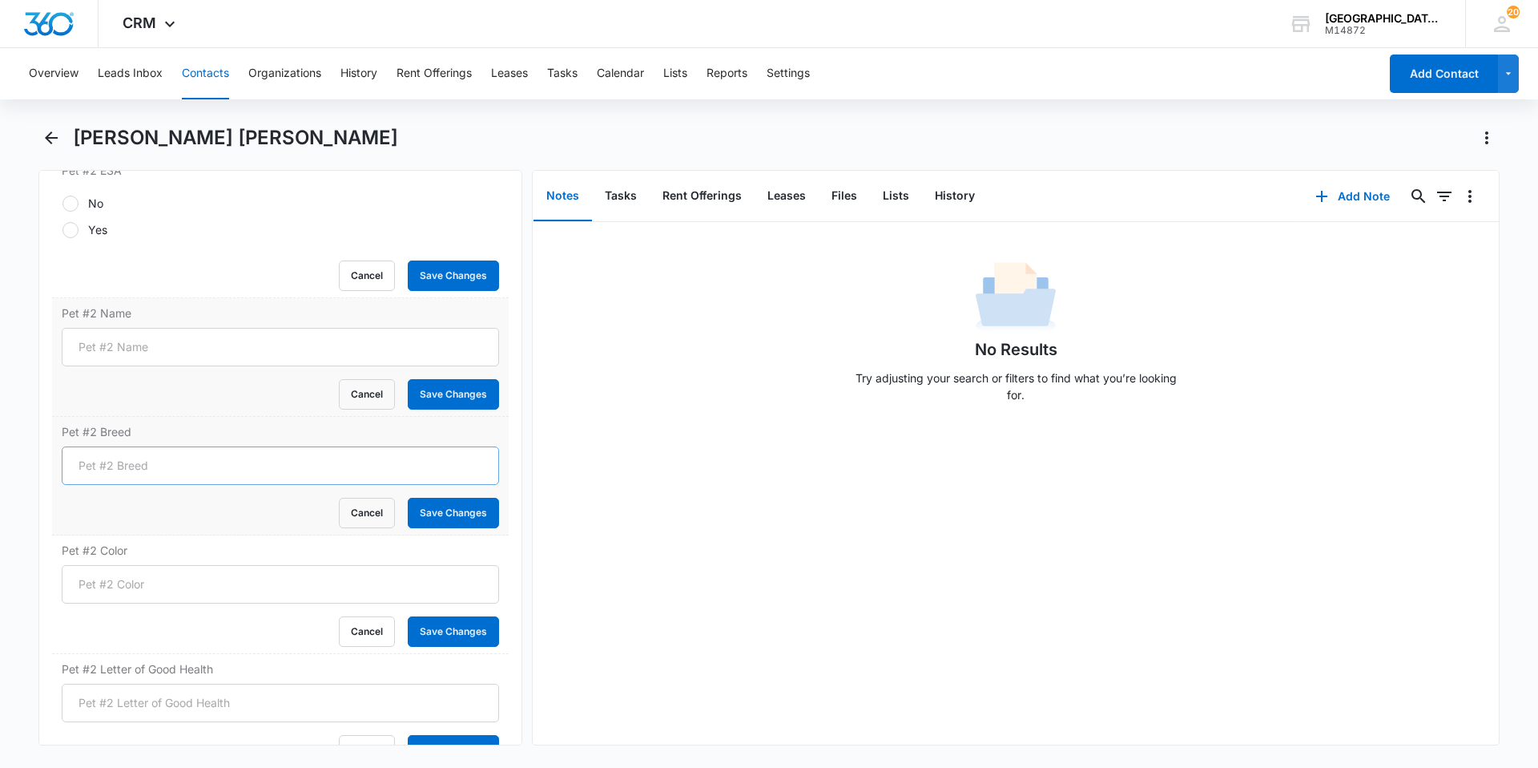
scroll to position [2788, 0]
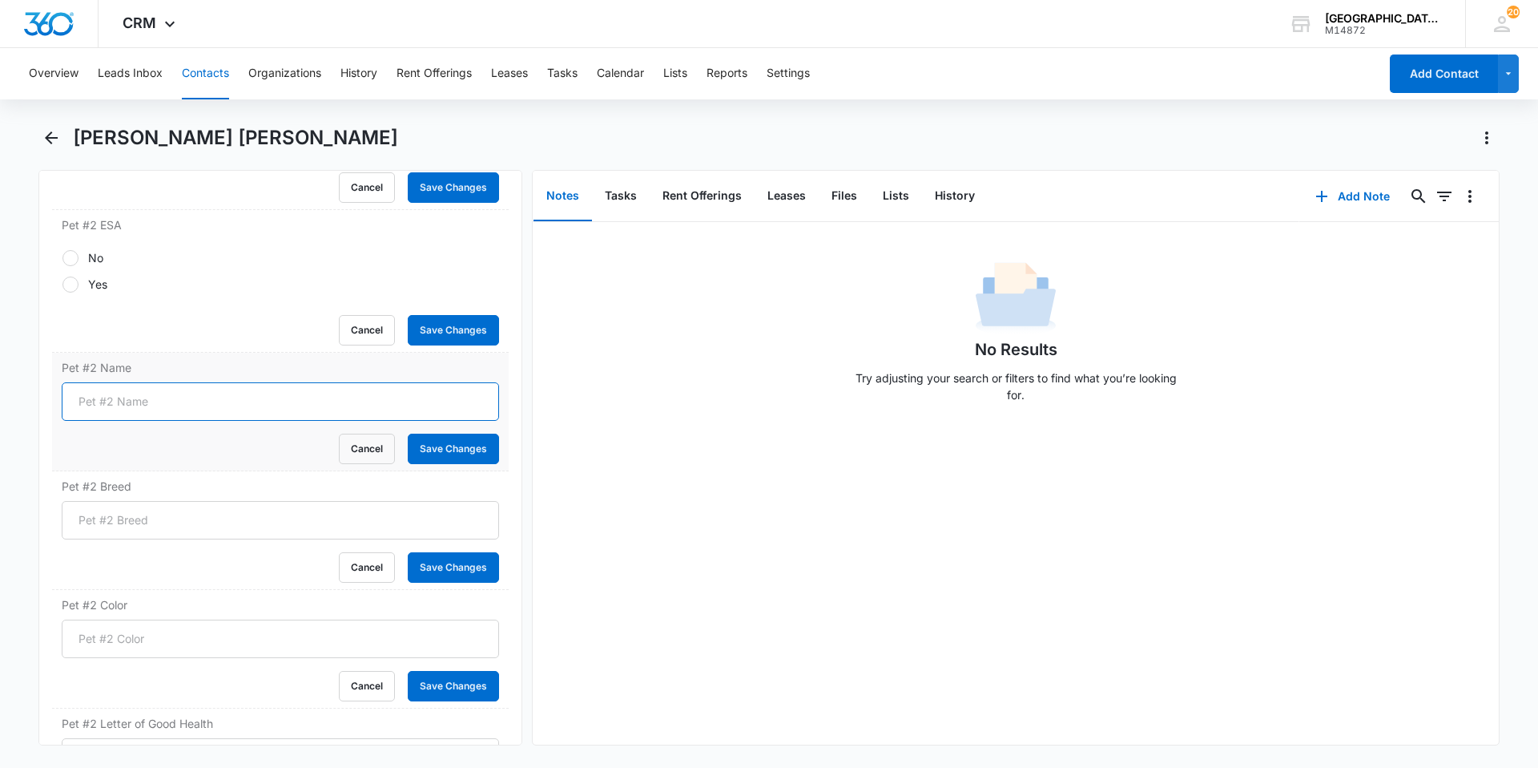
click at [151, 409] on input "Pet #2 Name" at bounding box center [280, 401] width 437 height 38
type input "Biscuit"
click at [408, 433] on button "Save Changes" at bounding box center [453, 448] width 91 height 30
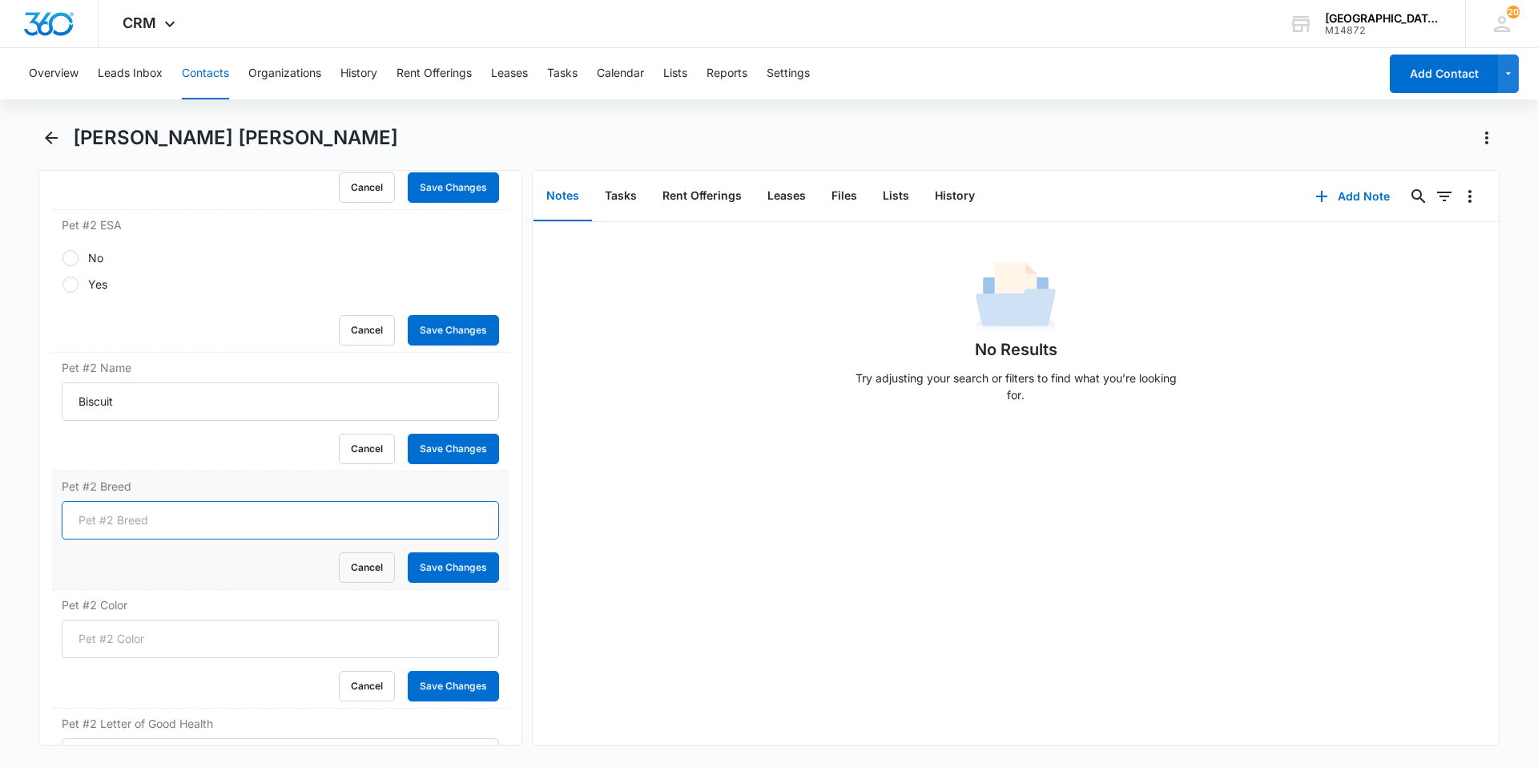
click at [157, 517] on form "Cancel Save Changes" at bounding box center [280, 542] width 437 height 82
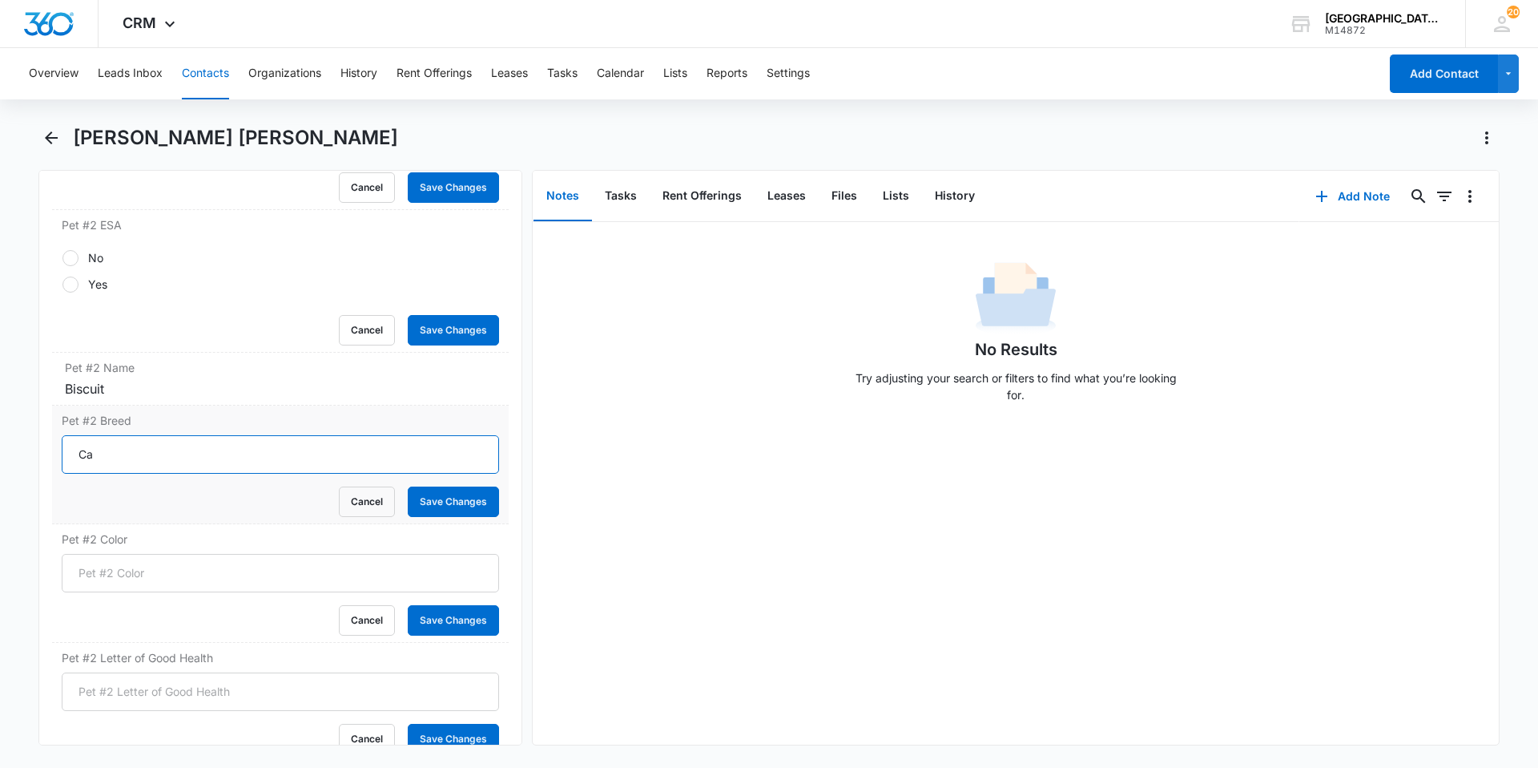
type input "C"
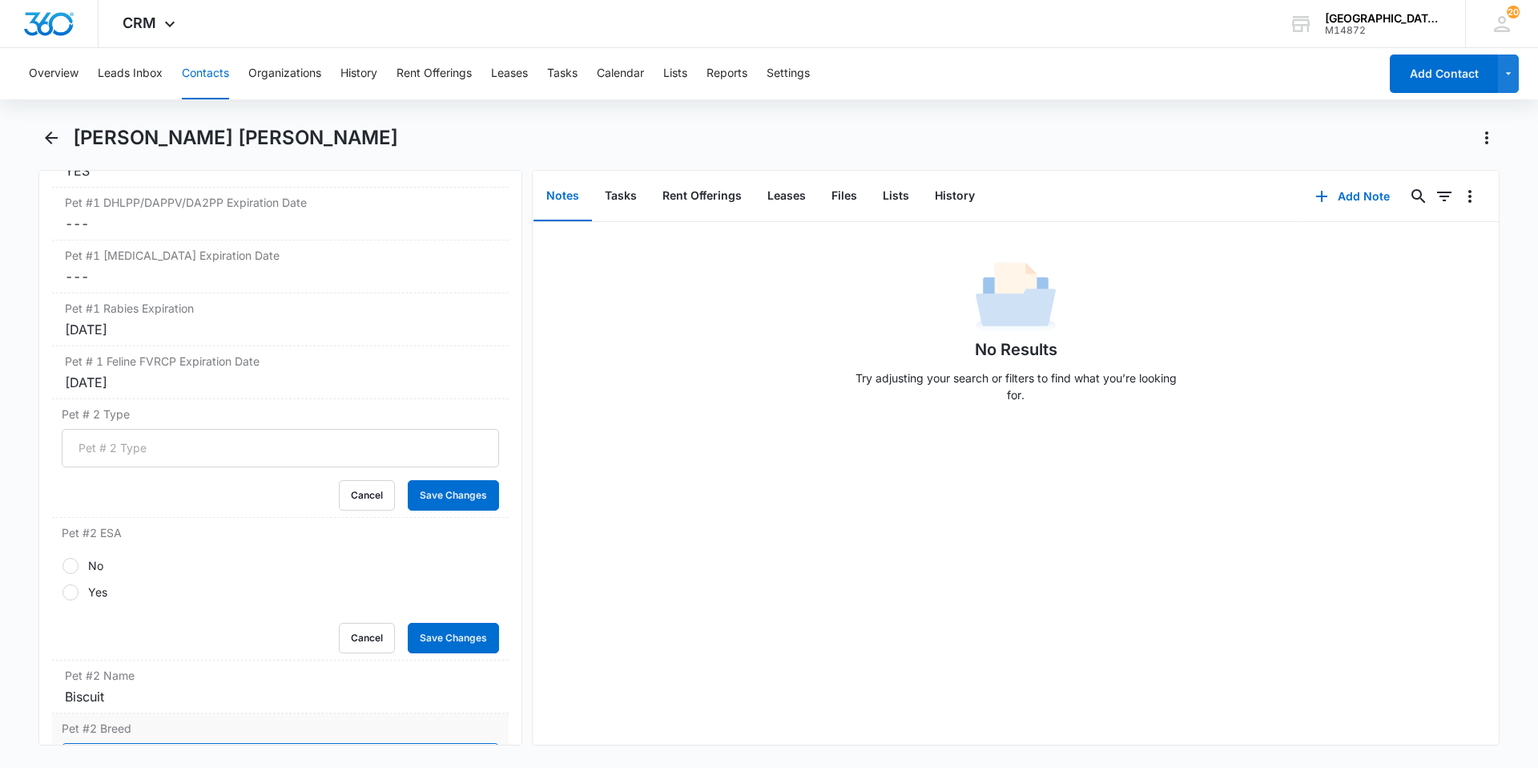
scroll to position [2467, 0]
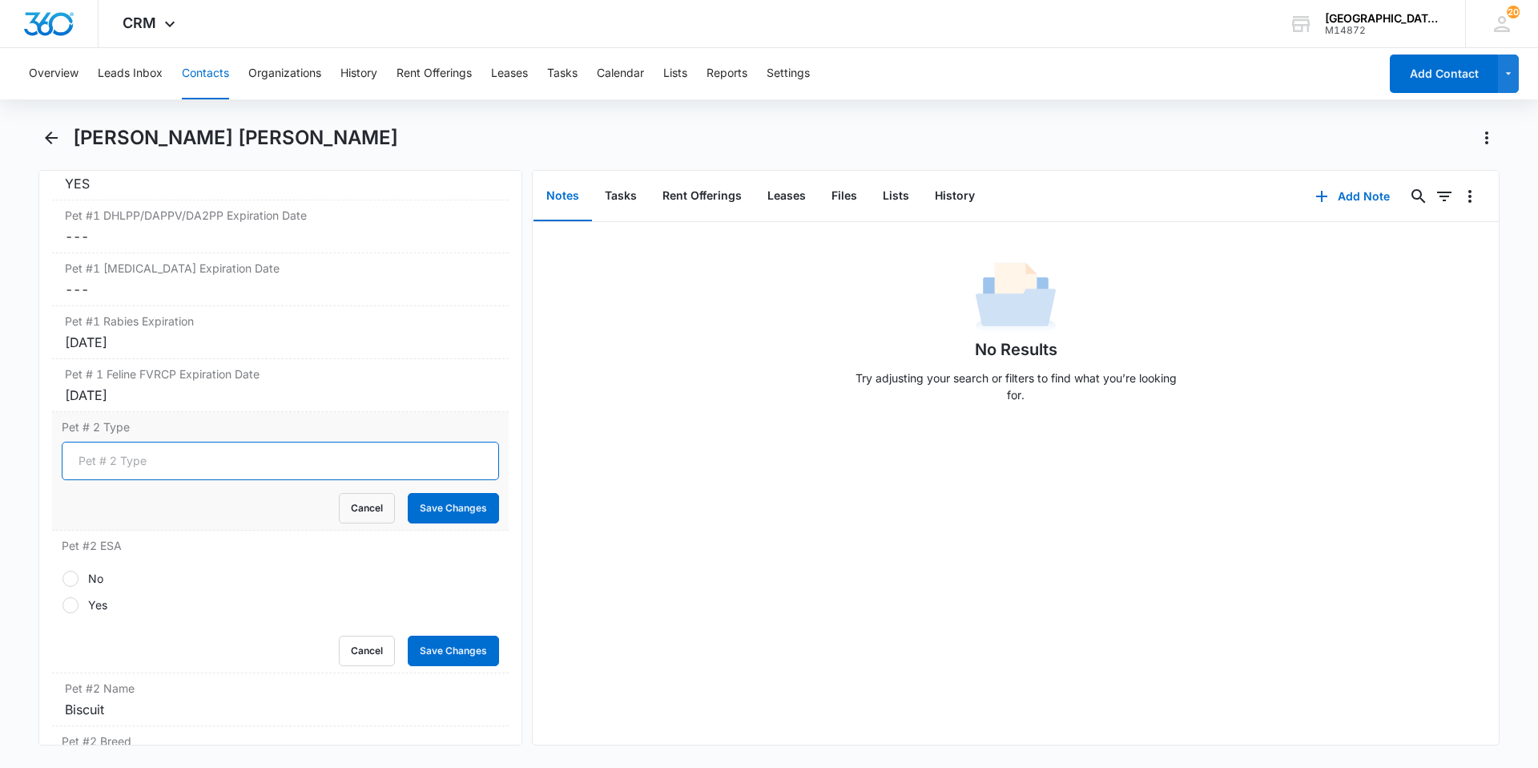
click at [138, 470] on input "Pet # 2 Type" at bounding box center [280, 460] width 437 height 38
type input "Cat"
click at [425, 521] on button "Save Changes" at bounding box center [453, 508] width 91 height 30
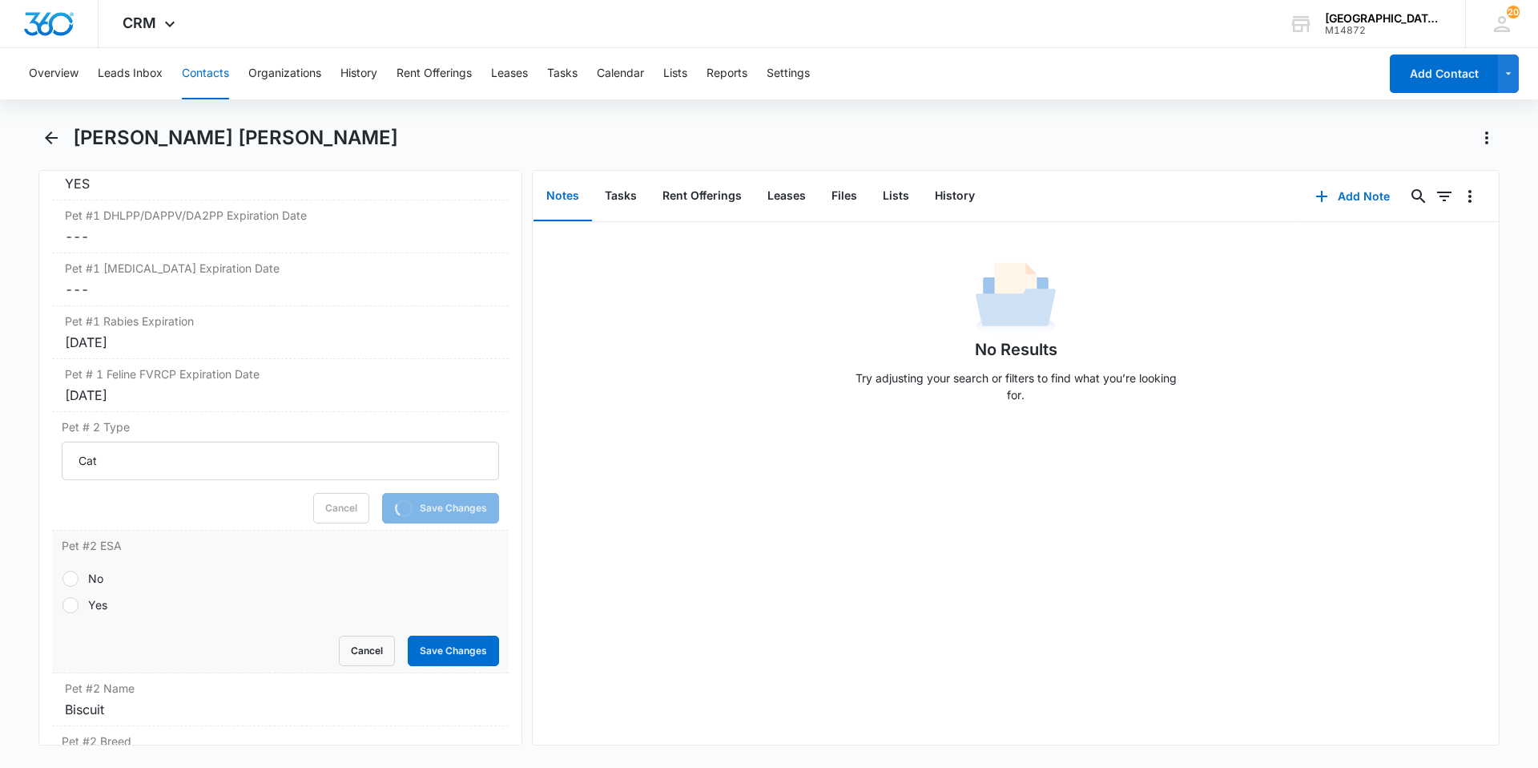
click at [92, 581] on div "No" at bounding box center [95, 578] width 15 height 17
click at [62, 579] on input "No" at bounding box center [62, 578] width 1 height 1
radio input "true"
click at [451, 641] on button "Save Changes" at bounding box center [453, 650] width 91 height 30
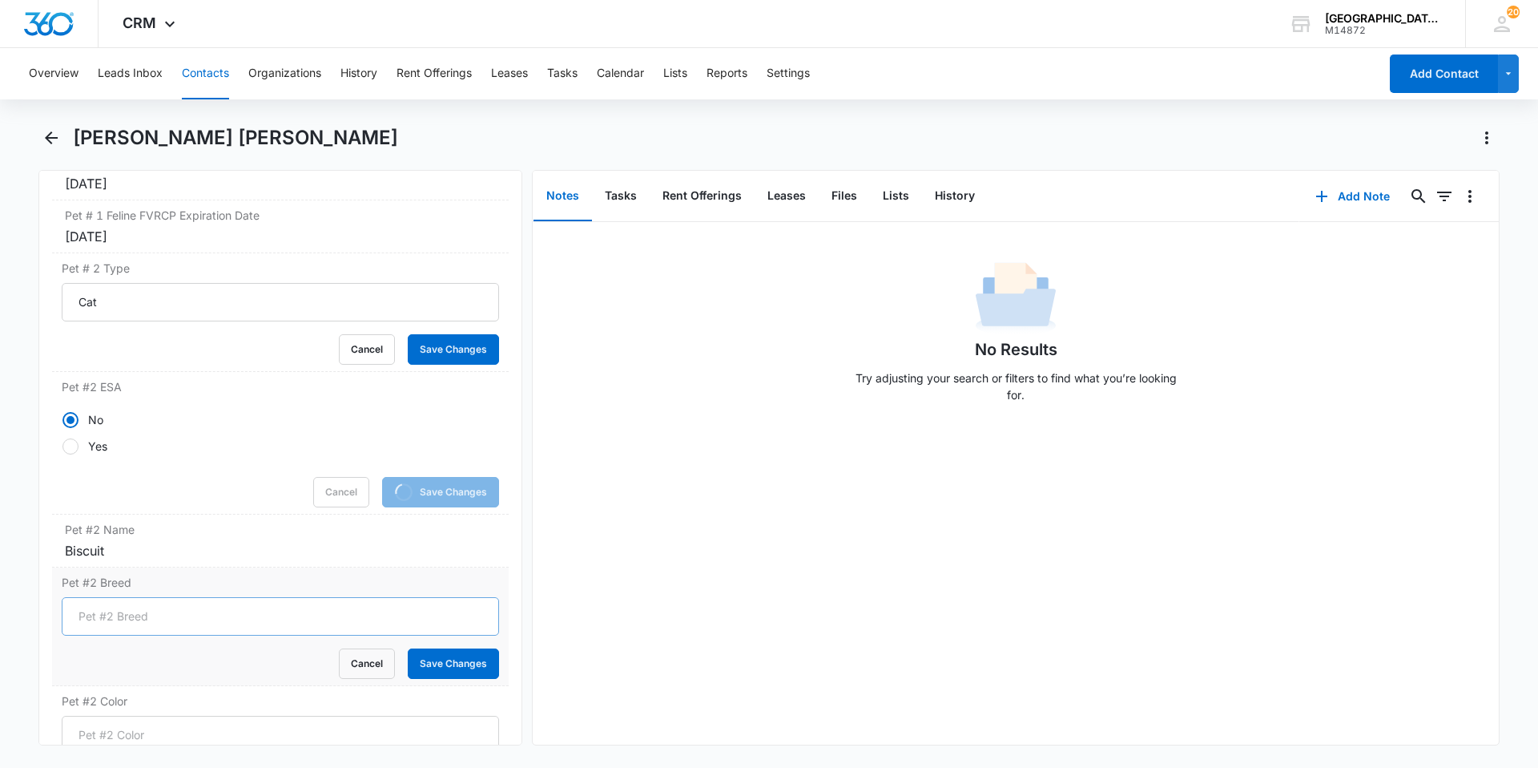
scroll to position [2627, 0]
click at [163, 647] on div "Cancel Save Changes" at bounding box center [280, 662] width 437 height 30
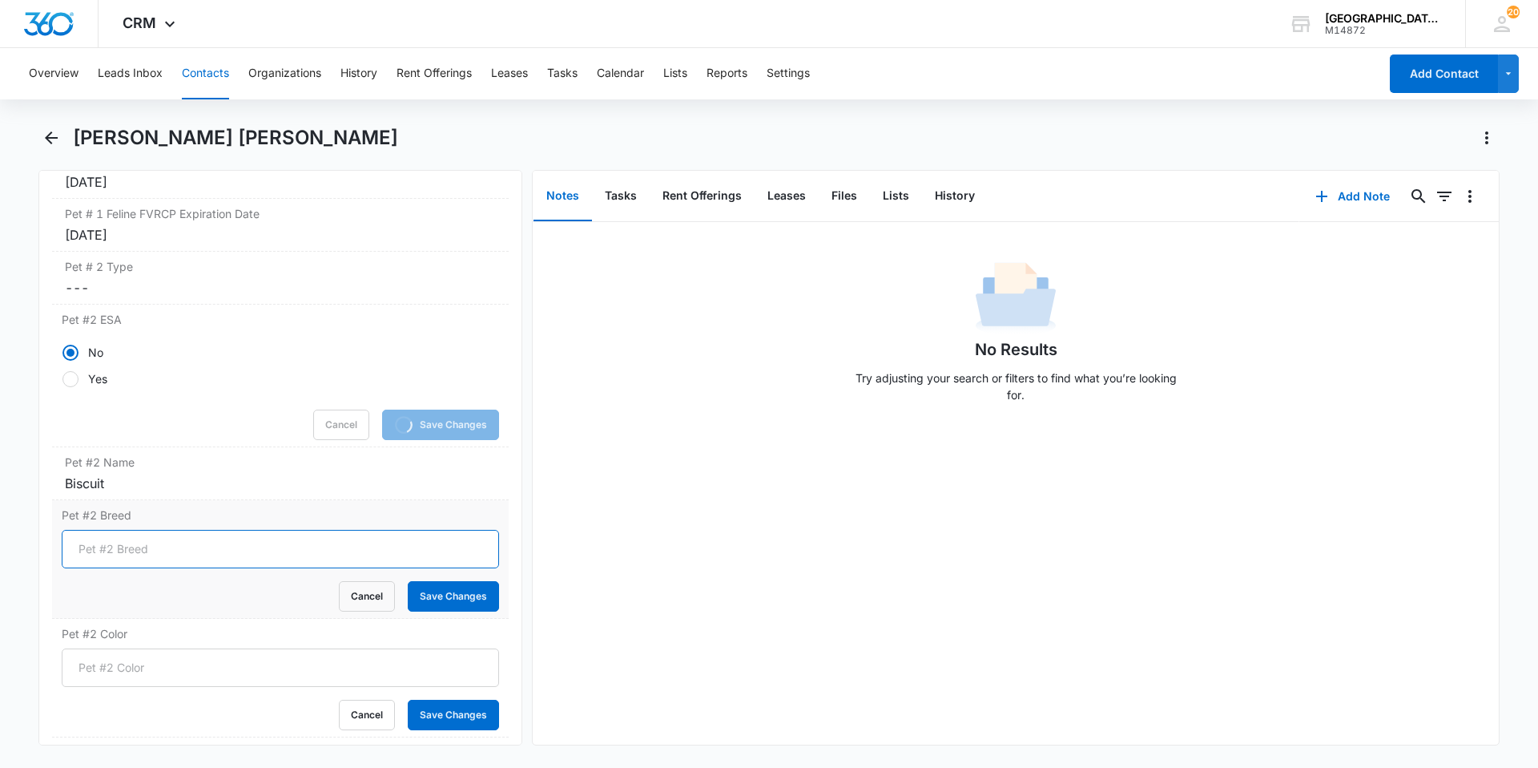
click at [156, 538] on input "Pet #2 Breed" at bounding box center [280, 549] width 437 height 38
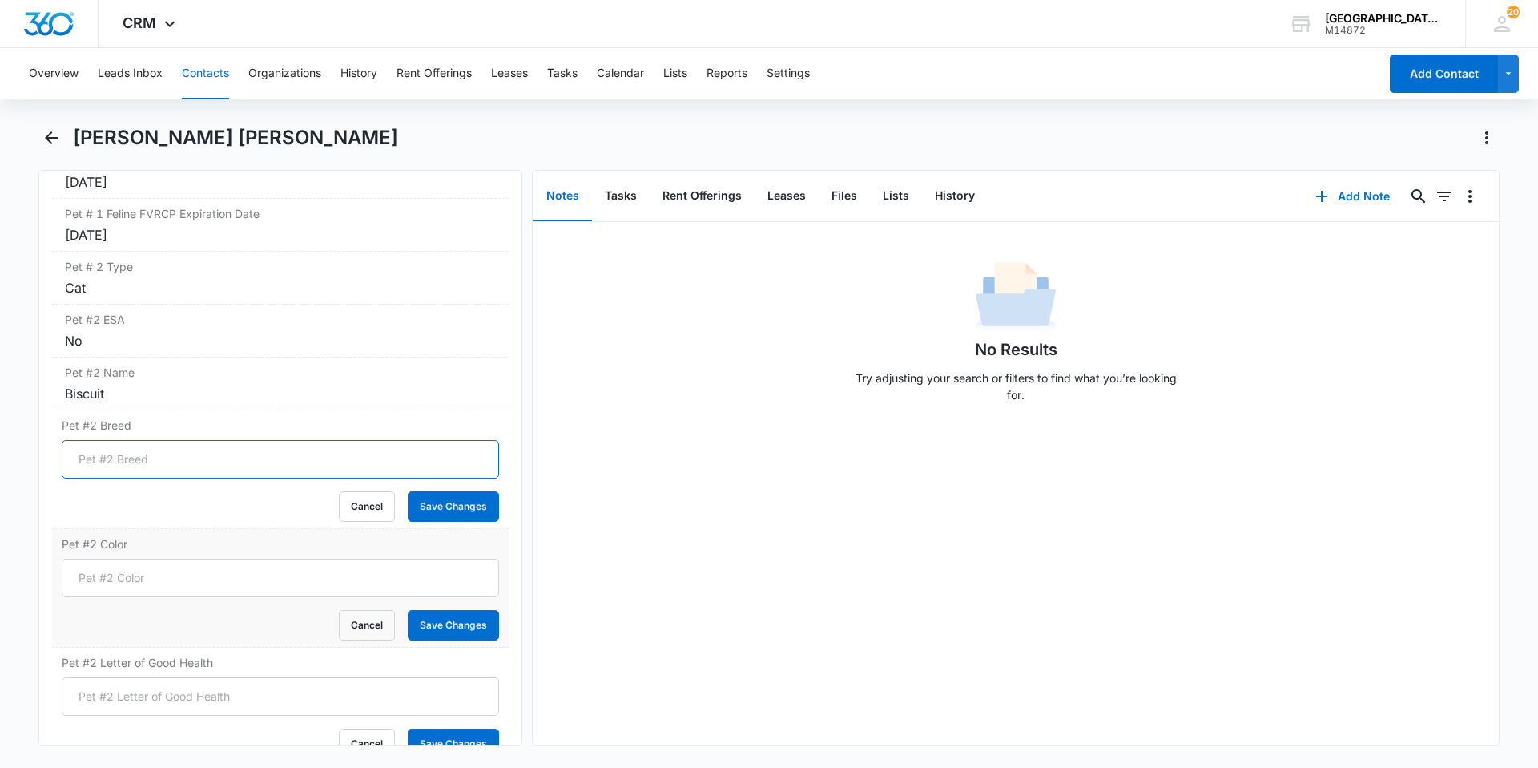
type input "DSH"
click at [434, 501] on button "Save Changes" at bounding box center [453, 506] width 91 height 30
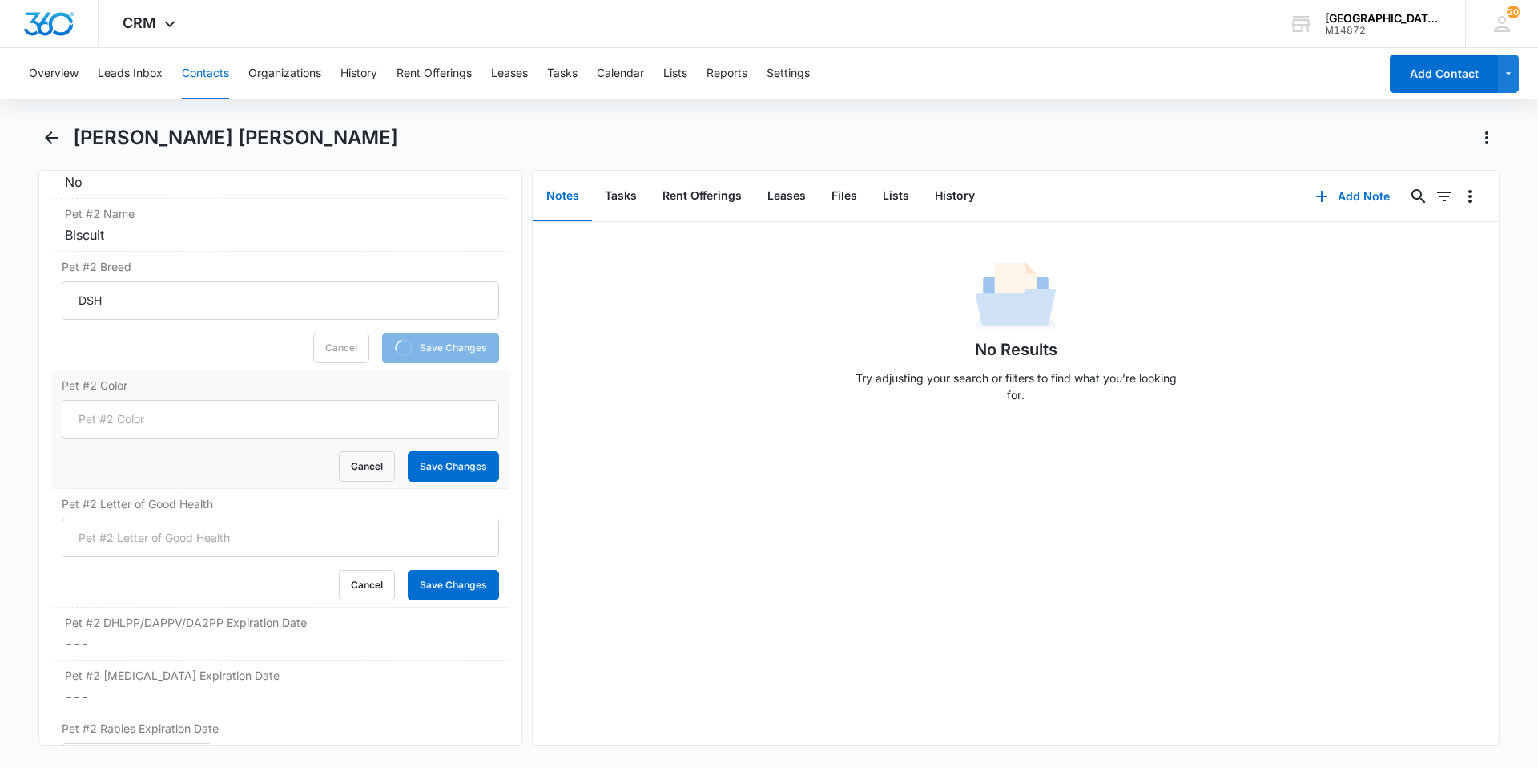
scroll to position [2788, 0]
click at [144, 401] on input "Pet #2 Color" at bounding box center [280, 417] width 437 height 38
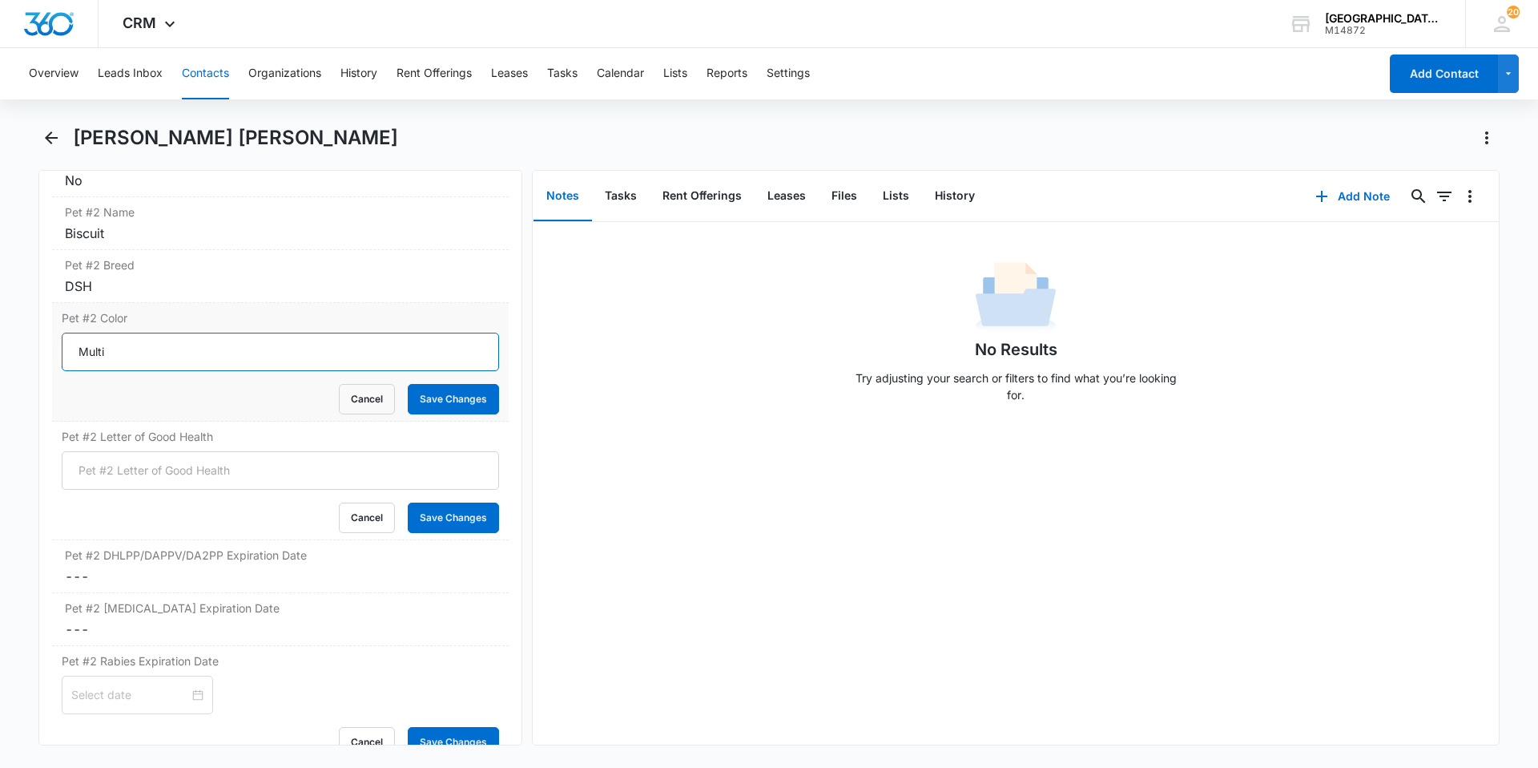
type input "Multi"
click at [408, 384] on button "Save Changes" at bounding box center [453, 399] width 91 height 30
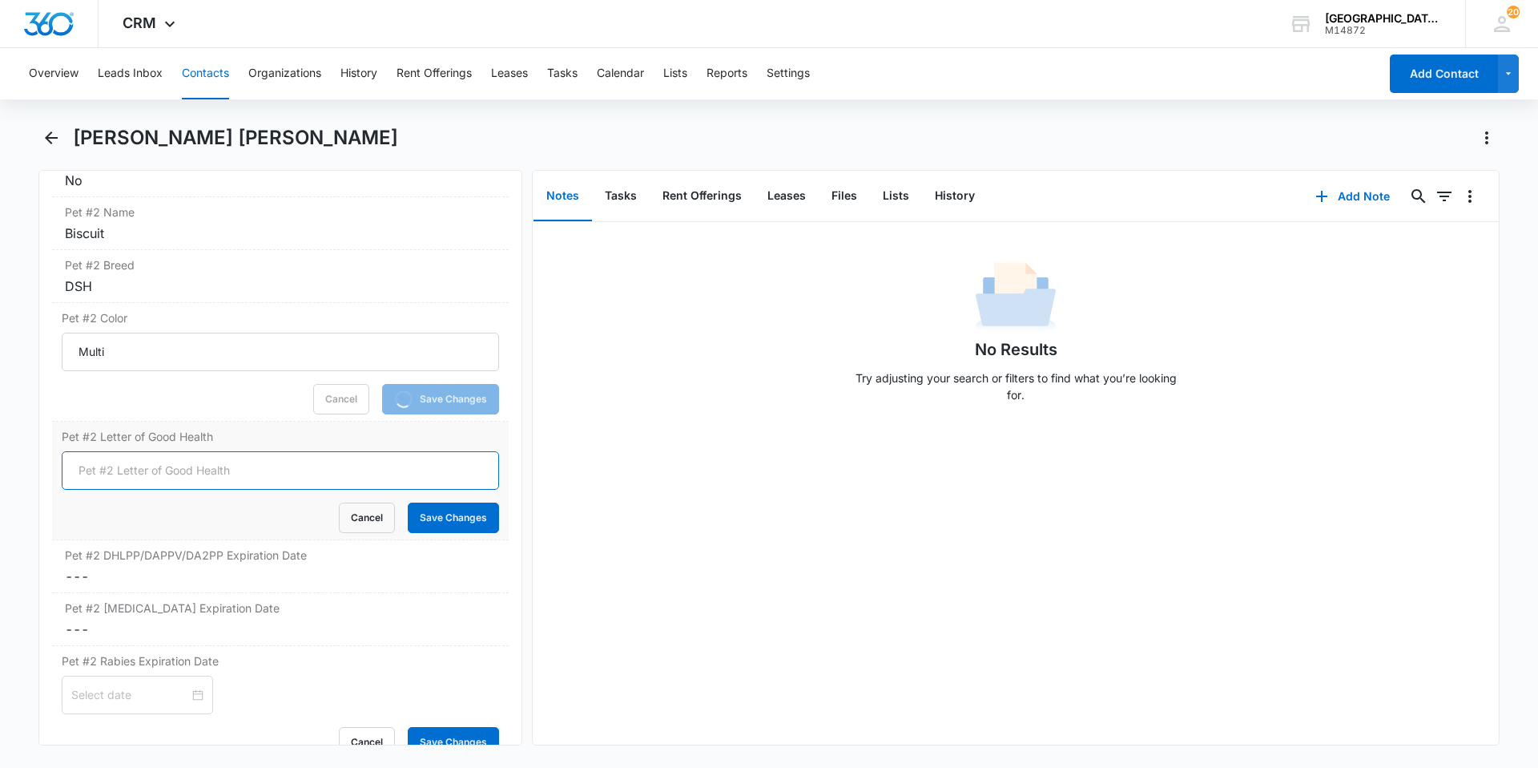
click at [220, 477] on input "Pet #2 Letter of Good Health" at bounding box center [280, 470] width 437 height 38
type input "yes"
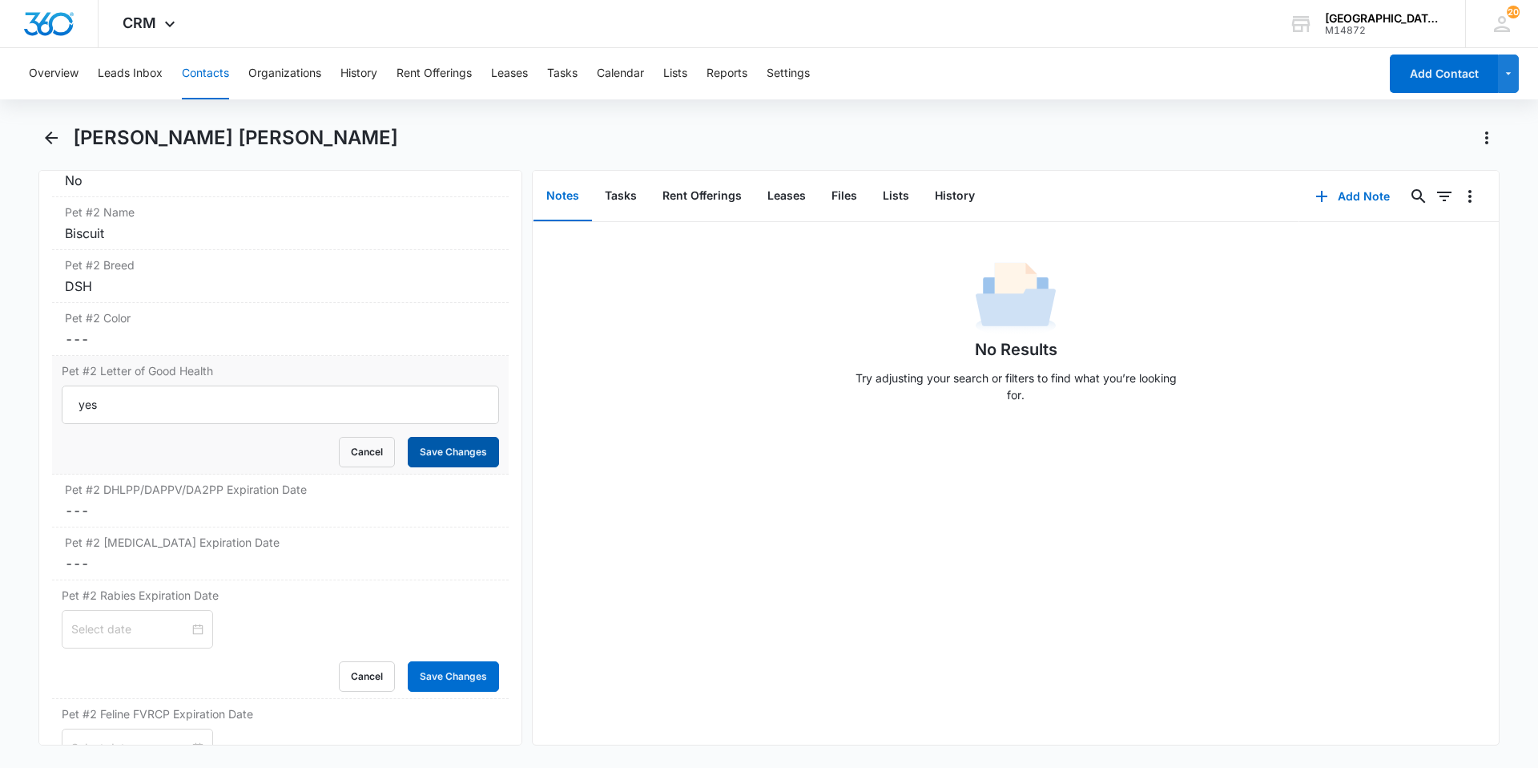
click at [460, 458] on button "Save Changes" at bounding box center [453, 452] width 91 height 30
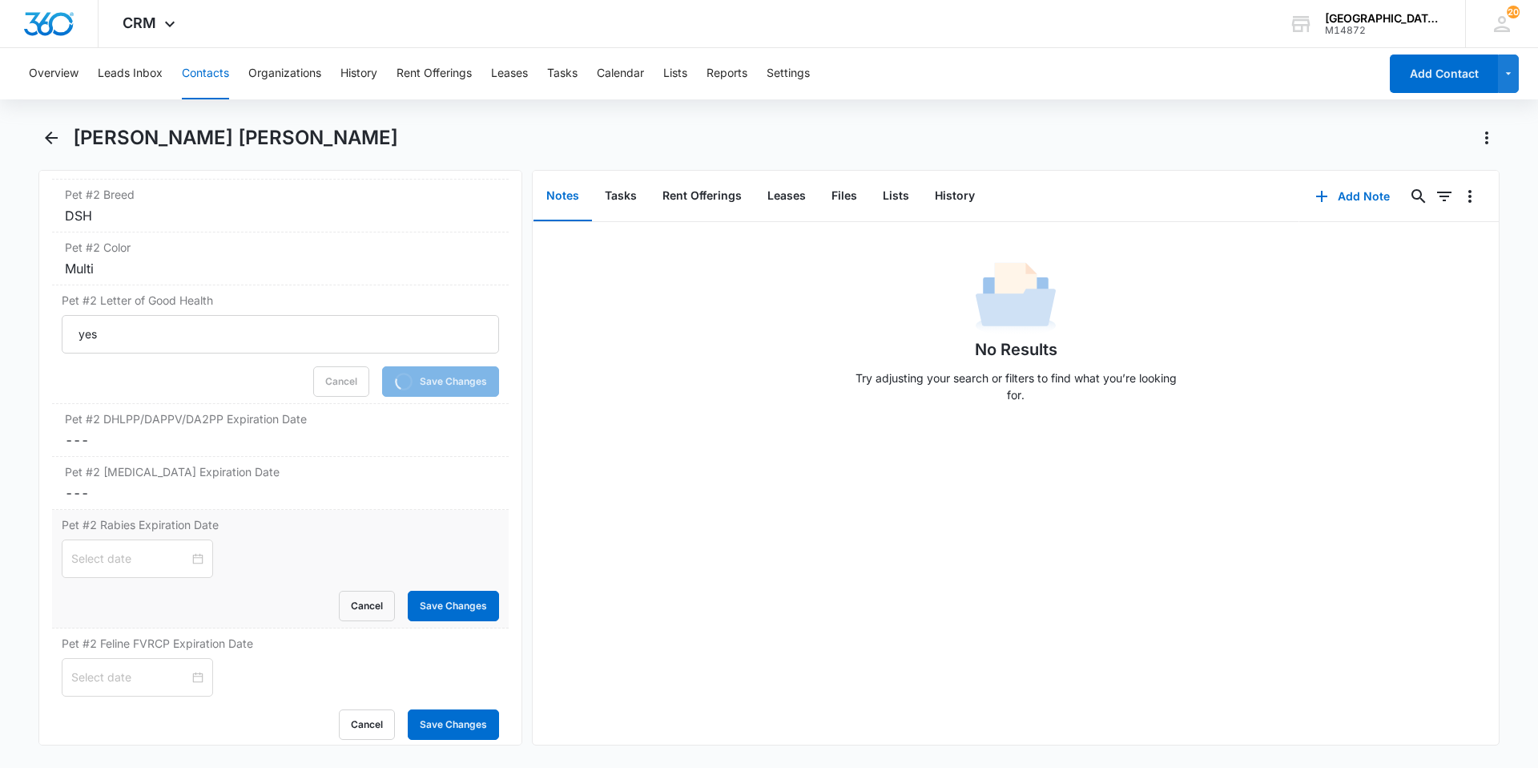
scroll to position [2948, 0]
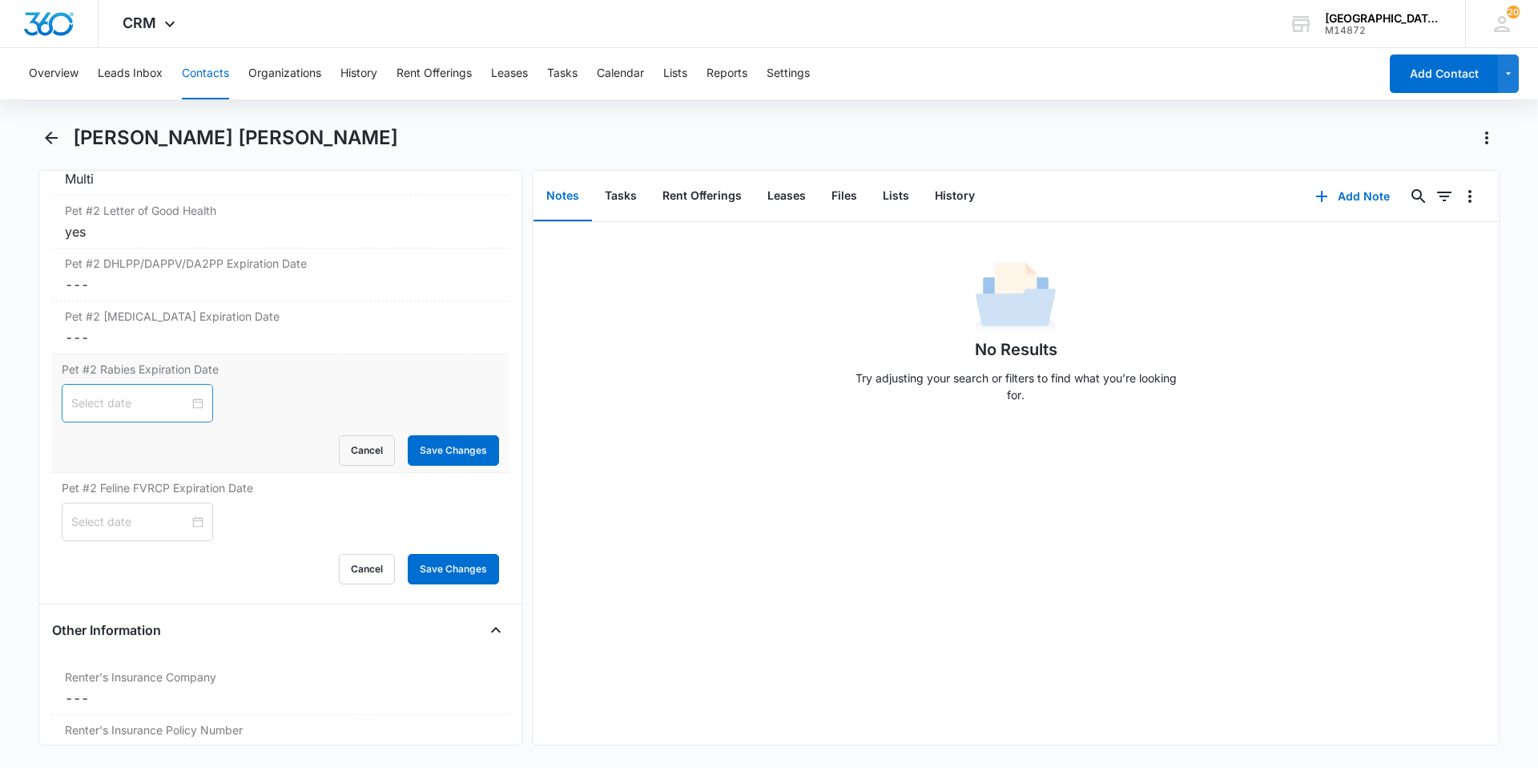
click at [185, 405] on div at bounding box center [137, 403] width 132 height 18
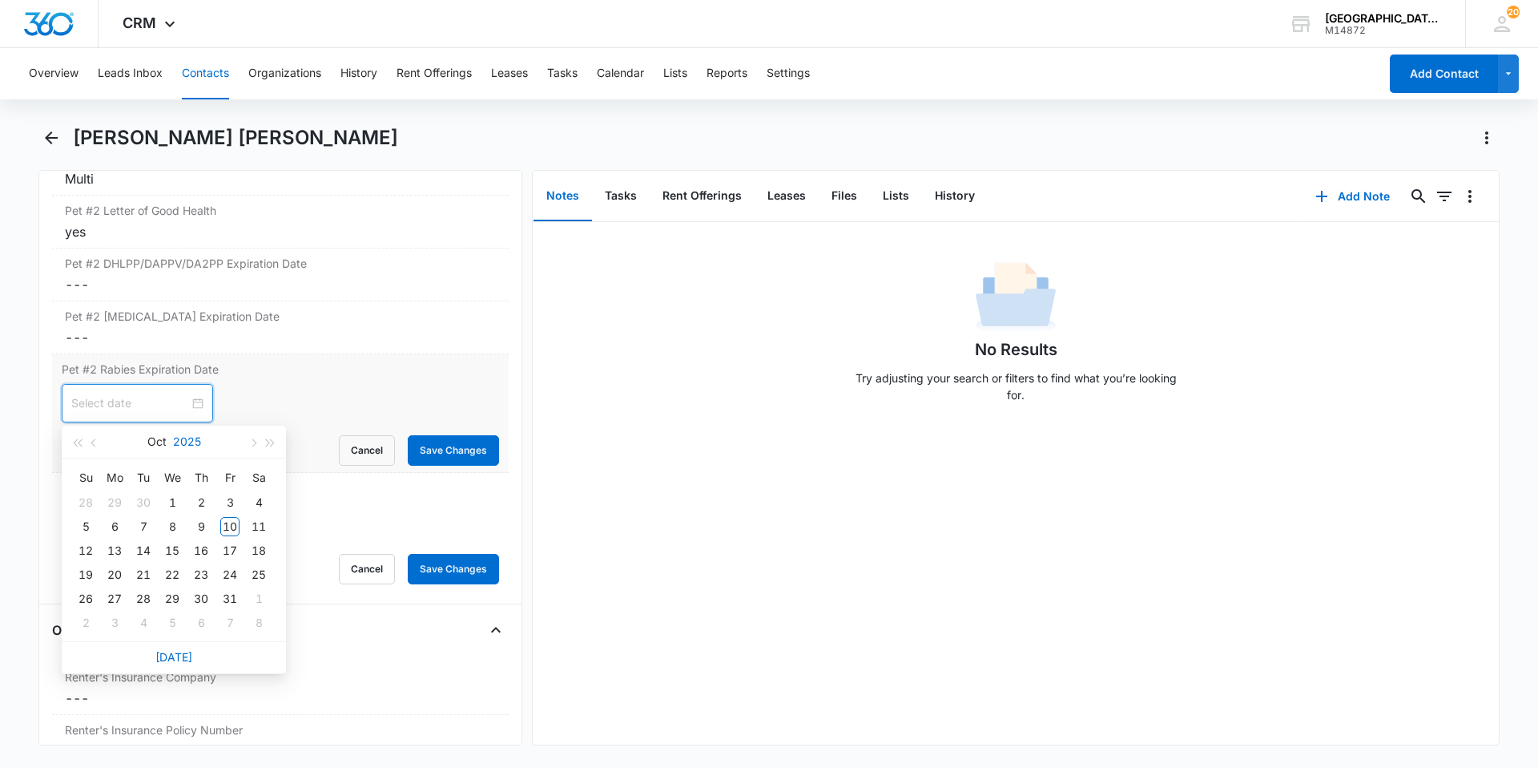
click at [184, 435] on button "2025" at bounding box center [187, 441] width 28 height 32
click at [229, 587] on div "2027" at bounding box center [244, 590] width 48 height 19
type input "[DATE]"
click at [156, 431] on button "Oct" at bounding box center [156, 441] width 19 height 32
click at [89, 546] on div "Apr" at bounding box center [103, 537] width 48 height 19
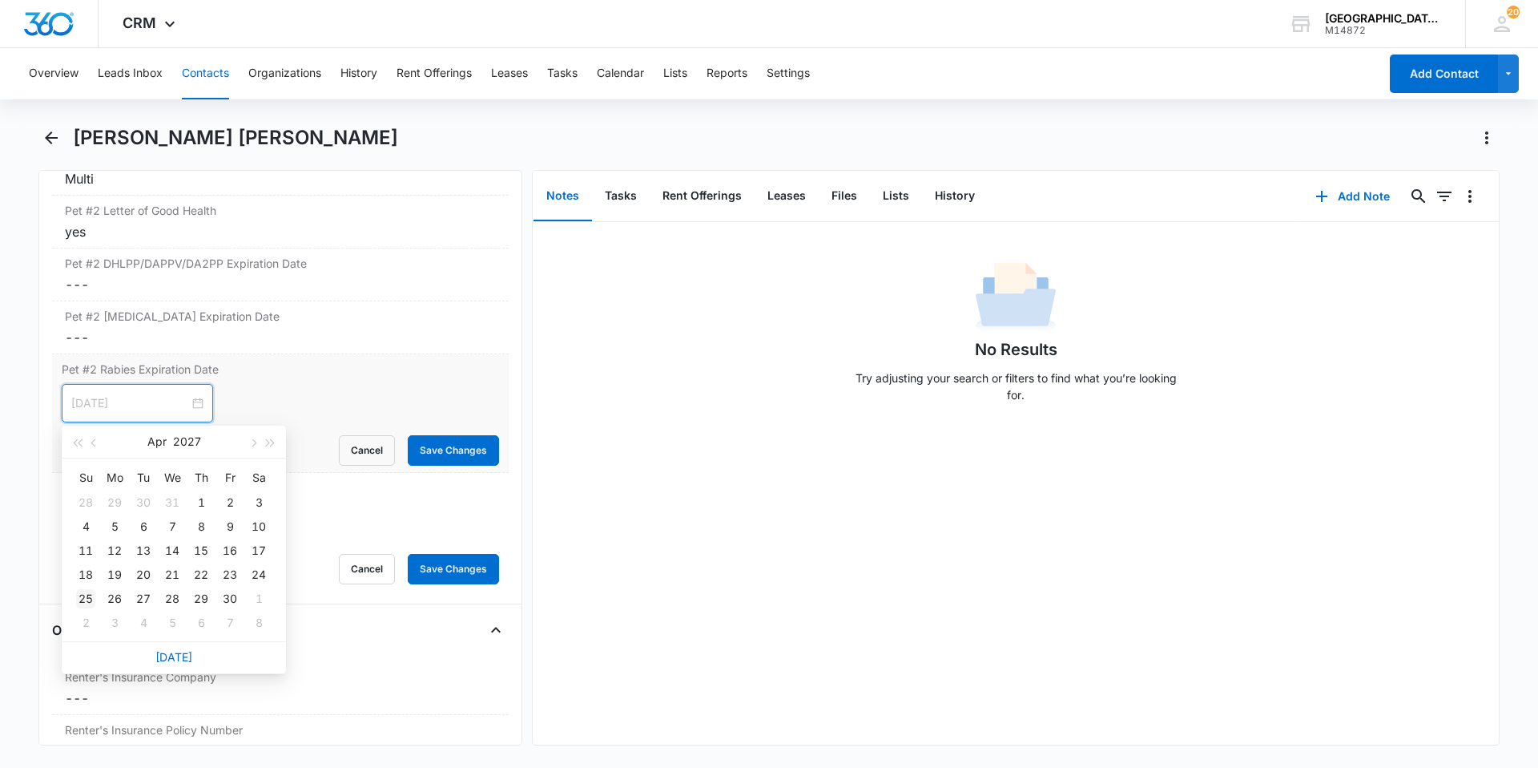
type input "[DATE]"
click at [93, 599] on div "25" at bounding box center [85, 598] width 19 height 19
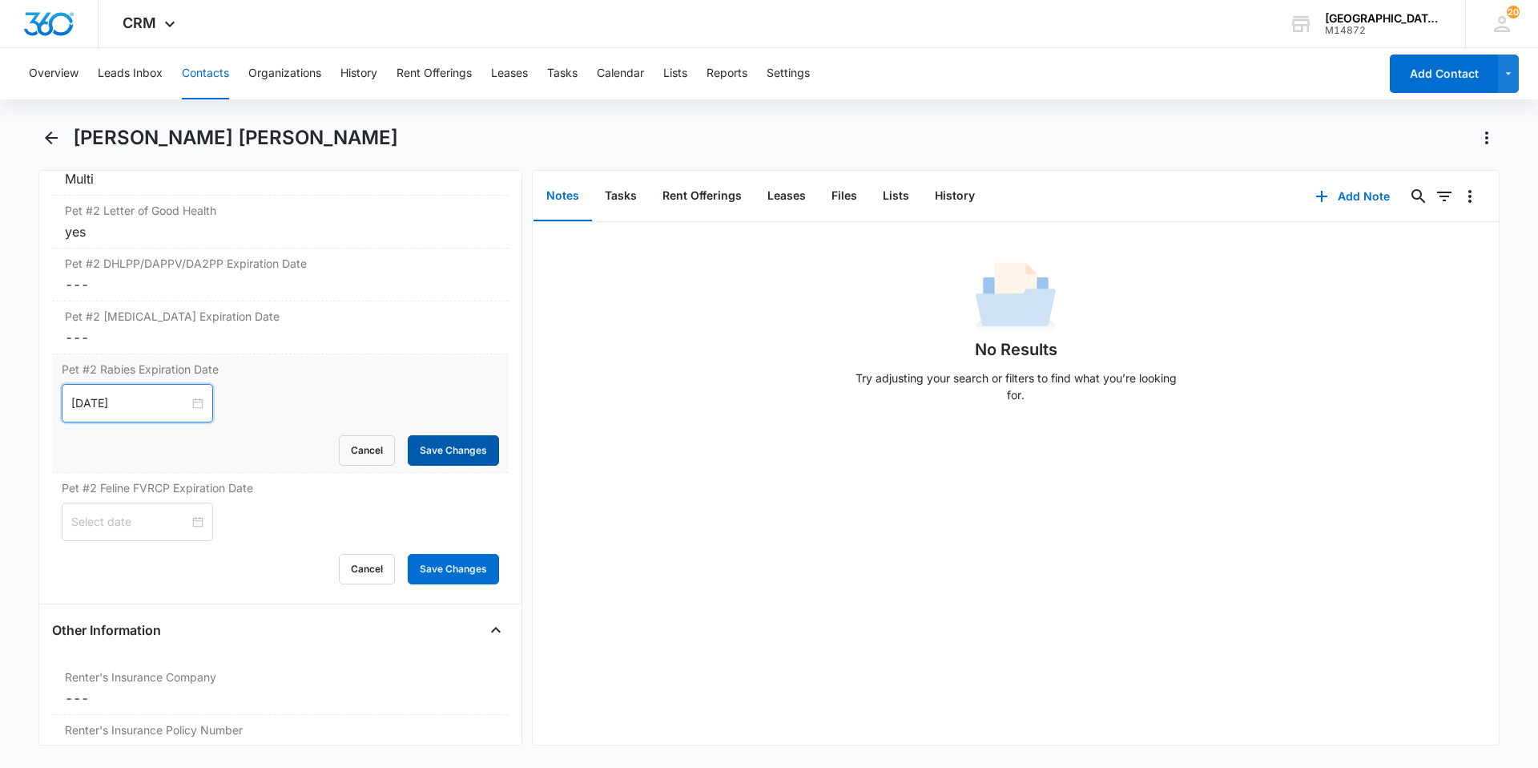
click at [422, 454] on button "Save Changes" at bounding box center [453, 450] width 91 height 30
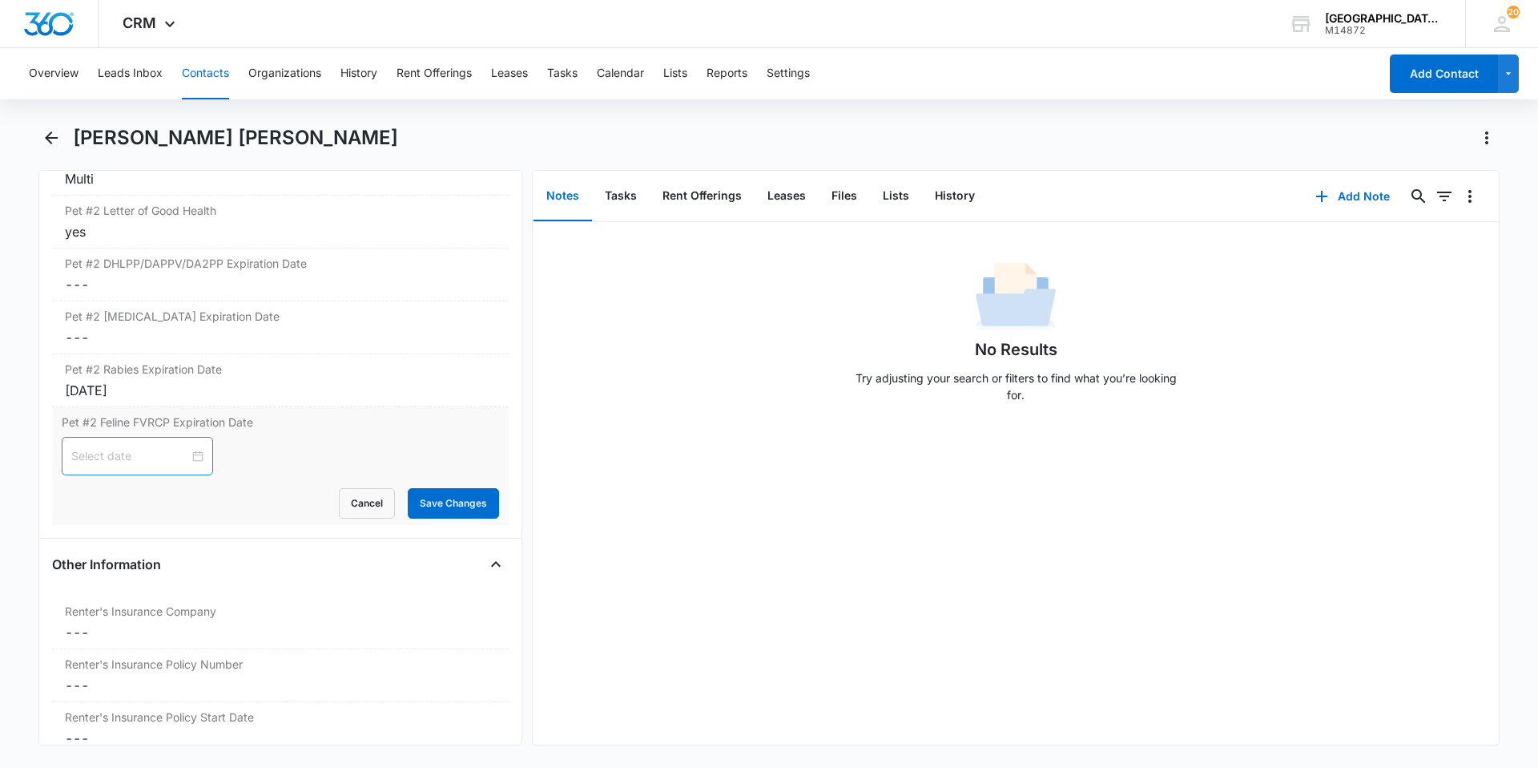
click at [187, 461] on div at bounding box center [137, 456] width 132 height 18
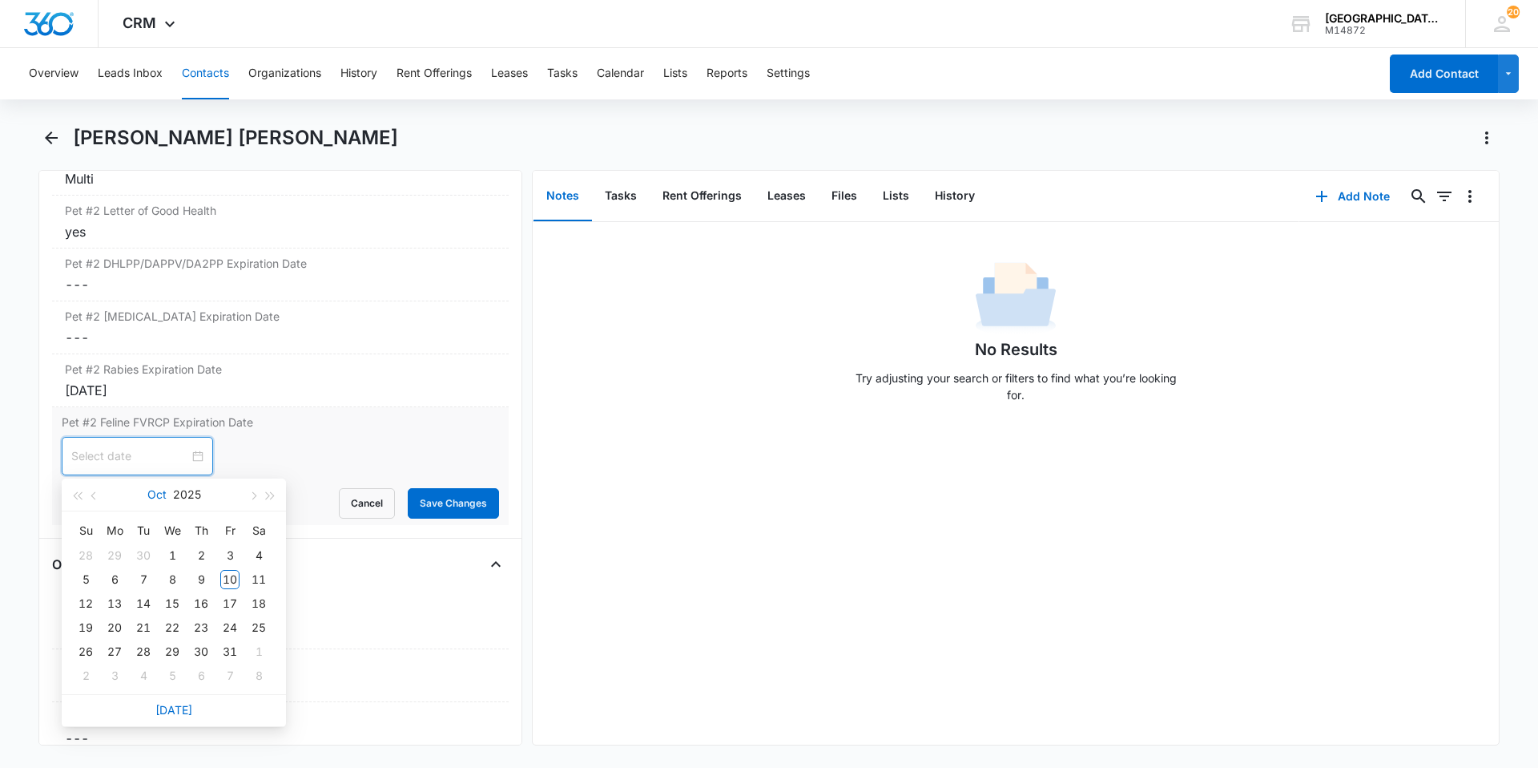
click at [161, 491] on button "Oct" at bounding box center [156, 494] width 19 height 32
click at [111, 591] on div "Apr" at bounding box center [103, 590] width 48 height 19
type input "[DATE]"
click at [222, 631] on div "25" at bounding box center [229, 627] width 19 height 19
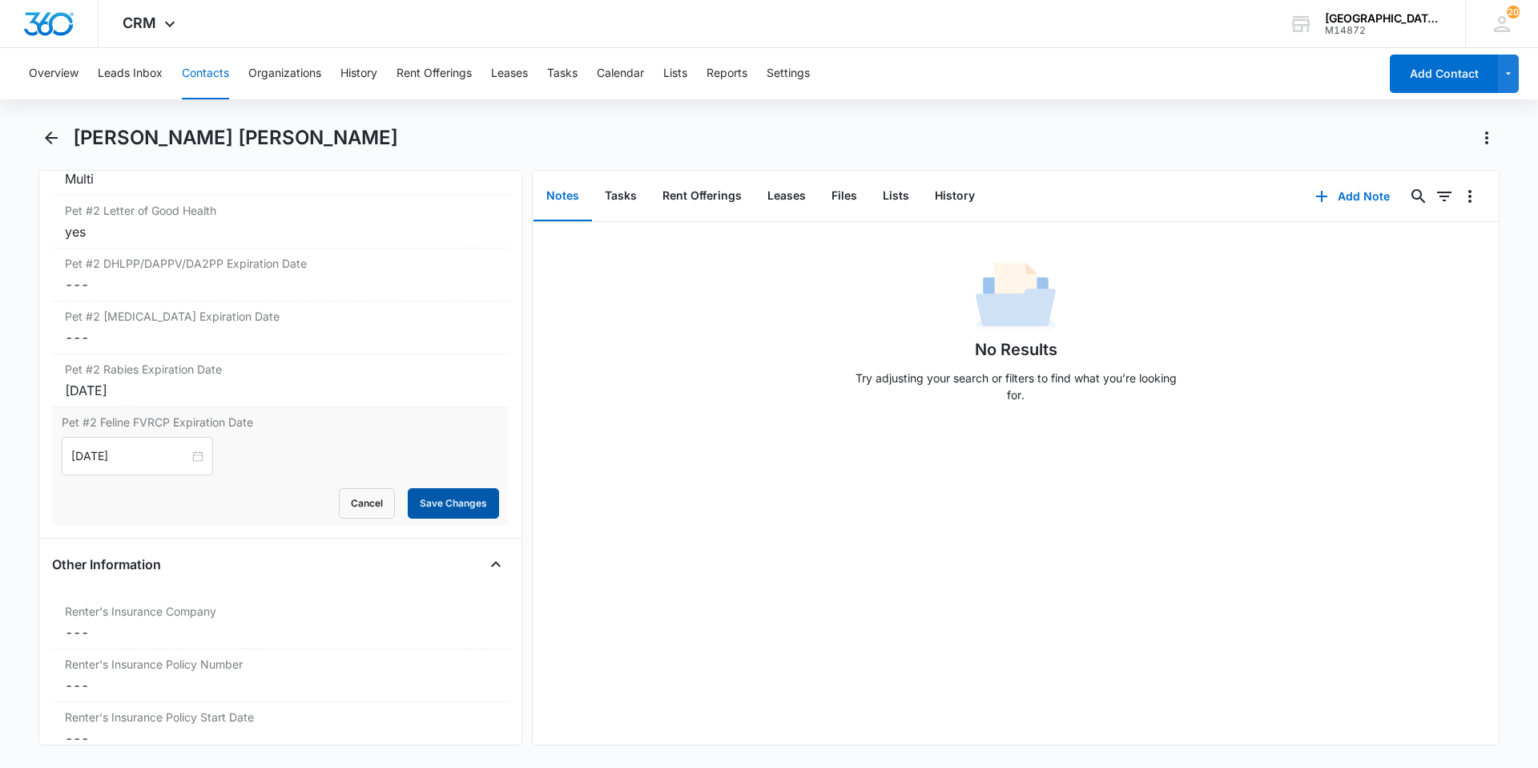
click at [420, 502] on button "Save Changes" at bounding box center [453, 503] width 91 height 30
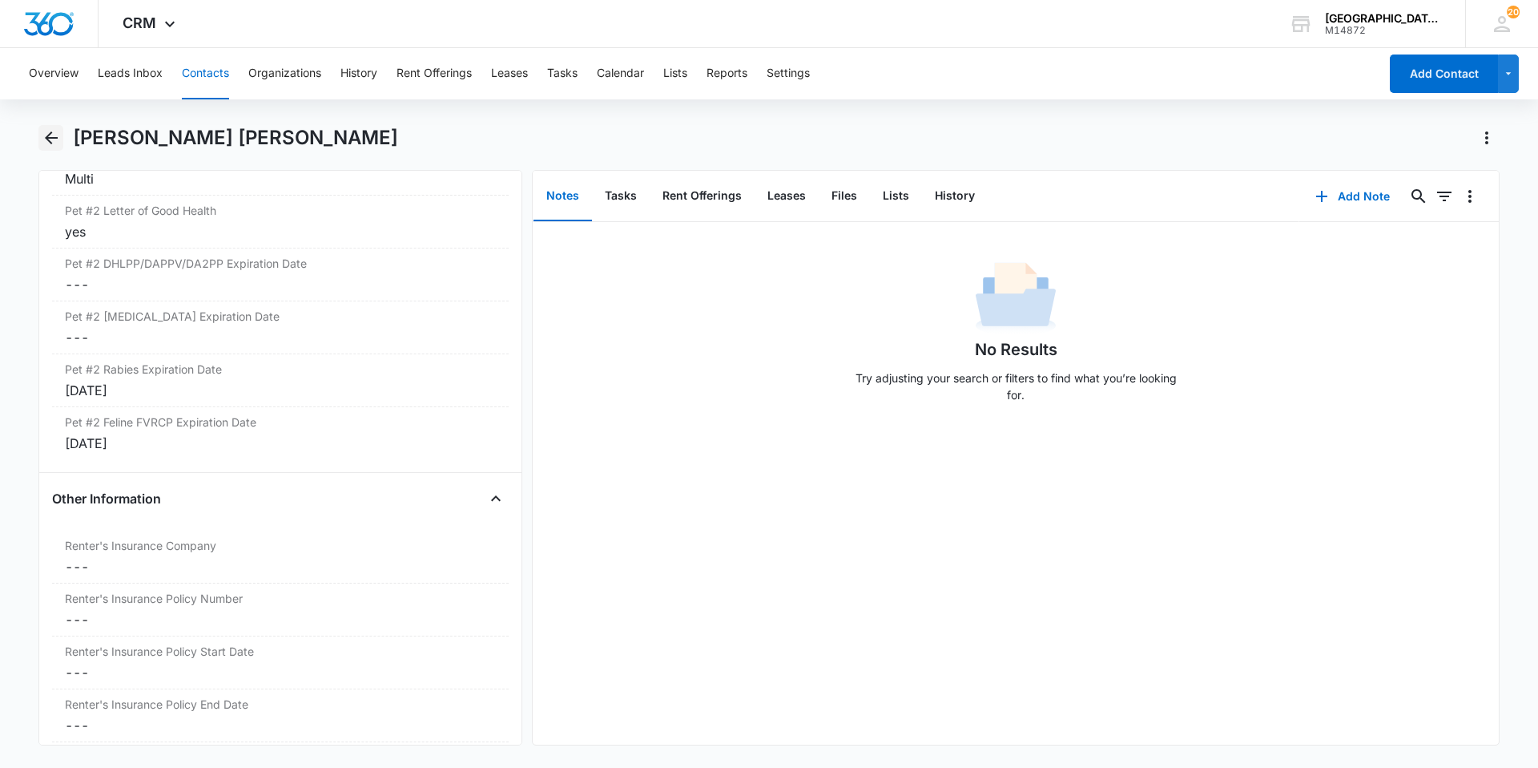
click at [53, 137] on icon "Back" at bounding box center [51, 137] width 13 height 13
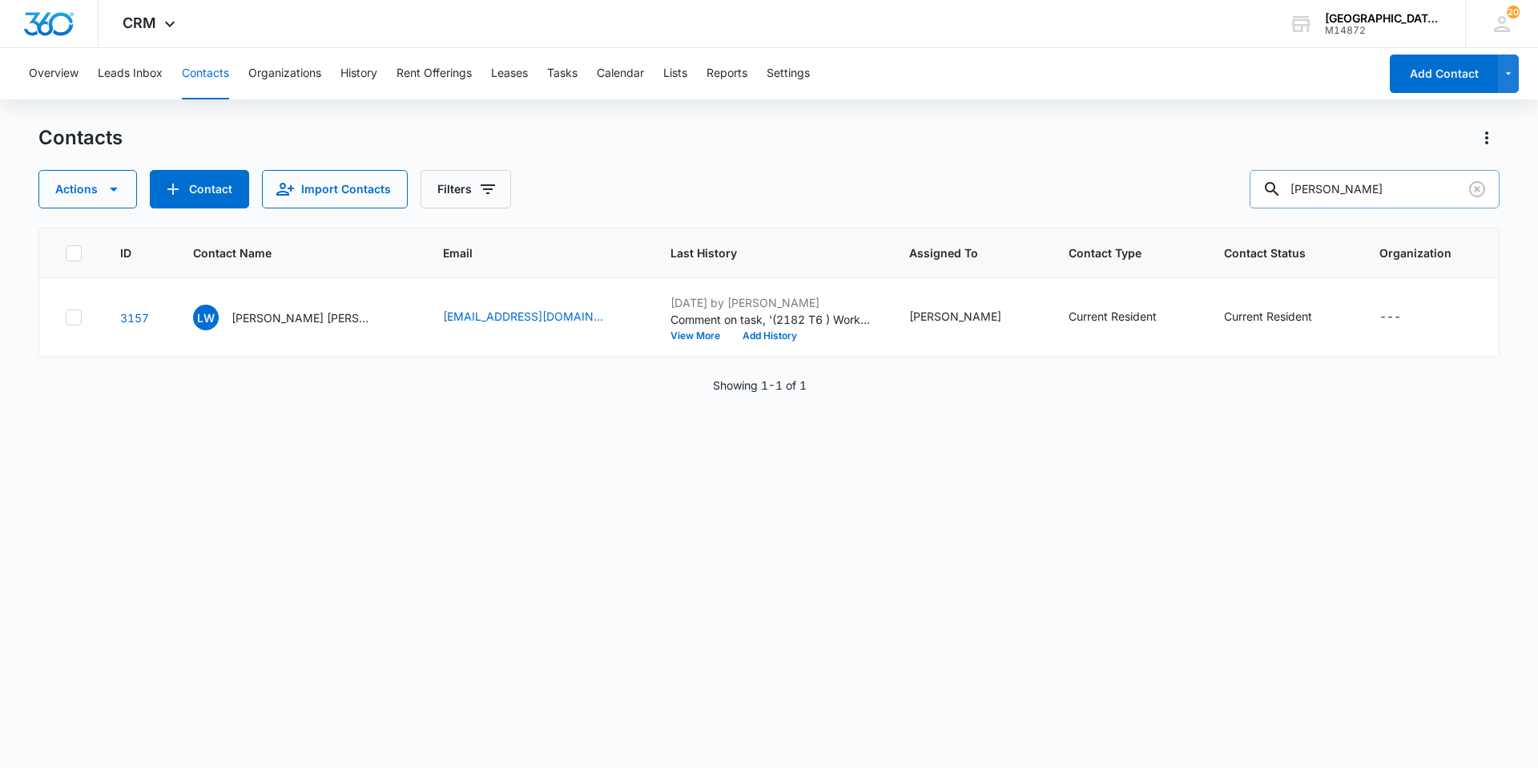
click at [1396, 200] on input "[PERSON_NAME]" at bounding box center [1375, 189] width 250 height 38
click at [1335, 470] on div "ID Contact Name Email Last History Assigned To Contact Type Contact Status Orga…" at bounding box center [768, 487] width 1461 height 519
click at [1343, 182] on input "text" at bounding box center [1387, 189] width 226 height 38
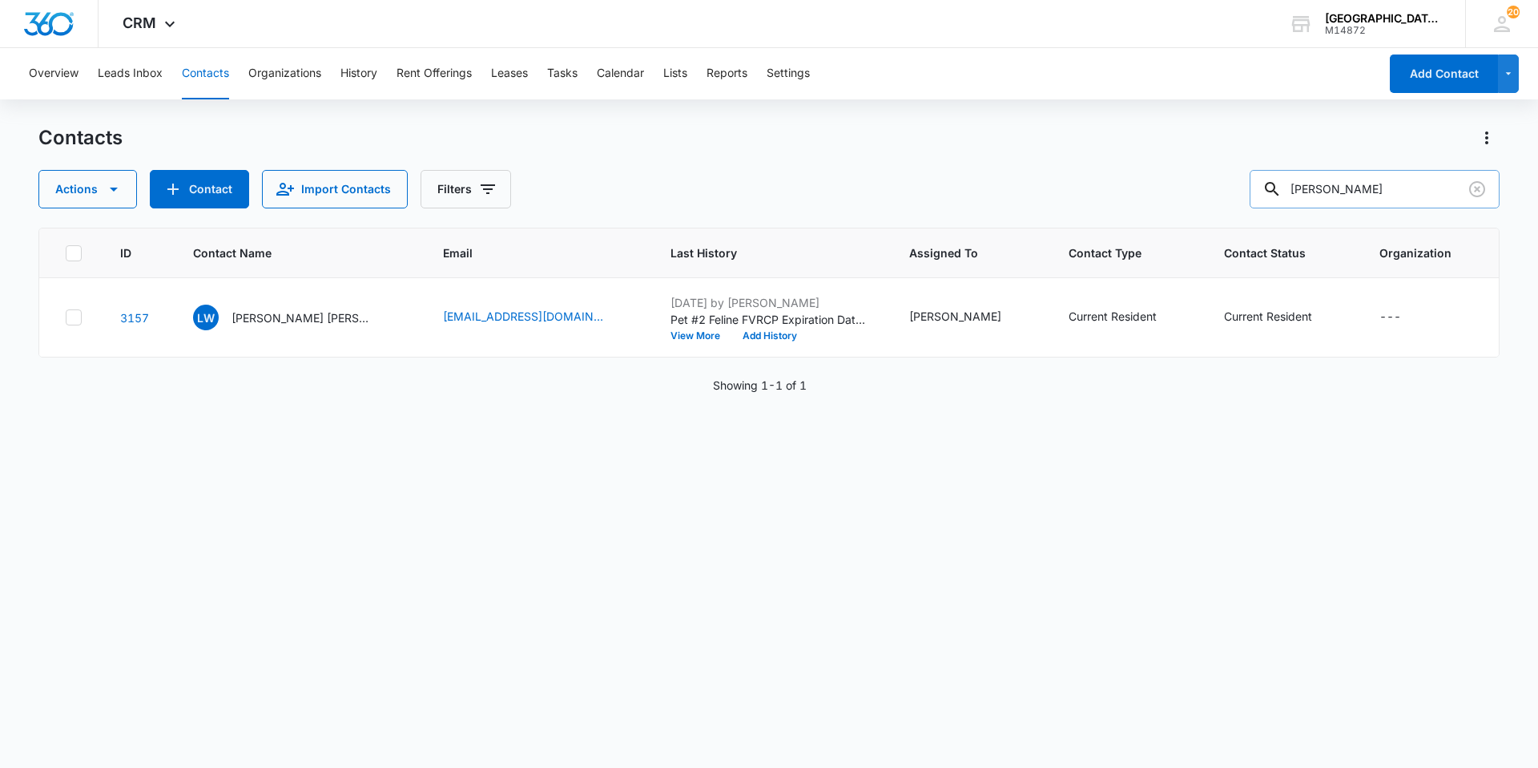
type input "[PERSON_NAME]"
click at [289, 319] on p "Gage Clemons [PERSON_NAME]" at bounding box center [306, 317] width 144 height 17
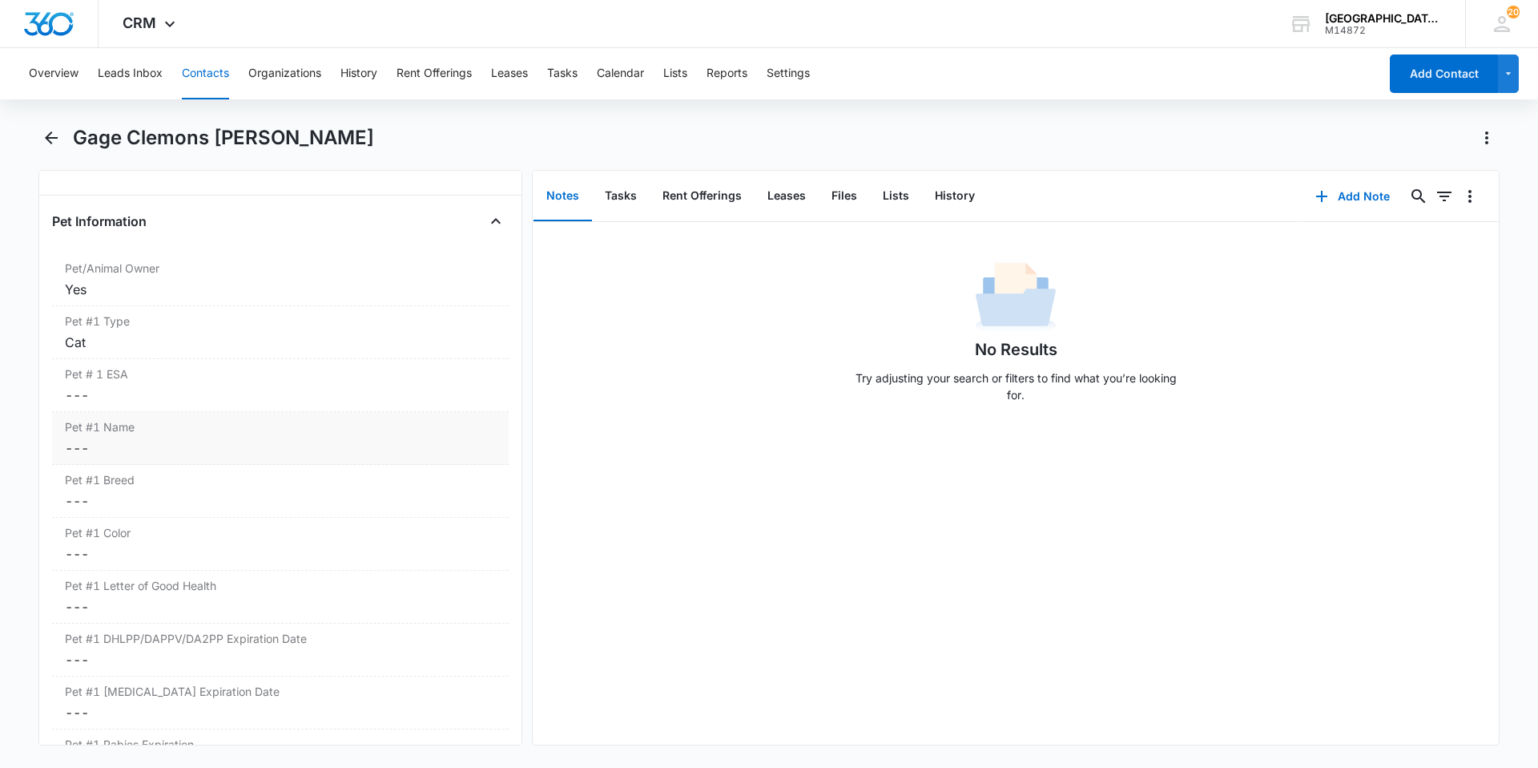
scroll to position [2083, 0]
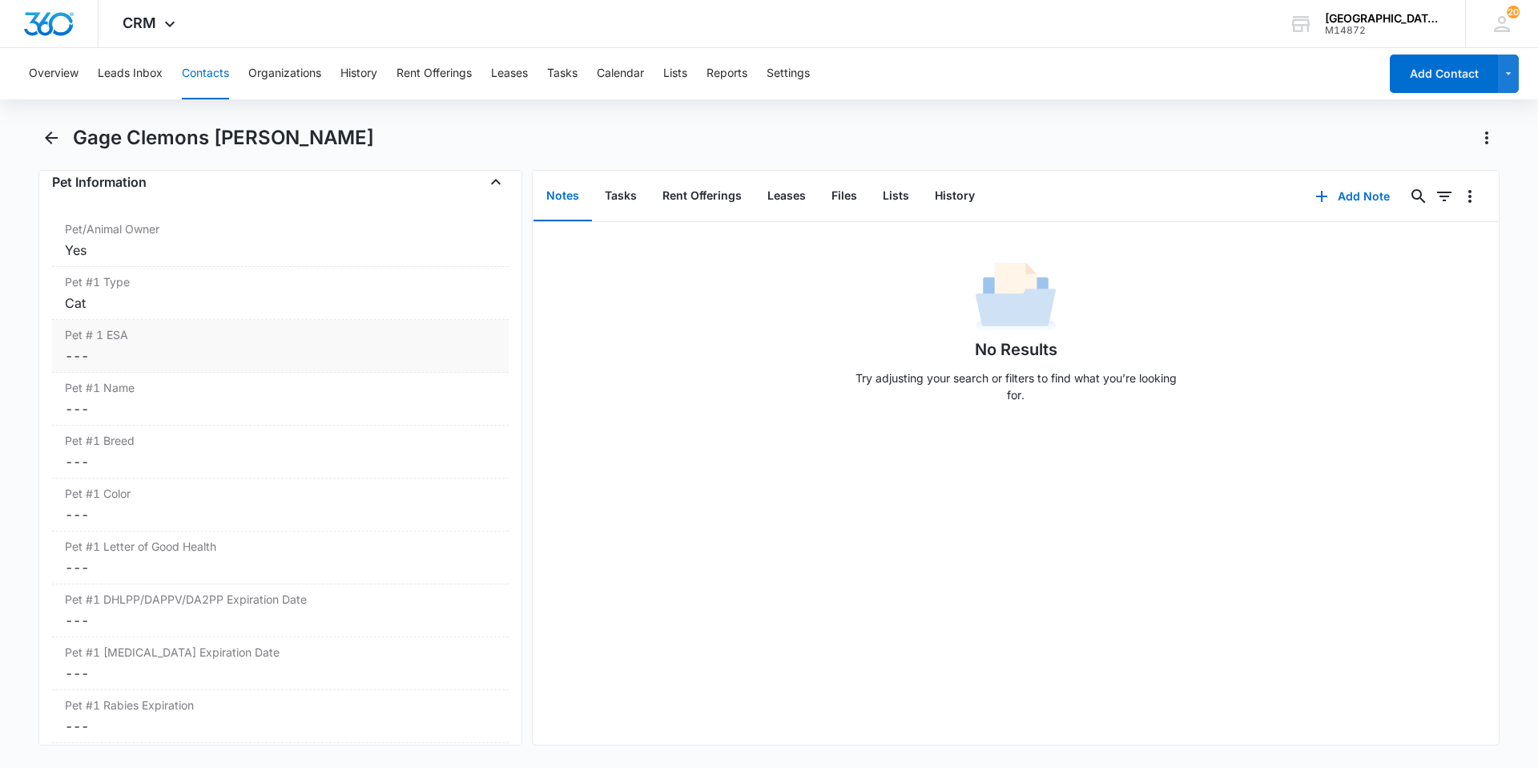
click at [203, 363] on dd "Cancel Save Changes ---" at bounding box center [280, 355] width 431 height 19
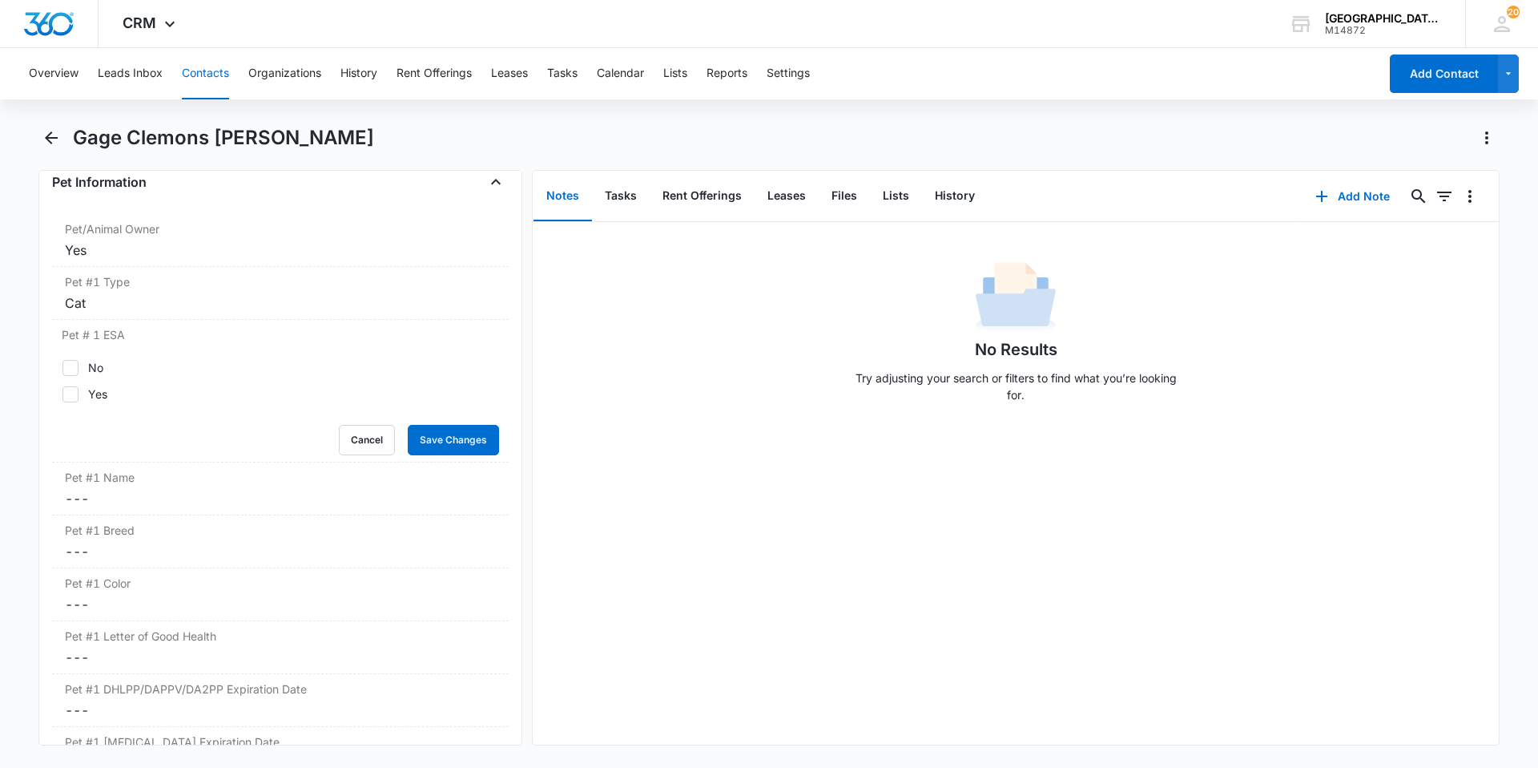
click at [43, 356] on div "Remove [PERSON_NAME] [PERSON_NAME] Contact Info Name Cancel Save Changes Gage C…" at bounding box center [280, 457] width 484 height 575
click at [59, 357] on div "Pet # 1 ESA No Yes Cancel Save Changes" at bounding box center [280, 391] width 457 height 143
click at [67, 363] on icon at bounding box center [70, 368] width 14 height 14
click at [62, 367] on input "No" at bounding box center [62, 367] width 1 height 1
checkbox input "true"
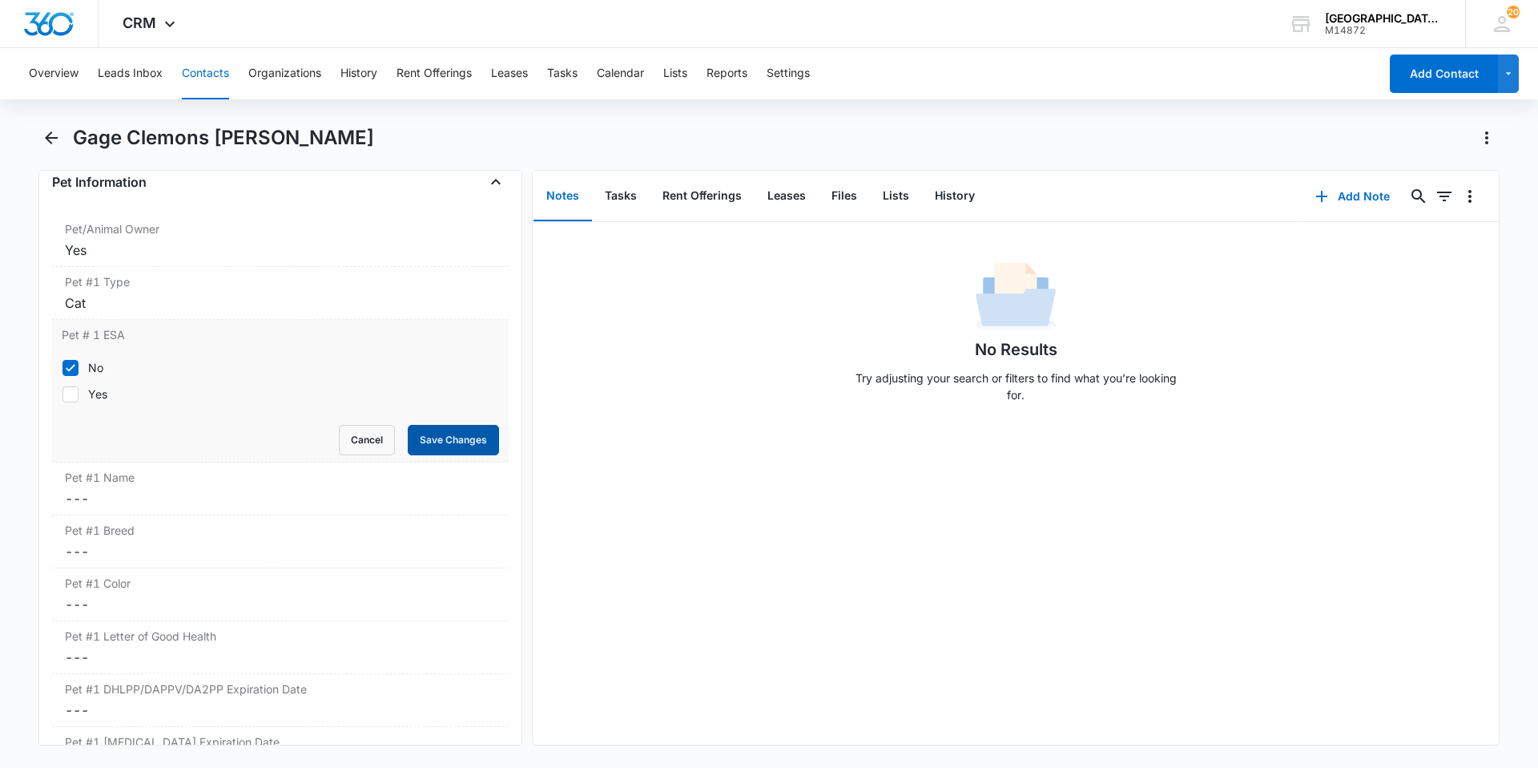
click at [423, 436] on button "Save Changes" at bounding box center [453, 440] width 91 height 30
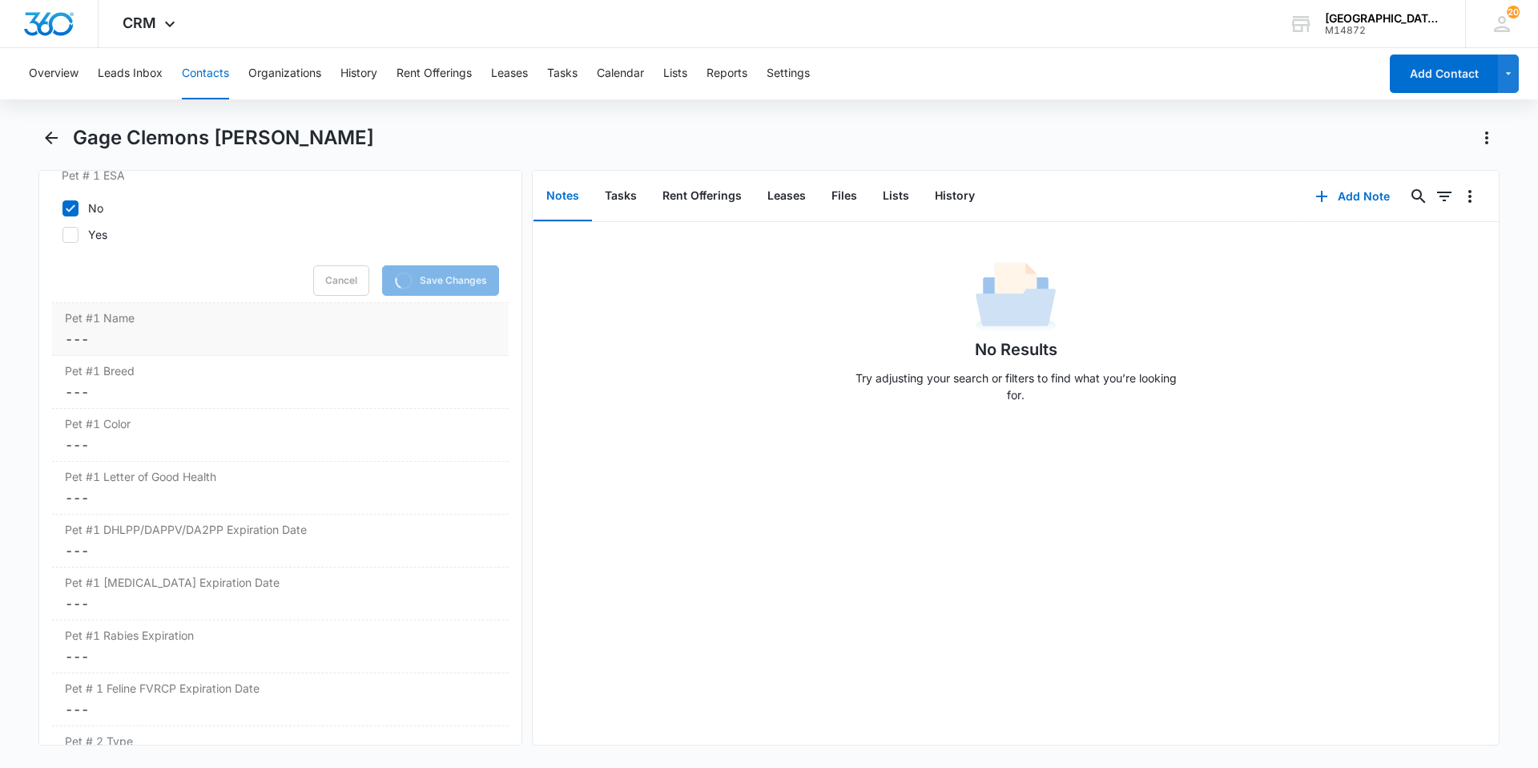
scroll to position [2243, 0]
click at [198, 346] on dd "Cancel Save Changes ---" at bounding box center [280, 338] width 431 height 19
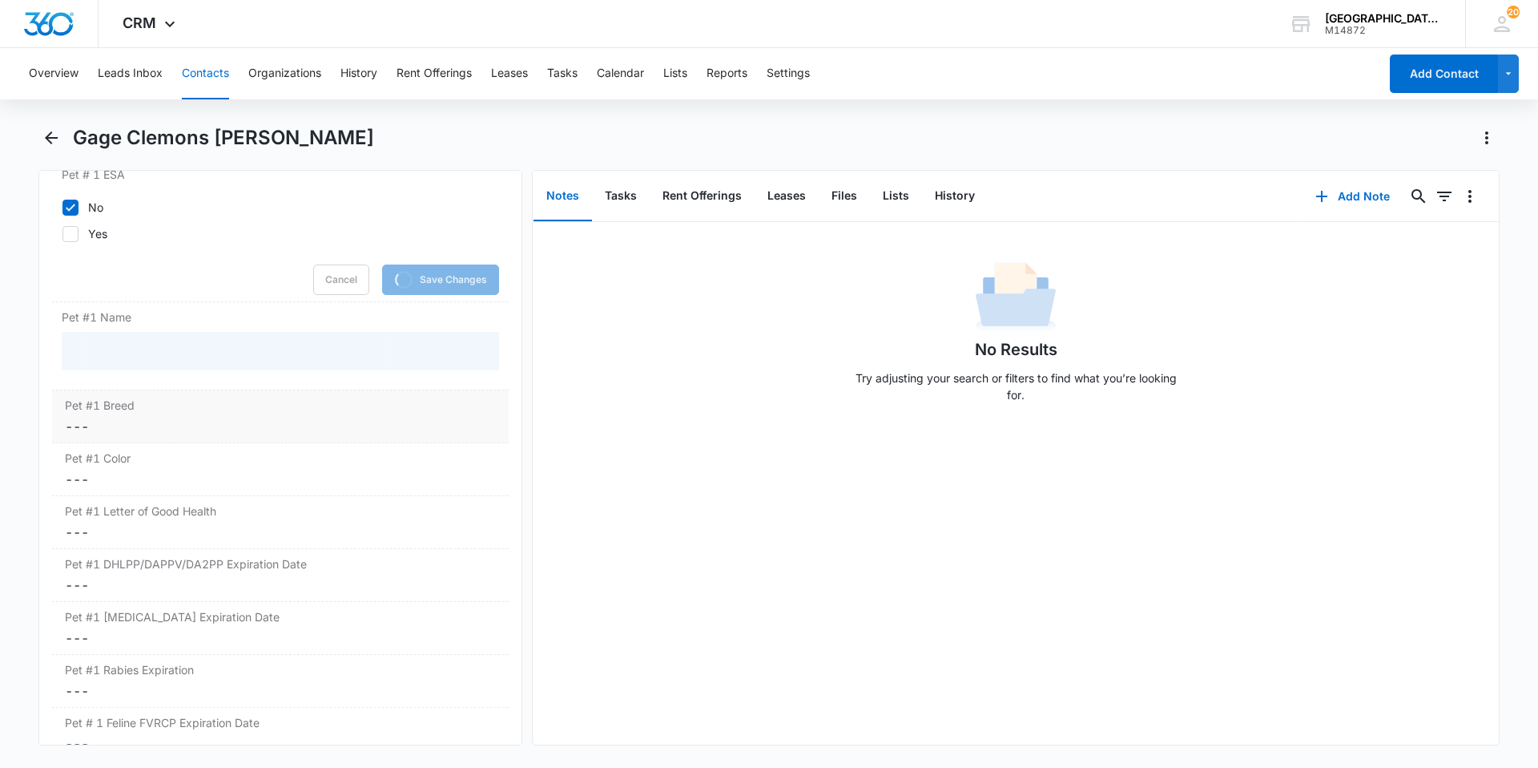
click at [188, 409] on label "Pet #1 Breed" at bounding box center [280, 405] width 431 height 17
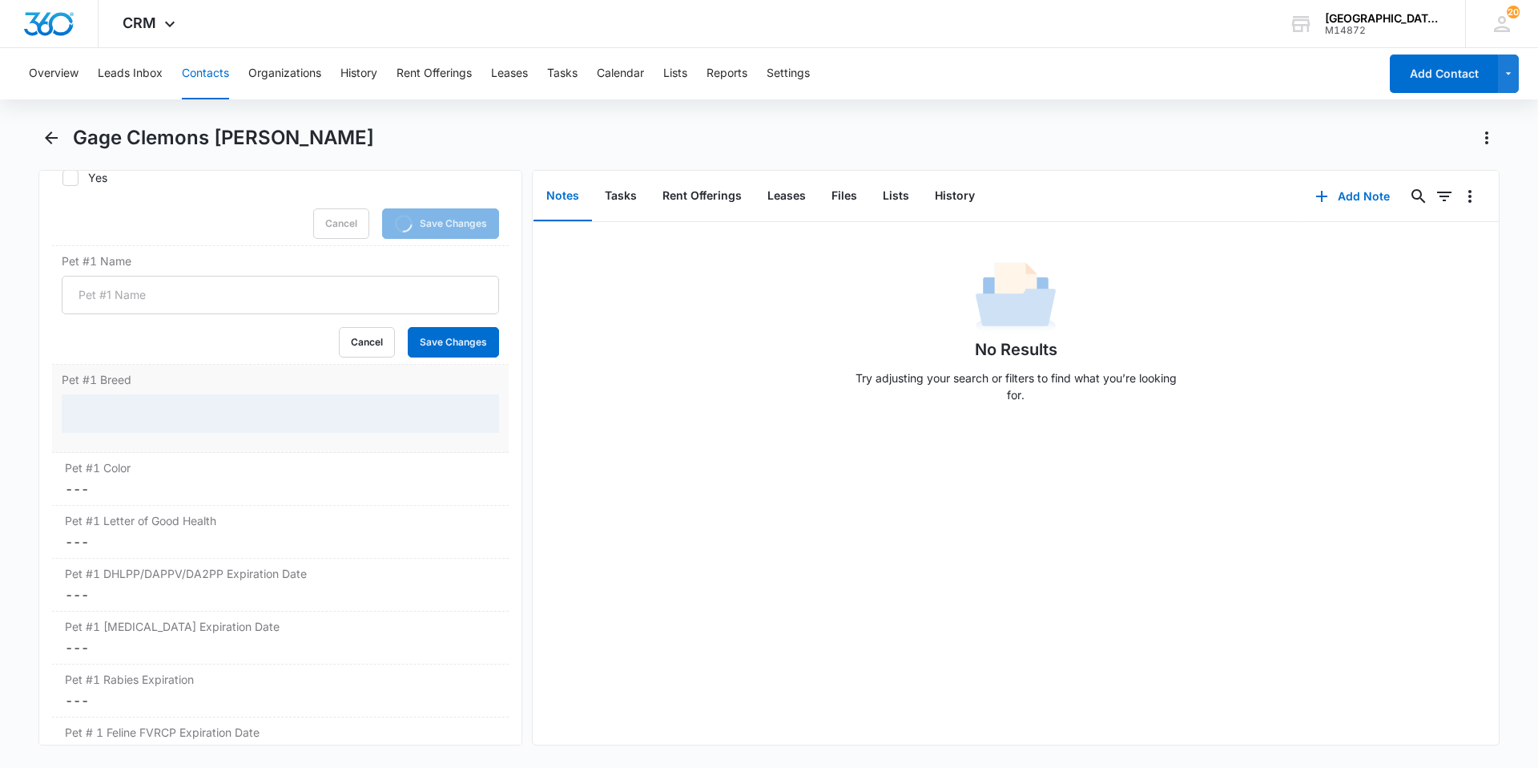
scroll to position [2324, 0]
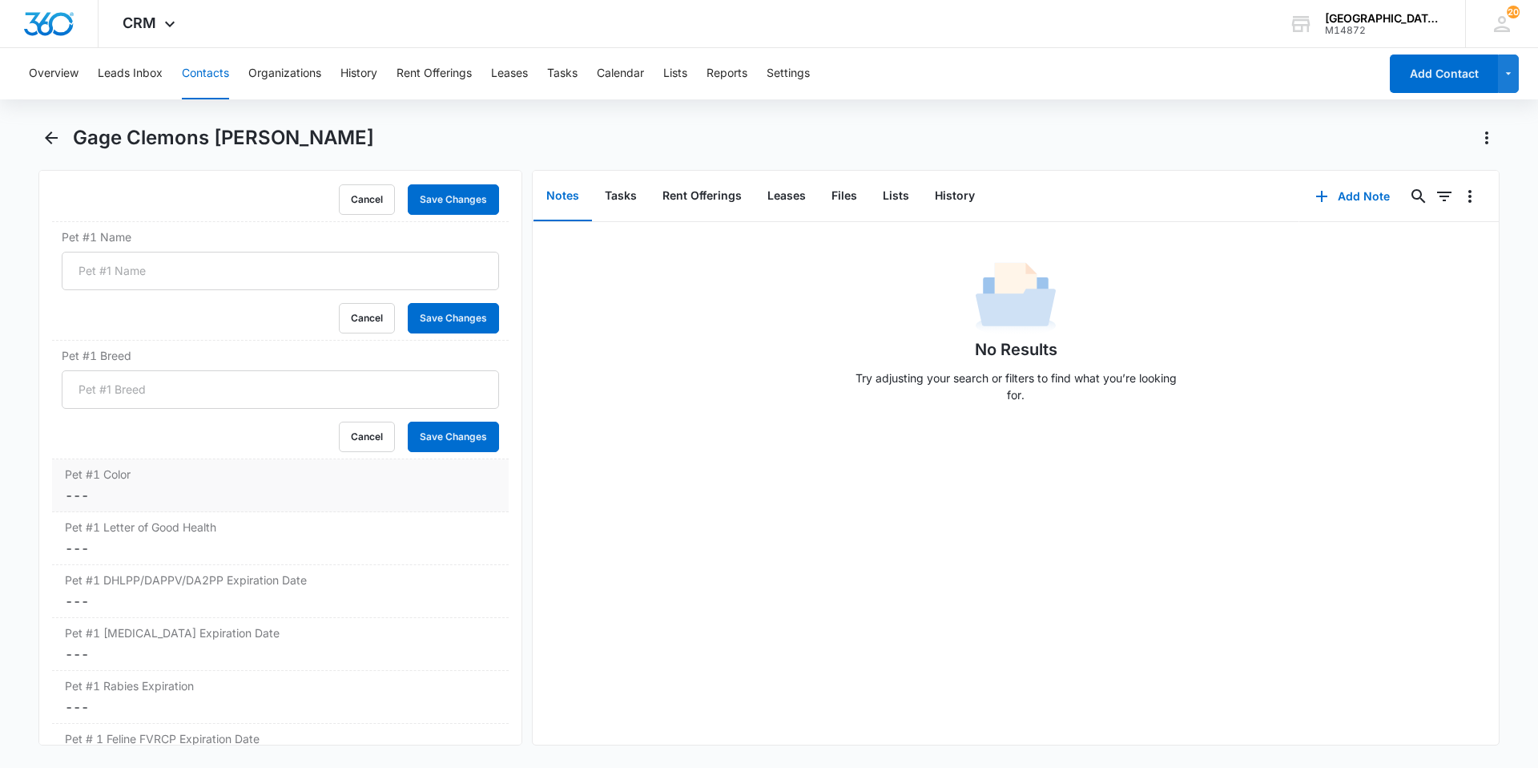
click at [196, 483] on div "Pet #1 Color Cancel Save Changes ---" at bounding box center [280, 485] width 457 height 53
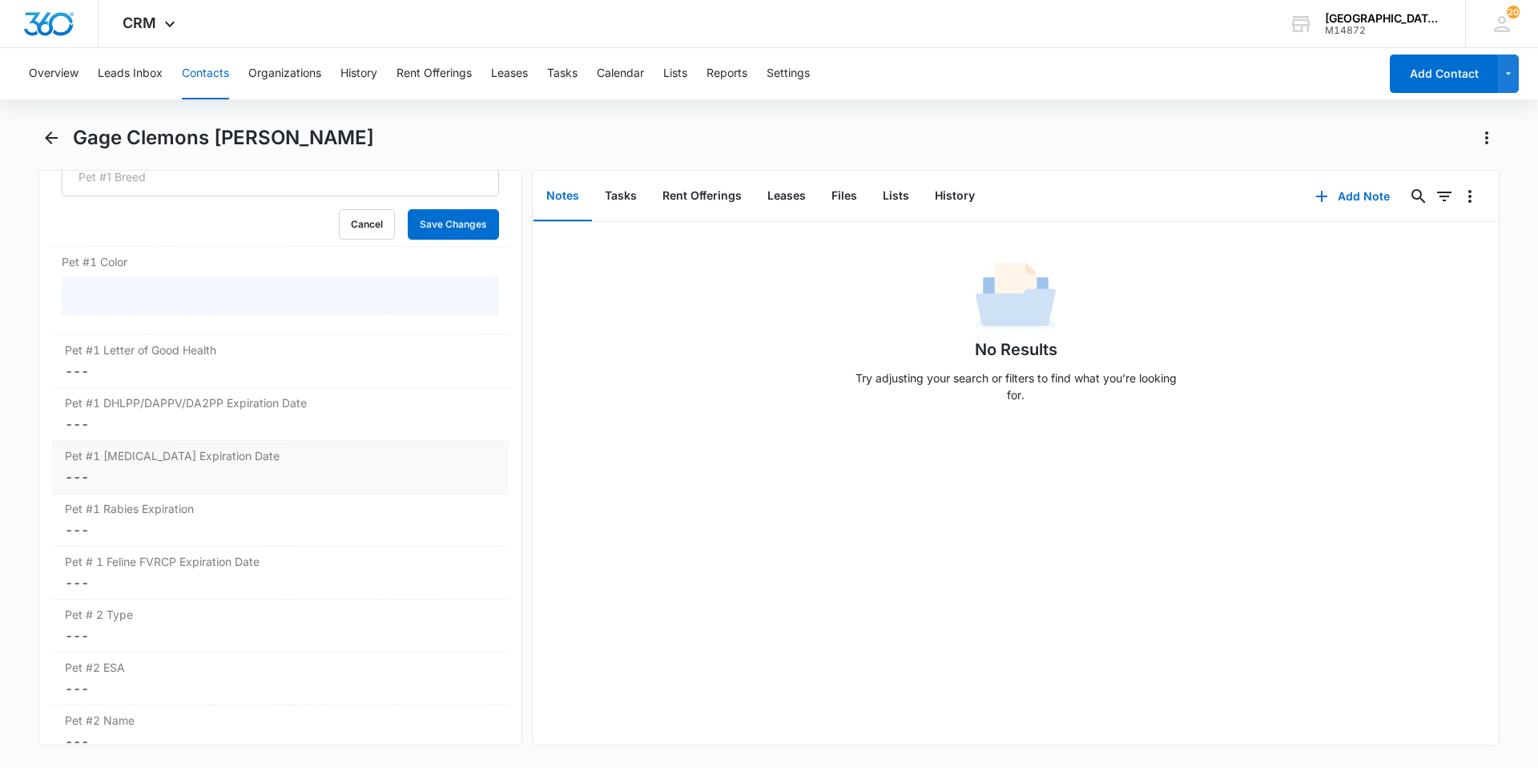
scroll to position [2453, 0]
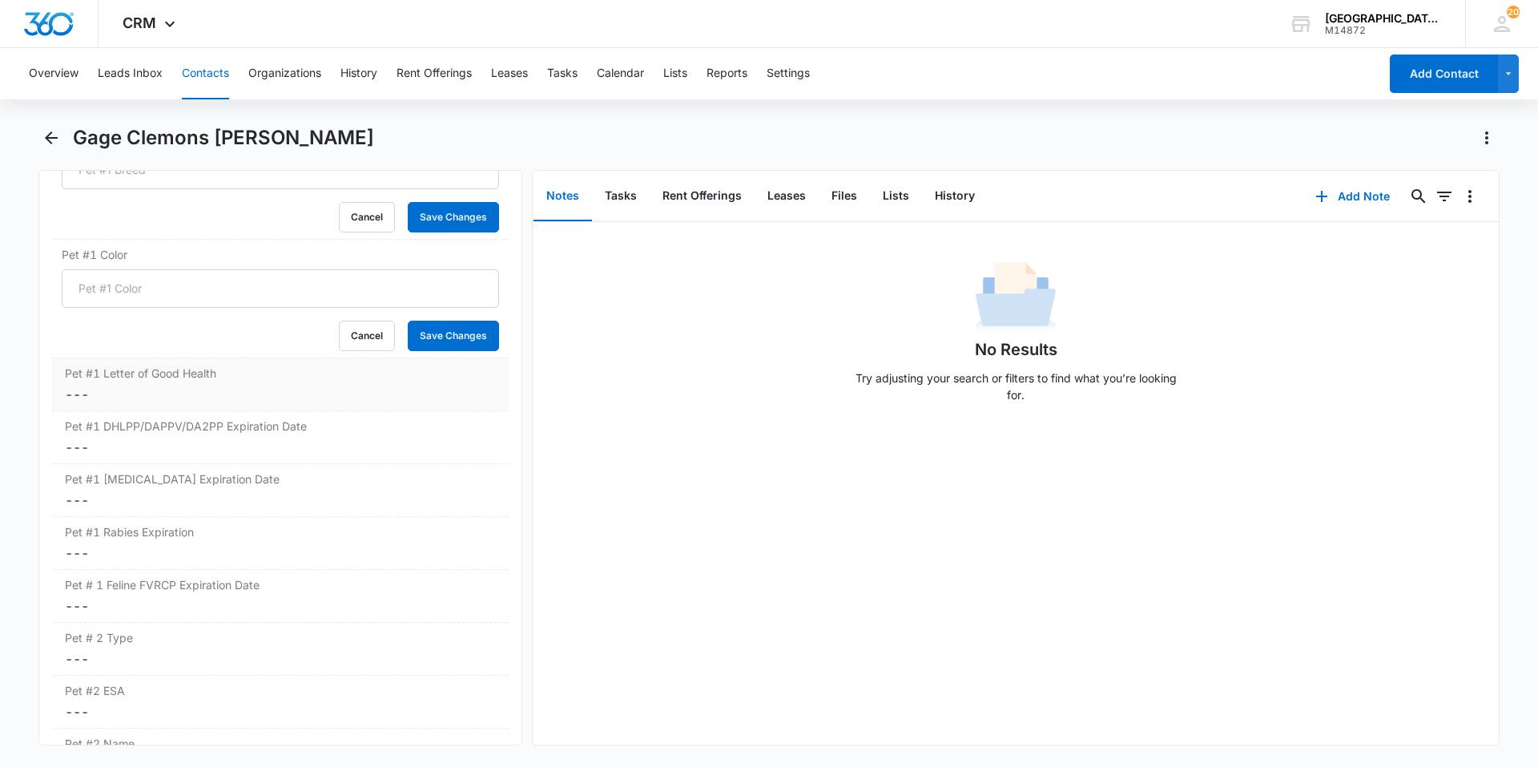
click at [184, 398] on dd "Cancel Save Changes ---" at bounding box center [280, 394] width 431 height 19
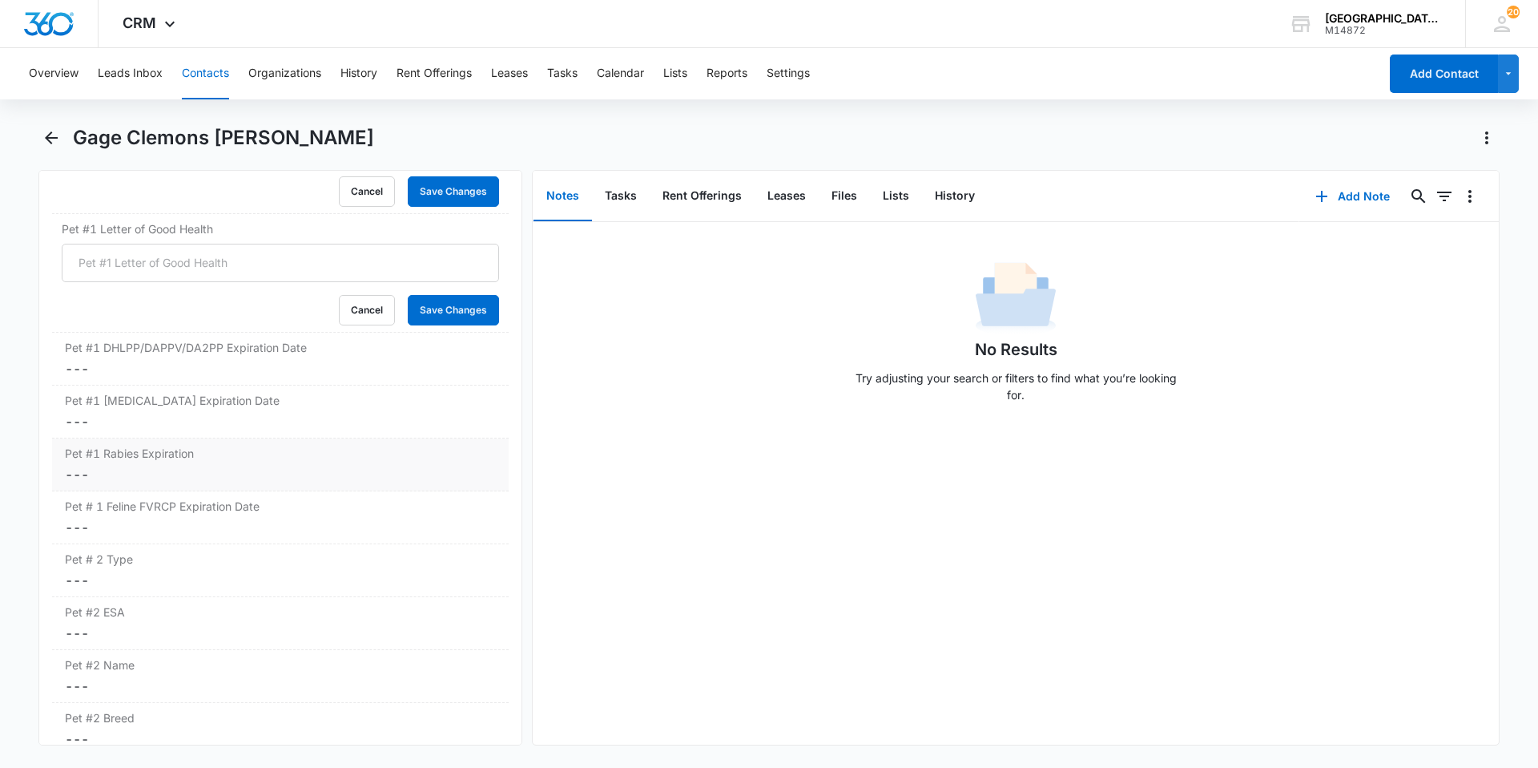
scroll to position [2614, 0]
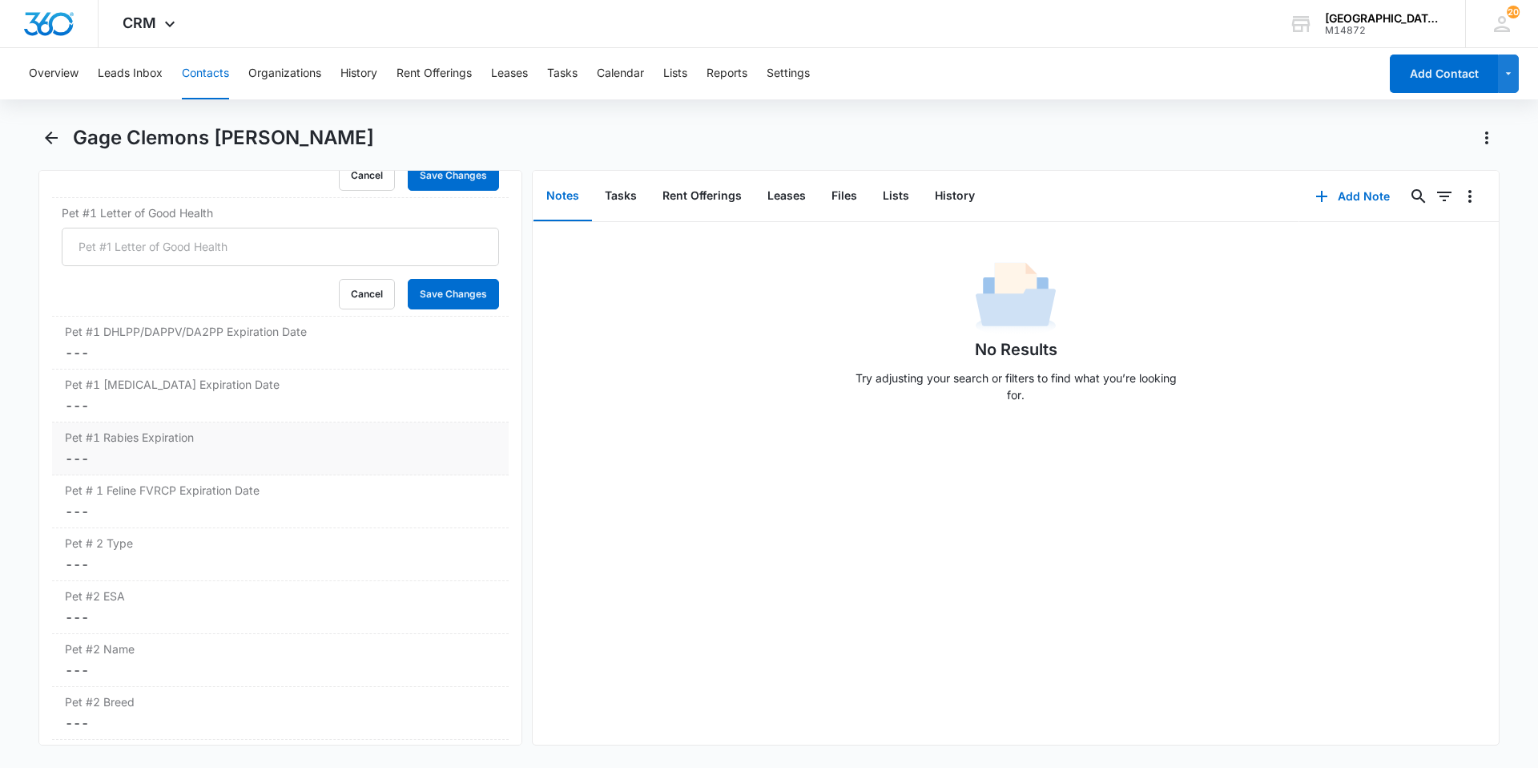
click at [204, 458] on dd "Cancel Save Changes ---" at bounding box center [280, 458] width 431 height 19
click at [202, 529] on div "Cancel Save Changes" at bounding box center [280, 518] width 437 height 30
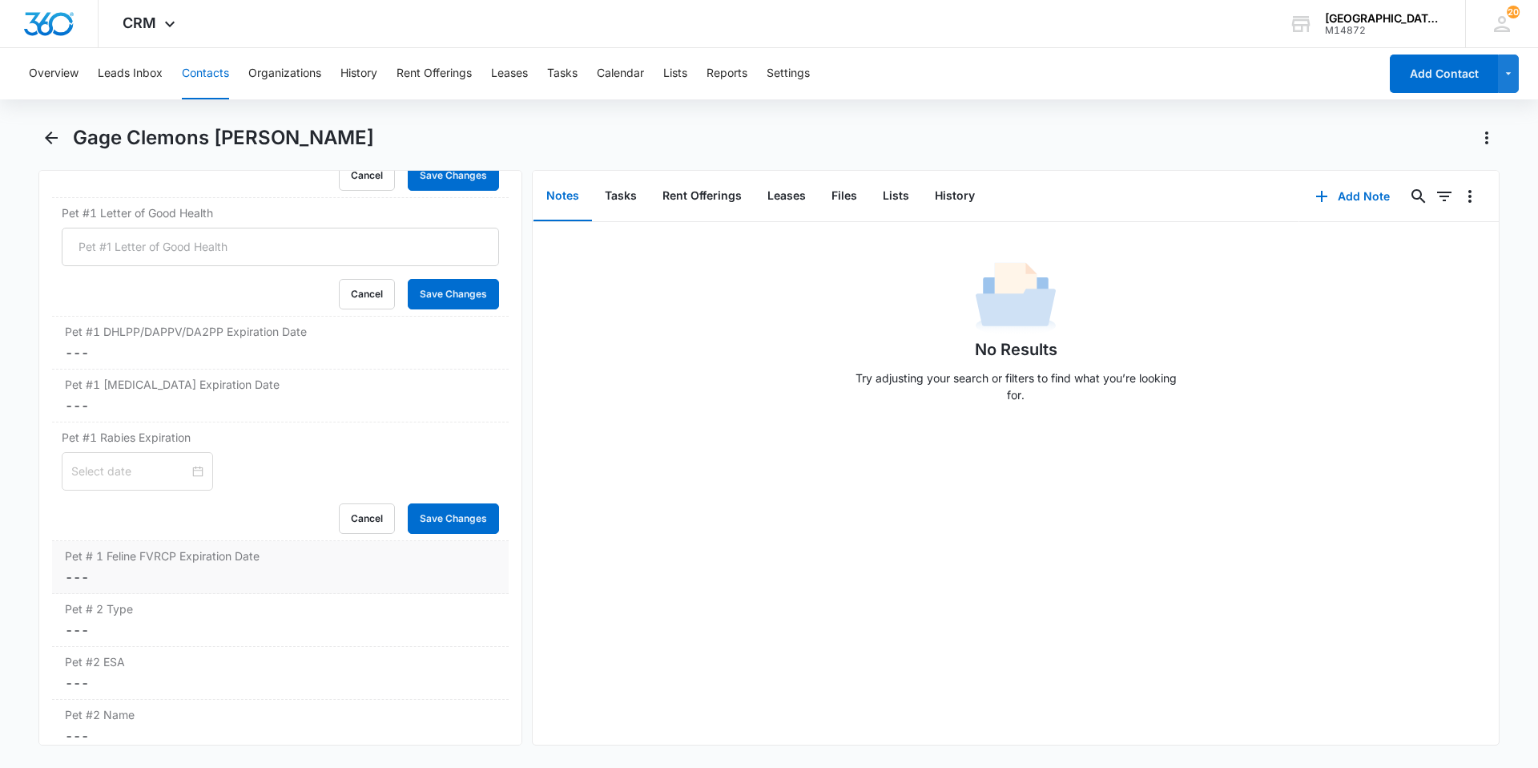
click at [202, 558] on label "Pet # 1 Feline FVRCP Expiration Date" at bounding box center [280, 555] width 431 height 17
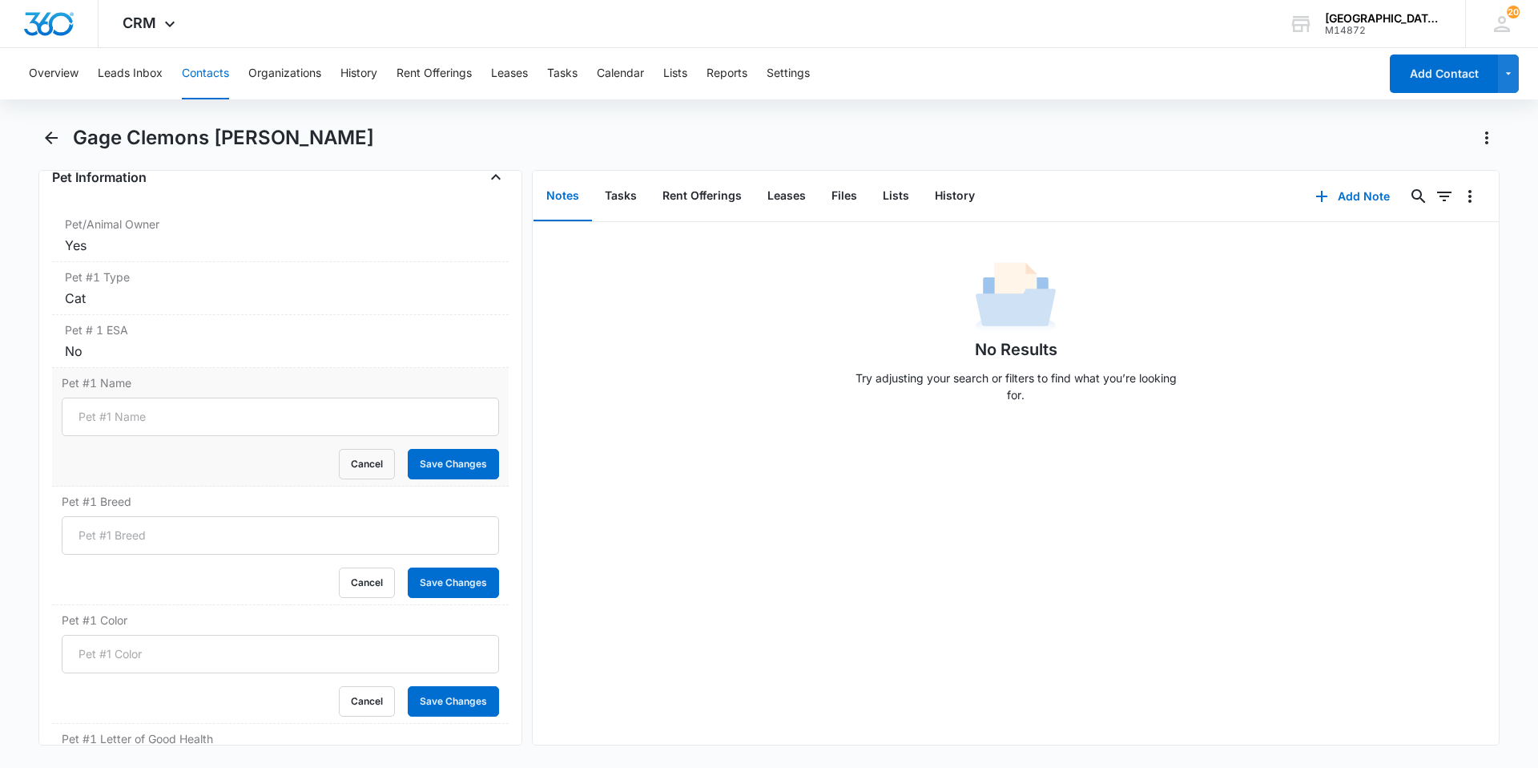
scroll to position [2053, 0]
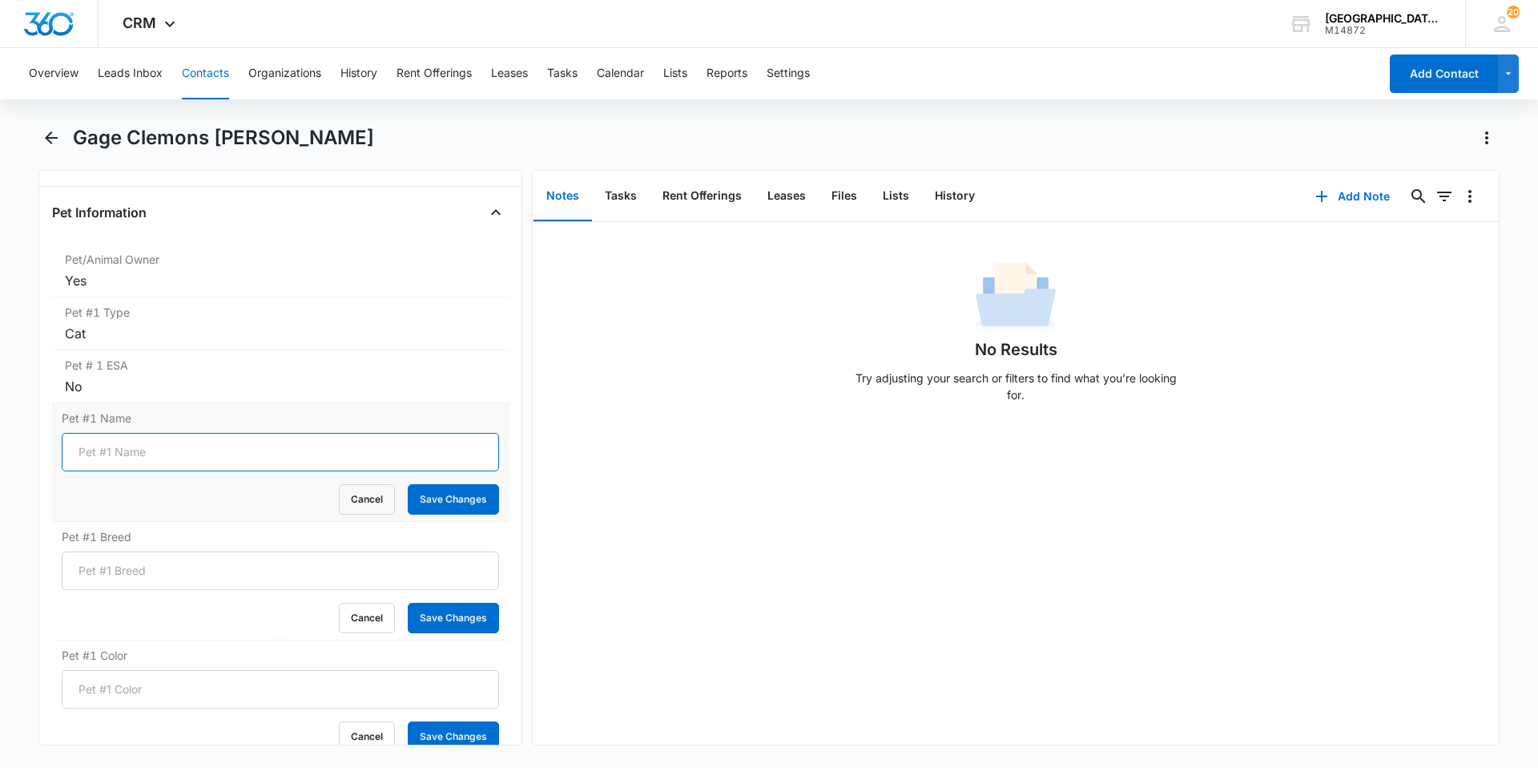
click at [175, 453] on input "Pet #1 Name" at bounding box center [280, 452] width 437 height 38
type input "[PERSON_NAME]"
click at [408, 484] on button "Save Changes" at bounding box center [453, 499] width 91 height 30
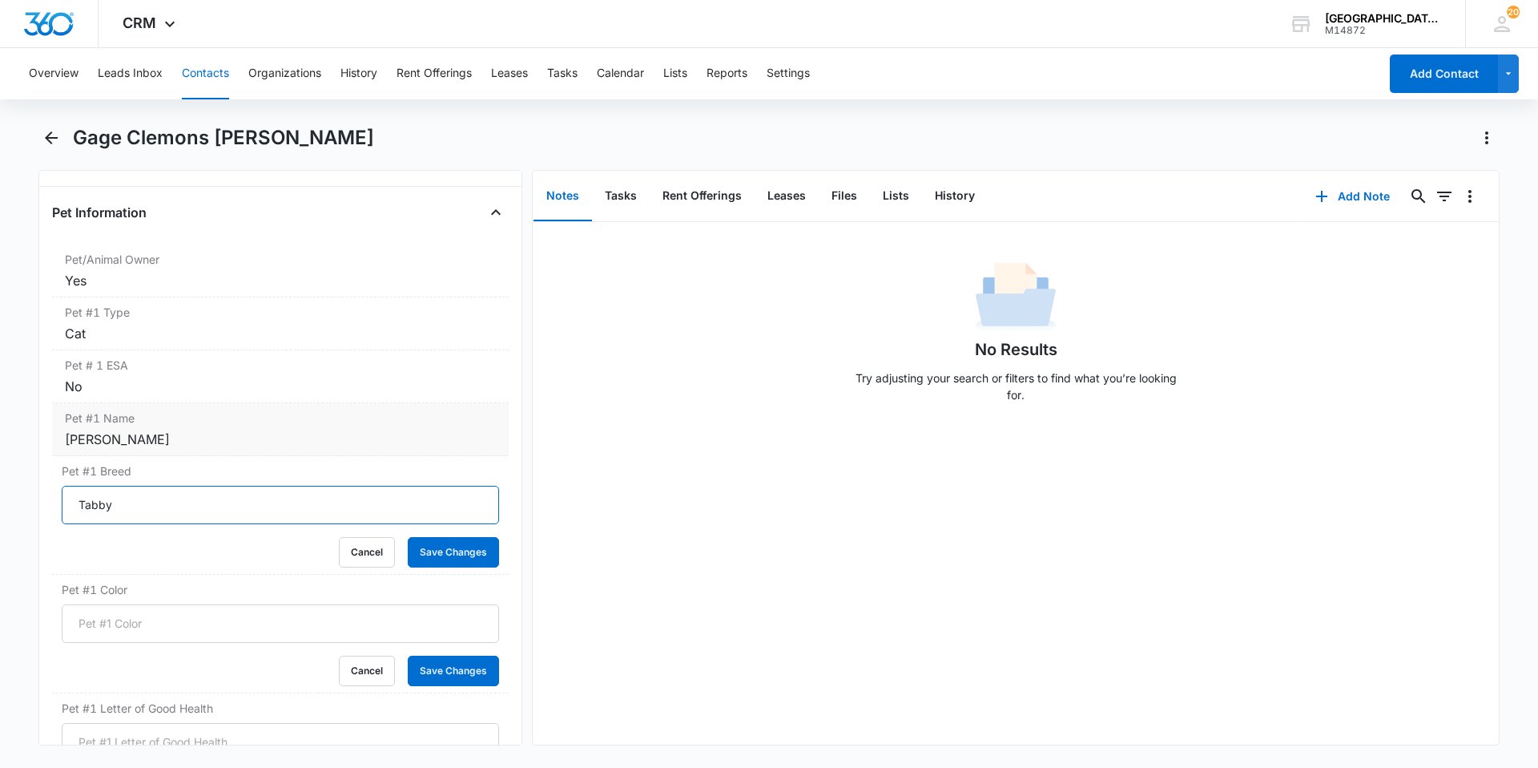
type input "Tabby"
click at [408, 537] on button "Save Changes" at bounding box center [453, 552] width 91 height 30
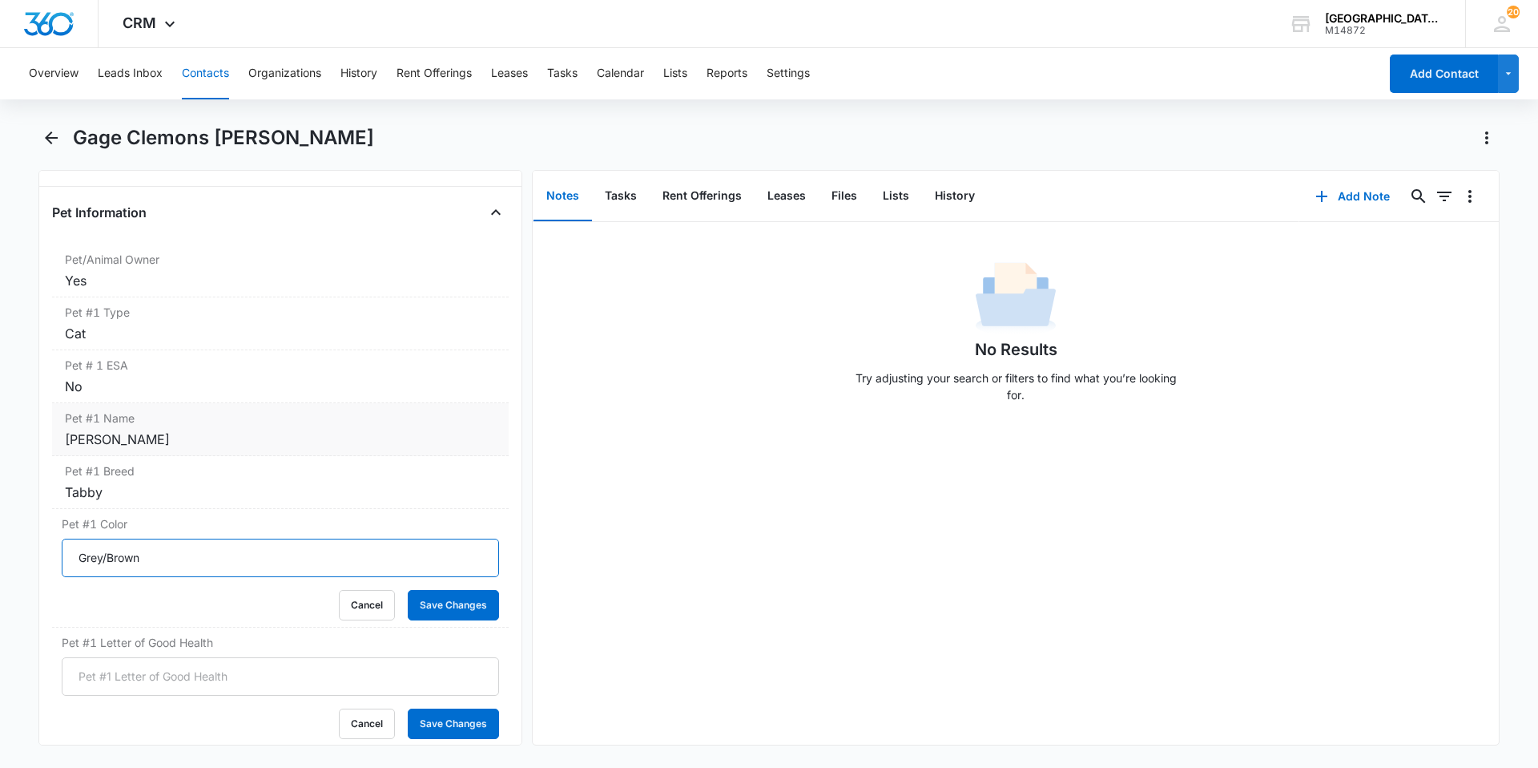
type input "Grey/Brown"
click at [408, 590] on button "Save Changes" at bounding box center [453, 605] width 91 height 30
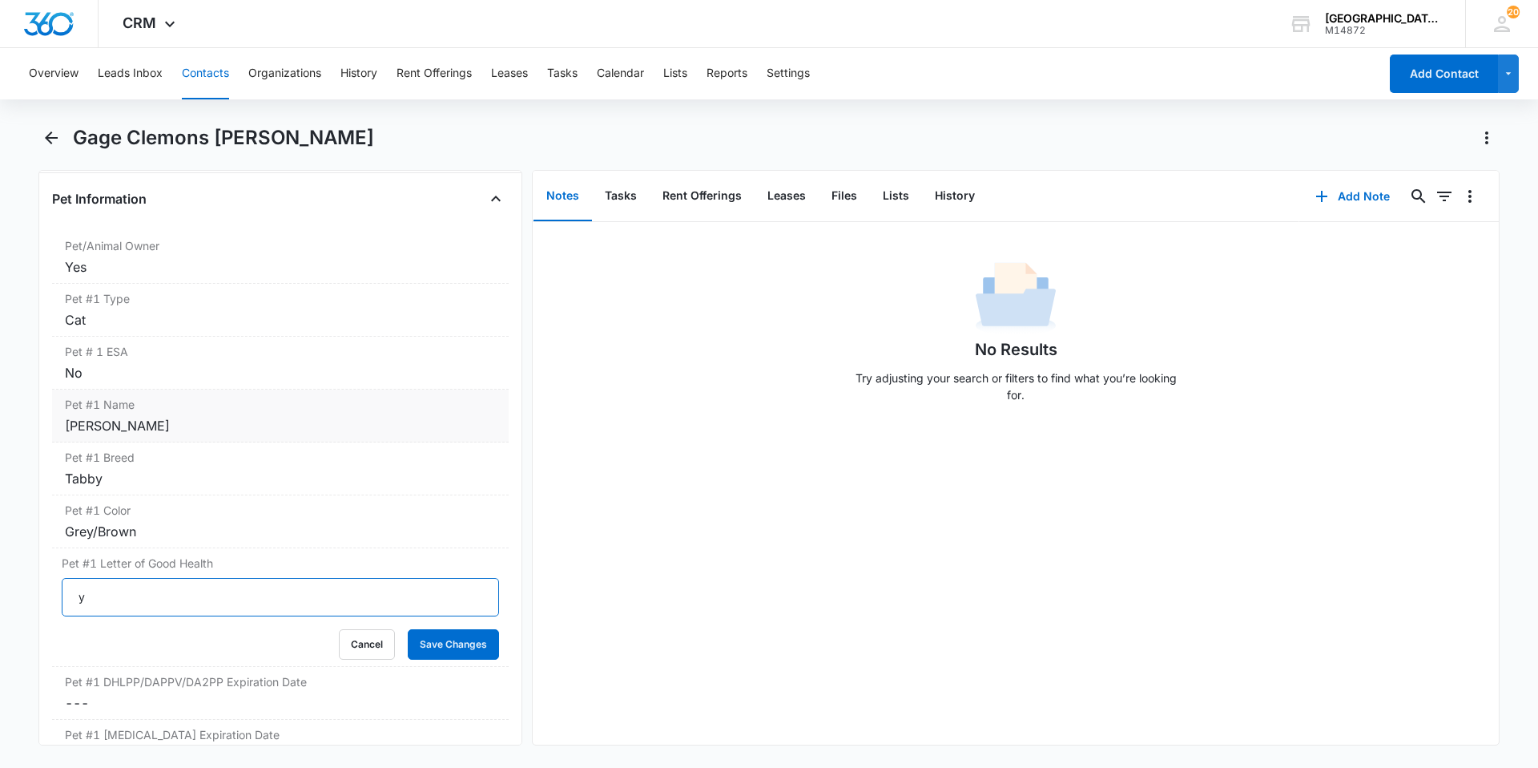
type input "YES"
click at [408, 629] on button "Save Changes" at bounding box center [453, 644] width 91 height 30
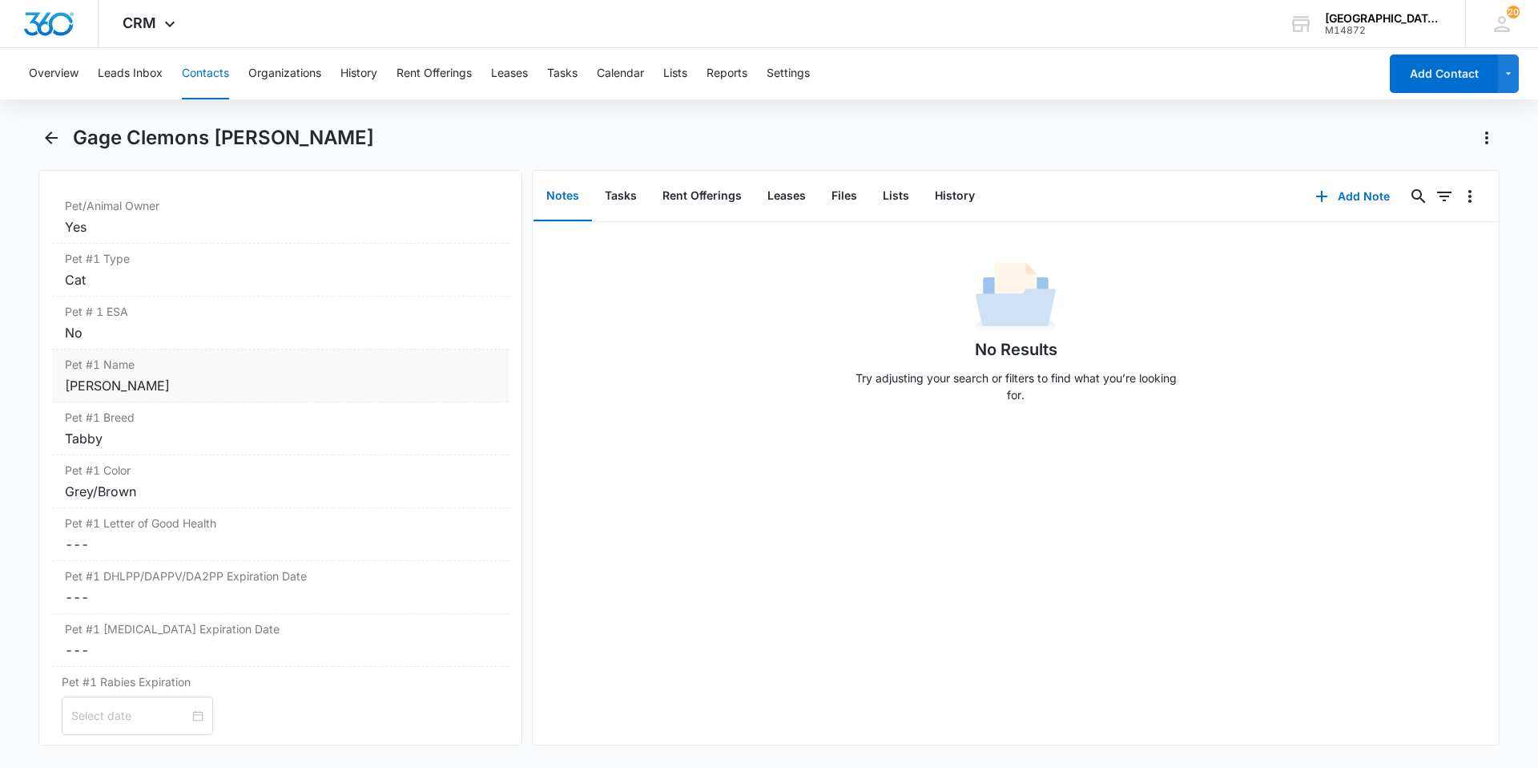
scroll to position [2168, 0]
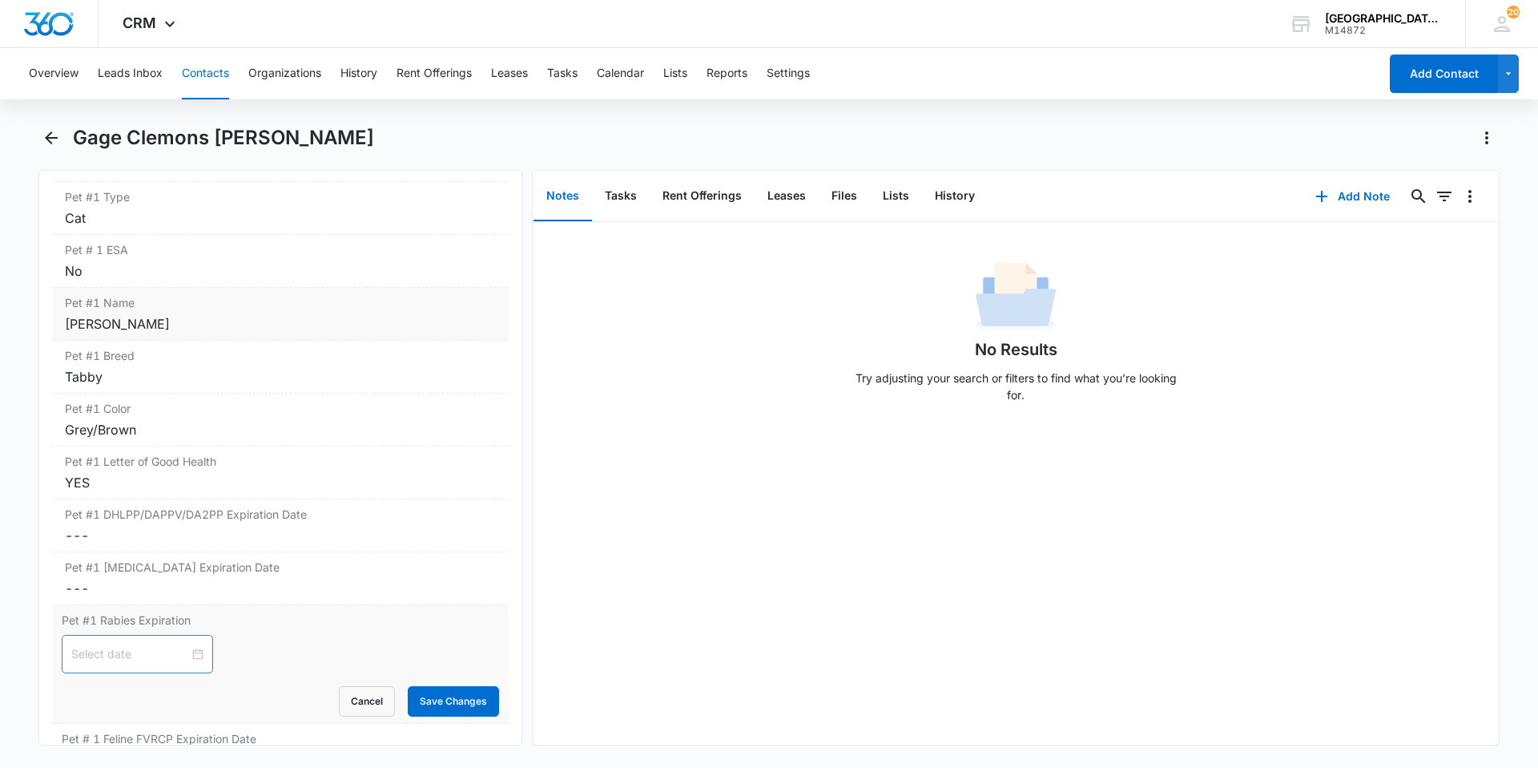
click at [169, 656] on input at bounding box center [130, 654] width 118 height 18
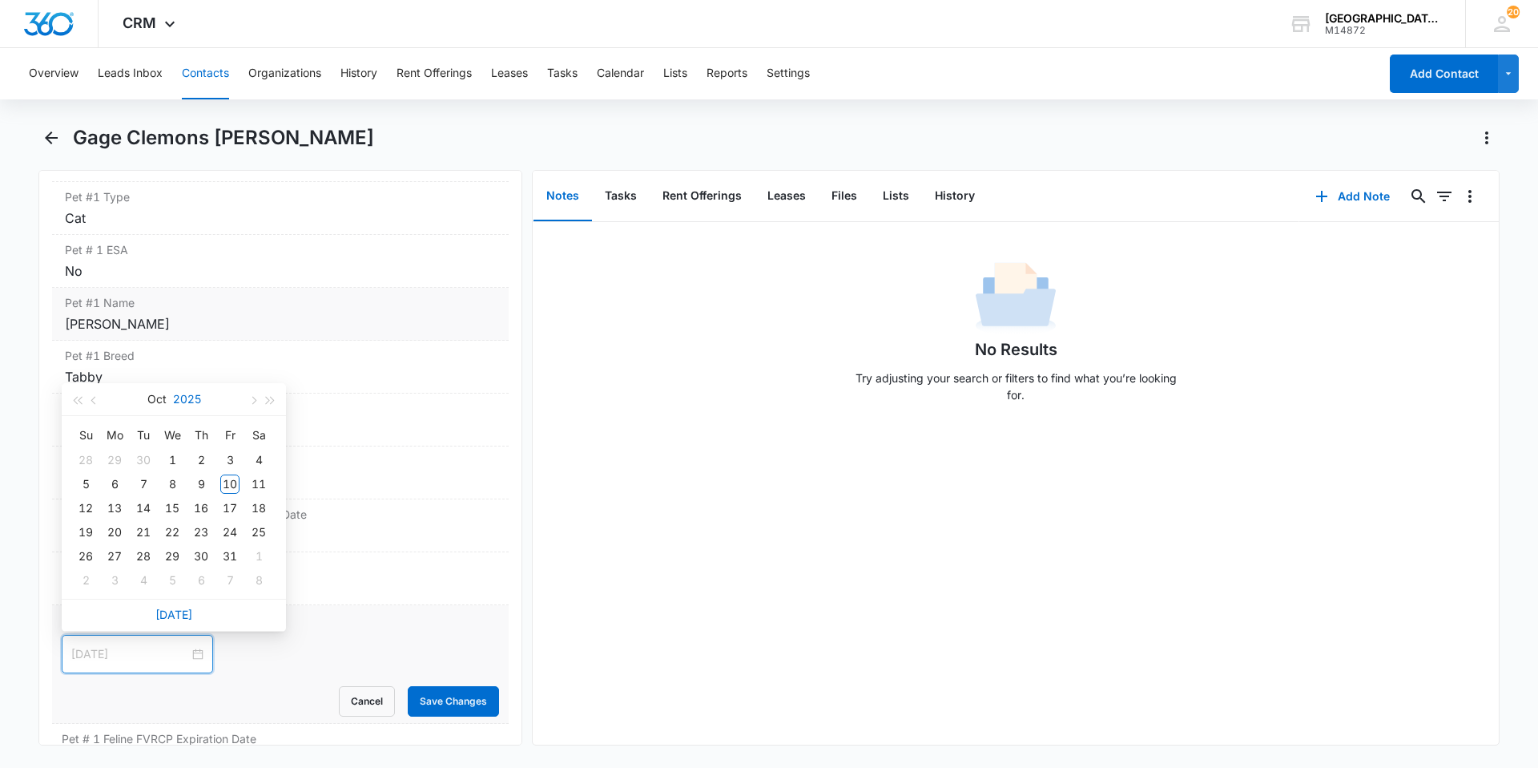
type input "[DATE]"
click at [195, 404] on button "2025" at bounding box center [187, 399] width 28 height 32
click at [232, 551] on div "2027" at bounding box center [244, 551] width 48 height 19
type input "[DATE]"
click at [163, 401] on button "Oct" at bounding box center [156, 399] width 19 height 32
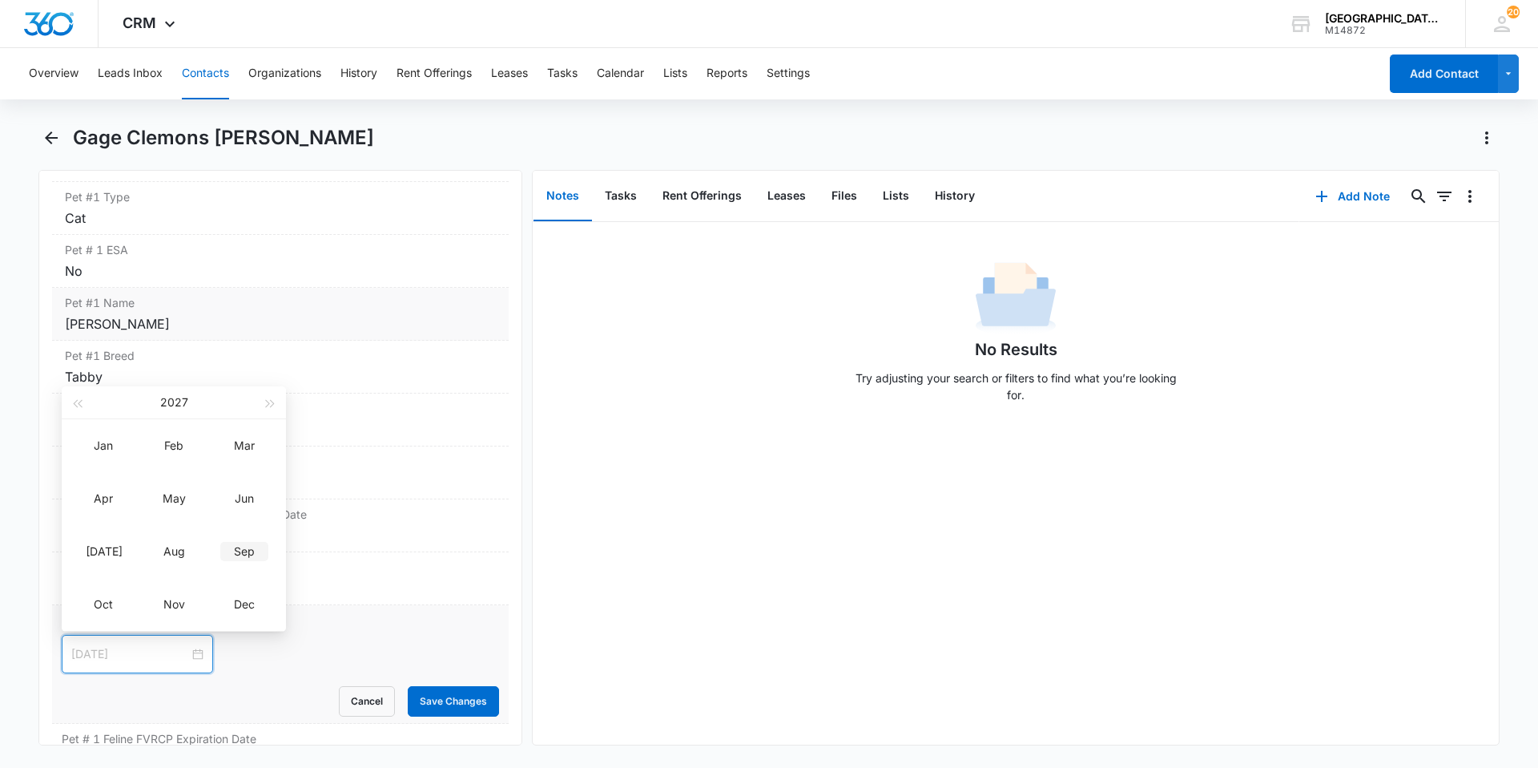
click at [251, 553] on div "Sep" at bounding box center [244, 551] width 48 height 19
type input "[DATE]"
click at [238, 462] on div "3" at bounding box center [229, 459] width 19 height 19
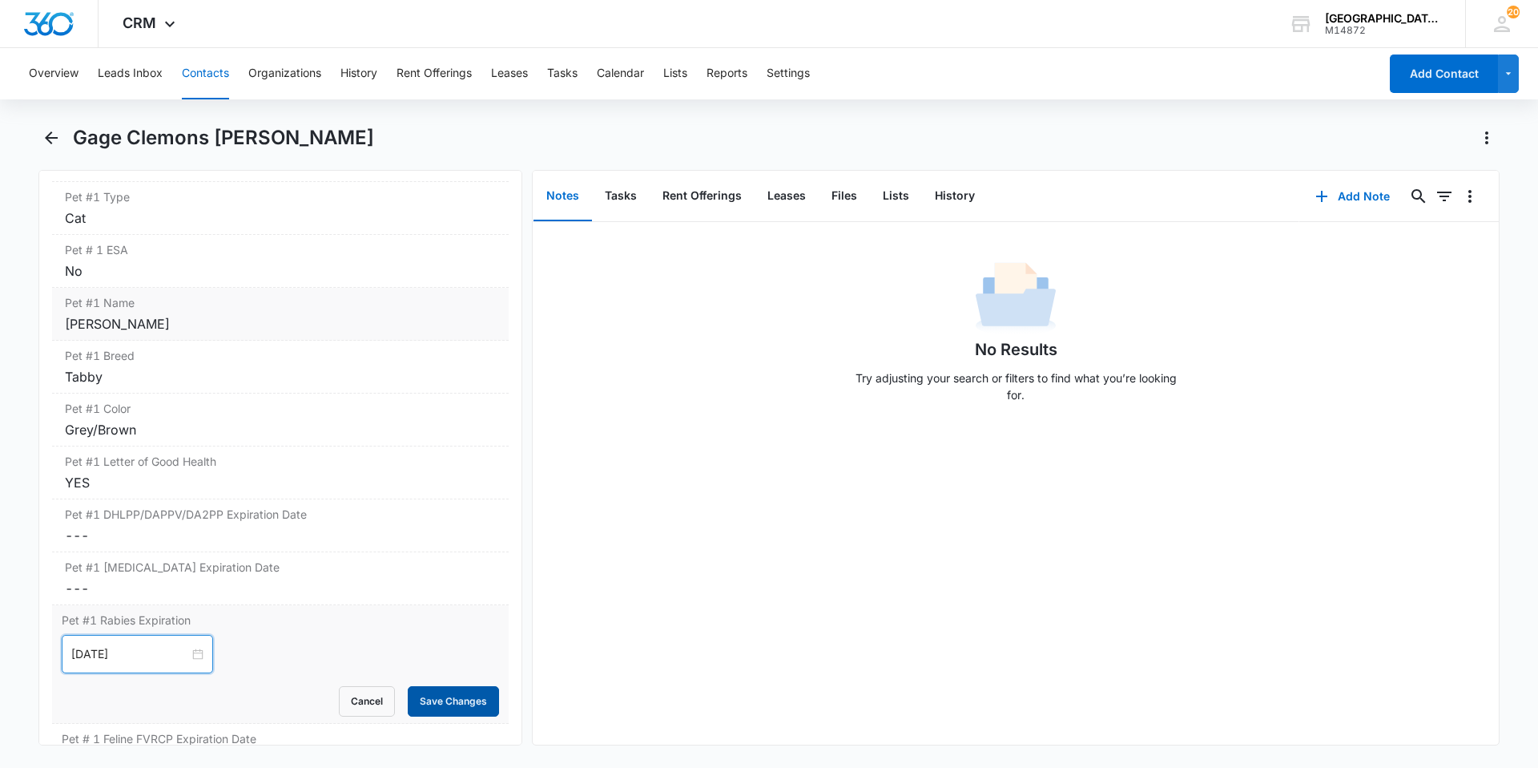
click at [419, 700] on button "Save Changes" at bounding box center [453, 701] width 91 height 30
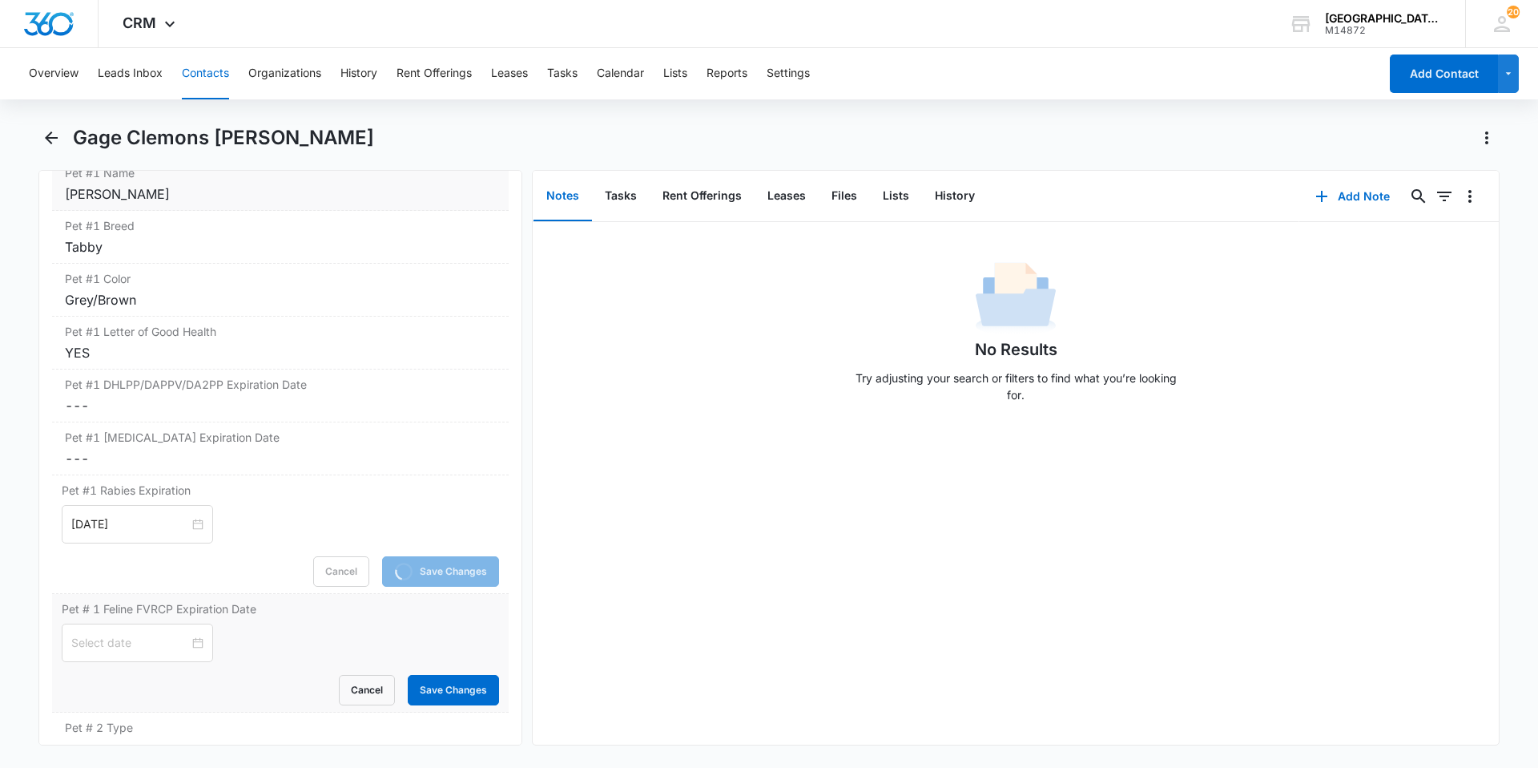
scroll to position [2328, 0]
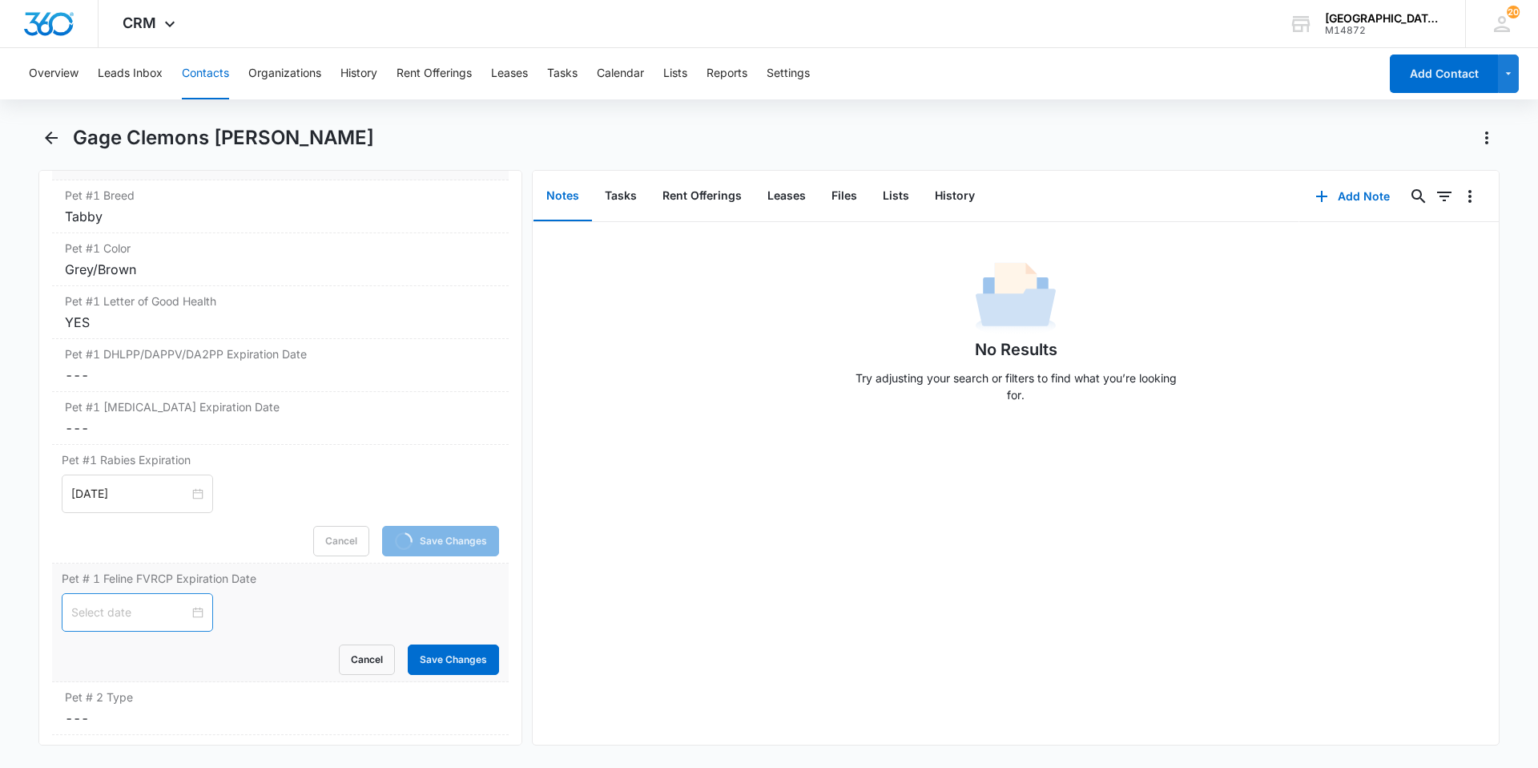
click at [196, 615] on div at bounding box center [137, 612] width 151 height 38
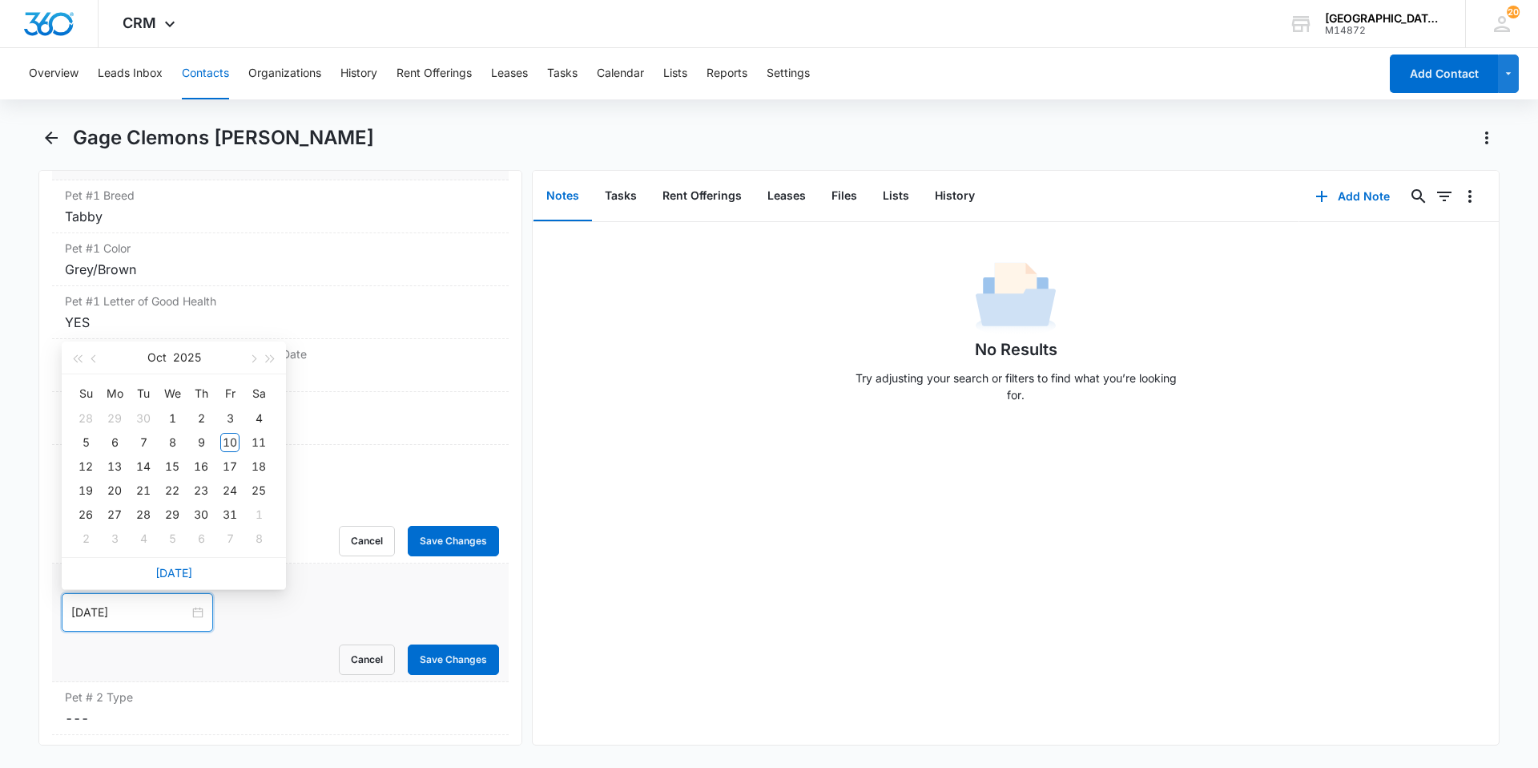
type input "[DATE]"
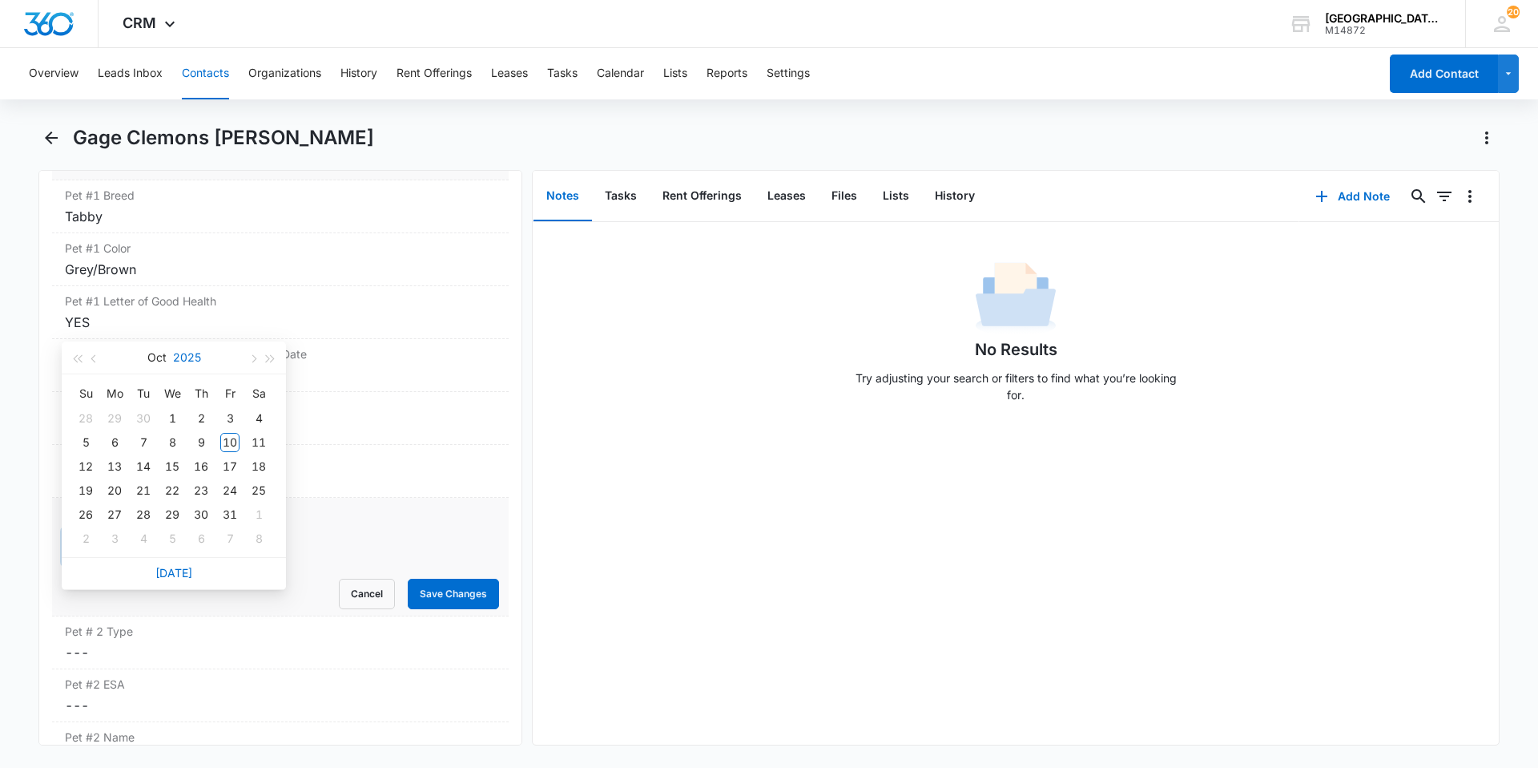
click at [183, 353] on button "2025" at bounding box center [187, 357] width 28 height 32
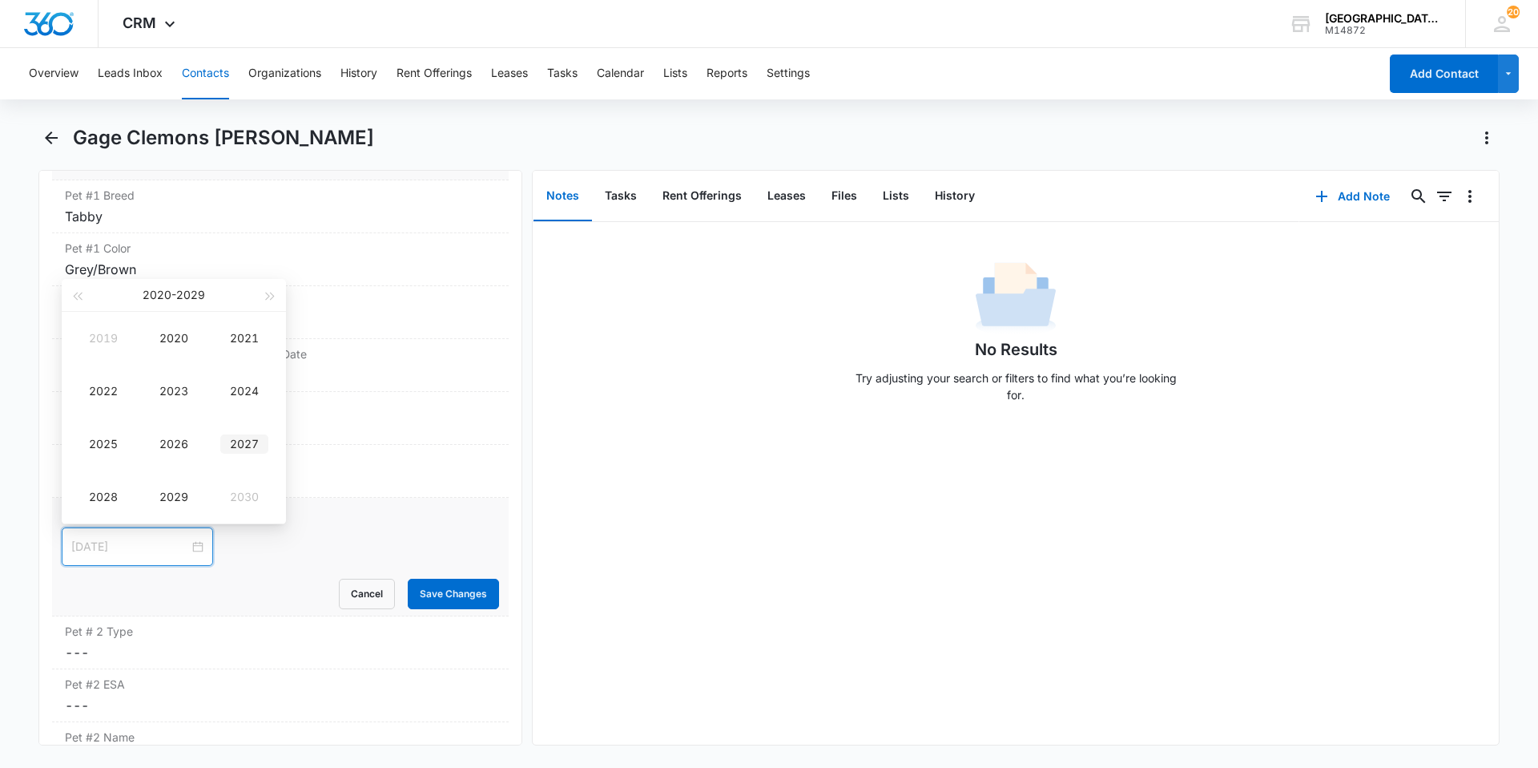
click at [242, 449] on div "2027" at bounding box center [244, 443] width 48 height 19
type input "[DATE]"
click at [159, 299] on button "Oct" at bounding box center [156, 292] width 19 height 32
click at [249, 437] on div "Sep" at bounding box center [244, 443] width 48 height 19
type input "[DATE]"
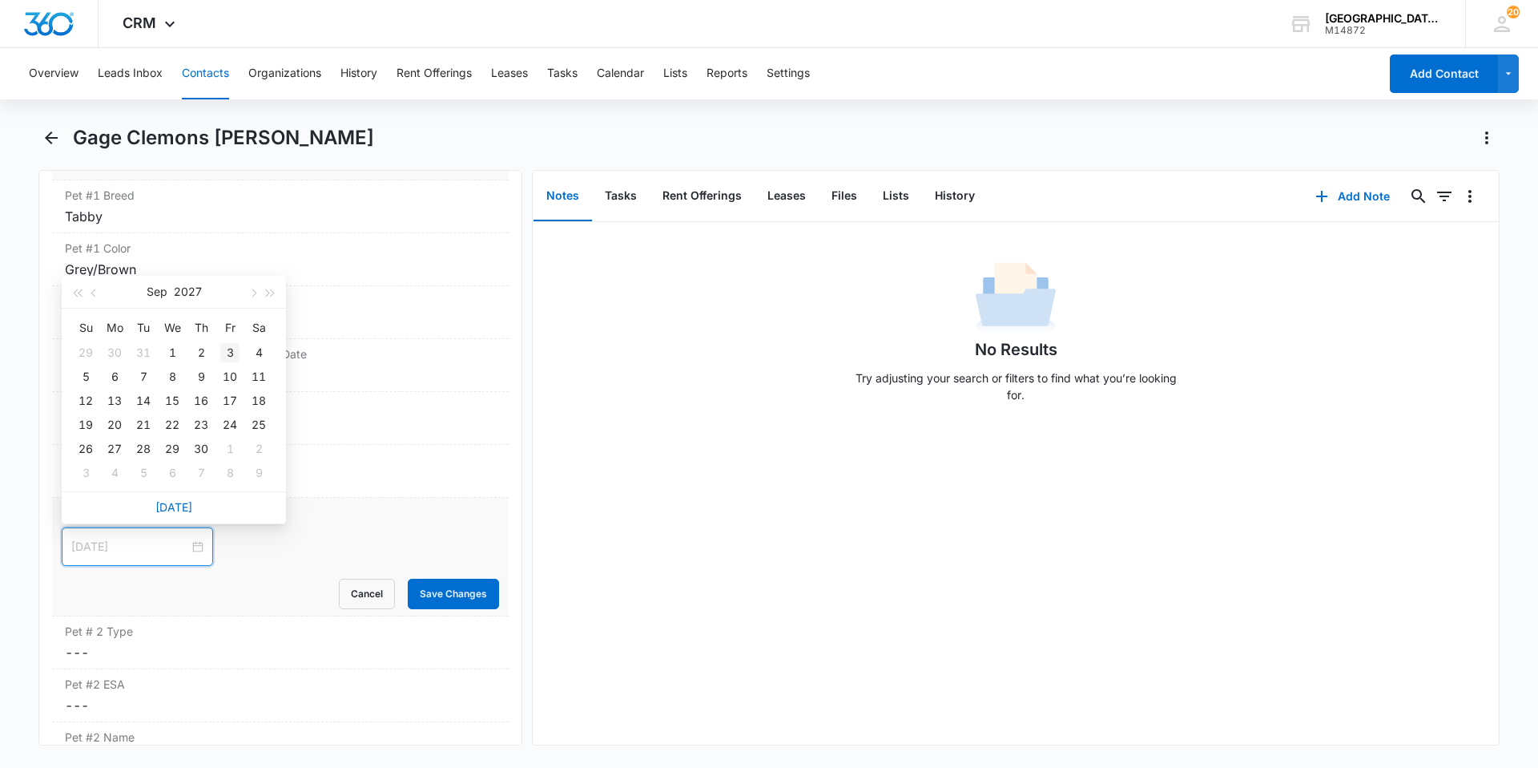
click at [223, 355] on div "3" at bounding box center [229, 352] width 19 height 19
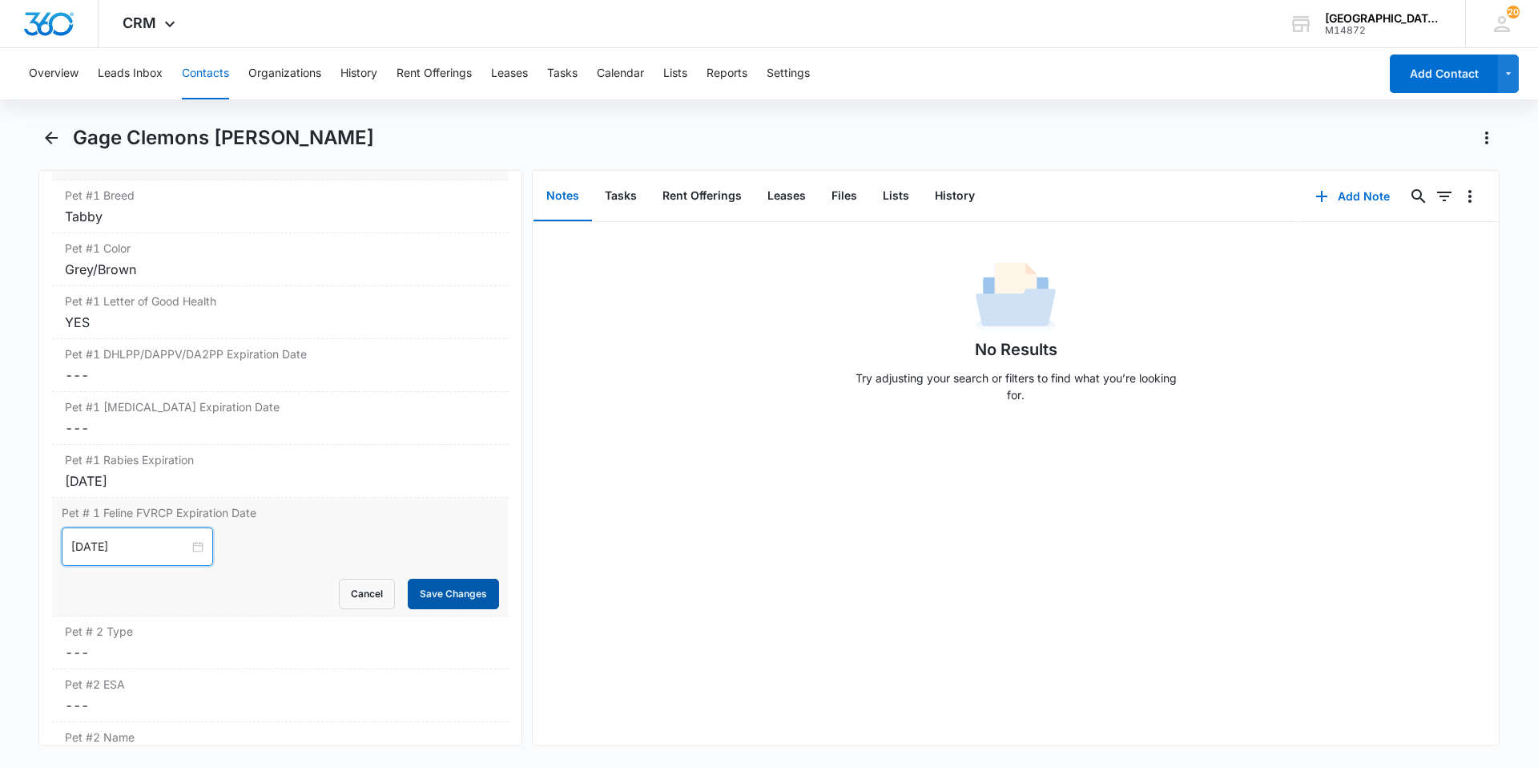
click at [425, 589] on button "Save Changes" at bounding box center [453, 594] width 91 height 30
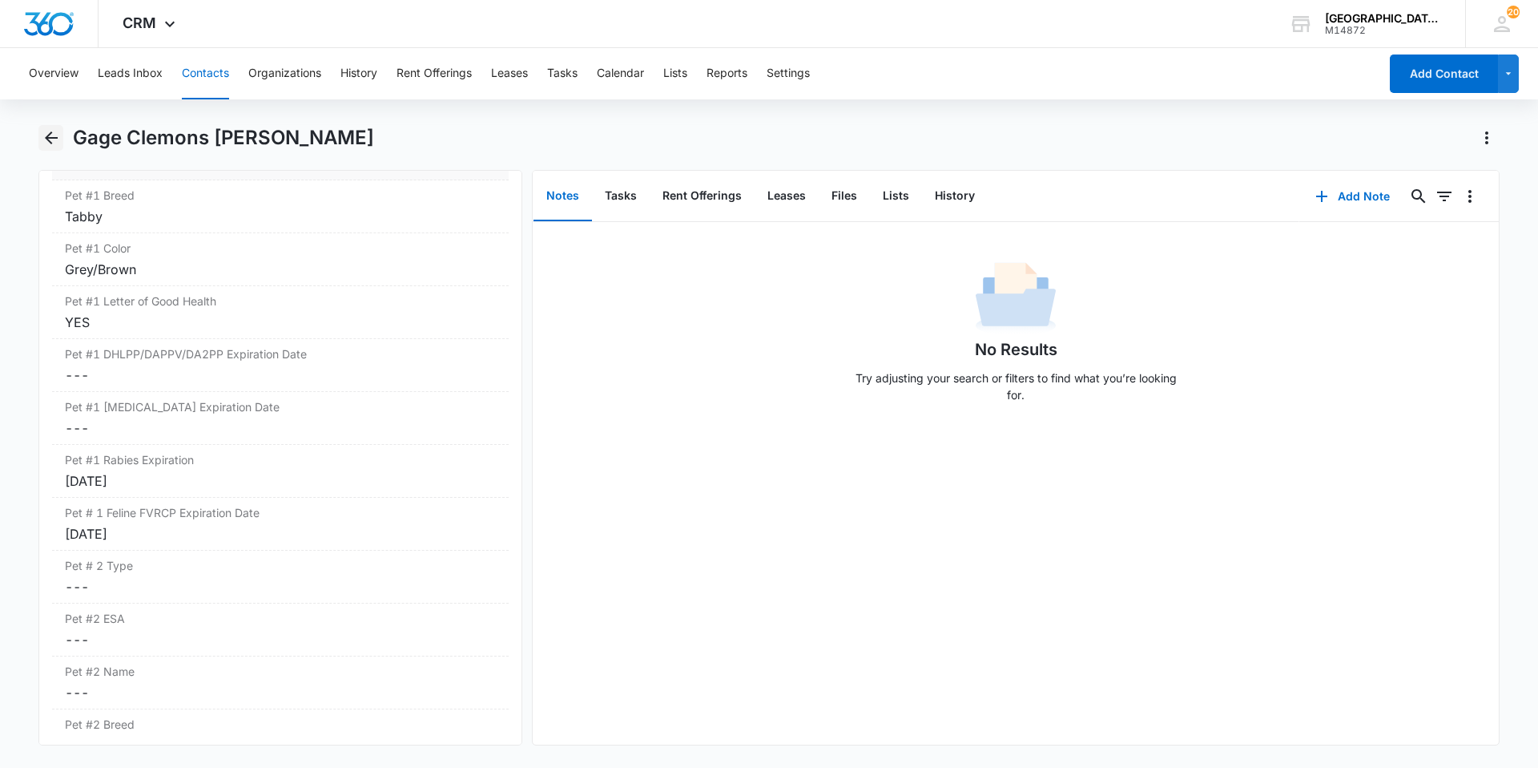
click at [58, 134] on icon "Back" at bounding box center [51, 137] width 19 height 19
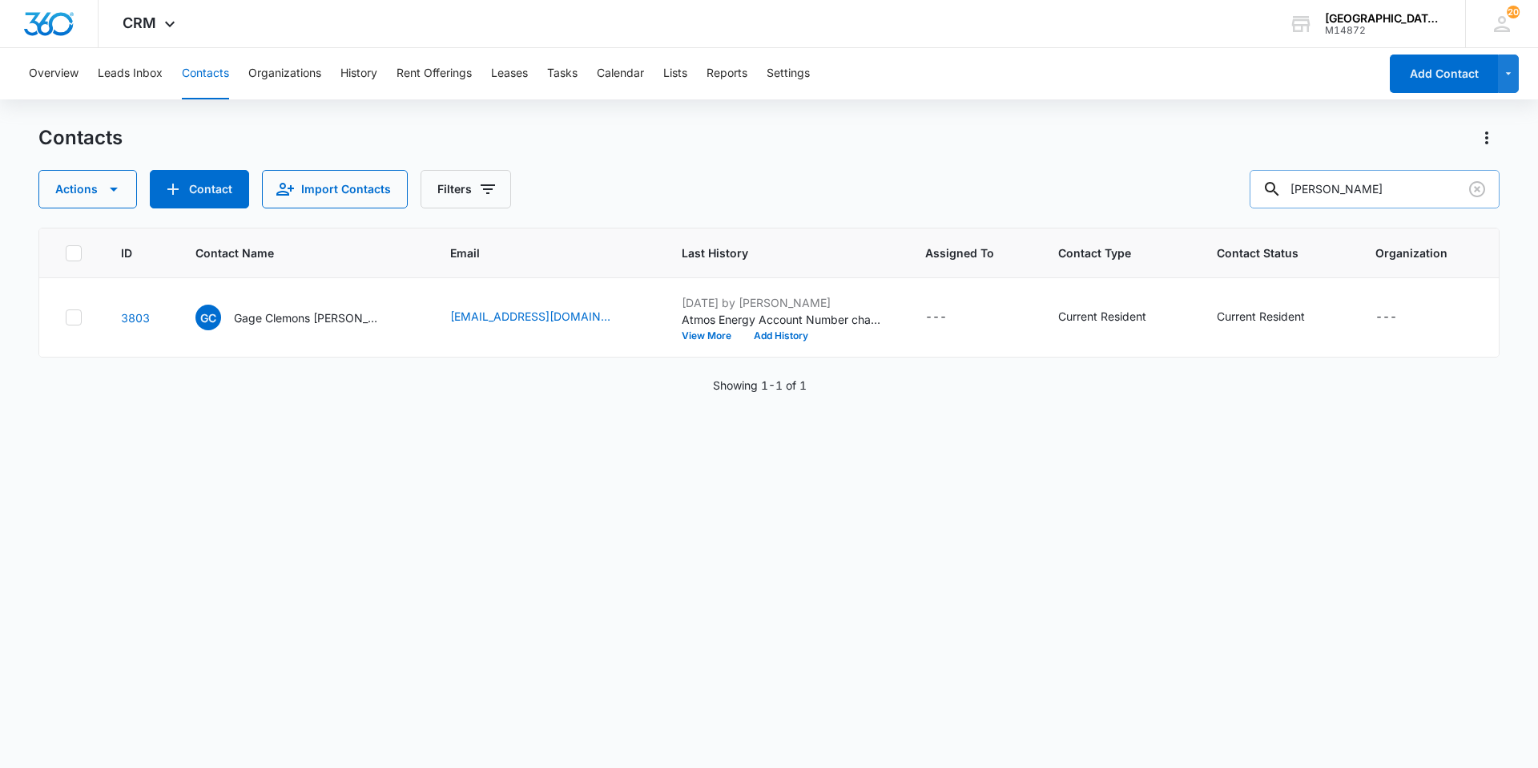
click at [1372, 185] on input "[PERSON_NAME]" at bounding box center [1375, 189] width 250 height 38
type input "[PERSON_NAME]"
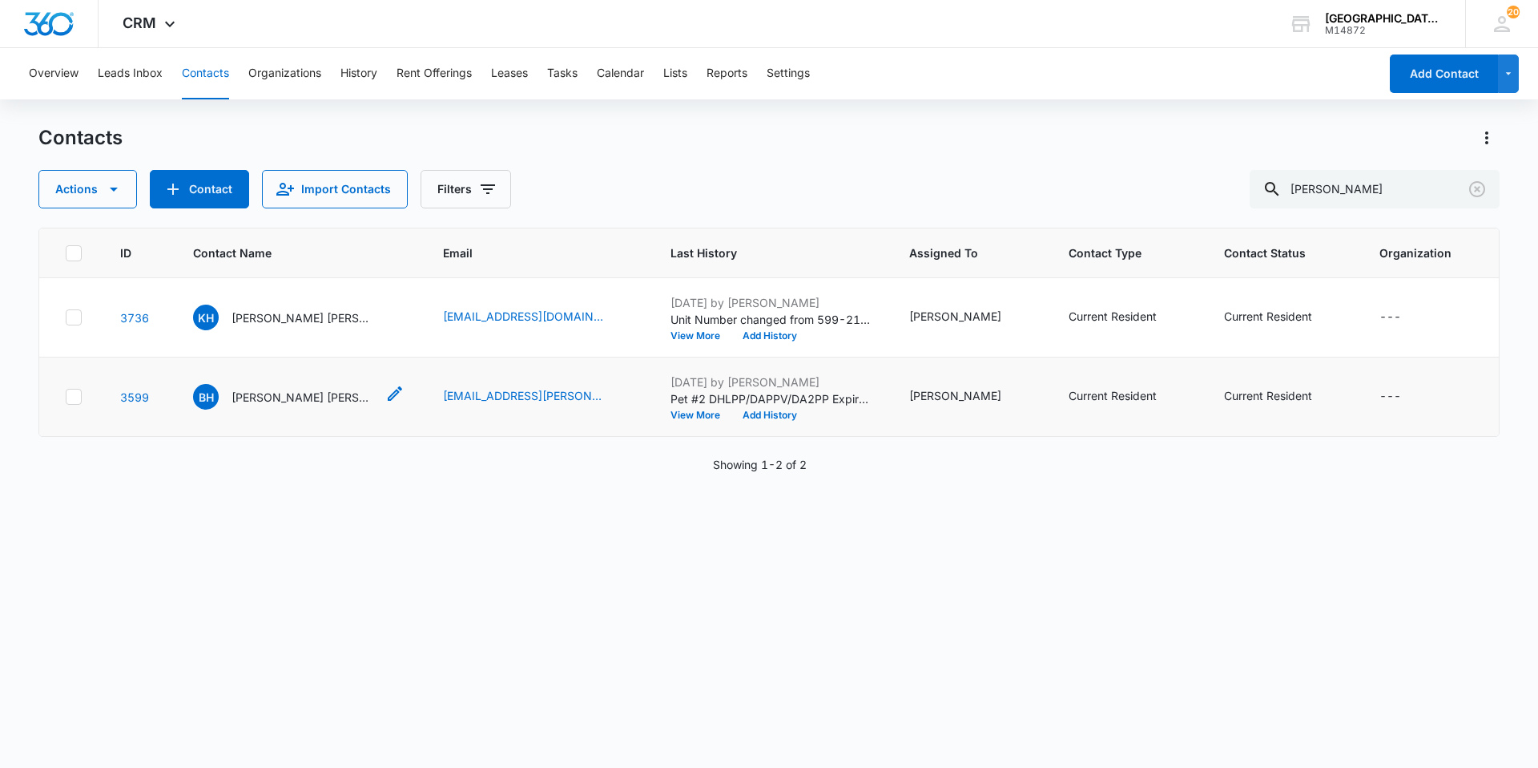
click at [332, 405] on div "BH [PERSON_NAME] [PERSON_NAME]" at bounding box center [284, 397] width 183 height 26
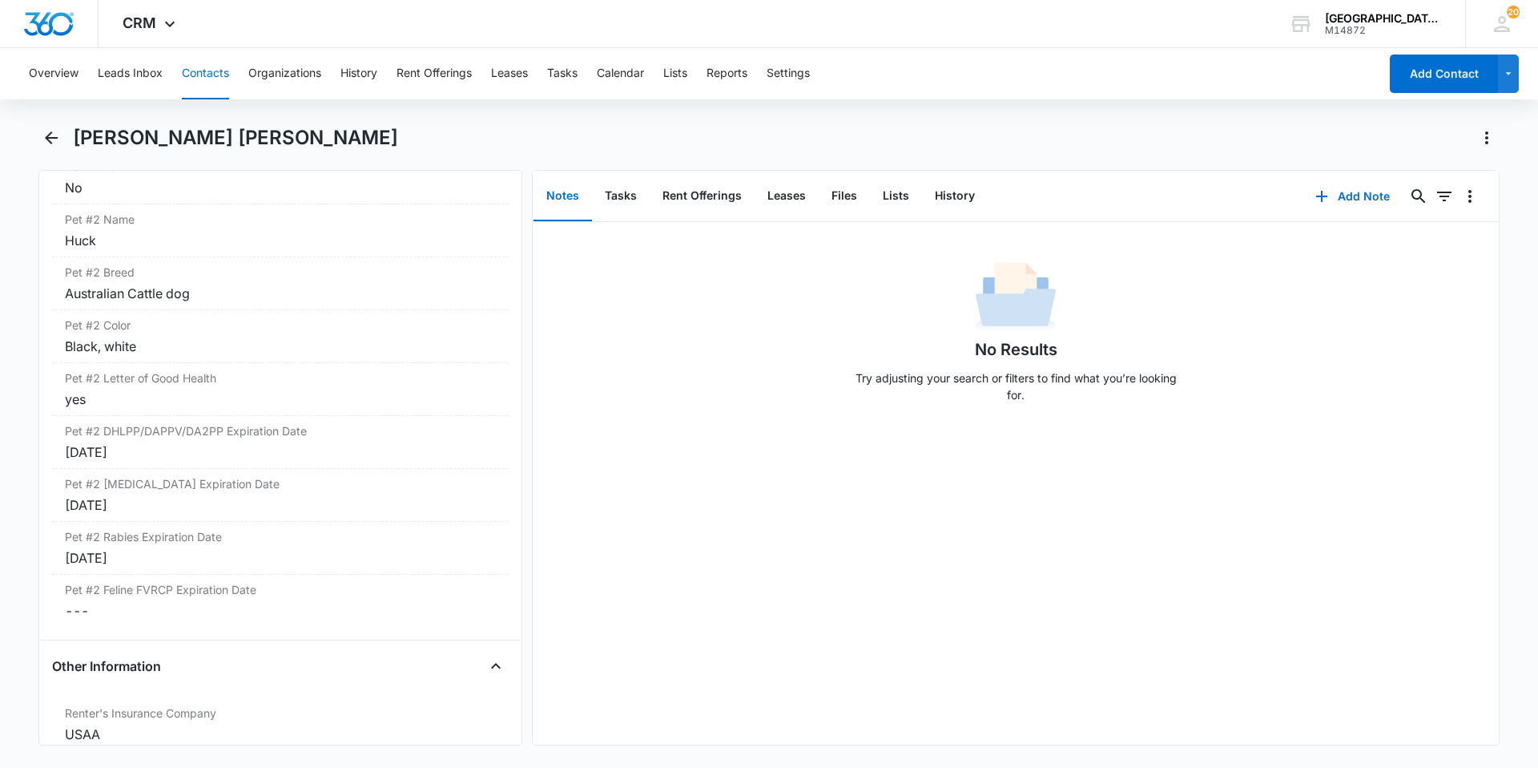
scroll to position [2804, 0]
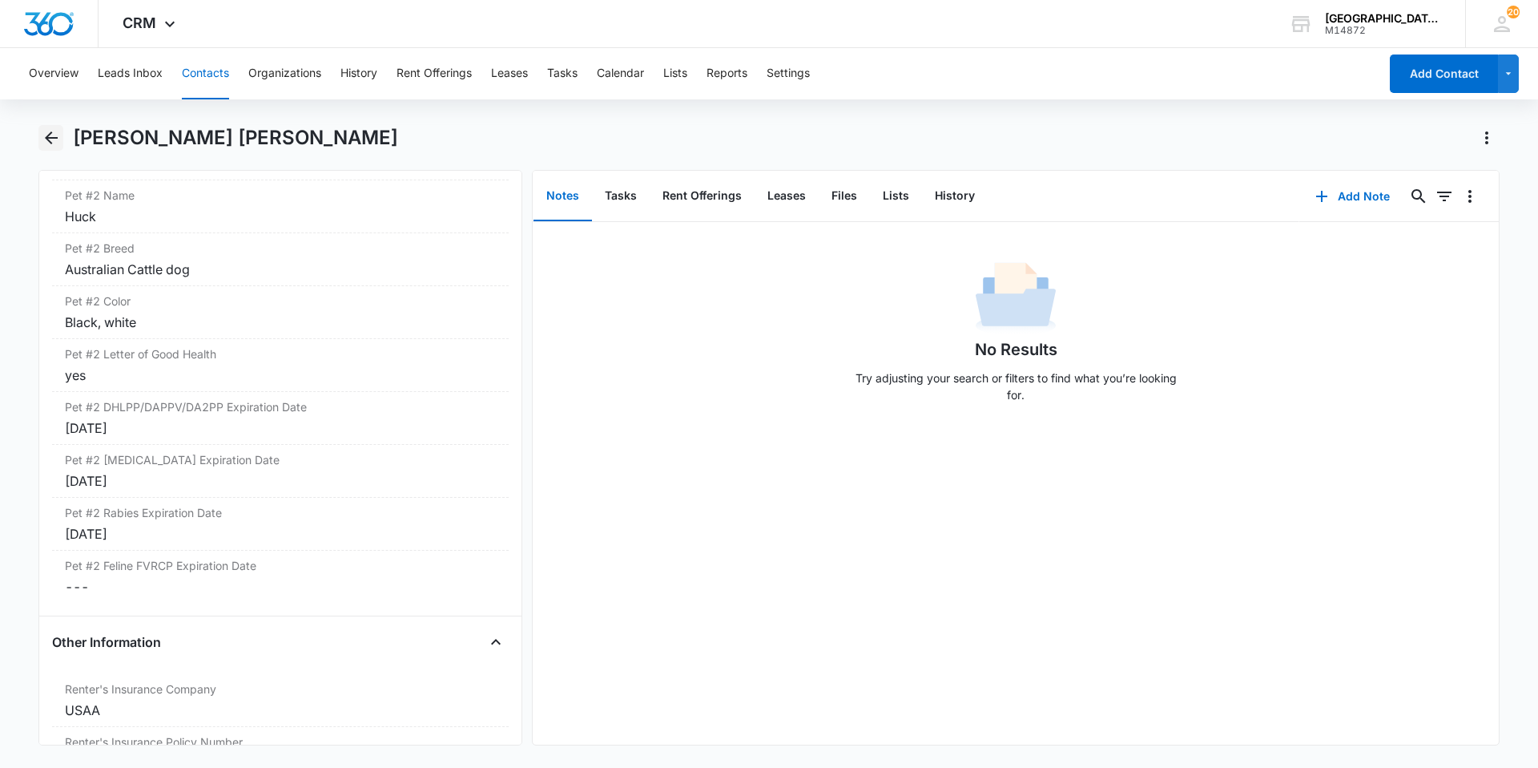
click at [54, 140] on icon "Back" at bounding box center [51, 137] width 19 height 19
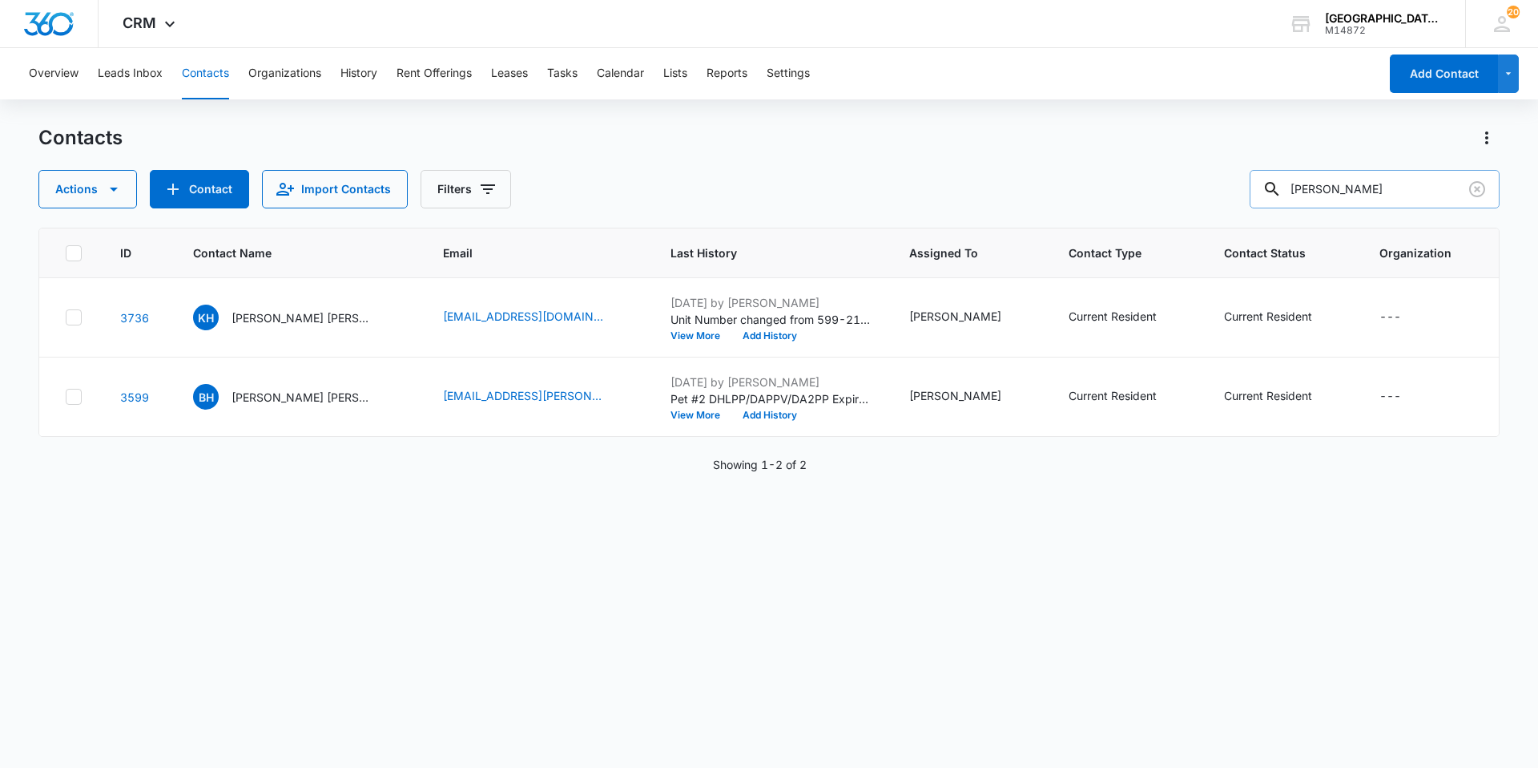
click at [1323, 190] on input "[PERSON_NAME]" at bounding box center [1375, 189] width 250 height 38
type input "[PERSON_NAME]"
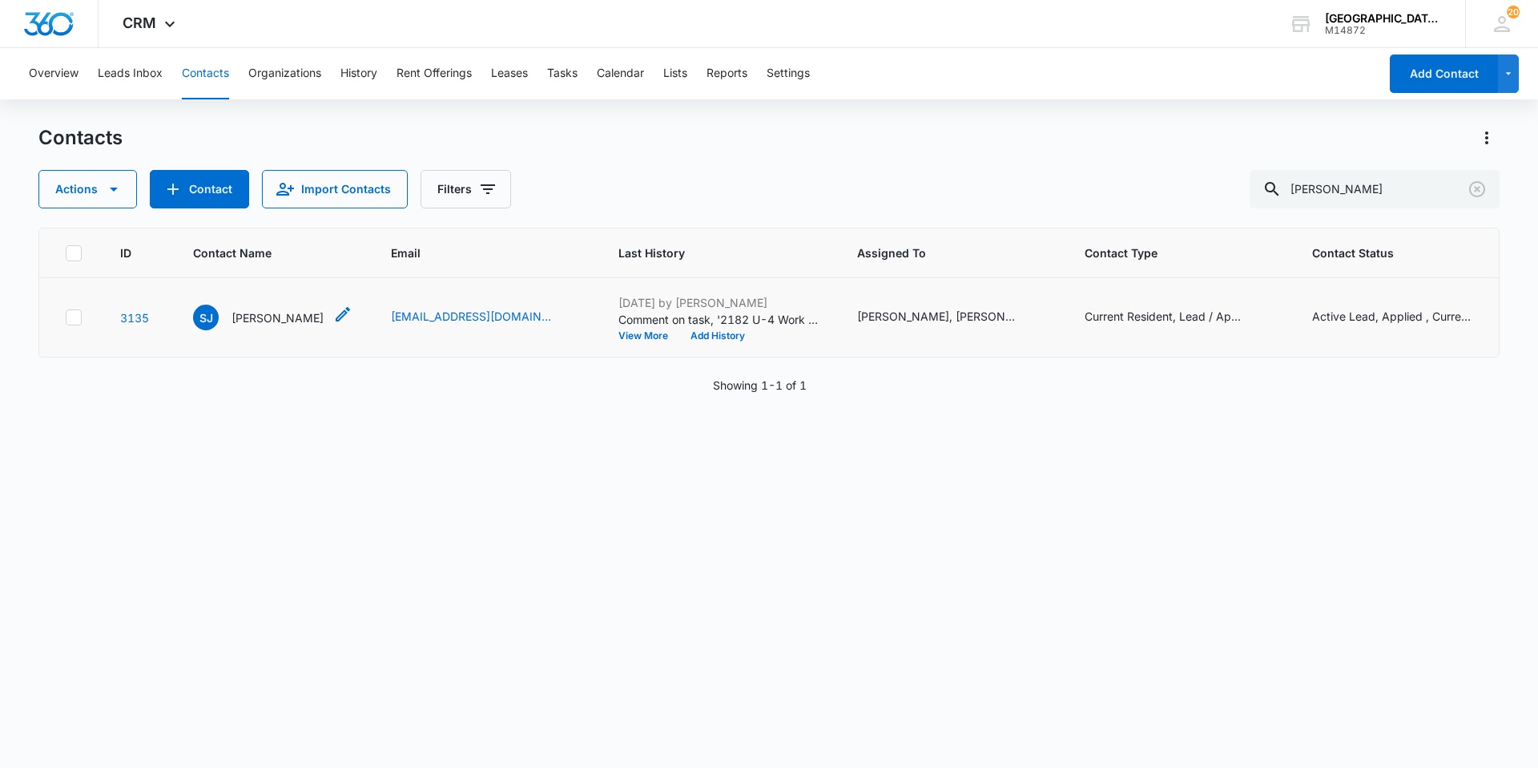
click at [316, 320] on p "[PERSON_NAME]" at bounding box center [278, 317] width 92 height 17
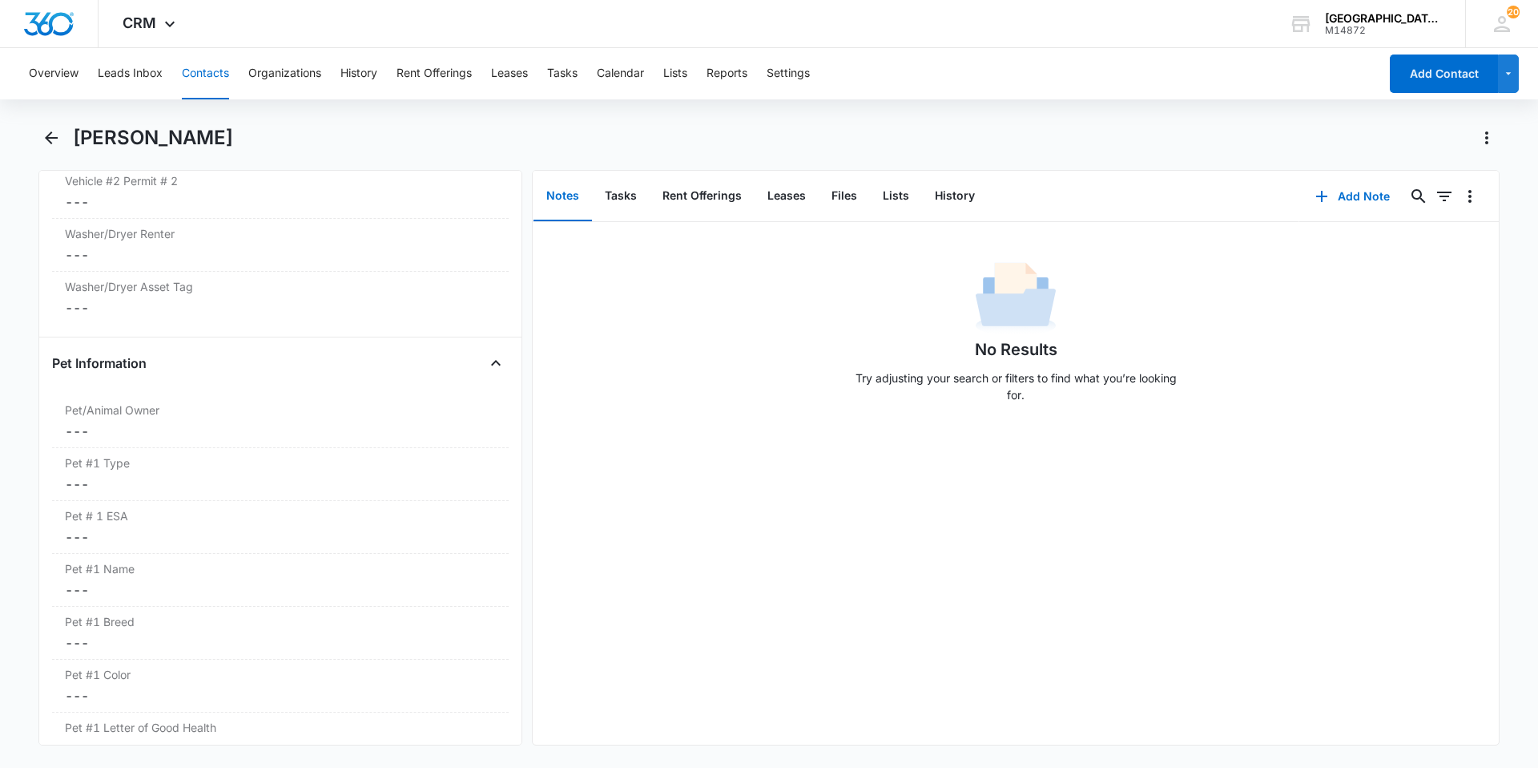
scroll to position [1763, 0]
click at [248, 580] on dd "Cancel Save Changes ---" at bounding box center [280, 589] width 431 height 19
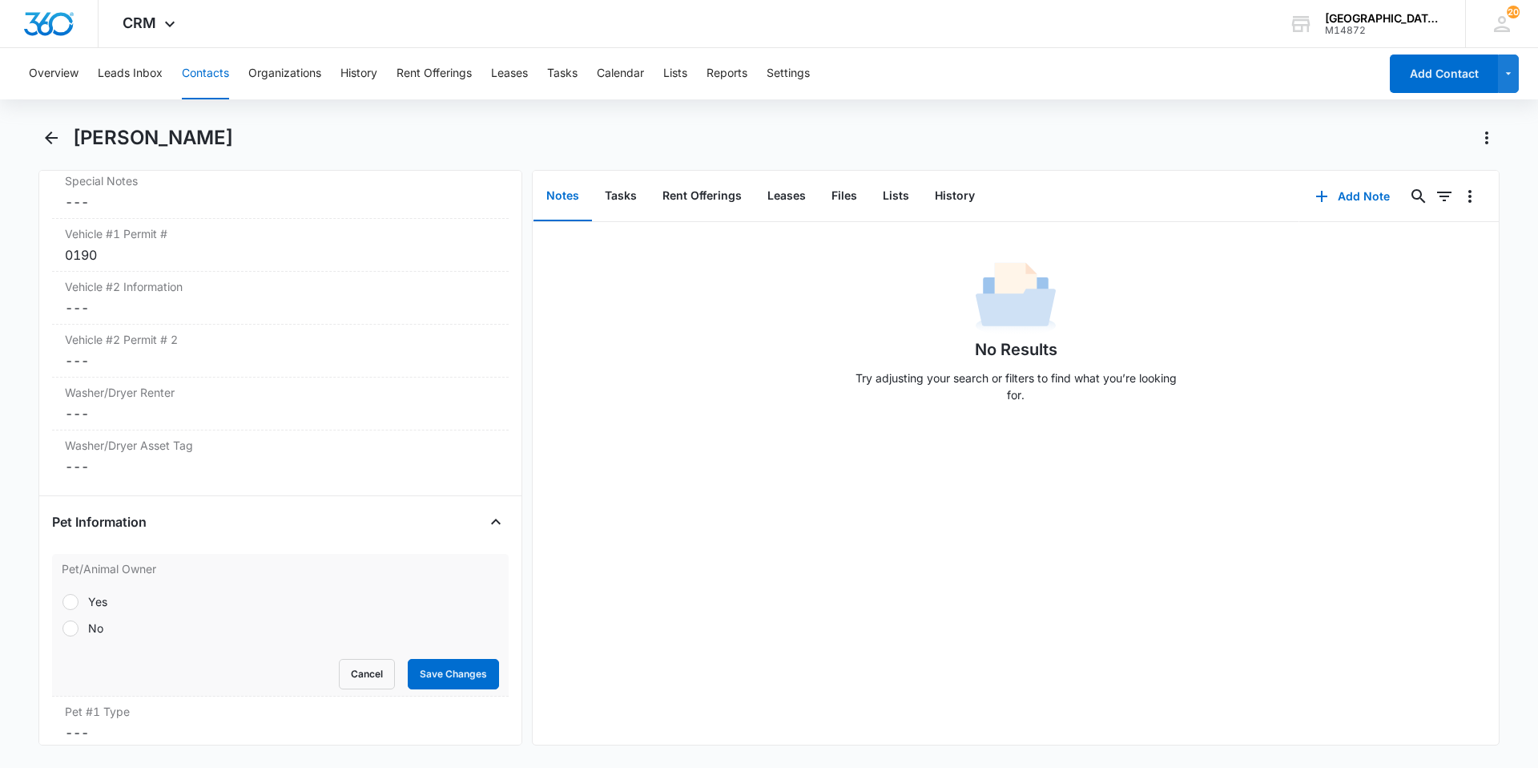
click at [99, 593] on div "Yes" at bounding box center [97, 601] width 19 height 17
click at [62, 601] on input "Yes" at bounding box center [62, 601] width 1 height 1
radio input "true"
click at [443, 665] on button "Save Changes" at bounding box center [453, 674] width 91 height 30
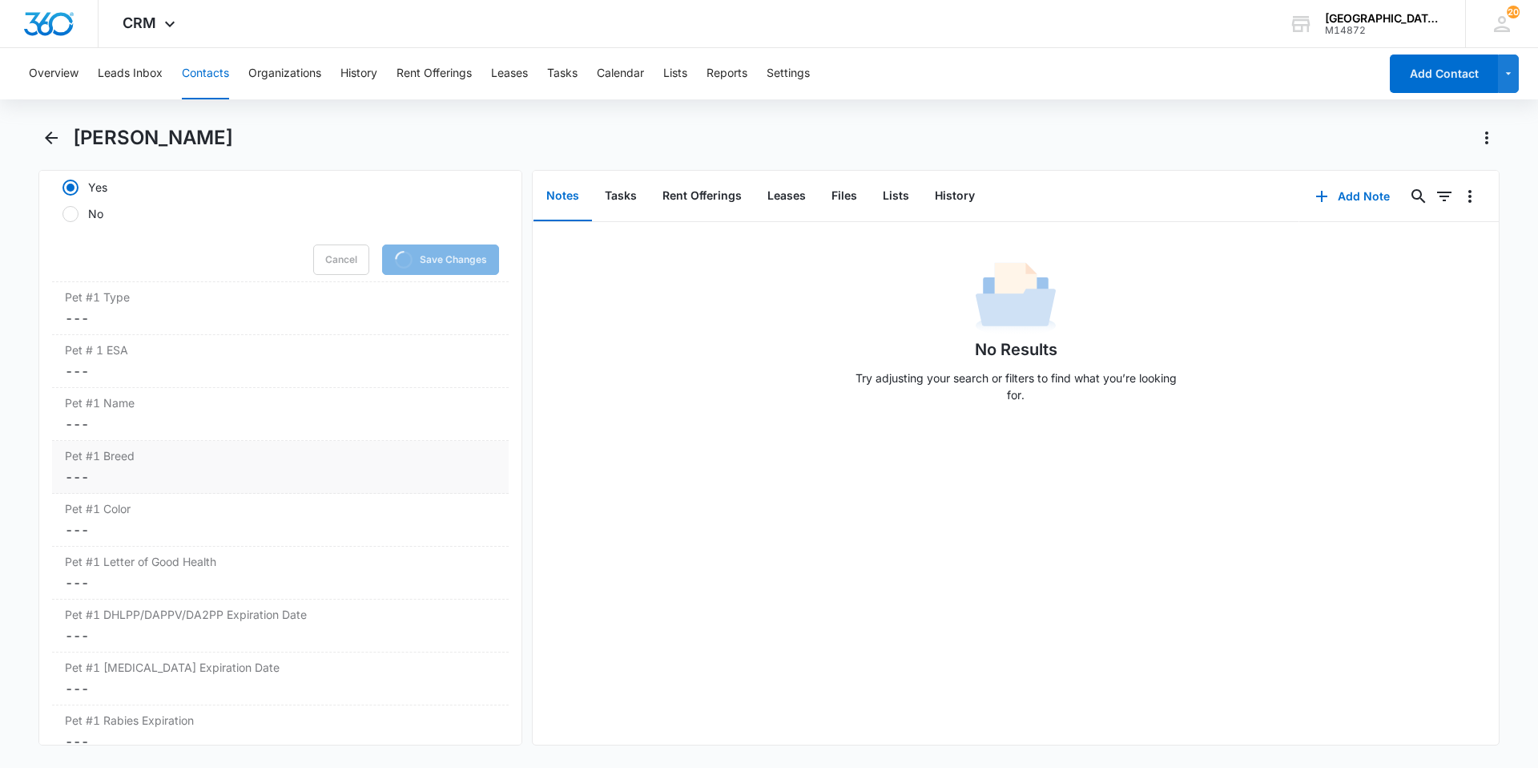
scroll to position [2243, 0]
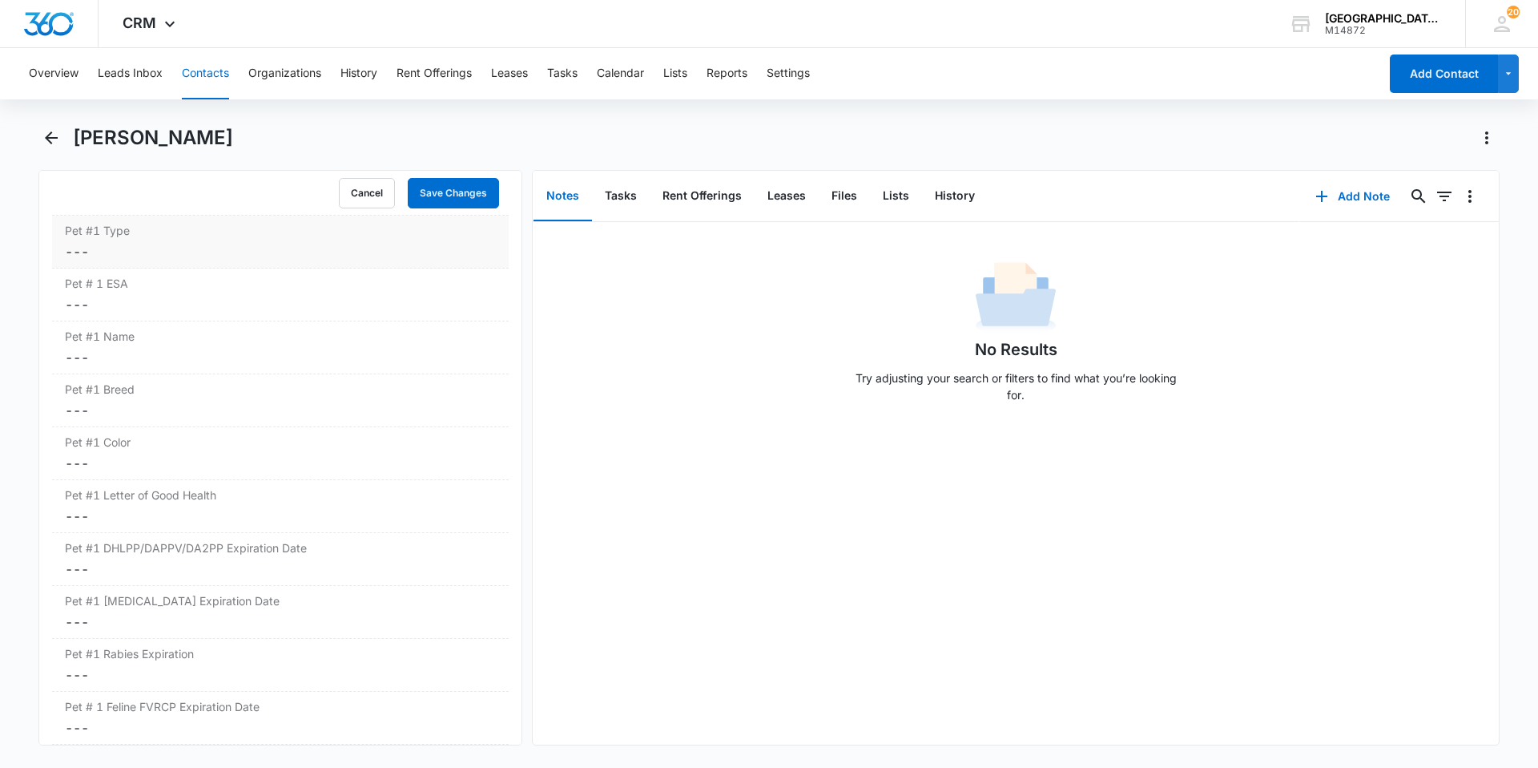
click at [161, 242] on dd "Cancel Save Changes ---" at bounding box center [280, 251] width 431 height 19
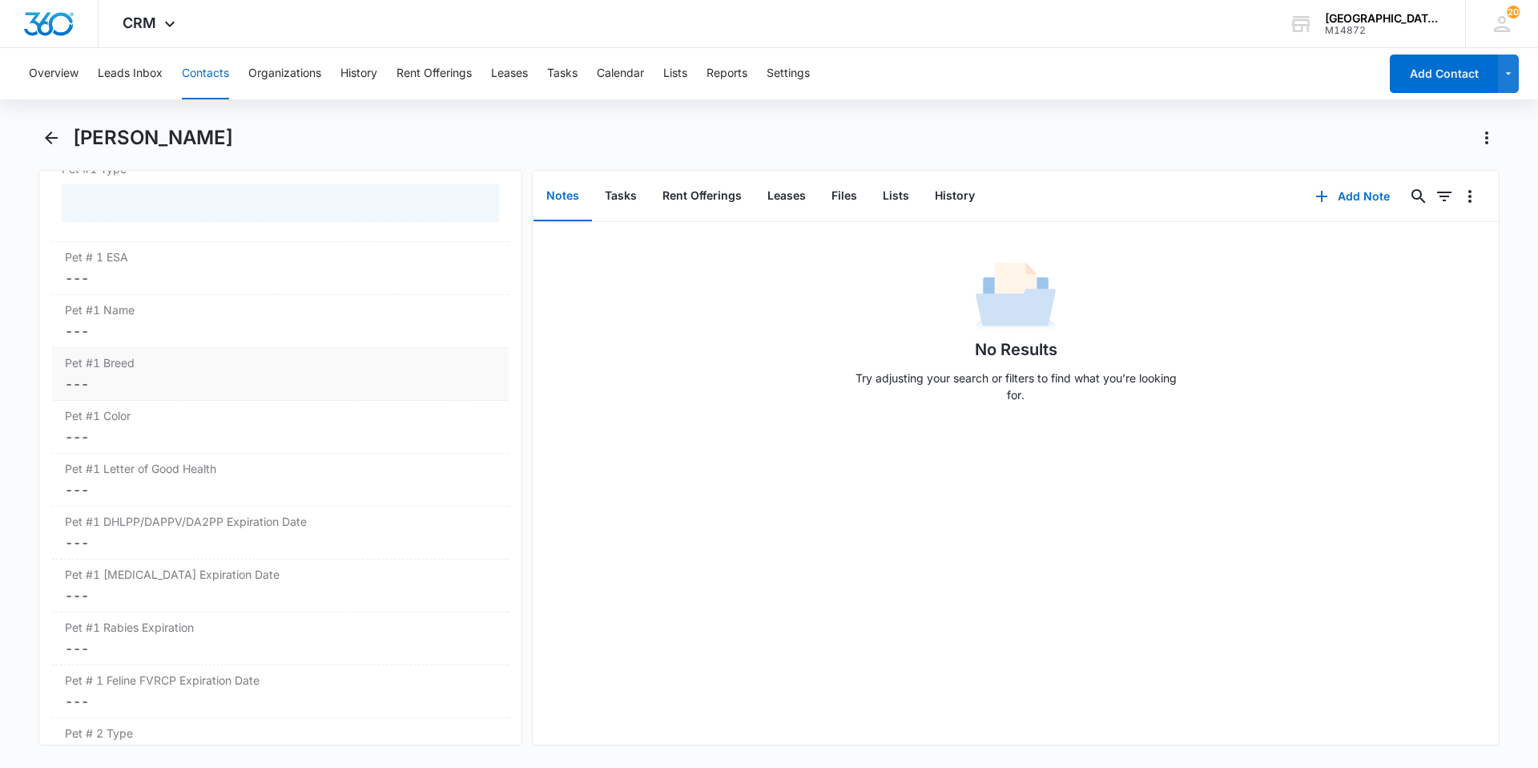
scroll to position [2213, 0]
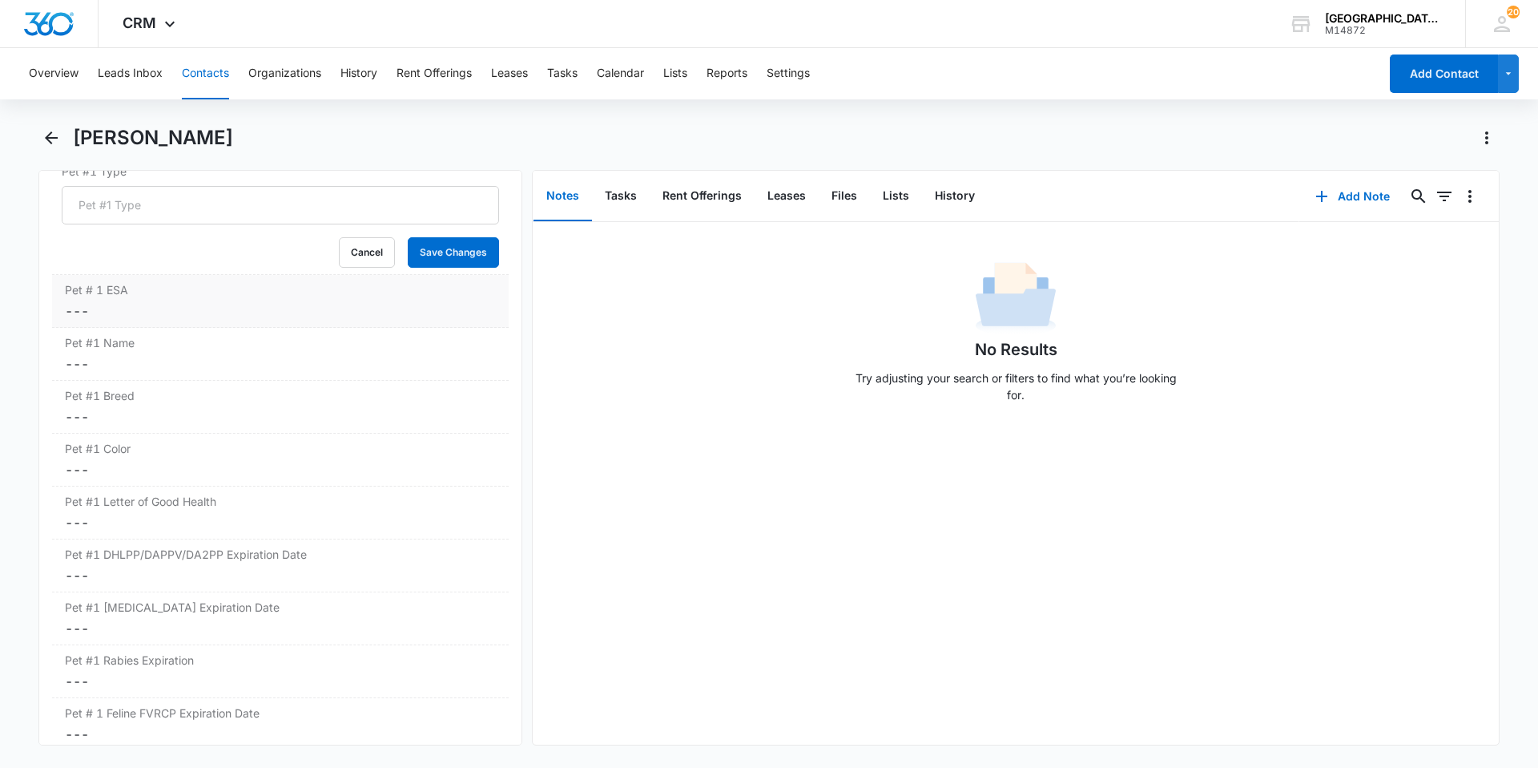
click at [169, 304] on div "Pet # 1 ESA Cancel Save Changes ---" at bounding box center [280, 301] width 457 height 53
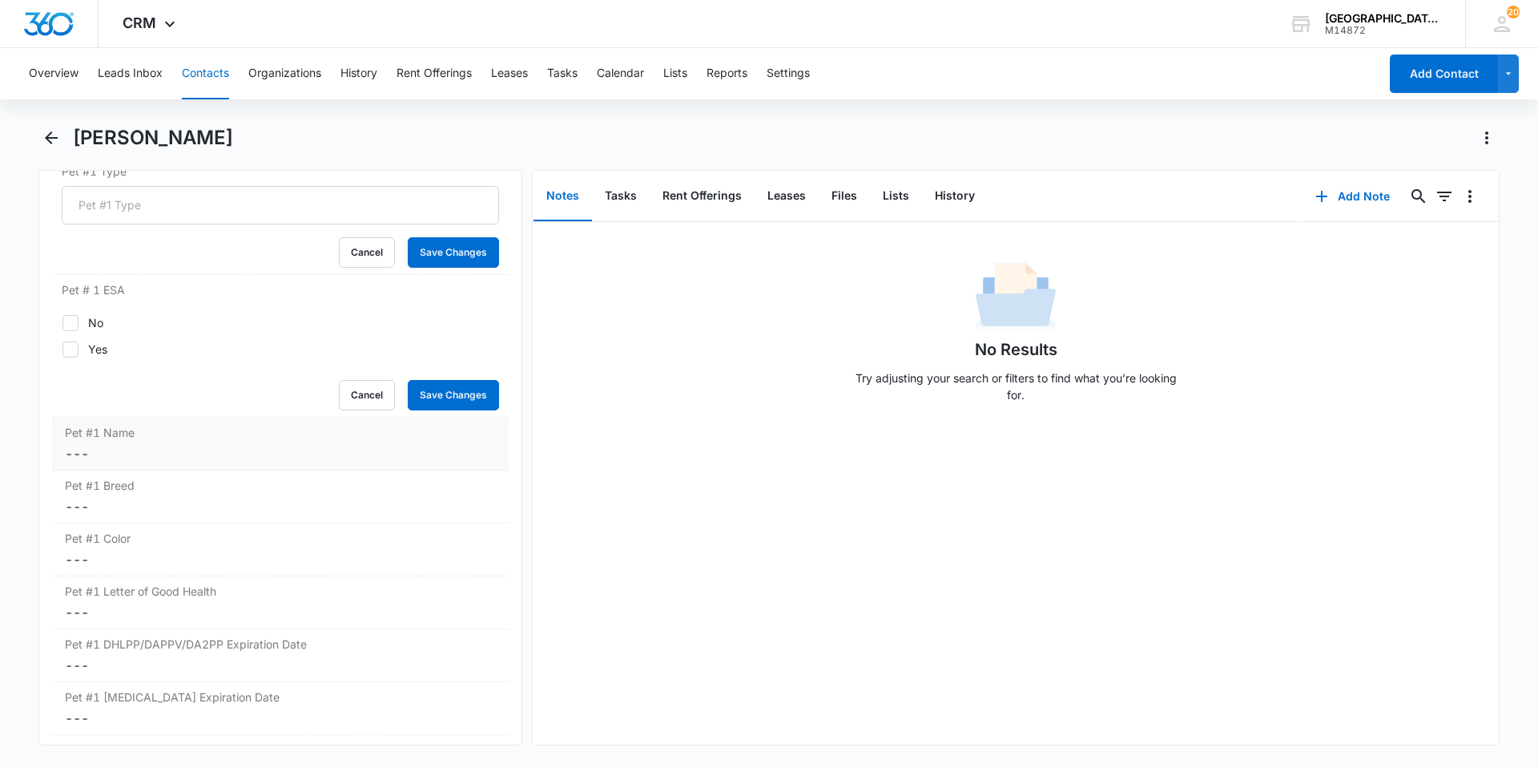
click at [173, 388] on div "Cancel Save Changes" at bounding box center [280, 395] width 437 height 30
click at [172, 444] on dd "Cancel Save Changes ---" at bounding box center [280, 453] width 431 height 19
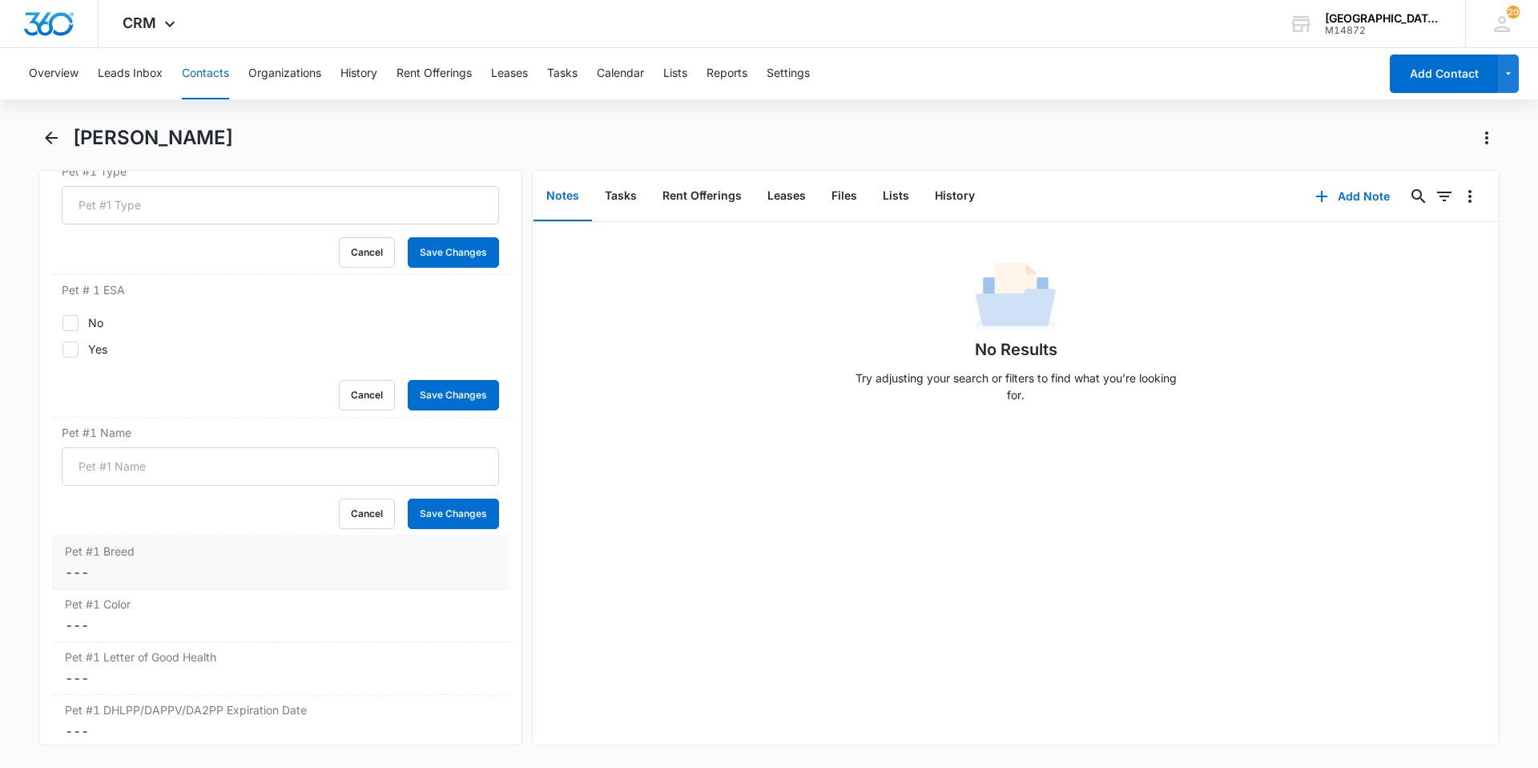
click at [181, 503] on div "Cancel Save Changes" at bounding box center [280, 513] width 437 height 30
click at [181, 562] on dd "Cancel Save Changes ---" at bounding box center [280, 571] width 431 height 19
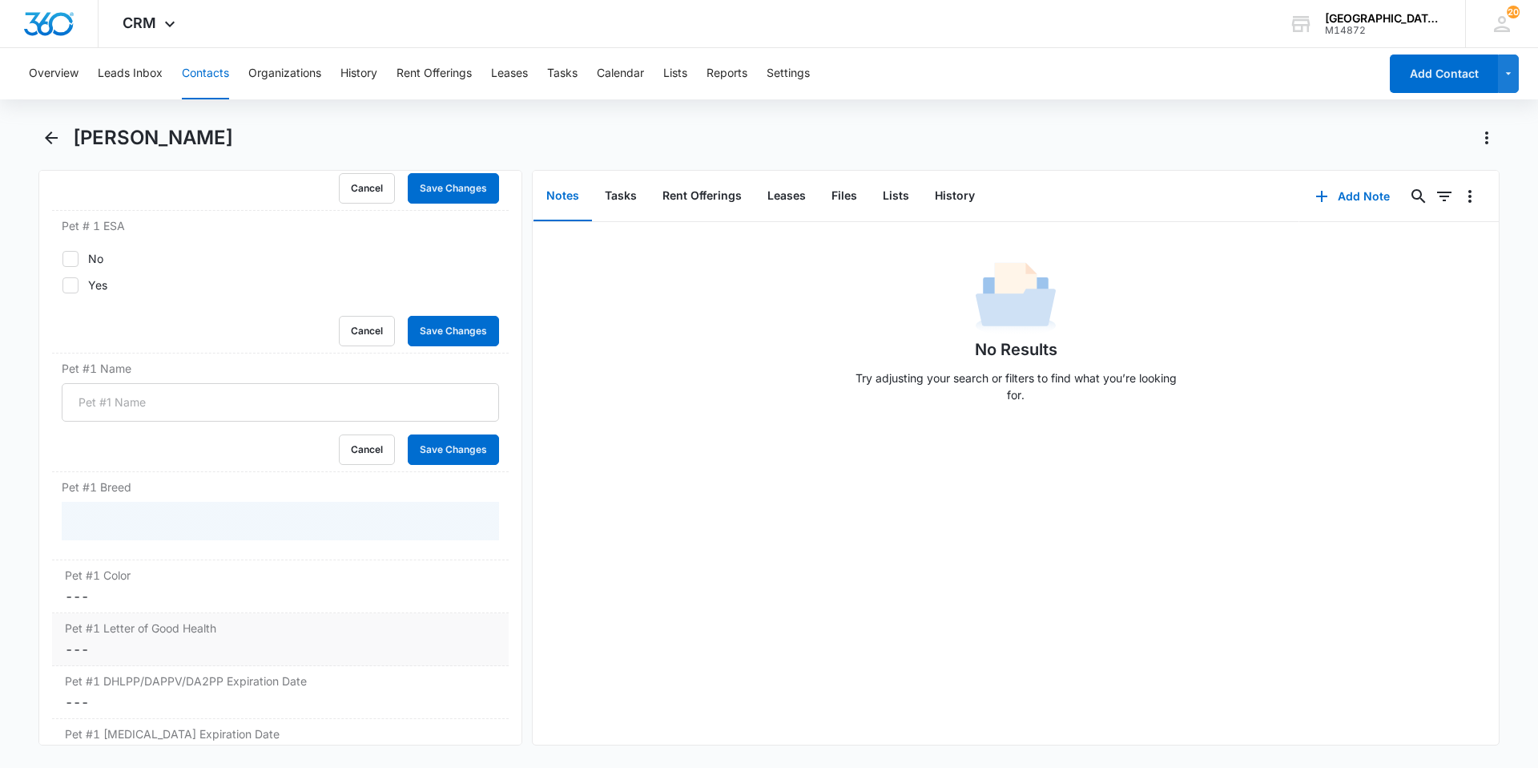
scroll to position [2373, 0]
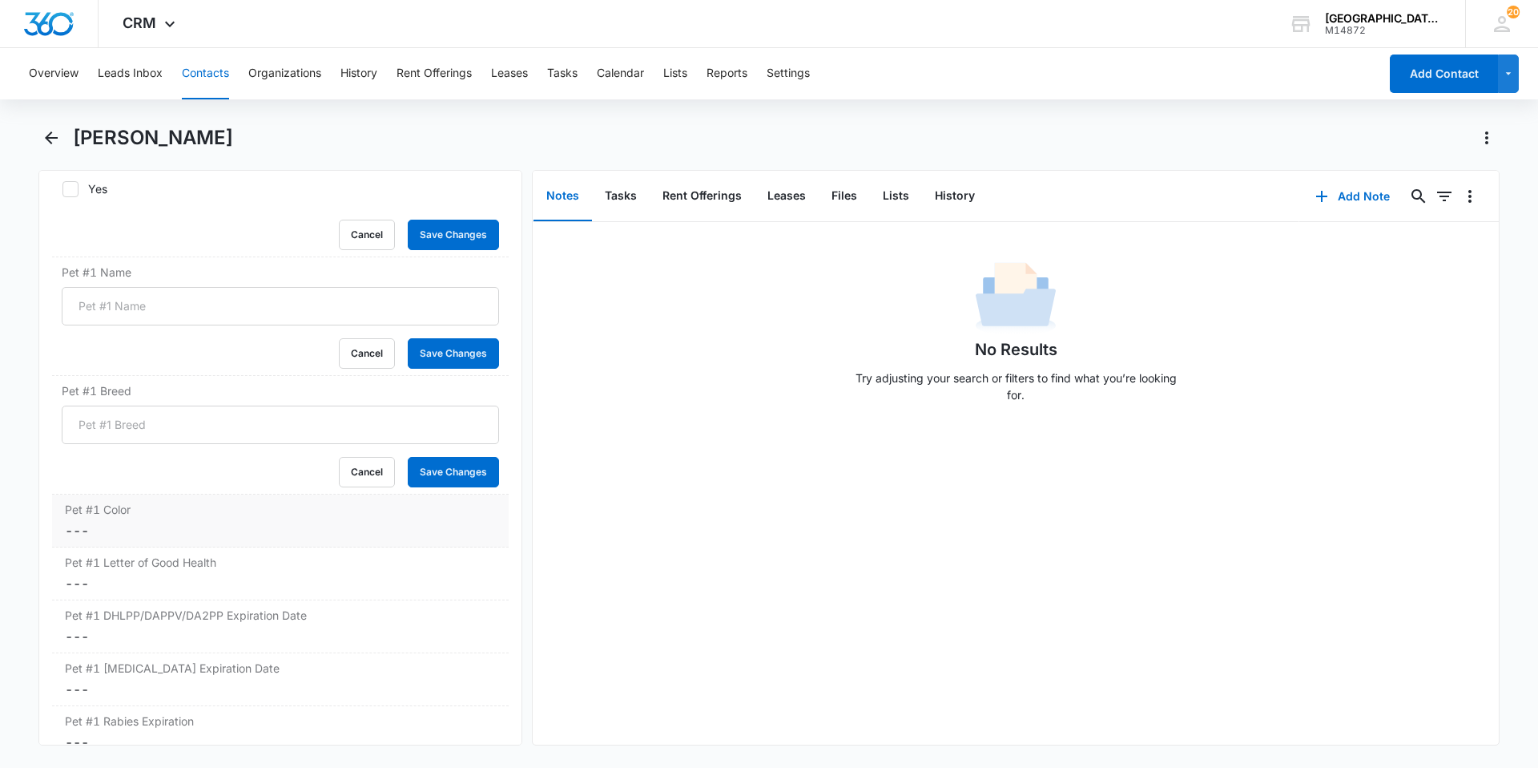
click at [185, 521] on dd "Cancel Save Changes ---" at bounding box center [280, 530] width 431 height 19
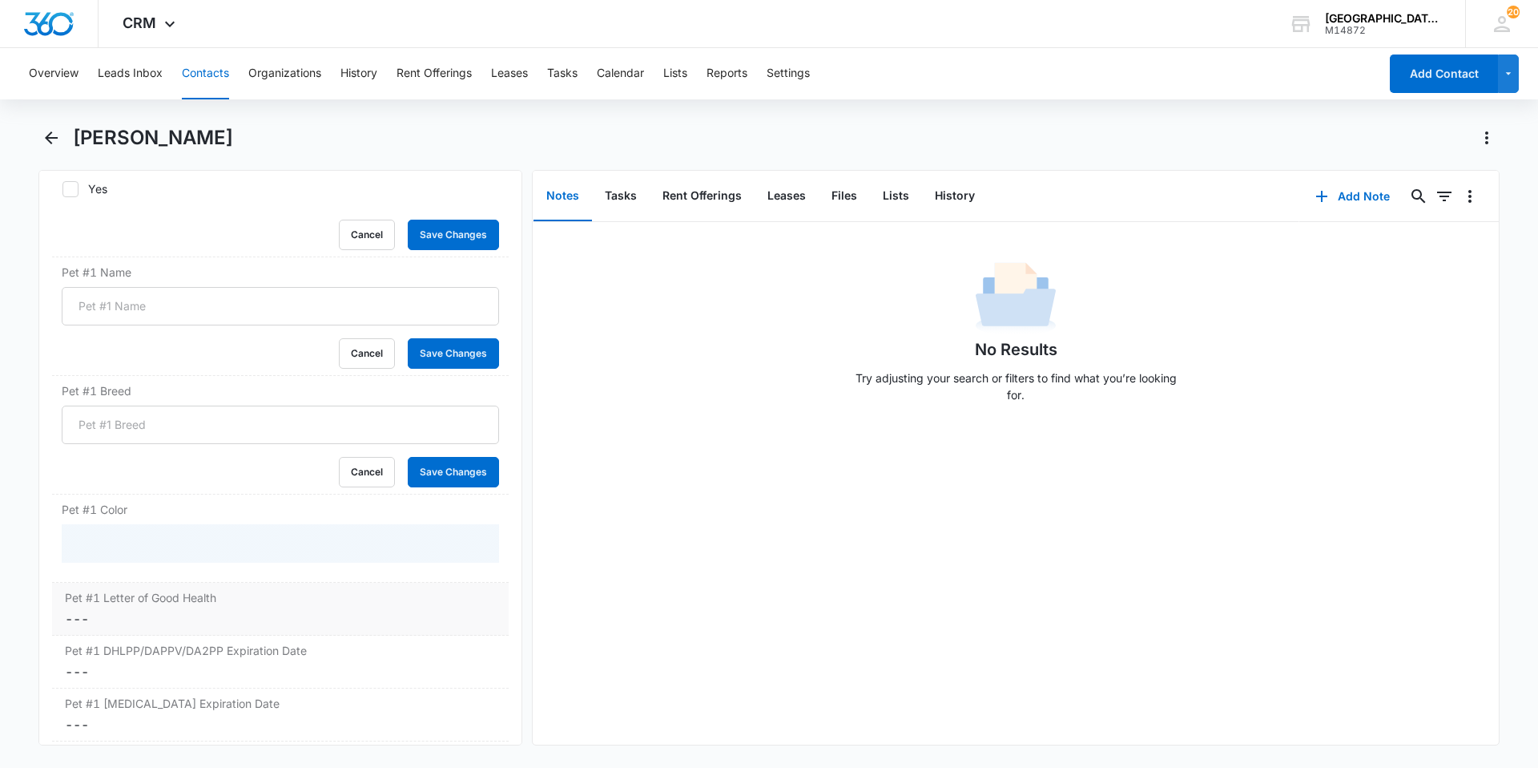
click at [196, 614] on div "Pet #1 Letter of Good Health Cancel Save Changes ---" at bounding box center [280, 609] width 457 height 53
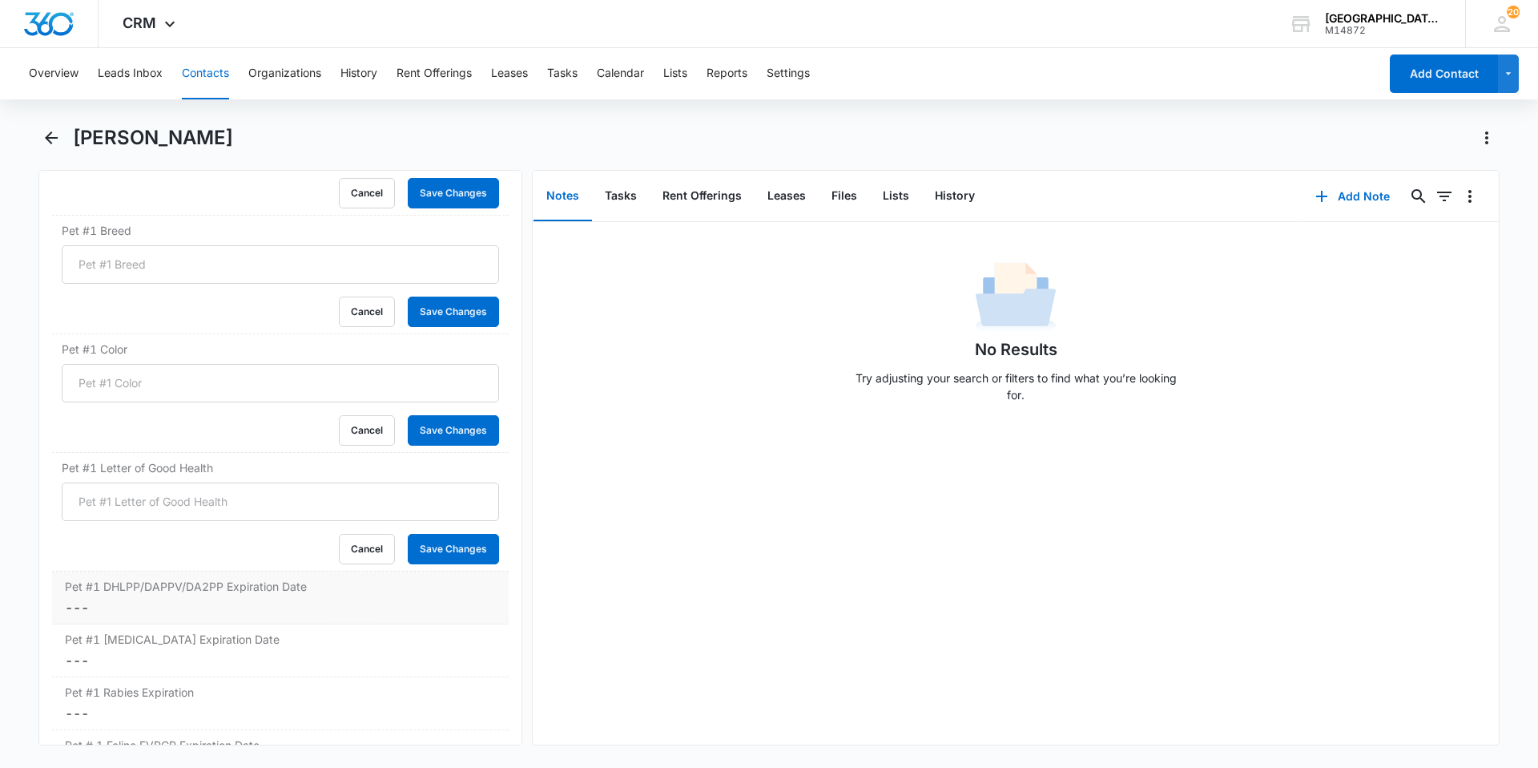
scroll to position [2694, 0]
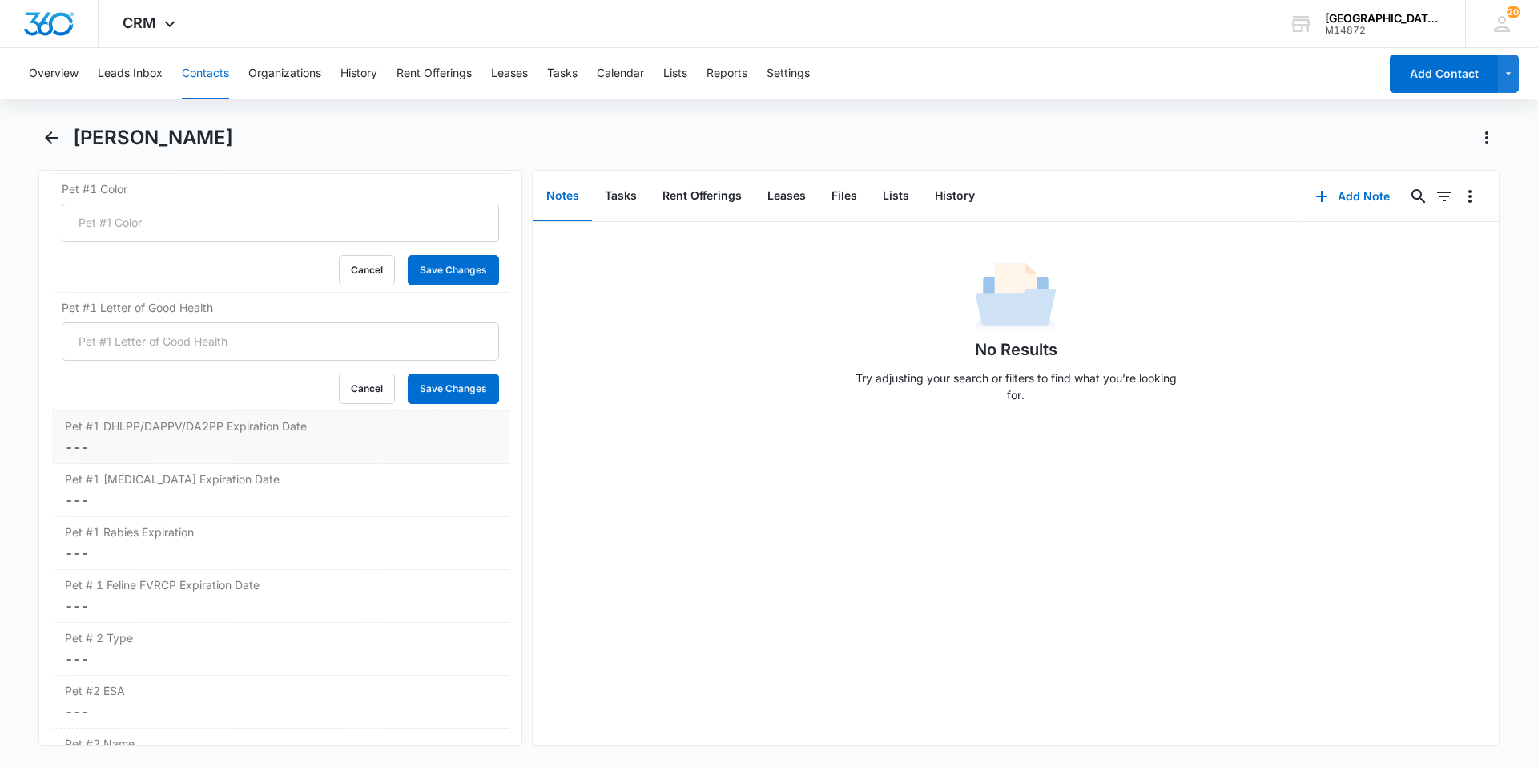
click at [188, 444] on div "Pet #1 DHLPP/DAPPV/DA2PP Expiration Date Cancel Save Changes ---" at bounding box center [280, 437] width 457 height 53
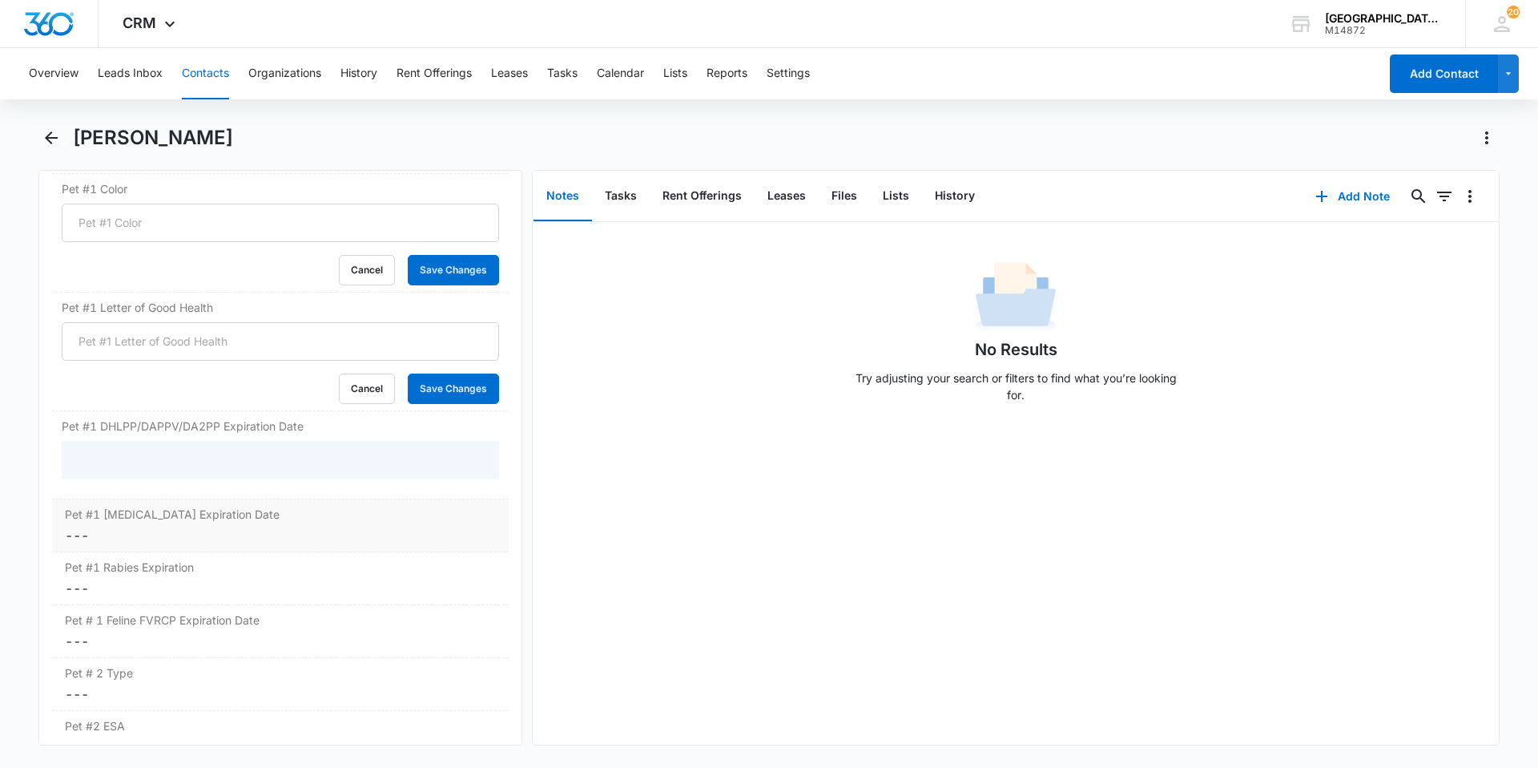
click at [198, 526] on dd "Cancel Save Changes ---" at bounding box center [280, 535] width 431 height 19
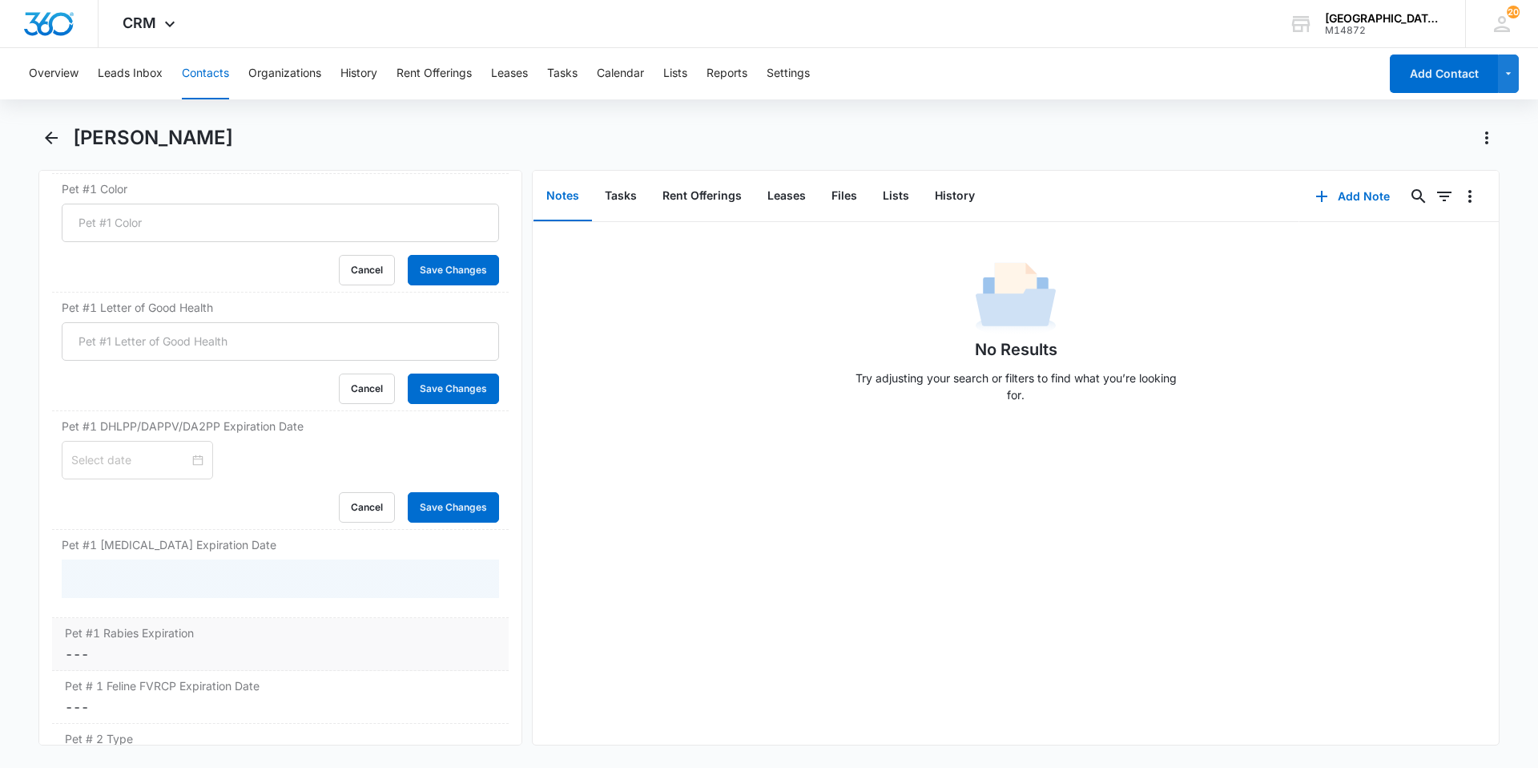
click at [196, 623] on div "Pet #1 [MEDICAL_DATA] Expiration Cancel Save Changes ---" at bounding box center [280, 644] width 457 height 53
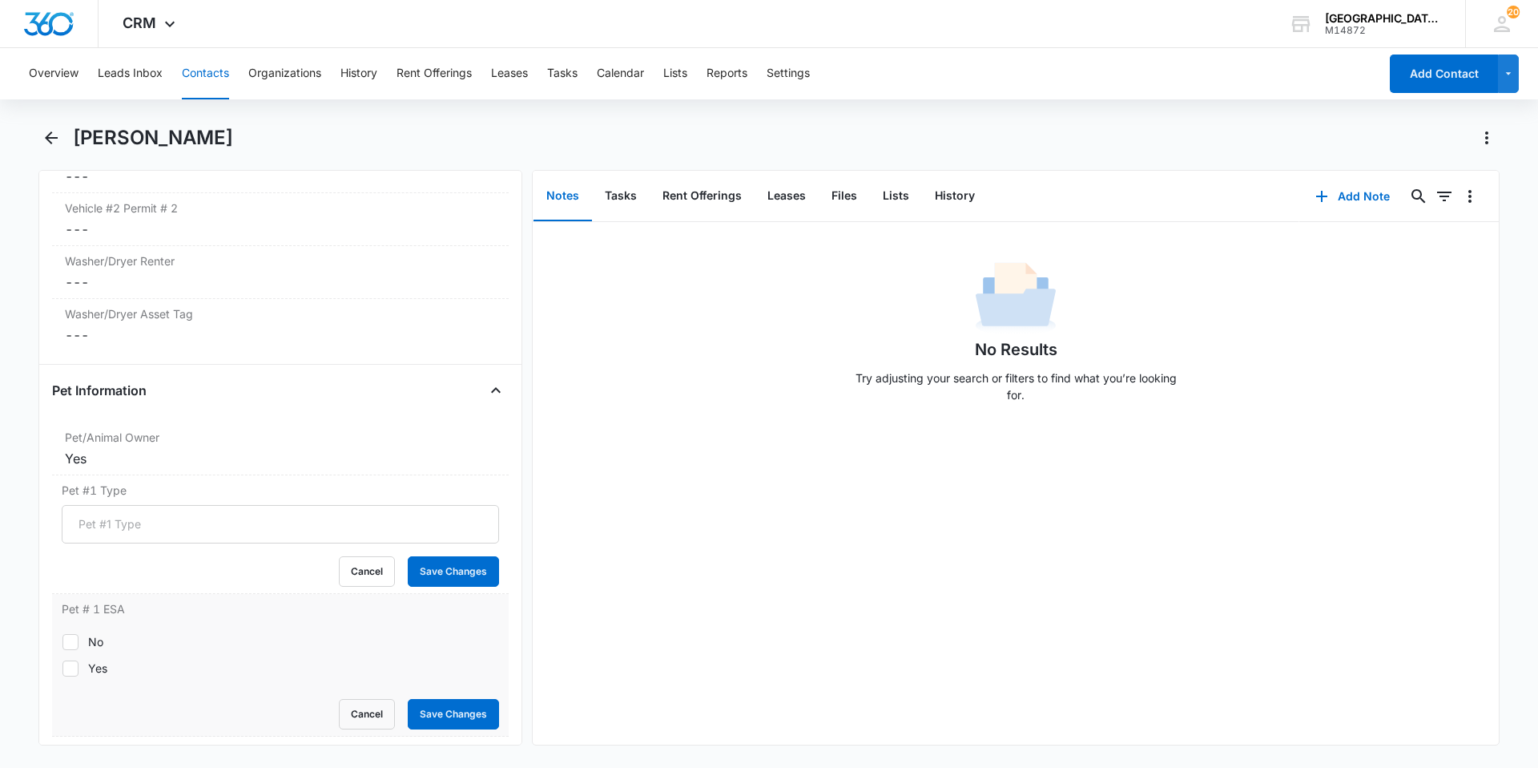
scroll to position [1893, 0]
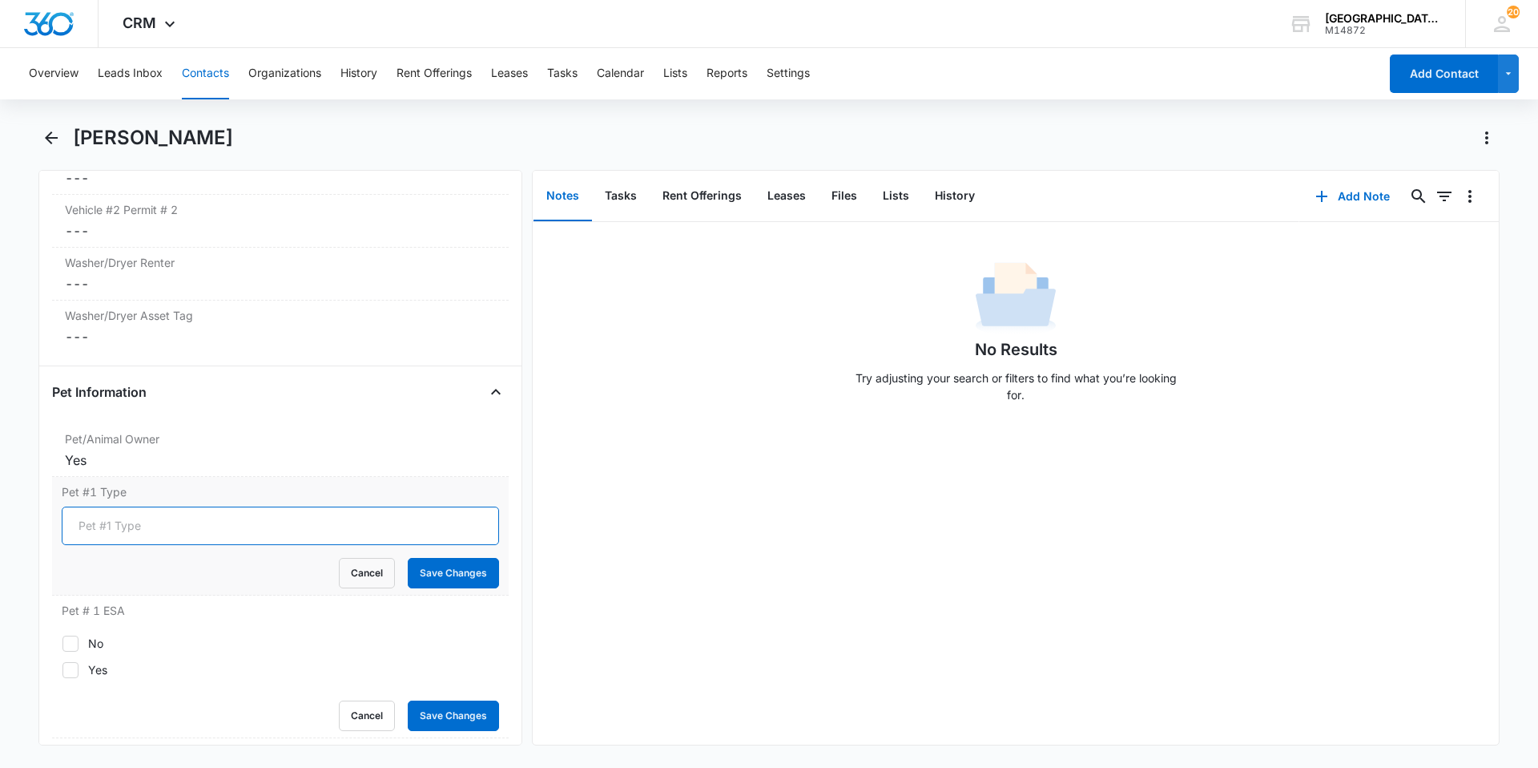
click at [177, 506] on input "Pet #1 Type" at bounding box center [280, 525] width 437 height 38
type input "DOG"
click at [408, 562] on button "Save Changes" at bounding box center [453, 573] width 91 height 30
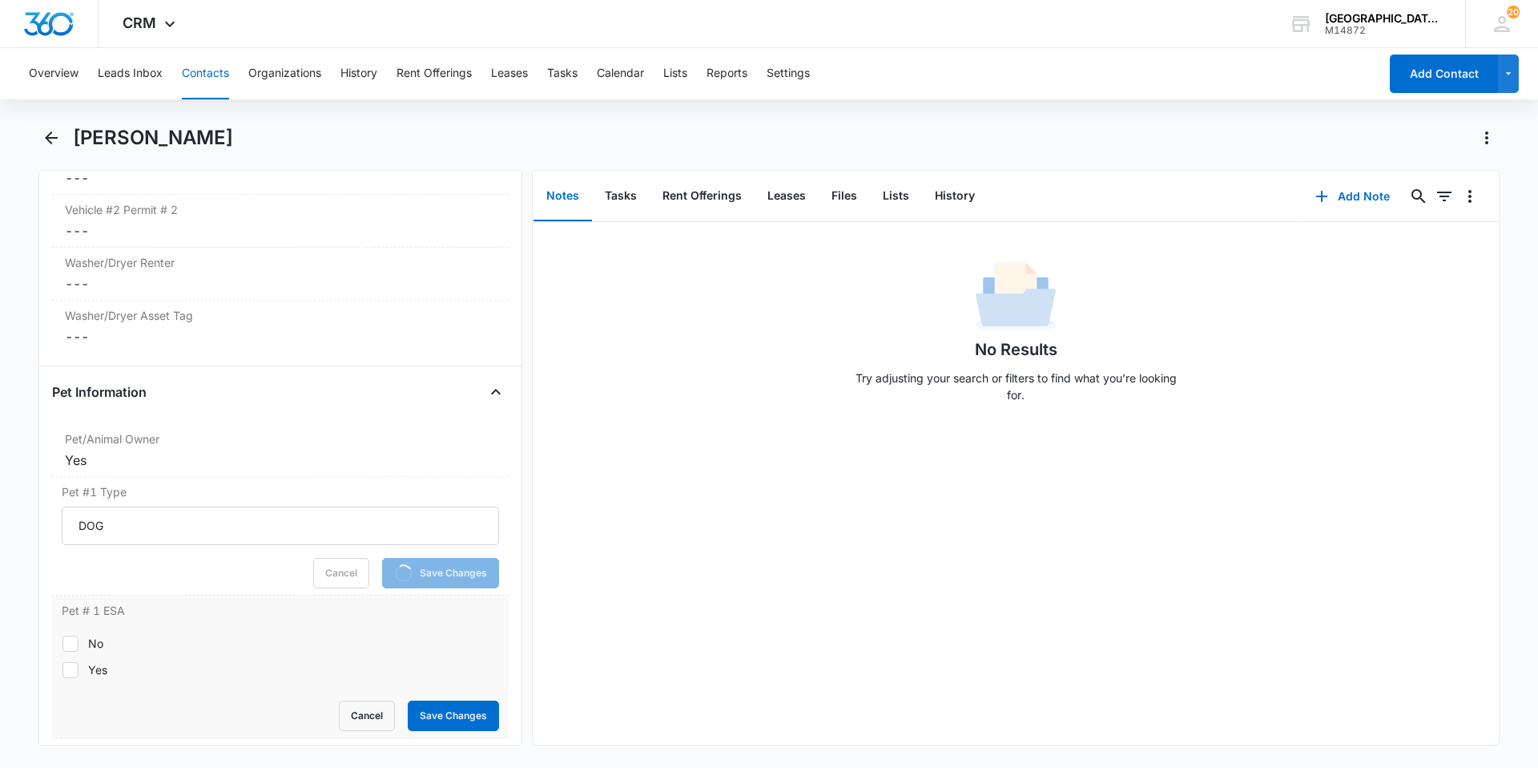
click at [100, 635] on div "No" at bounding box center [95, 643] width 15 height 17
click at [62, 643] on input "No" at bounding box center [62, 643] width 1 height 1
checkbox input "true"
click at [421, 700] on button "Save Changes" at bounding box center [453, 715] width 91 height 30
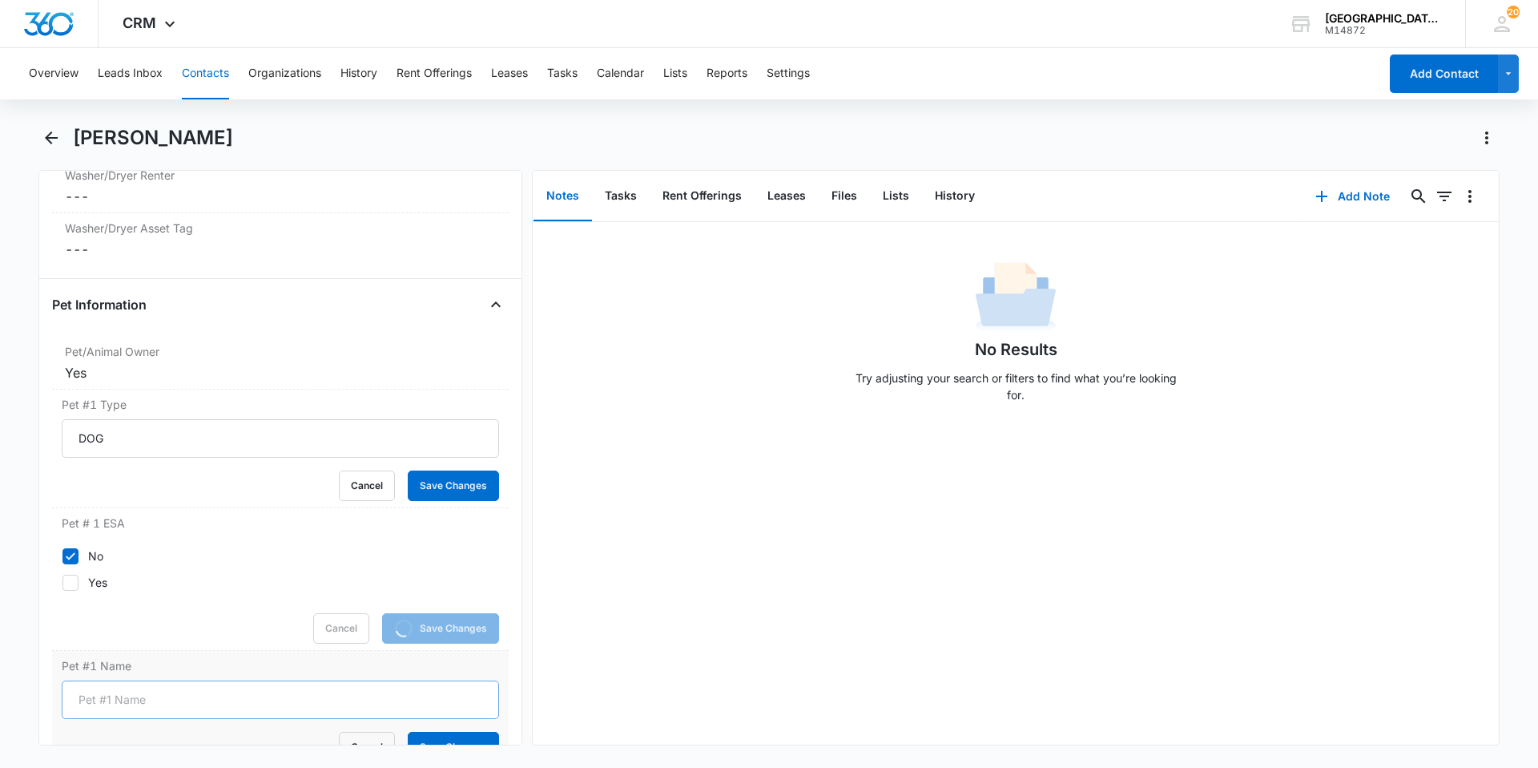
scroll to position [2053, 0]
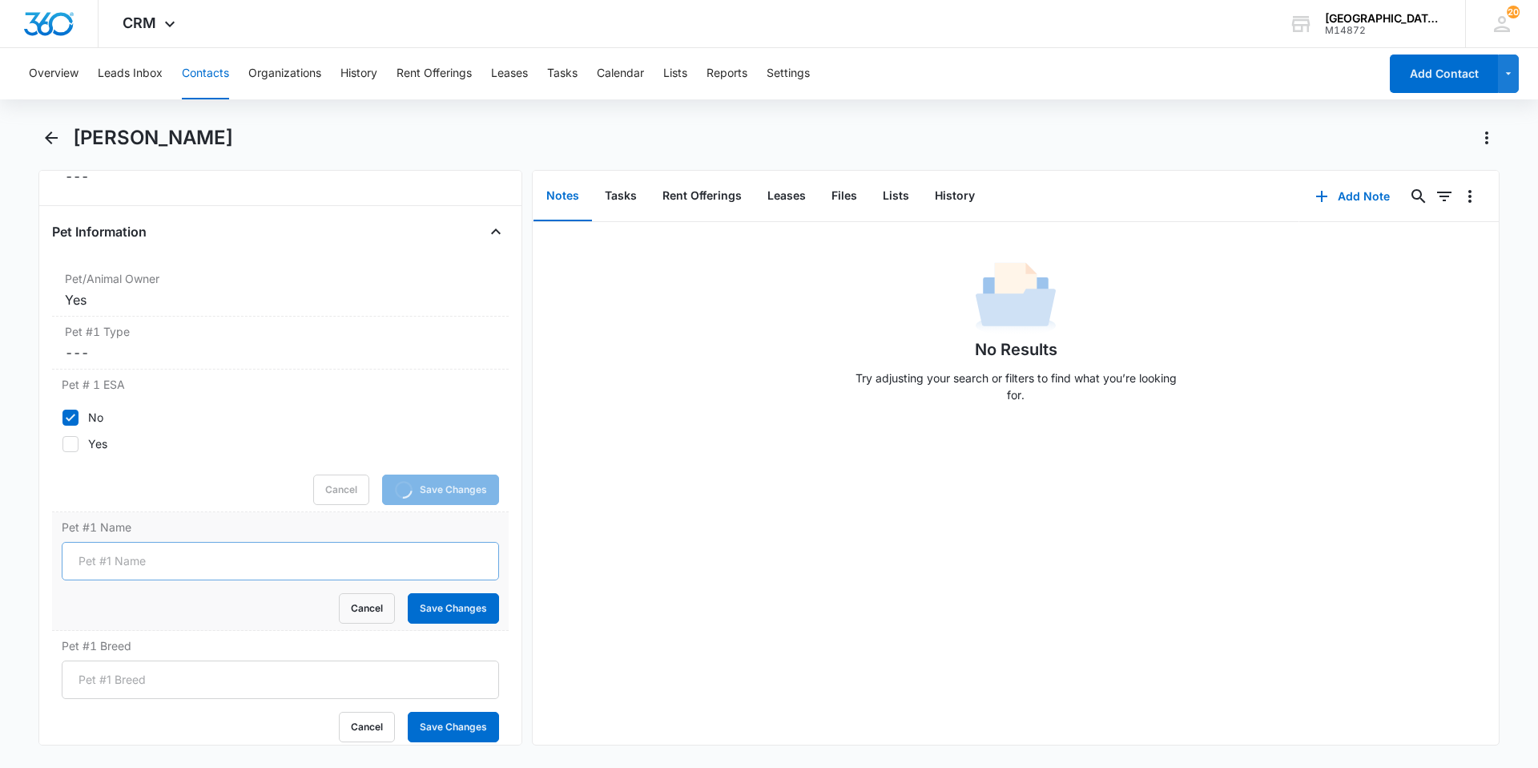
click at [173, 593] on form "Cancel Save Changes" at bounding box center [280, 583] width 437 height 82
click at [183, 550] on input "Pet #1 Name" at bounding box center [280, 561] width 437 height 38
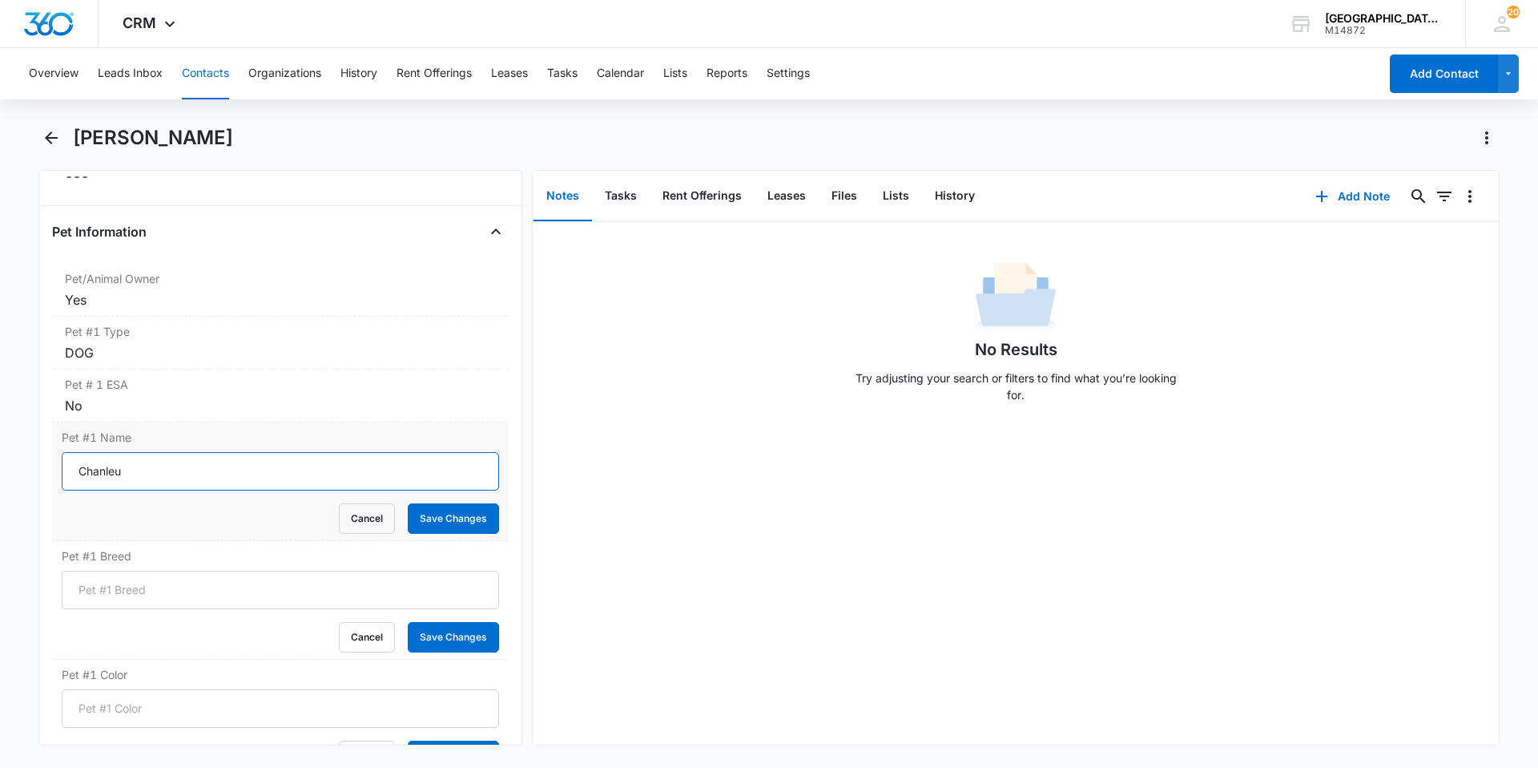
click at [408, 503] on button "Save Changes" at bounding box center [453, 518] width 91 height 30
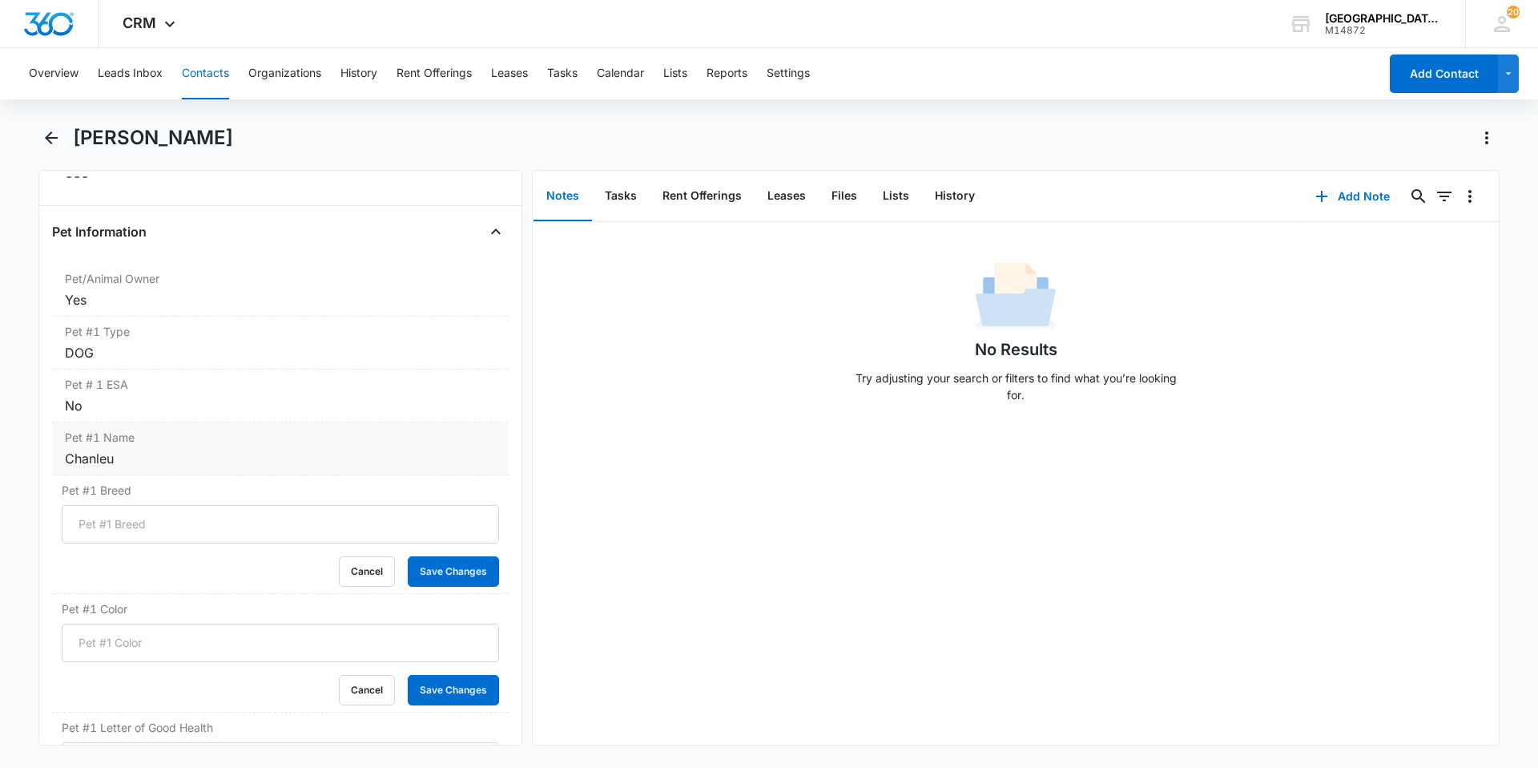
click at [187, 429] on label "Pet #1 Name" at bounding box center [280, 437] width 431 height 17
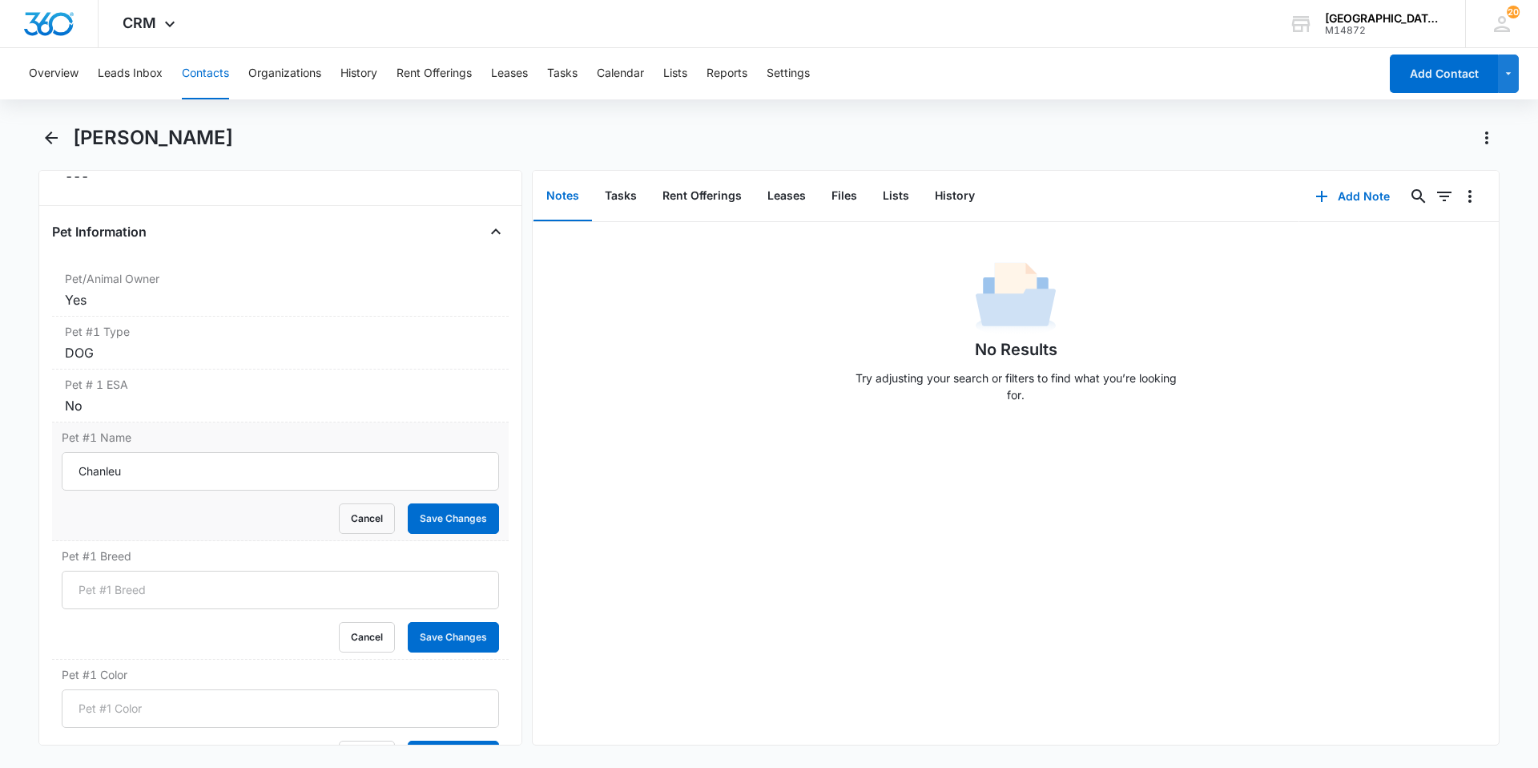
scroll to position [0, 0]
click at [183, 452] on input "Chanleu" at bounding box center [280, 471] width 437 height 38
click at [408, 503] on button "Save Changes" at bounding box center [453, 518] width 91 height 30
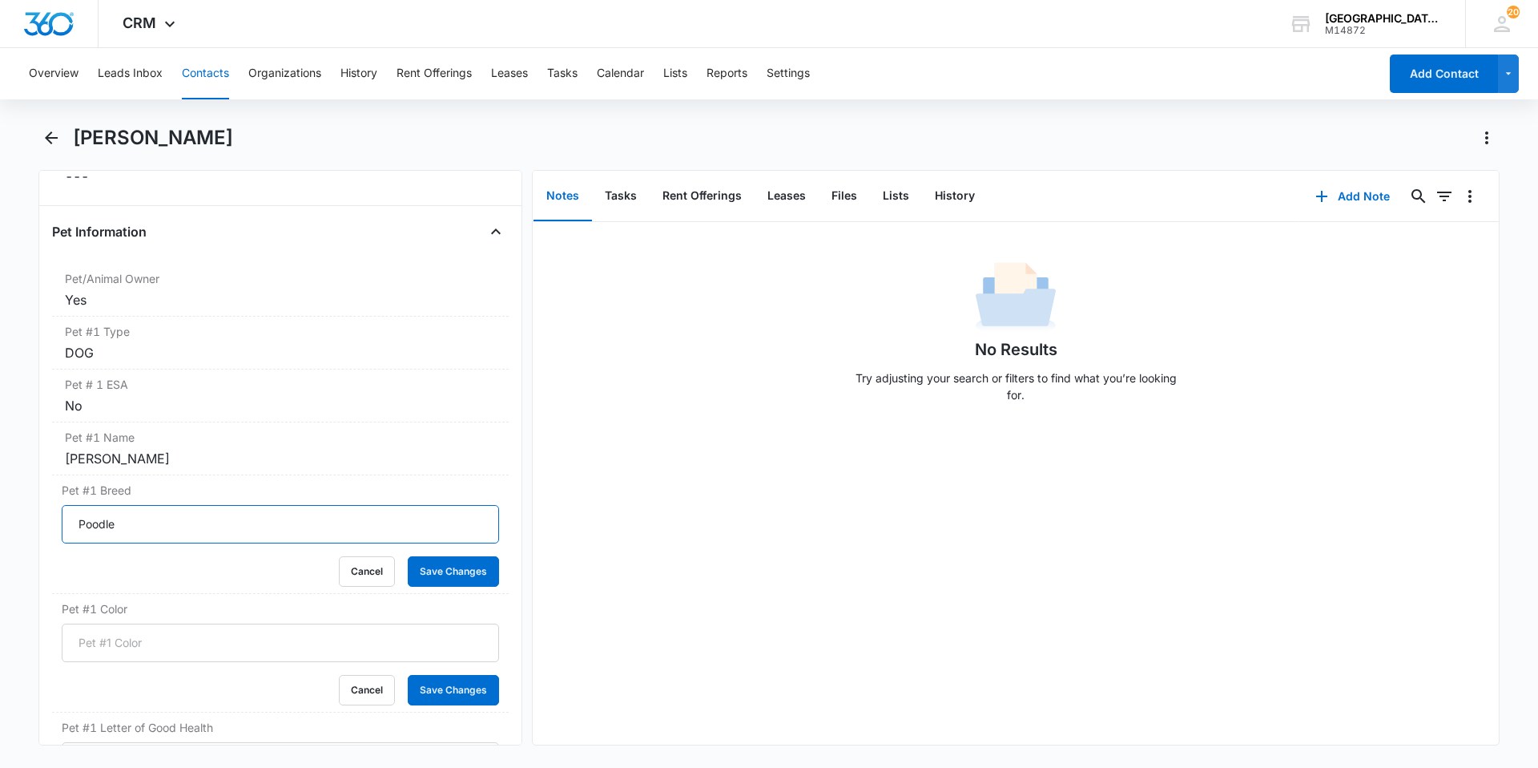
click at [408, 556] on button "Save Changes" at bounding box center [453, 571] width 91 height 30
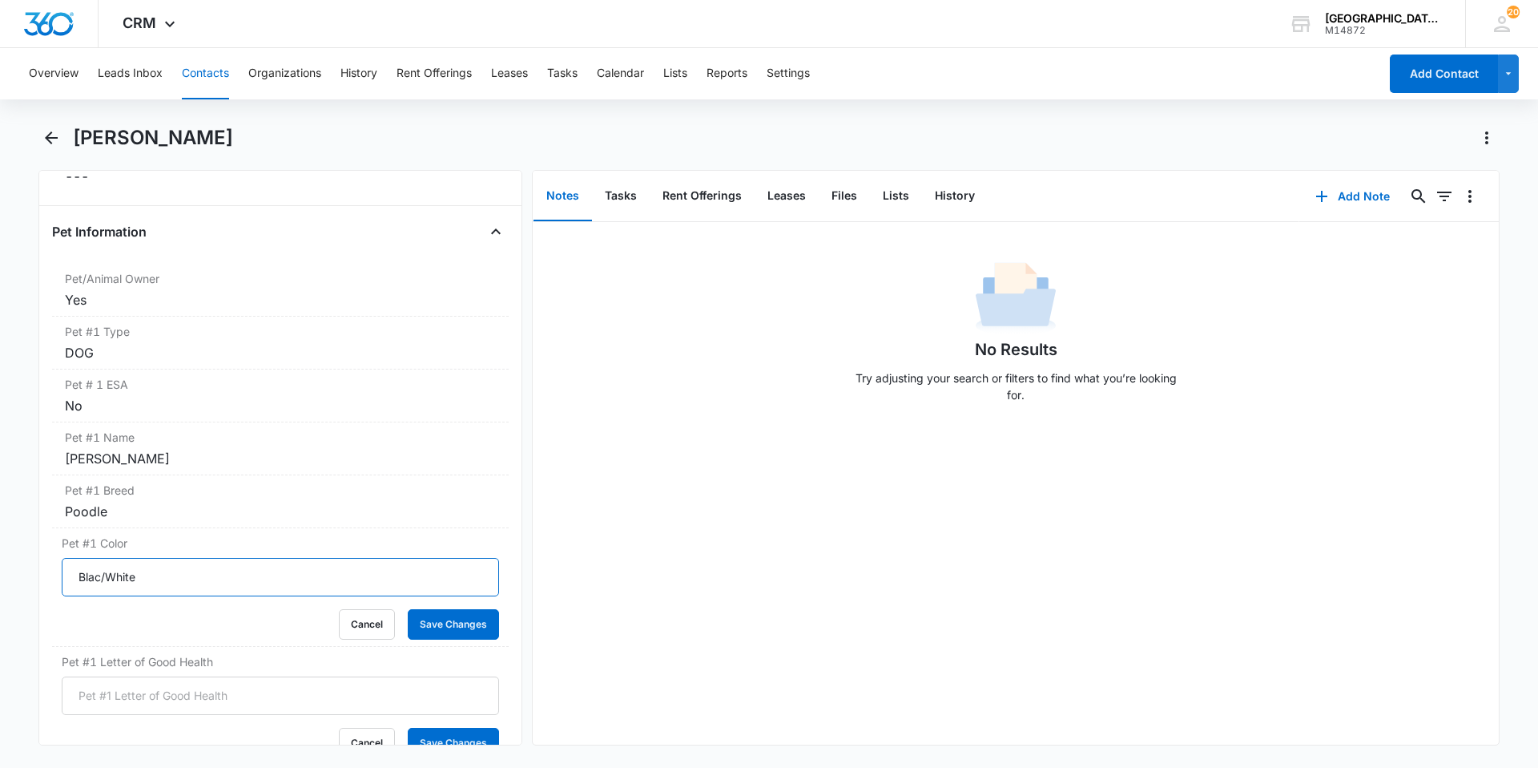
click at [408, 609] on button "Save Changes" at bounding box center [453, 624] width 91 height 30
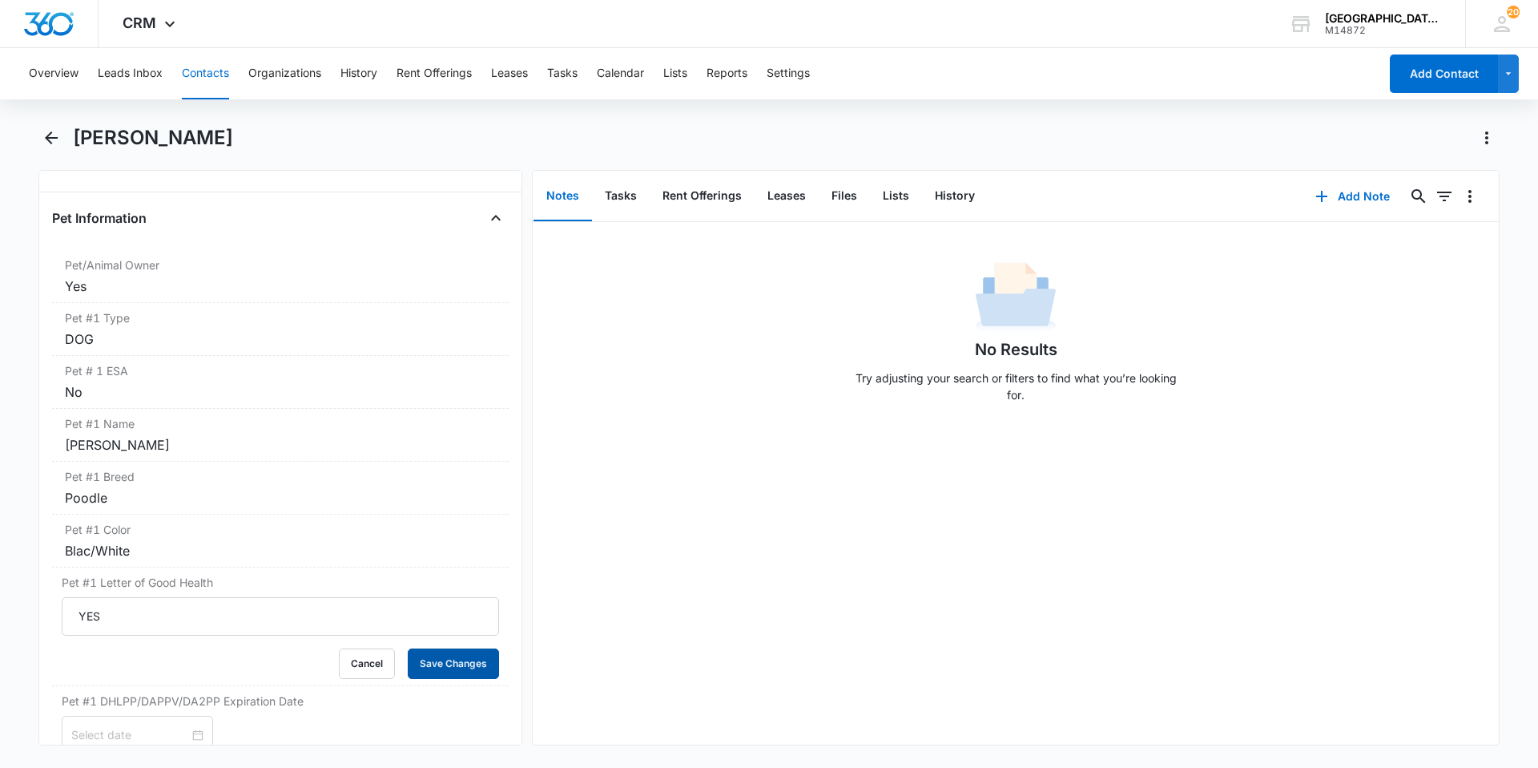
click at [408, 648] on button "Save Changes" at bounding box center [453, 663] width 91 height 30
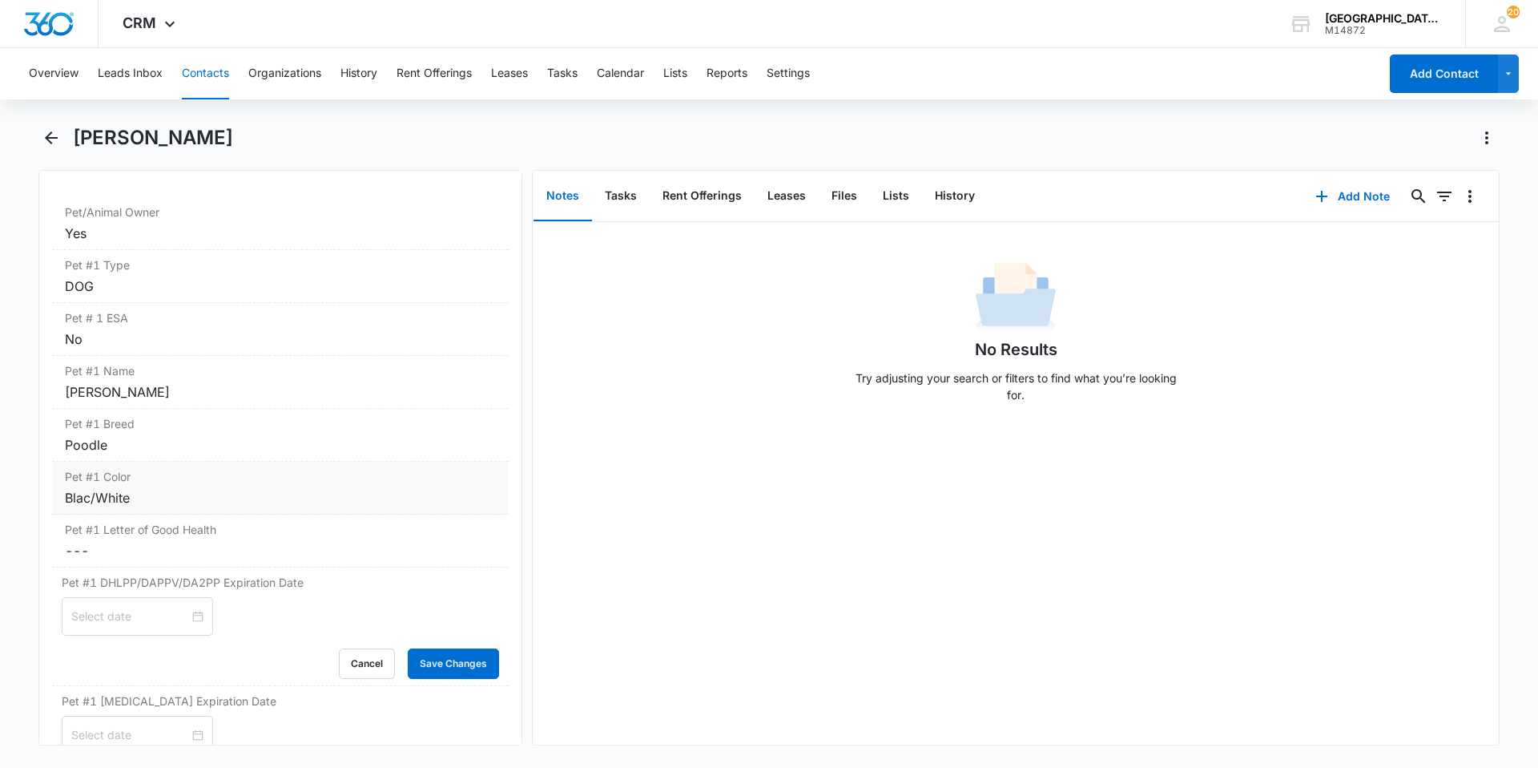
click at [96, 488] on div "Blac/White" at bounding box center [280, 497] width 431 height 19
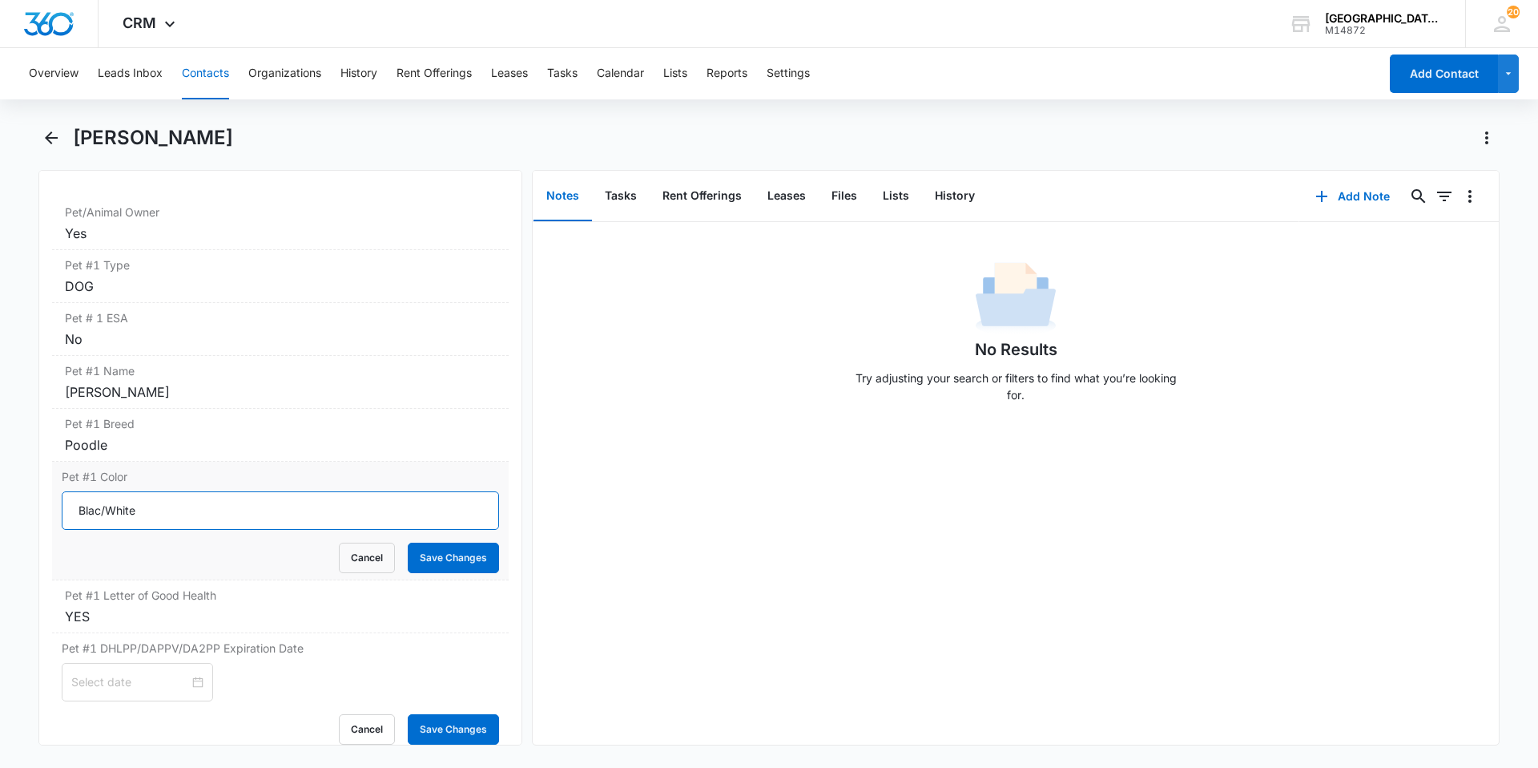
click at [98, 491] on input "Blac/White" at bounding box center [280, 510] width 437 height 38
click at [100, 491] on input "Blac/White" at bounding box center [280, 510] width 437 height 38
click at [408, 542] on button "Save Changes" at bounding box center [453, 557] width 91 height 30
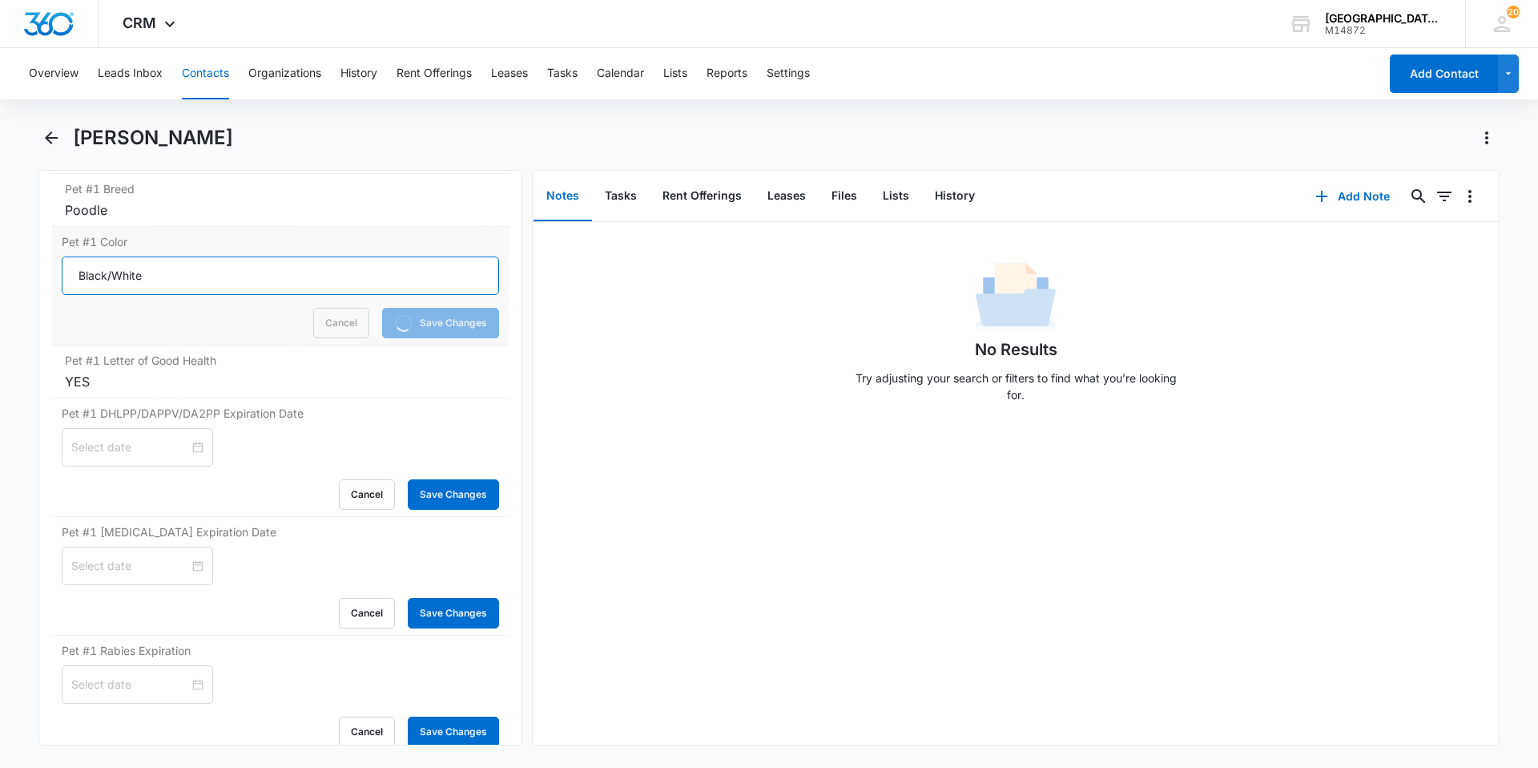
scroll to position [2360, 0]
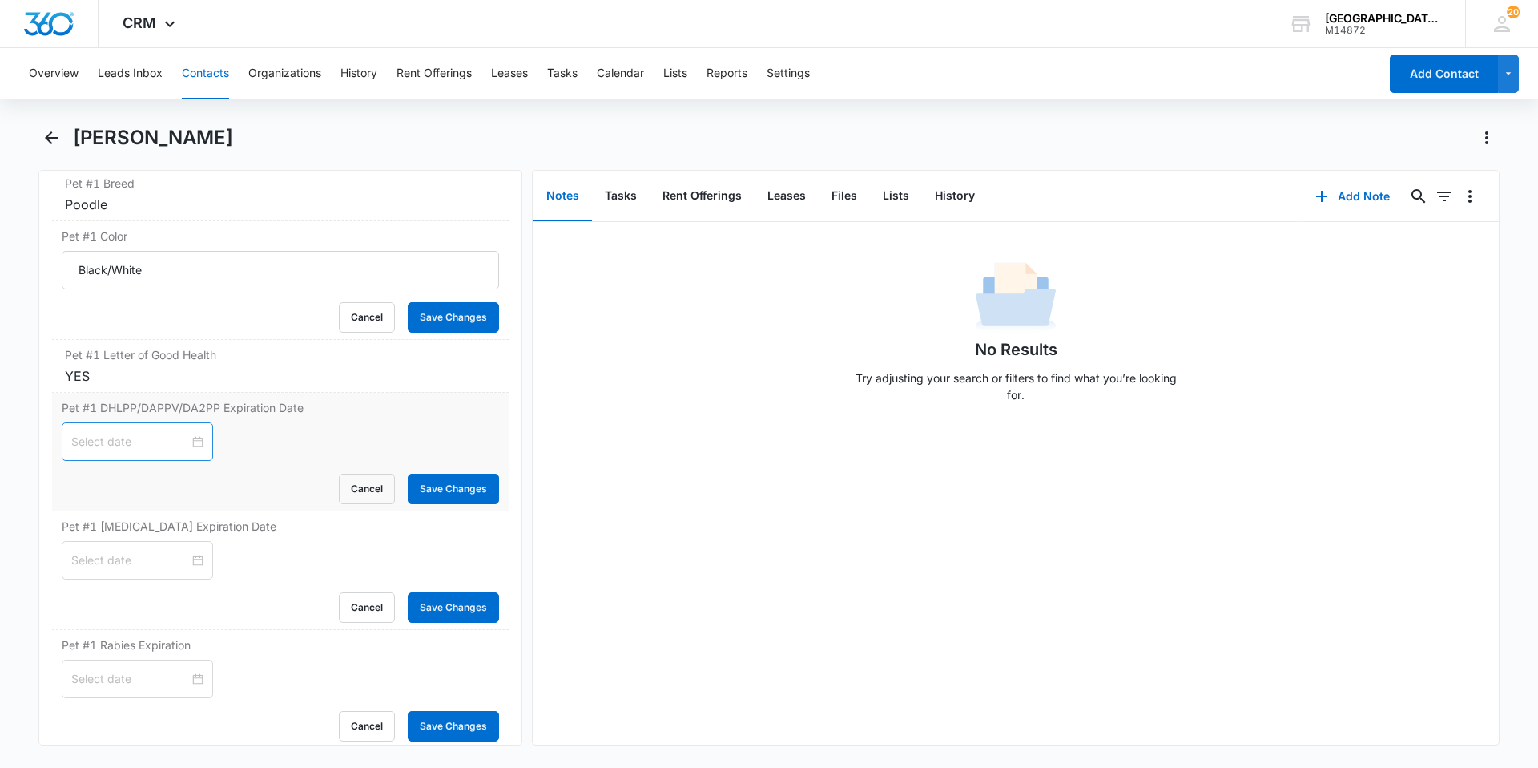
click at [195, 422] on div at bounding box center [137, 441] width 151 height 38
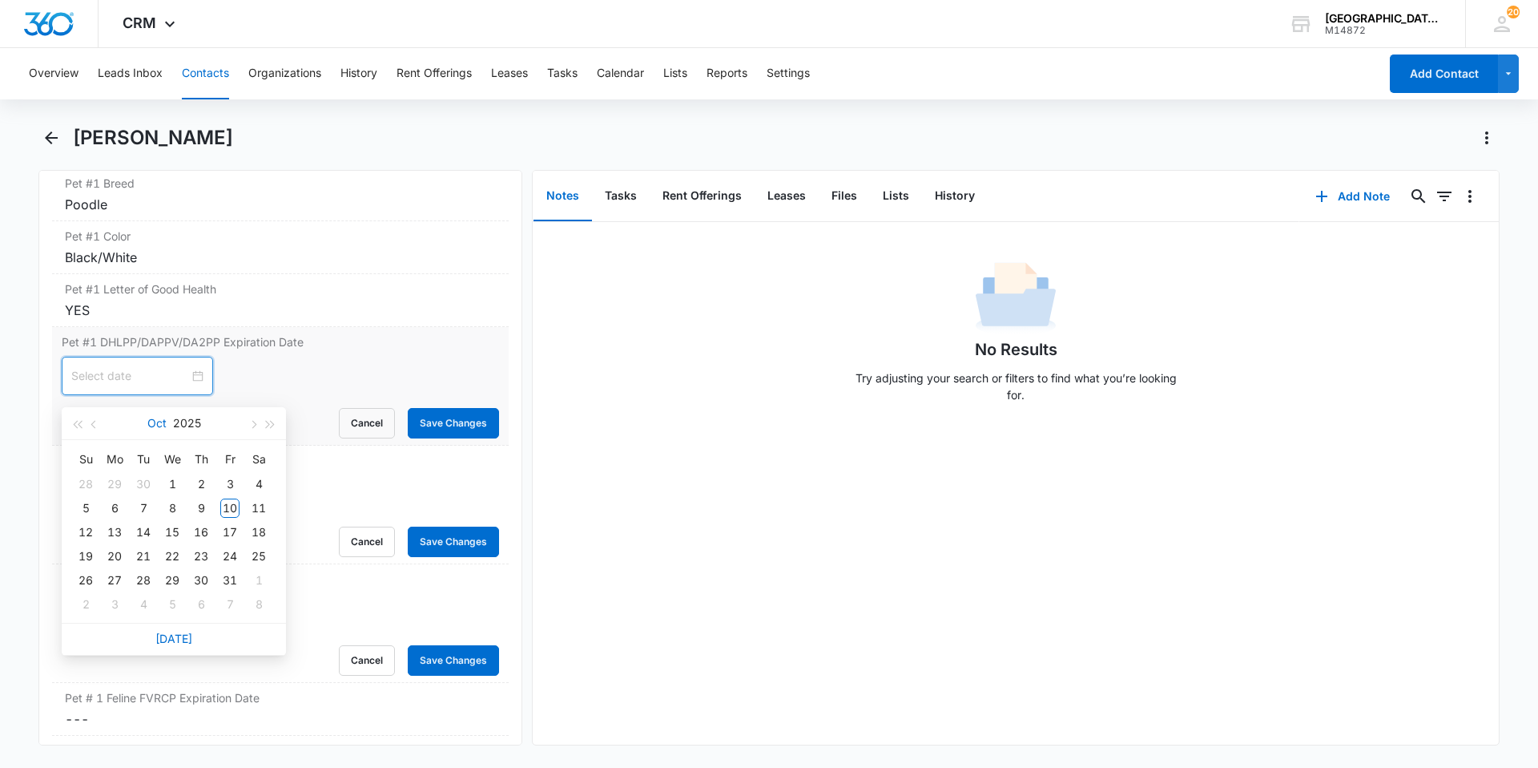
click at [164, 422] on button "Oct" at bounding box center [156, 423] width 19 height 32
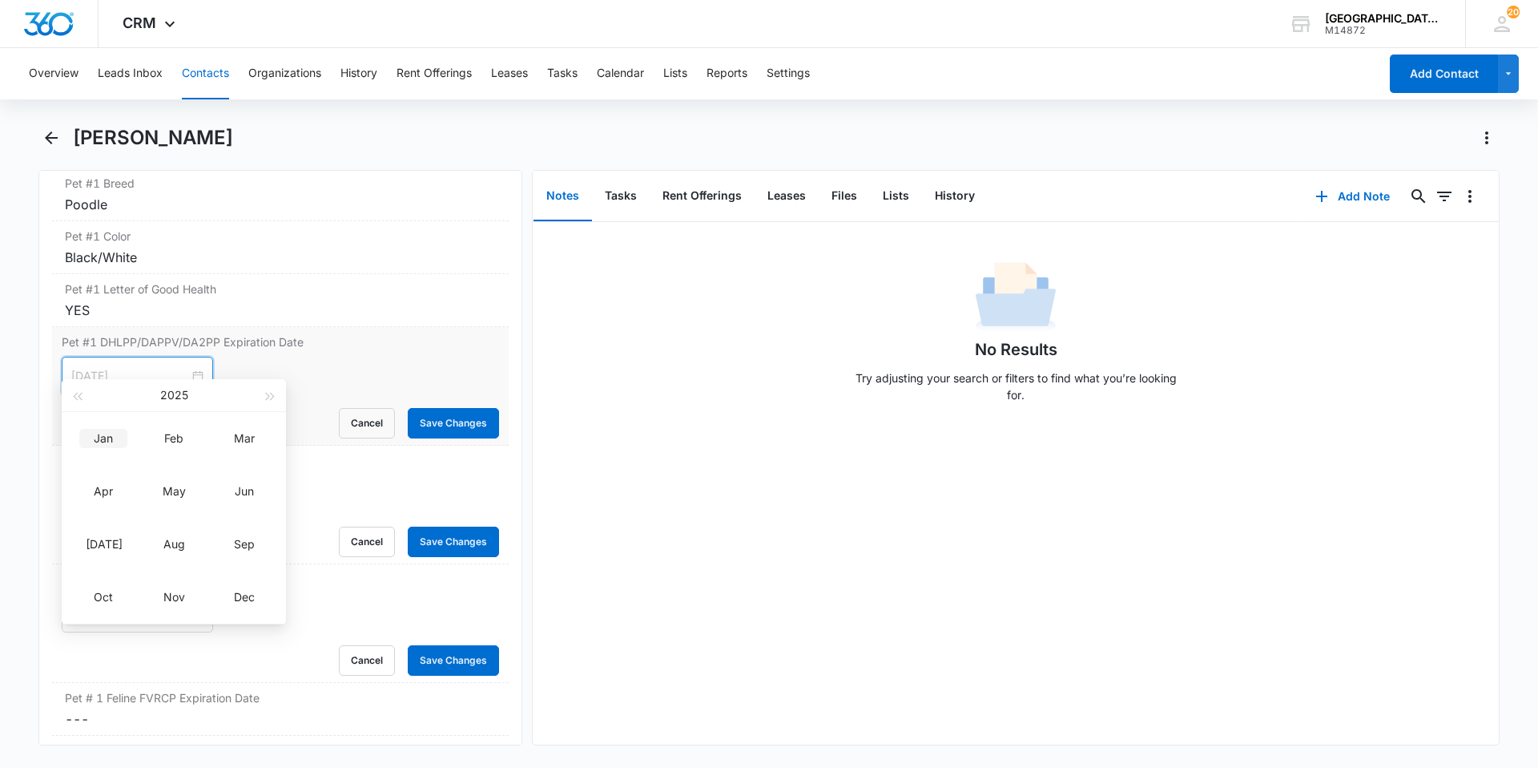
click at [125, 440] on div "Jan" at bounding box center [103, 438] width 48 height 19
click at [115, 546] on div "27" at bounding box center [114, 551] width 19 height 19
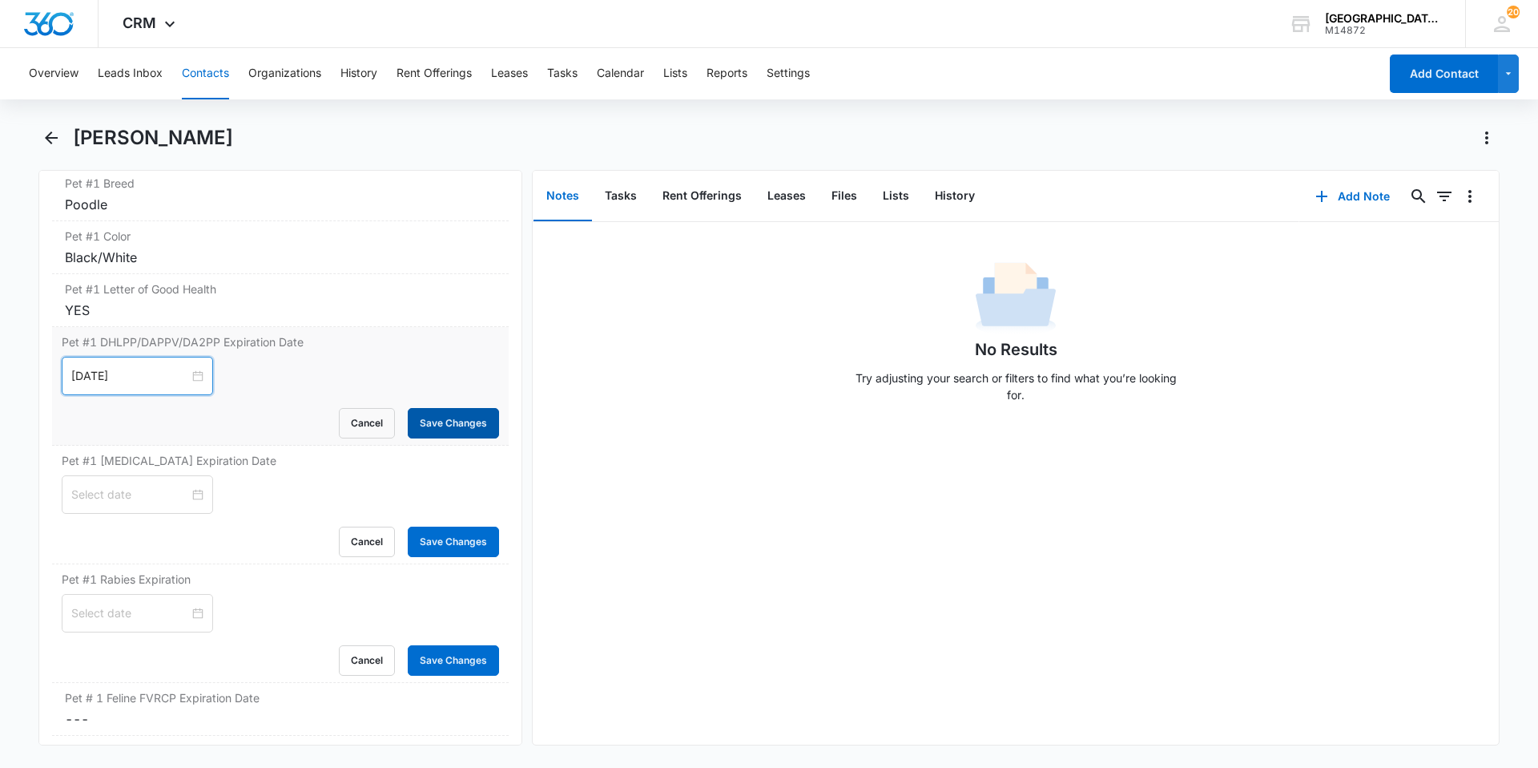
click at [444, 408] on button "Save Changes" at bounding box center [453, 423] width 91 height 30
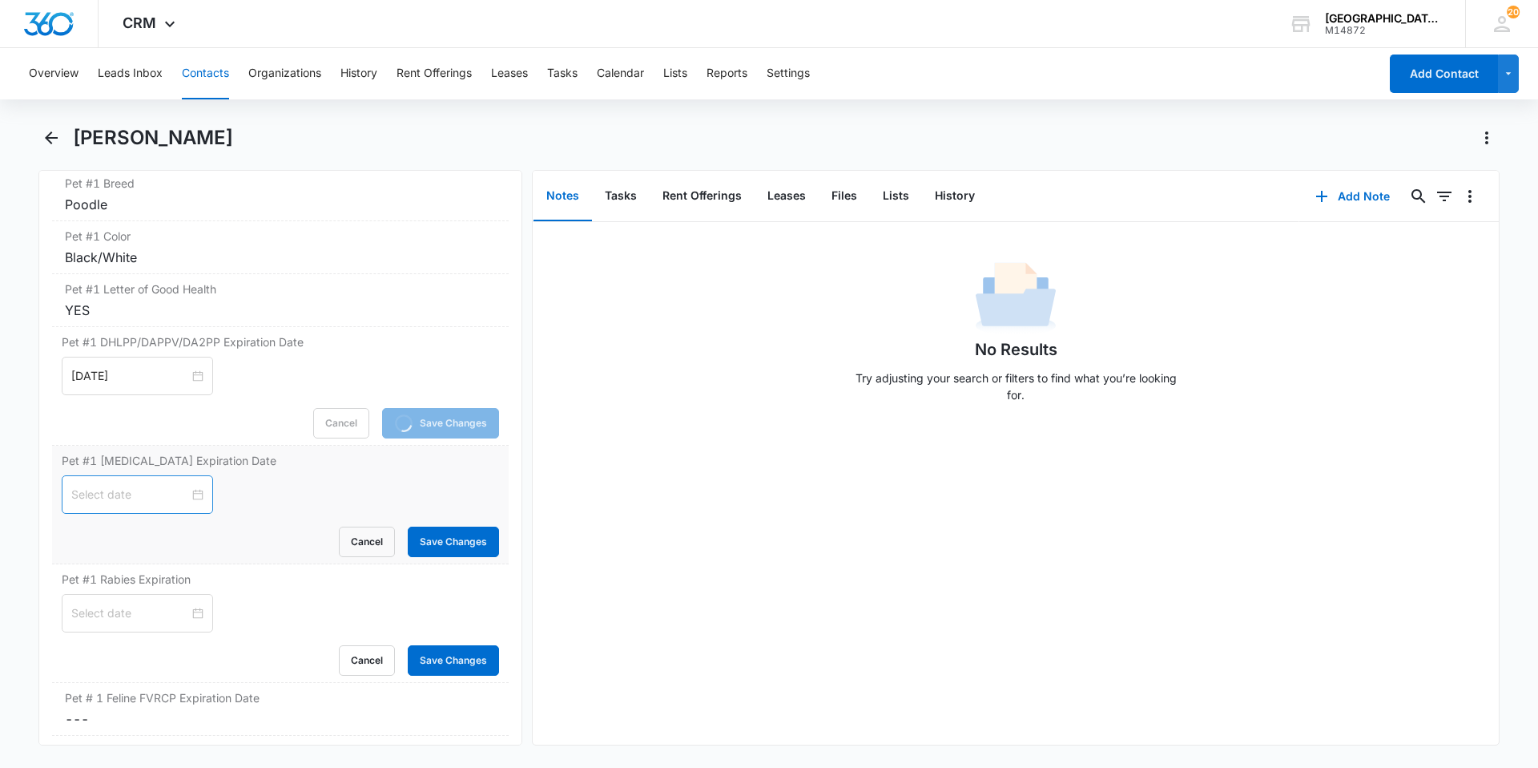
click at [195, 475] on div at bounding box center [137, 494] width 151 height 38
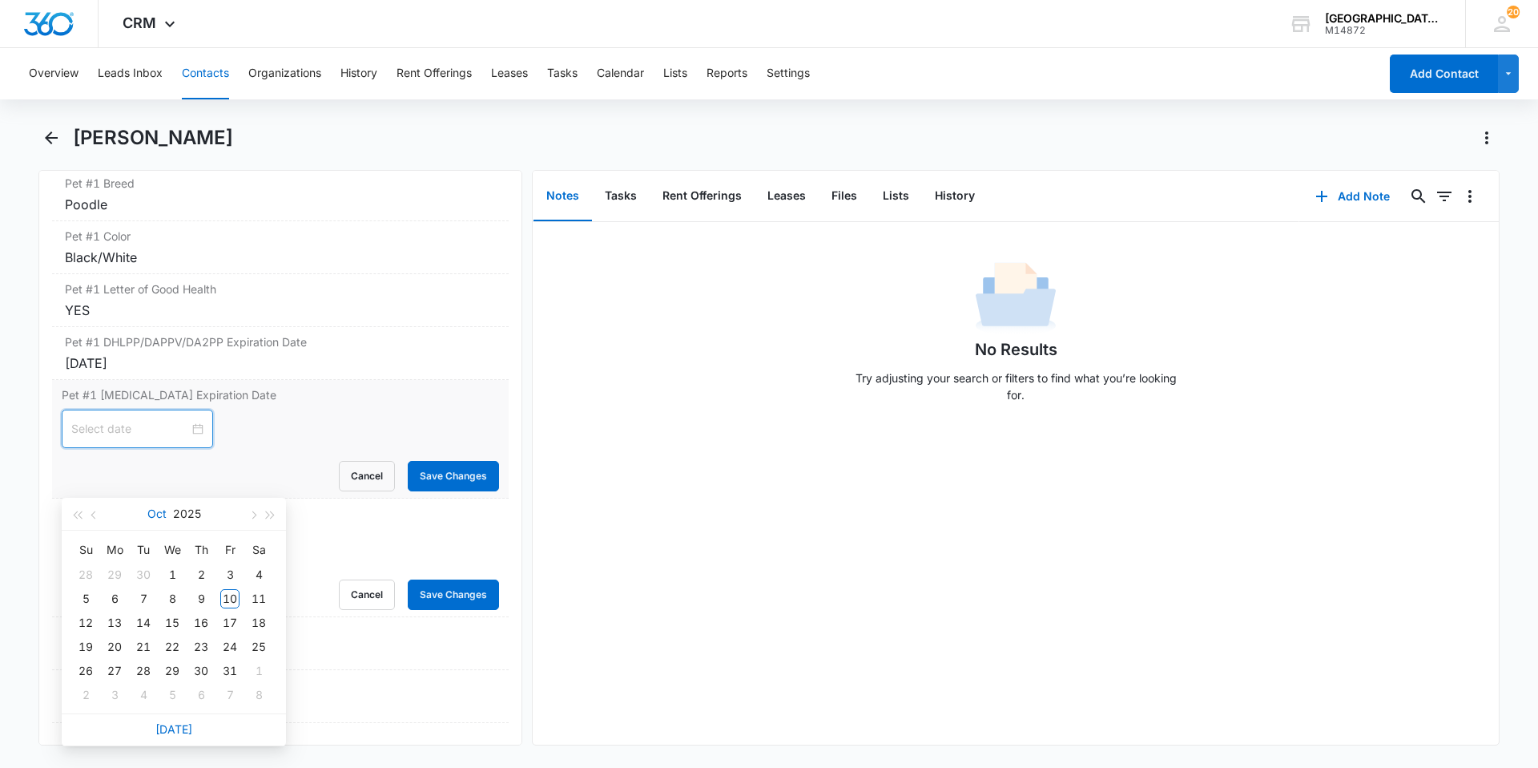
click at [149, 507] on button "Oct" at bounding box center [156, 514] width 19 height 32
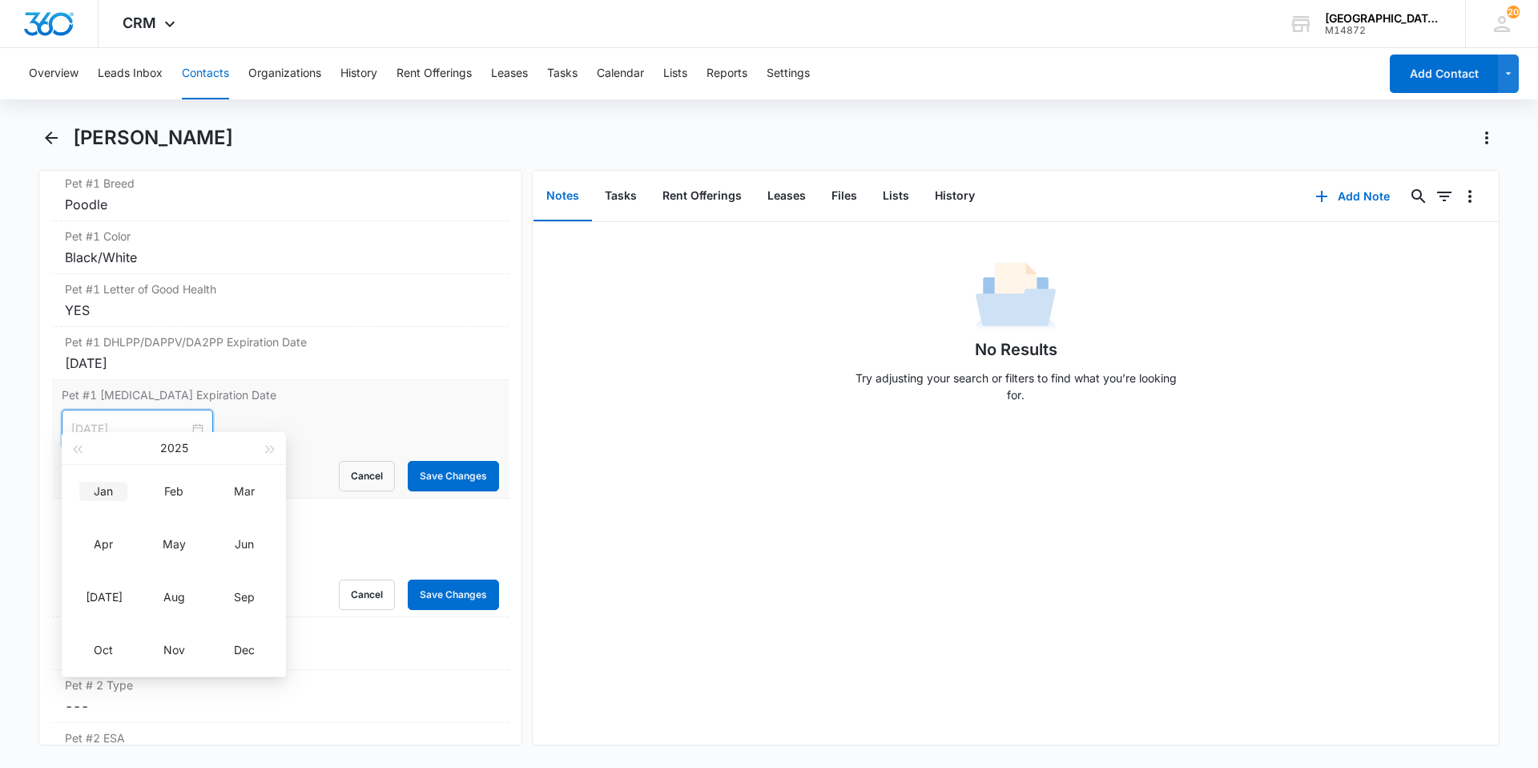
click at [117, 499] on div "Jan" at bounding box center [103, 491] width 48 height 19
click at [113, 601] on div "27" at bounding box center [114, 604] width 19 height 19
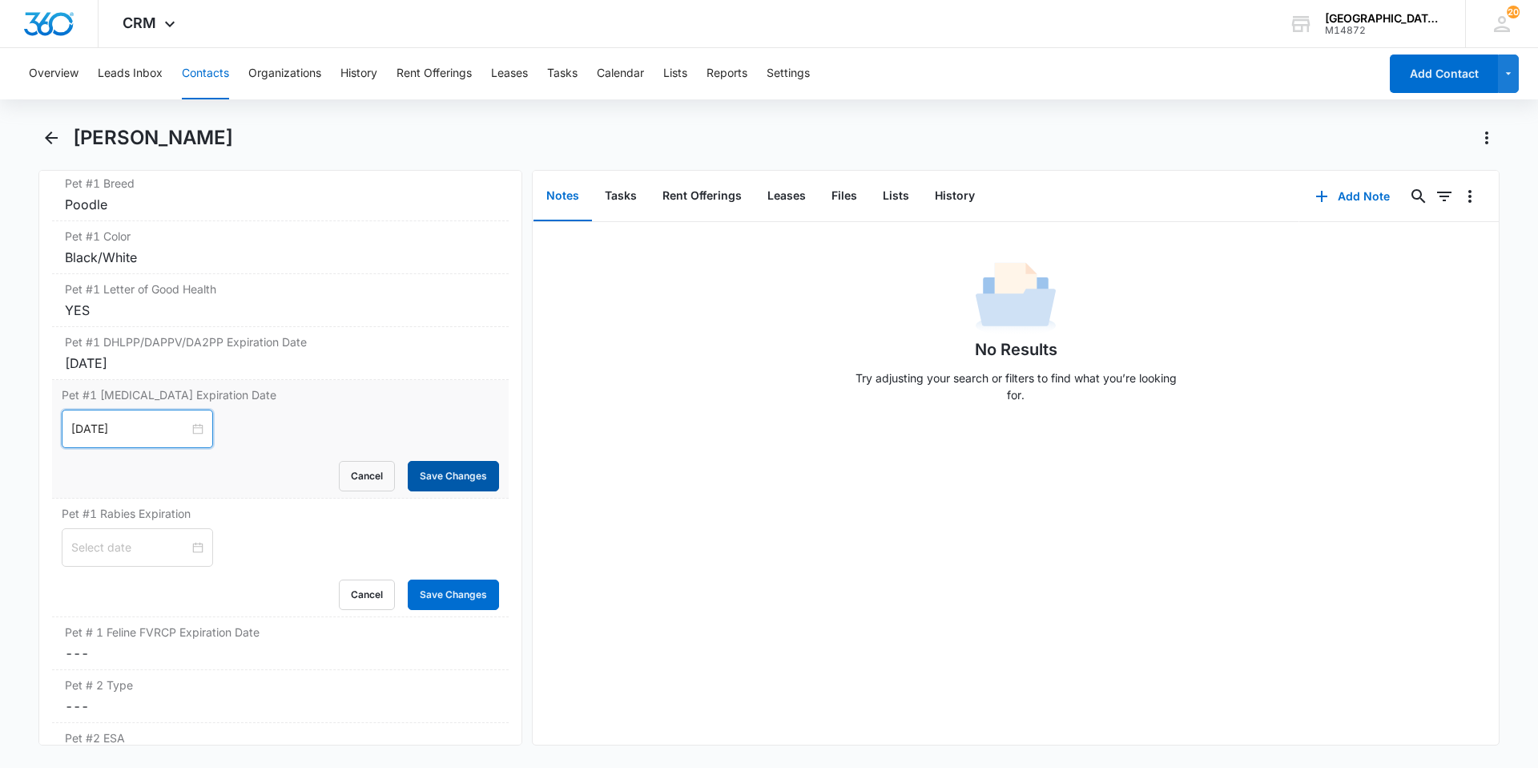
click at [429, 461] on button "Save Changes" at bounding box center [453, 476] width 91 height 30
click at [187, 538] on div at bounding box center [137, 547] width 132 height 18
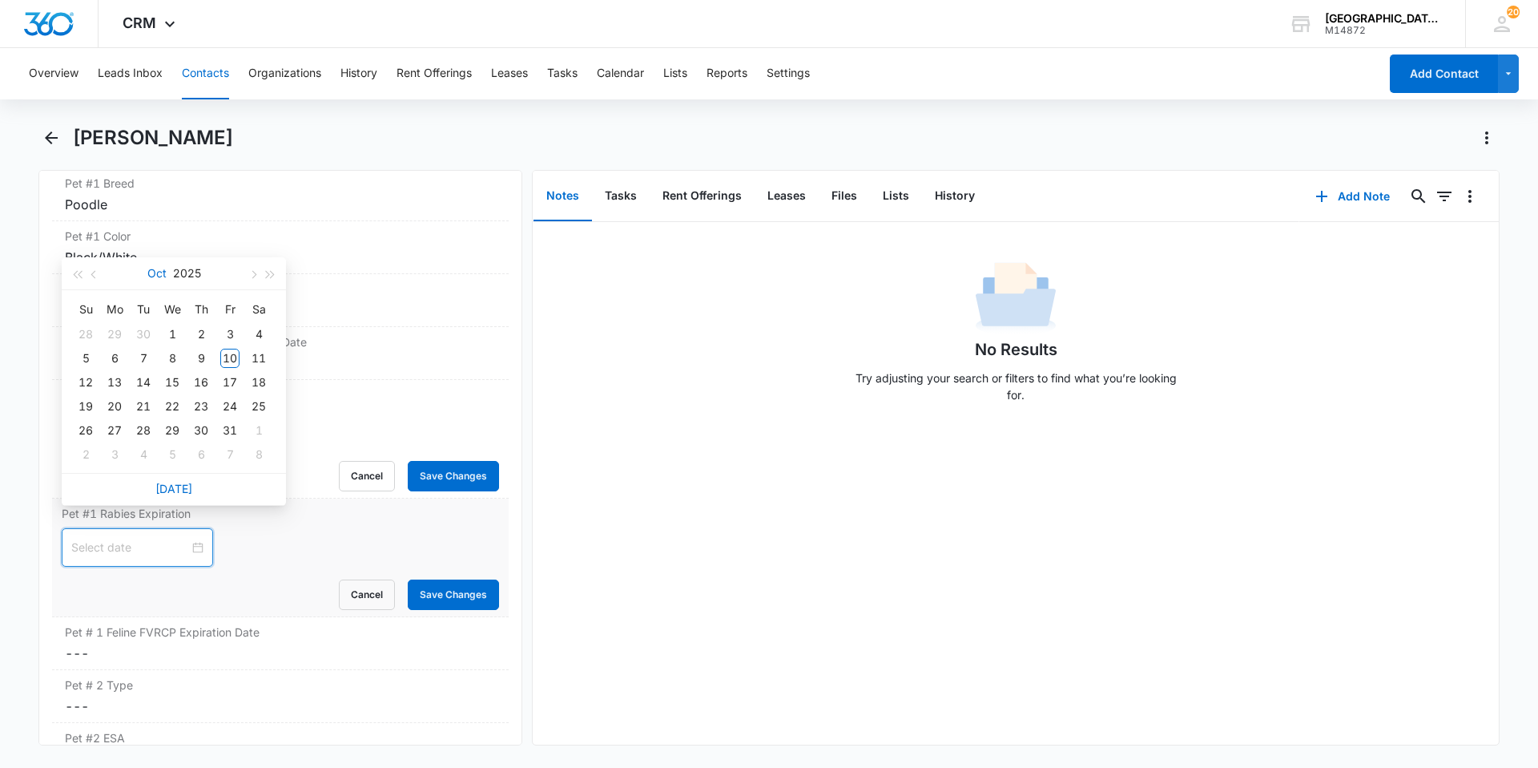
click at [157, 272] on button "Oct" at bounding box center [156, 273] width 19 height 32
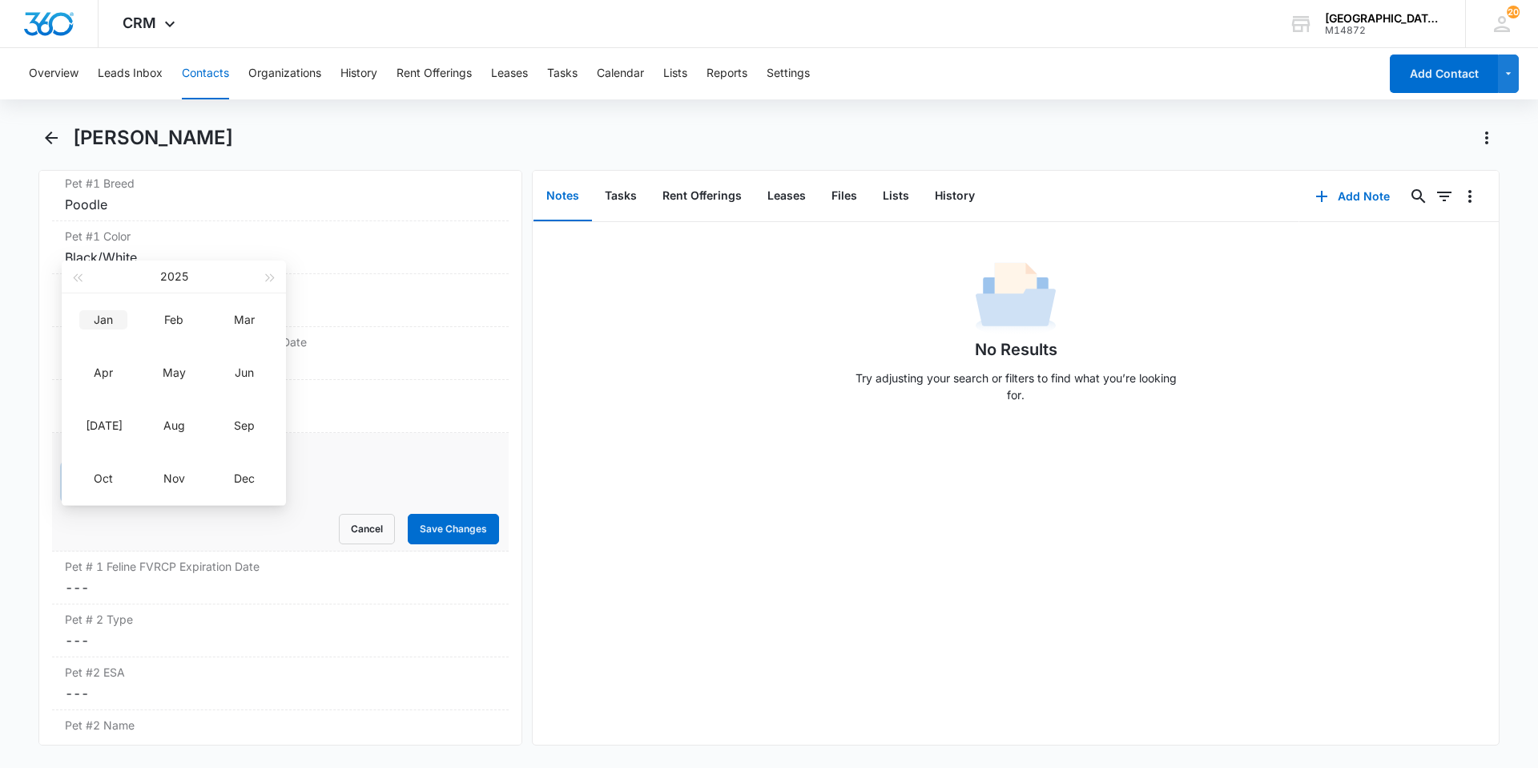
click at [121, 328] on div "Jan" at bounding box center [103, 319] width 48 height 19
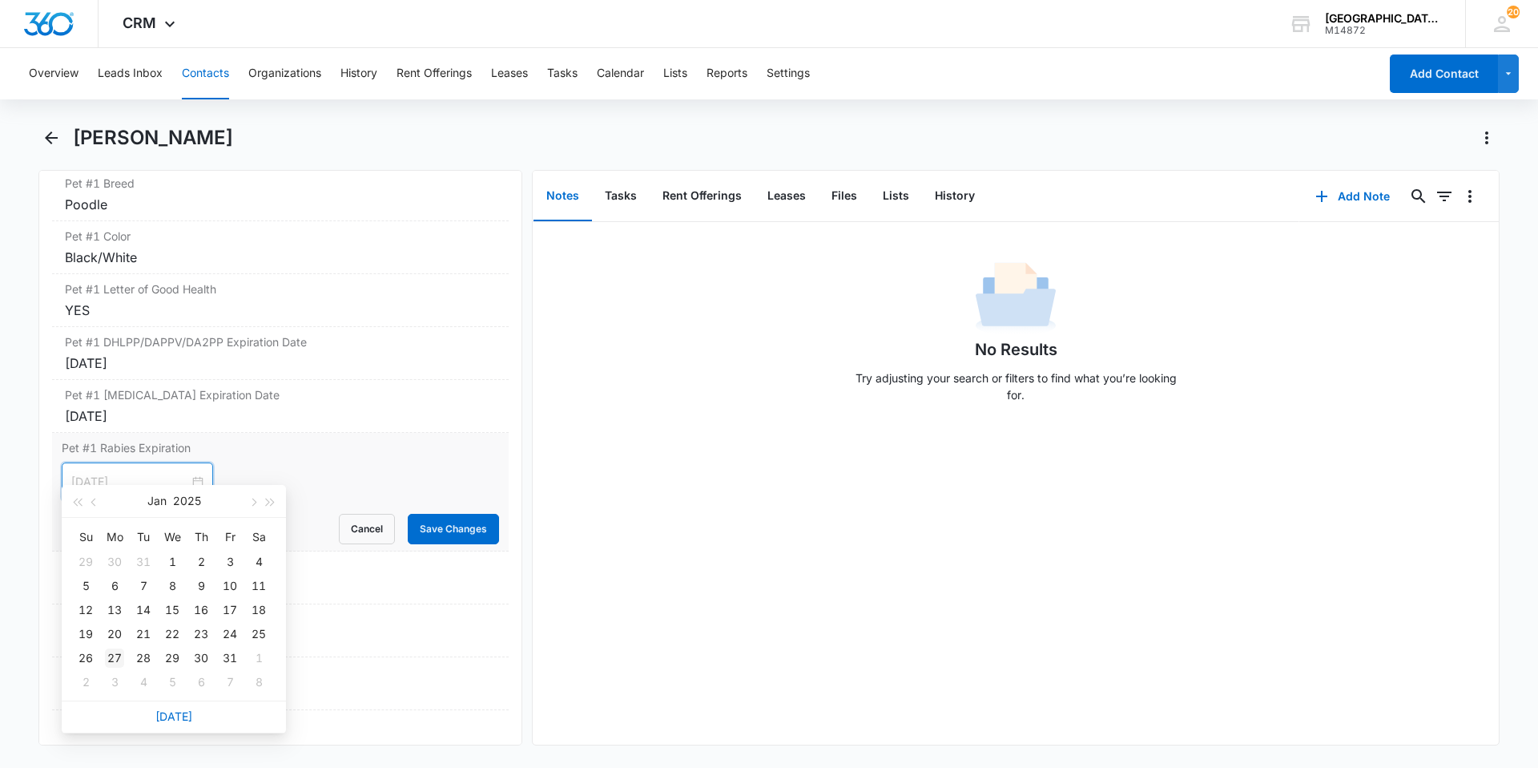
click at [108, 656] on div "27" at bounding box center [114, 657] width 19 height 19
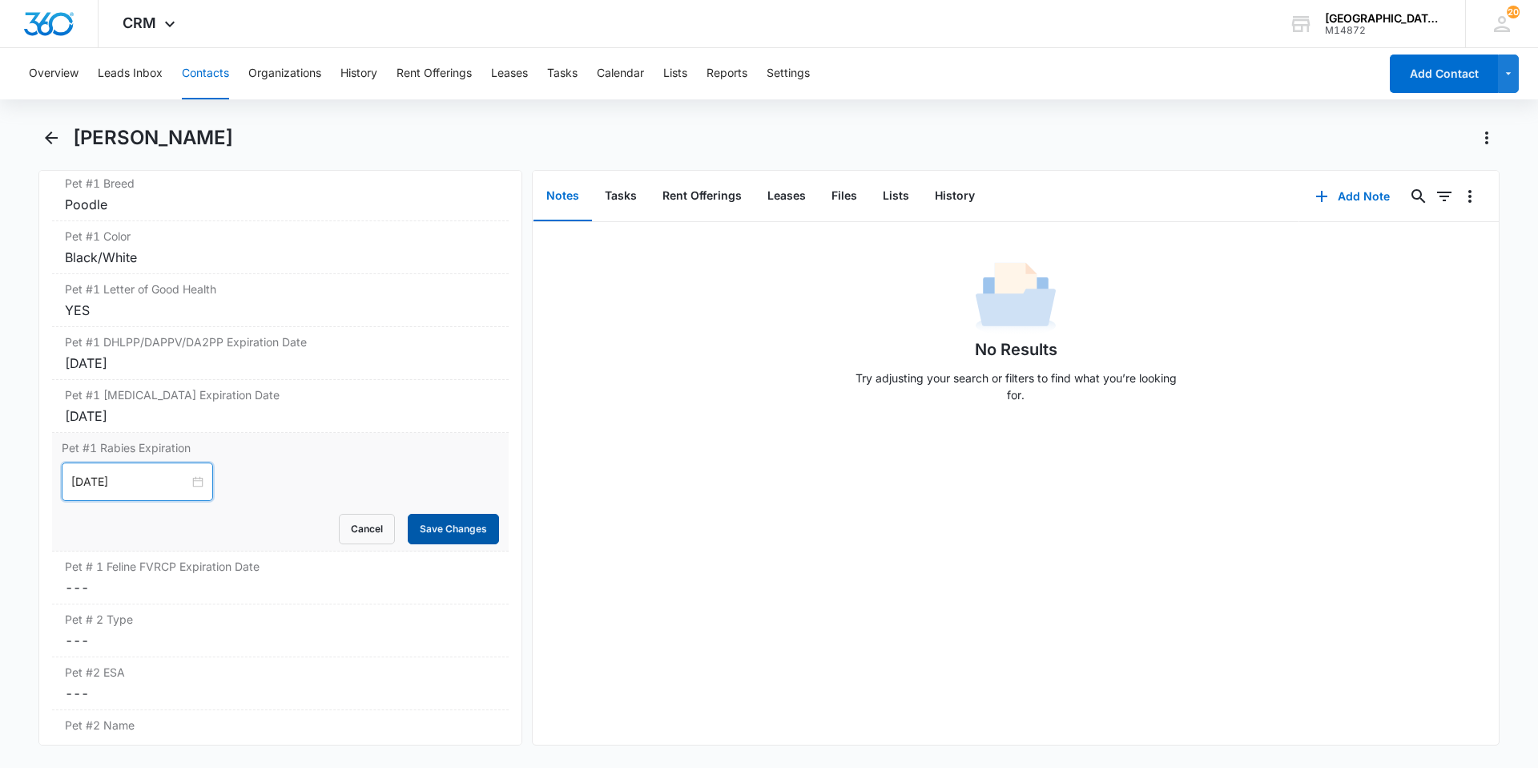
click at [437, 519] on button "Save Changes" at bounding box center [453, 529] width 91 height 30
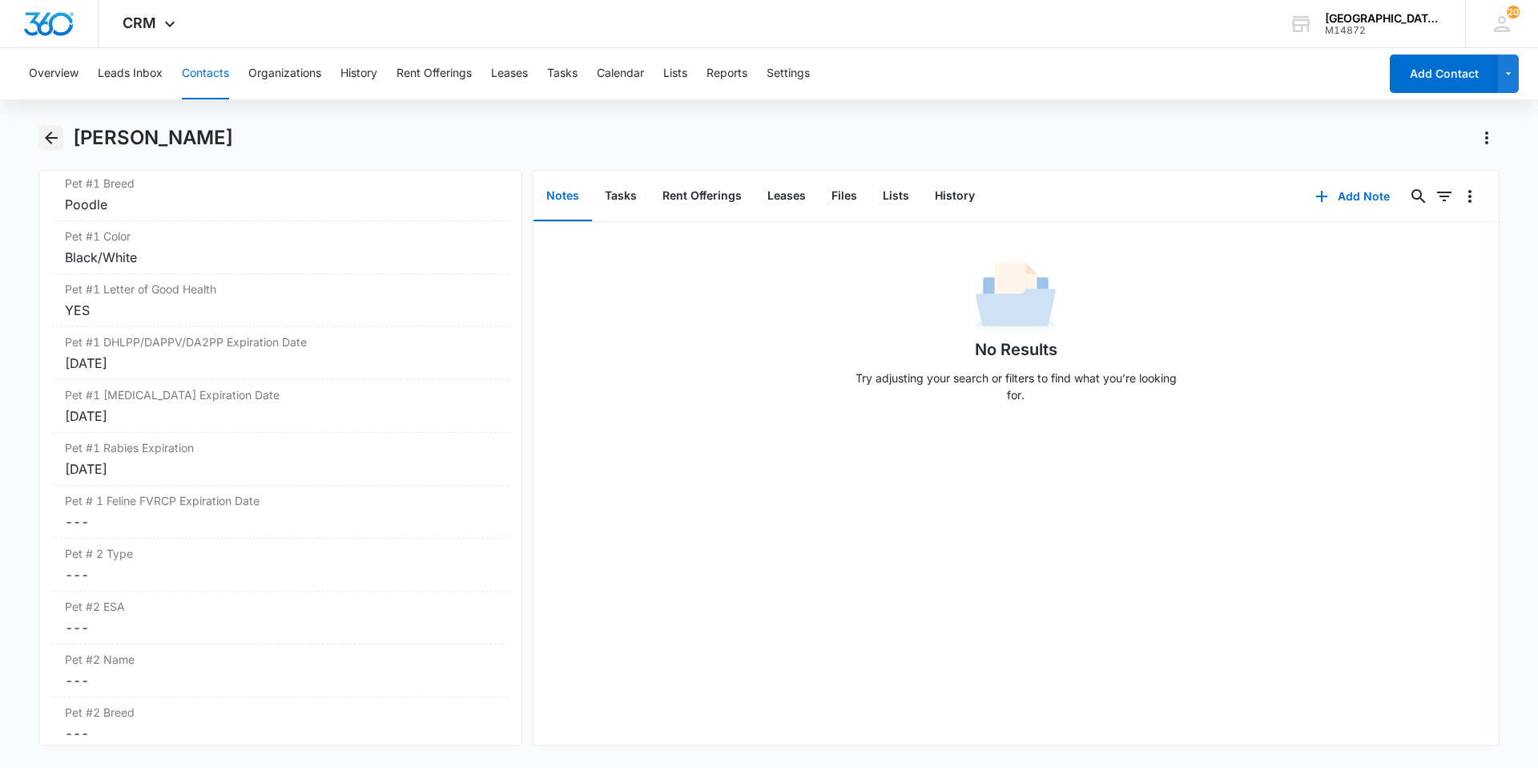
click at [53, 142] on icon "Back" at bounding box center [51, 137] width 19 height 19
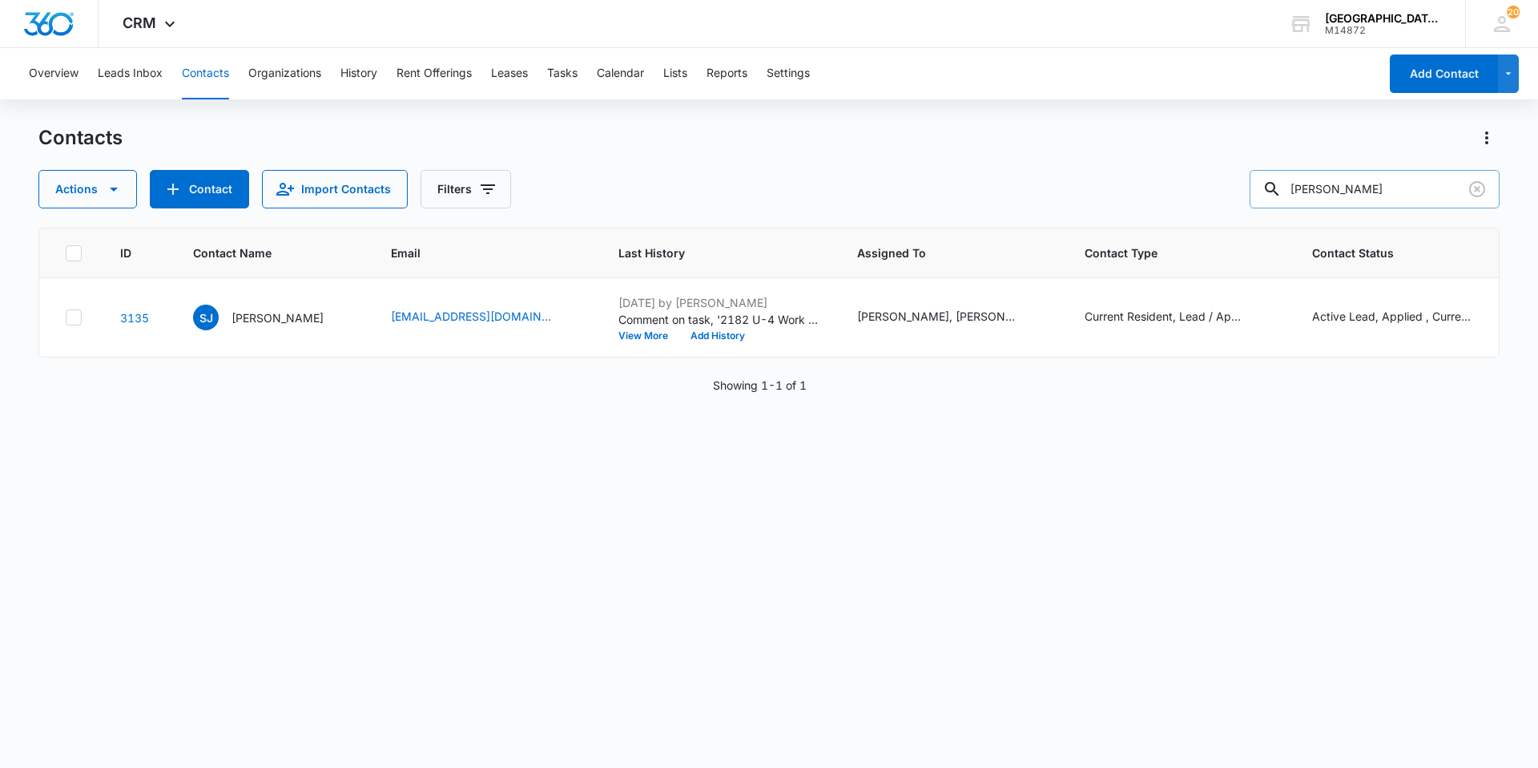
click at [1381, 196] on input "[PERSON_NAME]" at bounding box center [1375, 189] width 250 height 38
click at [1380, 187] on input "[PERSON_NAME]" at bounding box center [1375, 189] width 250 height 38
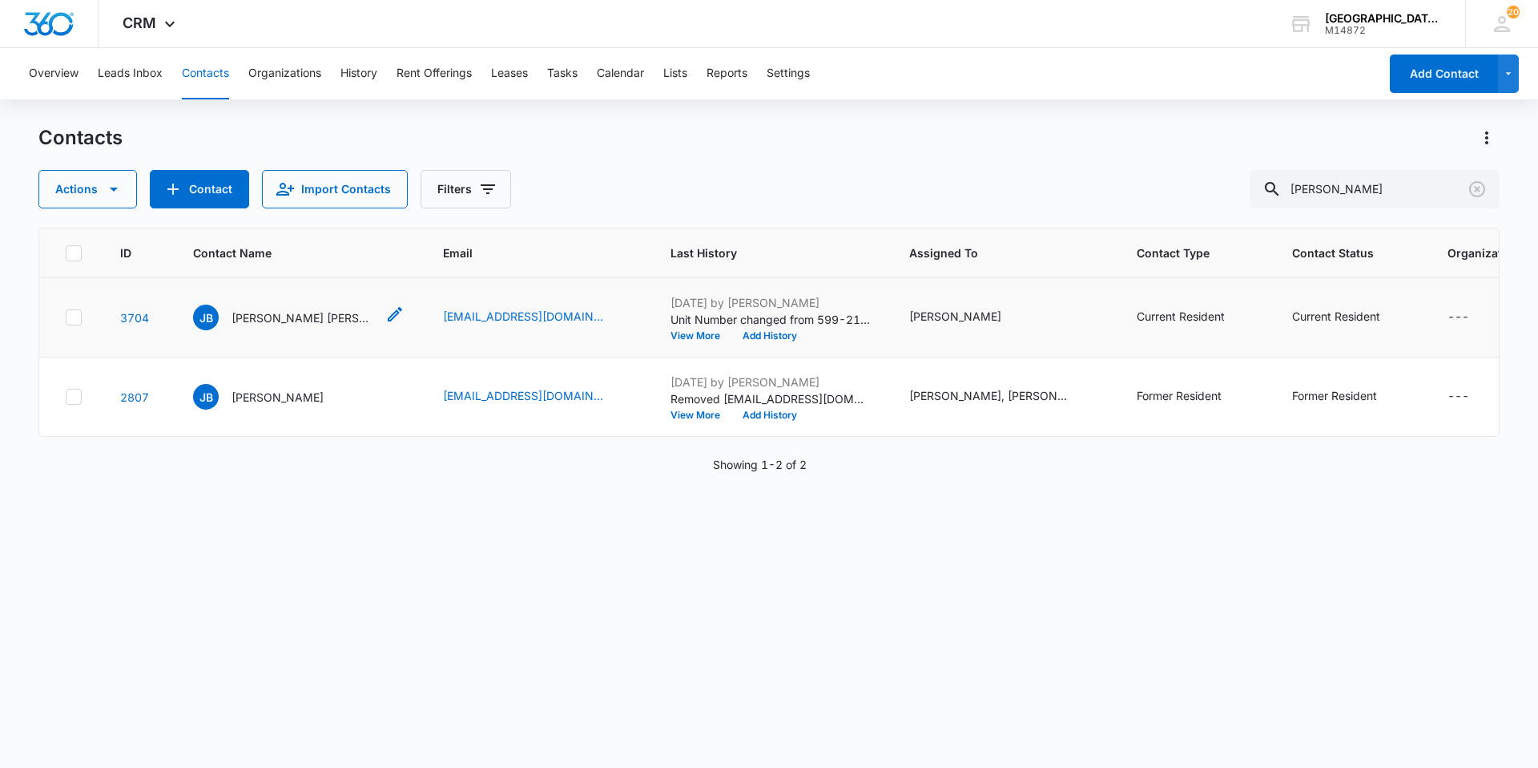
click at [251, 325] on p "[PERSON_NAME] [PERSON_NAME]" at bounding box center [304, 317] width 144 height 17
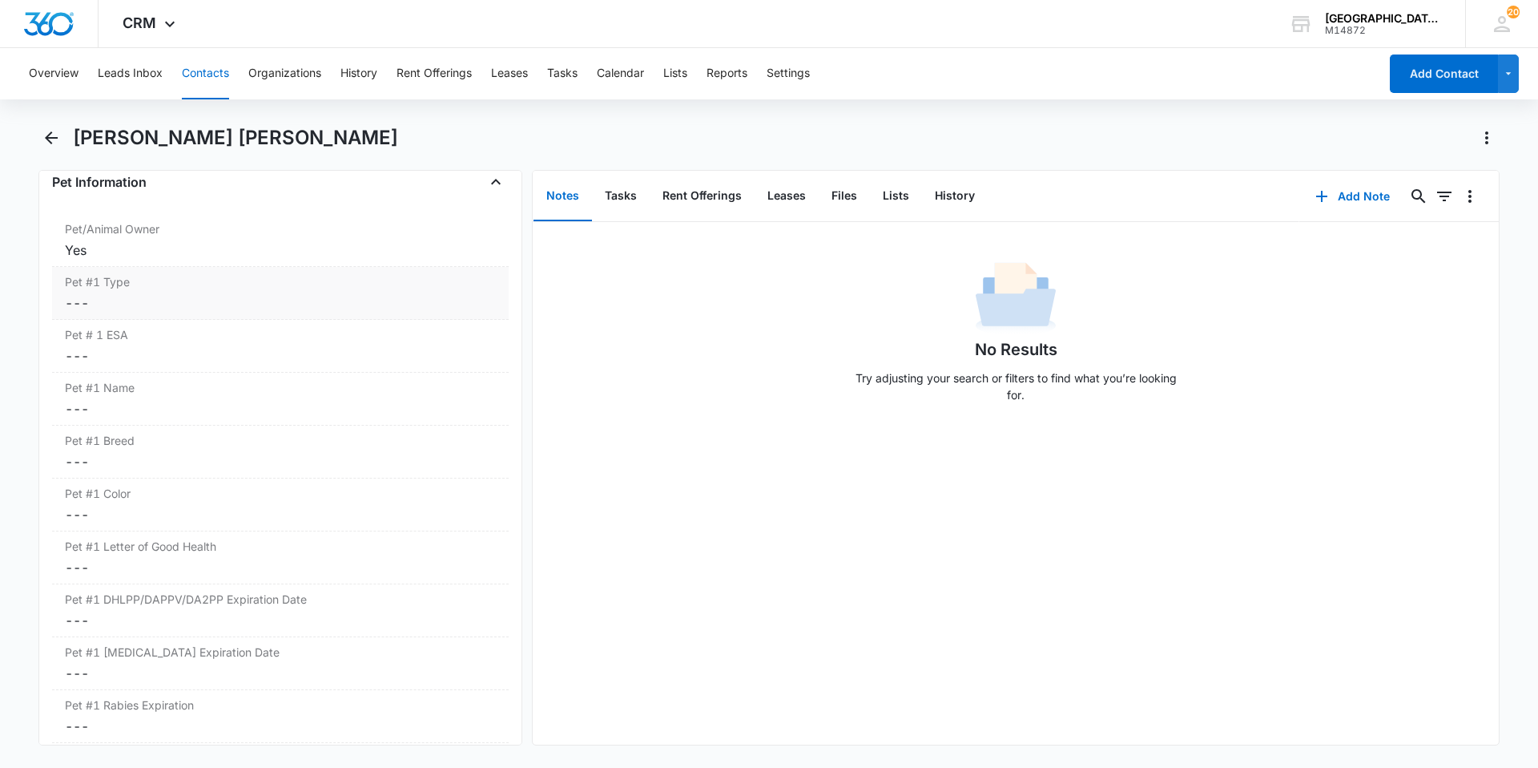
scroll to position [2003, 0]
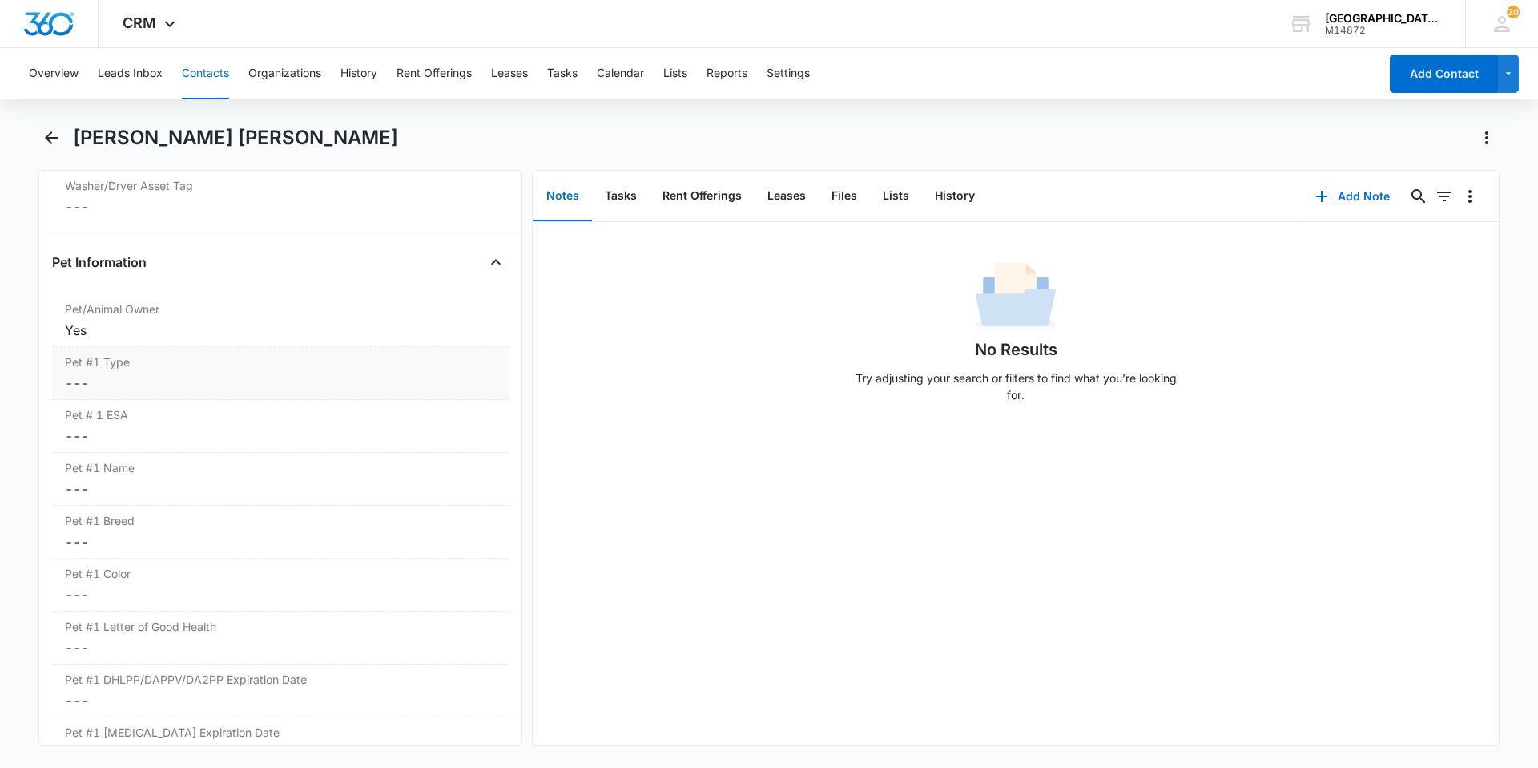
click at [228, 389] on dd "Cancel Save Changes ---" at bounding box center [280, 382] width 431 height 19
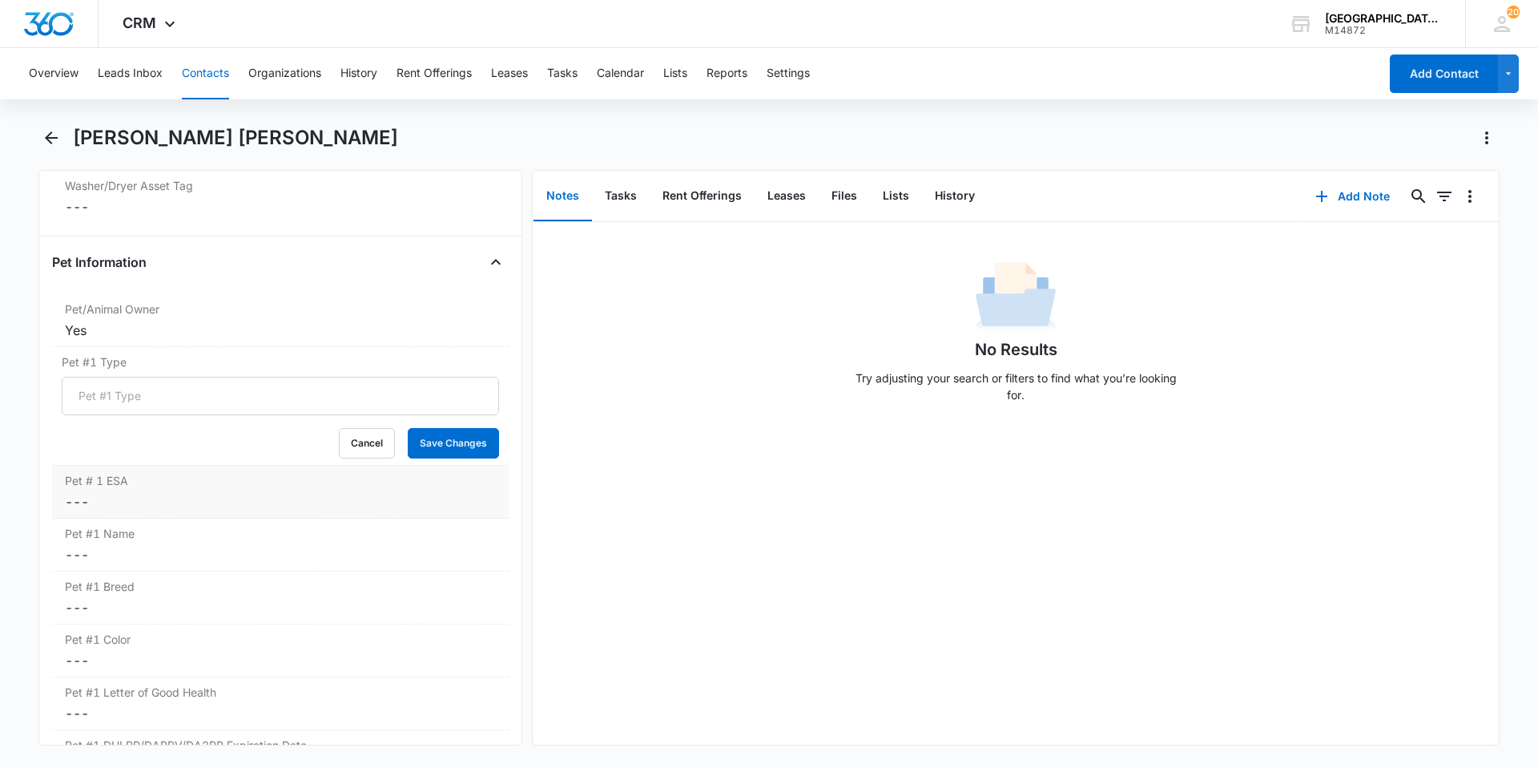
click at [212, 469] on div "Pet # 1 ESA Cancel Save Changes ---" at bounding box center [280, 492] width 457 height 53
click at [197, 585] on dd "Cancel Save Changes ---" at bounding box center [280, 589] width 431 height 19
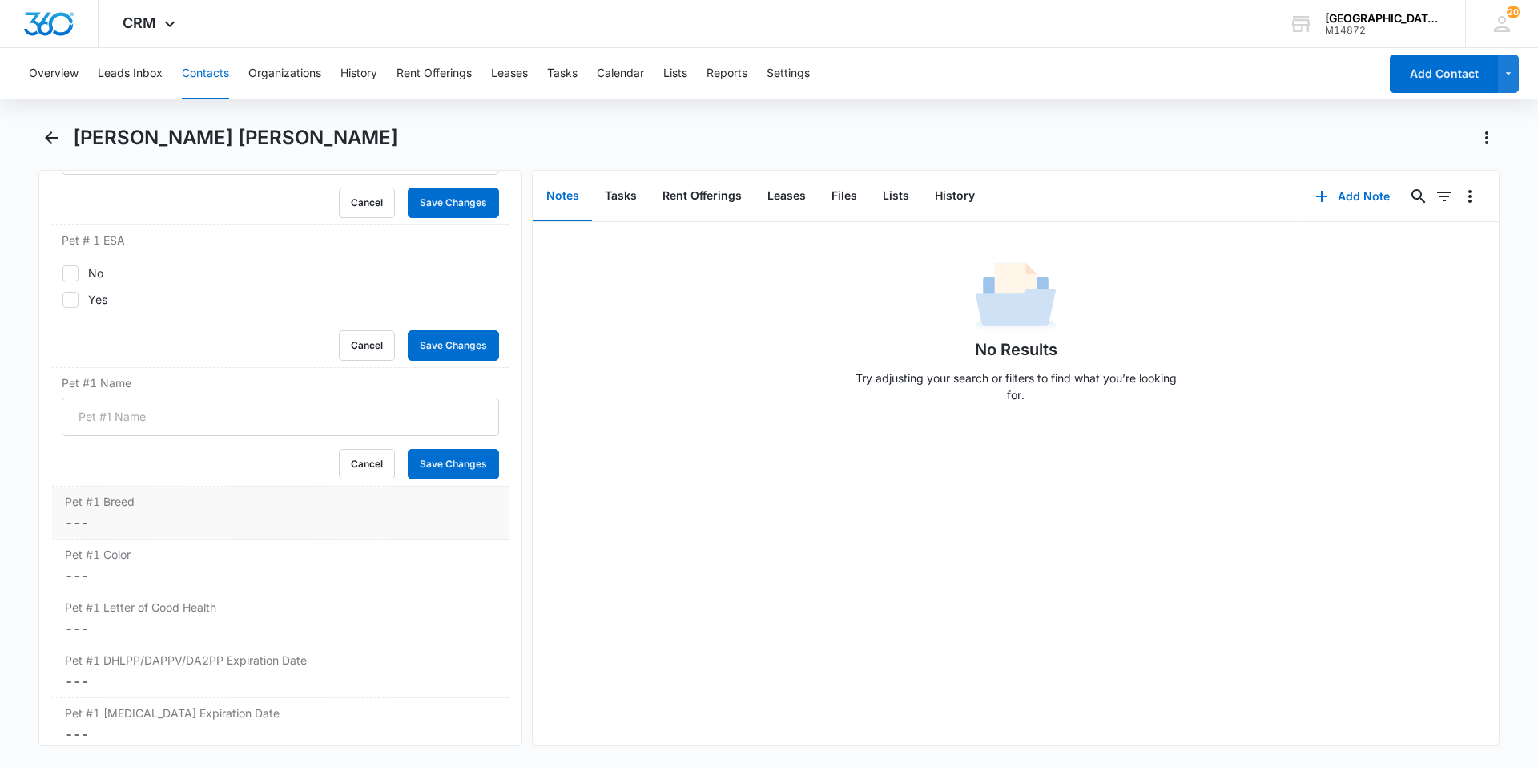
click at [183, 493] on label "Pet #1 Breed" at bounding box center [280, 501] width 431 height 17
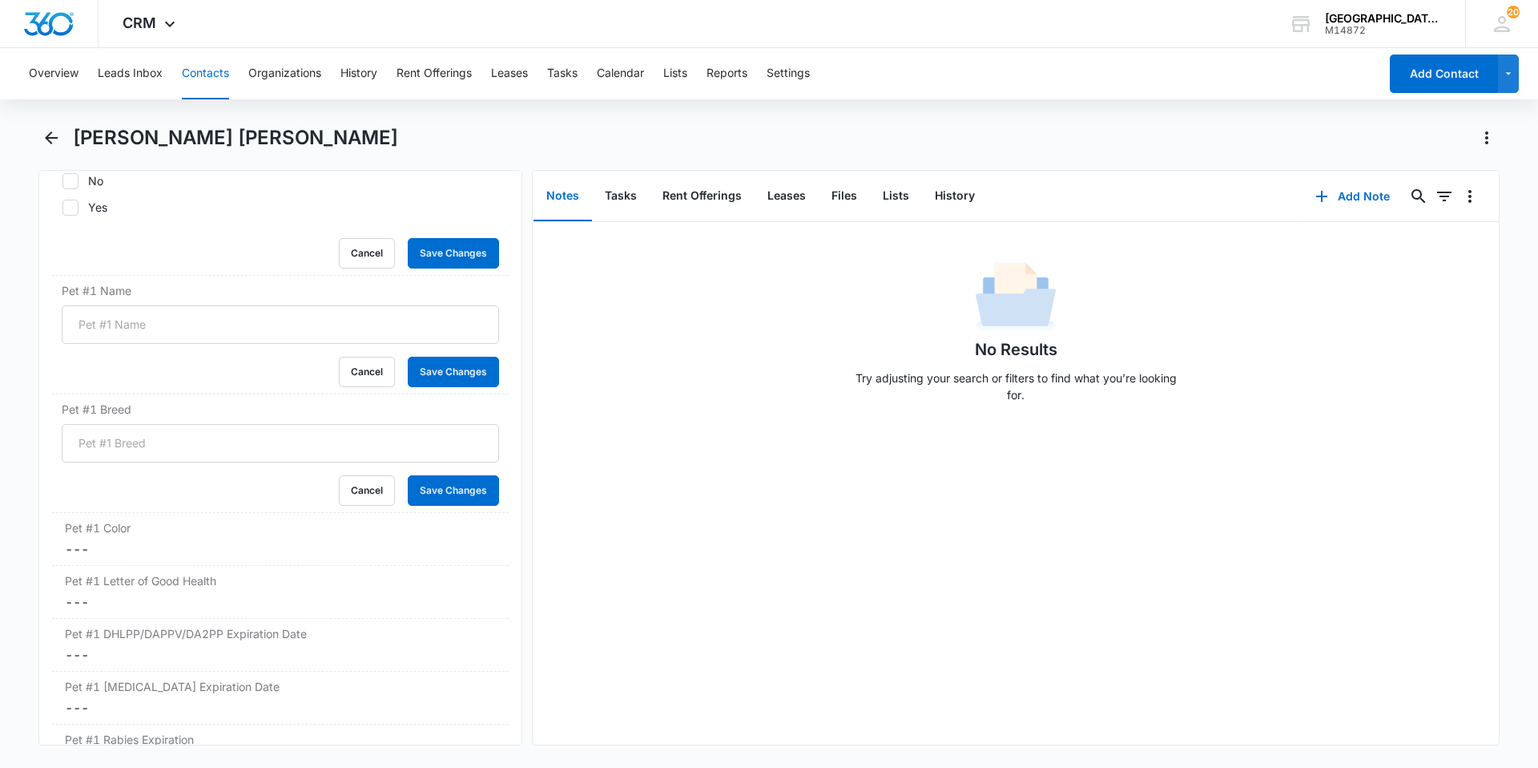
scroll to position [2404, 0]
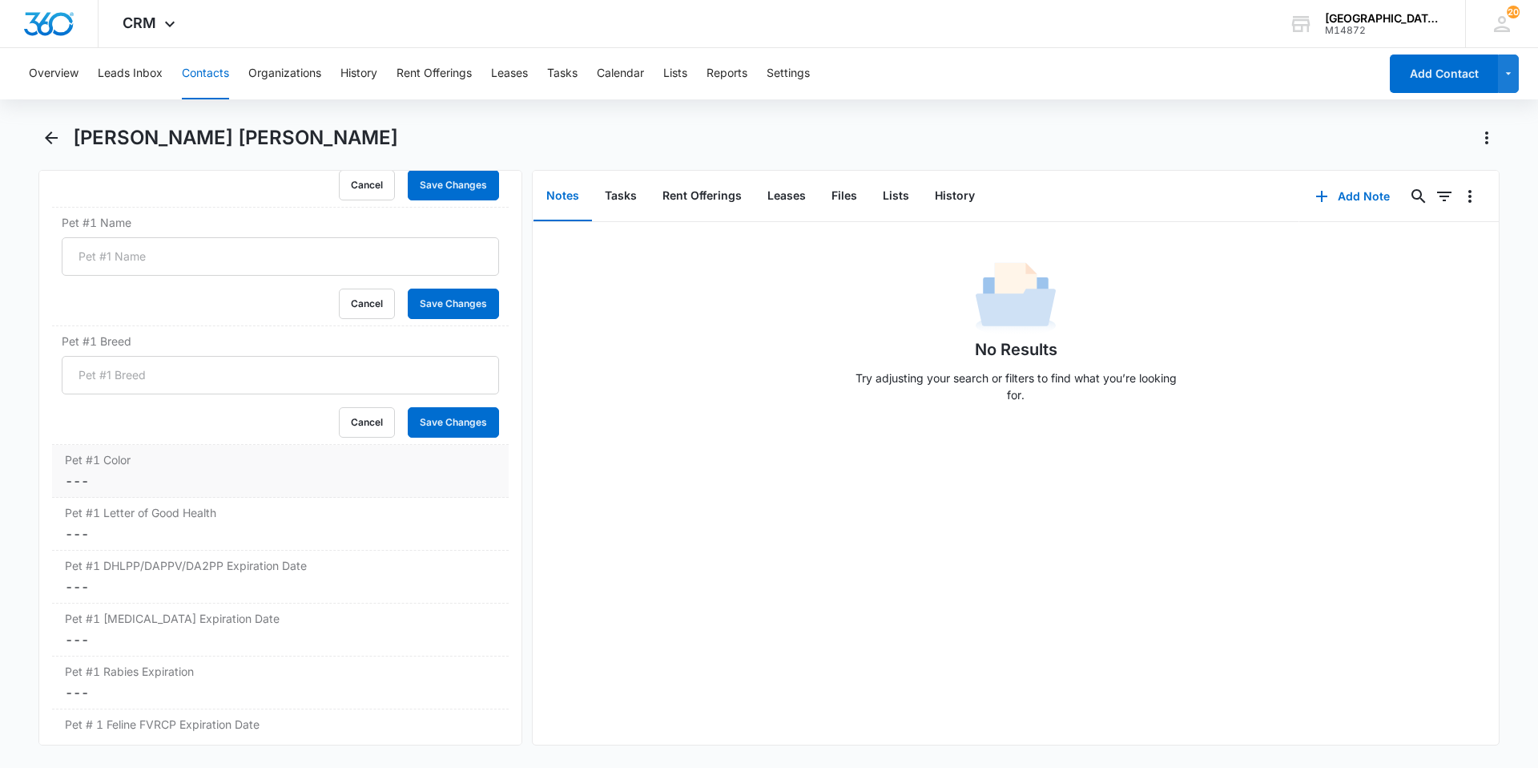
click at [185, 478] on dd "Cancel Save Changes ---" at bounding box center [280, 480] width 431 height 19
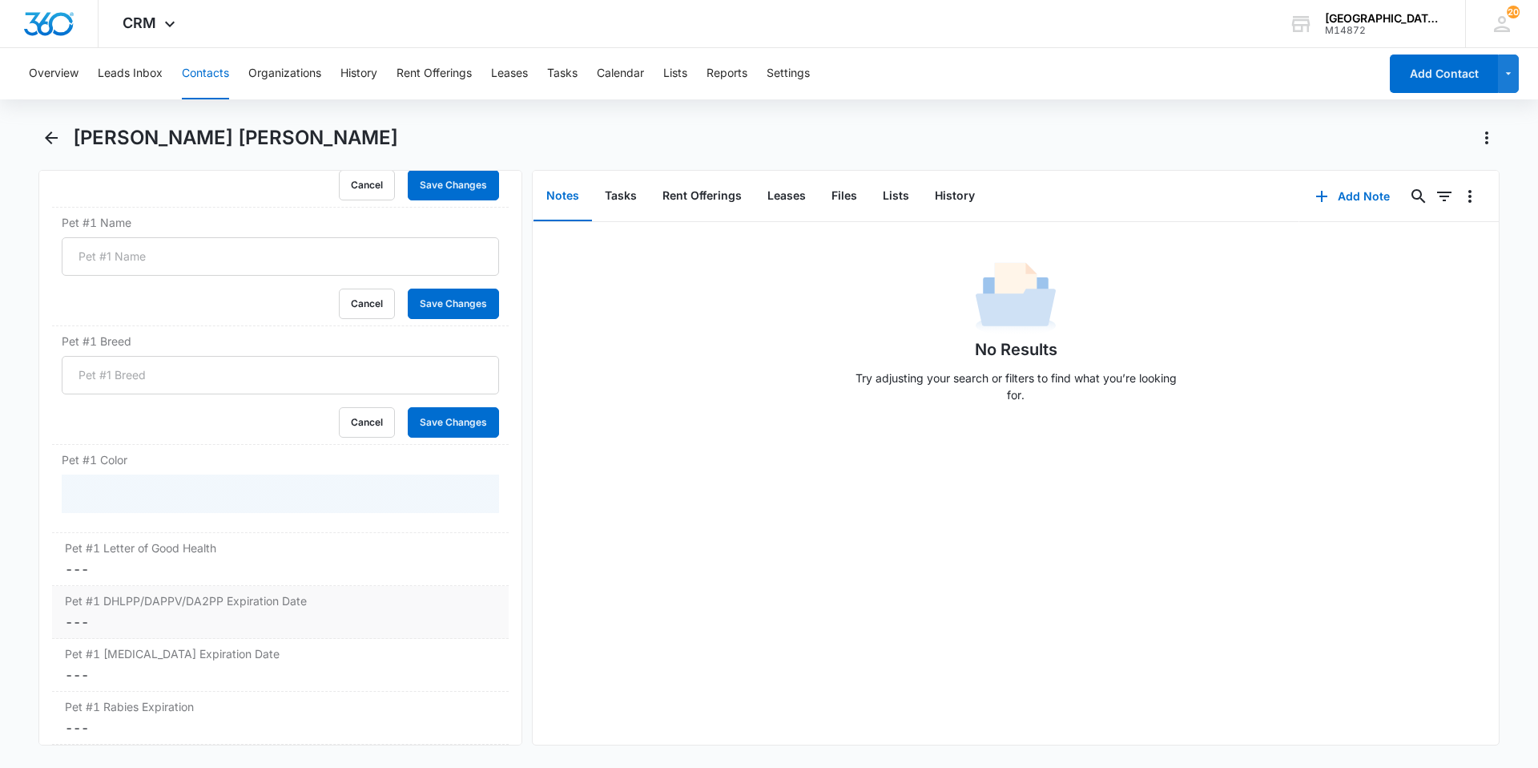
click at [185, 601] on label "Pet #1 DHLPP/DAPPV/DA2PP Expiration Date" at bounding box center [280, 600] width 431 height 17
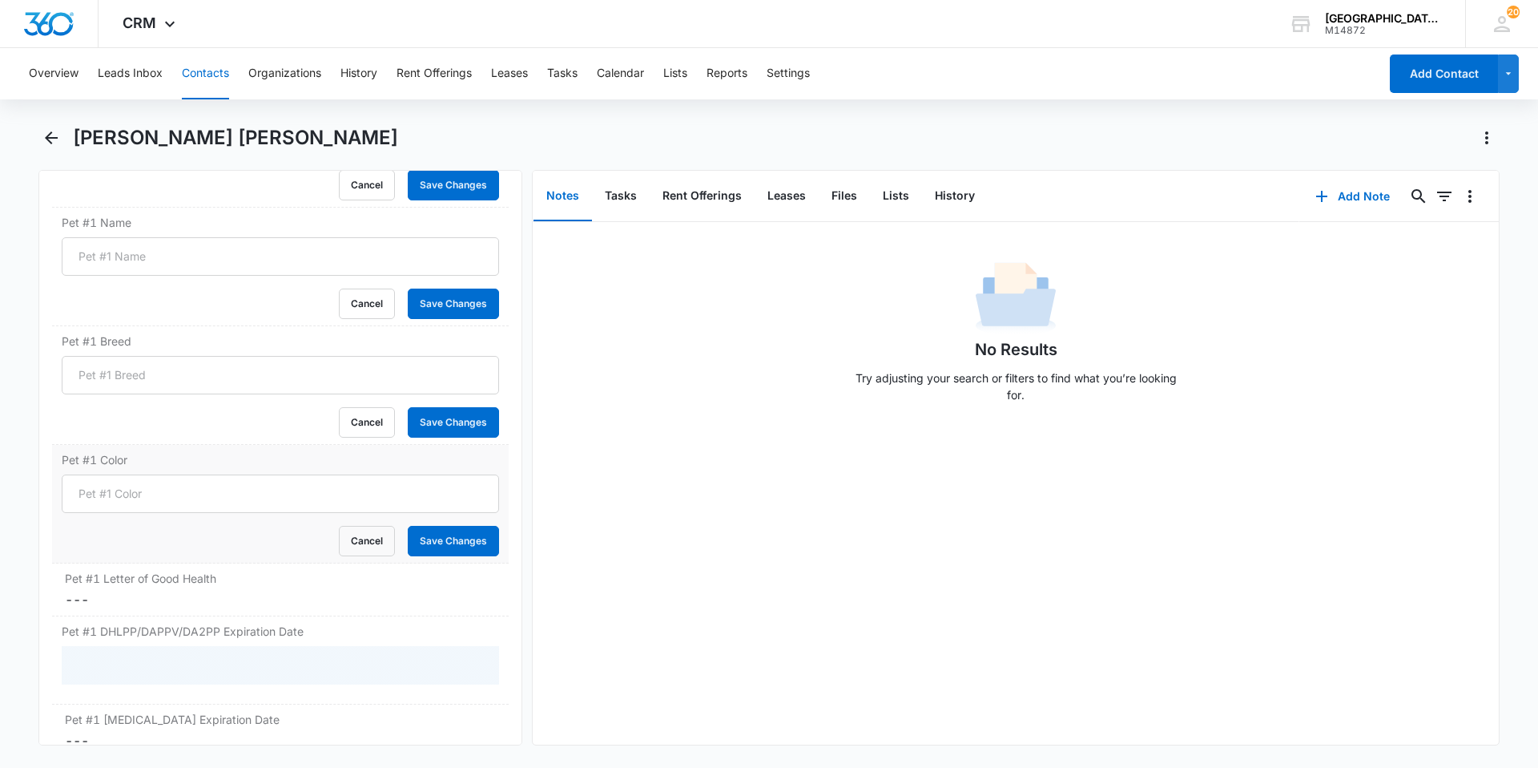
click at [183, 559] on div "Pet #1 Color Cancel Save Changes" at bounding box center [280, 504] width 457 height 119
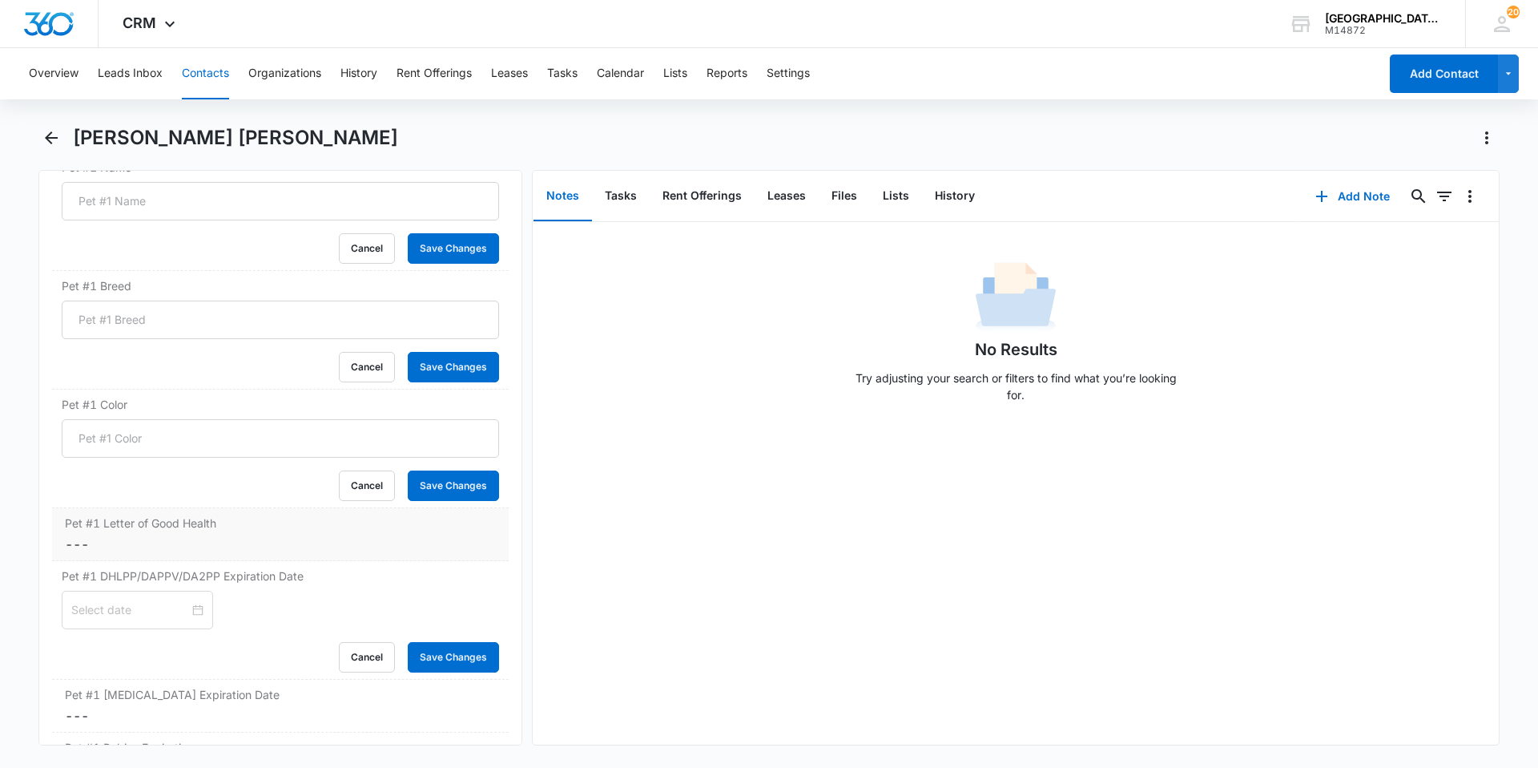
scroll to position [2484, 0]
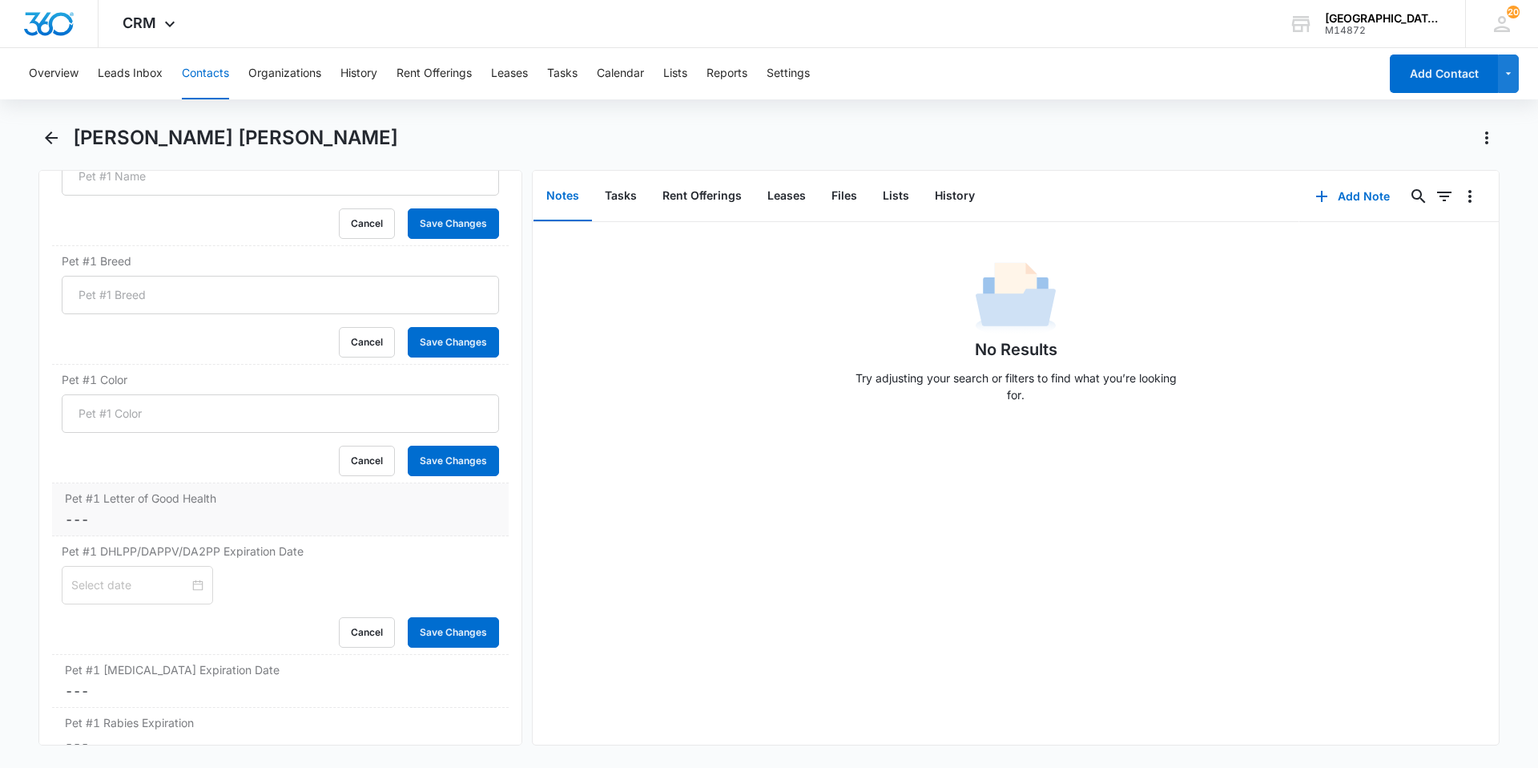
click at [182, 527] on dd "Cancel Save Changes ---" at bounding box center [280, 519] width 431 height 19
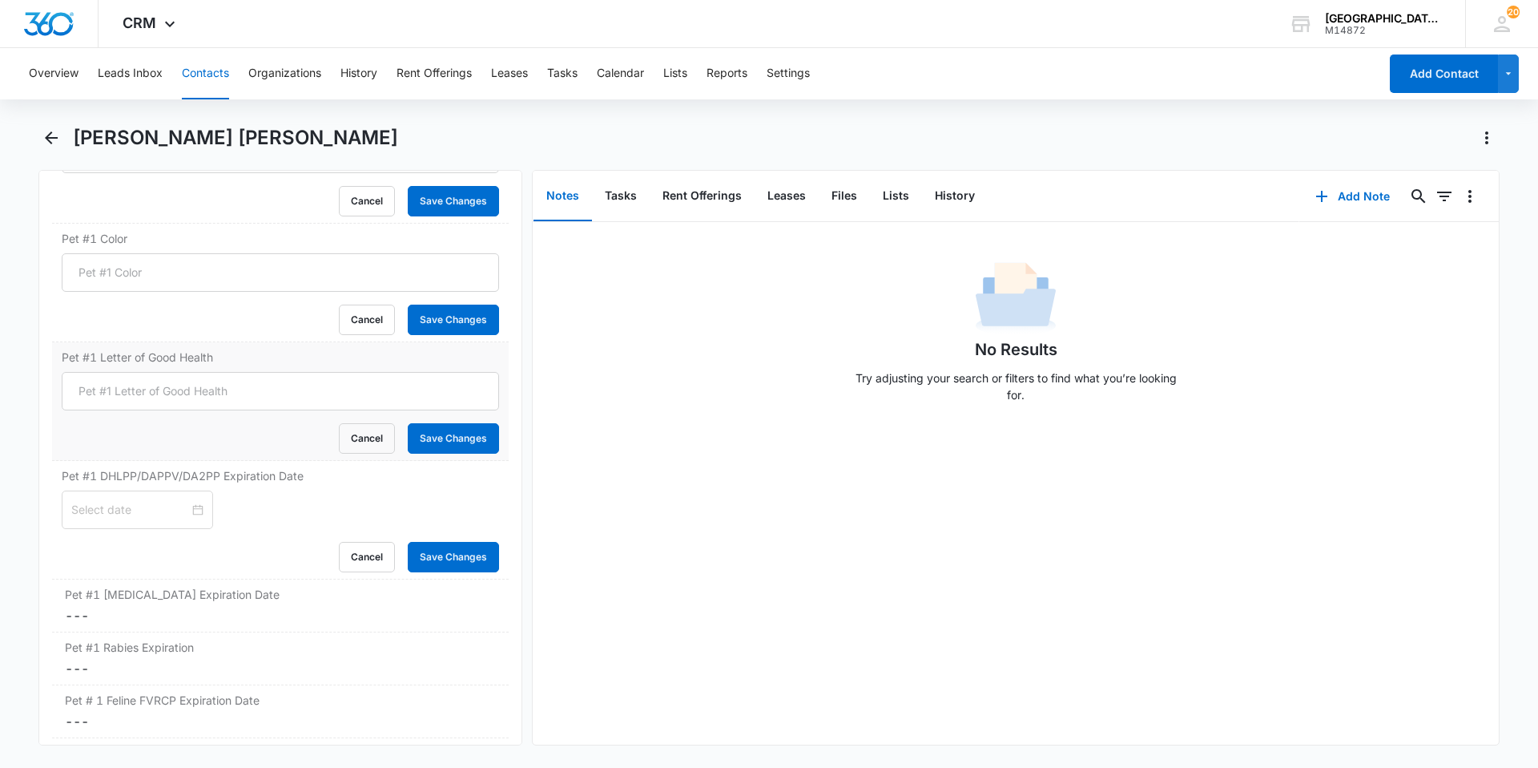
scroll to position [2724, 0]
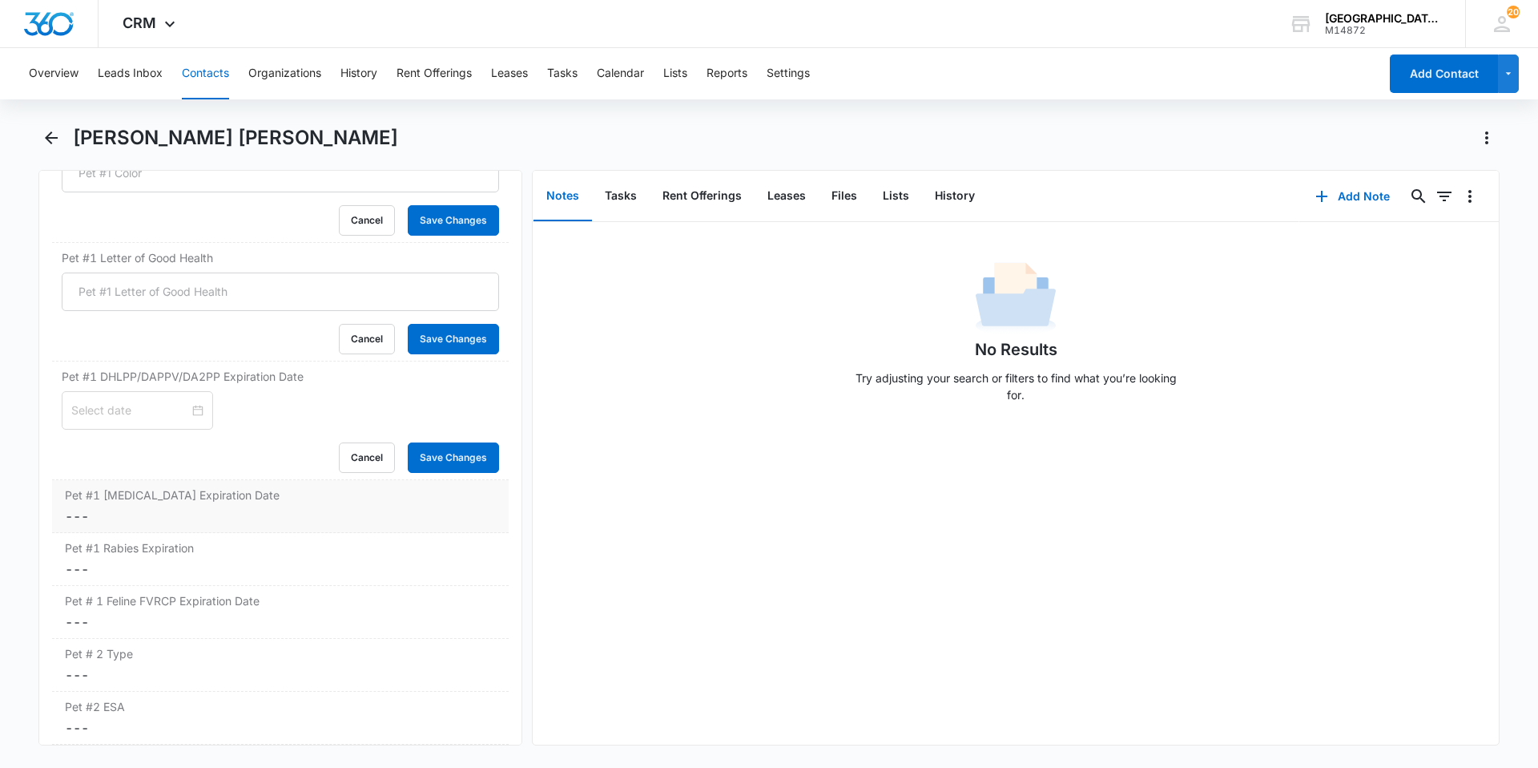
click at [180, 518] on dd "Cancel Save Changes ---" at bounding box center [280, 515] width 431 height 19
click at [174, 579] on label "Pet #1 Rabies Expiration" at bounding box center [280, 582] width 431 height 17
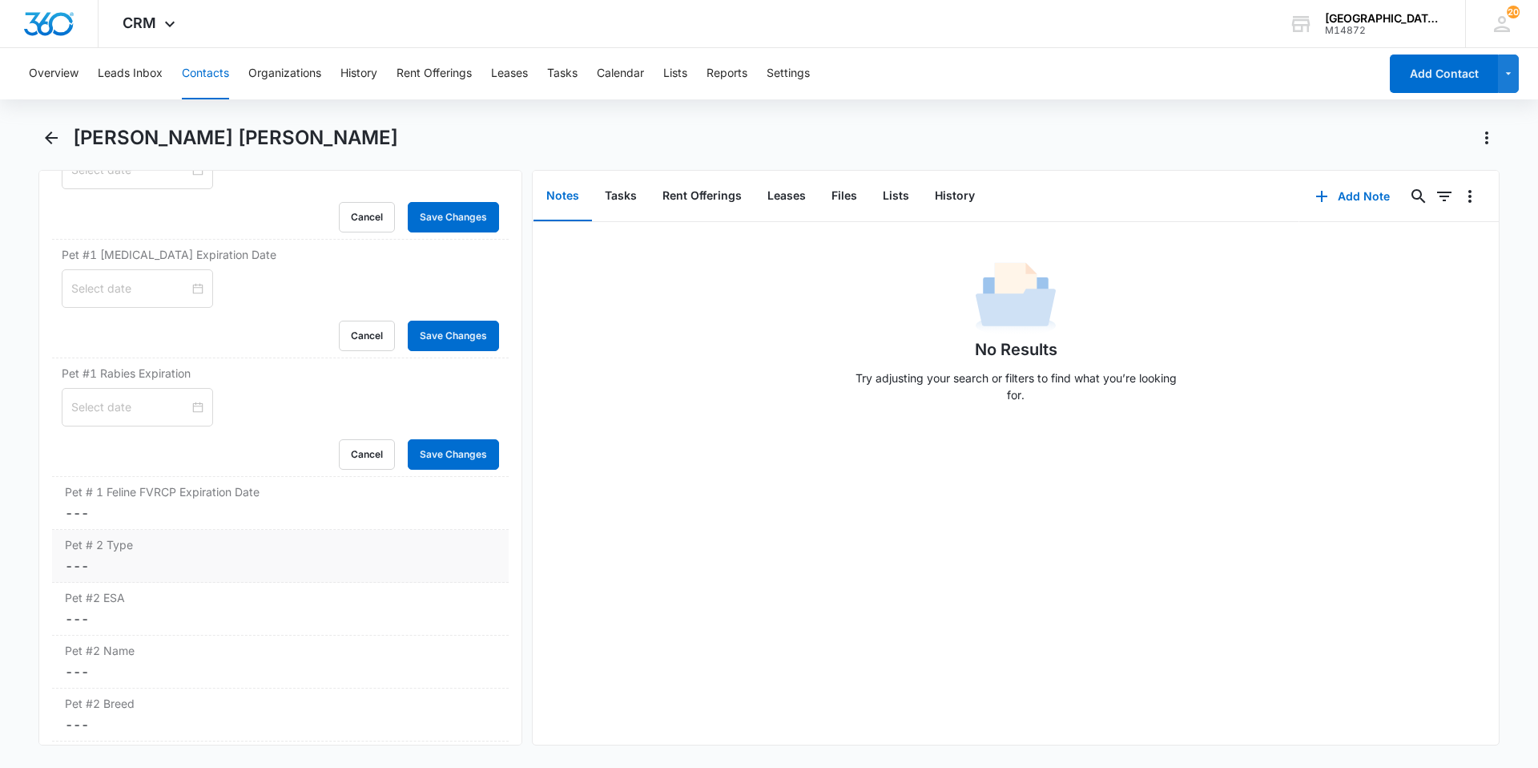
scroll to position [3045, 0]
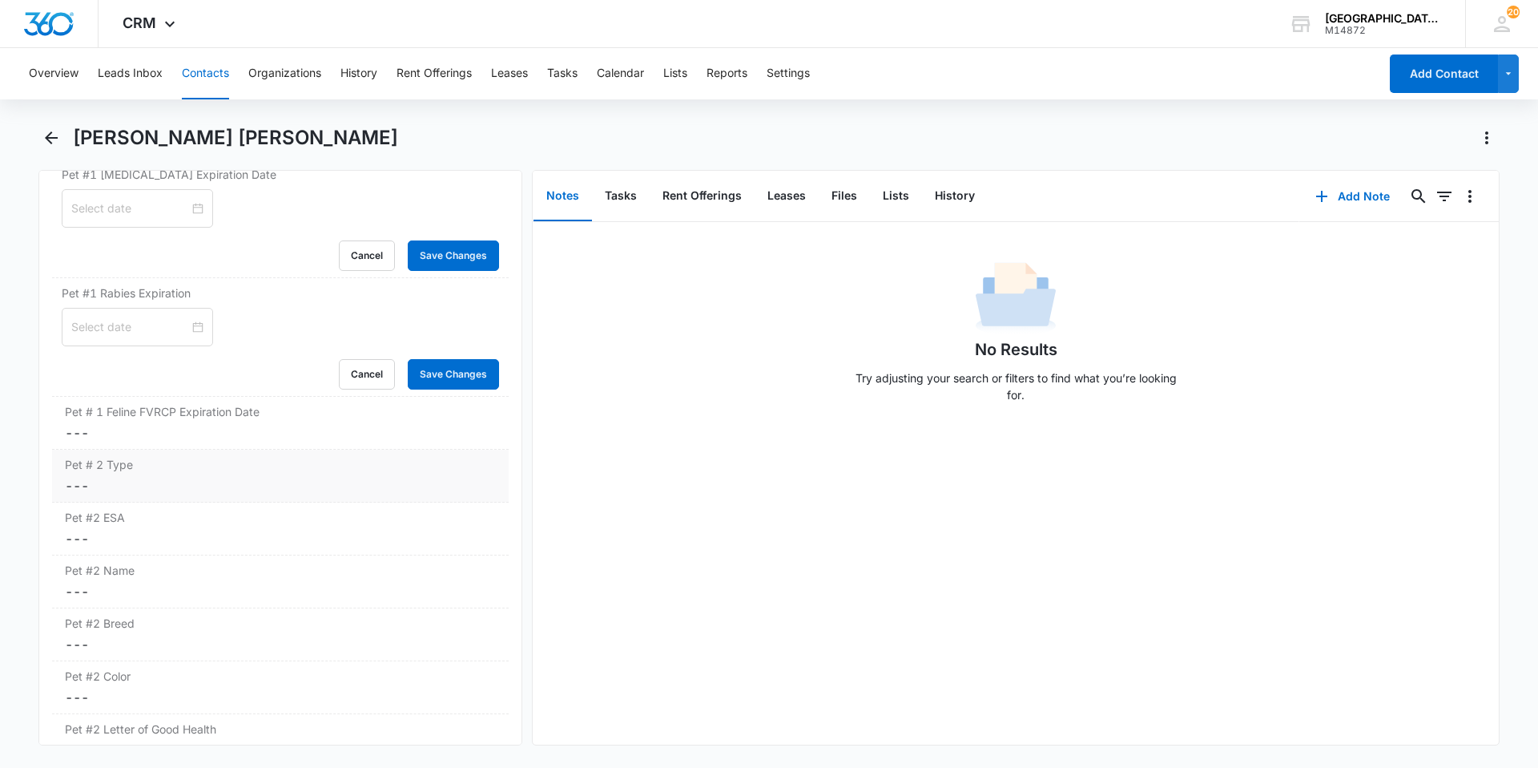
click at [167, 483] on dd "Cancel Save Changes ---" at bounding box center [280, 485] width 431 height 19
click at [183, 583] on div "Pet #2 ESA Cancel Save Changes ---" at bounding box center [280, 564] width 457 height 53
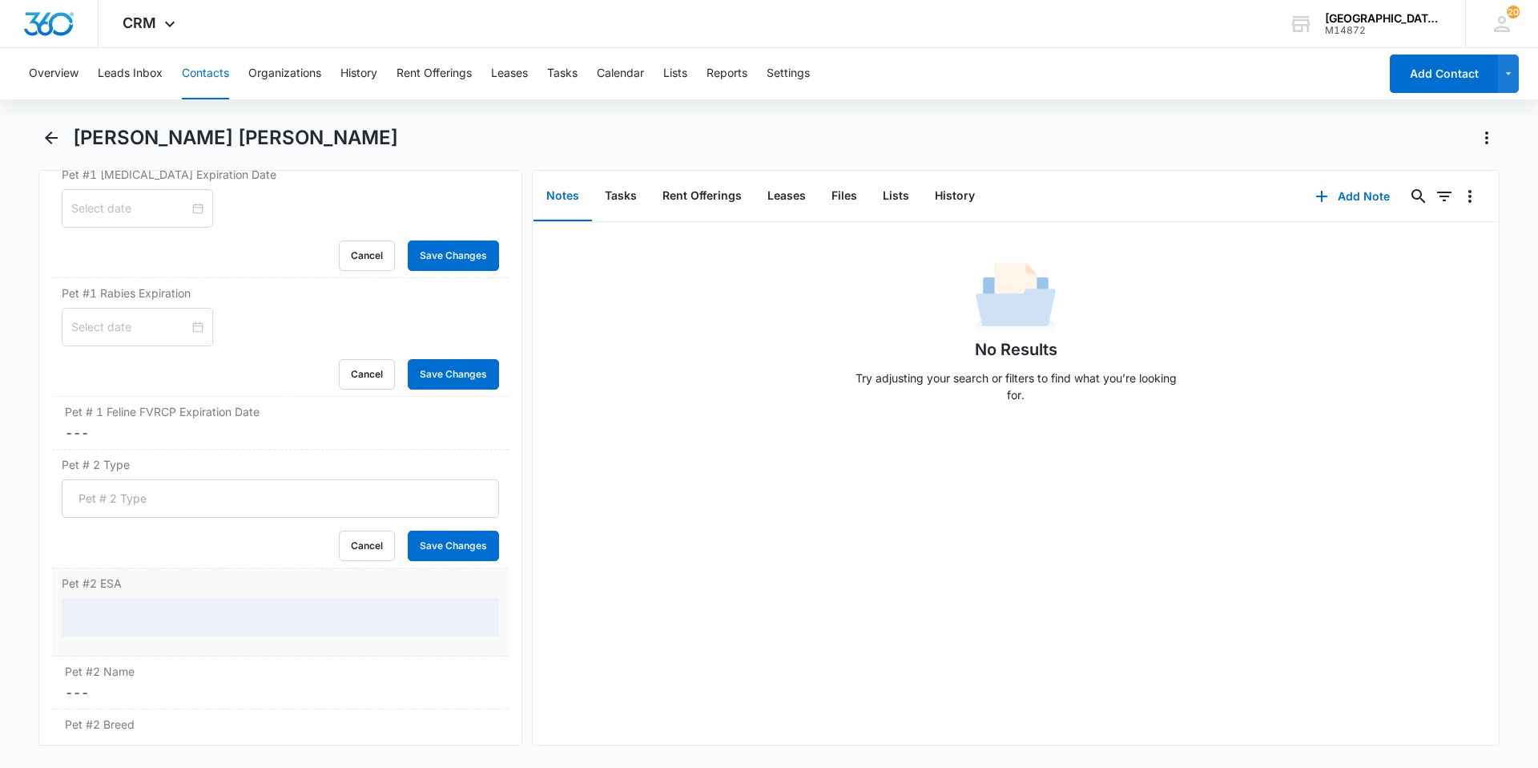
click at [179, 647] on dd at bounding box center [280, 623] width 437 height 51
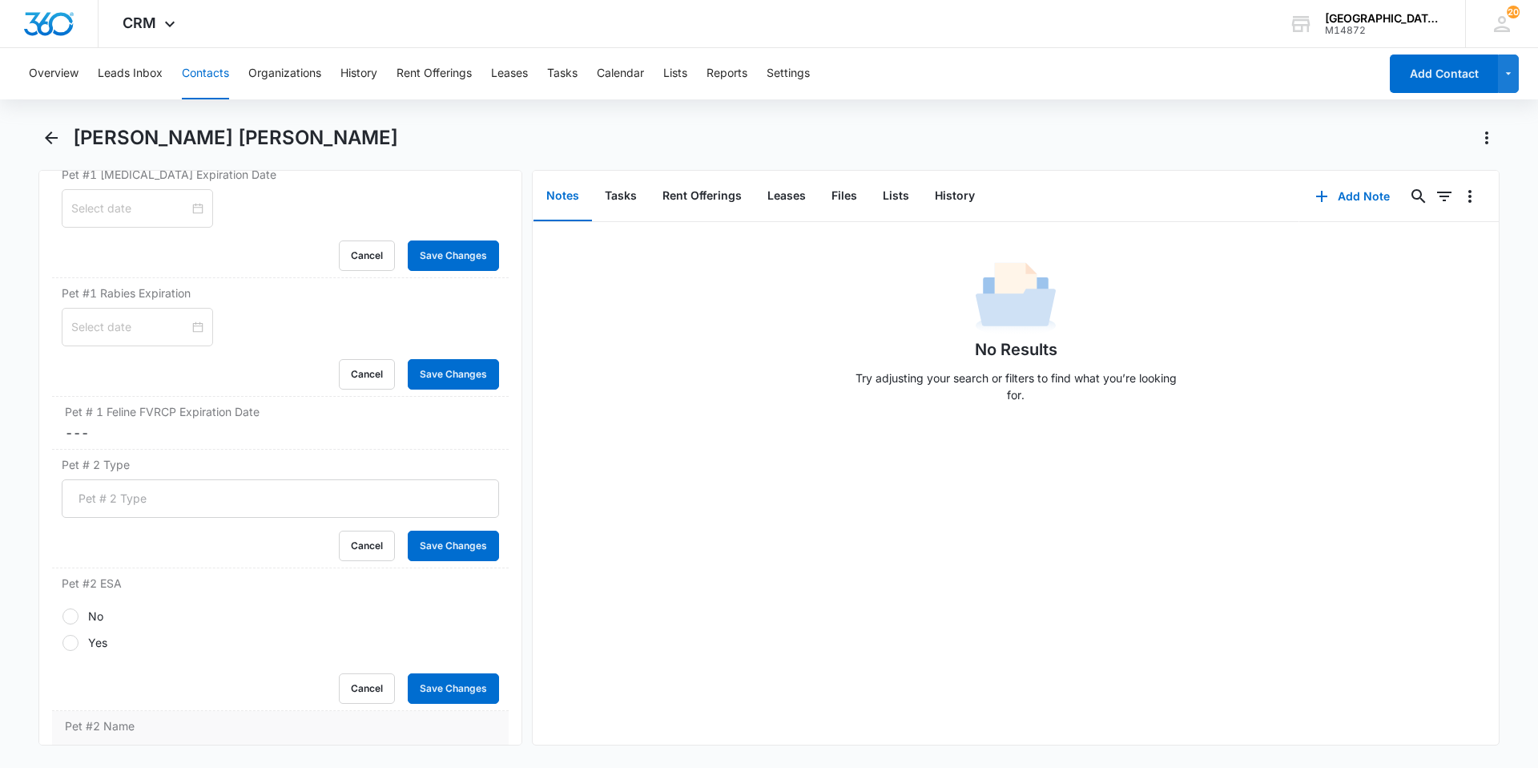
click at [180, 675] on div "Cancel Save Changes" at bounding box center [280, 688] width 437 height 30
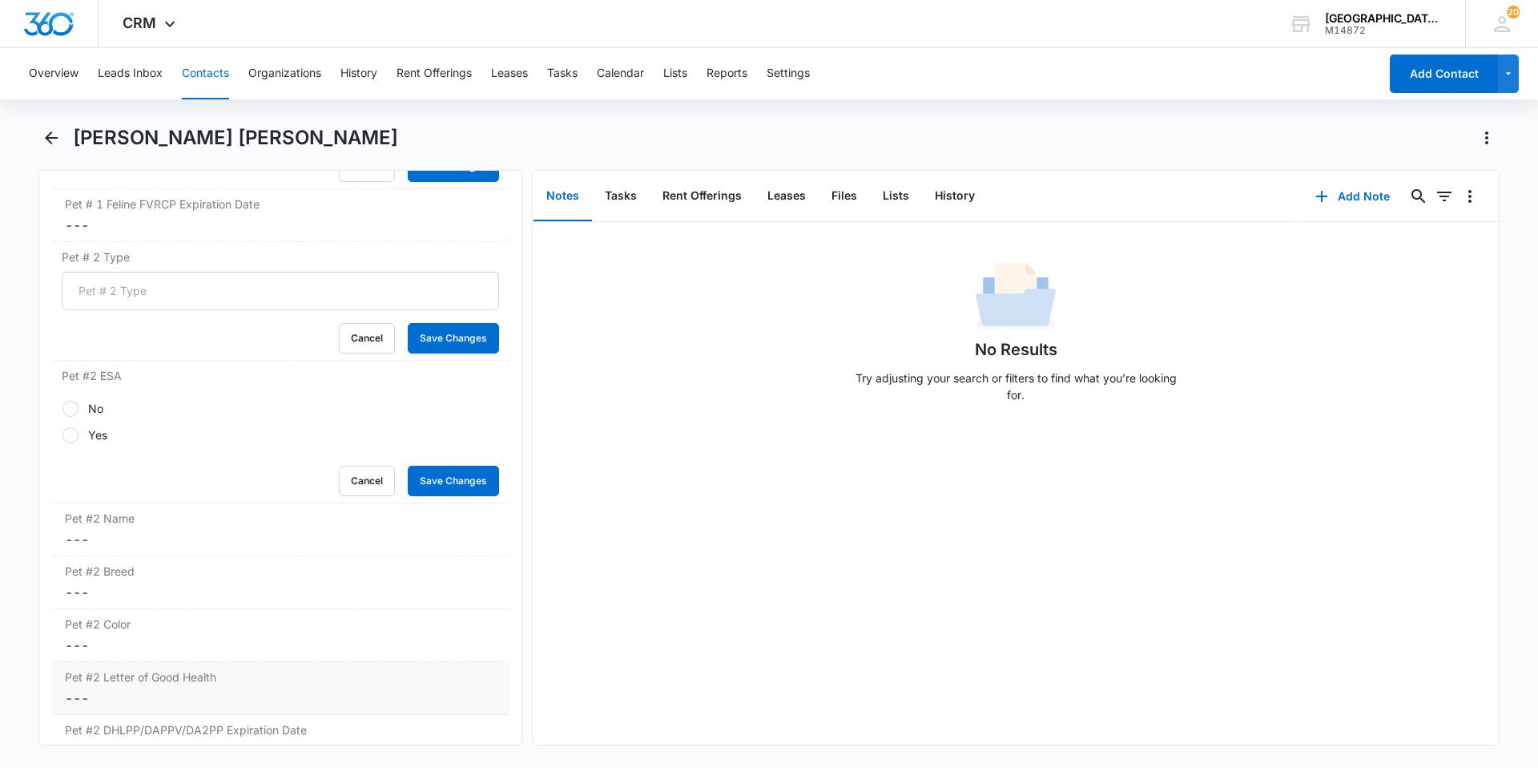
scroll to position [3285, 0]
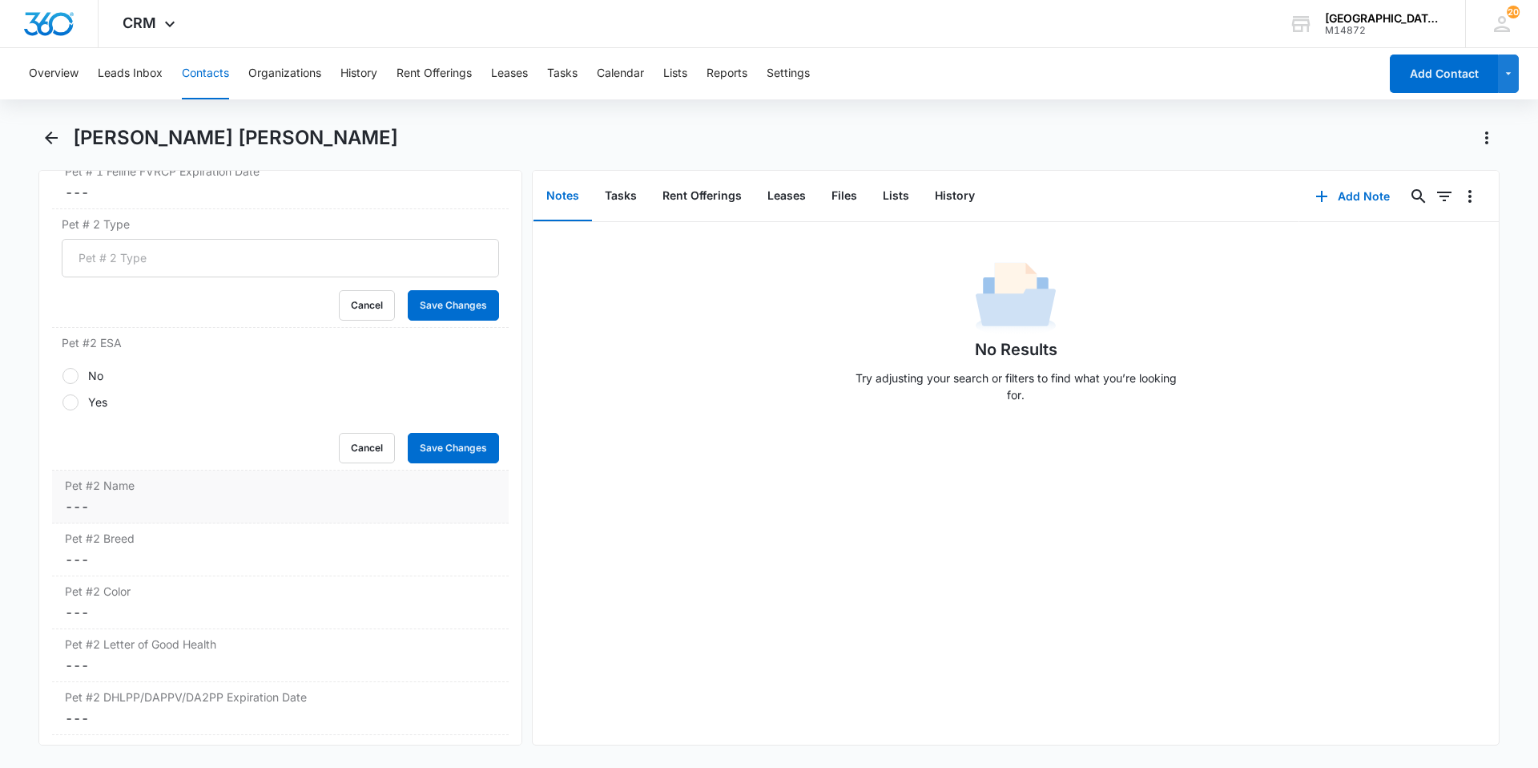
click at [152, 498] on dd "Cancel Save Changes ---" at bounding box center [280, 506] width 431 height 19
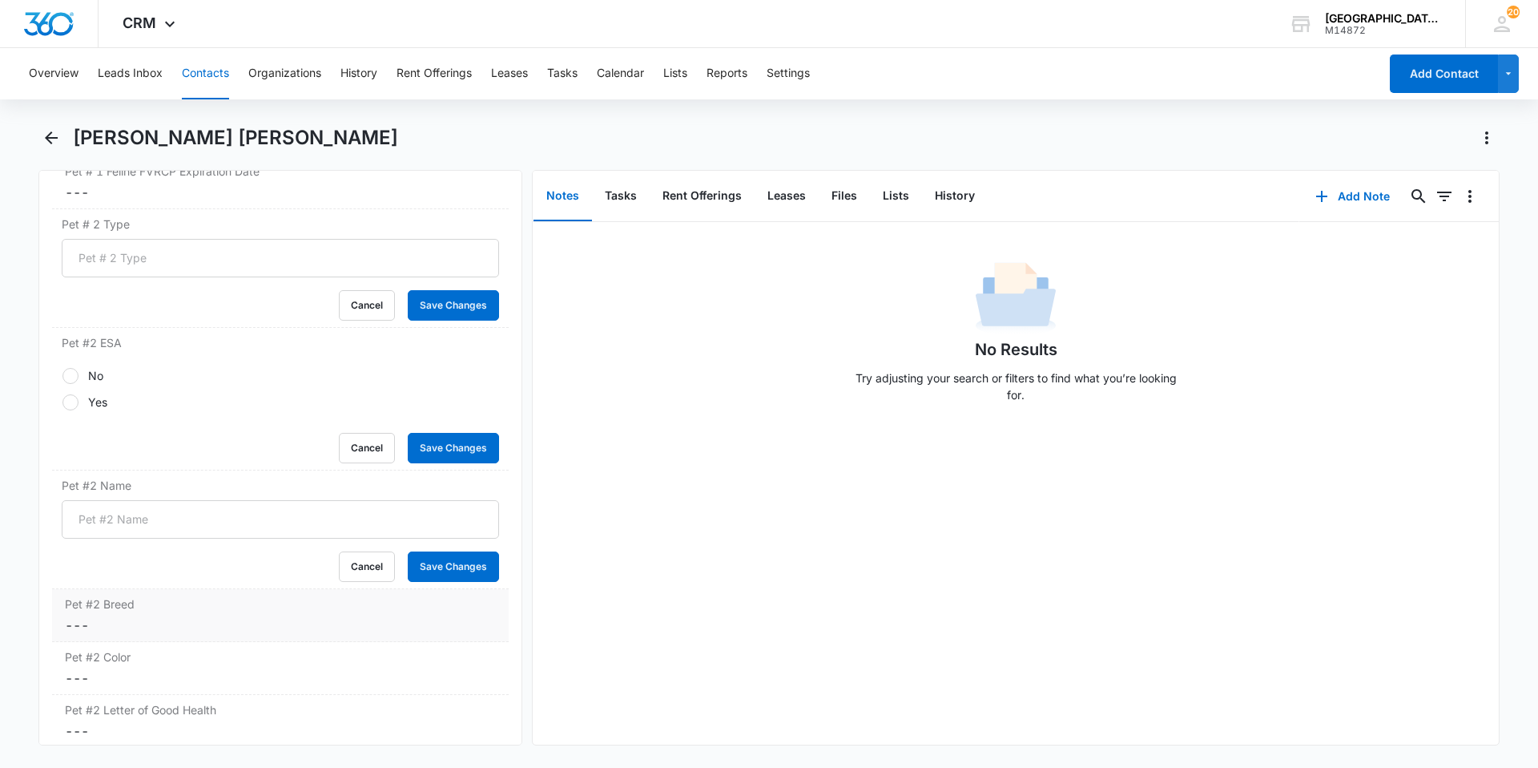
click at [167, 637] on div "Pet #2 Breed Cancel Save Changes ---" at bounding box center [280, 615] width 457 height 53
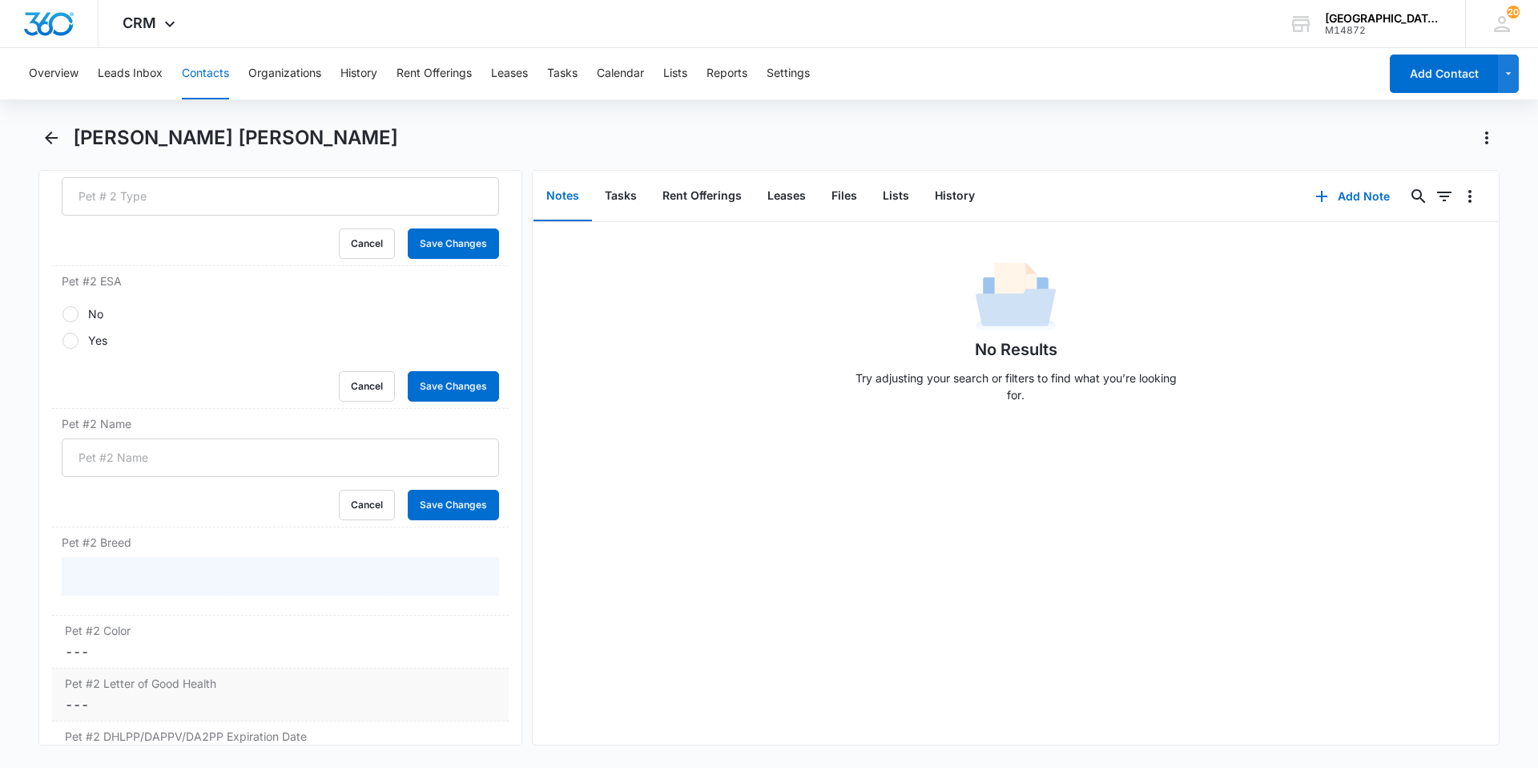
scroll to position [3445, 0]
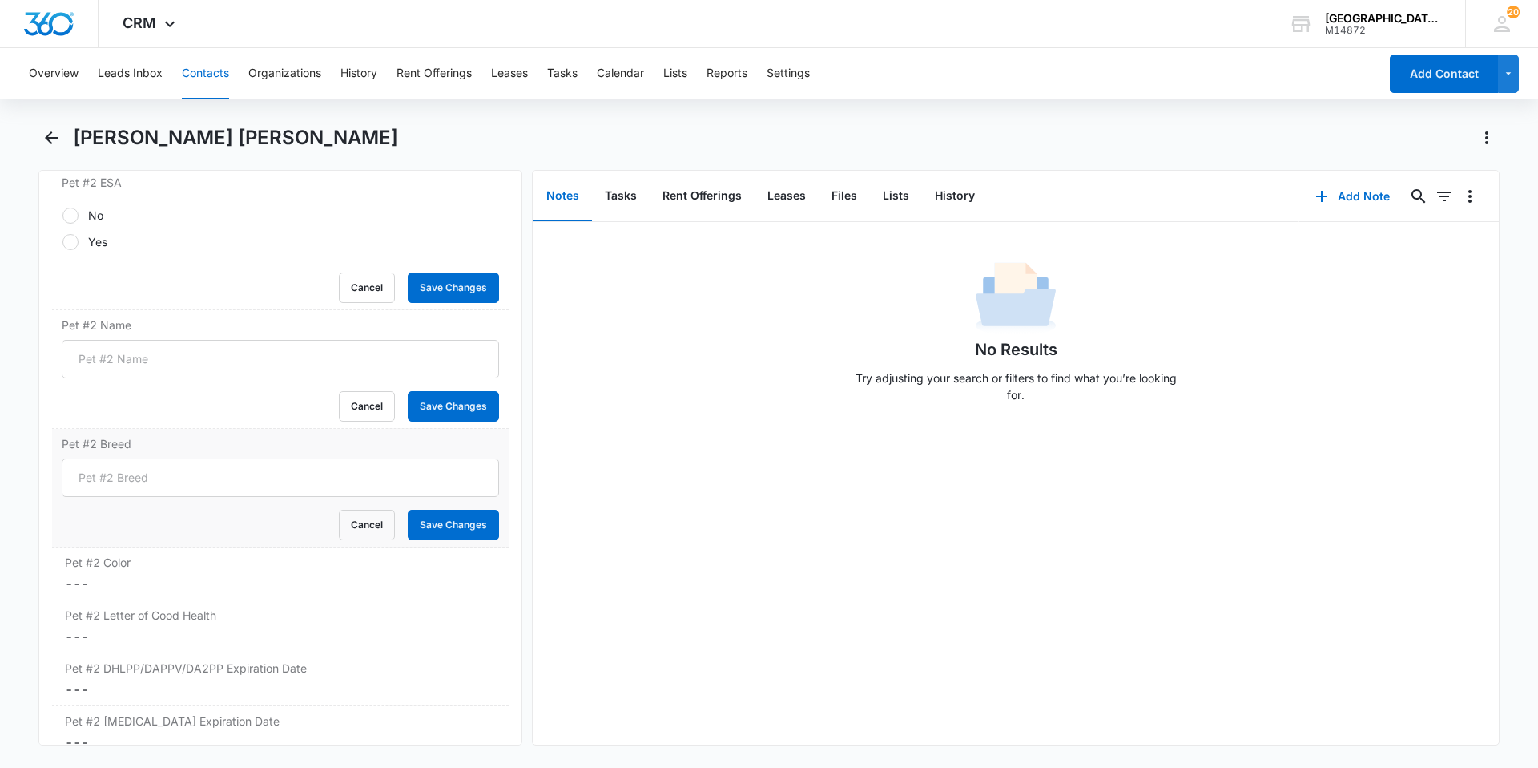
click at [155, 536] on div "Cancel Save Changes" at bounding box center [280, 525] width 437 height 30
drag, startPoint x: 155, startPoint y: 572, endPoint x: 159, endPoint y: 599, distance: 27.5
click at [155, 575] on div "Pet #2 Color Cancel Save Changes ---" at bounding box center [280, 573] width 457 height 53
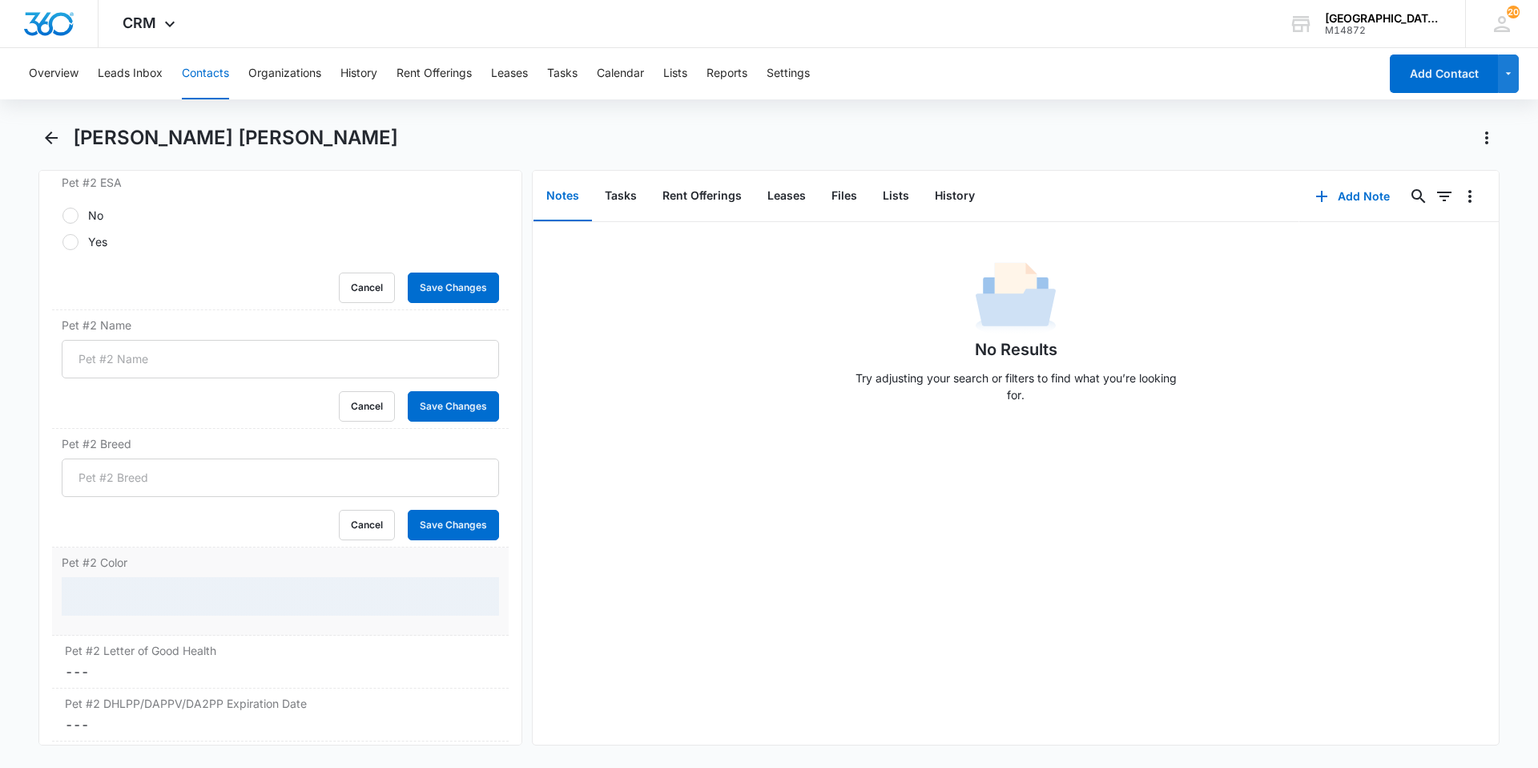
drag, startPoint x: 162, startPoint y: 619, endPoint x: 162, endPoint y: 629, distance: 10.4
click at [162, 622] on dd at bounding box center [280, 602] width 437 height 51
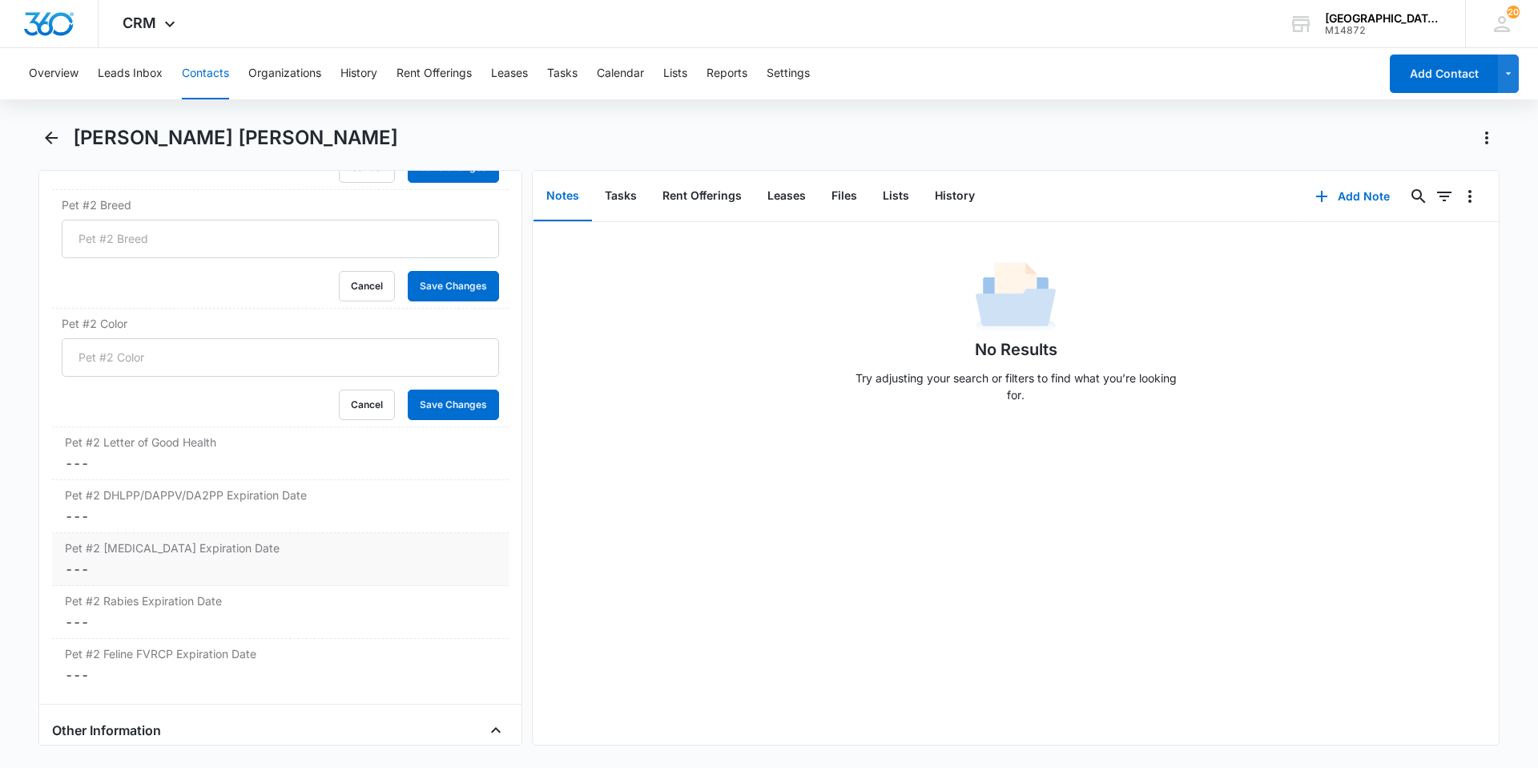
scroll to position [3686, 0]
click at [163, 475] on div "Pet #2 Letter of Good Health Cancel Save Changes ---" at bounding box center [280, 451] width 457 height 53
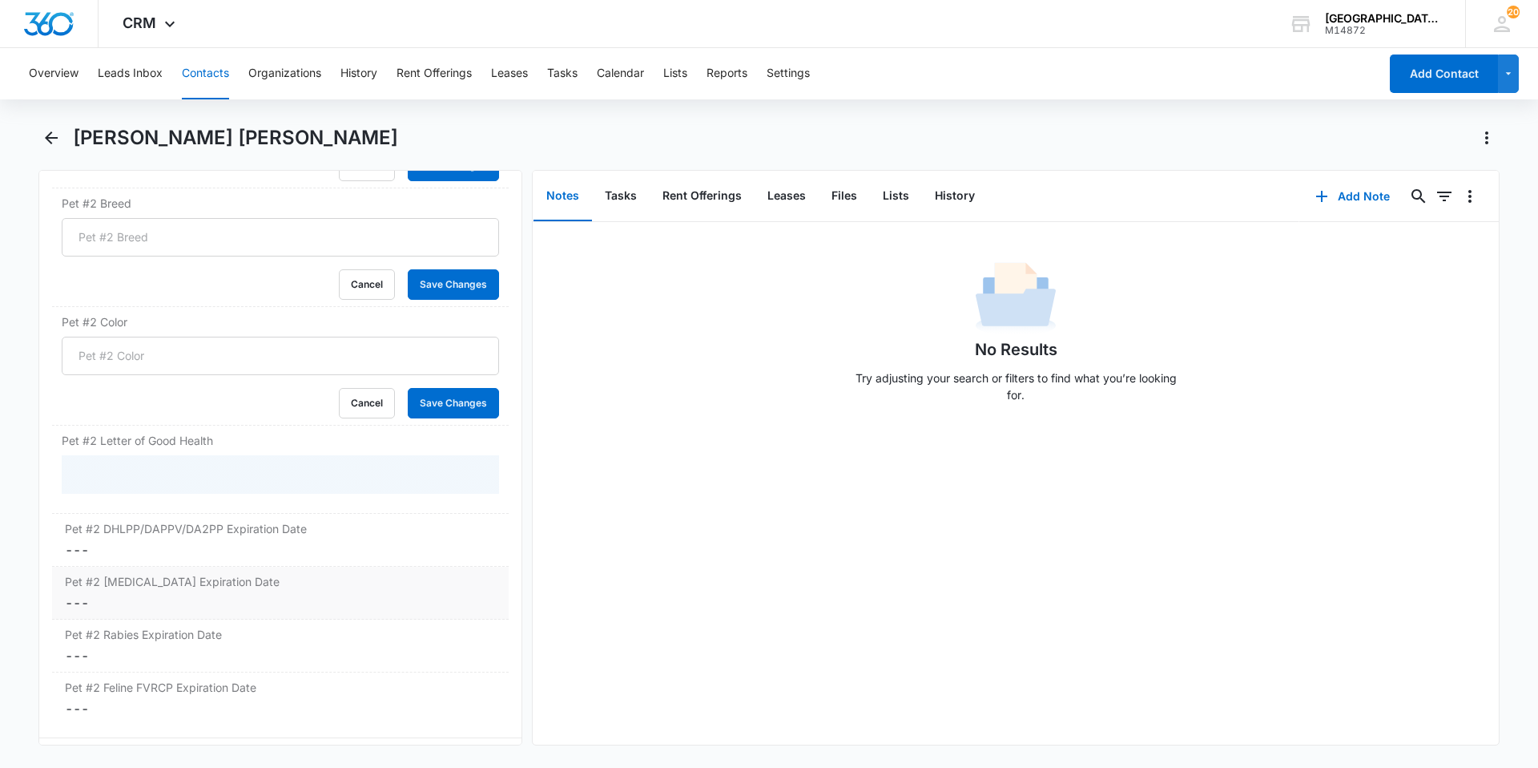
click at [180, 583] on label "Pet #2 [MEDICAL_DATA] Expiration Date" at bounding box center [280, 581] width 431 height 17
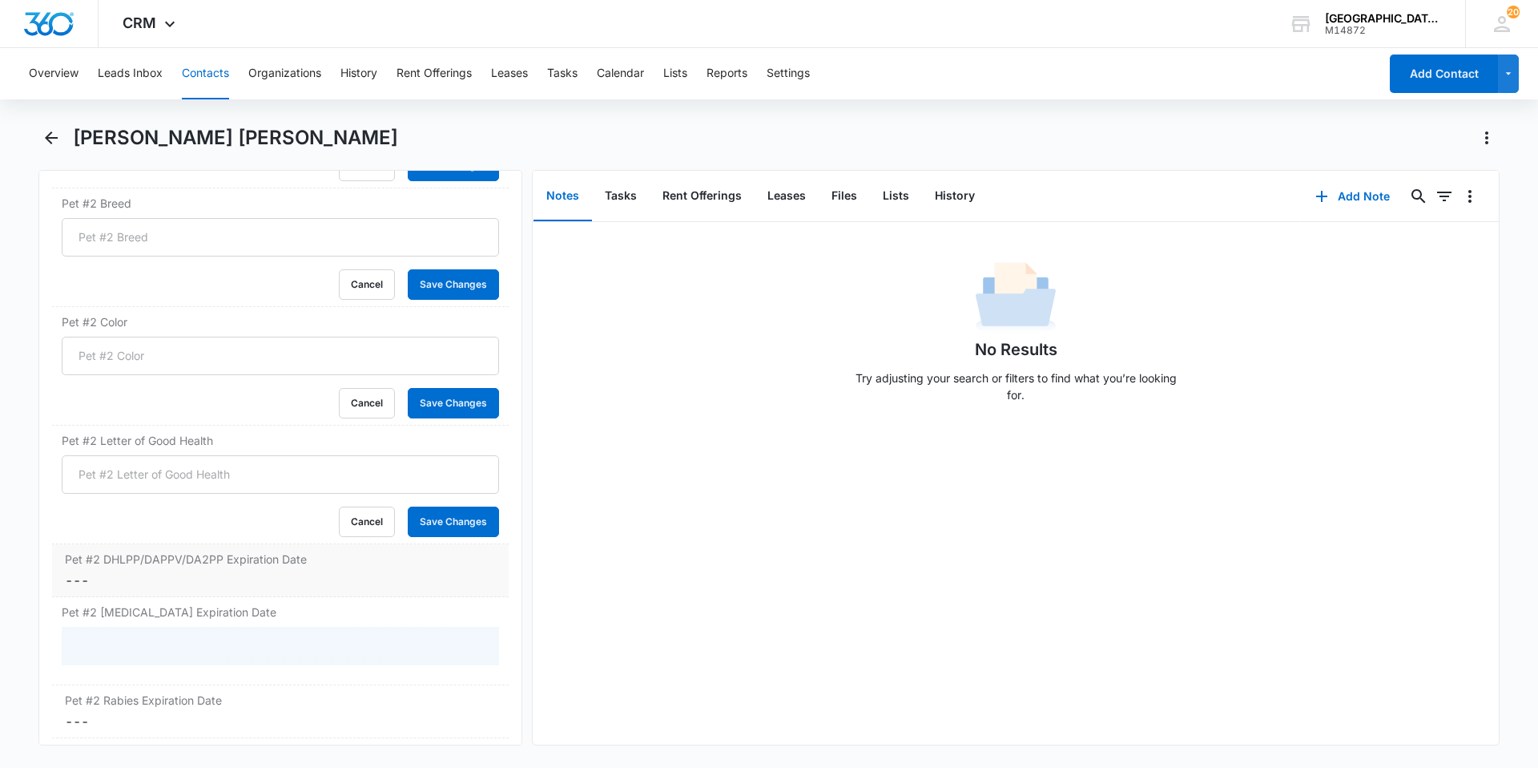
click at [179, 550] on div "Pet #2 DHLPP/DAPPV/DA2PP Expiration Date Cancel Save Changes ---" at bounding box center [280, 570] width 457 height 53
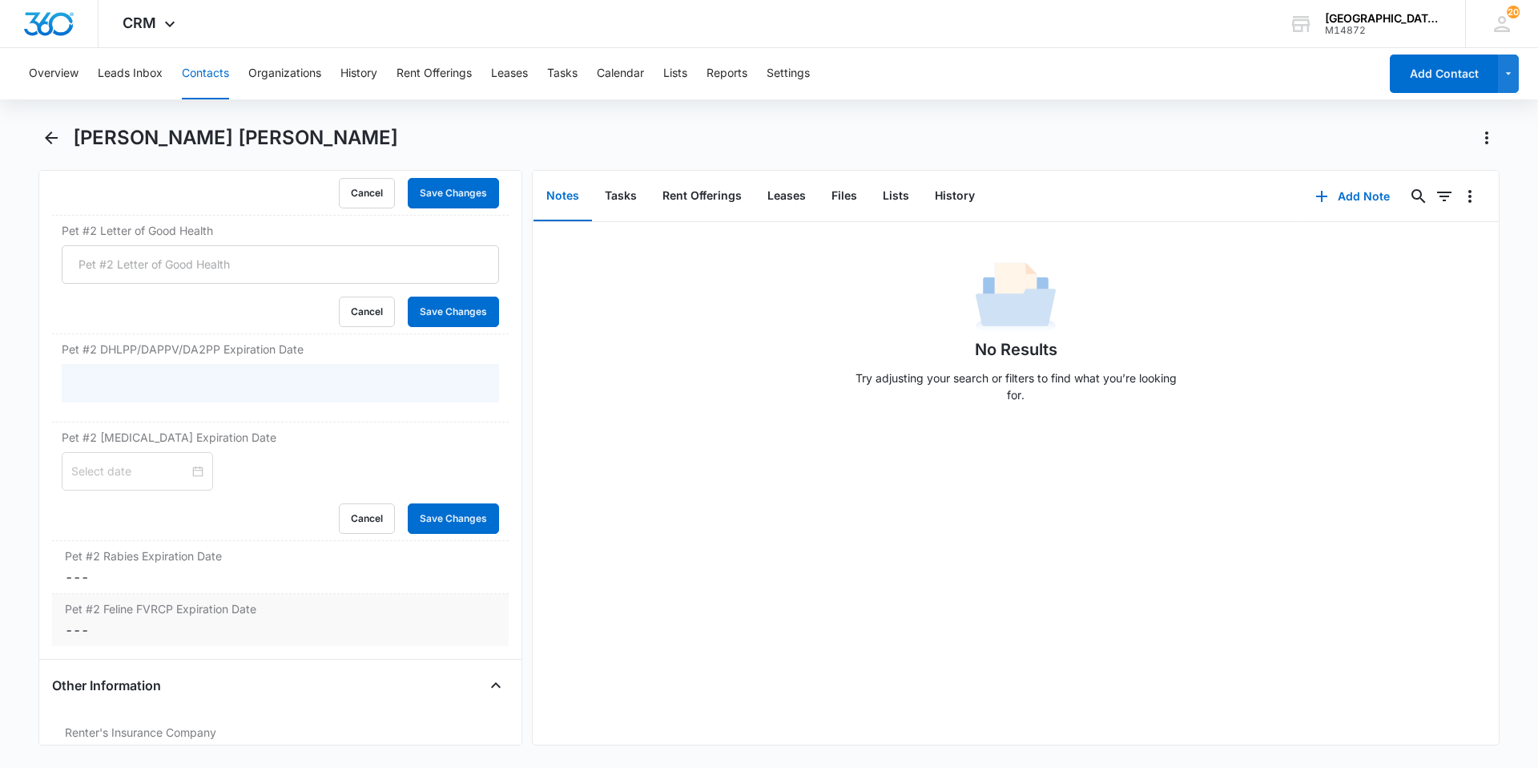
scroll to position [3926, 0]
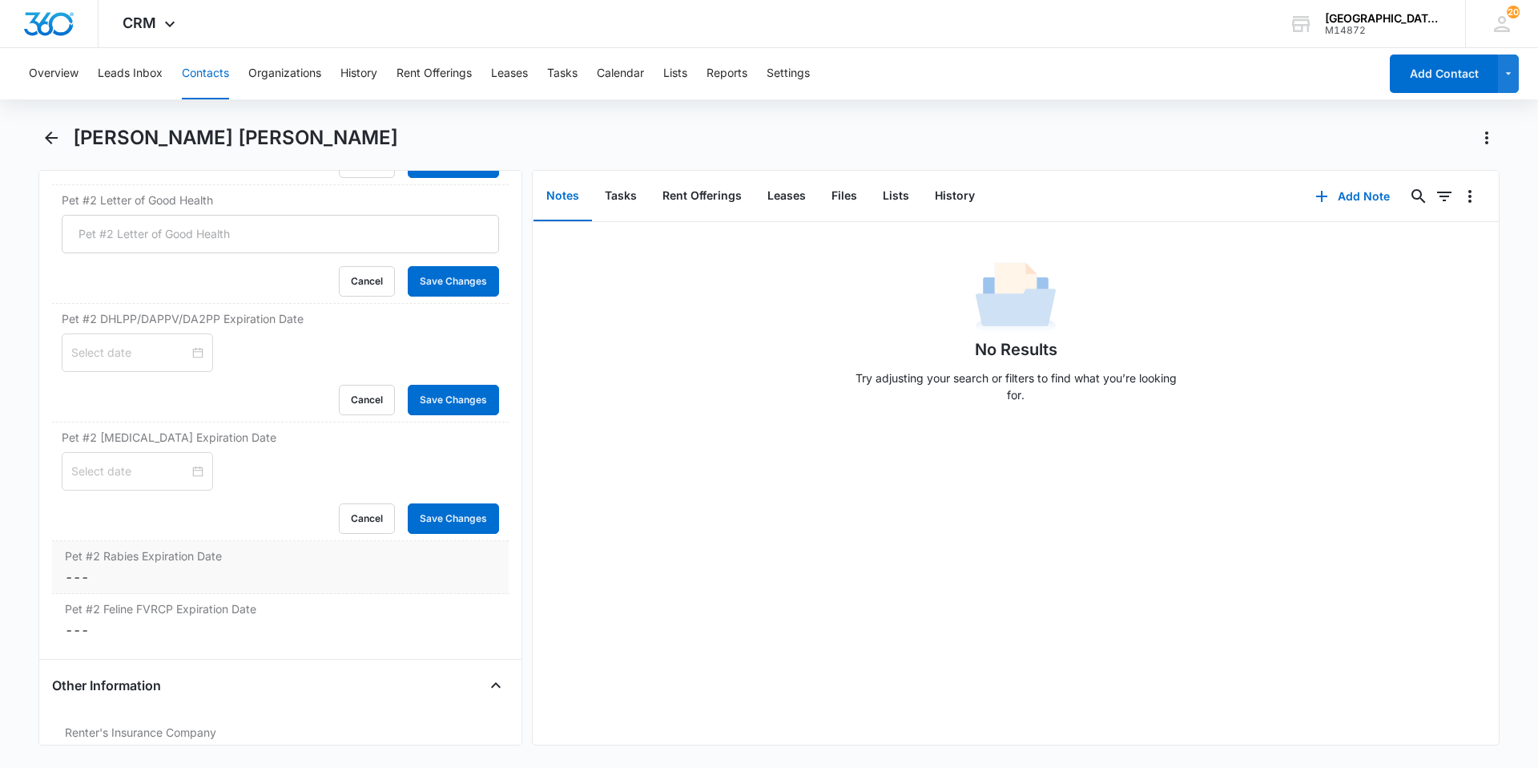
click at [171, 558] on label "Pet #2 Rabies Expiration Date" at bounding box center [280, 555] width 431 height 17
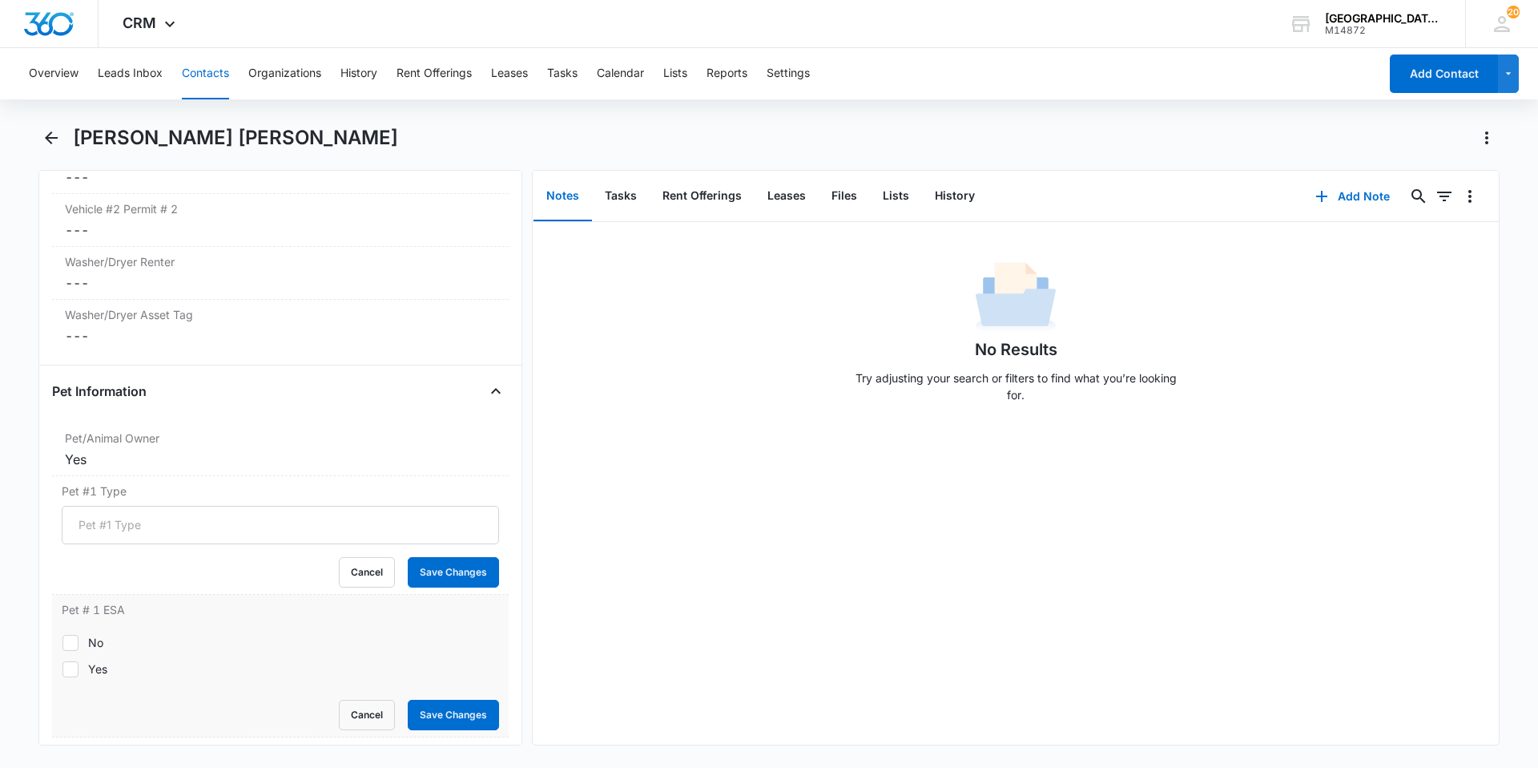
scroll to position [1923, 0]
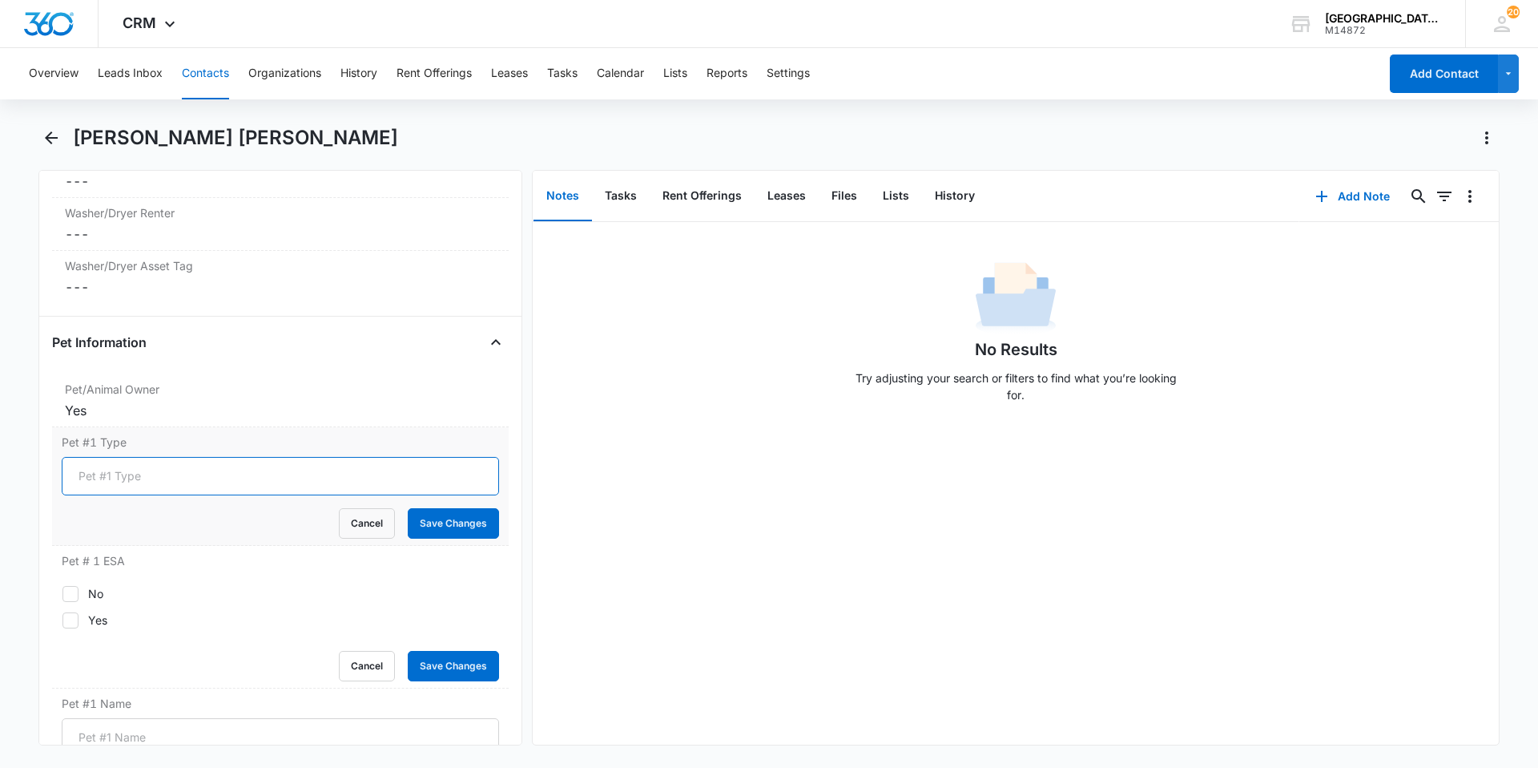
click at [156, 475] on input "Pet #1 Type" at bounding box center [280, 476] width 437 height 38
click at [426, 526] on button "Save Changes" at bounding box center [453, 523] width 91 height 30
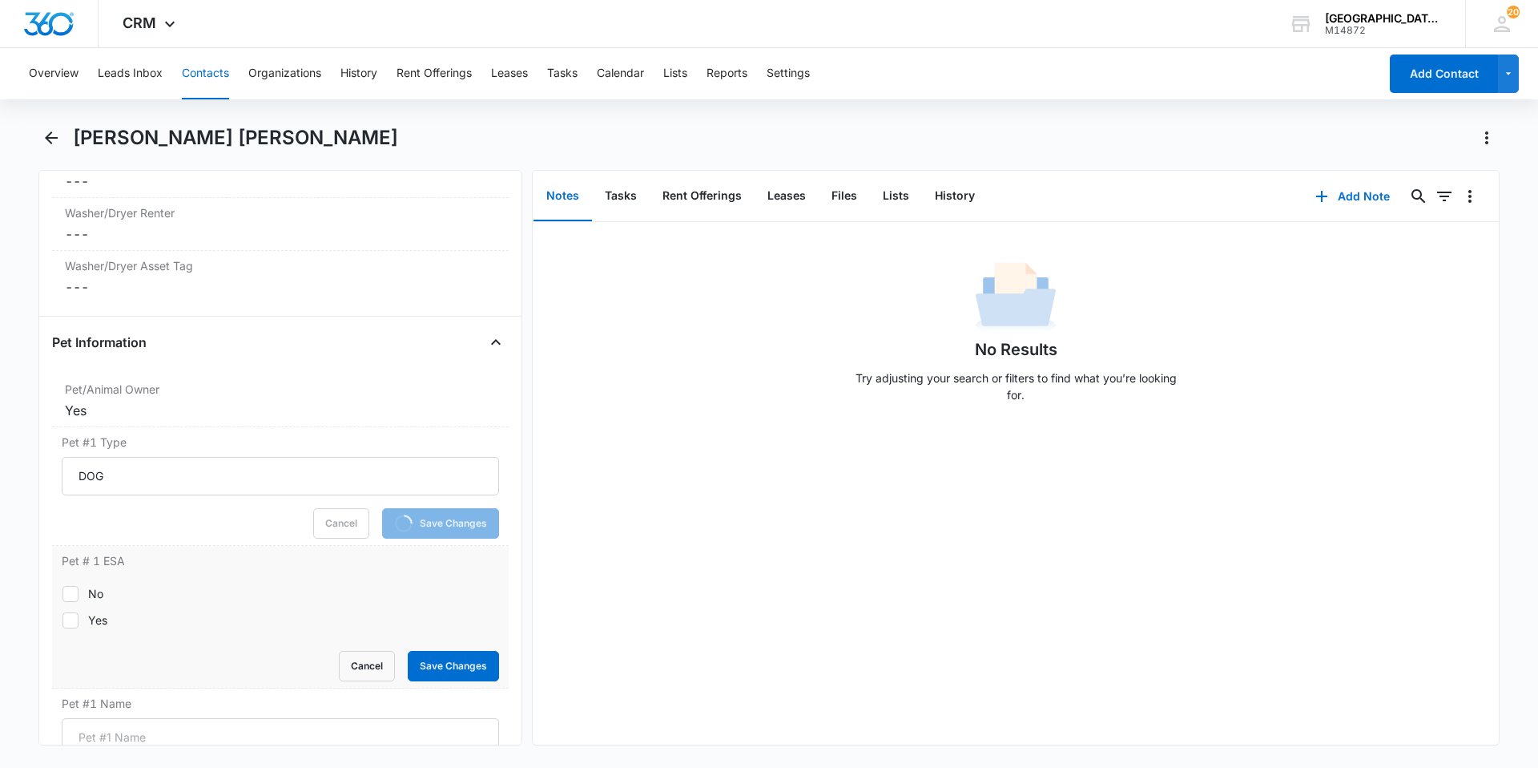
click at [106, 592] on label "No" at bounding box center [280, 593] width 437 height 17
click at [62, 593] on input "No" at bounding box center [62, 593] width 1 height 1
click at [470, 674] on button "Save Changes" at bounding box center [453, 666] width 91 height 30
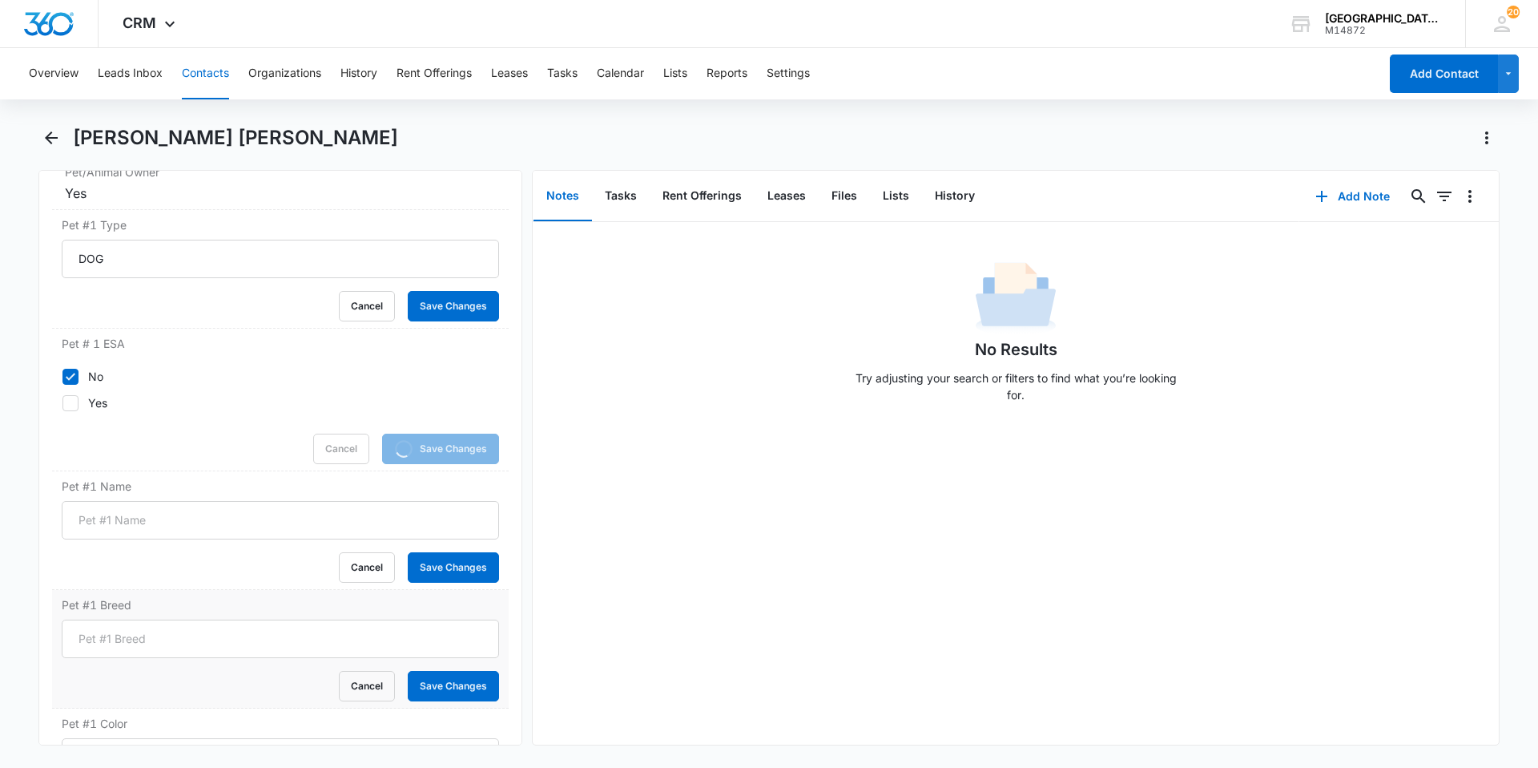
scroll to position [2163, 0]
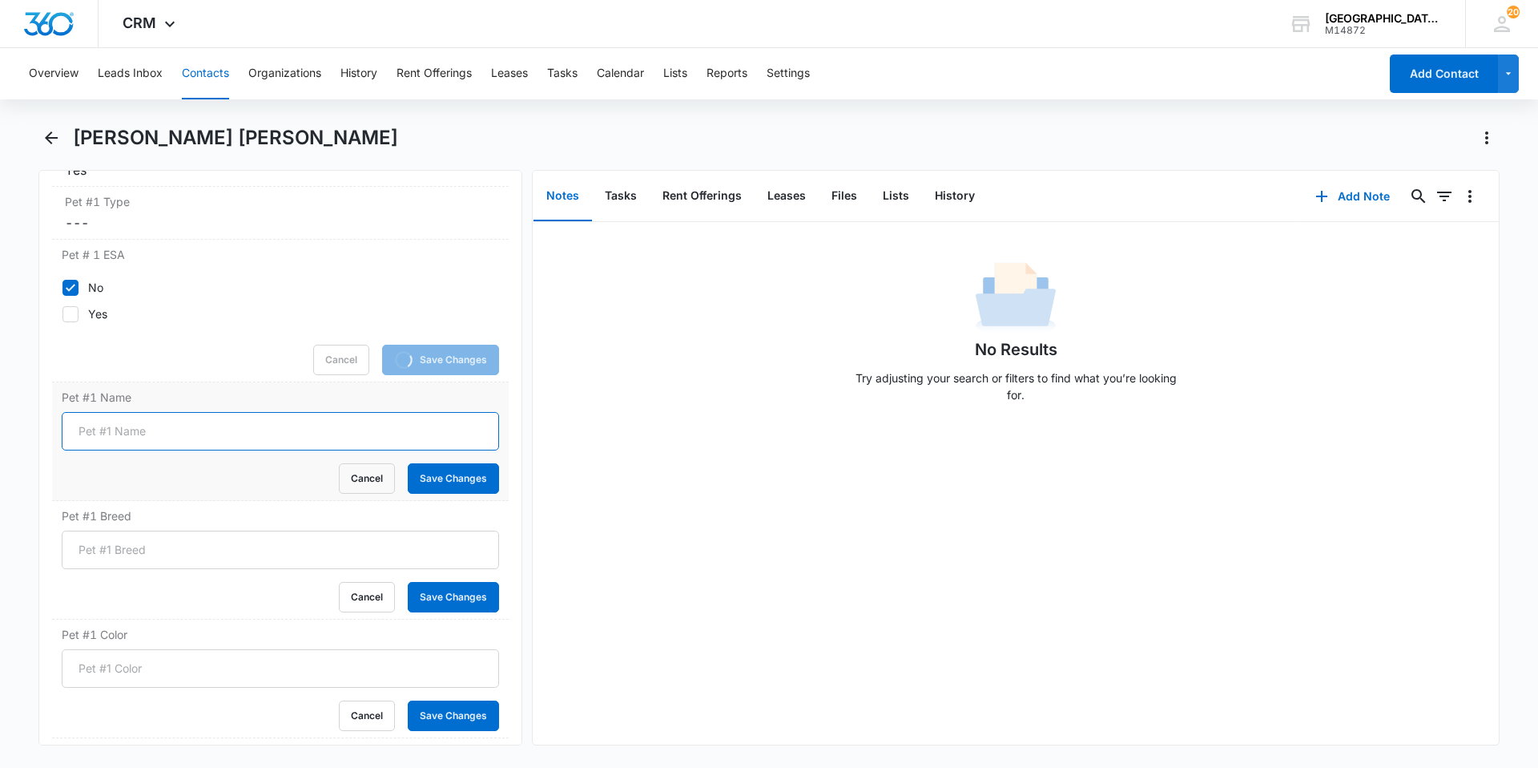
click at [163, 429] on input "Pet #1 Name" at bounding box center [280, 431] width 437 height 38
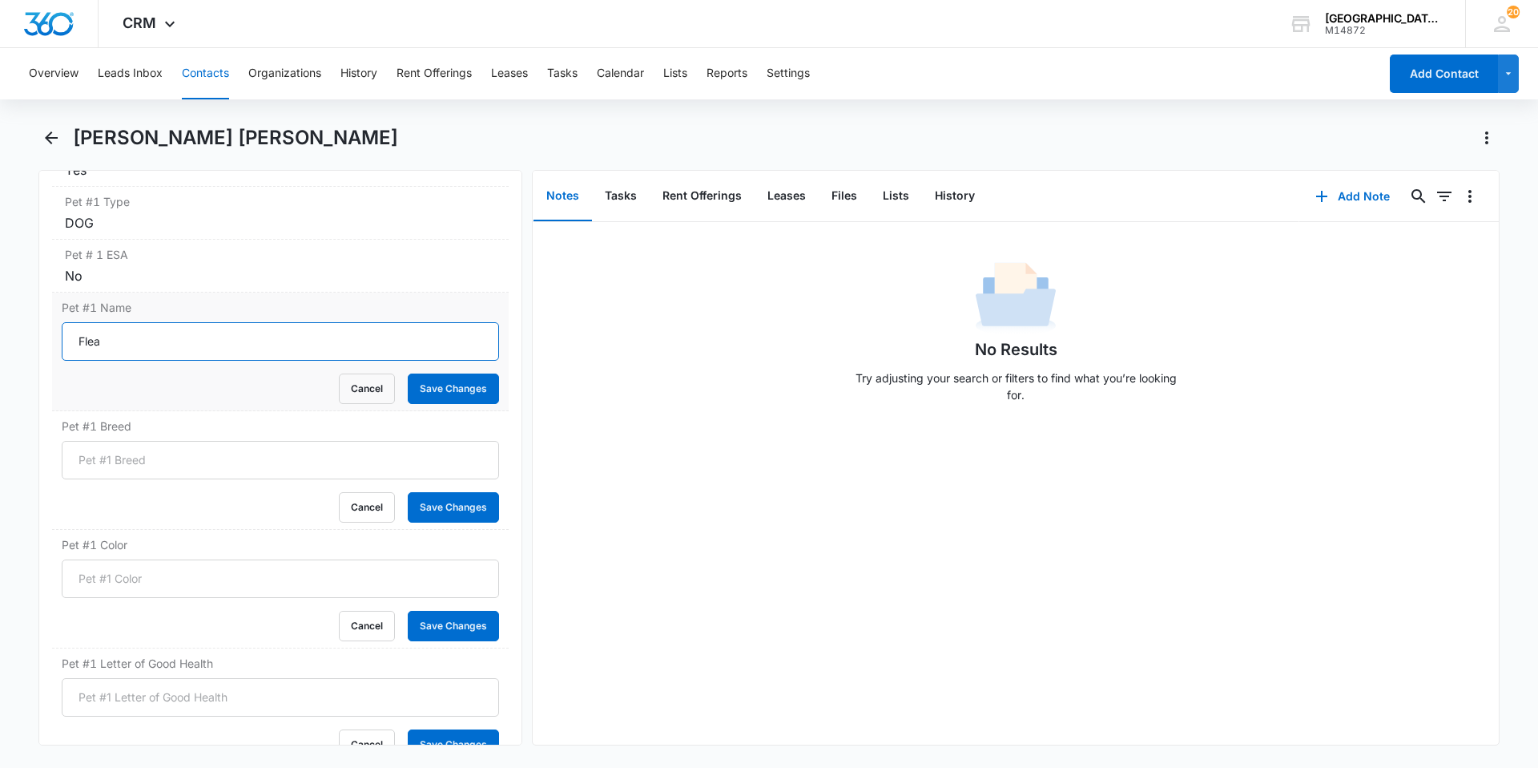
click at [408, 373] on button "Save Changes" at bounding box center [453, 388] width 91 height 30
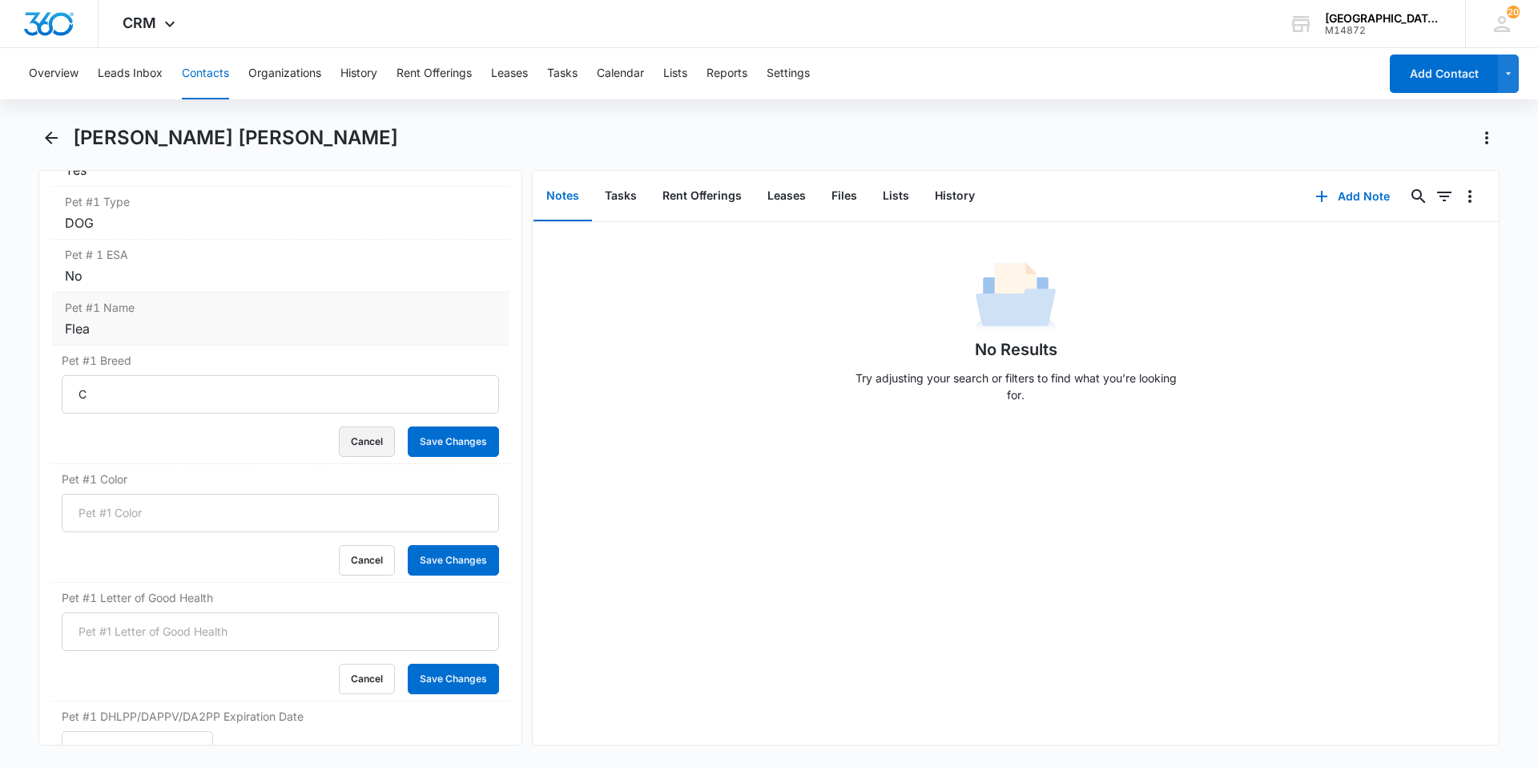
click at [339, 426] on button "Cancel" at bounding box center [367, 441] width 56 height 30
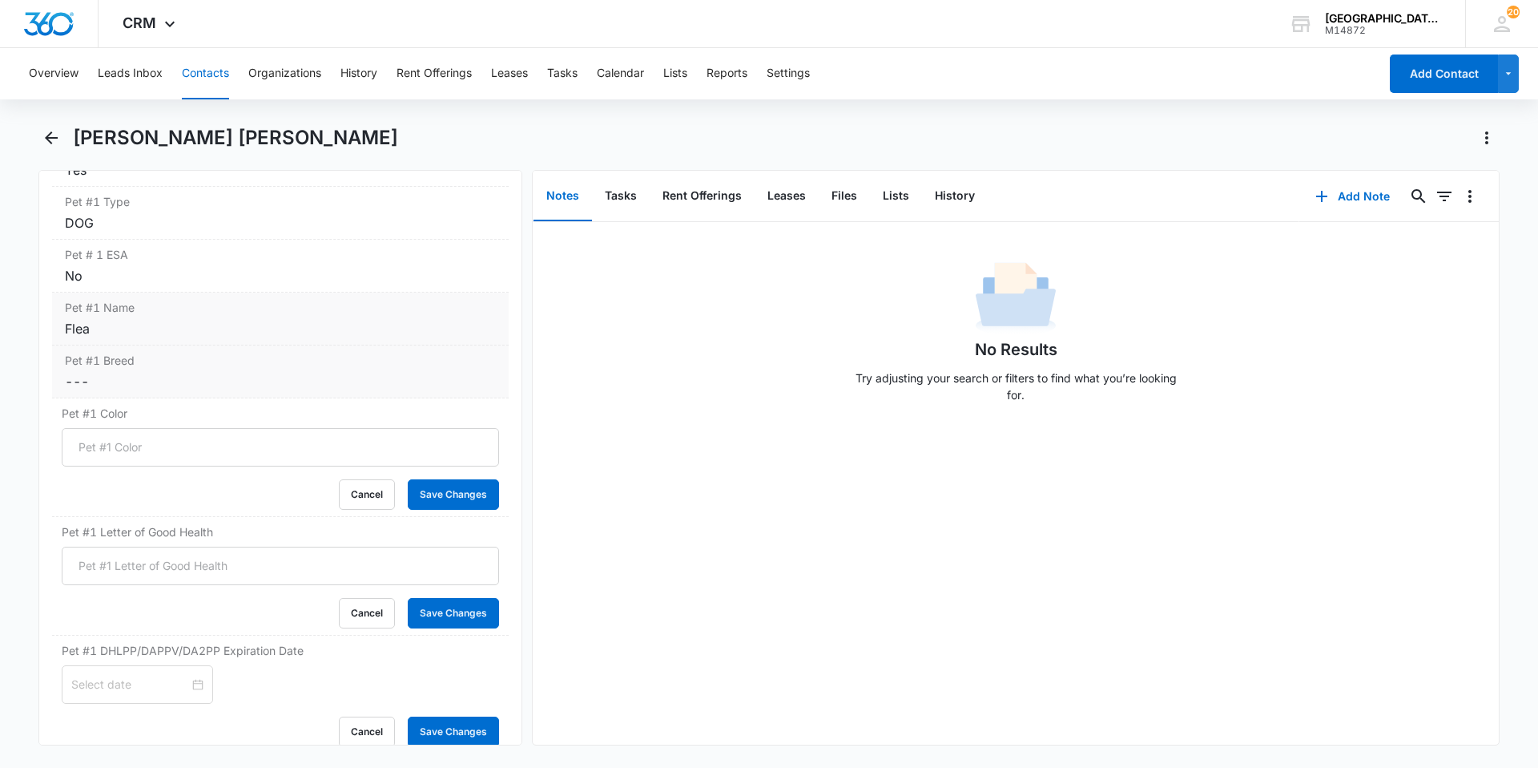
click at [157, 389] on dd "Cancel Save Changes ---" at bounding box center [280, 381] width 431 height 19
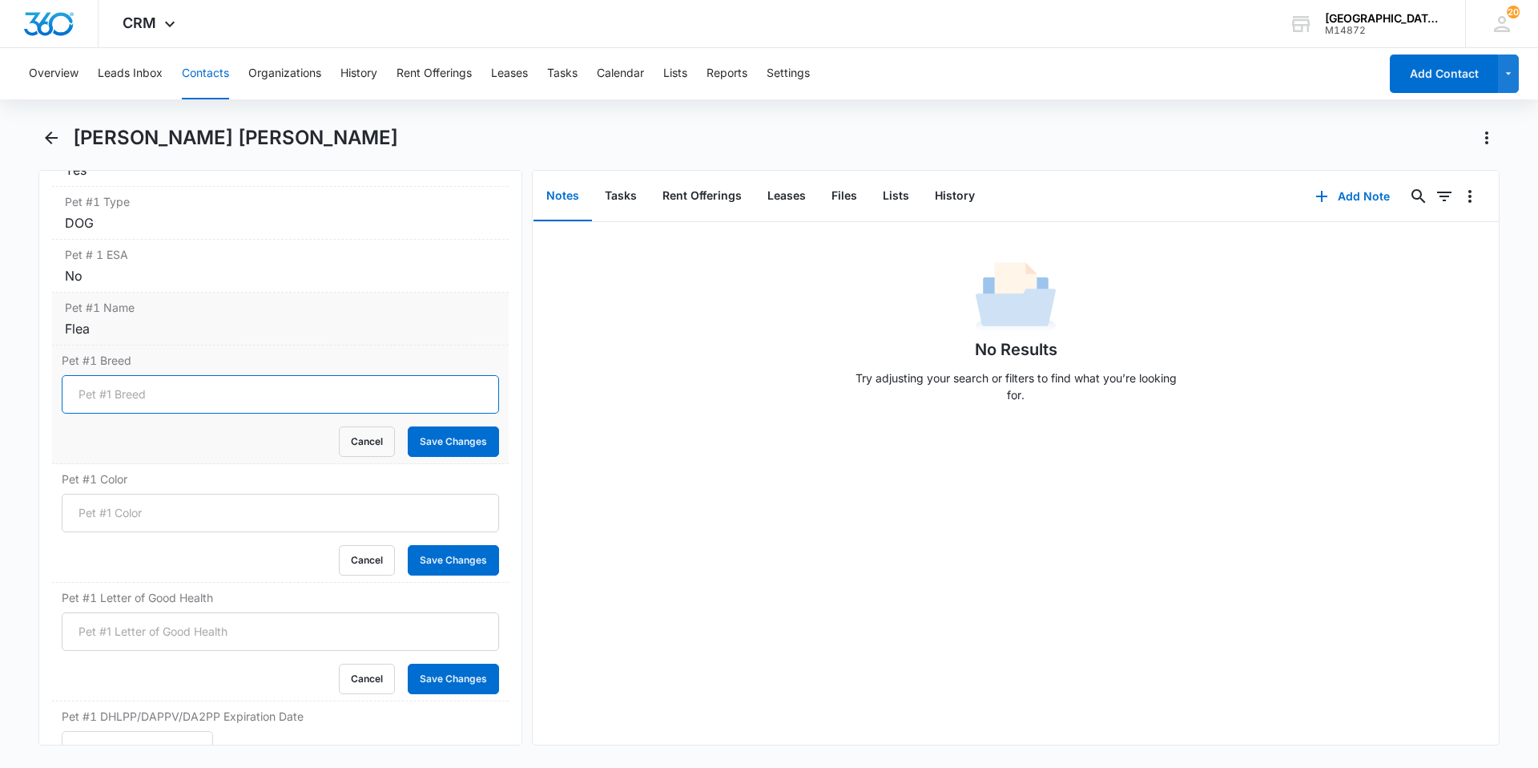
click at [151, 395] on input "Pet #1 Breed" at bounding box center [280, 394] width 437 height 38
click at [408, 426] on button "Save Changes" at bounding box center [453, 441] width 91 height 30
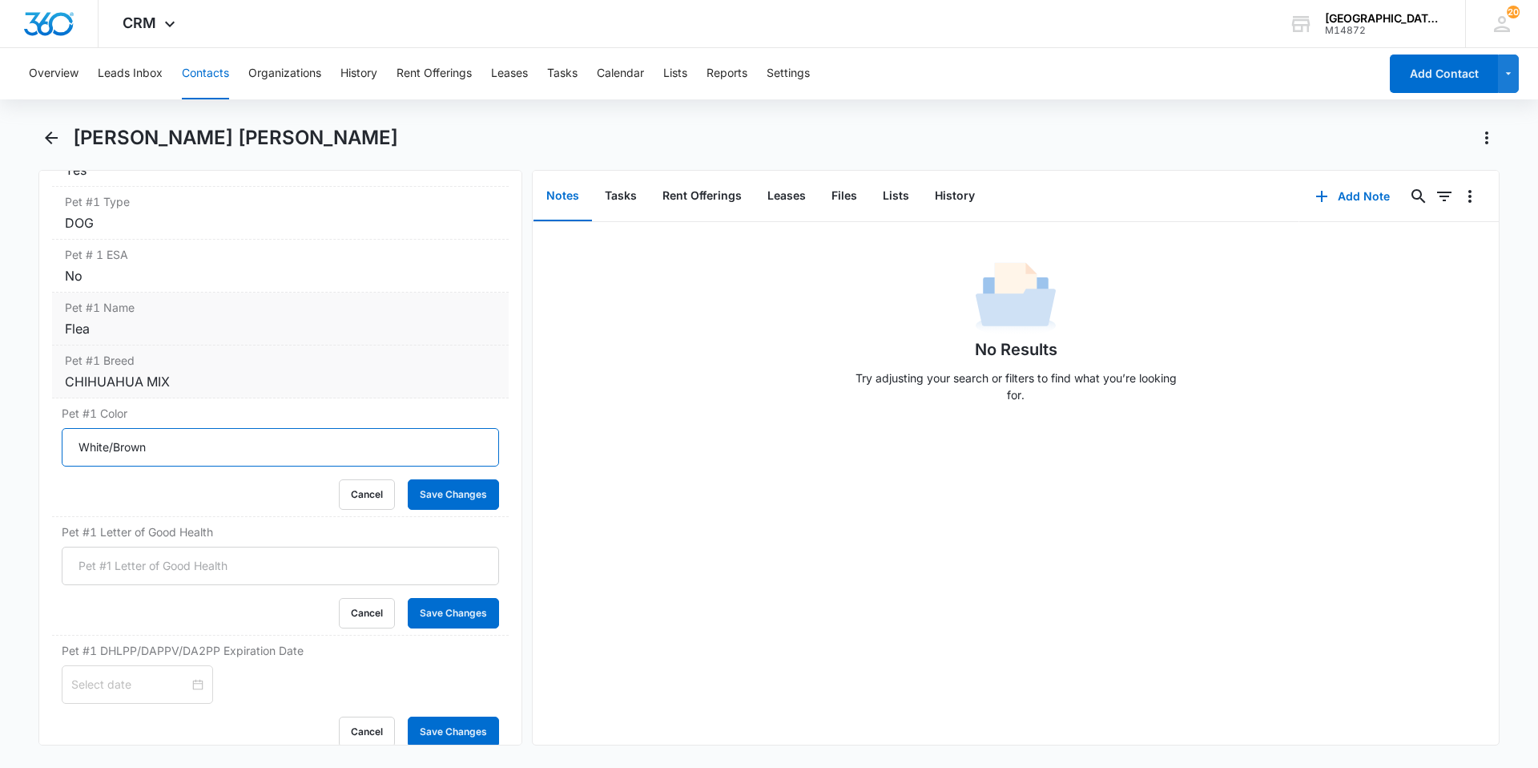
click at [408, 479] on button "Save Changes" at bounding box center [453, 494] width 91 height 30
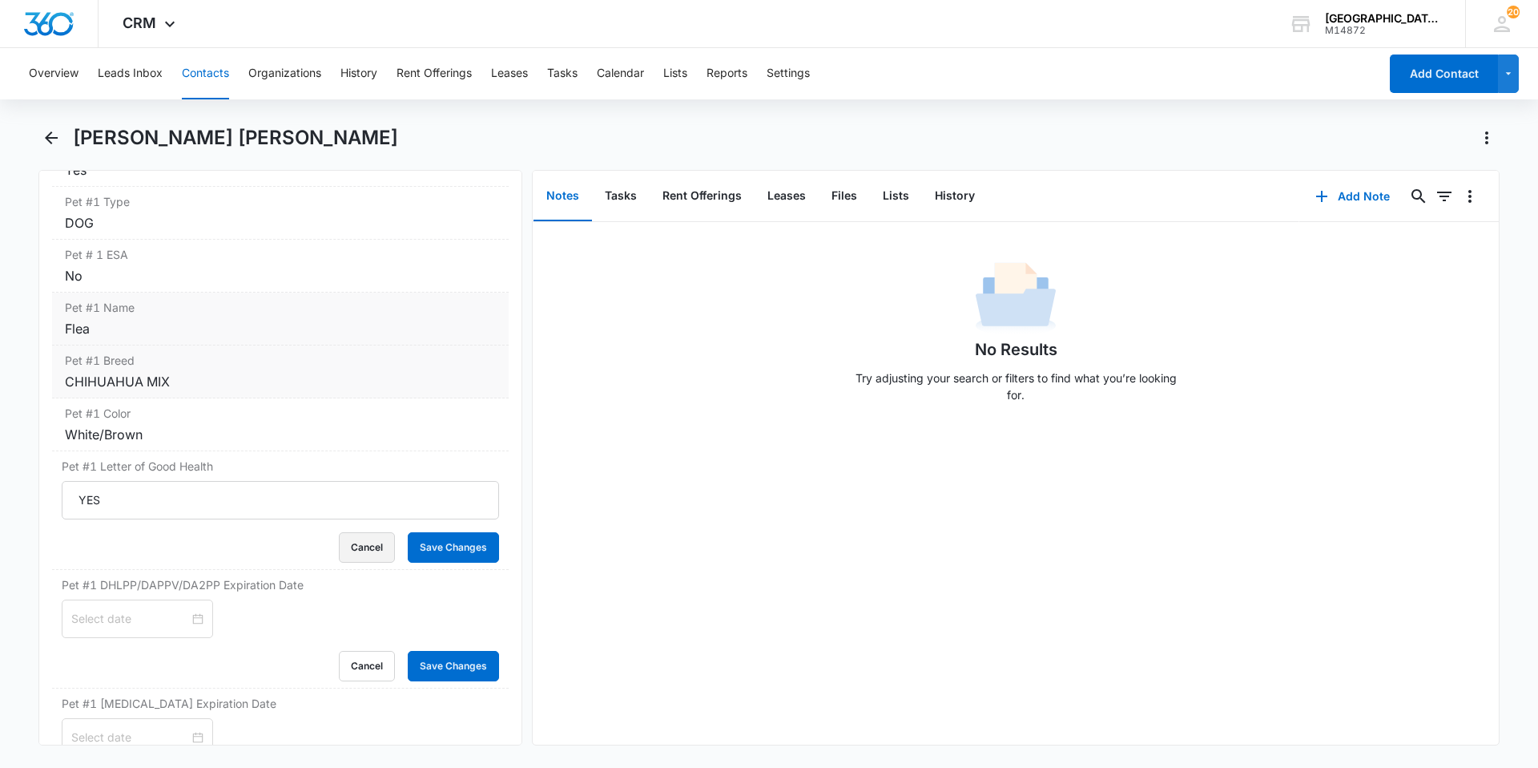
click at [339, 532] on button "Cancel" at bounding box center [367, 547] width 56 height 30
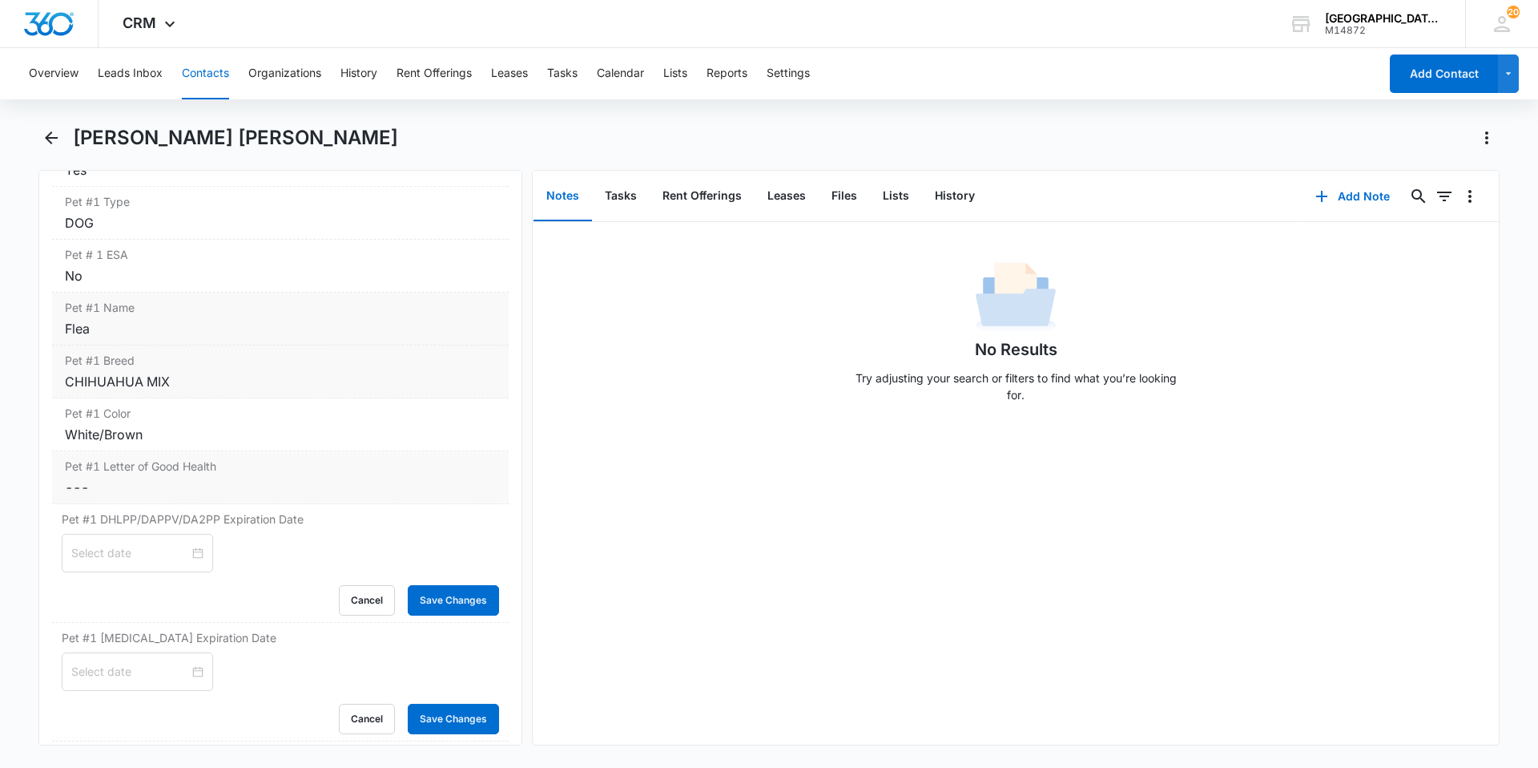
click at [200, 471] on label "Pet #1 Letter of Good Health" at bounding box center [280, 466] width 431 height 17
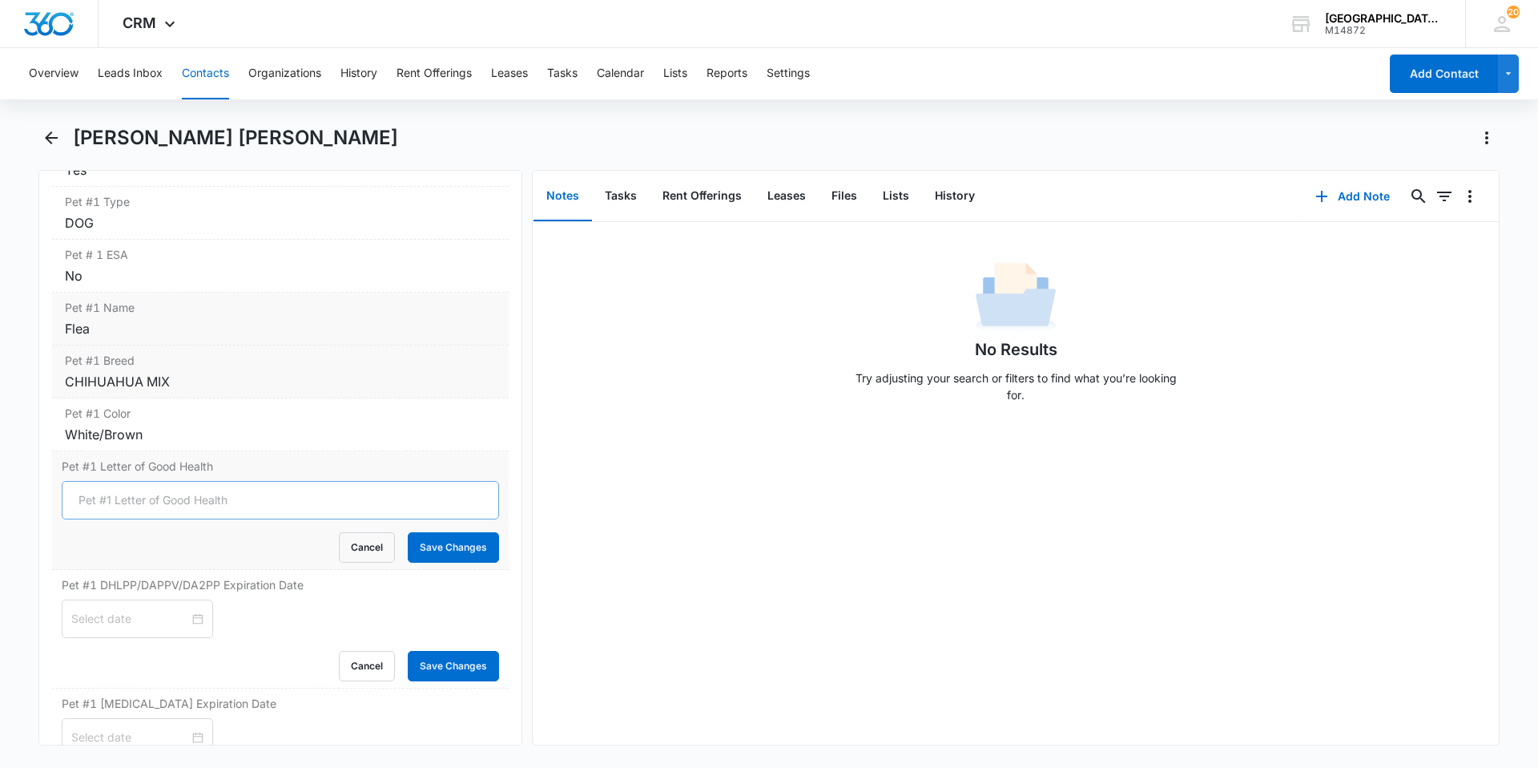
scroll to position [0, 0]
click at [192, 507] on input "Pet #1 Letter of Good Health" at bounding box center [280, 500] width 437 height 38
click at [440, 538] on button "Save Changes" at bounding box center [453, 547] width 91 height 30
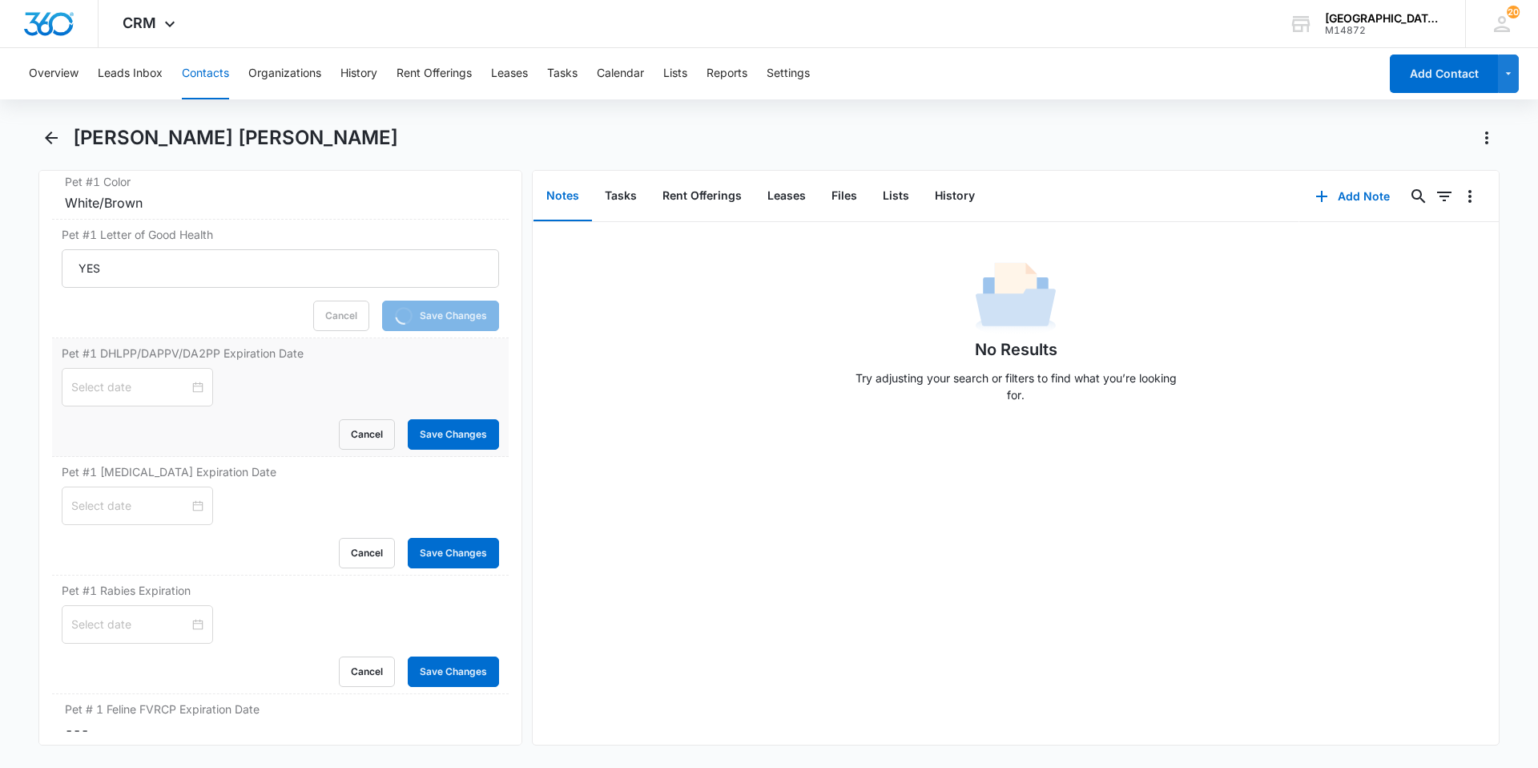
scroll to position [2404, 0]
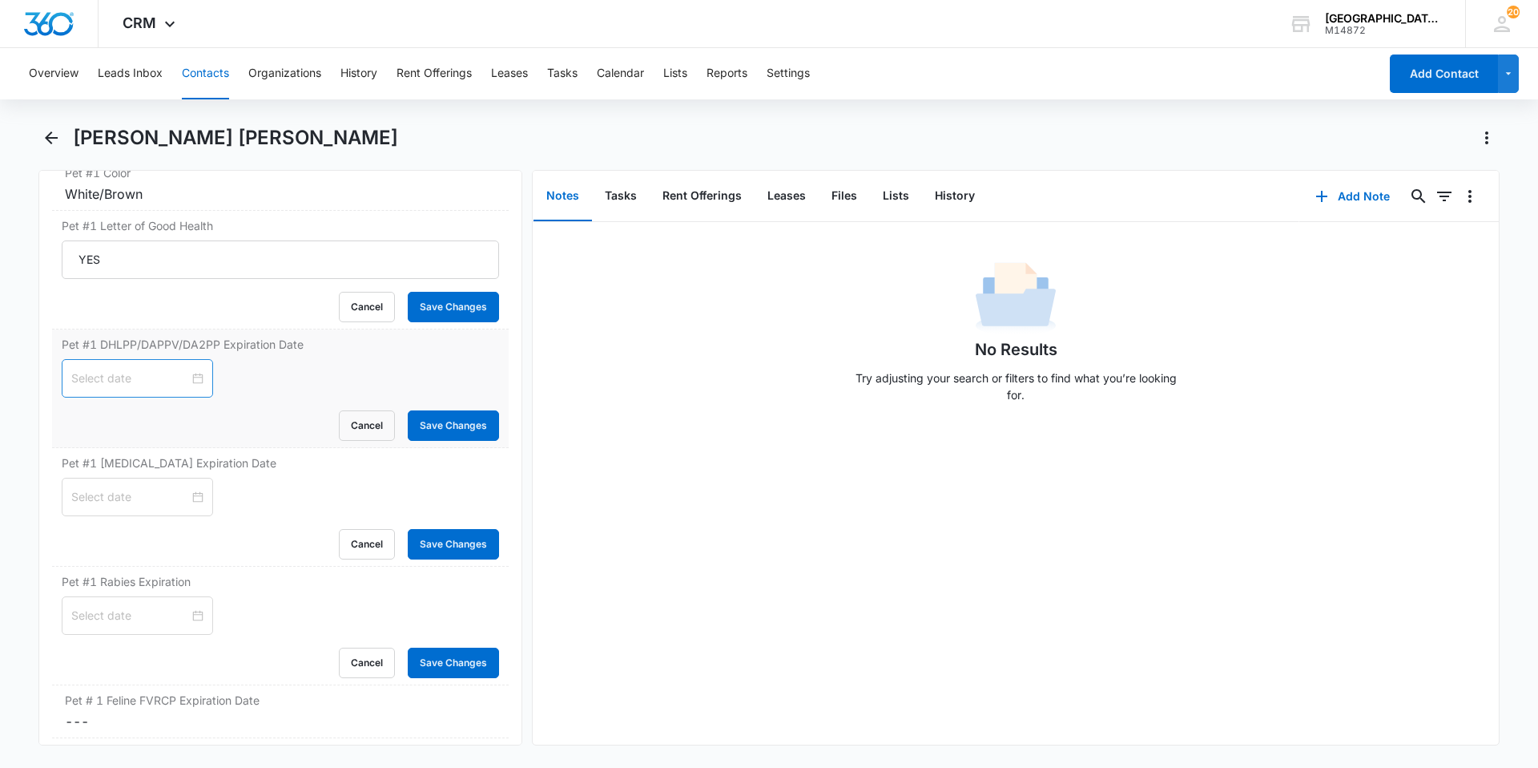
click at [189, 385] on div at bounding box center [137, 378] width 132 height 18
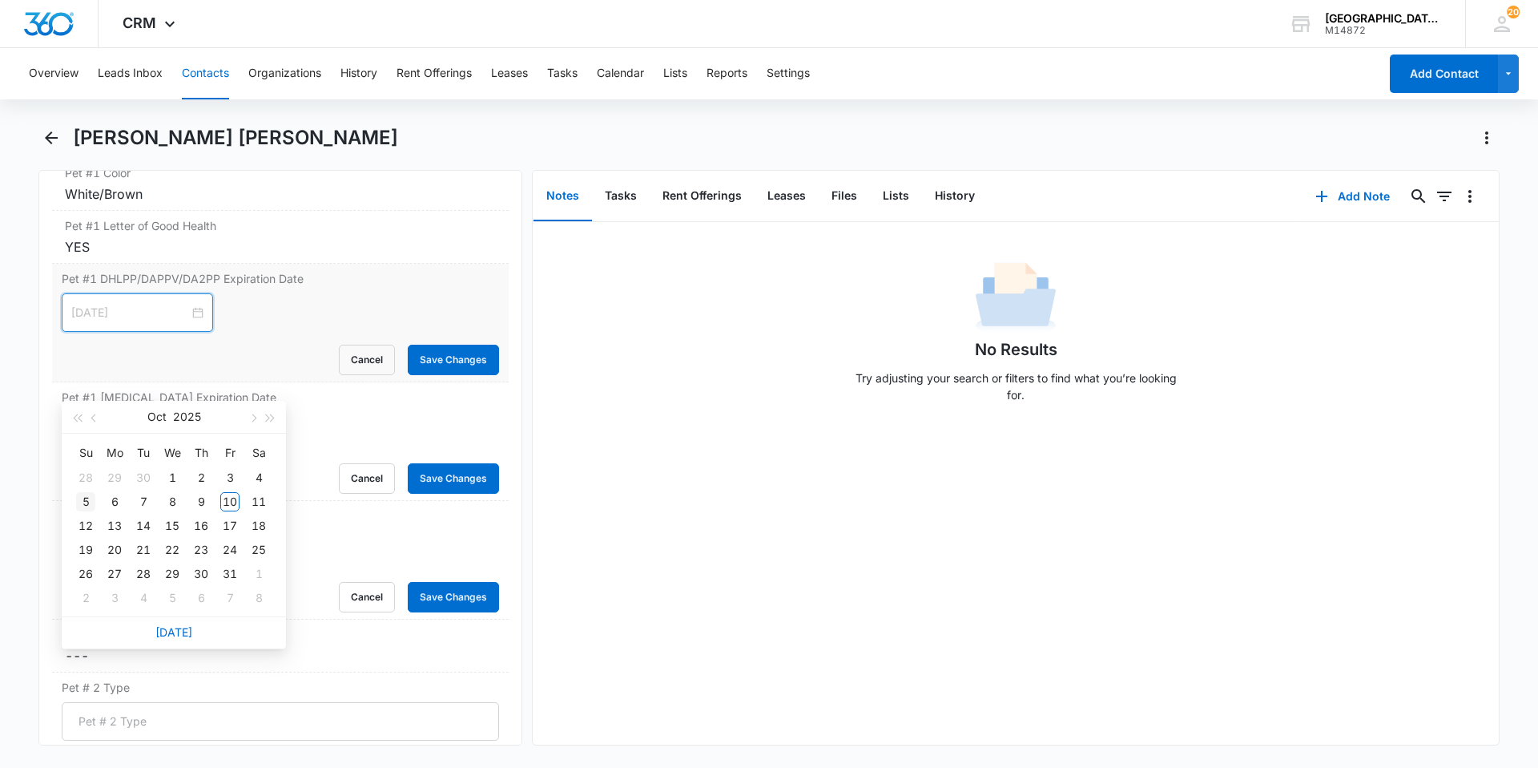
click at [94, 502] on div "5" at bounding box center [85, 501] width 19 height 19
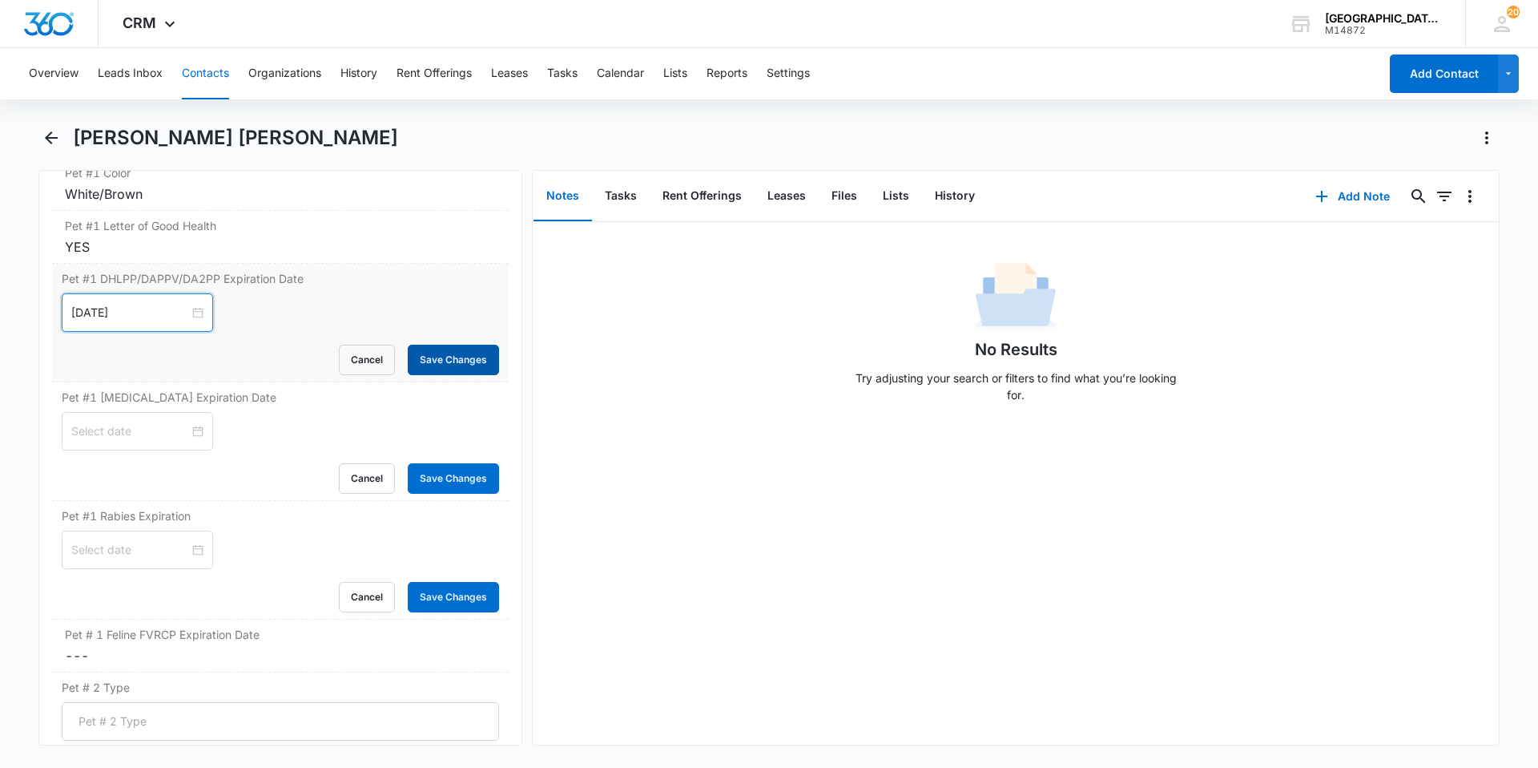
click at [458, 355] on button "Save Changes" at bounding box center [453, 360] width 91 height 30
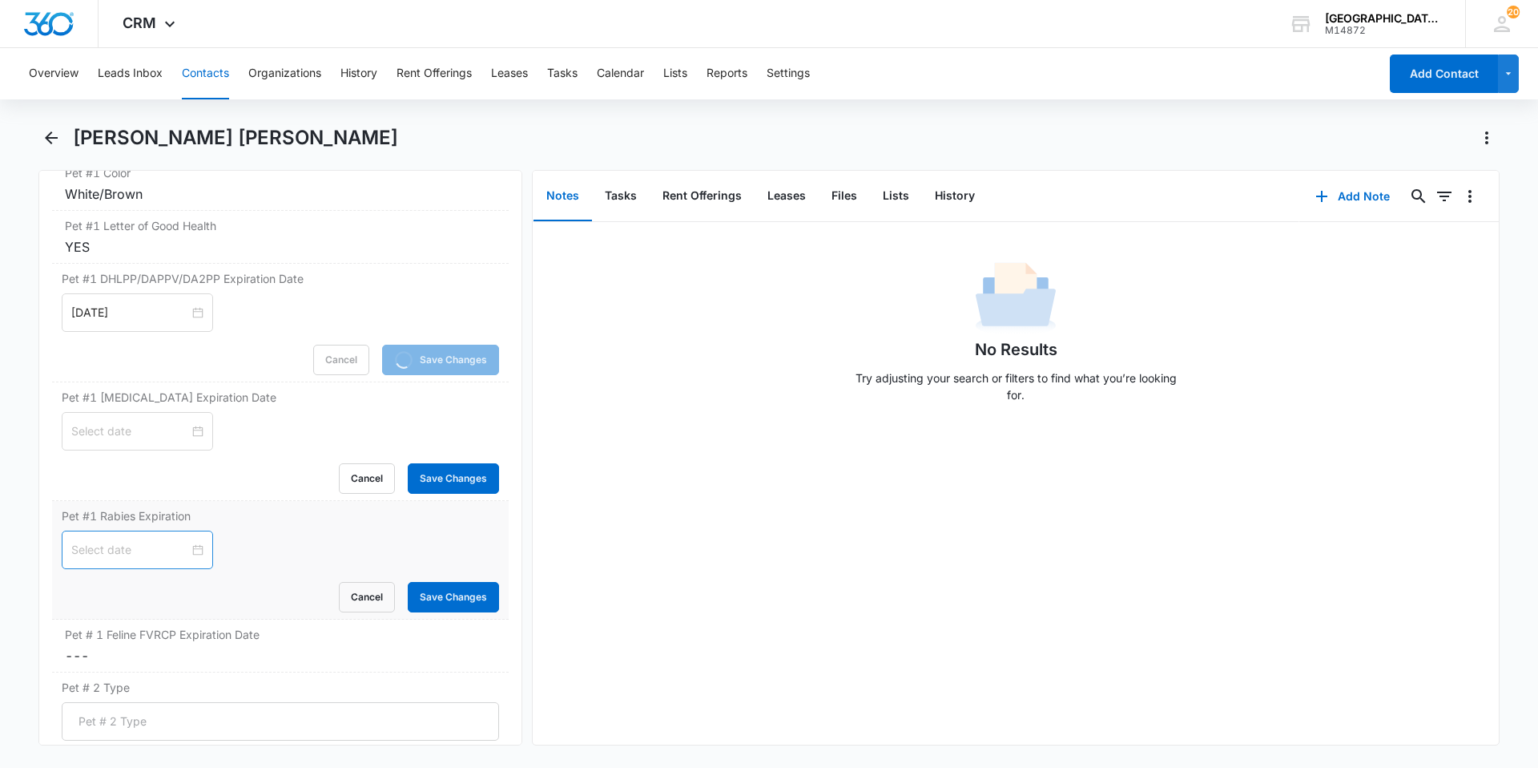
click at [183, 552] on div at bounding box center [137, 550] width 132 height 18
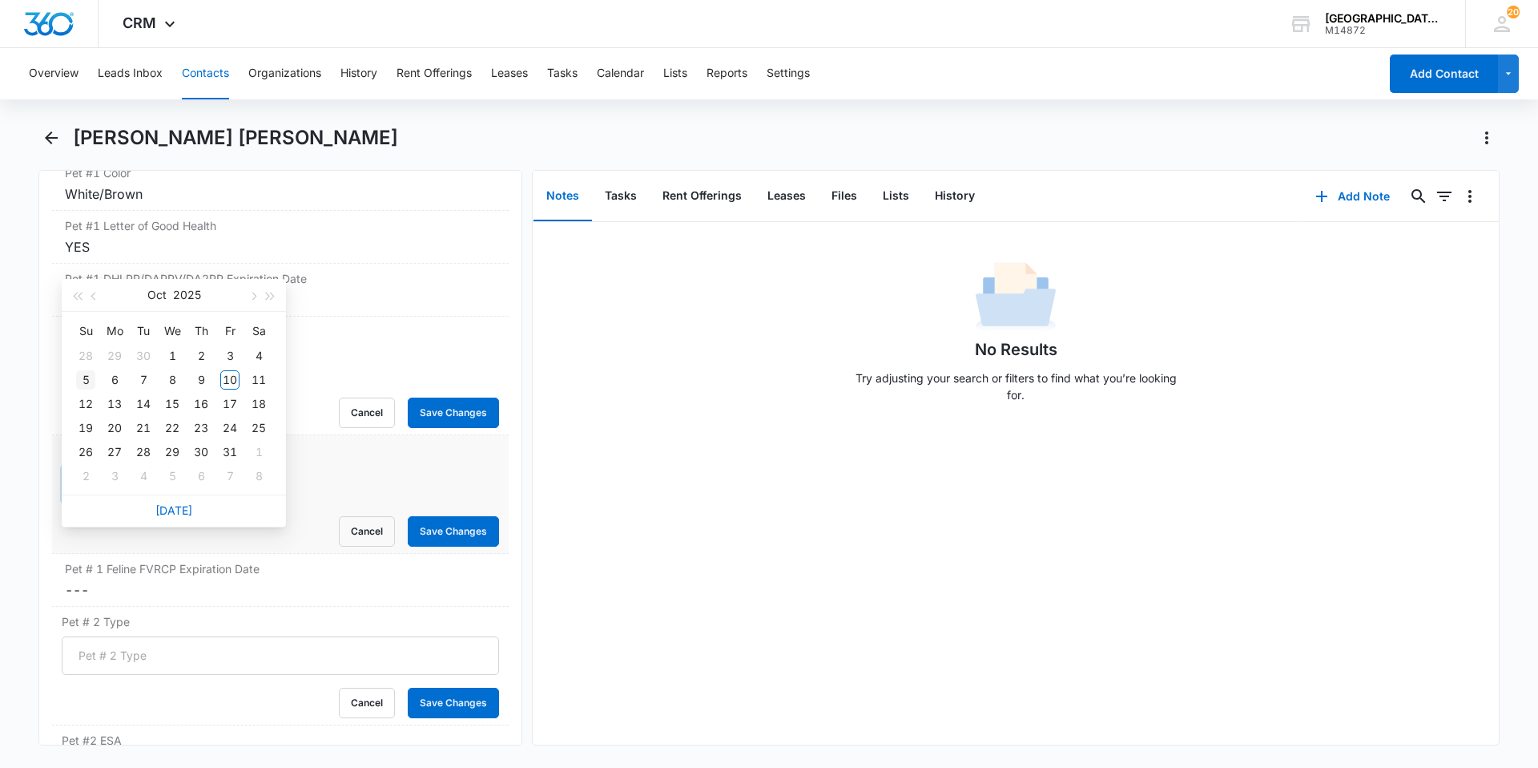
click at [92, 381] on div "5" at bounding box center [85, 379] width 19 height 19
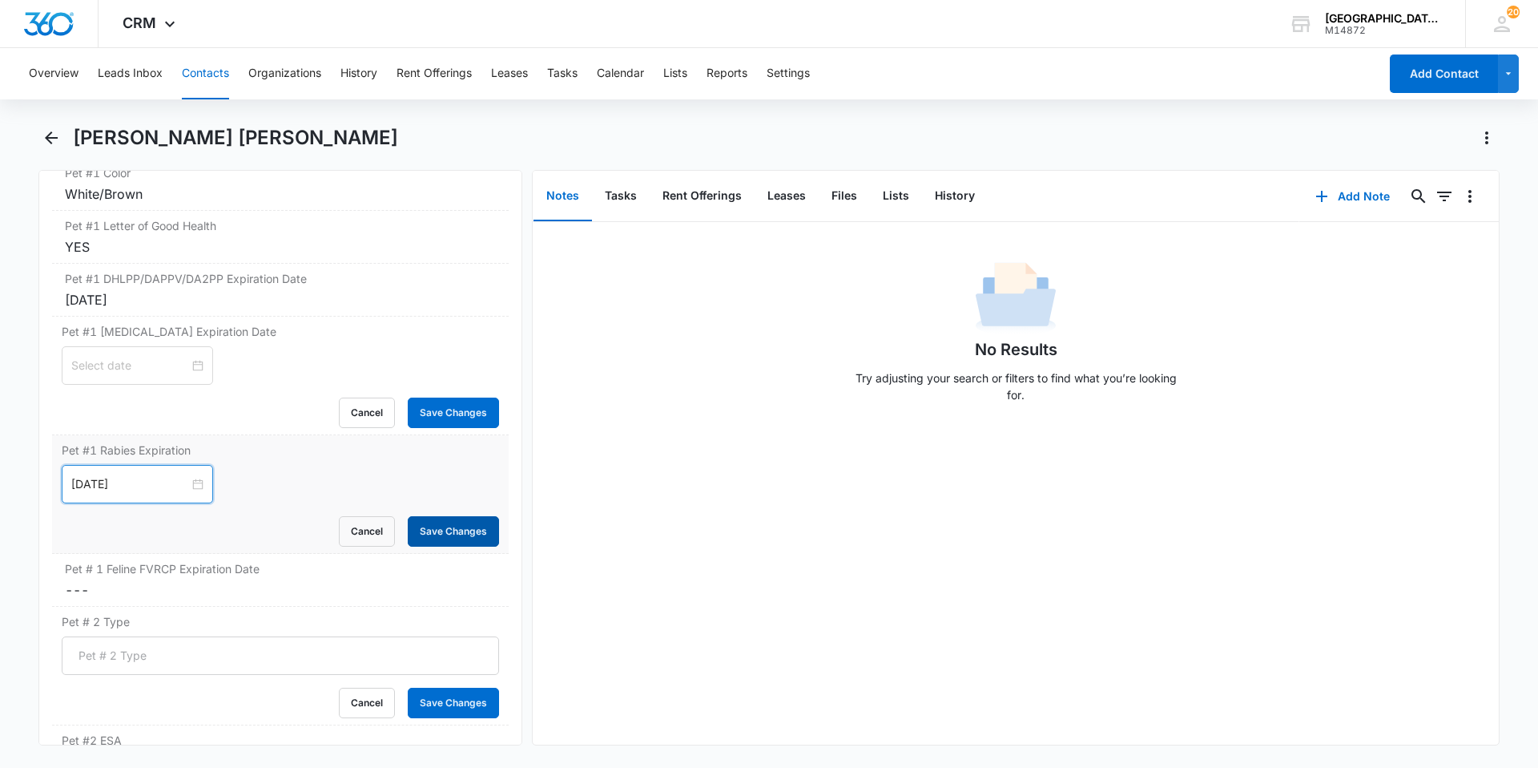
click at [469, 529] on button "Save Changes" at bounding box center [453, 531] width 91 height 30
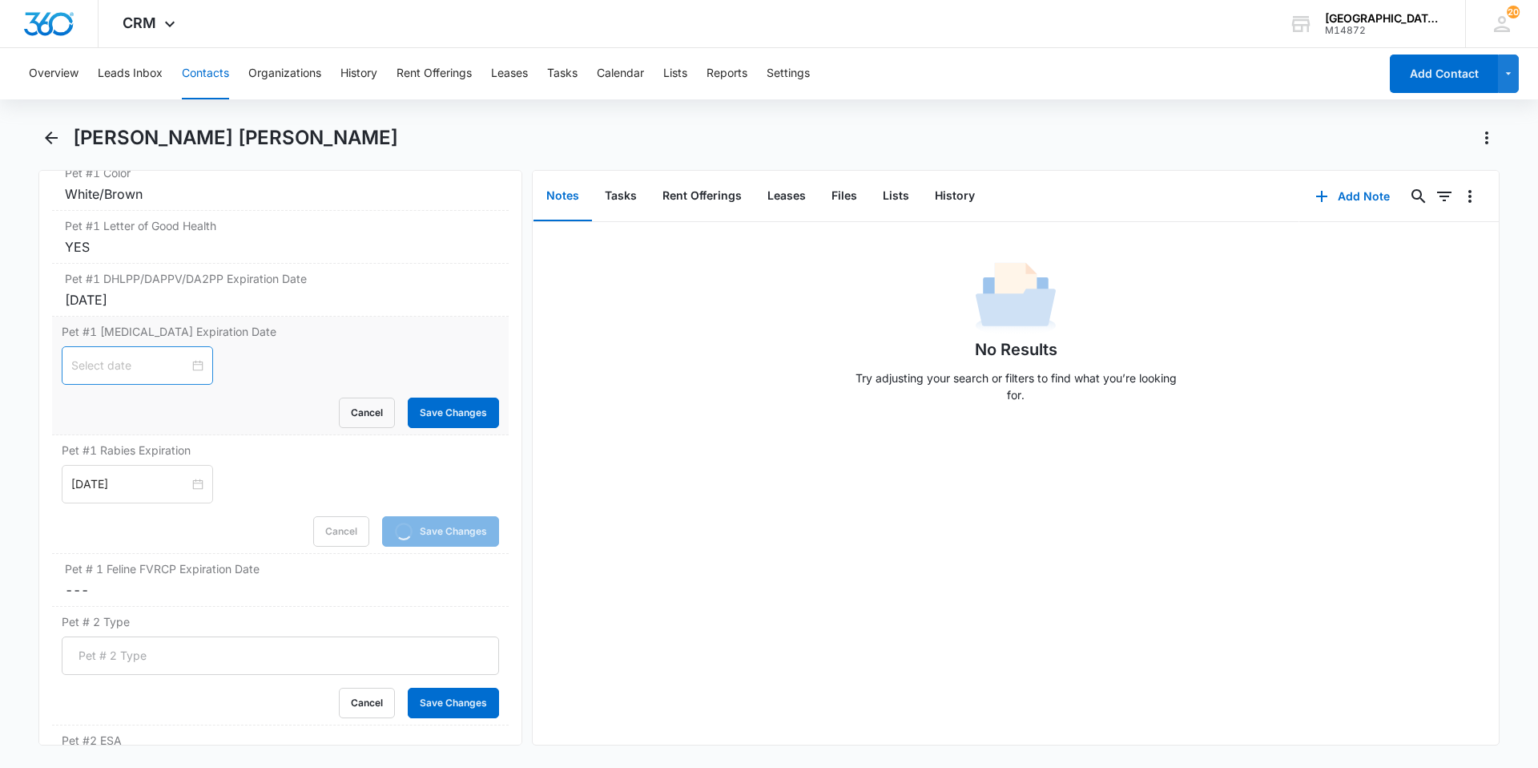
click at [179, 366] on input at bounding box center [130, 366] width 118 height 18
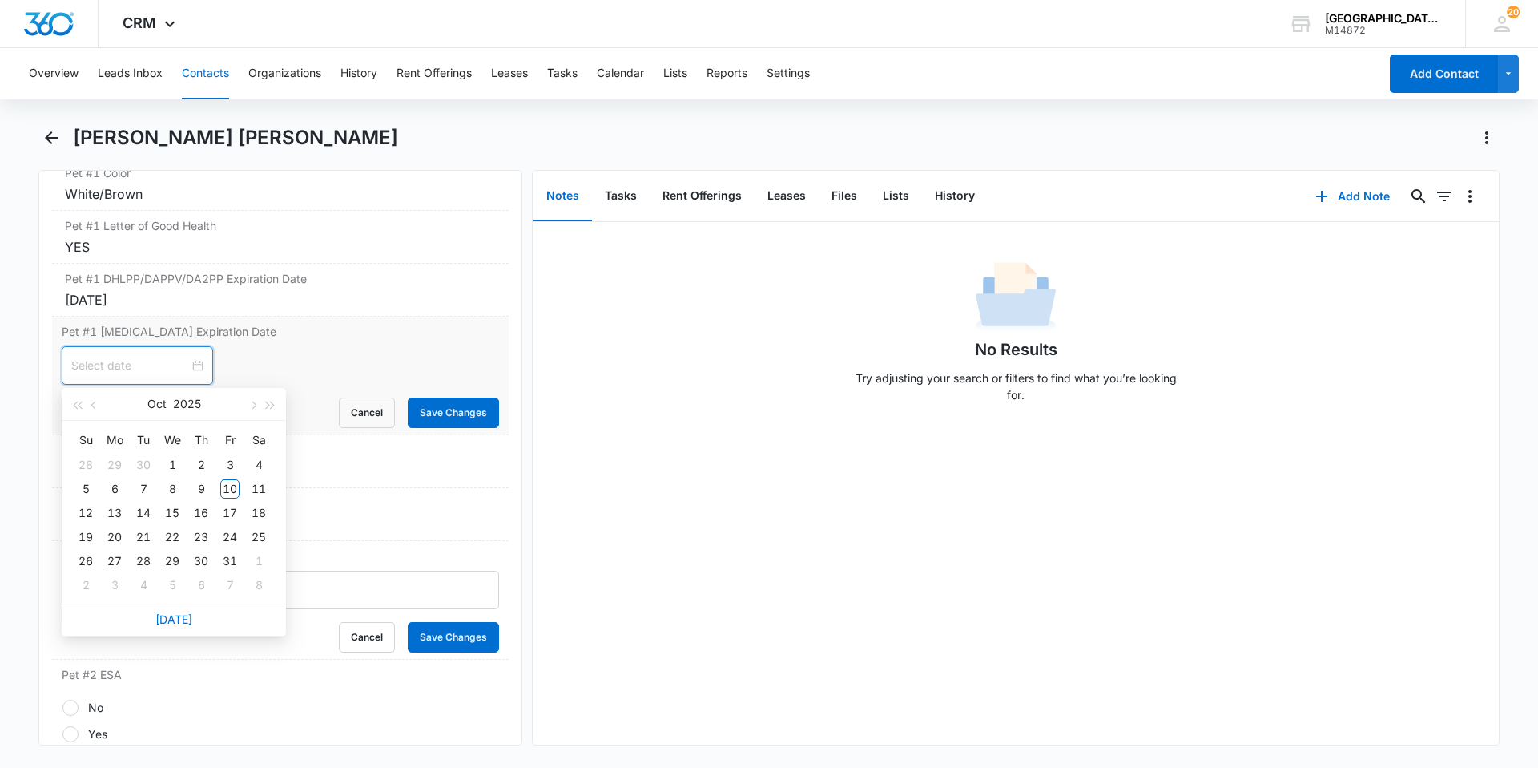
click at [180, 365] on div at bounding box center [137, 366] width 132 height 18
click at [147, 397] on button "Oct" at bounding box center [156, 404] width 19 height 32
click at [113, 555] on div "[DATE]" at bounding box center [103, 552] width 48 height 19
click at [145, 463] on div "1" at bounding box center [143, 464] width 19 height 19
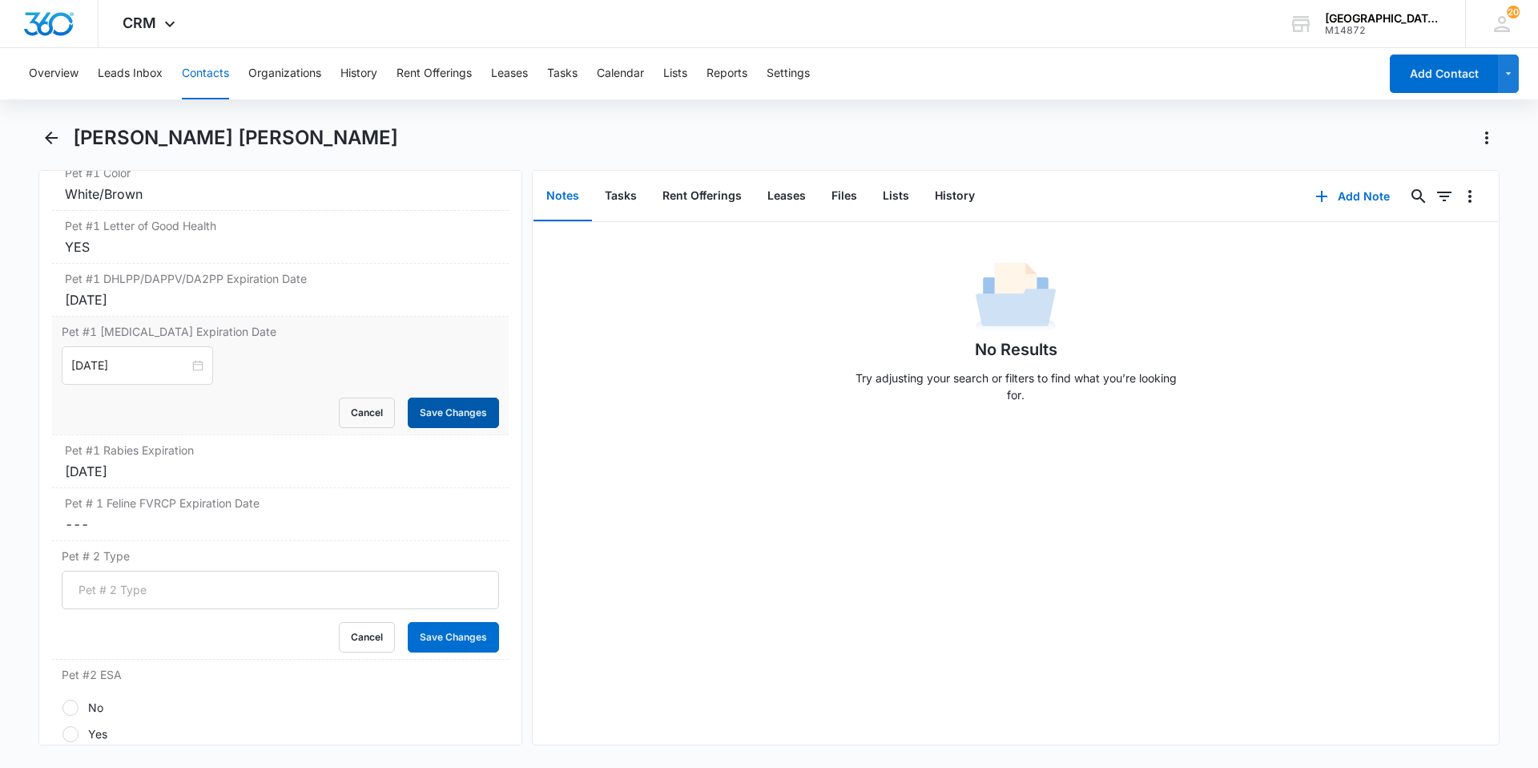
click at [425, 417] on button "Save Changes" at bounding box center [453, 412] width 91 height 30
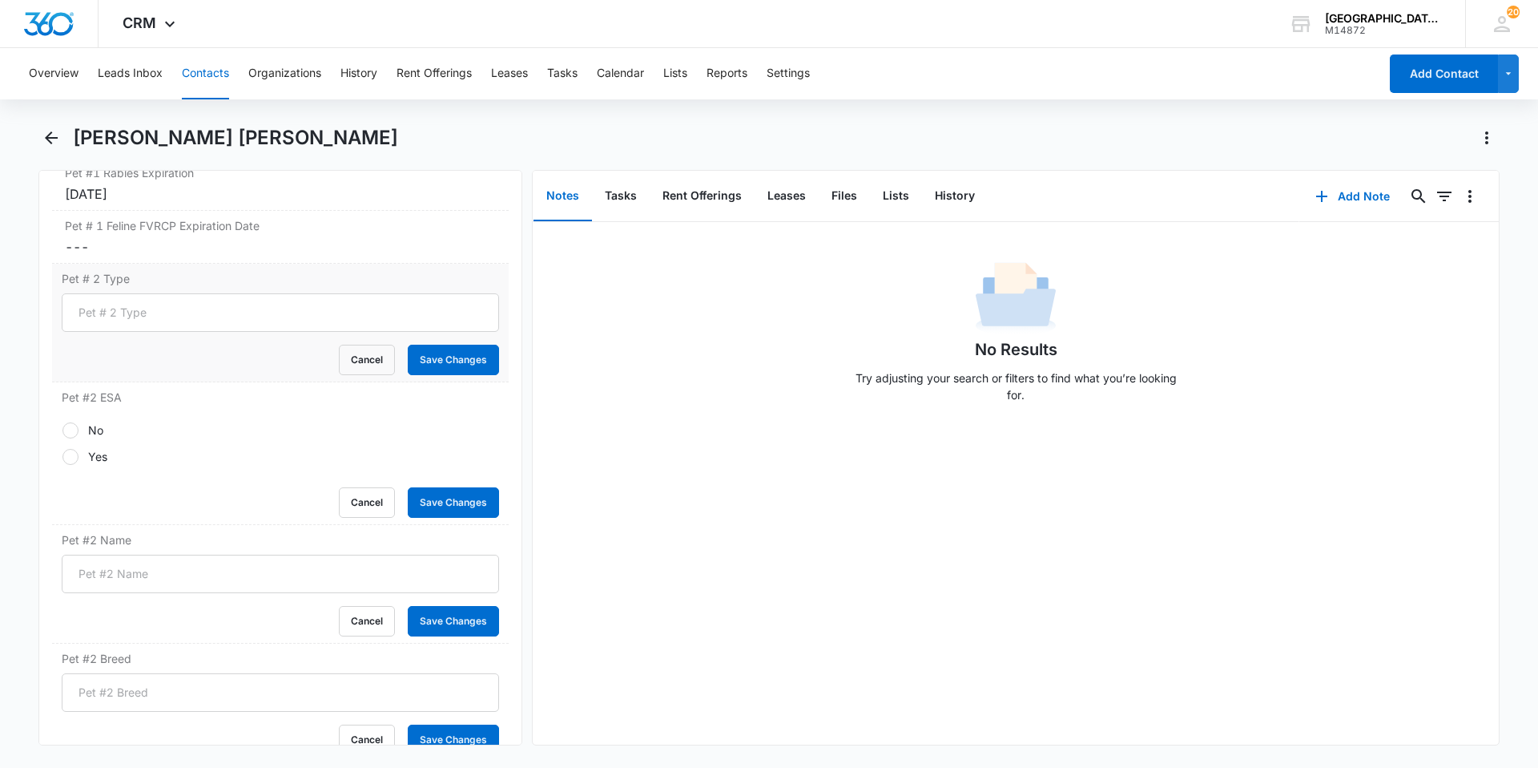
scroll to position [2578, 0]
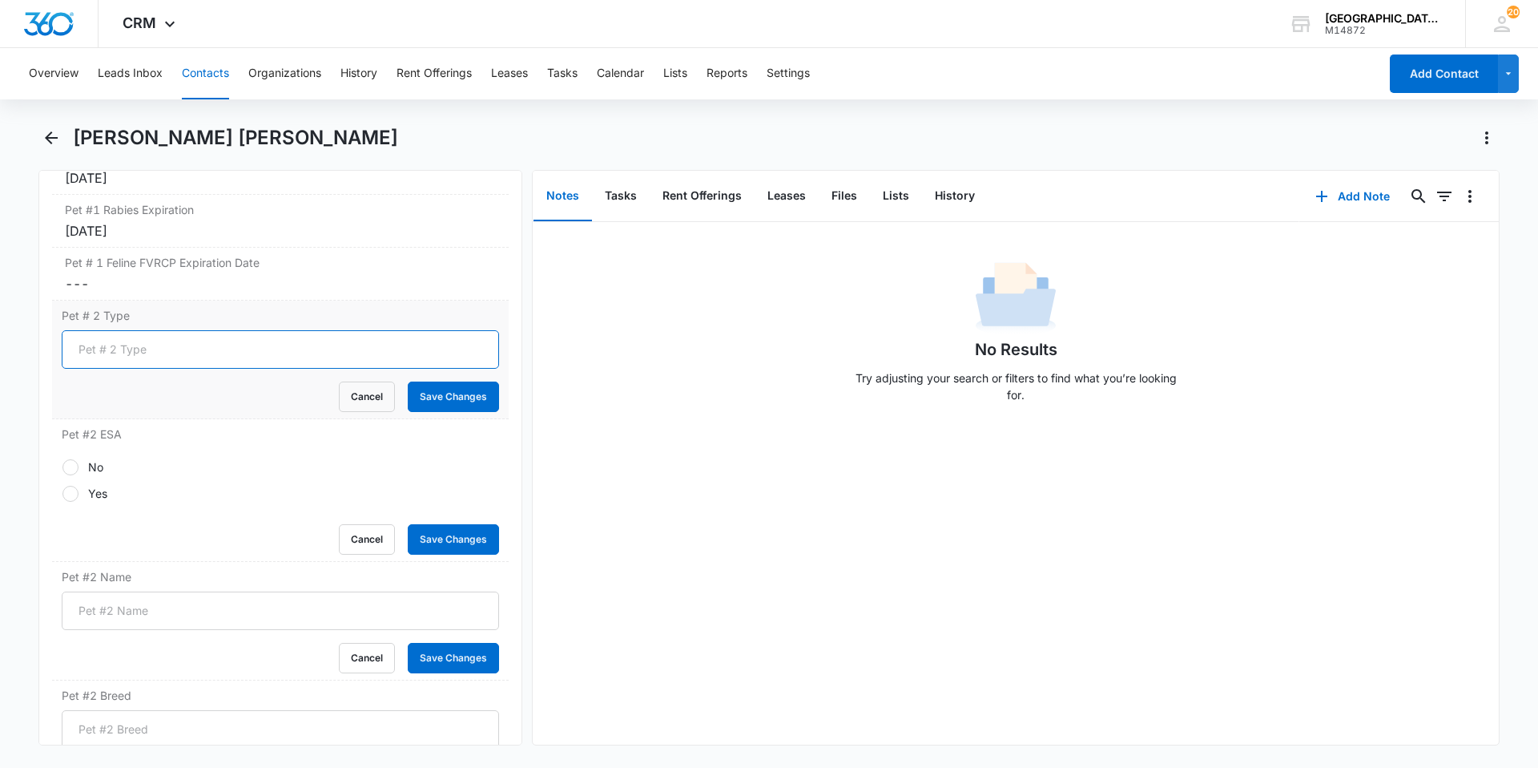
click at [160, 358] on input "Pet # 2 Type" at bounding box center [280, 349] width 437 height 38
click at [405, 413] on div "Pet # 2 Type Dog Cancel Save Changes" at bounding box center [280, 359] width 457 height 119
click at [410, 406] on button "Save Changes" at bounding box center [453, 396] width 91 height 30
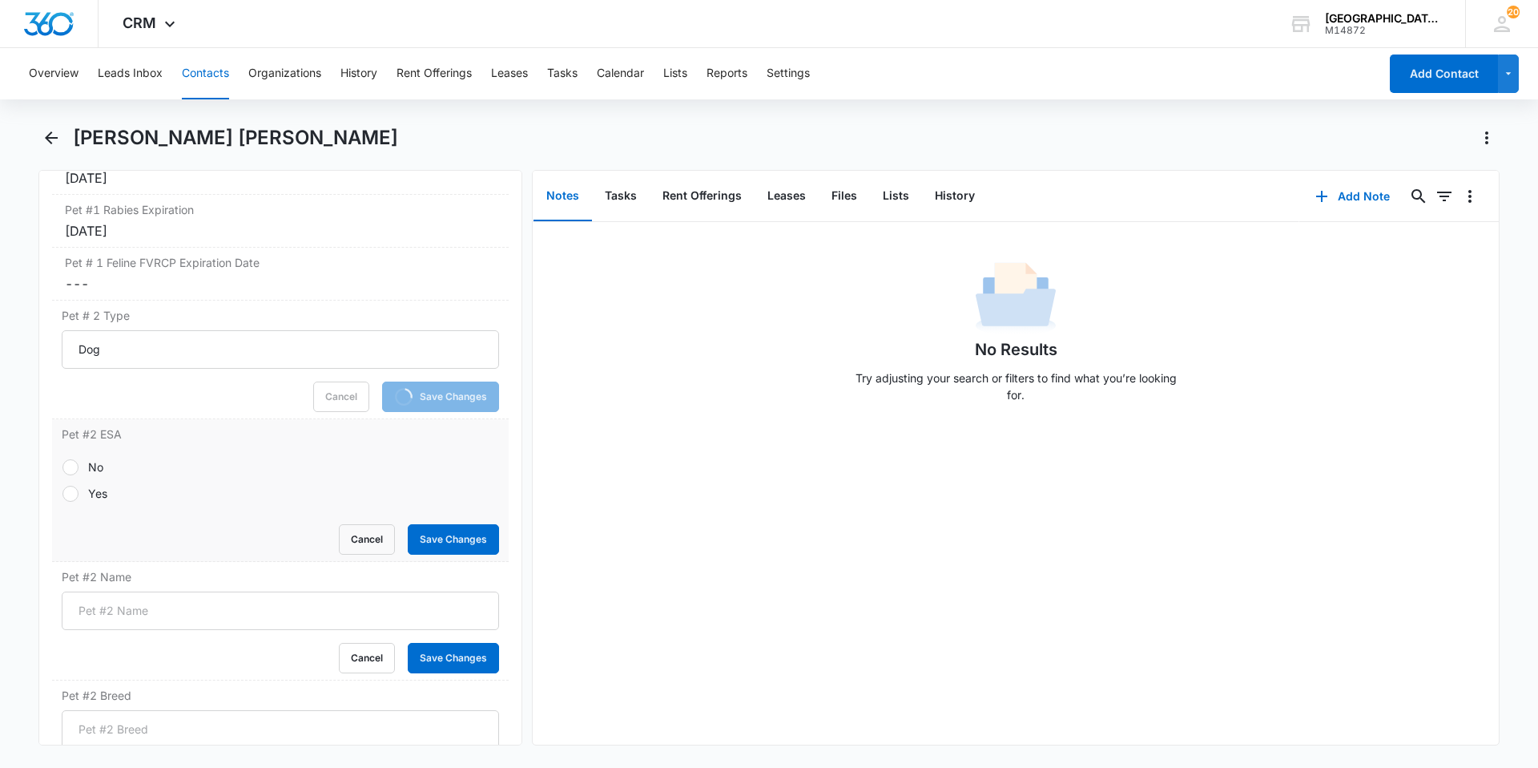
click at [83, 474] on label "No" at bounding box center [280, 466] width 437 height 17
click at [62, 467] on input "No" at bounding box center [62, 466] width 1 height 1
click at [474, 533] on button "Save Changes" at bounding box center [453, 539] width 91 height 30
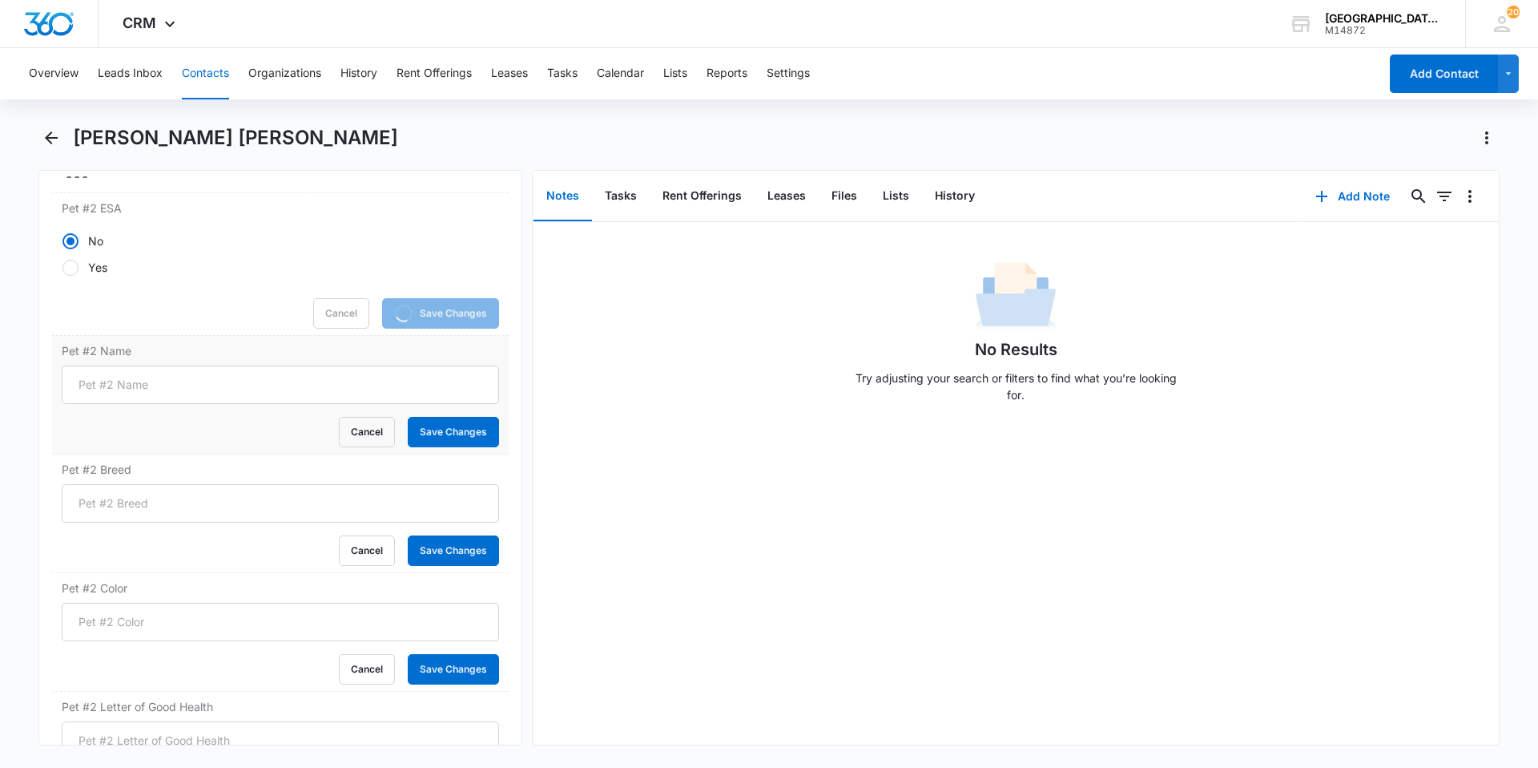
scroll to position [2732, 0]
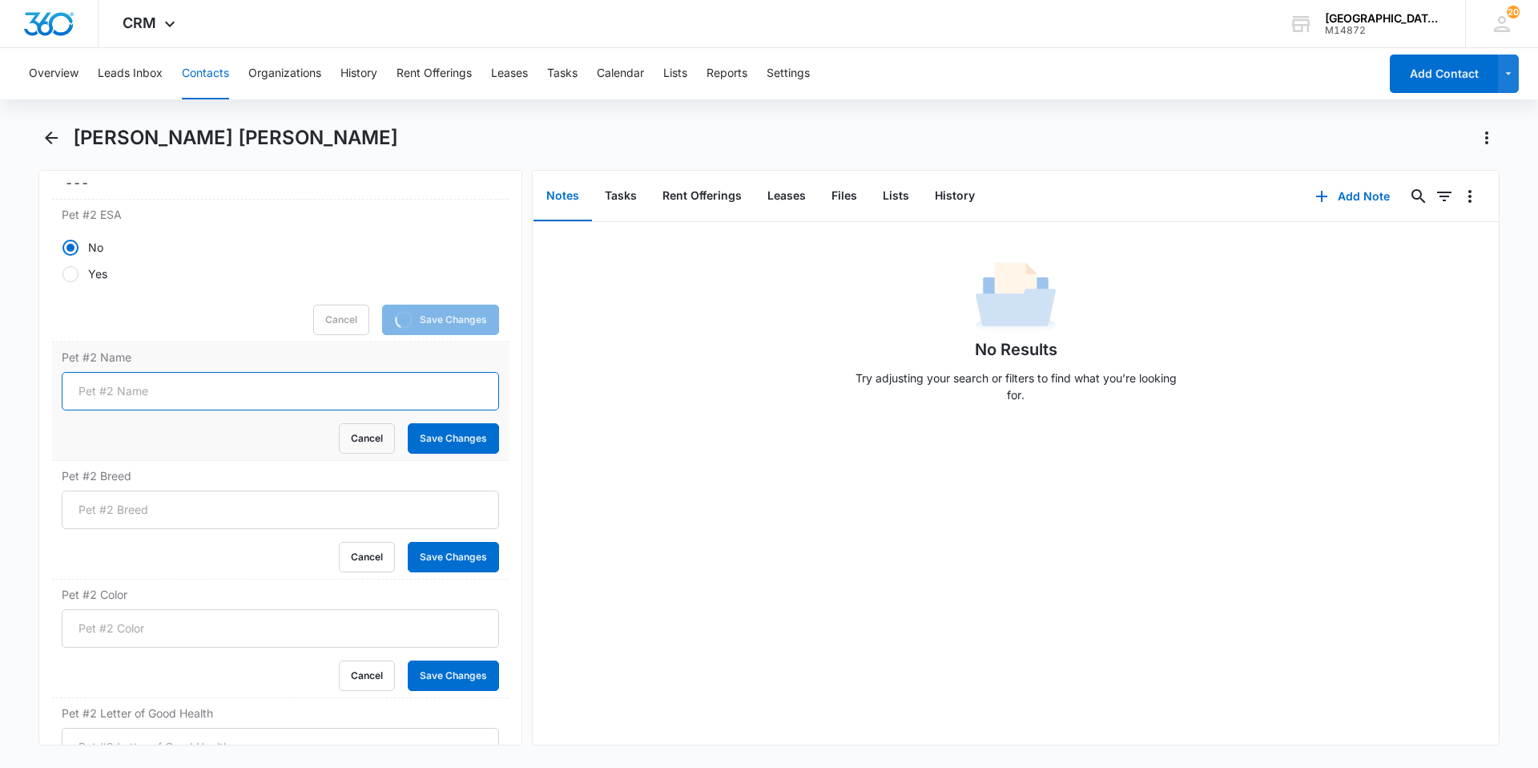
click at [188, 390] on input "Pet #2 Name" at bounding box center [280, 391] width 437 height 38
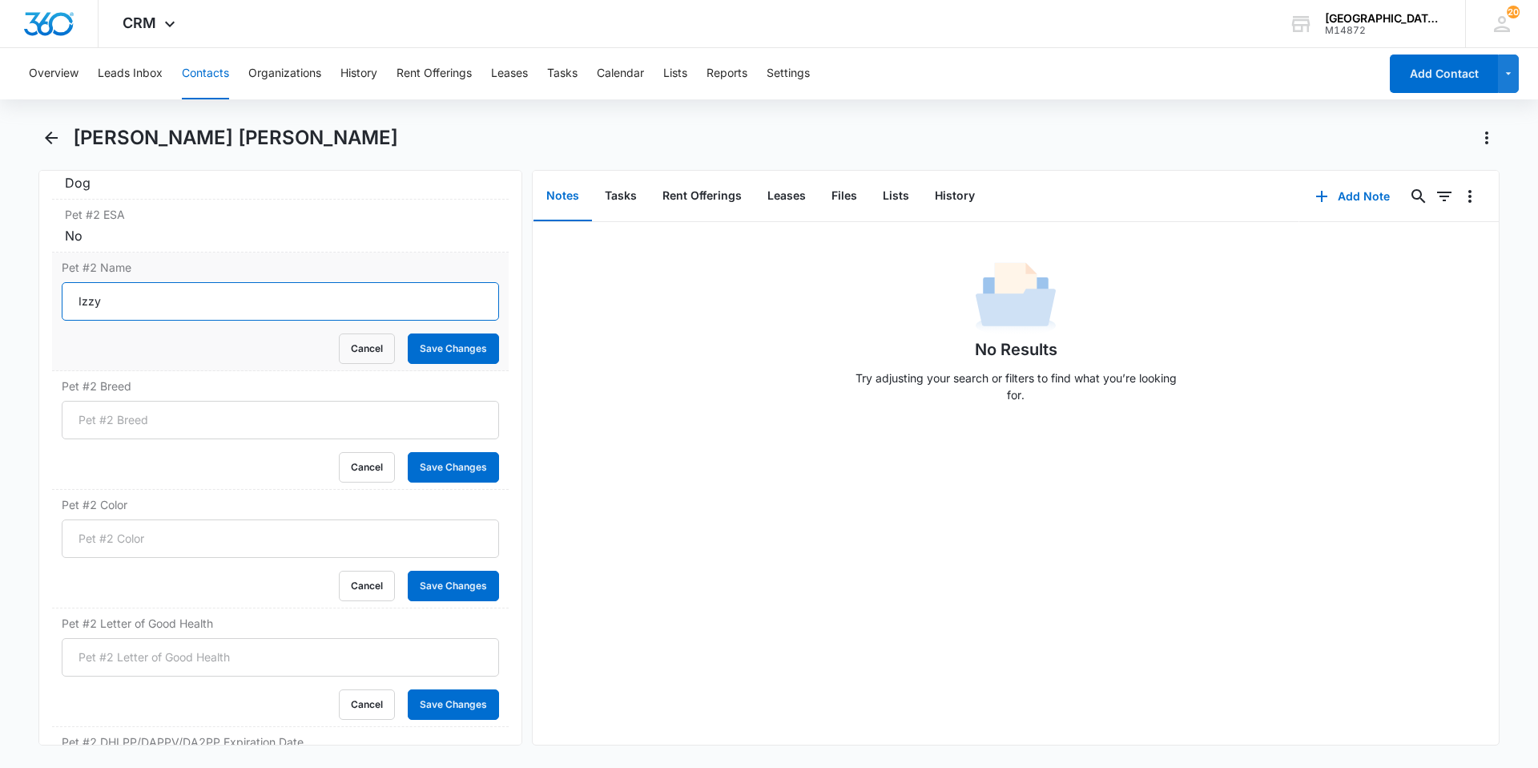
click at [408, 333] on button "Save Changes" at bounding box center [453, 348] width 91 height 30
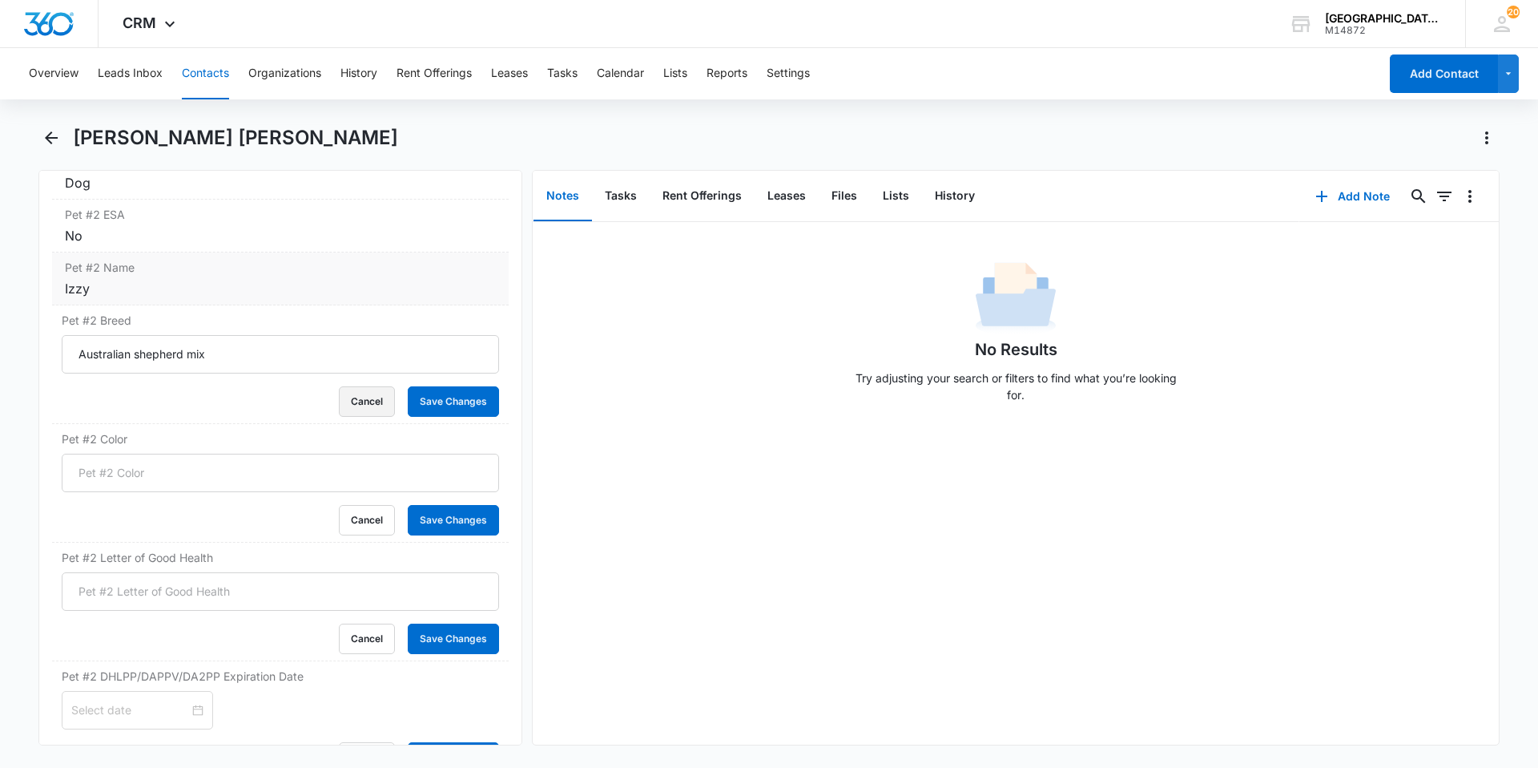
click at [339, 386] on button "Cancel" at bounding box center [367, 401] width 56 height 30
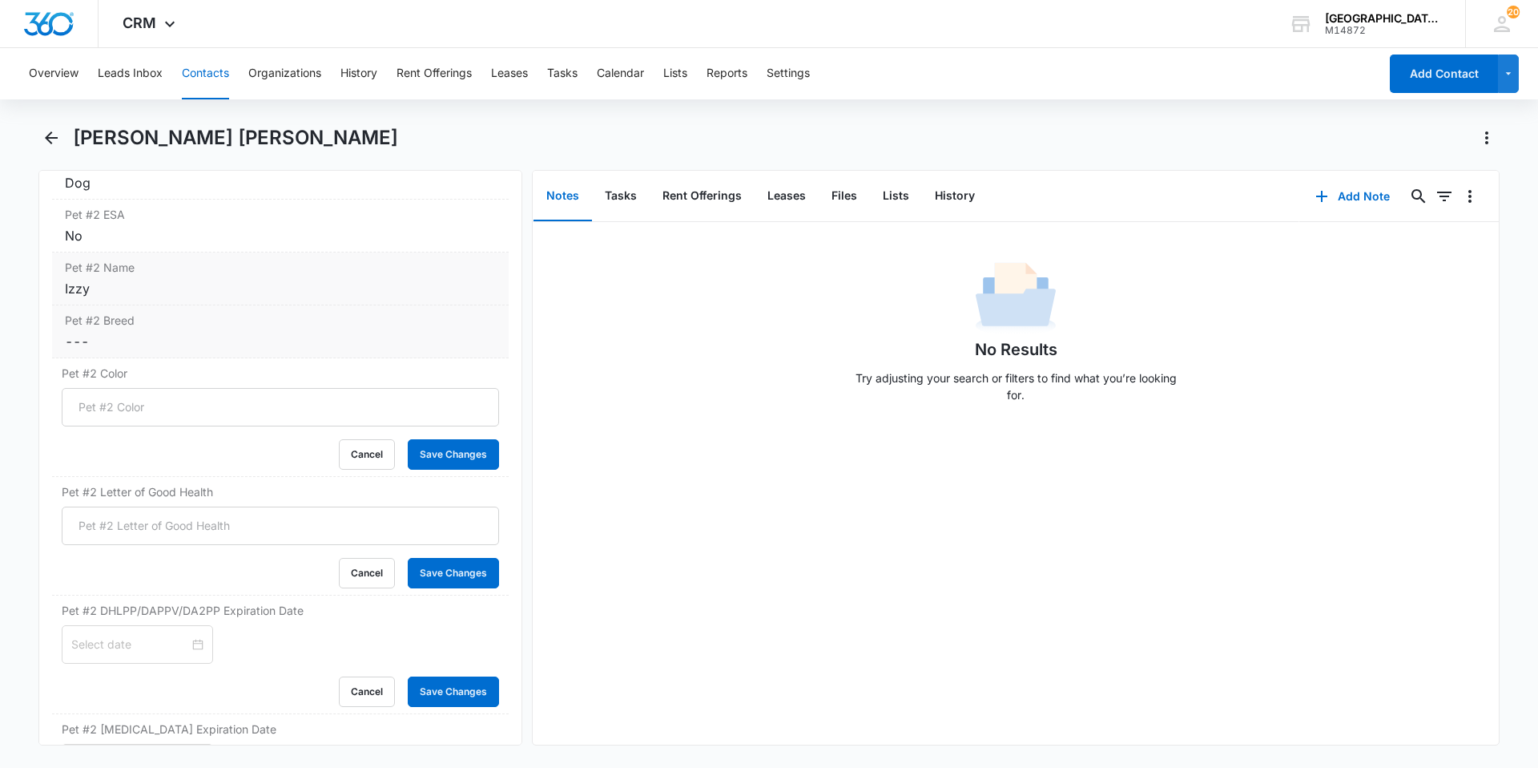
click at [191, 346] on dd "Cancel Save Changes ---" at bounding box center [280, 341] width 431 height 19
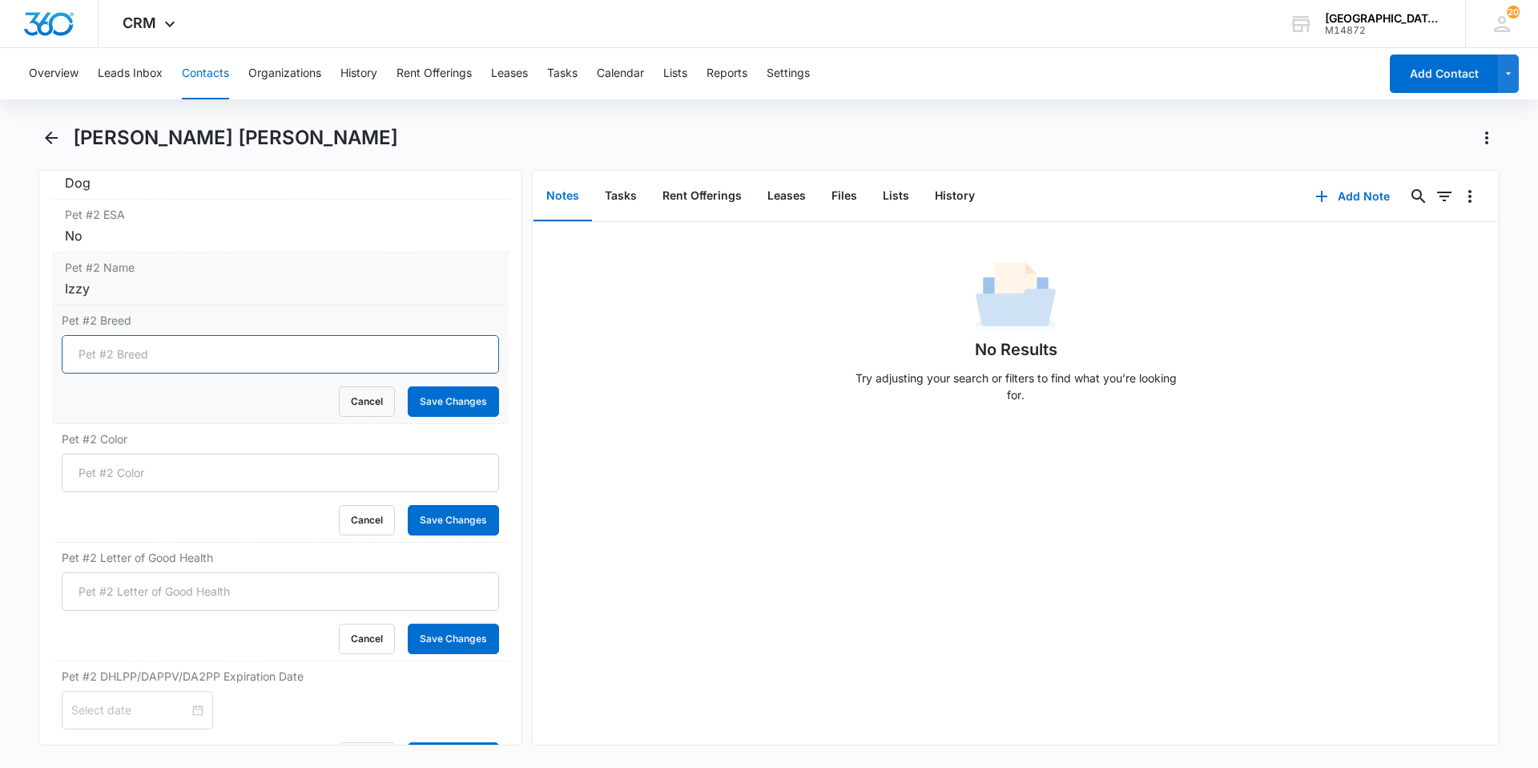
click at [190, 355] on input "Pet #2 Breed" at bounding box center [280, 354] width 437 height 38
click at [456, 405] on button "Save Changes" at bounding box center [453, 401] width 91 height 30
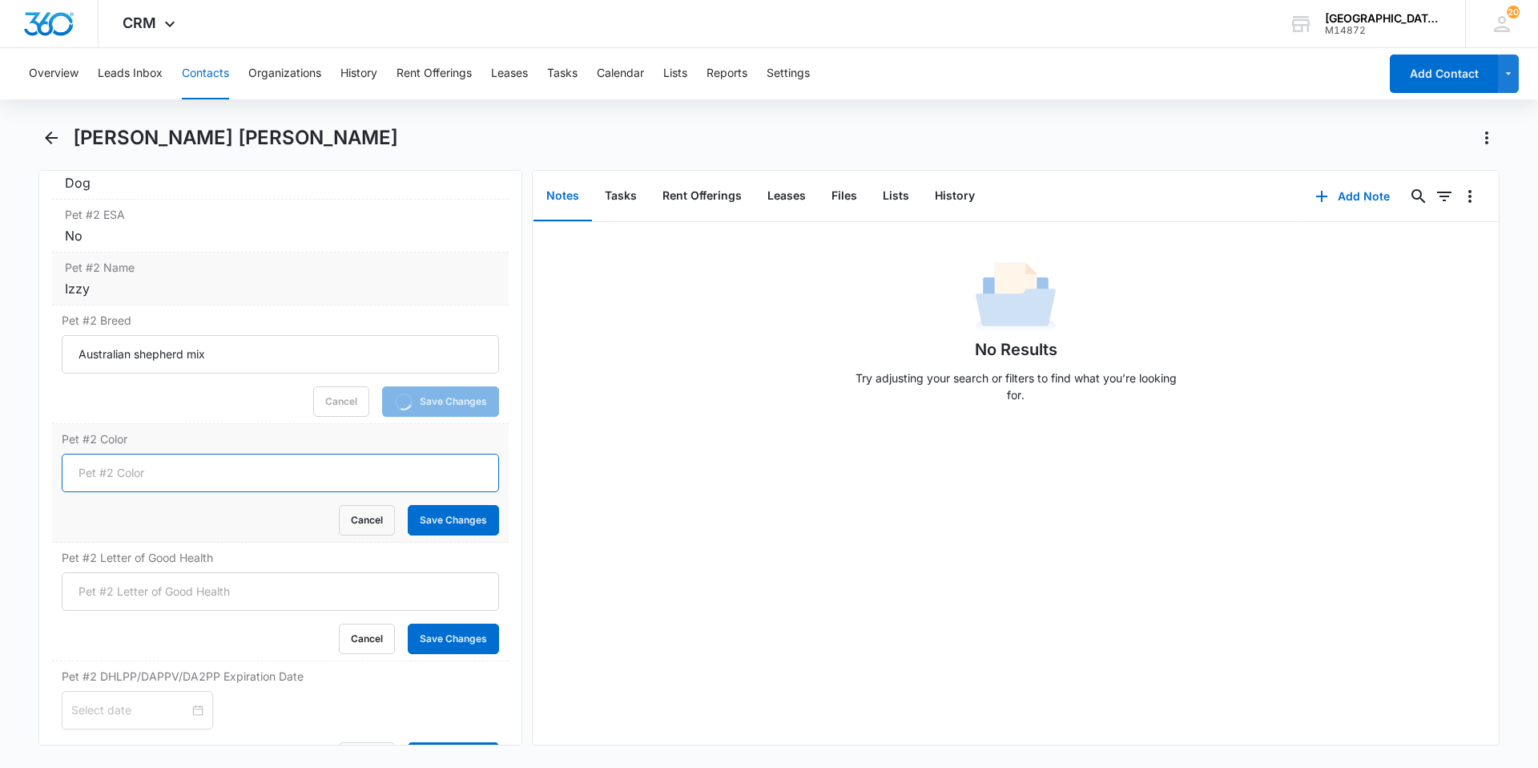
click at [352, 472] on input "Pet #2 Color" at bounding box center [280, 473] width 437 height 38
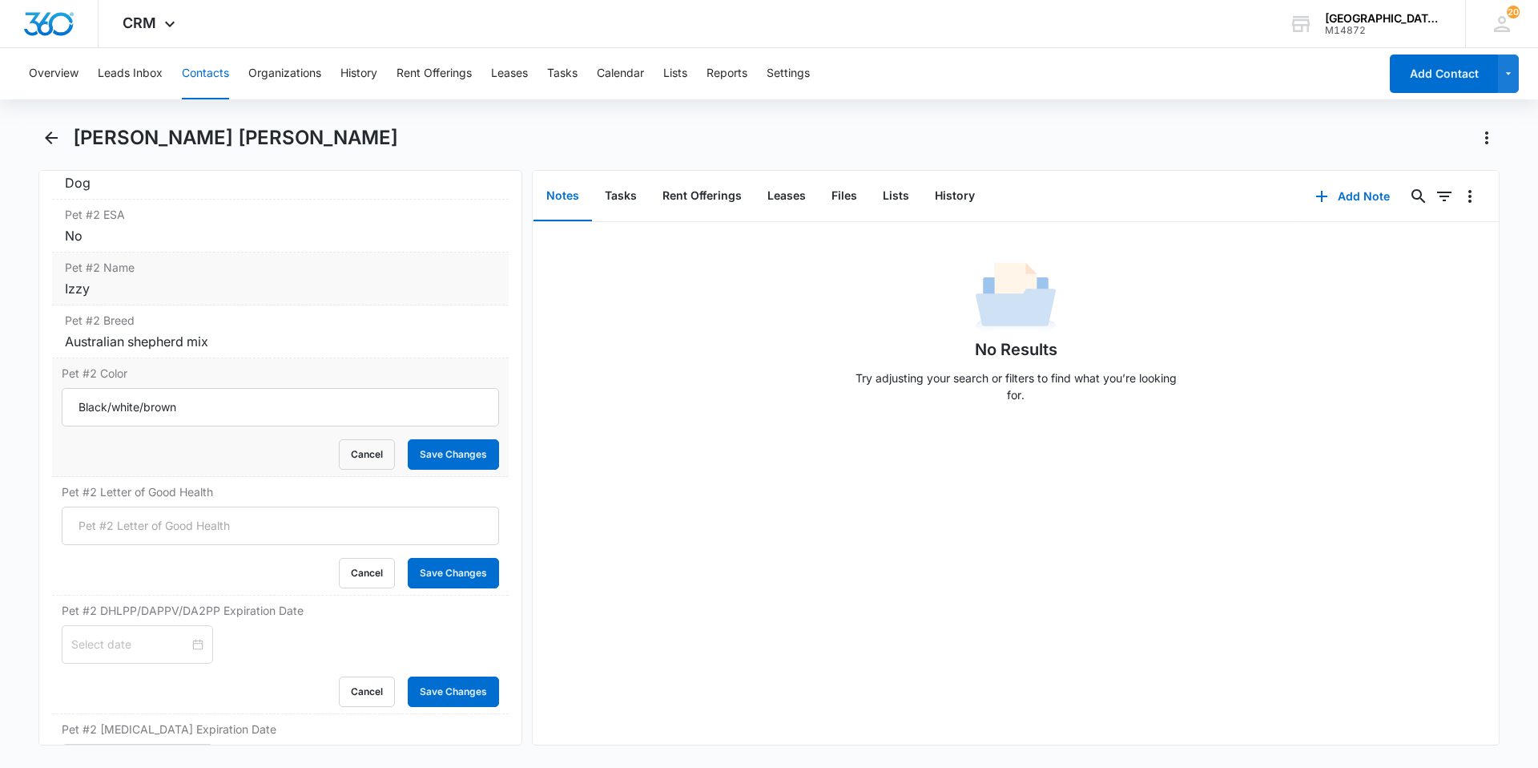
click at [401, 474] on div "Pet #2 Color Black/white/brown Cancel Save Changes" at bounding box center [280, 417] width 457 height 119
click at [411, 464] on button "Save Changes" at bounding box center [453, 454] width 91 height 30
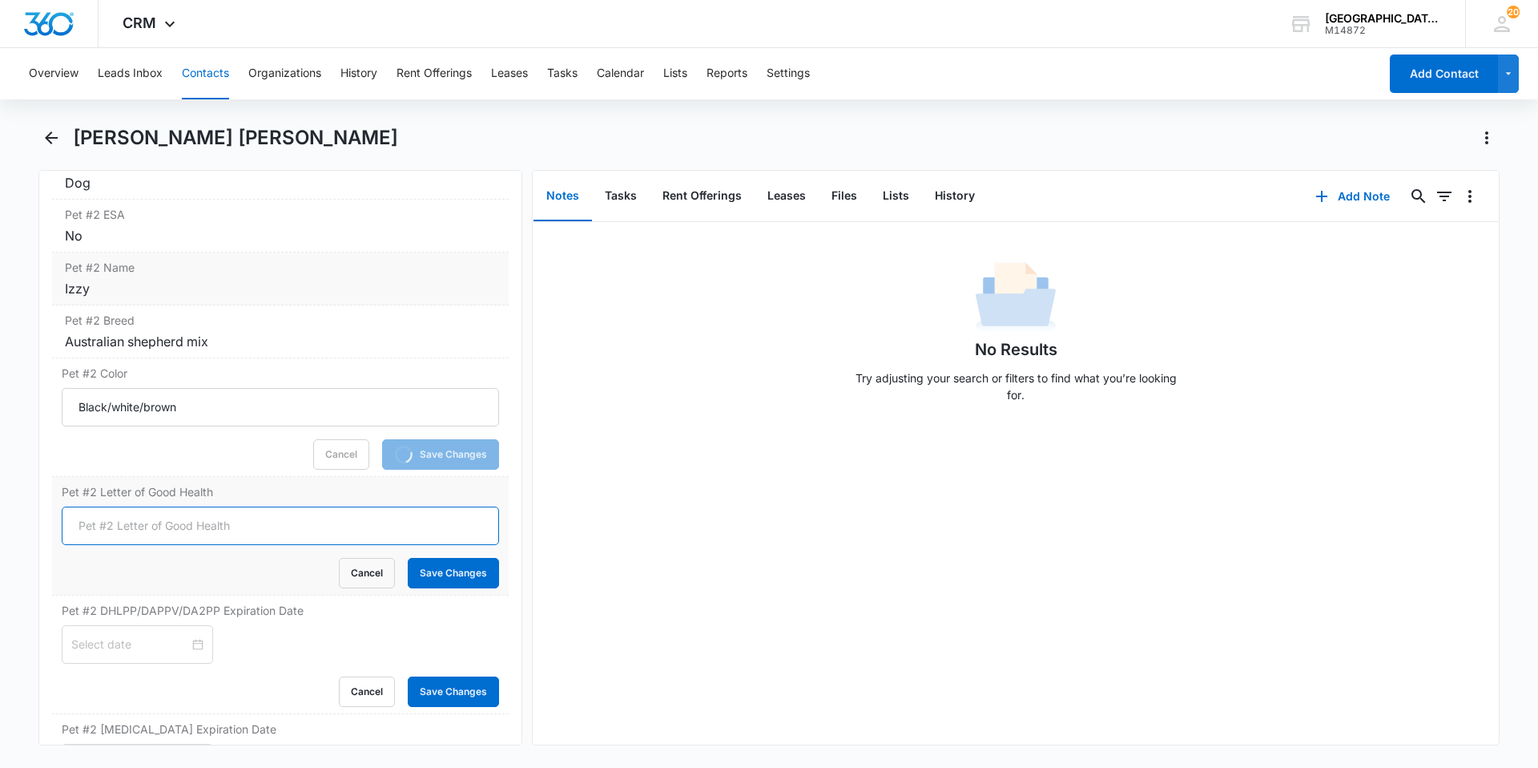
click at [299, 533] on input "Pet #2 Letter of Good Health" at bounding box center [280, 525] width 437 height 38
click at [490, 583] on div "Pet #2 Letter of Good Health yes Cancel Save Changes" at bounding box center [280, 536] width 457 height 119
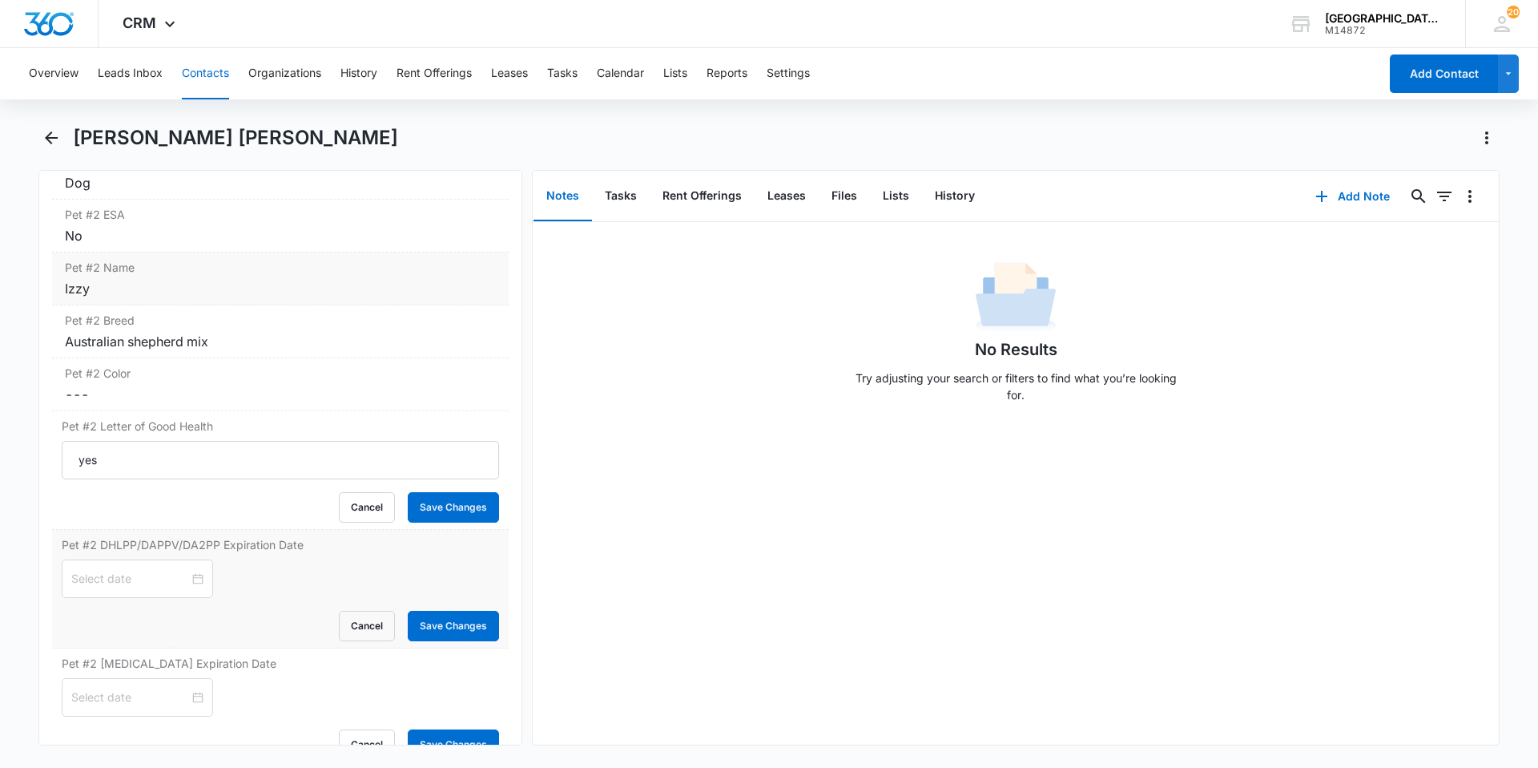
click at [456, 573] on div at bounding box center [280, 578] width 437 height 38
click at [427, 510] on button "Save Changes" at bounding box center [453, 507] width 91 height 30
click at [190, 576] on div at bounding box center [137, 579] width 132 height 18
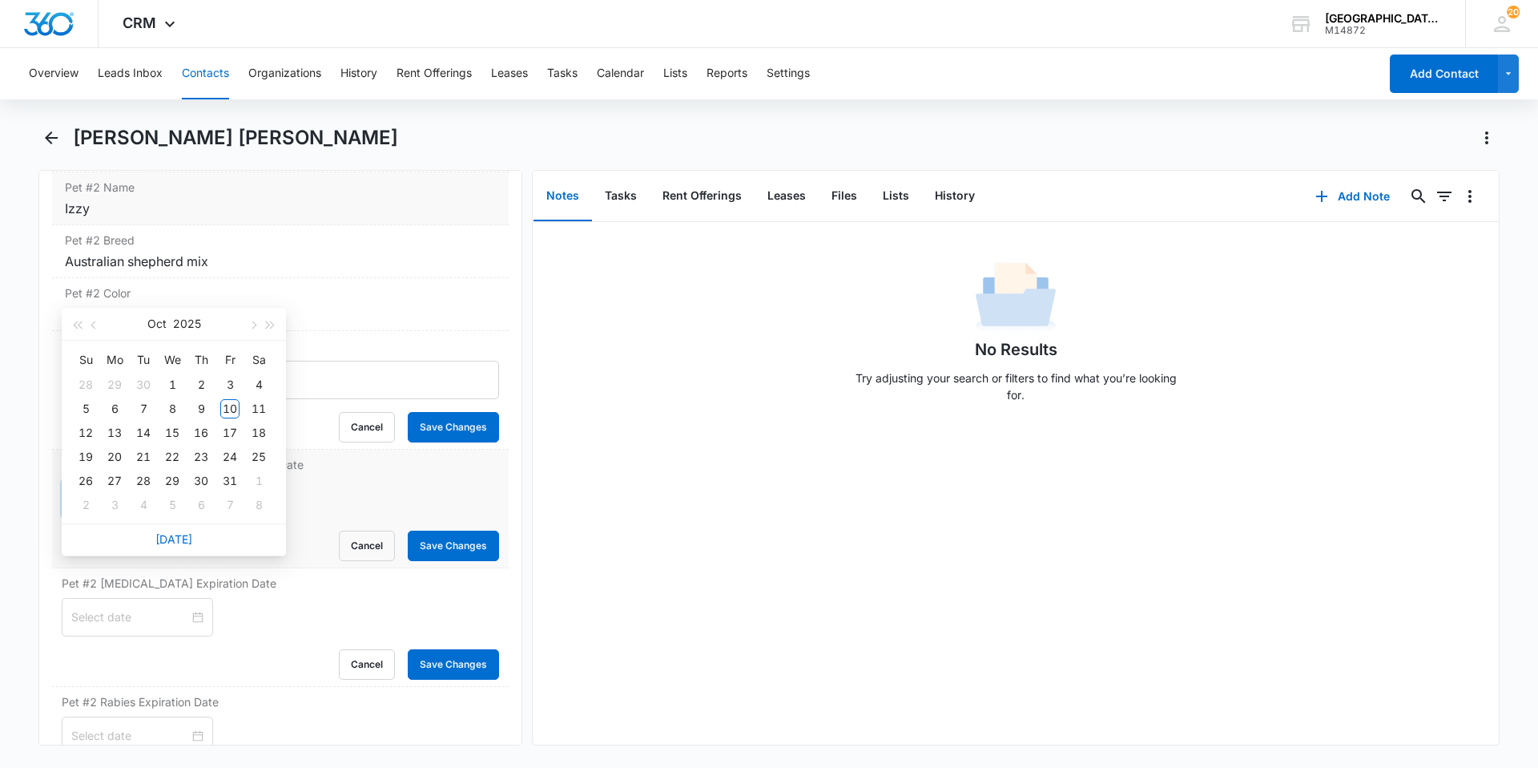
scroll to position [2893, 0]
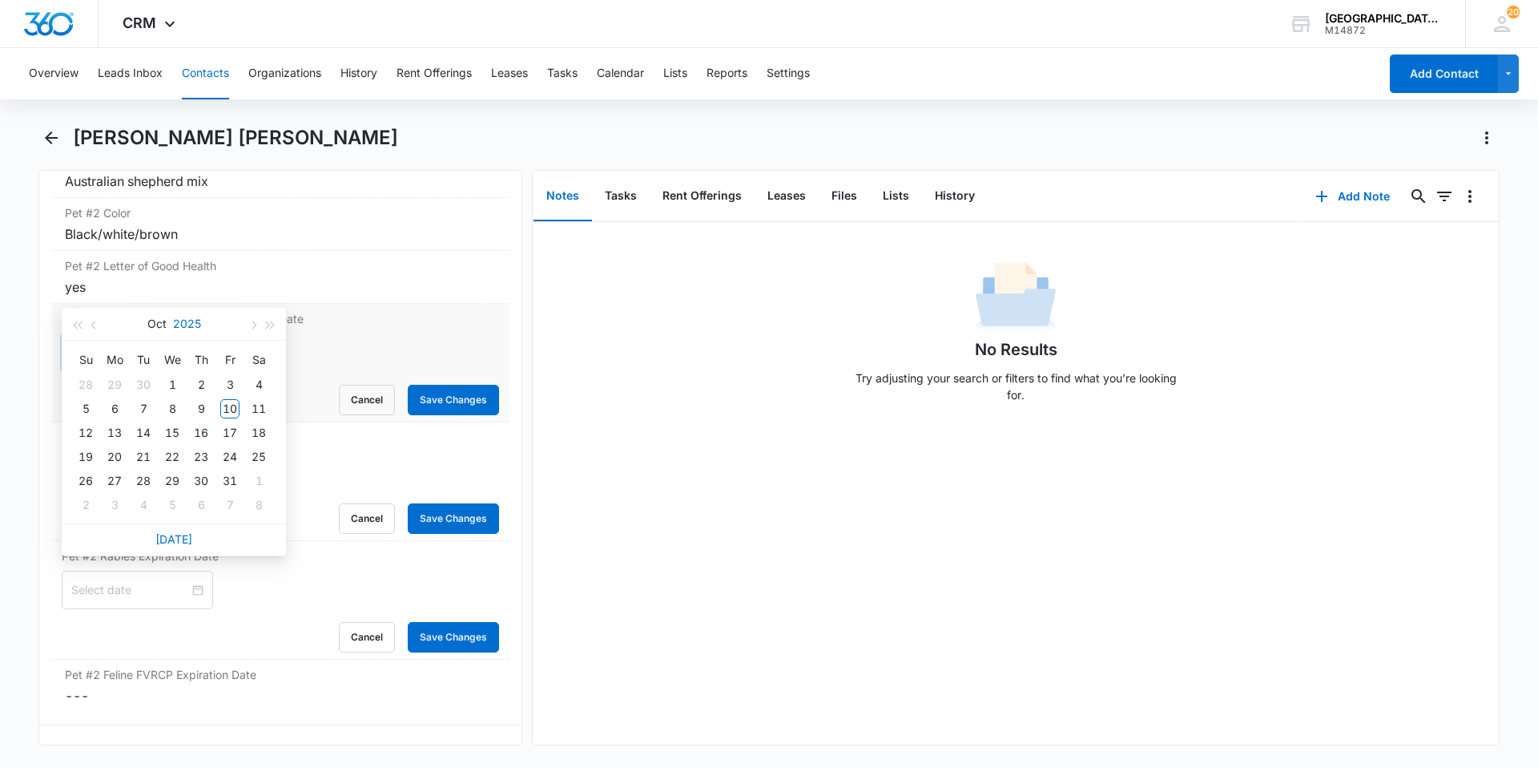
click at [183, 320] on button "2025" at bounding box center [187, 324] width 28 height 32
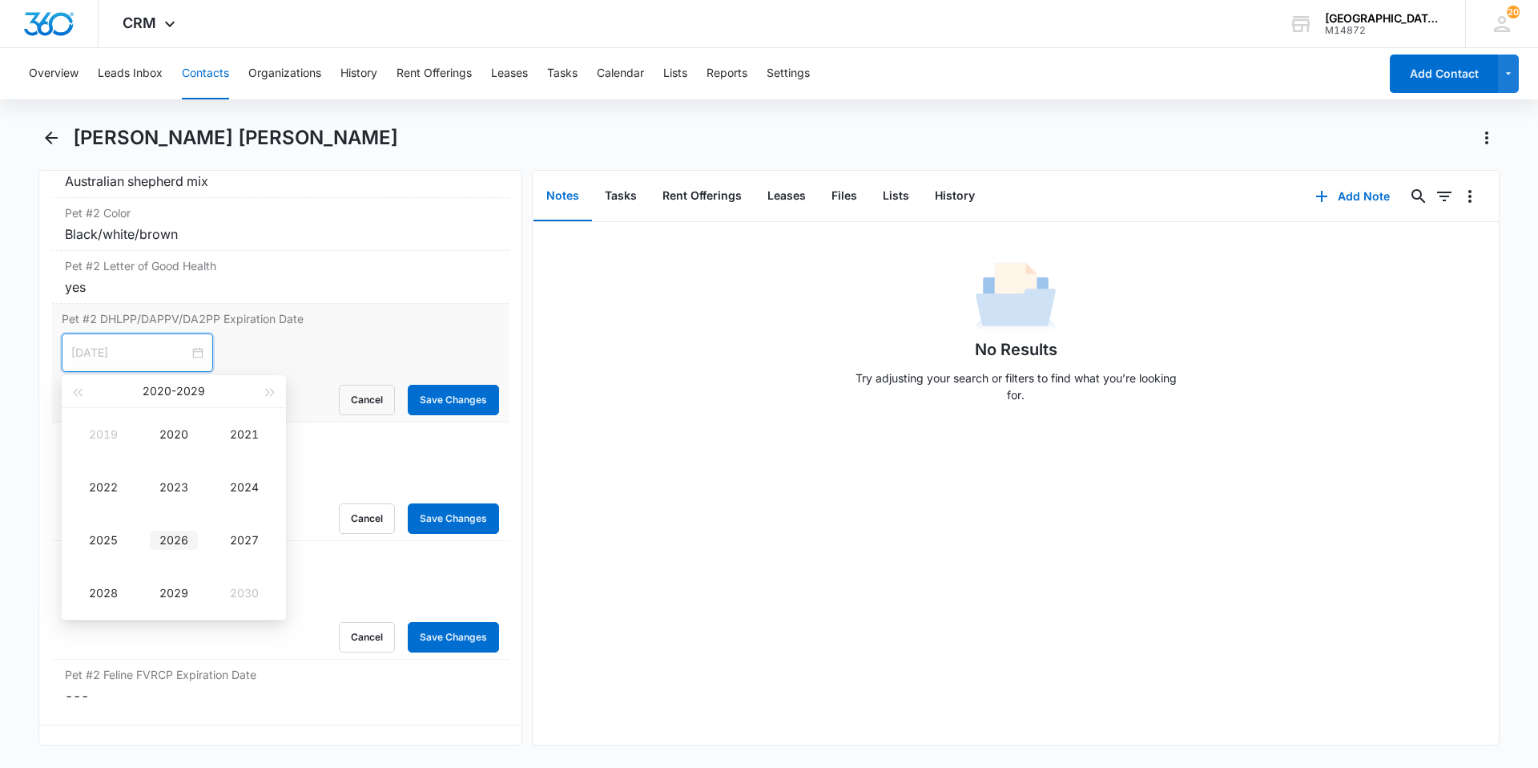
click at [165, 545] on div "2026" at bounding box center [174, 539] width 48 height 19
click at [152, 391] on button "Oct" at bounding box center [156, 391] width 19 height 32
click at [108, 546] on div "[DATE]" at bounding box center [103, 539] width 48 height 19
click at [260, 523] on div "25" at bounding box center [258, 523] width 19 height 19
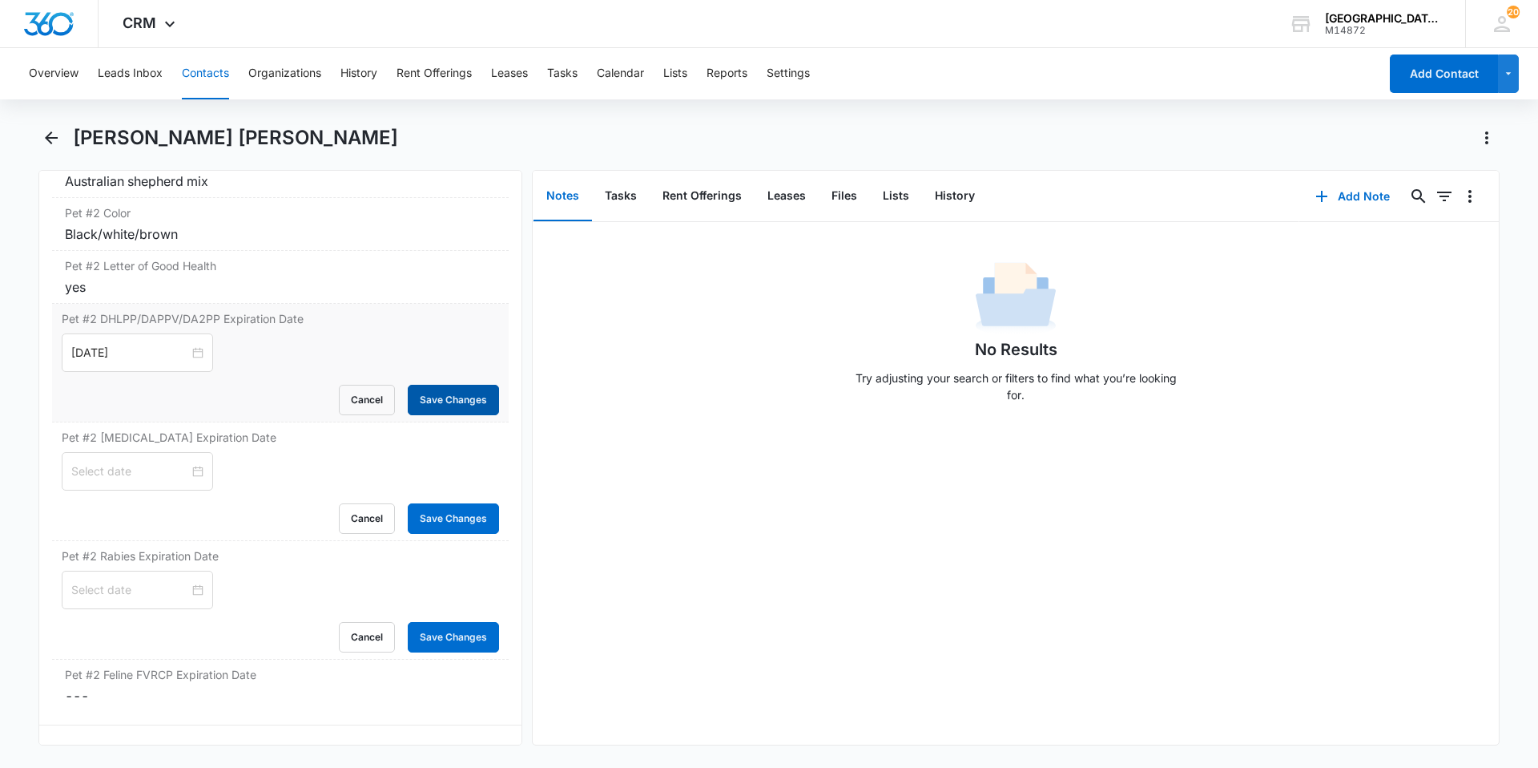
click at [416, 399] on button "Save Changes" at bounding box center [453, 400] width 91 height 30
click at [180, 582] on div at bounding box center [137, 590] width 132 height 18
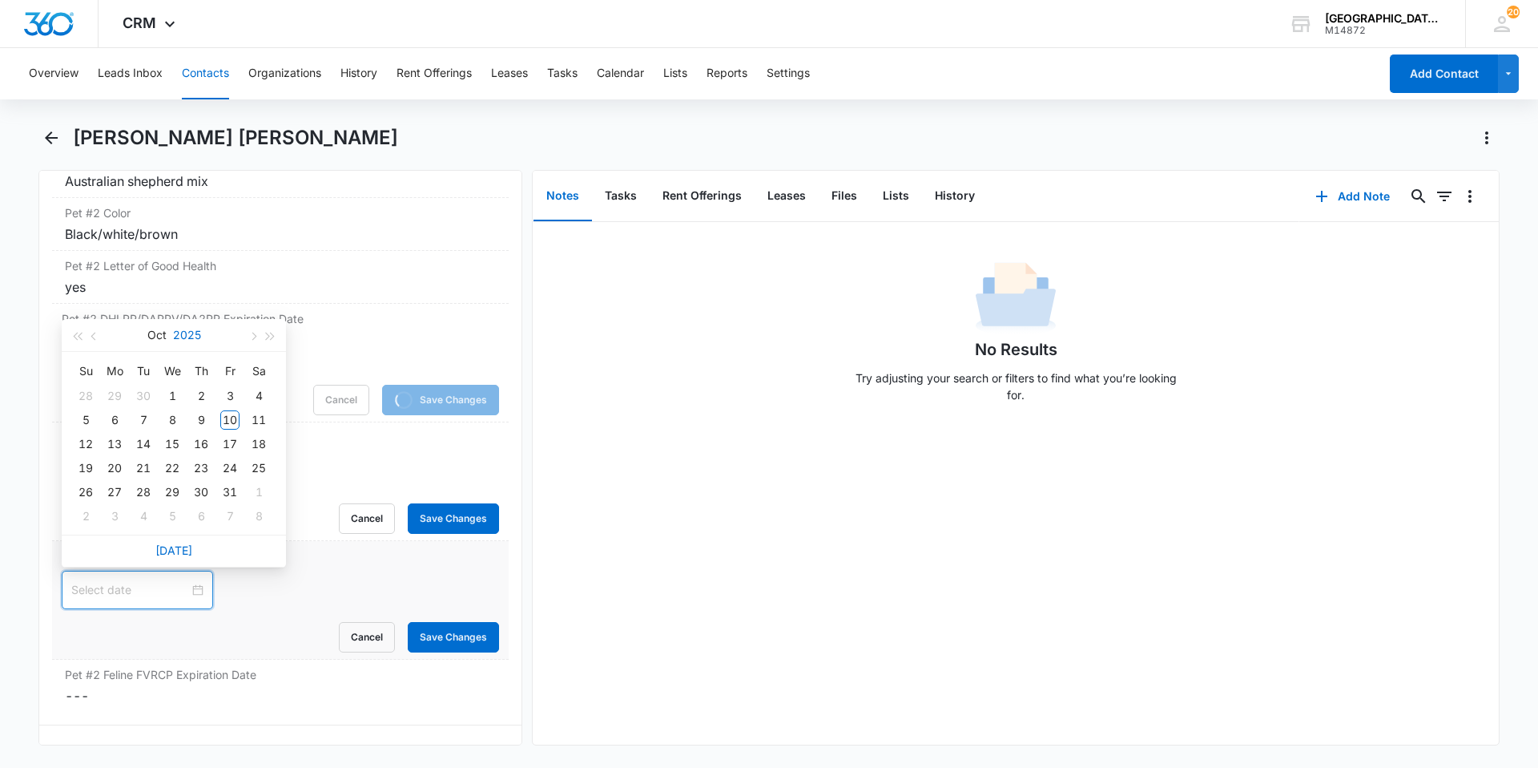
click at [196, 334] on button "2025" at bounding box center [187, 335] width 28 height 32
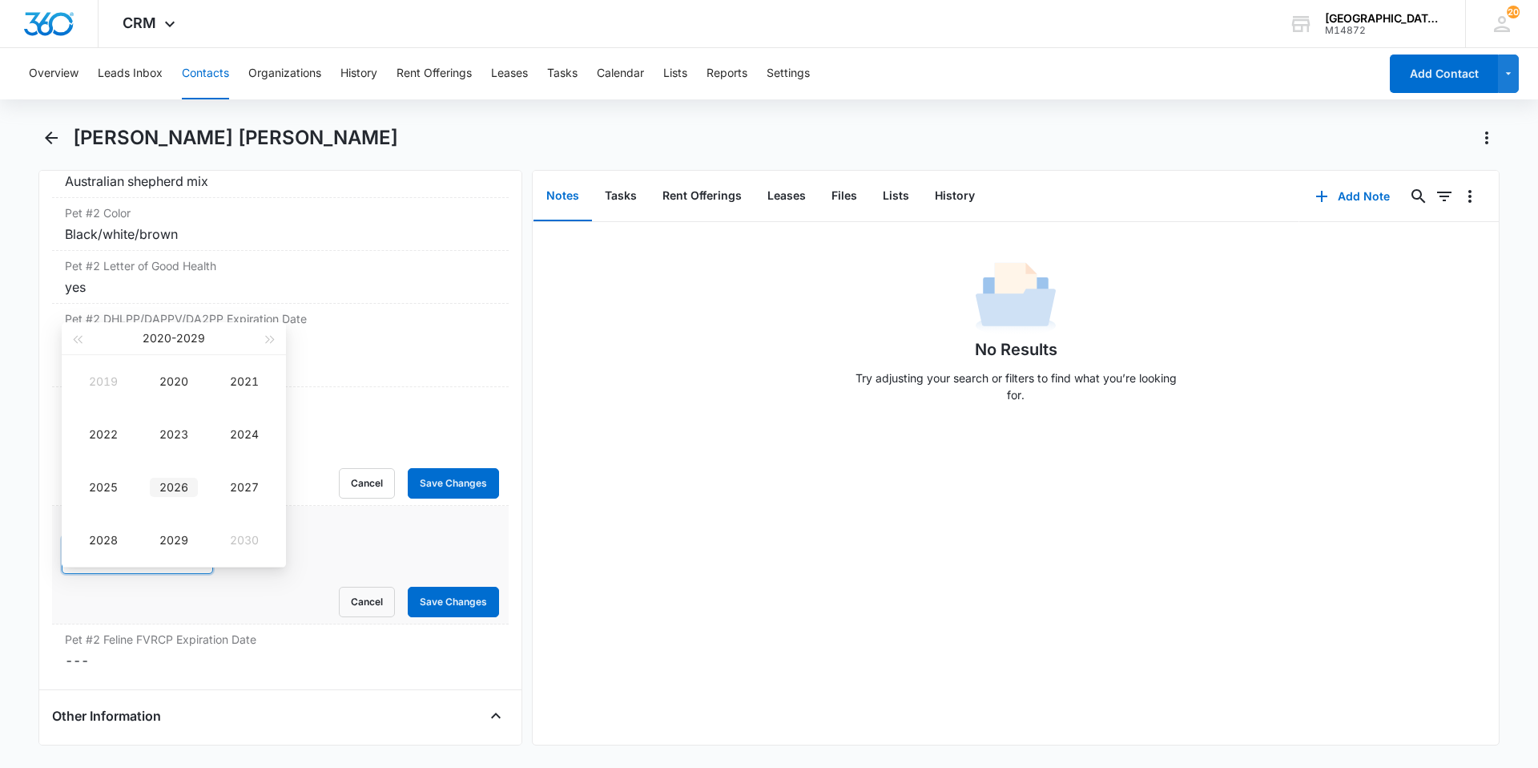
click at [175, 478] on div "2026" at bounding box center [174, 487] width 48 height 19
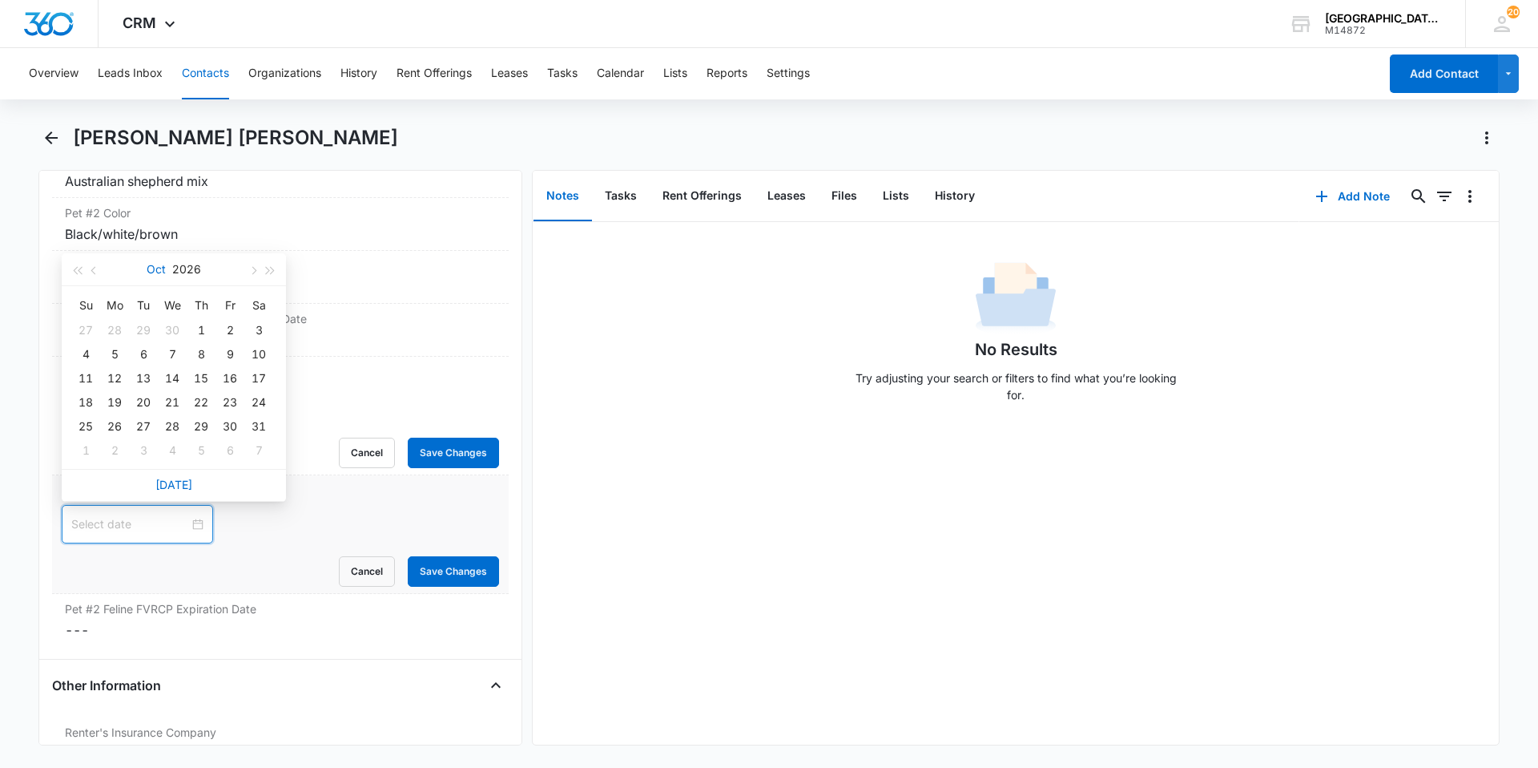
click at [148, 275] on button "Oct" at bounding box center [156, 269] width 19 height 32
click at [115, 424] on div "[DATE]" at bounding box center [103, 421] width 48 height 19
click at [264, 401] on div "25" at bounding box center [258, 402] width 19 height 19
click at [457, 564] on button "Save Changes" at bounding box center [453, 571] width 91 height 30
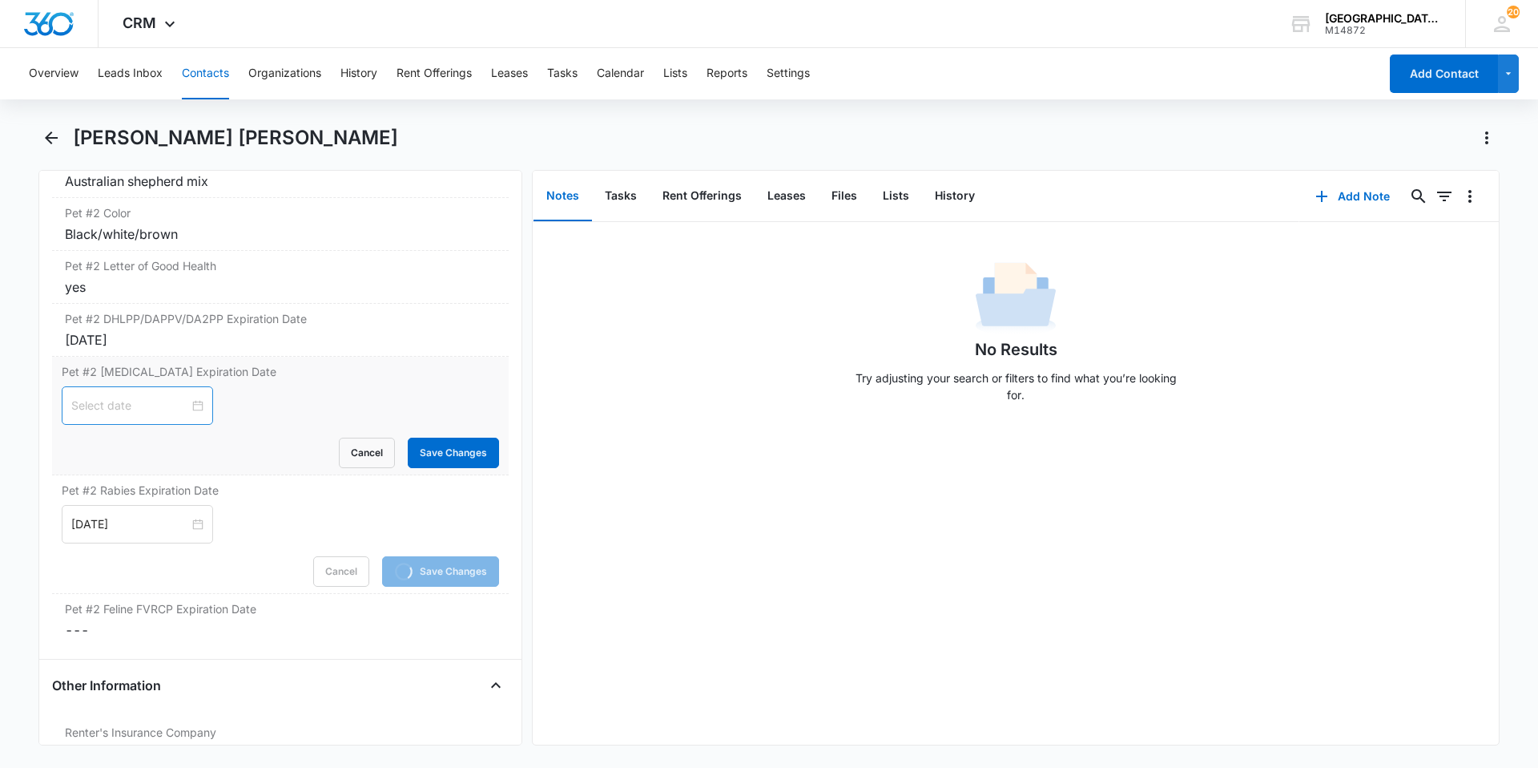
click at [183, 405] on div at bounding box center [137, 406] width 132 height 18
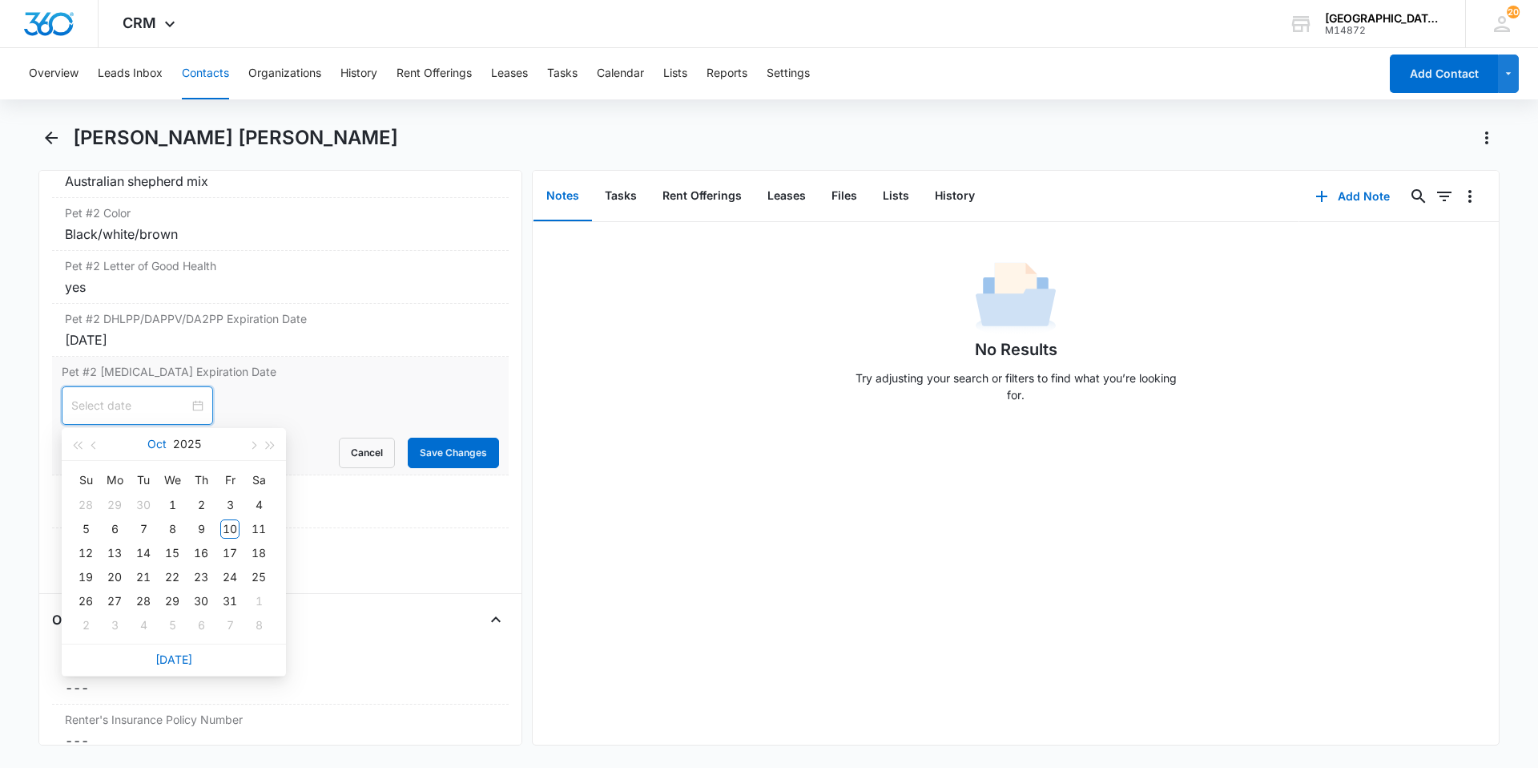
click at [153, 444] on button "Oct" at bounding box center [156, 444] width 19 height 32
click at [166, 484] on div "Feb" at bounding box center [174, 487] width 48 height 19
click at [114, 550] on div "10" at bounding box center [114, 552] width 19 height 19
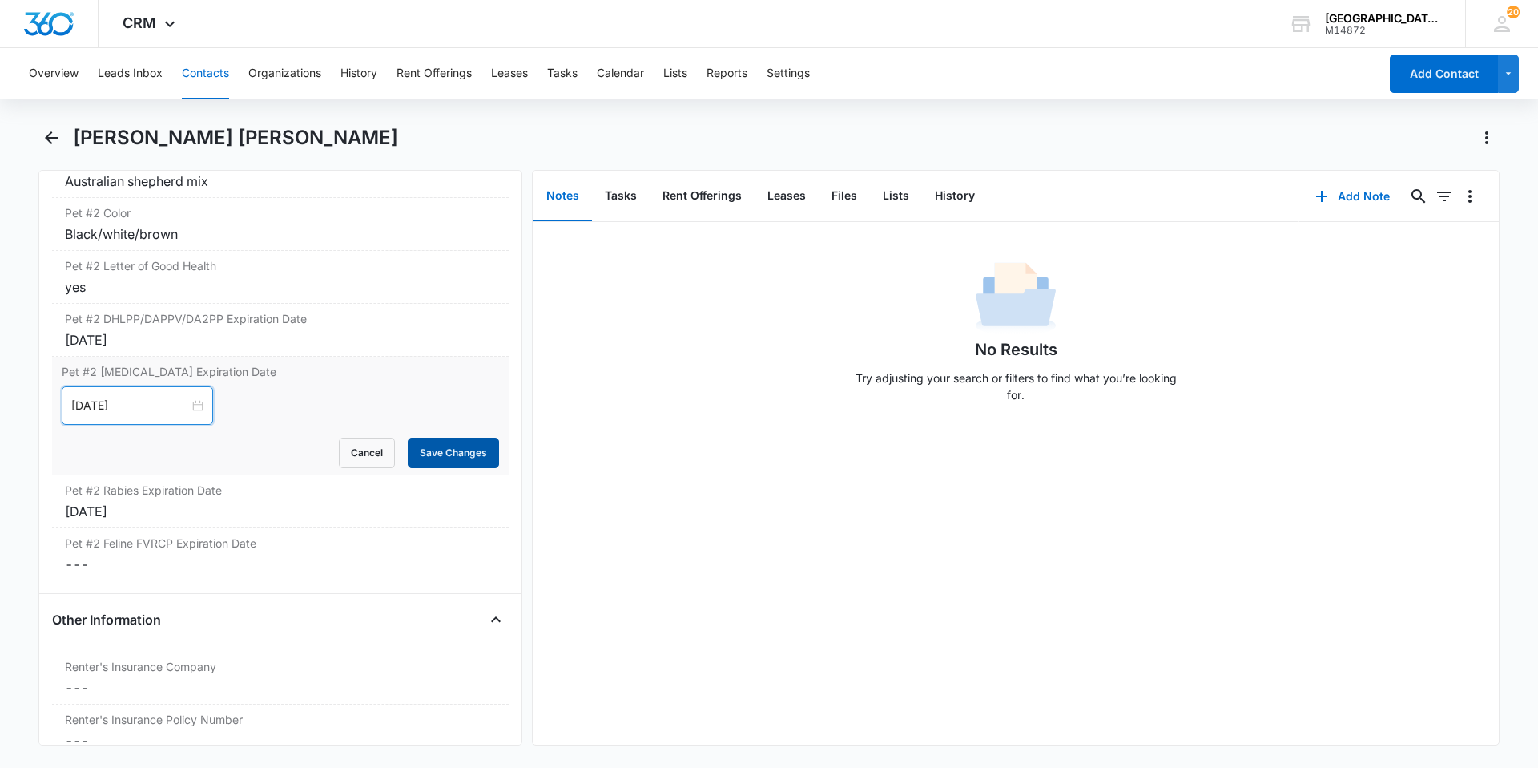
click at [461, 456] on button "Save Changes" at bounding box center [453, 452] width 91 height 30
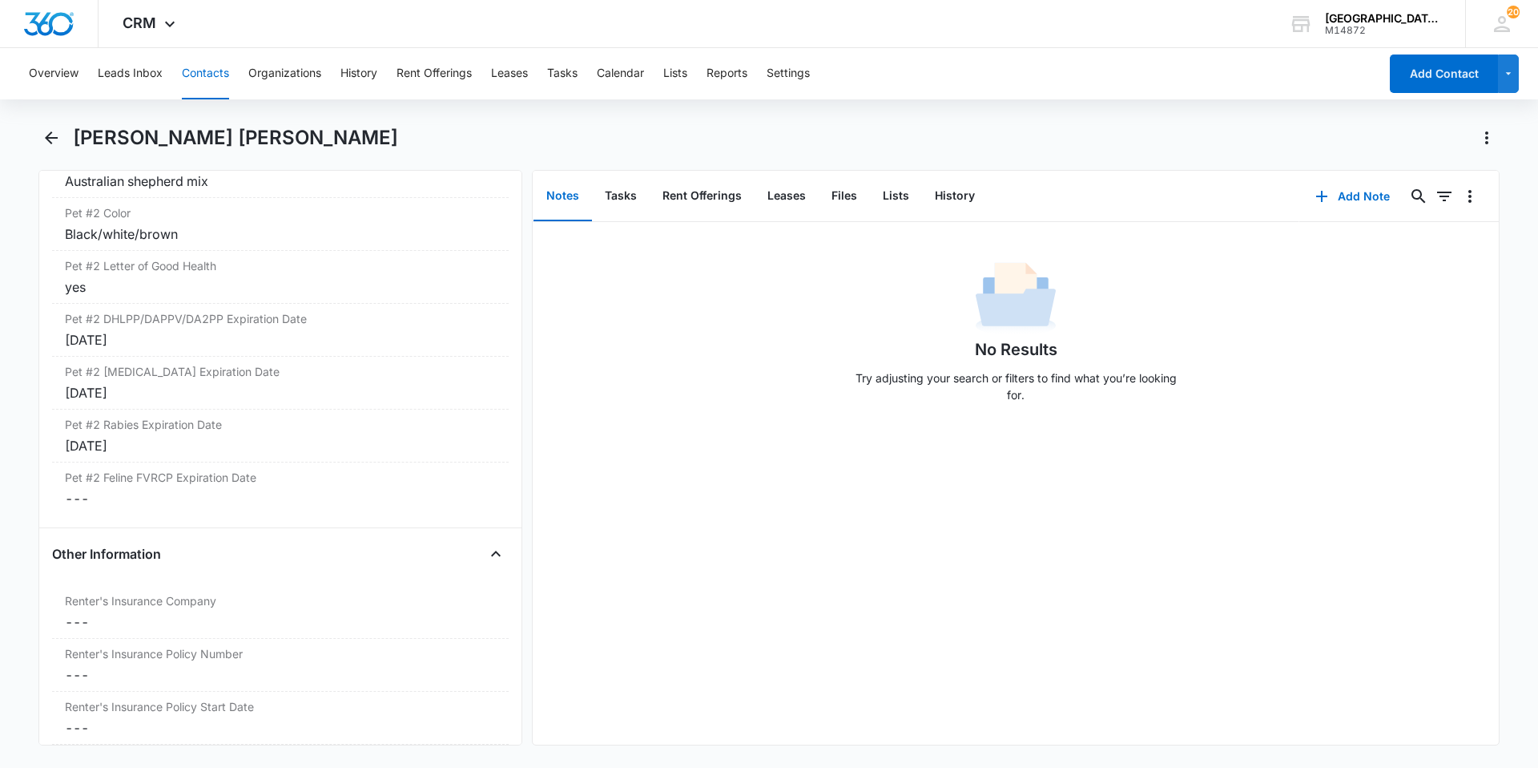
scroll to position [2812, 0]
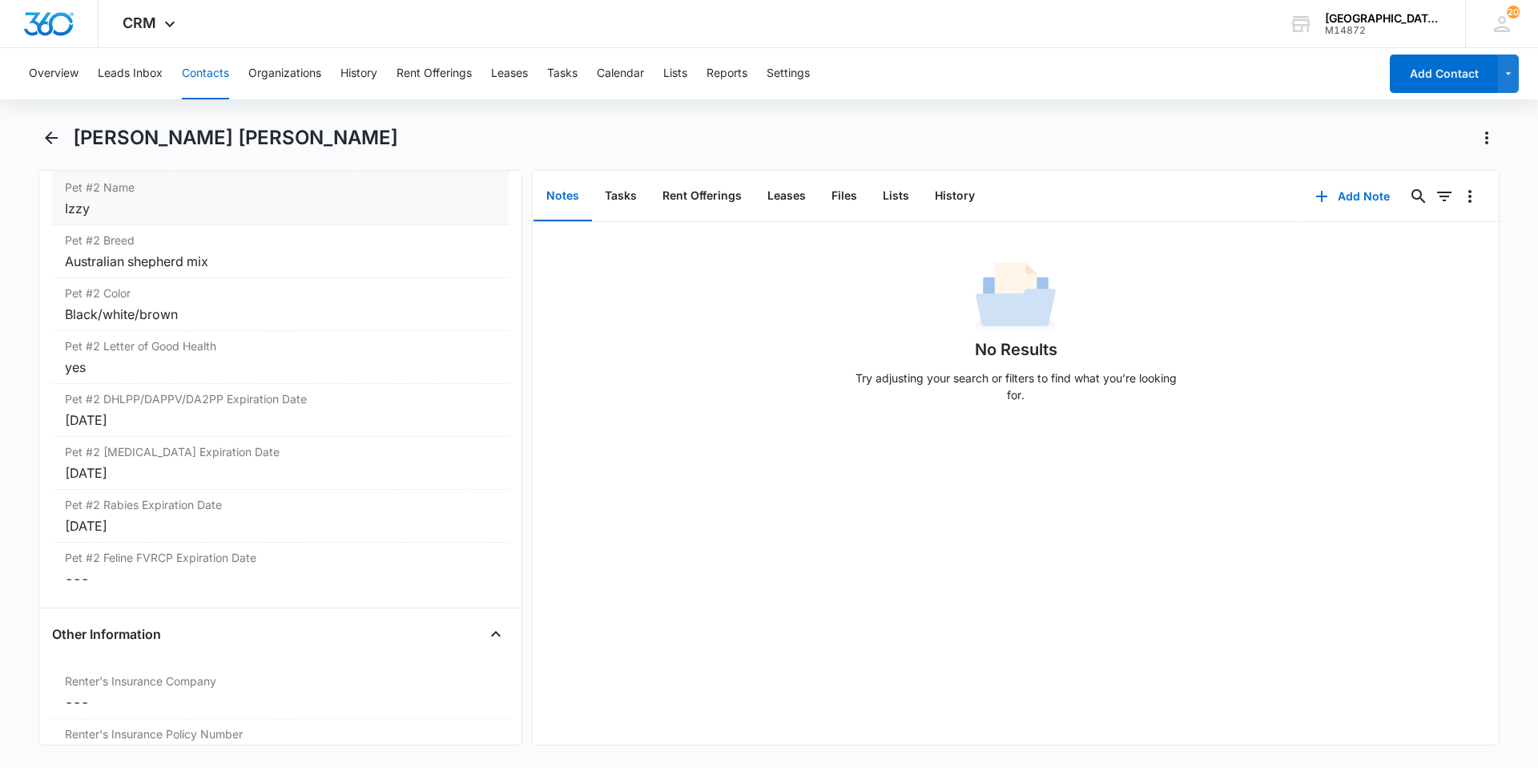
click at [59, 151] on div "[PERSON_NAME] [PERSON_NAME]" at bounding box center [768, 147] width 1461 height 45
click at [59, 145] on icon "Back" at bounding box center [51, 137] width 19 height 19
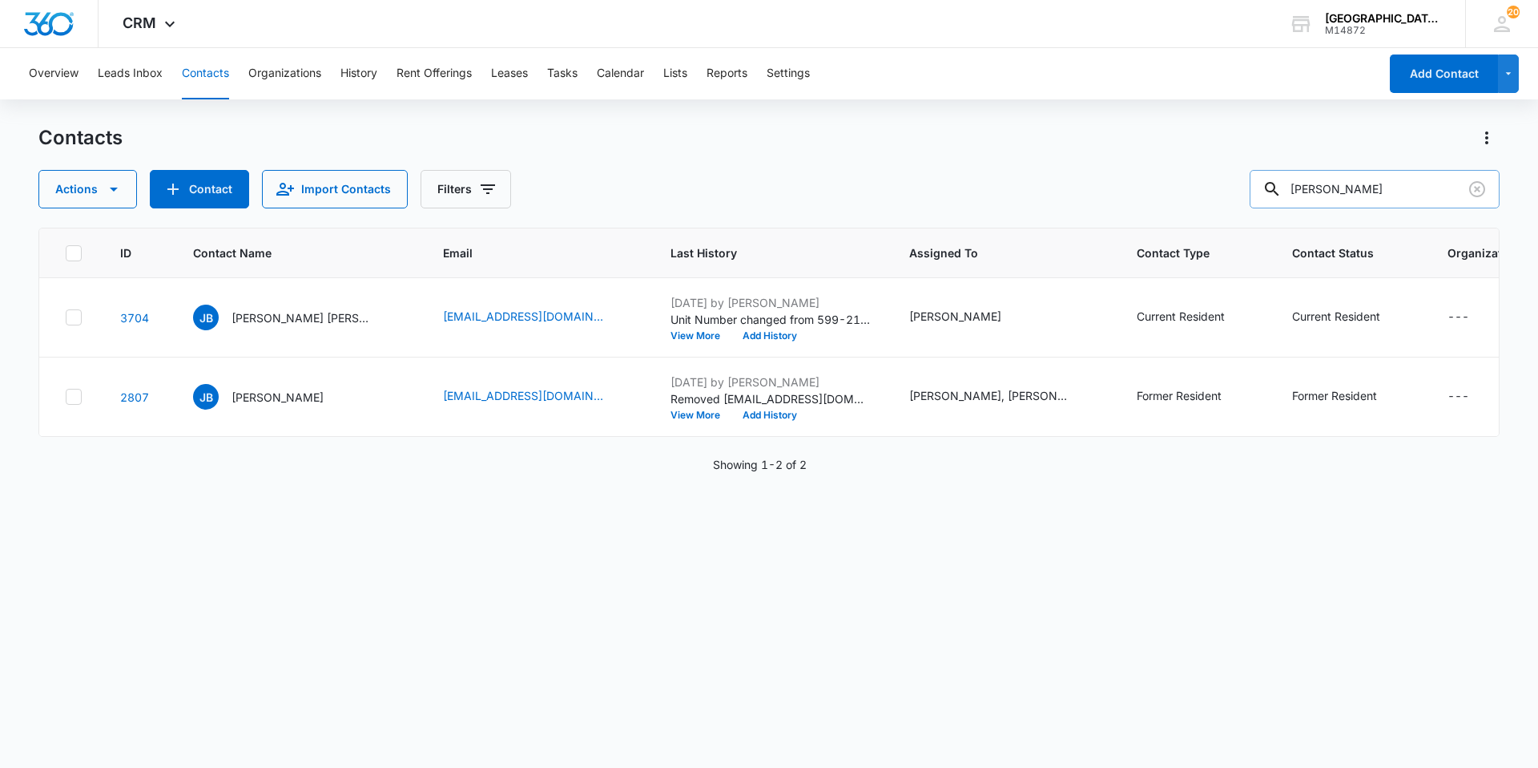
click at [1429, 200] on input "[PERSON_NAME]" at bounding box center [1375, 189] width 250 height 38
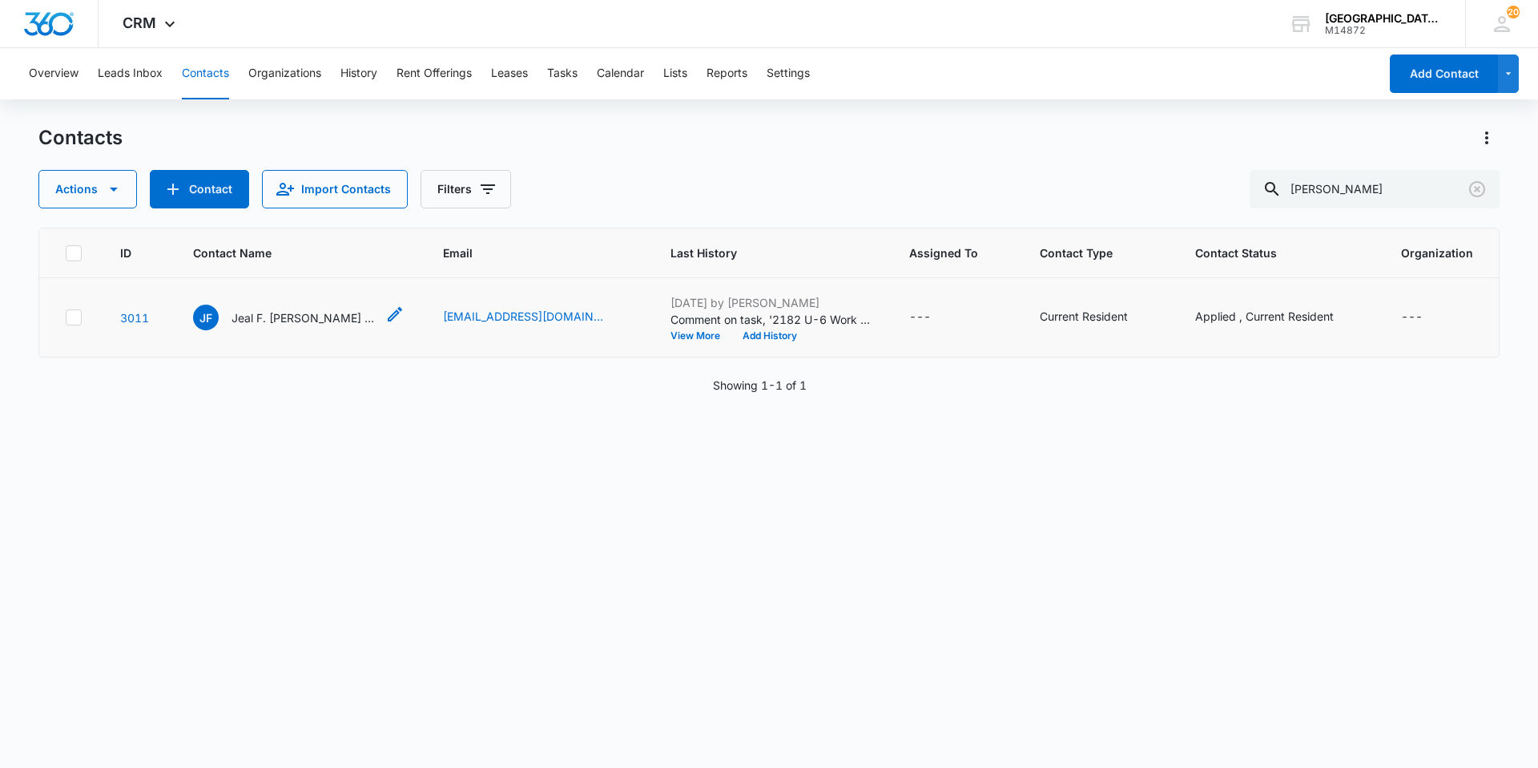
click at [316, 316] on p "Jeal F. [PERSON_NAME] & [PERSON_NAME]" at bounding box center [304, 317] width 144 height 17
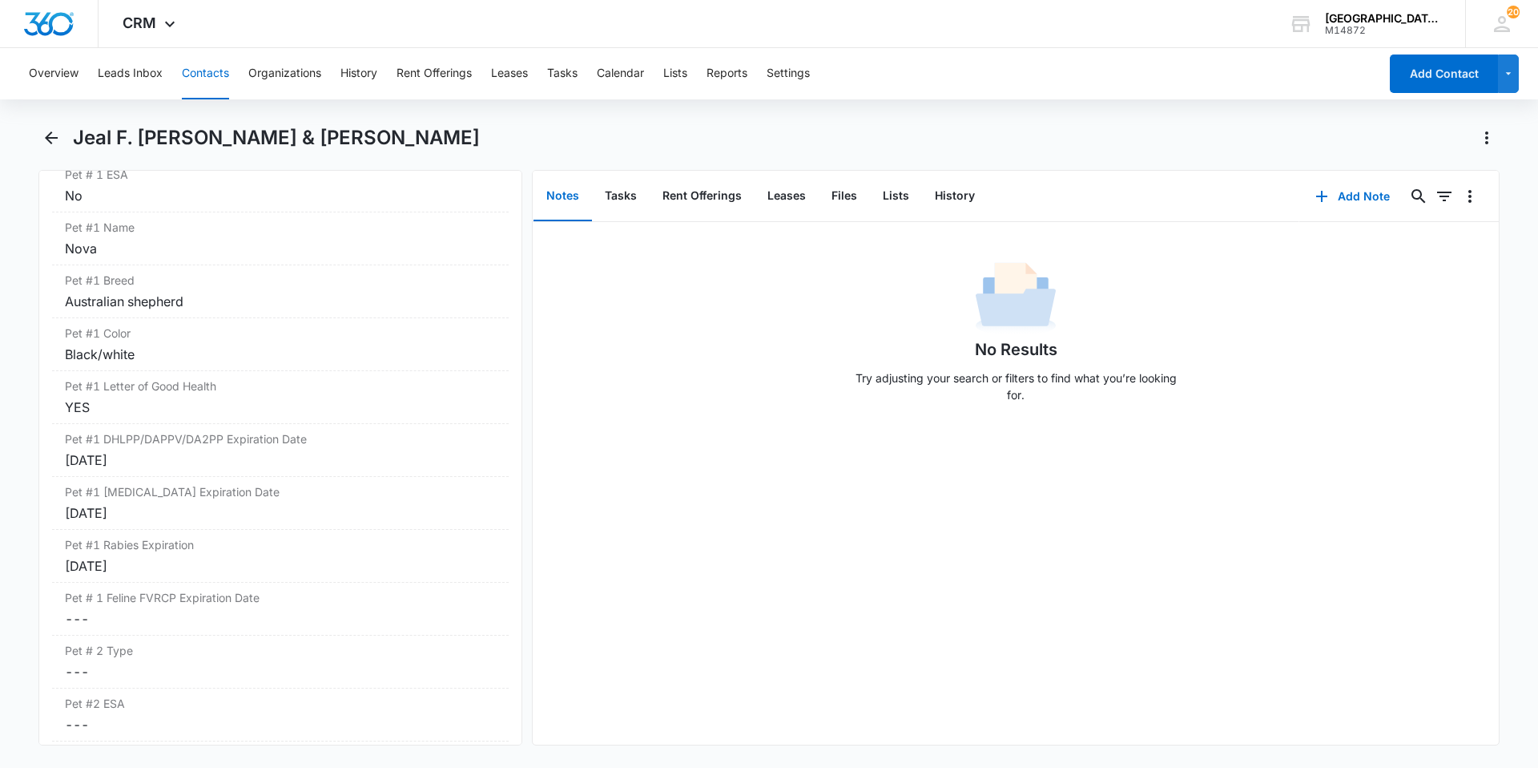
scroll to position [2163, 0]
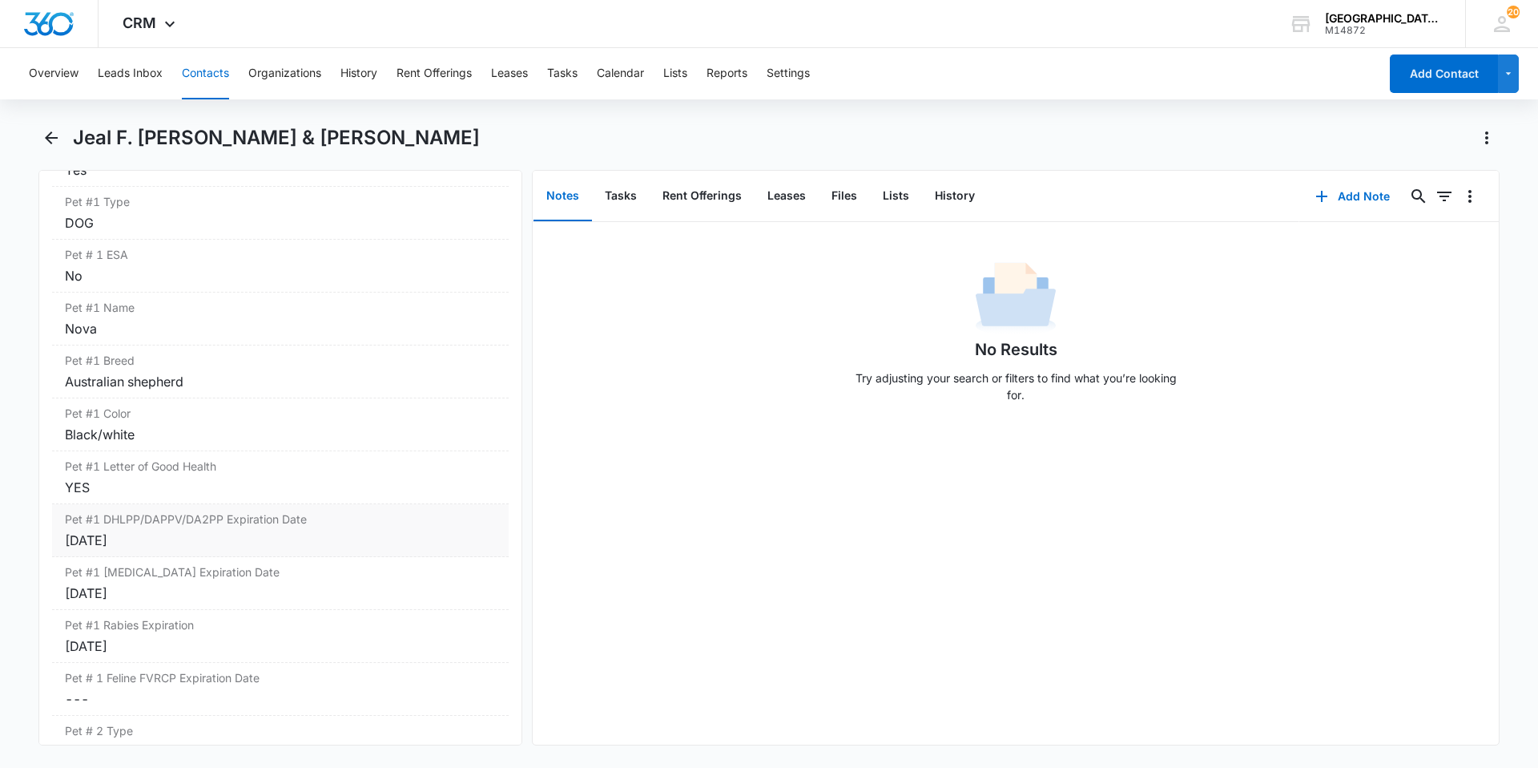
click at [193, 546] on div "[DATE]" at bounding box center [280, 539] width 431 height 19
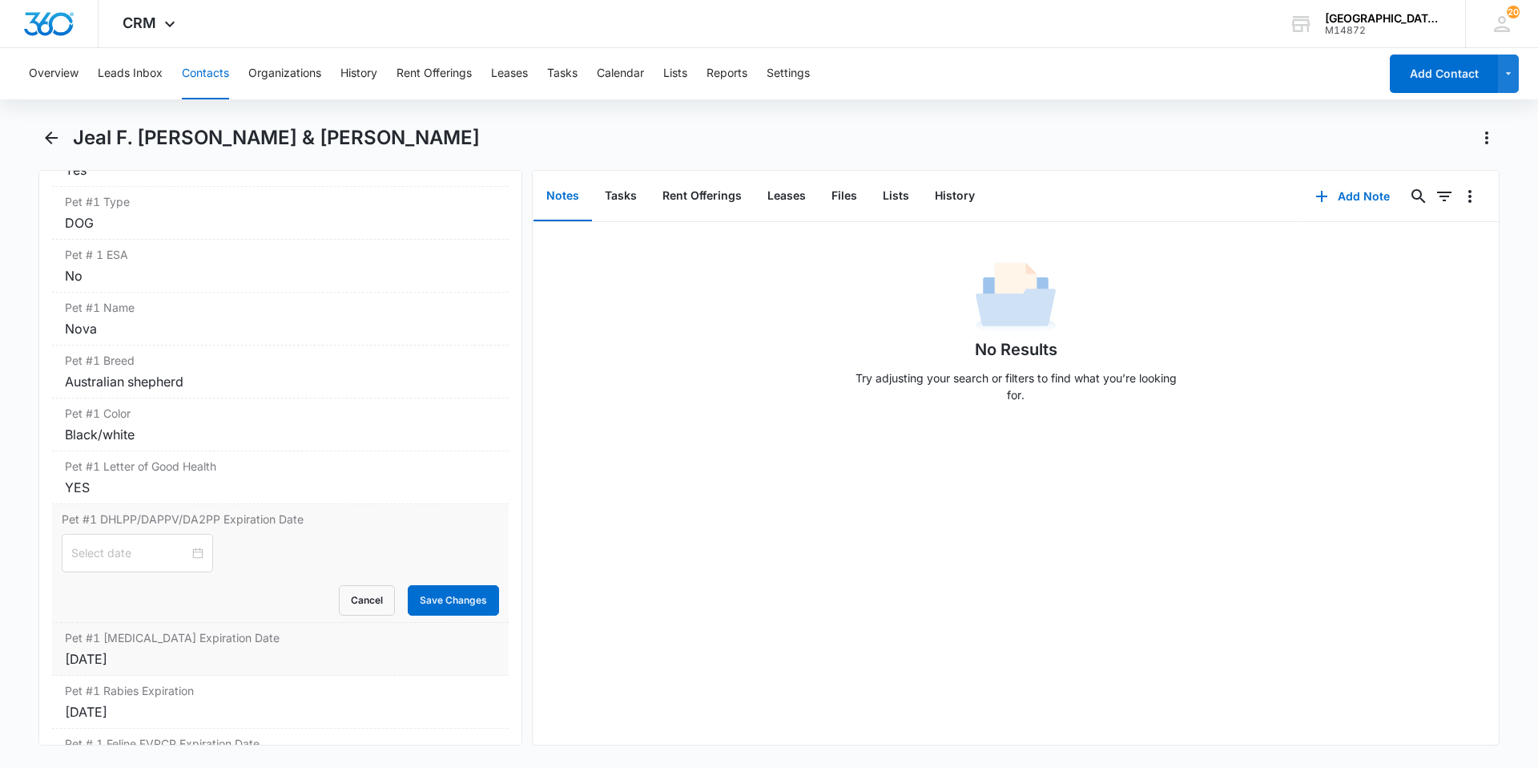
click at [186, 651] on div "[DATE]" at bounding box center [280, 658] width 431 height 19
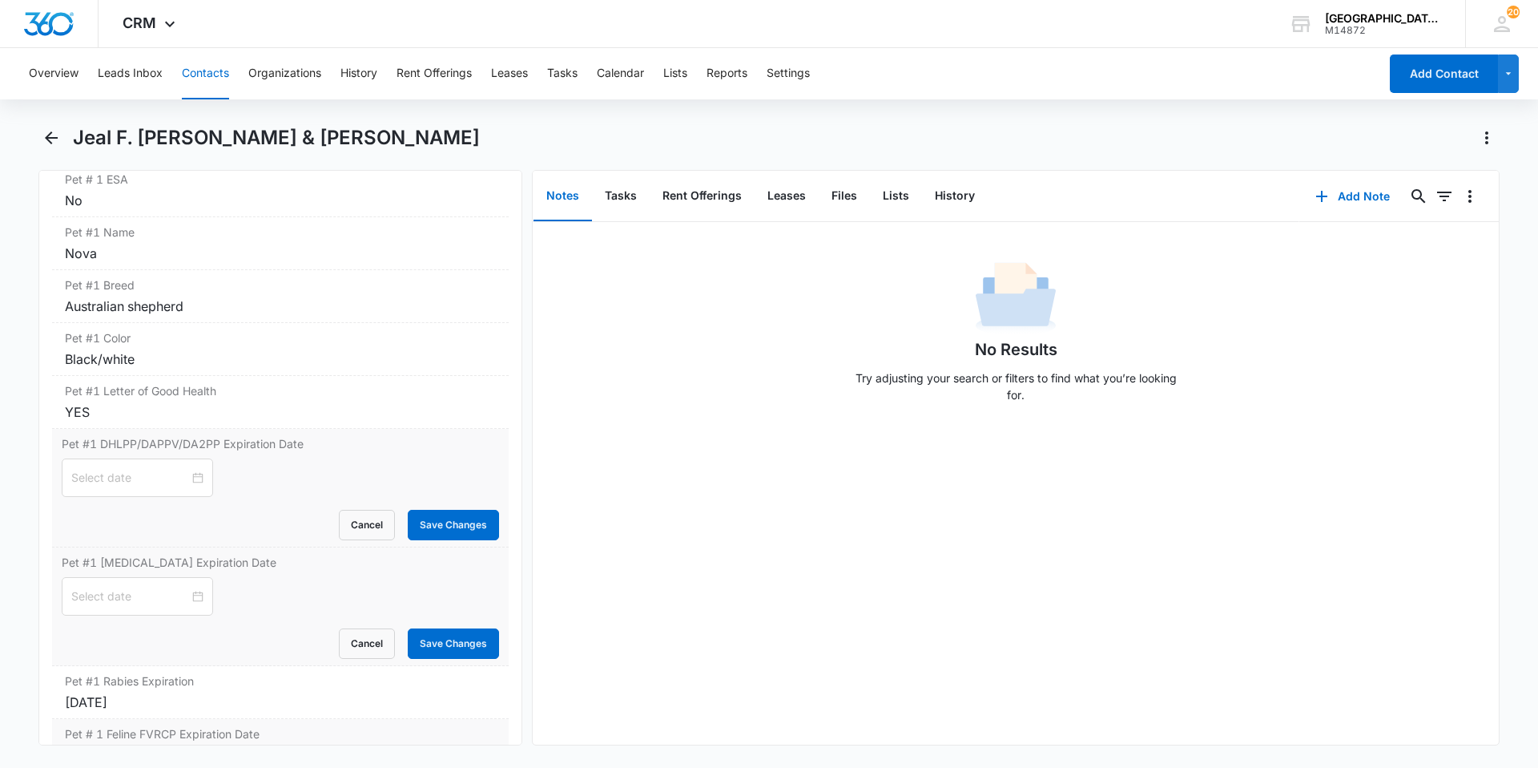
scroll to position [2324, 0]
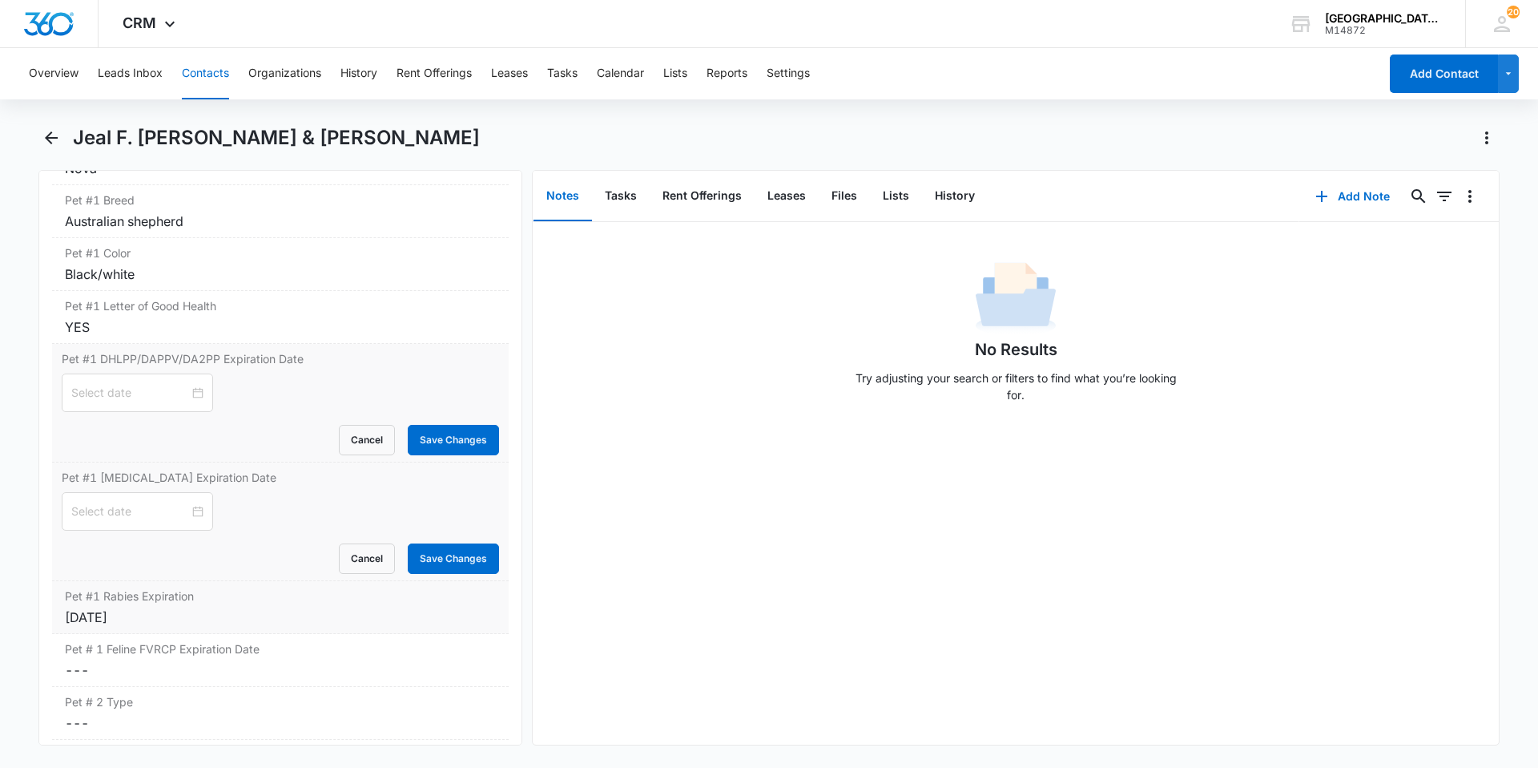
click at [175, 622] on div "[DATE]" at bounding box center [280, 616] width 431 height 19
click at [183, 394] on div at bounding box center [137, 393] width 132 height 18
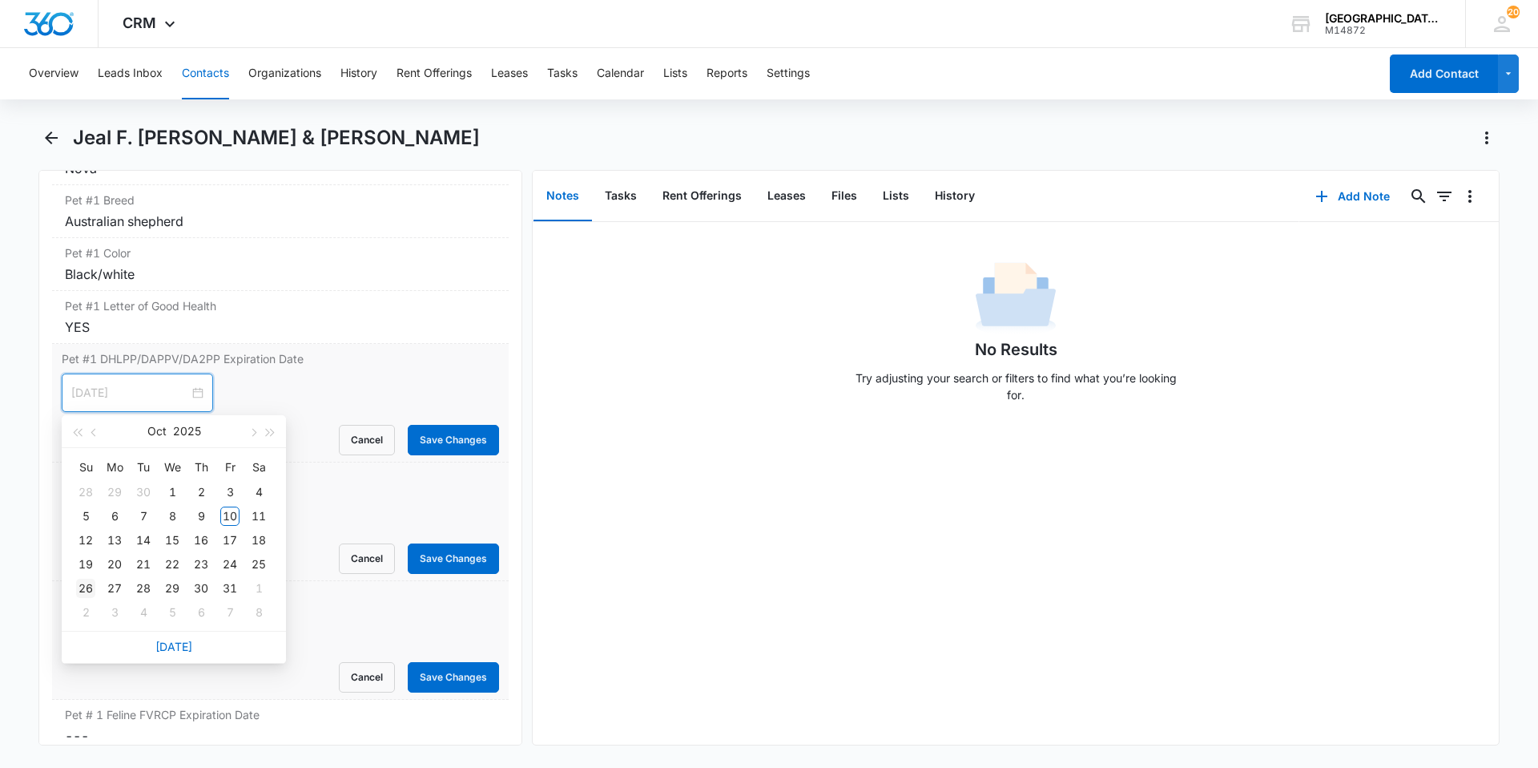
click at [87, 584] on div "26" at bounding box center [85, 588] width 19 height 19
click at [435, 445] on button "Save Changes" at bounding box center [453, 440] width 91 height 30
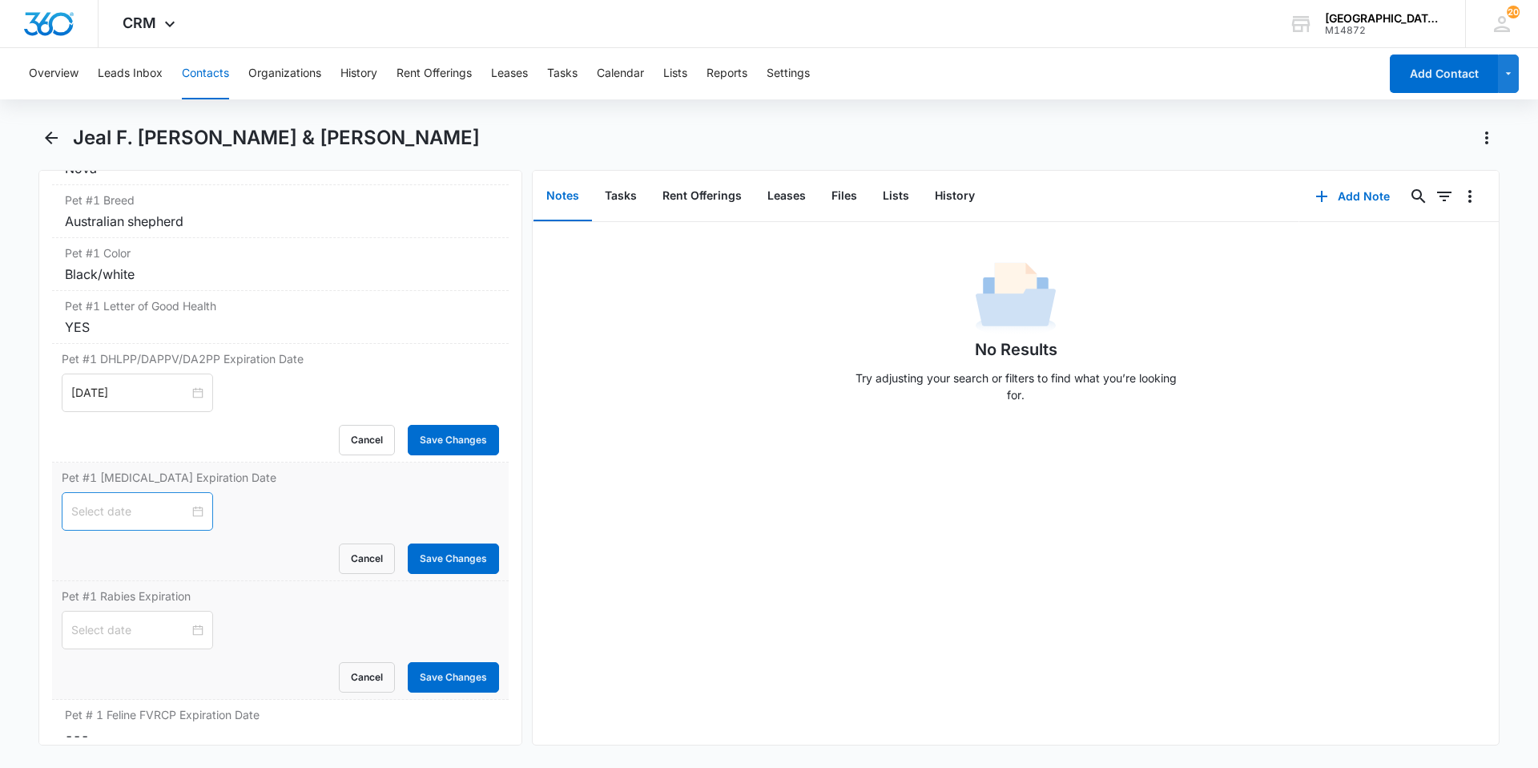
click at [193, 513] on div at bounding box center [137, 511] width 132 height 18
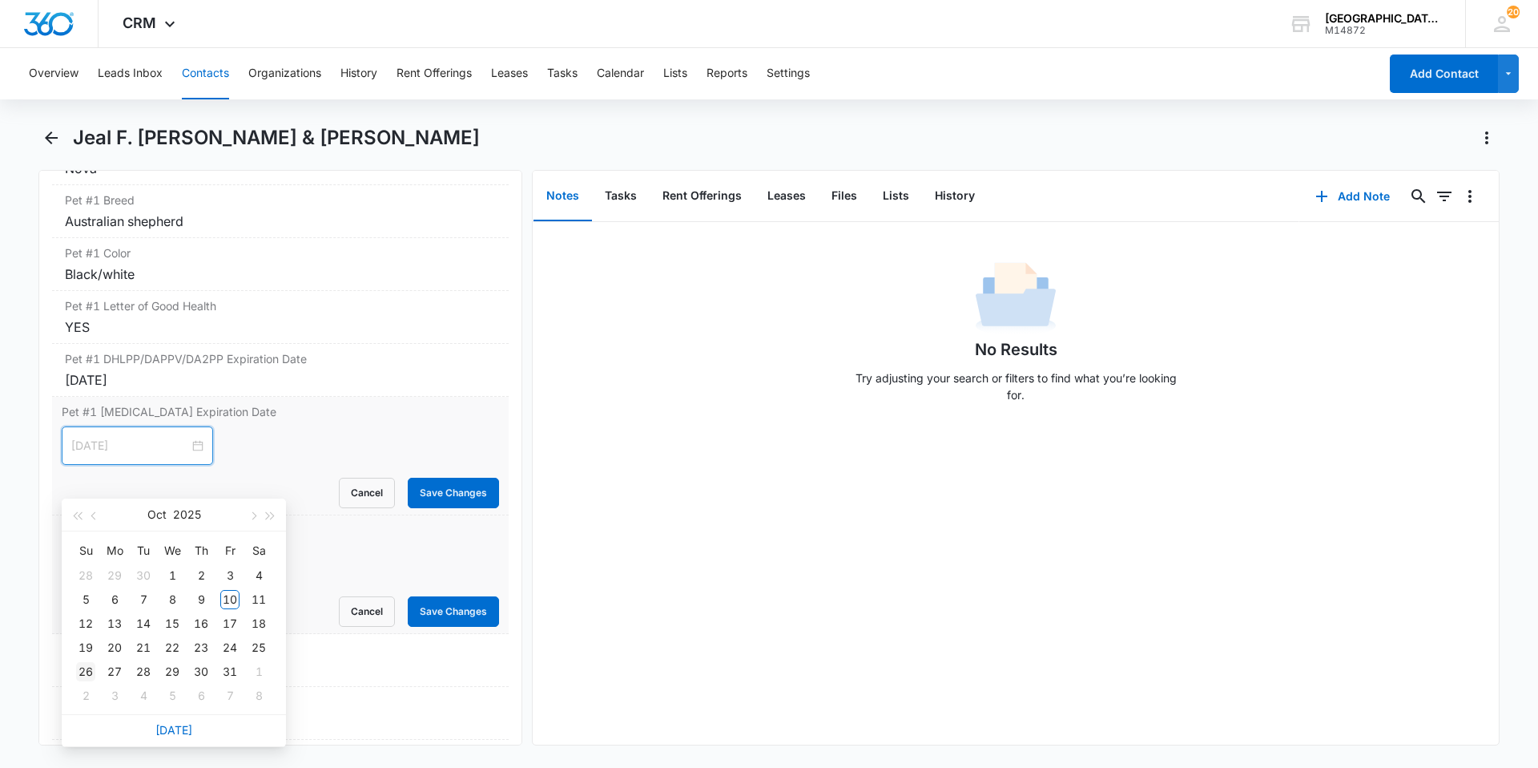
click at [88, 675] on div "26" at bounding box center [85, 671] width 19 height 19
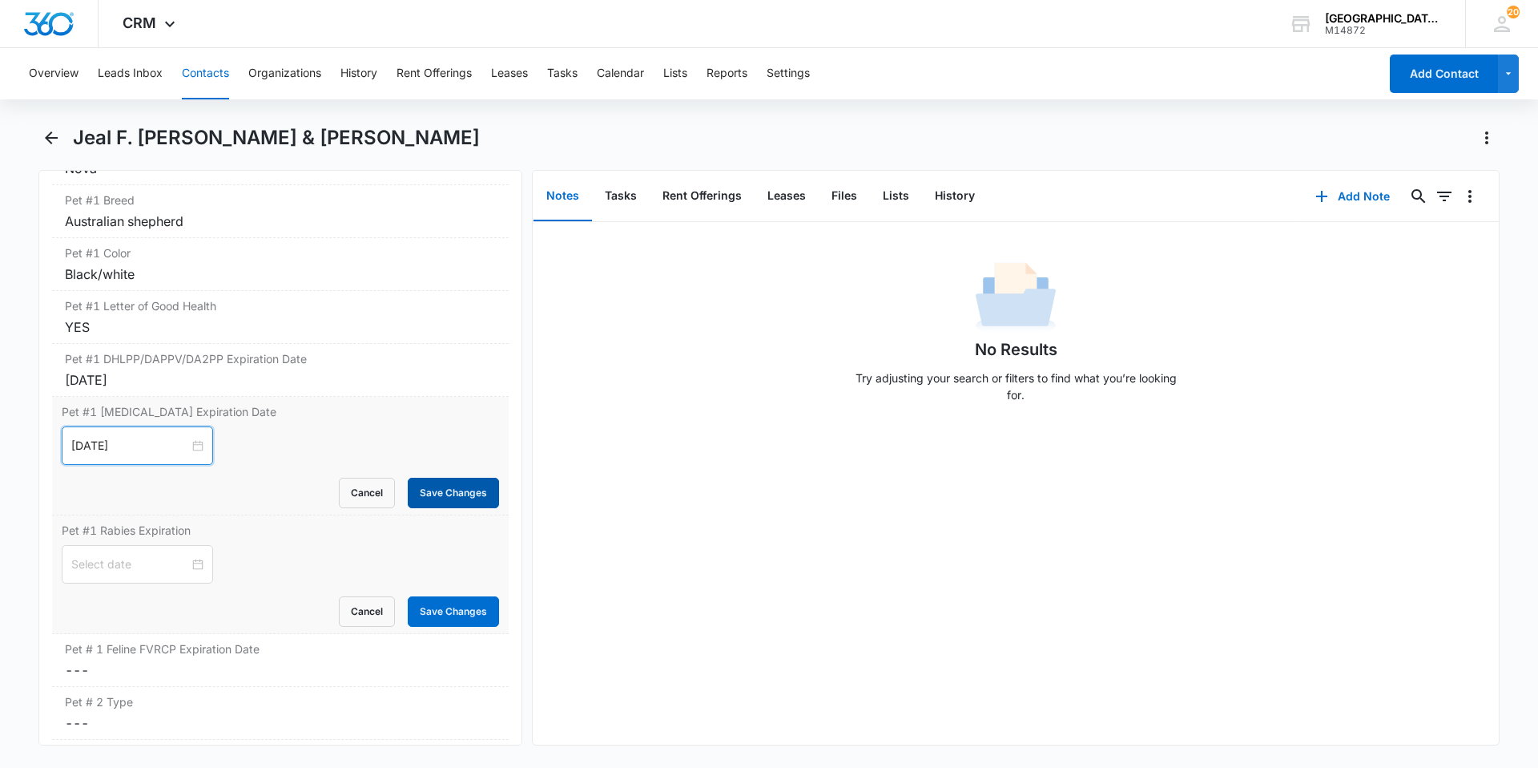
click at [408, 499] on button "Save Changes" at bounding box center [453, 493] width 91 height 30
click at [183, 562] on div at bounding box center [137, 564] width 132 height 18
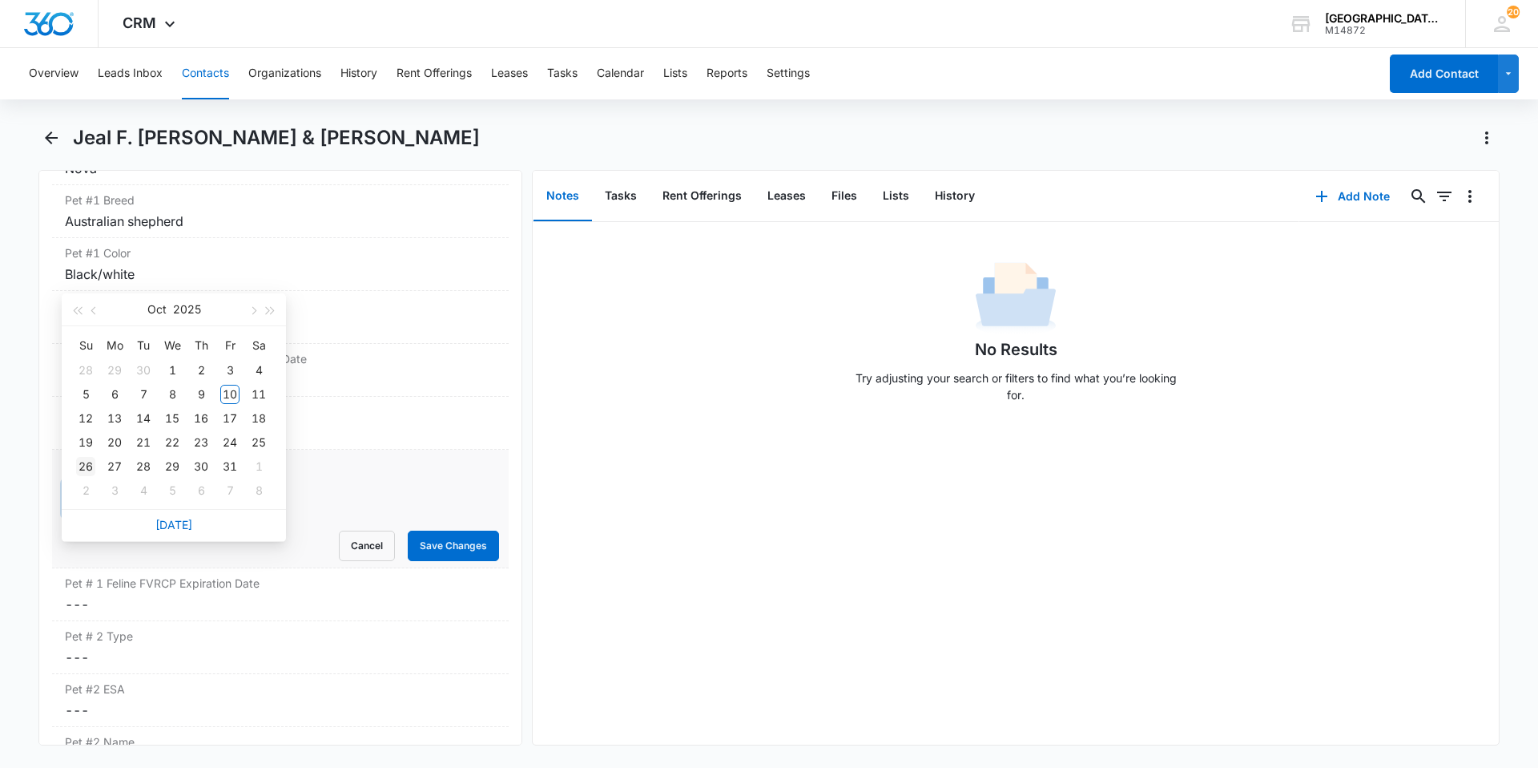
click at [85, 466] on div "26" at bounding box center [85, 466] width 19 height 19
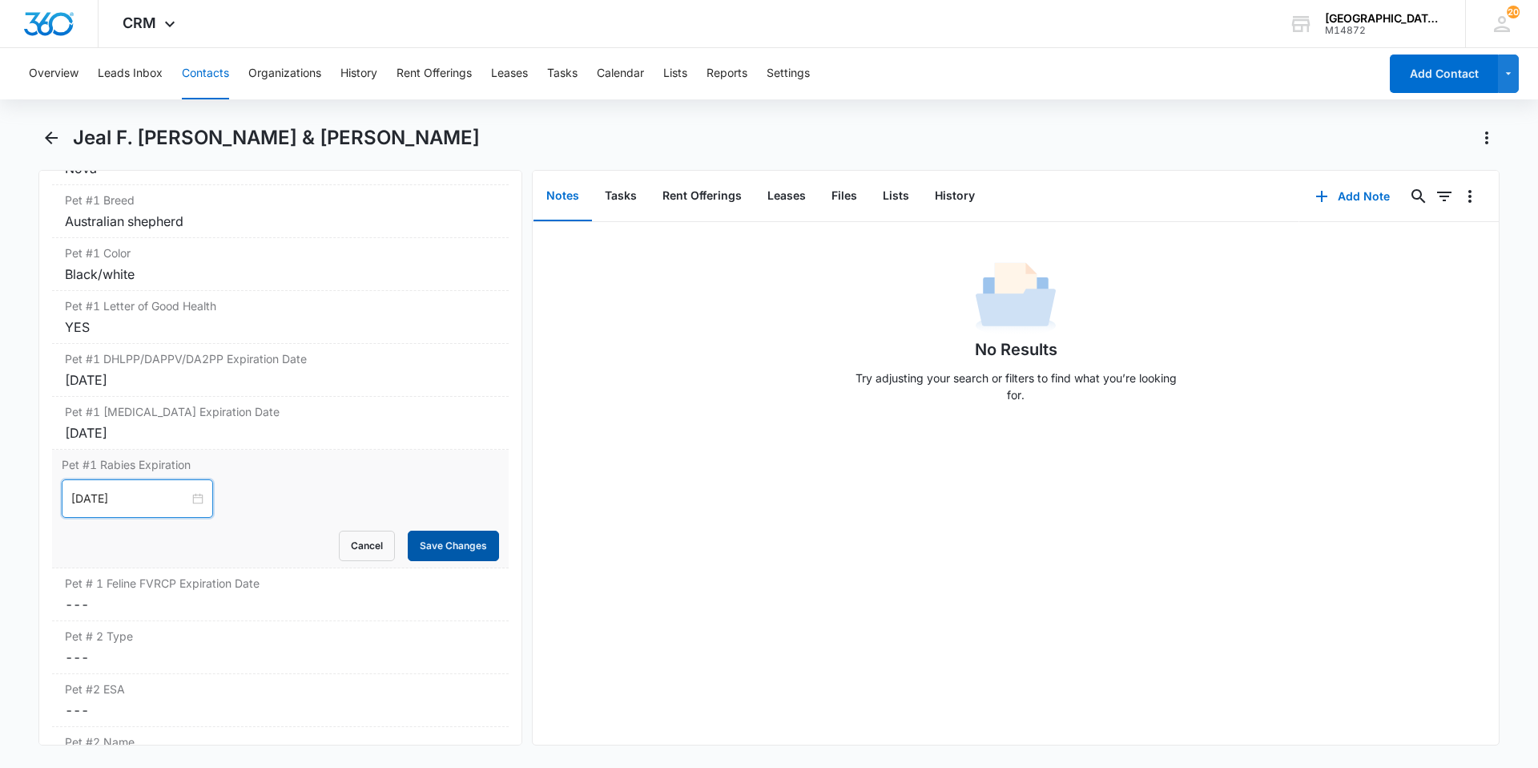
click at [457, 545] on button "Save Changes" at bounding box center [453, 545] width 91 height 30
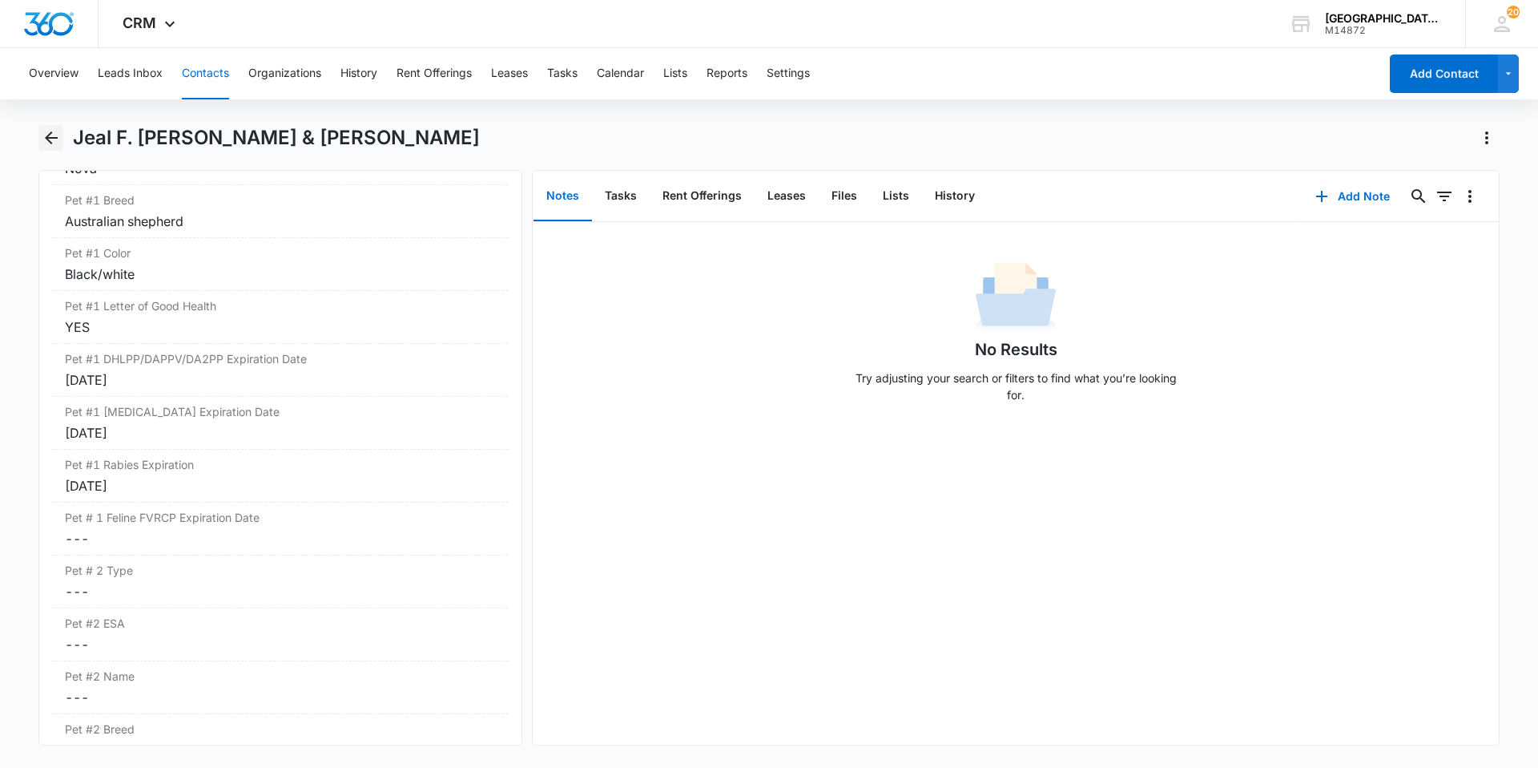
click at [50, 136] on icon "Back" at bounding box center [51, 137] width 19 height 19
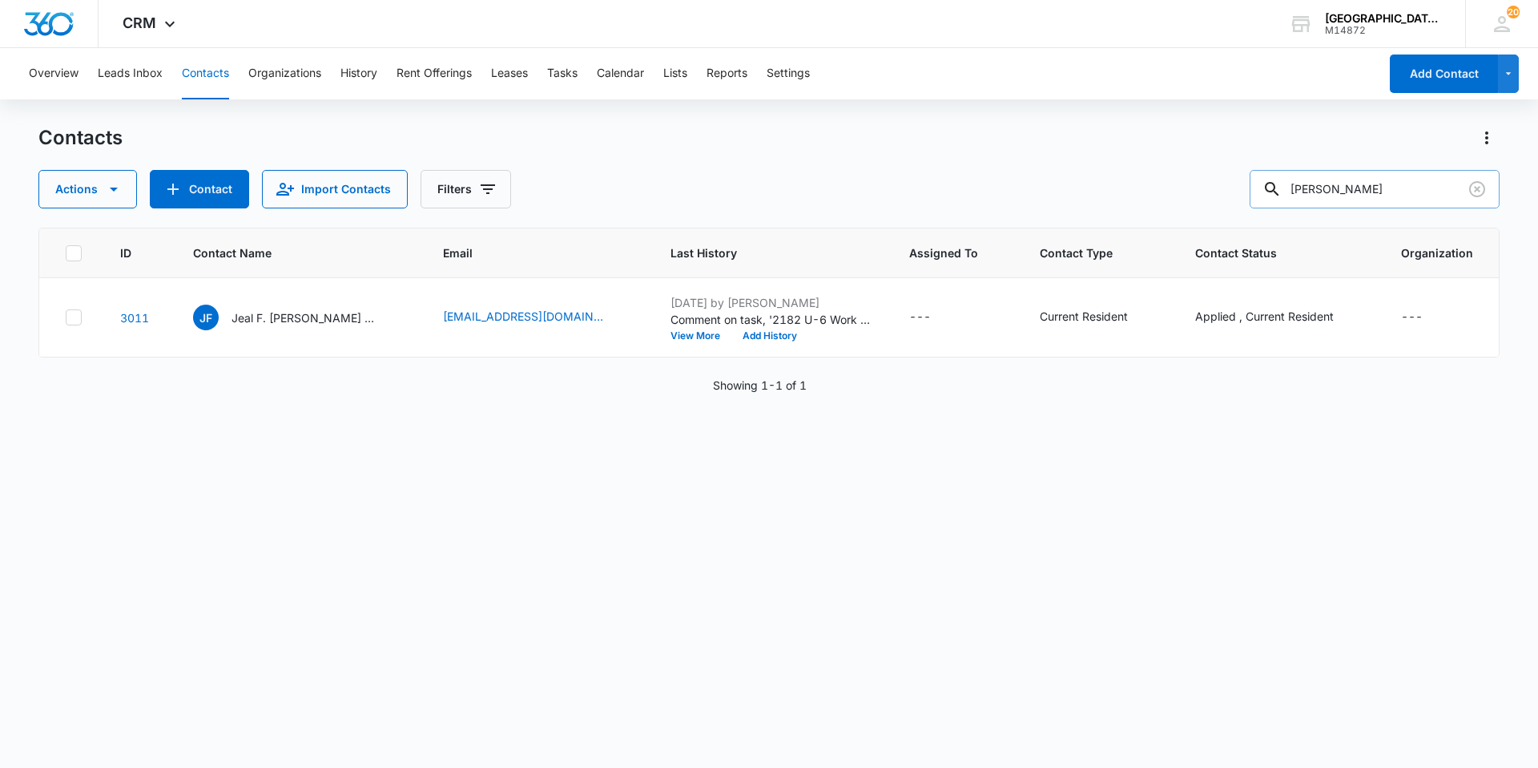
click at [1387, 197] on input "[PERSON_NAME]" at bounding box center [1375, 189] width 250 height 38
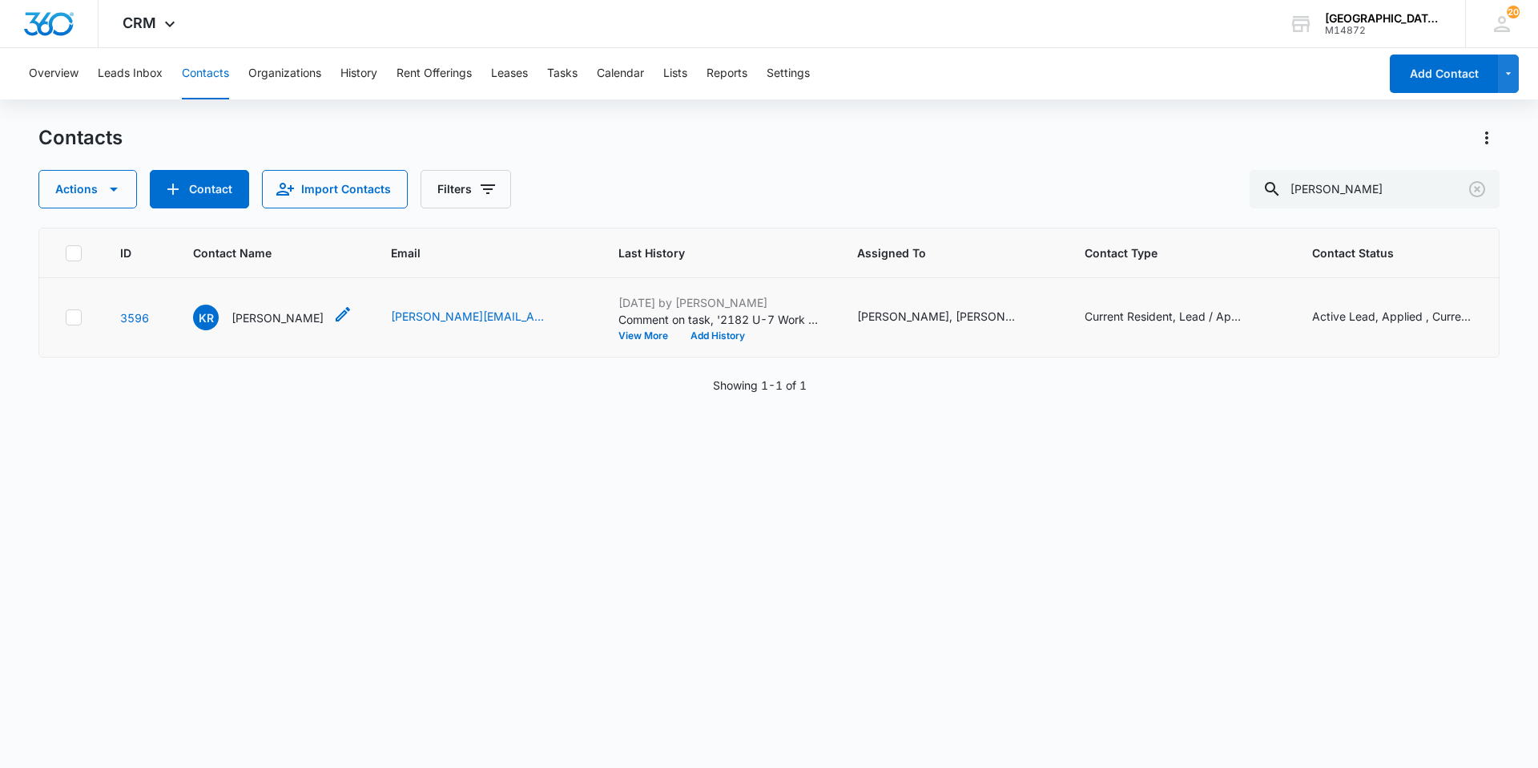
click at [259, 323] on p "[PERSON_NAME]" at bounding box center [278, 317] width 92 height 17
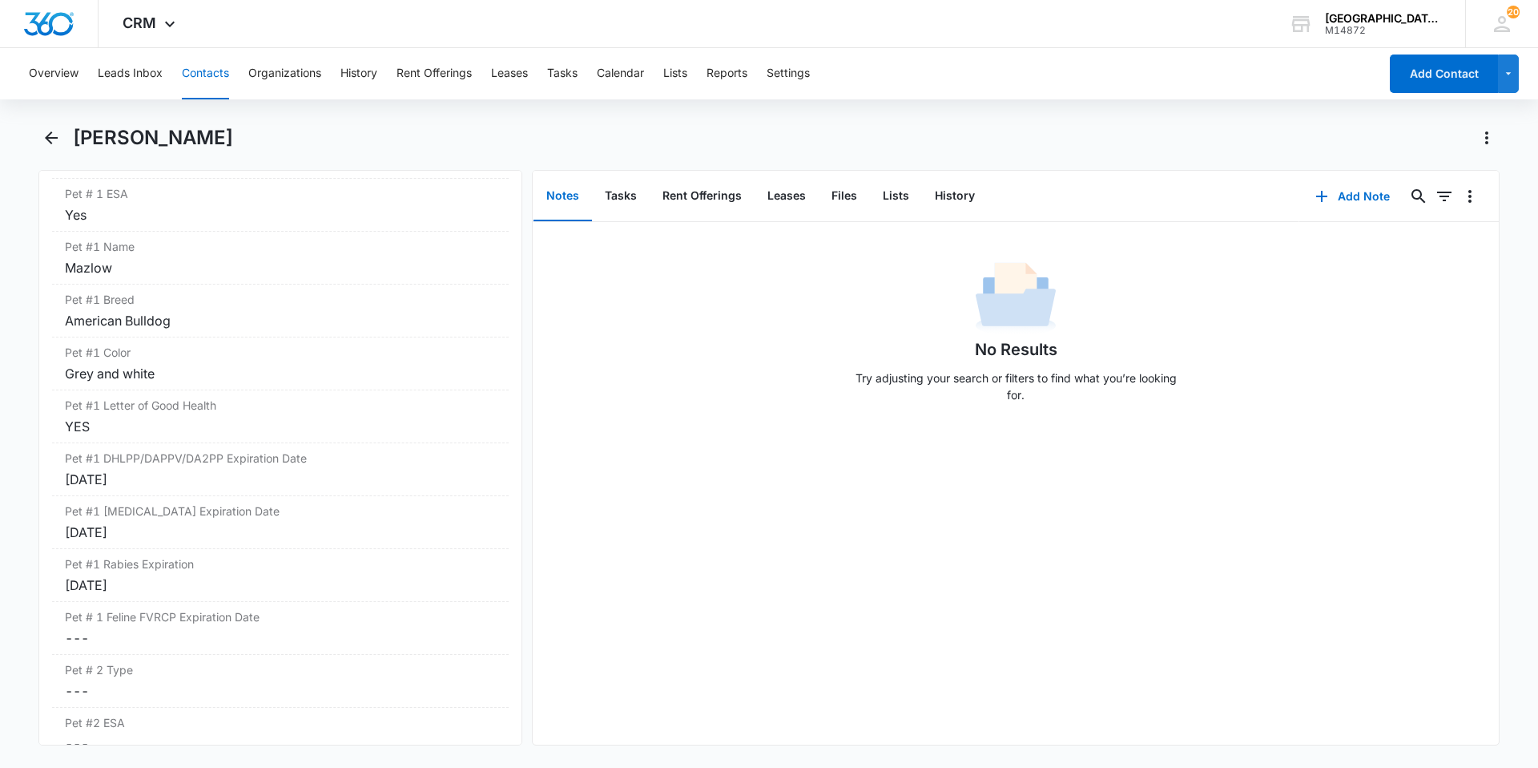
scroll to position [2324, 0]
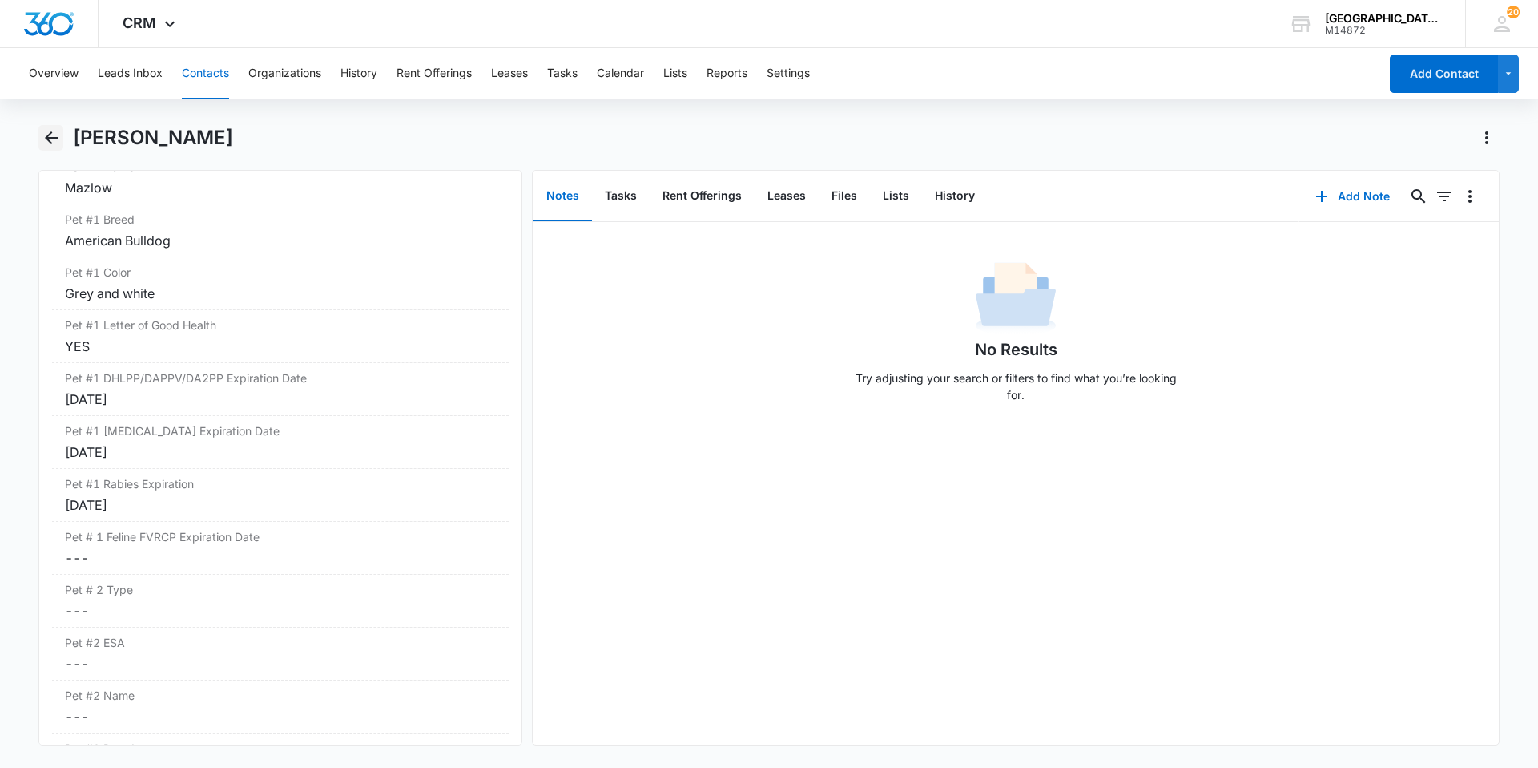
click at [57, 138] on icon "Back" at bounding box center [51, 137] width 13 height 13
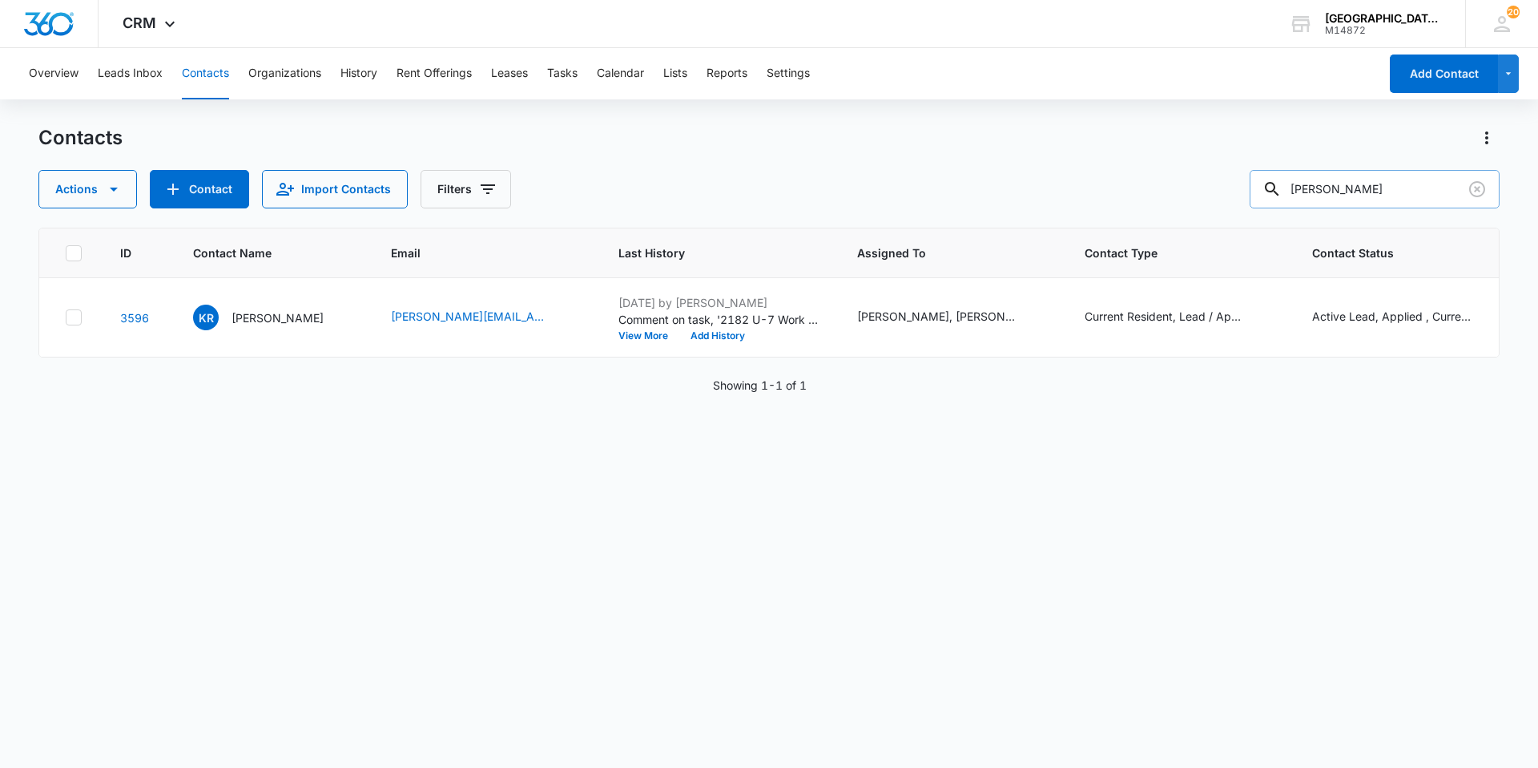
click at [1402, 194] on input "[PERSON_NAME]" at bounding box center [1375, 189] width 250 height 38
click at [1373, 187] on input "text" at bounding box center [1387, 189] width 226 height 38
type input "Kelsi Wilson"
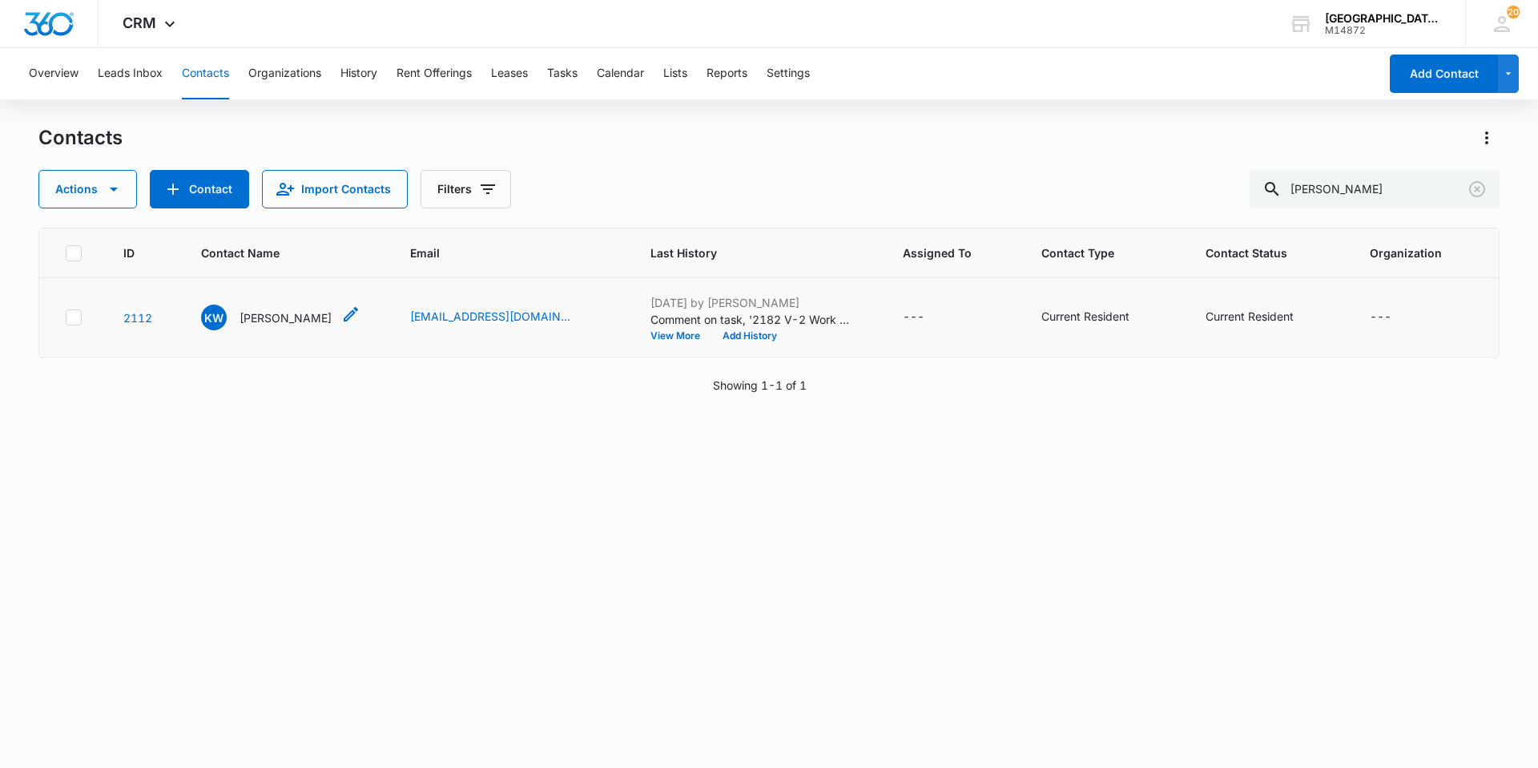
click at [300, 305] on div "KW Kelsi Wilson" at bounding box center [266, 317] width 131 height 26
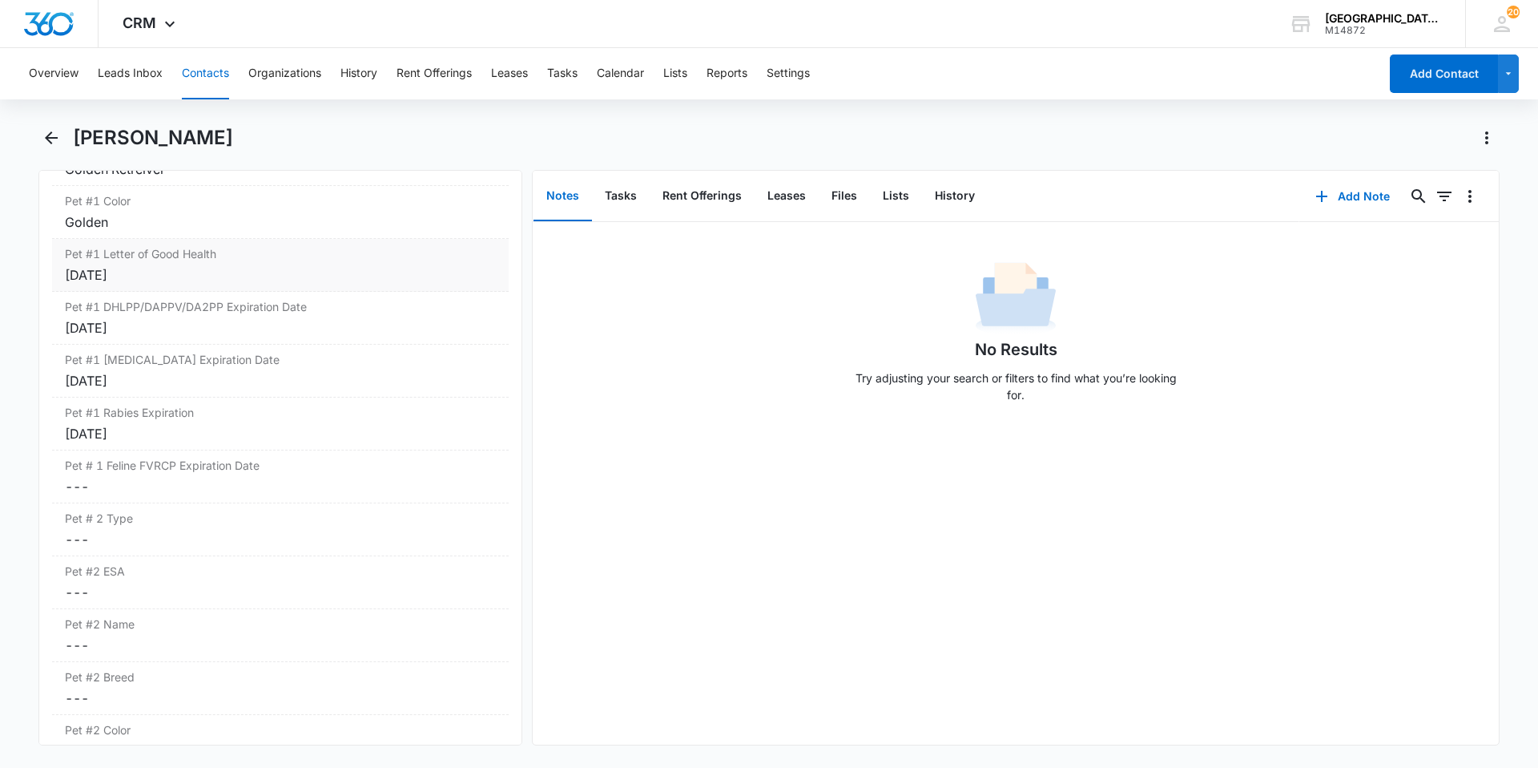
scroll to position [2404, 0]
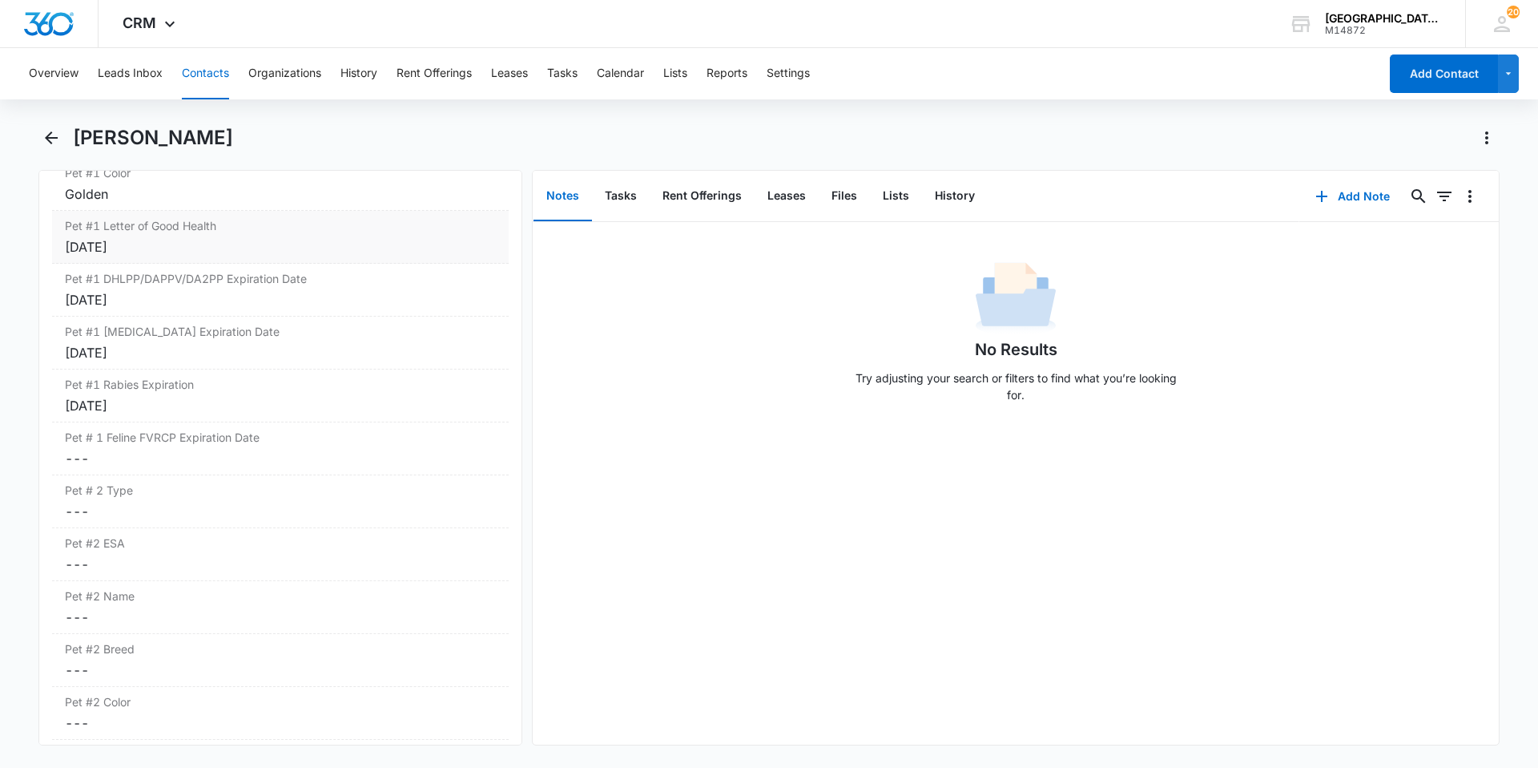
click at [200, 238] on div "12/09/2022" at bounding box center [280, 246] width 431 height 19
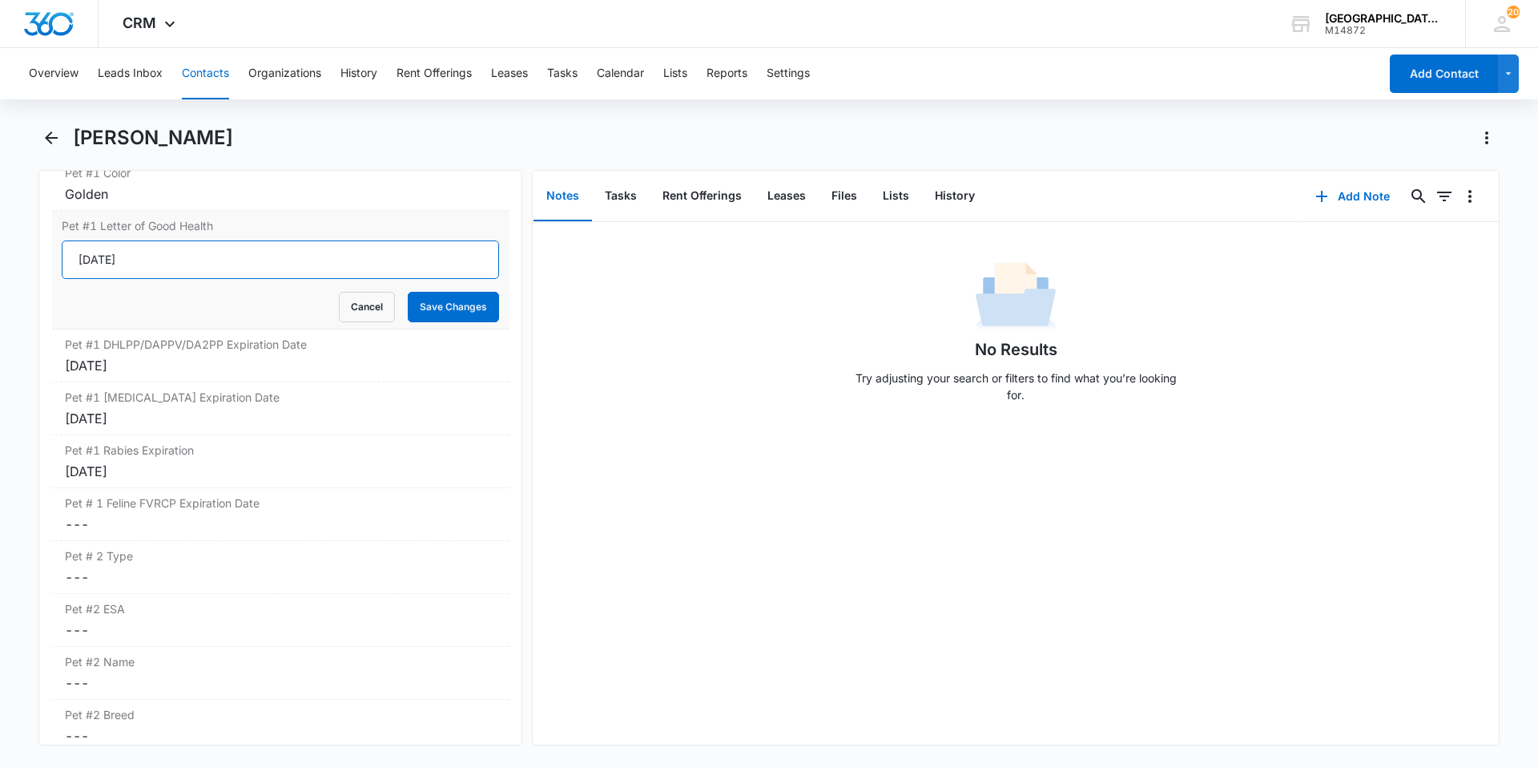
click at [189, 253] on input "12/09/2022" at bounding box center [280, 259] width 437 height 38
type input "Yes"
click at [408, 292] on button "Save Changes" at bounding box center [453, 307] width 91 height 30
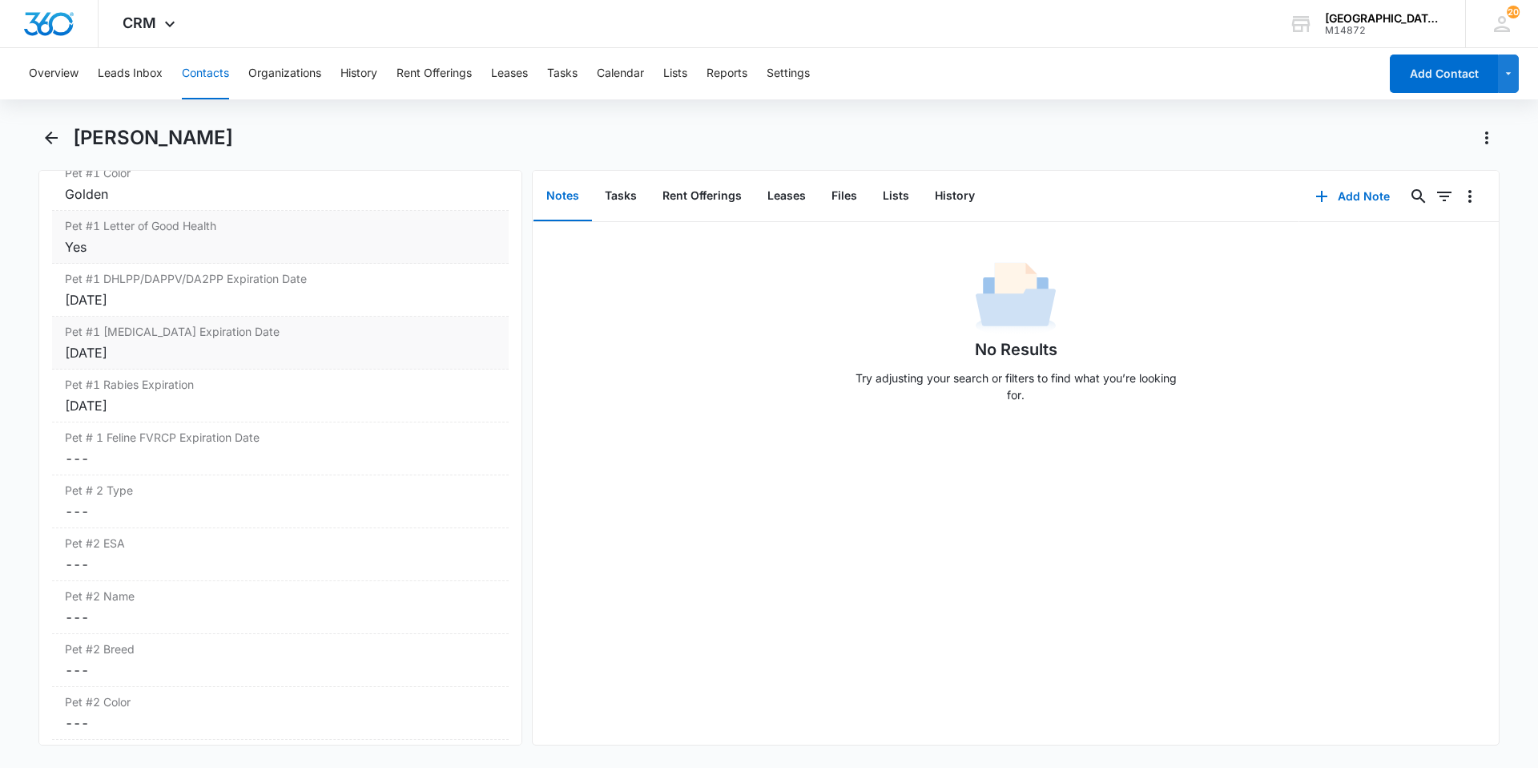
click at [177, 345] on div "Nov 10, 2024" at bounding box center [280, 352] width 431 height 19
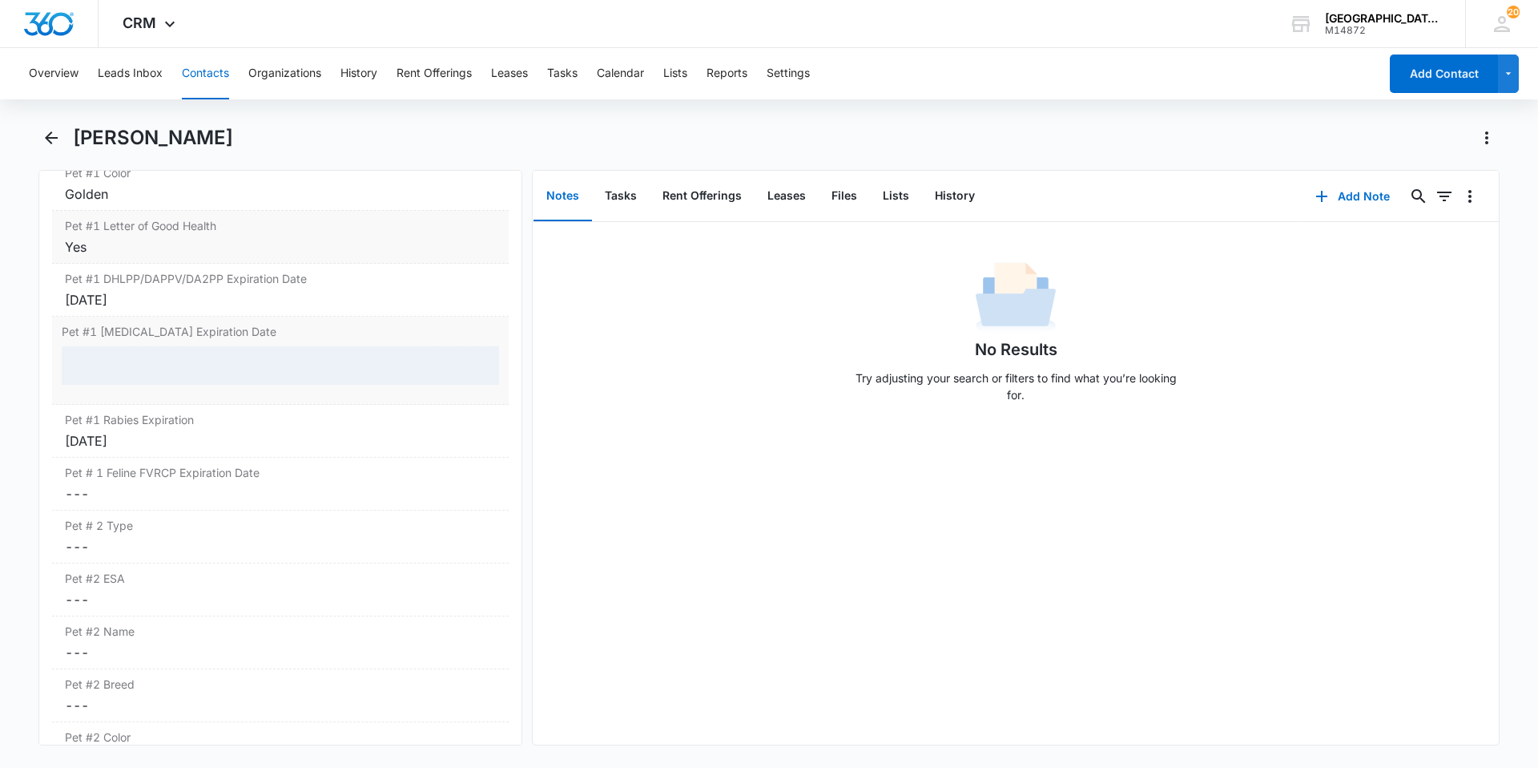
click at [155, 365] on div at bounding box center [280, 365] width 437 height 38
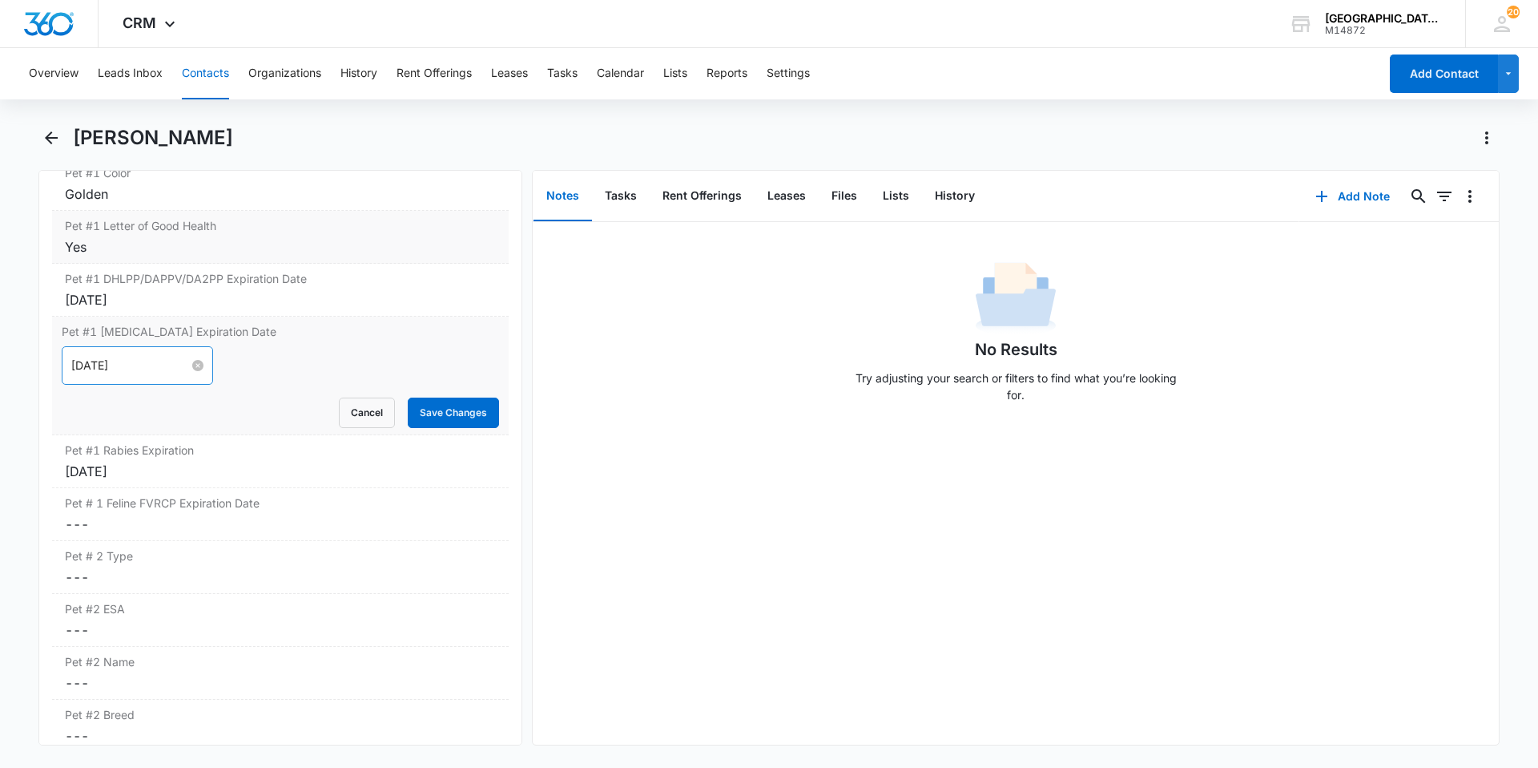
click at [153, 368] on input "Nov 10, 2024" at bounding box center [130, 366] width 118 height 18
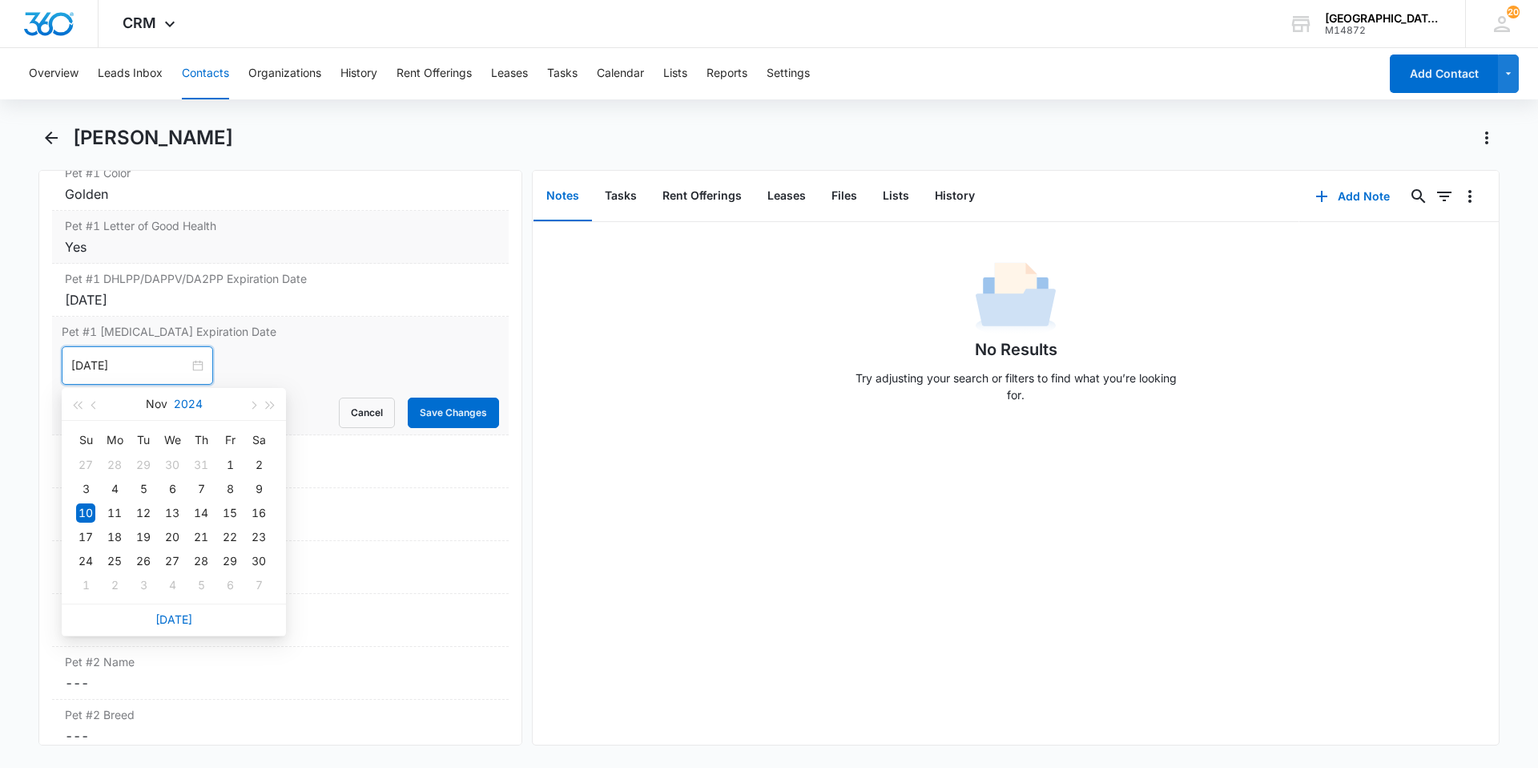
click at [191, 396] on button "2024" at bounding box center [188, 404] width 29 height 32
click at [98, 545] on div "2025" at bounding box center [103, 552] width 48 height 19
click at [113, 506] on div "10" at bounding box center [114, 512] width 19 height 19
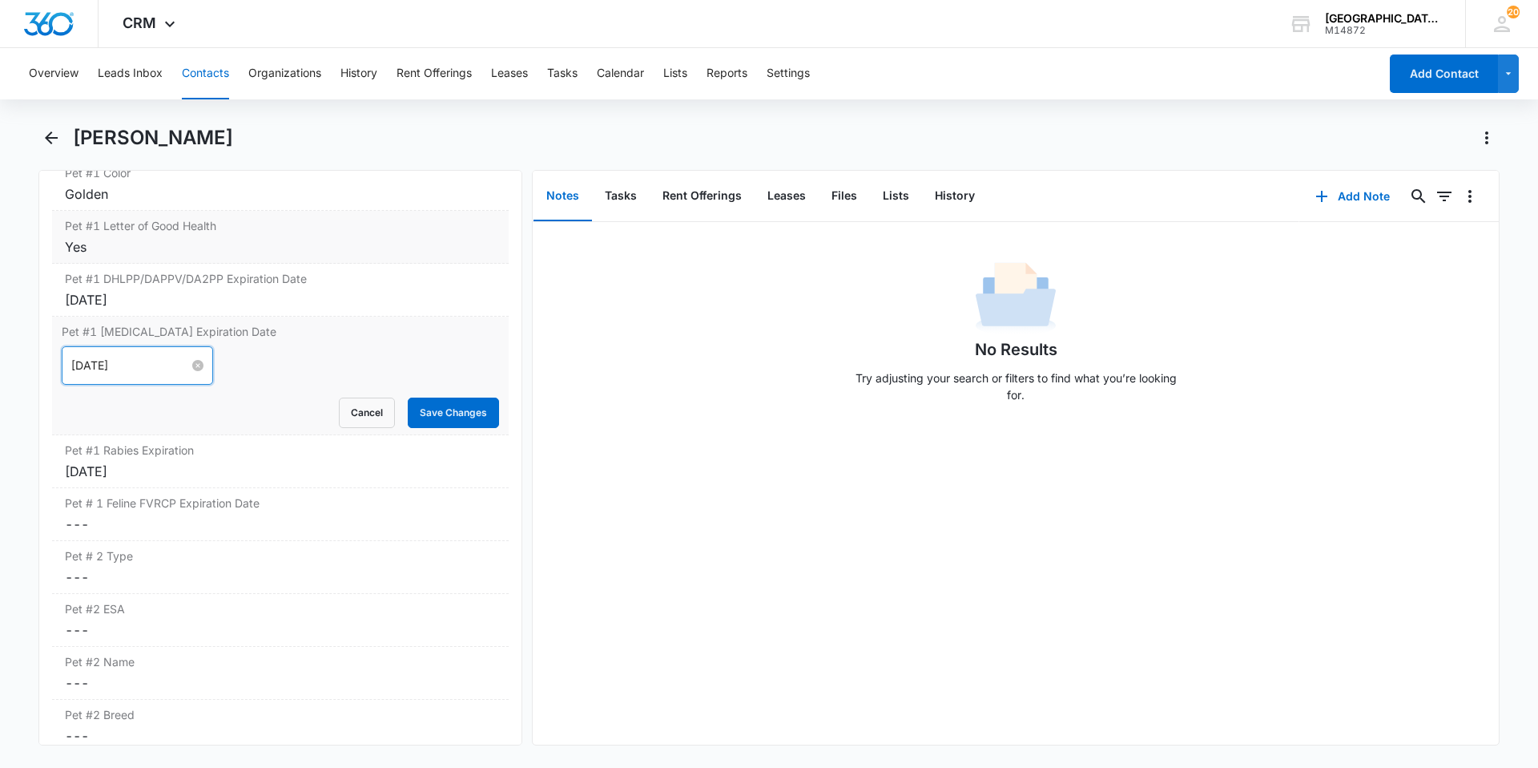
click at [155, 366] on input "Nov 10, 2025" at bounding box center [130, 366] width 118 height 18
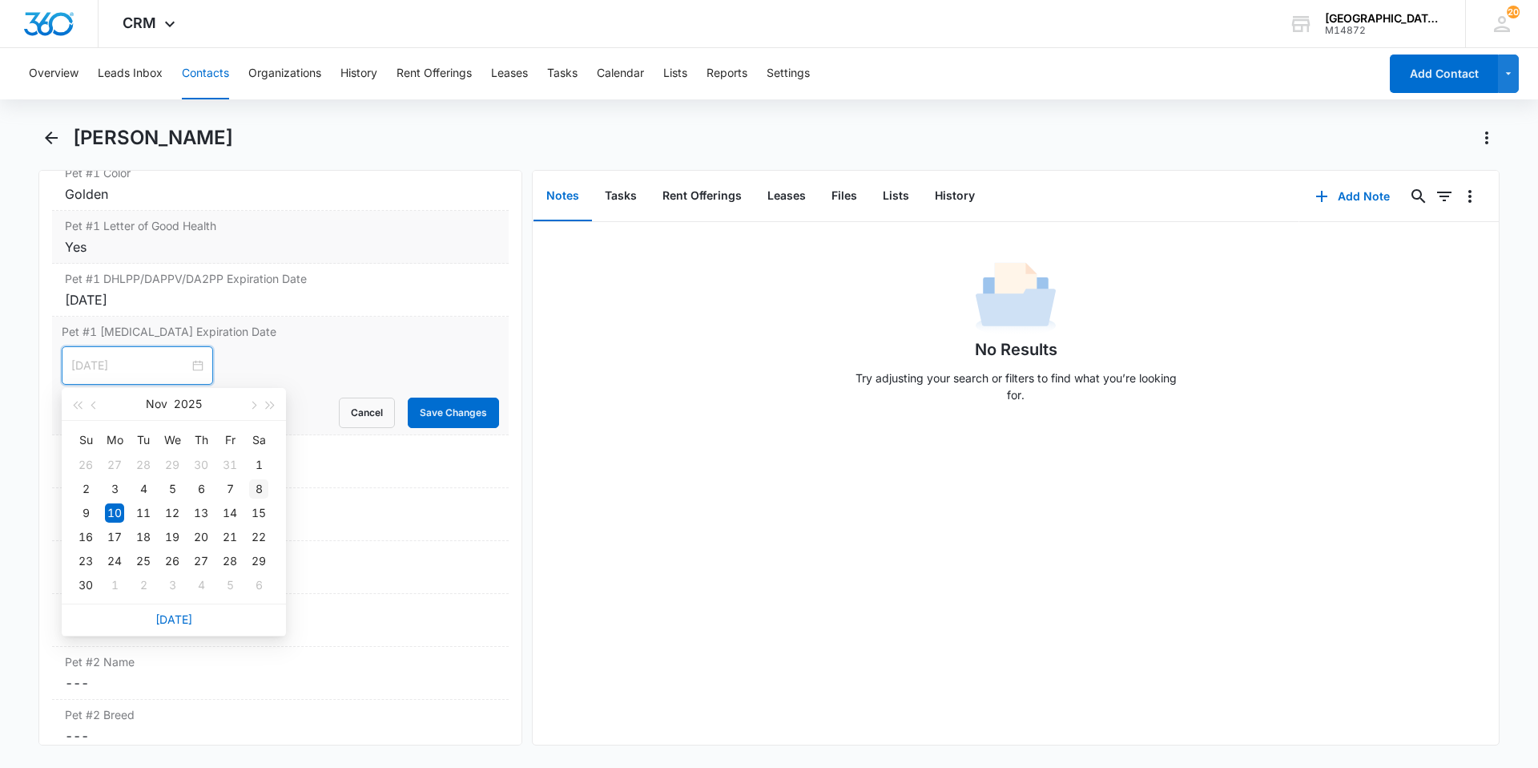
type input "[DATE]"
click at [256, 486] on div "8" at bounding box center [258, 488] width 19 height 19
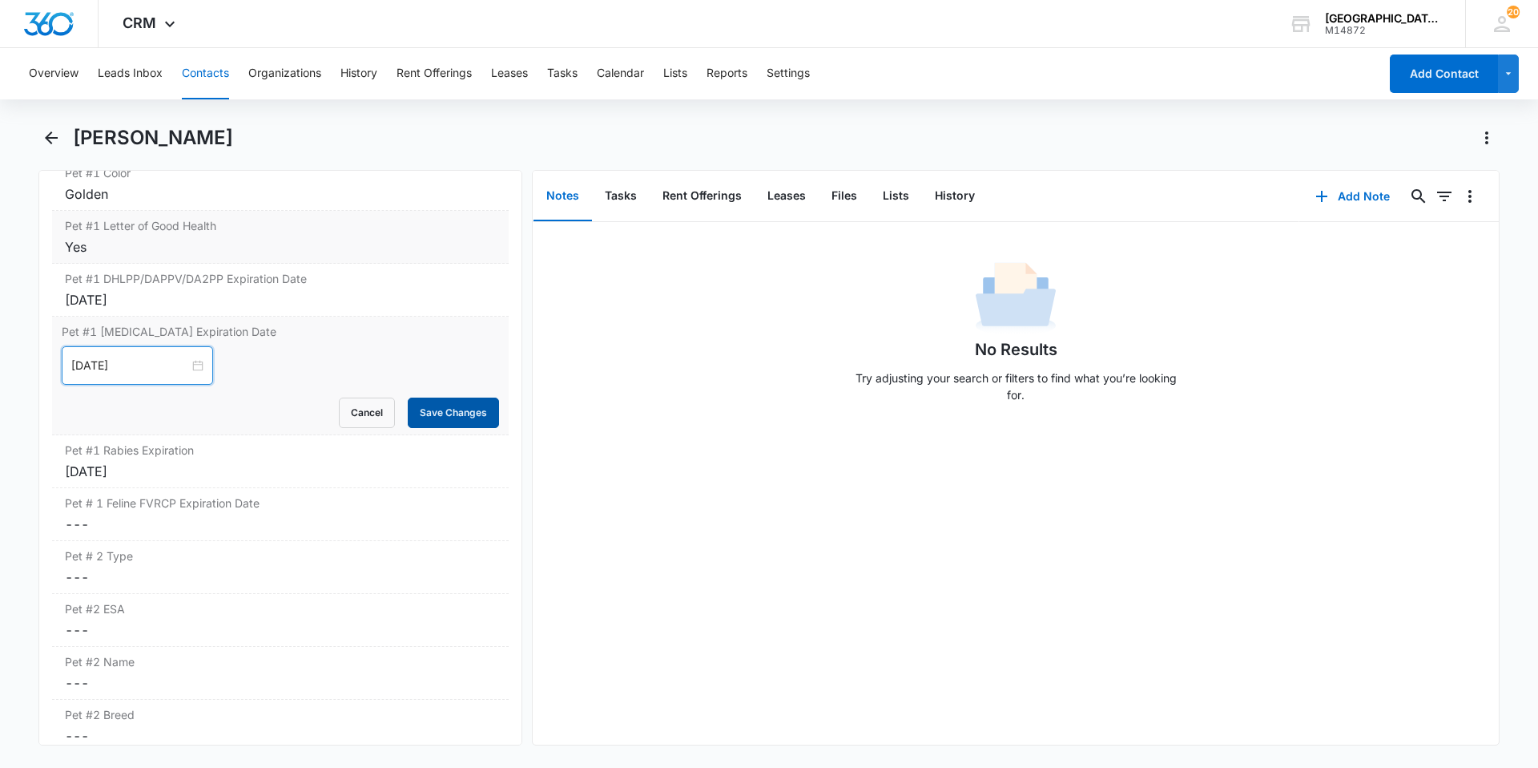
click at [425, 417] on button "Save Changes" at bounding box center [453, 412] width 91 height 30
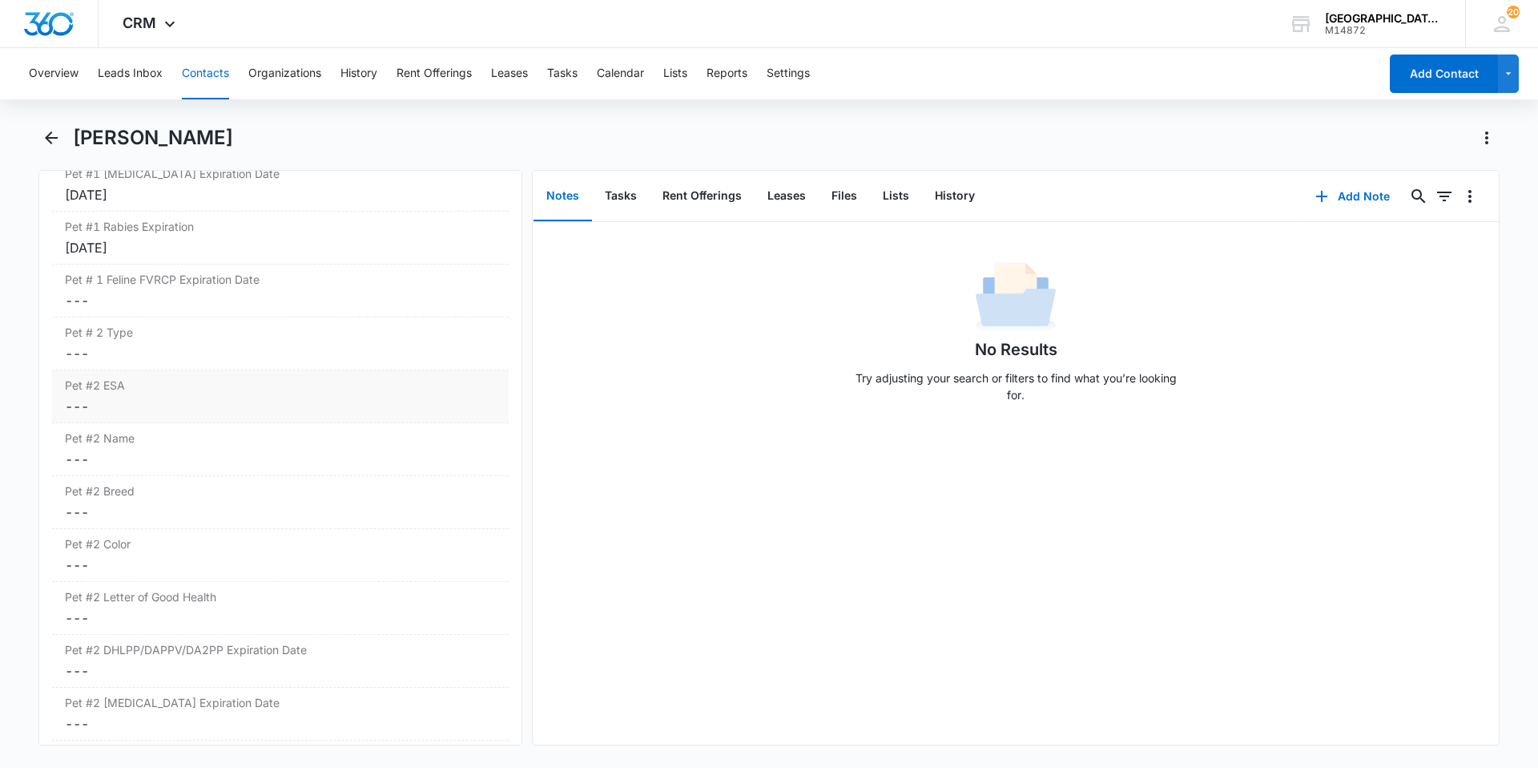
scroll to position [2564, 0]
click at [161, 345] on dd "Cancel Save Changes ---" at bounding box center [280, 350] width 431 height 19
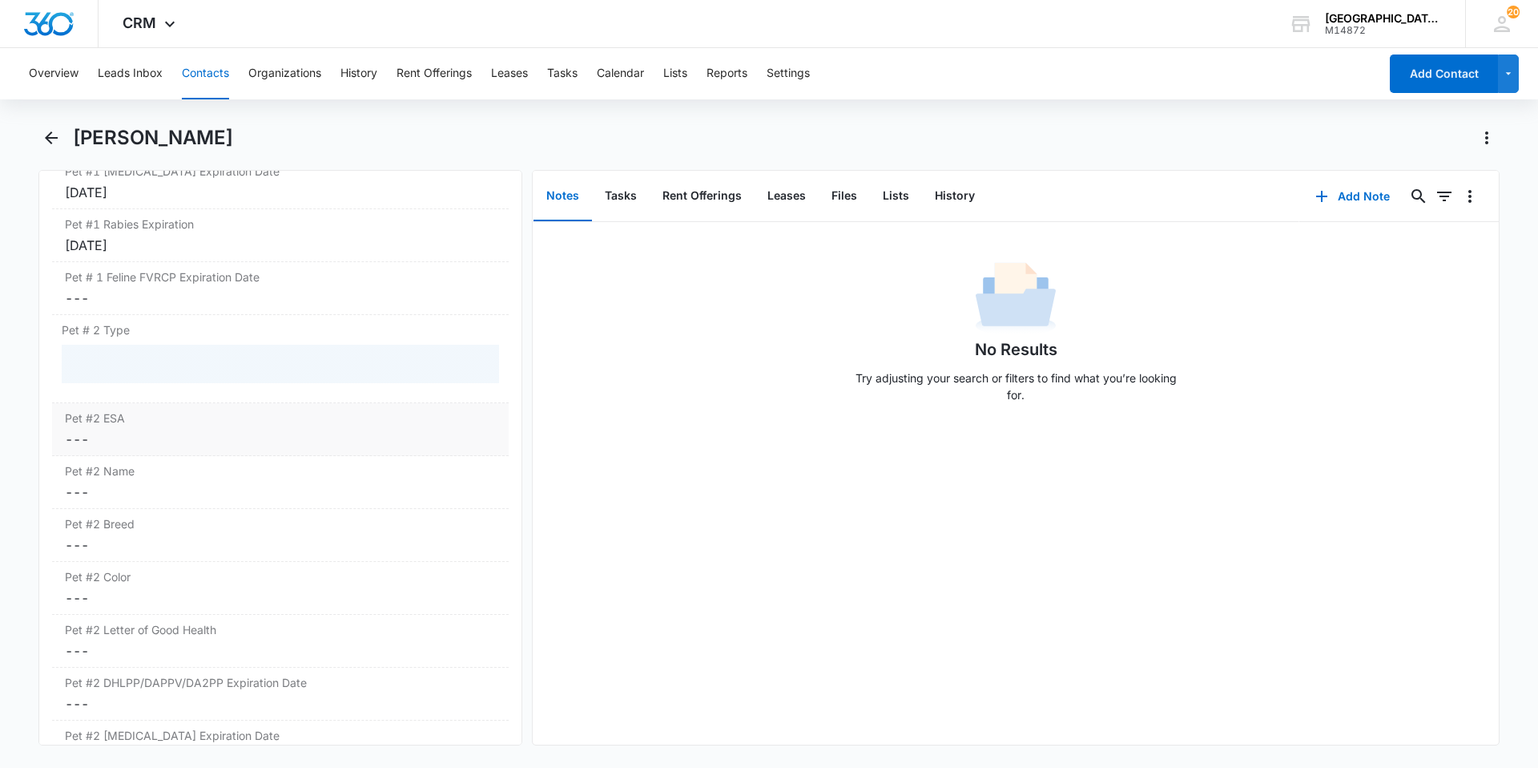
click at [160, 437] on dd "Cancel Save Changes ---" at bounding box center [280, 438] width 431 height 19
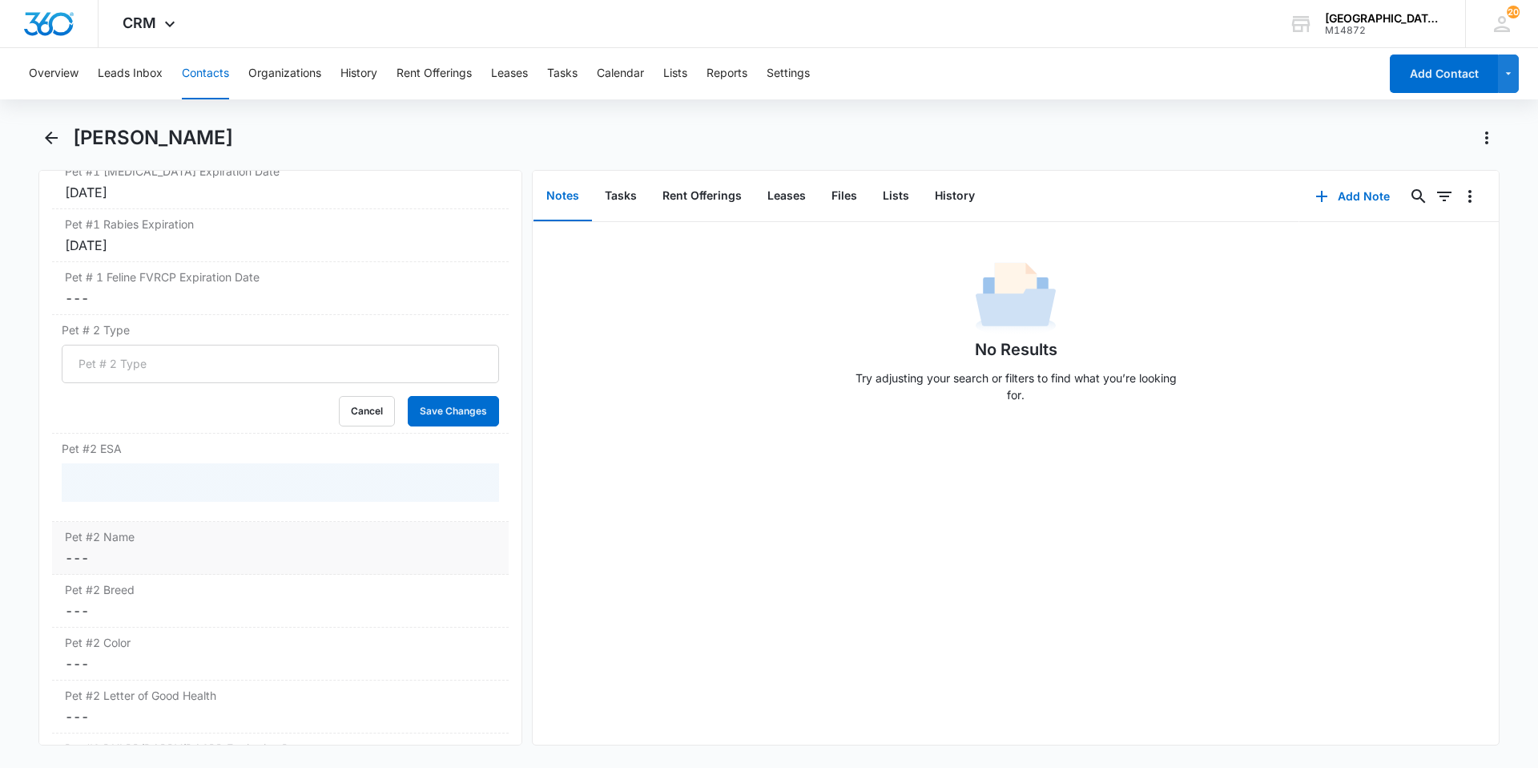
click at [155, 527] on div "Pet #2 Name Cancel Save Changes ---" at bounding box center [280, 548] width 457 height 53
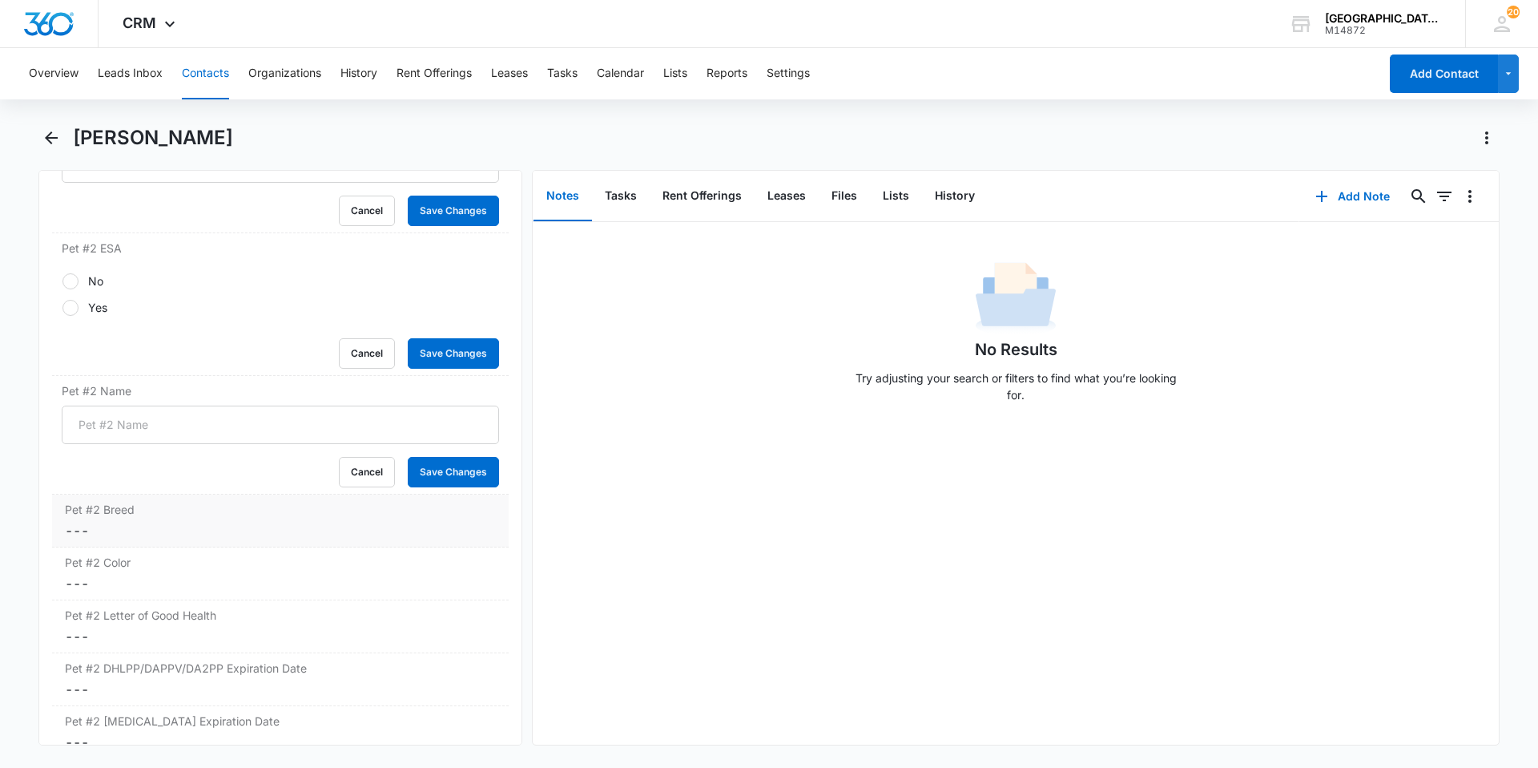
scroll to position [2804, 0]
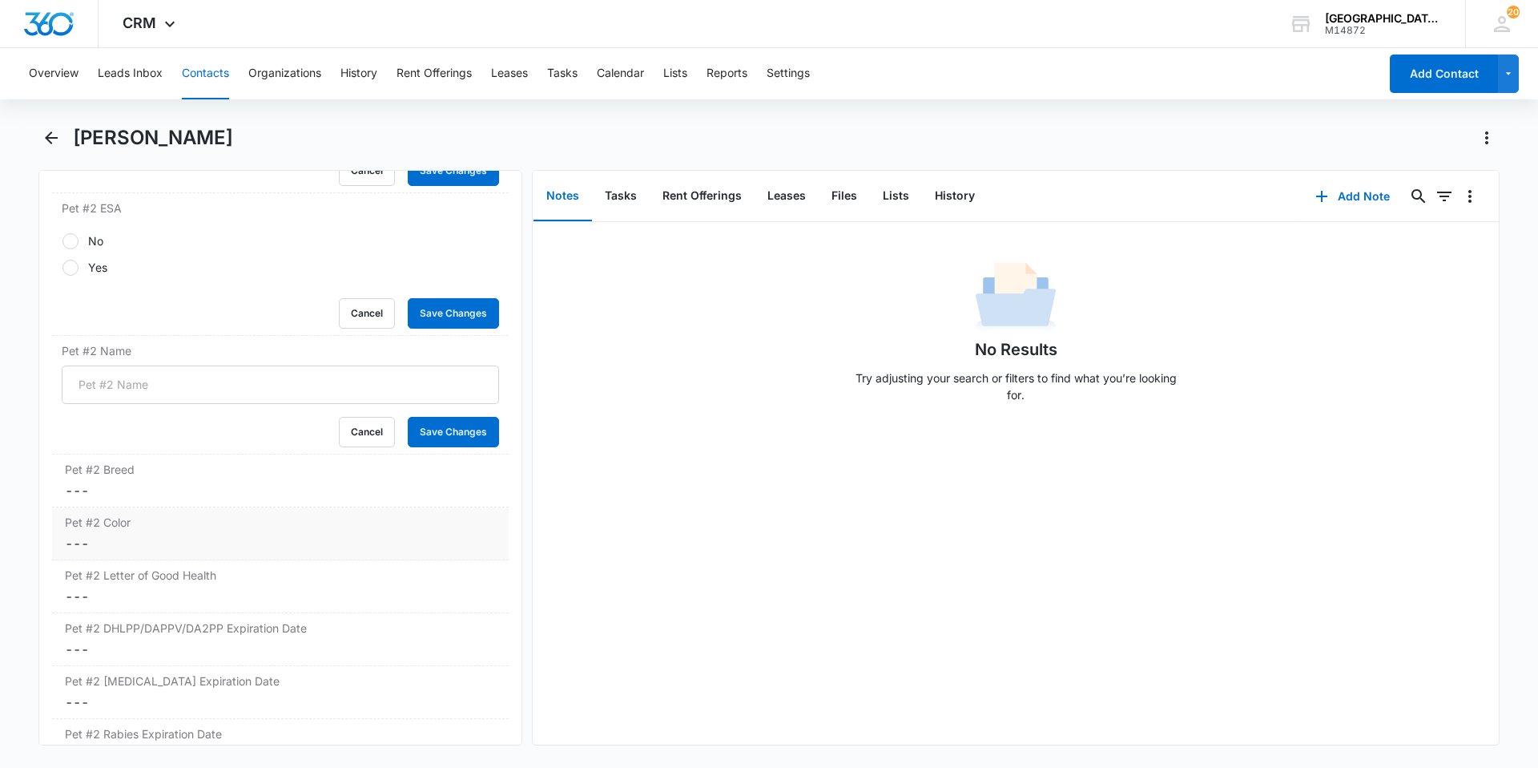
click at [171, 514] on label "Pet #2 Color" at bounding box center [280, 522] width 431 height 17
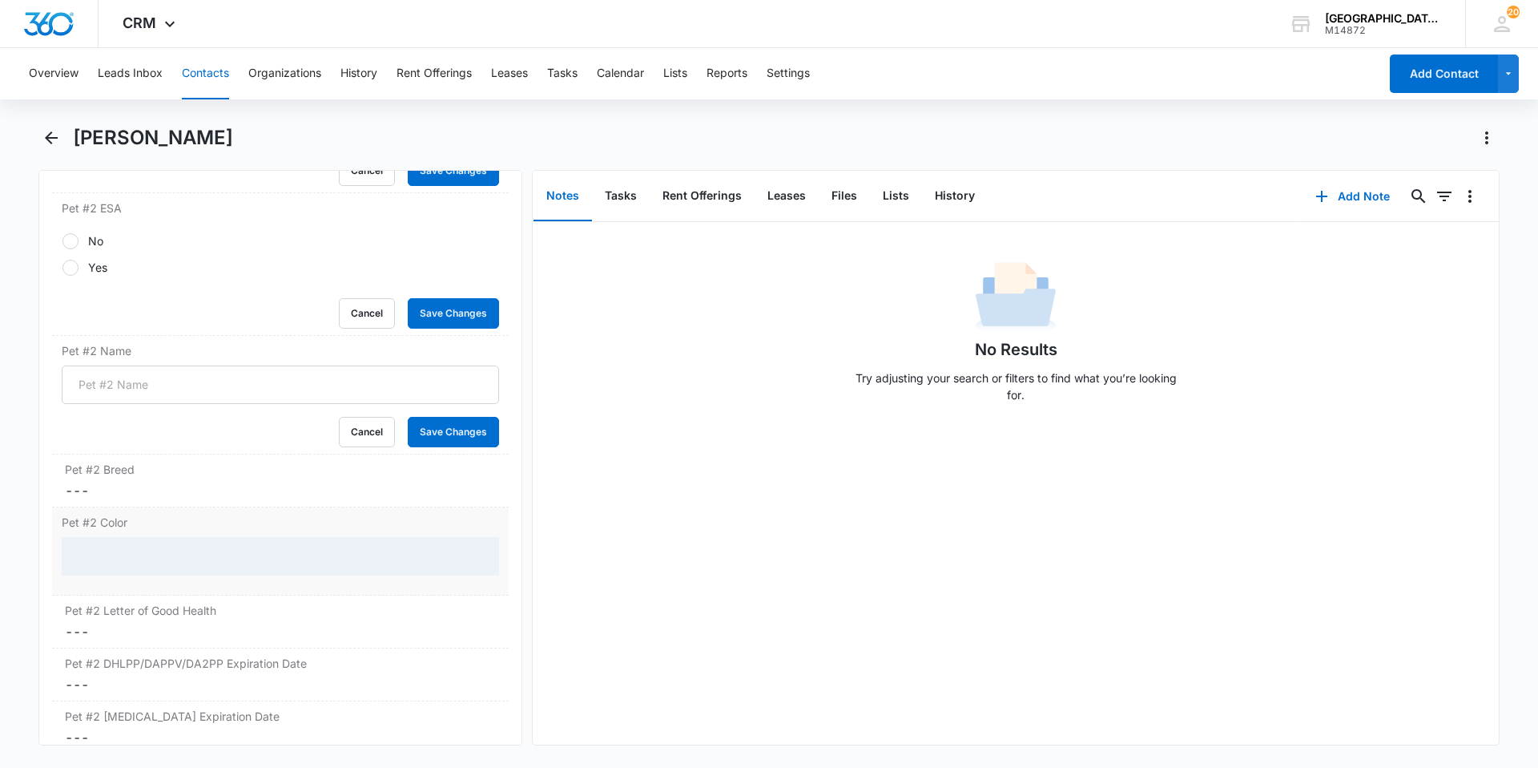
click at [167, 573] on div at bounding box center [280, 556] width 437 height 38
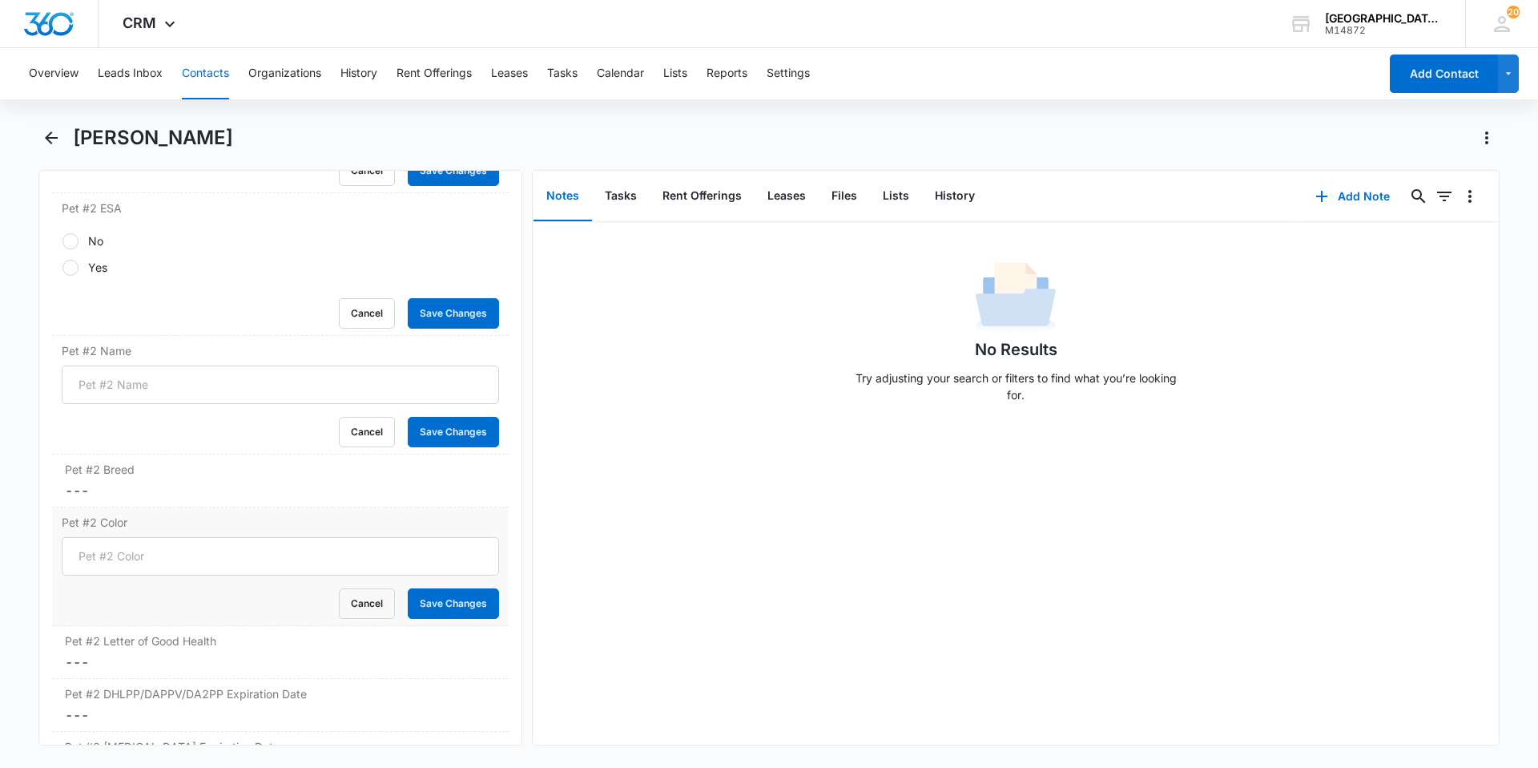
click at [167, 623] on div "Pet #2 Color Cancel Save Changes" at bounding box center [280, 566] width 457 height 119
click at [163, 494] on dd "Cancel Save Changes ---" at bounding box center [280, 490] width 431 height 19
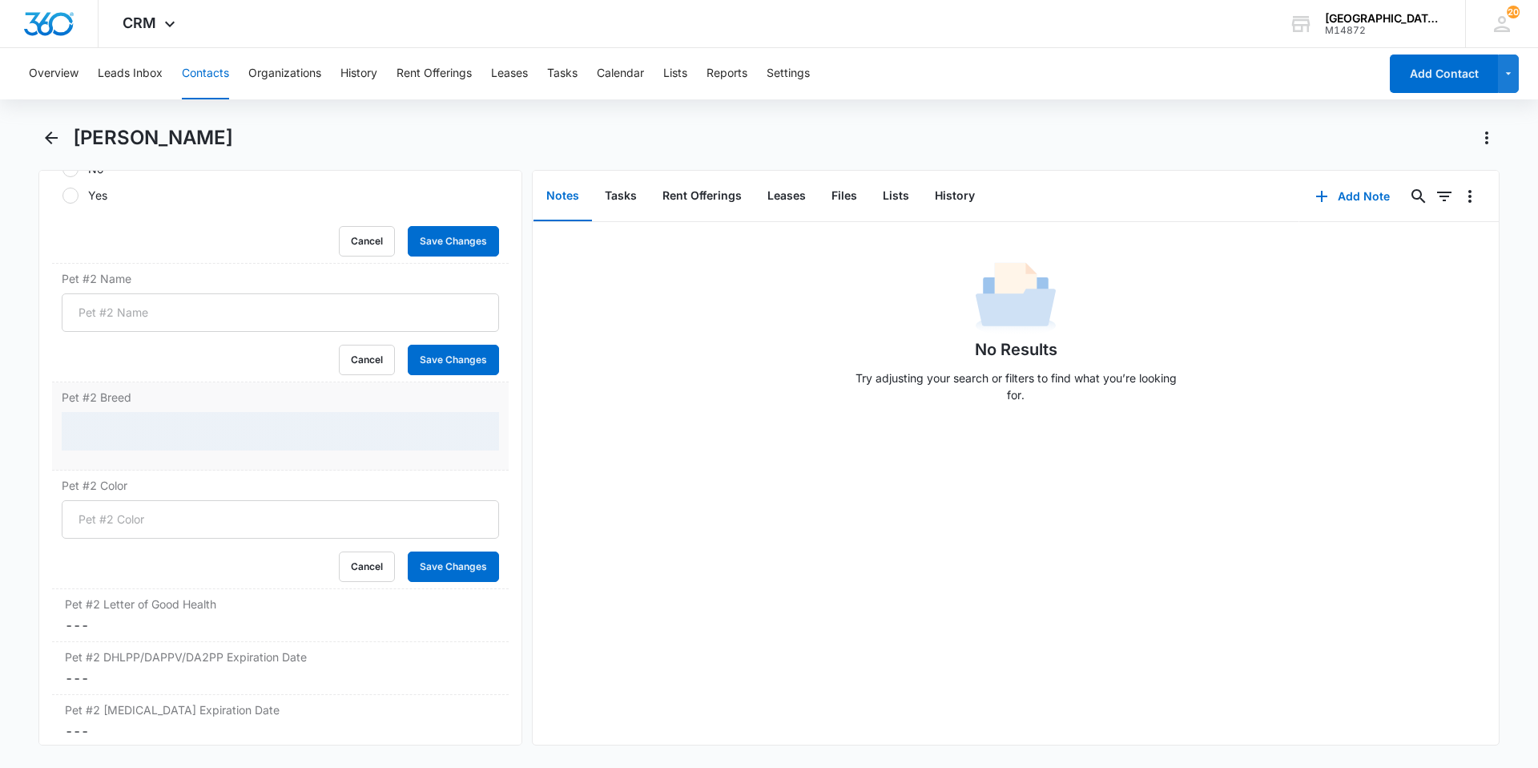
scroll to position [2965, 0]
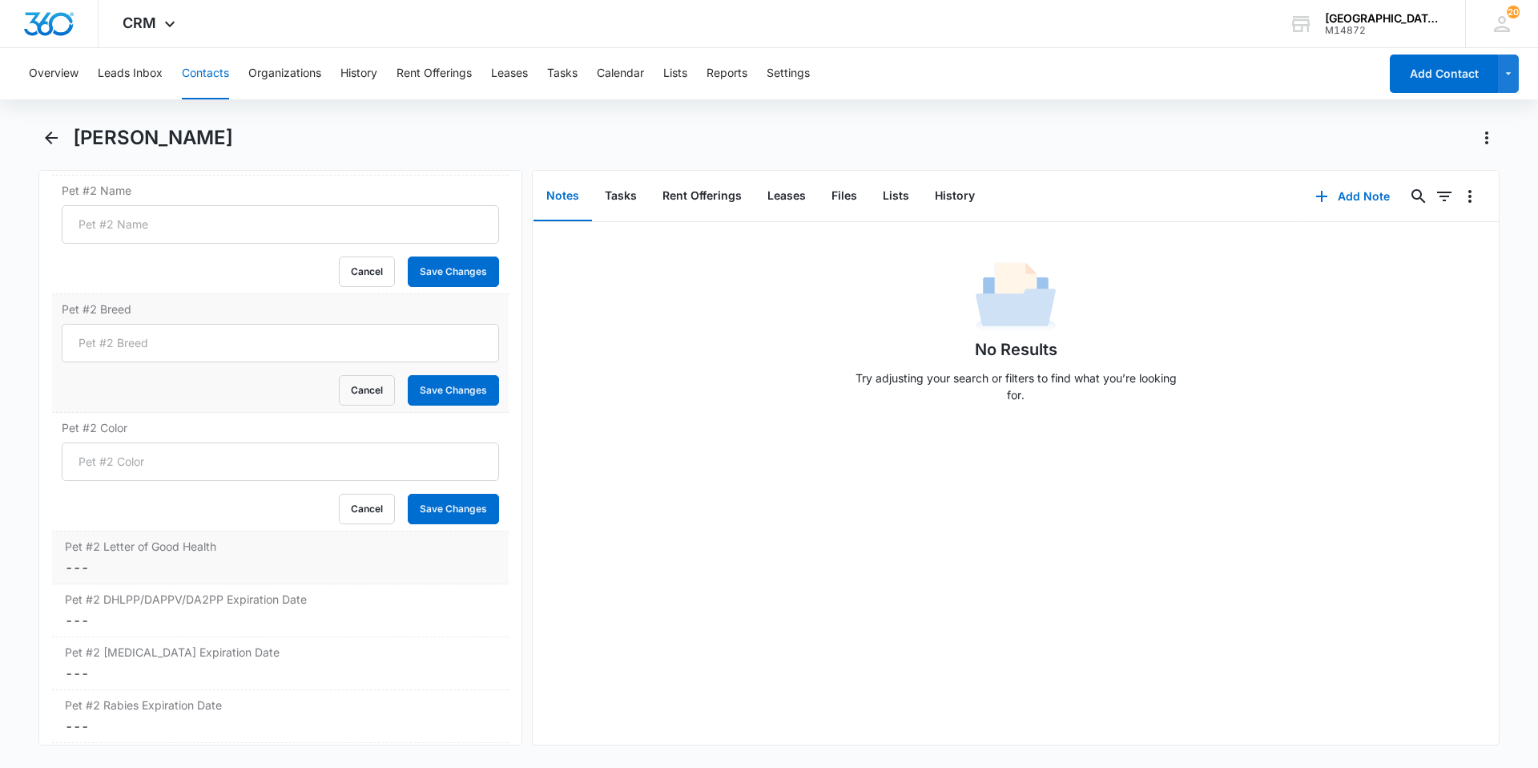
click at [171, 552] on label "Pet #2 Letter of Good Health" at bounding box center [280, 546] width 431 height 17
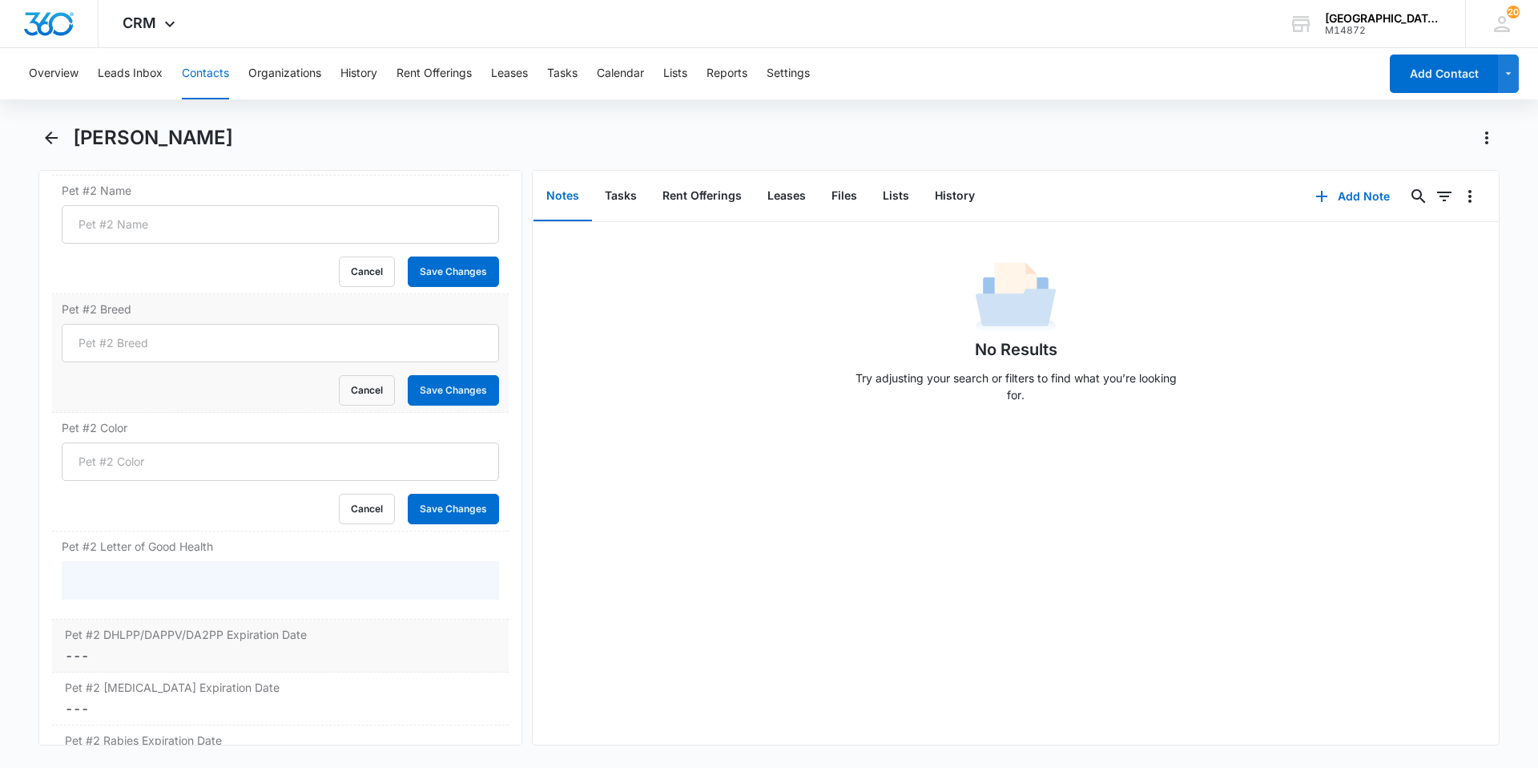
click at [186, 653] on div "Pet #2 DHLPP/DAPPV/DA2PP Expiration Date Cancel Save Changes ---" at bounding box center [280, 645] width 457 height 53
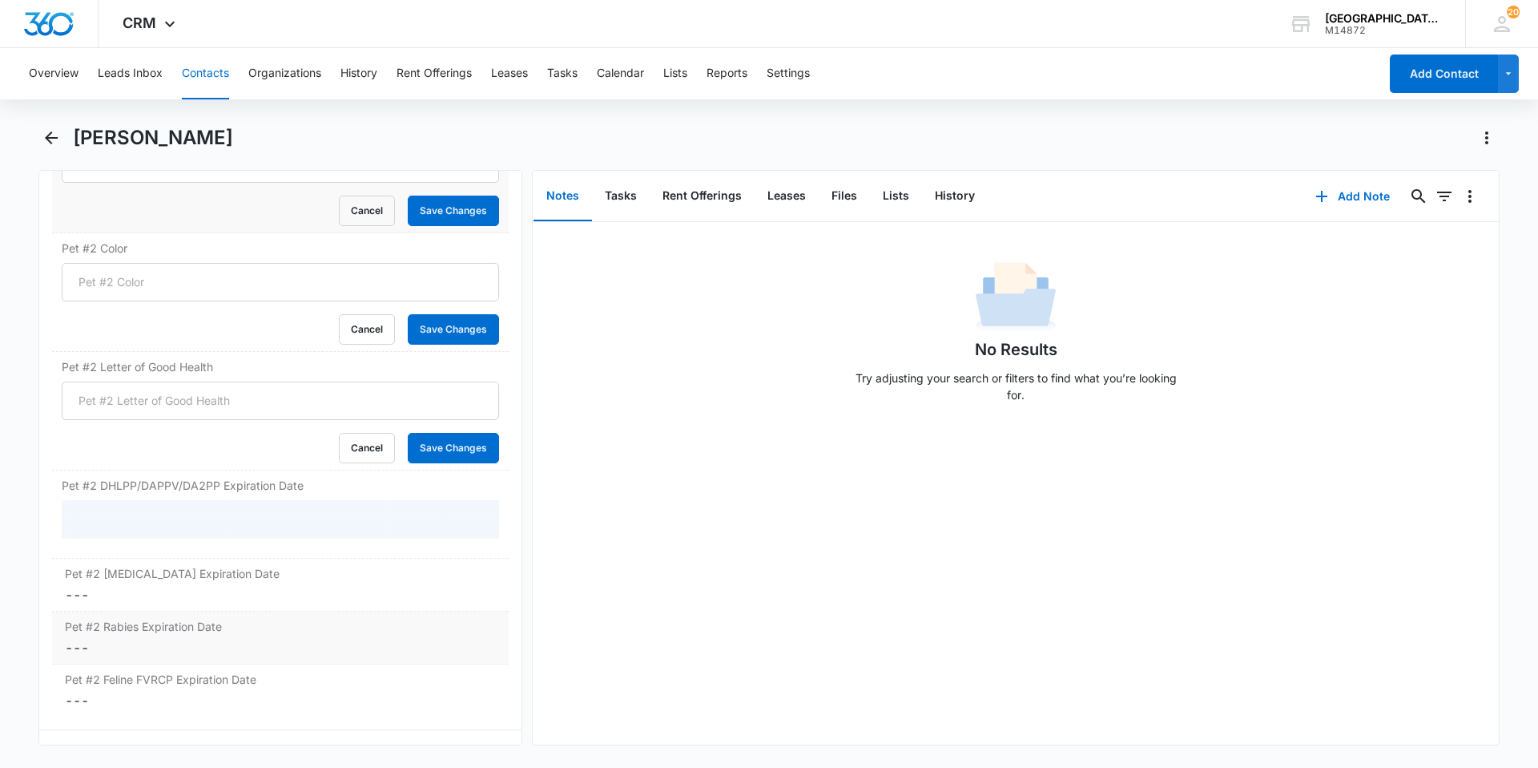
scroll to position [3205, 0]
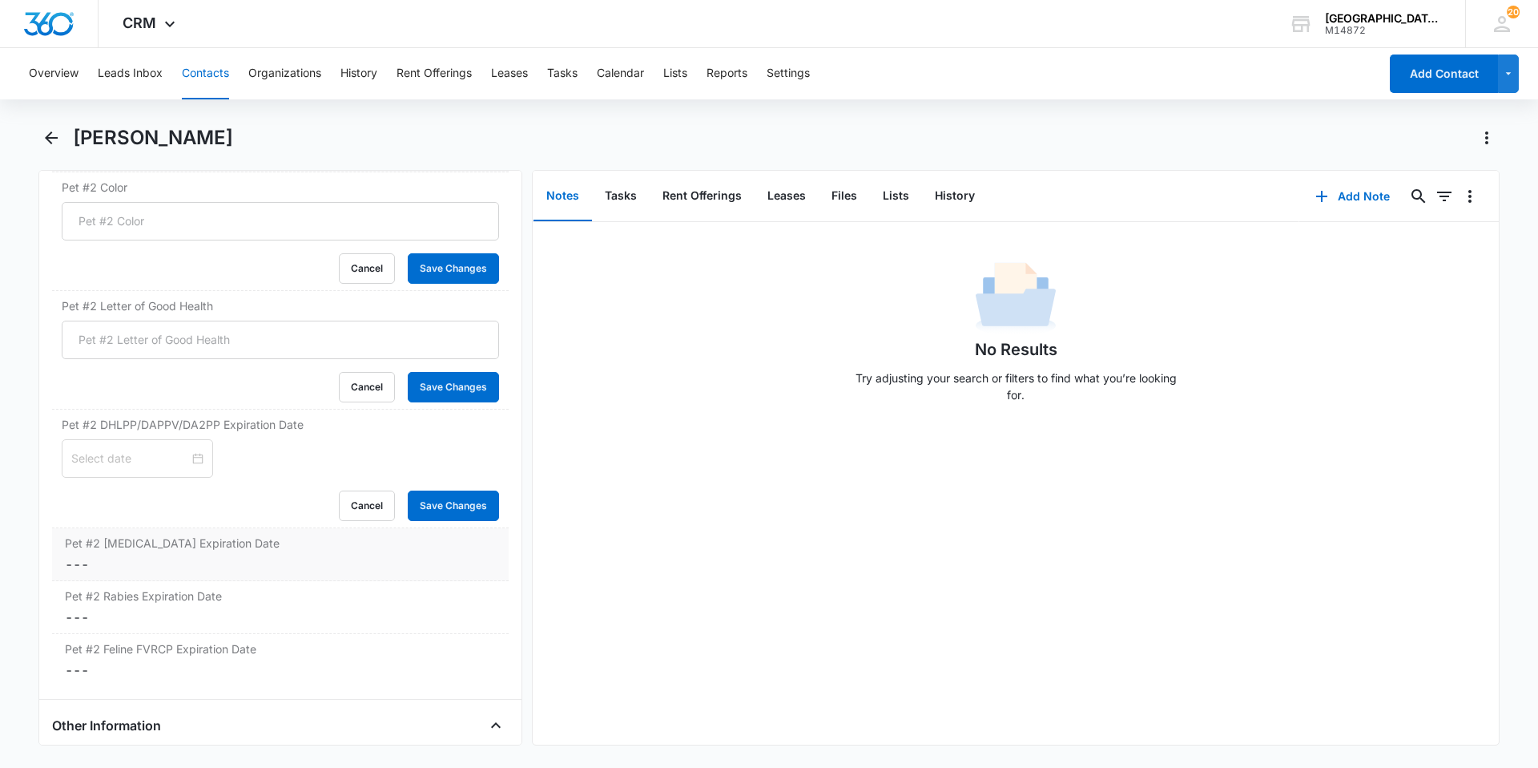
click at [183, 550] on label "Pet #2 [MEDICAL_DATA] Expiration Date" at bounding box center [280, 542] width 431 height 17
click at [180, 637] on label "Pet #2 Rabies Expiration Date" at bounding box center [280, 631] width 431 height 17
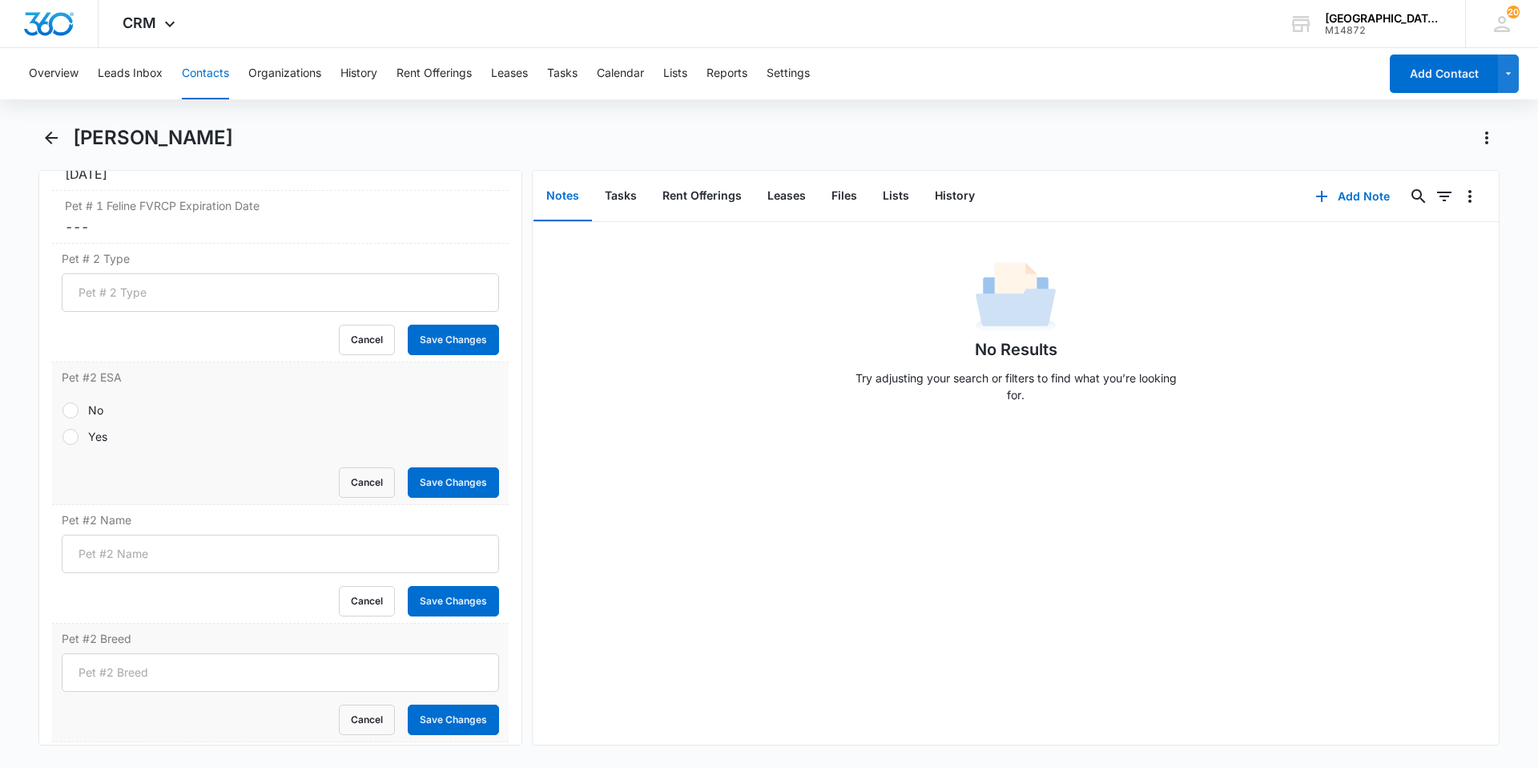
scroll to position [2564, 0]
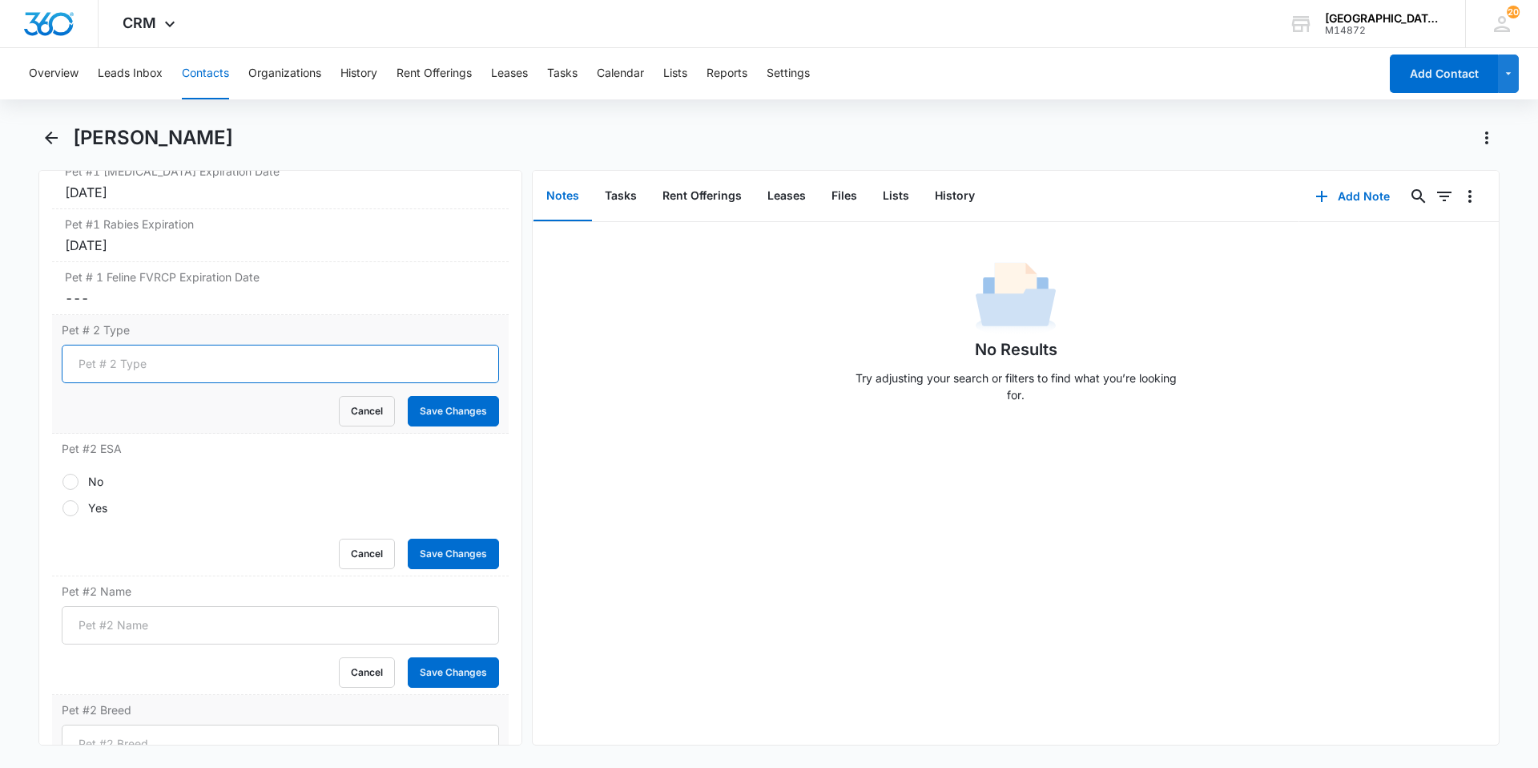
click at [155, 364] on input "Pet # 2 Type" at bounding box center [280, 364] width 437 height 38
type input "Dog"
click at [408, 396] on button "Save Changes" at bounding box center [453, 411] width 91 height 30
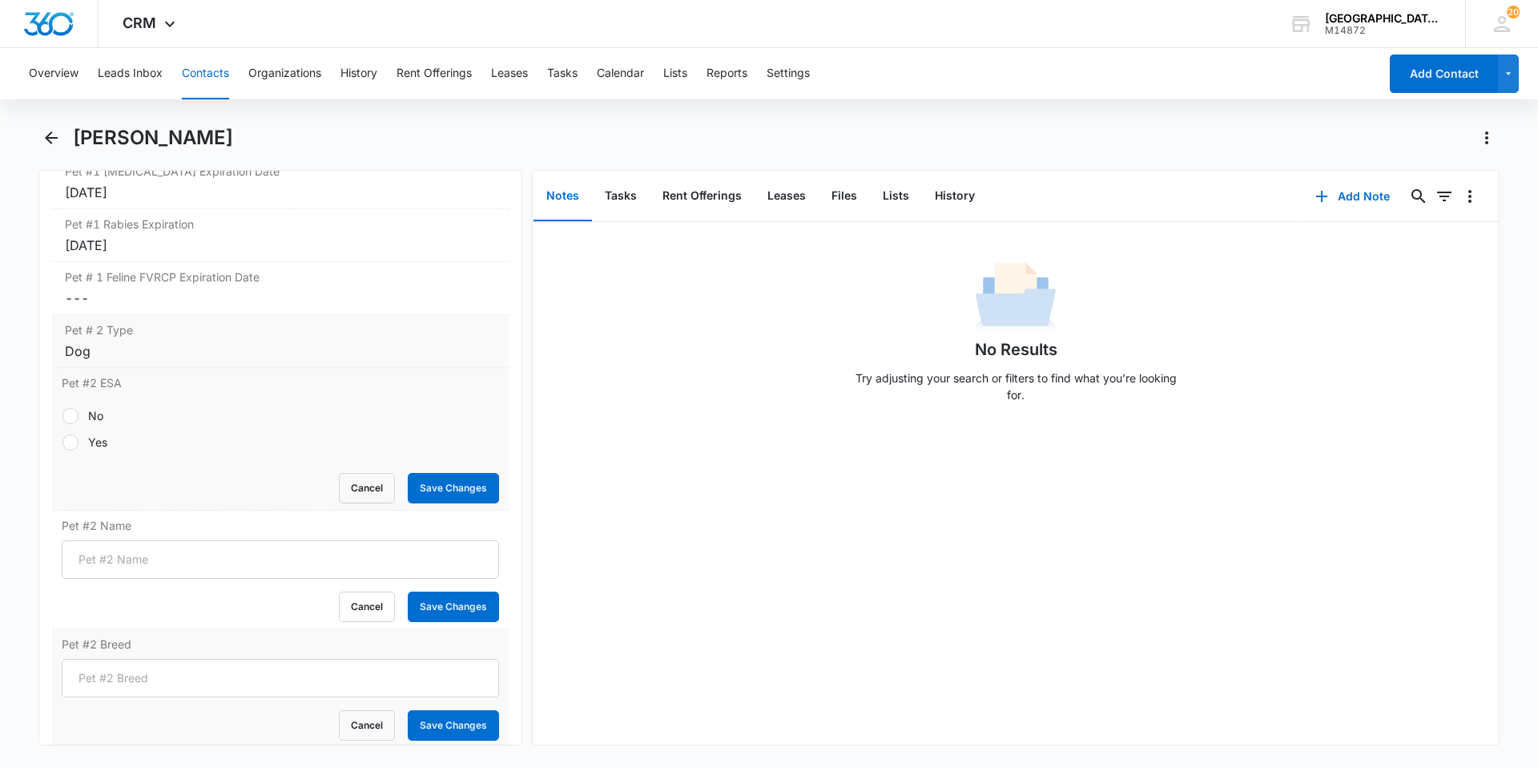
click at [87, 440] on label "Yes" at bounding box center [280, 441] width 437 height 17
click at [62, 441] on input "Yes" at bounding box center [62, 441] width 1 height 1
radio input "true"
click at [460, 494] on button "Save Changes" at bounding box center [453, 488] width 91 height 30
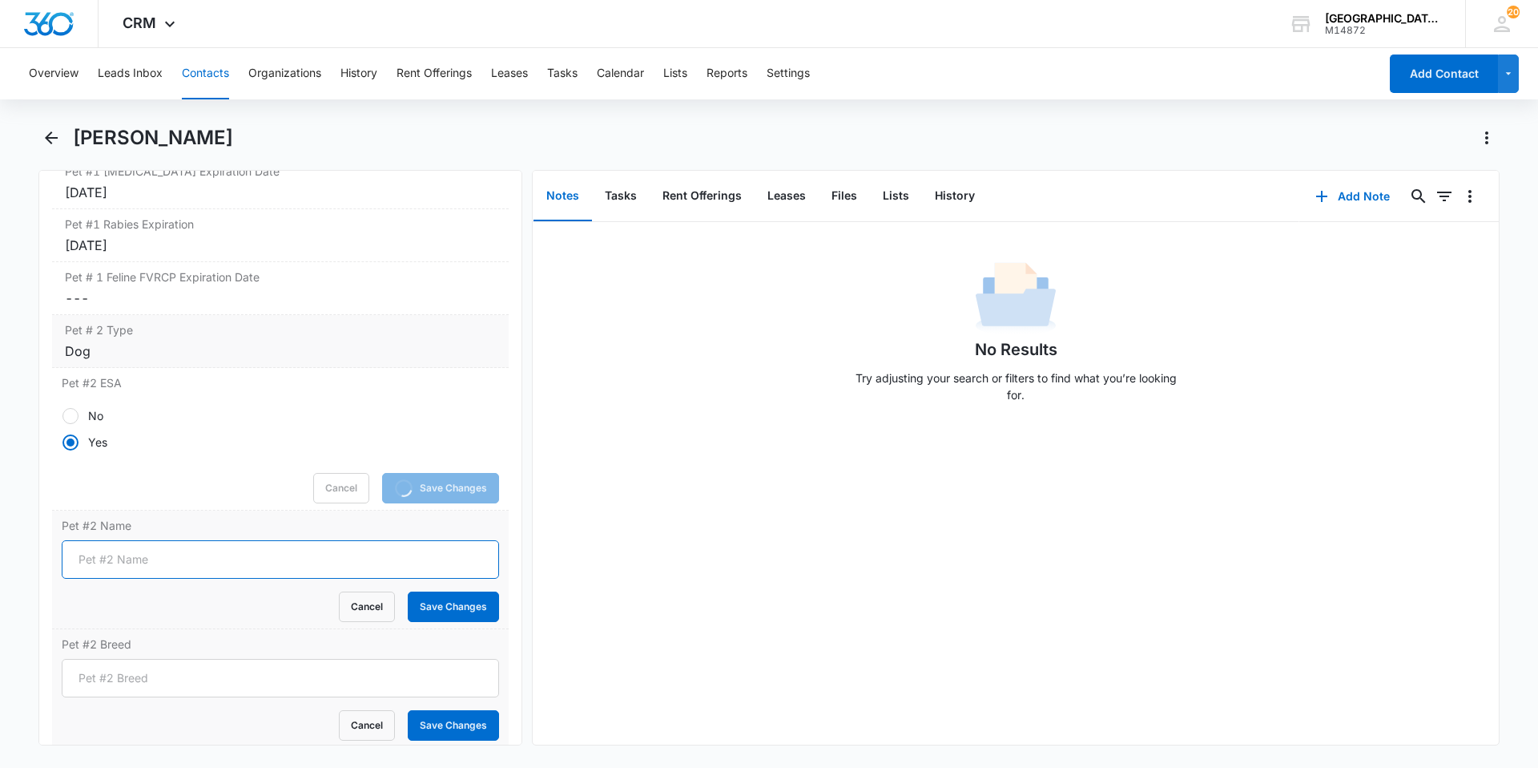
click at [206, 564] on input "Pet #2 Name" at bounding box center [280, 559] width 437 height 38
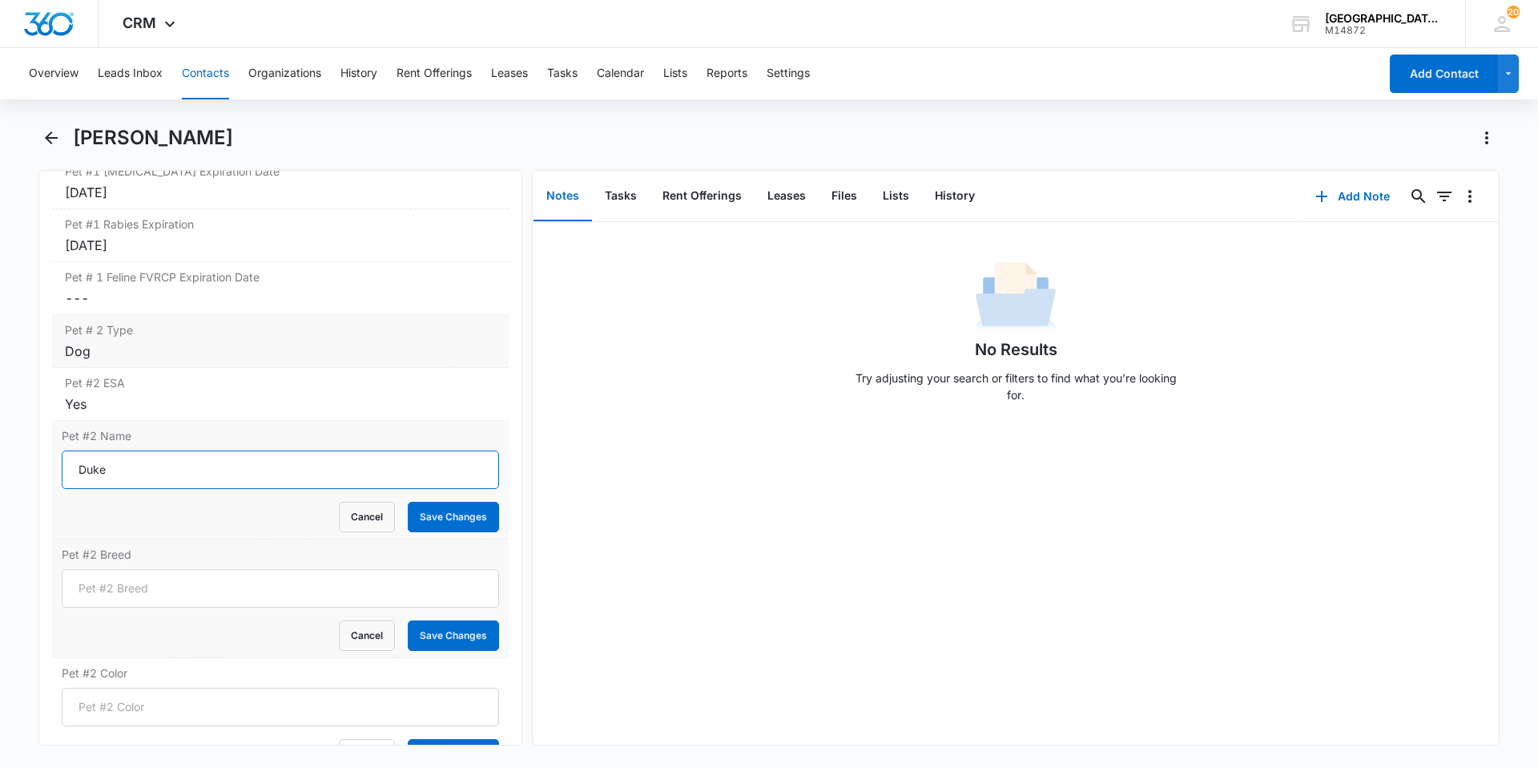
type input "Duke"
click at [408, 502] on button "Save Changes" at bounding box center [453, 517] width 91 height 30
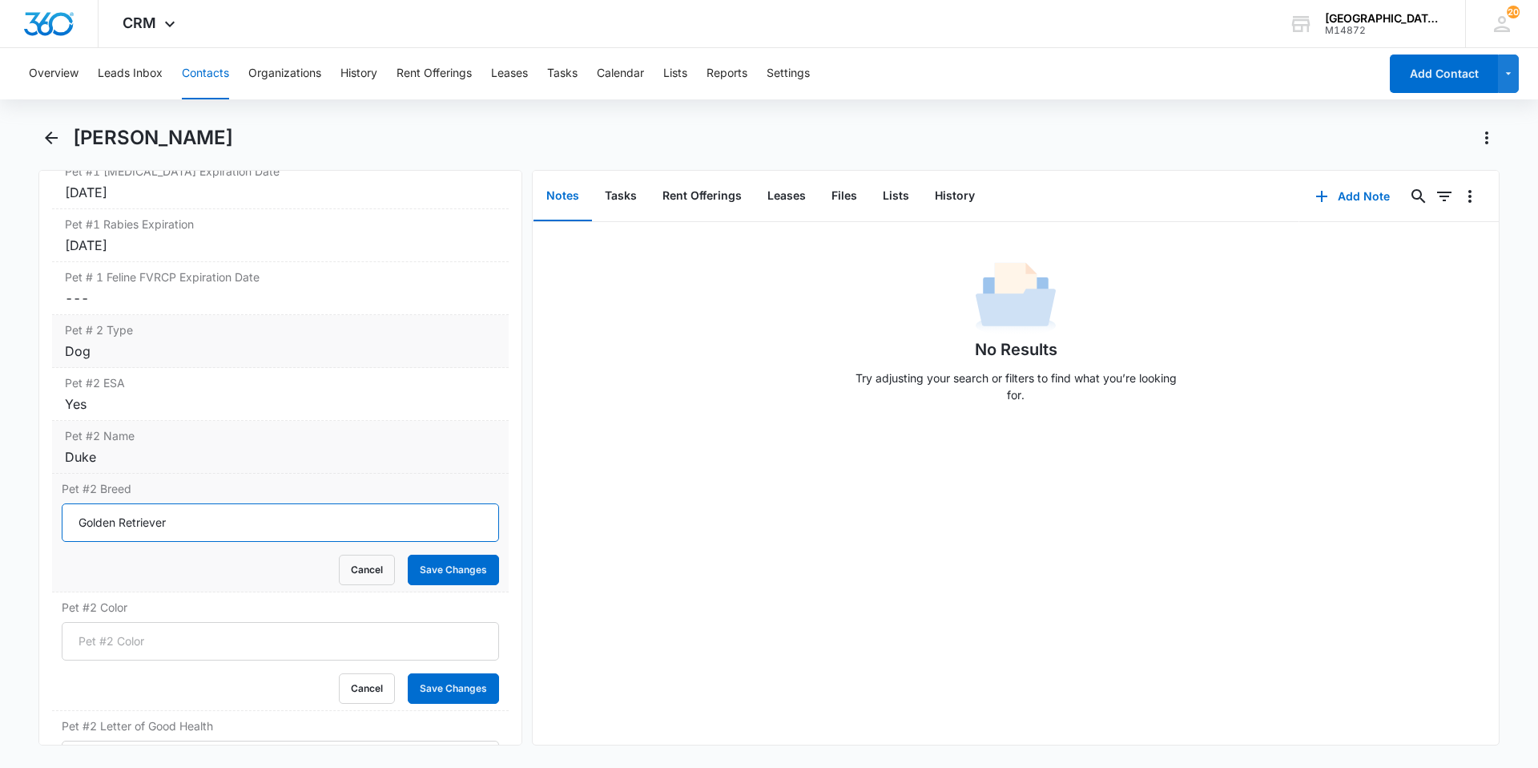
type input "Golden Retriever"
click at [408, 554] on button "Save Changes" at bounding box center [453, 569] width 91 height 30
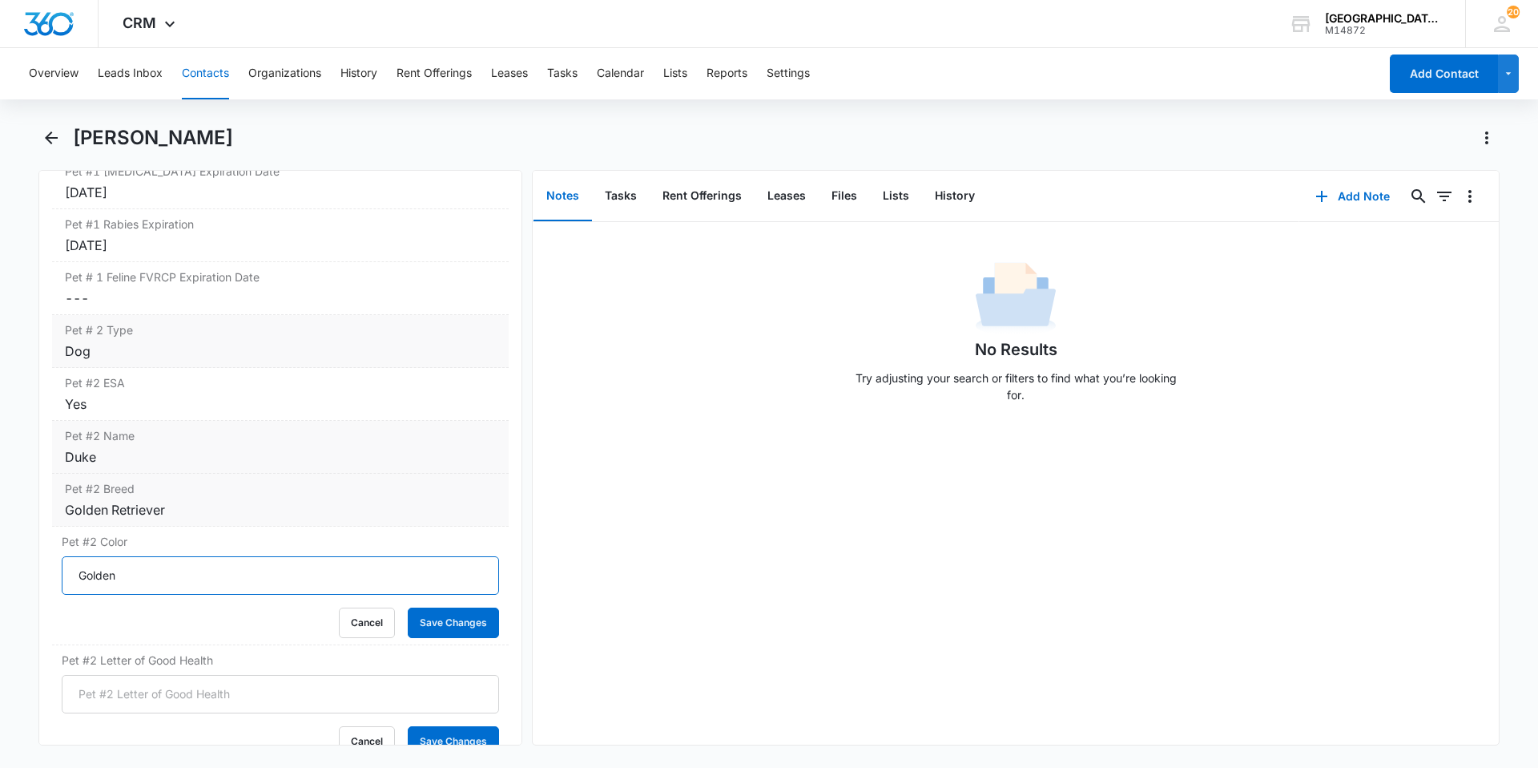
type input "Golden"
click at [408, 607] on button "Save Changes" at bounding box center [453, 622] width 91 height 30
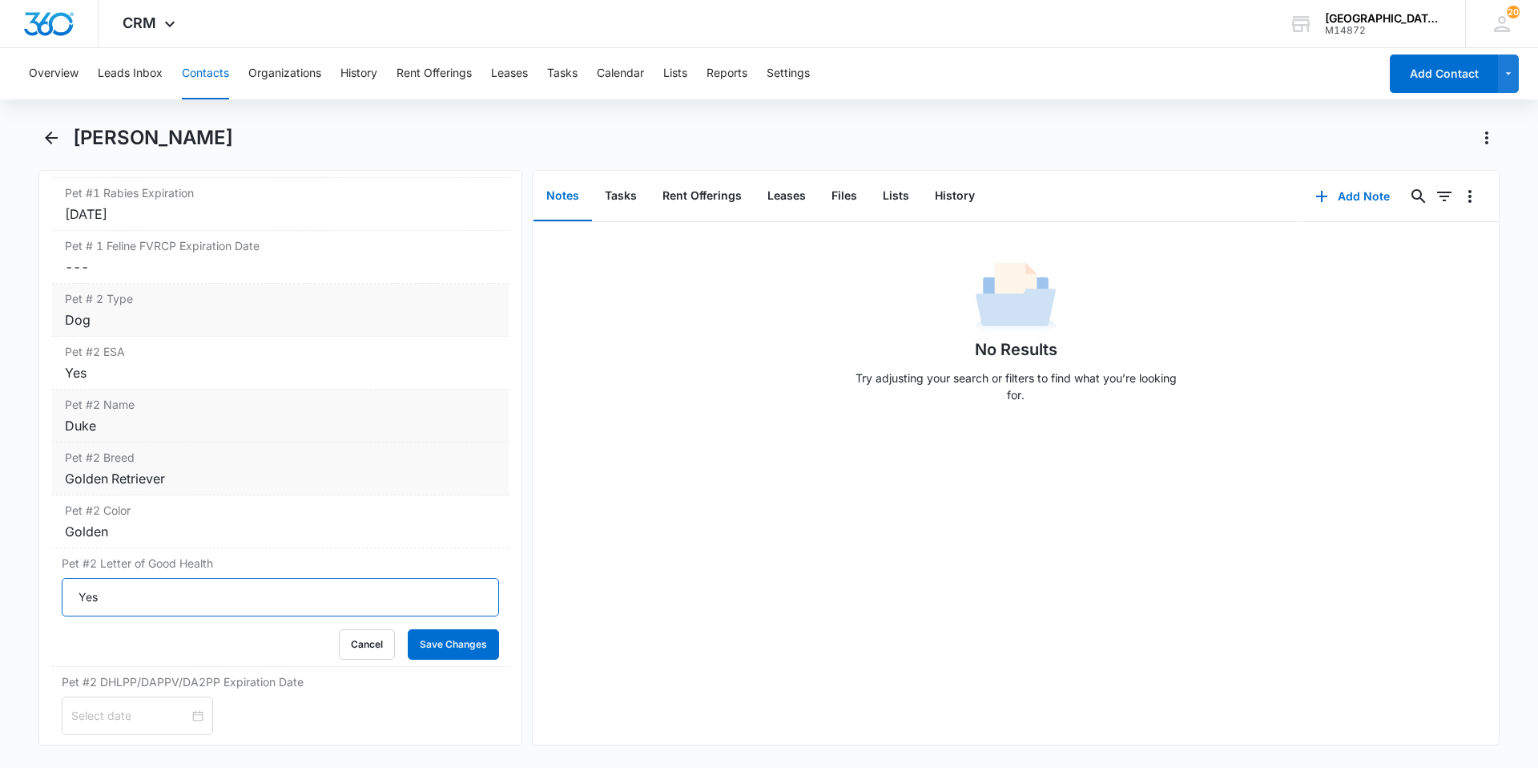
type input "Yes"
click at [408, 629] on button "Save Changes" at bounding box center [453, 644] width 91 height 30
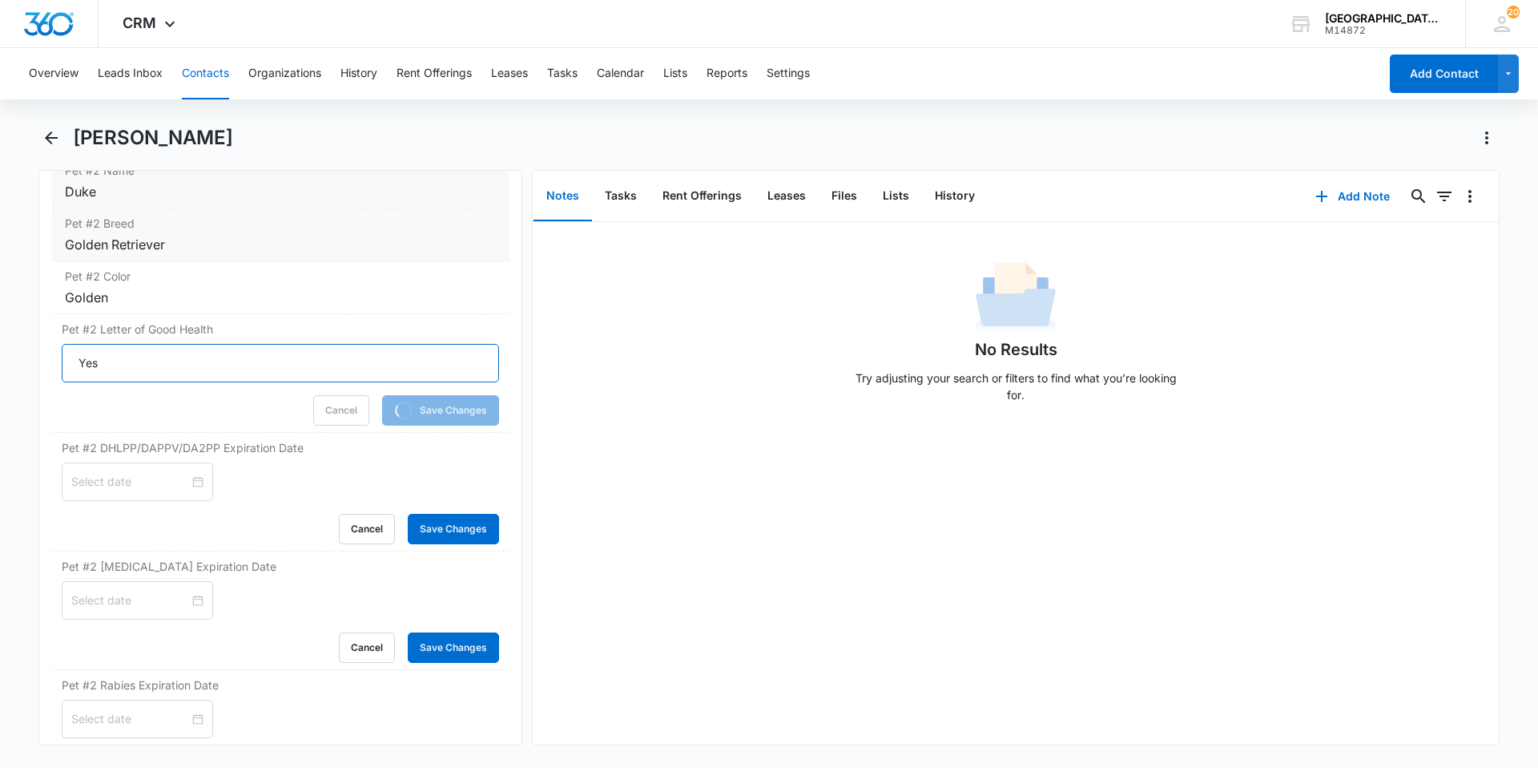
scroll to position [2836, 0]
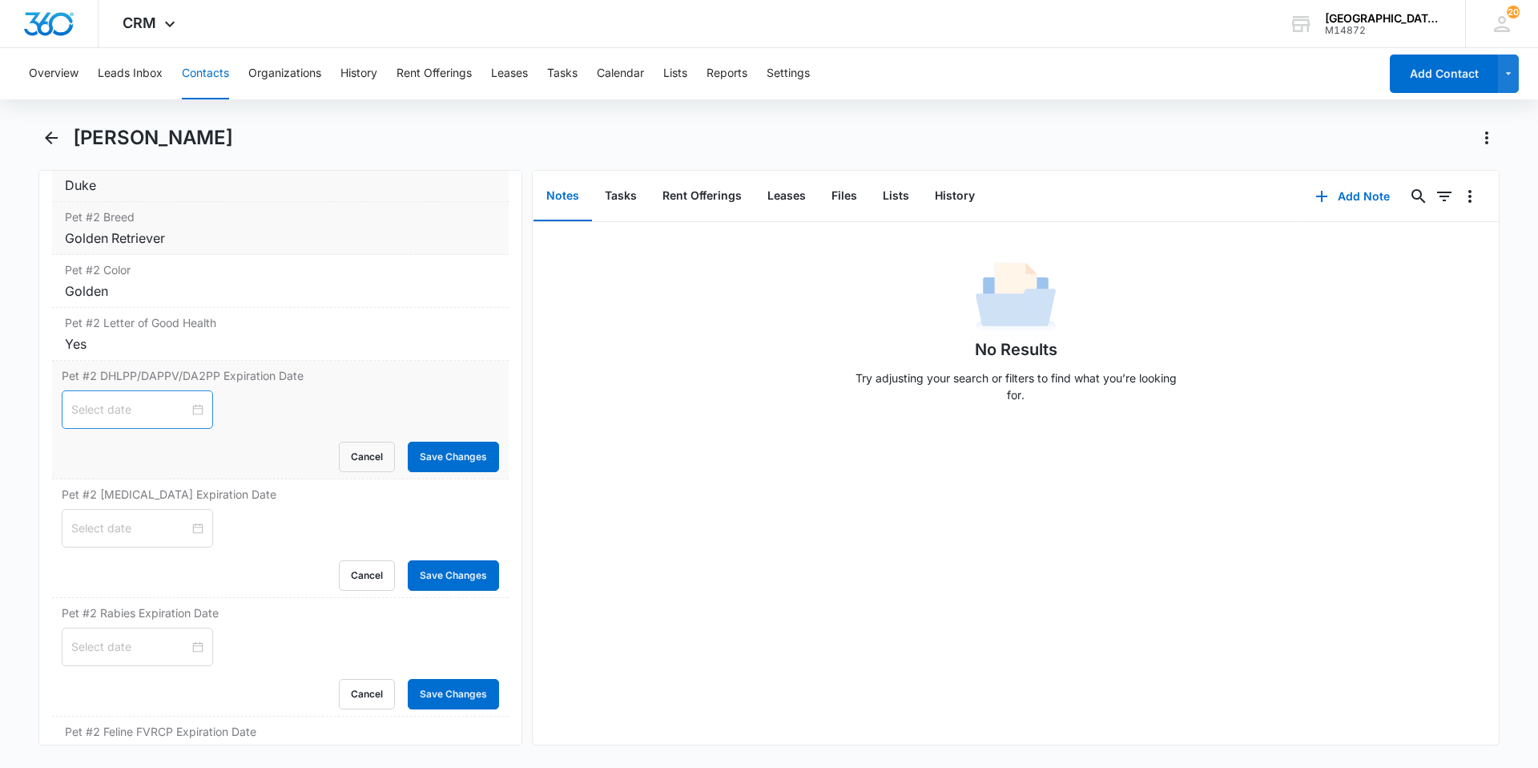
click at [189, 416] on div at bounding box center [137, 410] width 132 height 18
click at [183, 447] on button "2025" at bounding box center [187, 448] width 28 height 32
click at [161, 603] on div "2026" at bounding box center [174, 596] width 48 height 19
type input "[DATE]"
click at [151, 449] on button "Oct" at bounding box center [156, 448] width 19 height 32
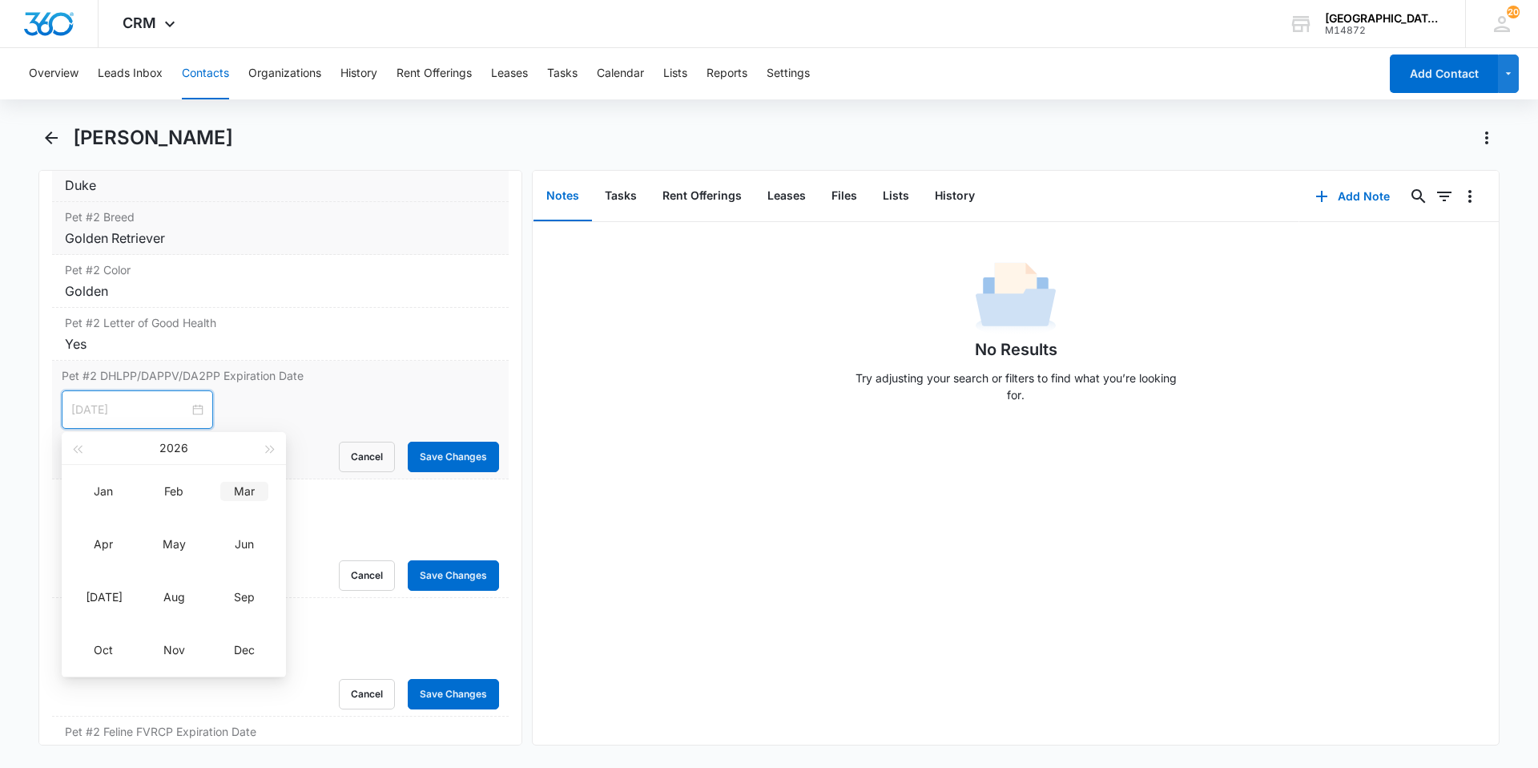
type input "Mar 10, 2026"
click at [237, 496] on div "Mar" at bounding box center [244, 491] width 48 height 19
type input "Mar 28, 2026"
click at [255, 576] on div "28" at bounding box center [258, 580] width 19 height 19
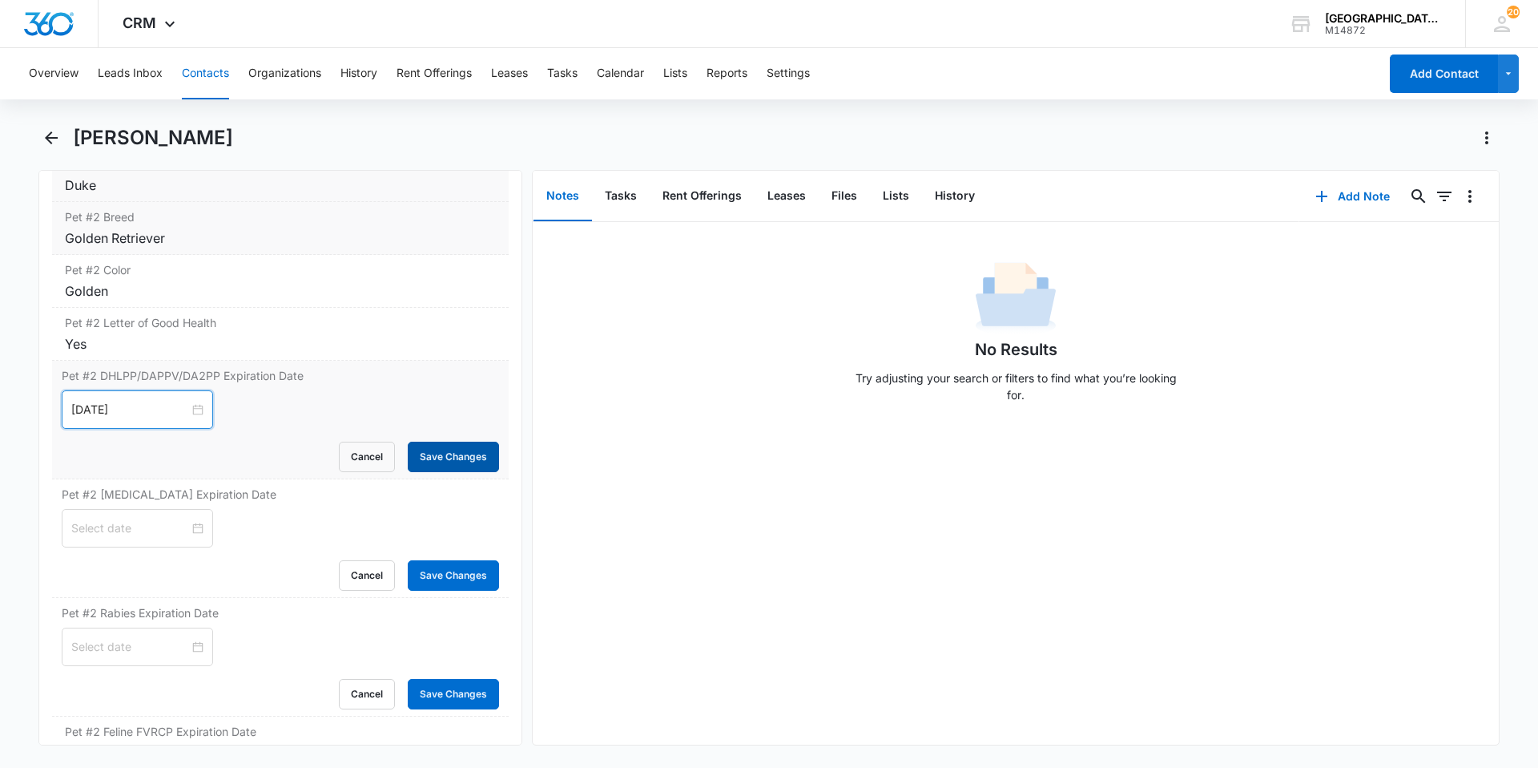
click at [427, 445] on button "Save Changes" at bounding box center [453, 456] width 91 height 30
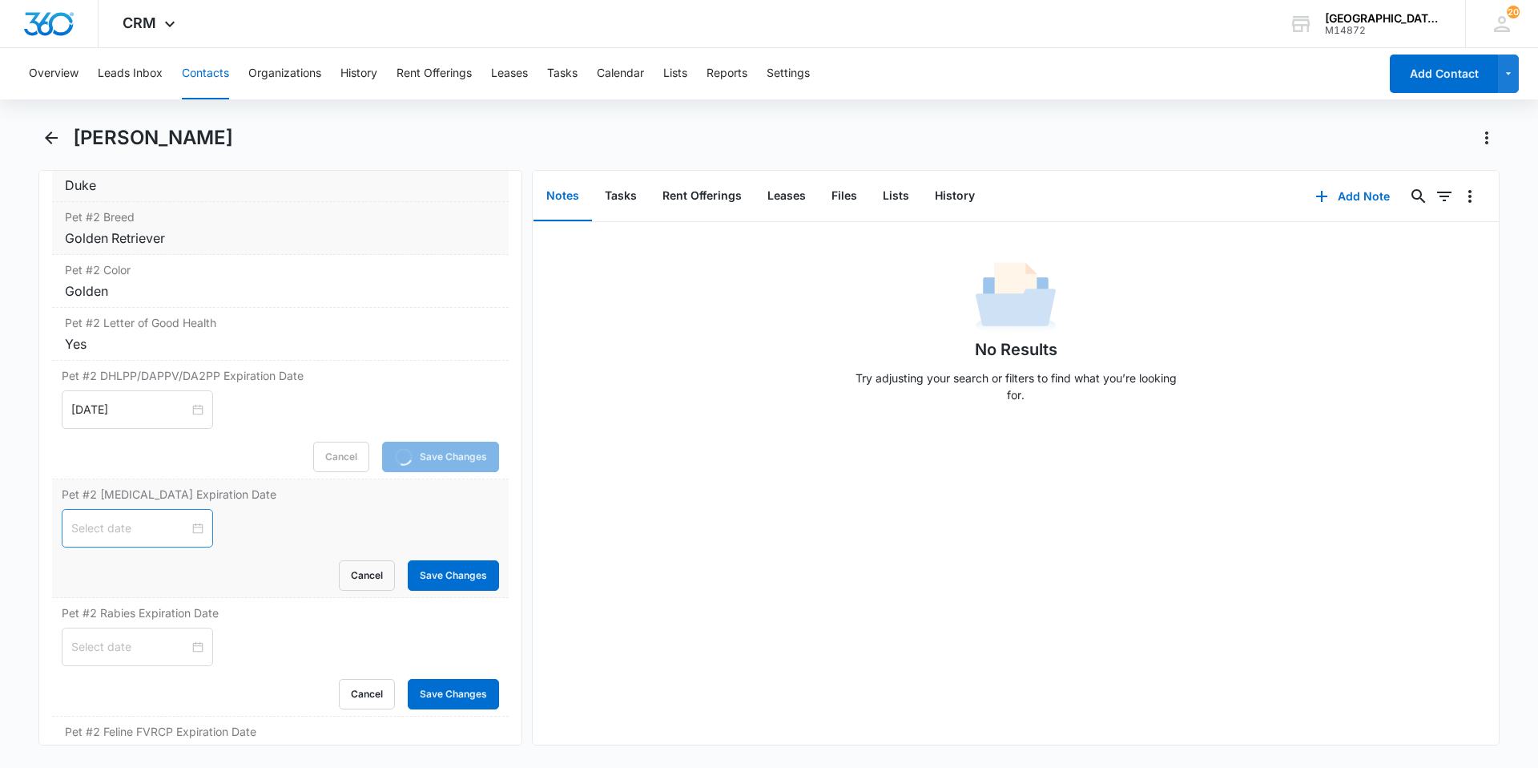
click at [185, 533] on div at bounding box center [137, 528] width 132 height 18
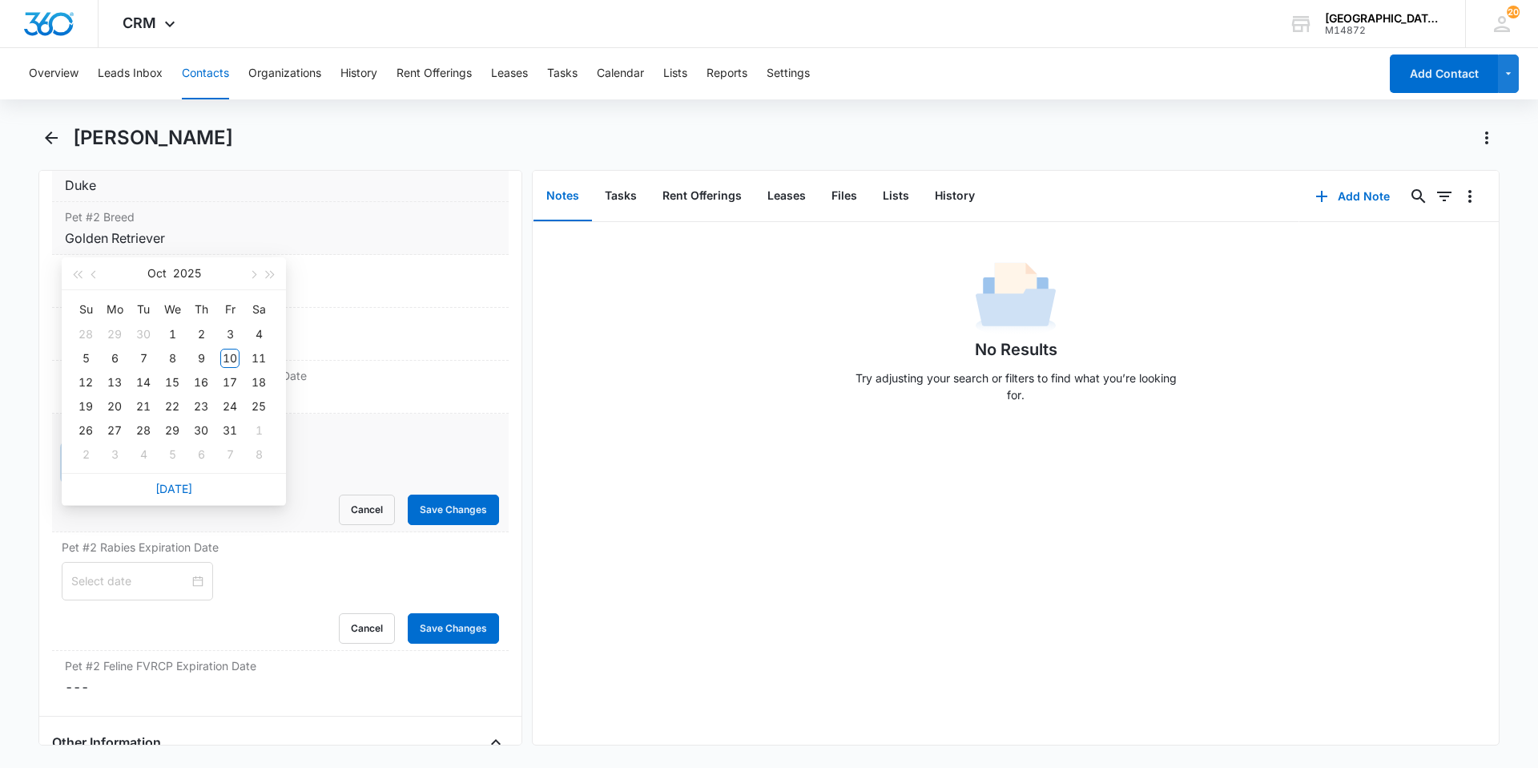
type input "[DATE]"
click at [186, 282] on button "2025" at bounding box center [187, 273] width 28 height 32
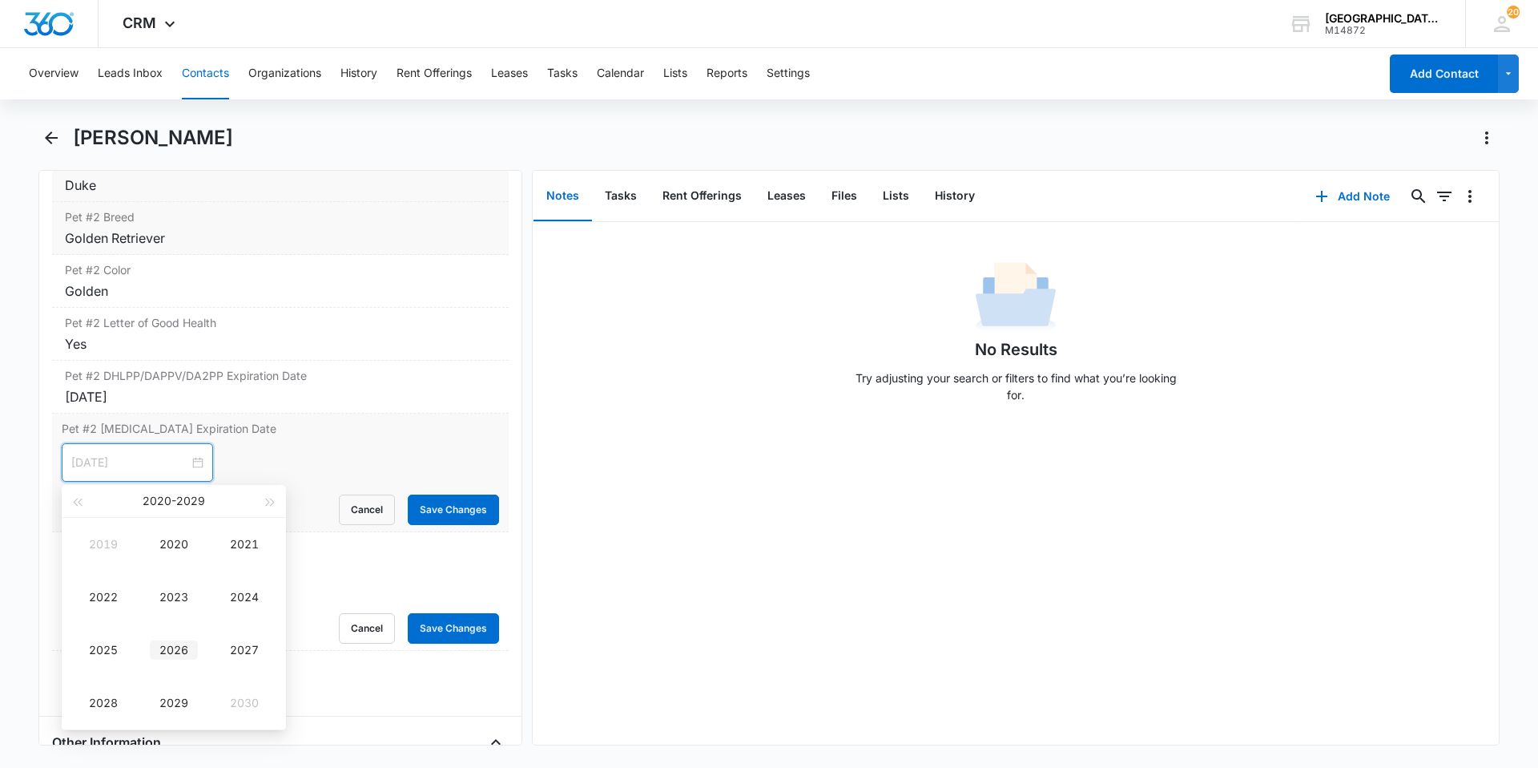
click at [164, 643] on div "2026" at bounding box center [174, 649] width 48 height 19
type input "[DATE]"
click at [153, 494] on button "Oct" at bounding box center [156, 501] width 19 height 32
type input "[DATE]"
click at [113, 542] on div "Jan" at bounding box center [103, 543] width 48 height 19
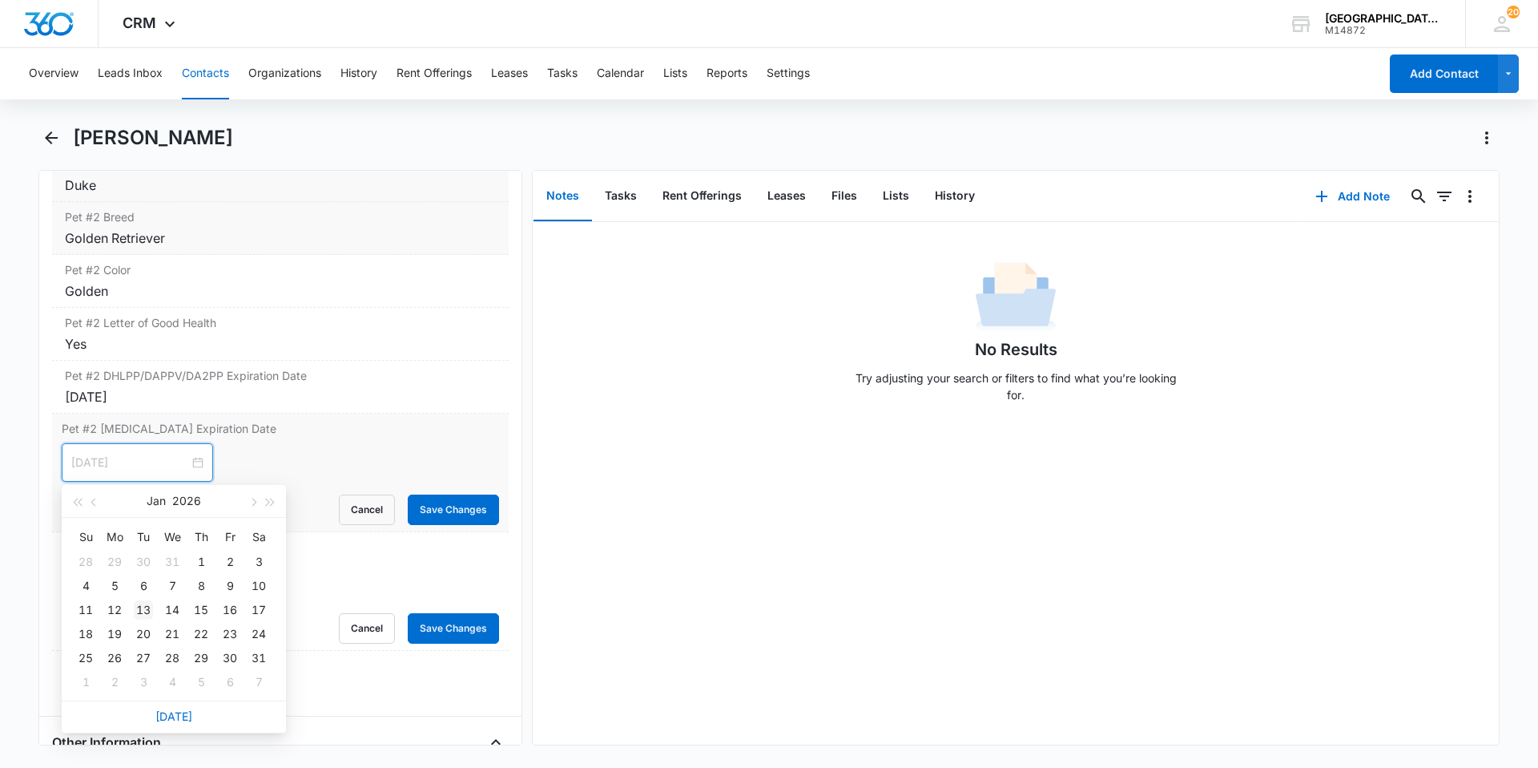
type input "[DATE]"
click at [135, 611] on div "13" at bounding box center [143, 609] width 19 height 19
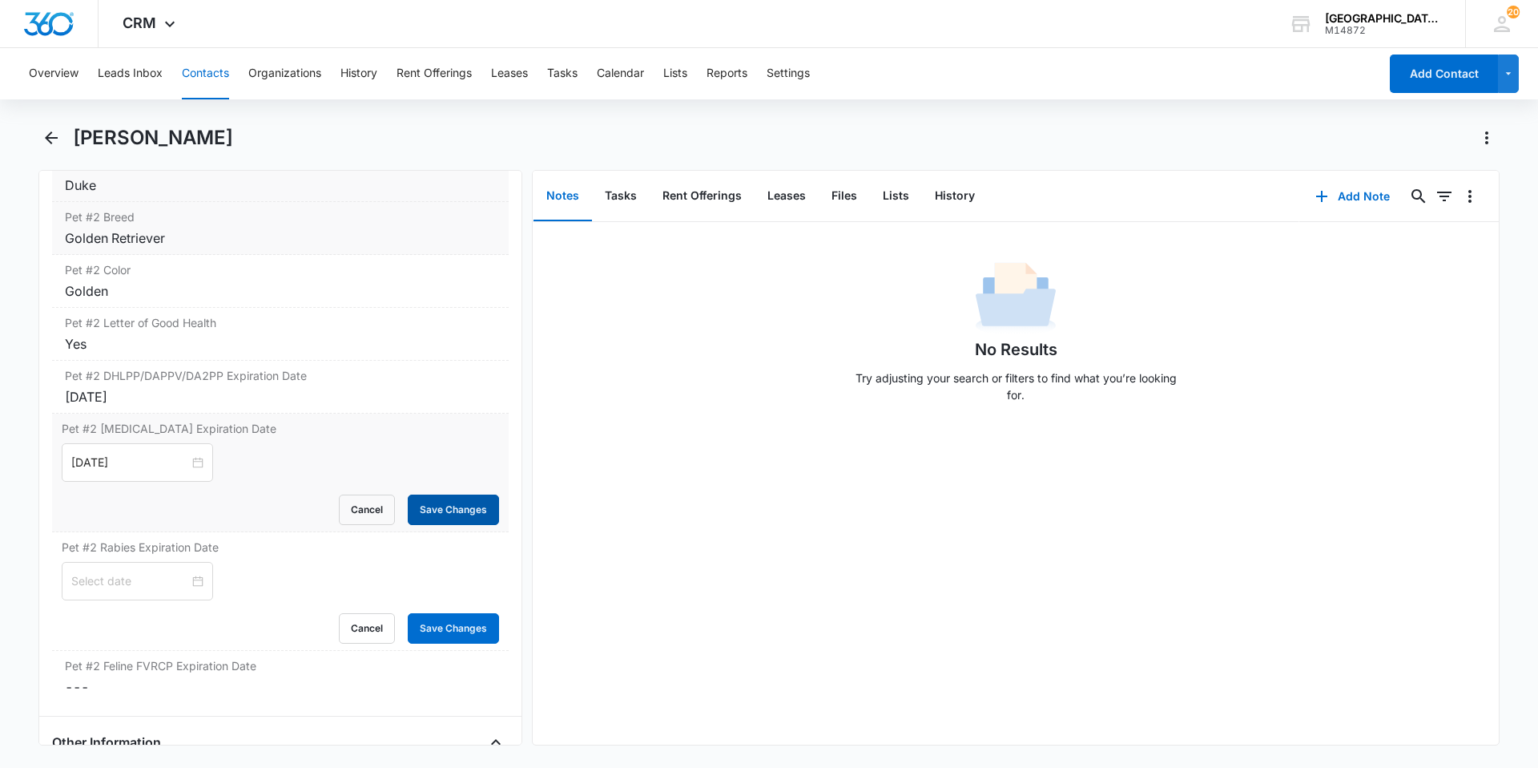
click at [410, 518] on button "Save Changes" at bounding box center [453, 509] width 91 height 30
click at [191, 578] on div at bounding box center [137, 581] width 151 height 38
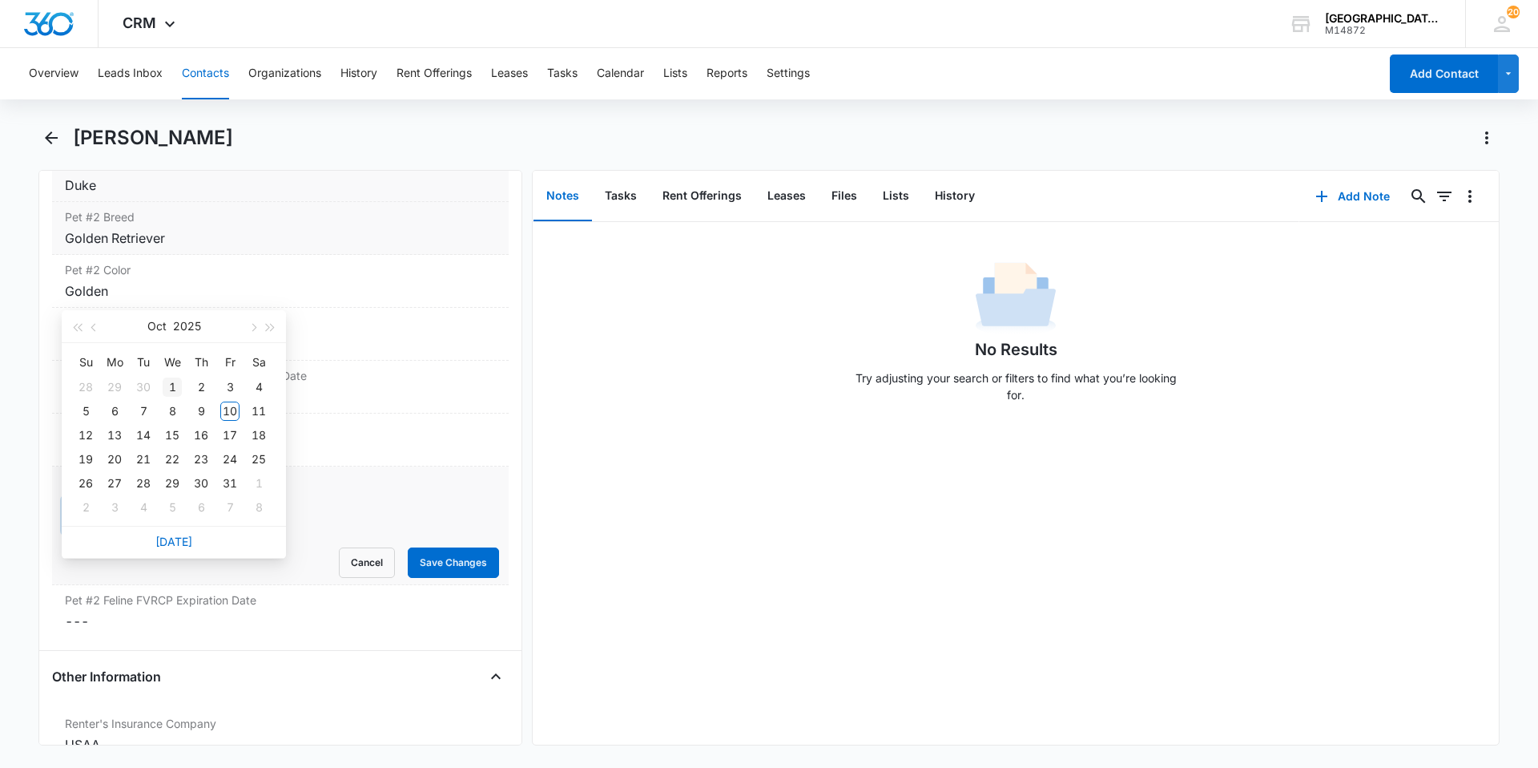
type input "[DATE]"
click at [188, 329] on button "2025" at bounding box center [187, 326] width 28 height 32
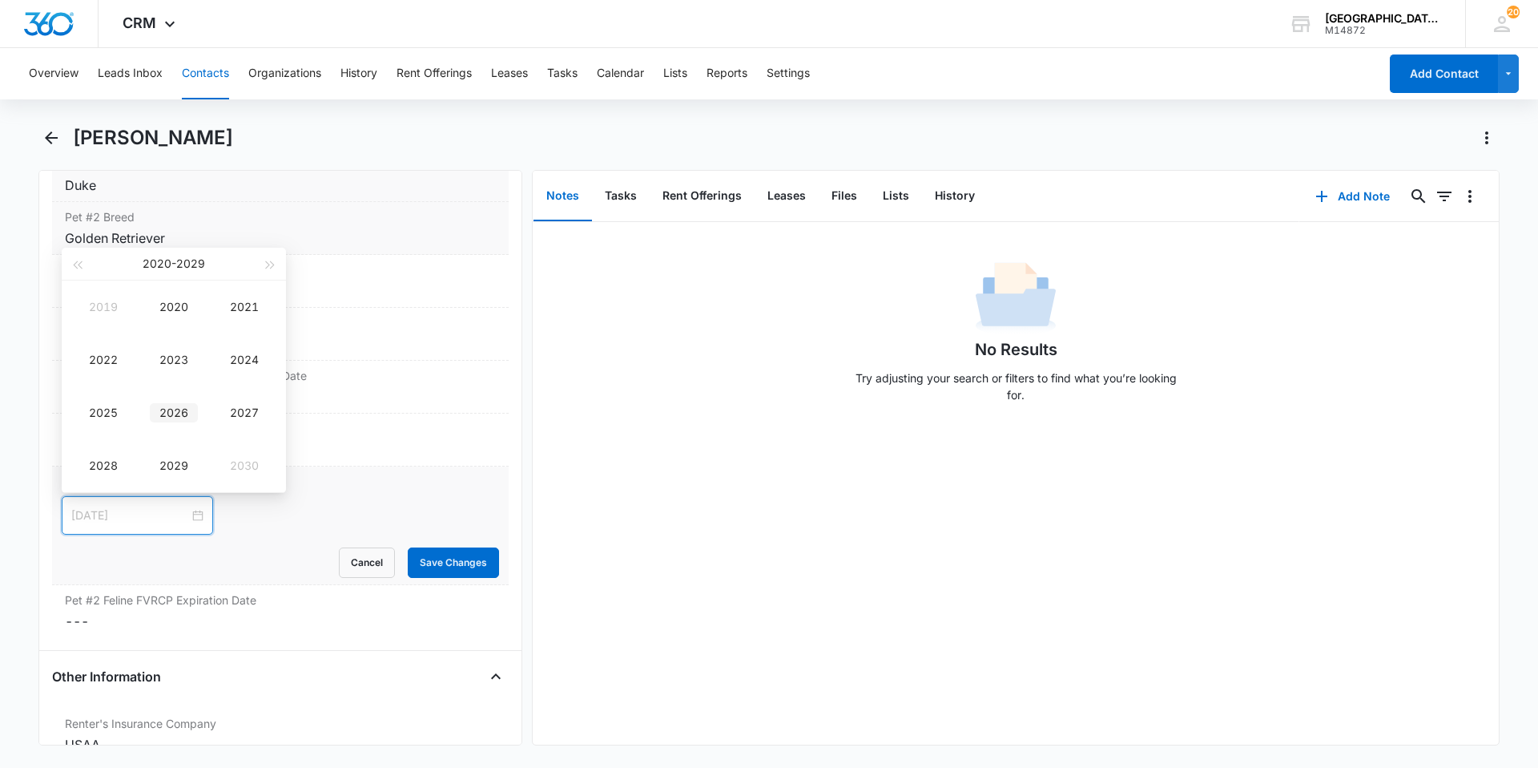
click at [173, 417] on div "2026" at bounding box center [174, 412] width 48 height 19
type input "[DATE]"
click at [153, 263] on button "Oct" at bounding box center [156, 260] width 19 height 32
type input "Mar 10, 2026"
click at [257, 312] on div "Mar" at bounding box center [244, 306] width 48 height 19
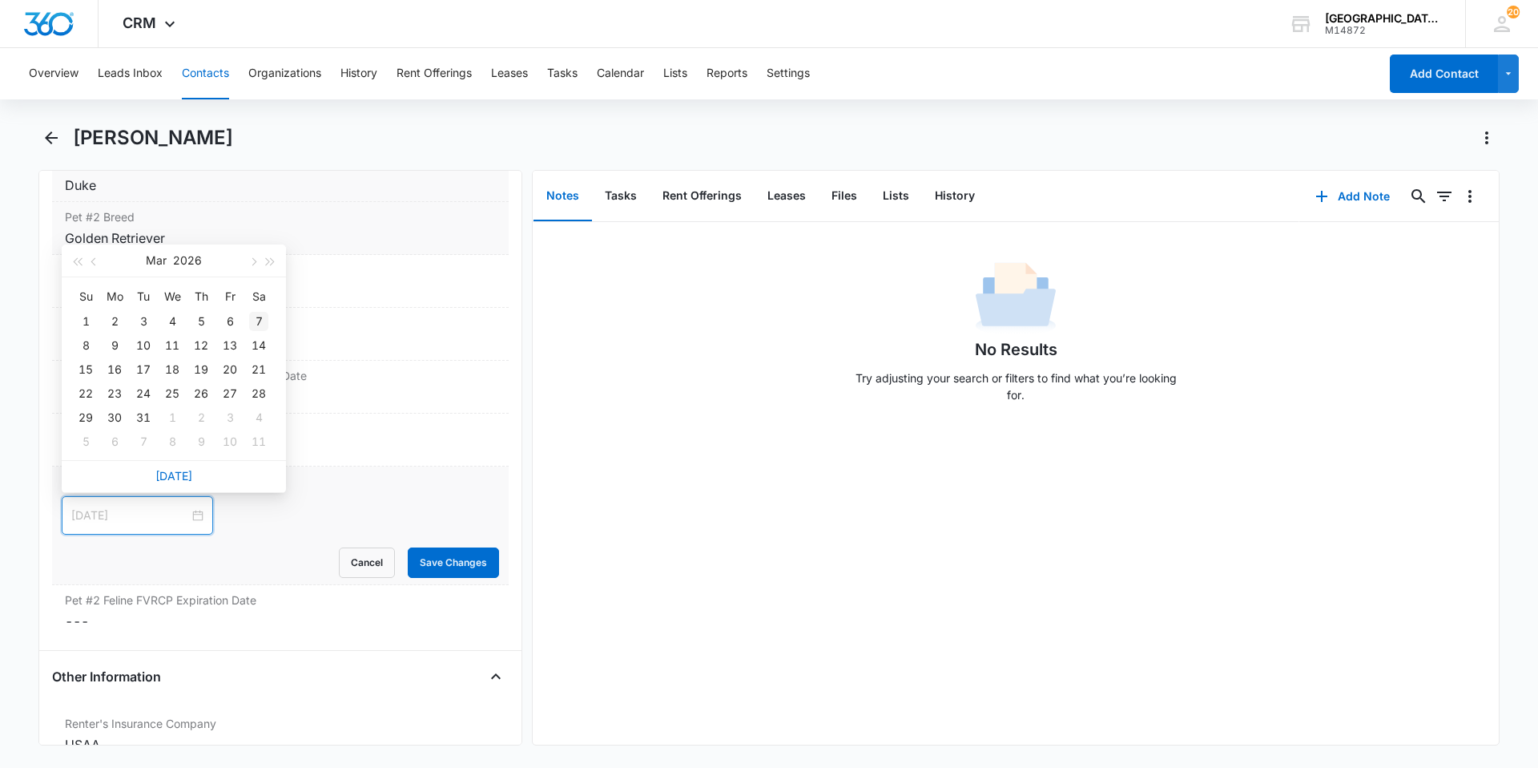
type input "Mar 7, 2026"
click at [252, 323] on div "7" at bounding box center [258, 321] width 19 height 19
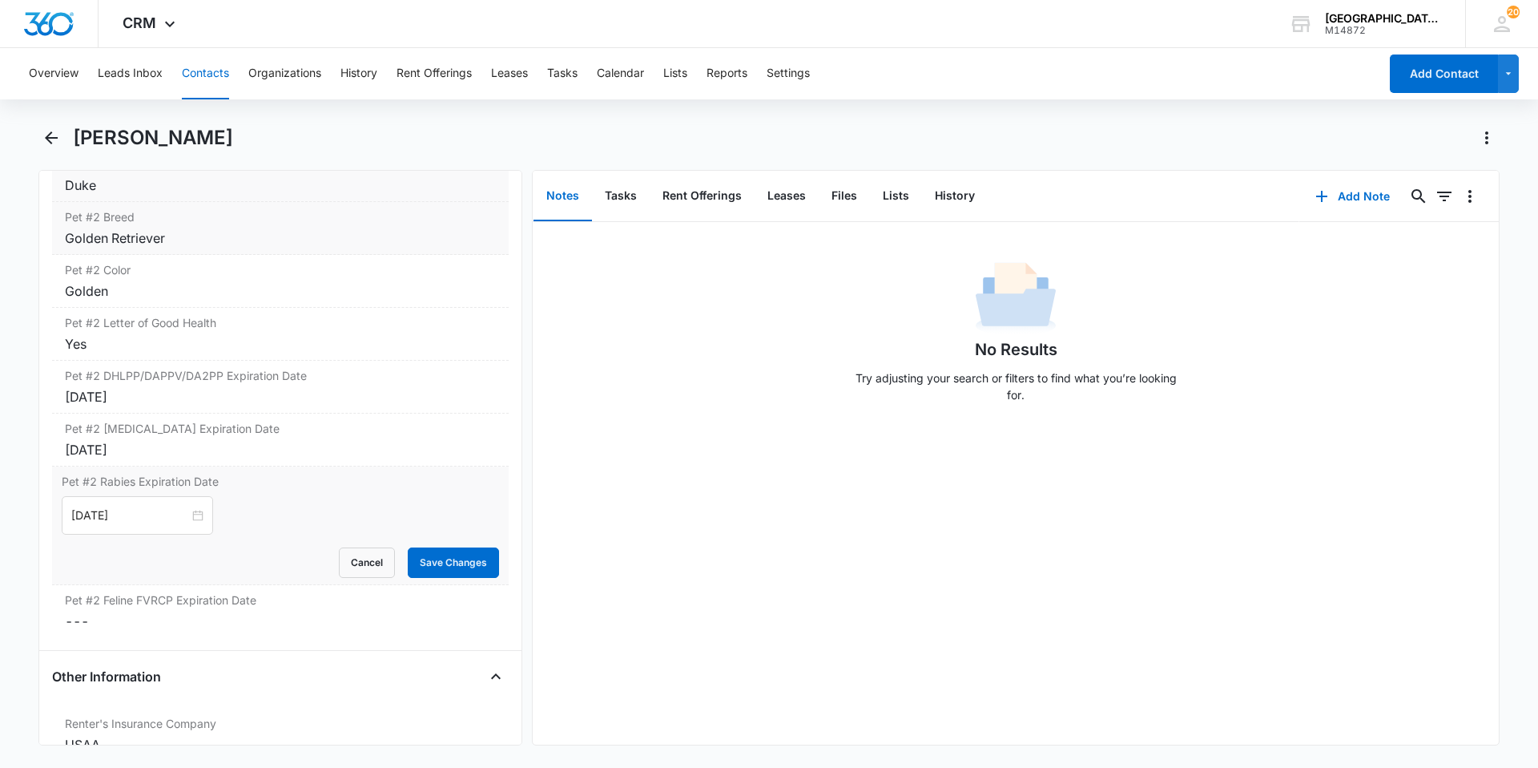
click at [419, 545] on form "Mar 7, 2026 Mar 2026 Su Mo Tu We Th Fr Sa 1 2 3 4 5 6 7 8 9 10 11 12 13 14 15 1…" at bounding box center [280, 537] width 437 height 82
click at [419, 548] on button "Save Changes" at bounding box center [453, 562] width 91 height 30
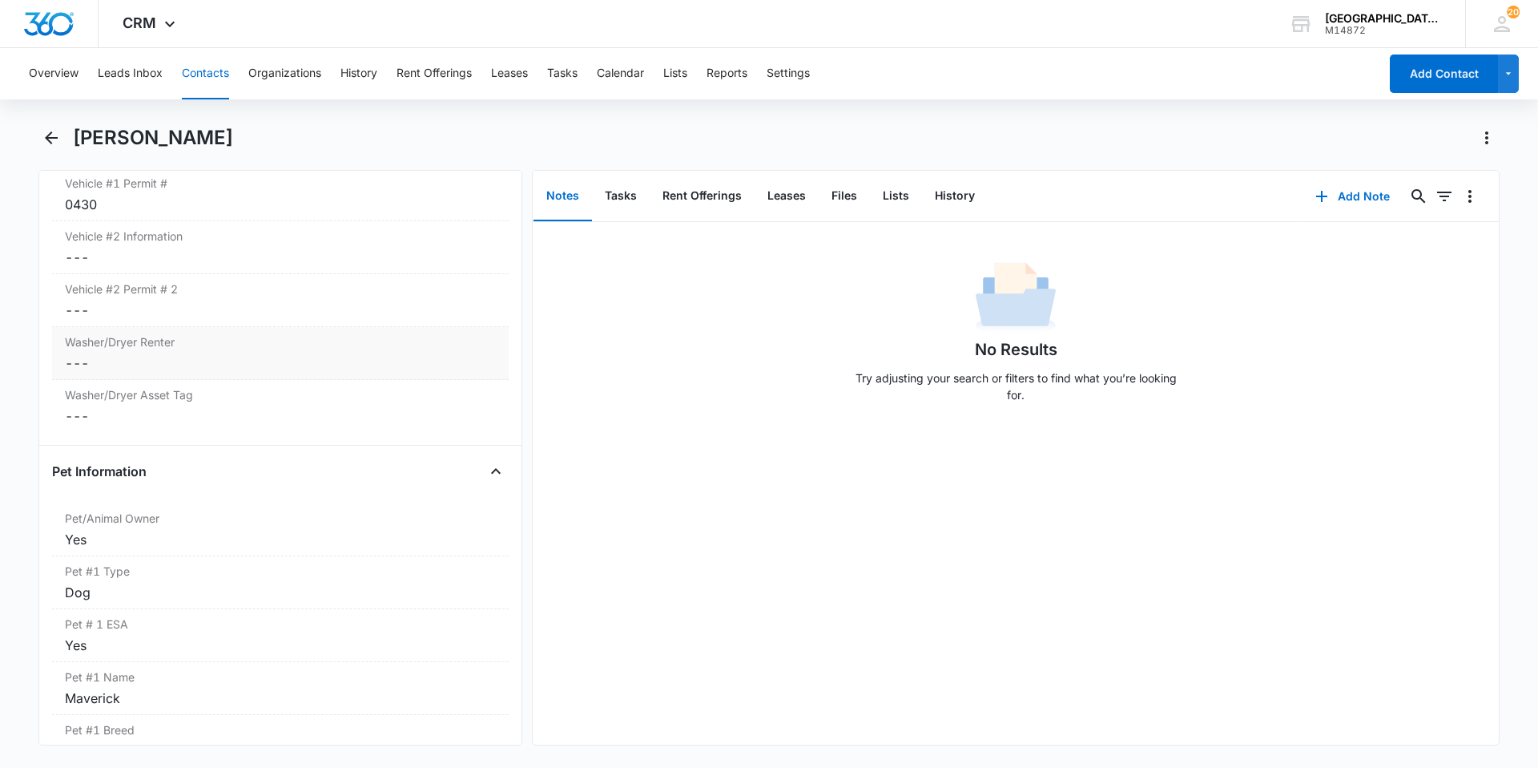
scroll to position [1634, 0]
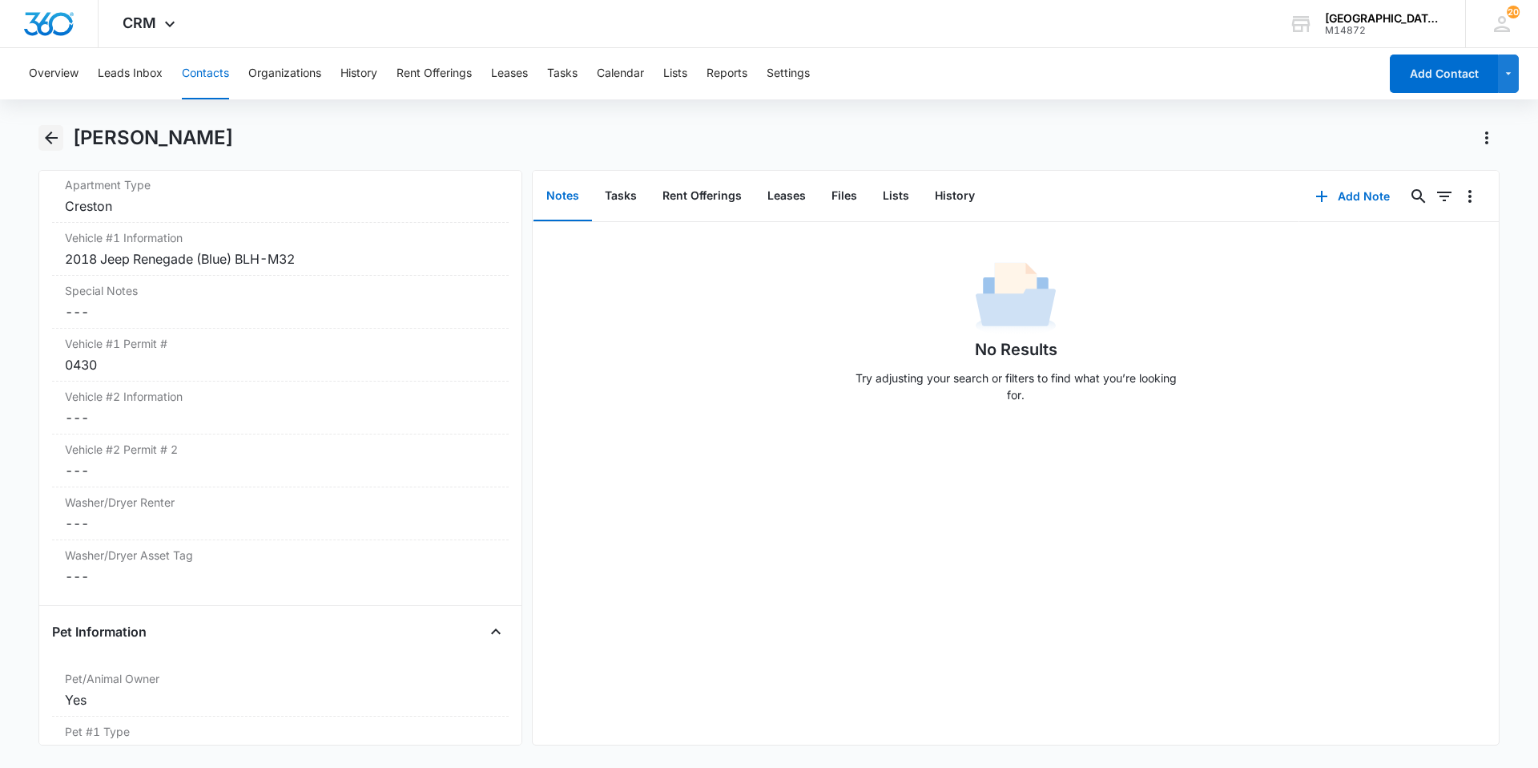
click at [52, 127] on button "Back" at bounding box center [50, 138] width 25 height 26
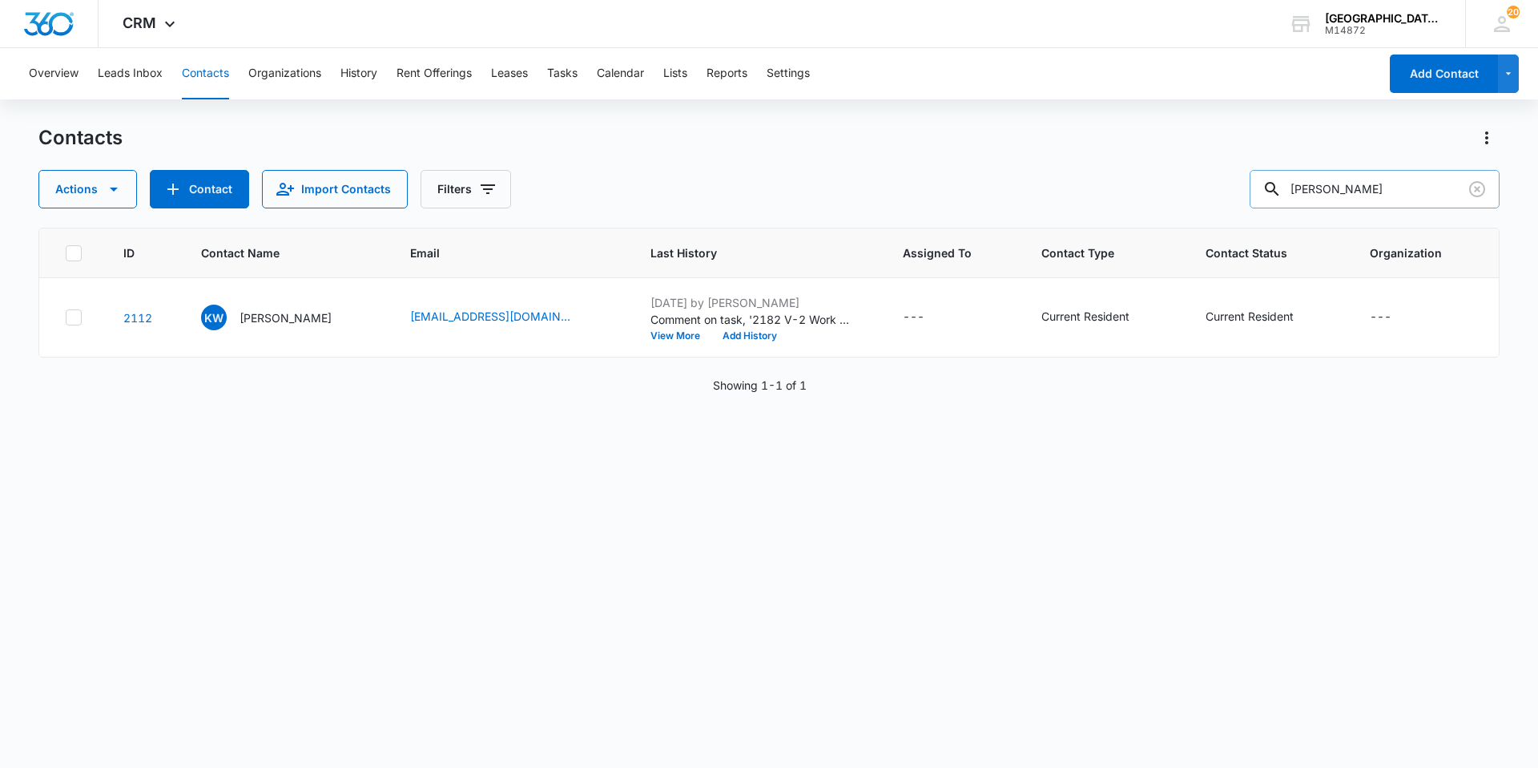
click at [1355, 191] on input "Kelsi Wilson" at bounding box center [1375, 189] width 250 height 38
type input "Cullen Garner"
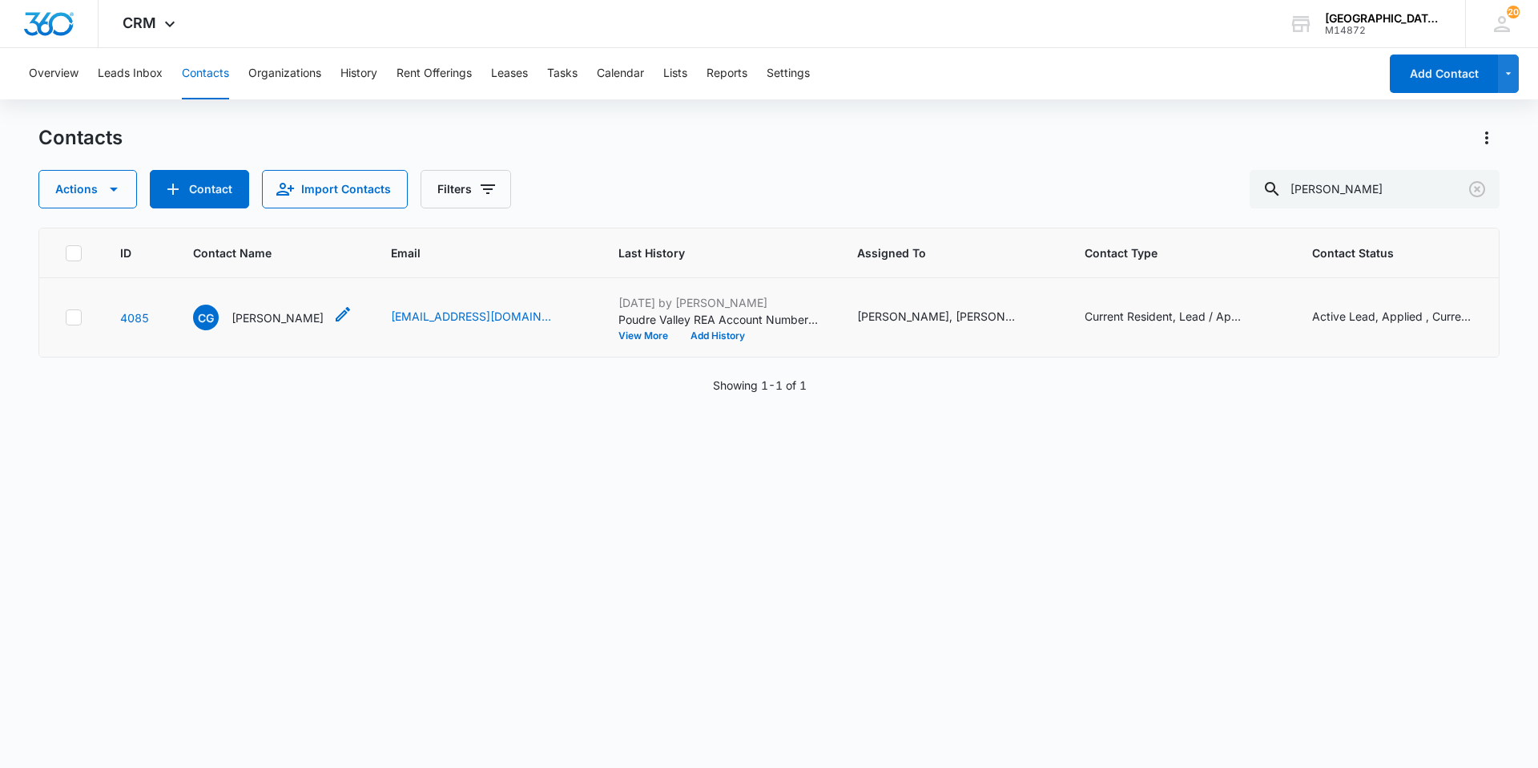
click at [295, 307] on div "CG Cullen Garner" at bounding box center [258, 317] width 131 height 26
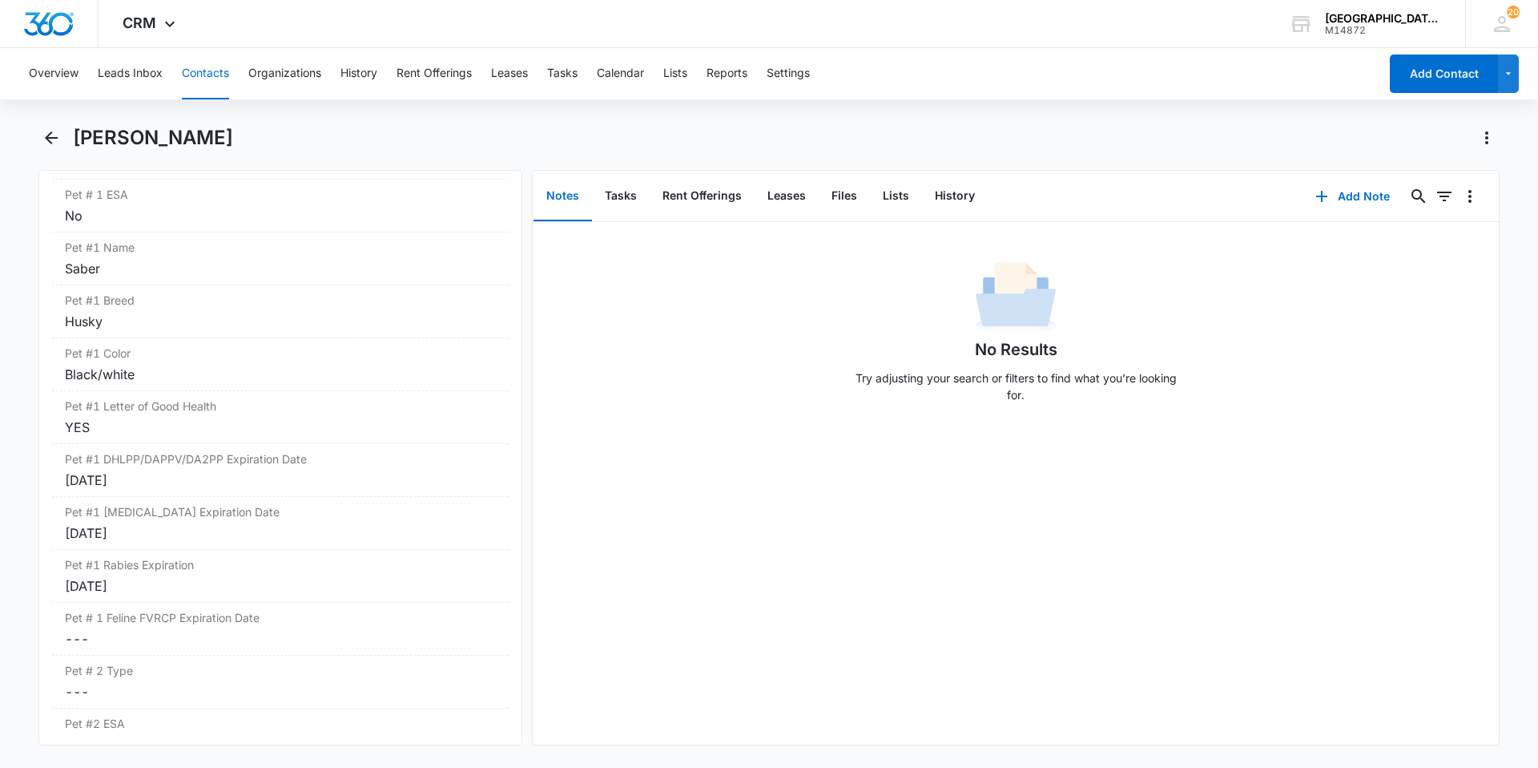
scroll to position [2243, 0]
click at [56, 134] on icon "Back" at bounding box center [51, 137] width 19 height 19
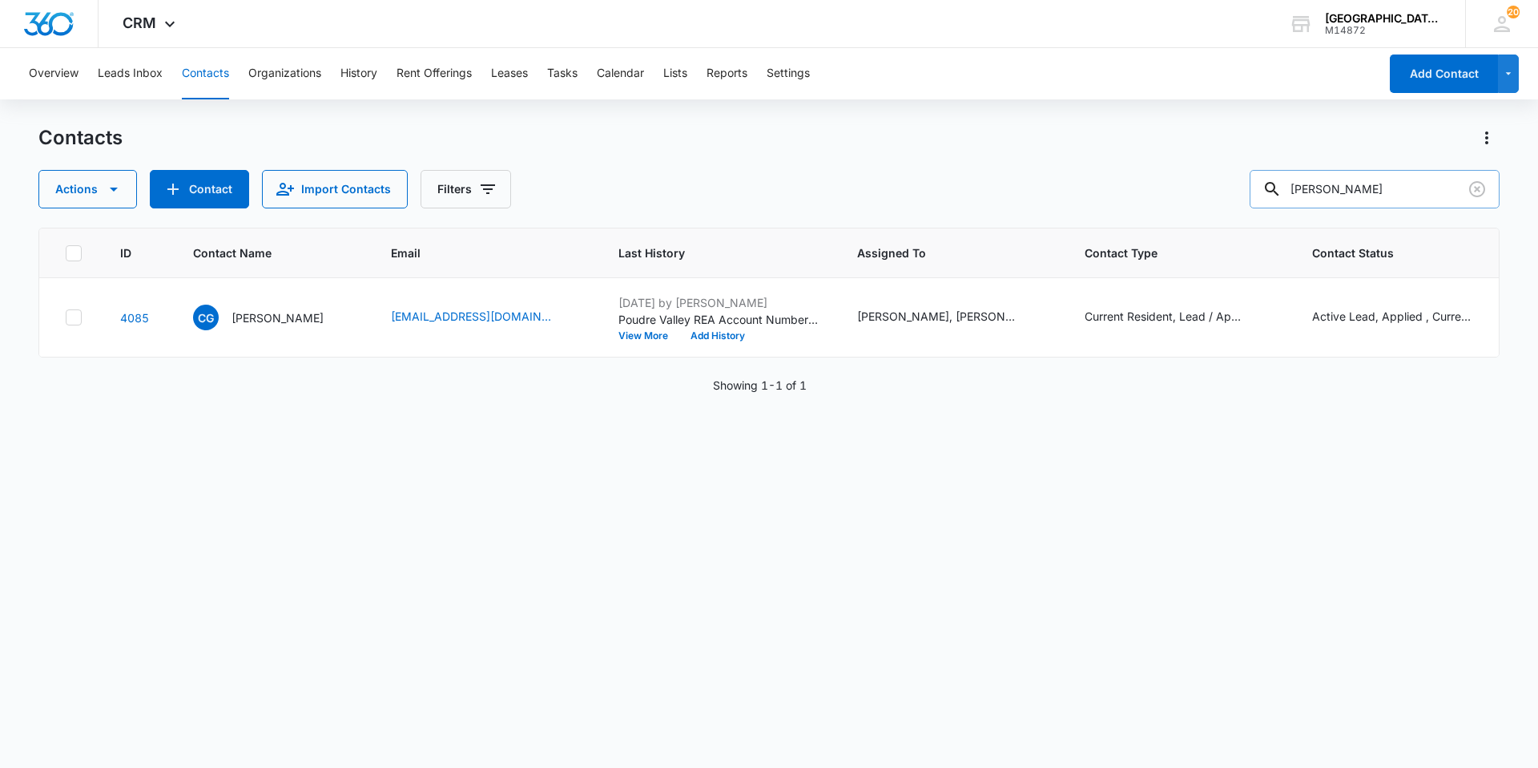
click at [1355, 181] on input "Cullen Garner" at bounding box center [1375, 189] width 250 height 38
